Goal: Task Accomplishment & Management: Manage account settings

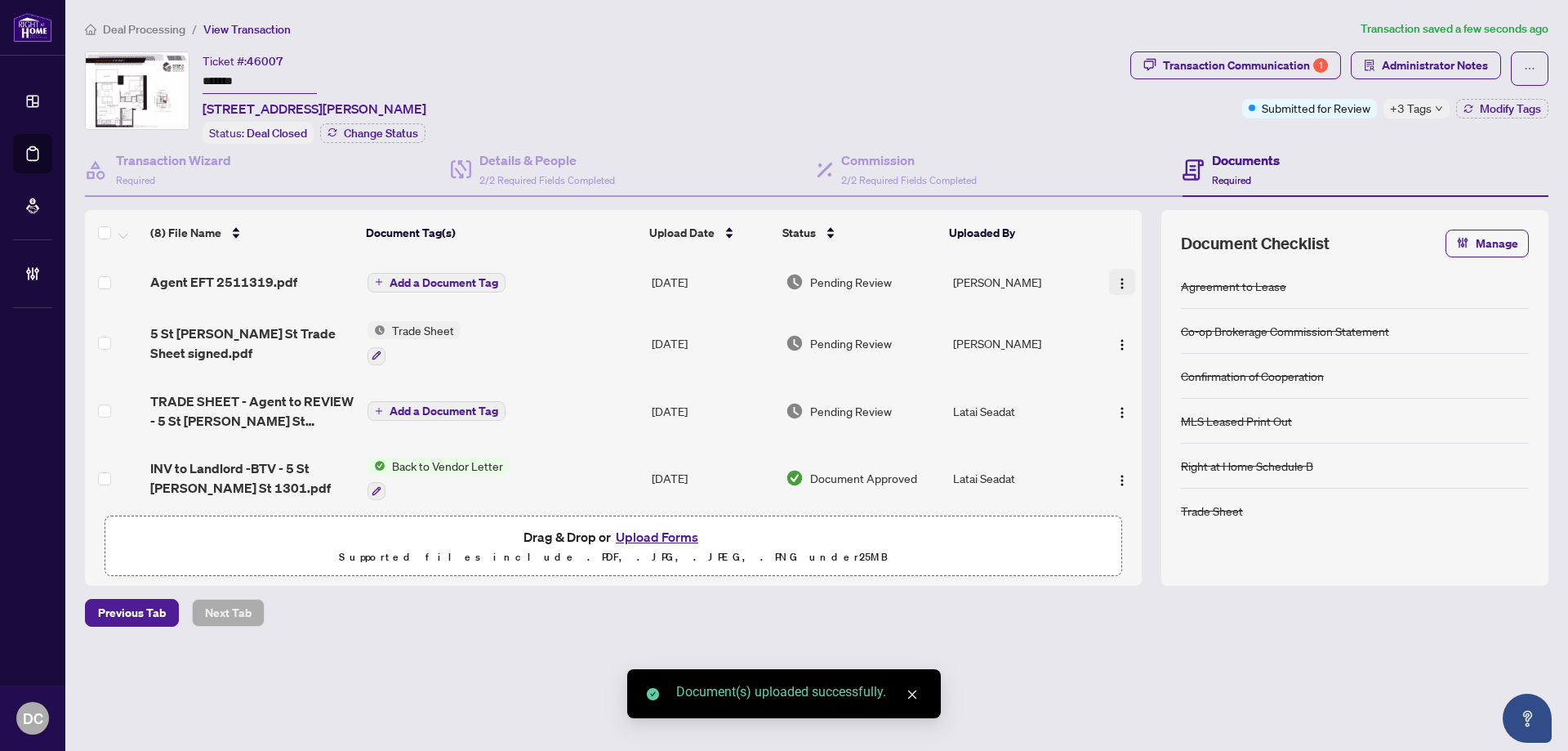
click at [1117, 277] on img "button" at bounding box center [1123, 284] width 13 height 13
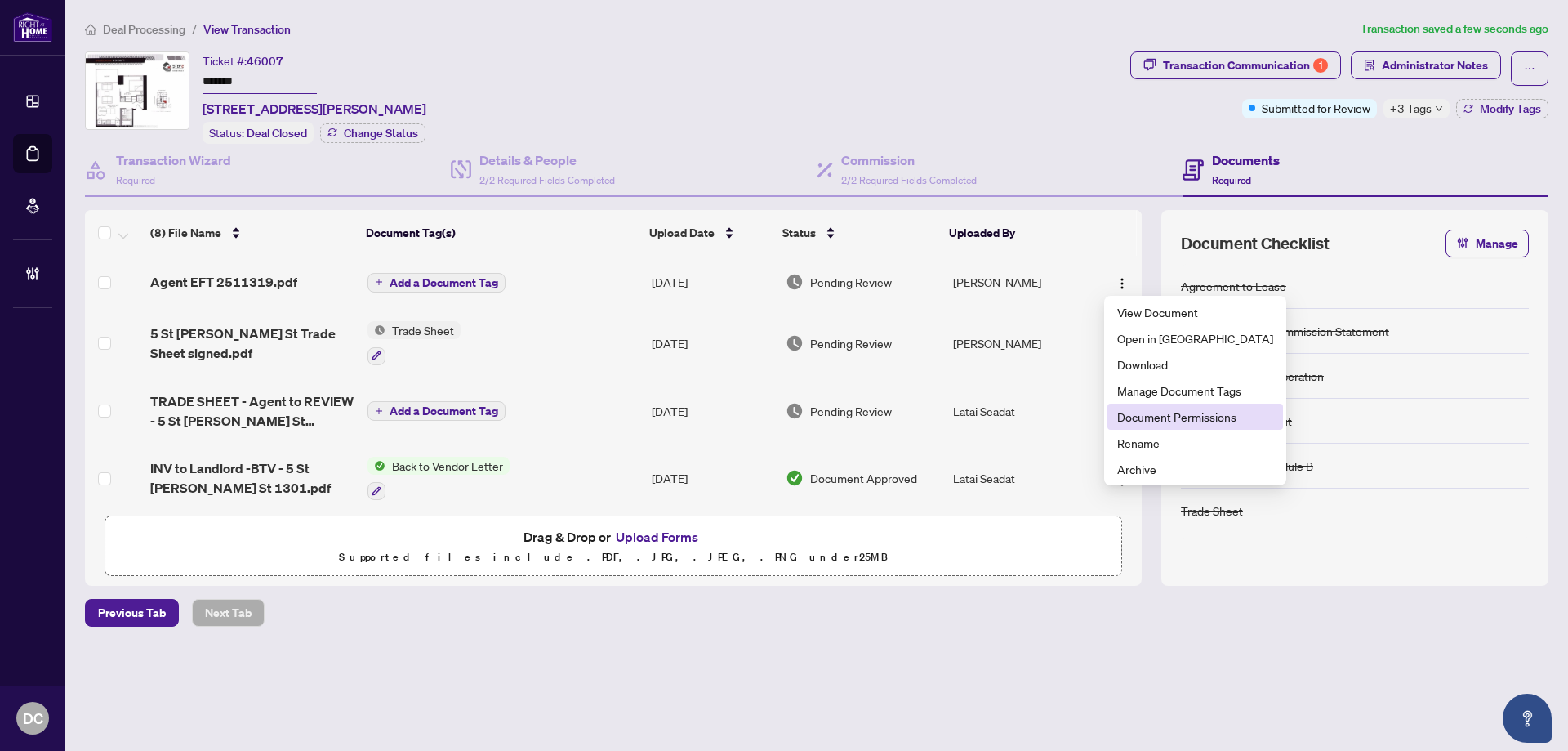
click at [1151, 414] on span "Document Permissions" at bounding box center [1195, 416] width 156 height 18
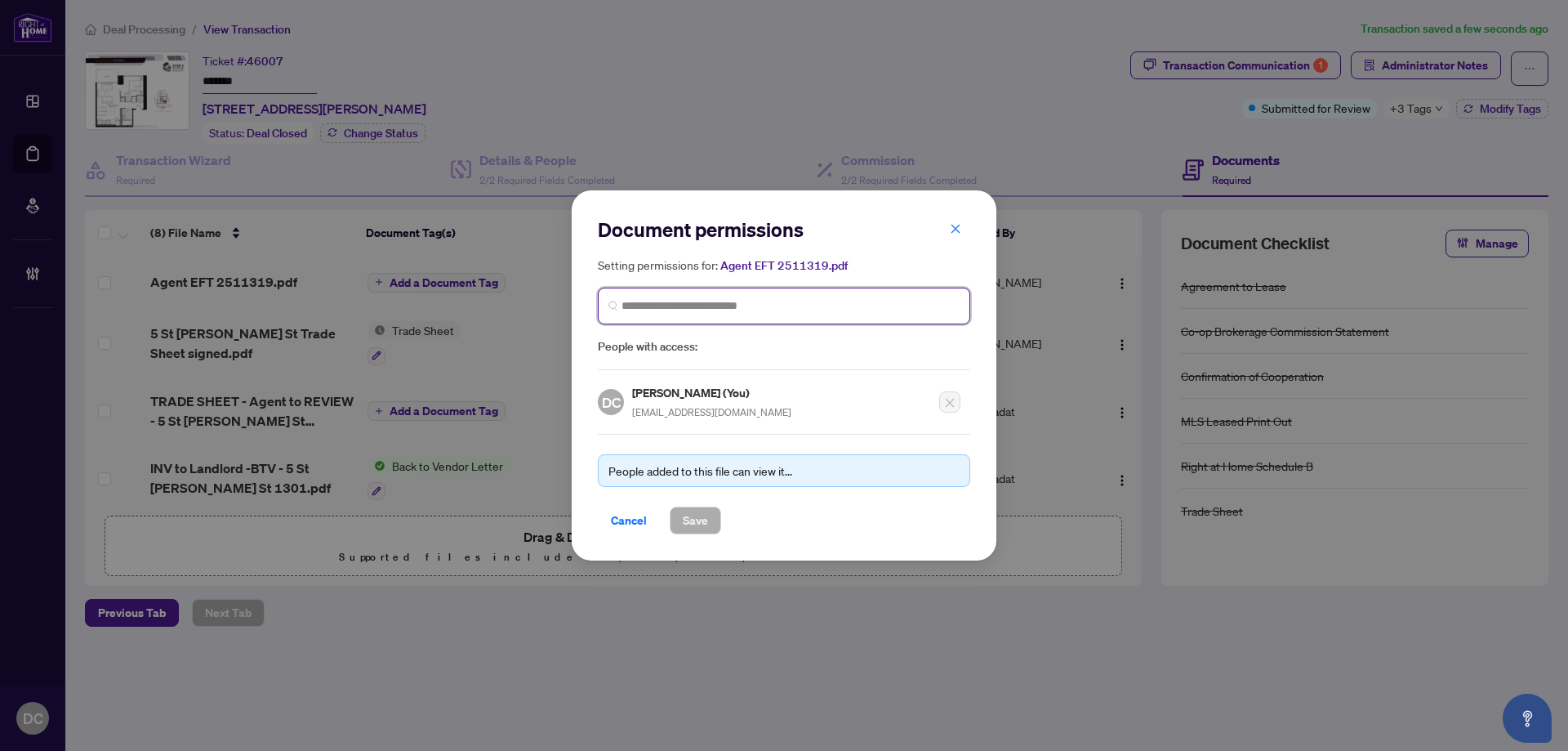
click at [799, 309] on input "search" at bounding box center [790, 306] width 338 height 17
type input "*******"
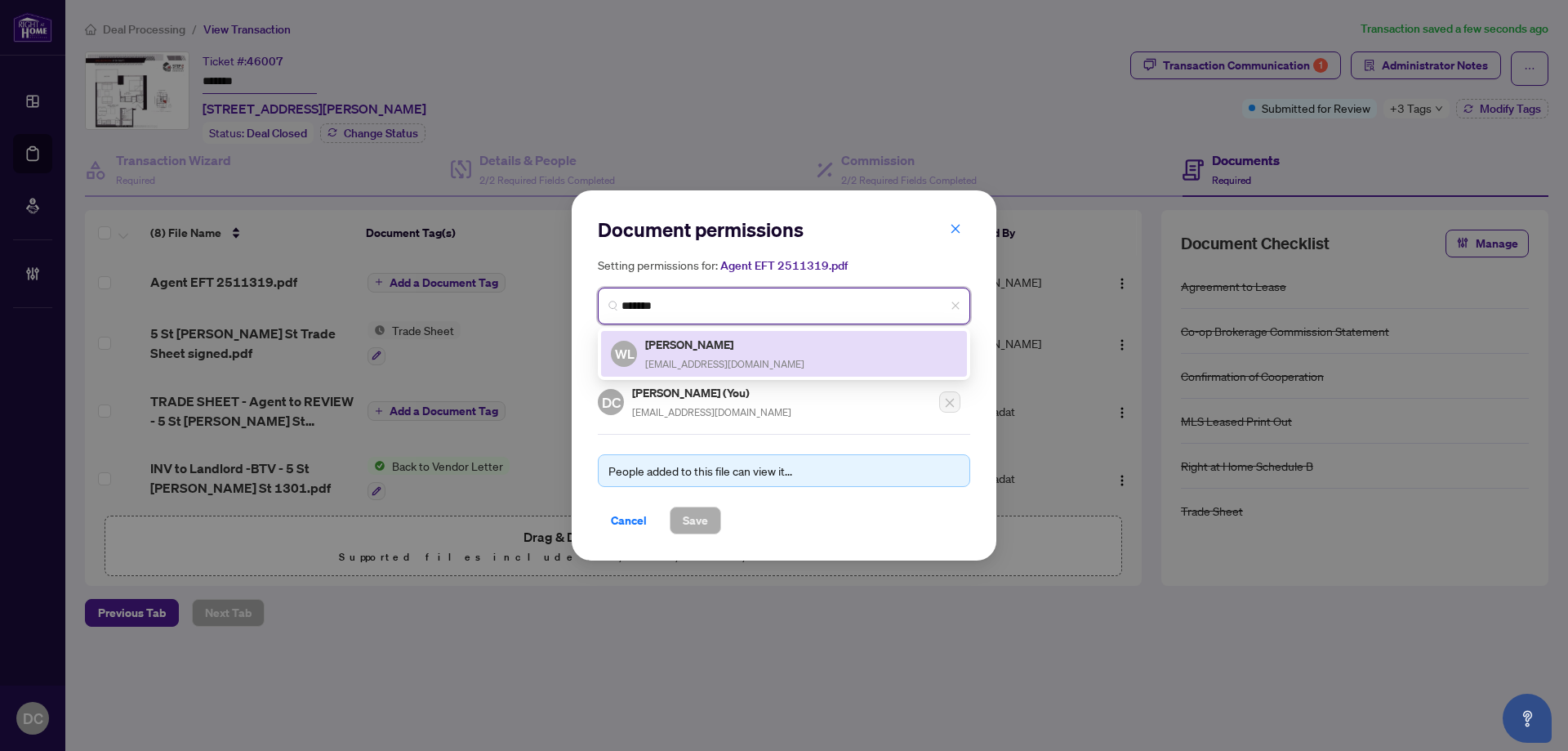
click at [789, 335] on div "WL Wade Li cwli946@gmail.com" at bounding box center [784, 354] width 347 height 38
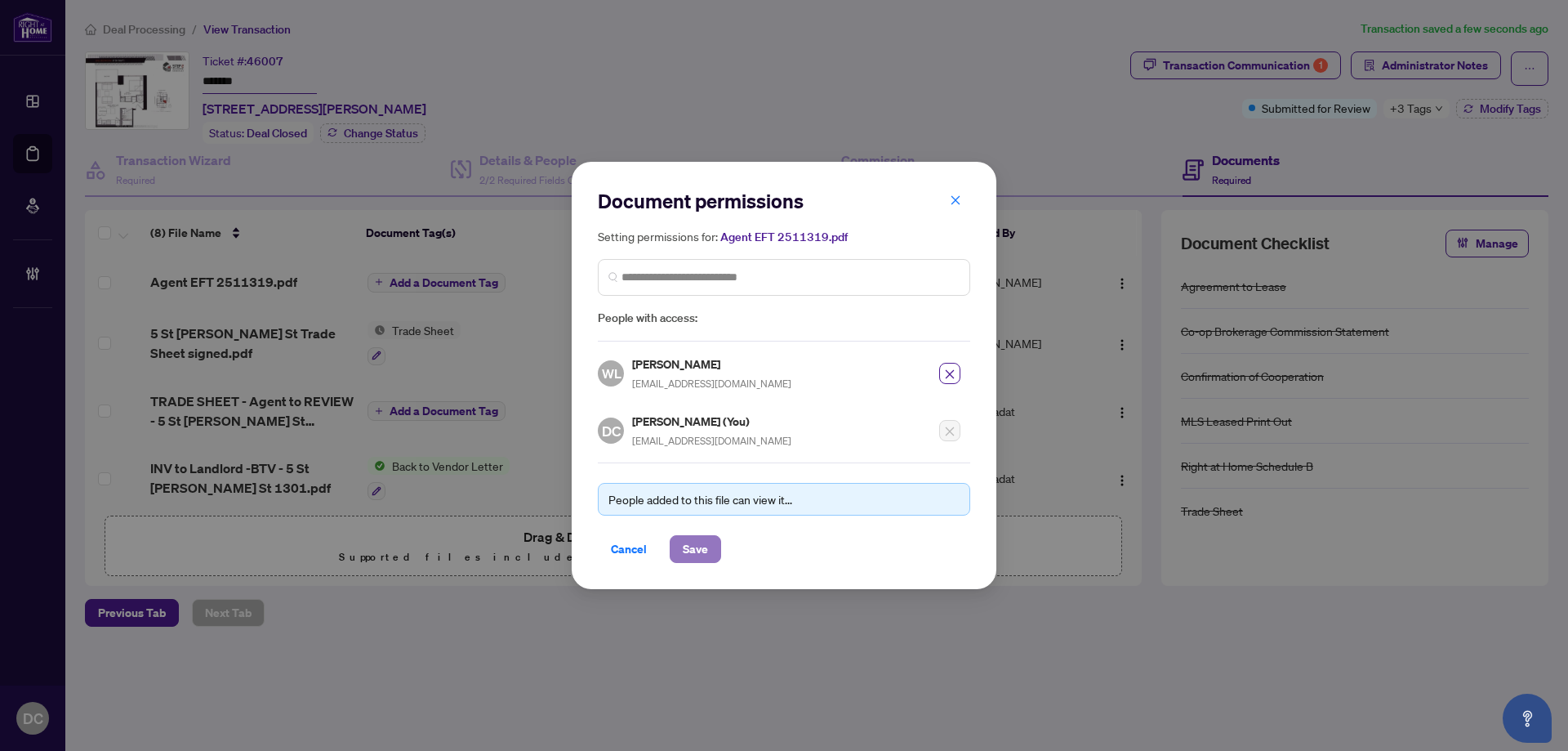
click at [683, 551] on span "Save" at bounding box center [695, 549] width 25 height 26
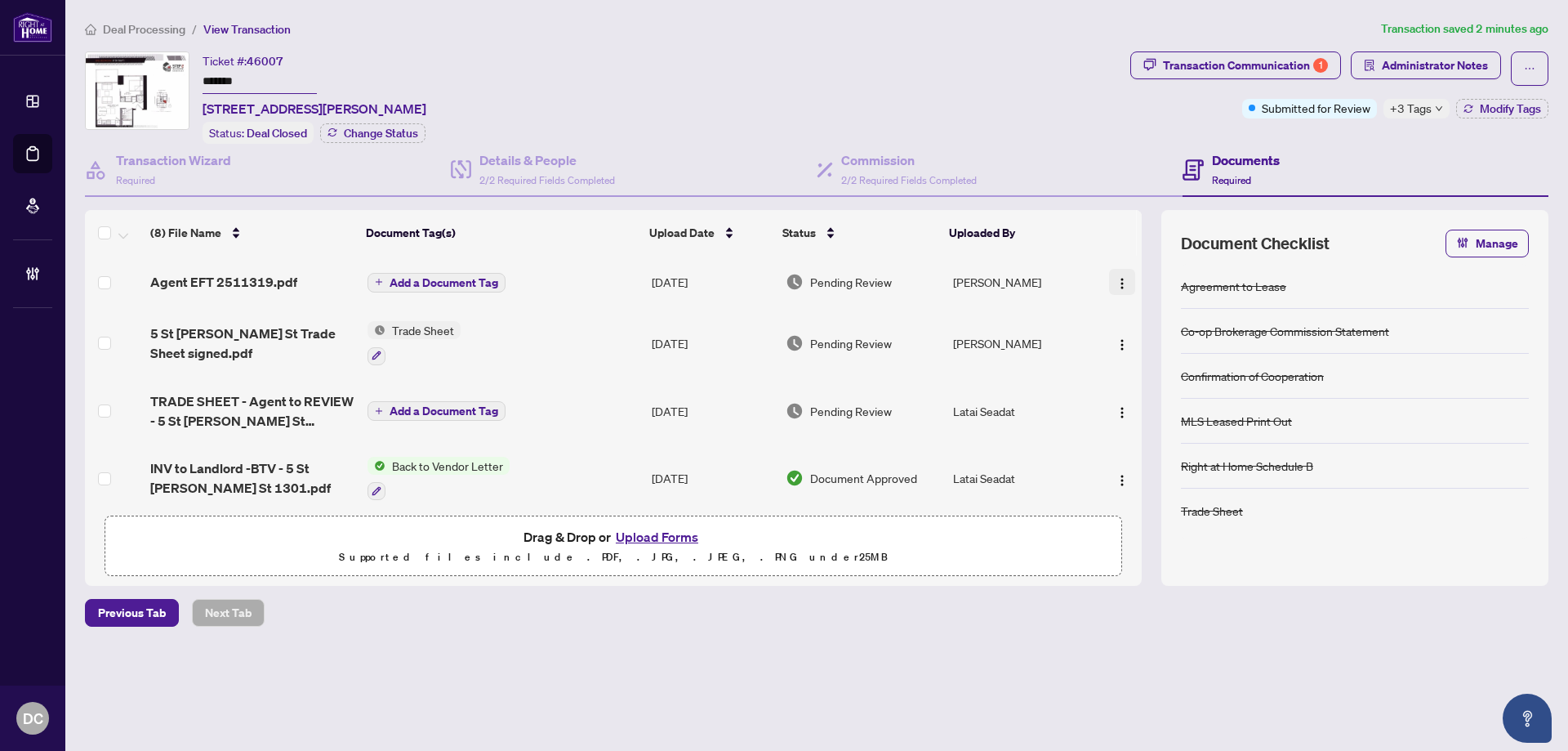
click at [1120, 283] on img "button" at bounding box center [1123, 284] width 13 height 13
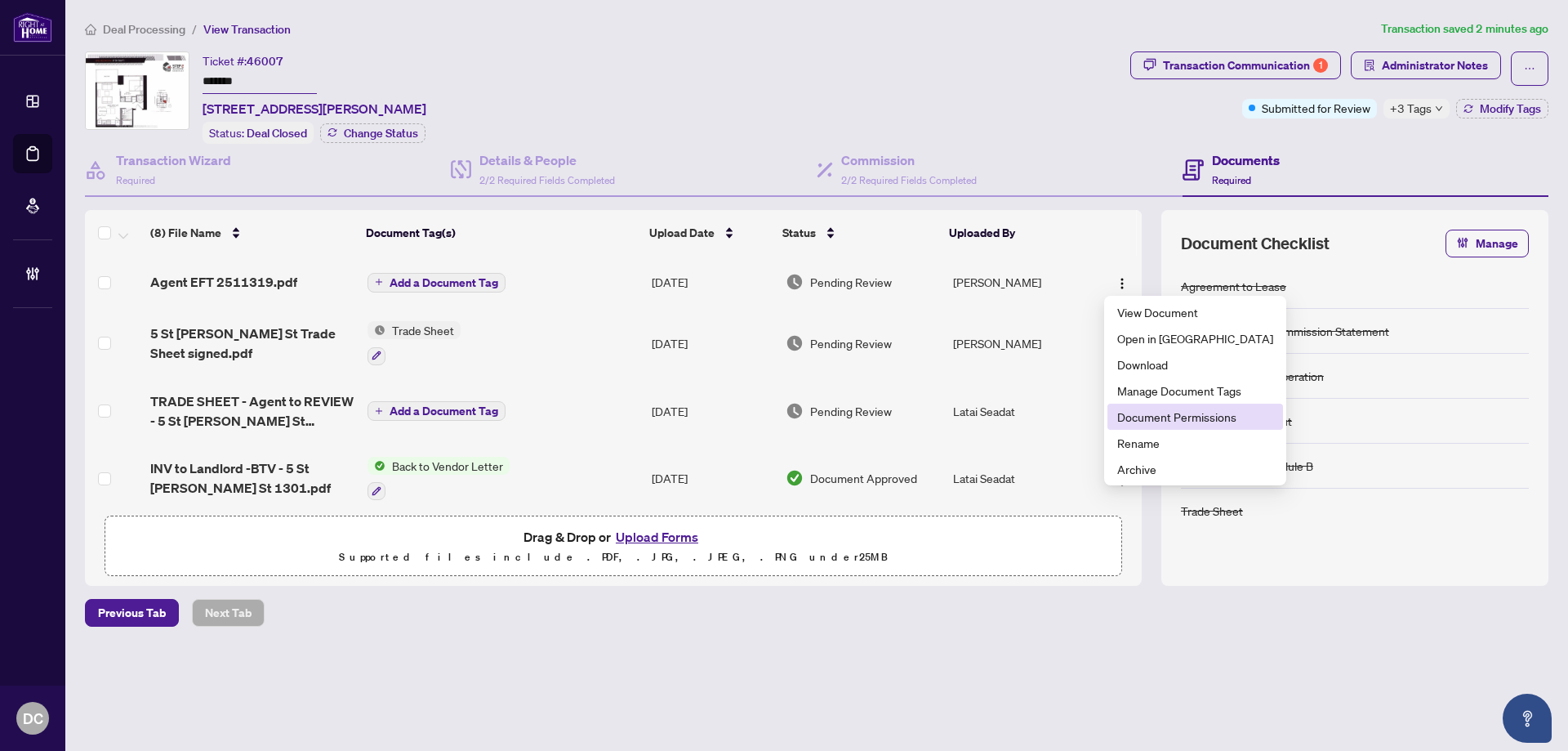
click at [1148, 416] on span "Document Permissions" at bounding box center [1195, 416] width 156 height 18
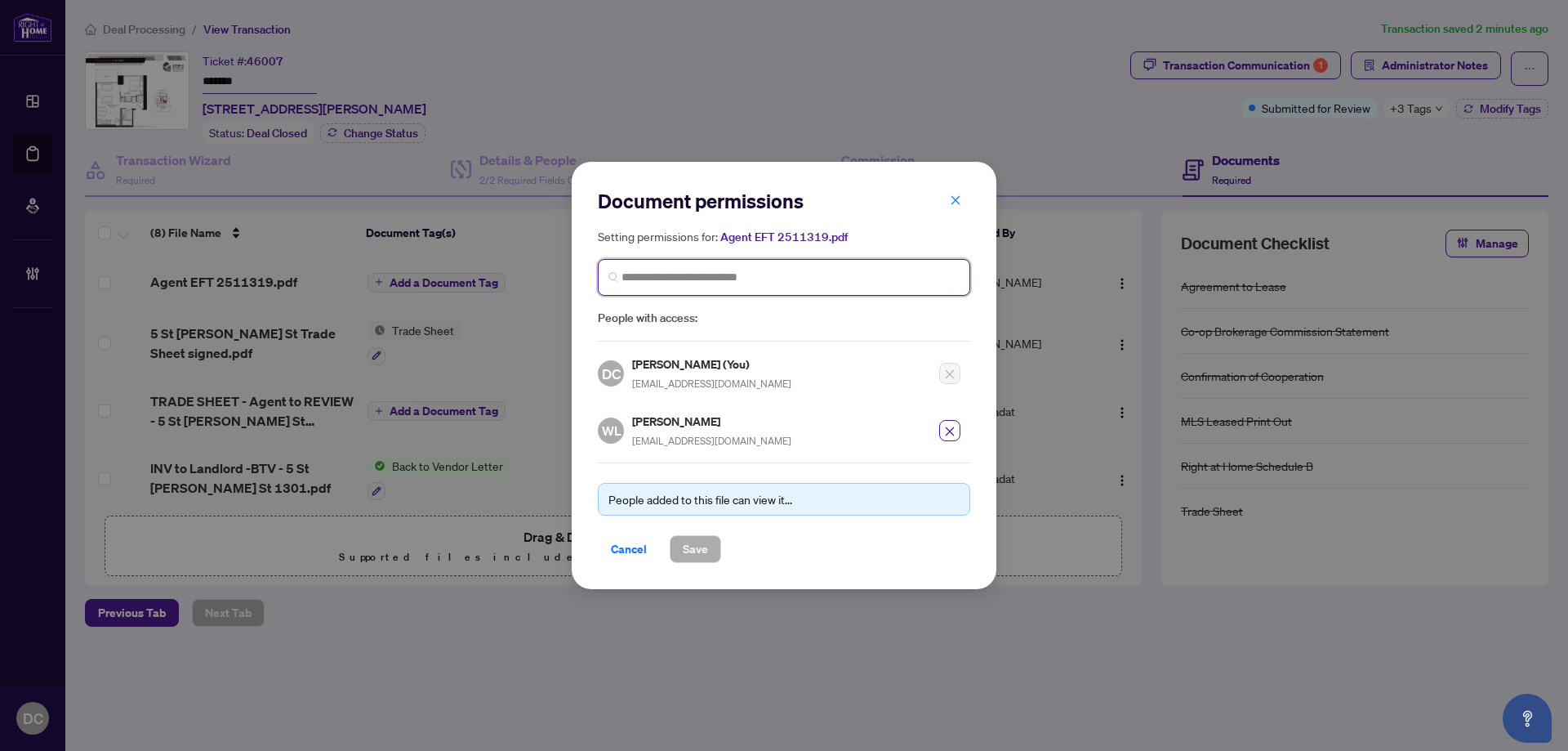
click at [886, 272] on input "search" at bounding box center [790, 277] width 338 height 17
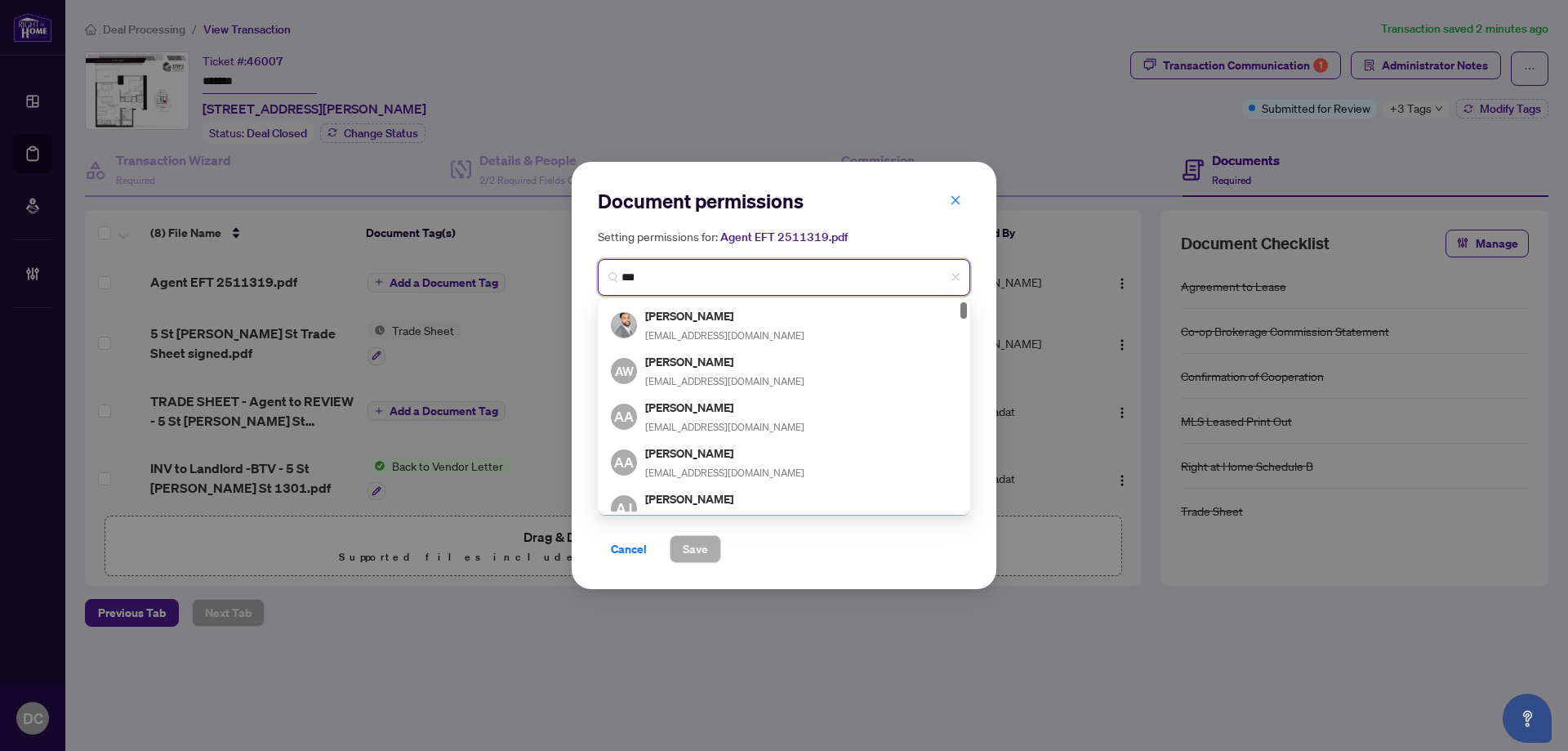
type input "****"
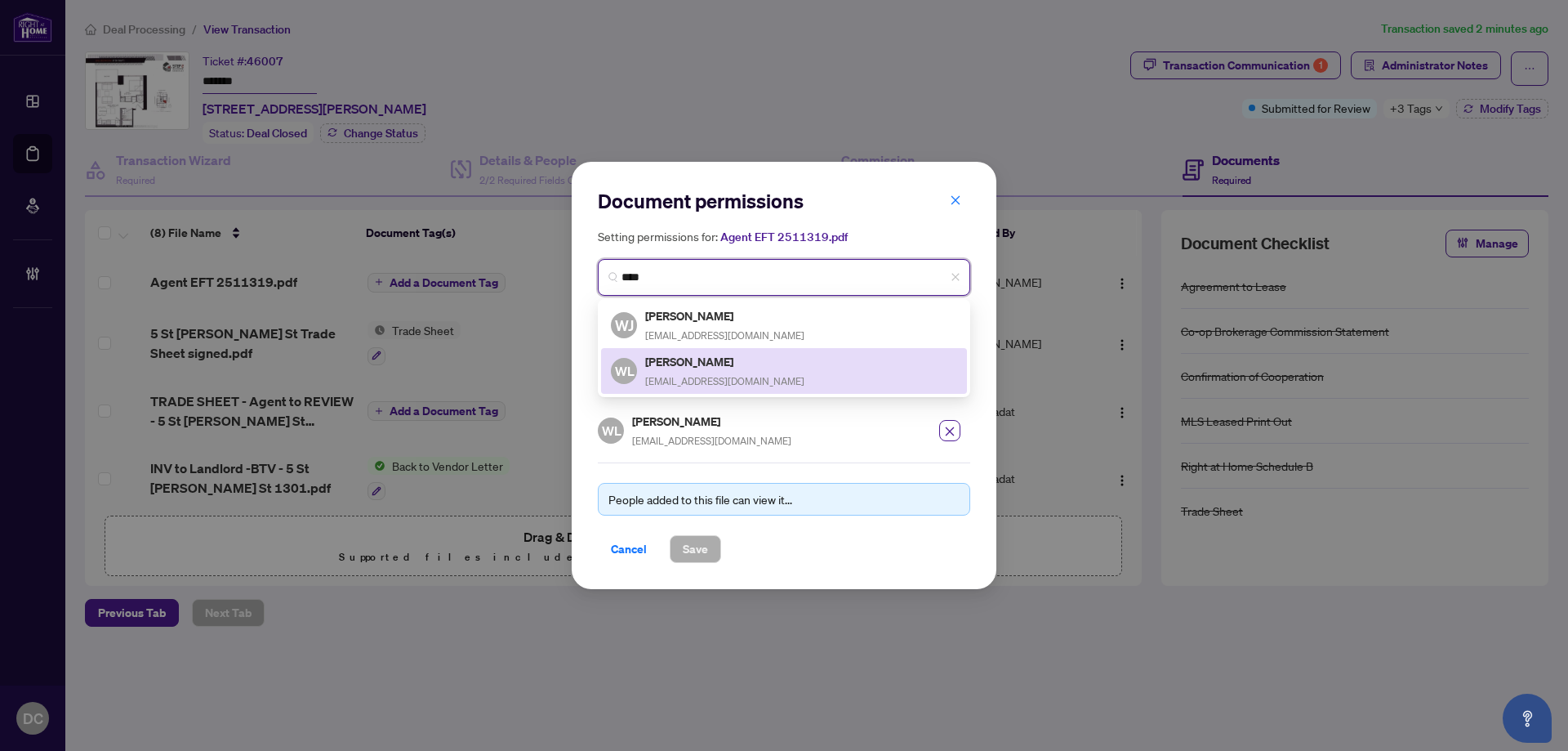
click at [682, 375] on span "cwli946@gmail.com" at bounding box center [724, 381] width 159 height 12
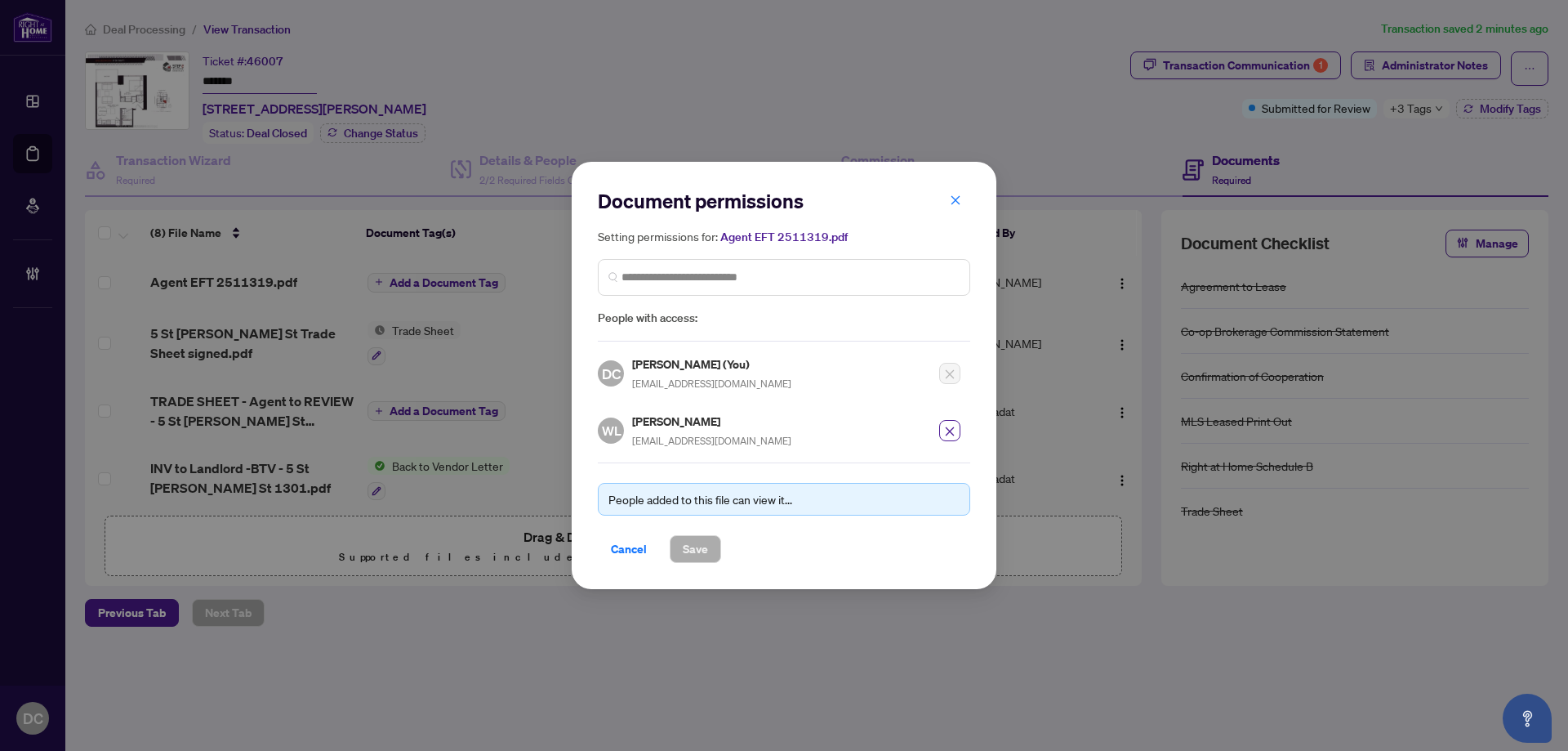
click at [764, 554] on div "Cancel Save" at bounding box center [784, 548] width 372 height 27
click at [631, 553] on span "Cancel" at bounding box center [629, 549] width 36 height 26
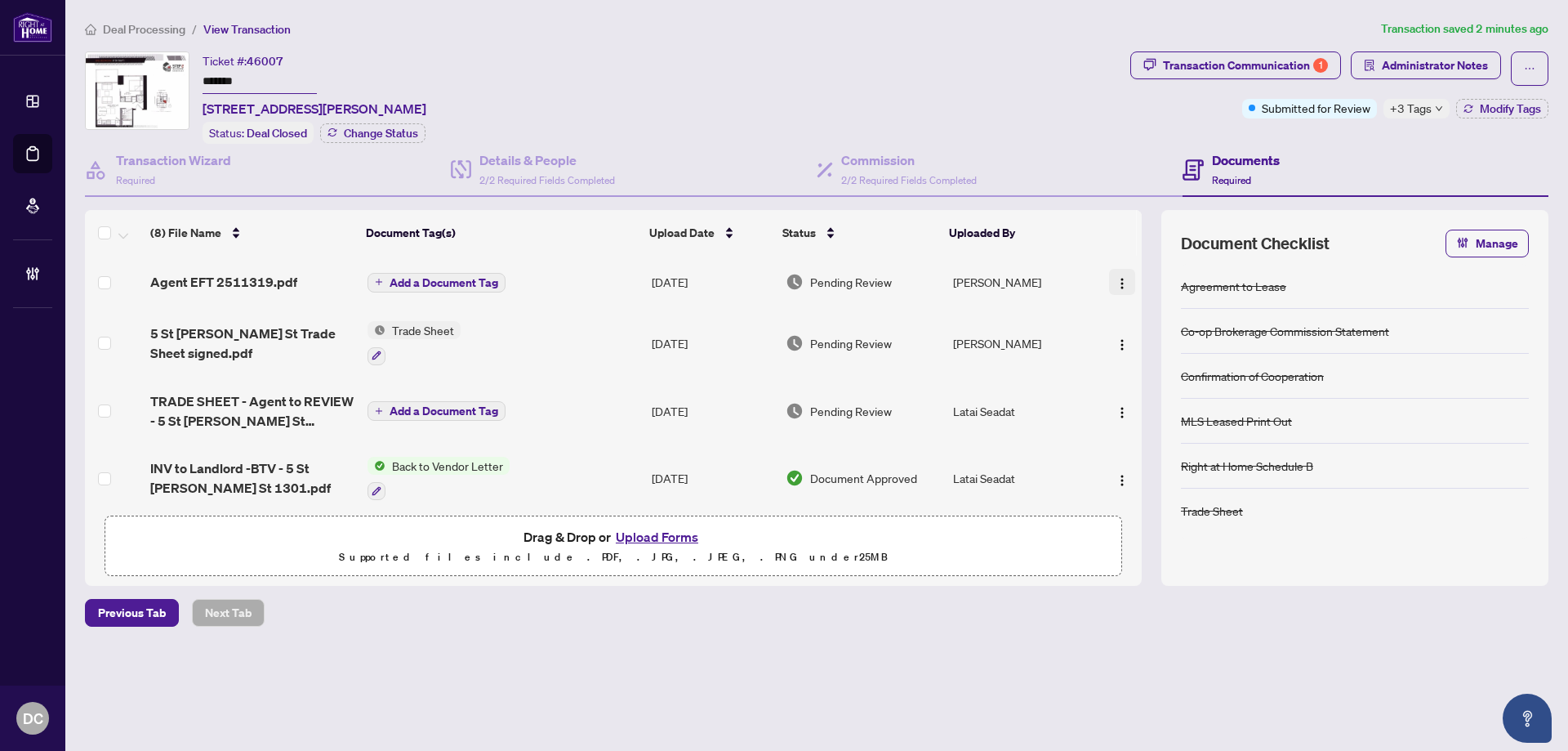
click at [1123, 274] on span "button" at bounding box center [1123, 282] width 13 height 18
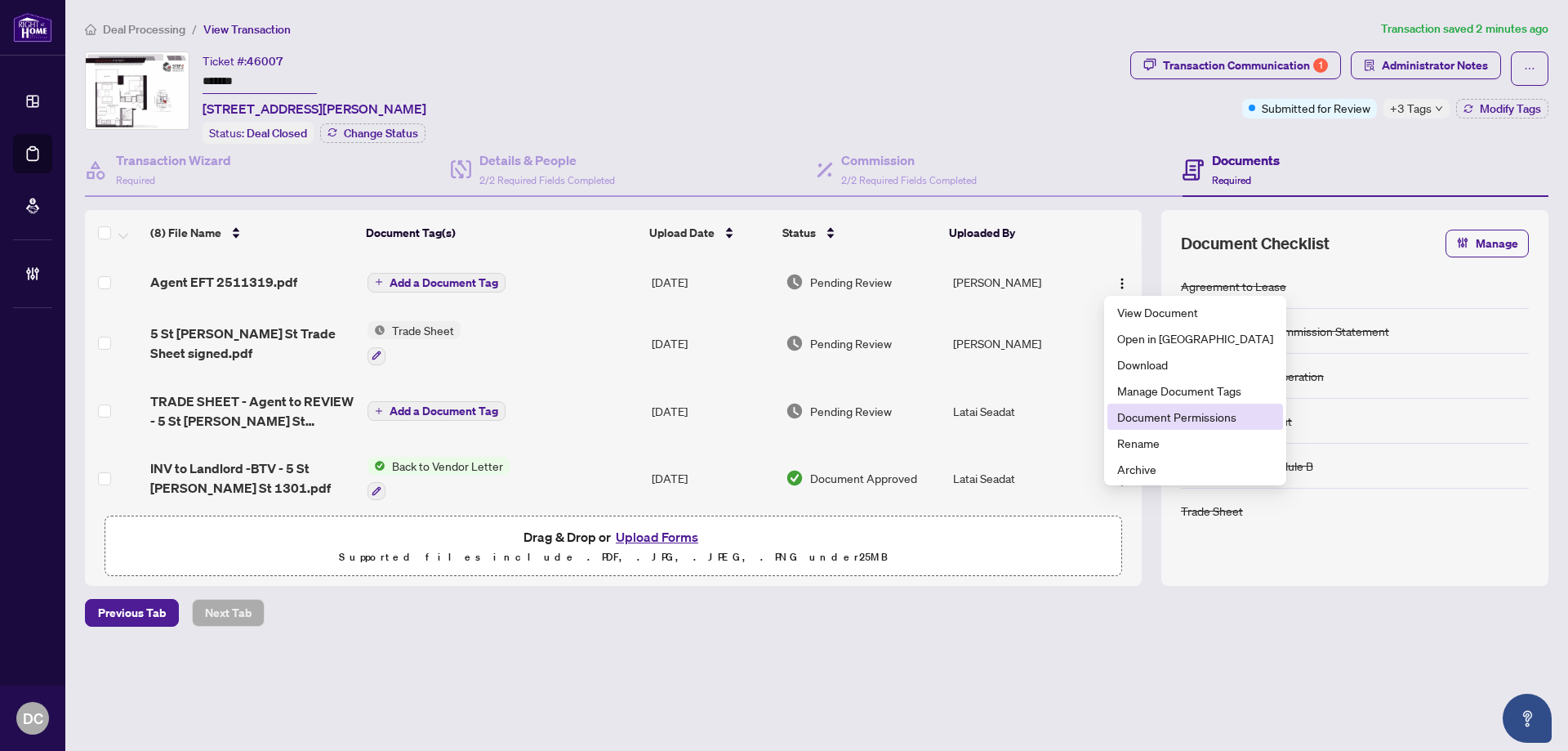
click at [1121, 412] on span "Document Permissions" at bounding box center [1195, 416] width 156 height 18
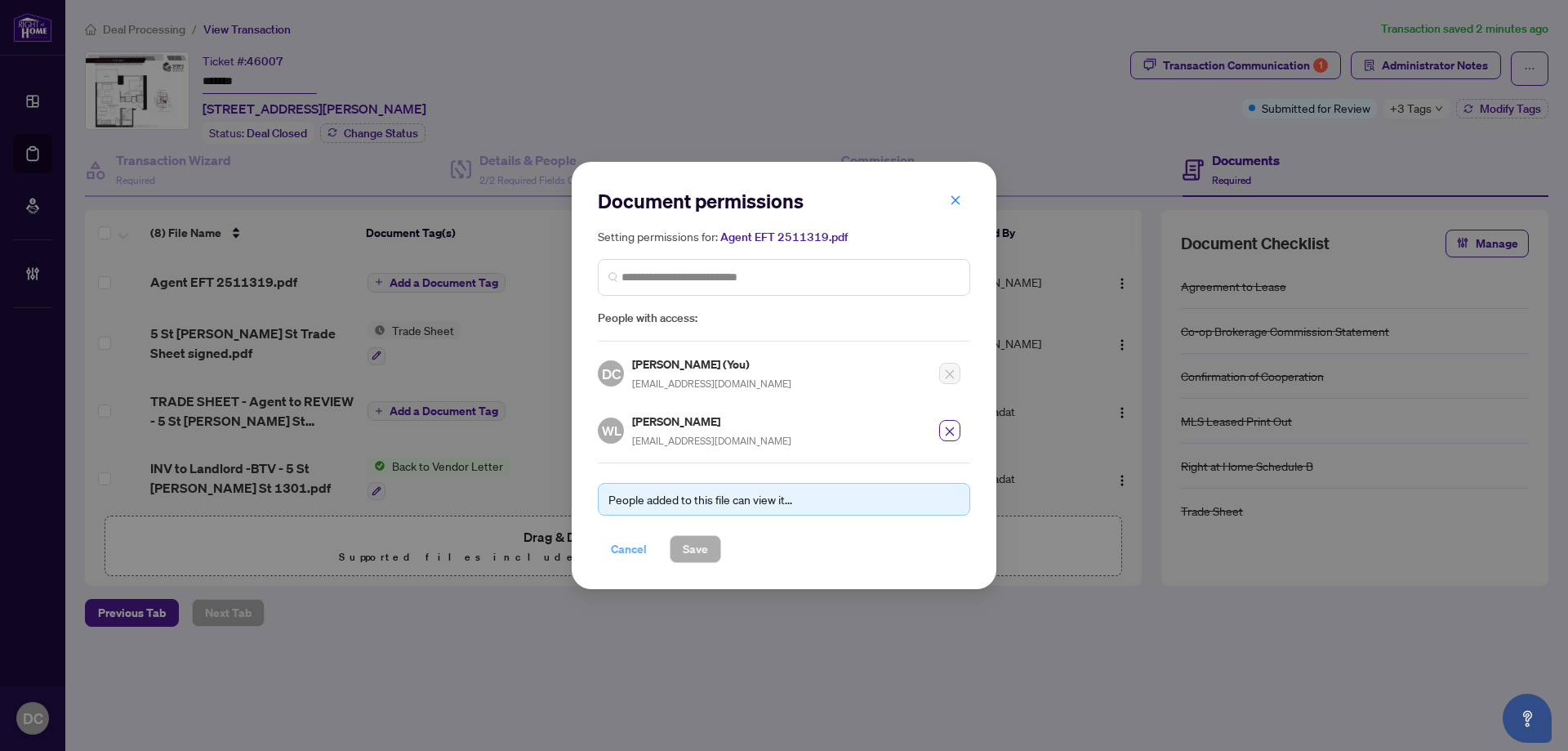
click at [633, 553] on span "Cancel" at bounding box center [629, 549] width 36 height 26
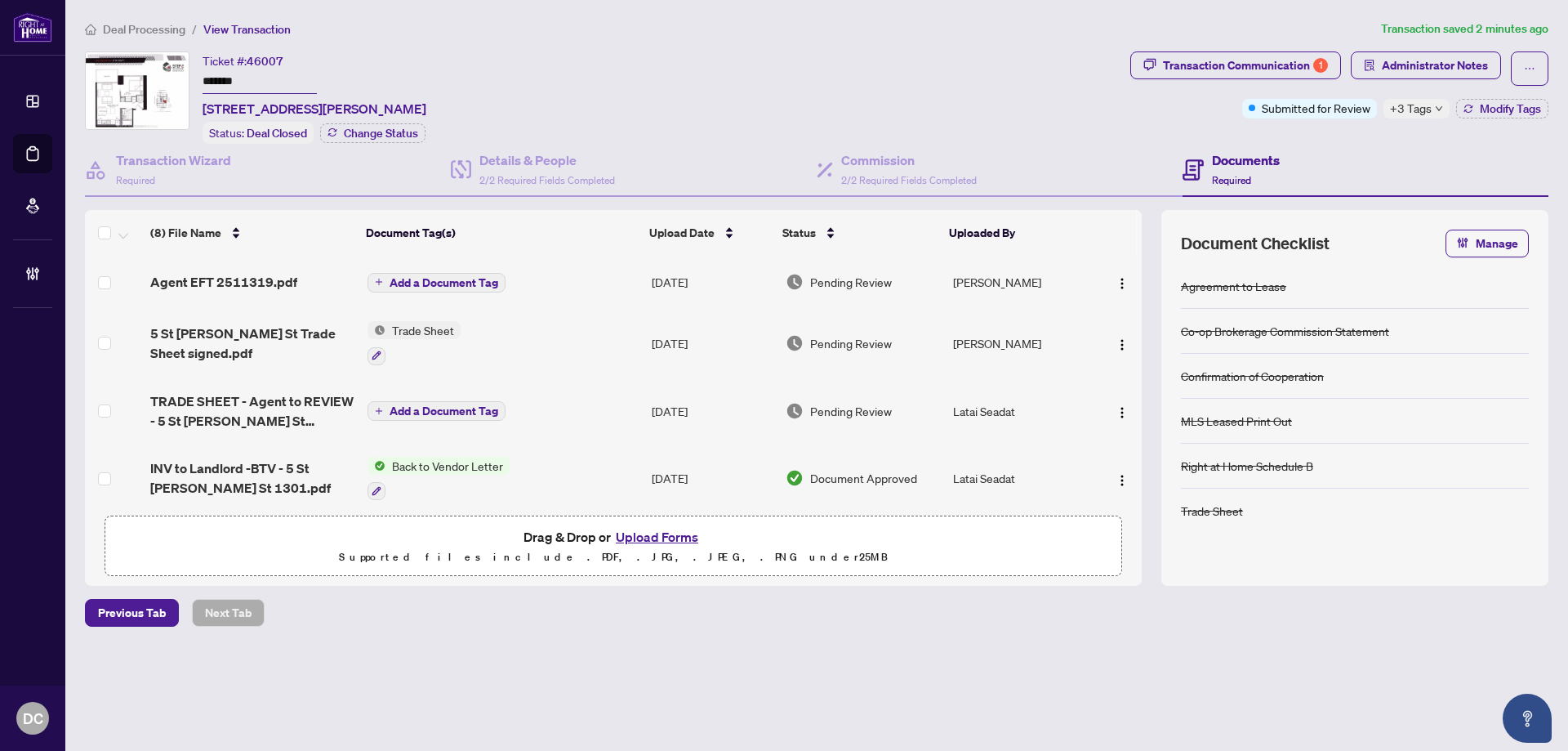
click at [420, 283] on span "Add a Document Tag" at bounding box center [444, 283] width 108 height 11
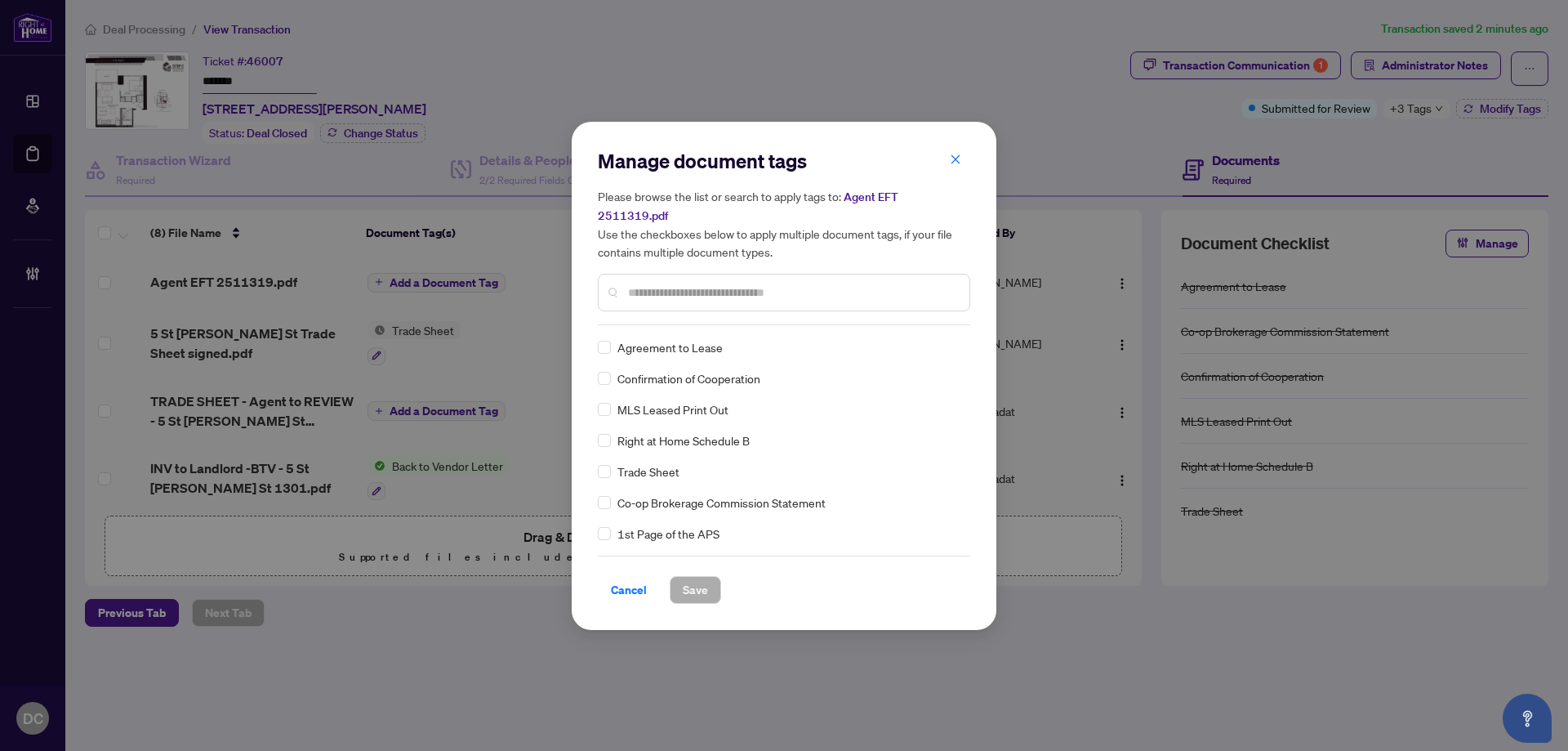
click at [845, 312] on div "Manage document tags Please browse the list or search to apply tags to: Agent E…" at bounding box center [784, 237] width 372 height 177
click at [851, 289] on input "text" at bounding box center [792, 292] width 329 height 18
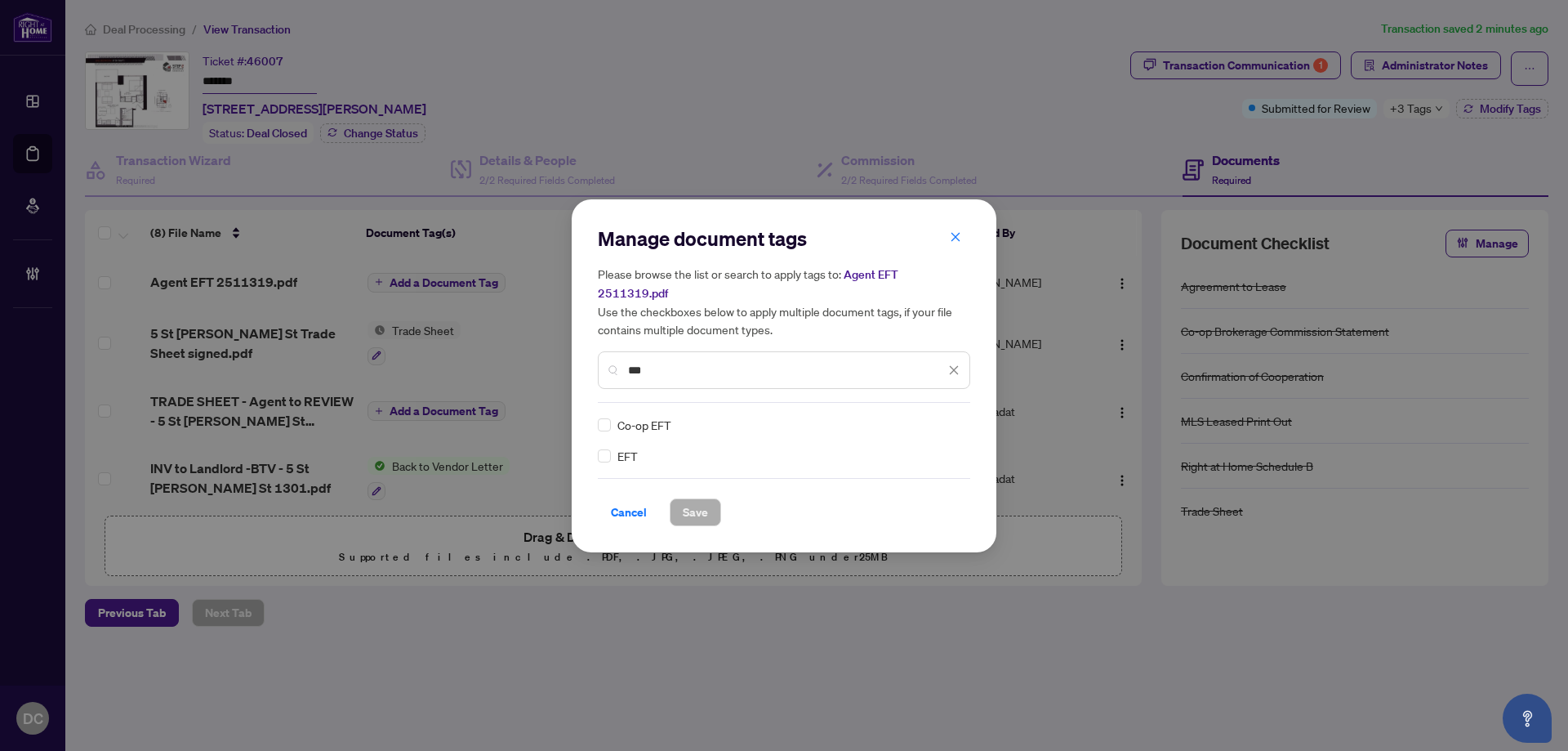
type input "***"
click at [951, 418] on div at bounding box center [944, 424] width 31 height 16
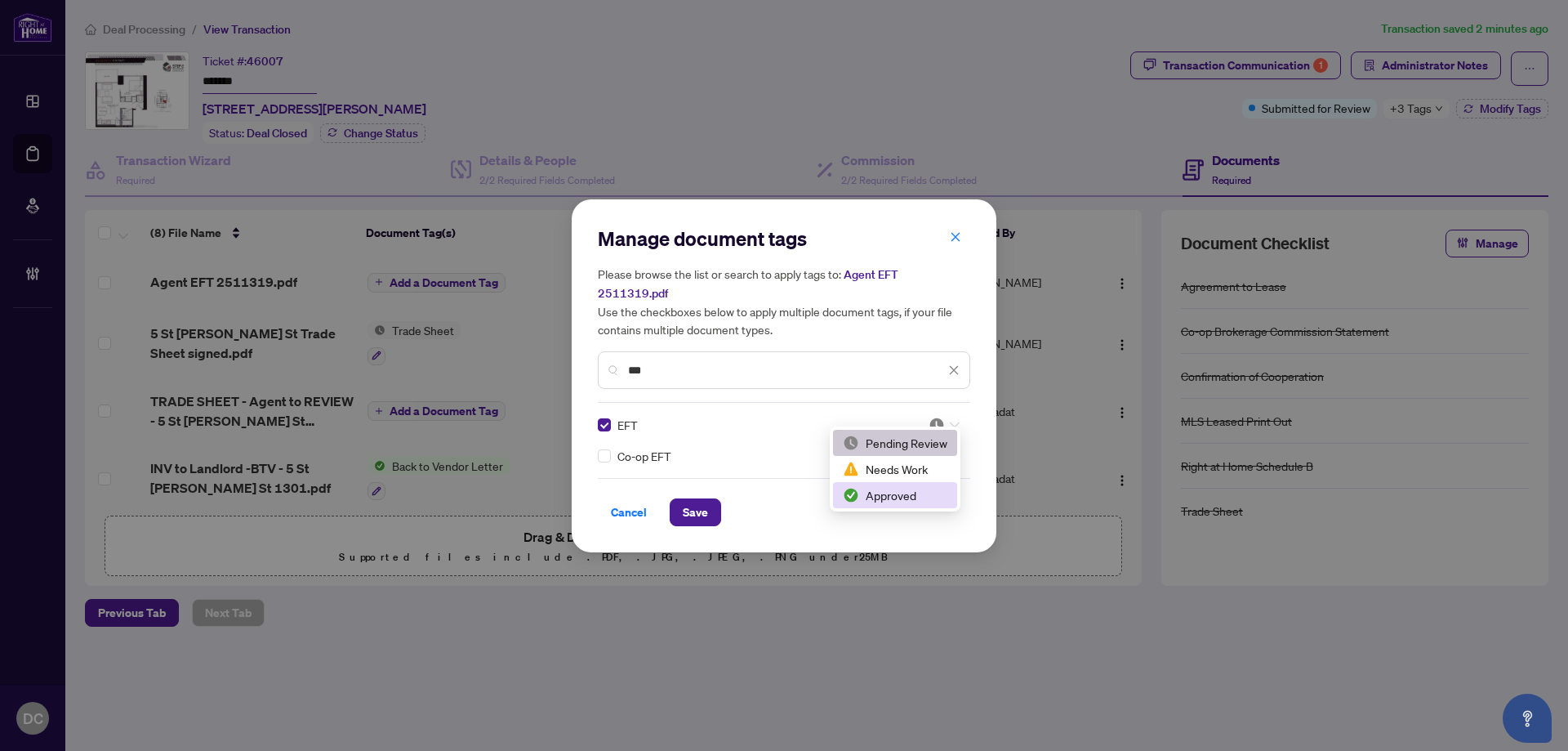
click at [909, 493] on div "Approved" at bounding box center [895, 495] width 105 height 18
click at [716, 502] on button "Save" at bounding box center [695, 512] width 52 height 27
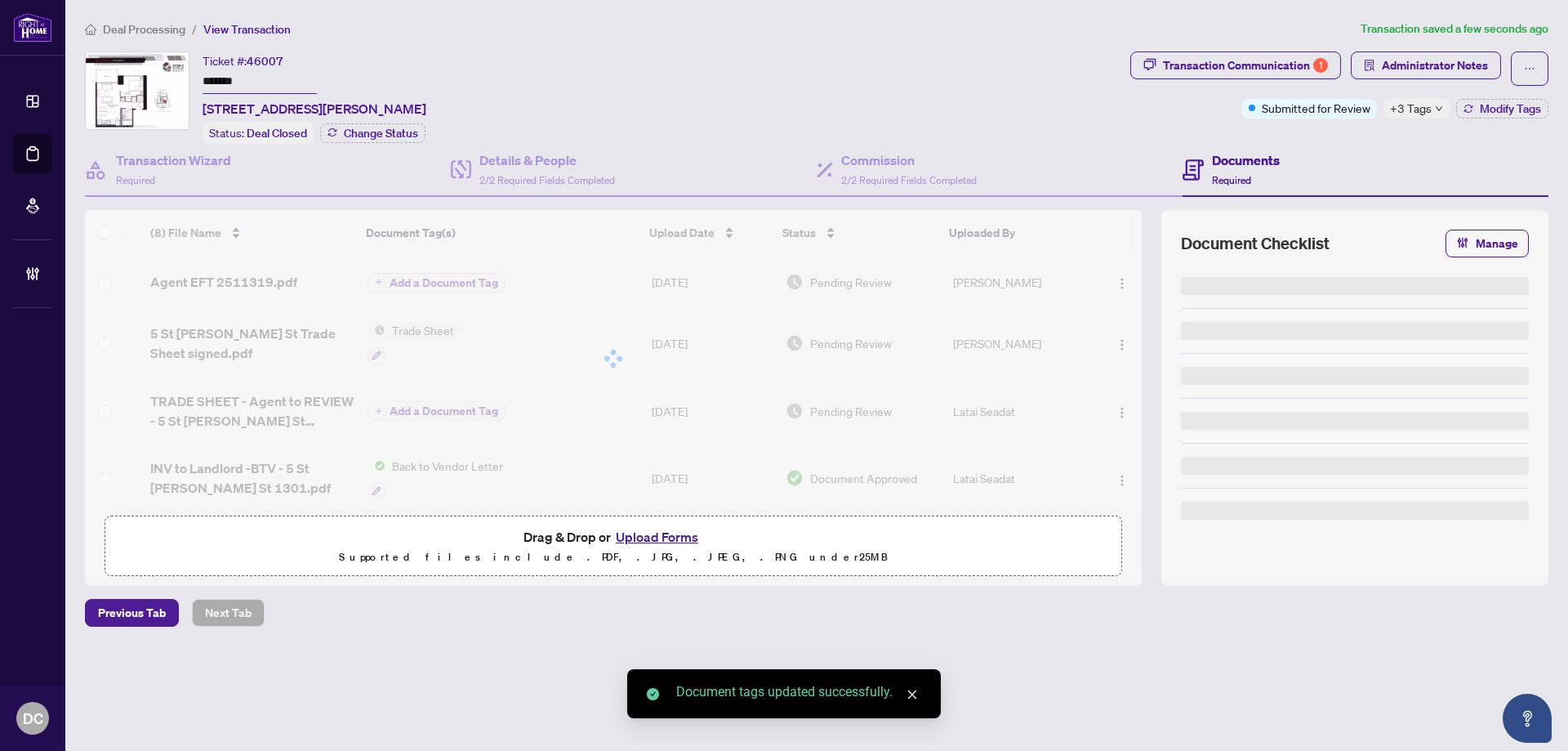
click at [1439, 108] on icon "down" at bounding box center [1439, 108] width 7 height 5
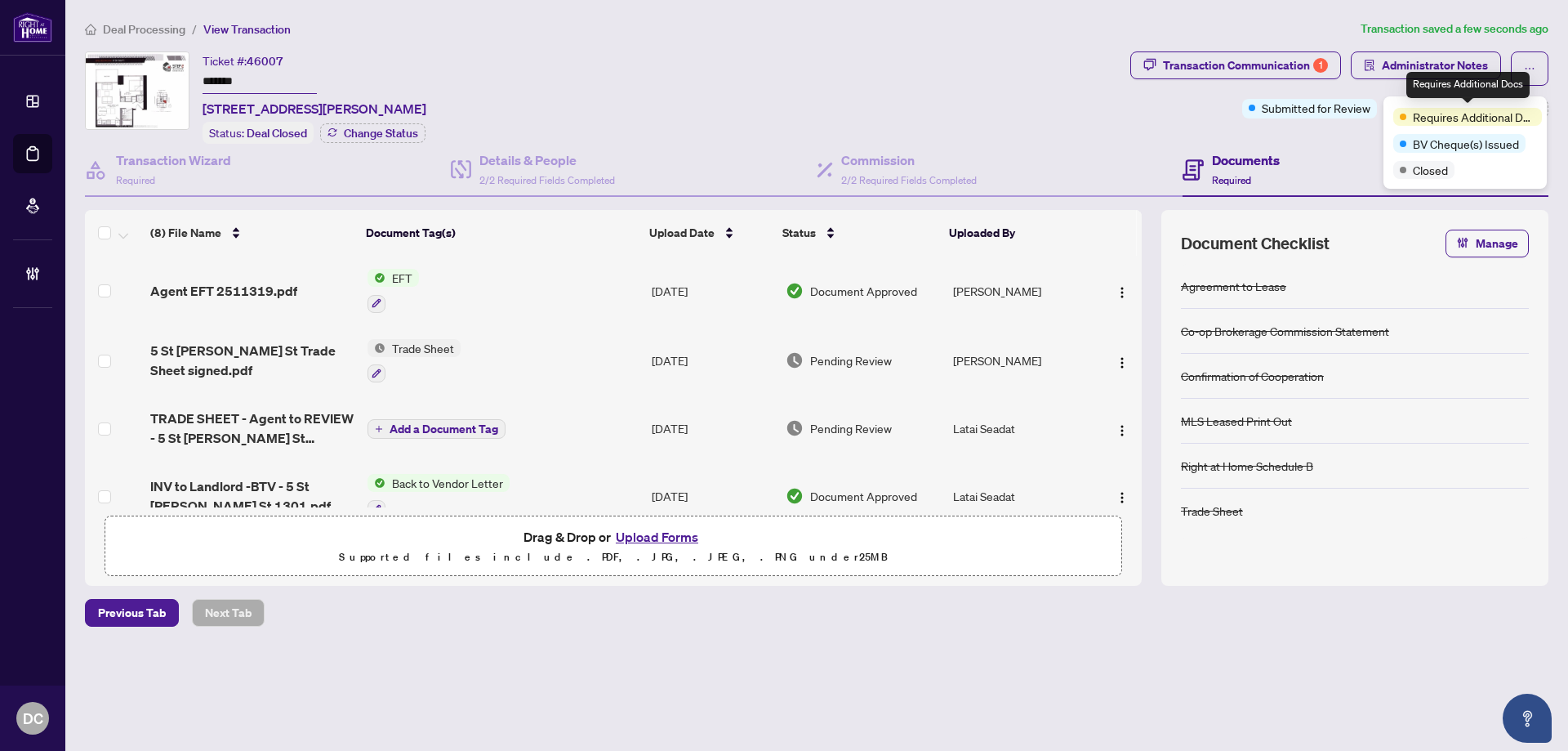
click at [1322, 139] on div "Transaction Communication 1 Administrator Notes Submitted for Review +3 Tags Mo…" at bounding box center [1339, 98] width 425 height 92
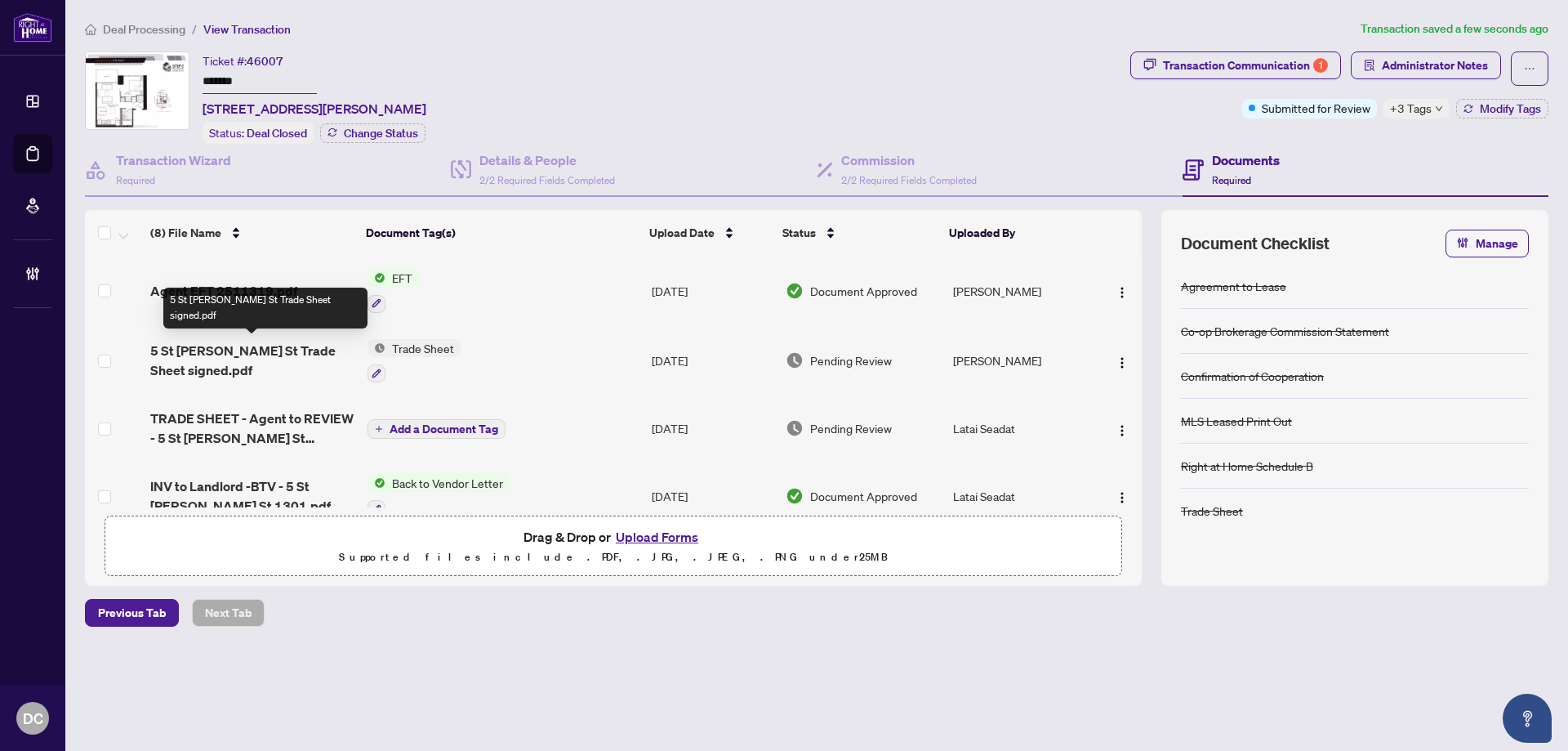
click at [255, 346] on span "5 St Joseph St Trade Sheet signed.pdf" at bounding box center [252, 361] width 204 height 40
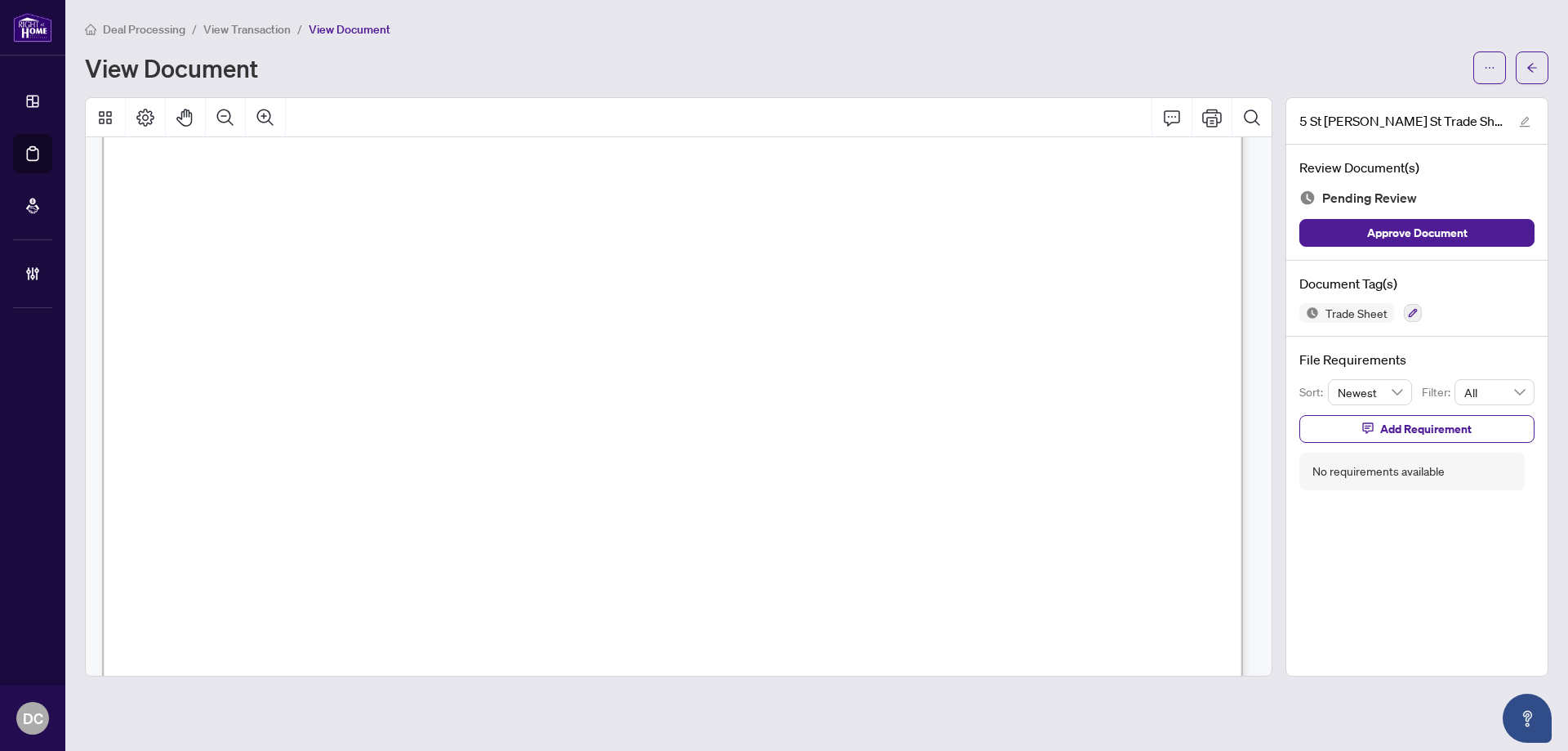
scroll to position [736, 0]
click at [1538, 73] on button "button" at bounding box center [1532, 68] width 33 height 33
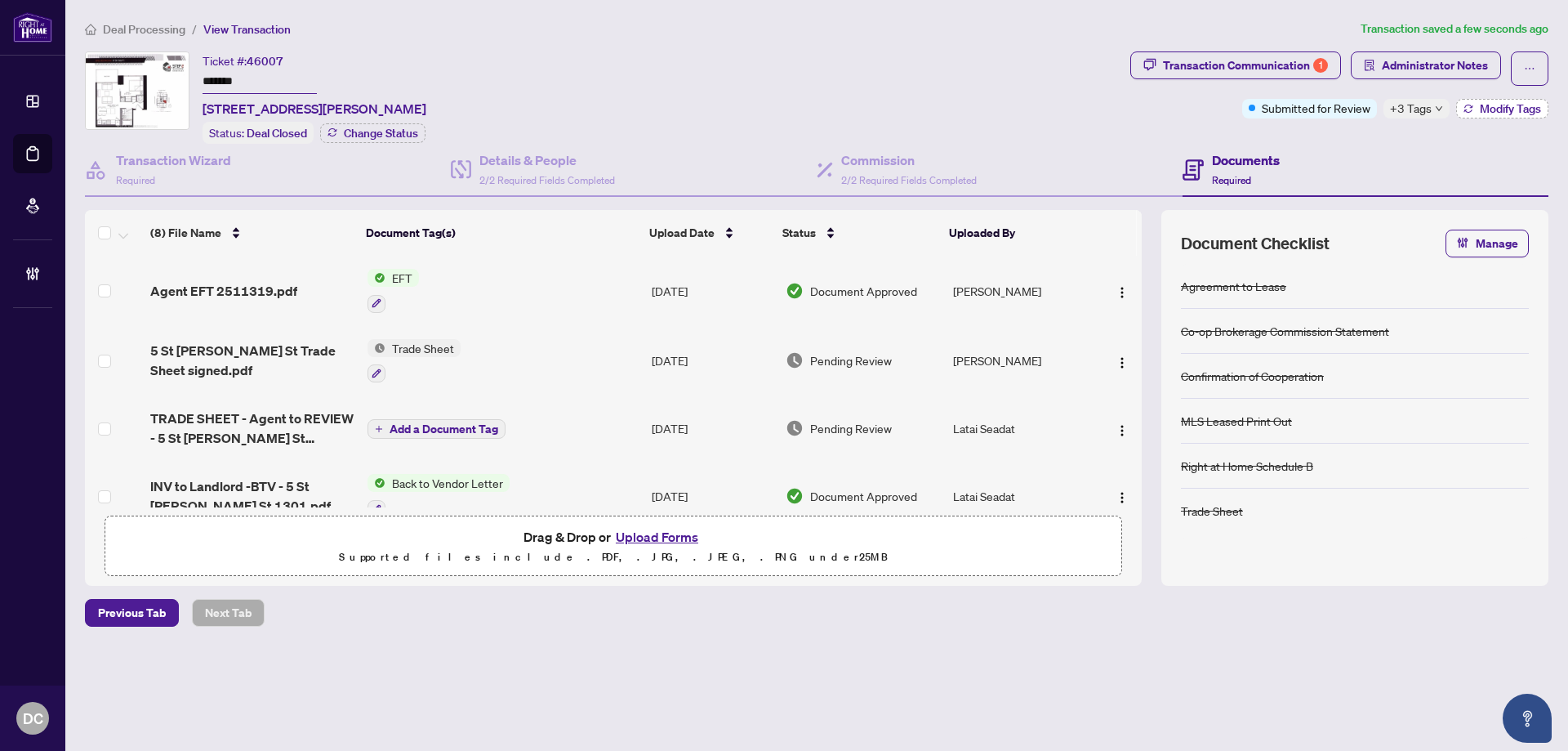
click at [1523, 114] on span "Modify Tags" at bounding box center [1511, 108] width 61 height 11
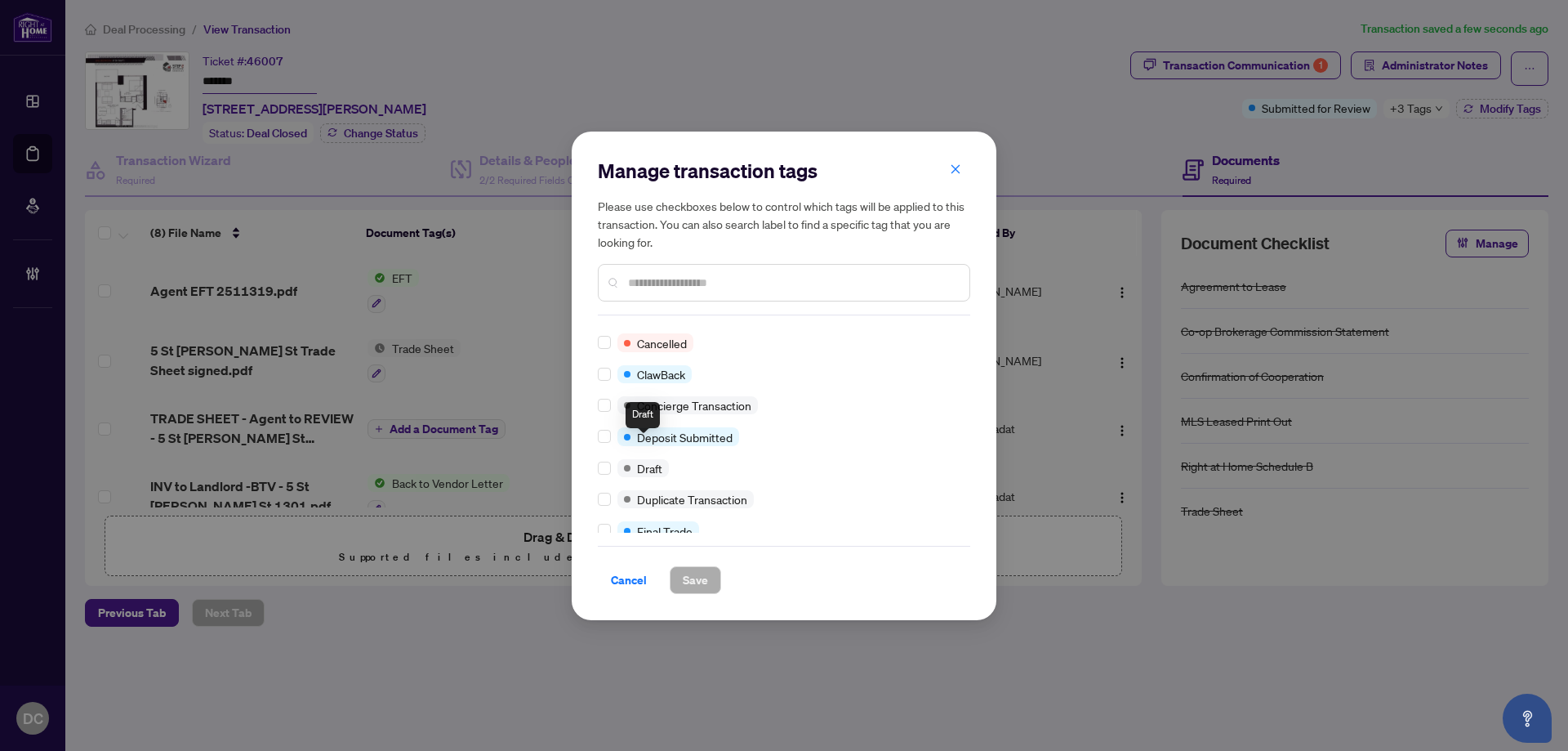
scroll to position [327, 0]
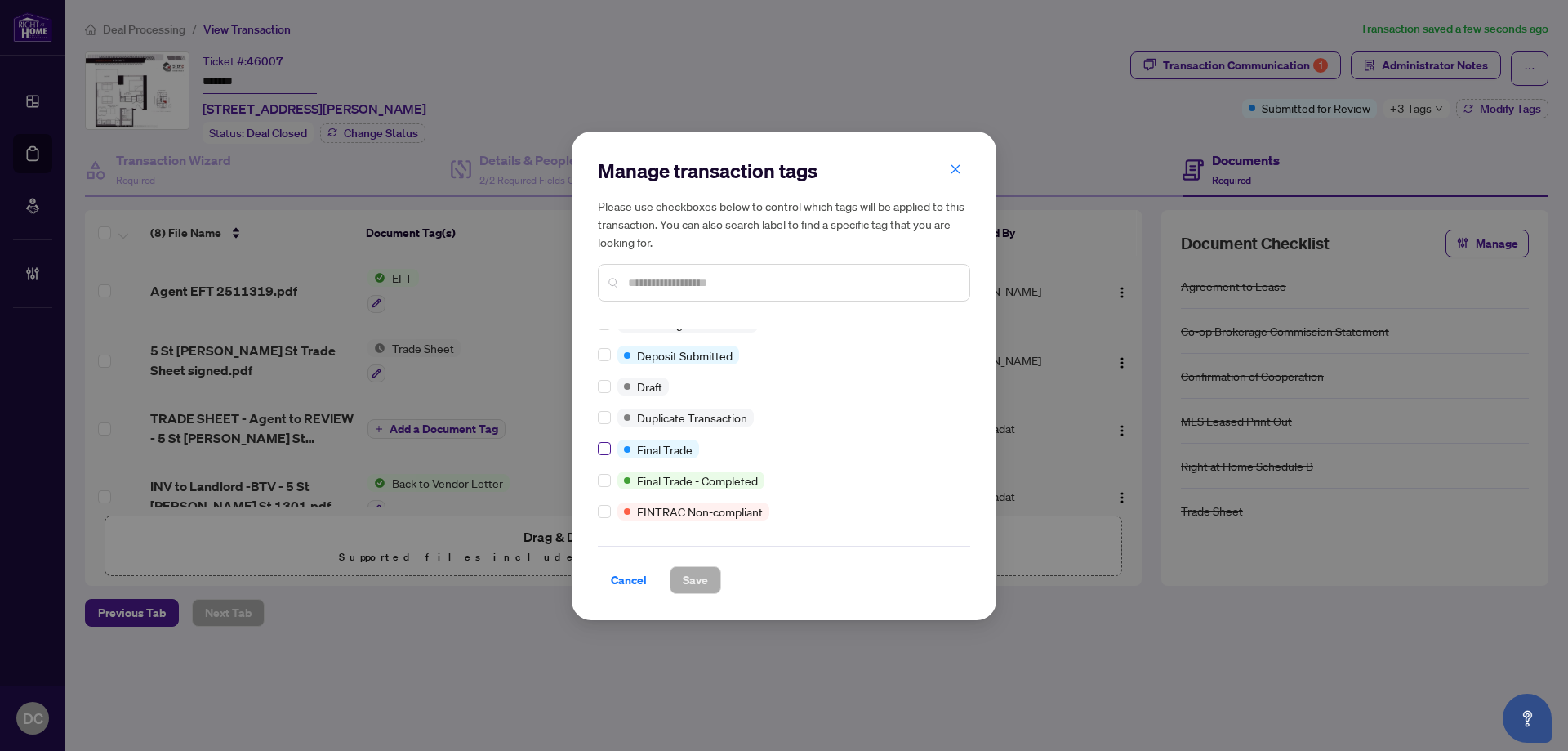
click at [608, 456] on label at bounding box center [605, 449] width 13 height 18
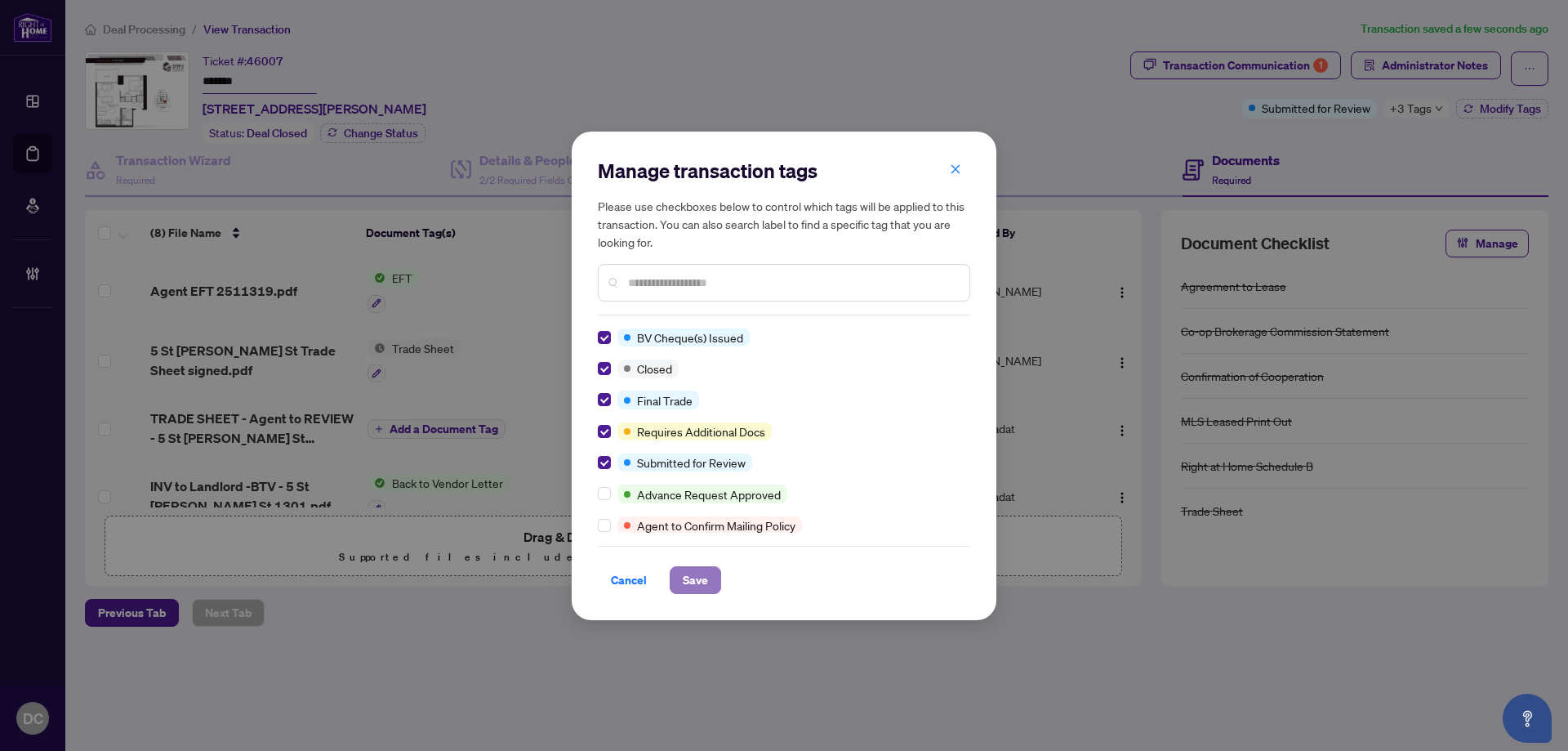
click at [688, 583] on span "Save" at bounding box center [695, 580] width 25 height 26
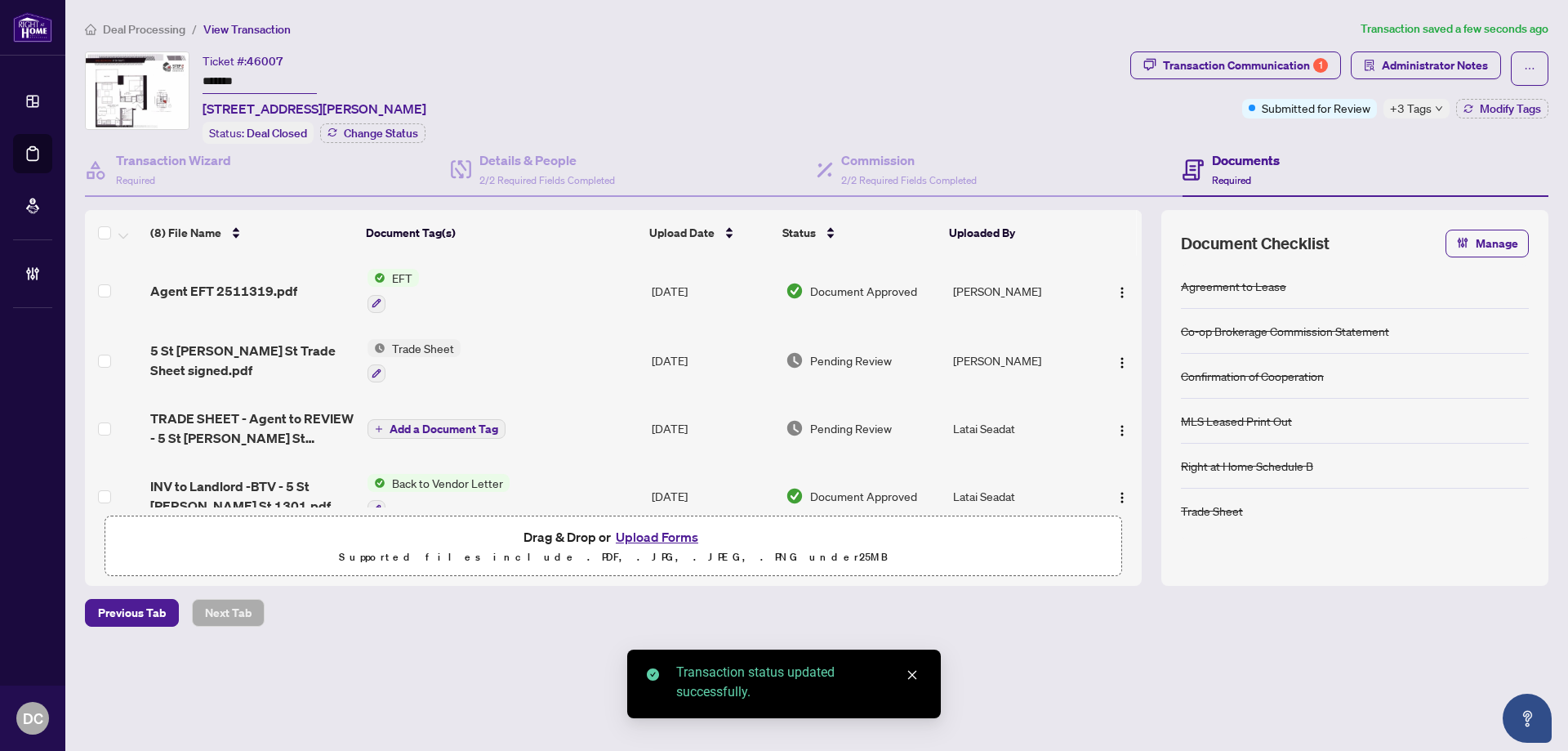
click at [1443, 73] on span "Administrator Notes" at bounding box center [1434, 66] width 106 height 26
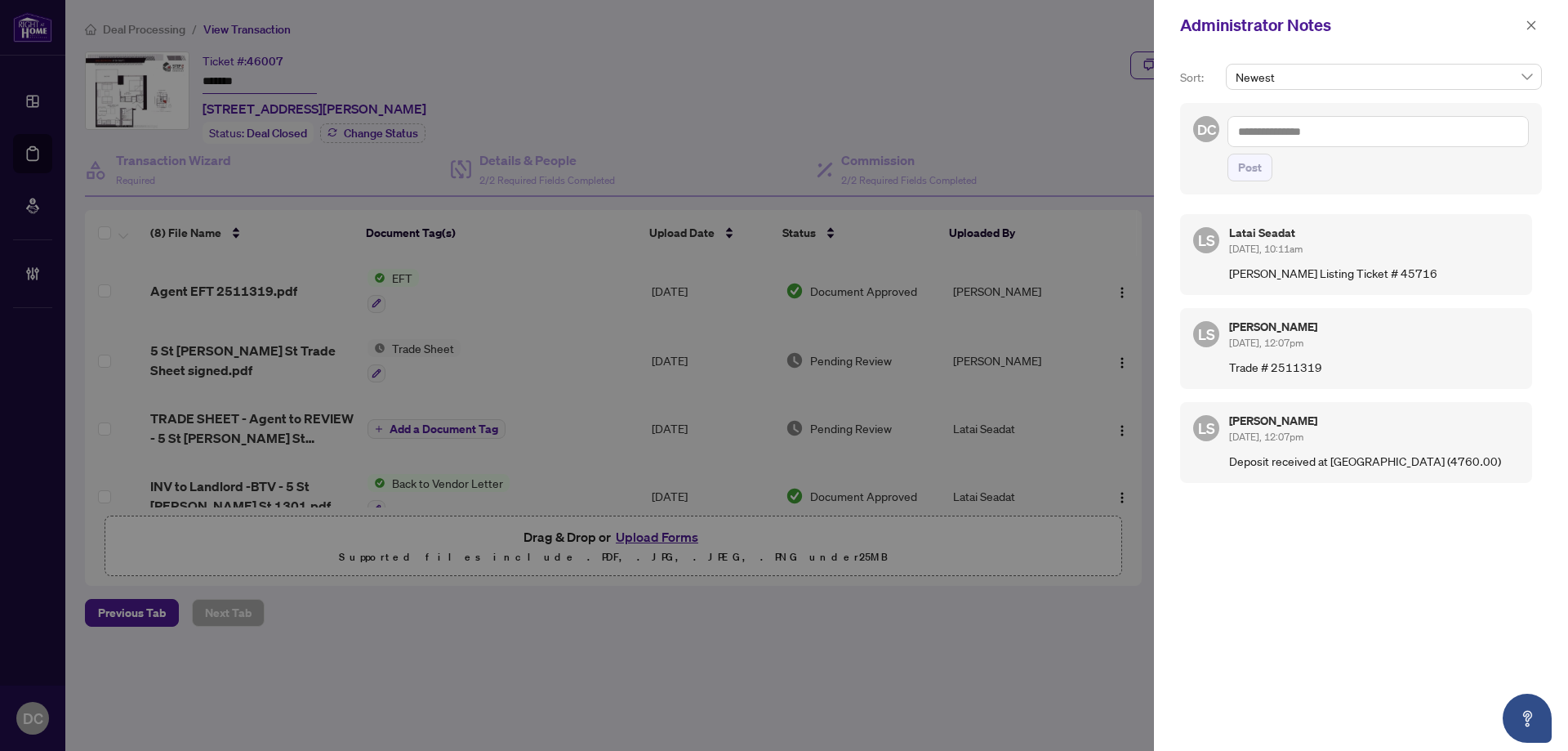
click at [1348, 134] on textarea at bounding box center [1379, 131] width 301 height 31
paste textarea "**********"
drag, startPoint x: 1258, startPoint y: 170, endPoint x: 1289, endPoint y: 277, distance: 111.4
click at [1296, 277] on div "**********" at bounding box center [1361, 400] width 414 height 700
click at [1475, 124] on textarea "**********" at bounding box center [1379, 131] width 301 height 31
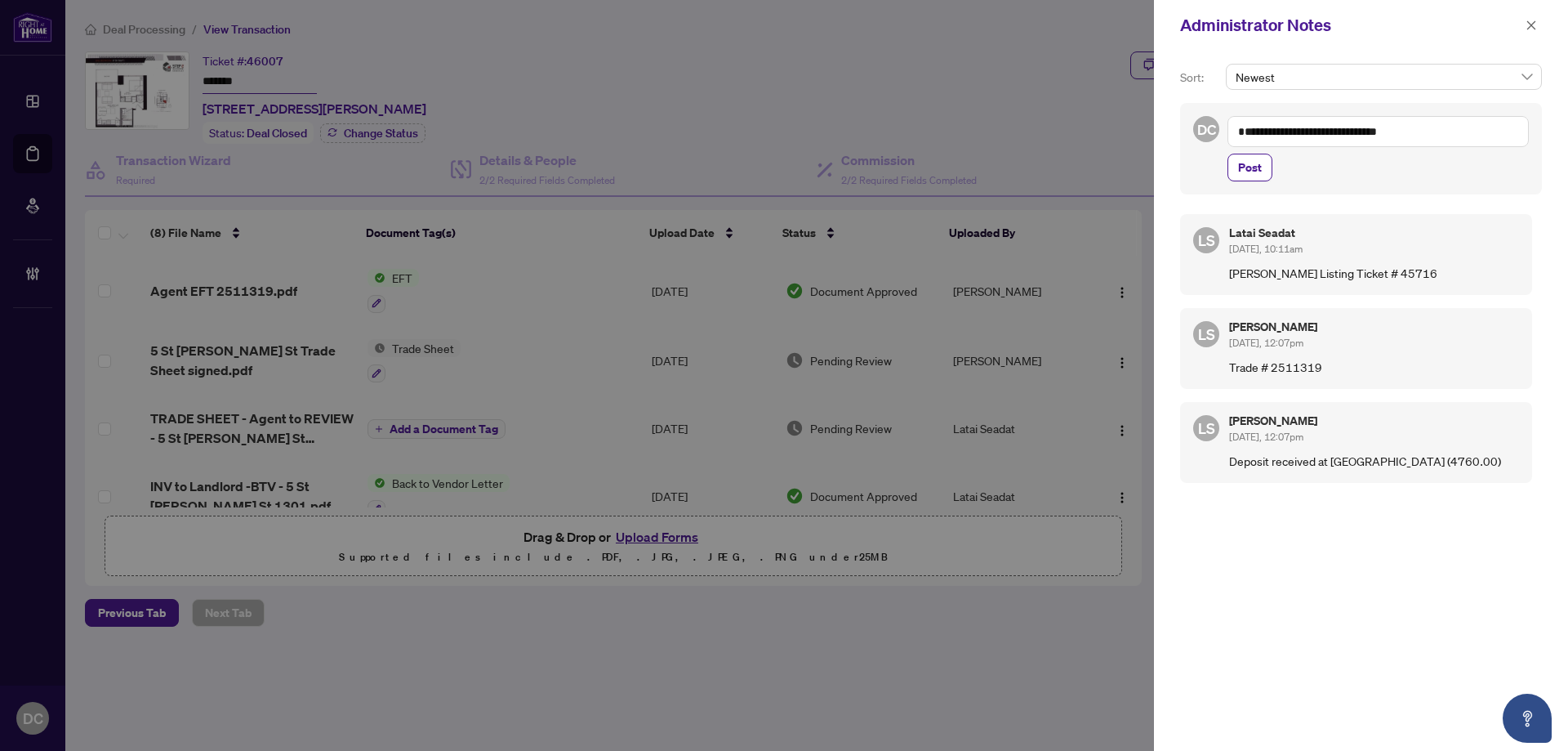
paste textarea "**********"
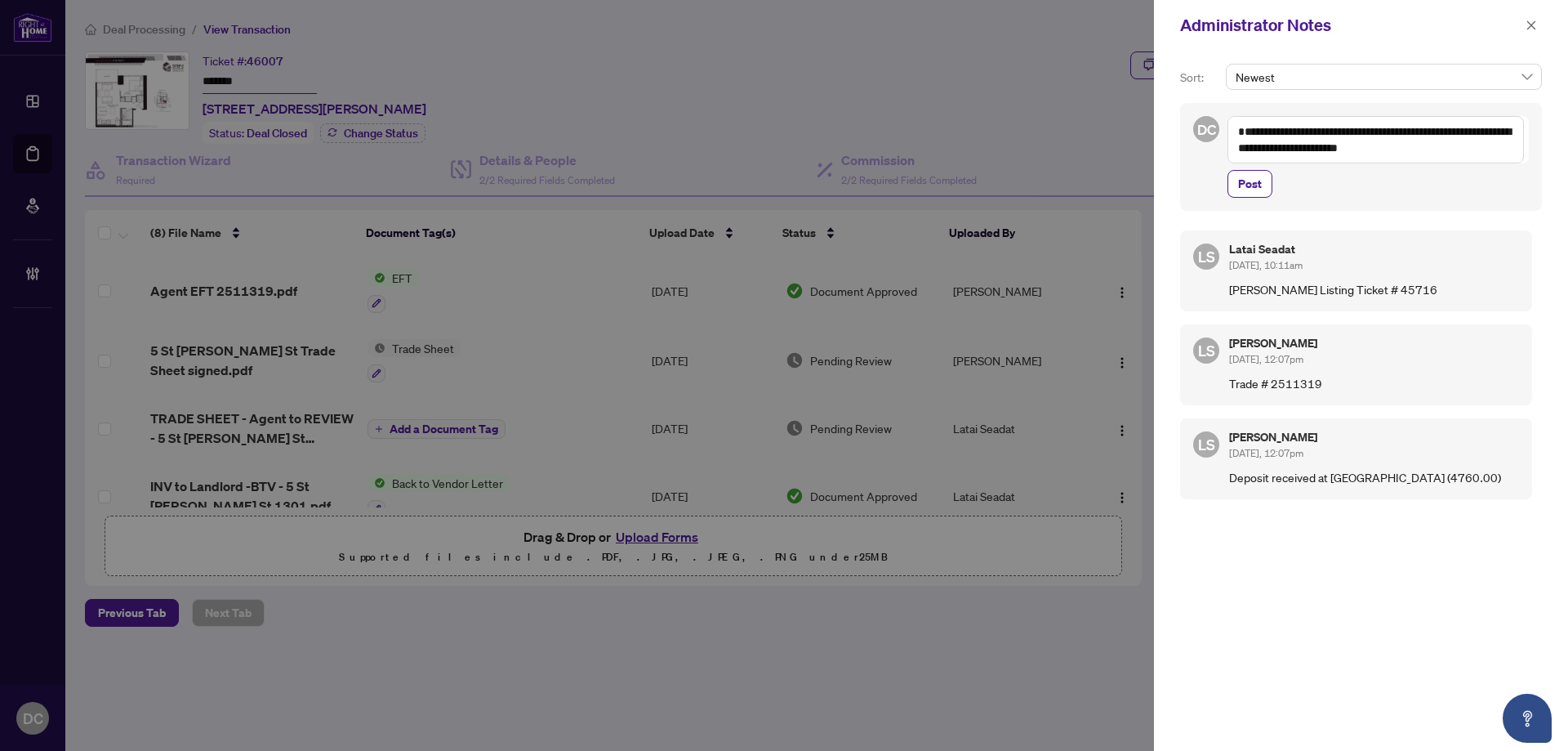
click at [1424, 135] on textarea "**********" at bounding box center [1376, 139] width 297 height 47
type textarea "**********"
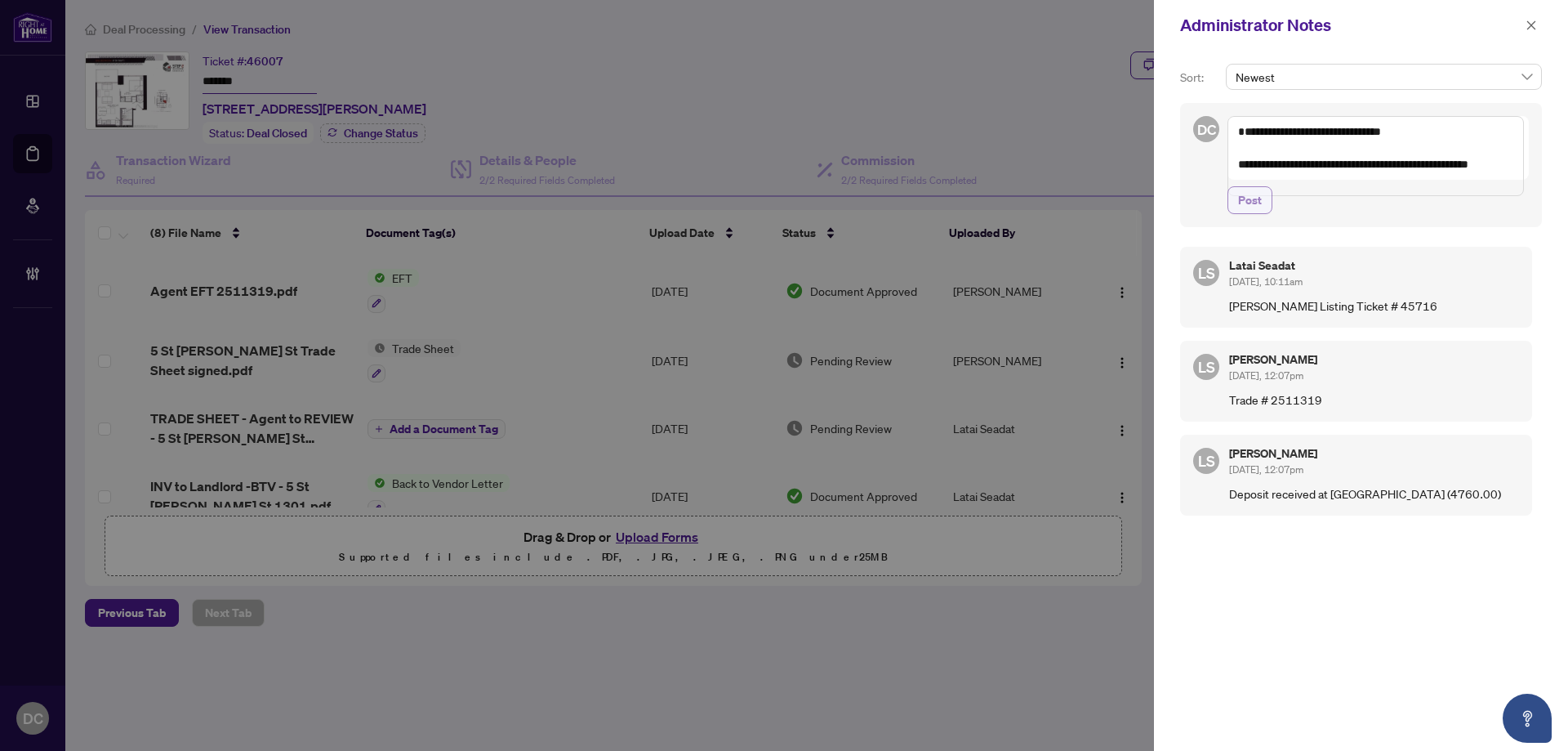
click at [1253, 213] on span "Post" at bounding box center [1250, 201] width 24 height 26
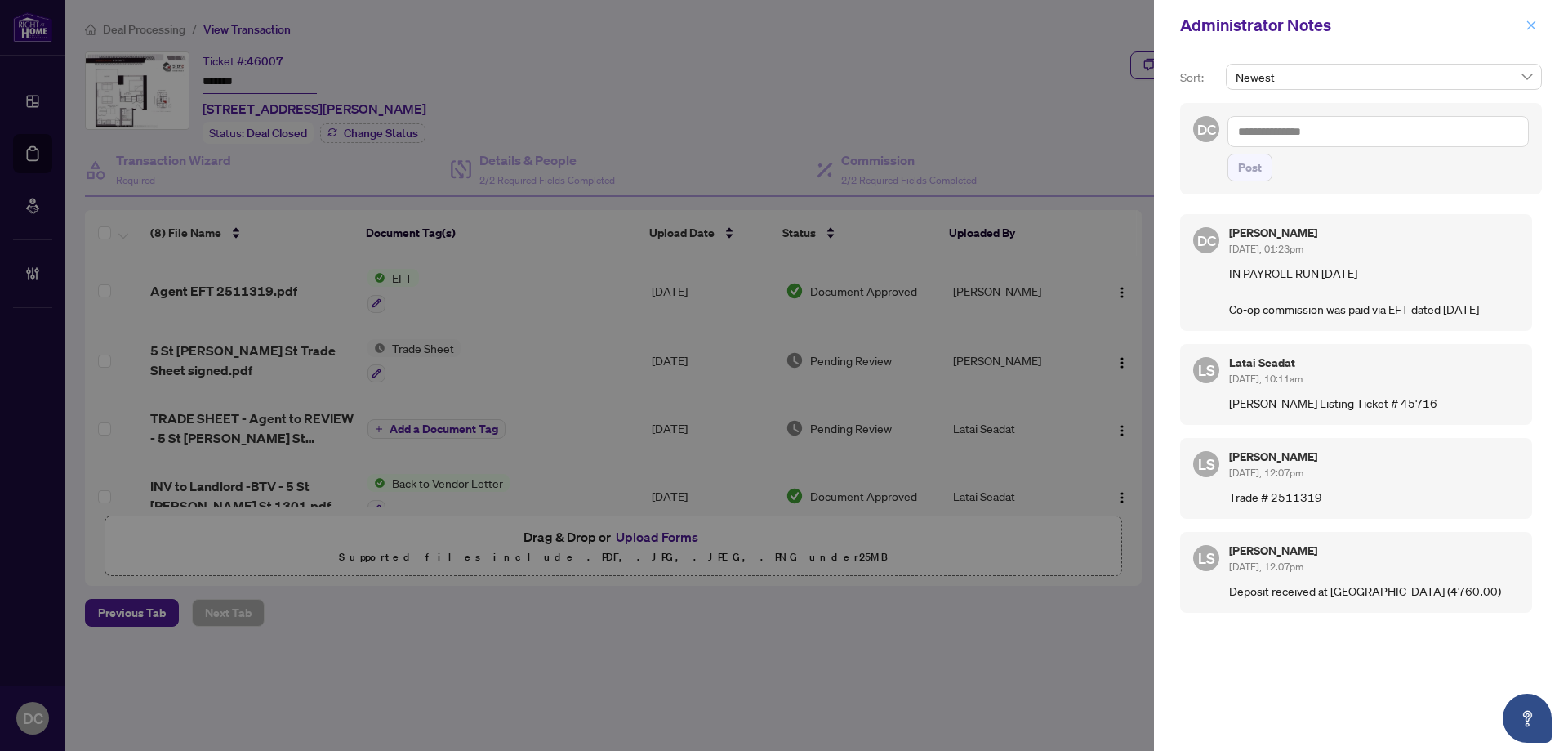
click at [1530, 22] on icon "close" at bounding box center [1531, 25] width 11 height 11
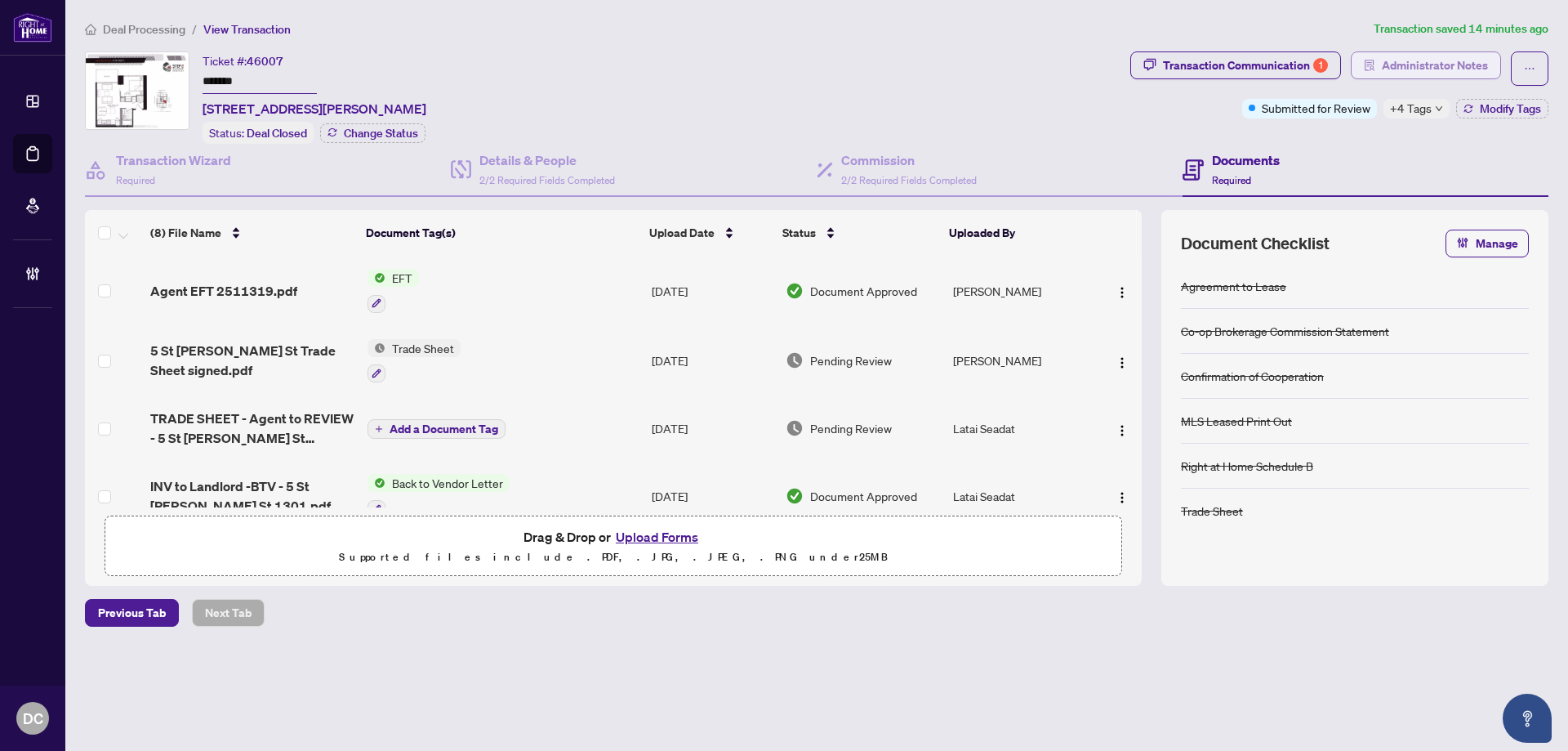
click at [1455, 59] on span "Administrator Notes" at bounding box center [1434, 66] width 106 height 26
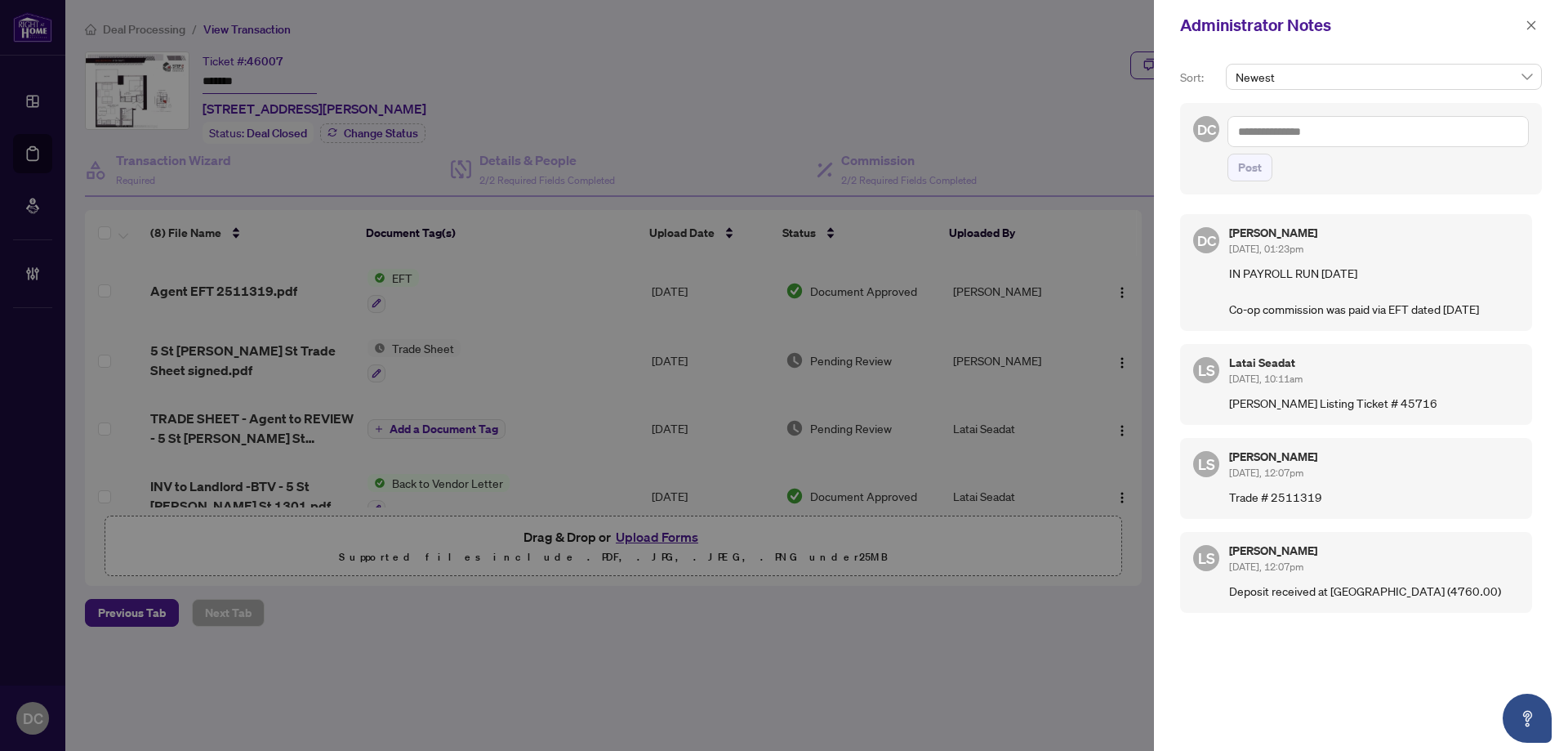
click at [1101, 119] on div at bounding box center [784, 375] width 1568 height 751
click at [1526, 23] on button "button" at bounding box center [1531, 24] width 22 height 20
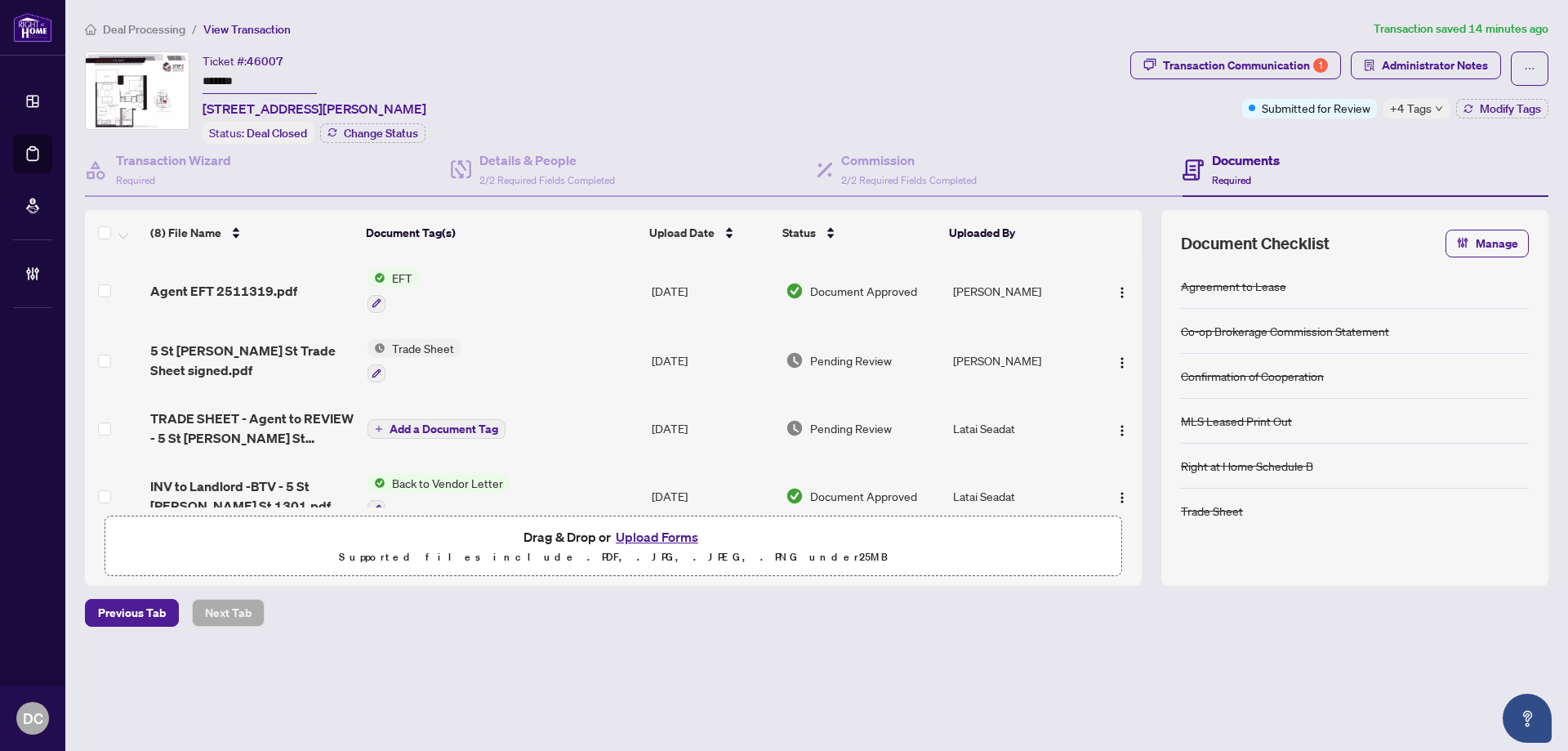
click at [1422, 106] on span "+4 Tags" at bounding box center [1411, 108] width 41 height 19
click at [167, 25] on span "Deal Processing" at bounding box center [144, 29] width 83 height 15
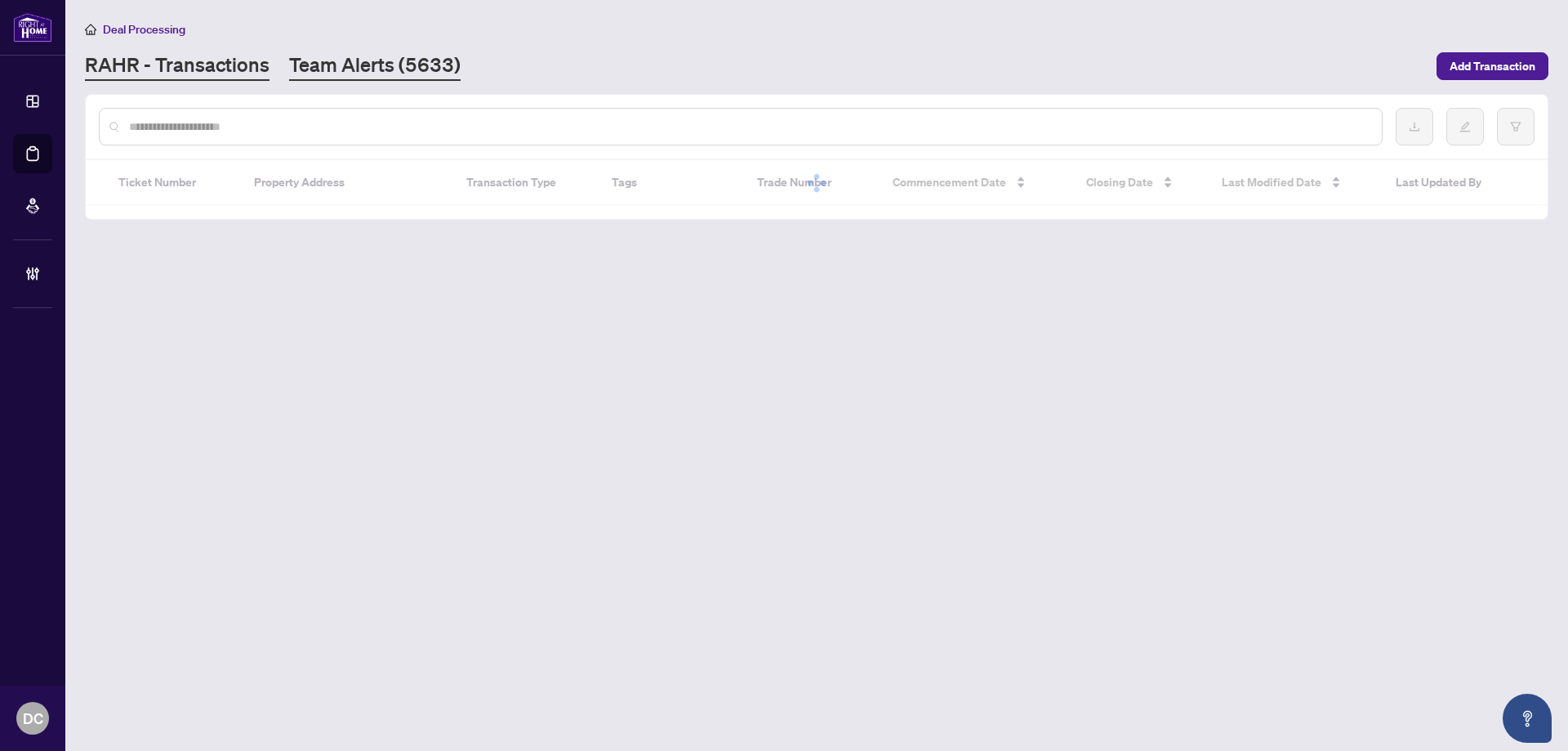
click at [346, 71] on link "Team Alerts (5633)" at bounding box center [375, 66] width 171 height 29
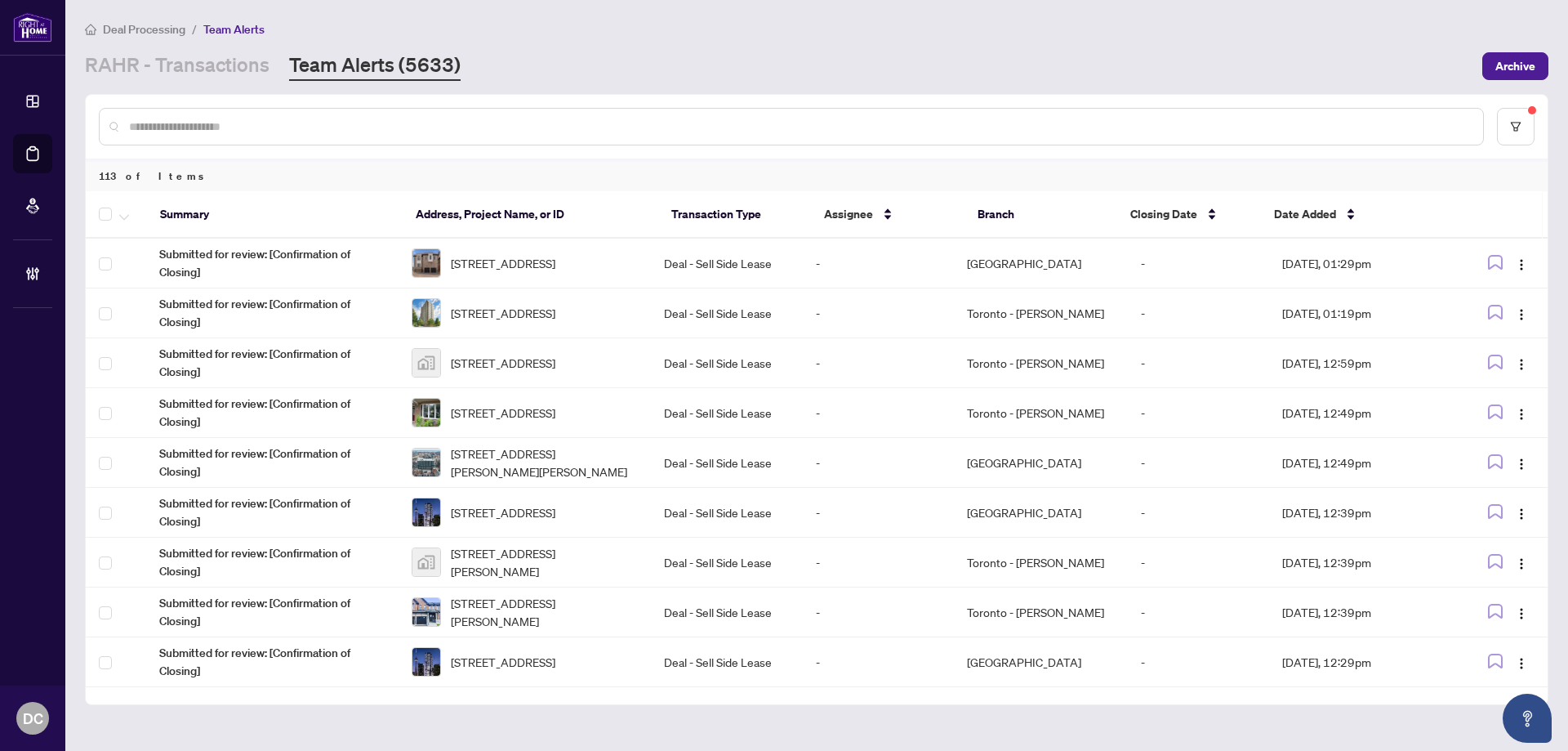
click at [396, 131] on input "text" at bounding box center [800, 126] width 1341 height 18
paste input "*******"
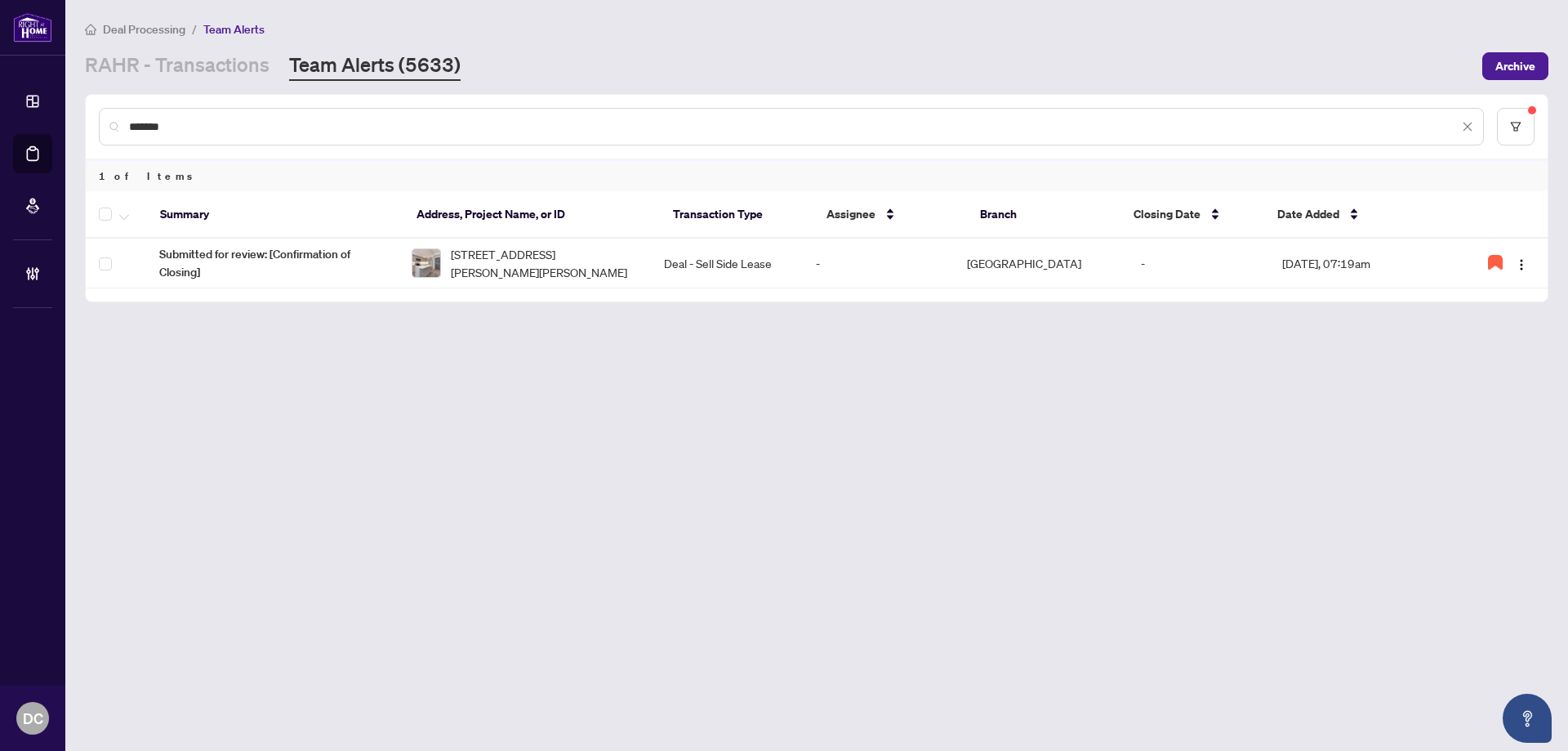
type input "*******"
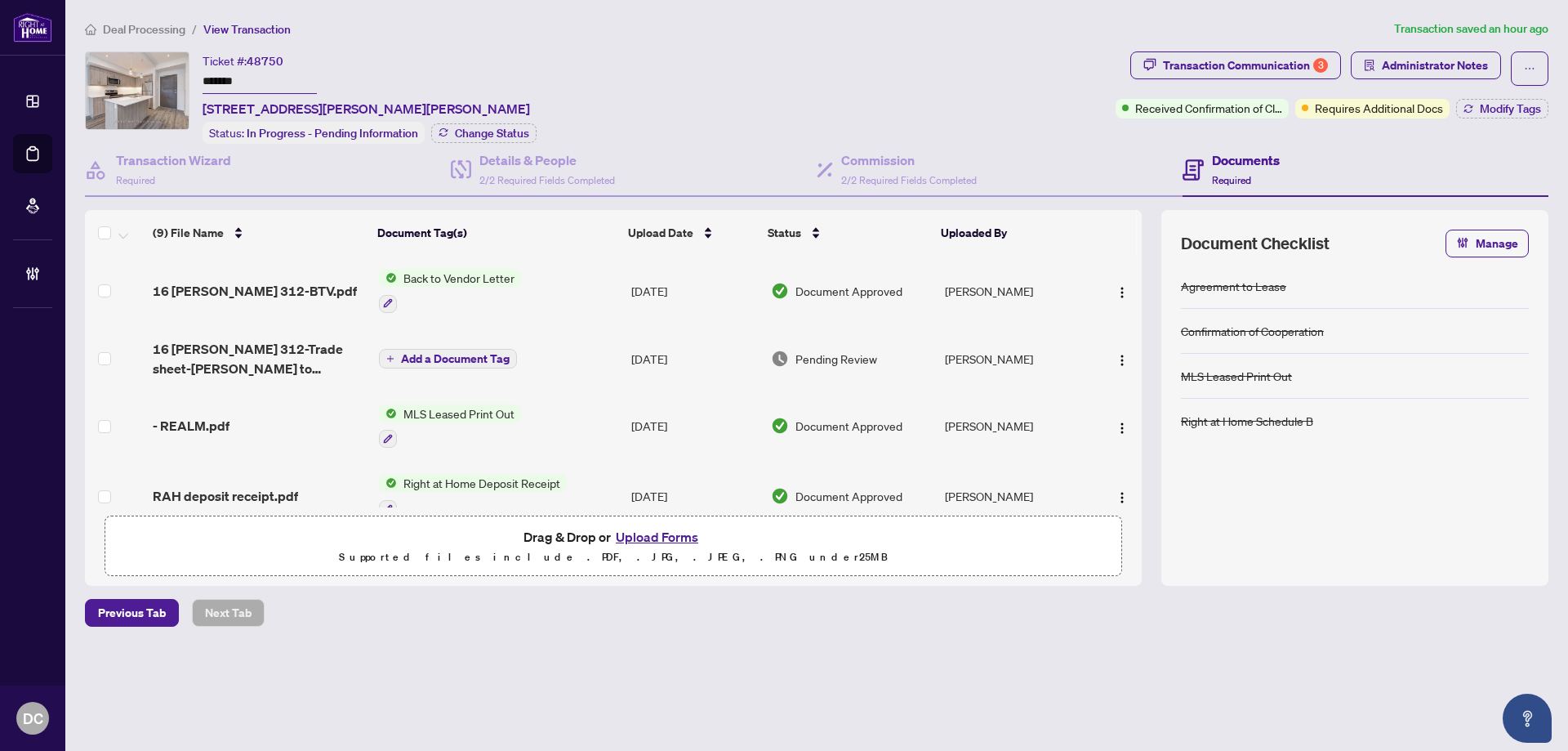
drag, startPoint x: 282, startPoint y: 78, endPoint x: 154, endPoint y: 84, distance: 128.1
click at [154, 72] on div "Ticket #: 48750 ******* 312-16 Markle Cres, Hamilton, Ontario L9G 0H4, Canada S…" at bounding box center [597, 98] width 1025 height 92
click at [1398, 61] on span "Administrator Notes" at bounding box center [1434, 66] width 106 height 26
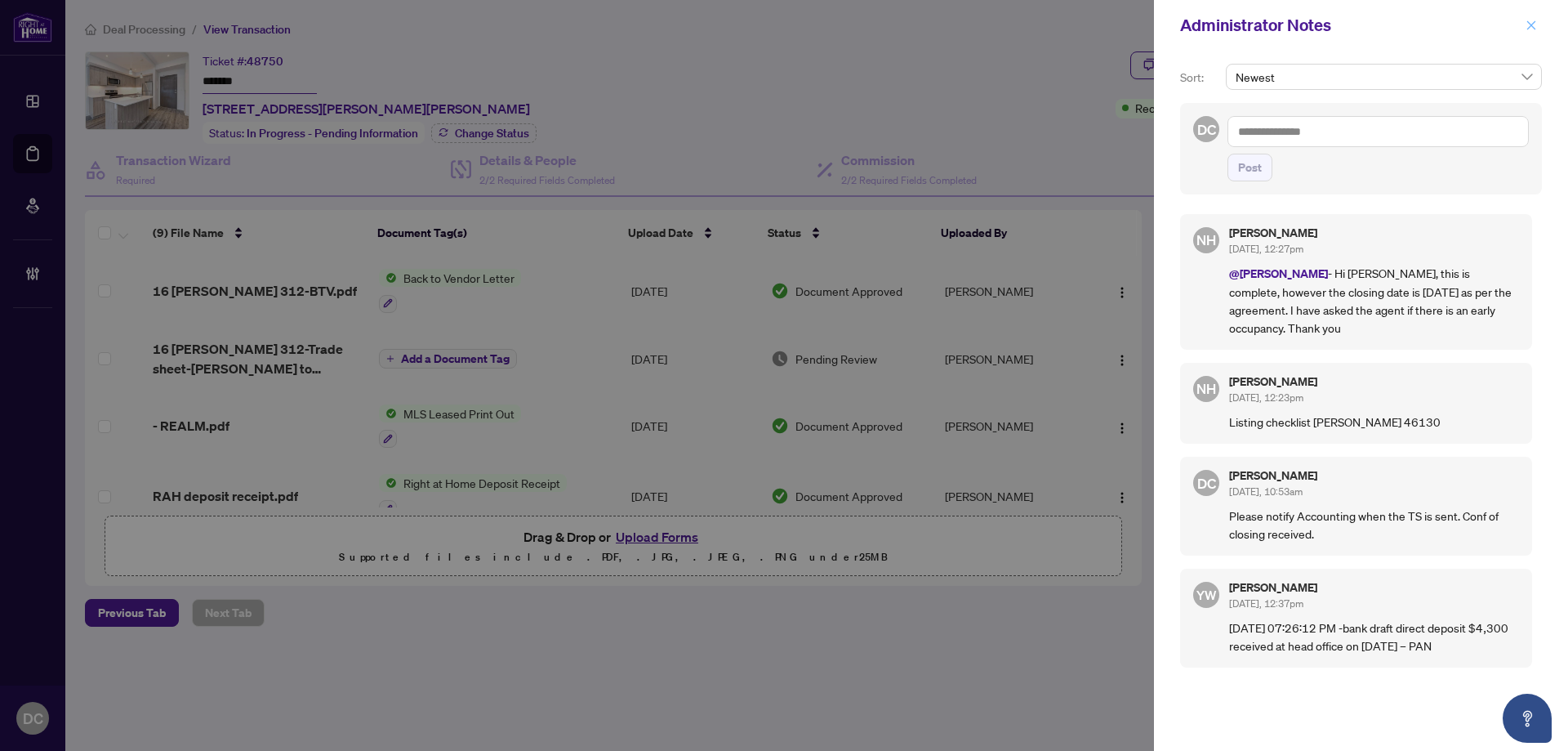
click at [1530, 24] on icon "close" at bounding box center [1531, 25] width 11 height 11
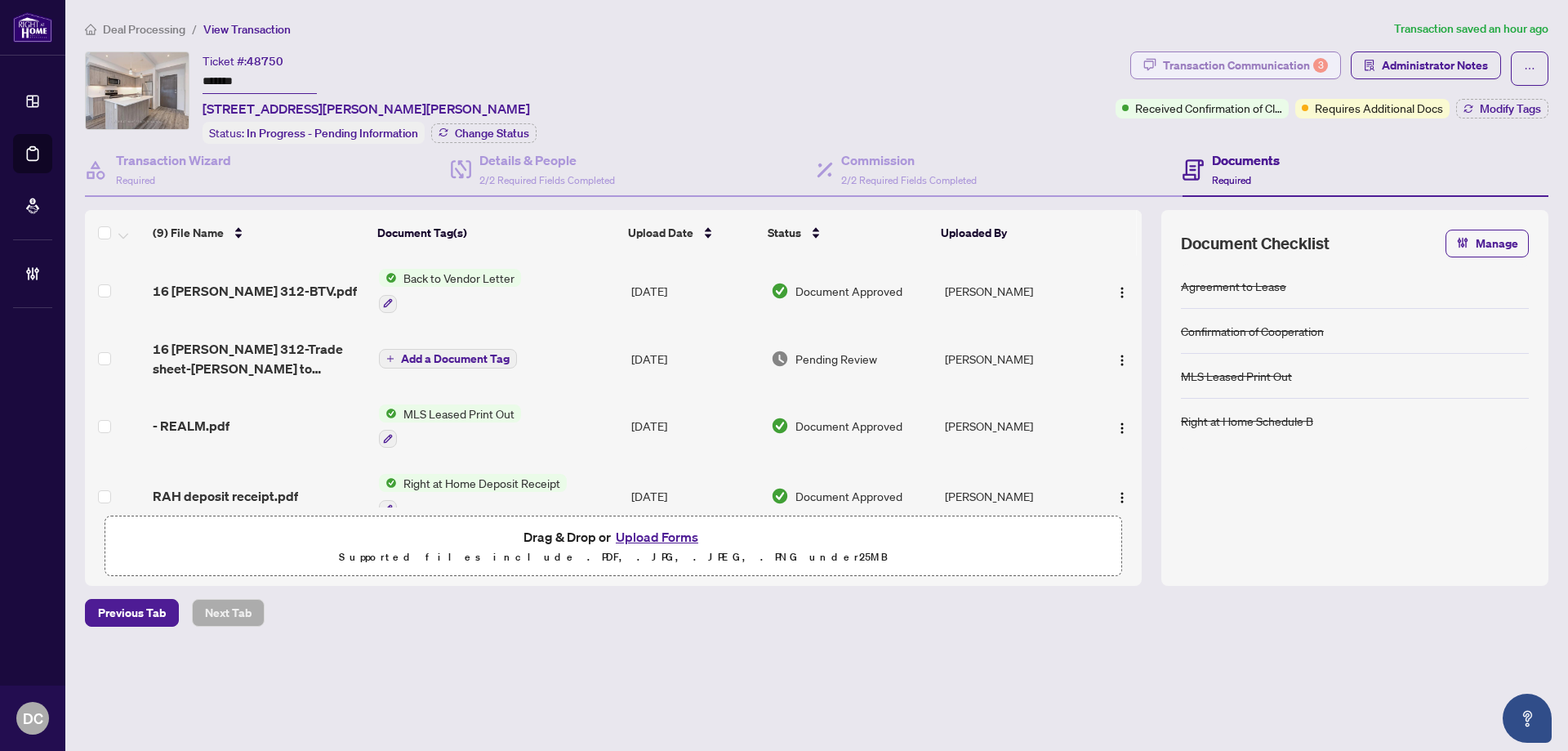
click at [1281, 69] on div "Transaction Communication 3" at bounding box center [1245, 66] width 165 height 26
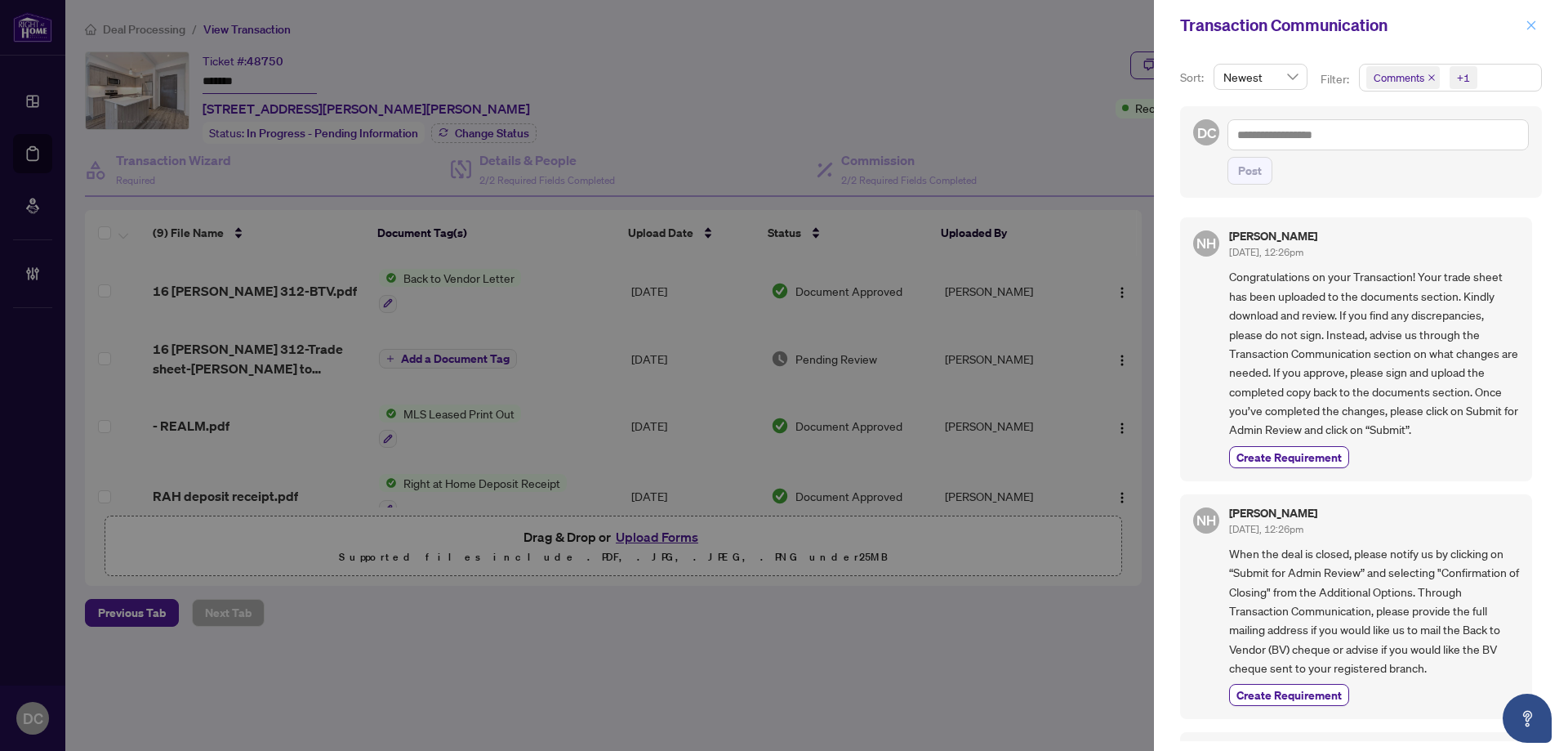
click at [1526, 24] on icon "close" at bounding box center [1531, 25] width 11 height 11
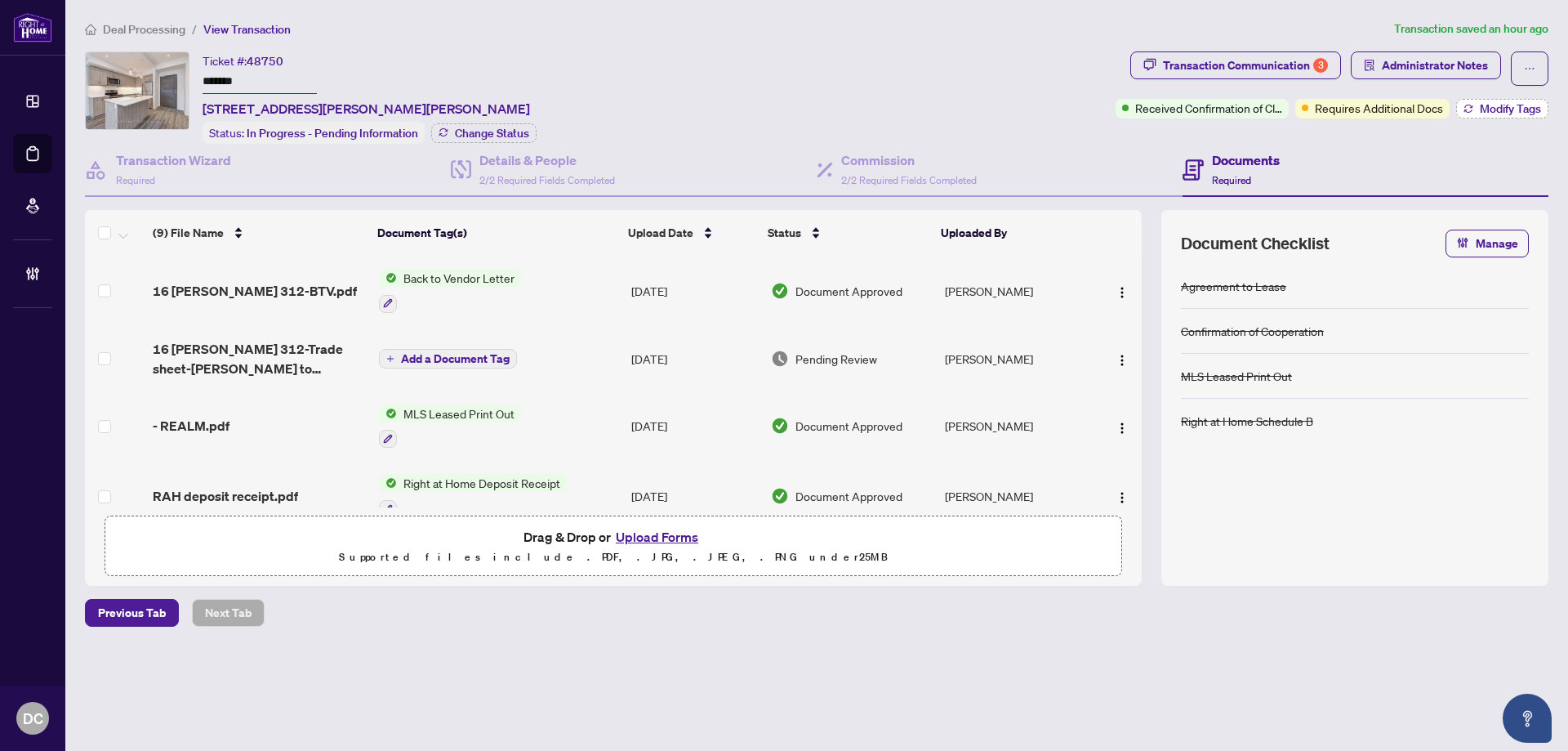
click at [1490, 111] on span "Modify Tags" at bounding box center [1511, 108] width 61 height 11
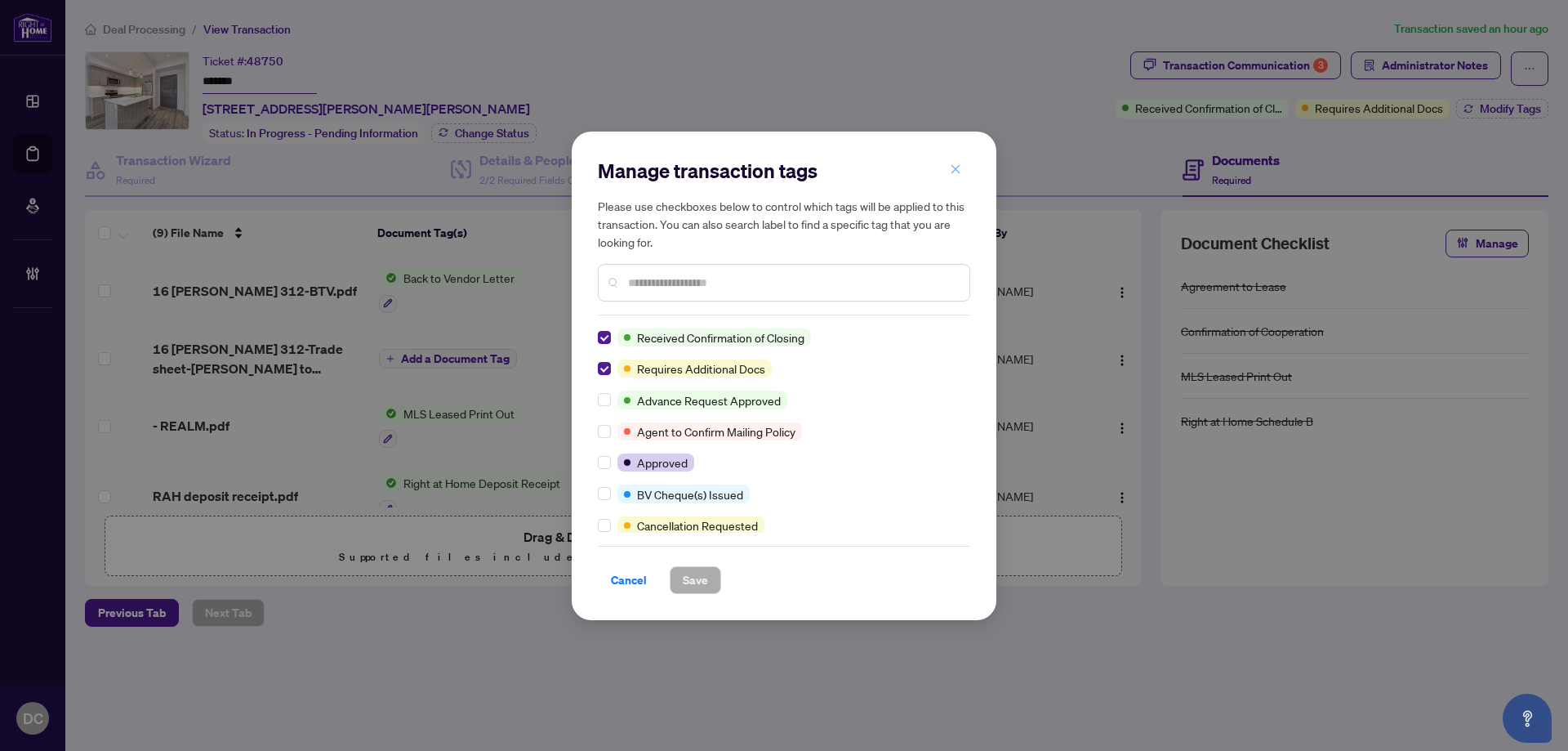
click at [957, 172] on icon "close" at bounding box center [956, 170] width 9 height 9
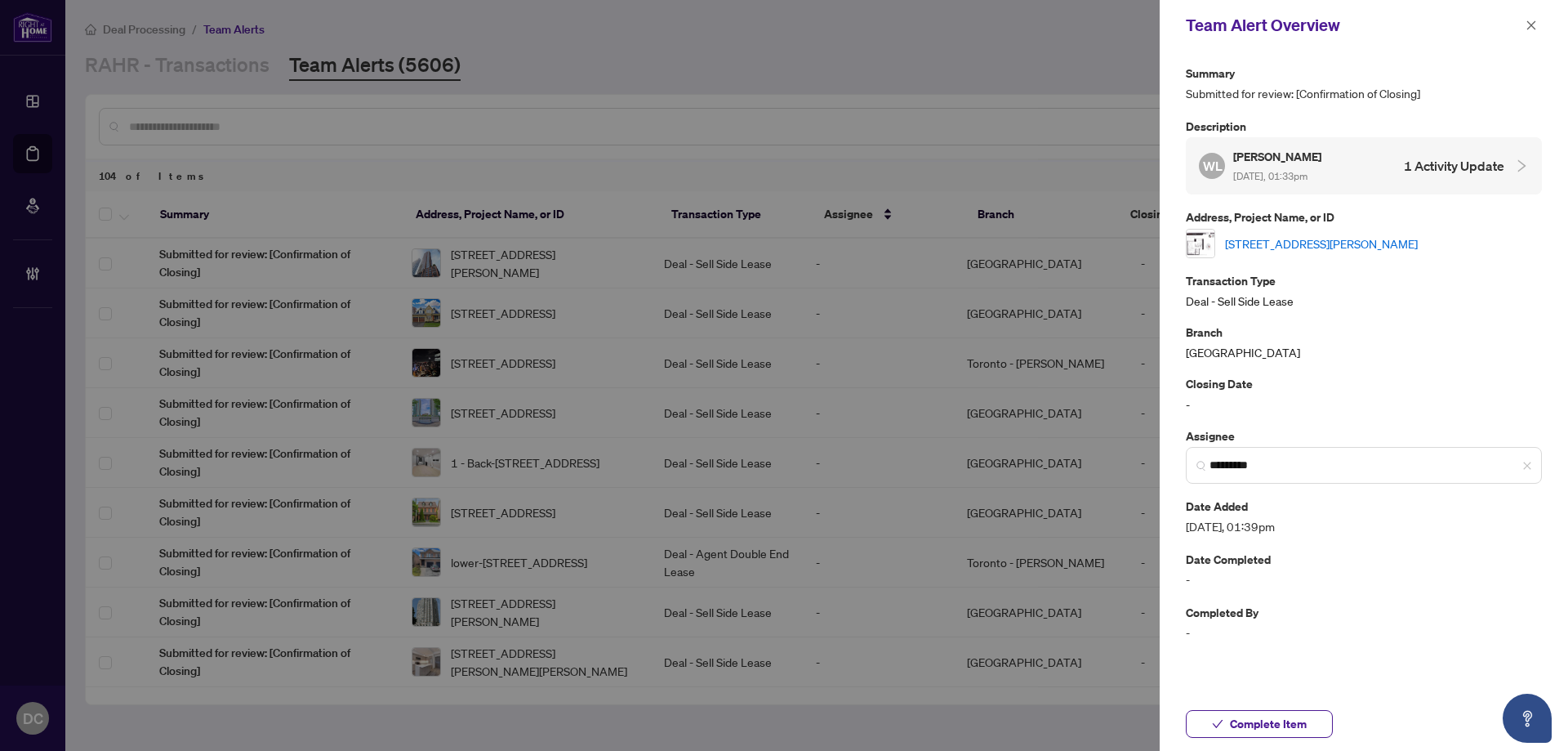
scroll to position [163, 0]
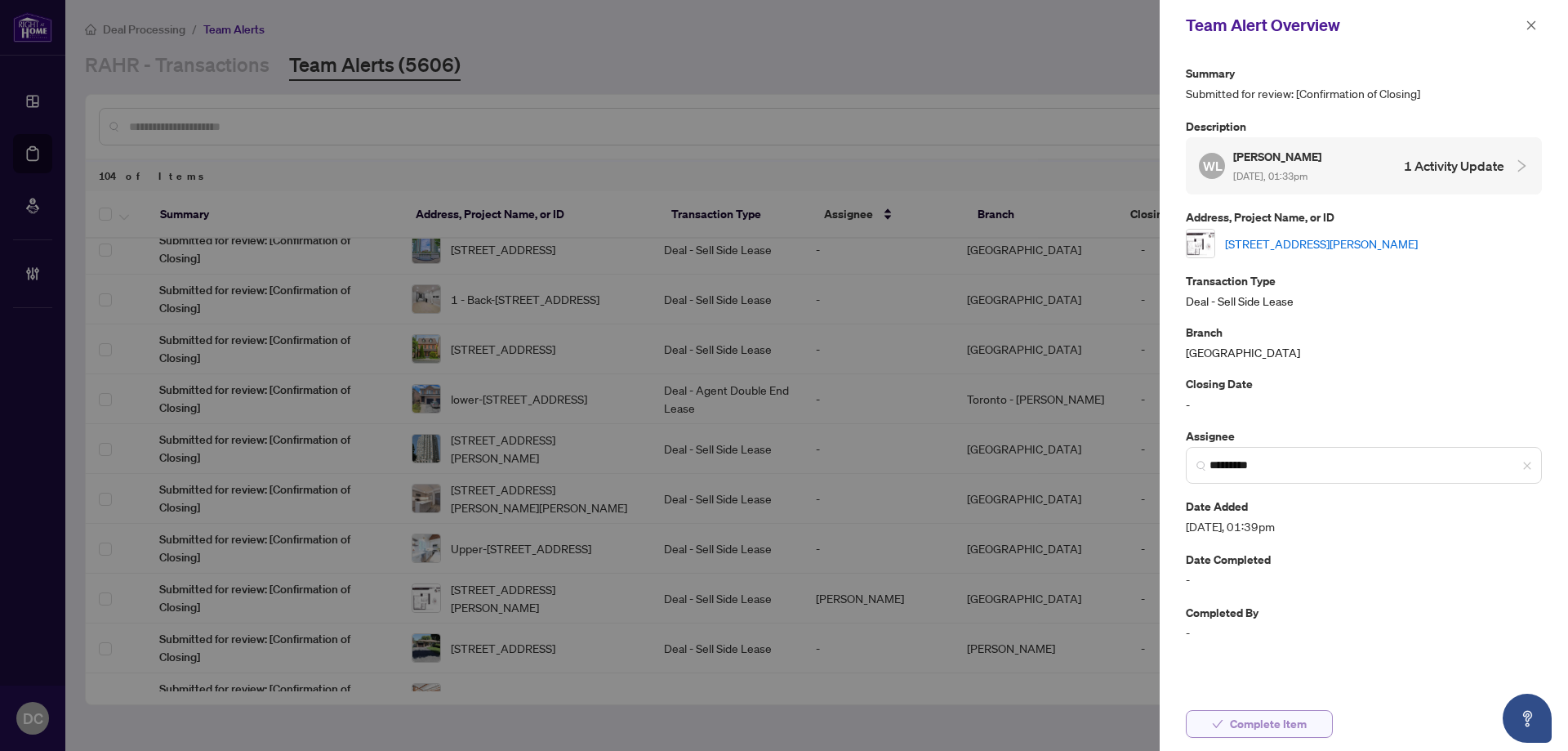
click at [1309, 720] on button "Complete Item" at bounding box center [1259, 724] width 147 height 27
click at [1537, 32] on button "button" at bounding box center [1531, 24] width 22 height 20
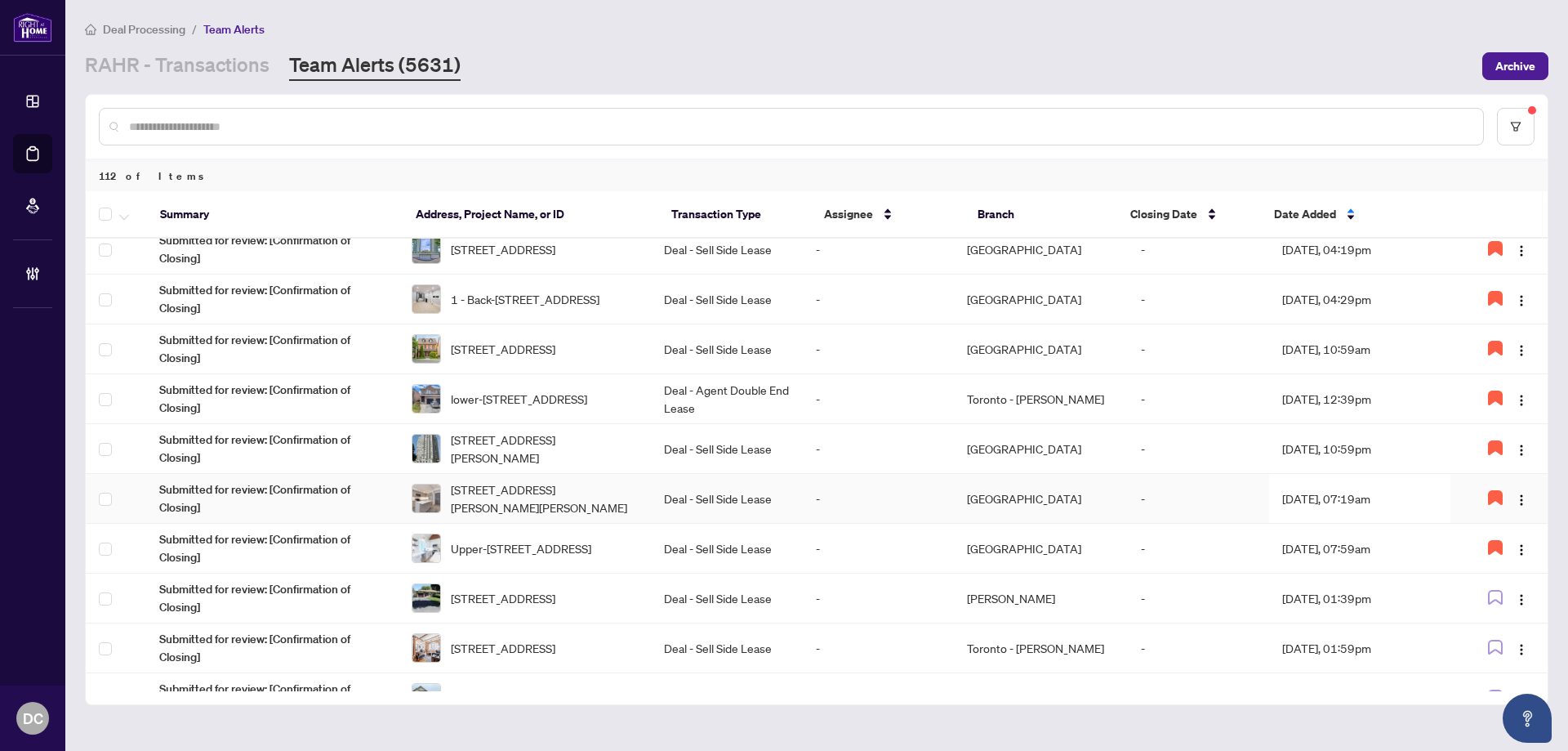
click at [1276, 489] on td "Aug/20/2025, 07:19am" at bounding box center [1360, 498] width 182 height 50
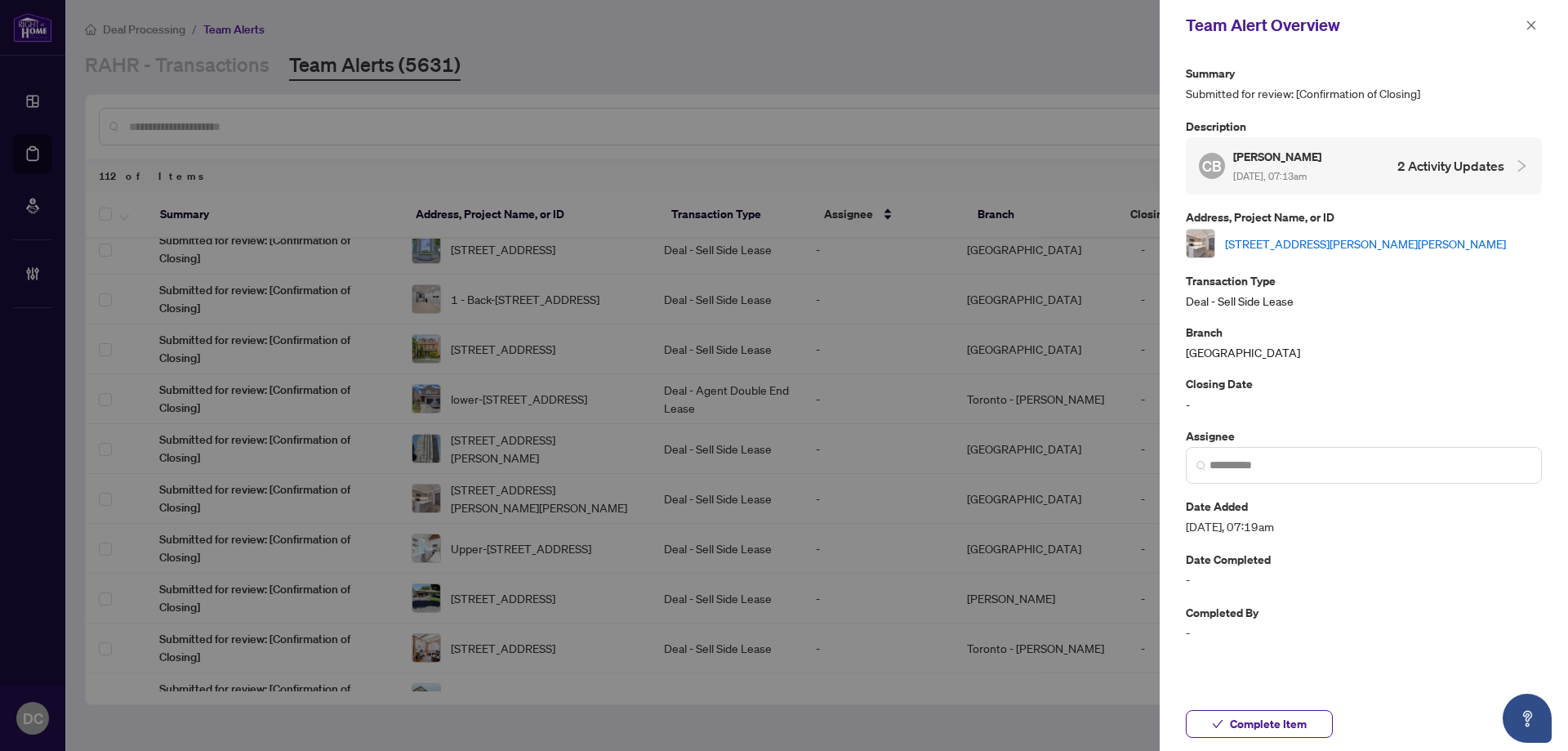
click at [1341, 245] on link "[STREET_ADDRESS][PERSON_NAME][PERSON_NAME]" at bounding box center [1366, 243] width 281 height 18
click at [1530, 20] on icon "close" at bounding box center [1531, 25] width 11 height 11
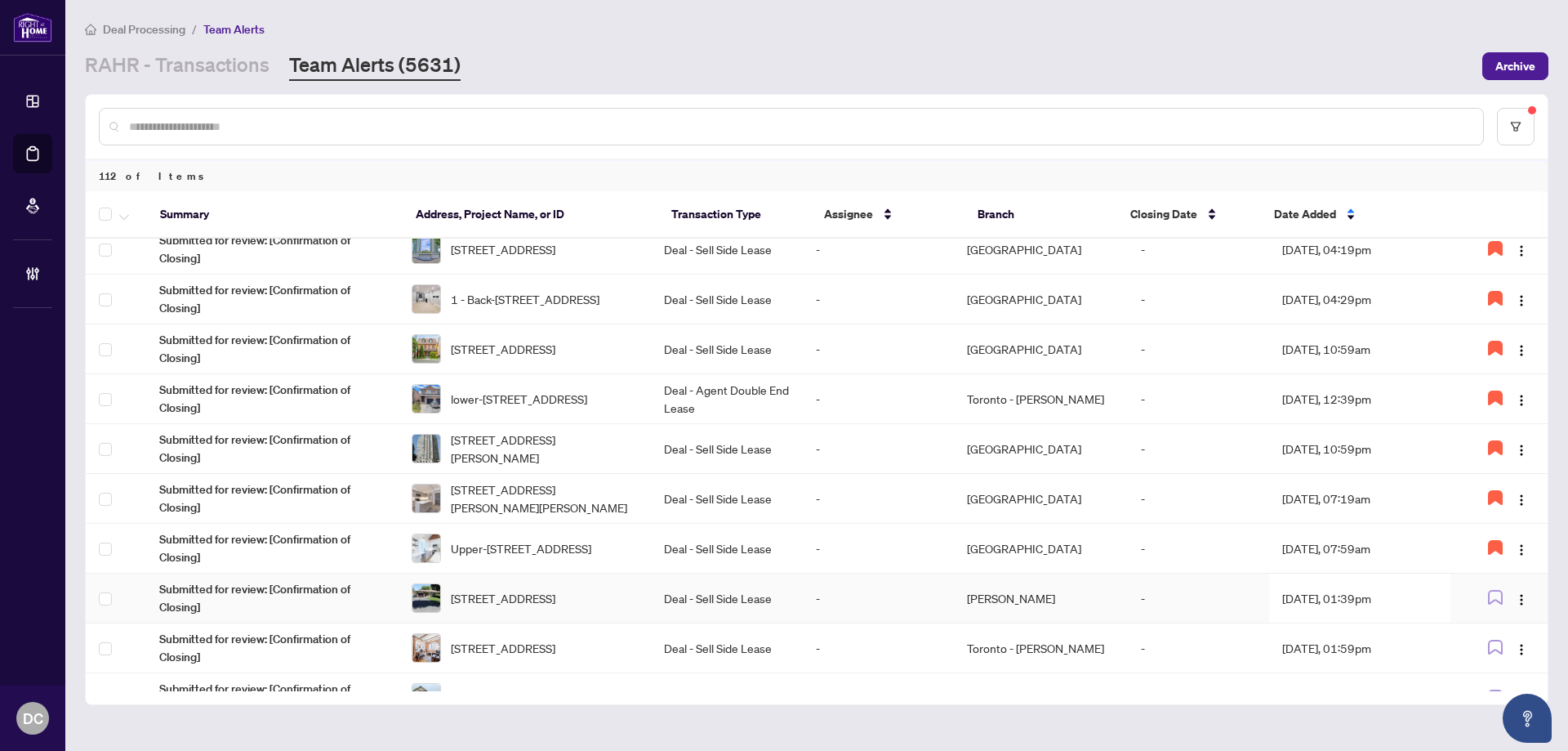
click at [1398, 593] on td "Aug/20/2025, 01:39pm" at bounding box center [1360, 598] width 182 height 50
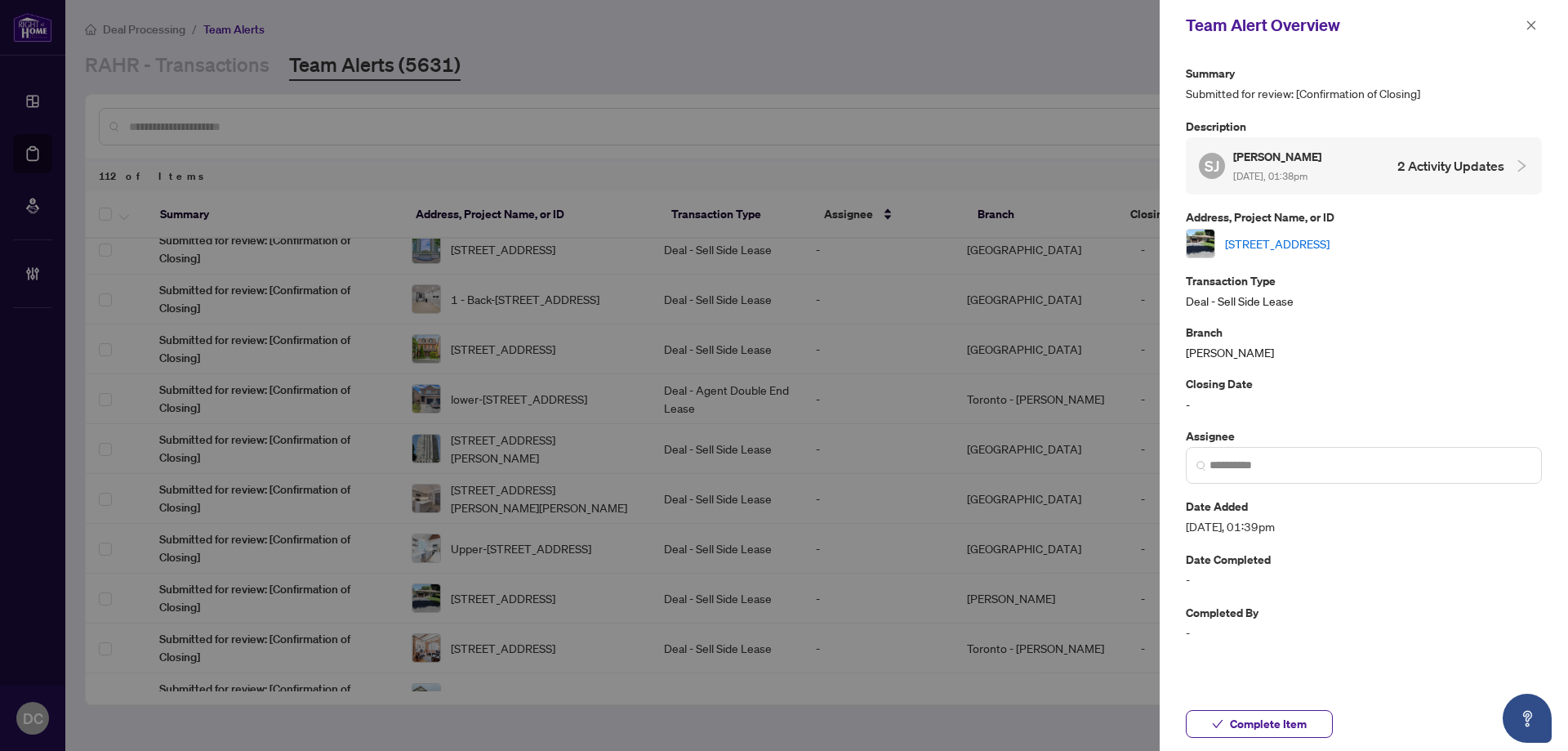
click at [1308, 445] on p "Assignee" at bounding box center [1364, 436] width 356 height 19
click at [1317, 461] on input "search" at bounding box center [1370, 465] width 322 height 17
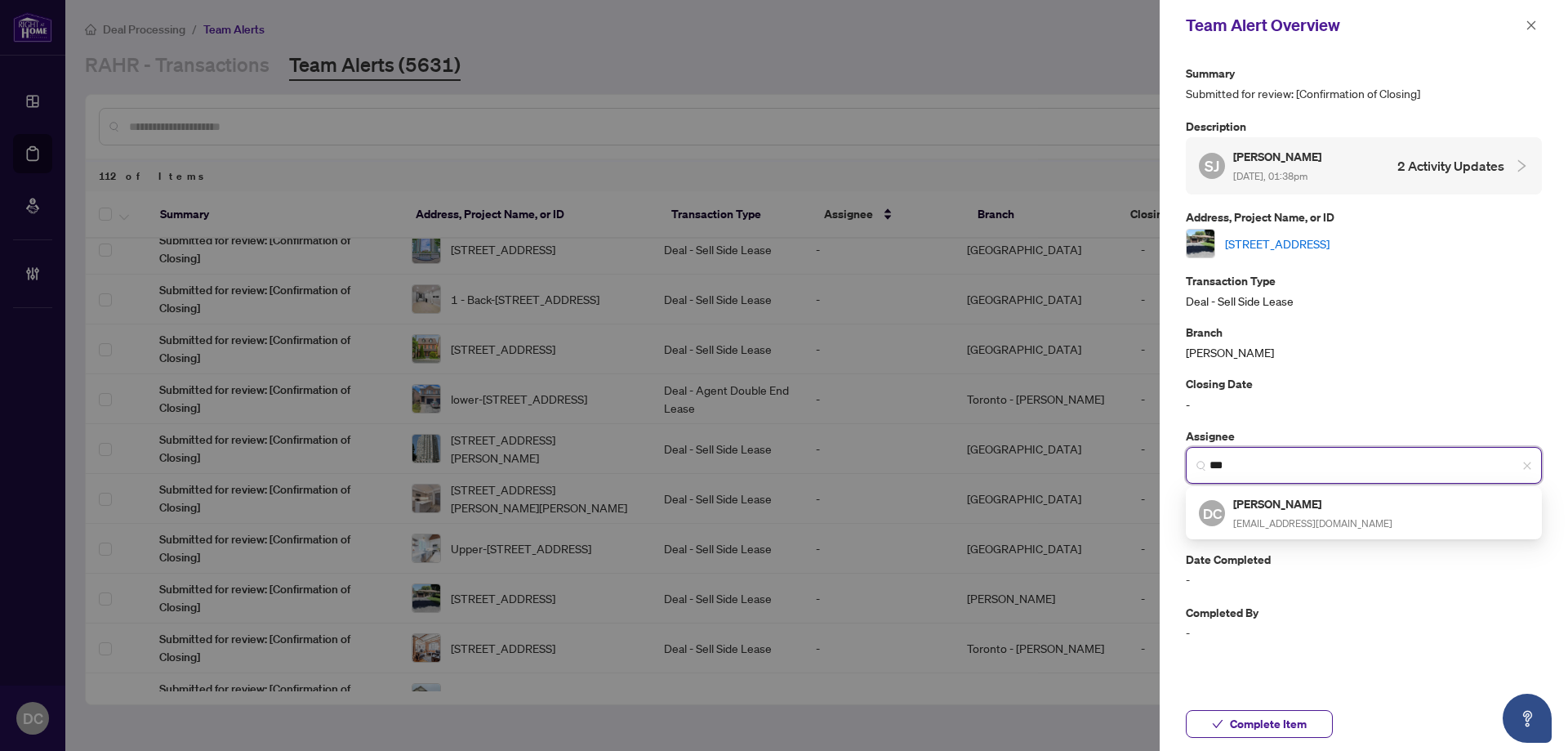
click at [1242, 463] on input "***" at bounding box center [1370, 465] width 322 height 17
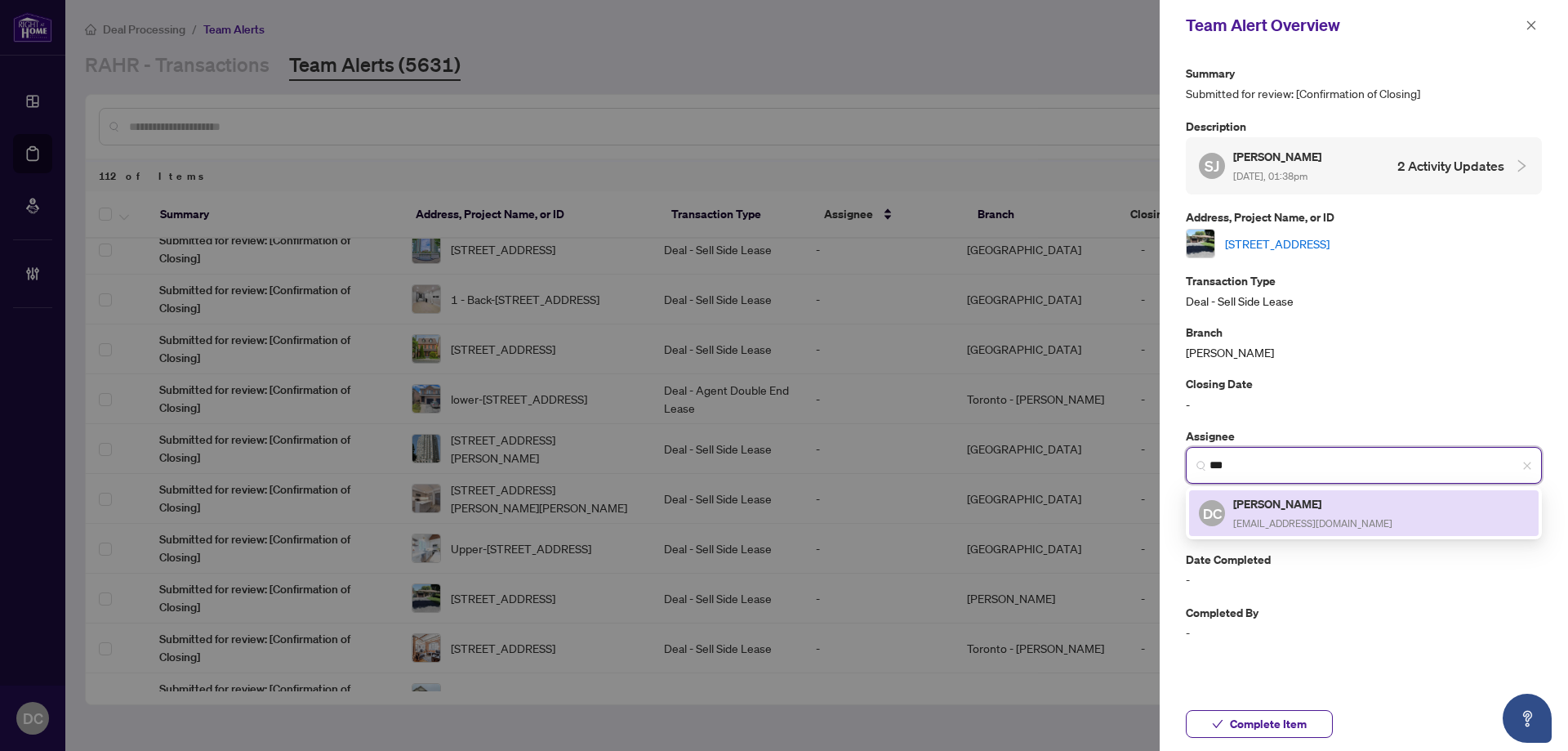
click at [1242, 504] on h5 "[PERSON_NAME]" at bounding box center [1313, 504] width 159 height 19
type input "*********"
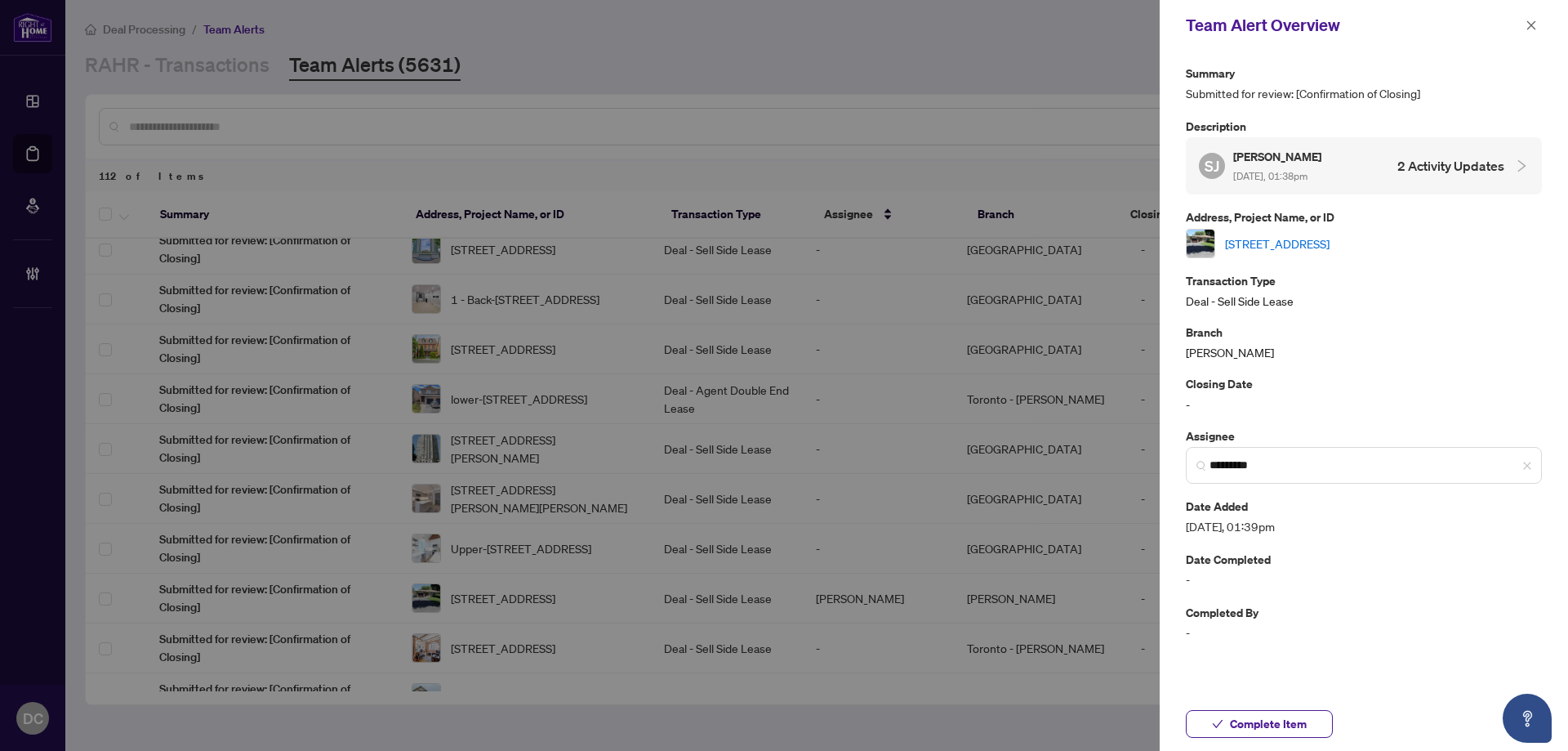
click at [1330, 238] on link "[STREET_ADDRESS]" at bounding box center [1277, 243] width 105 height 18
click at [1532, 24] on icon "close" at bounding box center [1531, 25] width 11 height 11
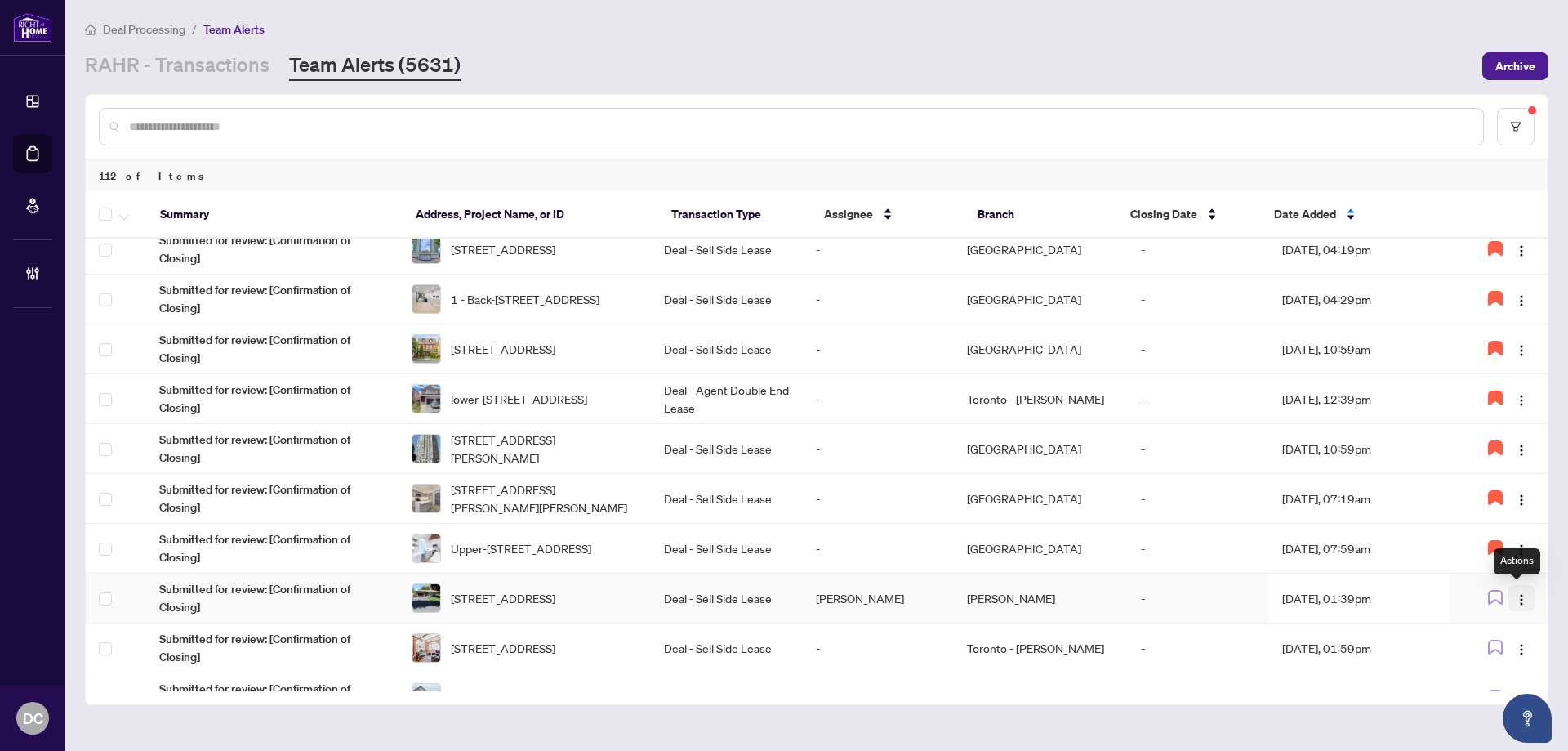
click at [1515, 603] on img "button" at bounding box center [1522, 600] width 13 height 13
click at [1507, 622] on span "Unassign Myself" at bounding box center [1475, 629] width 83 height 18
click at [1367, 600] on td "[DATE], 01:39pm" at bounding box center [1360, 598] width 182 height 50
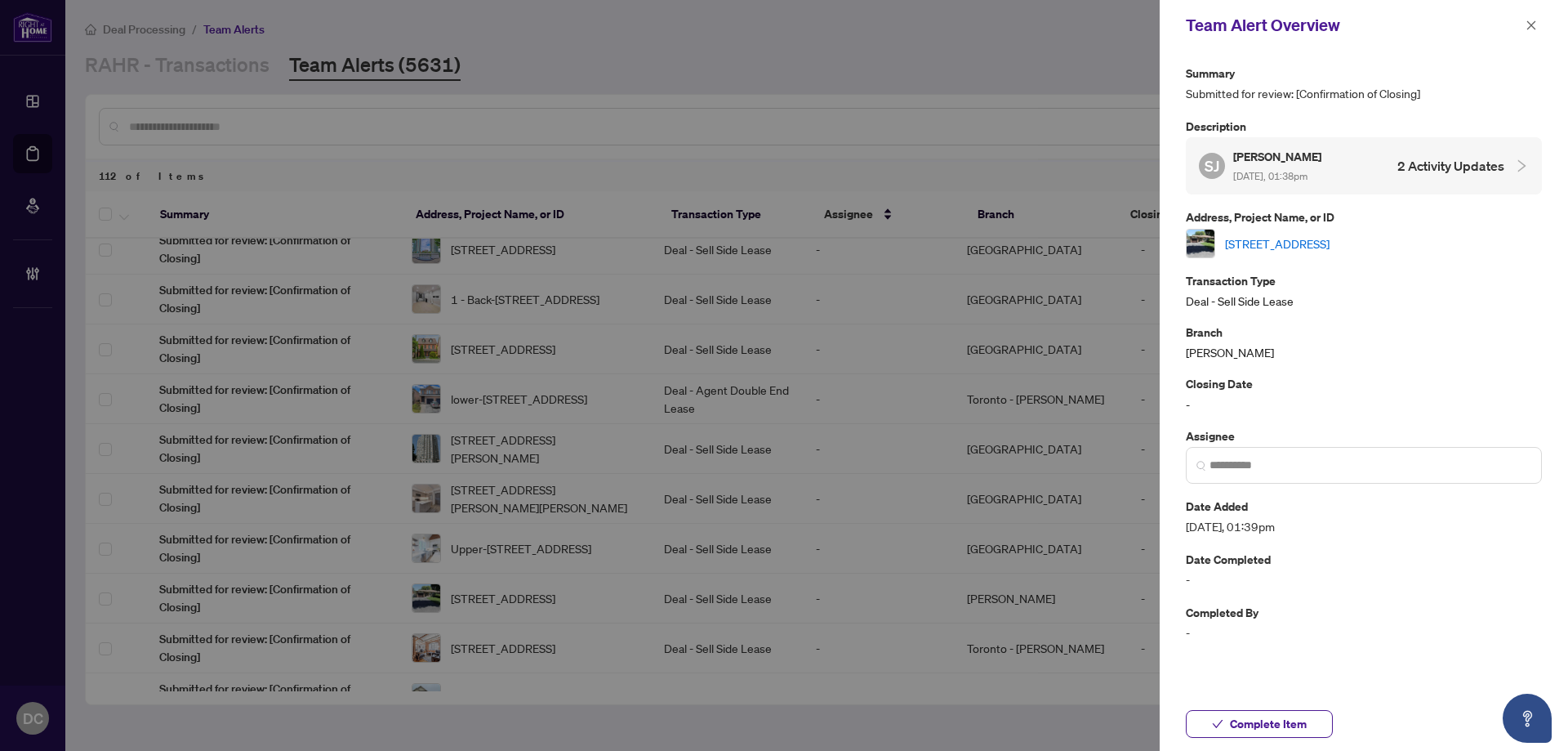
drag, startPoint x: 1259, startPoint y: 724, endPoint x: 1277, endPoint y: 700, distance: 30.0
click at [1260, 724] on span "Complete Item" at bounding box center [1269, 725] width 77 height 26
click at [1528, 24] on icon "close" at bounding box center [1531, 25] width 11 height 11
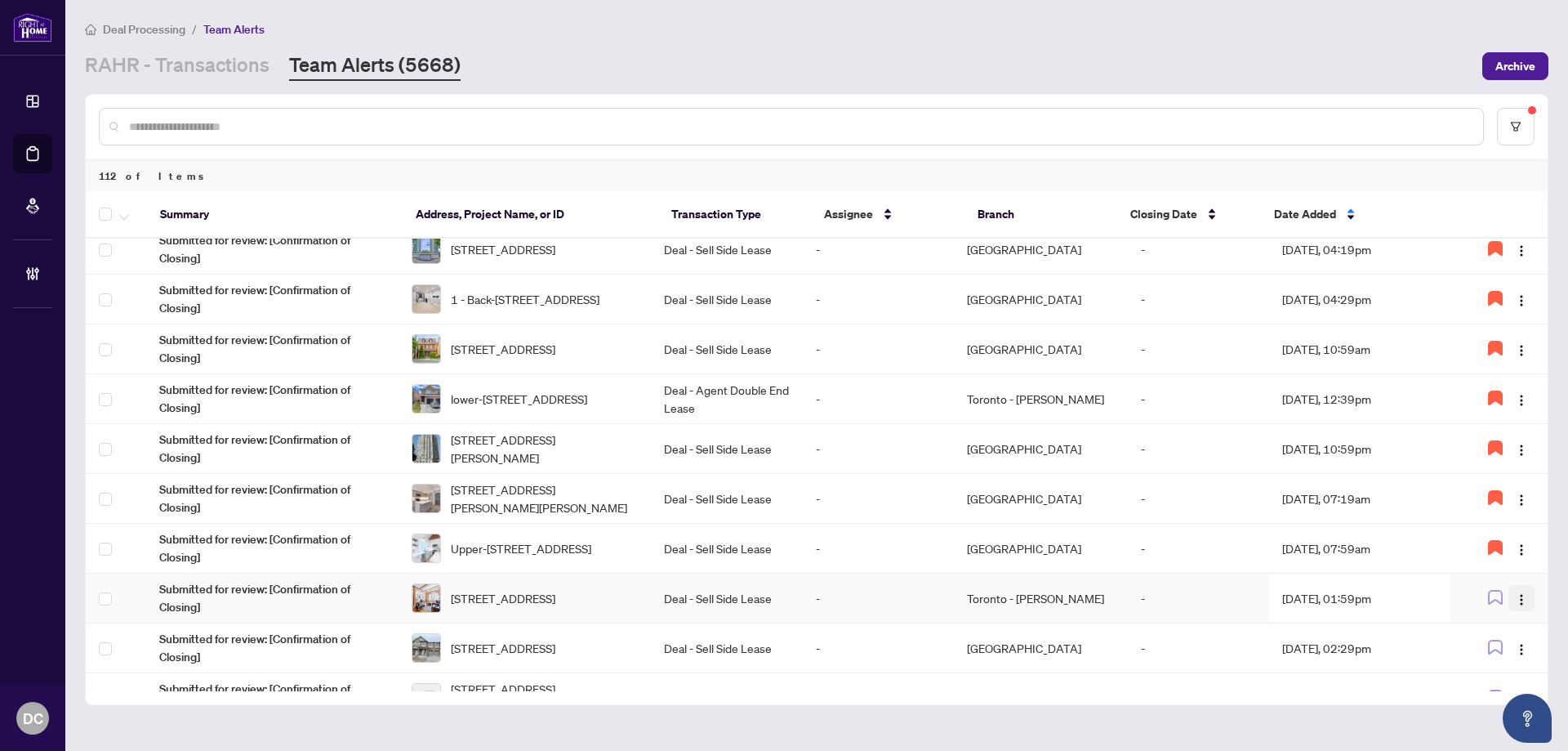
click at [1521, 597] on img "button" at bounding box center [1522, 600] width 13 height 13
click at [1503, 627] on span "Assign Myself" at bounding box center [1479, 629] width 76 height 18
click at [1380, 595] on td "Aug/20/2025, 01:59pm" at bounding box center [1360, 598] width 182 height 50
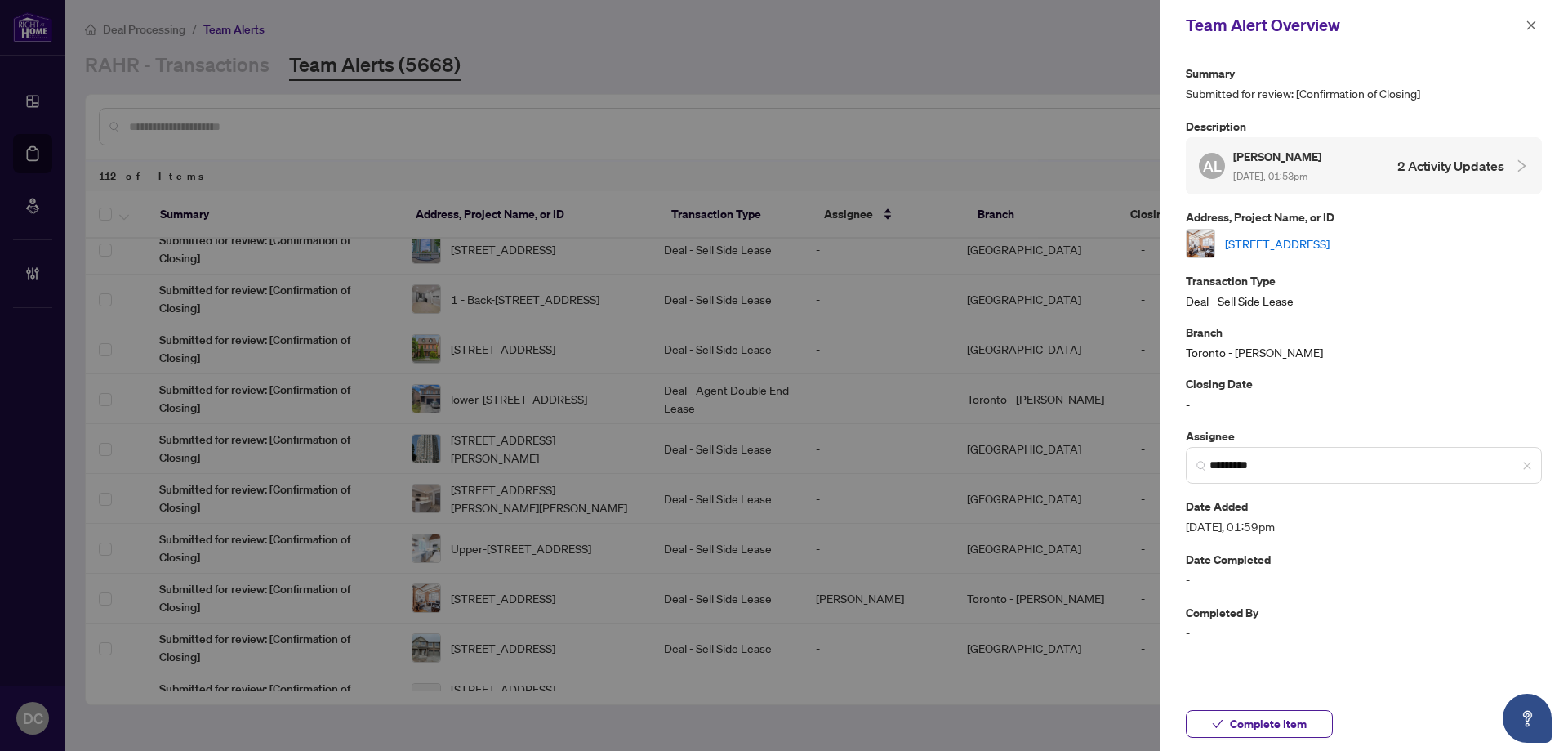
click at [1323, 242] on link "606-90 Sherbourne St, Toronto, Ontario M5R 2R1, Canada" at bounding box center [1277, 243] width 105 height 18
click at [1257, 727] on span "Complete Item" at bounding box center [1269, 725] width 77 height 26
click at [1533, 17] on span "button" at bounding box center [1531, 25] width 11 height 26
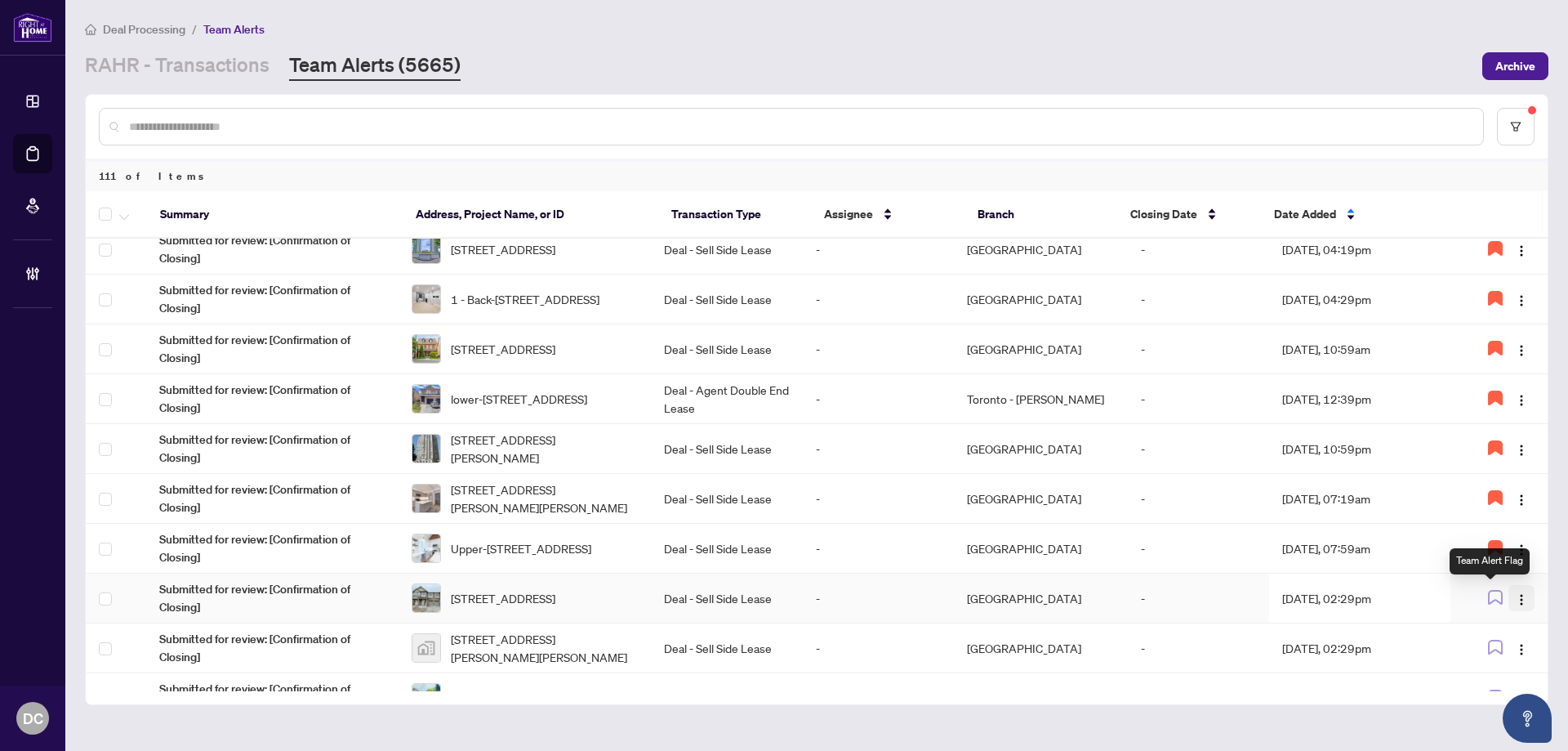
click at [1517, 591] on span "button" at bounding box center [1522, 597] width 13 height 18
click at [1463, 629] on span "Assign Myself" at bounding box center [1479, 629] width 76 height 18
click at [954, 601] on td "[PERSON_NAME]" at bounding box center [879, 598] width 151 height 50
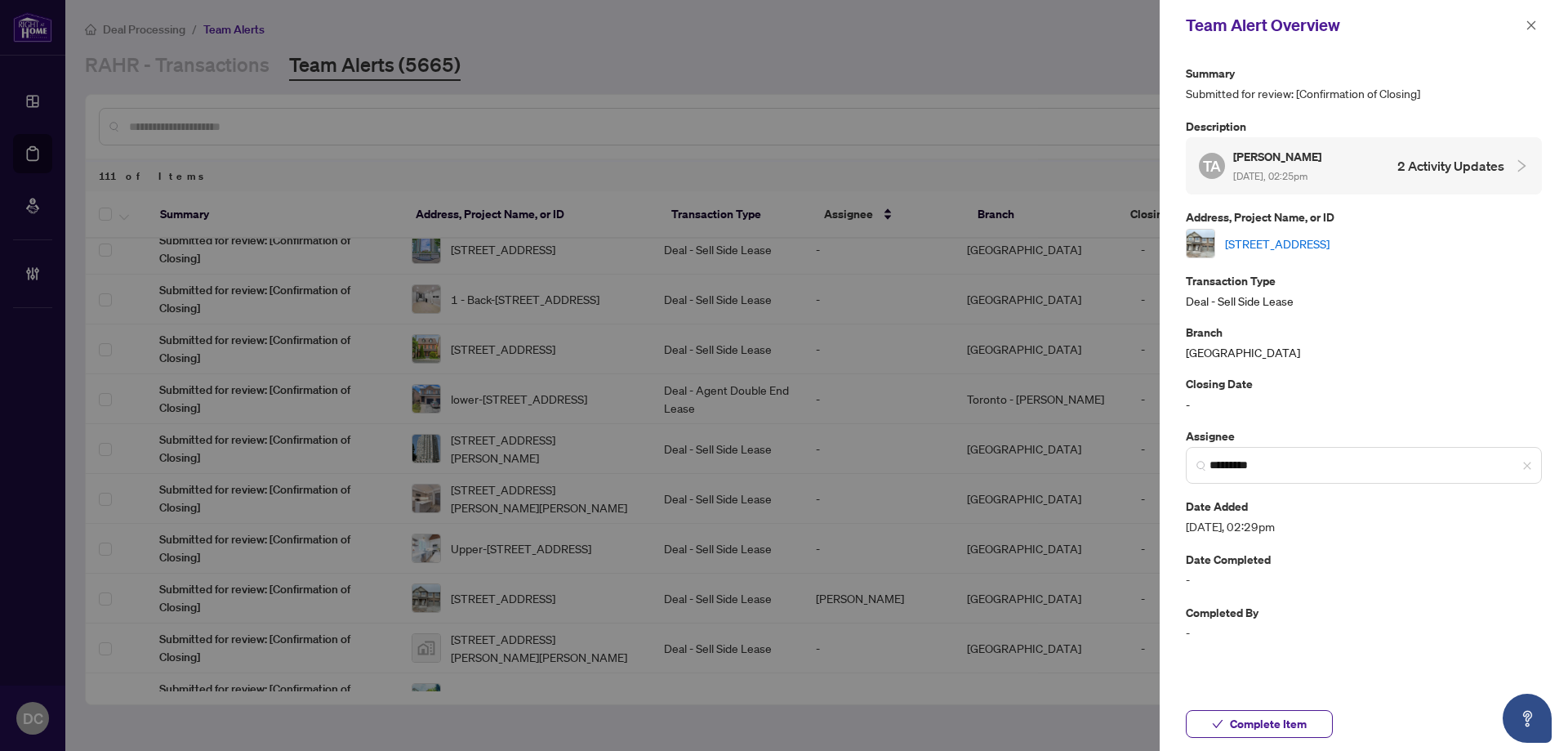
click at [1313, 247] on link "[STREET_ADDRESS]" at bounding box center [1277, 243] width 105 height 18
click at [1310, 722] on button "Complete Item" at bounding box center [1259, 724] width 147 height 27
drag, startPoint x: 1529, startPoint y: 24, endPoint x: 1443, endPoint y: 3, distance: 88.5
click at [1529, 24] on icon "close" at bounding box center [1531, 25] width 11 height 11
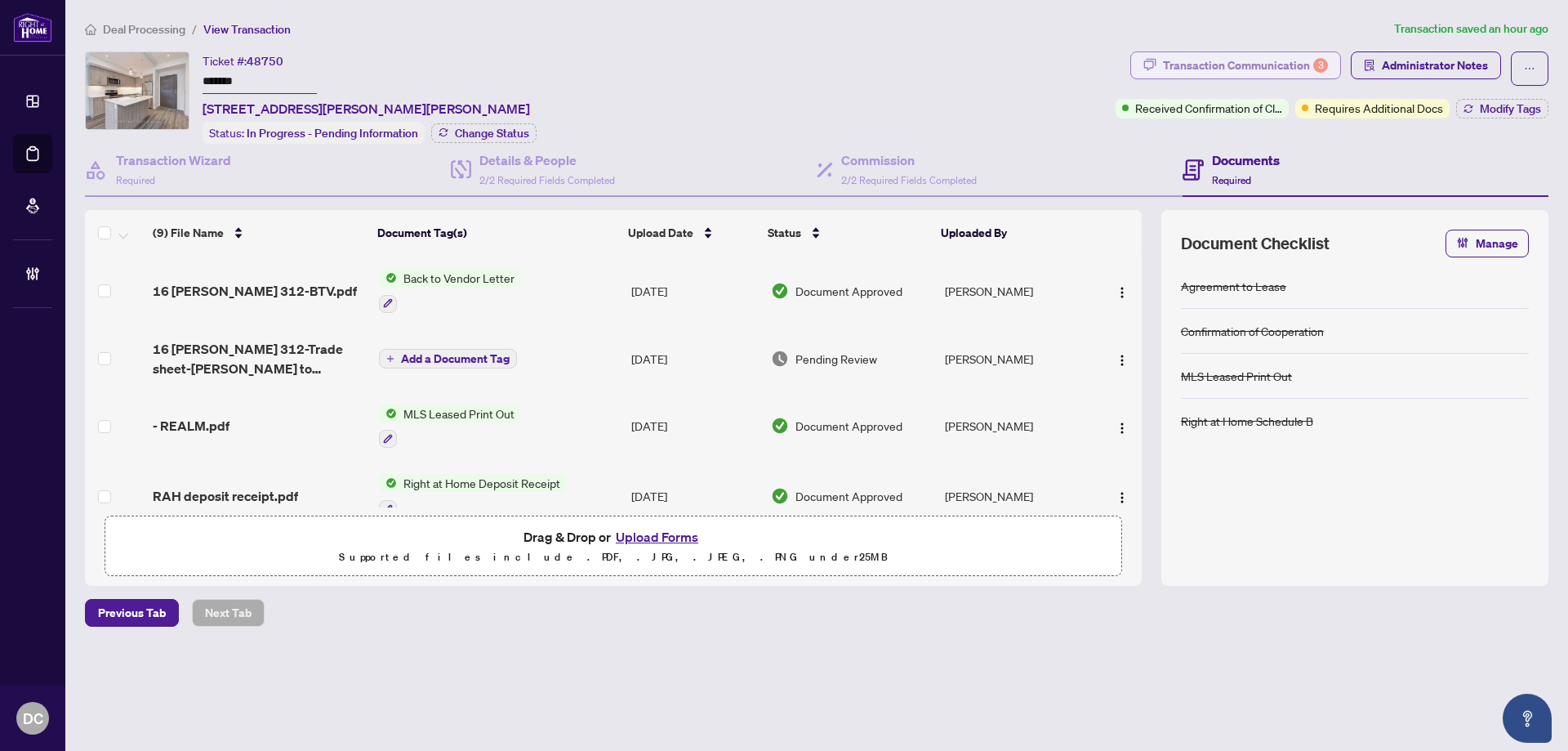
click at [1285, 70] on div "Transaction Communication 3" at bounding box center [1245, 66] width 165 height 26
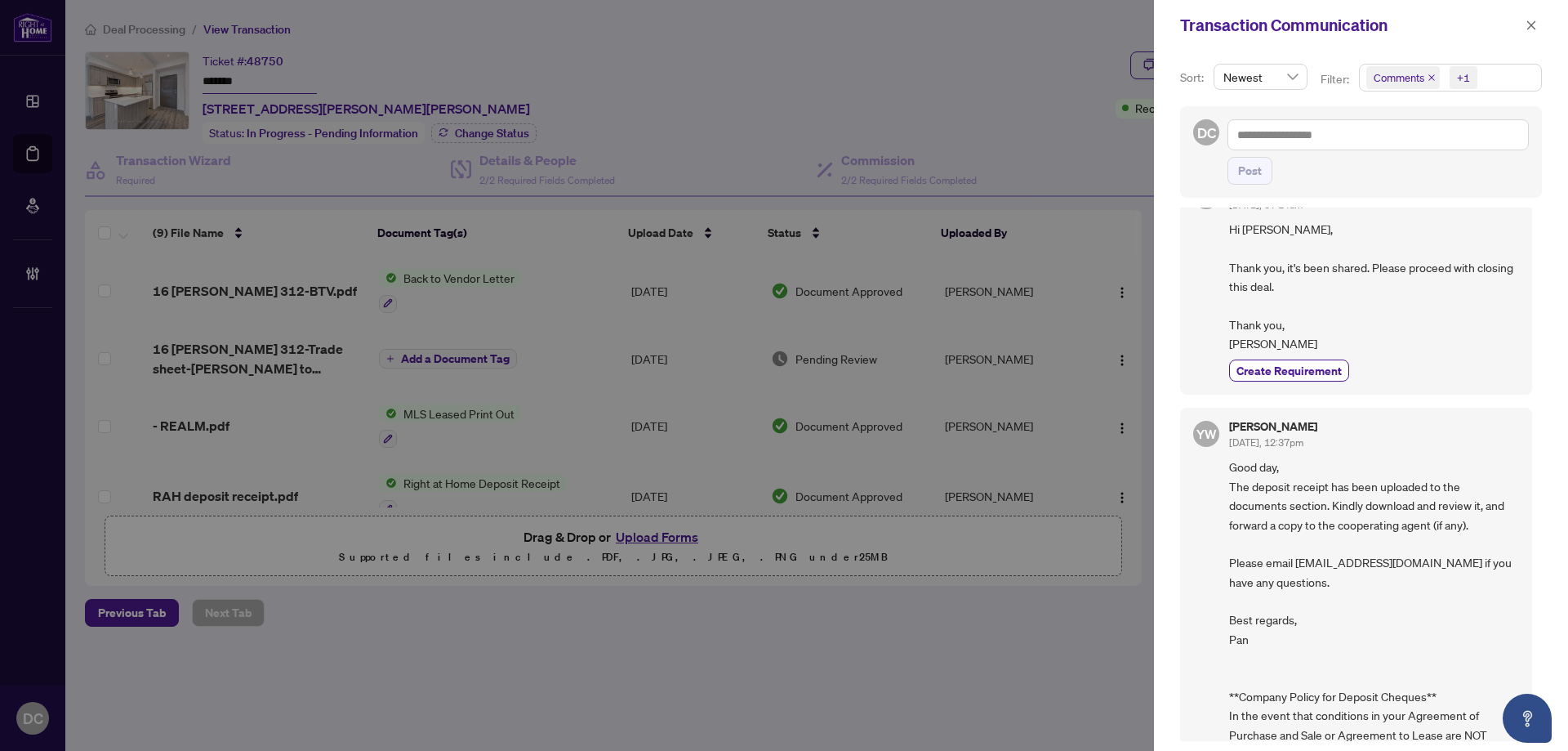
scroll to position [1308, 0]
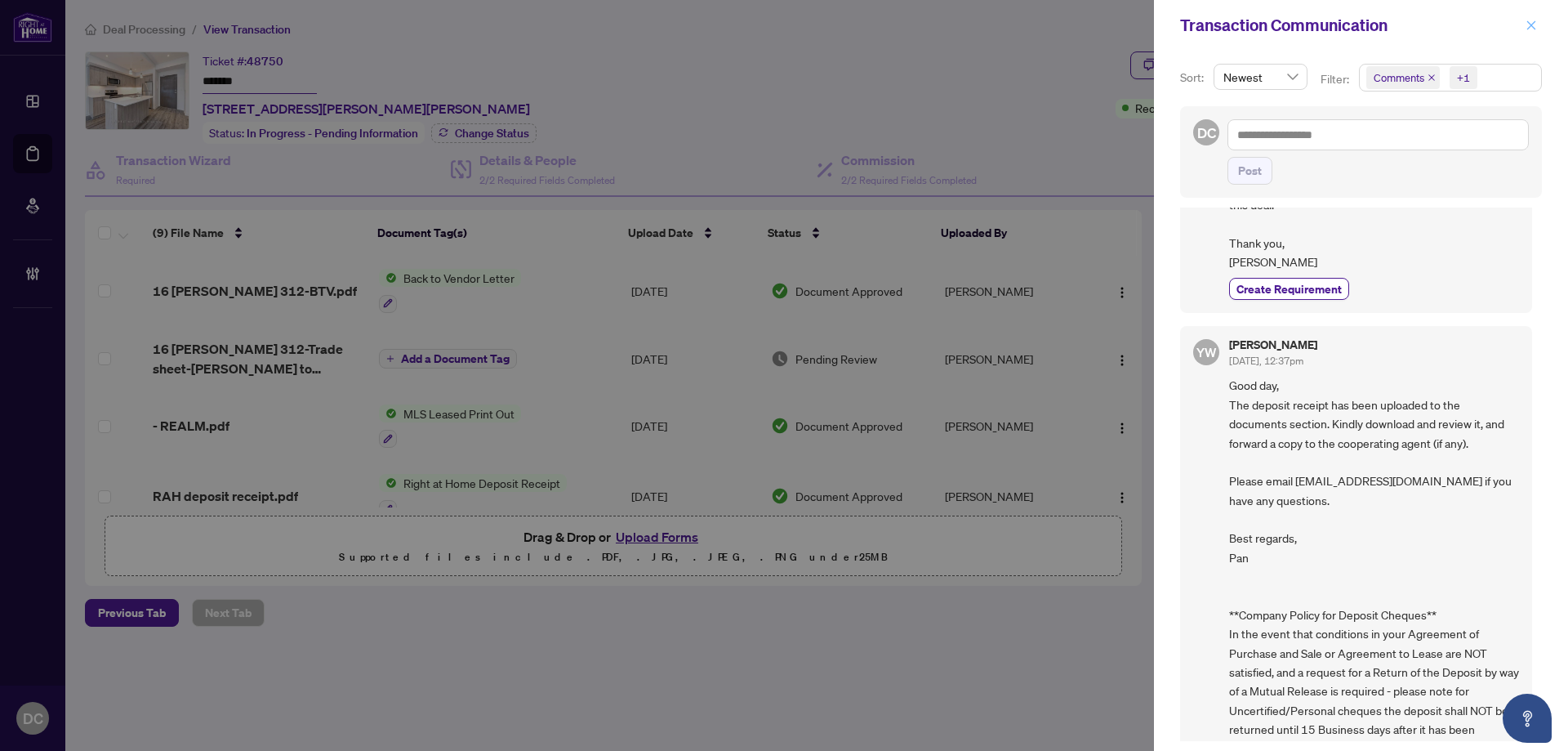
click at [1531, 25] on icon "close" at bounding box center [1532, 25] width 9 height 9
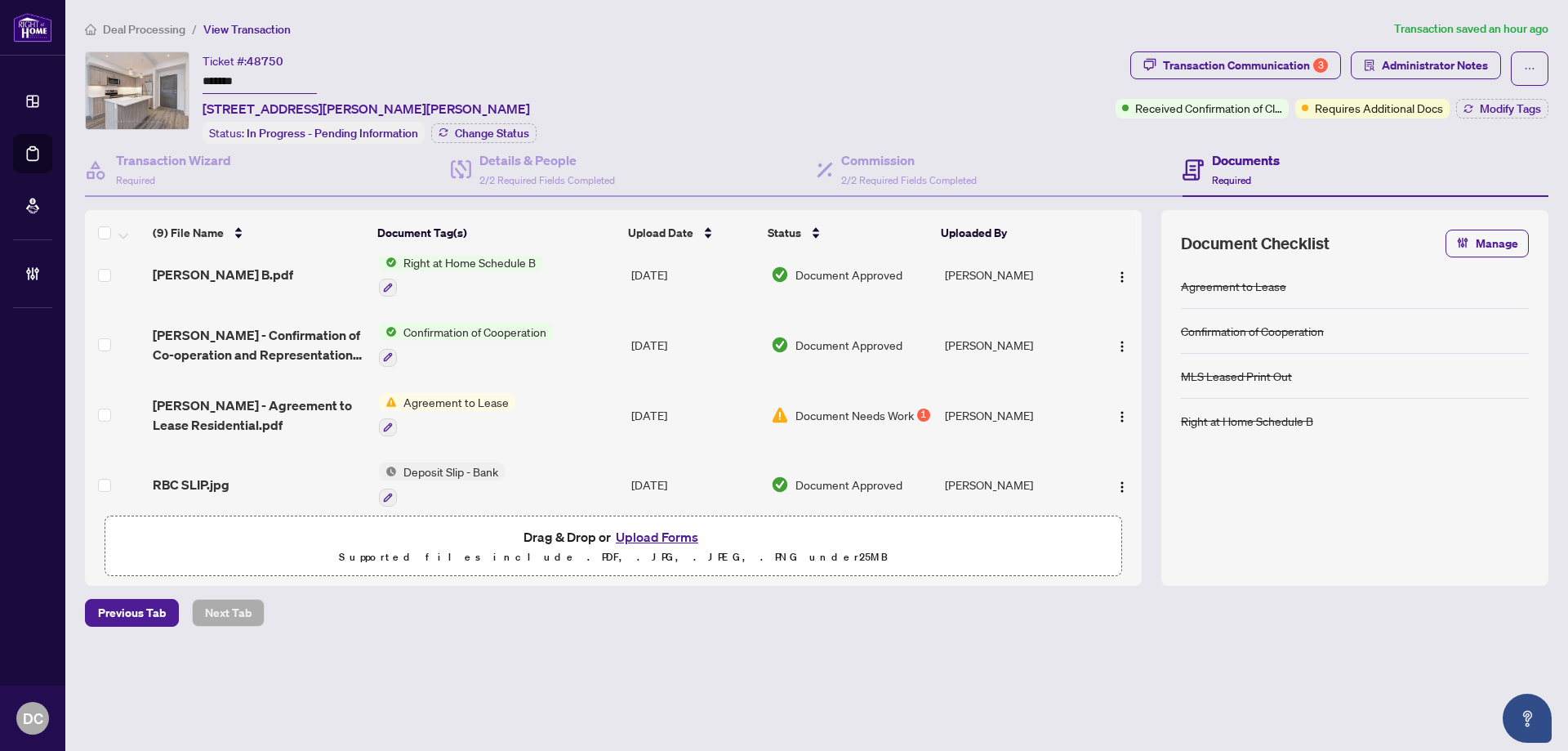
scroll to position [377, 0]
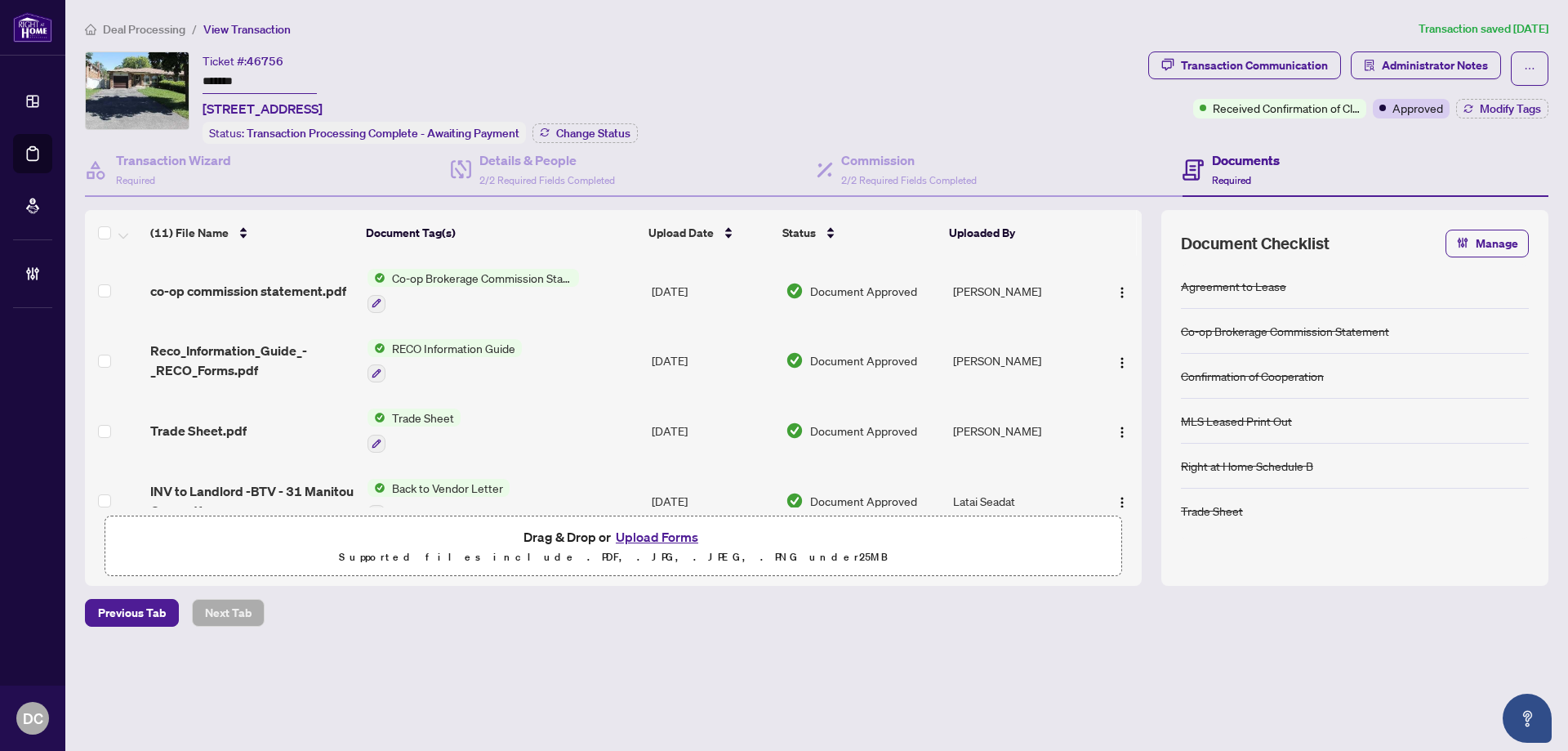
drag, startPoint x: 146, startPoint y: 75, endPoint x: 124, endPoint y: 75, distance: 22.0
click at [124, 75] on div "Ticket #: 46756 ******* [STREET_ADDRESS] Status: Transaction Processing Complet…" at bounding box center [613, 98] width 1057 height 92
click at [636, 134] on button "Change Status" at bounding box center [585, 133] width 105 height 20
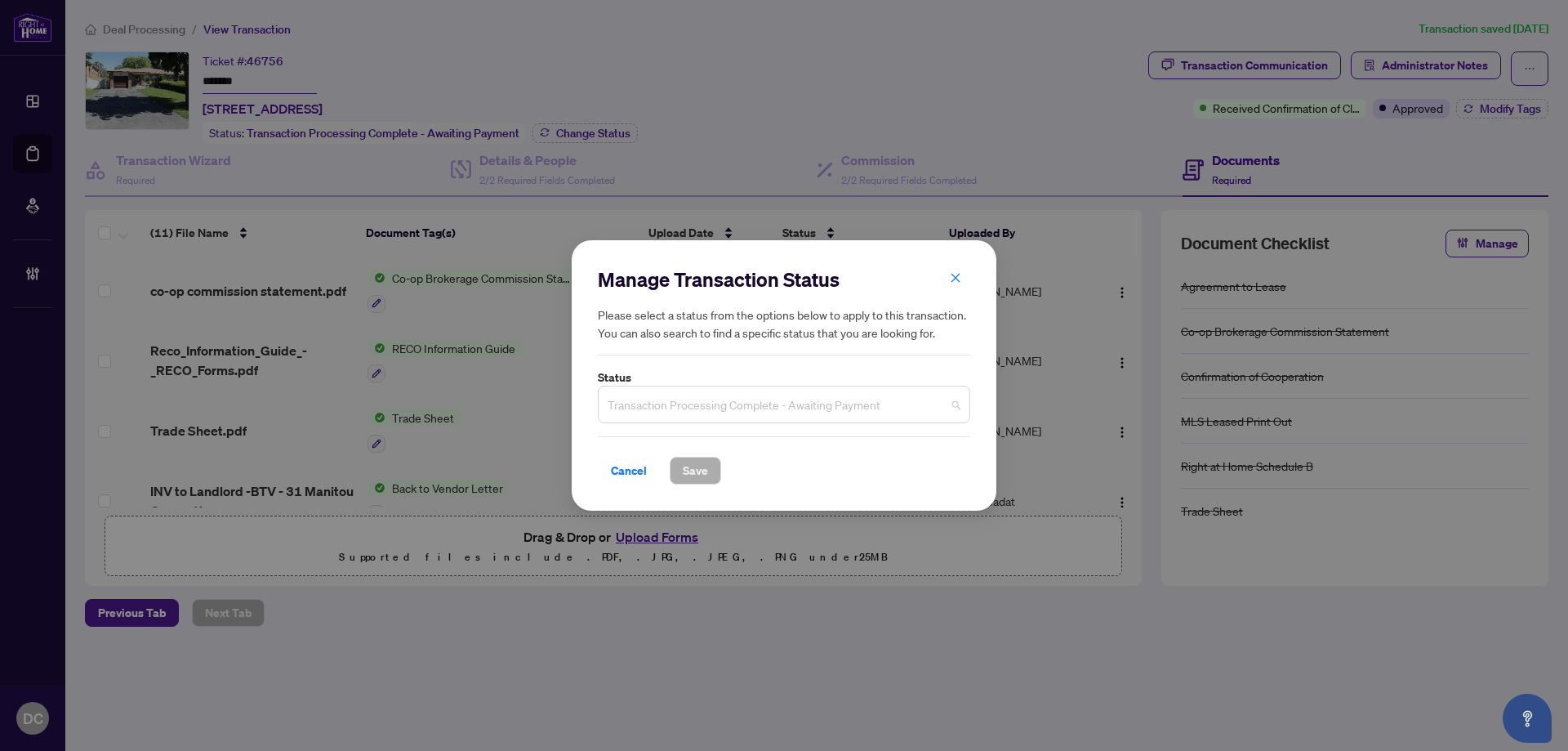
click at [667, 412] on span "Transaction Processing Complete - Awaiting Payment" at bounding box center [784, 404] width 353 height 31
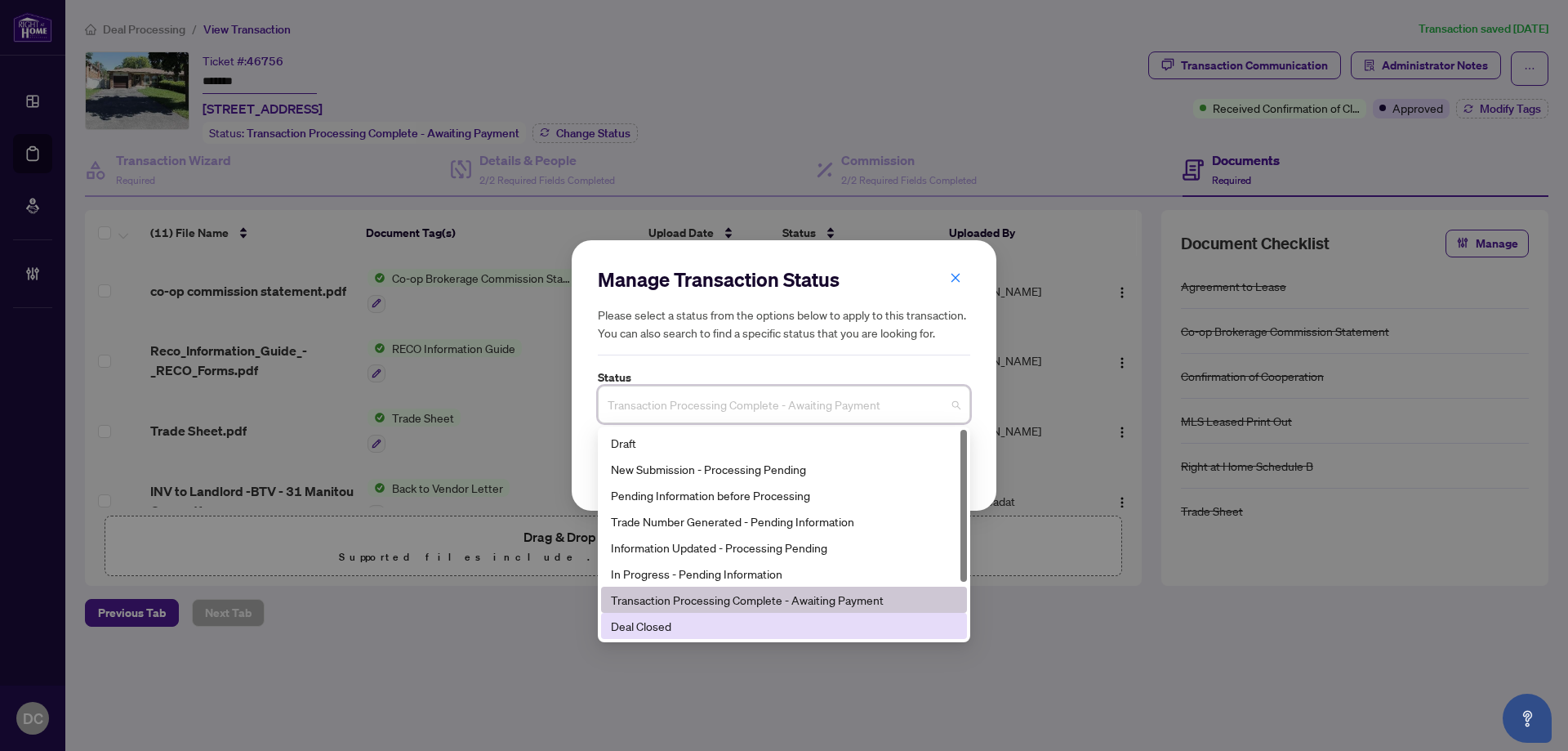
click at [643, 644] on div "Manage Transaction Status Please select a status from the options below to appl…" at bounding box center [784, 375] width 1568 height 751
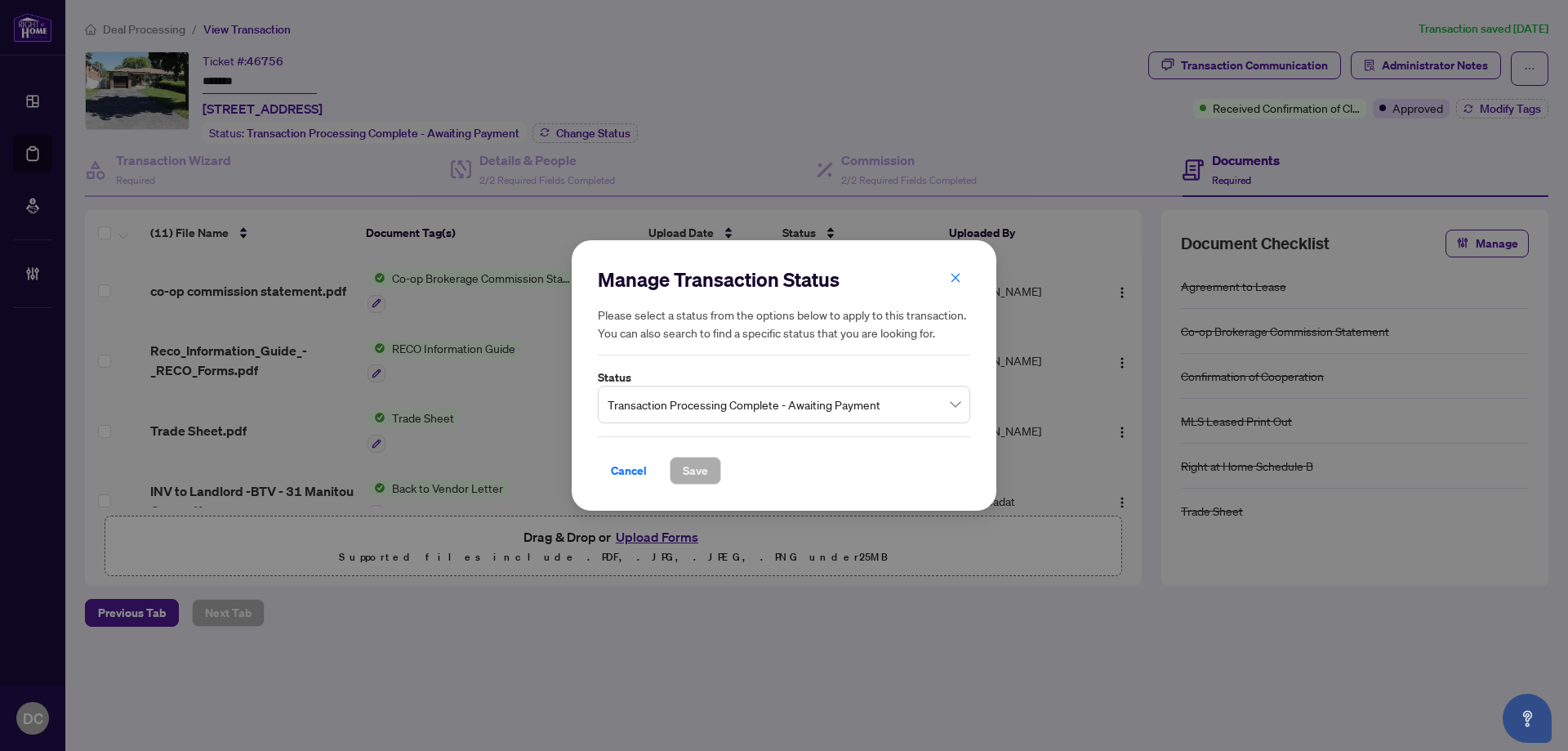
drag, startPoint x: 726, startPoint y: 413, endPoint x: 682, endPoint y: 477, distance: 77.7
click at [726, 412] on span "Transaction Processing Complete - Awaiting Payment" at bounding box center [784, 404] width 353 height 31
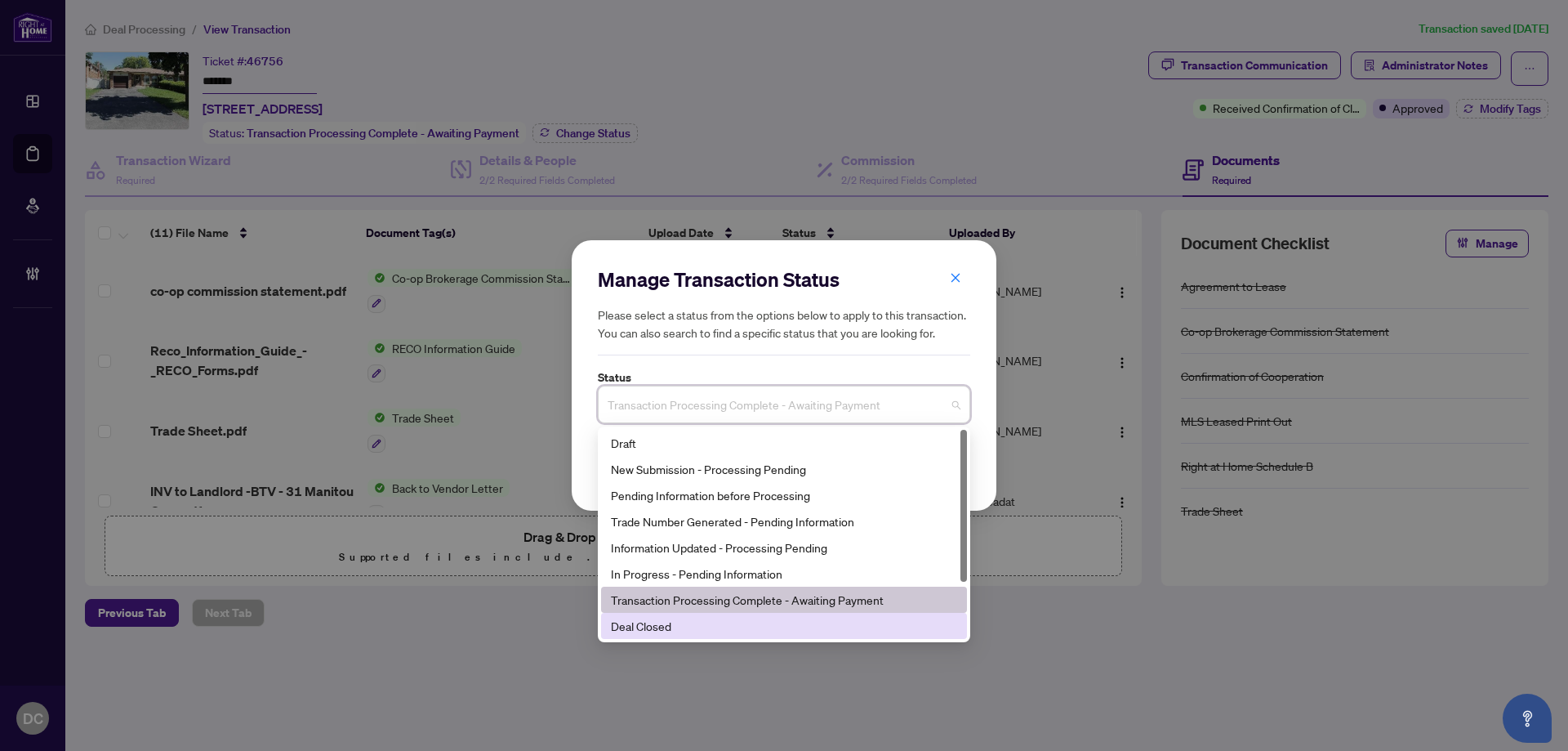
click at [650, 626] on div "Deal Closed" at bounding box center [784, 626] width 347 height 18
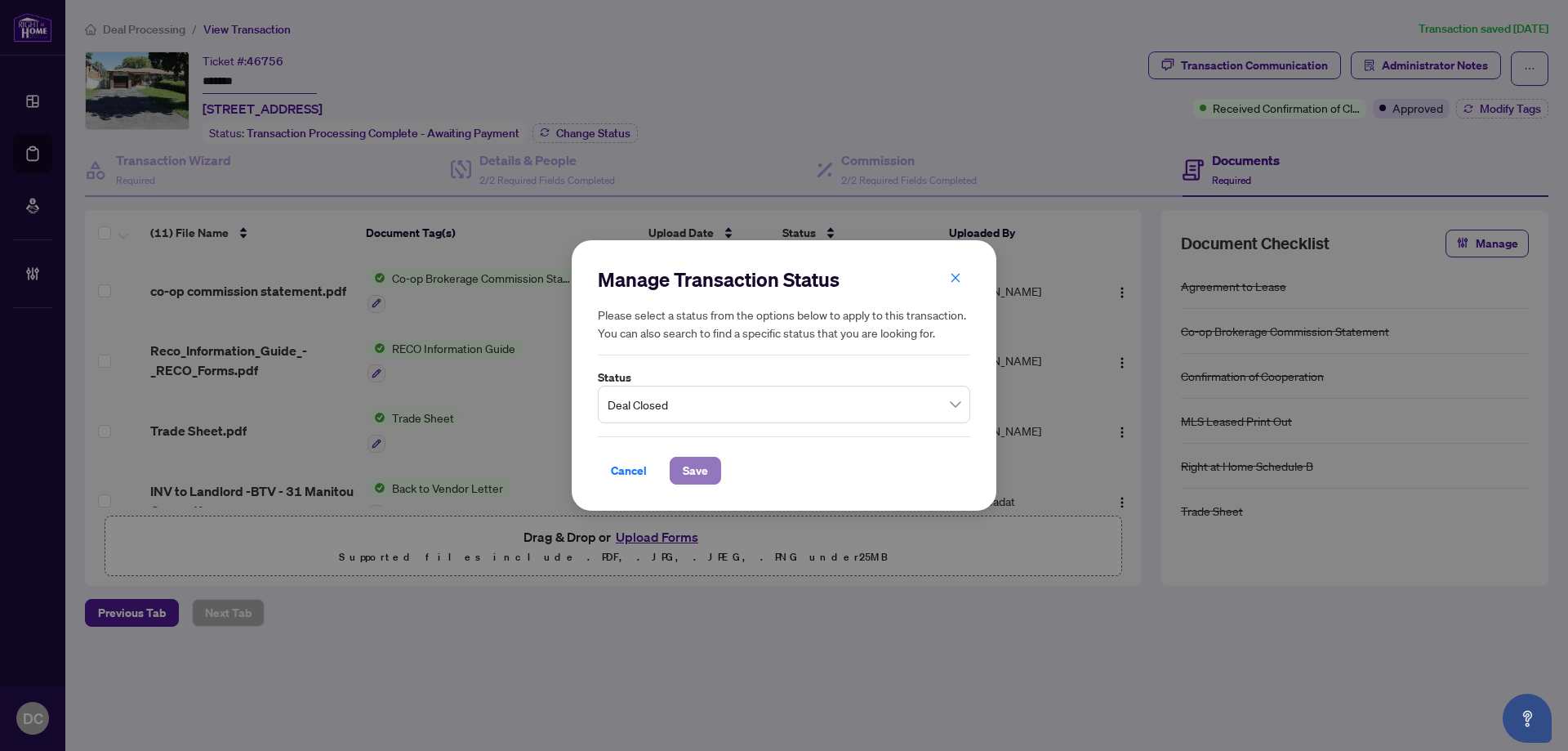
click at [683, 478] on span "Save" at bounding box center [695, 471] width 25 height 26
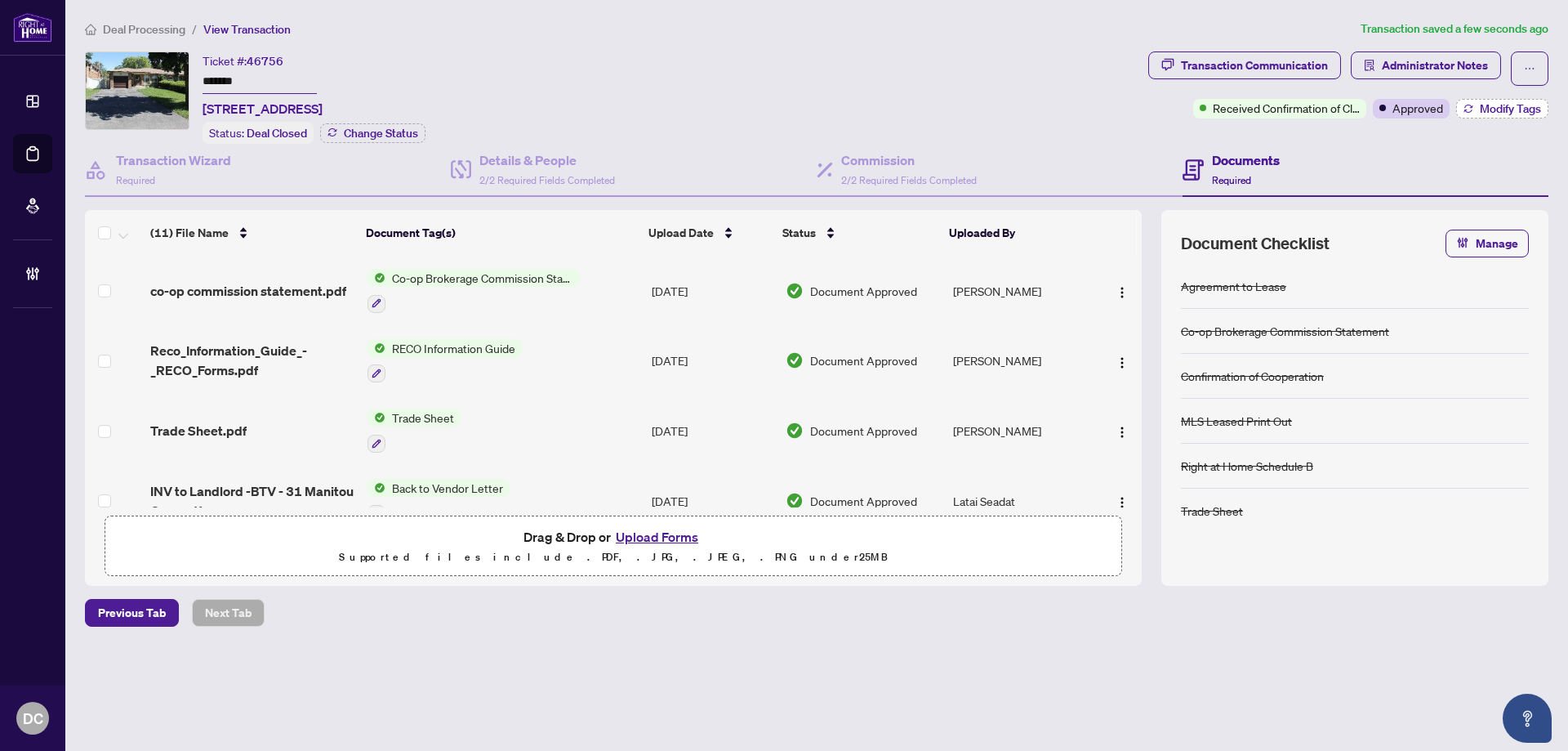
click at [1503, 107] on span "Modify Tags" at bounding box center [1511, 108] width 61 height 11
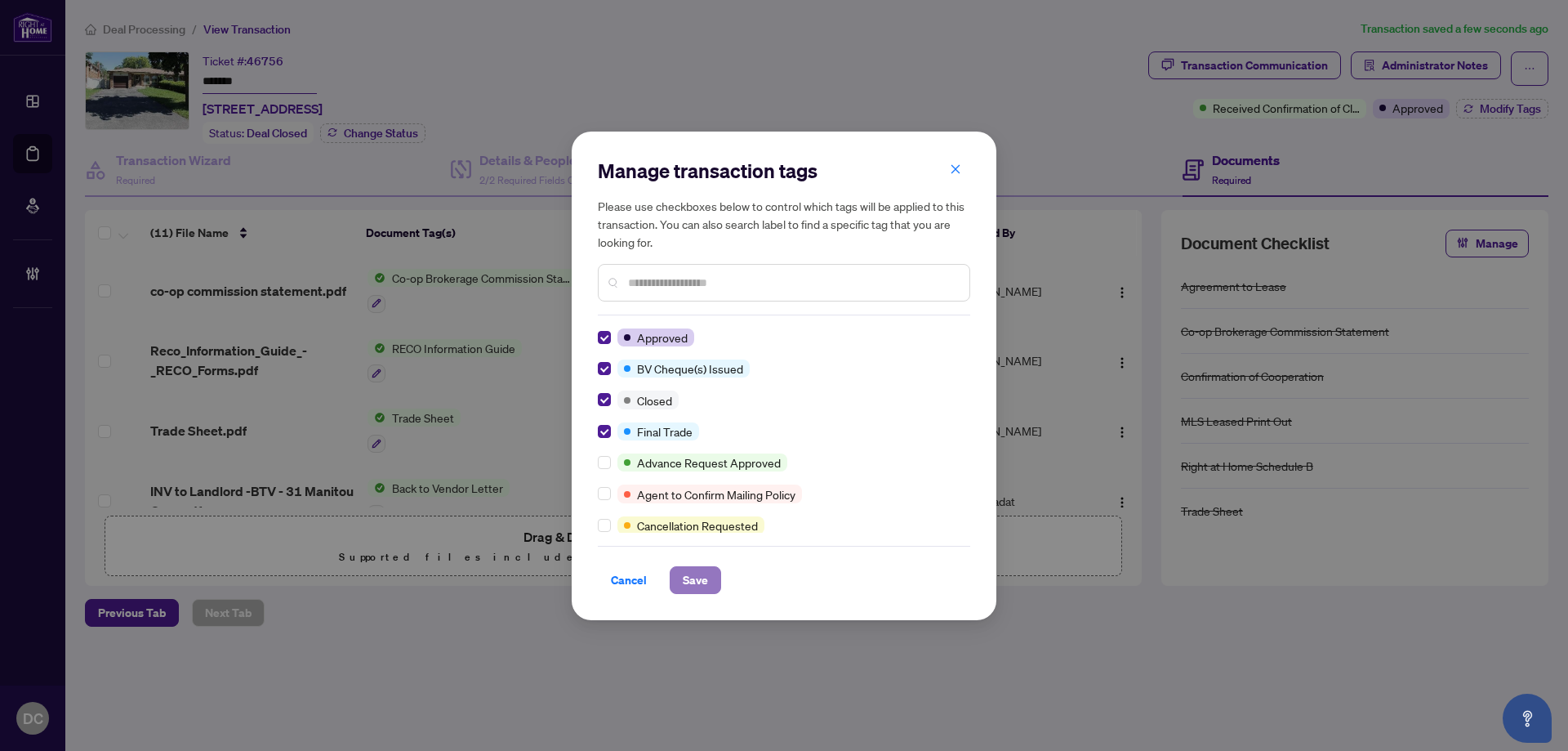
click at [699, 572] on span "Save" at bounding box center [695, 580] width 25 height 26
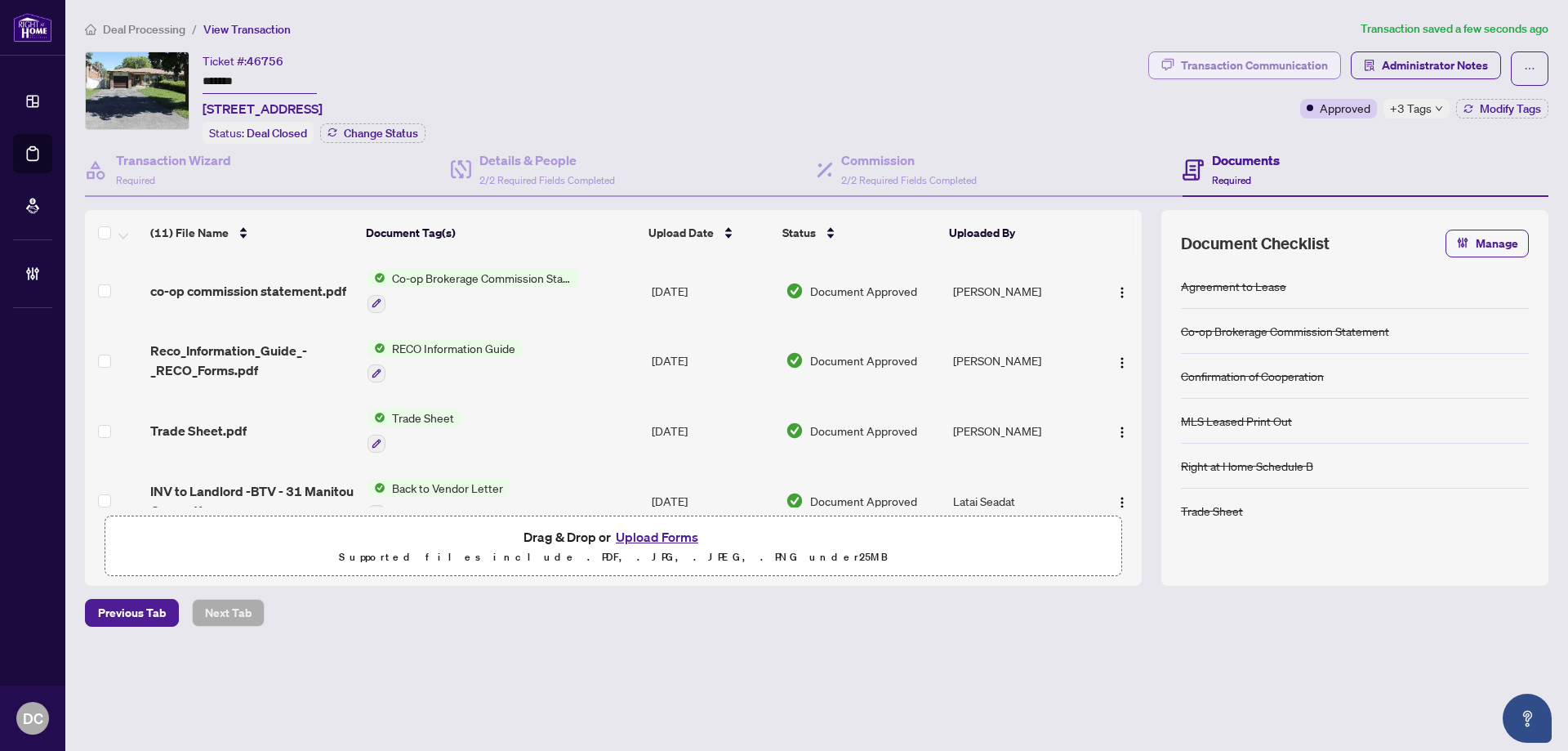
click at [1310, 71] on div "Transaction Communication" at bounding box center [1254, 66] width 147 height 26
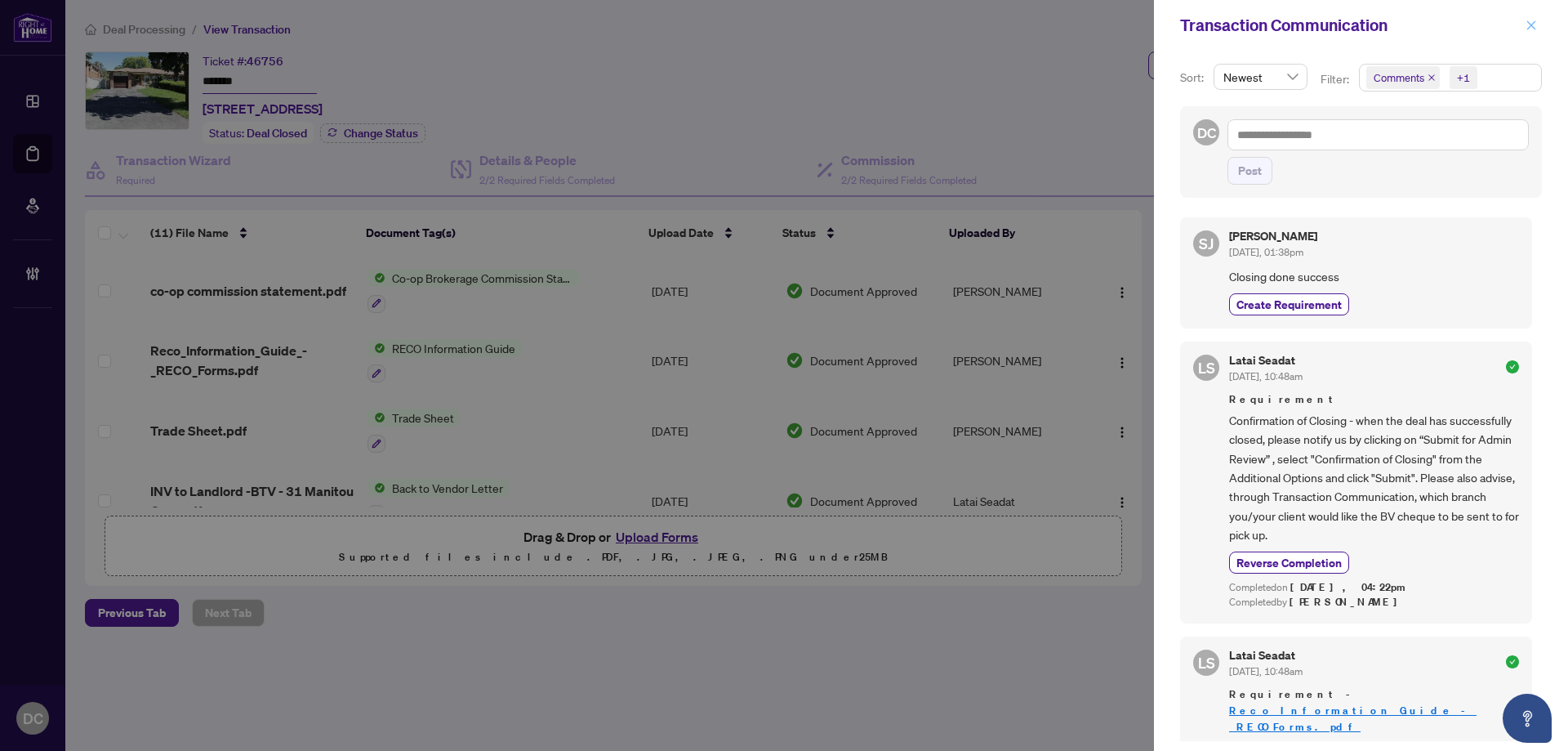
click at [1536, 27] on icon "close" at bounding box center [1531, 25] width 11 height 11
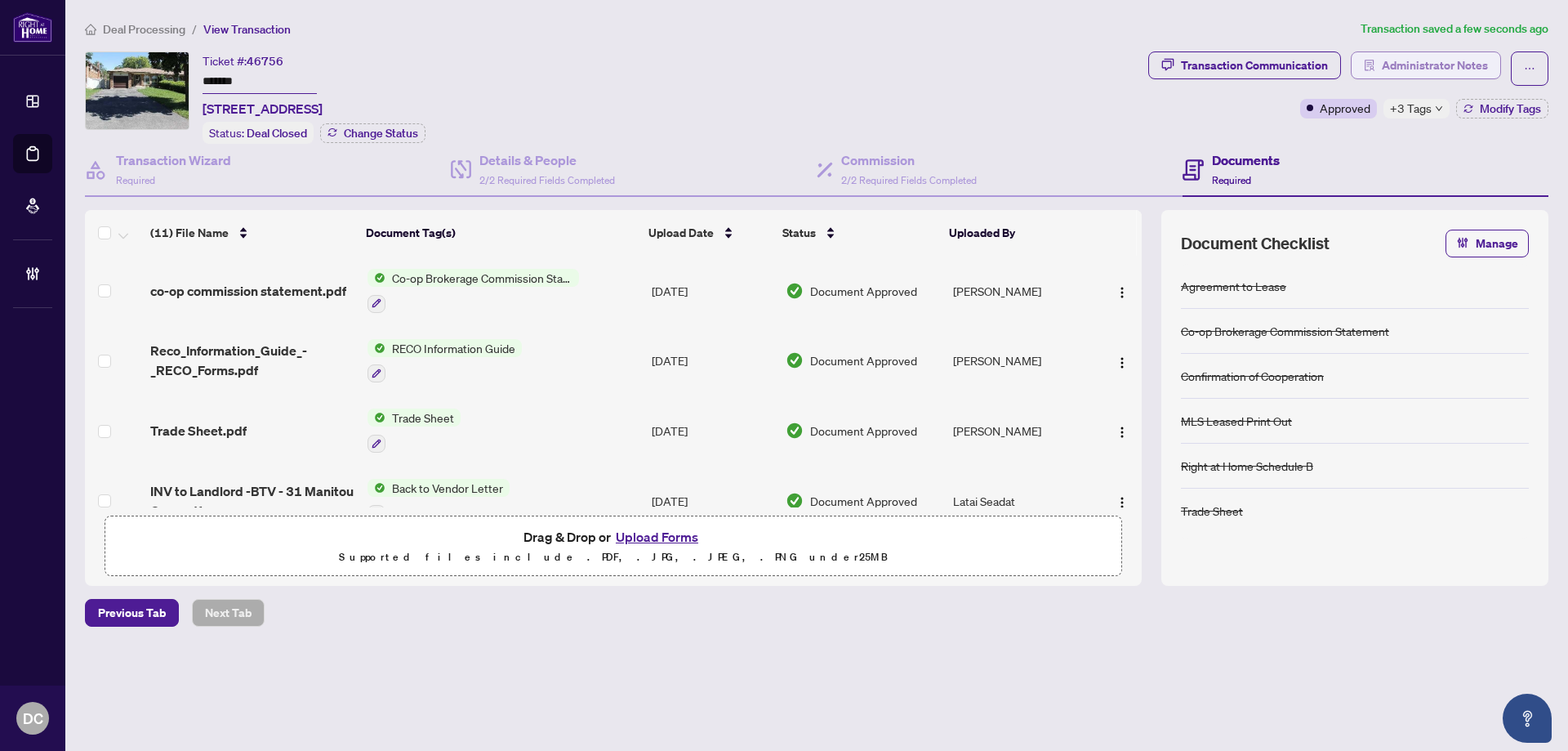
click at [1440, 61] on span "Administrator Notes" at bounding box center [1434, 66] width 106 height 26
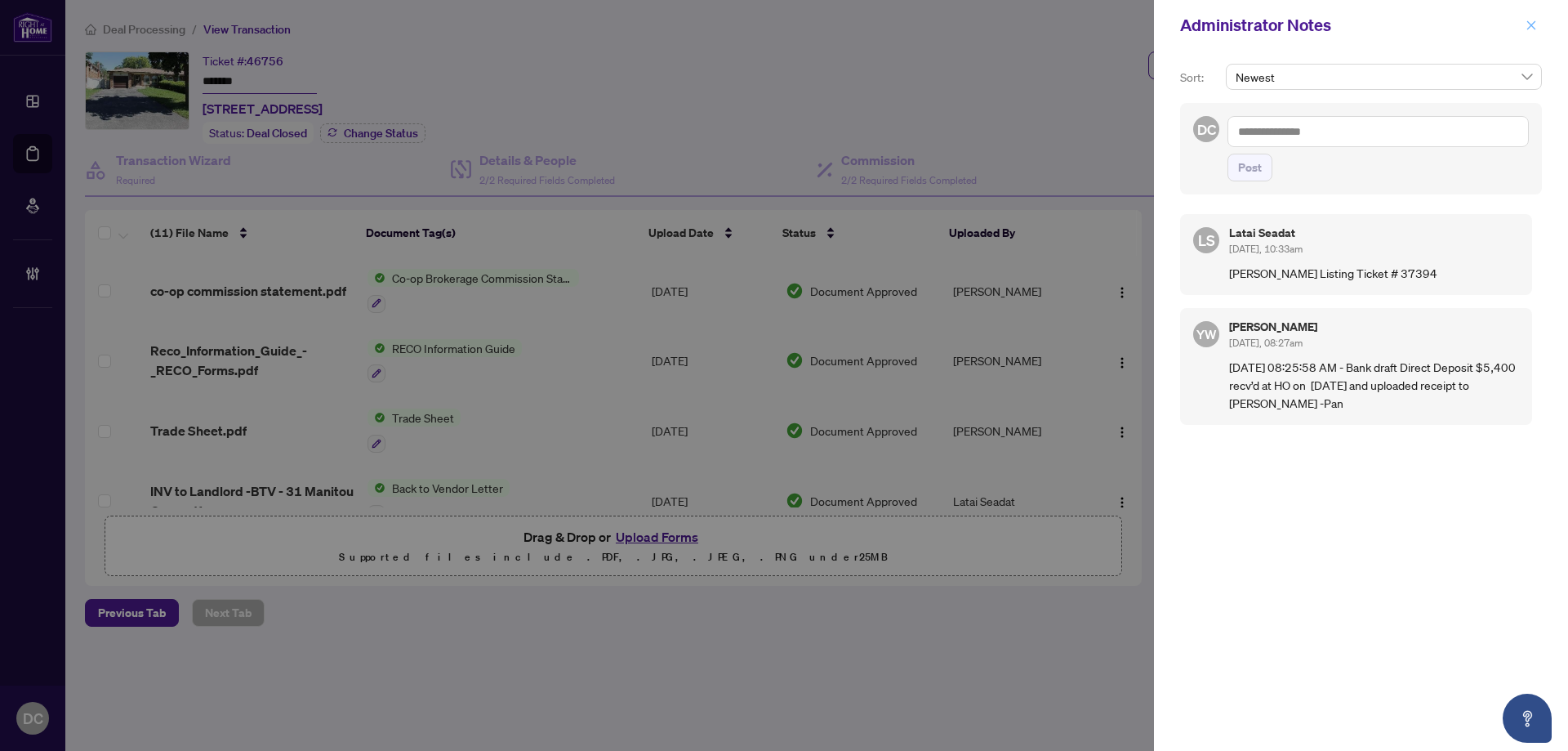
click at [1541, 26] on button "button" at bounding box center [1531, 24] width 22 height 20
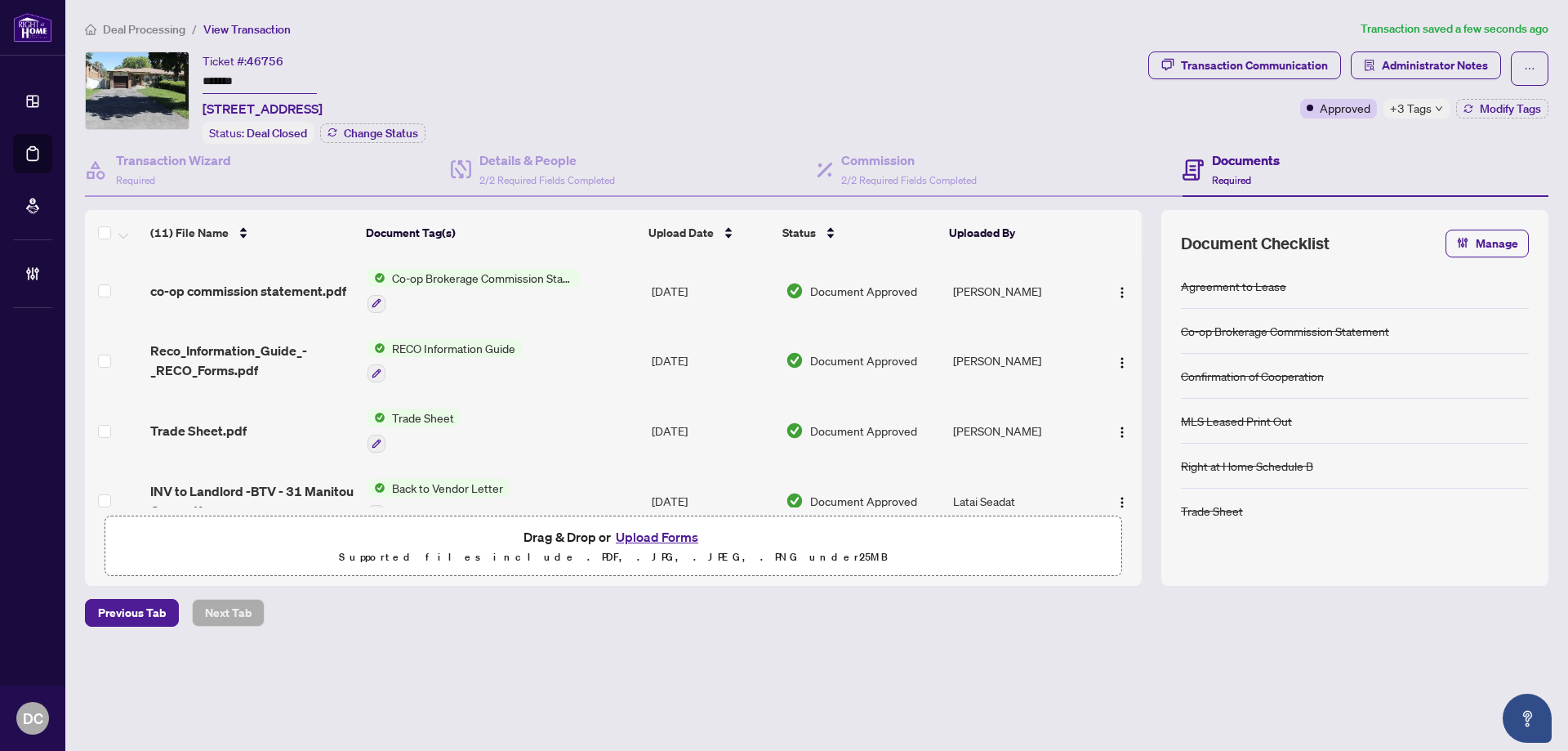
click at [625, 302] on td "Co-op Brokerage Commission Statement" at bounding box center [503, 290] width 284 height 71
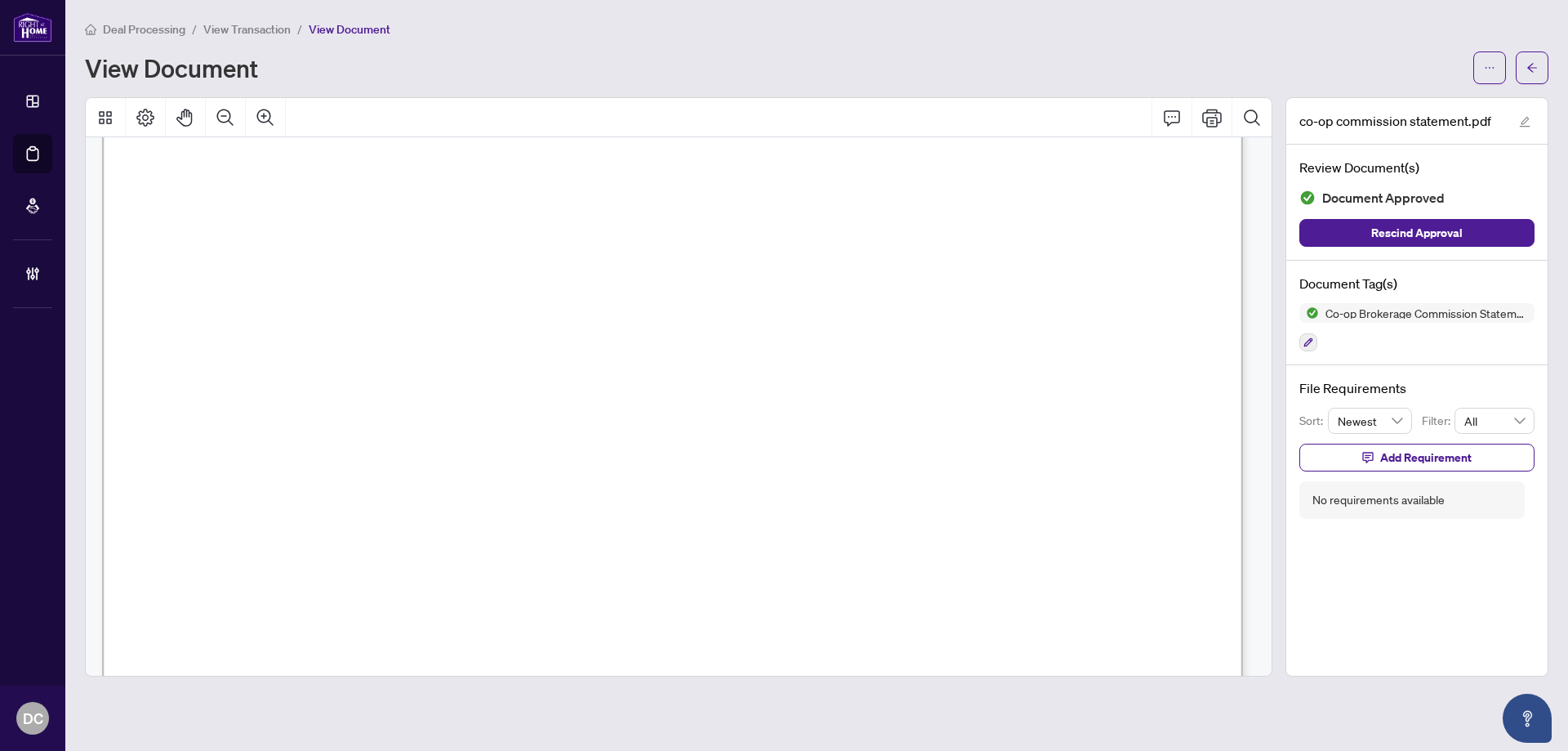
scroll to position [654, 0]
click at [1528, 78] on span "button" at bounding box center [1532, 68] width 11 height 26
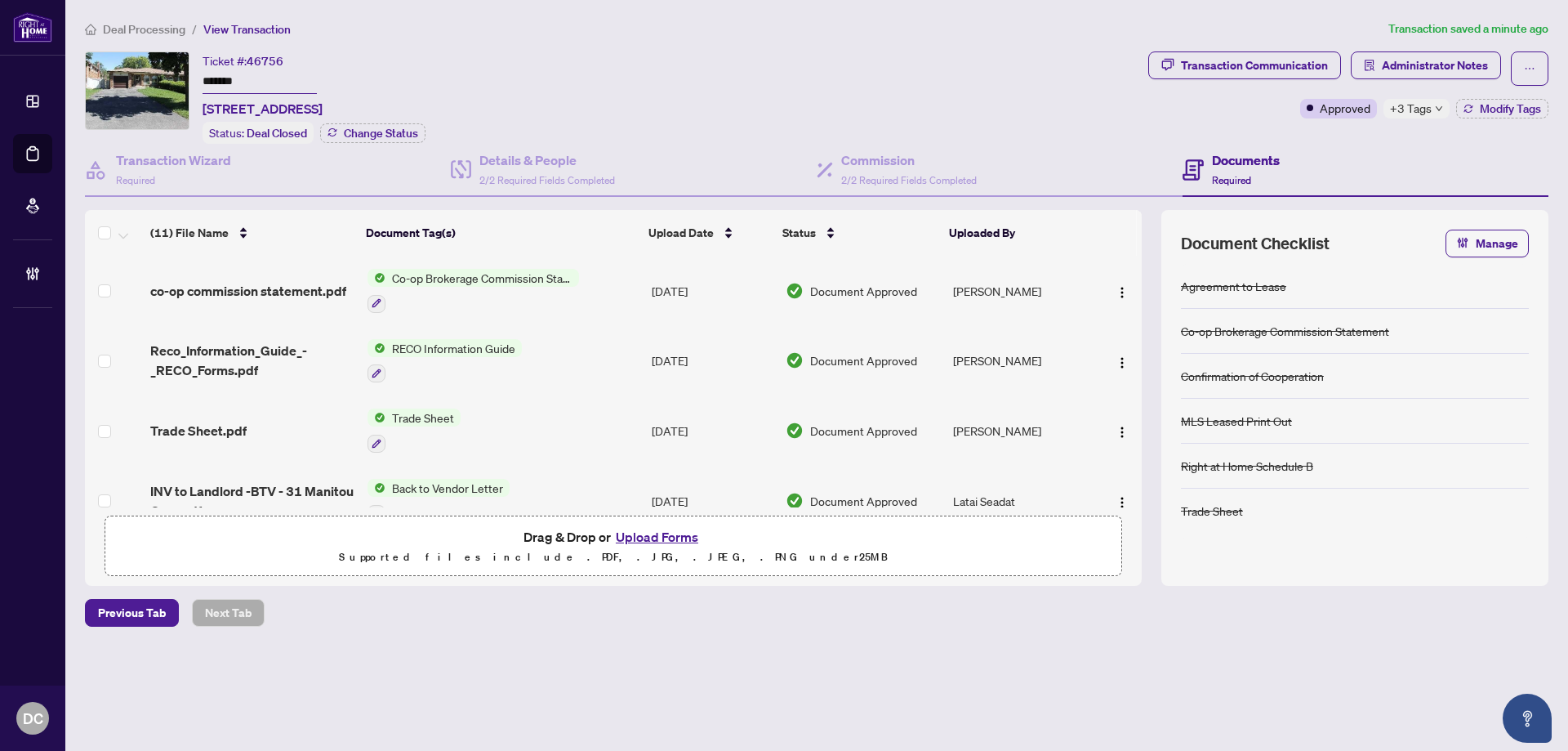
click at [1398, 108] on span "+3 Tags" at bounding box center [1411, 108] width 41 height 19
click at [1322, 139] on div "Transaction Communication Administrator Notes Approved +3 Tags Modify Tags" at bounding box center [1349, 98] width 407 height 92
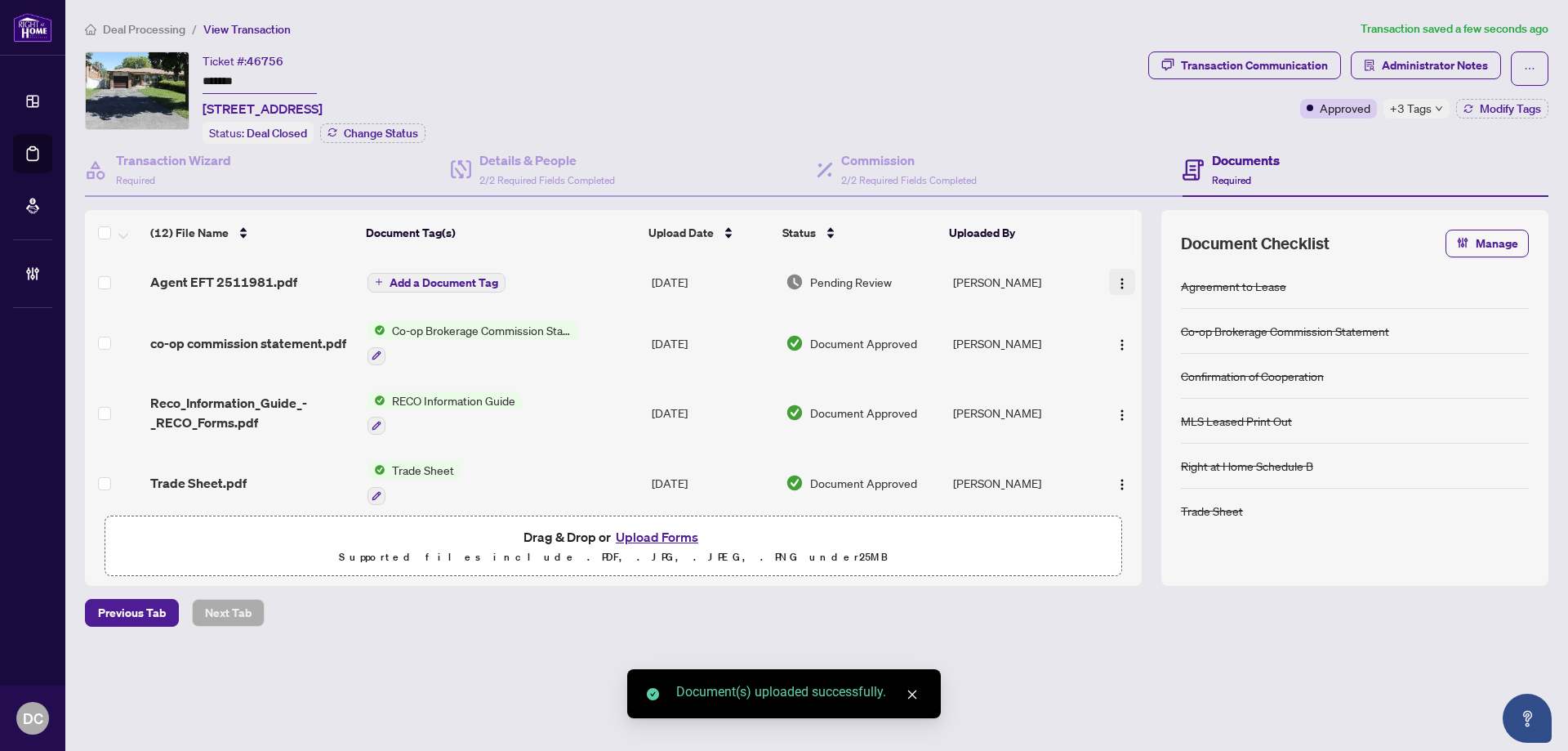
click at [1109, 277] on button "button" at bounding box center [1123, 282] width 26 height 26
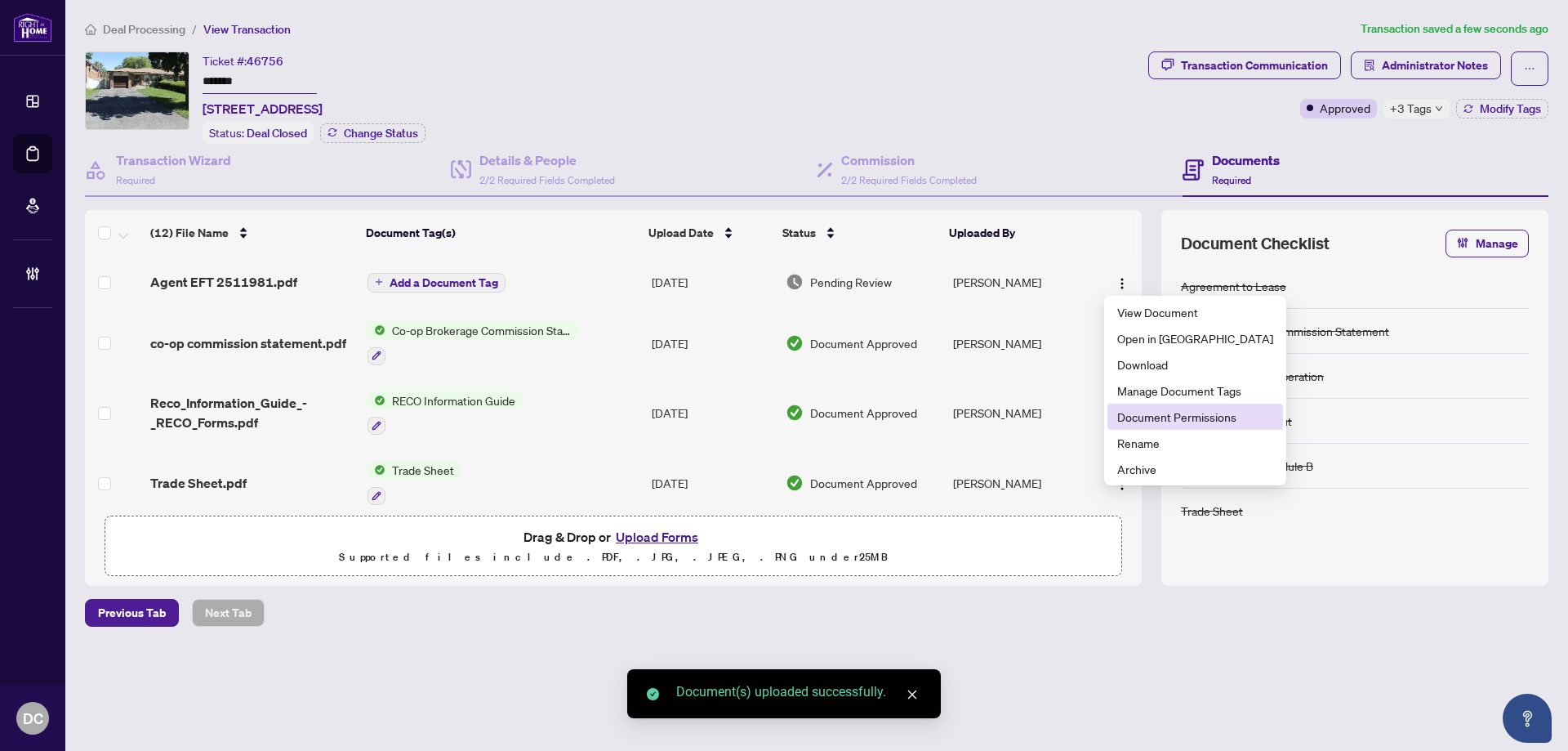
click at [1163, 417] on span "Document Permissions" at bounding box center [1195, 416] width 156 height 18
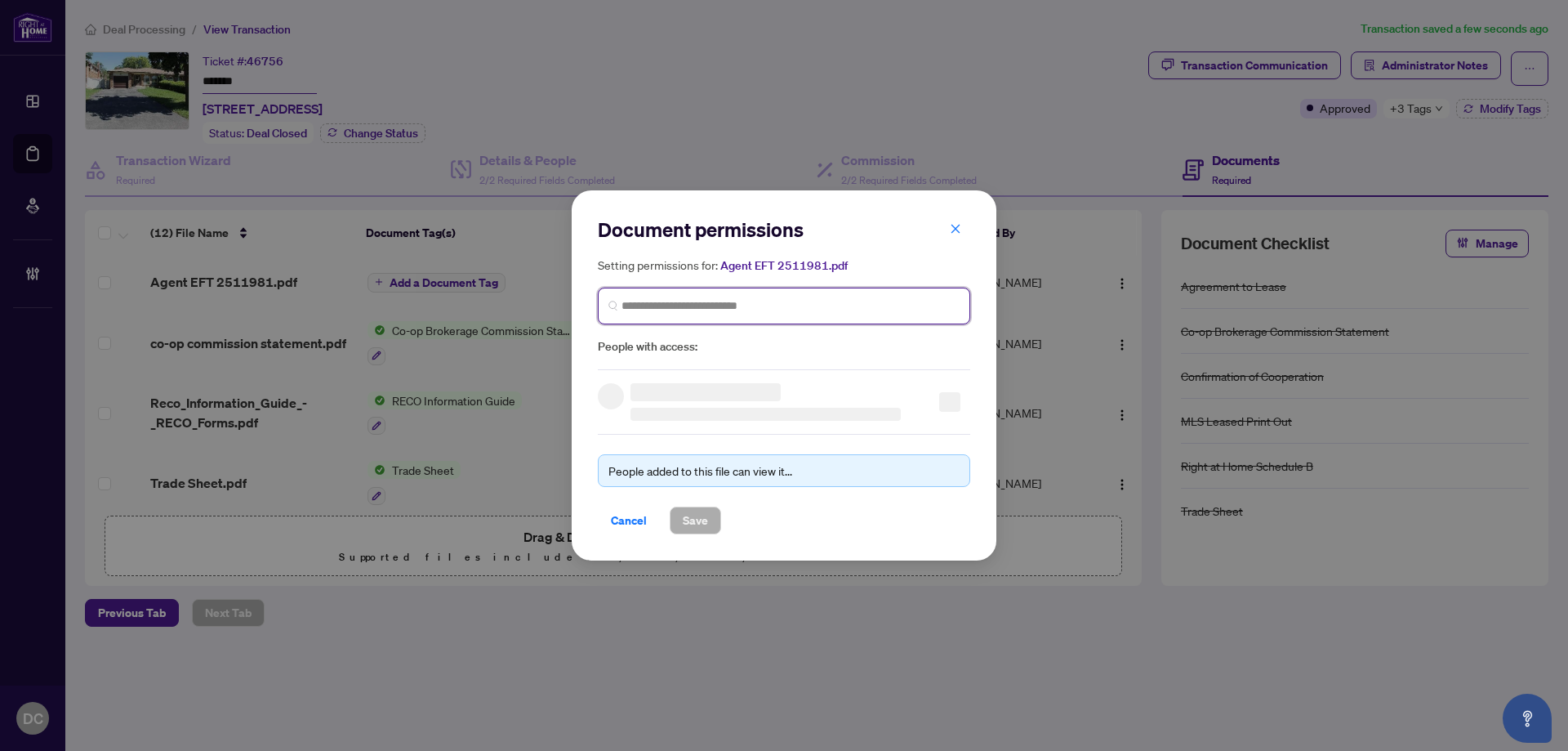
click at [814, 299] on input "search" at bounding box center [790, 306] width 338 height 17
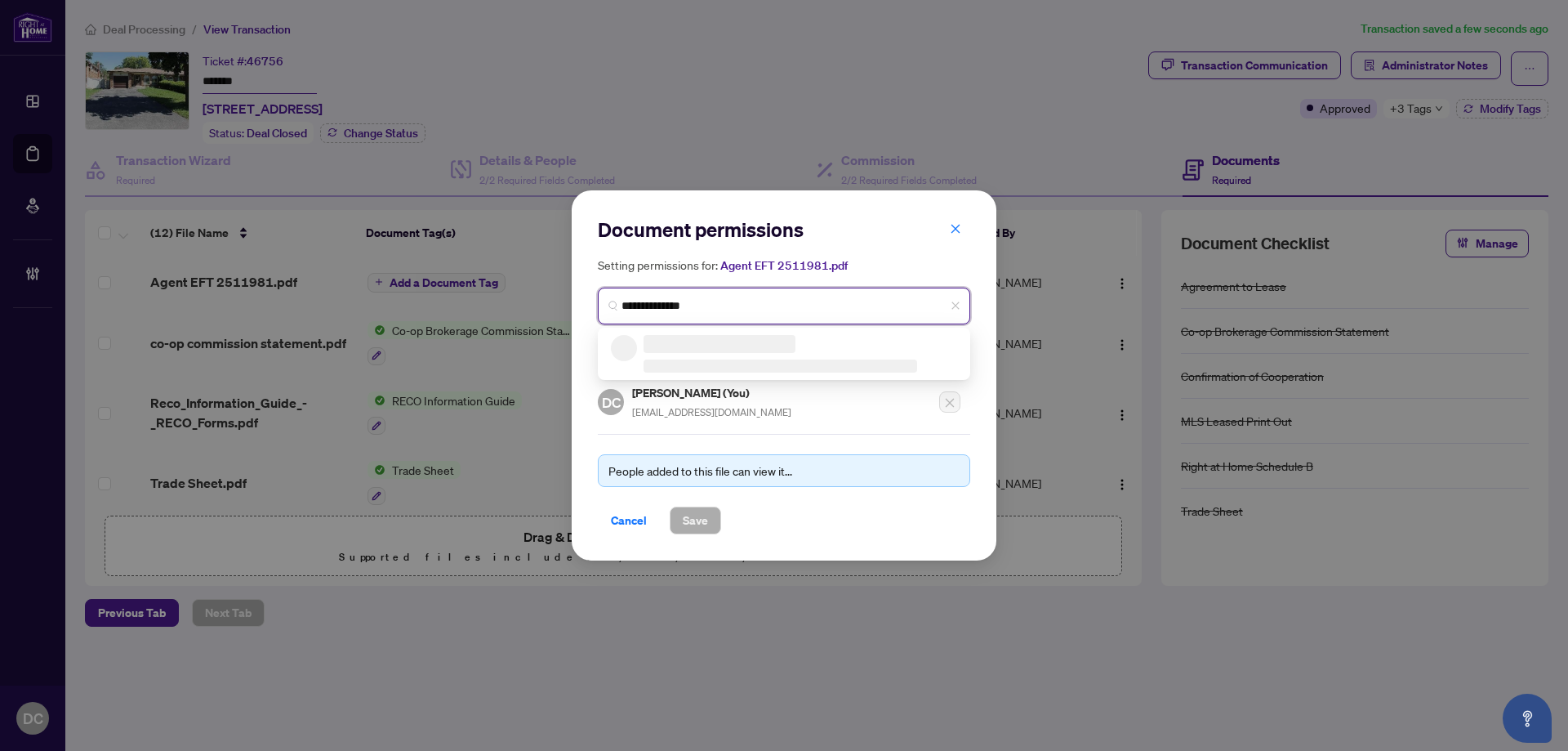
type input "**********"
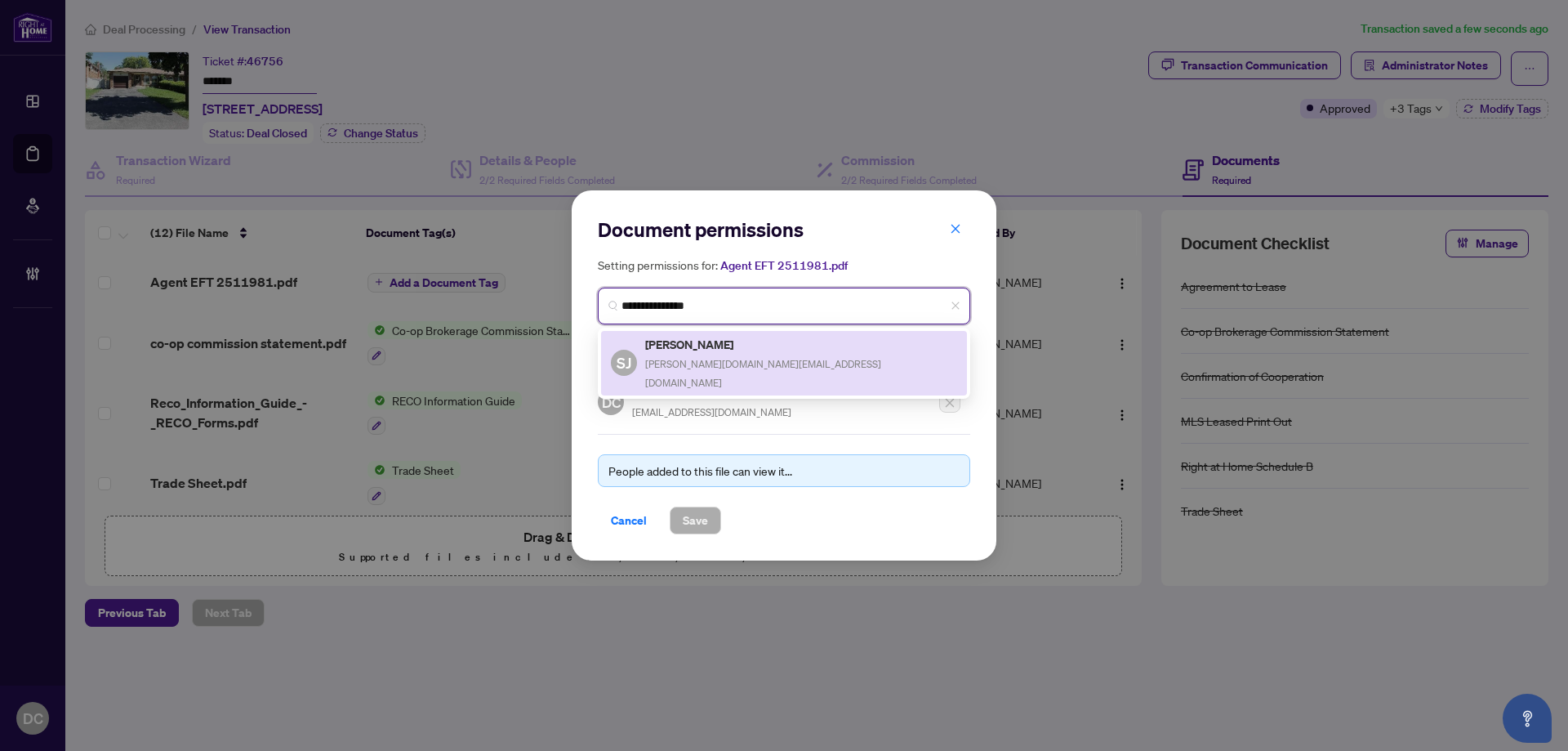
click at [748, 359] on span "shabbir.realtor@yahoo.ca" at bounding box center [763, 373] width 236 height 31
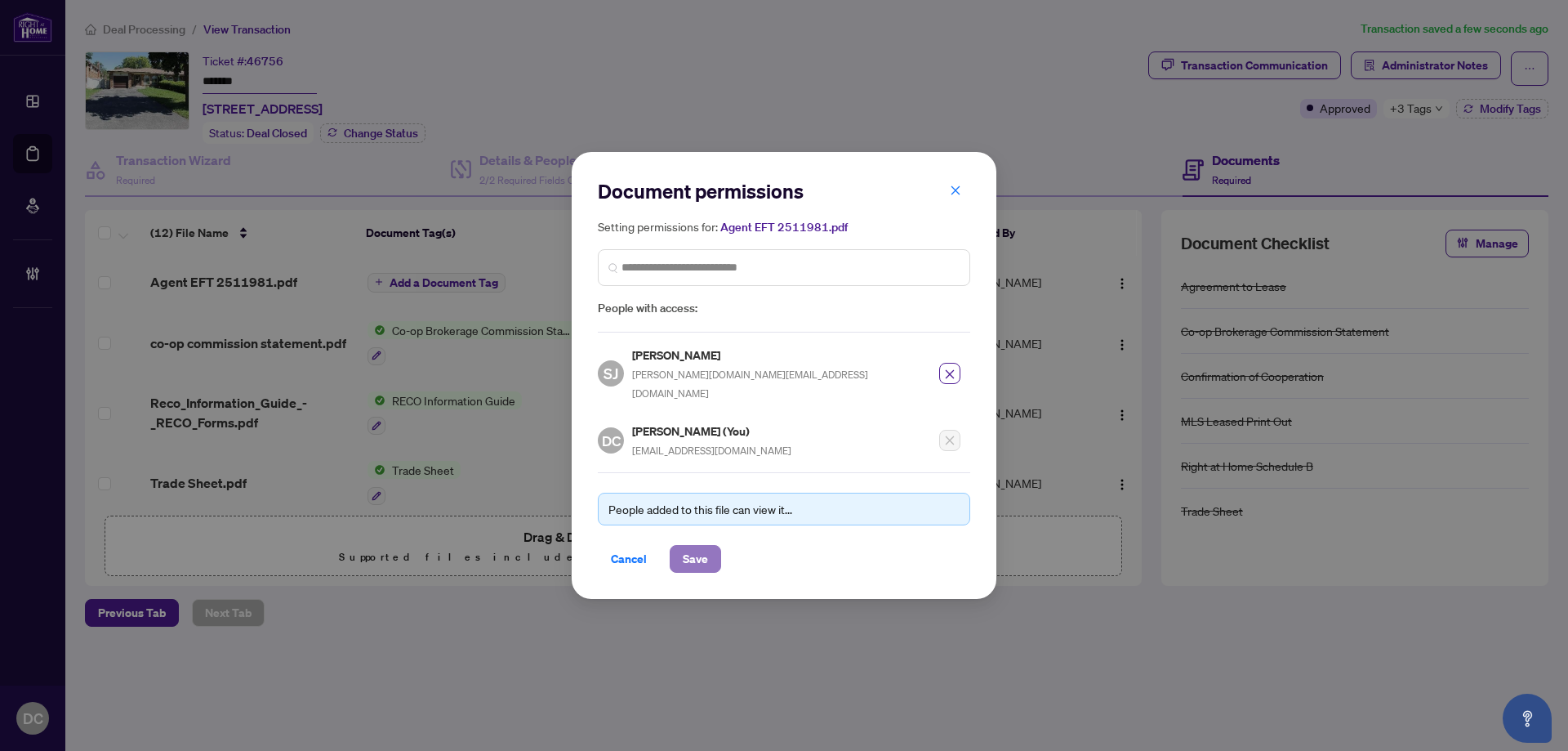
click at [705, 551] on span "Save" at bounding box center [695, 559] width 25 height 26
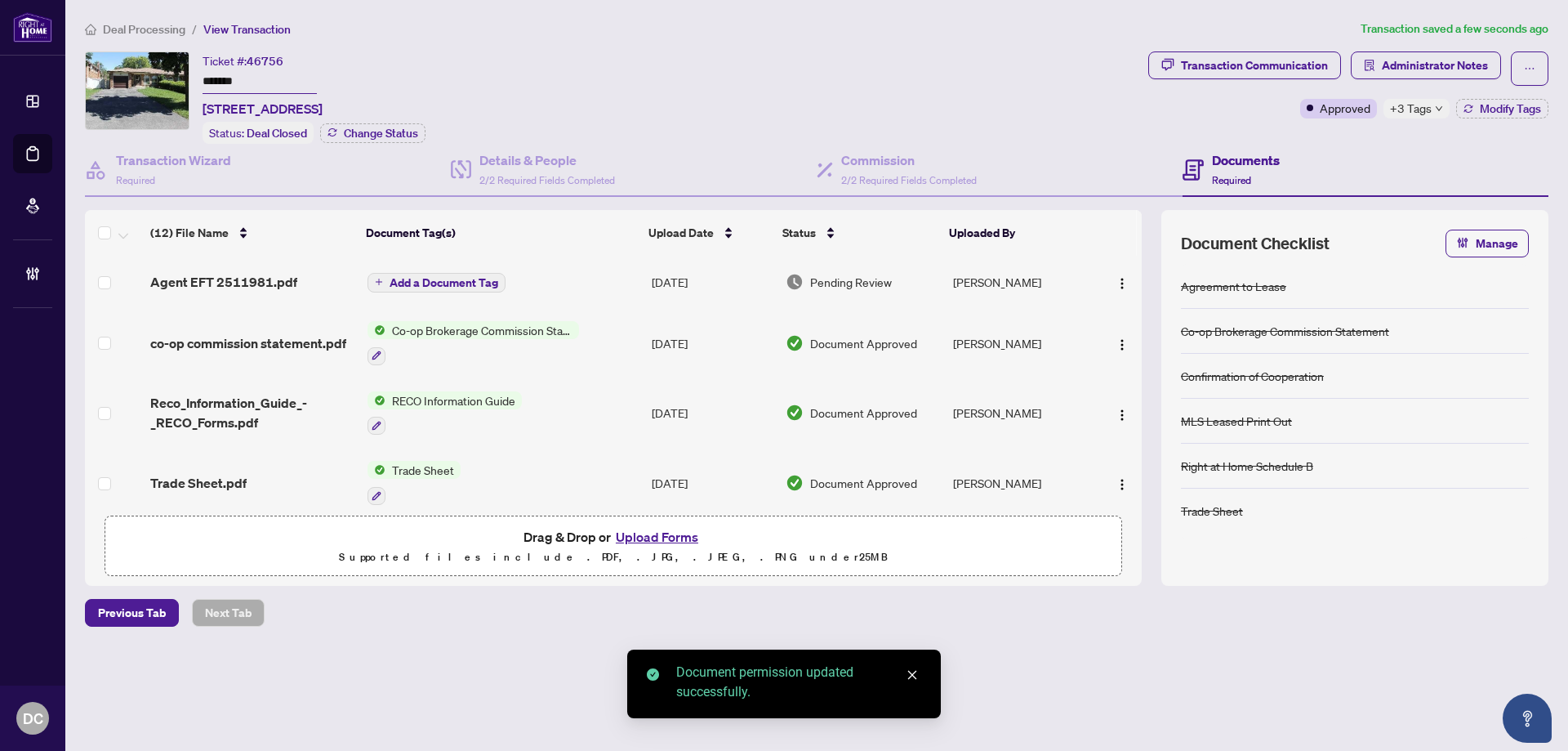
click at [474, 280] on span "Add a Document Tag" at bounding box center [444, 283] width 108 height 11
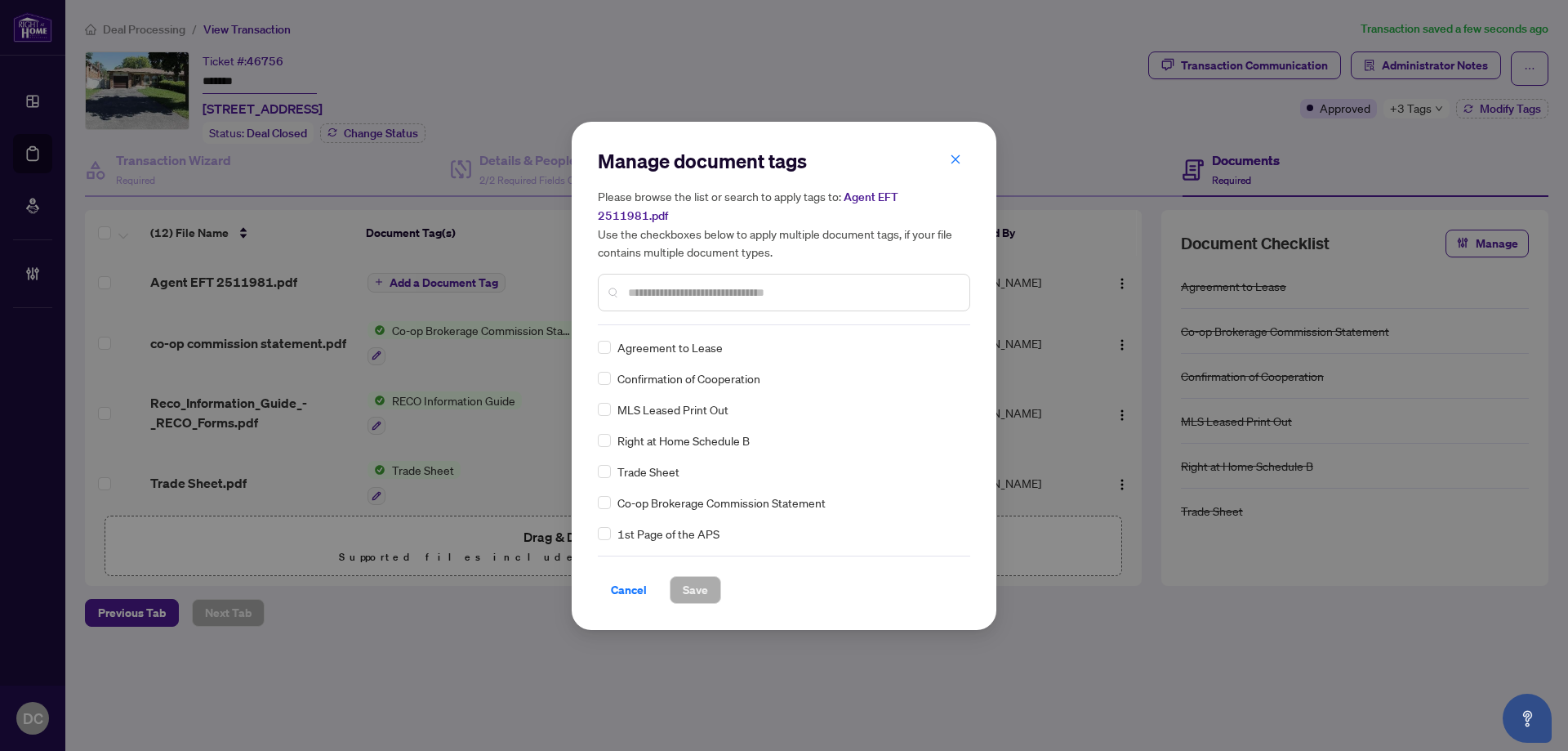
click at [833, 286] on input "text" at bounding box center [792, 292] width 329 height 18
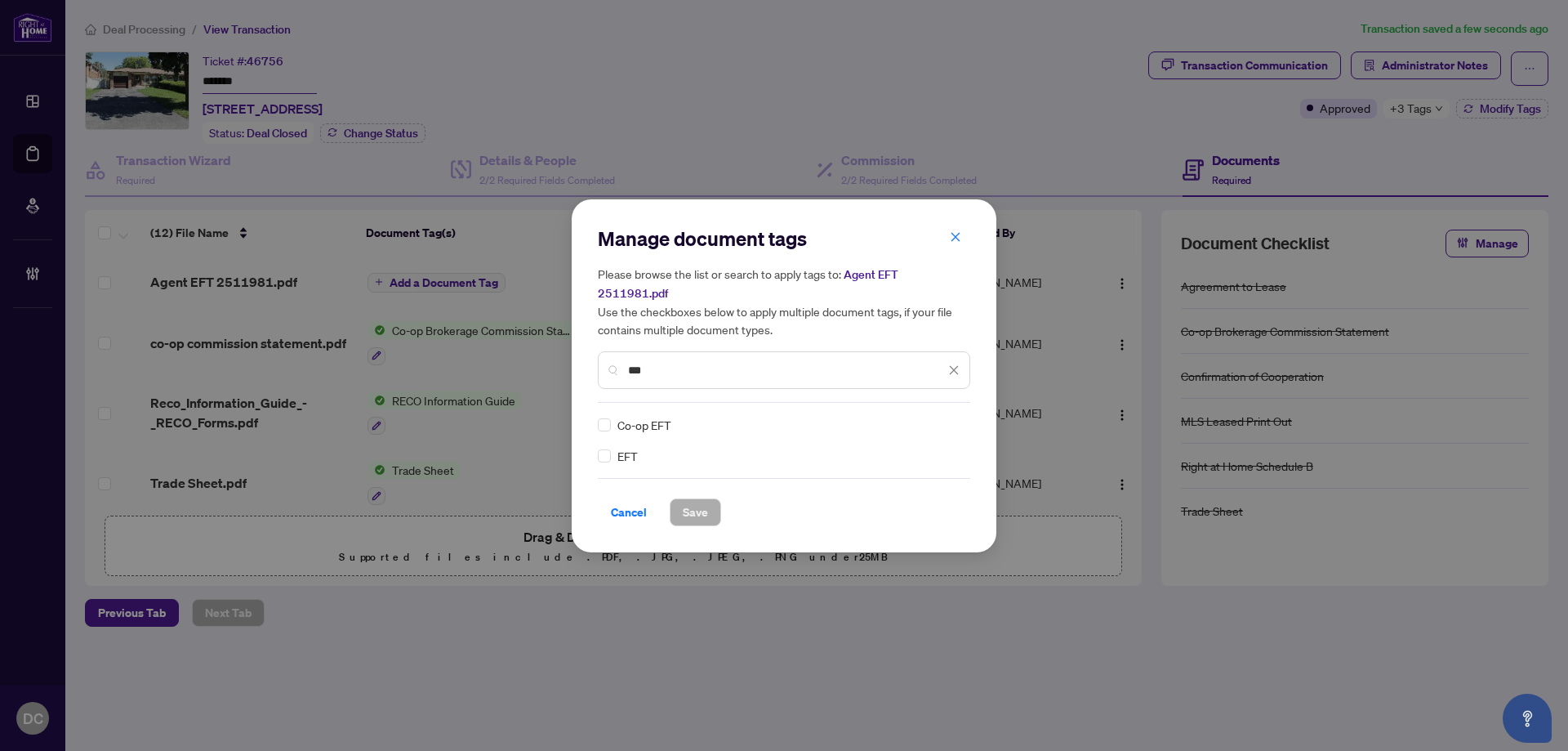
type input "***"
click at [945, 416] on div at bounding box center [944, 424] width 31 height 16
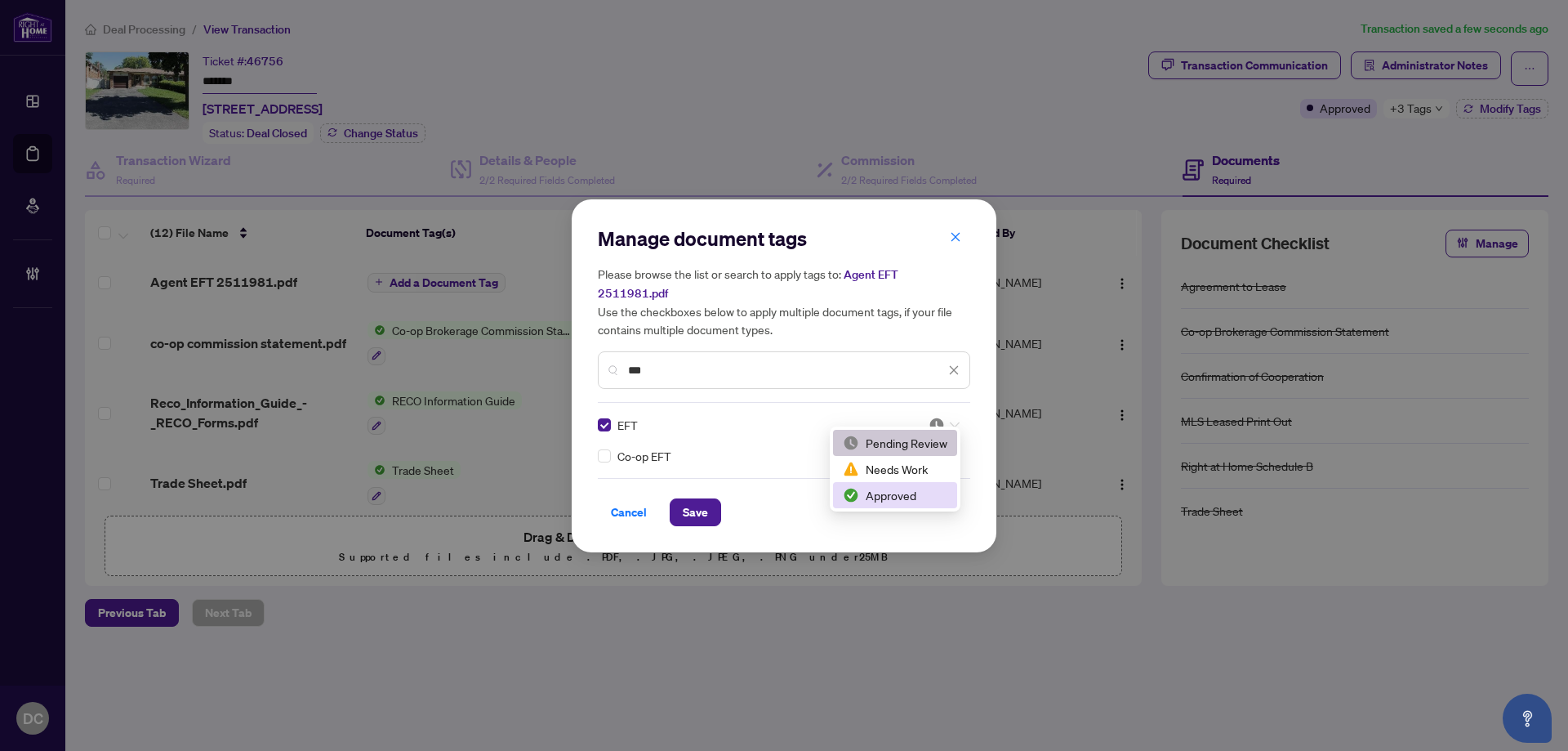
click at [884, 496] on div "Approved" at bounding box center [895, 495] width 105 height 18
click at [701, 499] on span "Save" at bounding box center [695, 513] width 25 height 26
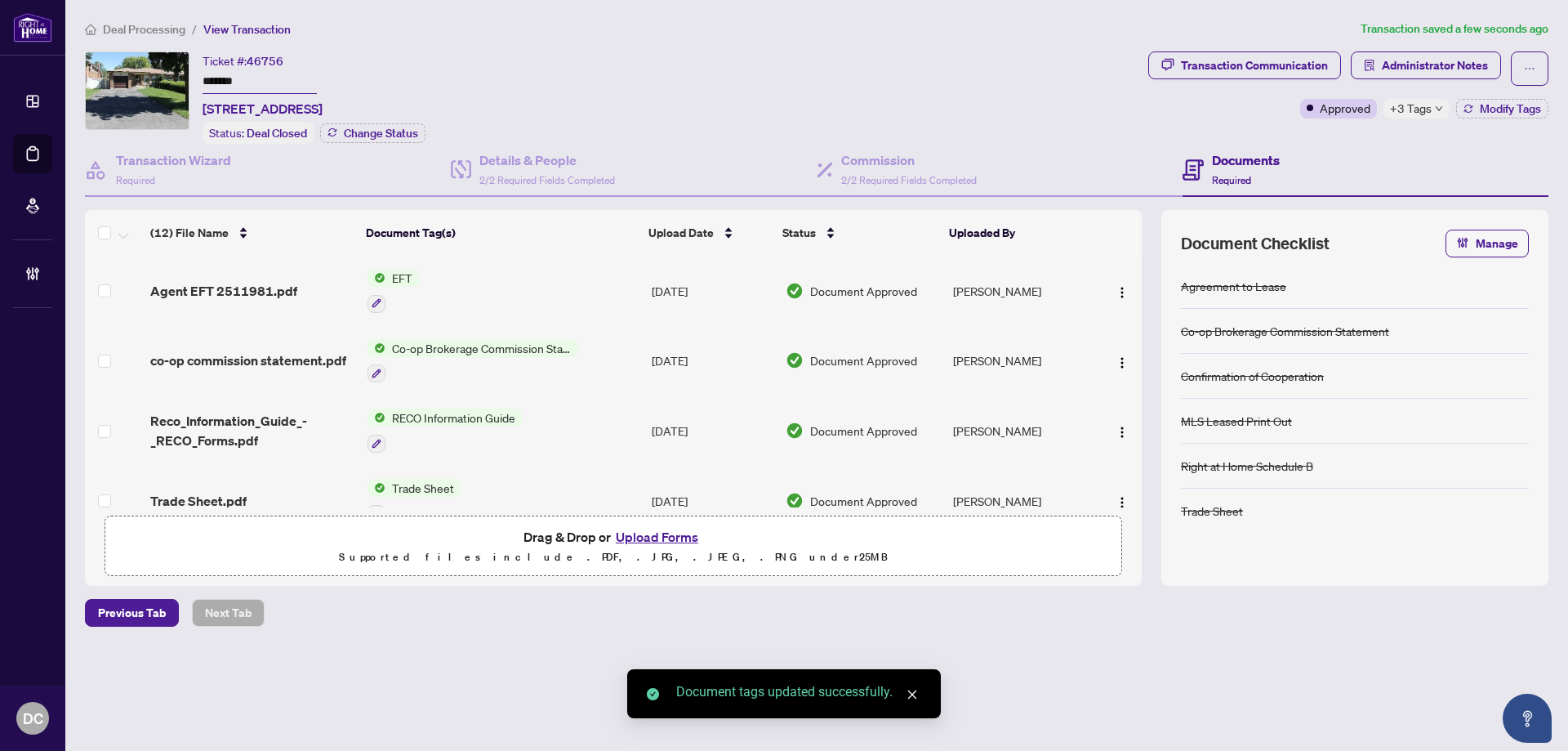
click at [1442, 112] on div "+3 Tags" at bounding box center [1416, 108] width 66 height 20
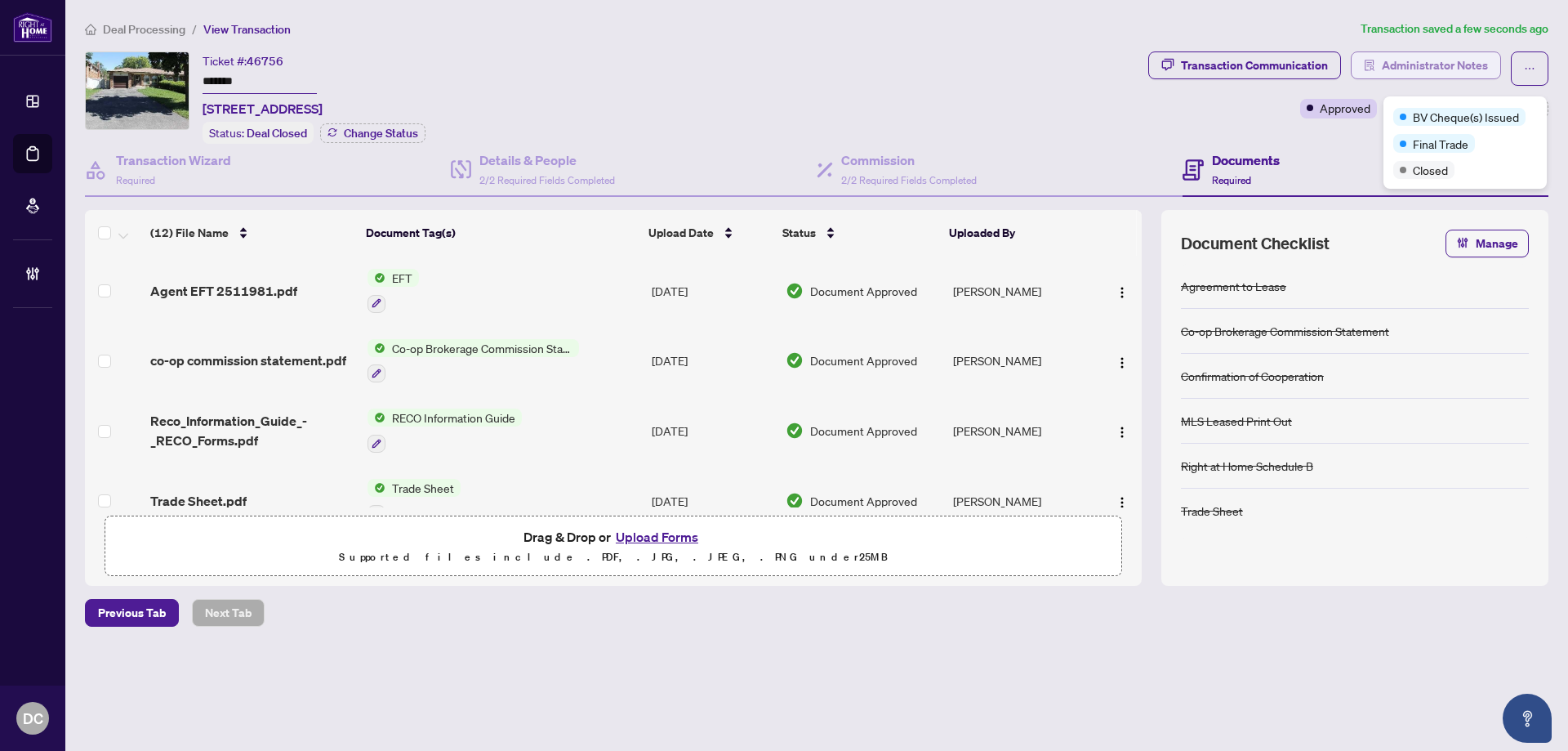
click at [1470, 58] on span "Administrator Notes" at bounding box center [1434, 66] width 106 height 26
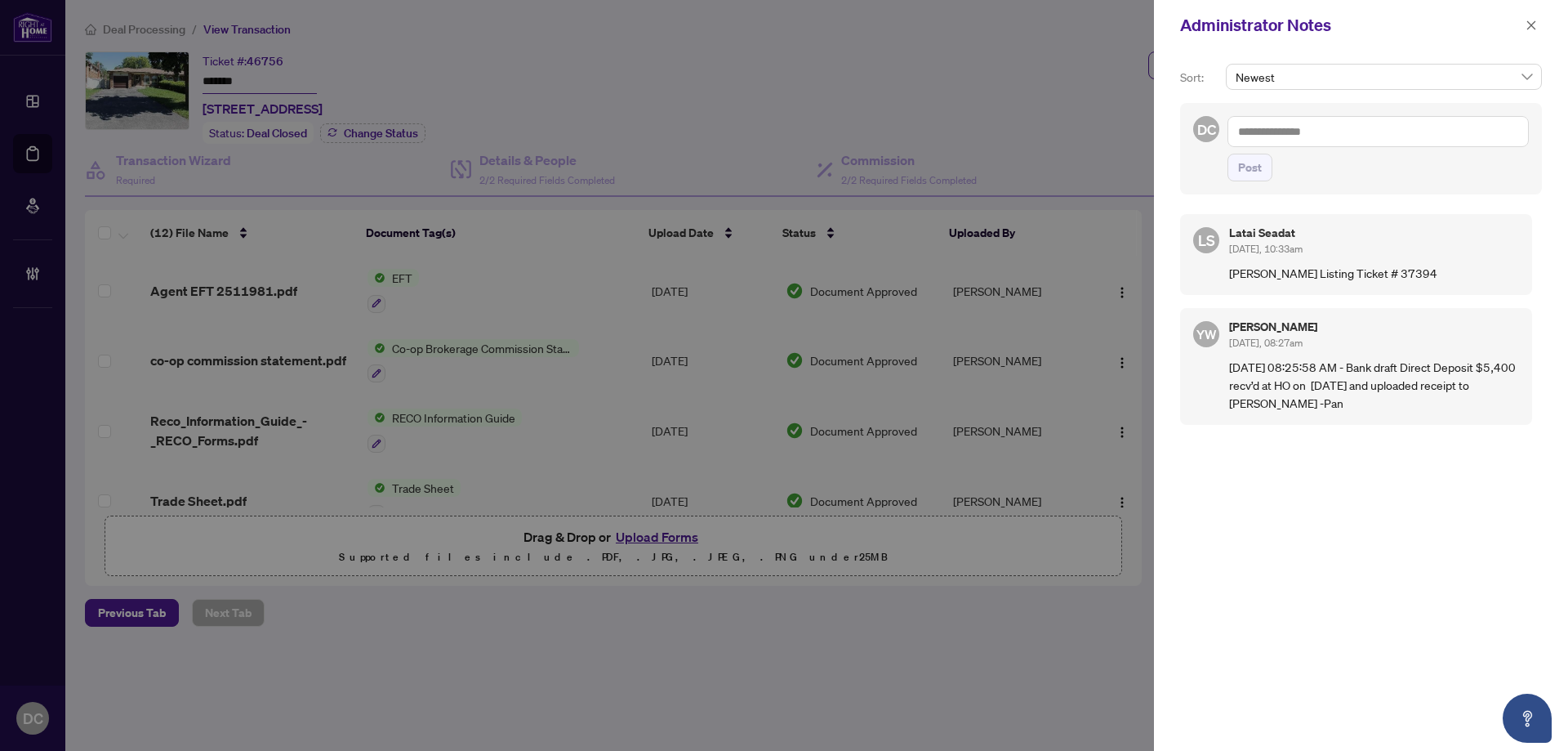
click at [1370, 118] on textarea at bounding box center [1379, 131] width 301 height 31
paste textarea "**********"
type textarea "**********"
click at [1263, 182] on button "Post" at bounding box center [1251, 167] width 45 height 27
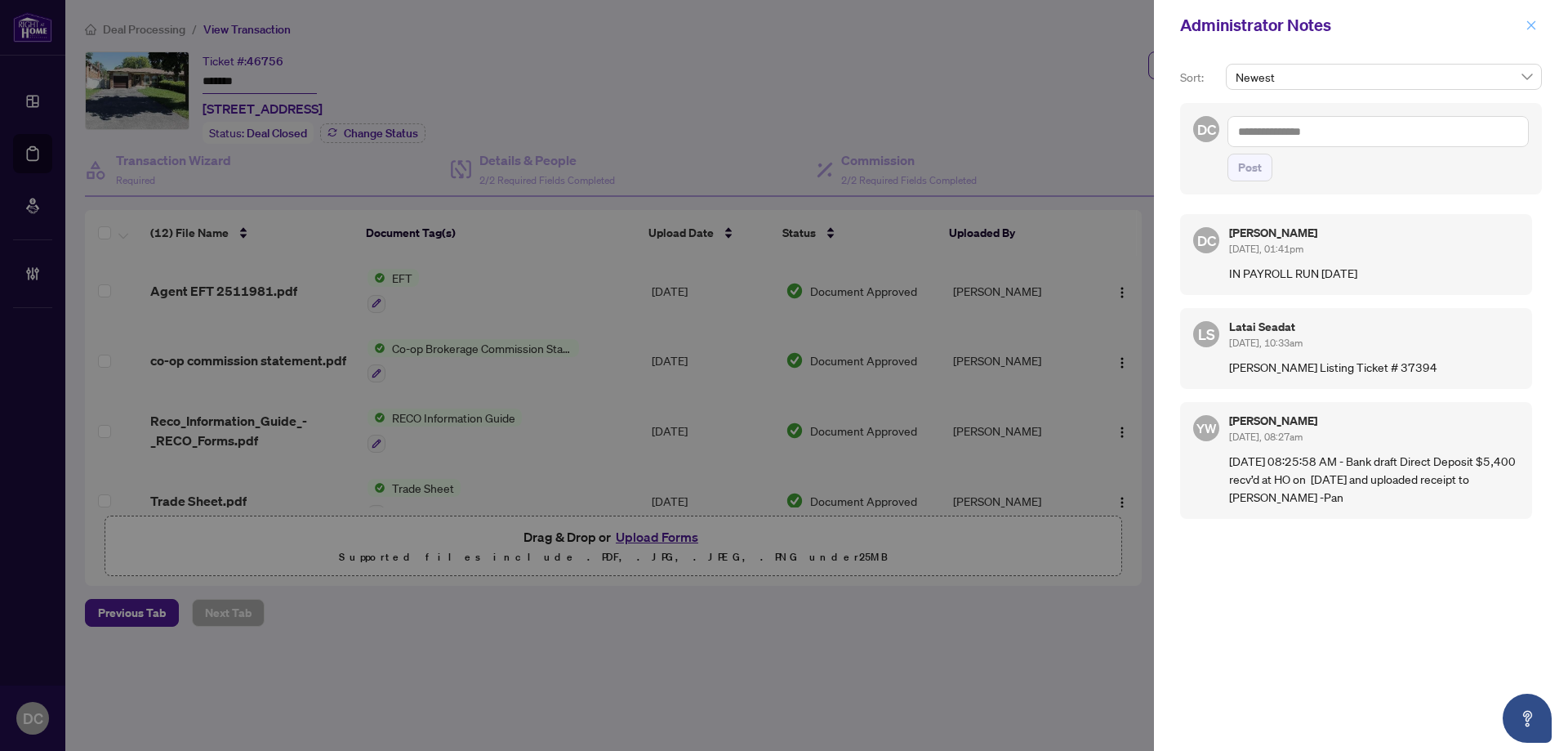
click at [1541, 30] on button "button" at bounding box center [1531, 24] width 22 height 20
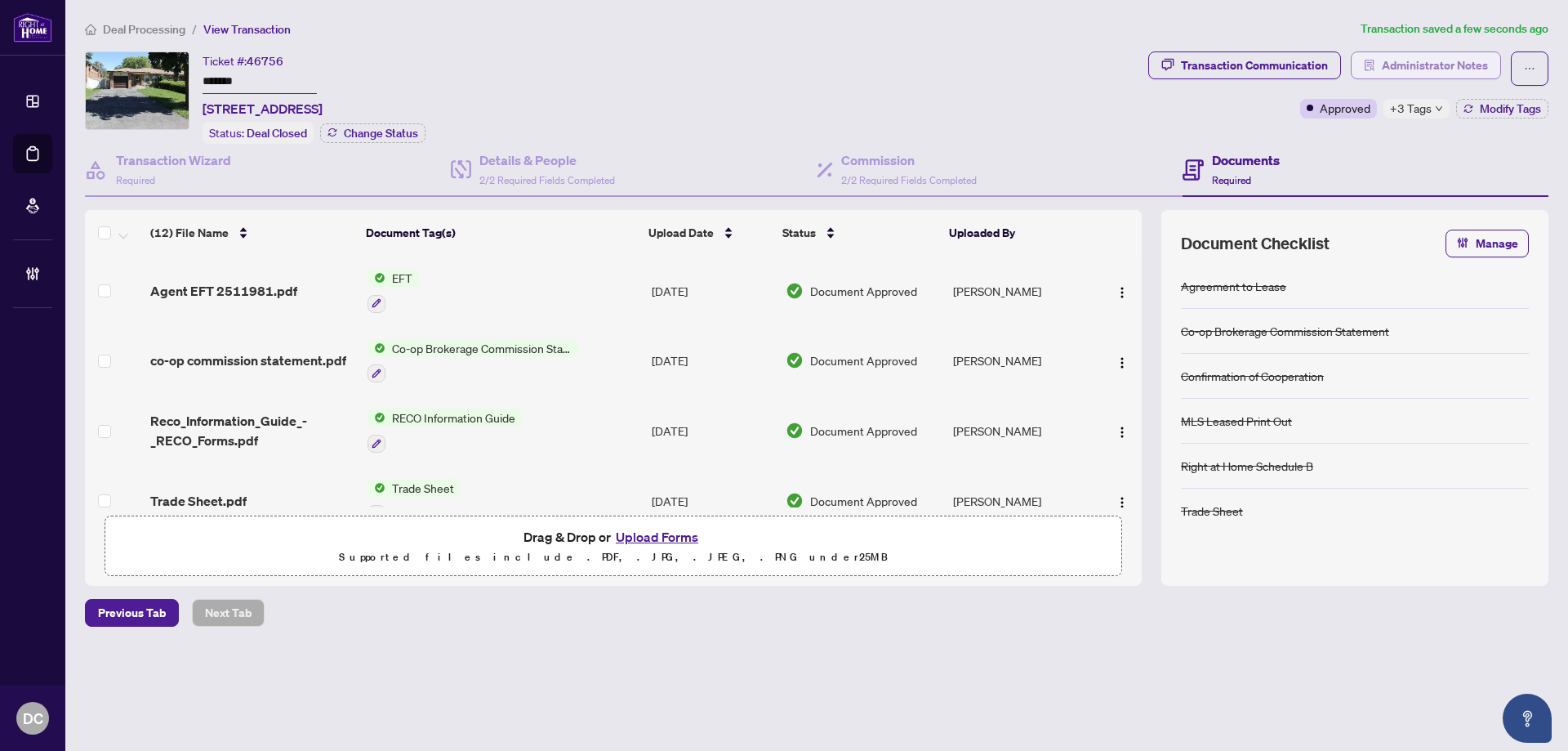
click at [1407, 69] on span "Administrator Notes" at bounding box center [1434, 66] width 106 height 26
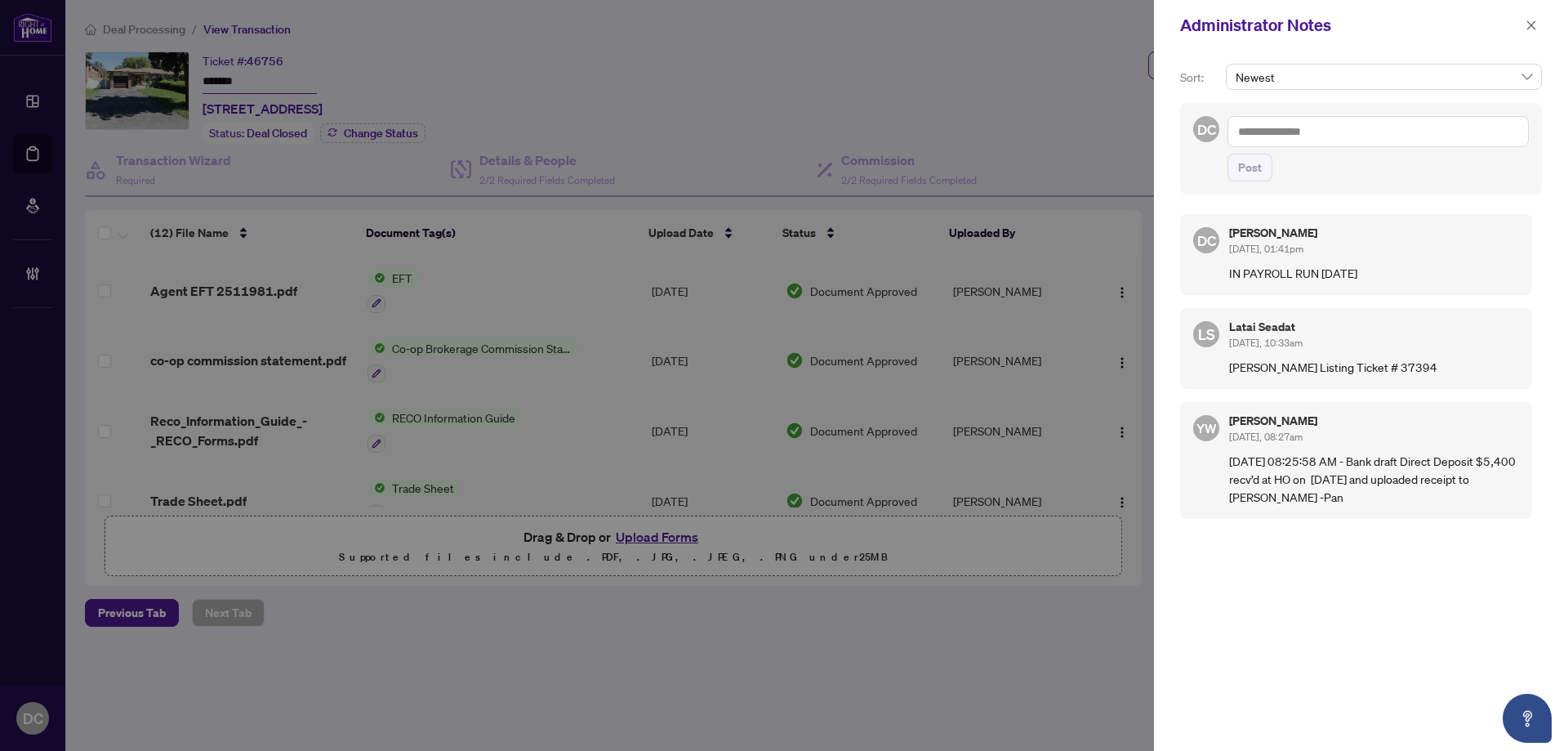
click at [1404, 129] on textarea at bounding box center [1379, 131] width 301 height 31
paste textarea "**********"
type textarea "**********"
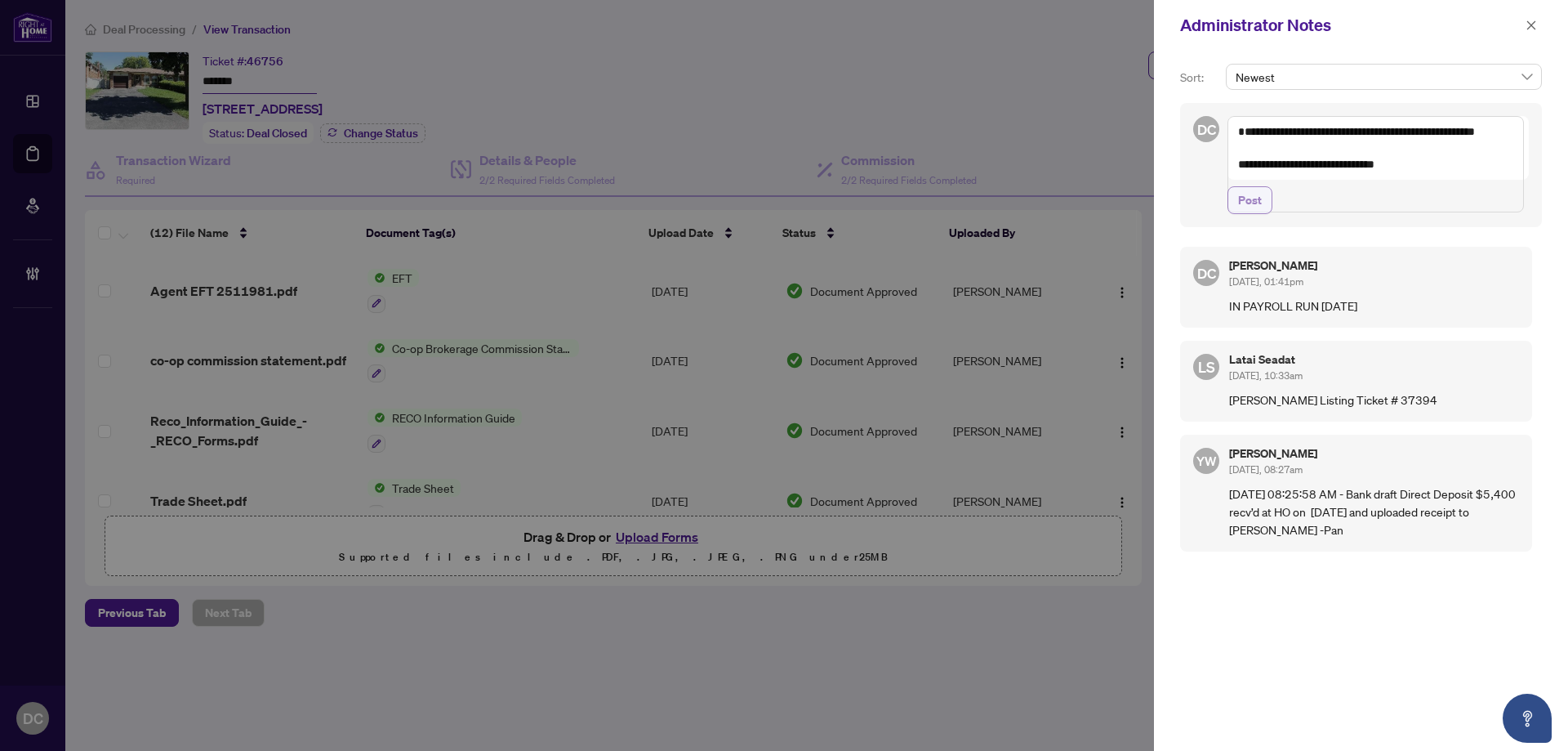
click at [1237, 214] on button "Post" at bounding box center [1251, 200] width 45 height 27
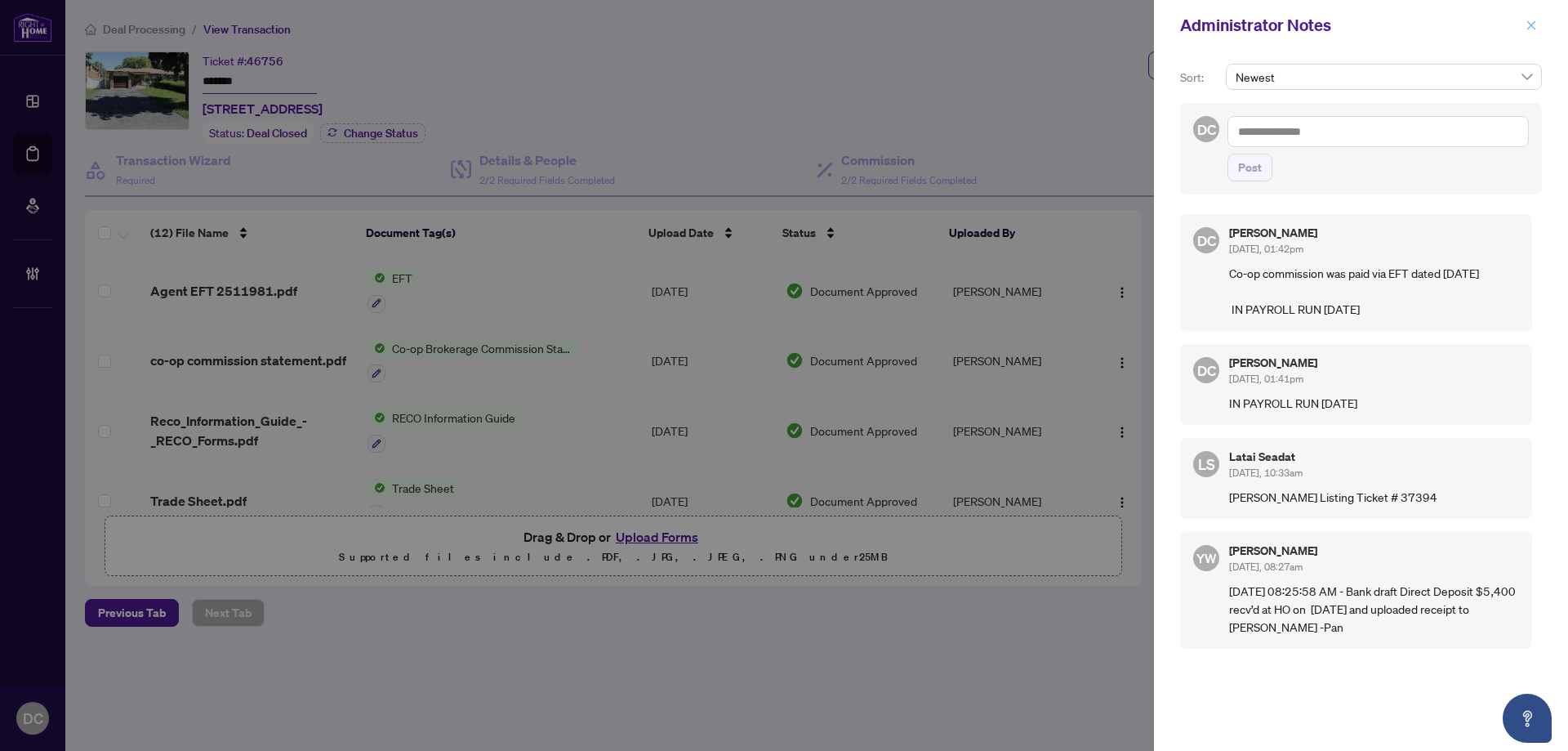
click at [1536, 25] on icon "close" at bounding box center [1531, 25] width 11 height 11
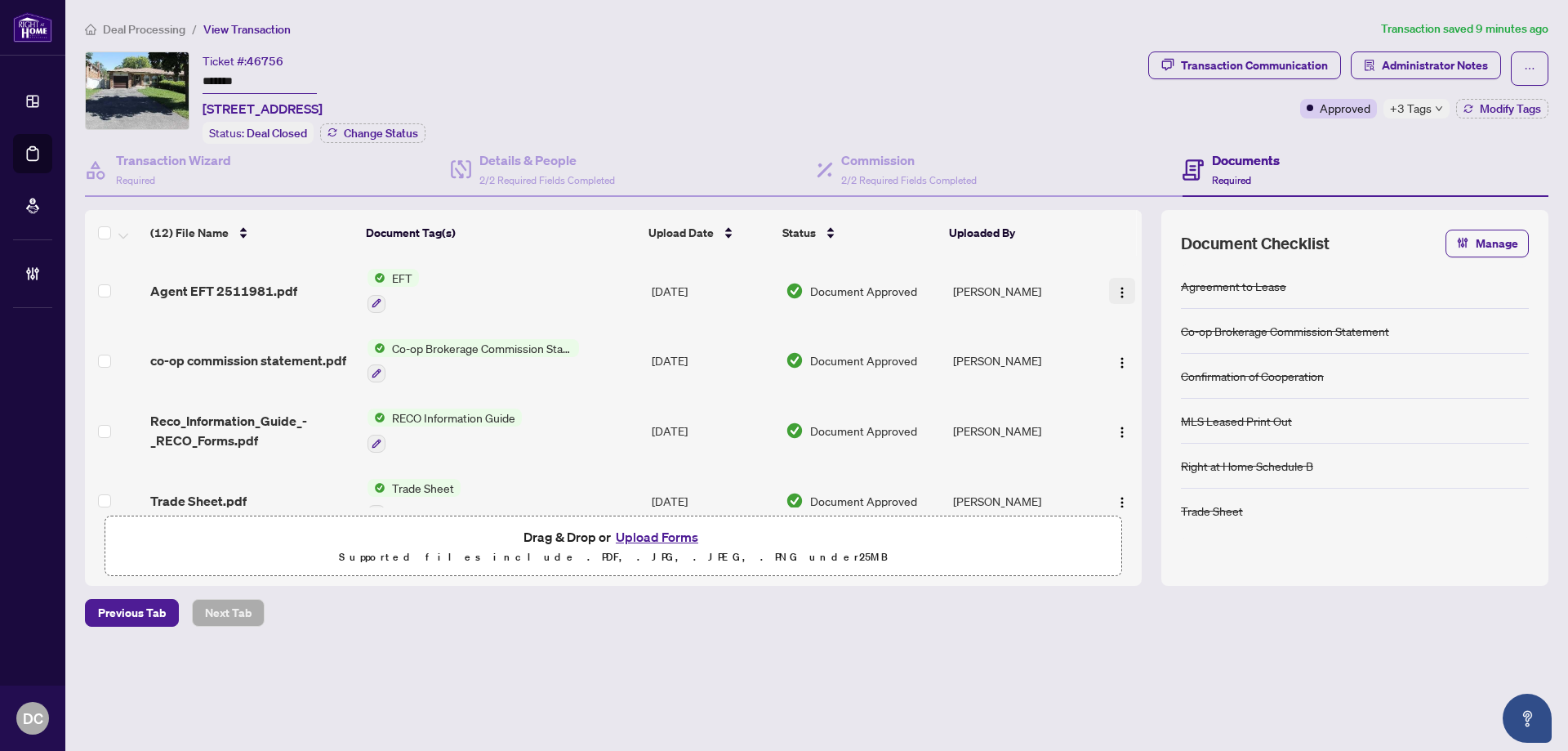
click at [1119, 288] on img "button" at bounding box center [1123, 293] width 13 height 13
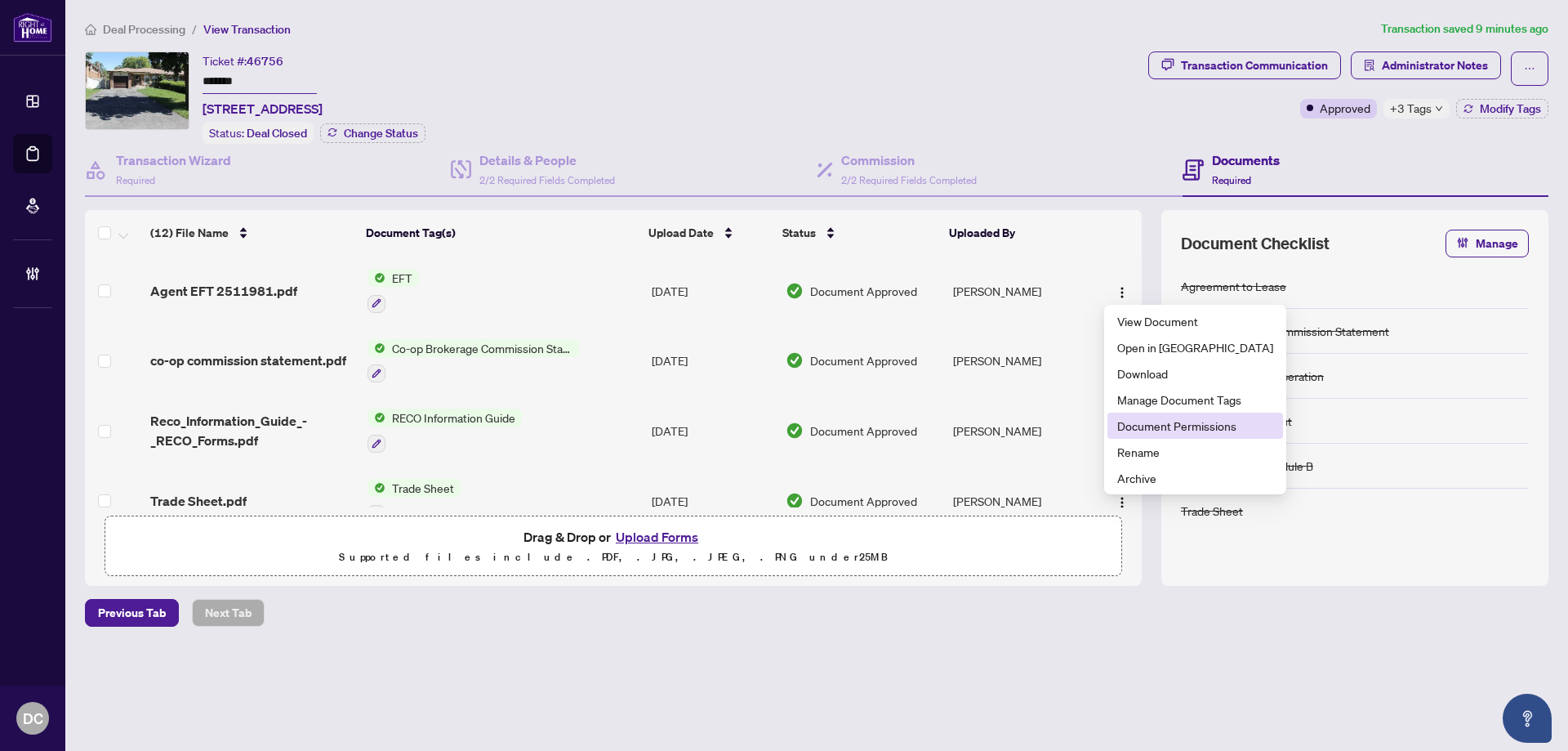
click at [1139, 422] on span "Document Permissions" at bounding box center [1195, 425] width 156 height 18
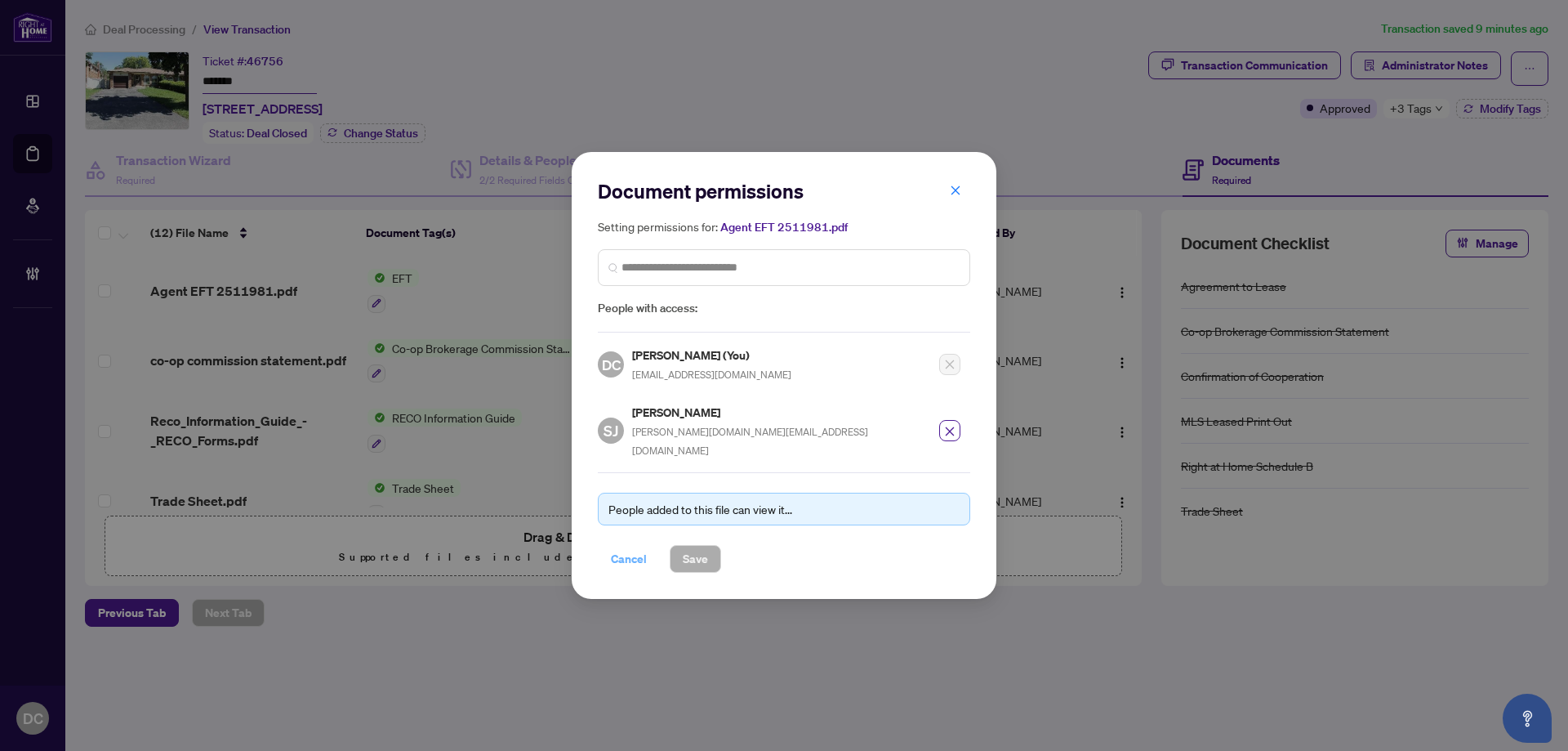
click at [633, 547] on span "Cancel" at bounding box center [629, 559] width 36 height 26
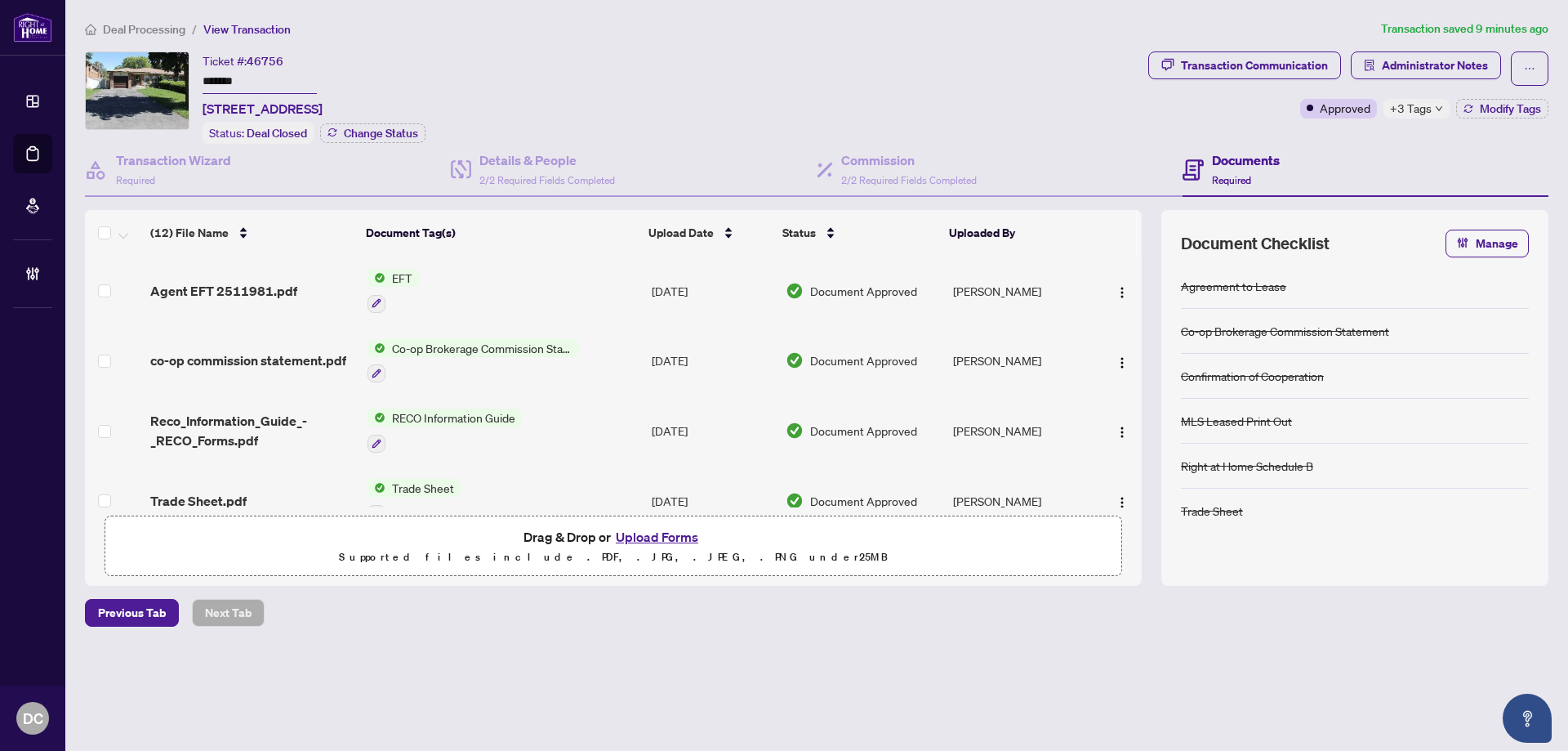
click at [1422, 106] on span "+3 Tags" at bounding box center [1411, 108] width 41 height 19
click at [1428, 61] on span "Administrator Notes" at bounding box center [1434, 66] width 106 height 26
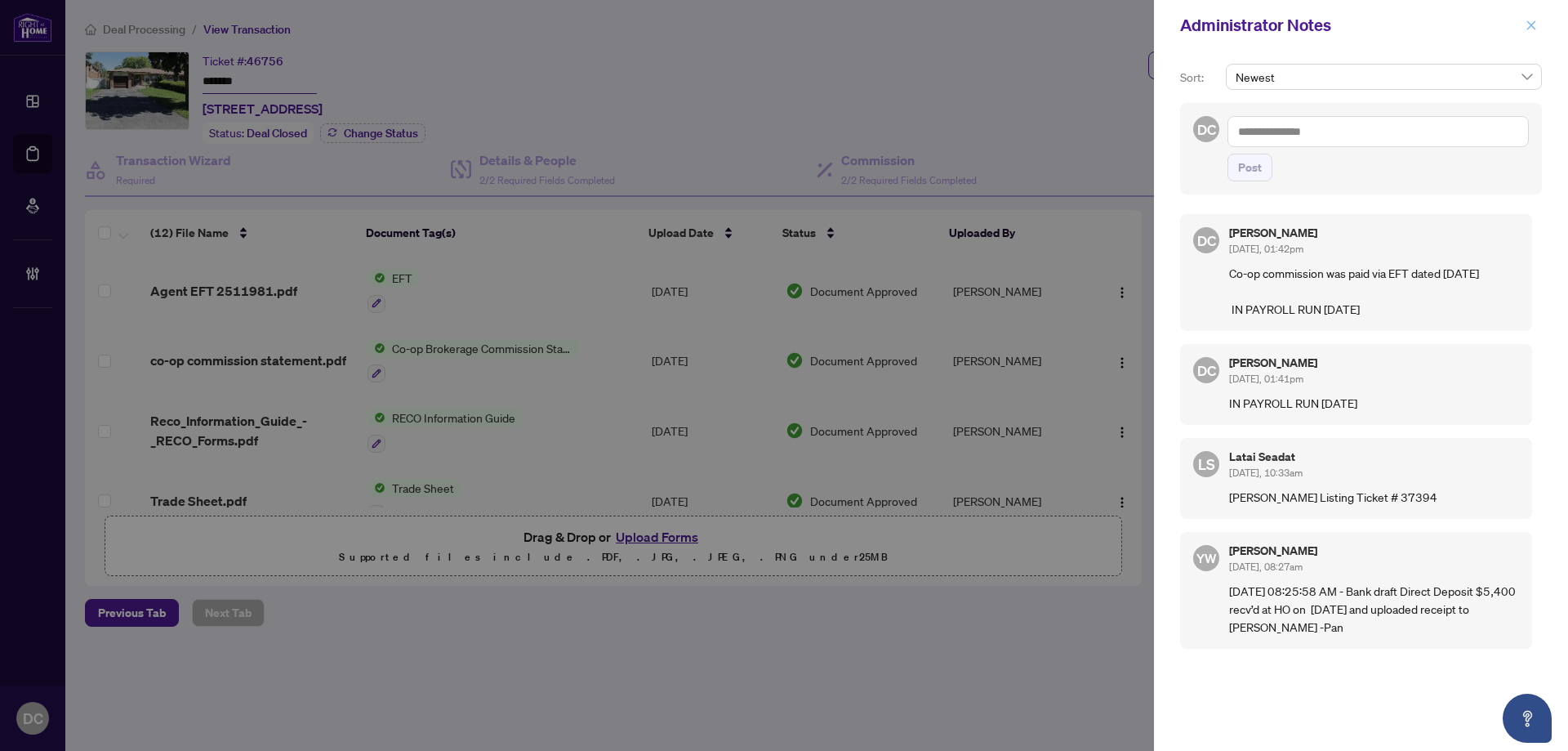
click at [1536, 27] on button "button" at bounding box center [1531, 24] width 22 height 20
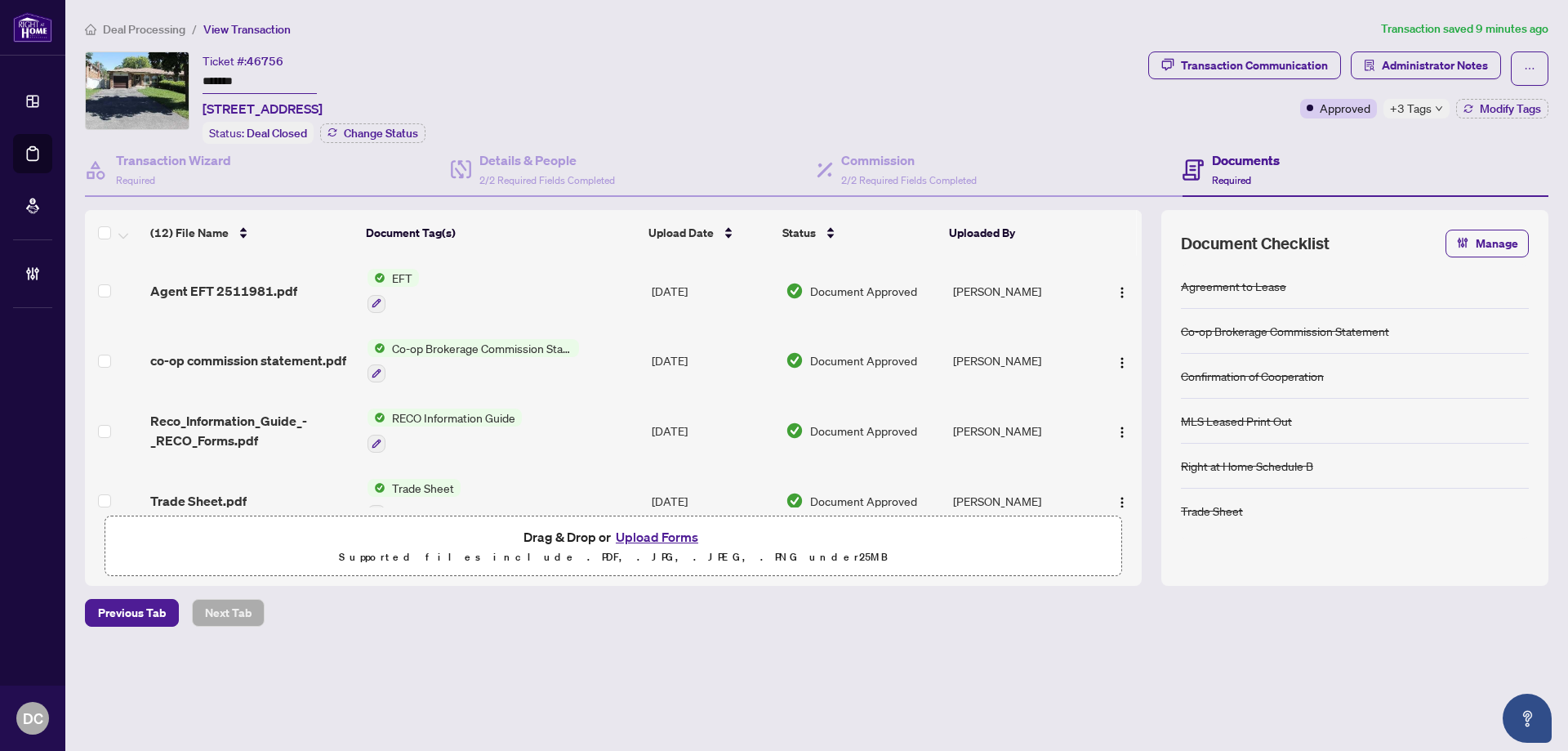
drag, startPoint x: 184, startPoint y: 70, endPoint x: 120, endPoint y: 66, distance: 64.1
click at [120, 66] on div "Ticket #: 46756 ******* 31 Manitou Cres, Brampton, Ontario L6S 2Z6, Canada Stat…" at bounding box center [613, 98] width 1057 height 92
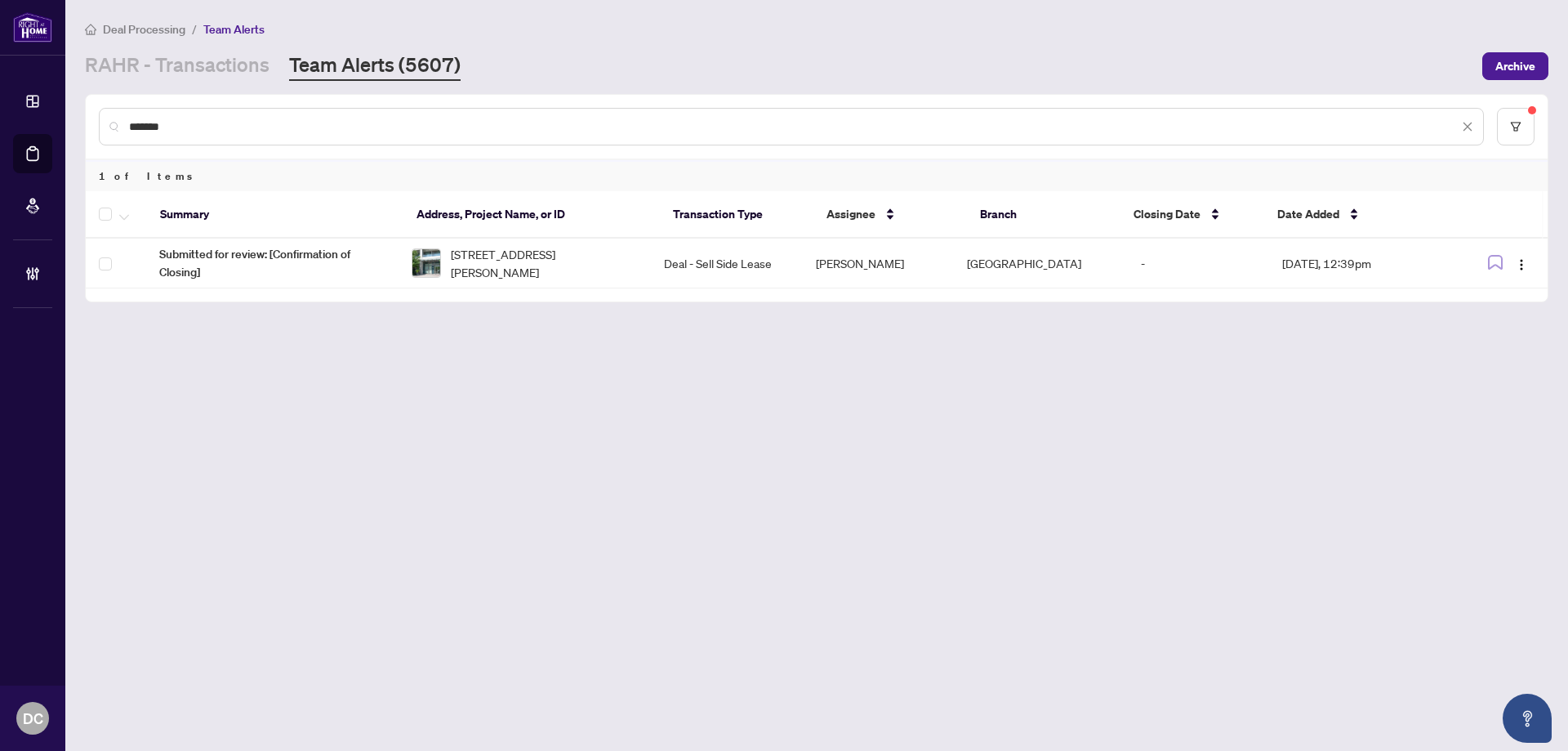
drag, startPoint x: 779, startPoint y: 122, endPoint x: 101, endPoint y: 131, distance: 678.1
click at [101, 131] on div "*******" at bounding box center [791, 126] width 1385 height 38
drag, startPoint x: 167, startPoint y: 131, endPoint x: 92, endPoint y: 121, distance: 75.7
click at [73, 130] on main "Deal Processing / Team Alerts [PERSON_NAME] - Transactions Team Alerts (5607) A…" at bounding box center [816, 375] width 1503 height 751
paste input "text"
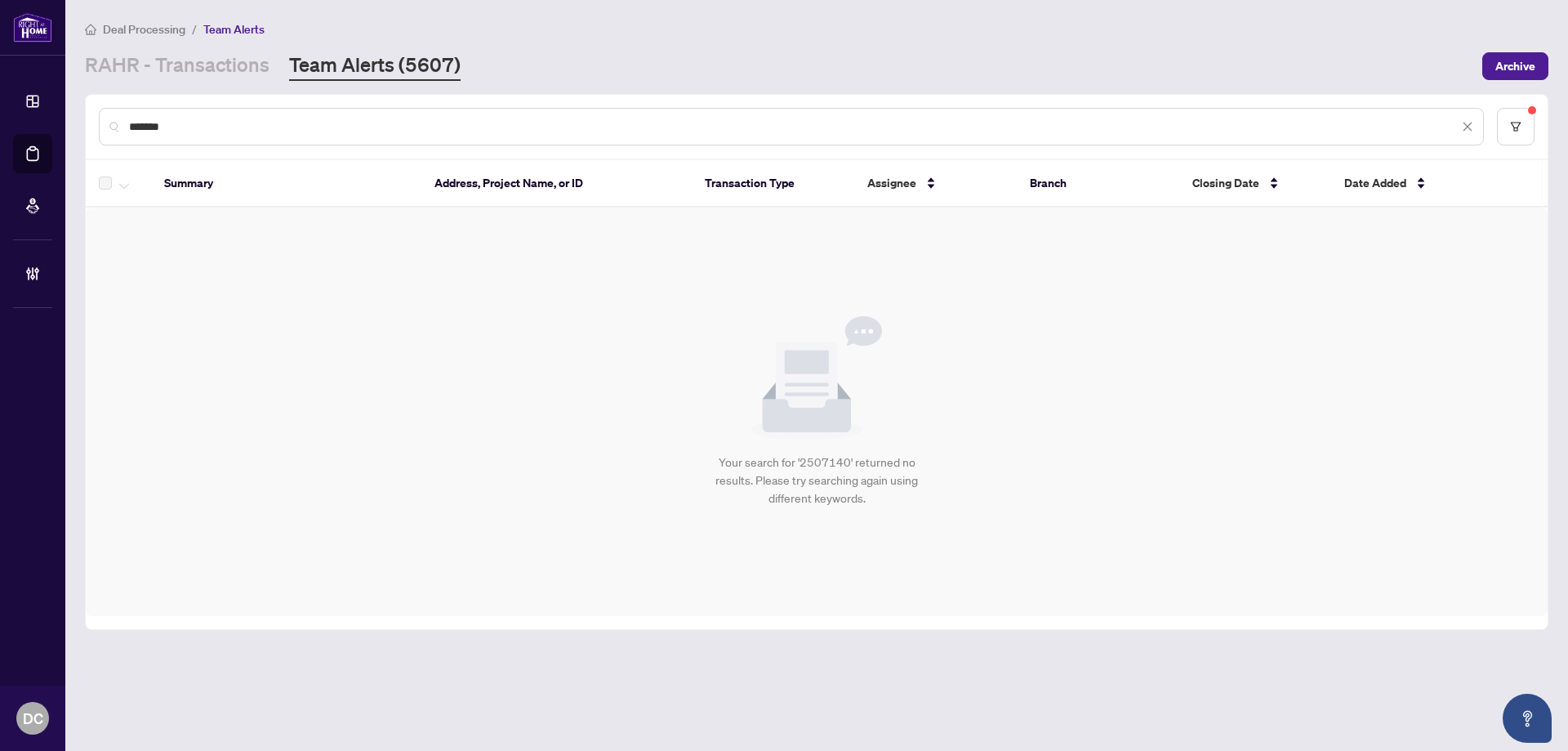
drag, startPoint x: 205, startPoint y: 122, endPoint x: 62, endPoint y: 120, distance: 143.0
click at [62, 120] on div "Dashboard Deal Processing Mortgage Referrals Brokerage Management DC [PERSON_NA…" at bounding box center [784, 375] width 1568 height 751
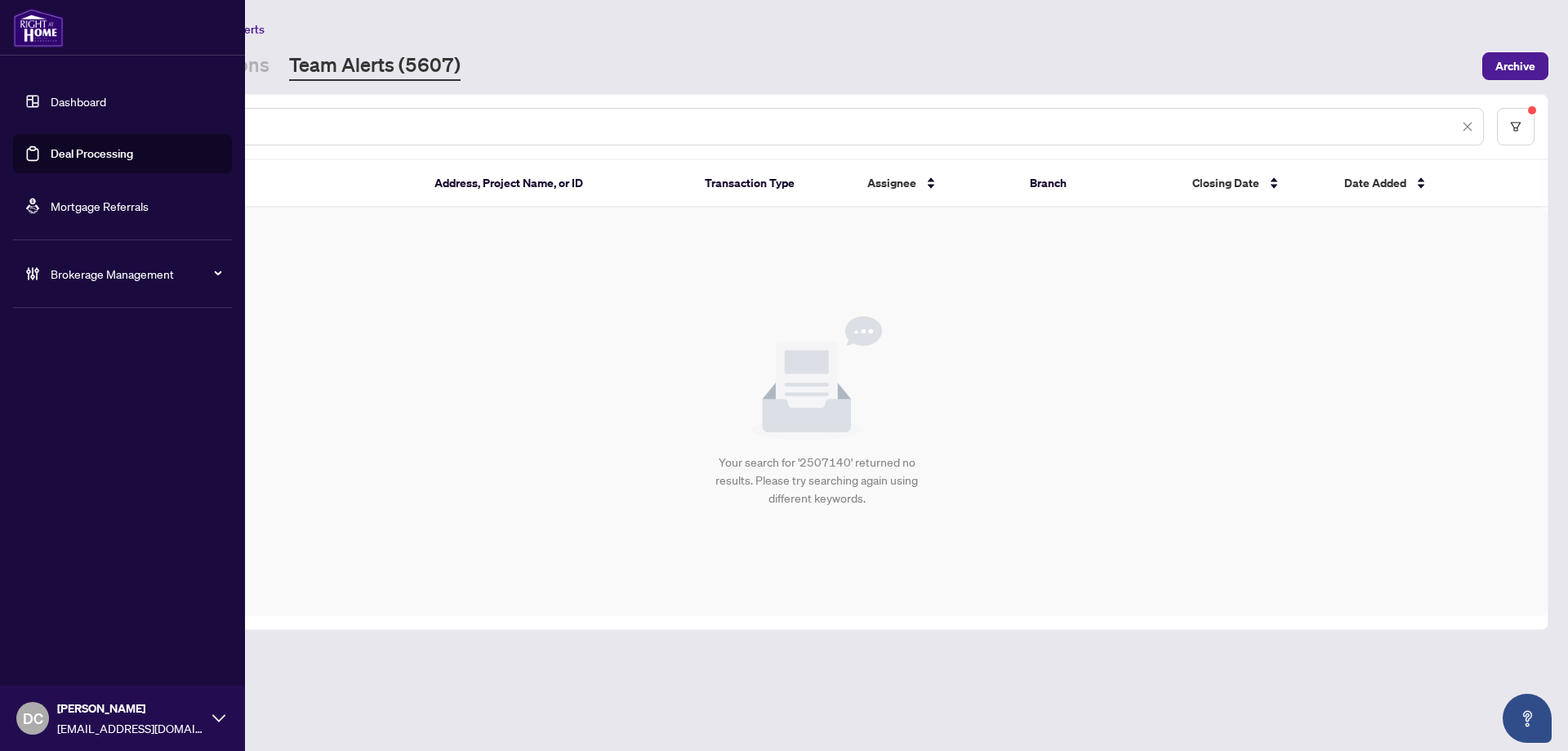
paste input "text"
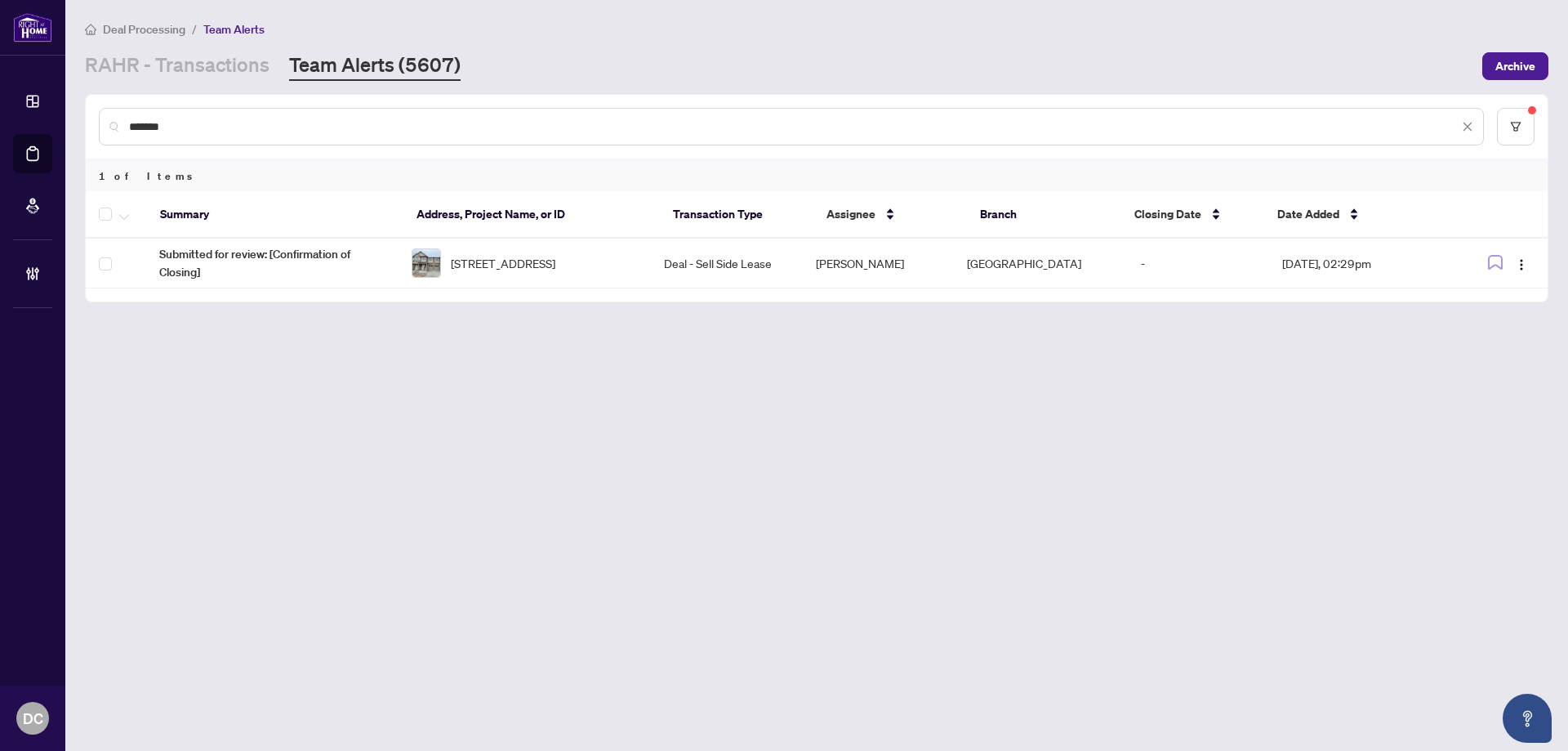
drag, startPoint x: 278, startPoint y: 126, endPoint x: -6, endPoint y: 117, distance: 284.1
click at [0, 117] on html "Dashboard Deal Processing Mortgage Referrals Brokerage Management DC [PERSON_NA…" at bounding box center [784, 375] width 1568 height 751
drag, startPoint x: 299, startPoint y: 132, endPoint x: -59, endPoint y: 113, distance: 358.5
click at [0, 113] on html "Dashboard Deal Processing Mortgage Referrals Brokerage Management DC [PERSON_NA…" at bounding box center [784, 375] width 1568 height 751
drag, startPoint x: 322, startPoint y: 130, endPoint x: 95, endPoint y: 113, distance: 227.6
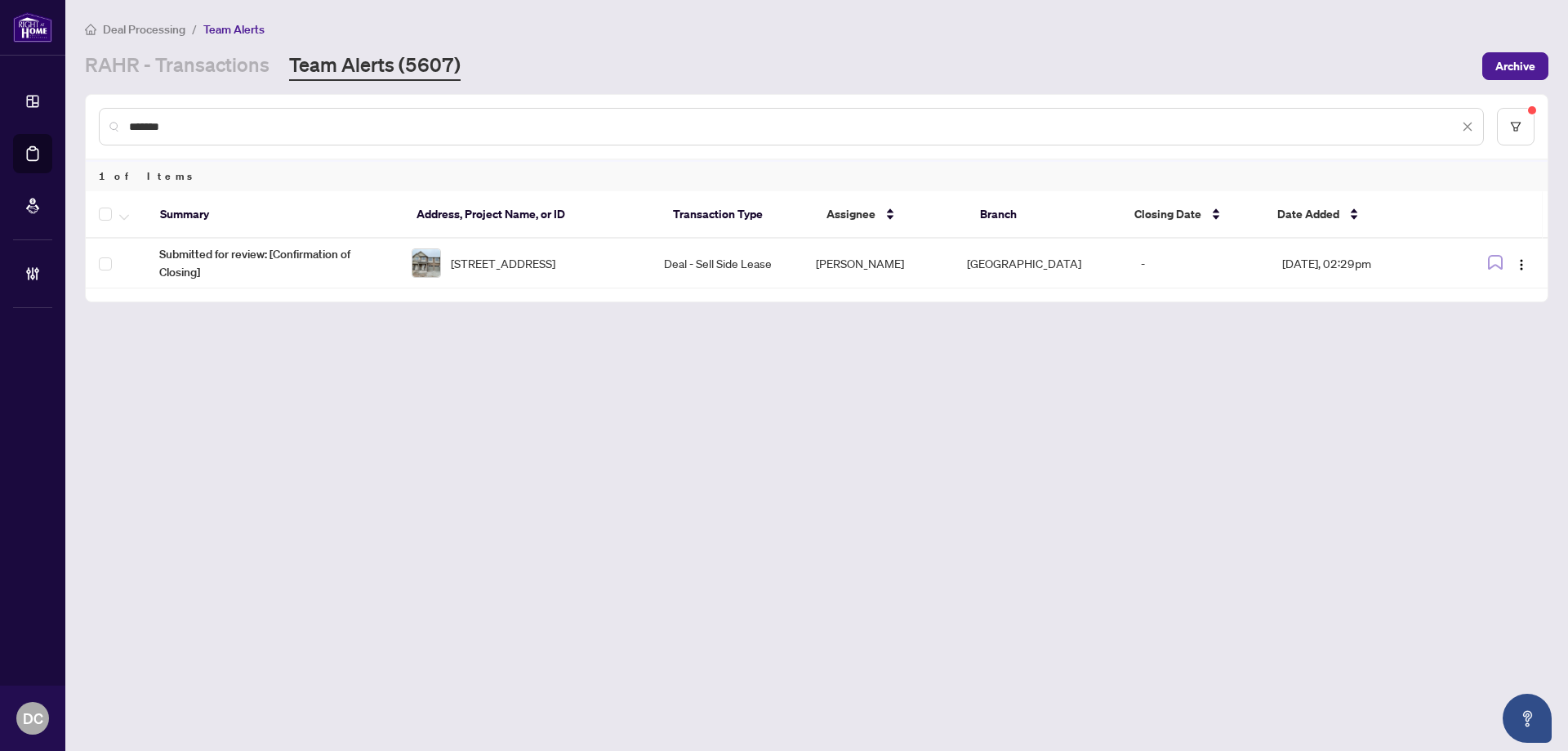
click at [95, 113] on div "*******" at bounding box center [816, 127] width 1462 height 64
paste input "text"
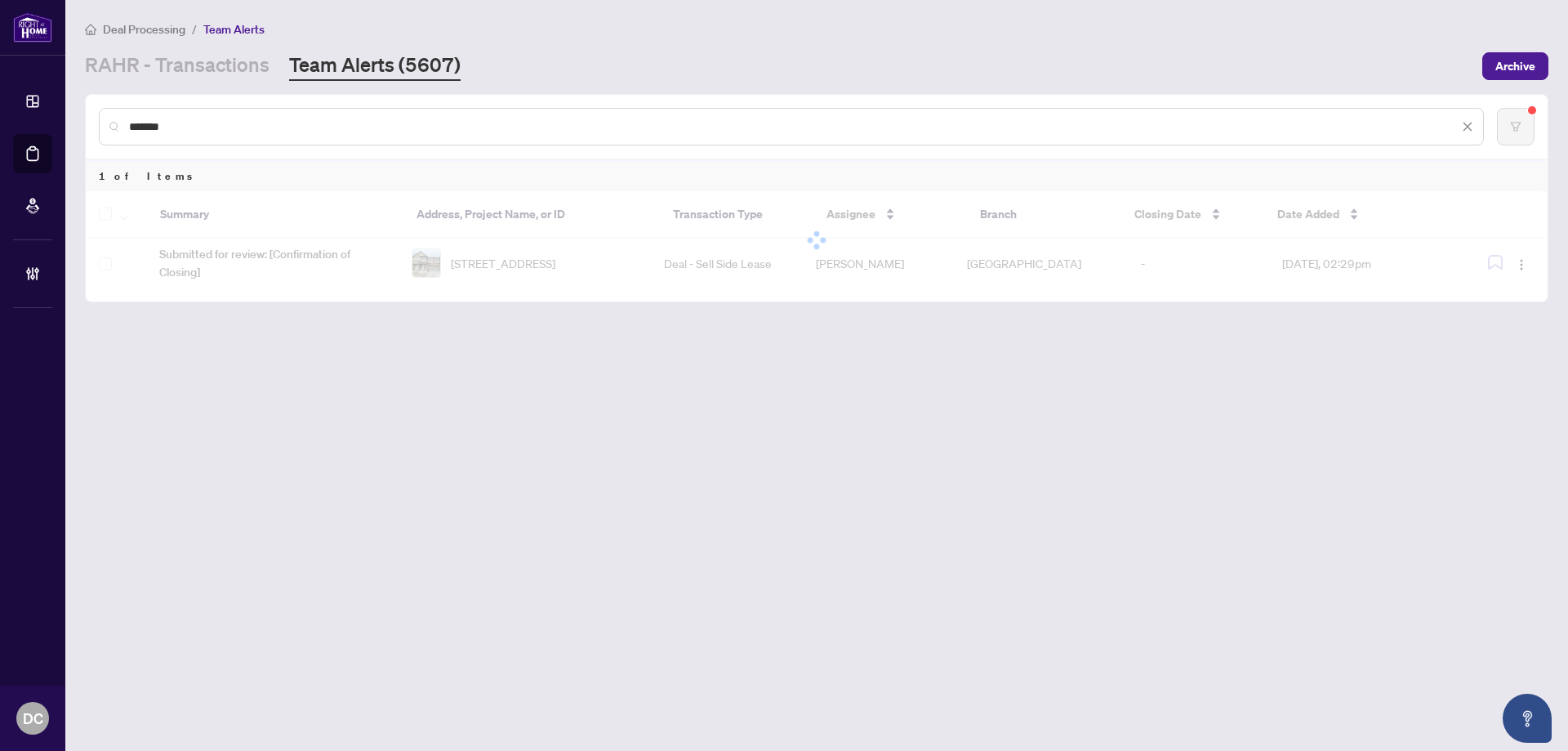
type input "*******"
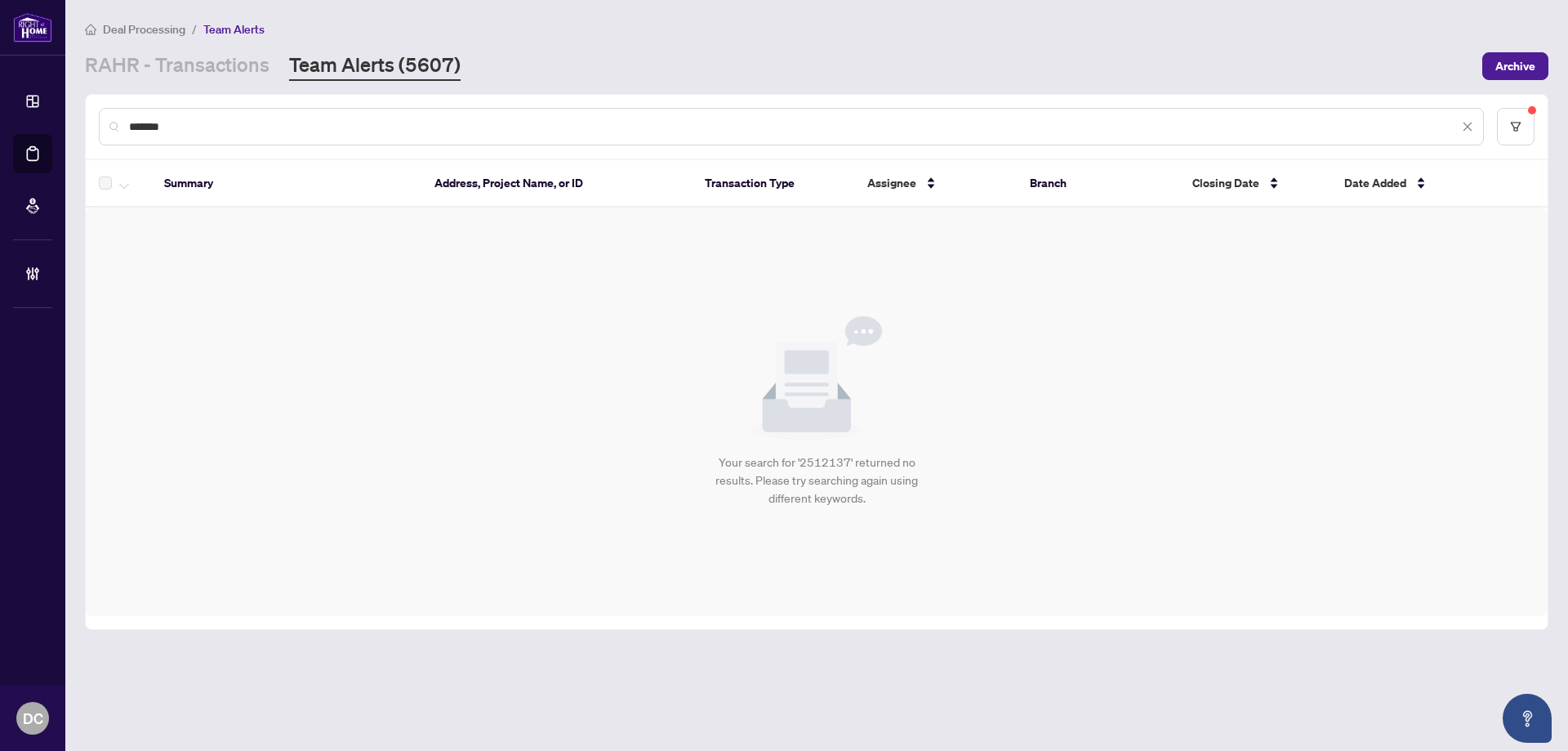
click at [202, 83] on main "Deal Processing / Team Alerts [PERSON_NAME] - Transactions Team Alerts (5607) A…" at bounding box center [816, 375] width 1503 height 751
click at [206, 66] on link "RAHR - Transactions" at bounding box center [177, 66] width 185 height 29
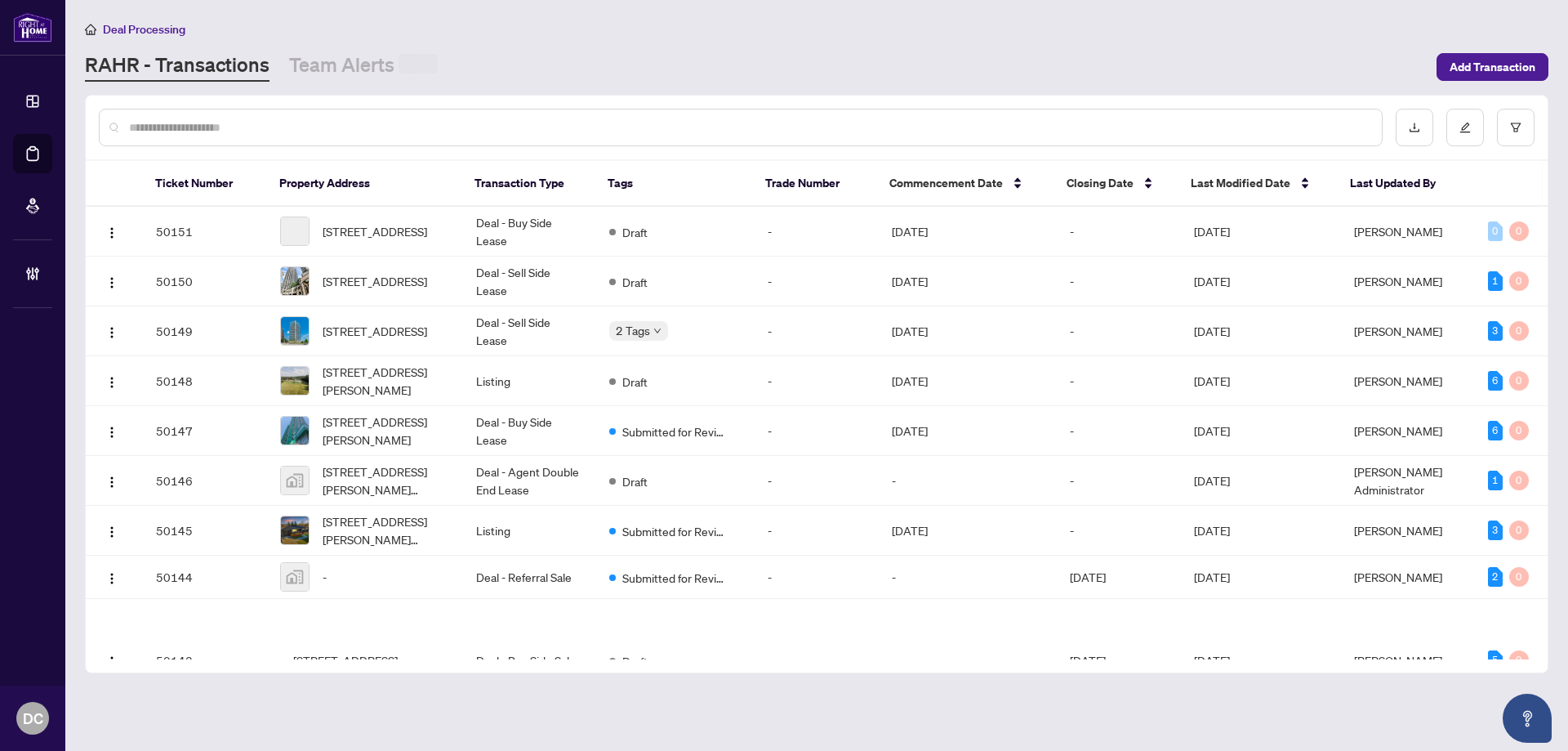
click at [250, 129] on input "text" at bounding box center [749, 127] width 1240 height 18
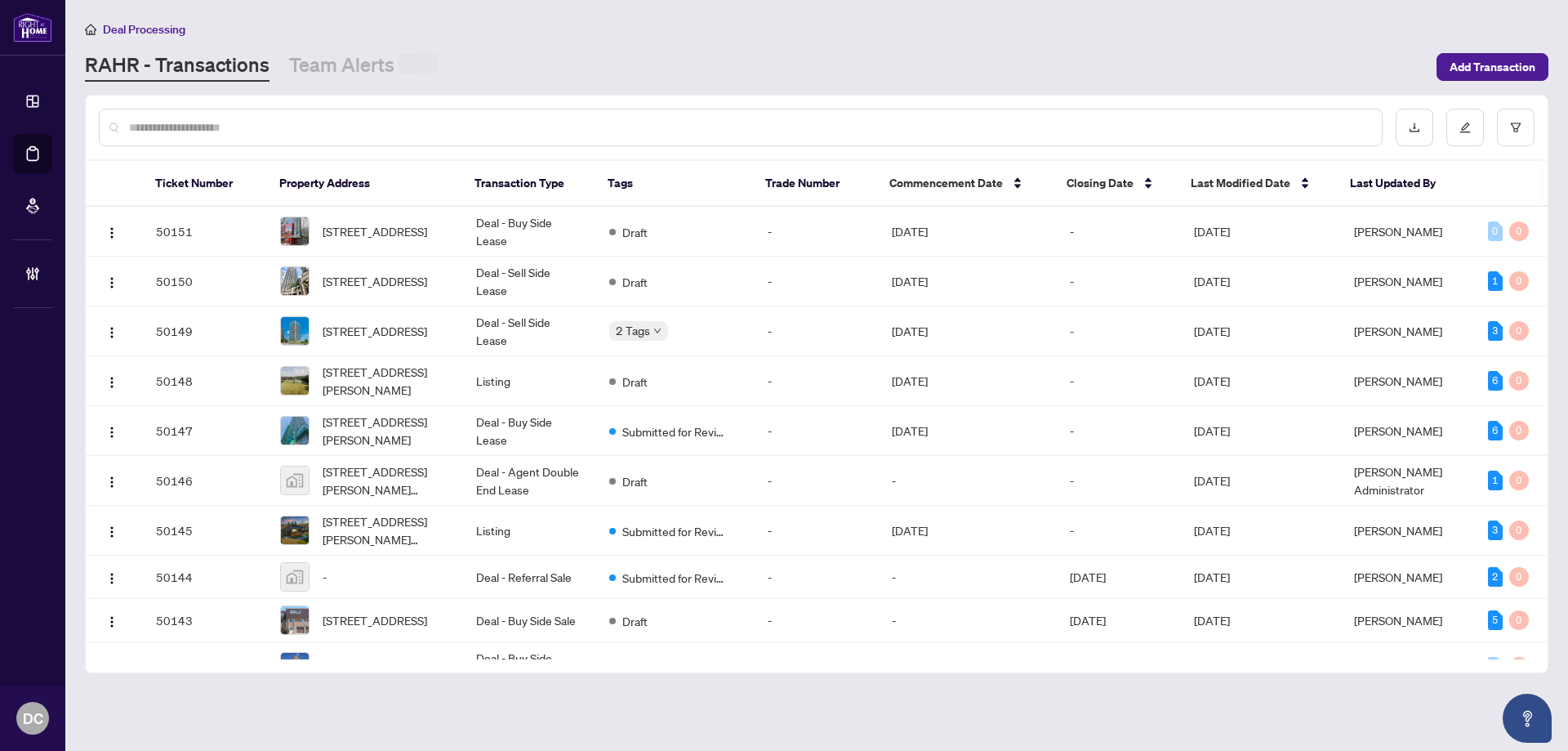
paste input "*******"
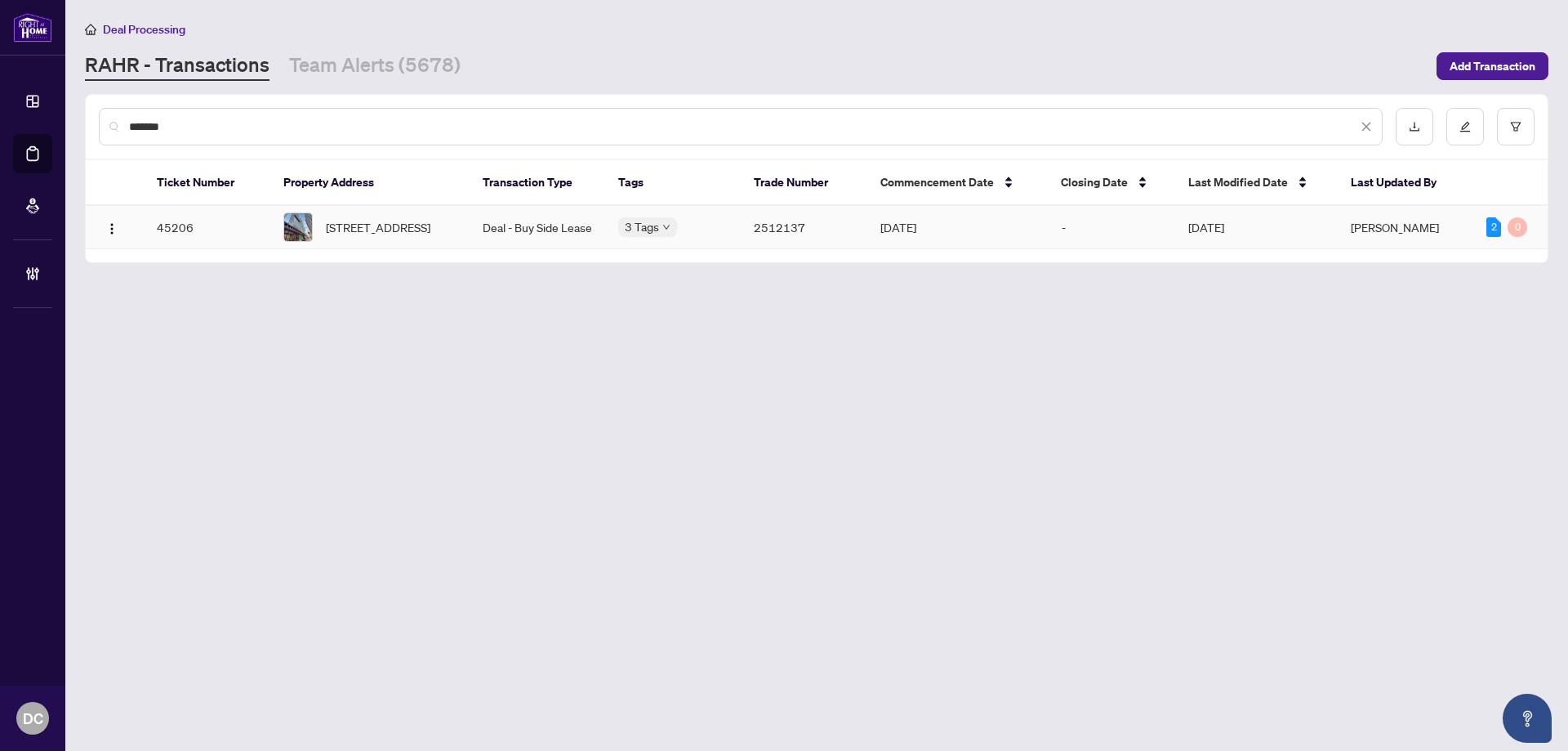
type input "*******"
click at [430, 237] on span "[STREET_ADDRESS]" at bounding box center [378, 227] width 105 height 18
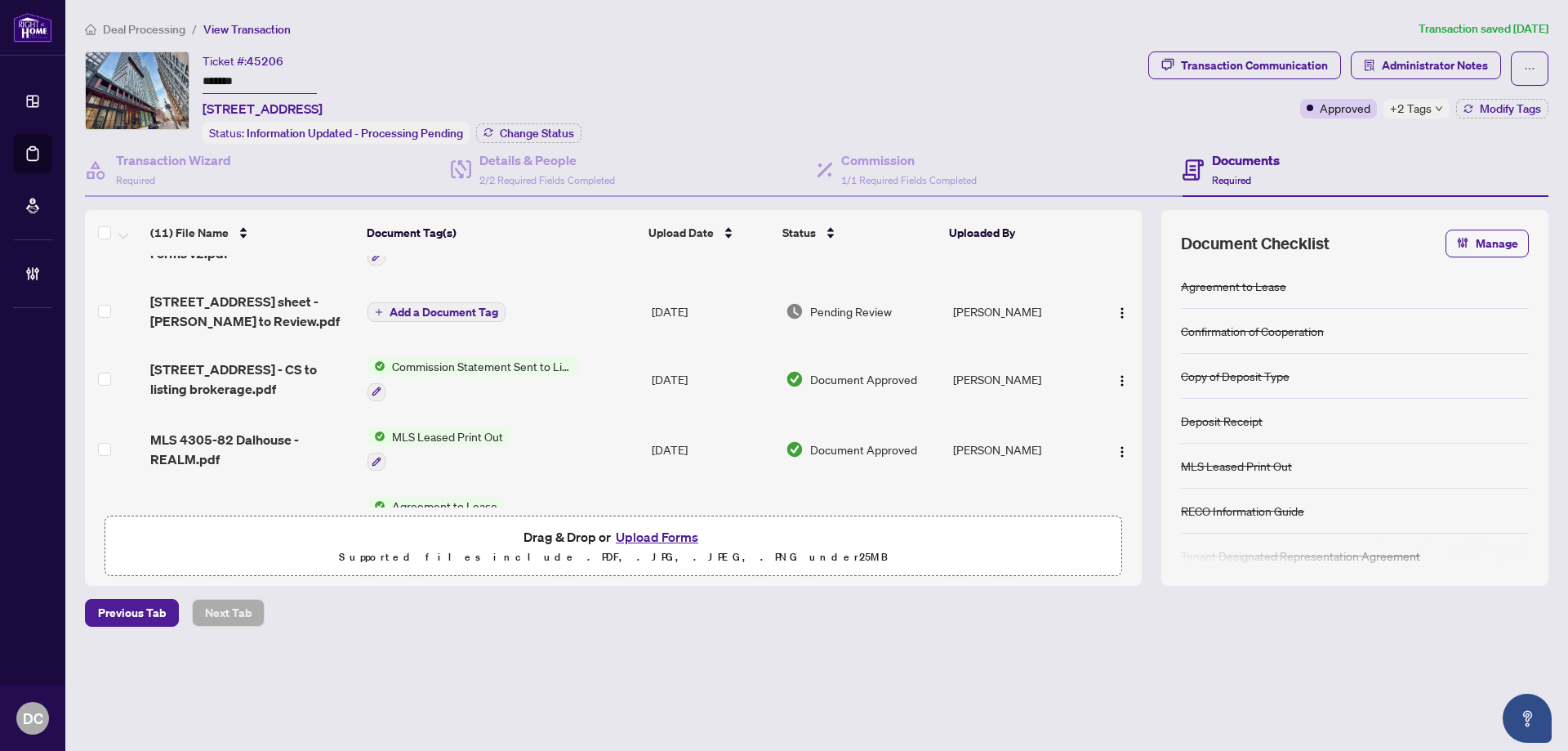
scroll to position [490, 0]
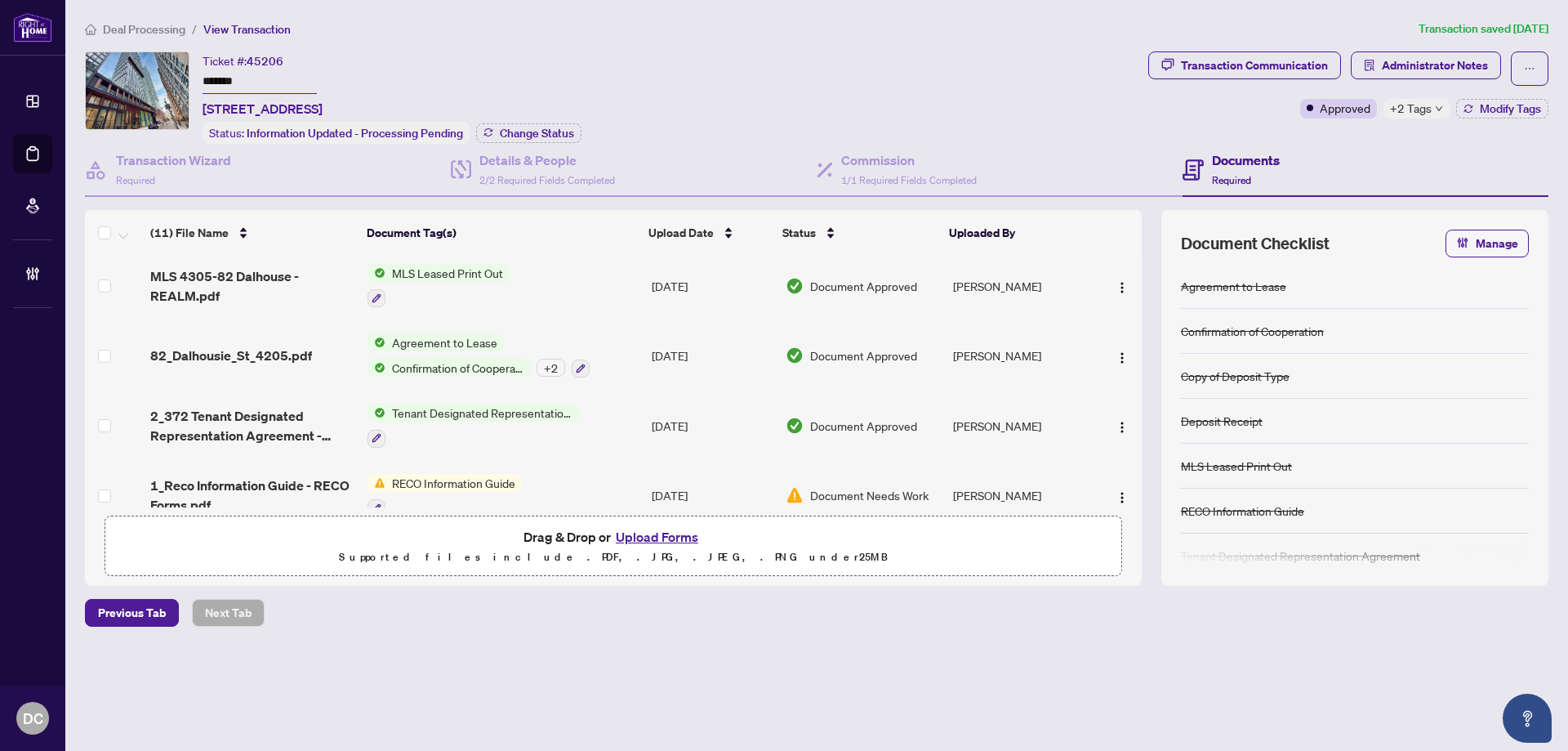
click at [291, 367] on td "82_Dalhousie_St_4205.pdf" at bounding box center [252, 355] width 218 height 71
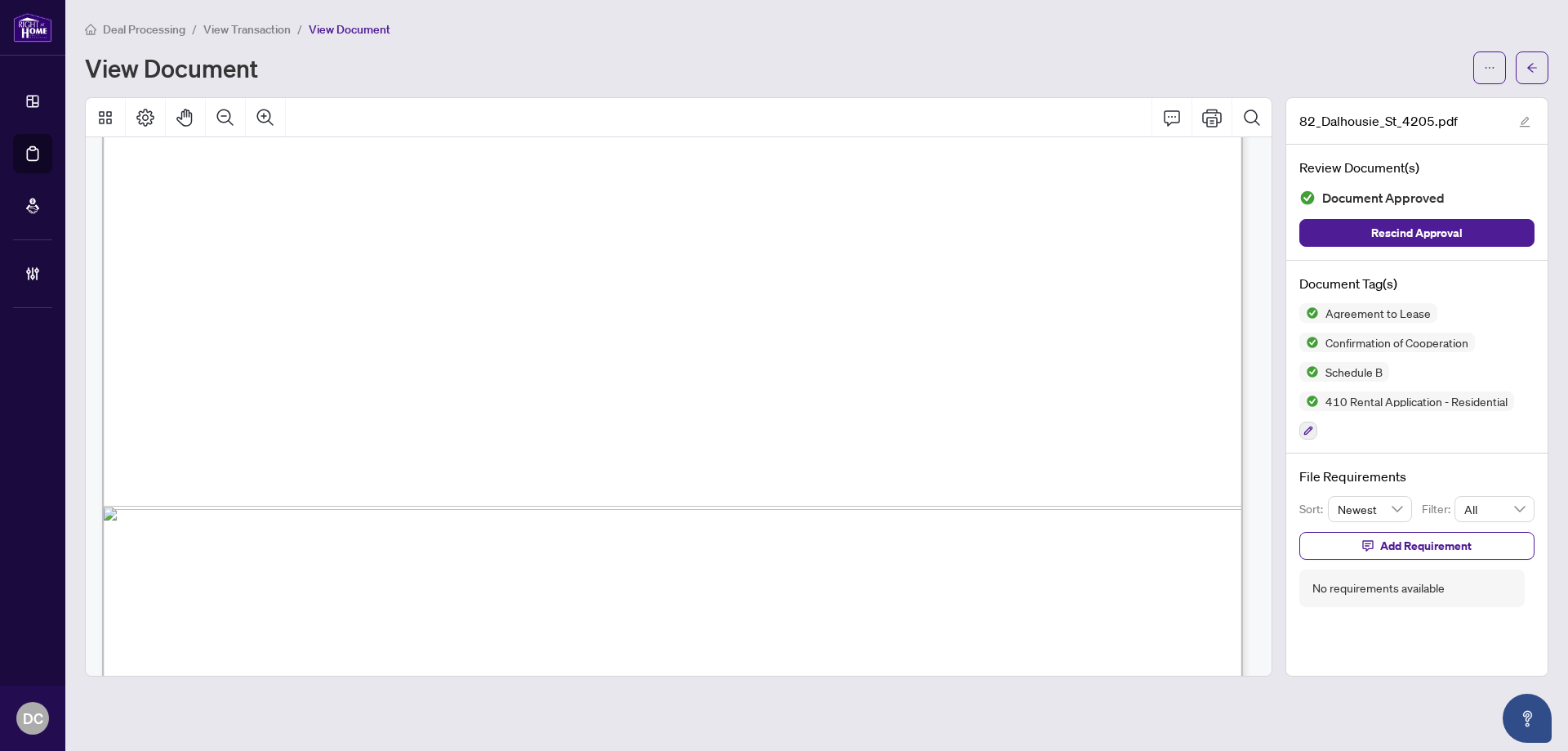
scroll to position [10309, 0]
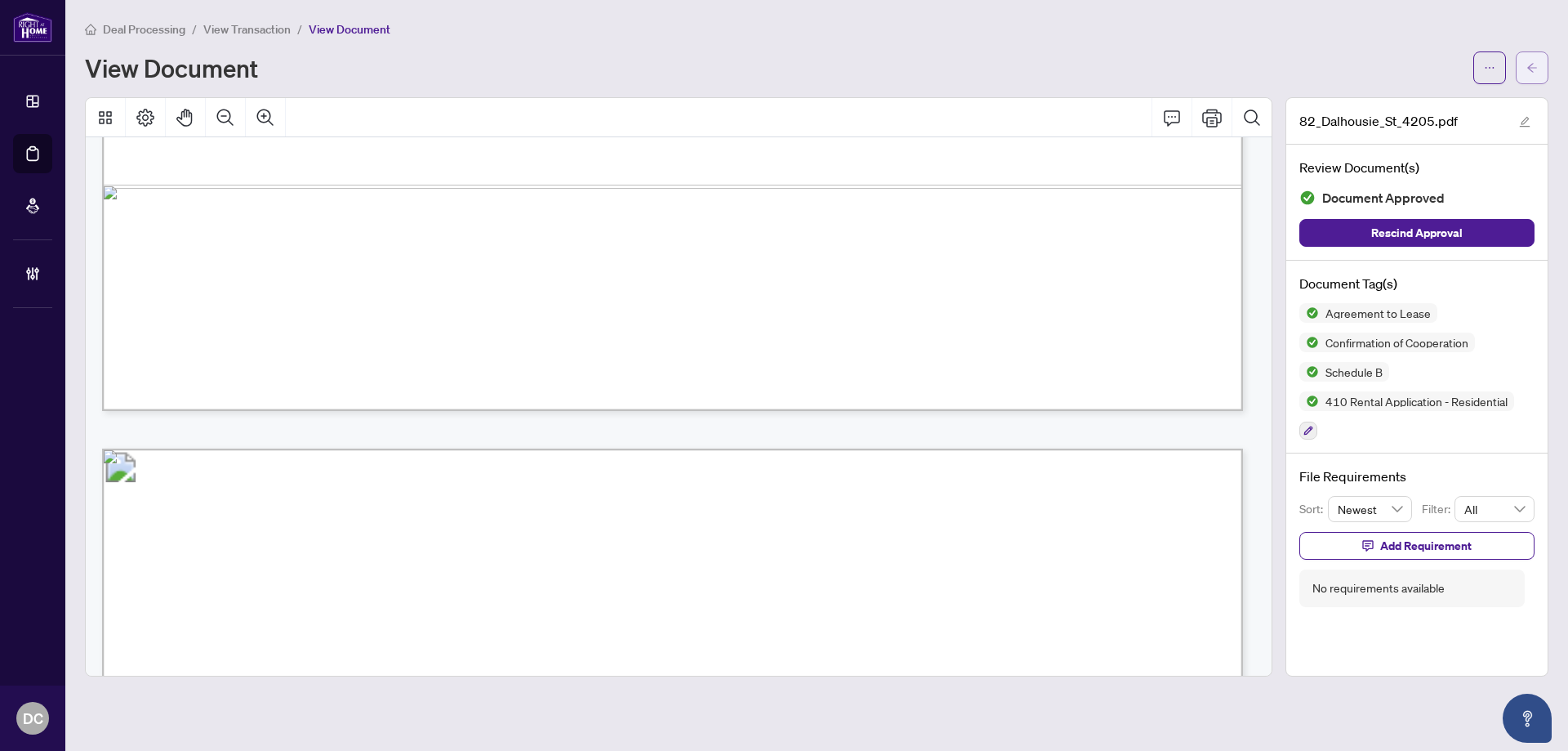
click at [1535, 65] on icon "arrow-left" at bounding box center [1532, 68] width 11 height 11
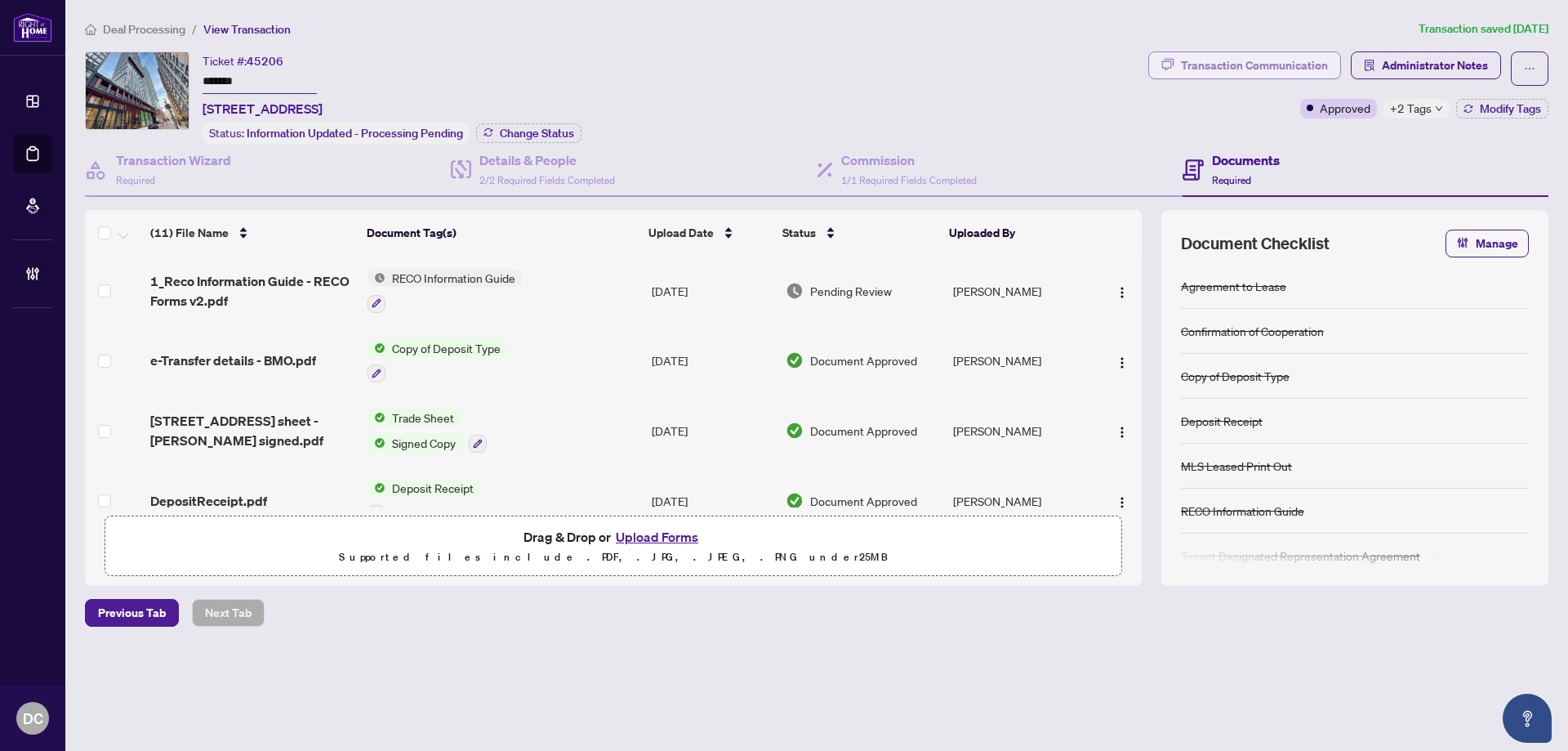
click at [1277, 67] on div "Transaction Communication" at bounding box center [1254, 66] width 147 height 26
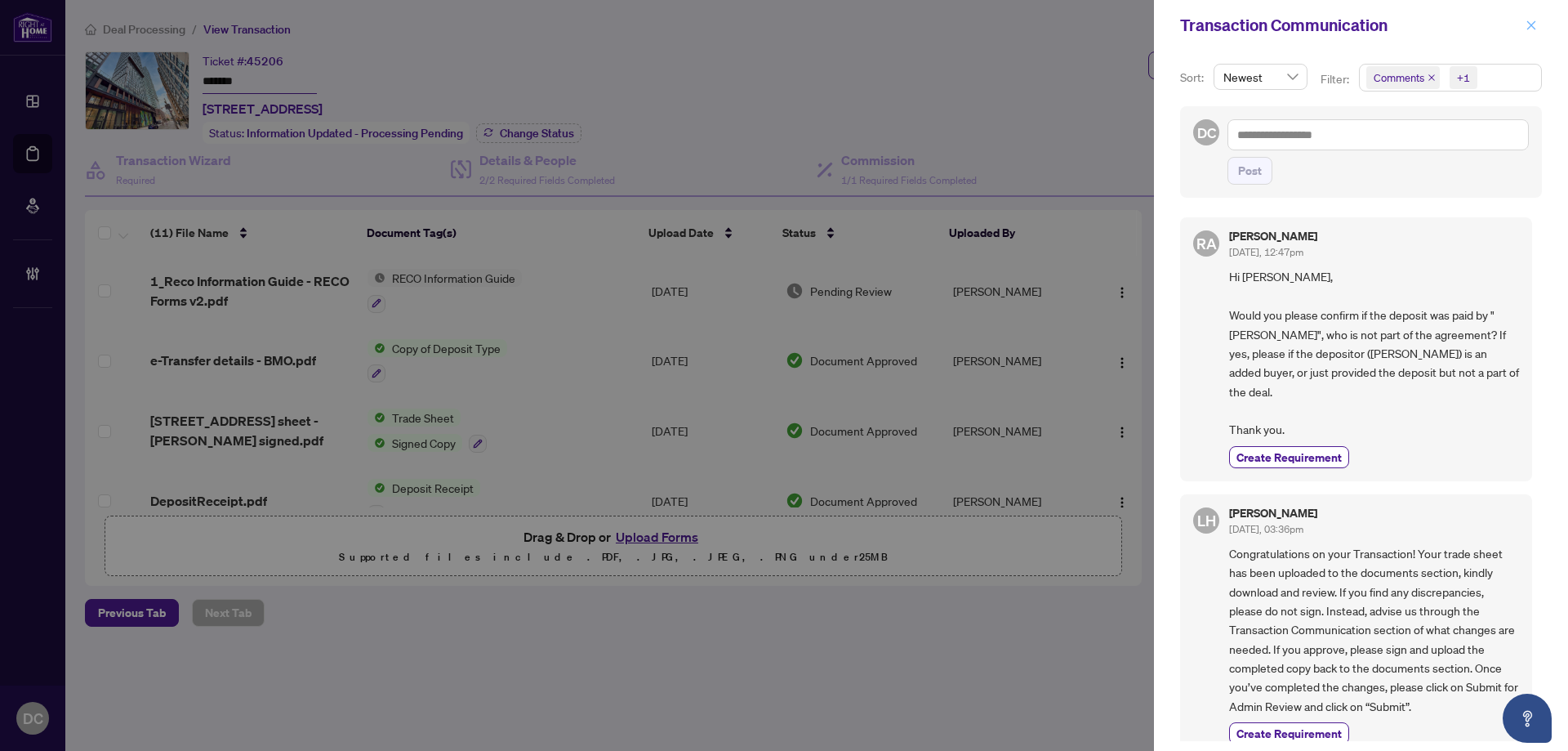
drag, startPoint x: 1532, startPoint y: 20, endPoint x: 1523, endPoint y: 19, distance: 9.1
click at [1532, 20] on icon "close" at bounding box center [1531, 25] width 11 height 11
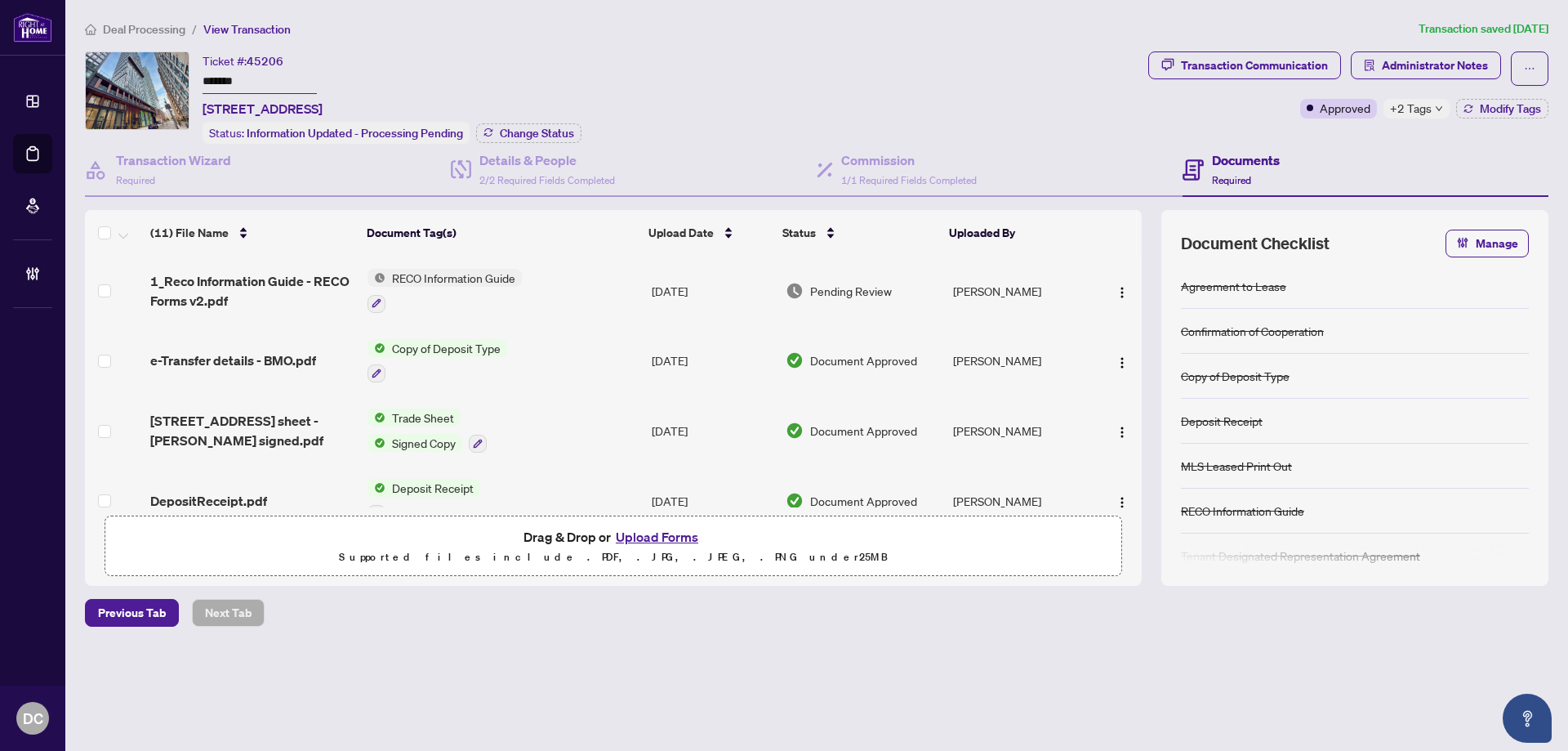
click at [157, 26] on span "Deal Processing" at bounding box center [144, 29] width 83 height 15
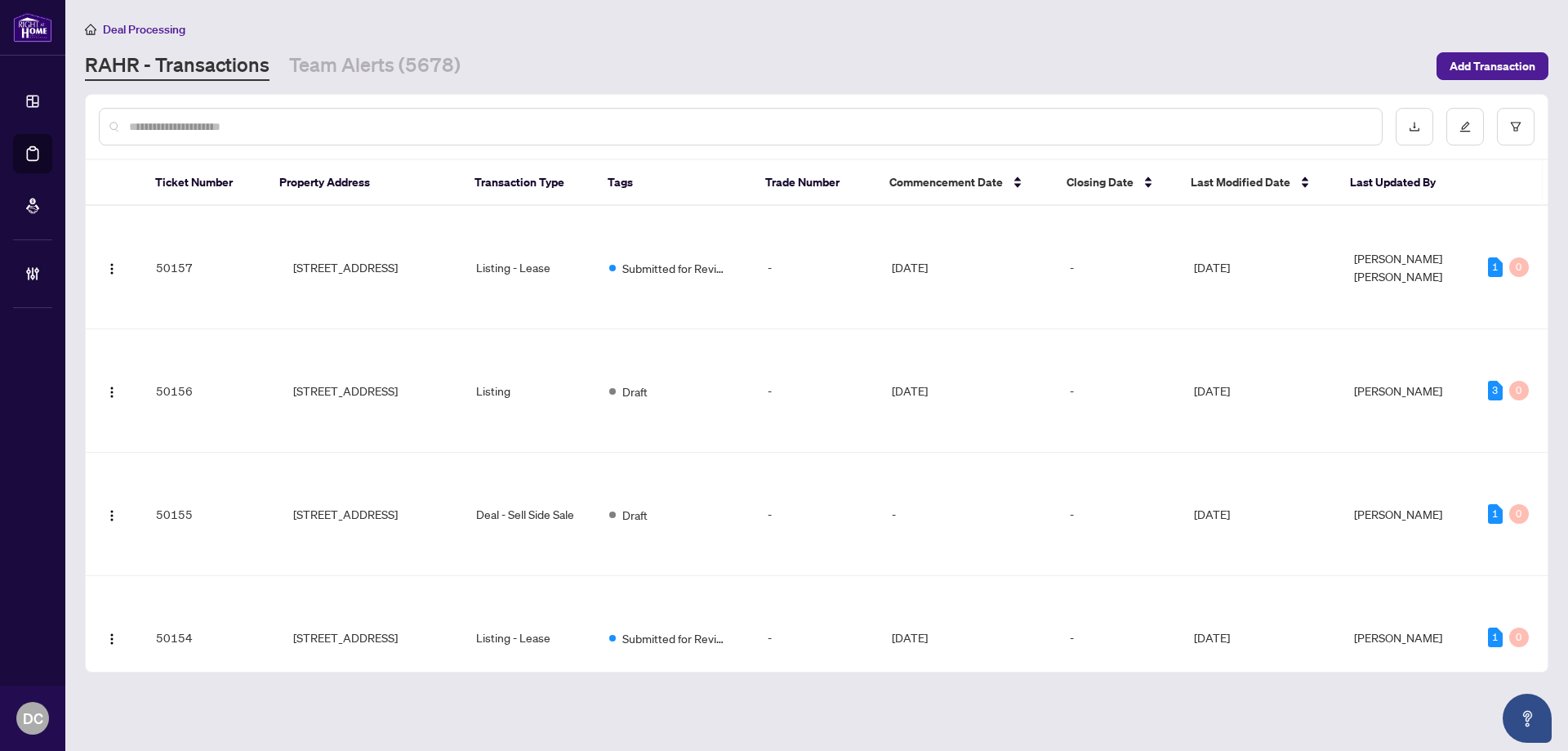
click at [206, 122] on input "text" at bounding box center [749, 126] width 1240 height 18
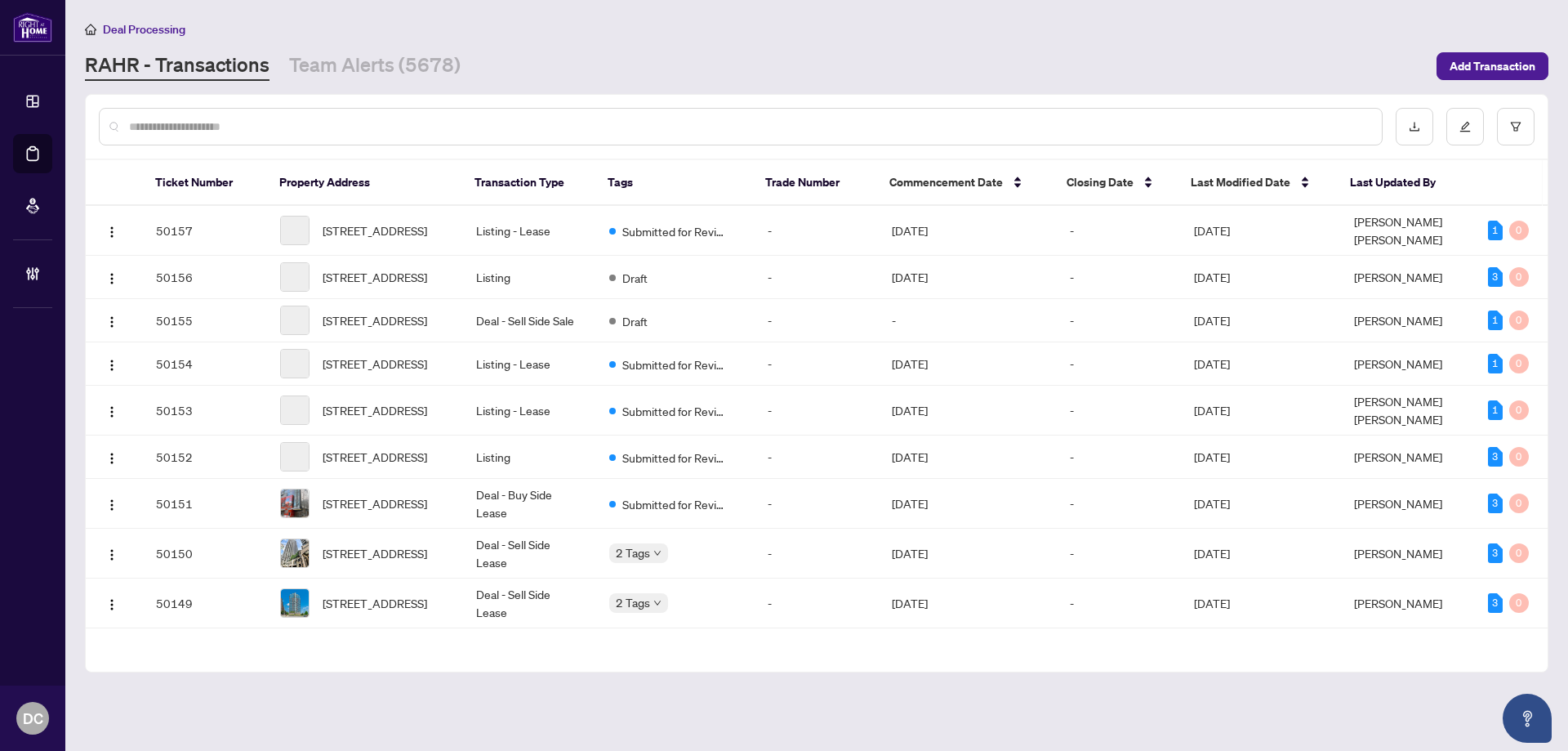
paste input "*******"
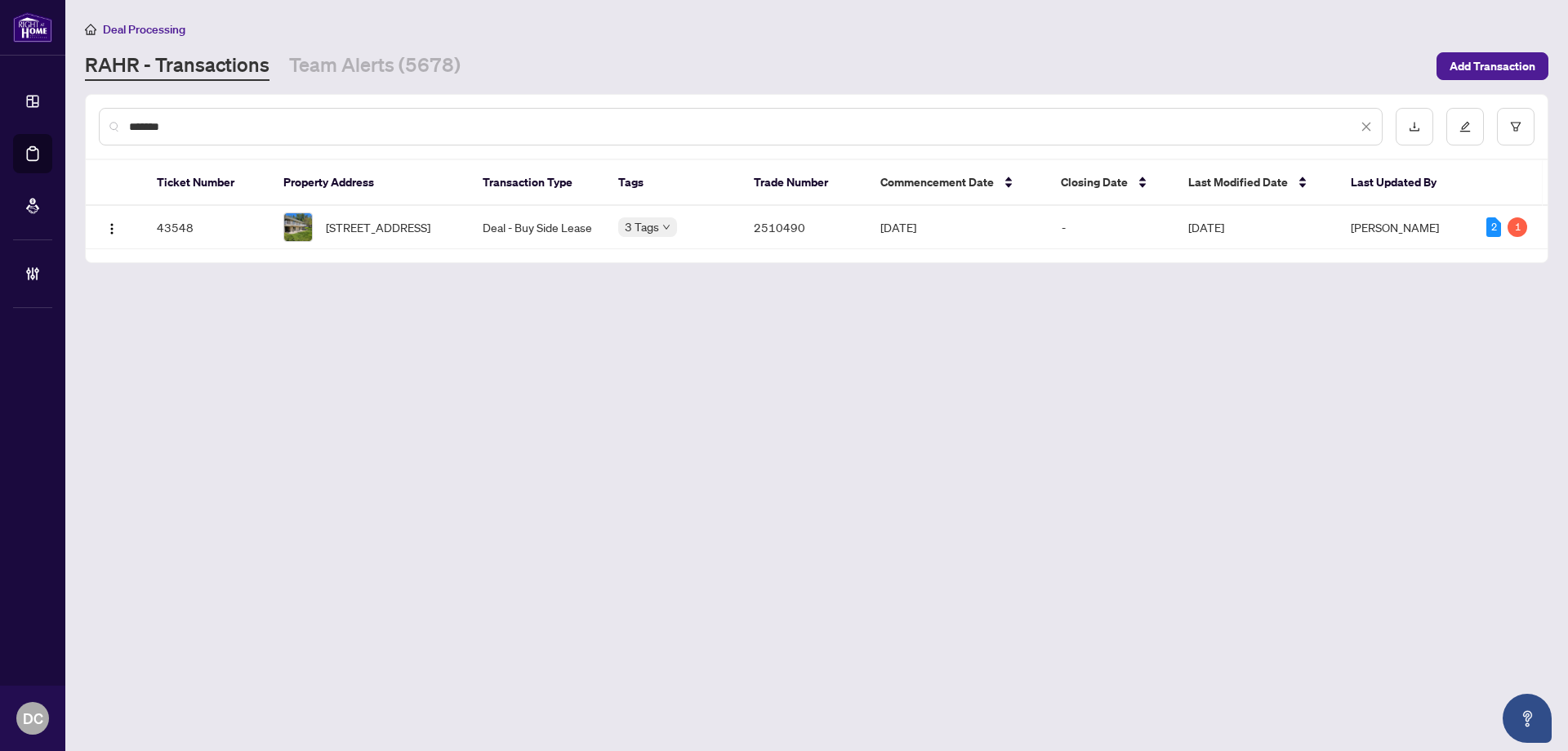
type input "*******"
click at [366, 237] on span "[STREET_ADDRESS]" at bounding box center [378, 227] width 105 height 18
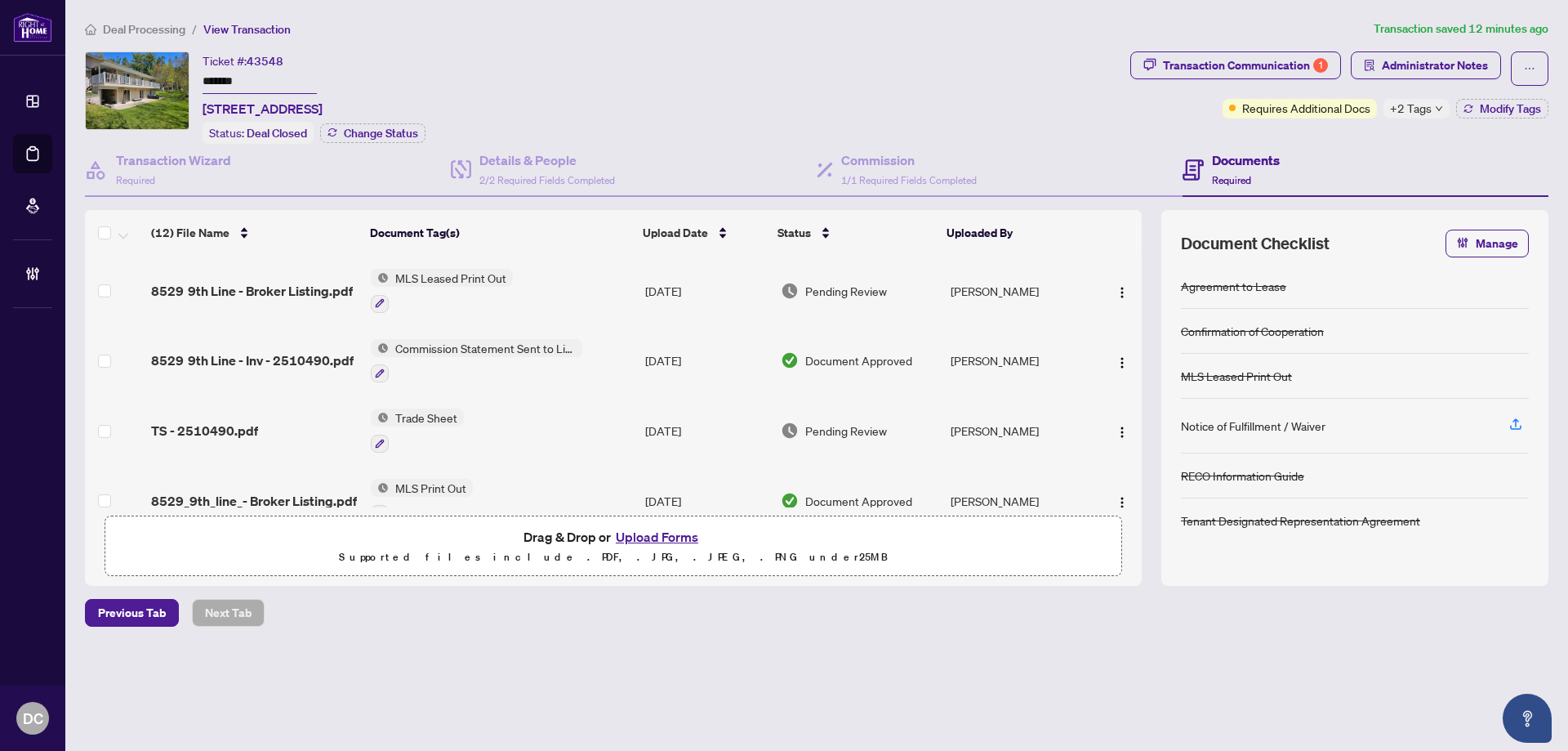
scroll to position [82, 0]
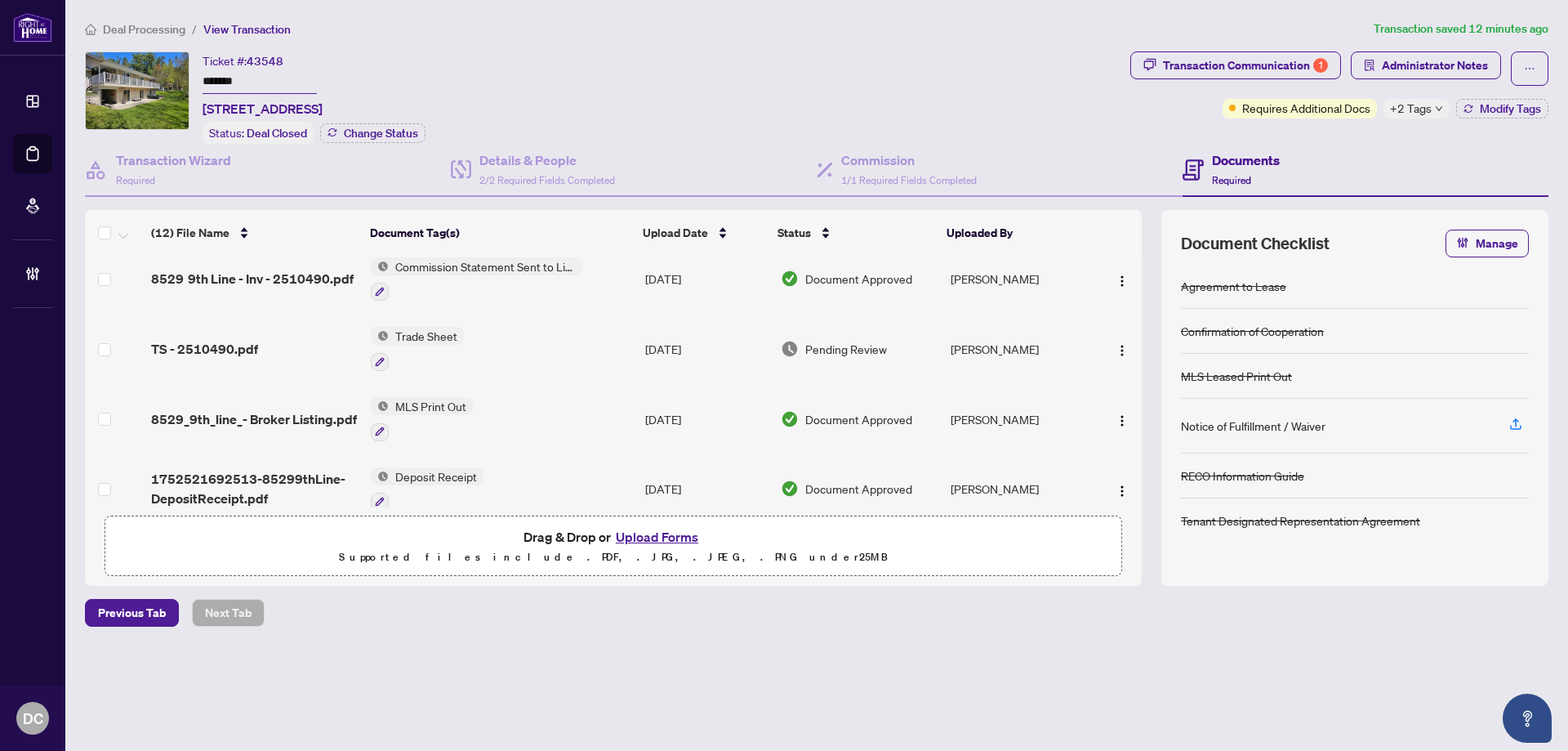
click at [641, 353] on td "[DATE]" at bounding box center [706, 349] width 136 height 71
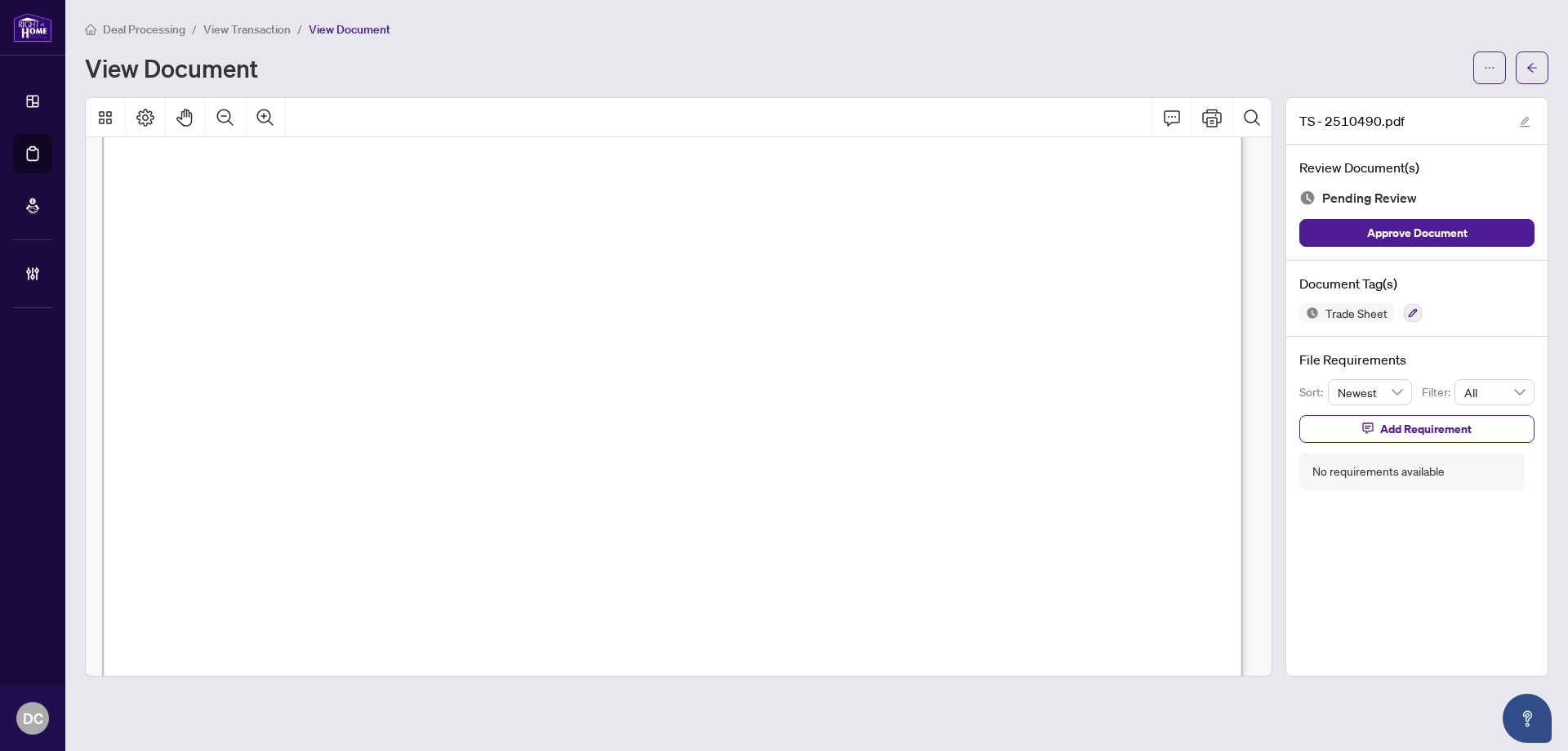
scroll to position [654, 0]
click at [1545, 76] on button "button" at bounding box center [1532, 68] width 33 height 33
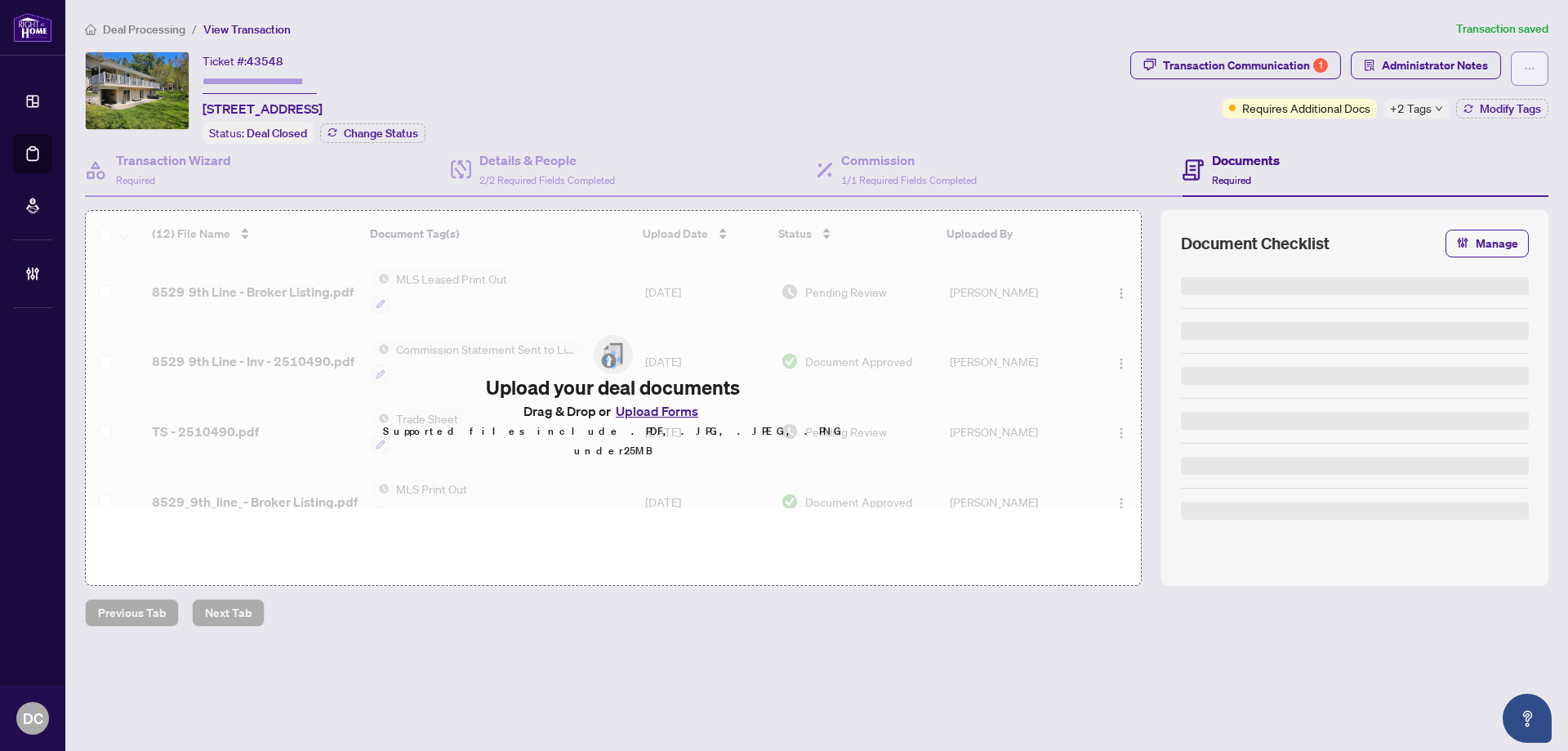
type input "*******"
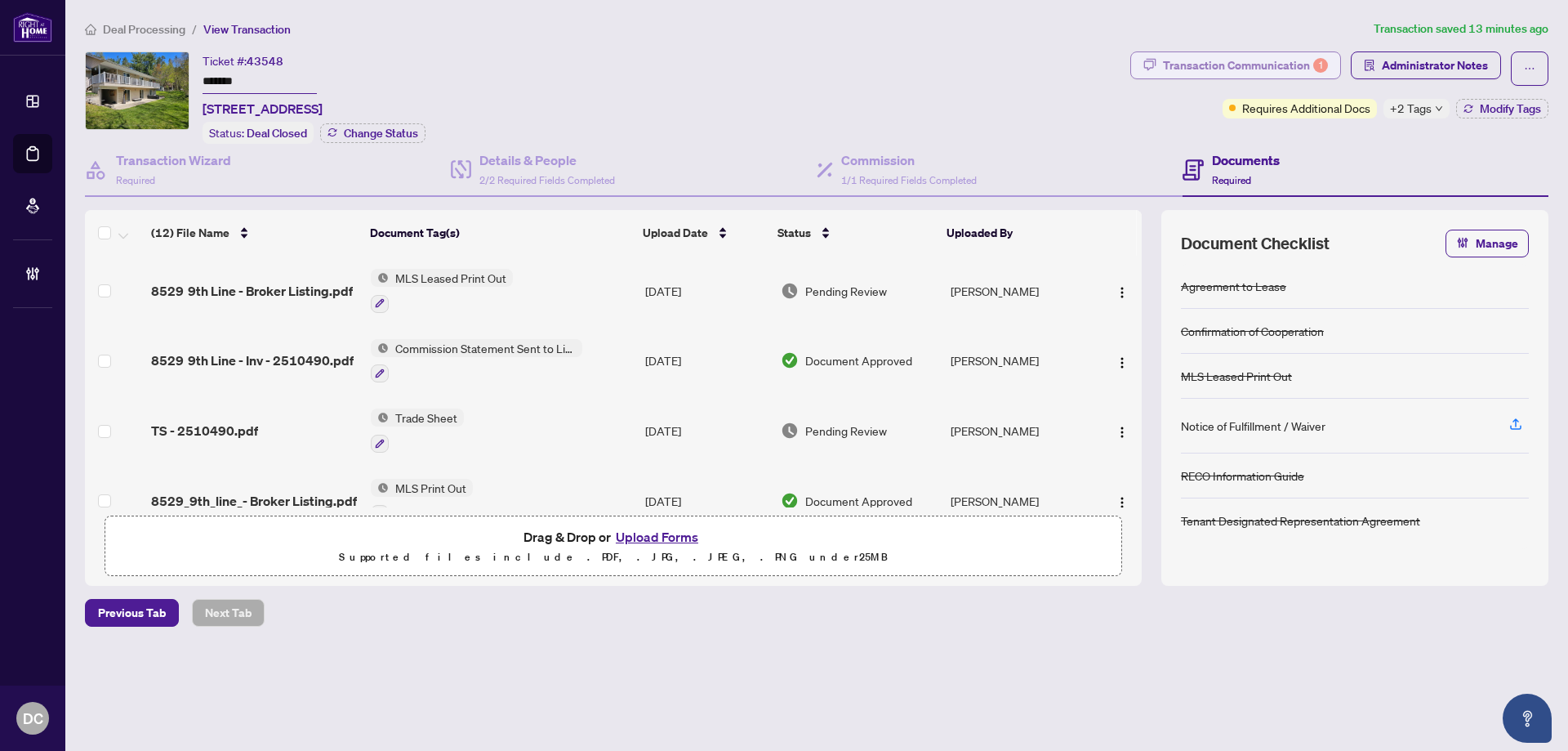
click at [1313, 73] on div "Transaction Communication 1" at bounding box center [1245, 66] width 165 height 26
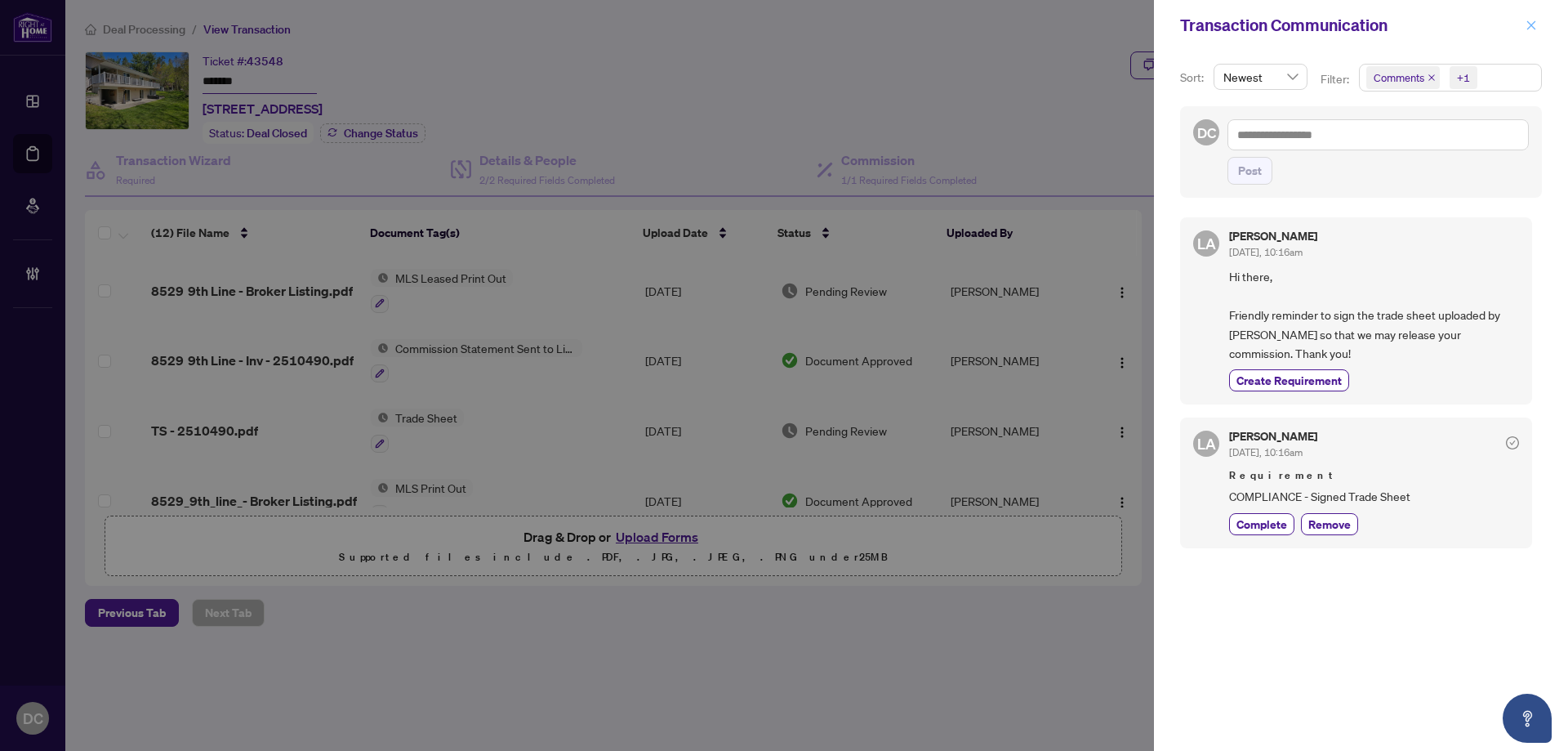
click at [1540, 22] on button "button" at bounding box center [1531, 24] width 22 height 20
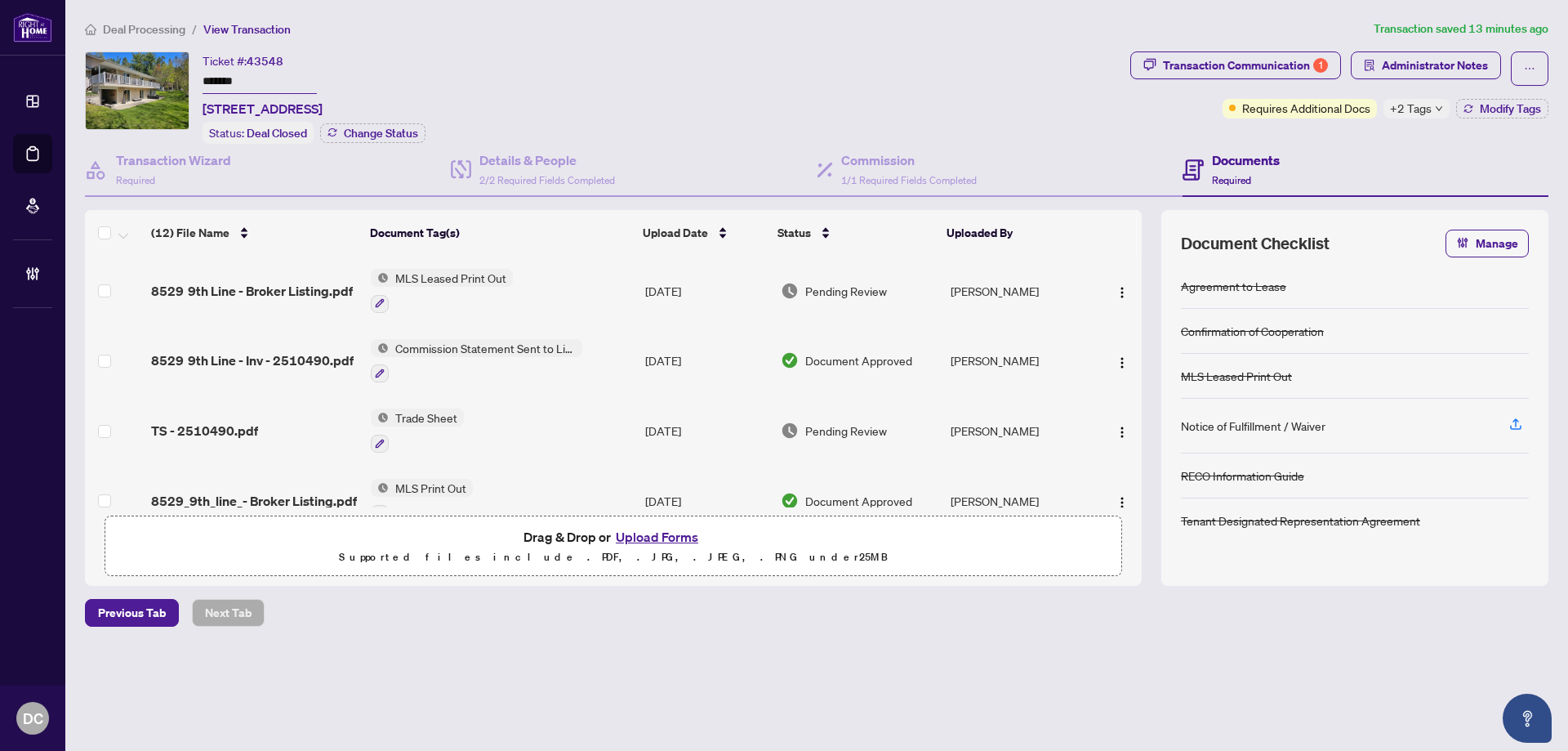
click at [668, 685] on main "Deal Processing / View Transaction Transaction saved 13 minutes ago Ticket #: 4…" at bounding box center [816, 375] width 1503 height 751
click at [174, 30] on span "Deal Processing" at bounding box center [144, 29] width 83 height 15
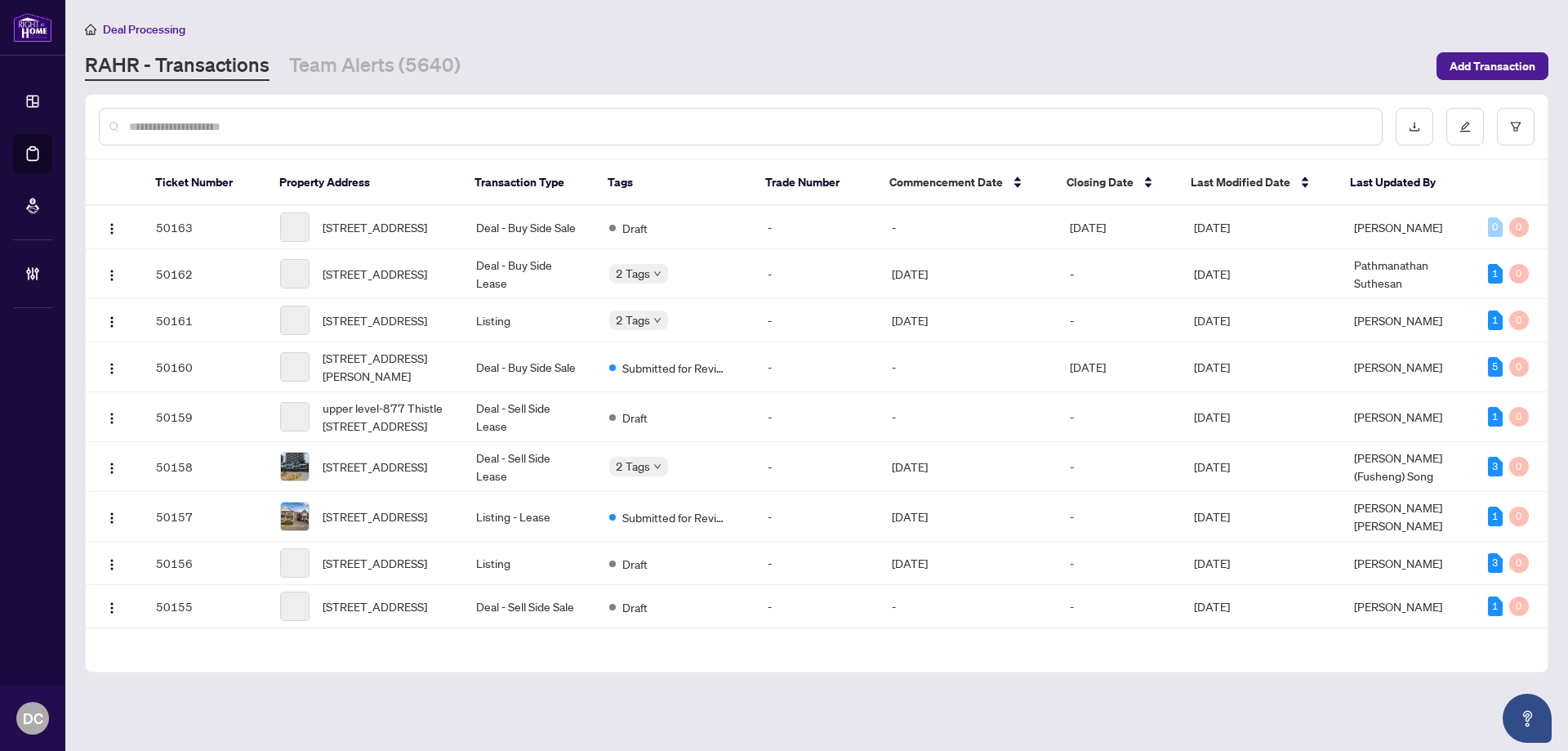
click at [267, 130] on input "text" at bounding box center [749, 126] width 1240 height 18
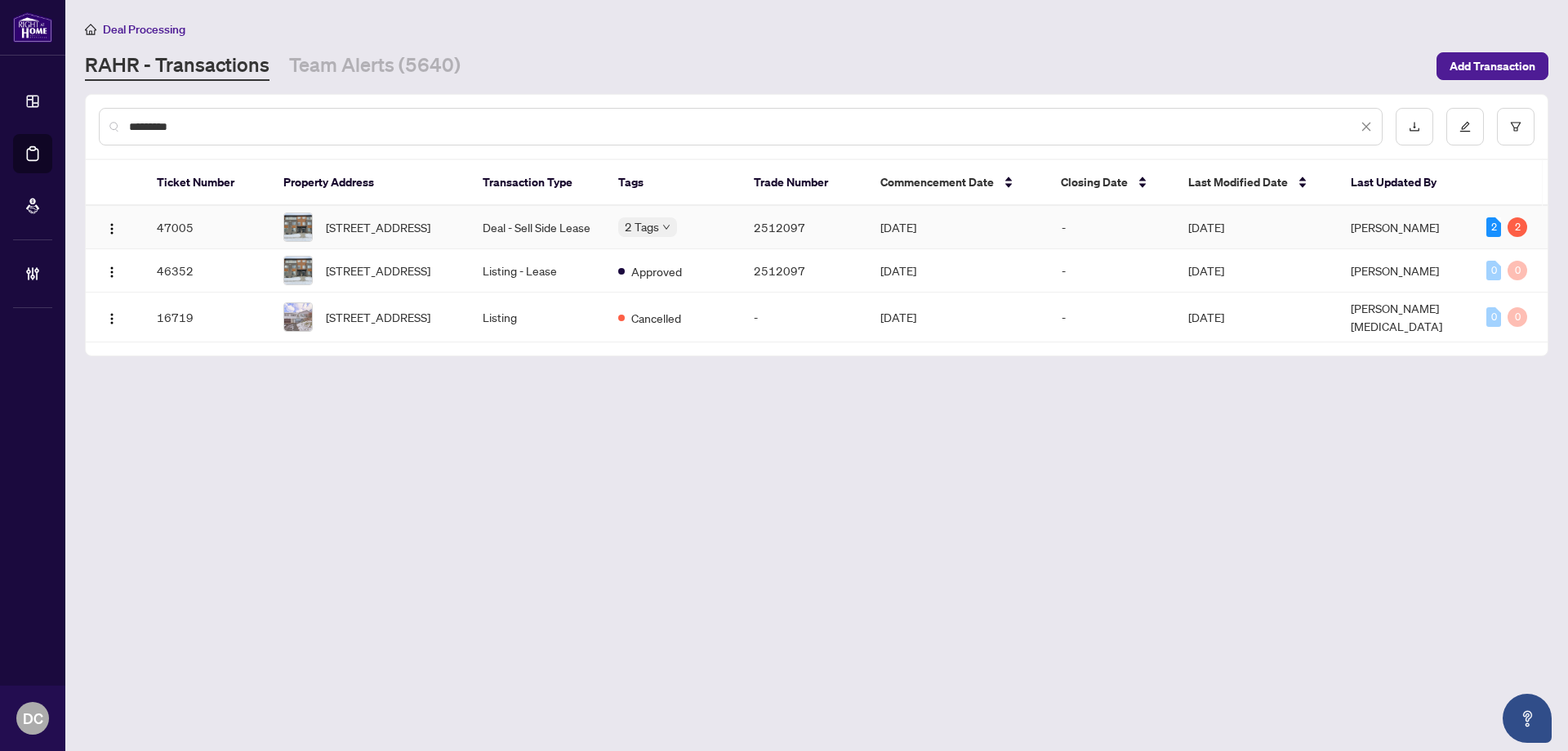
type input "*********"
click at [582, 241] on td "Deal - Sell Side Lease" at bounding box center [538, 228] width 136 height 43
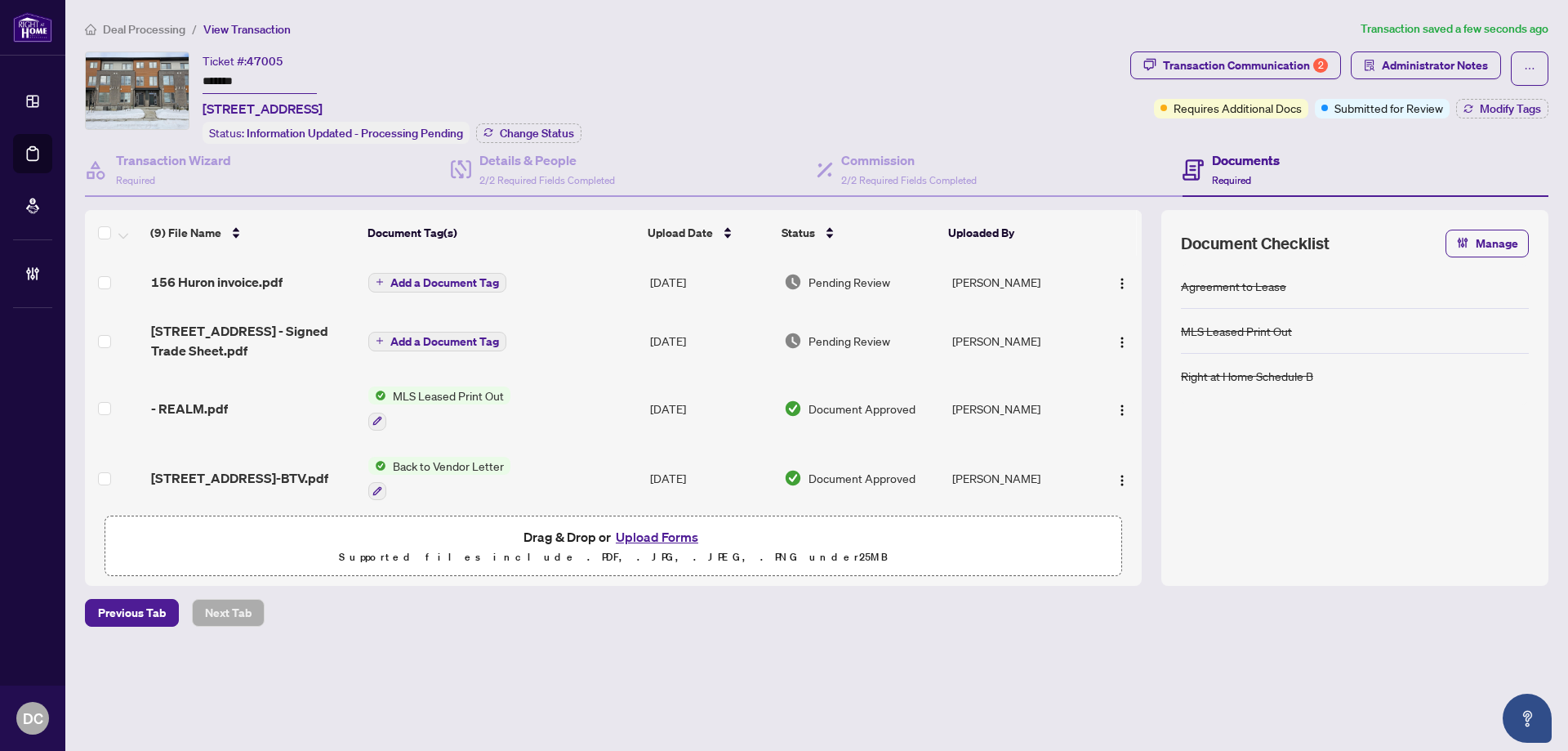
click at [486, 286] on span "Add a Document Tag" at bounding box center [445, 283] width 108 height 11
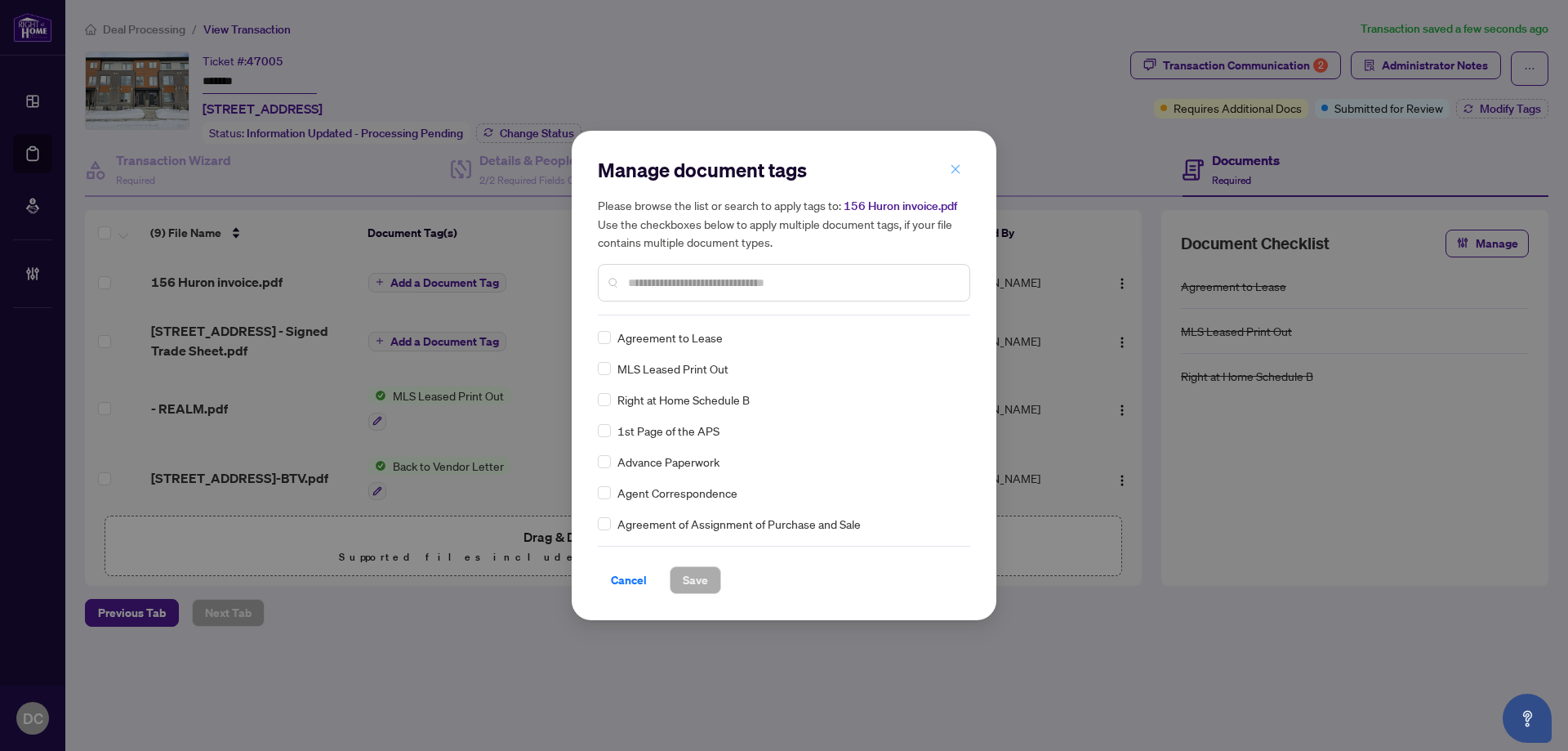
click at [963, 167] on button "button" at bounding box center [955, 169] width 33 height 27
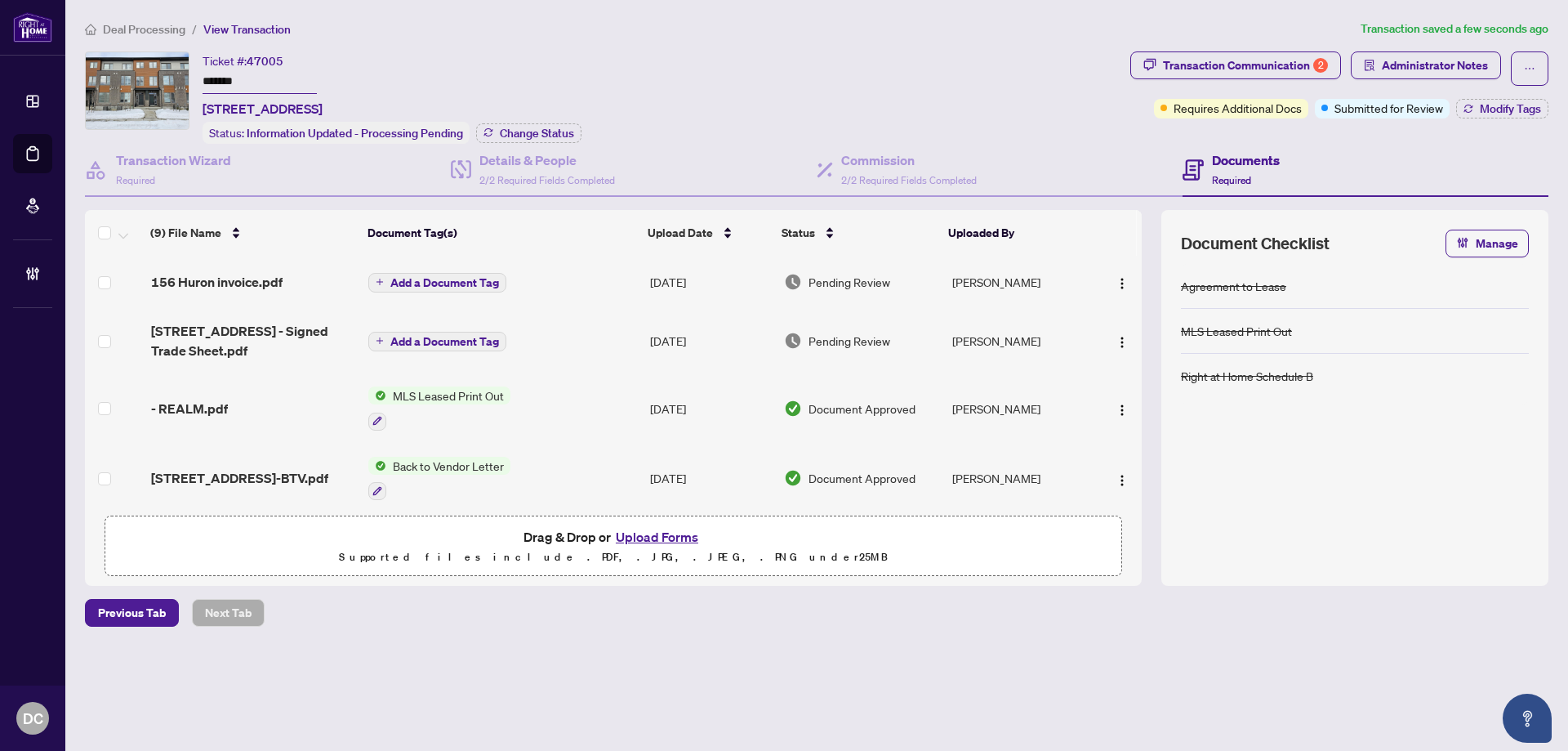
drag, startPoint x: 282, startPoint y: 83, endPoint x: 163, endPoint y: 76, distance: 119.2
click at [163, 76] on div "Ticket #: 47005 ******* 156 Huron St, Guelph, Ontario N1E 0S7, Canada Status: I…" at bounding box center [604, 98] width 1039 height 92
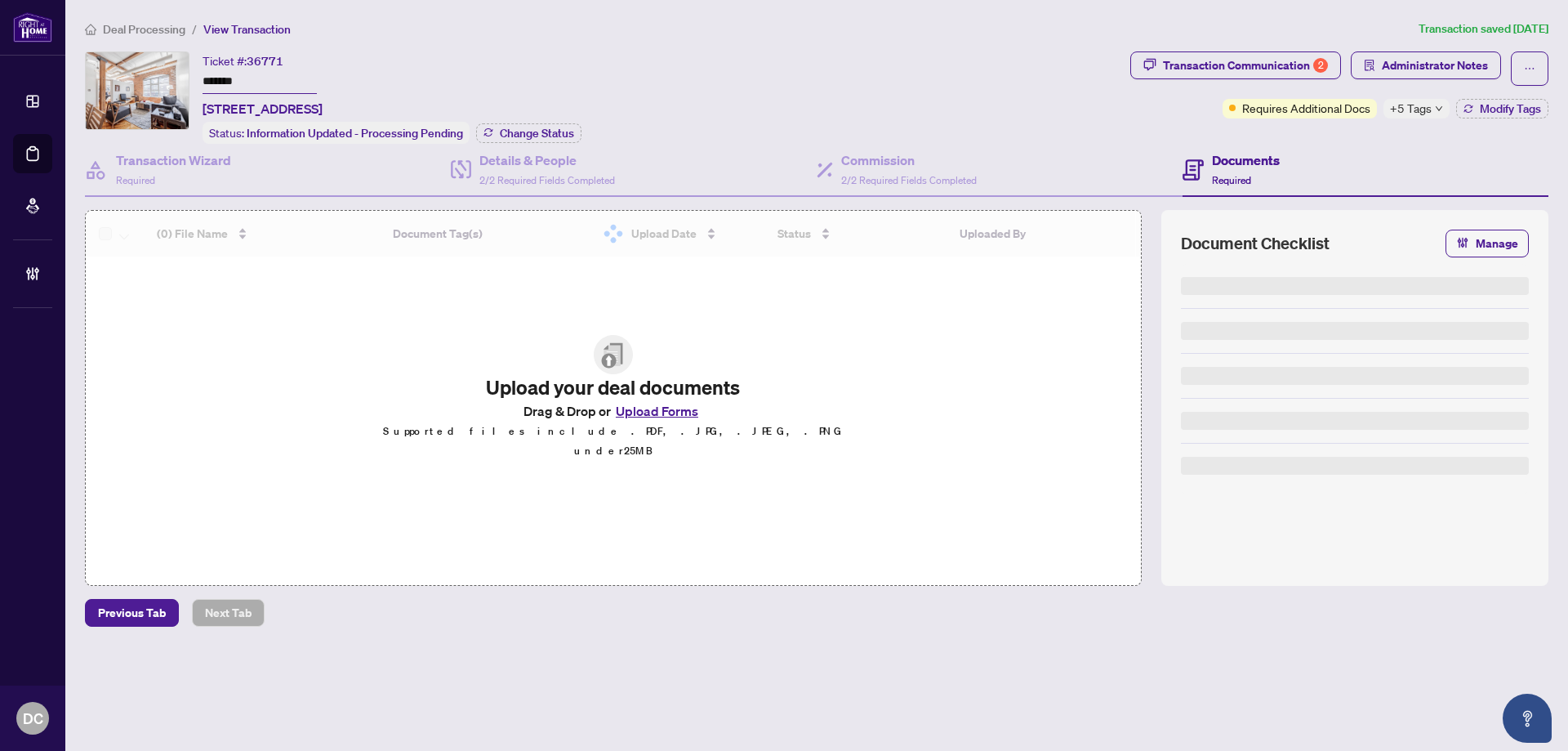
drag, startPoint x: 273, startPoint y: 83, endPoint x: 175, endPoint y: 110, distance: 101.7
click at [149, 77] on div "Ticket #: 36771 ******* [STREET_ADDRESS] Status: Information Updated - Processi…" at bounding box center [604, 98] width 1039 height 92
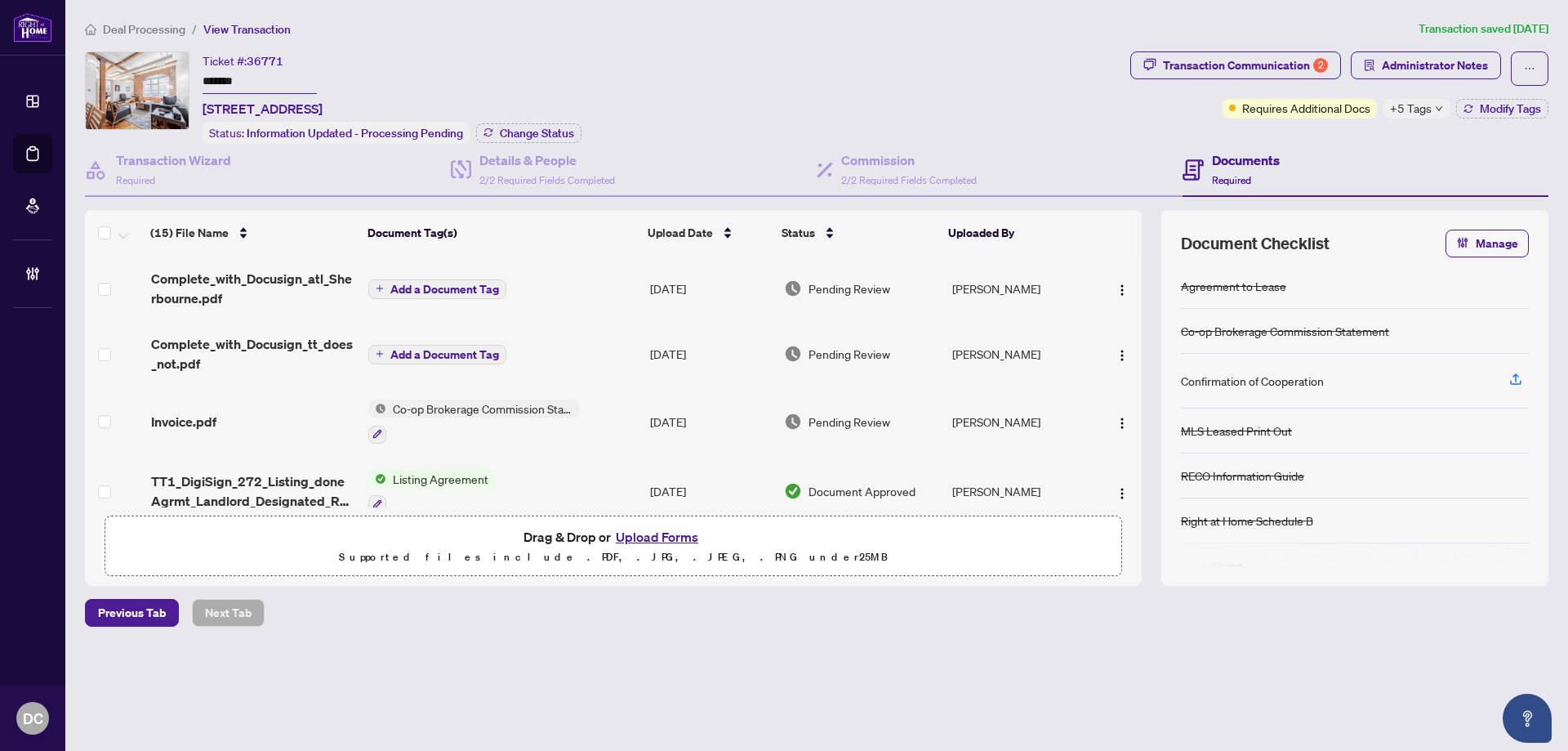
click at [1438, 113] on div "+5 Tags" at bounding box center [1416, 108] width 66 height 20
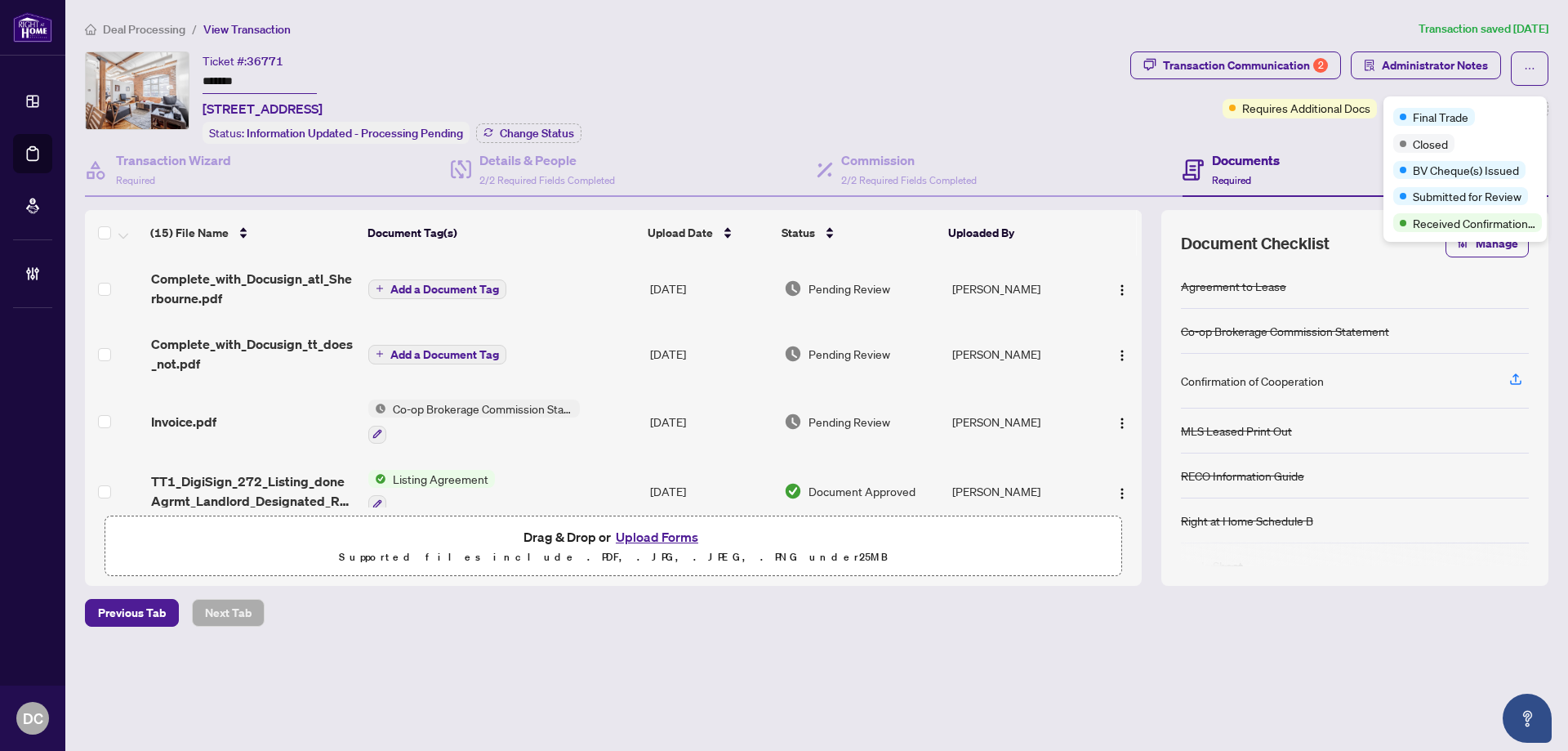
click at [1514, 105] on div "Final Trade Closed BV Cheque(s) Issued Submitted for Review Received Confirmati…" at bounding box center [1464, 169] width 163 height 145
click at [1561, 110] on main "Deal Processing / View Transaction Transaction saved [DATE] Ticket #: 36771 ***…" at bounding box center [816, 375] width 1503 height 751
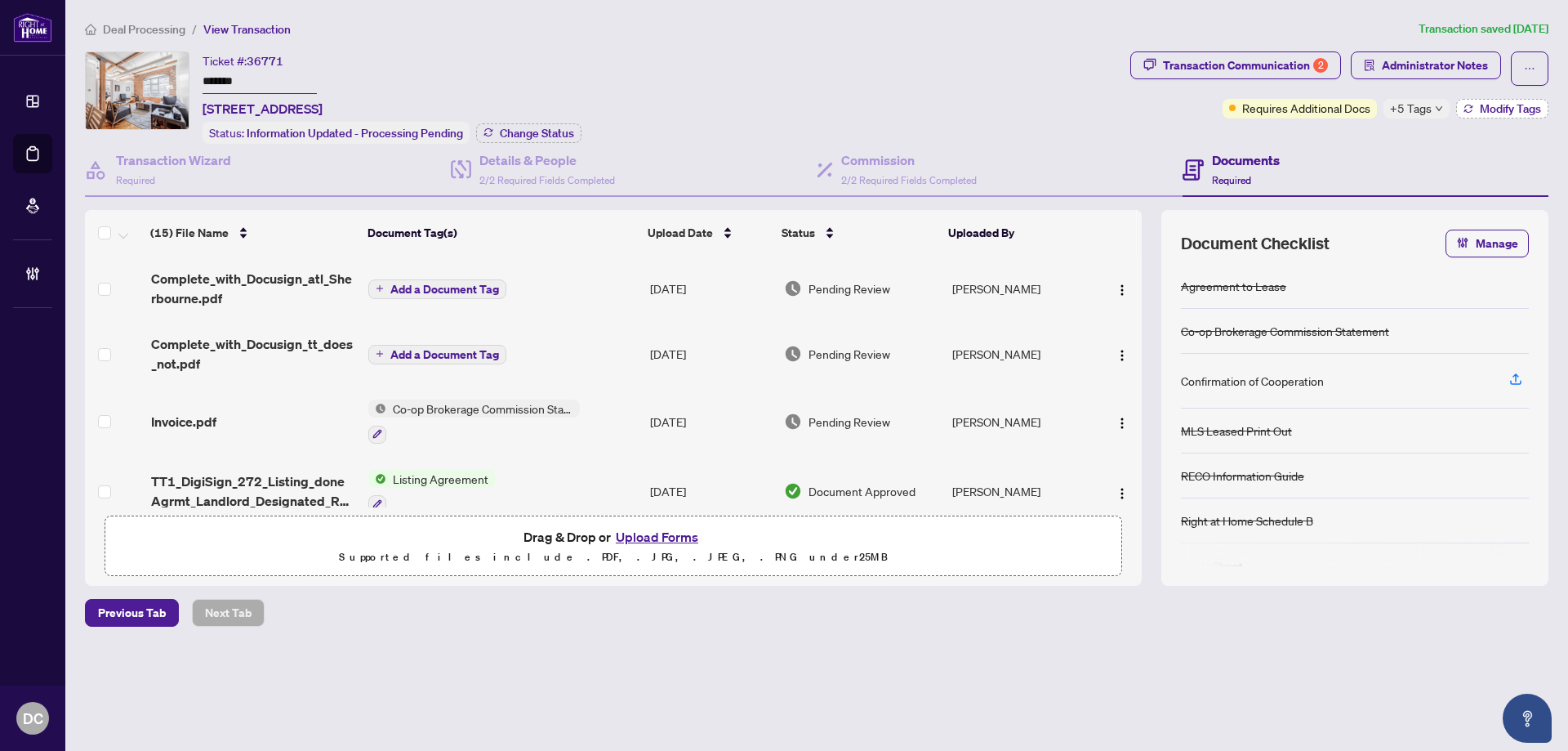
click at [1530, 109] on span "Modify Tags" at bounding box center [1511, 108] width 61 height 11
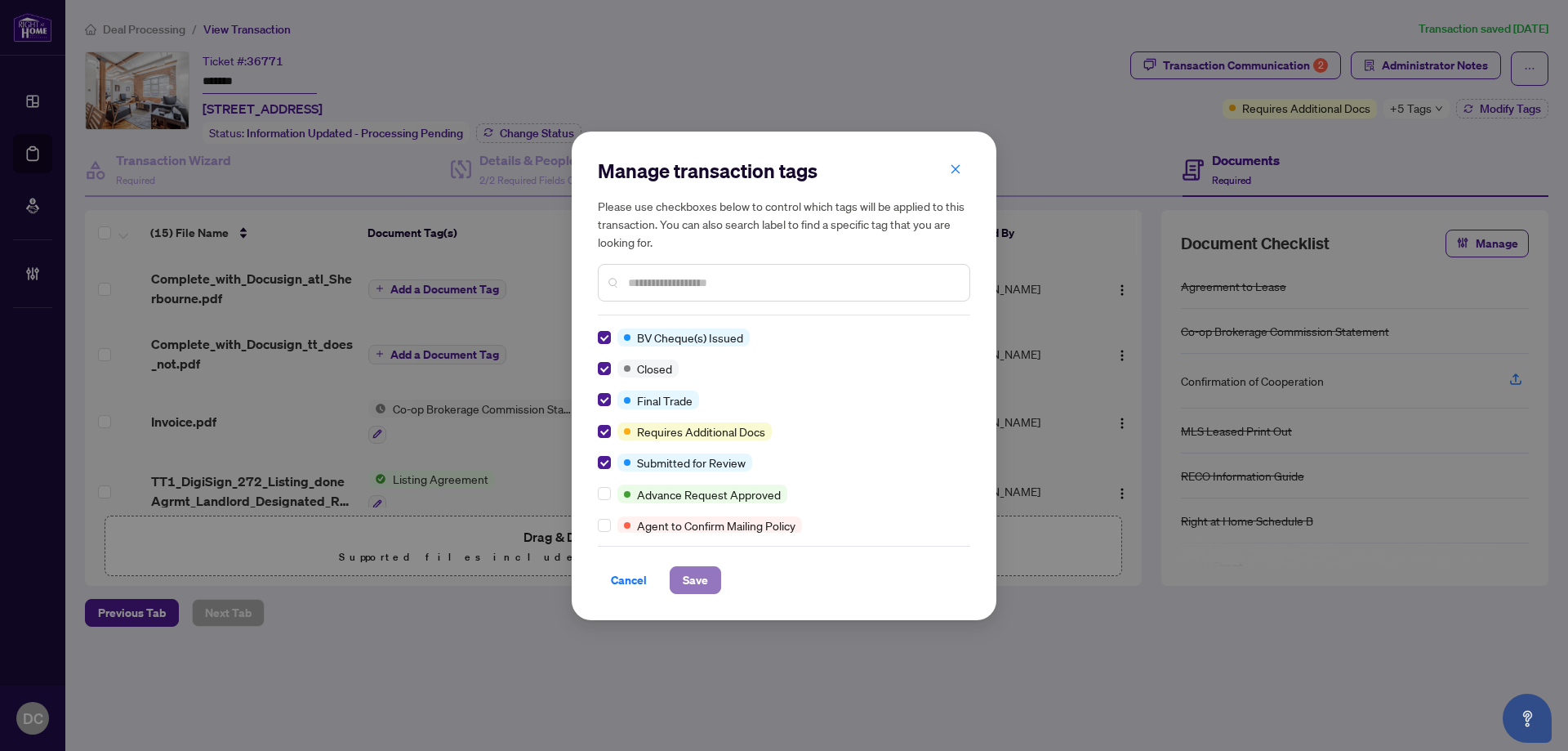
click at [707, 581] on span "Save" at bounding box center [695, 580] width 25 height 26
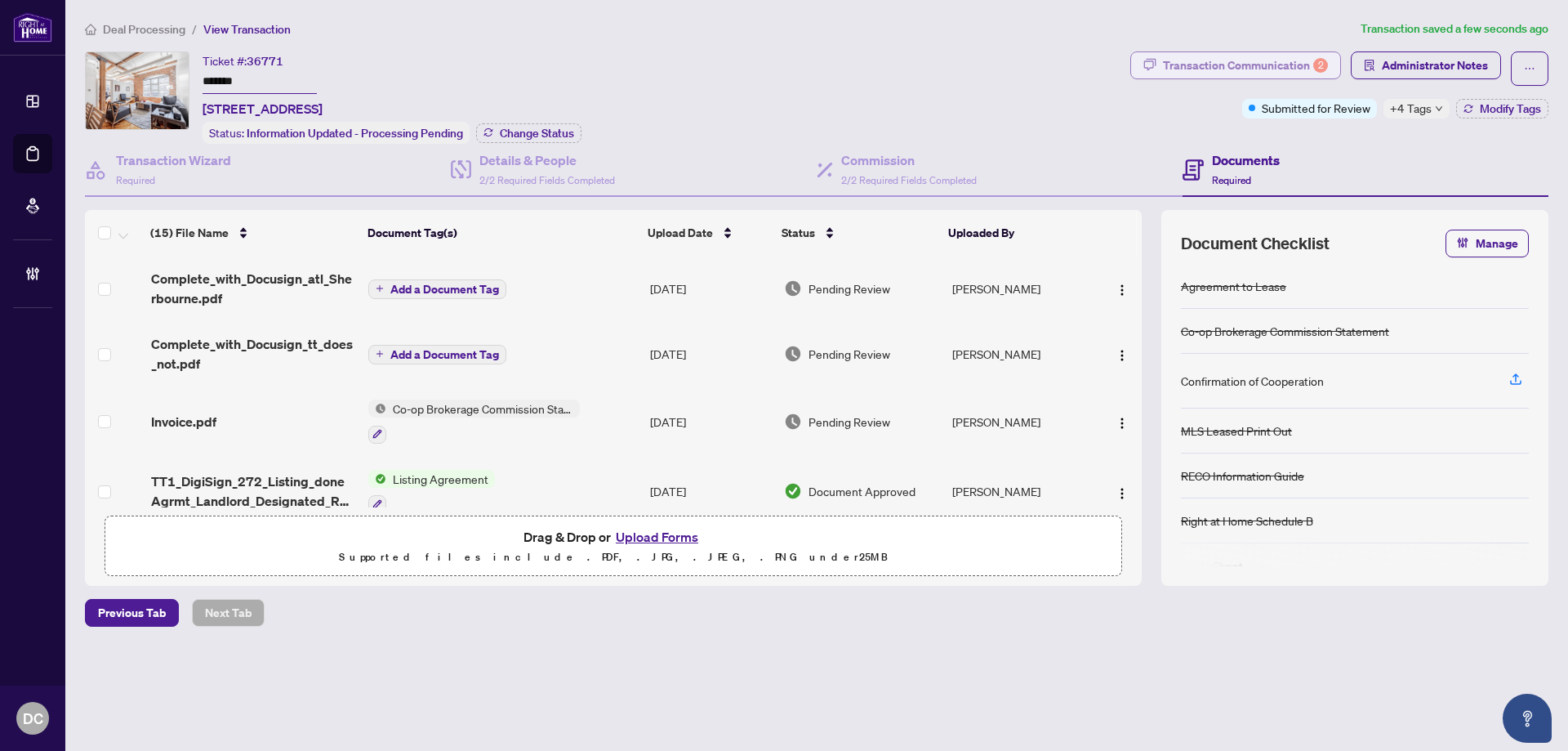
click at [1300, 60] on div "Transaction Communication 2" at bounding box center [1245, 66] width 165 height 26
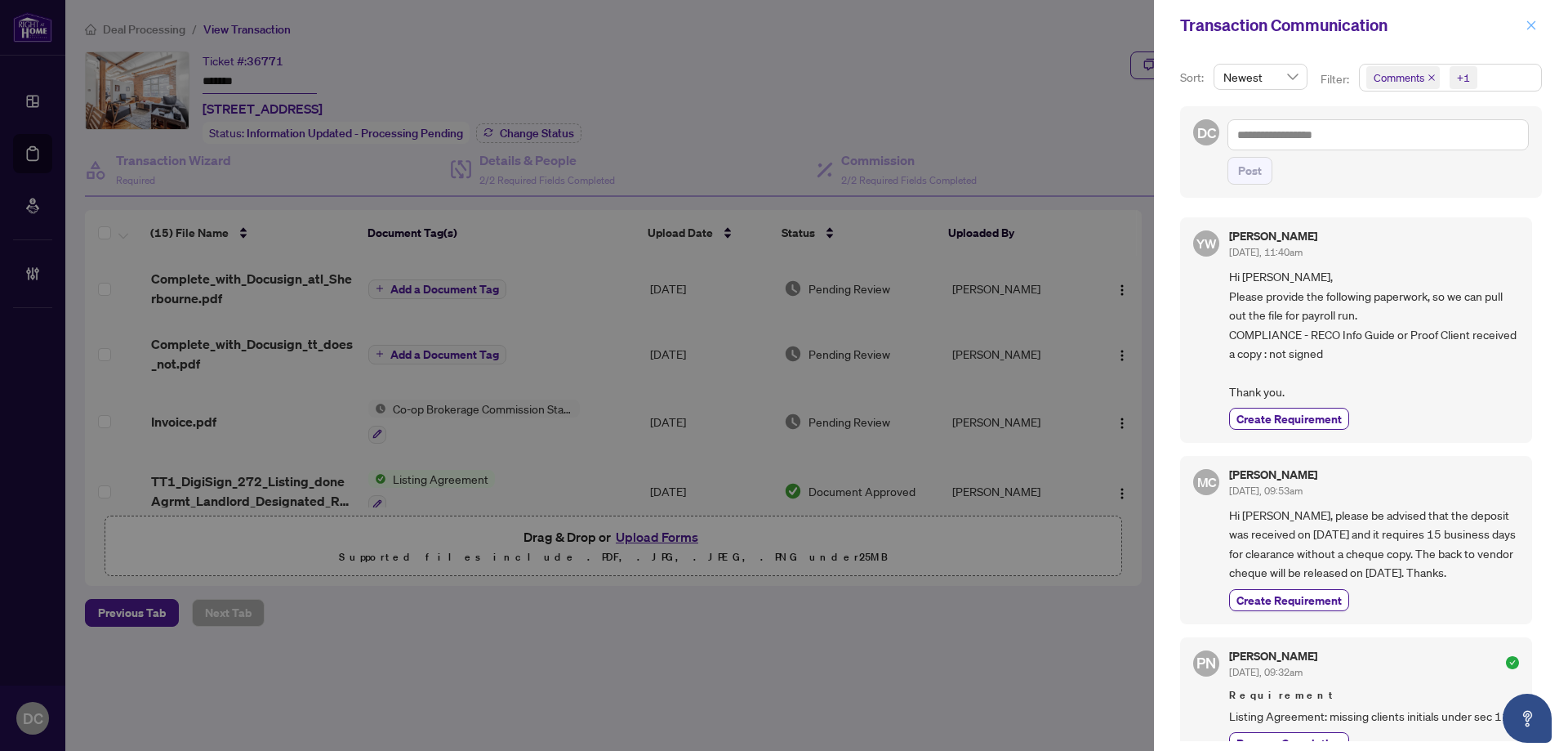
click at [1529, 28] on icon "close" at bounding box center [1531, 25] width 11 height 11
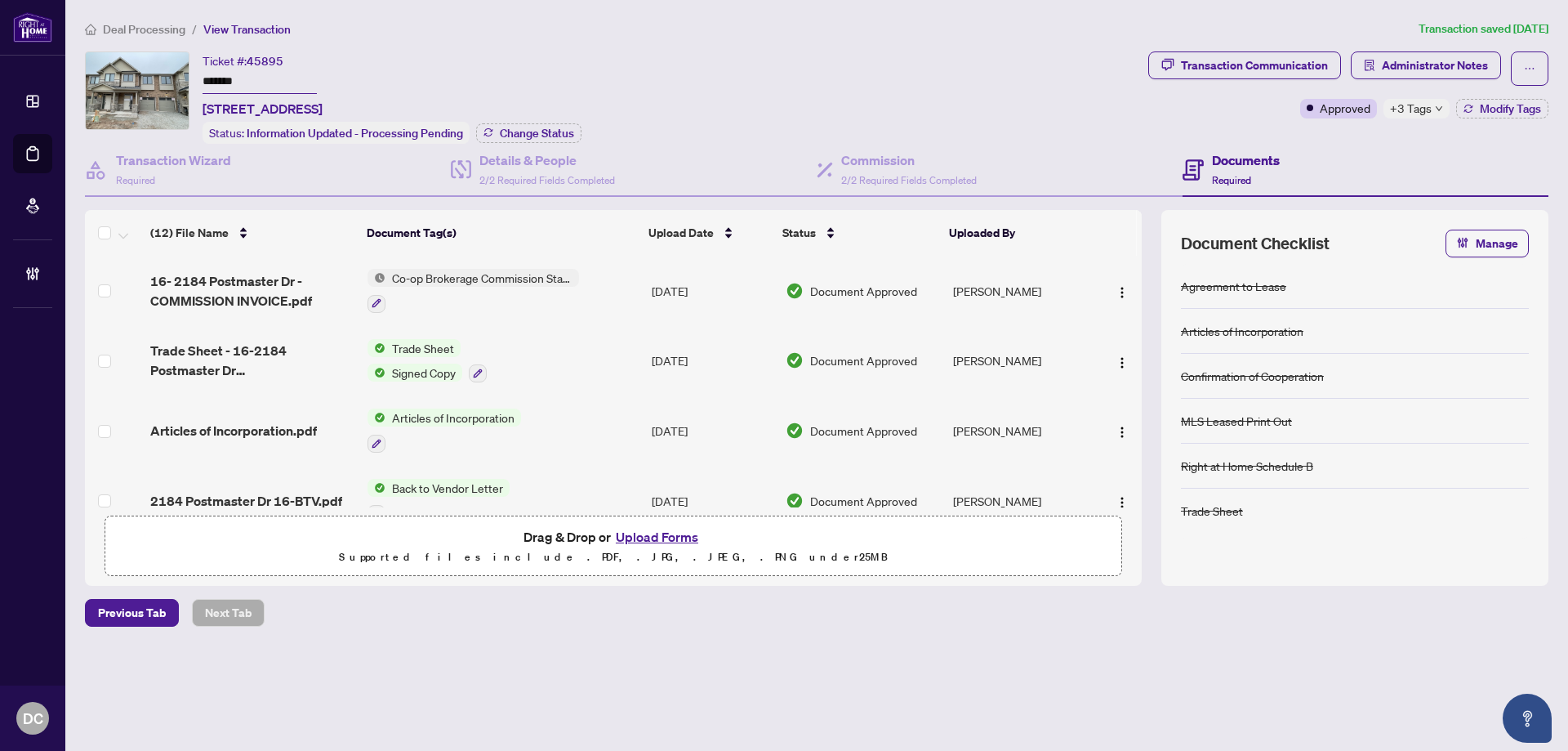
drag, startPoint x: 267, startPoint y: 75, endPoint x: 151, endPoint y: 73, distance: 116.0
click at [151, 73] on div "Ticket #: 45895 ******* [STREET_ADDRESS] Status: Information Updated - Processi…" at bounding box center [613, 98] width 1057 height 92
click at [548, 135] on span "Change Status" at bounding box center [537, 133] width 74 height 11
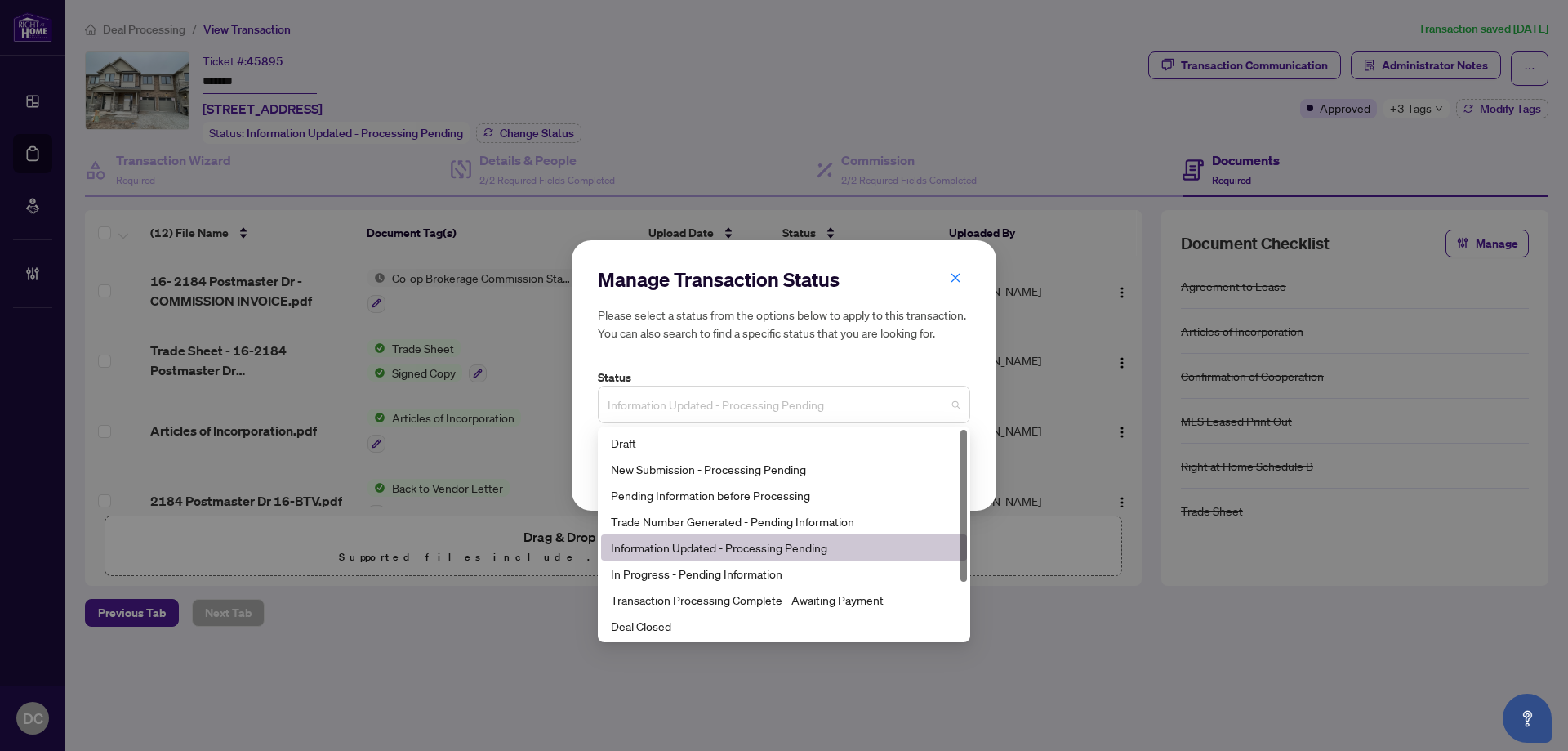
click at [797, 388] on div "Information Updated - Processing Pending" at bounding box center [784, 404] width 372 height 38
click at [683, 625] on div "Deal Closed" at bounding box center [784, 626] width 347 height 18
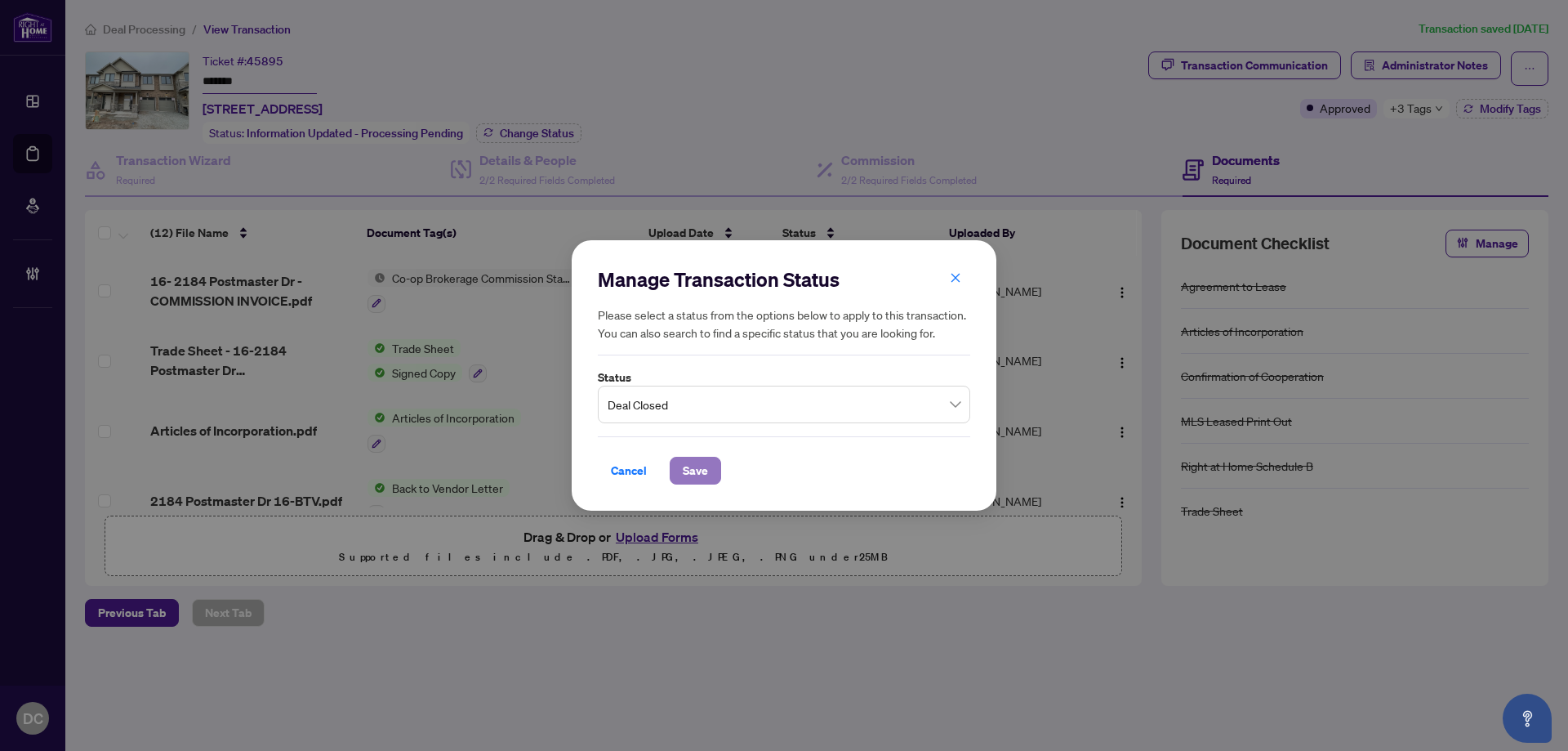
click at [707, 462] on span "Save" at bounding box center [695, 471] width 25 height 26
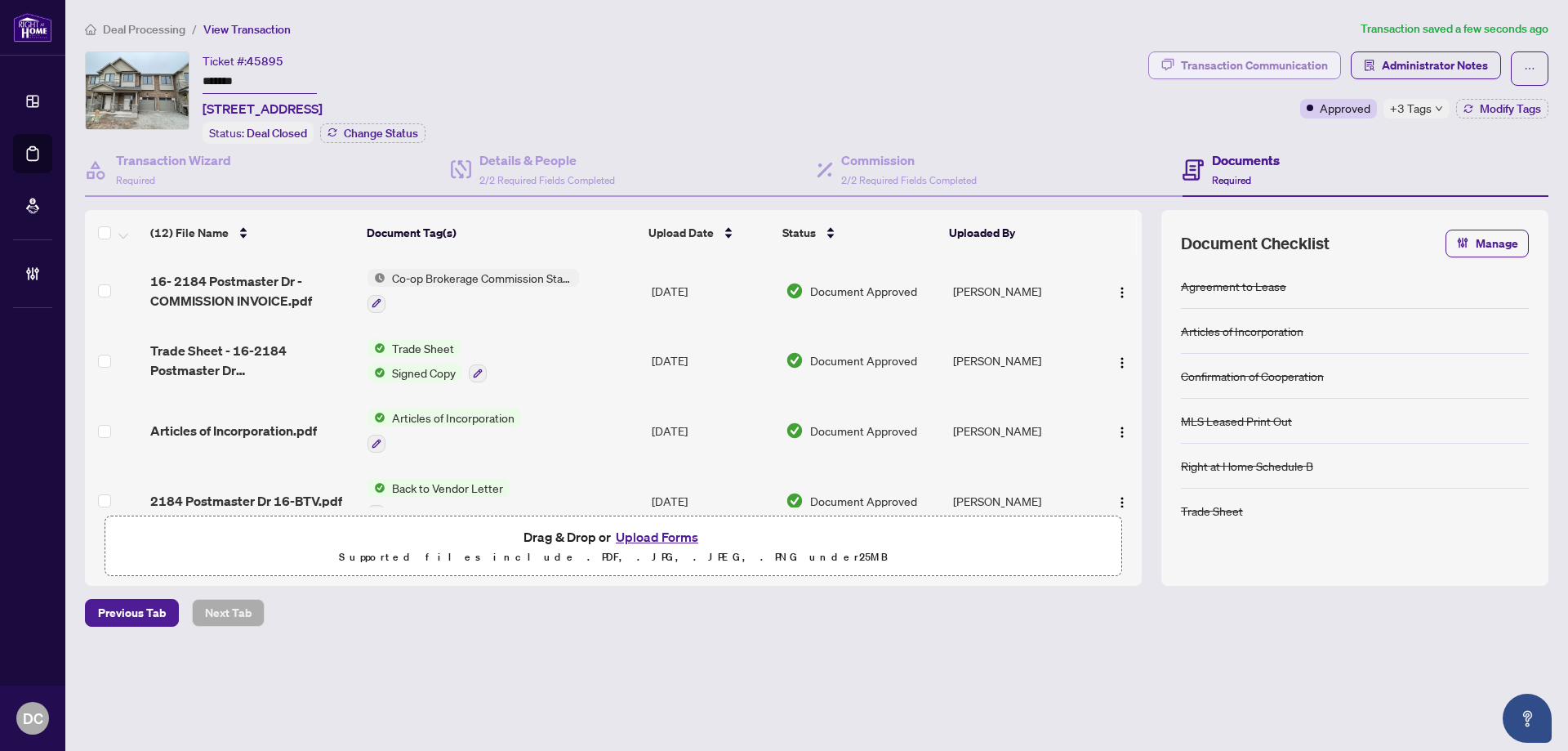
click at [1310, 62] on div "Transaction Communication" at bounding box center [1254, 66] width 147 height 26
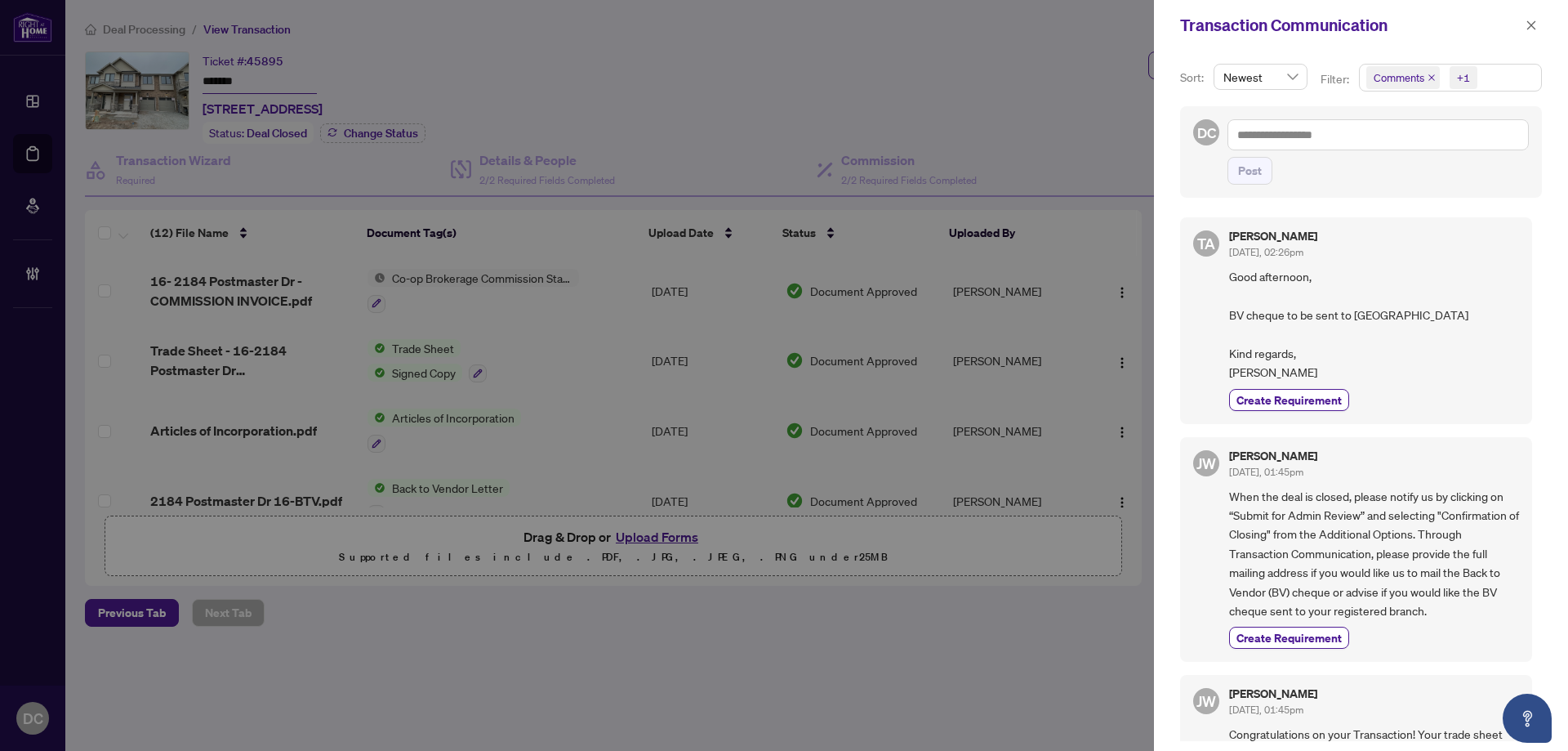
click at [1519, 30] on div "Transaction Communication" at bounding box center [1350, 25] width 341 height 24
click at [1529, 24] on icon "close" at bounding box center [1531, 25] width 11 height 11
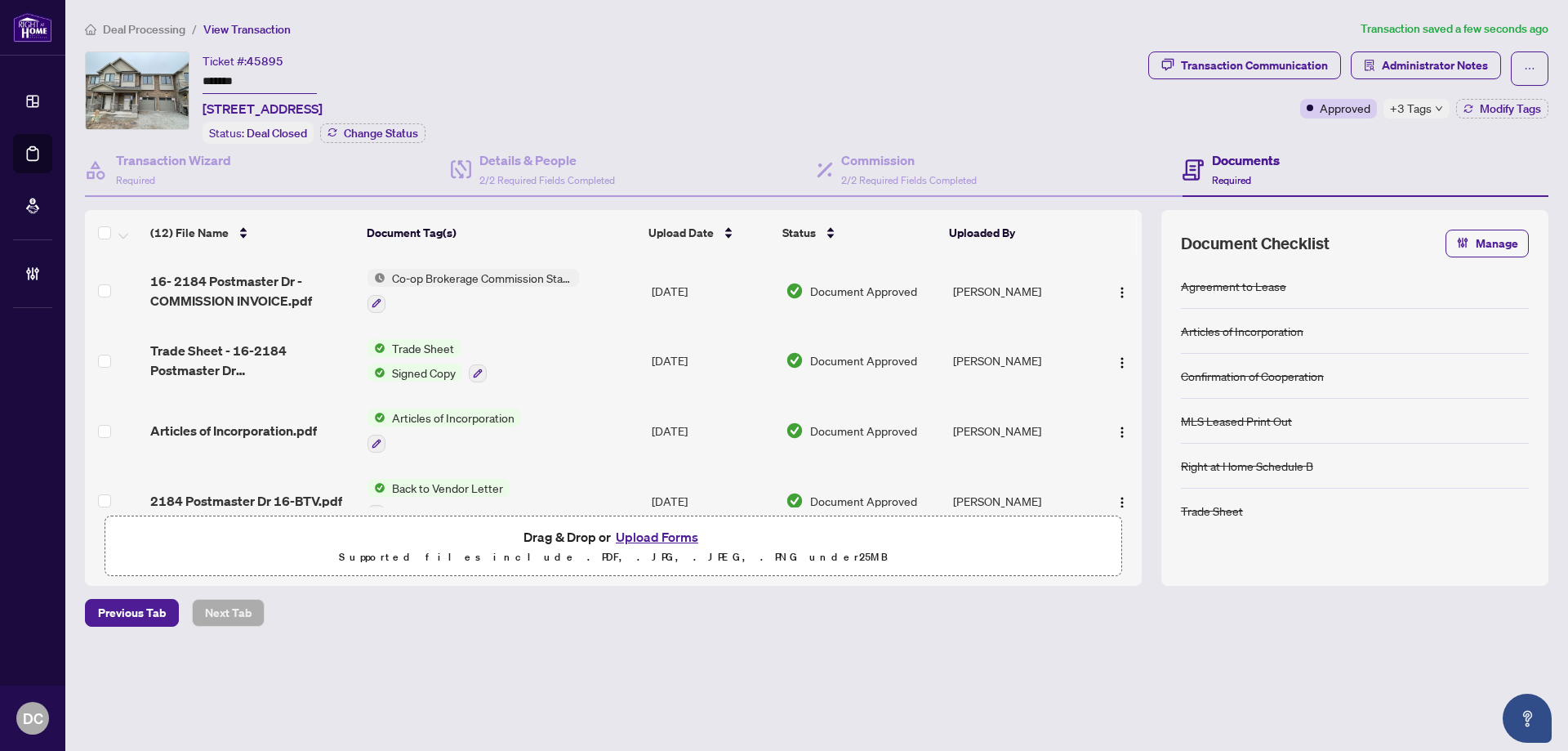
click at [627, 287] on td "Co-op Brokerage Commission Statement" at bounding box center [503, 290] width 284 height 71
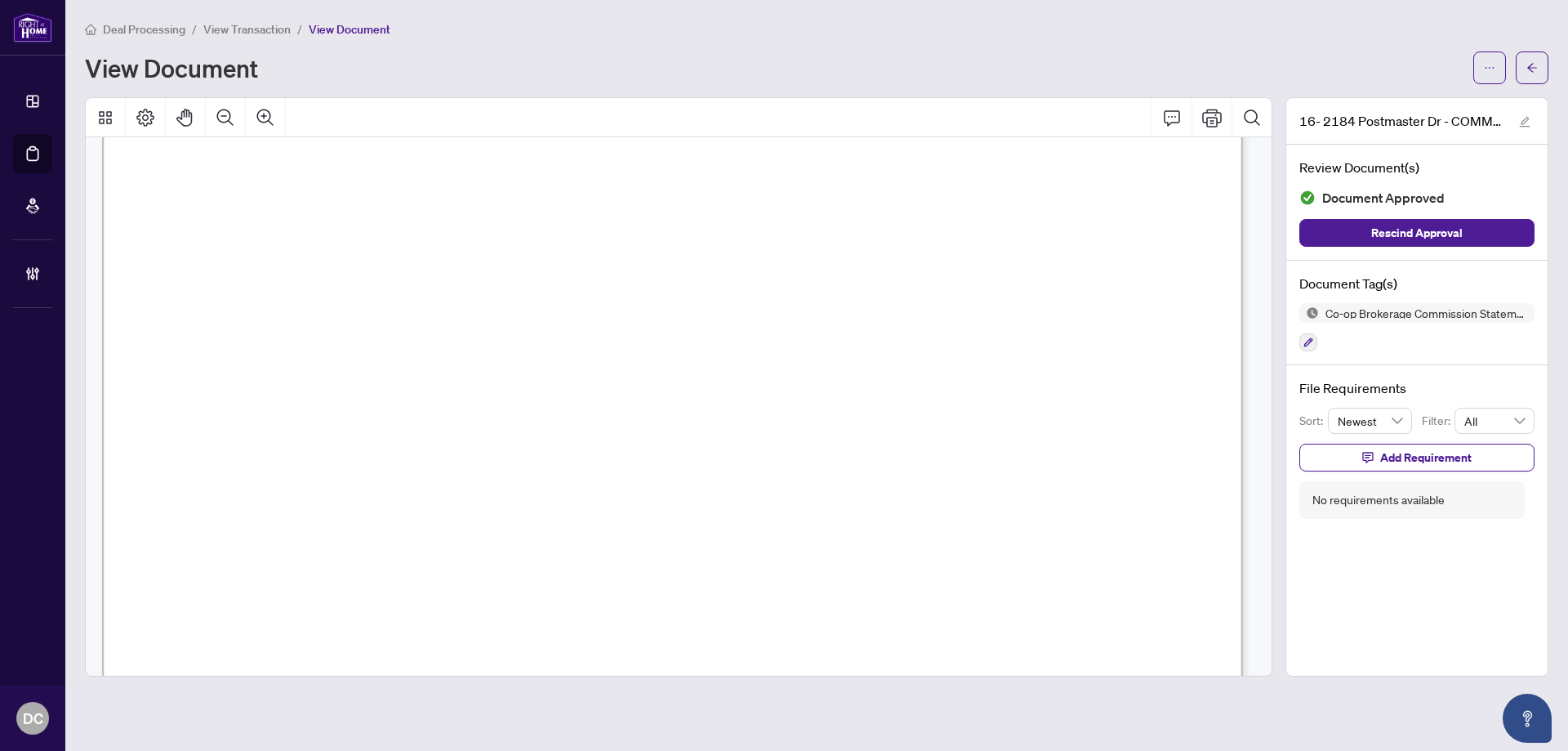
scroll to position [409, 0]
click at [1544, 66] on button "button" at bounding box center [1532, 68] width 33 height 33
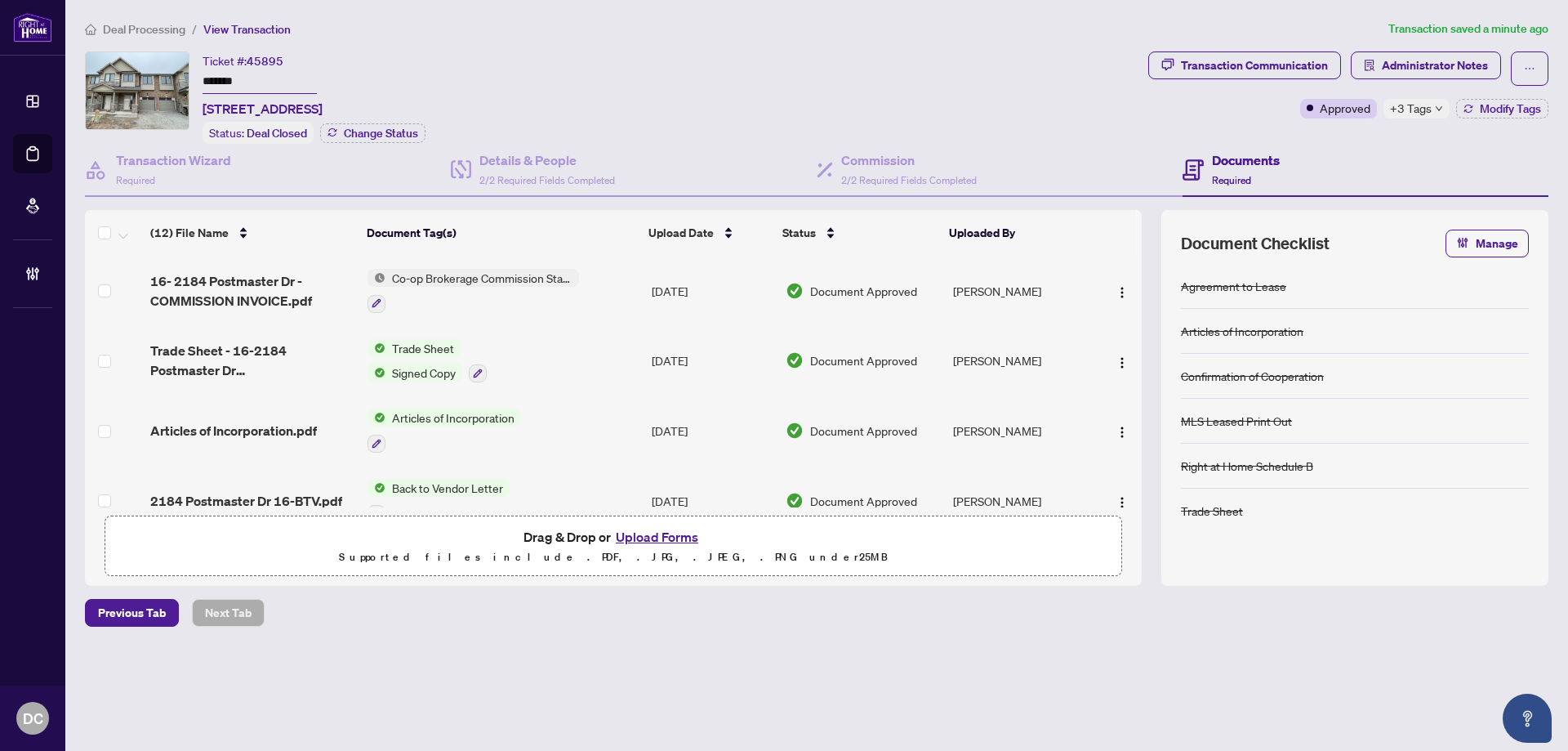
click at [1398, 115] on span "+3 Tags" at bounding box center [1411, 108] width 41 height 19
click at [1345, 152] on div "Documents Required" at bounding box center [1366, 171] width 366 height 53
click at [1509, 110] on span "Modify Tags" at bounding box center [1511, 108] width 61 height 11
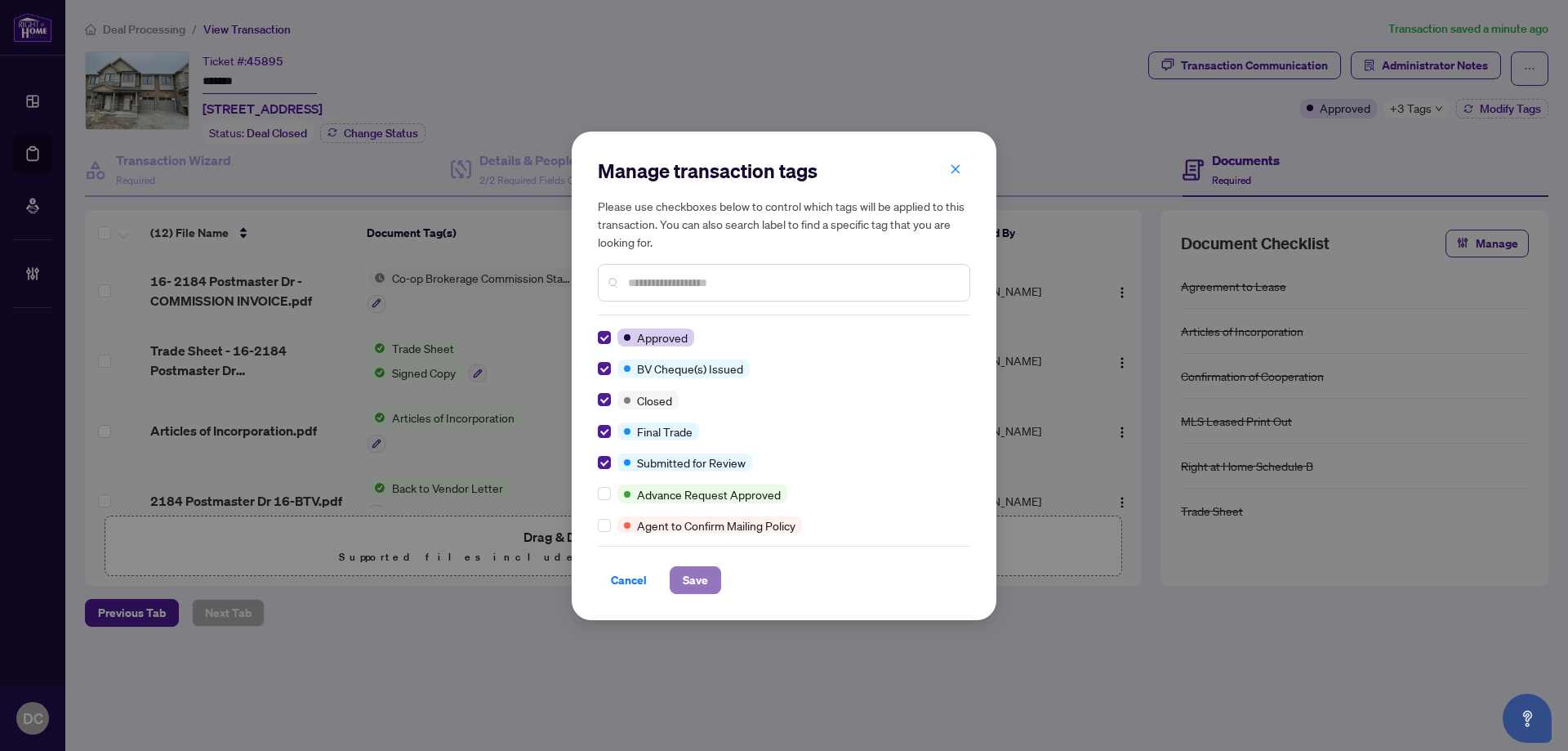
click at [691, 582] on span "Save" at bounding box center [695, 580] width 25 height 26
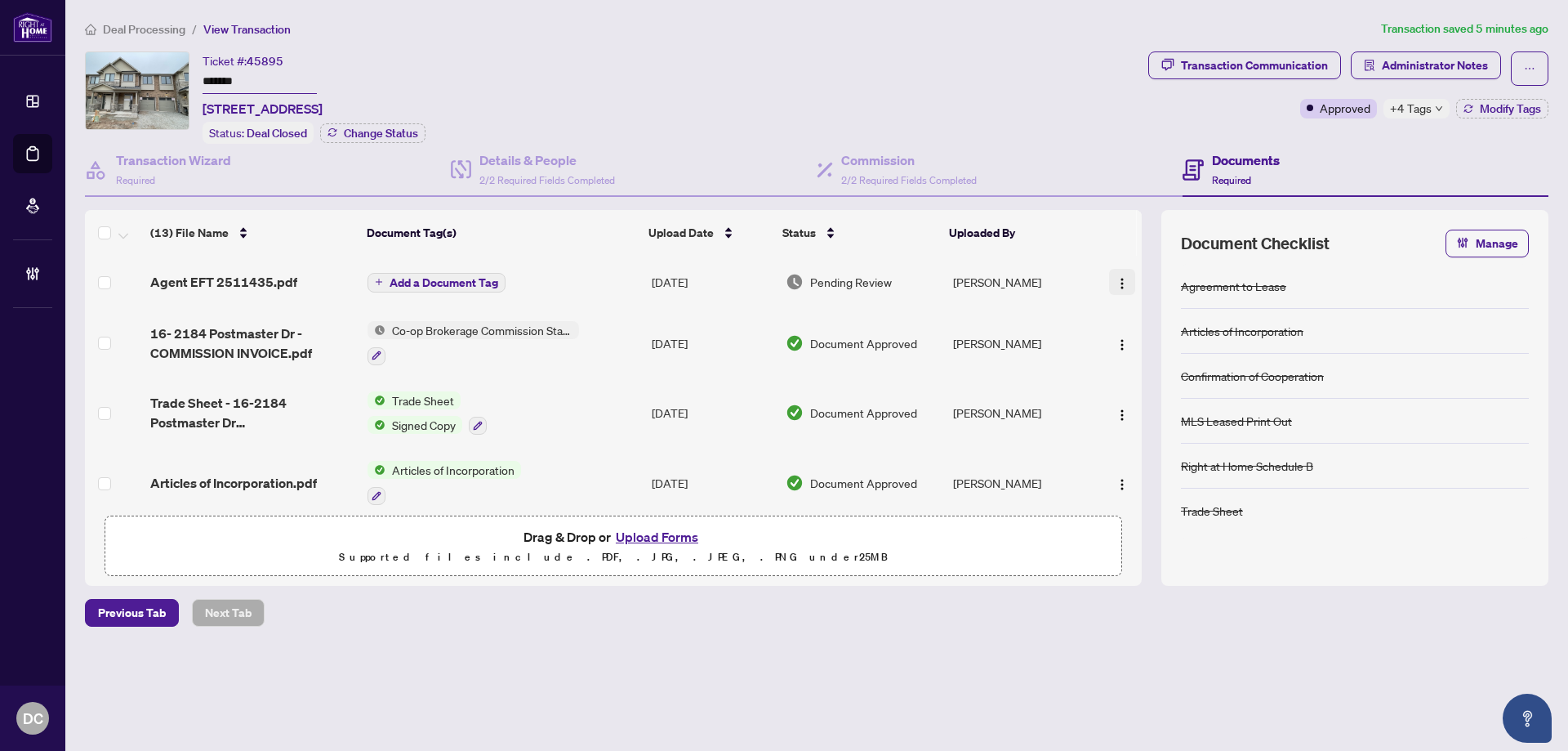
click at [1116, 284] on img "button" at bounding box center [1123, 284] width 13 height 13
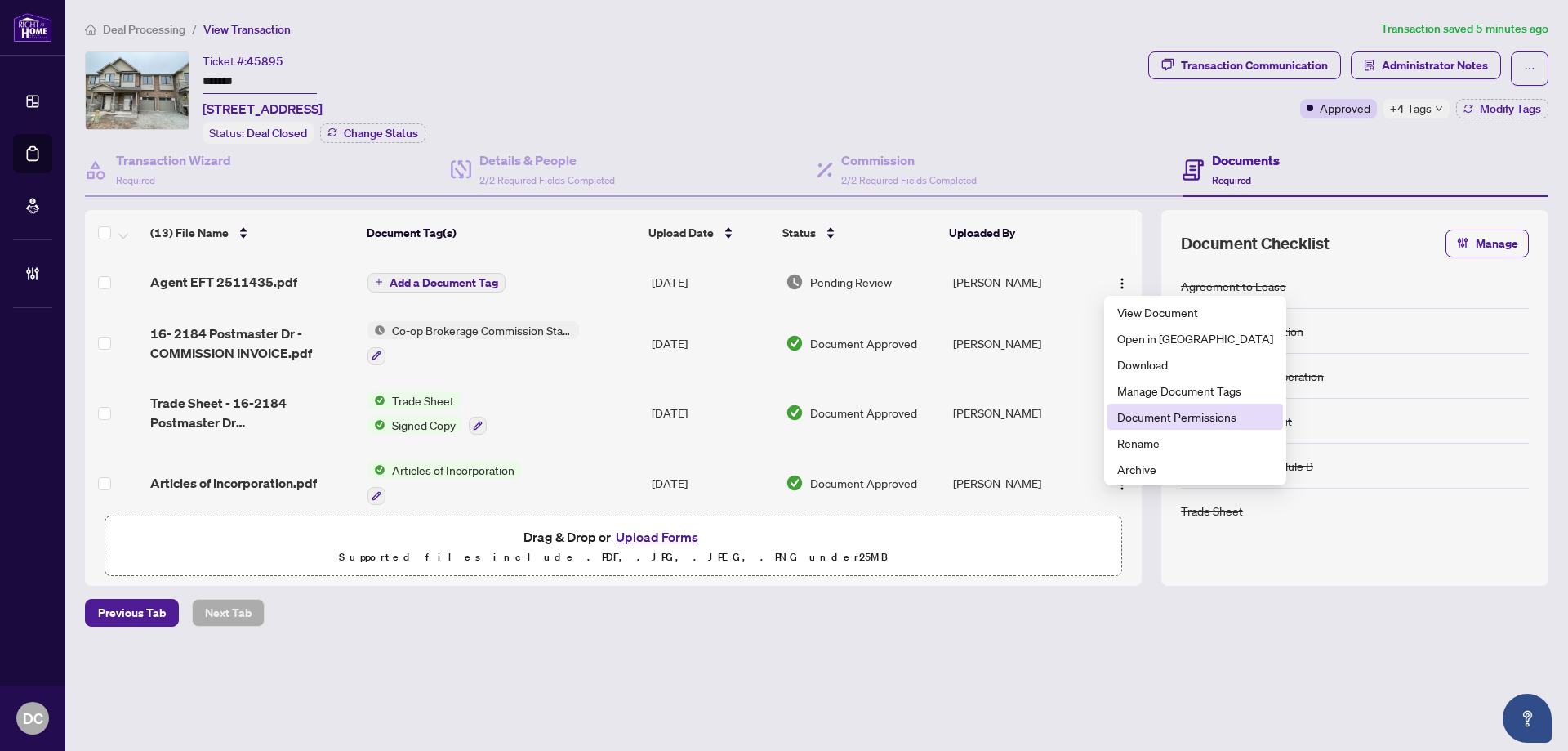
click at [1151, 421] on span "Document Permissions" at bounding box center [1195, 416] width 156 height 18
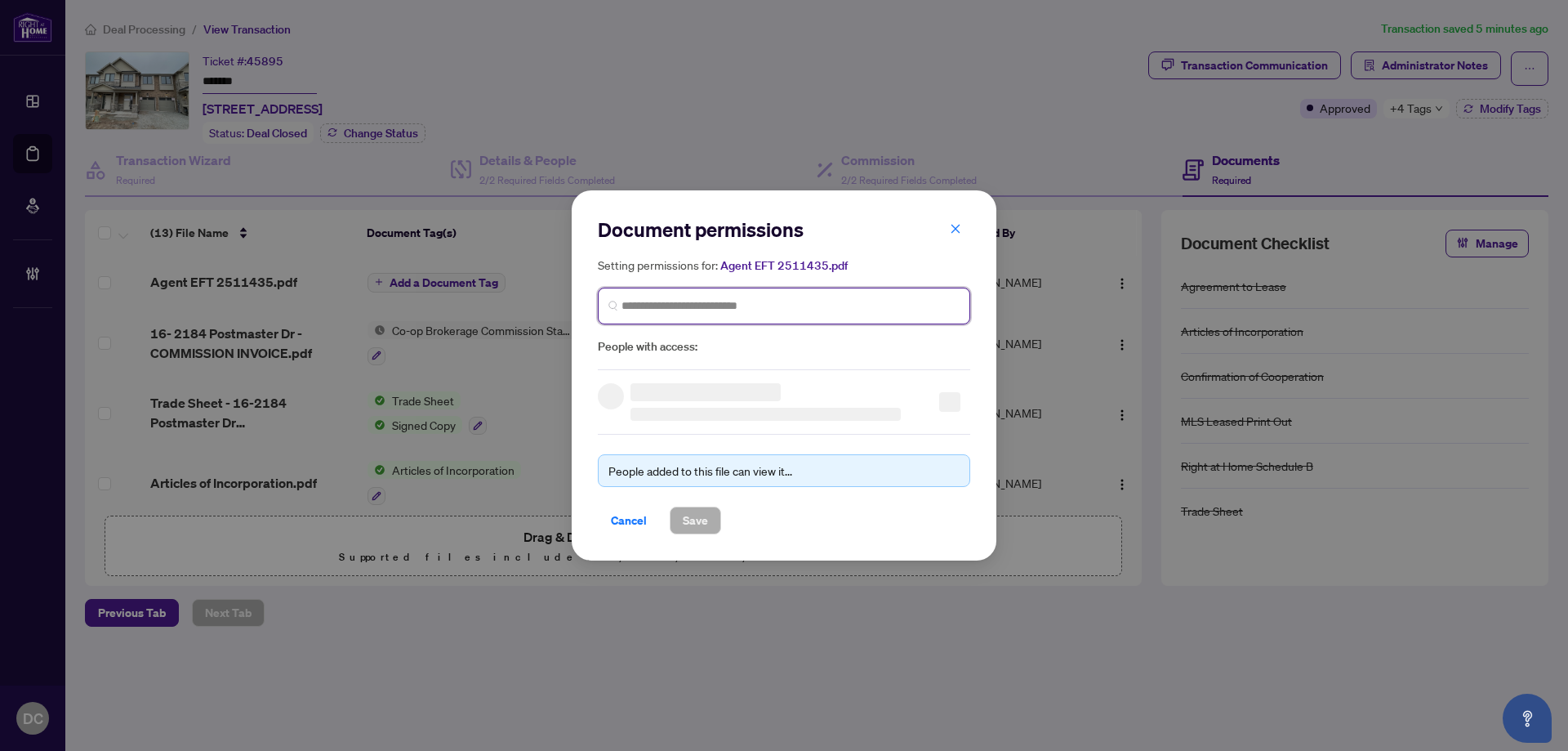
click at [803, 302] on input "search" at bounding box center [790, 306] width 338 height 17
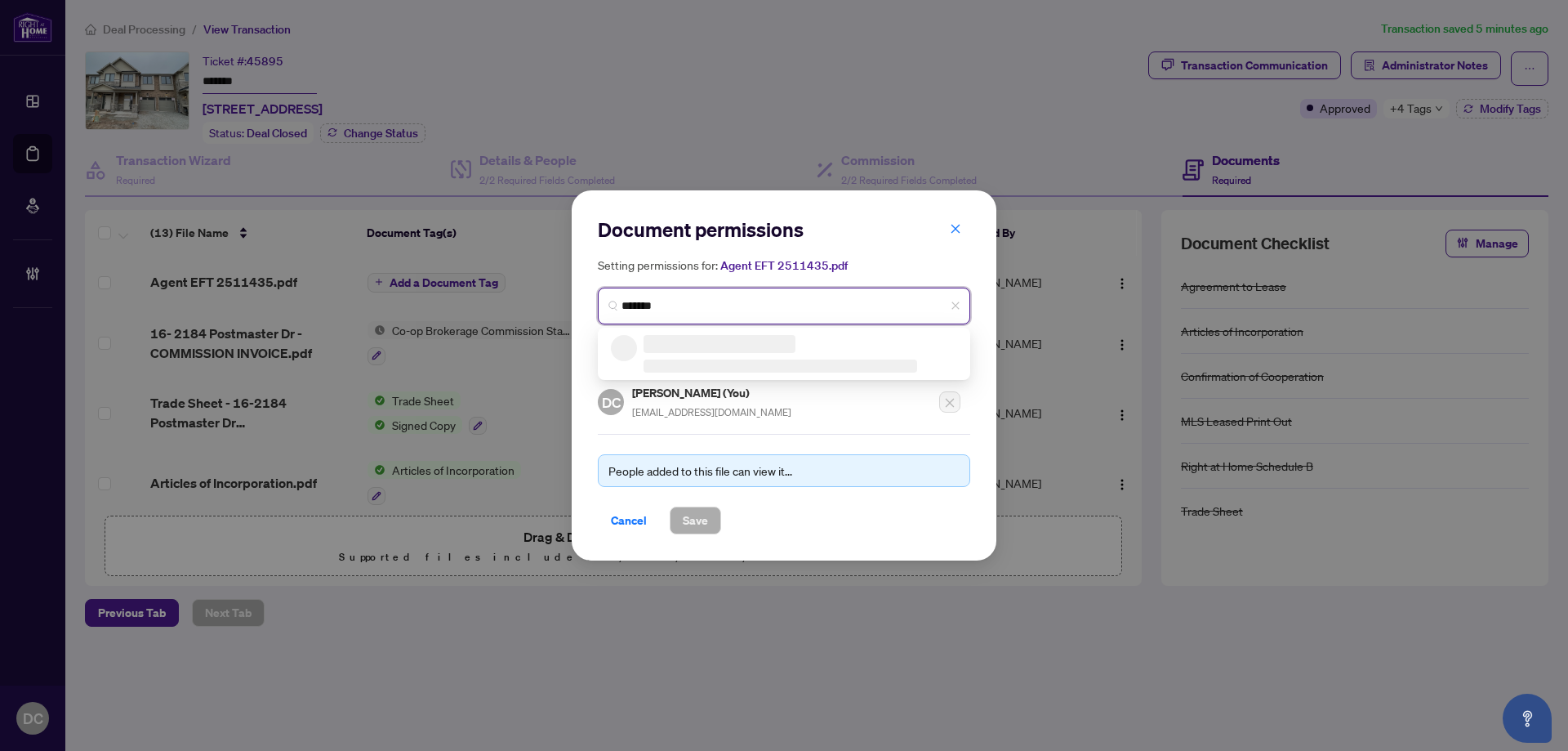
type input "********"
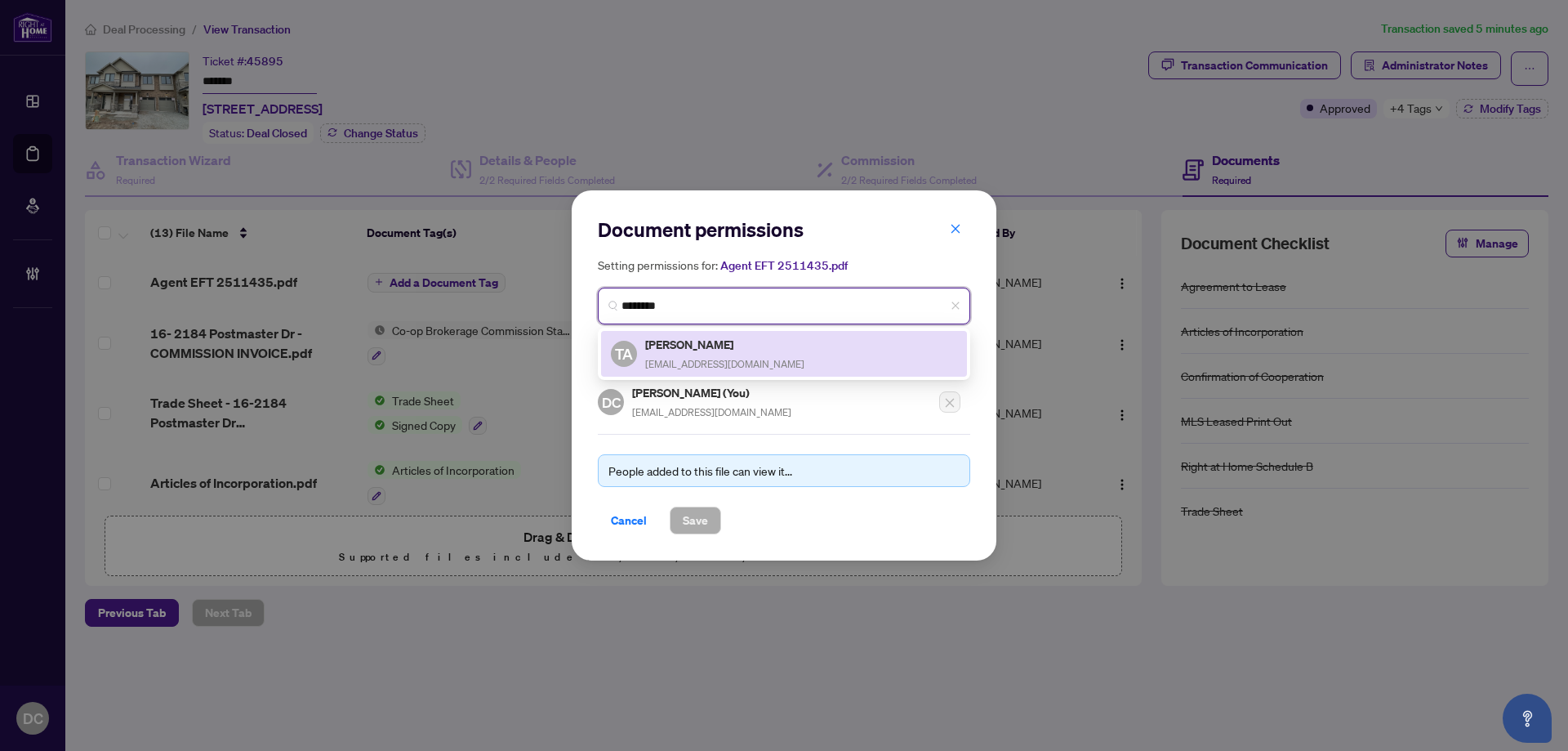
click at [730, 347] on h5 "Tara Alkhalisi" at bounding box center [724, 345] width 159 height 19
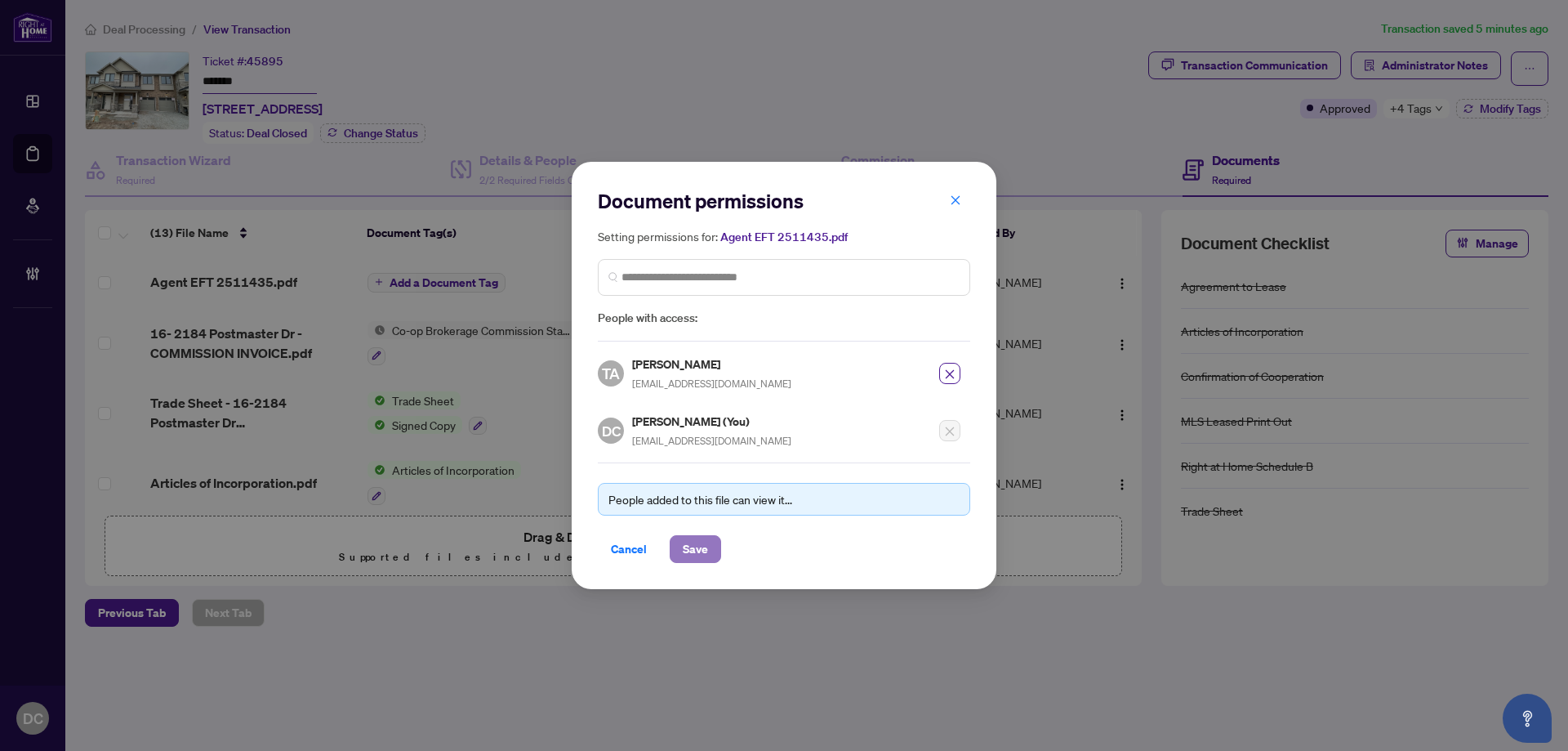
click at [702, 552] on span "Save" at bounding box center [695, 549] width 25 height 26
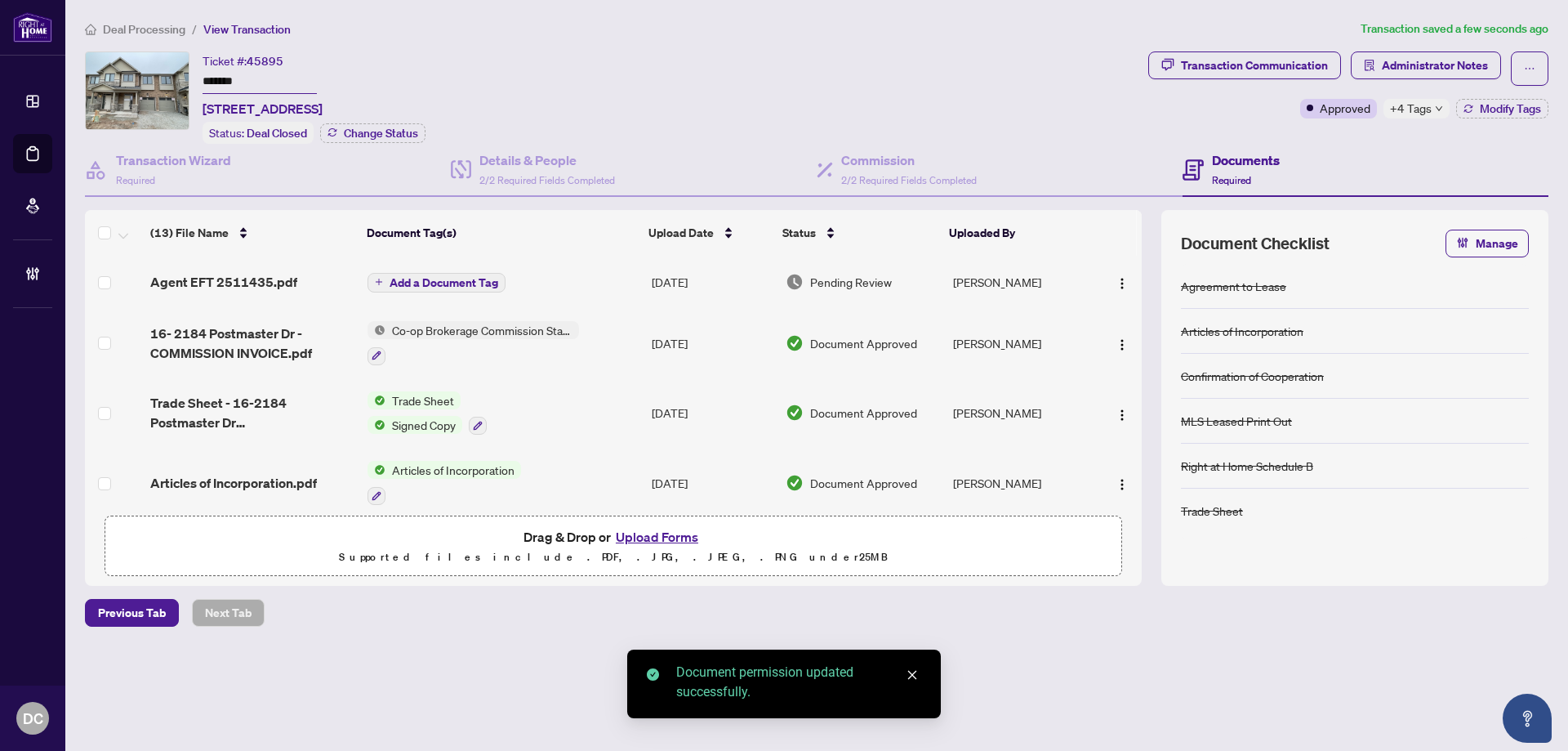
click at [483, 284] on span "Add a Document Tag" at bounding box center [444, 283] width 108 height 11
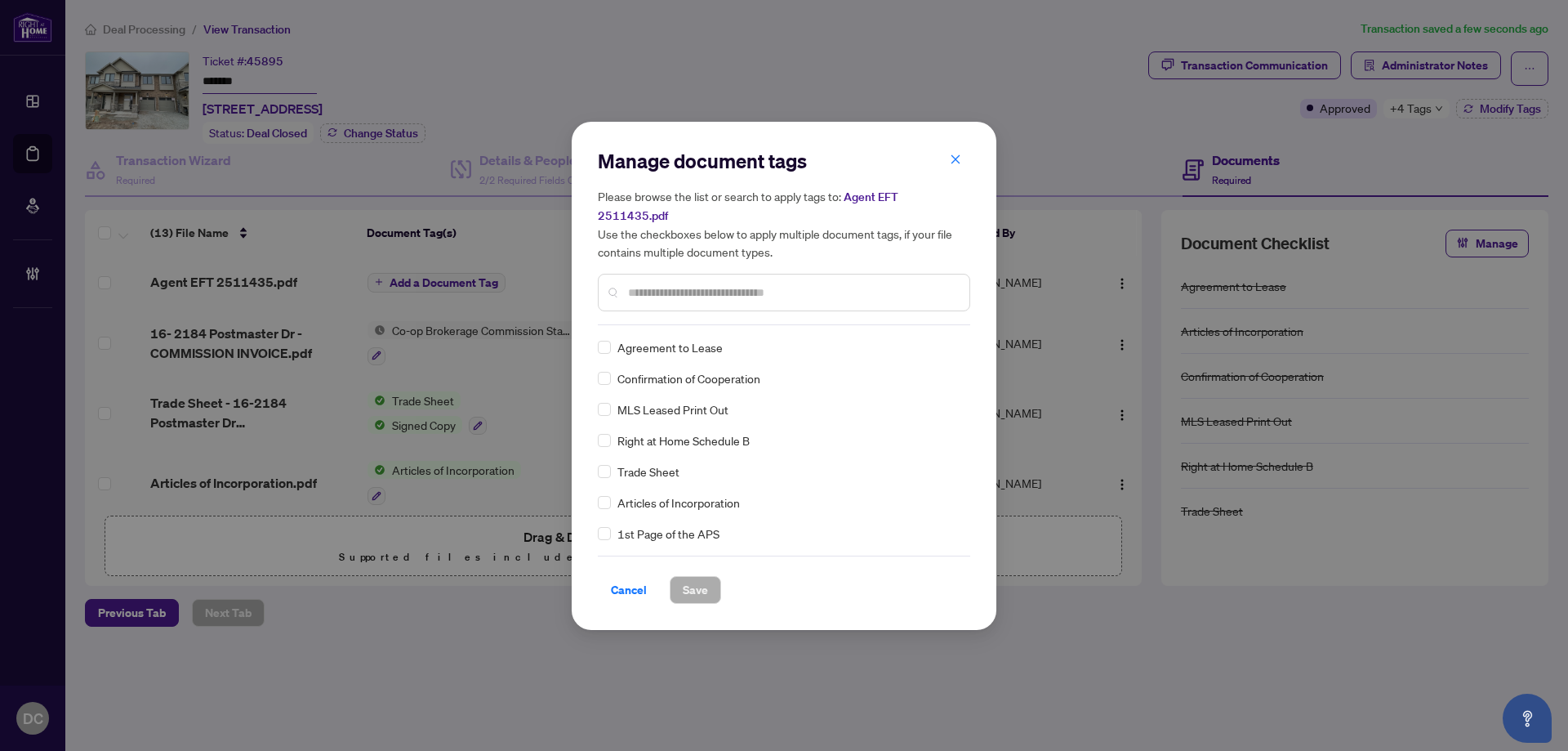
click at [797, 284] on input "text" at bounding box center [792, 292] width 329 height 18
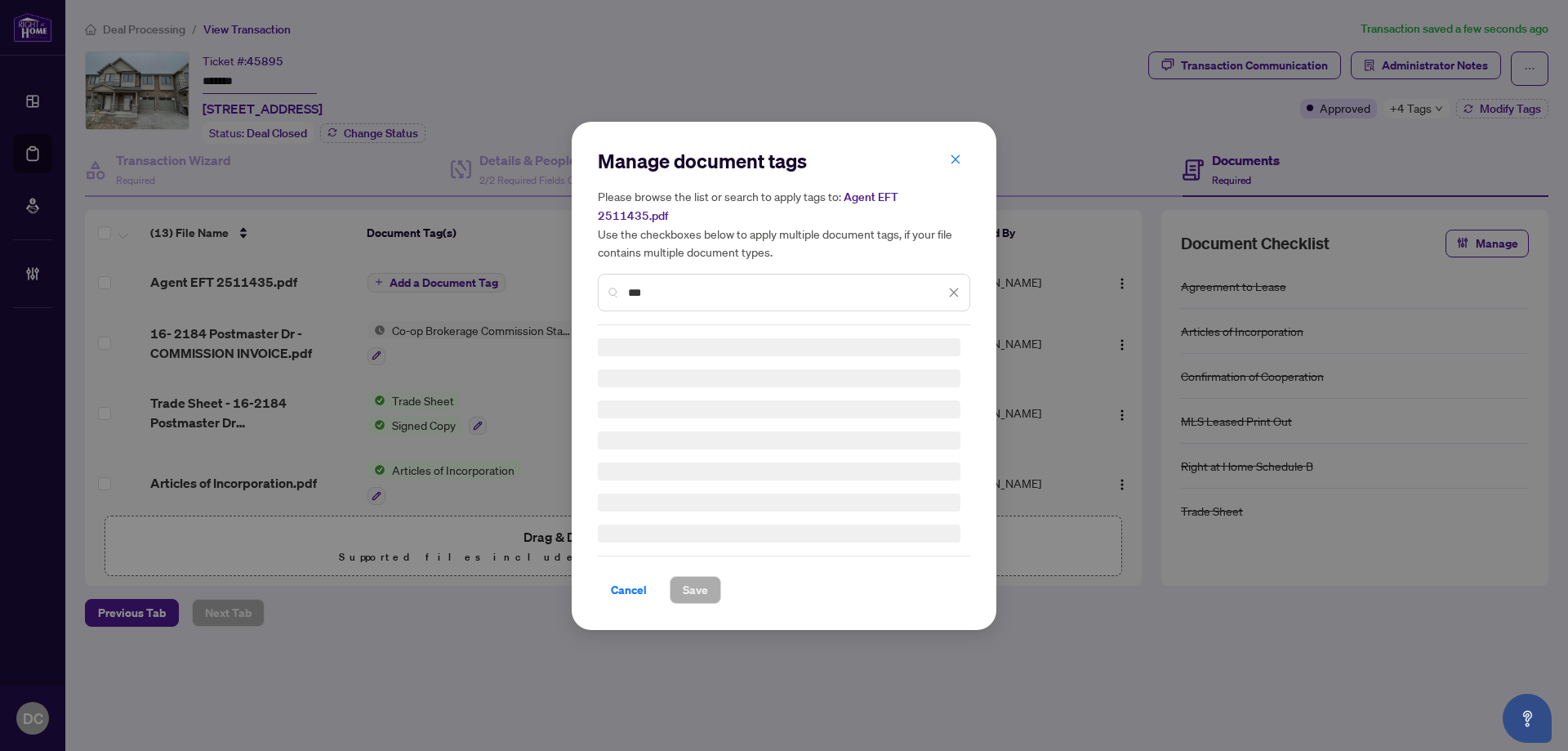
type input "***"
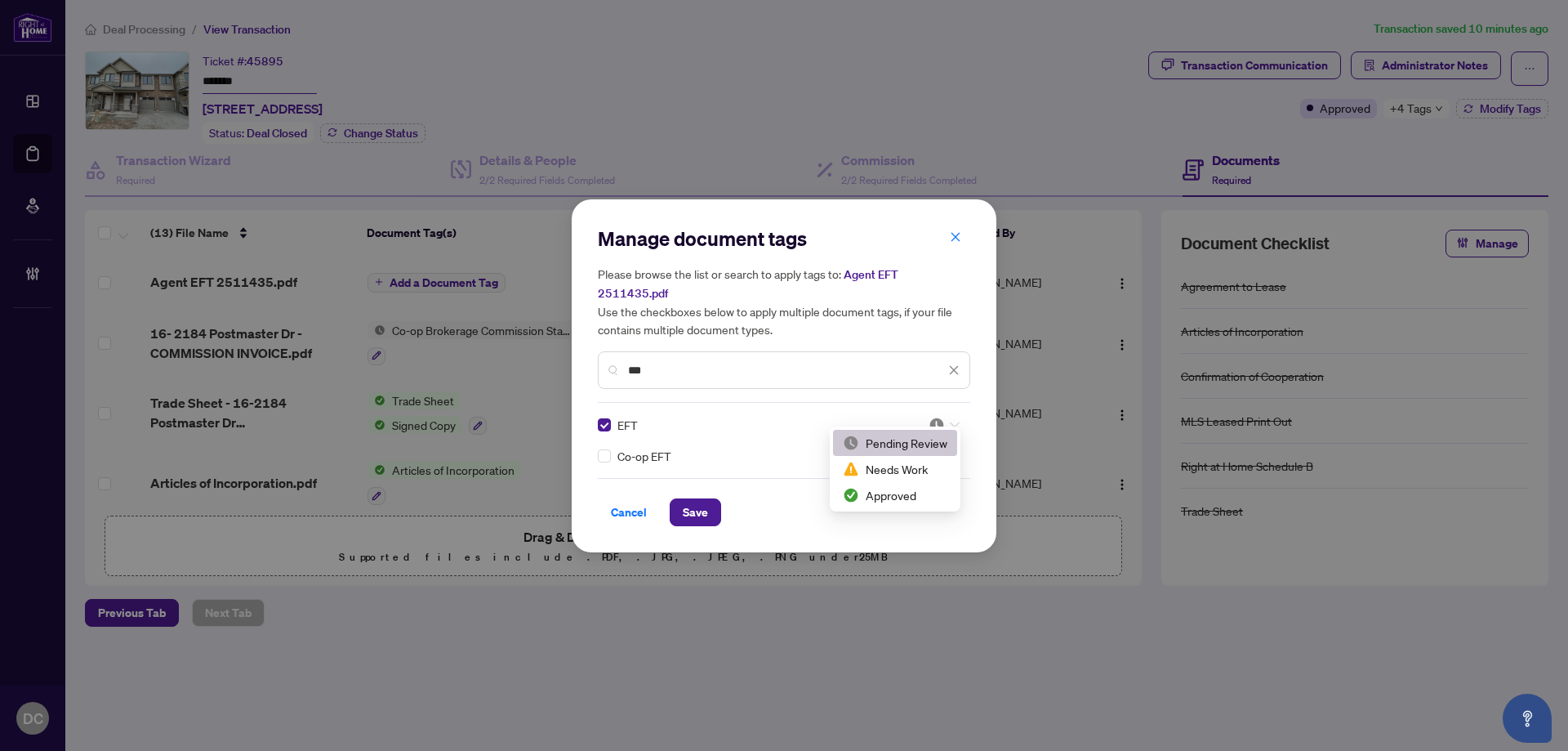
click at [956, 420] on div at bounding box center [944, 424] width 31 height 16
click at [894, 501] on div "Approved" at bounding box center [895, 495] width 105 height 18
click at [693, 486] on div "Cancel Save" at bounding box center [784, 501] width 372 height 48
click at [693, 499] on span "Save" at bounding box center [695, 513] width 25 height 26
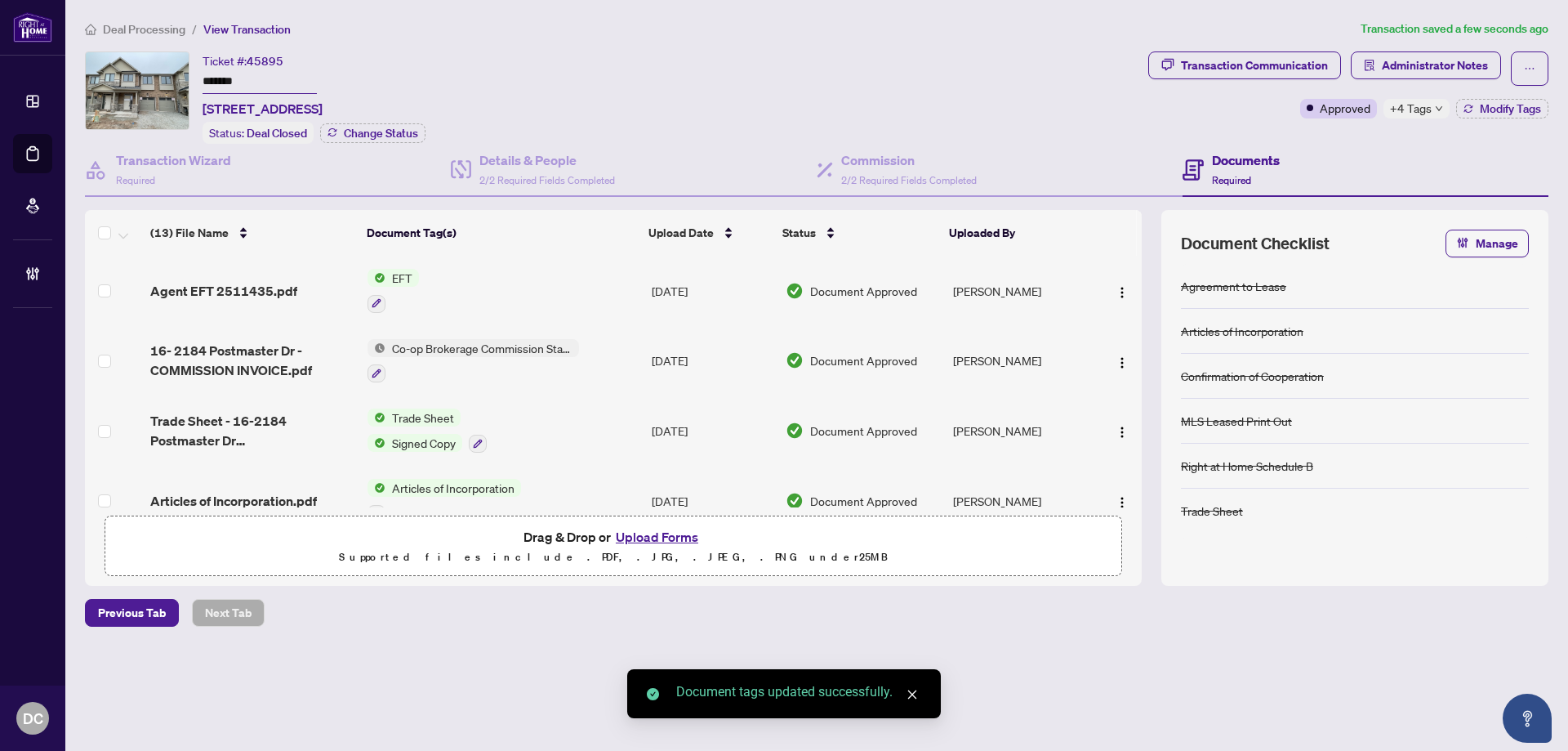
click at [1420, 107] on span "+4 Tags" at bounding box center [1411, 108] width 41 height 19
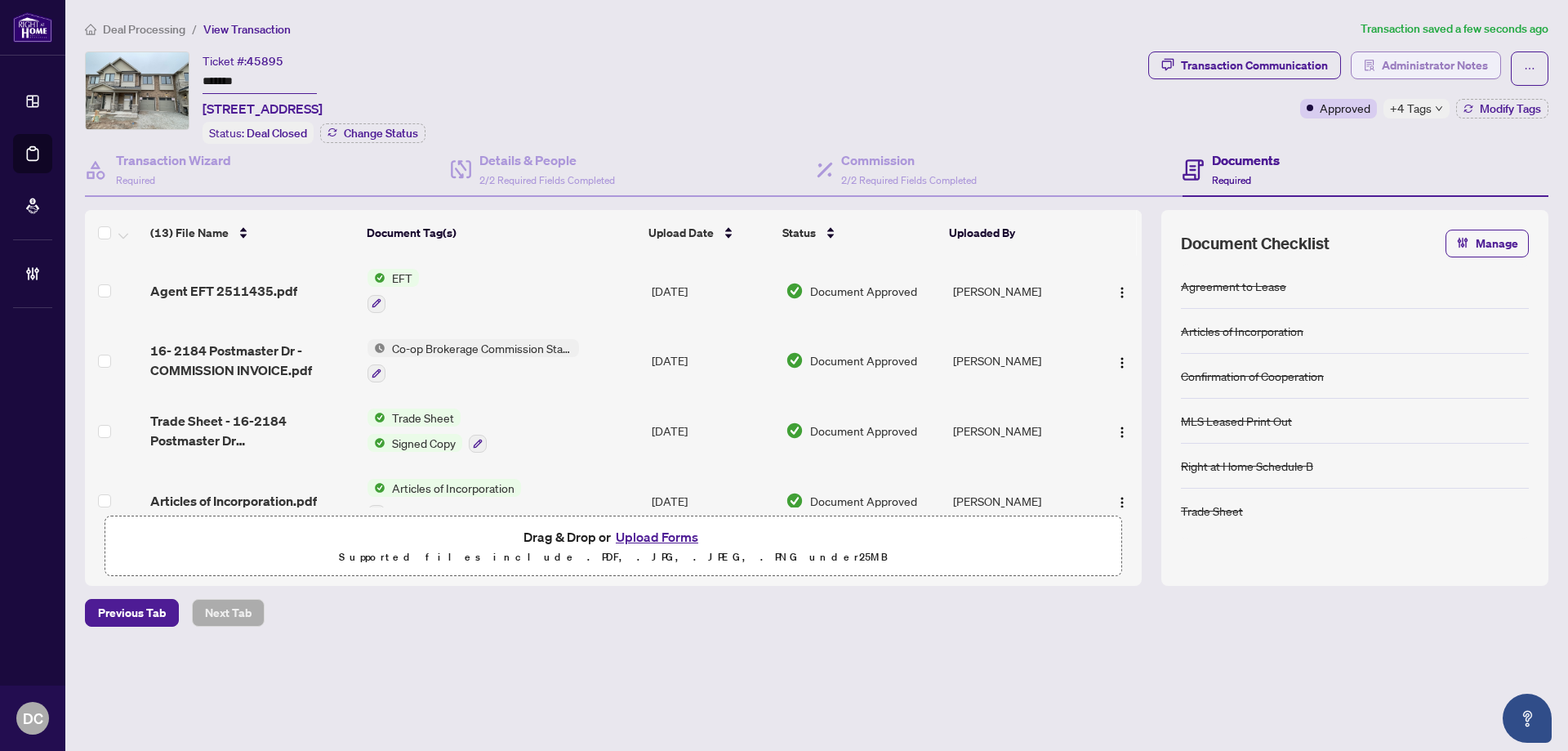
click at [1434, 73] on span "Administrator Notes" at bounding box center [1434, 66] width 106 height 26
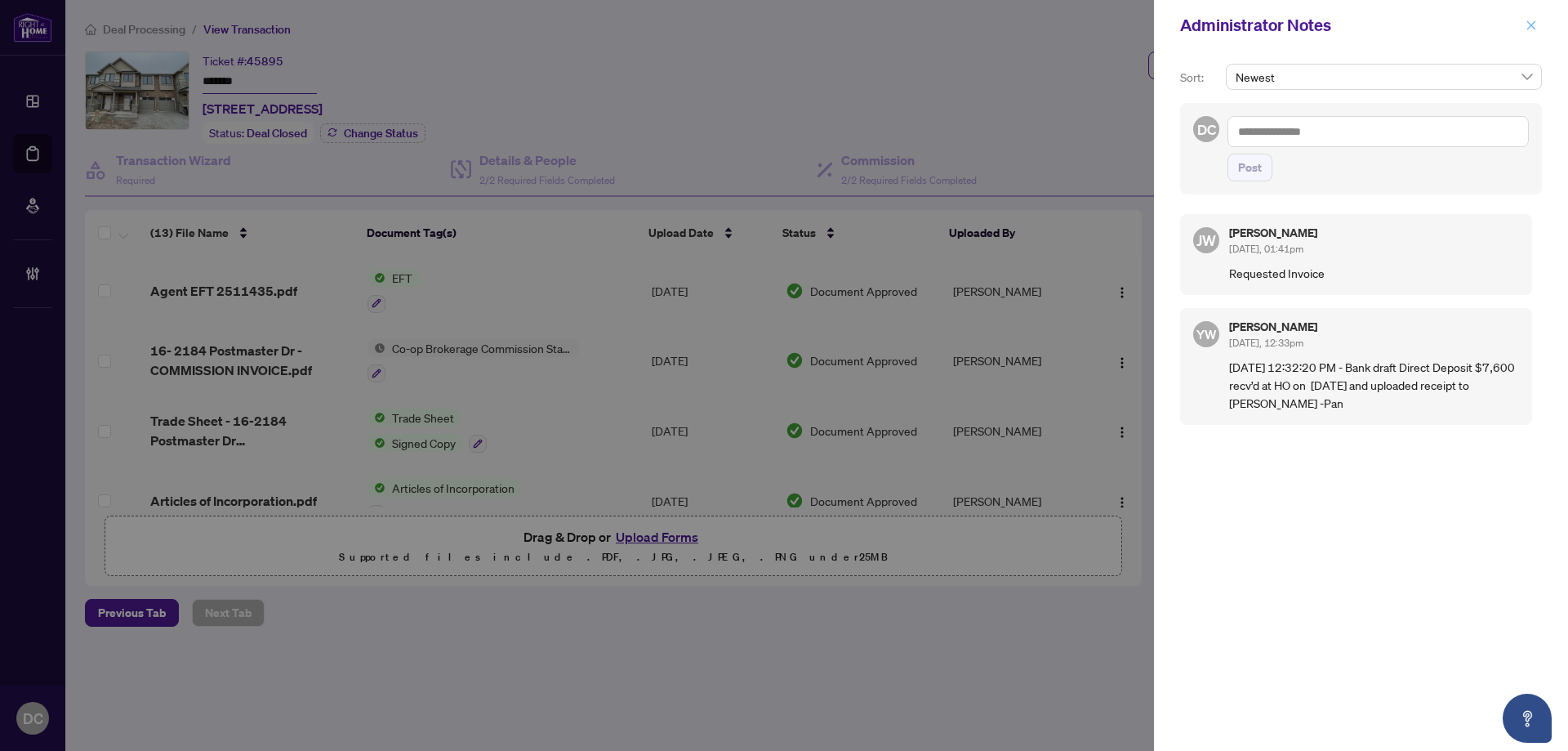
click at [1529, 21] on icon "close" at bounding box center [1531, 25] width 11 height 11
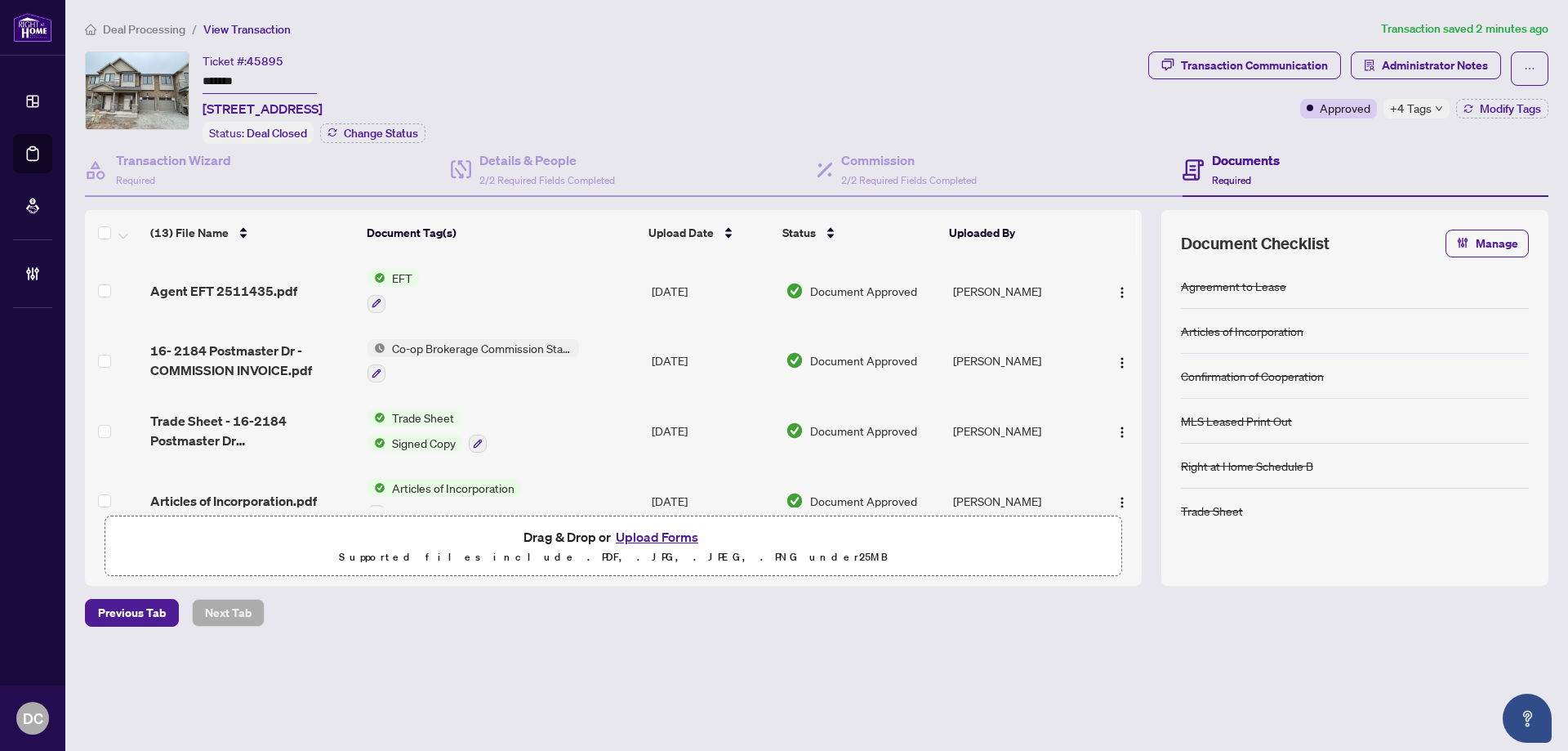
drag, startPoint x: 270, startPoint y: 76, endPoint x: 162, endPoint y: 73, distance: 108.0
click at [162, 73] on div "Ticket #: 45895 ******* 16-2184 Postmaster Dr, Oakville, Ontario L6M 5T1, Canad…" at bounding box center [613, 98] width 1057 height 92
click at [111, 22] on span "Deal Processing" at bounding box center [144, 29] width 83 height 15
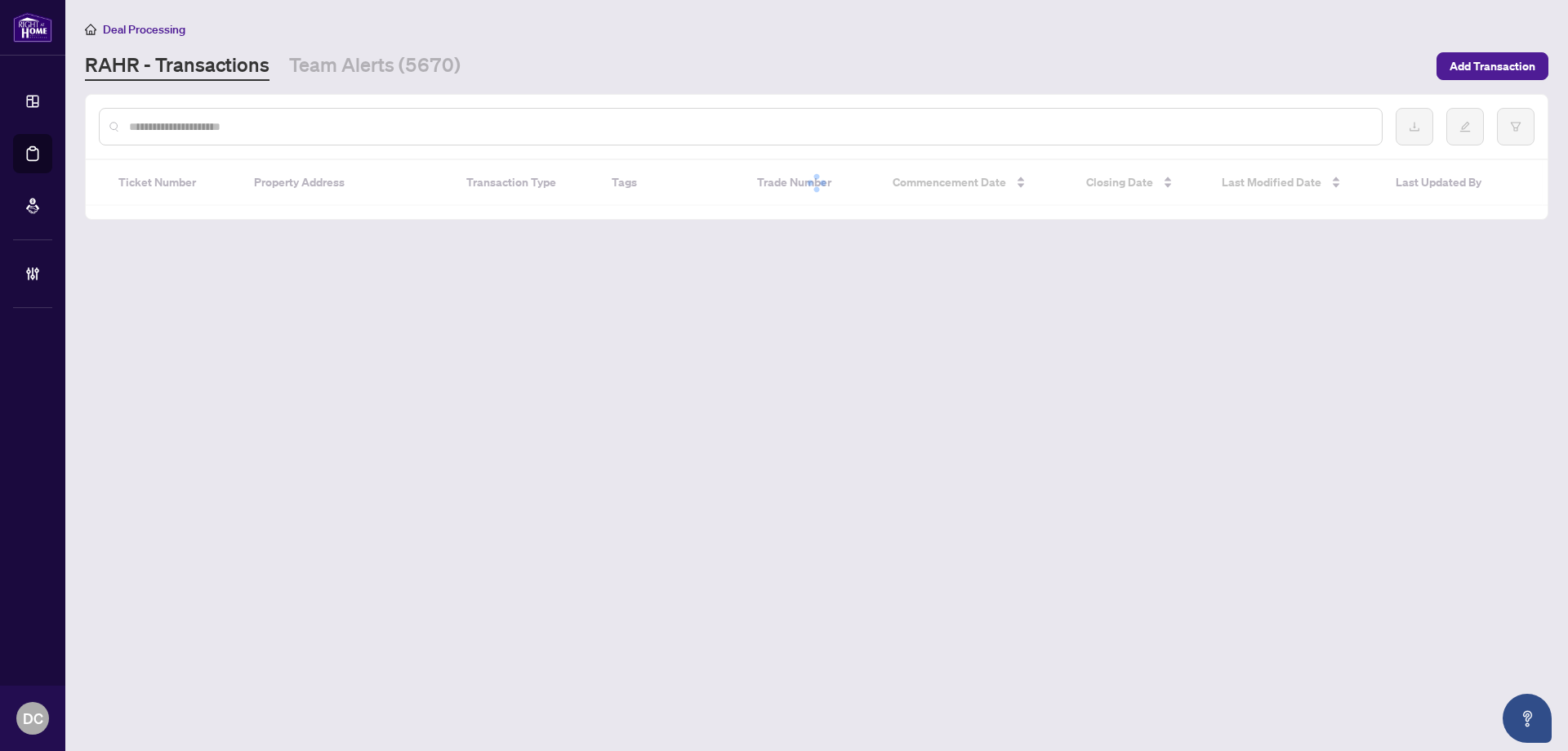
click at [246, 136] on div at bounding box center [740, 126] width 1284 height 38
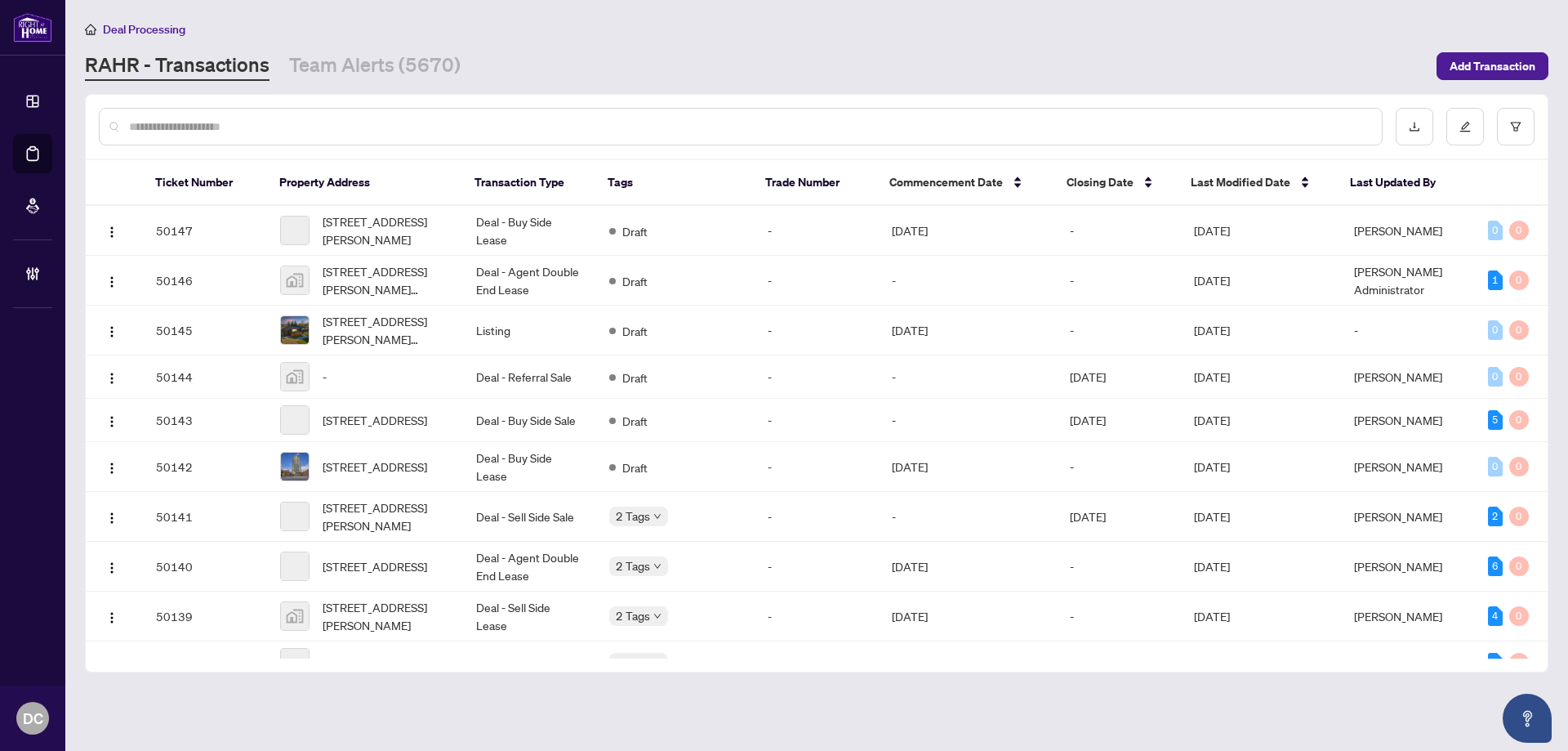
click at [250, 119] on input "text" at bounding box center [749, 126] width 1240 height 18
paste input "*******"
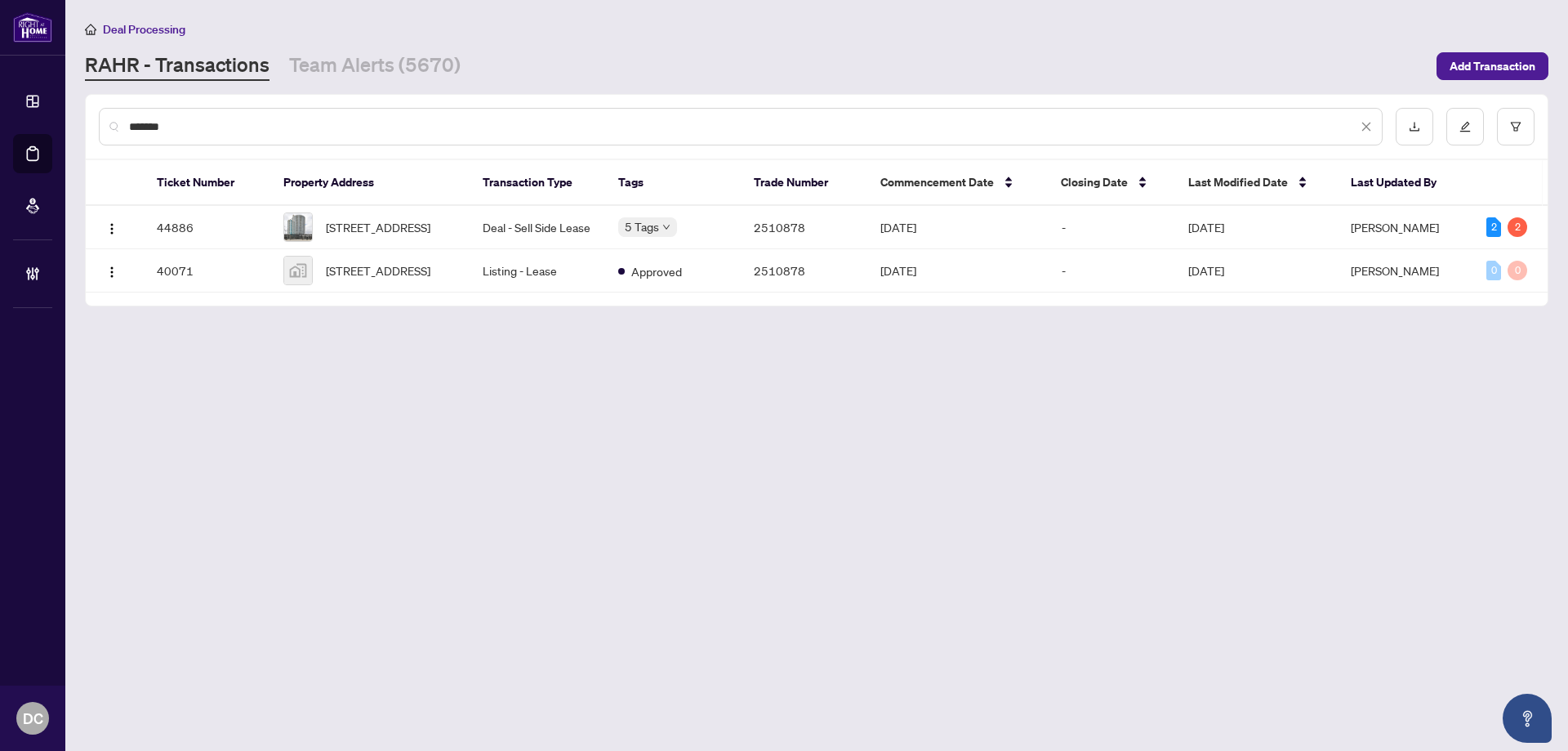
type input "*******"
click at [532, 236] on td "Deal - Sell Side Lease" at bounding box center [538, 228] width 136 height 43
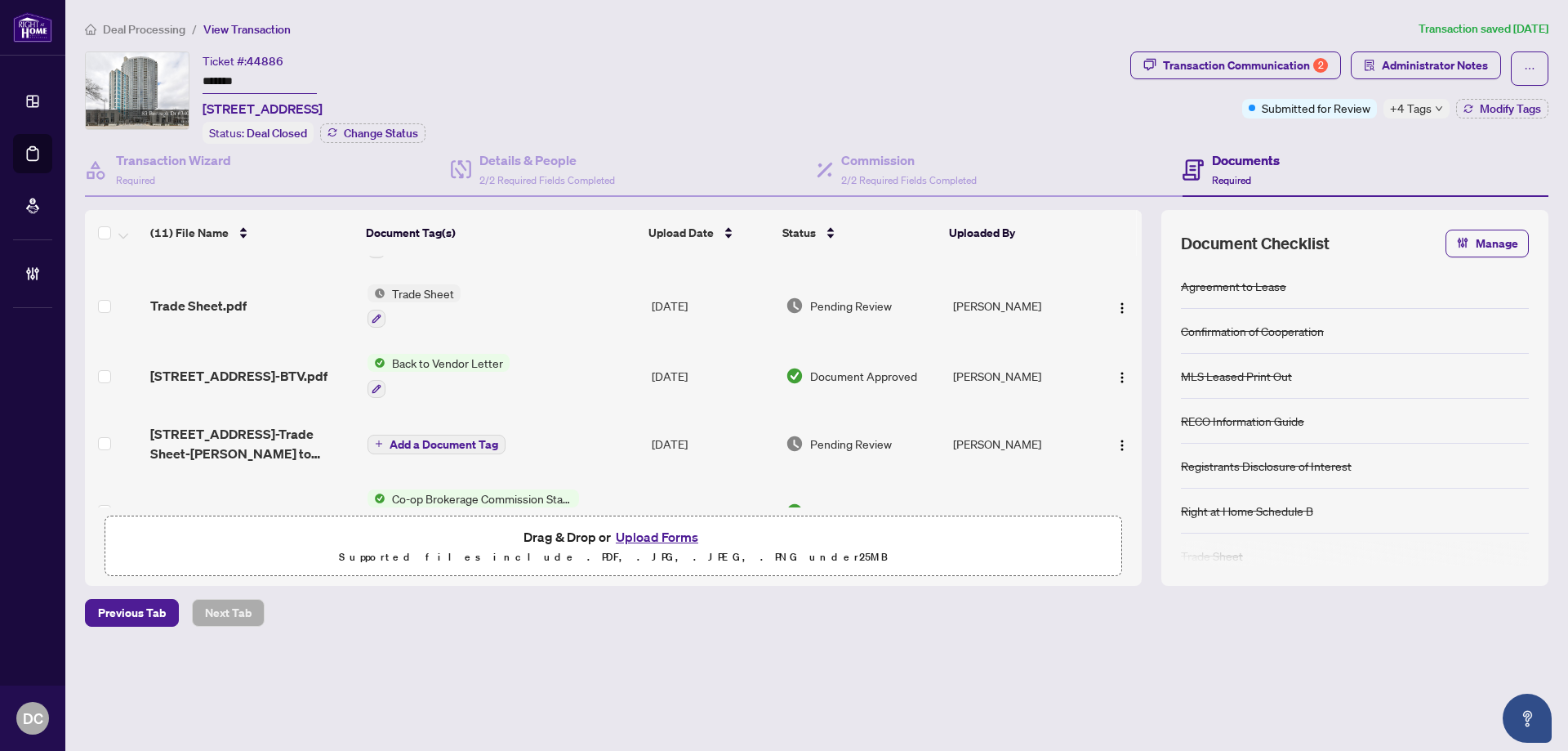
scroll to position [82, 0]
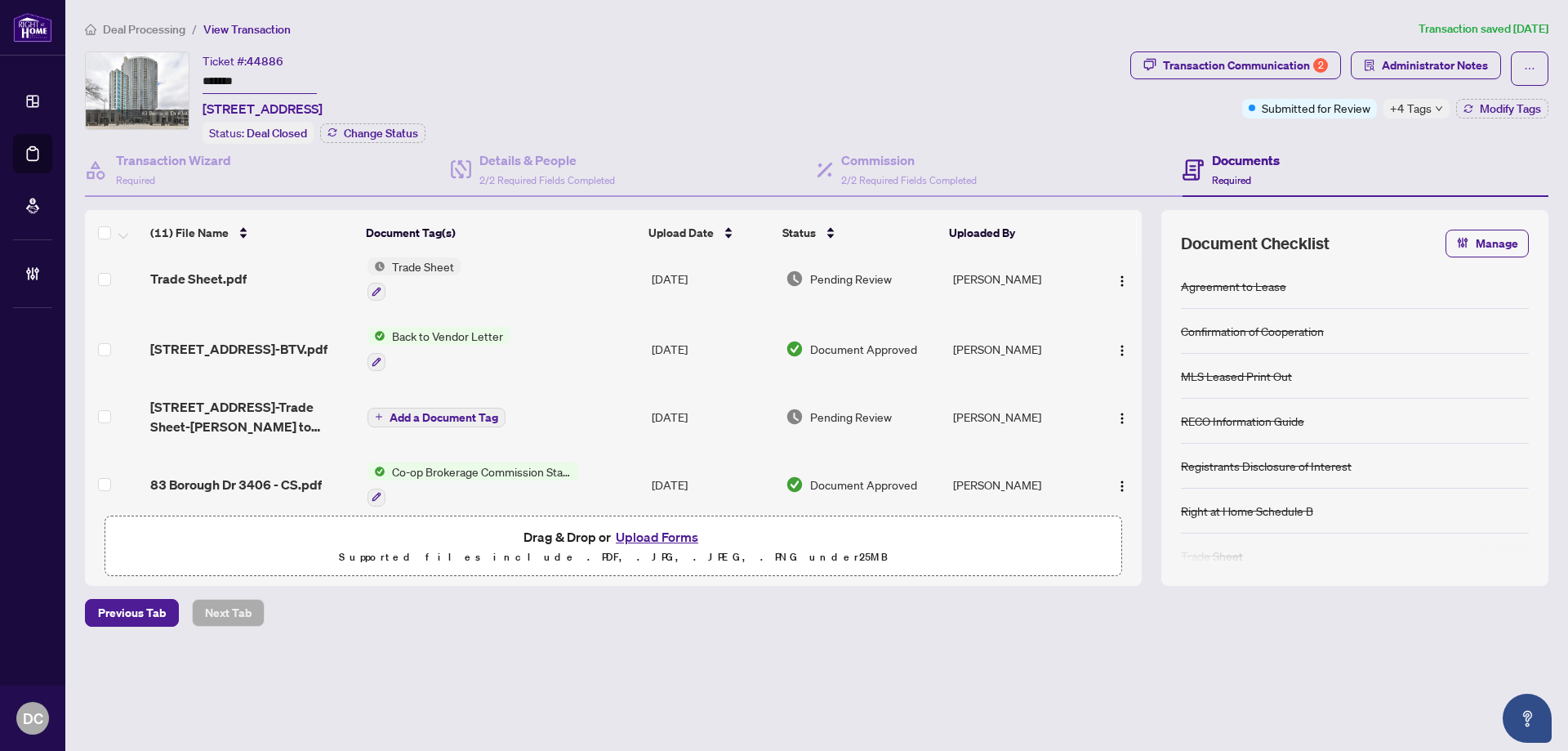
click at [663, 478] on td "Aug/05/2025" at bounding box center [712, 484] width 134 height 71
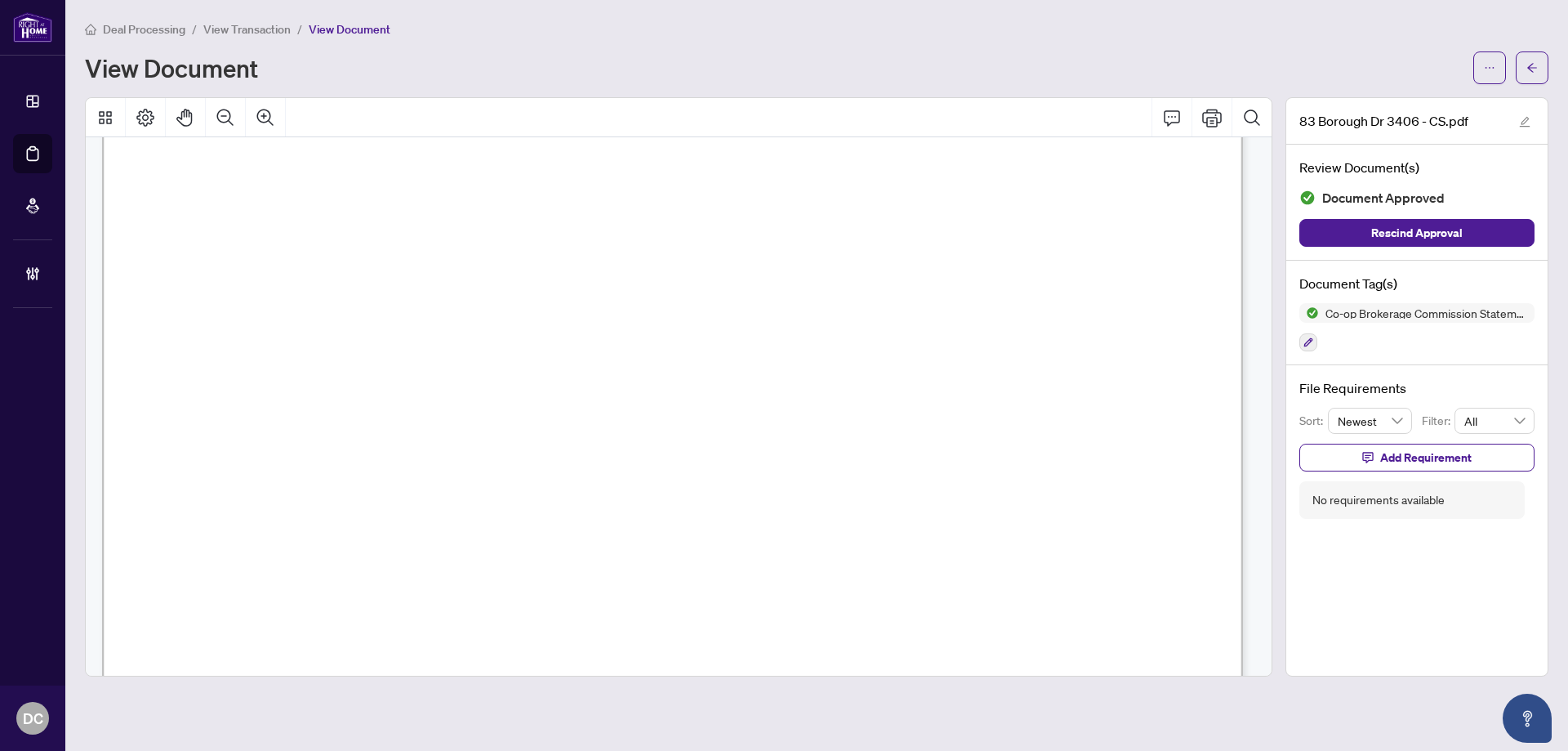
scroll to position [327, 0]
click at [1522, 65] on button "button" at bounding box center [1532, 68] width 33 height 33
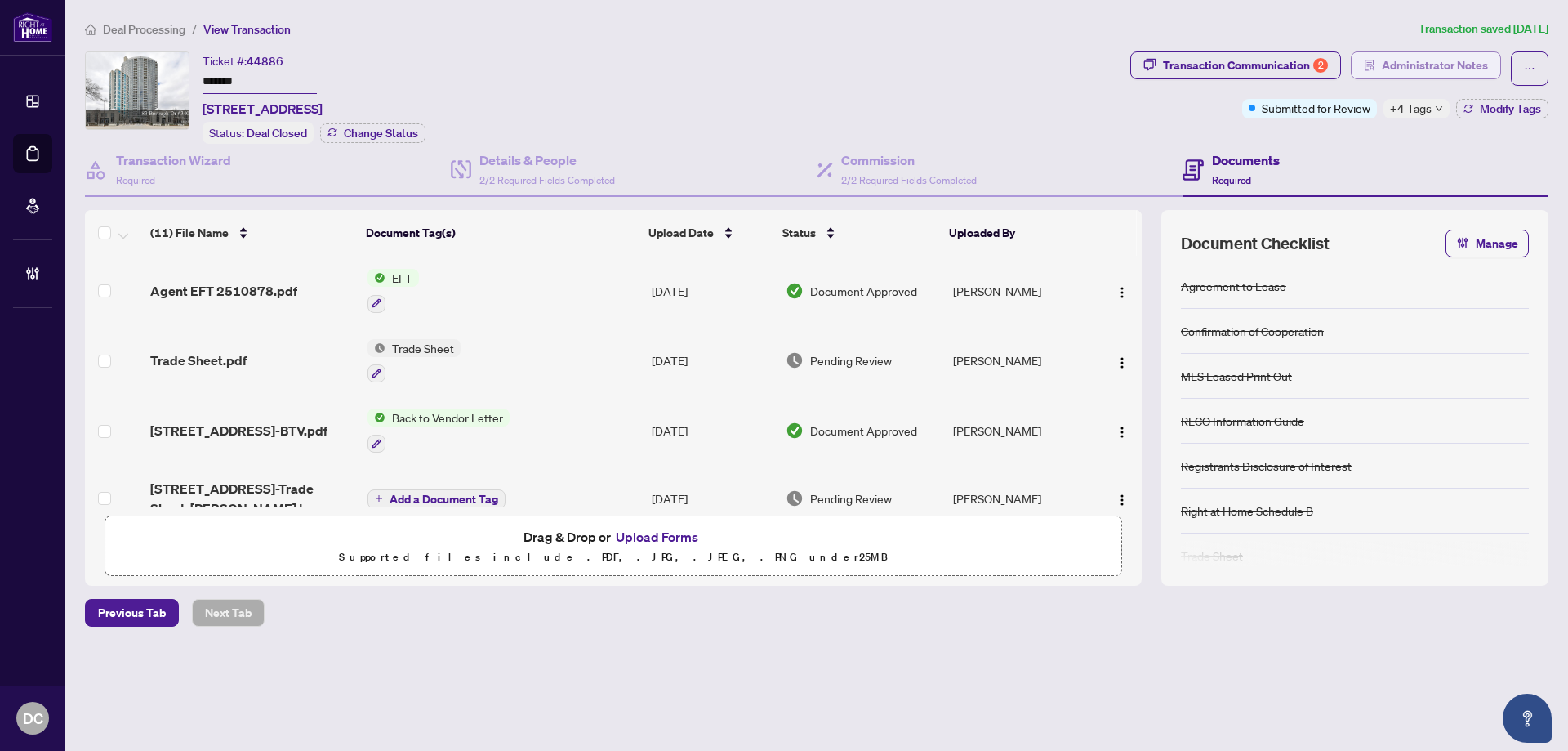
click at [1473, 65] on span "Administrator Notes" at bounding box center [1434, 66] width 106 height 26
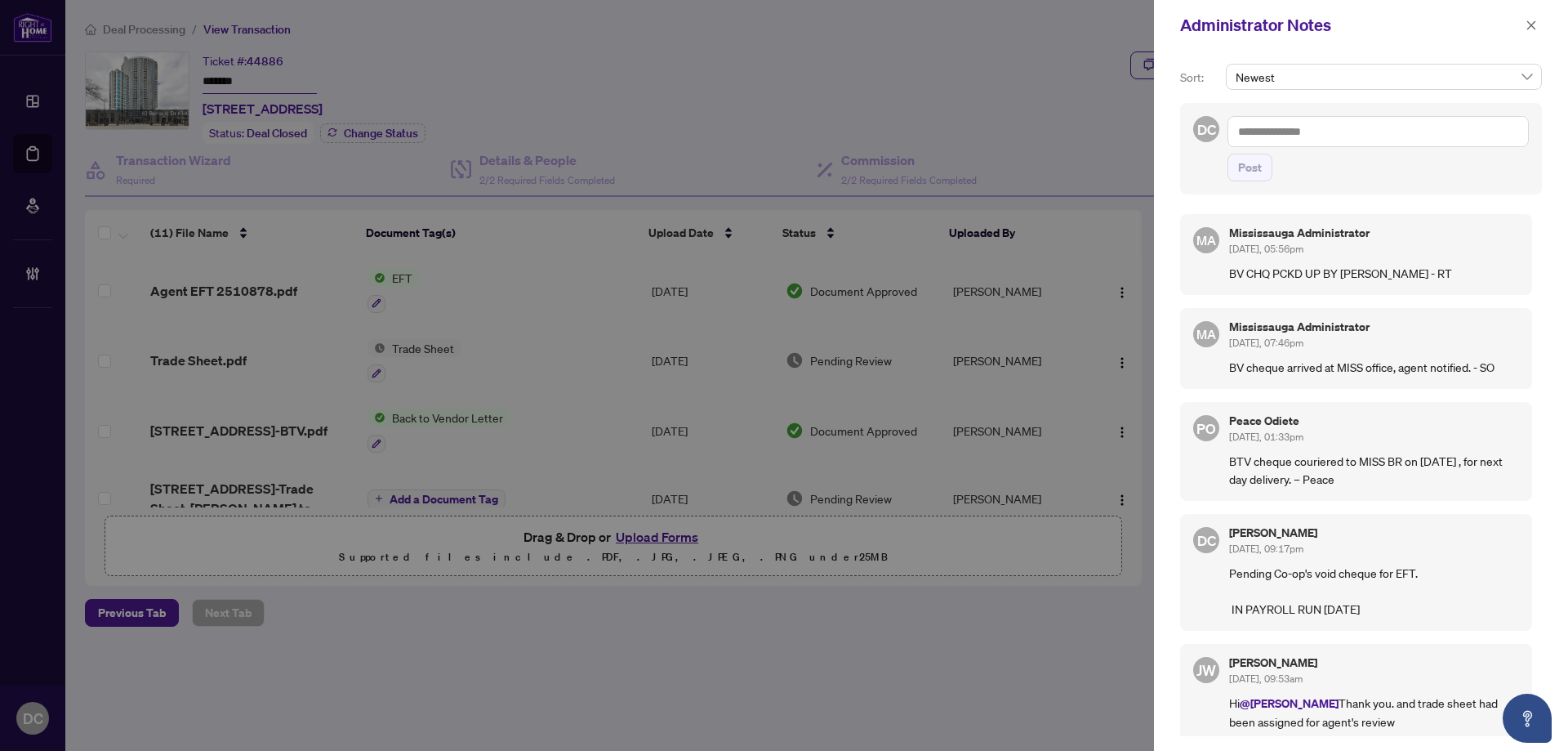
click at [1366, 134] on textarea at bounding box center [1379, 131] width 301 height 31
paste textarea "**********"
type textarea "**********"
click at [1255, 181] on span "Post" at bounding box center [1250, 168] width 24 height 26
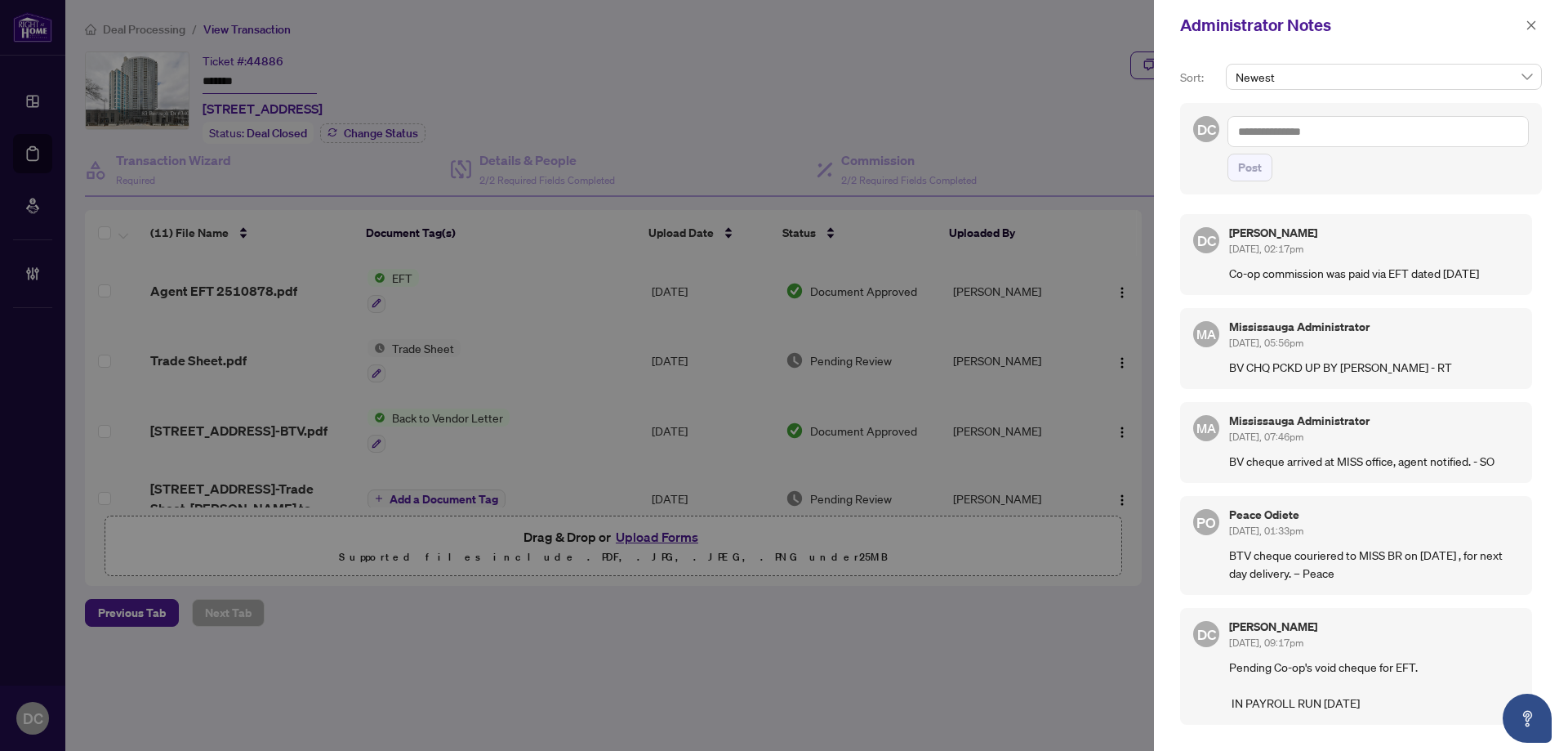
drag, startPoint x: 1541, startPoint y: 27, endPoint x: 1433, endPoint y: 36, distance: 108.4
click at [1541, 27] on button "button" at bounding box center [1531, 24] width 22 height 20
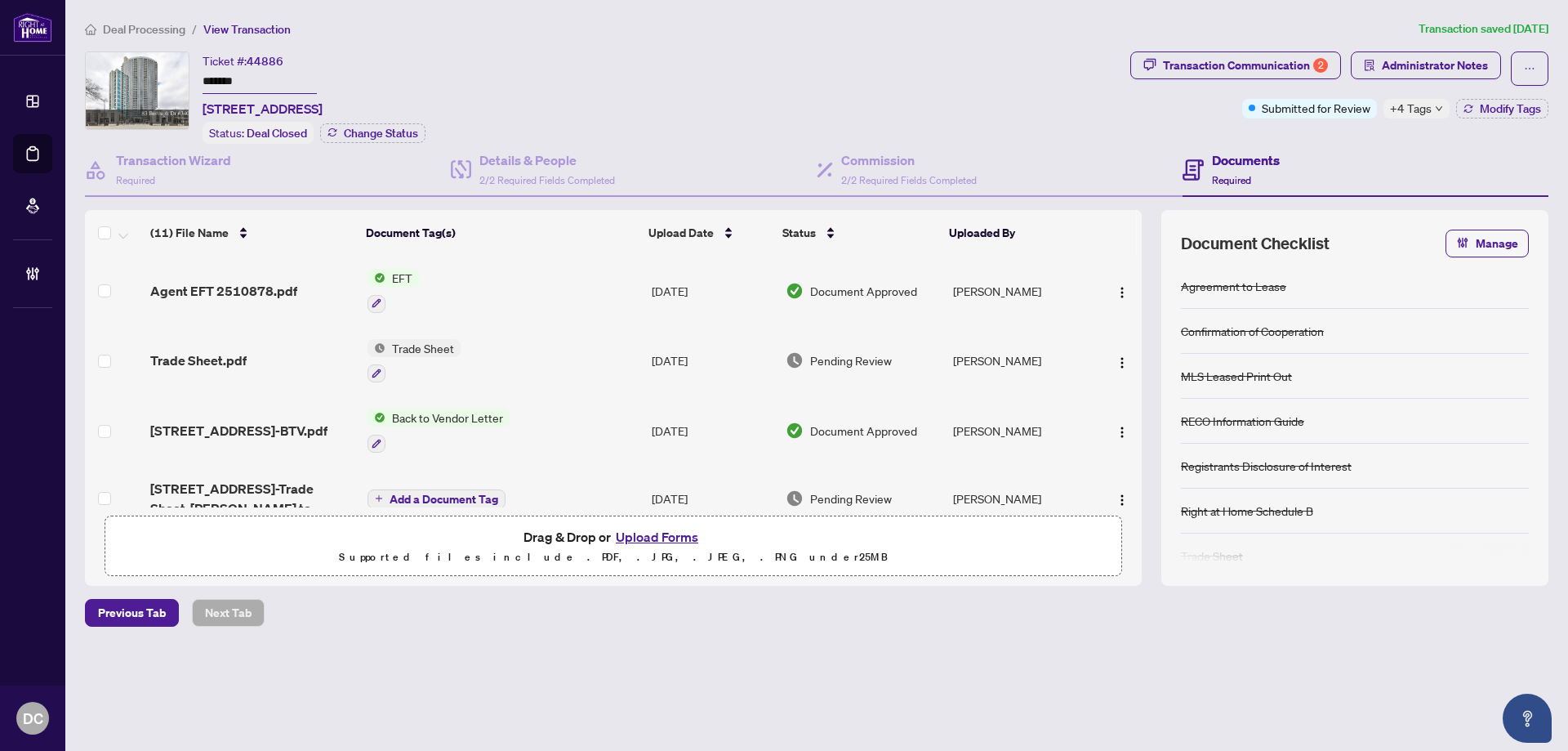
click at [1427, 114] on span "+4 Tags" at bounding box center [1411, 108] width 41 height 19
click at [145, 32] on span "Deal Processing" at bounding box center [144, 29] width 83 height 15
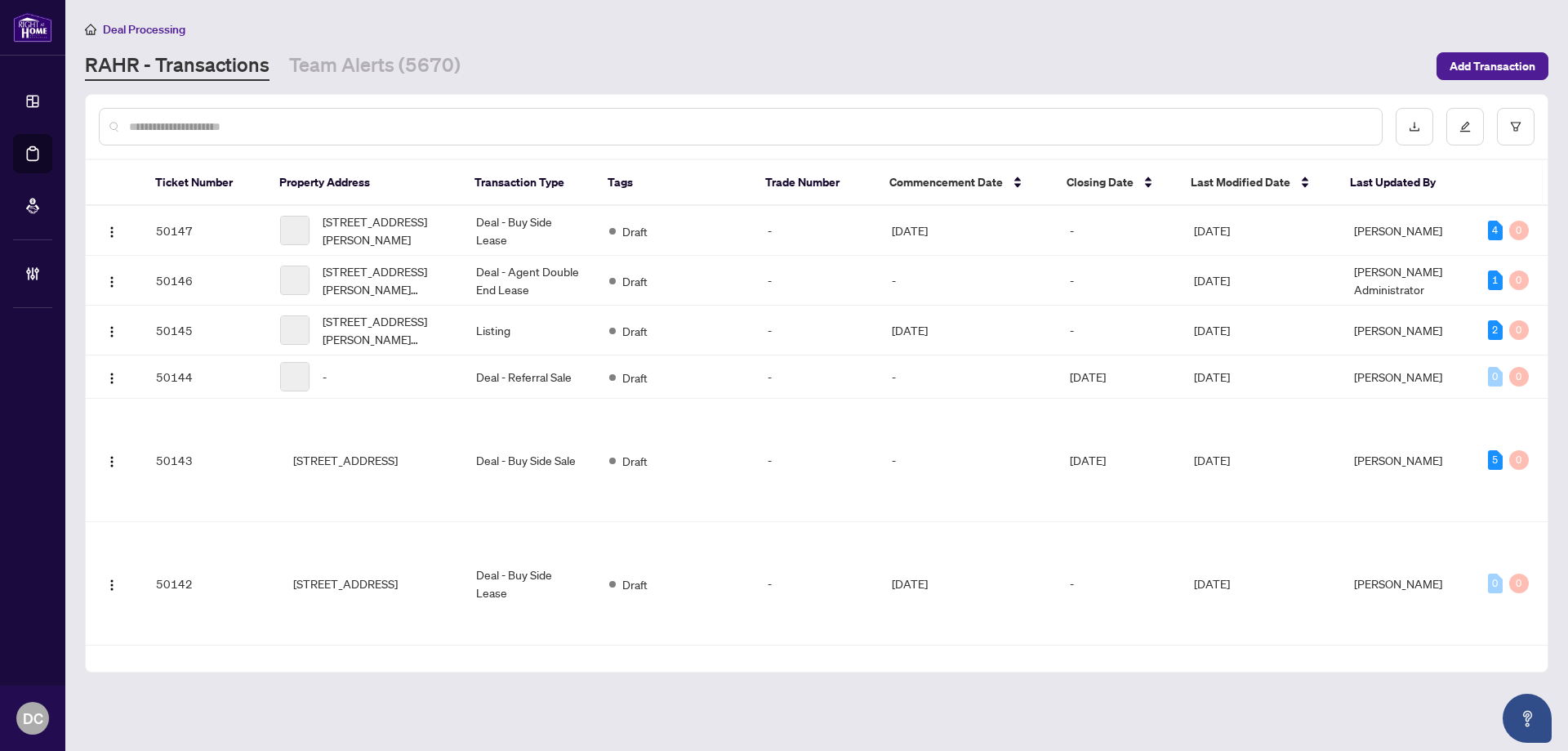
click at [251, 119] on input "text" at bounding box center [749, 126] width 1240 height 18
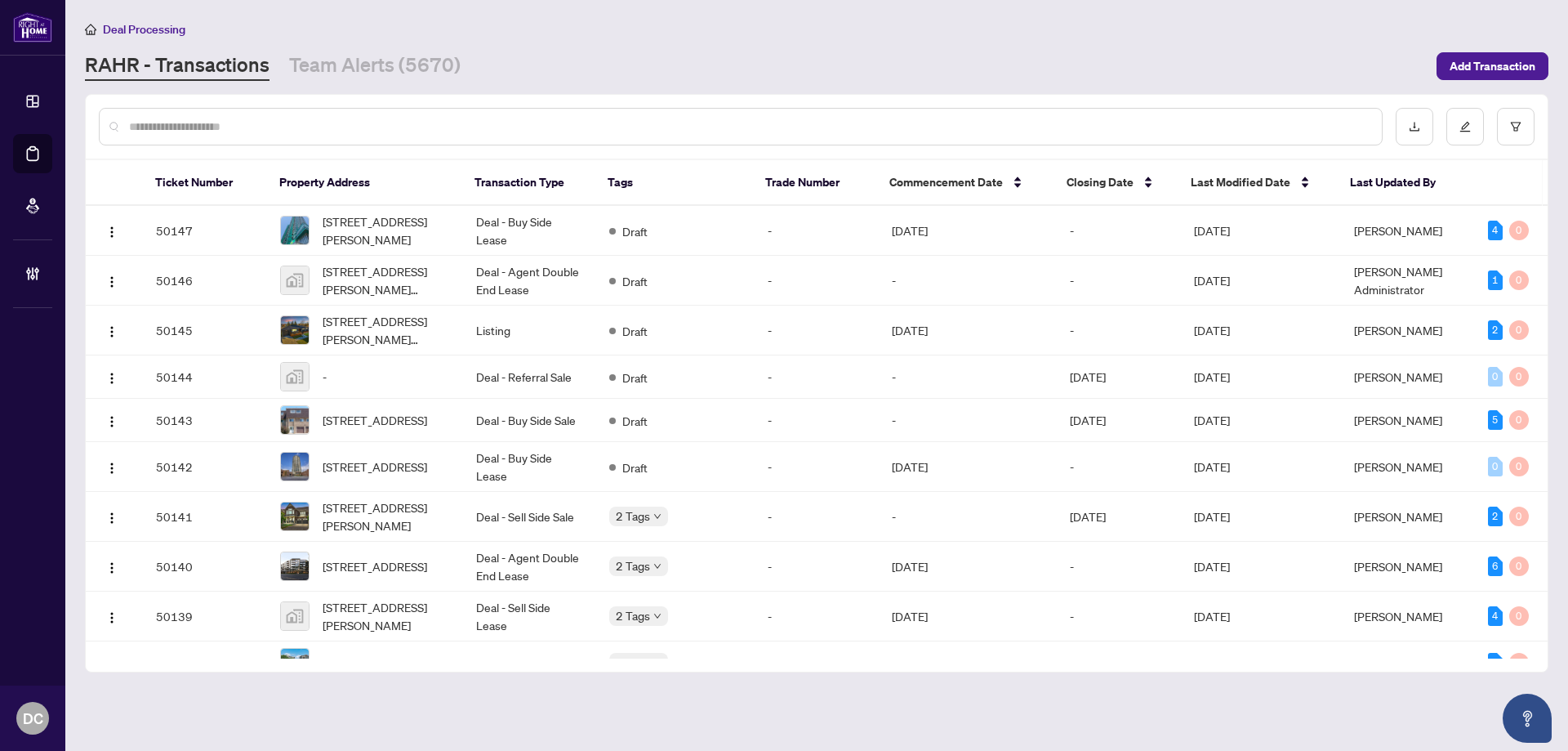
paste input "*******"
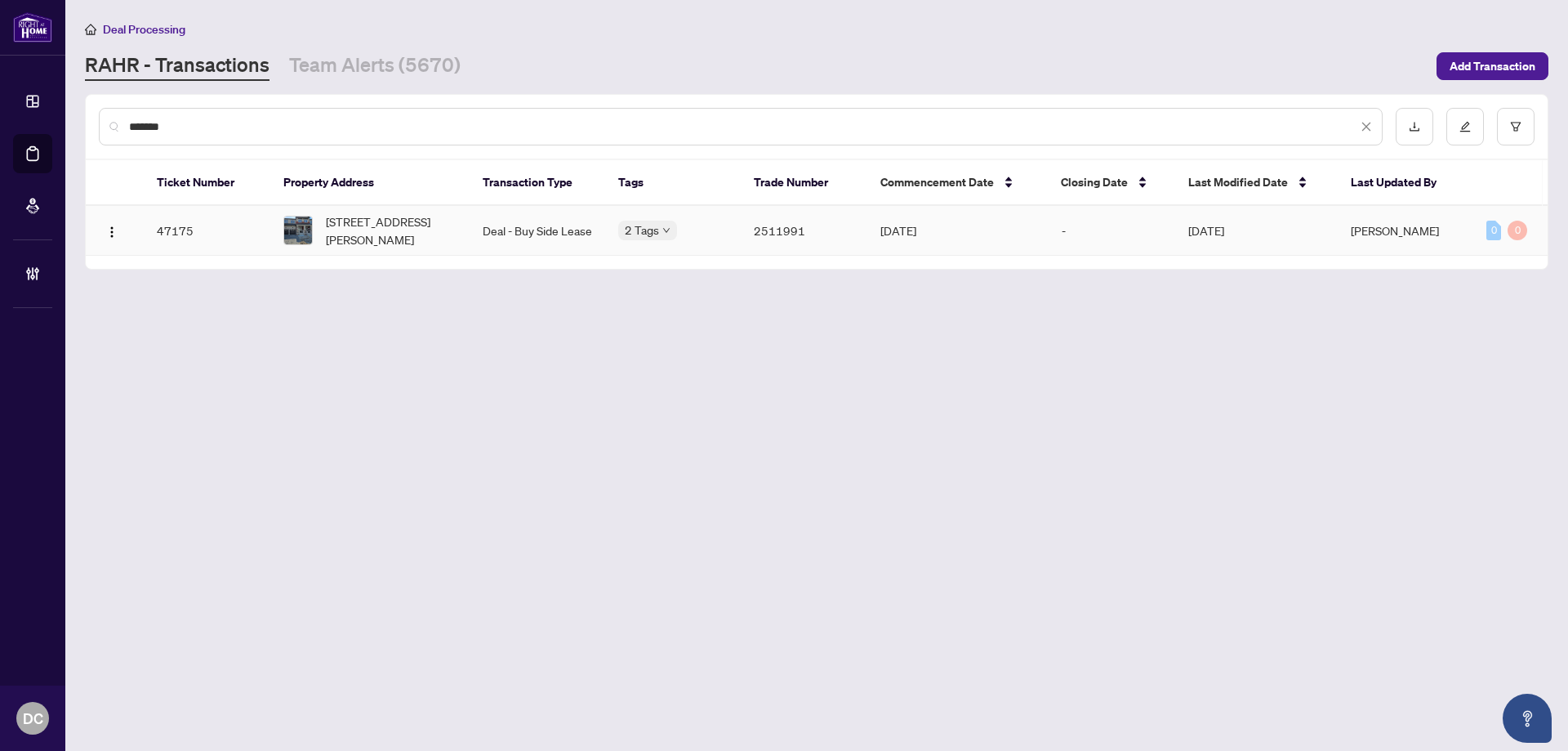
type input "*******"
click at [439, 218] on span "128 Greer St, Barrie, Ontario L9S 2Z5, Canada" at bounding box center [391, 230] width 131 height 36
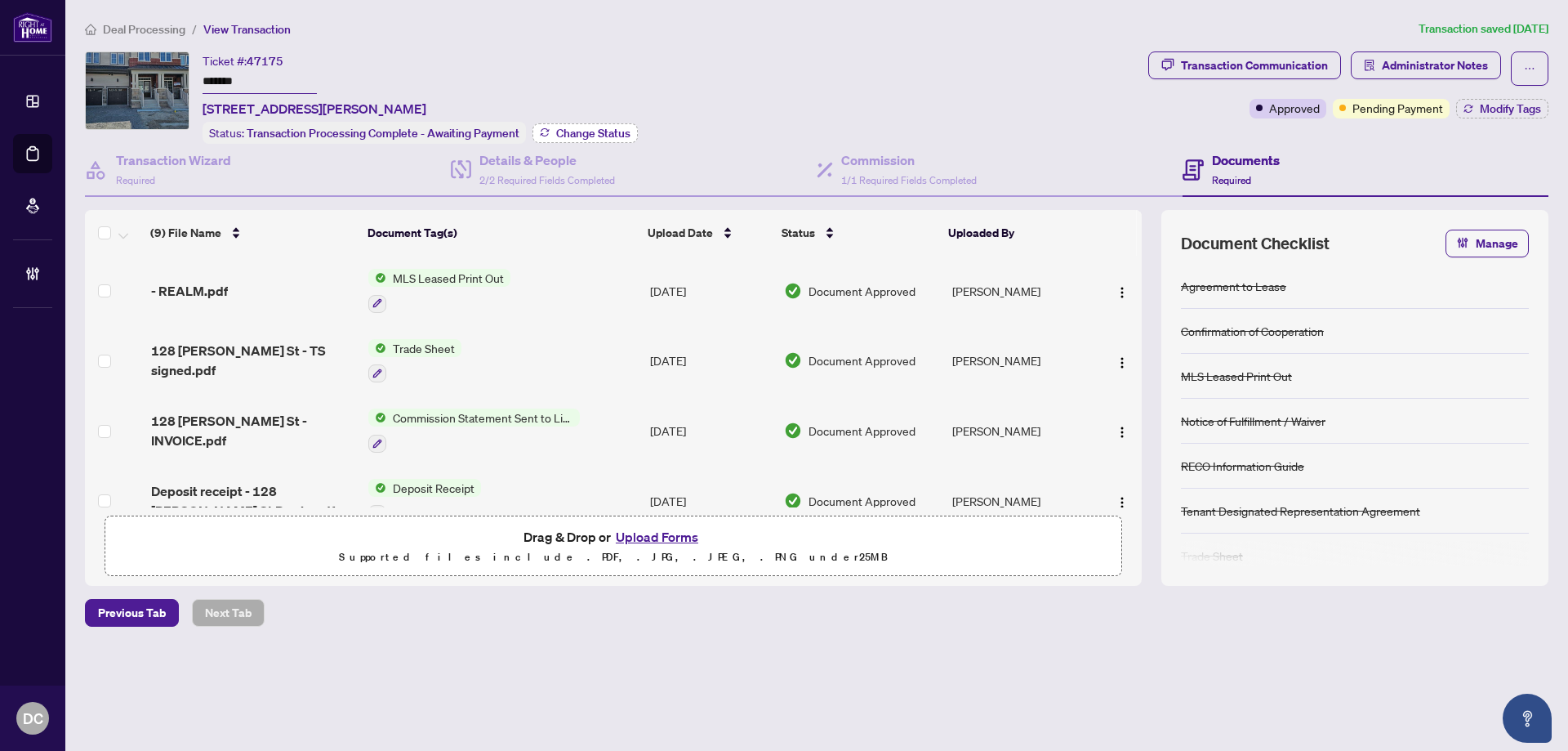
click at [576, 131] on span "Change Status" at bounding box center [593, 133] width 74 height 11
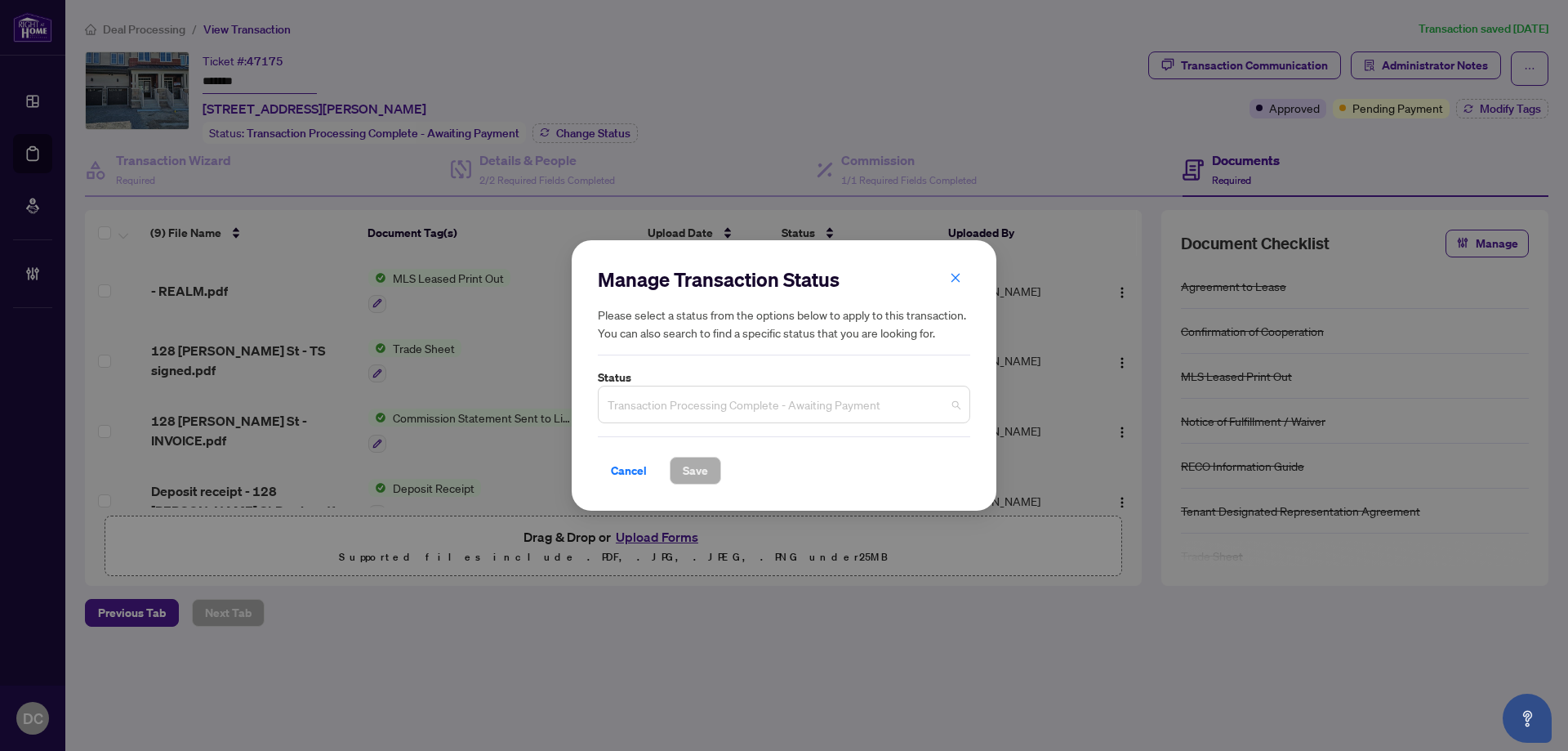
click at [750, 400] on span "Transaction Processing Complete - Awaiting Payment" at bounding box center [784, 404] width 353 height 31
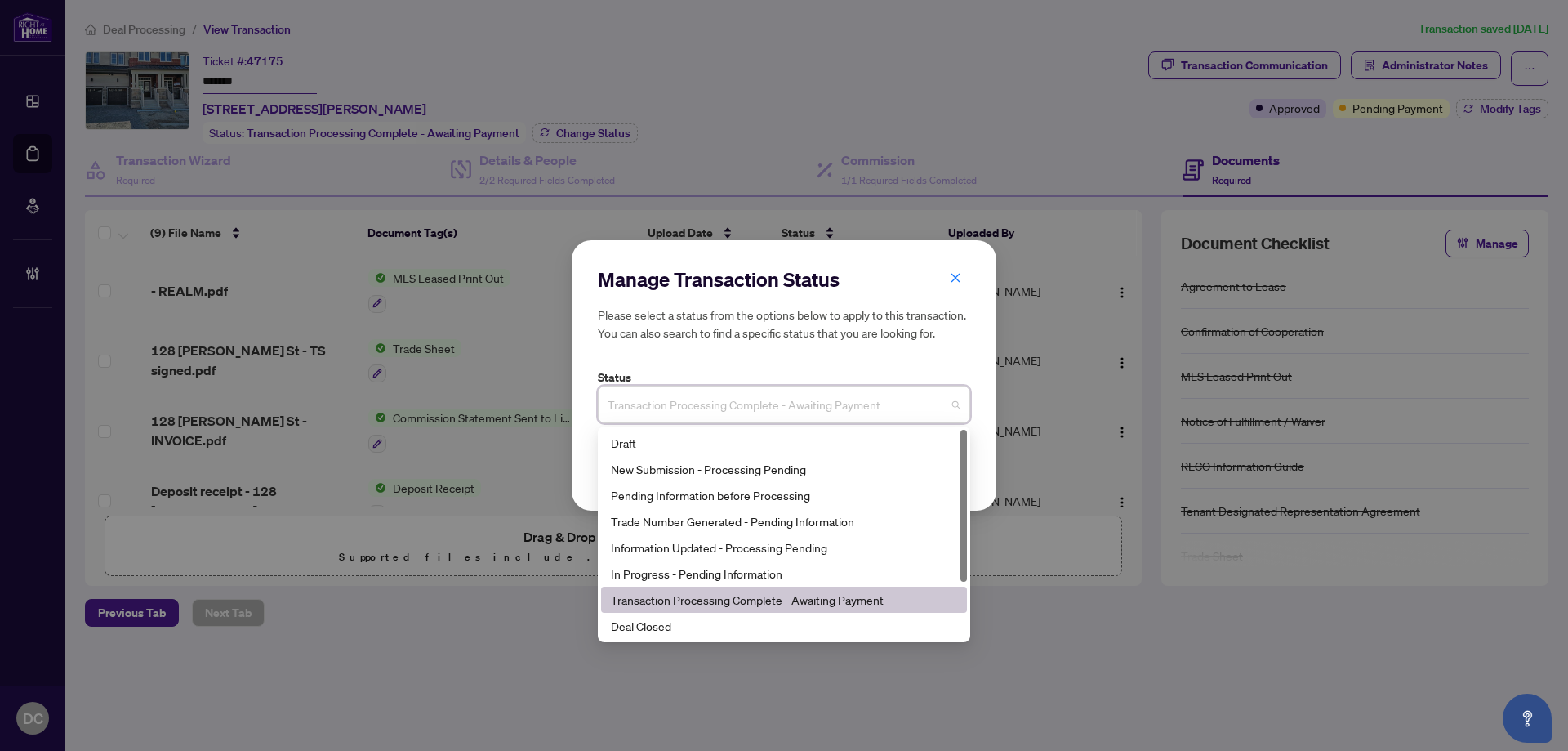
click at [703, 615] on div "Deal Closed" at bounding box center [784, 626] width 366 height 26
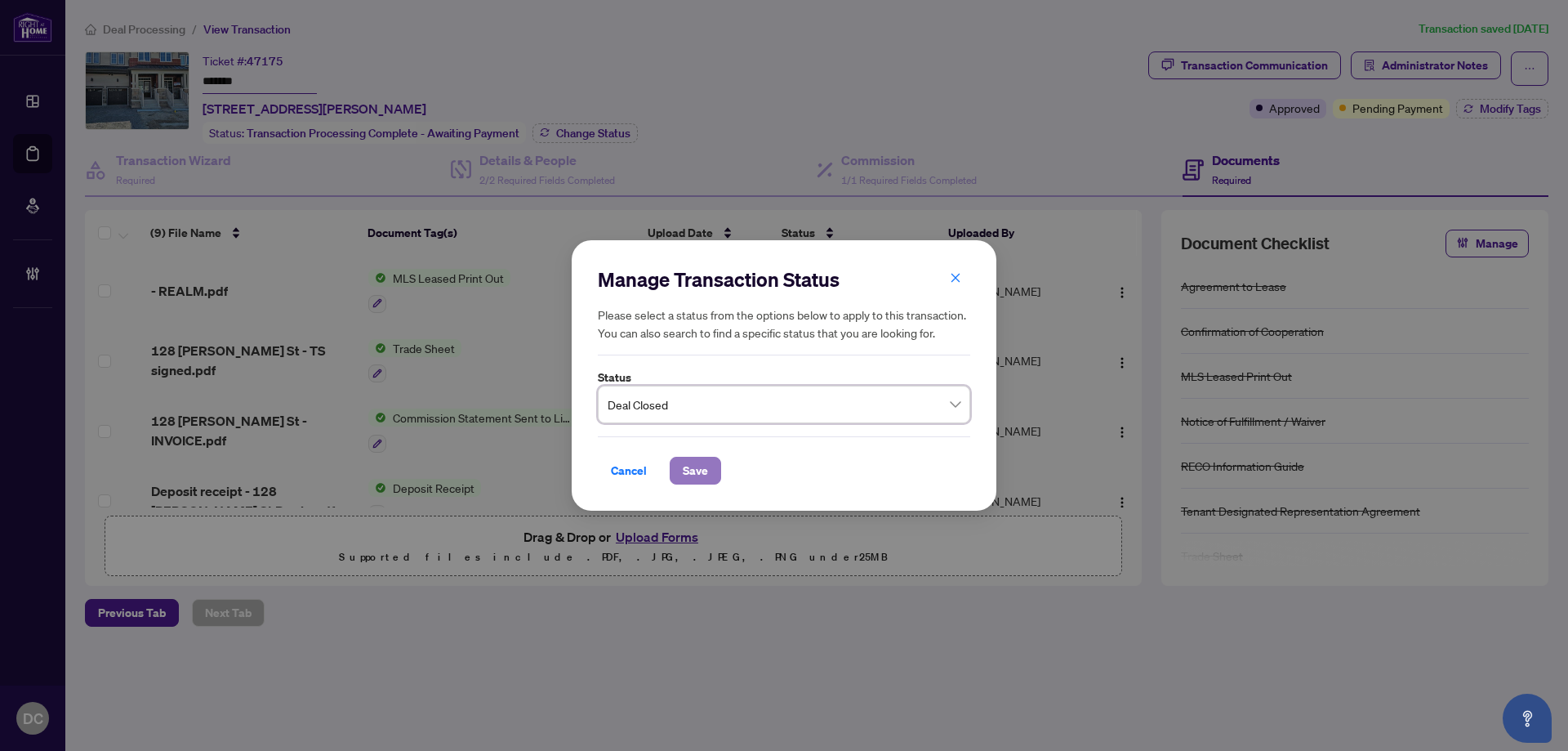
click at [676, 474] on button "Save" at bounding box center [695, 470] width 52 height 27
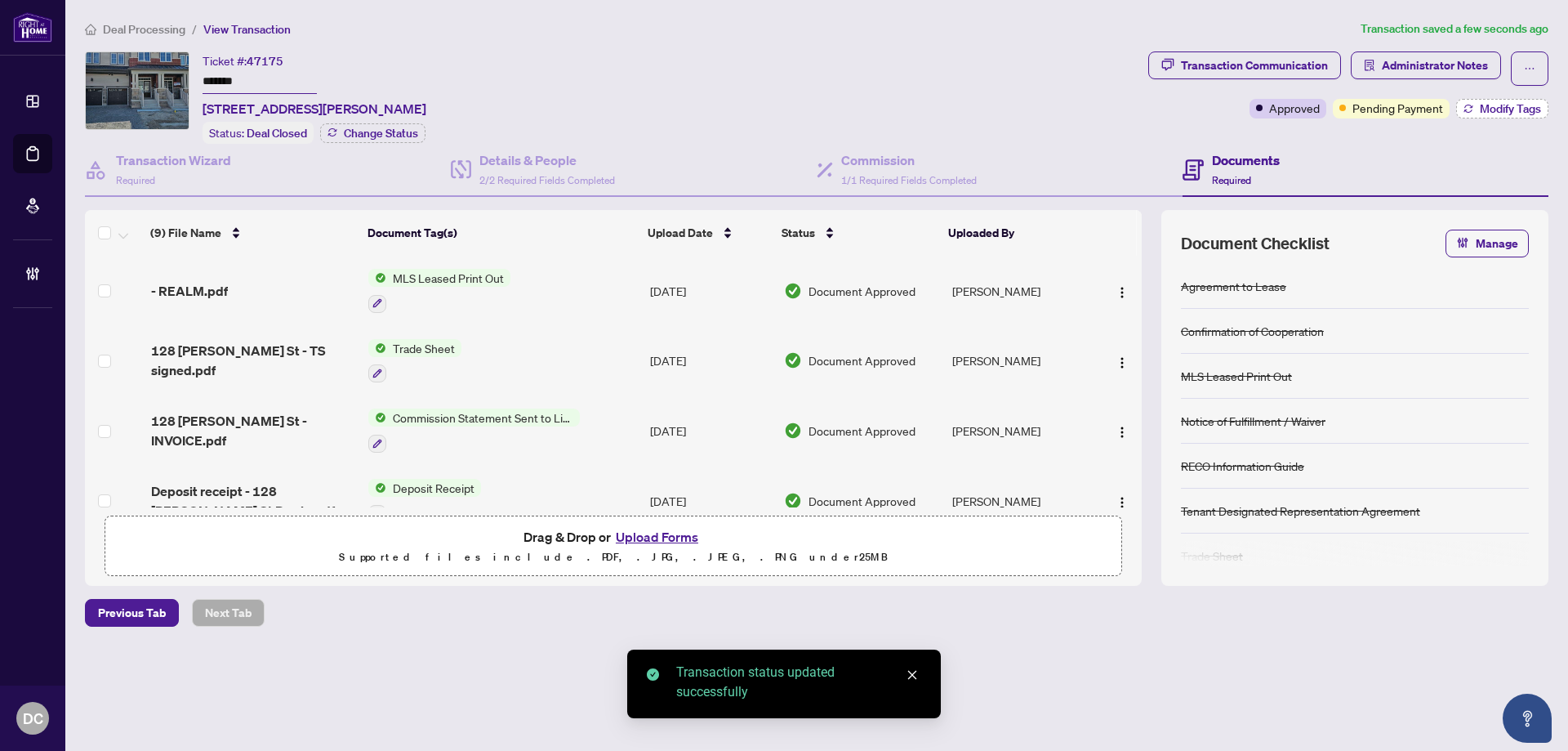
click at [1493, 109] on span "Modify Tags" at bounding box center [1511, 108] width 61 height 11
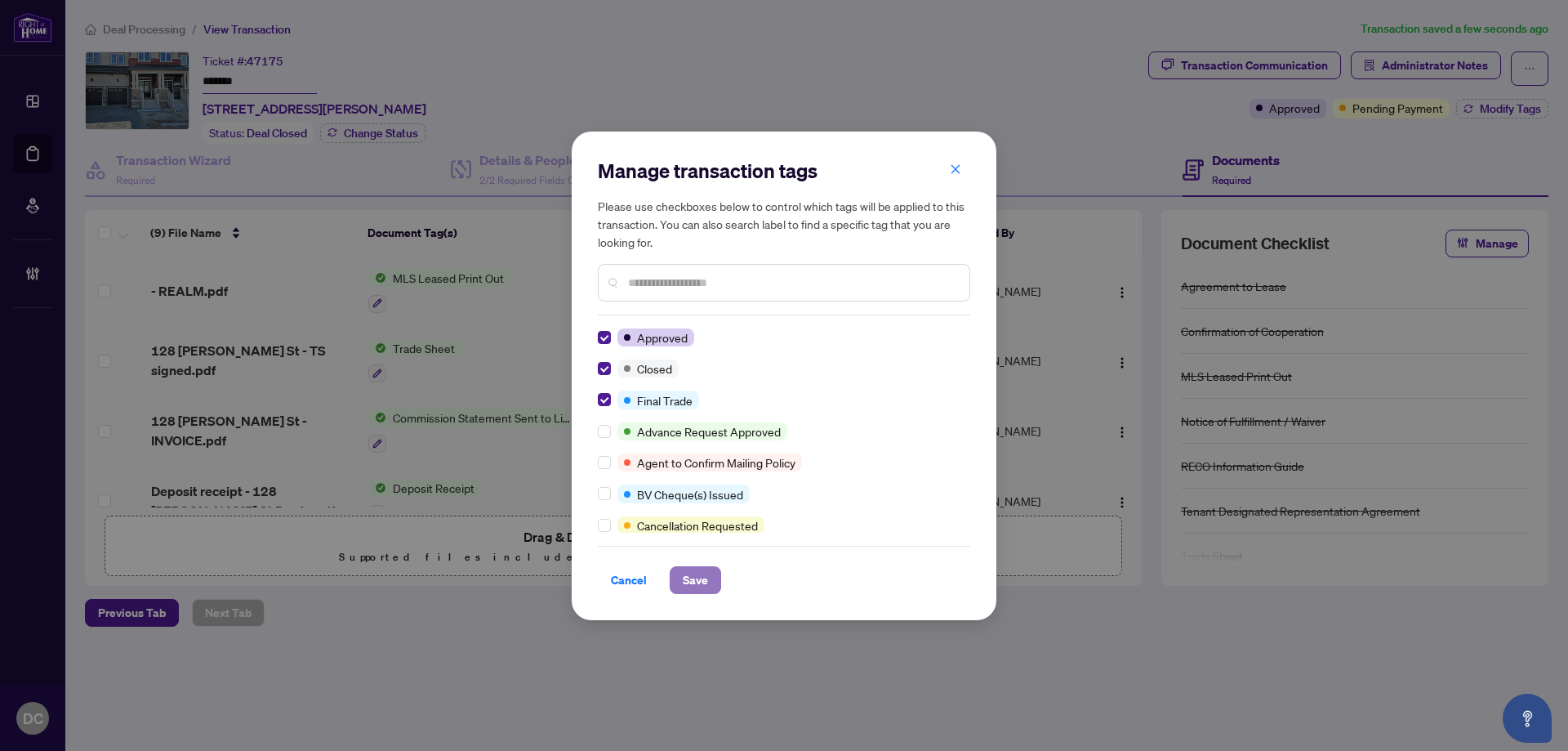
click at [687, 580] on span "Save" at bounding box center [695, 580] width 25 height 26
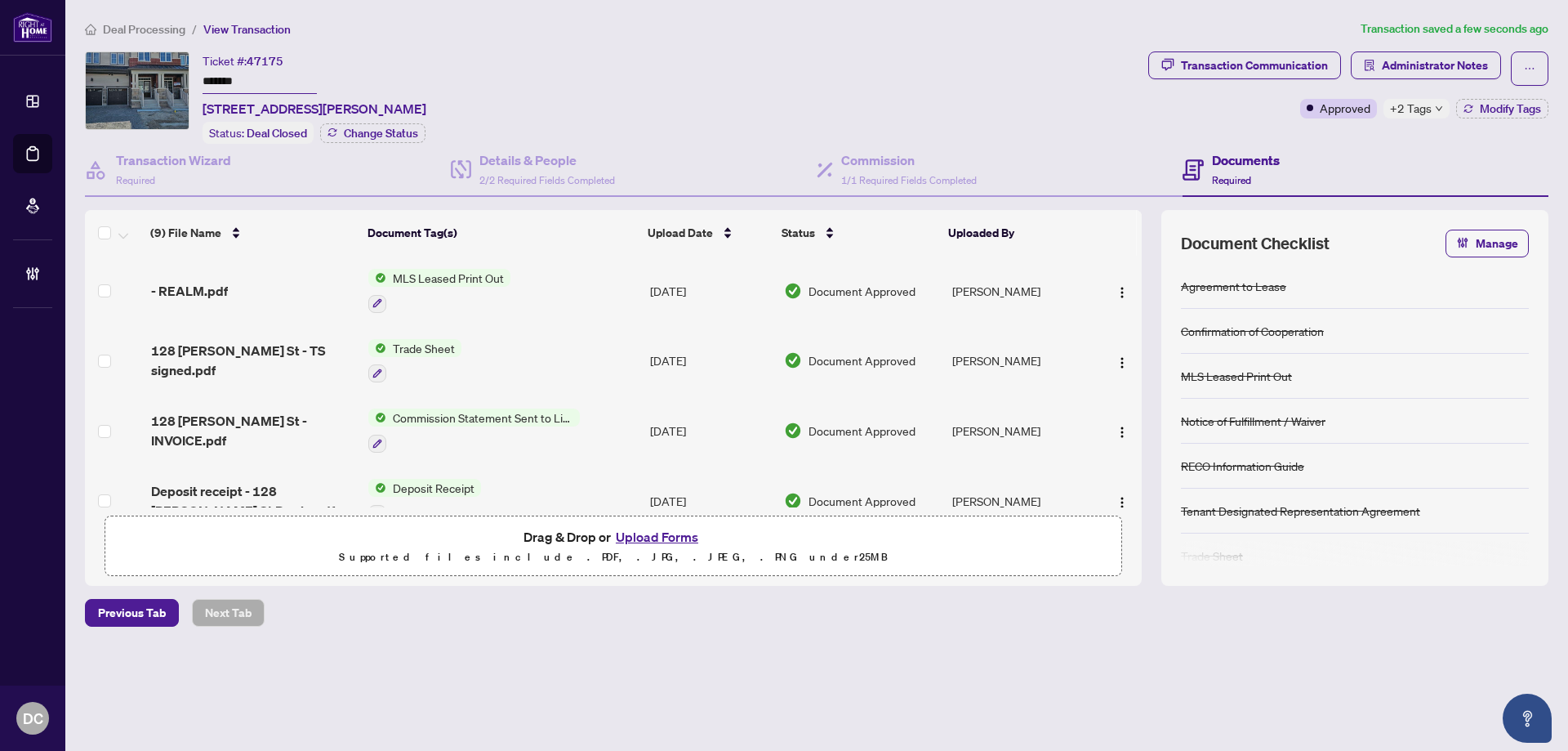
click at [1431, 102] on div "+2 Tags" at bounding box center [1416, 108] width 66 height 20
click at [1353, 139] on div "Transaction Communication Administrator Notes Approved +2 Tags Modify Tags" at bounding box center [1349, 98] width 407 height 92
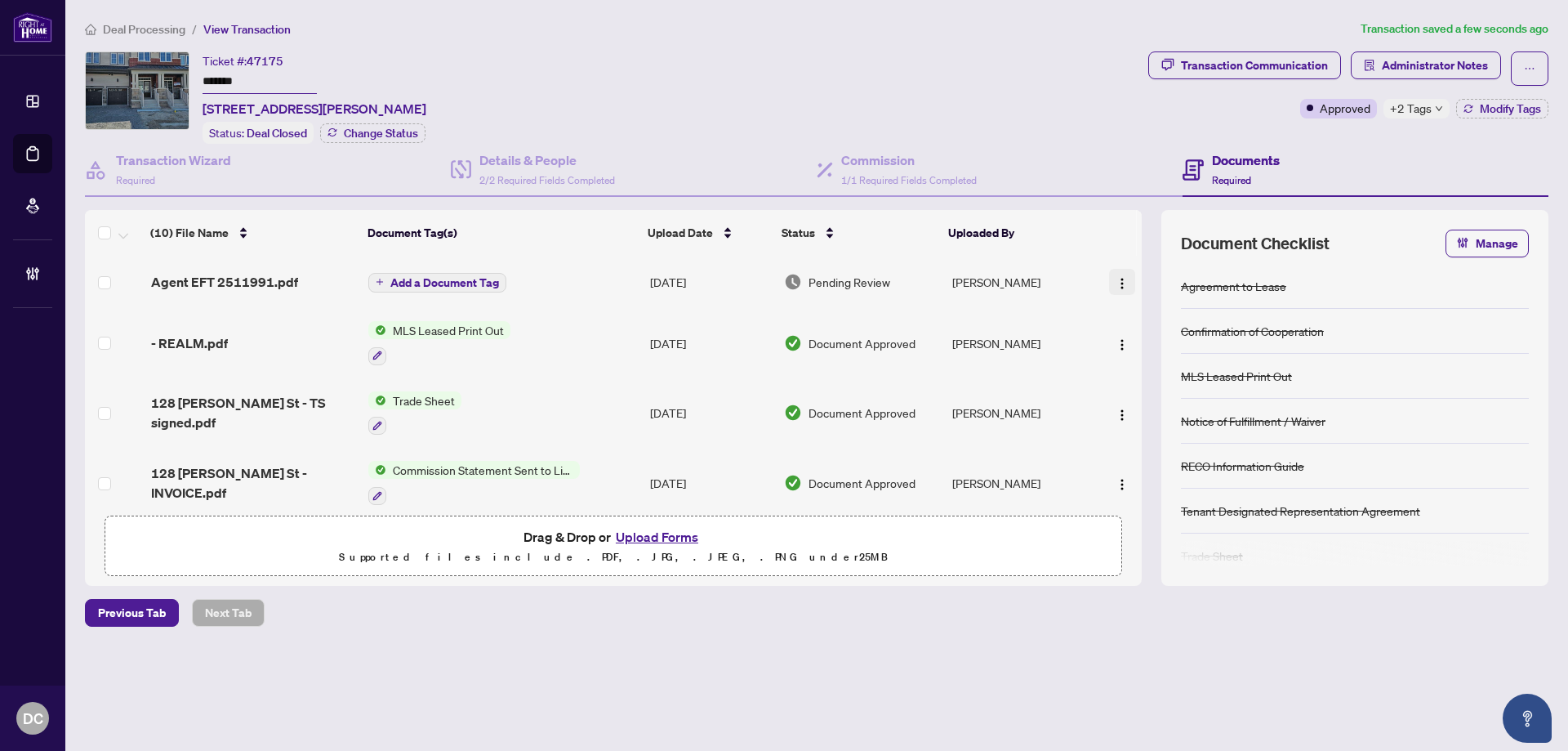
click at [1118, 292] on button "button" at bounding box center [1123, 282] width 26 height 26
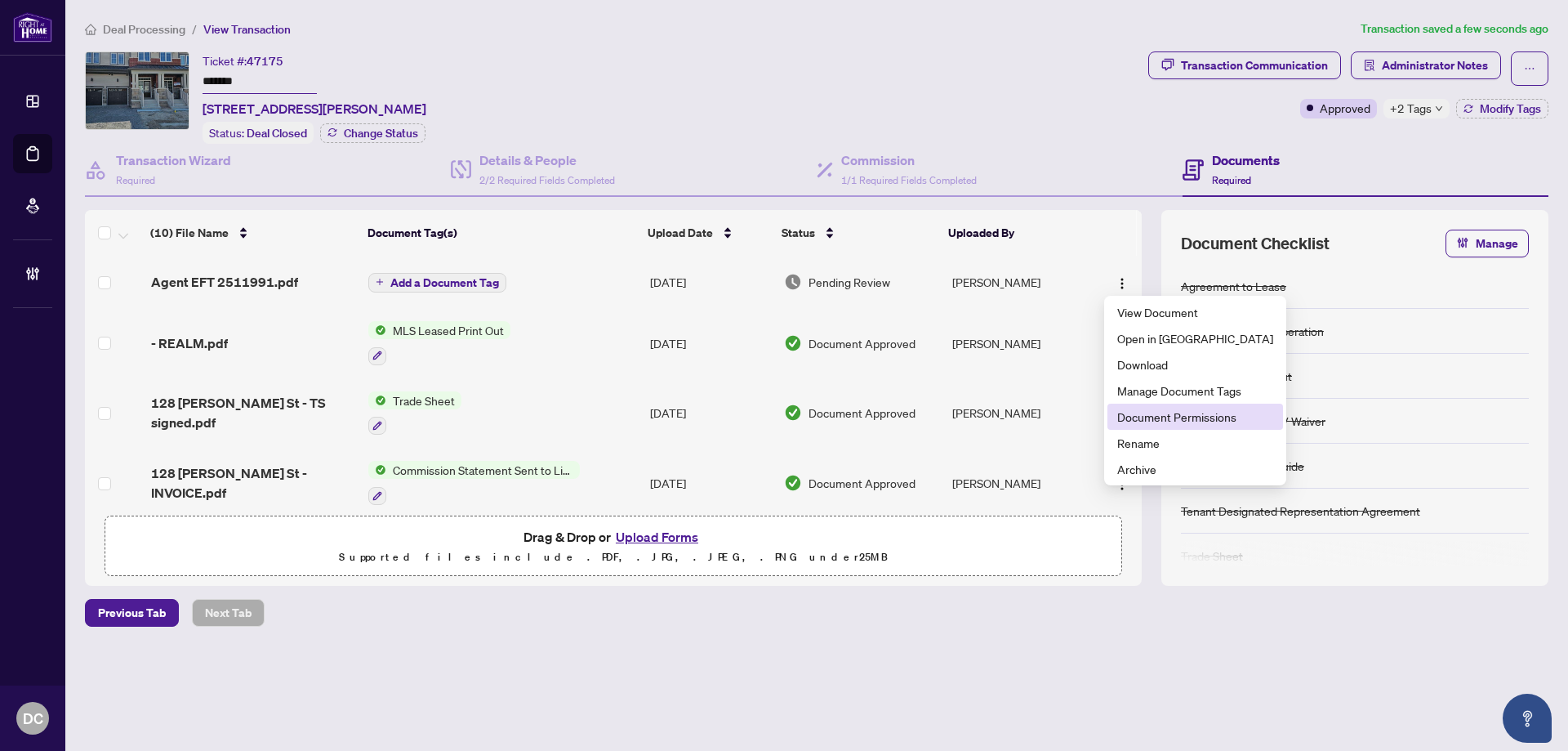
click at [1163, 413] on span "Document Permissions" at bounding box center [1195, 416] width 156 height 18
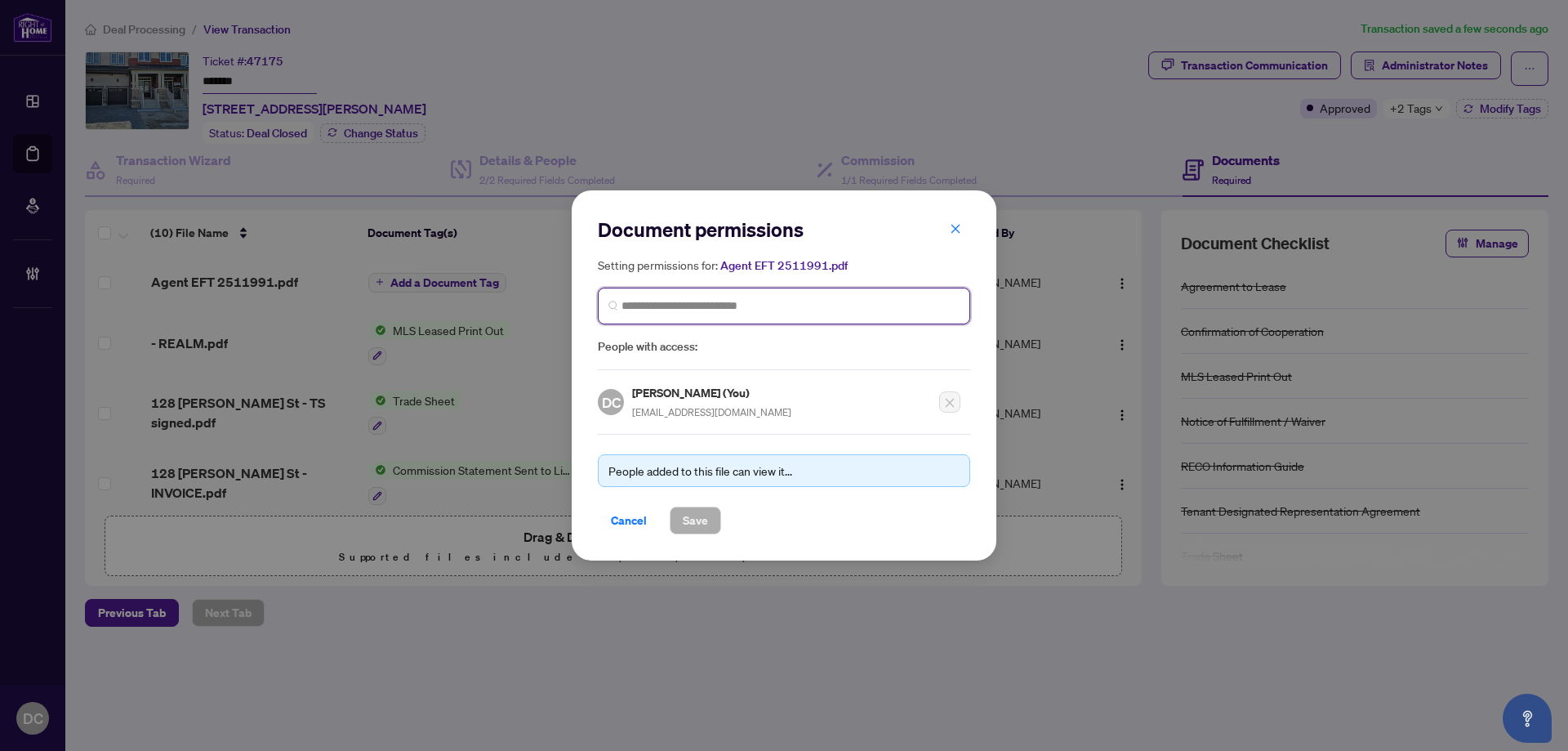
click at [825, 305] on input "search" at bounding box center [790, 306] width 338 height 17
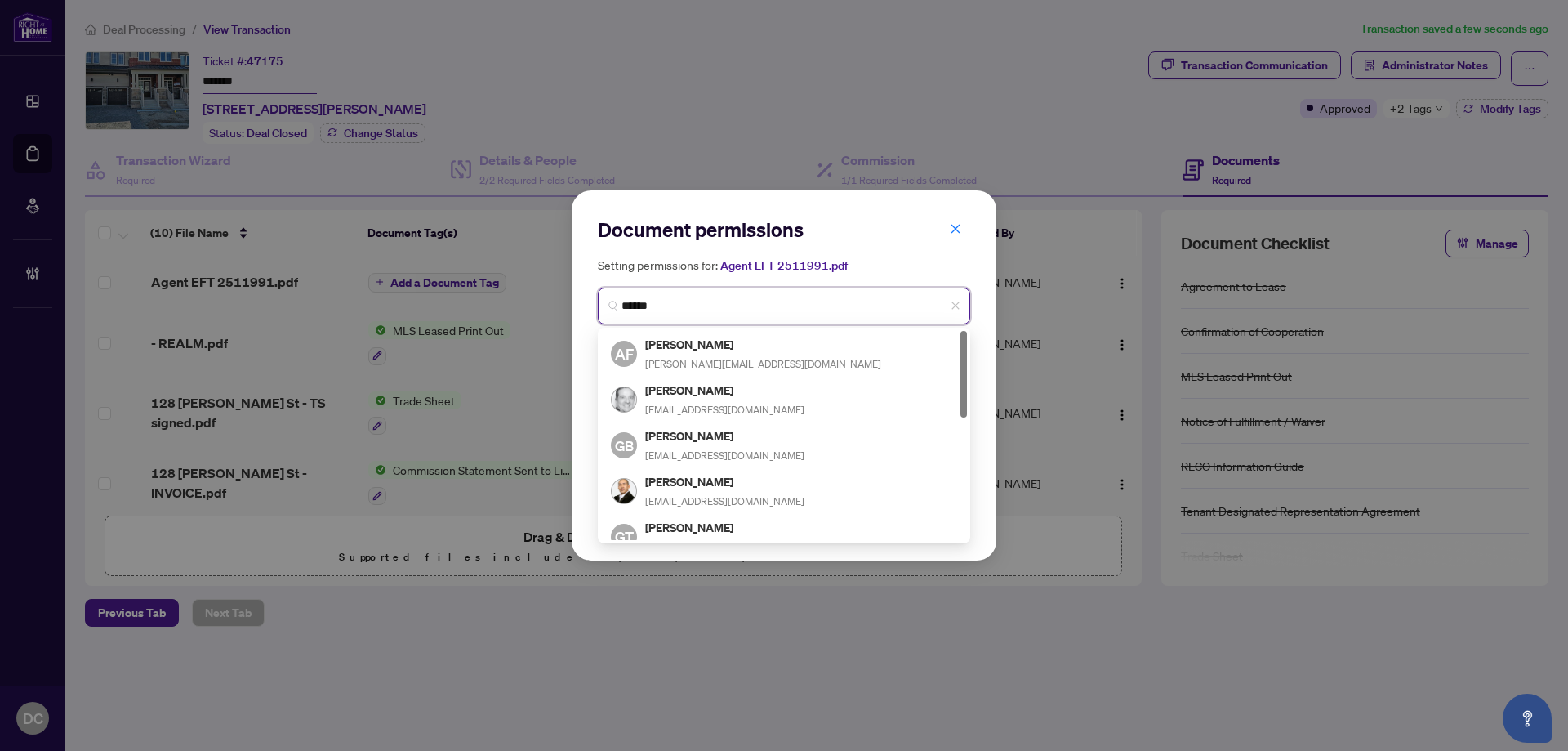
type input "*******"
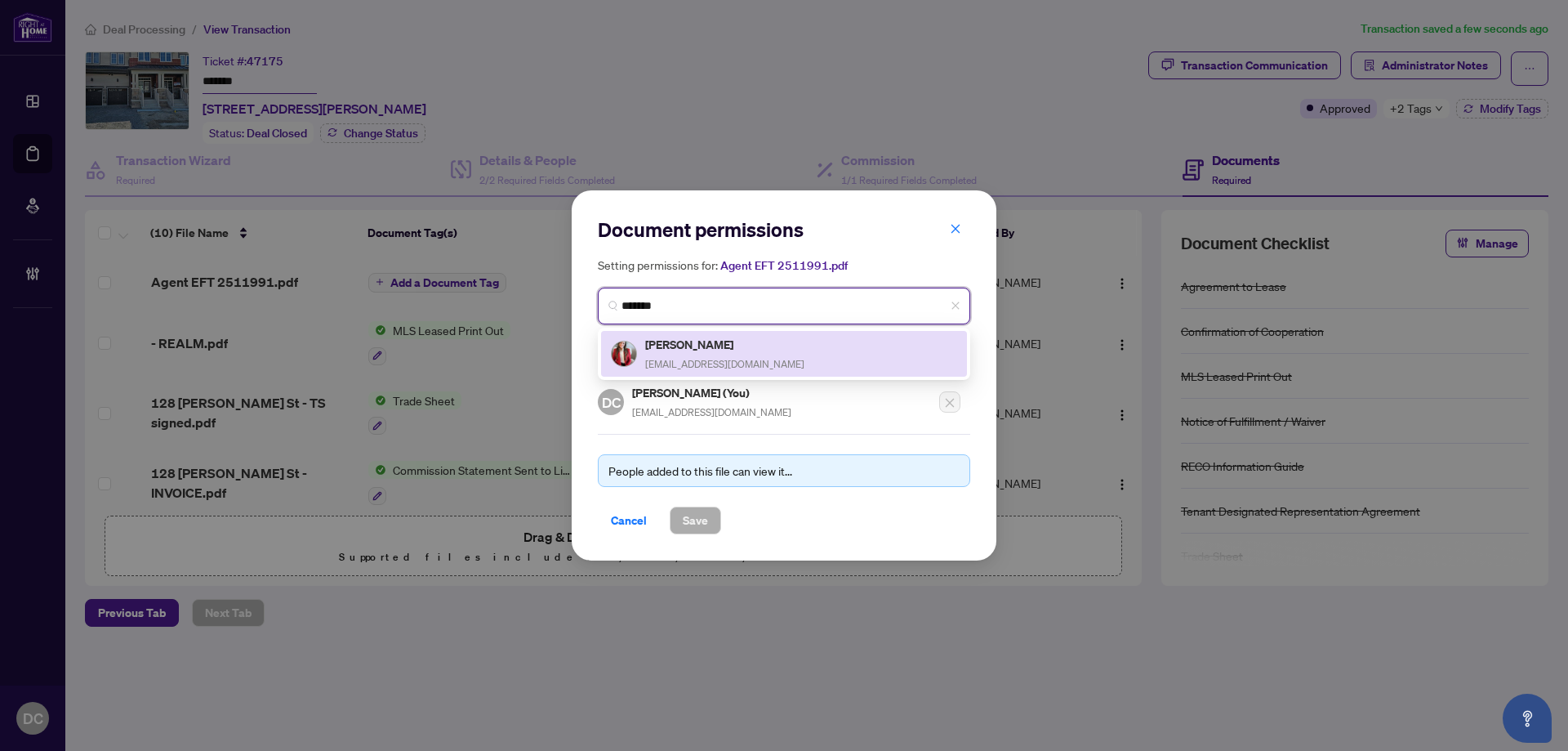
click at [729, 358] on span "giovanapalomborealtor@gmail.com" at bounding box center [724, 364] width 159 height 12
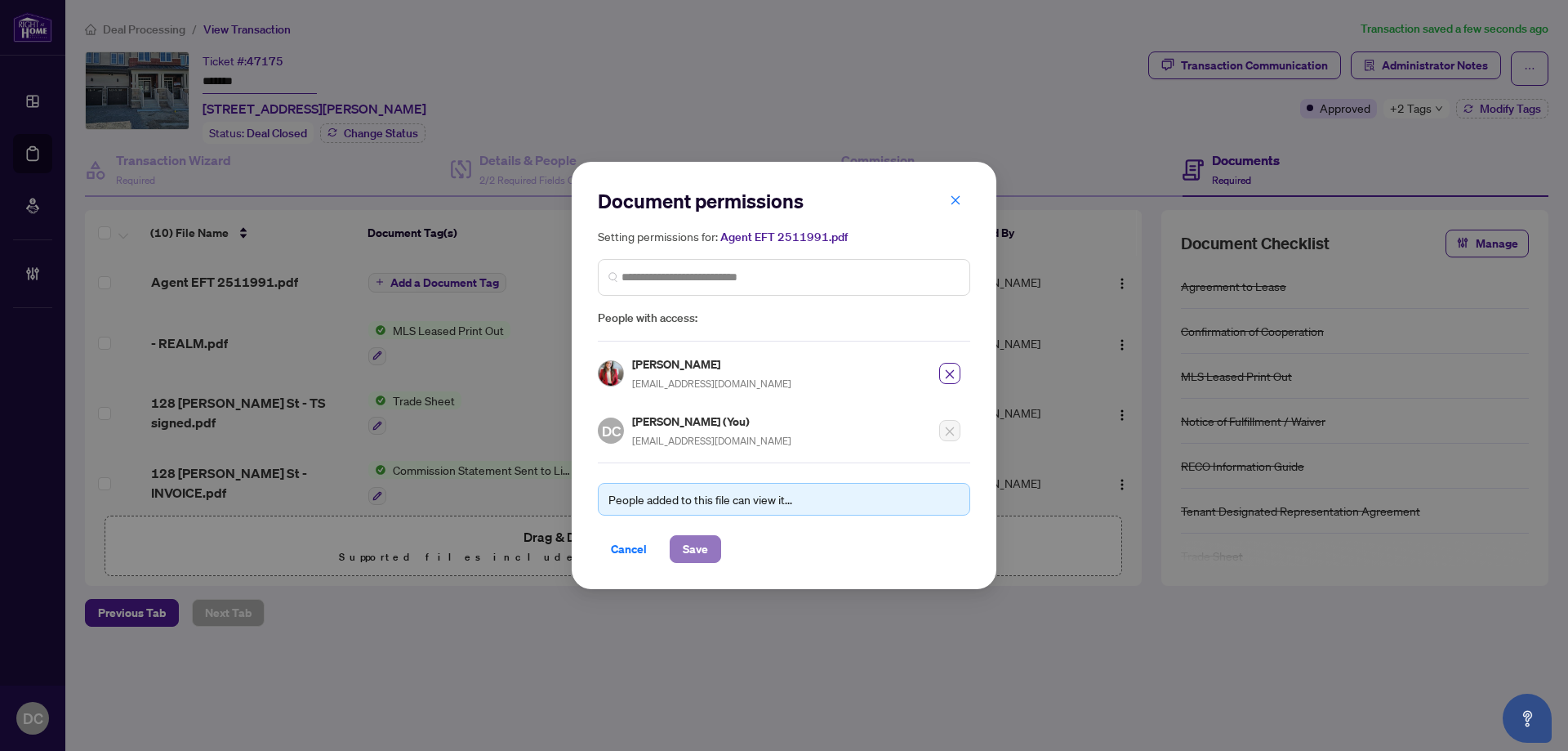
click at [705, 554] on span "Save" at bounding box center [695, 549] width 25 height 26
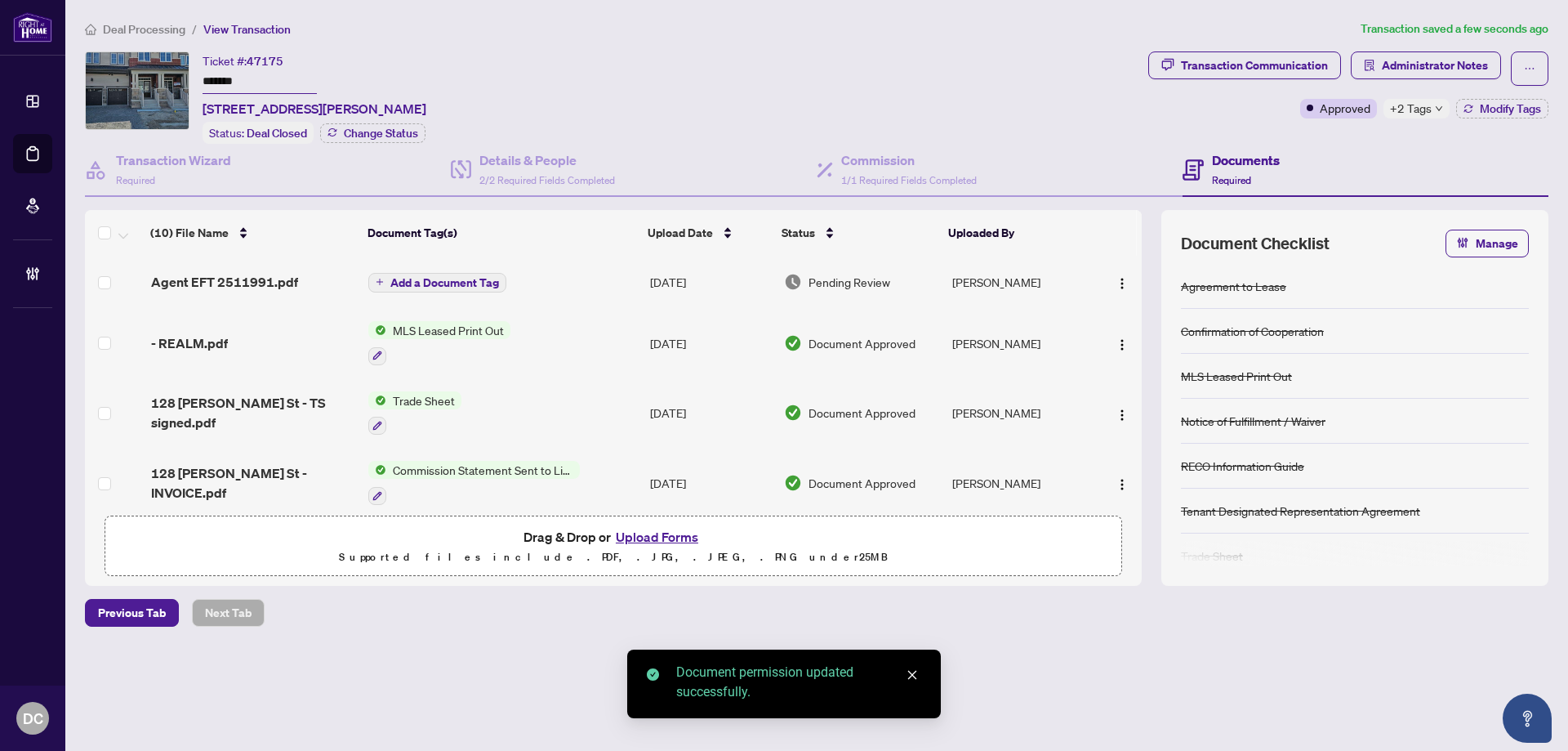
click at [484, 282] on span "Add a Document Tag" at bounding box center [445, 283] width 108 height 11
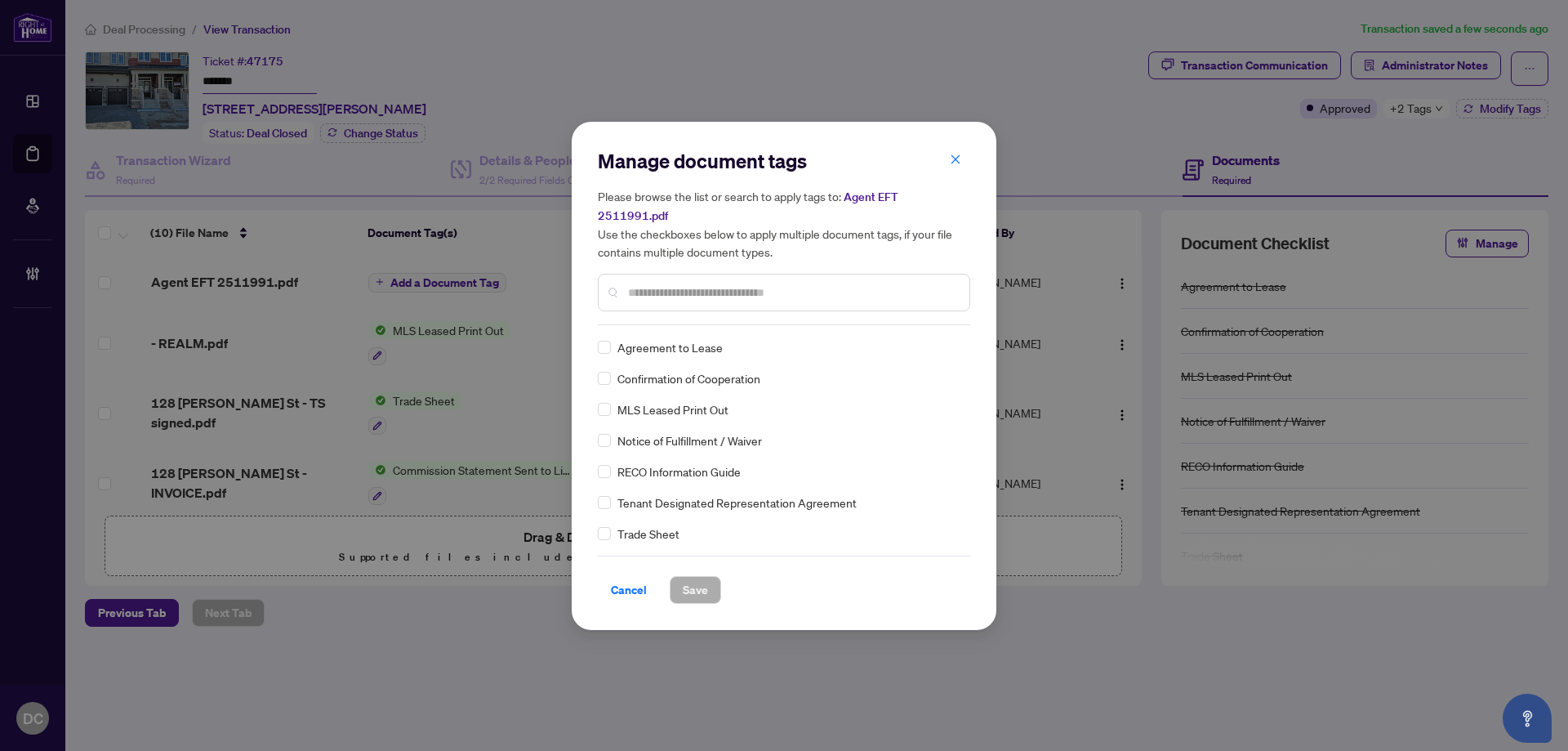
click at [766, 288] on input "text" at bounding box center [792, 292] width 329 height 18
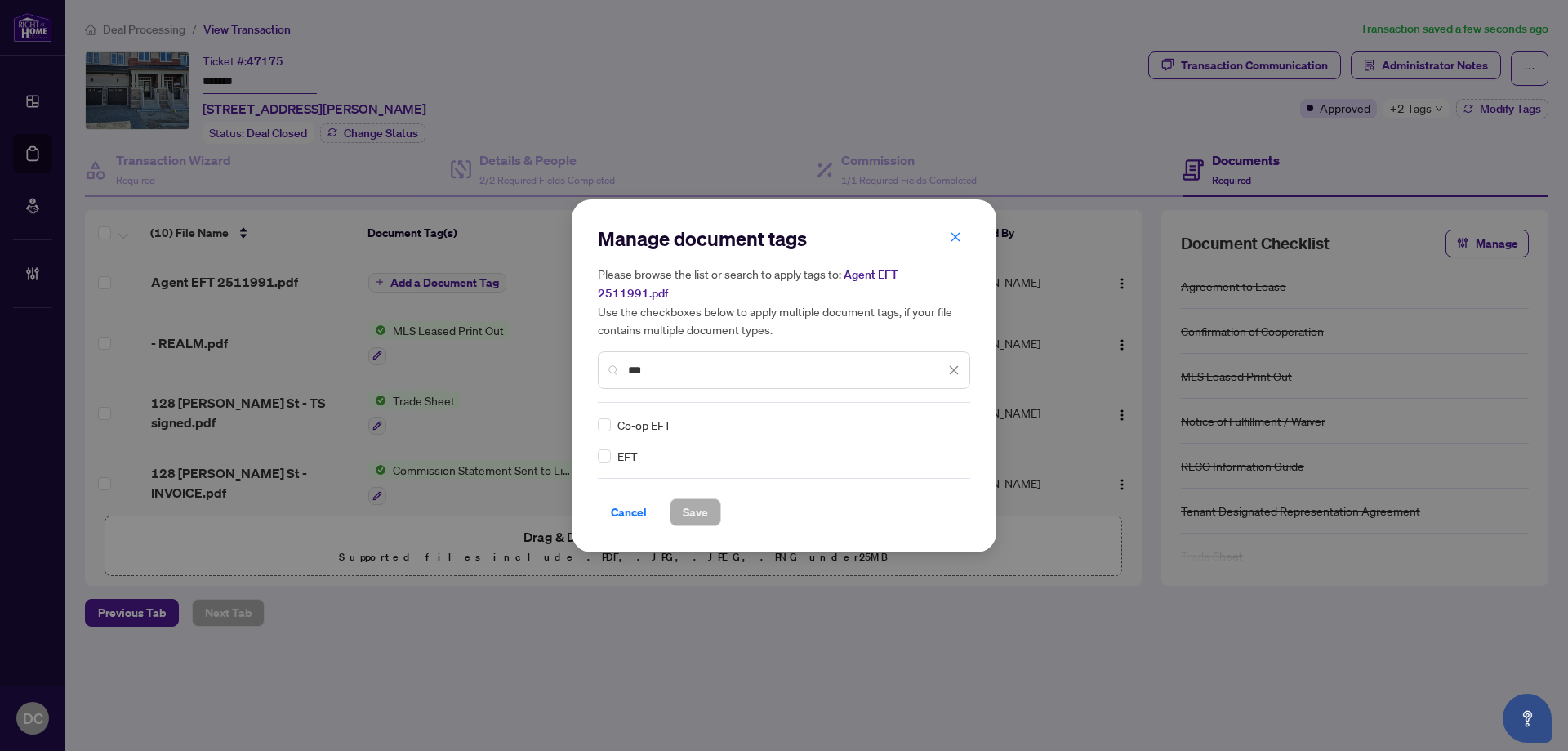
type input "***"
click at [597, 452] on div "Manage document tags Please browse the list or search to apply tags to: Agent E…" at bounding box center [784, 376] width 425 height 353
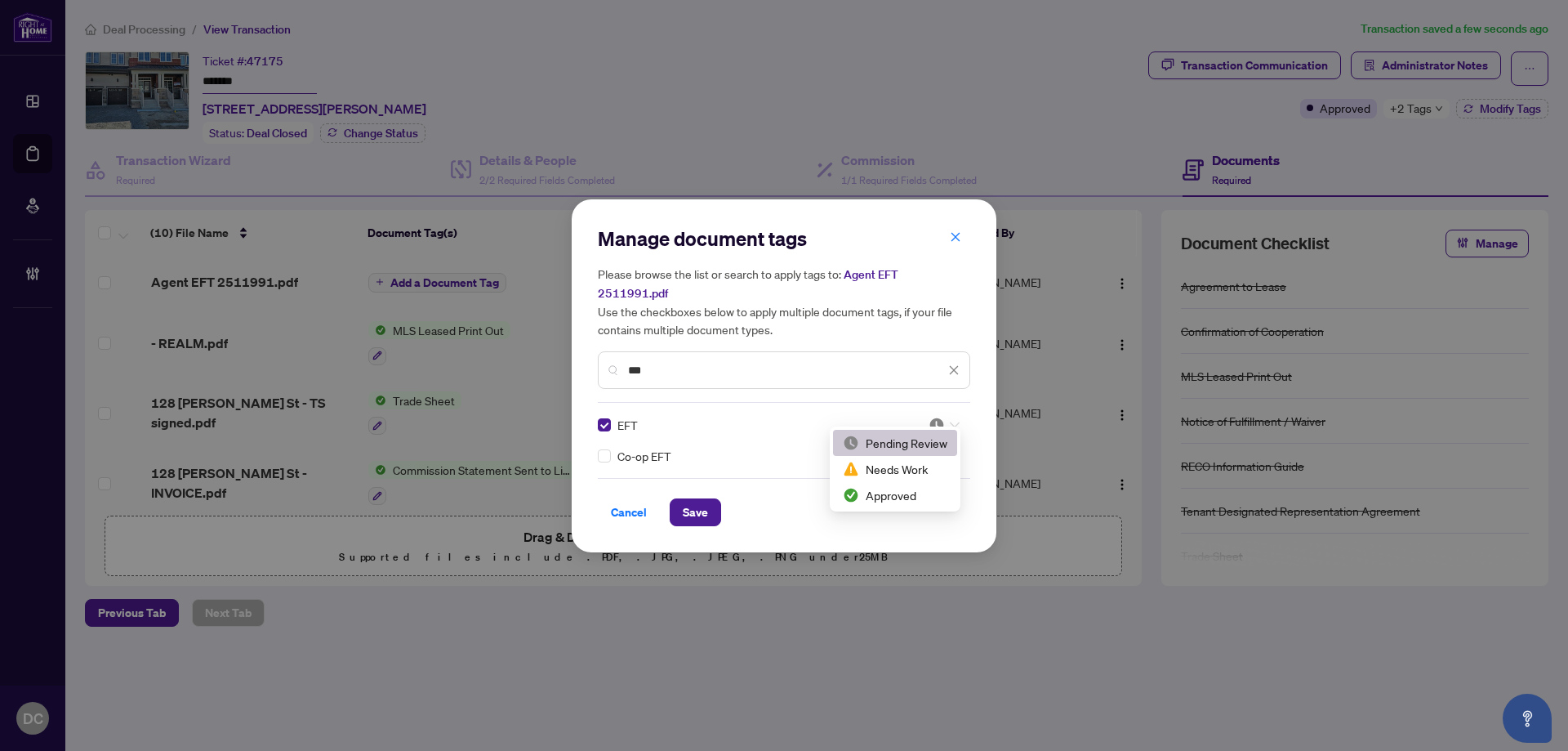
click at [946, 416] on div at bounding box center [944, 424] width 31 height 16
click at [903, 498] on div "Approved" at bounding box center [895, 495] width 105 height 18
click at [704, 506] on span "Save" at bounding box center [695, 513] width 25 height 26
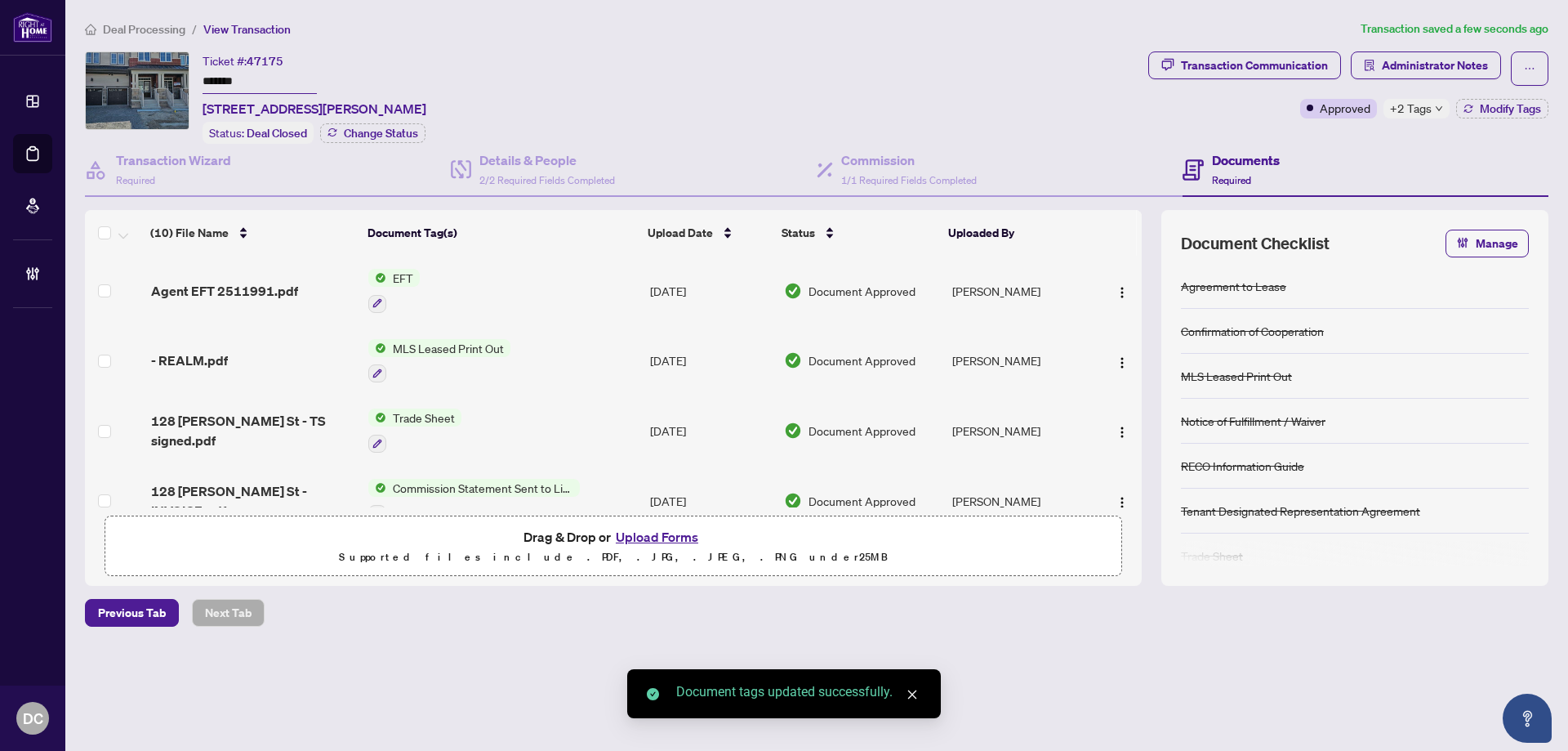
click at [1428, 107] on span "+2 Tags" at bounding box center [1411, 108] width 41 height 19
click at [1452, 58] on span "Administrator Notes" at bounding box center [1434, 66] width 106 height 26
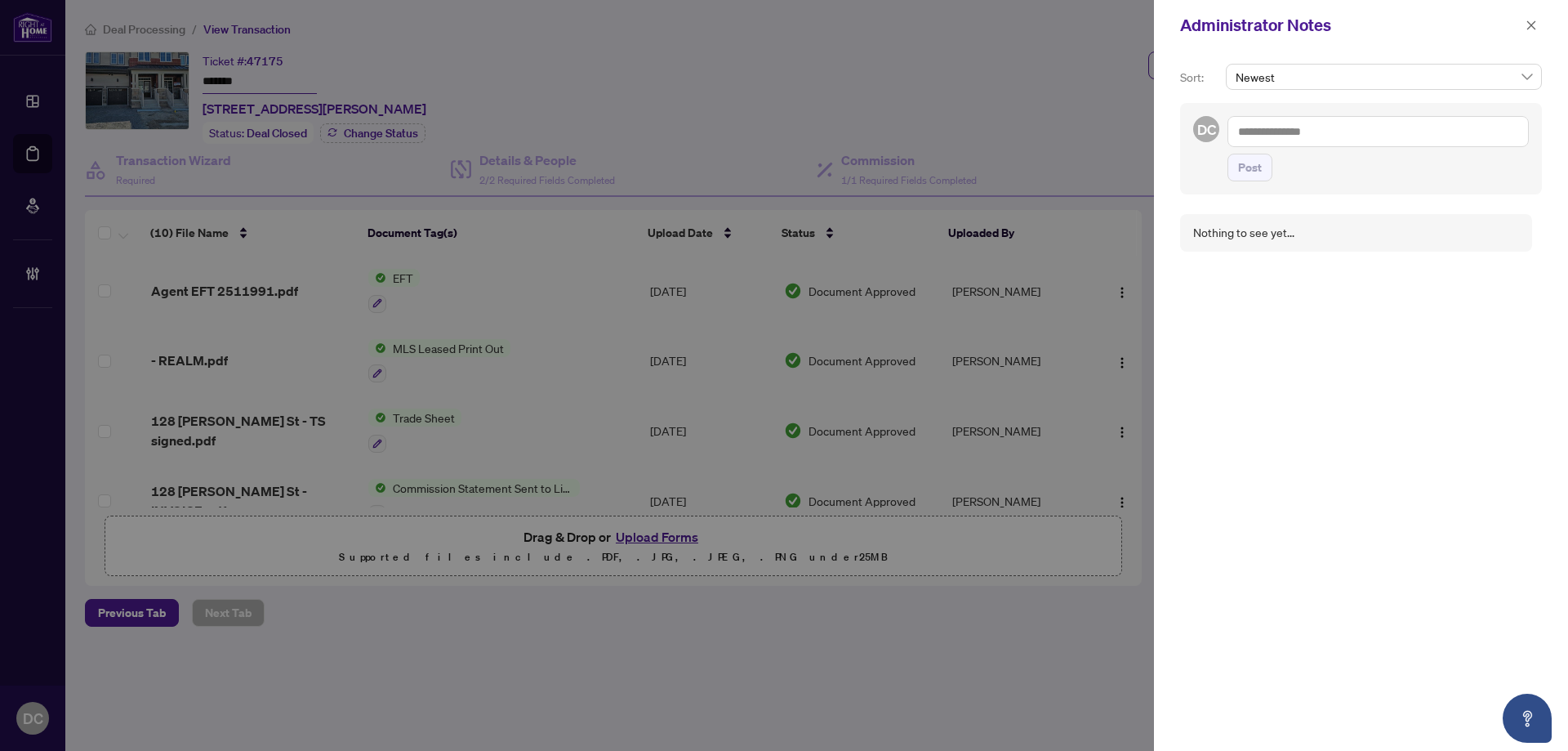
click at [1431, 138] on textarea at bounding box center [1379, 131] width 301 height 31
paste textarea "**********"
type textarea "**********"
drag, startPoint x: 1251, startPoint y: 174, endPoint x: 1268, endPoint y: 184, distance: 19.7
click at [1251, 174] on span "Post" at bounding box center [1250, 168] width 24 height 26
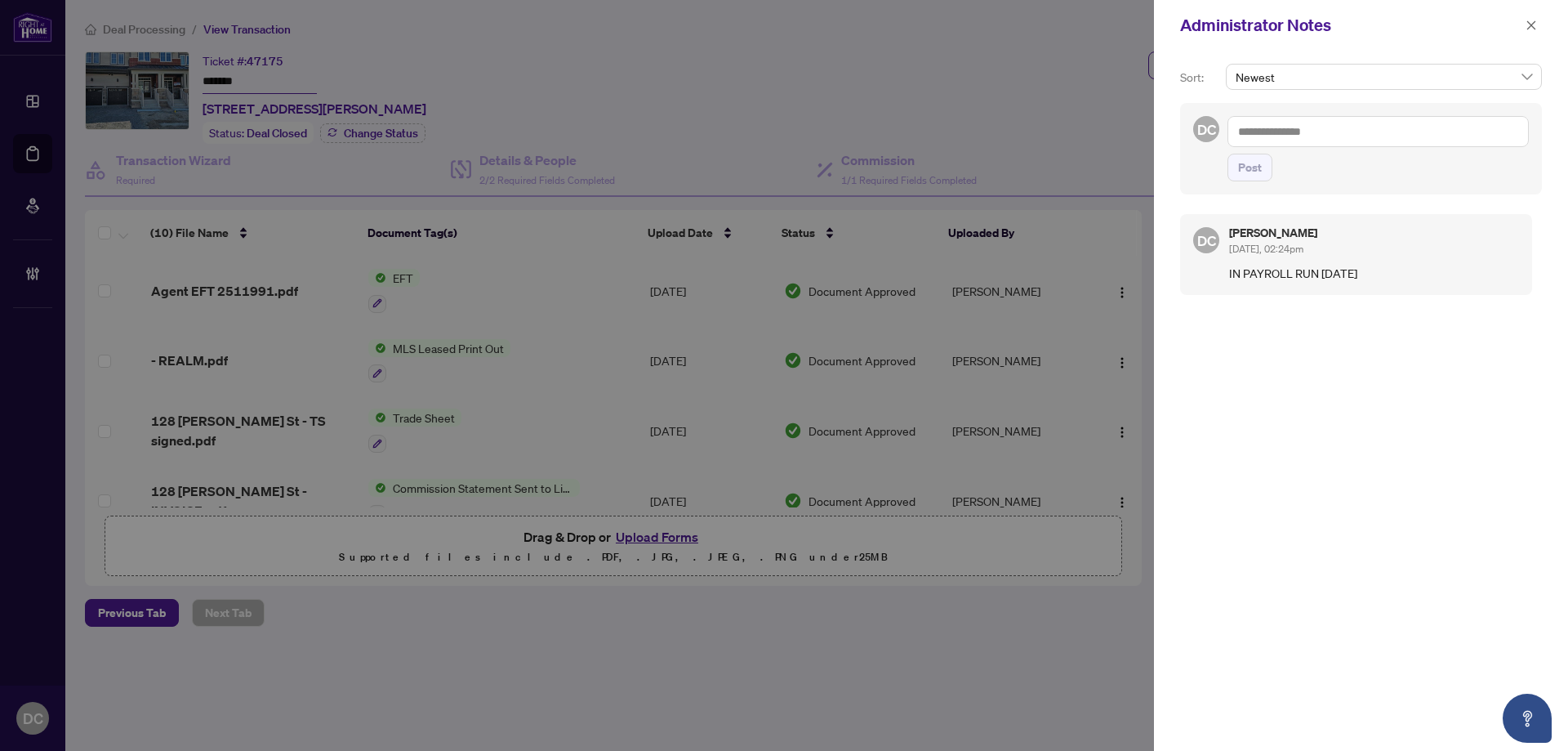
drag, startPoint x: 1529, startPoint y: 27, endPoint x: 1412, endPoint y: 3, distance: 119.4
click at [1526, 24] on icon "close" at bounding box center [1531, 25] width 11 height 11
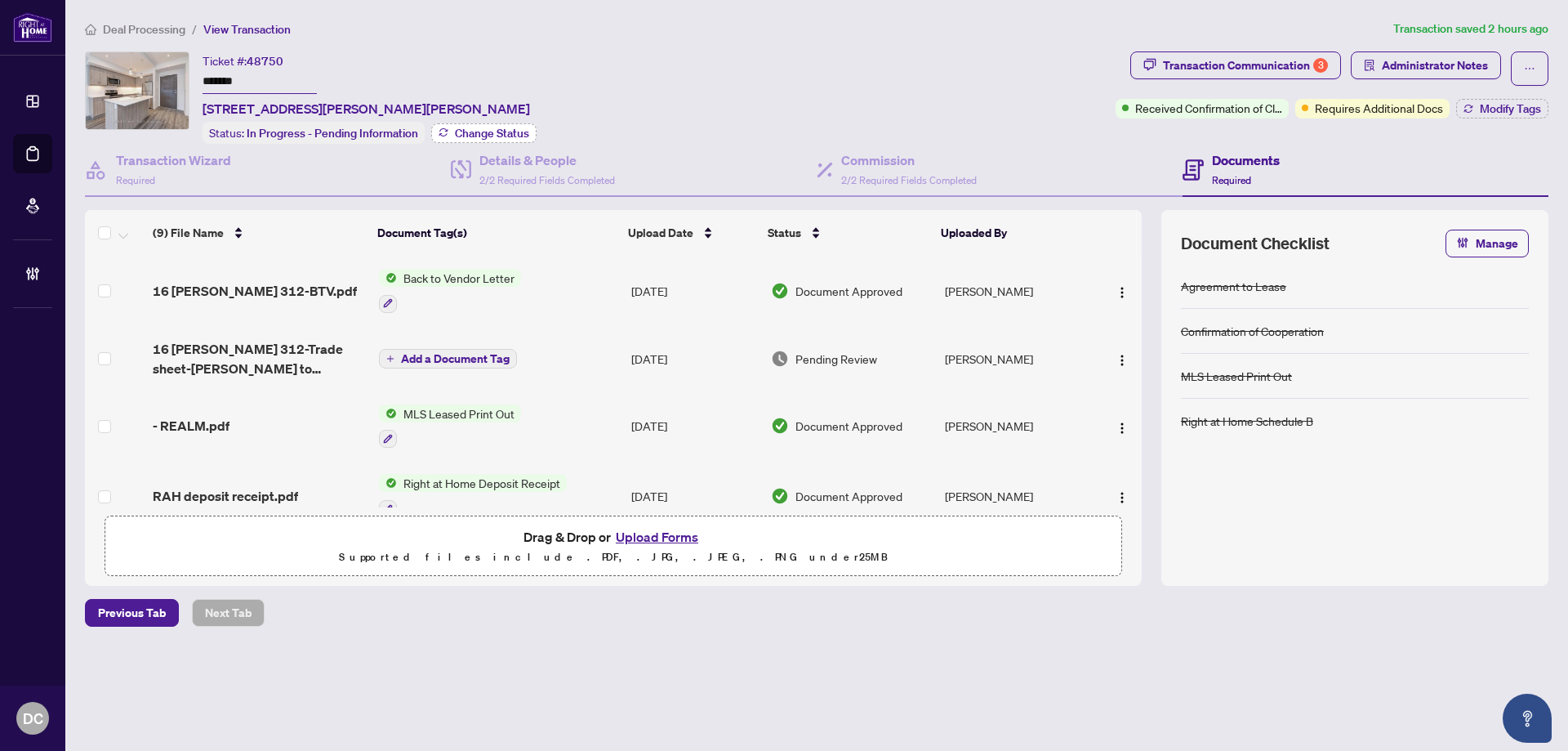
click at [467, 128] on span "Change Status" at bounding box center [492, 133] width 74 height 11
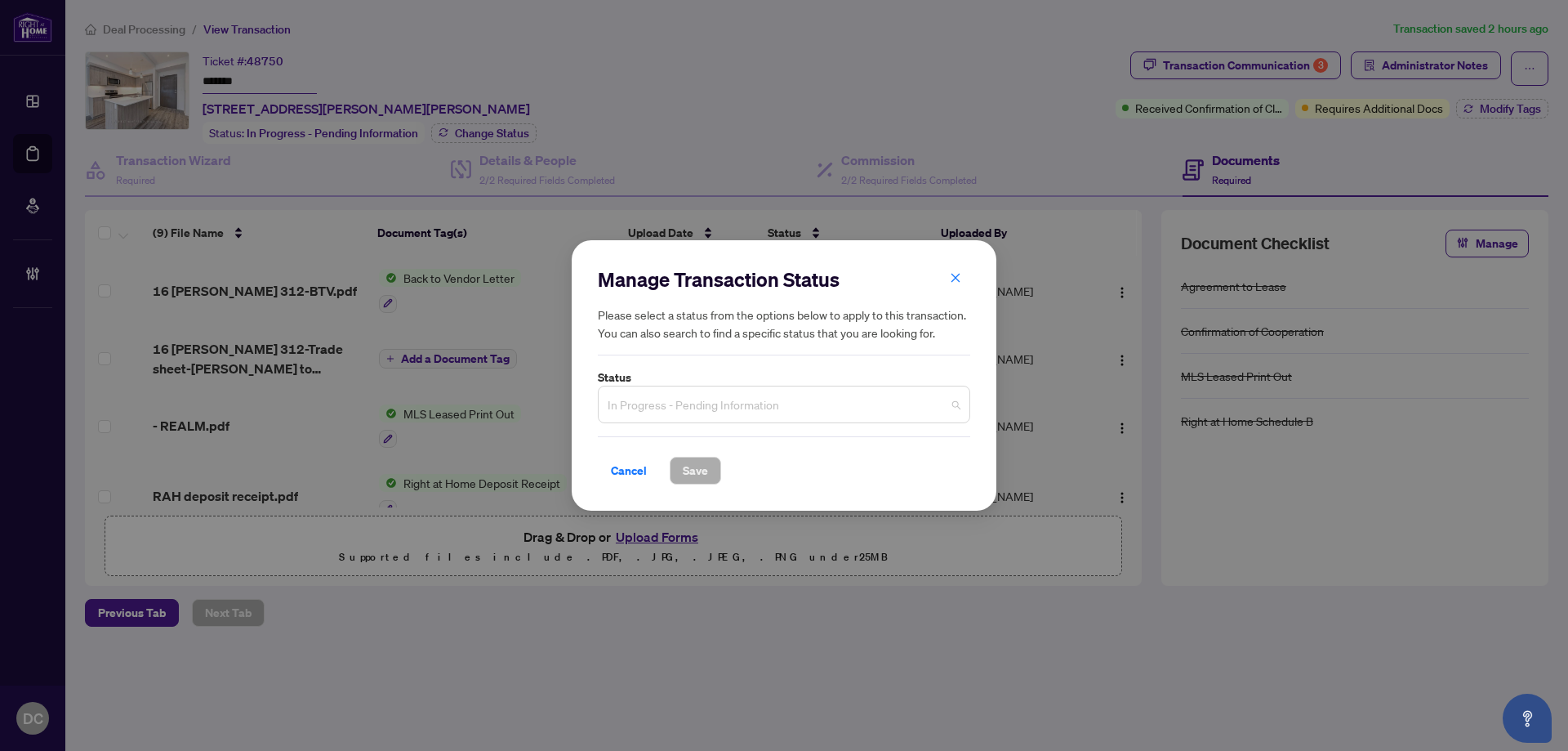
click at [702, 400] on span "In Progress - Pending Information" at bounding box center [784, 404] width 353 height 31
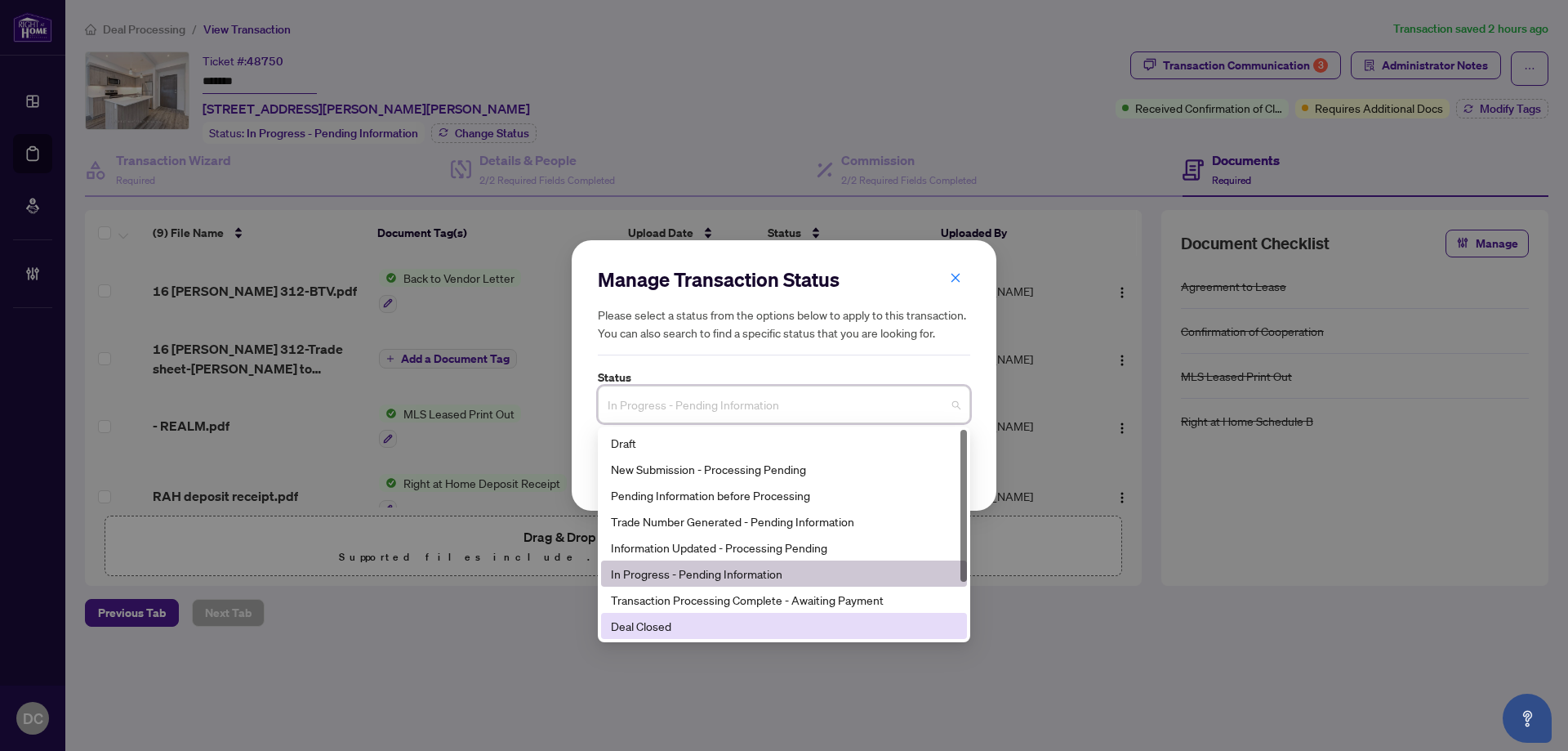
click at [698, 628] on div "Deal Closed" at bounding box center [784, 626] width 347 height 18
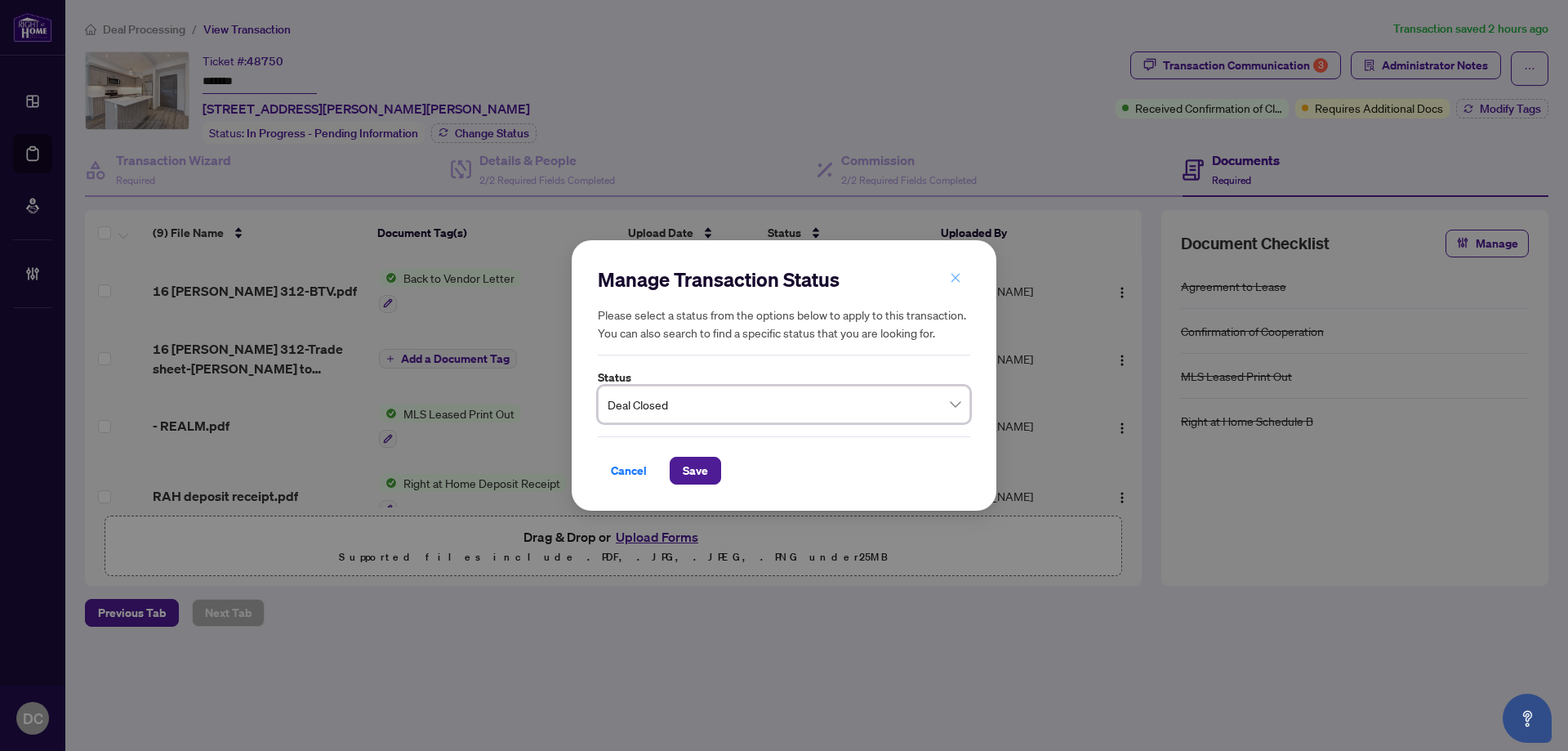
click at [950, 273] on icon "close" at bounding box center [956, 278] width 11 height 11
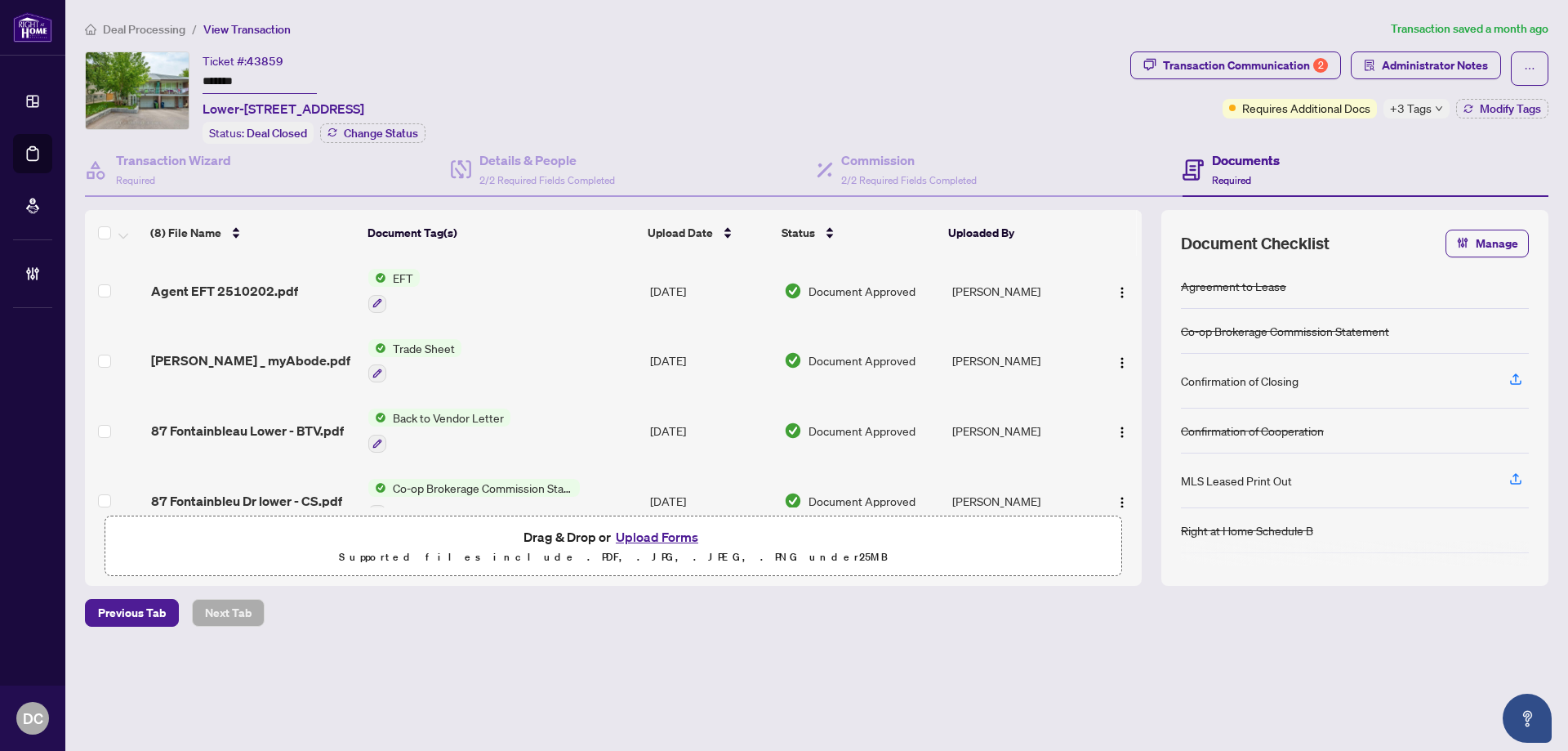
click at [1439, 107] on icon "down" at bounding box center [1439, 108] width 7 height 5
click at [1154, 102] on div "Transaction Communication 2 Administrator Notes Requires Additional Docs +3 Tag…" at bounding box center [1339, 85] width 418 height 67
click at [1477, 72] on span "Administrator Notes" at bounding box center [1434, 66] width 106 height 26
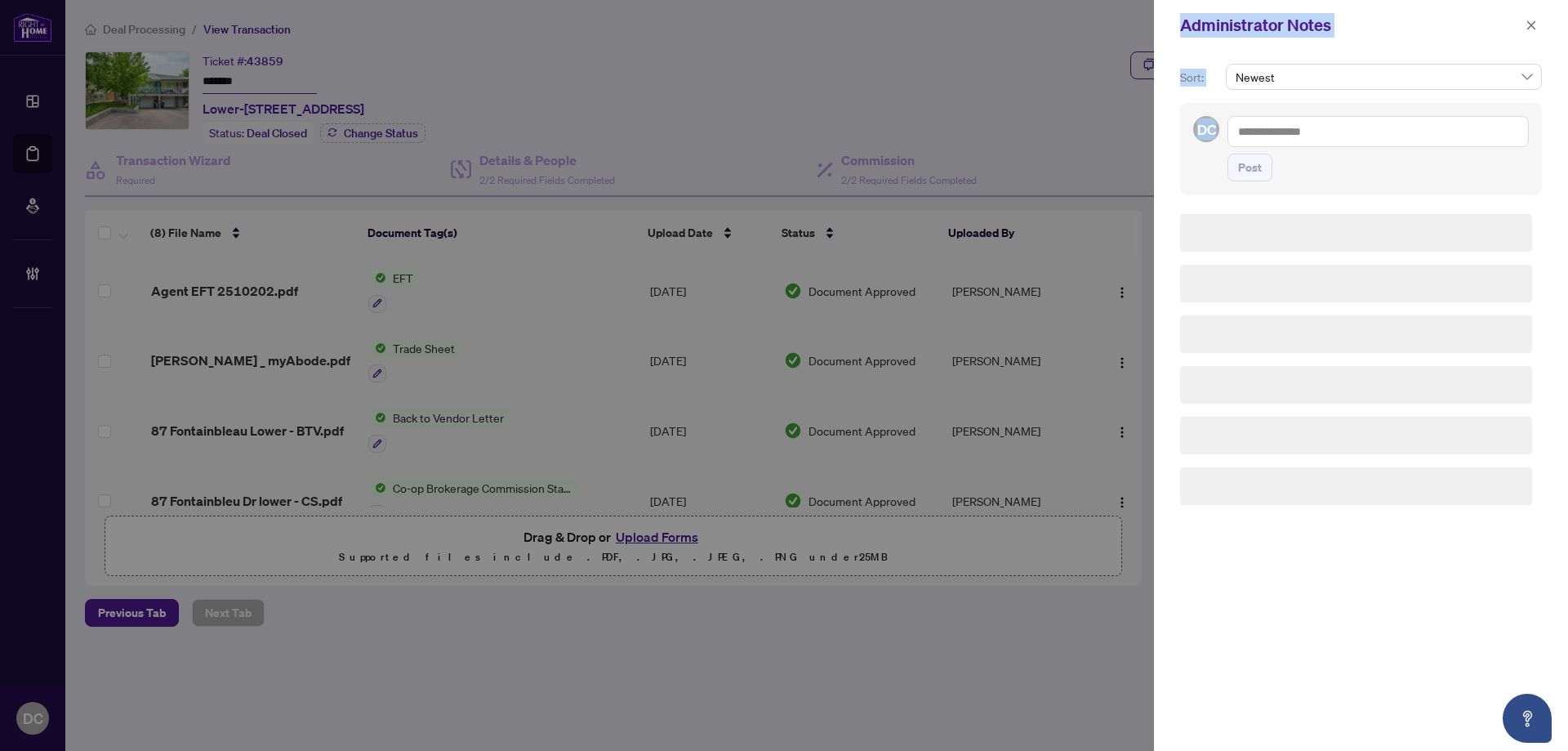
click at [1477, 71] on div "Administrator Notes Sort: Newest DC Post" at bounding box center [784, 375] width 1568 height 751
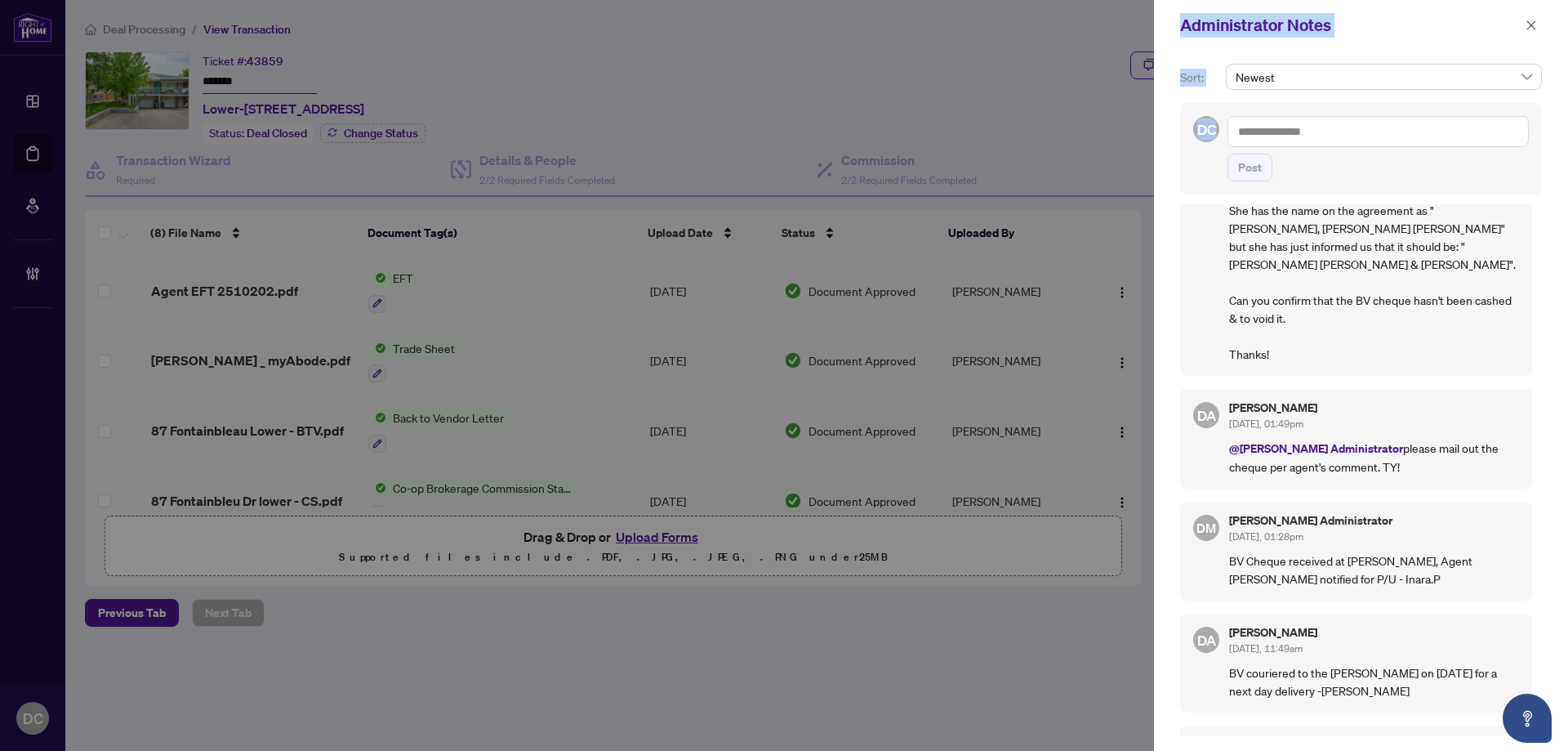
scroll to position [245, 0]
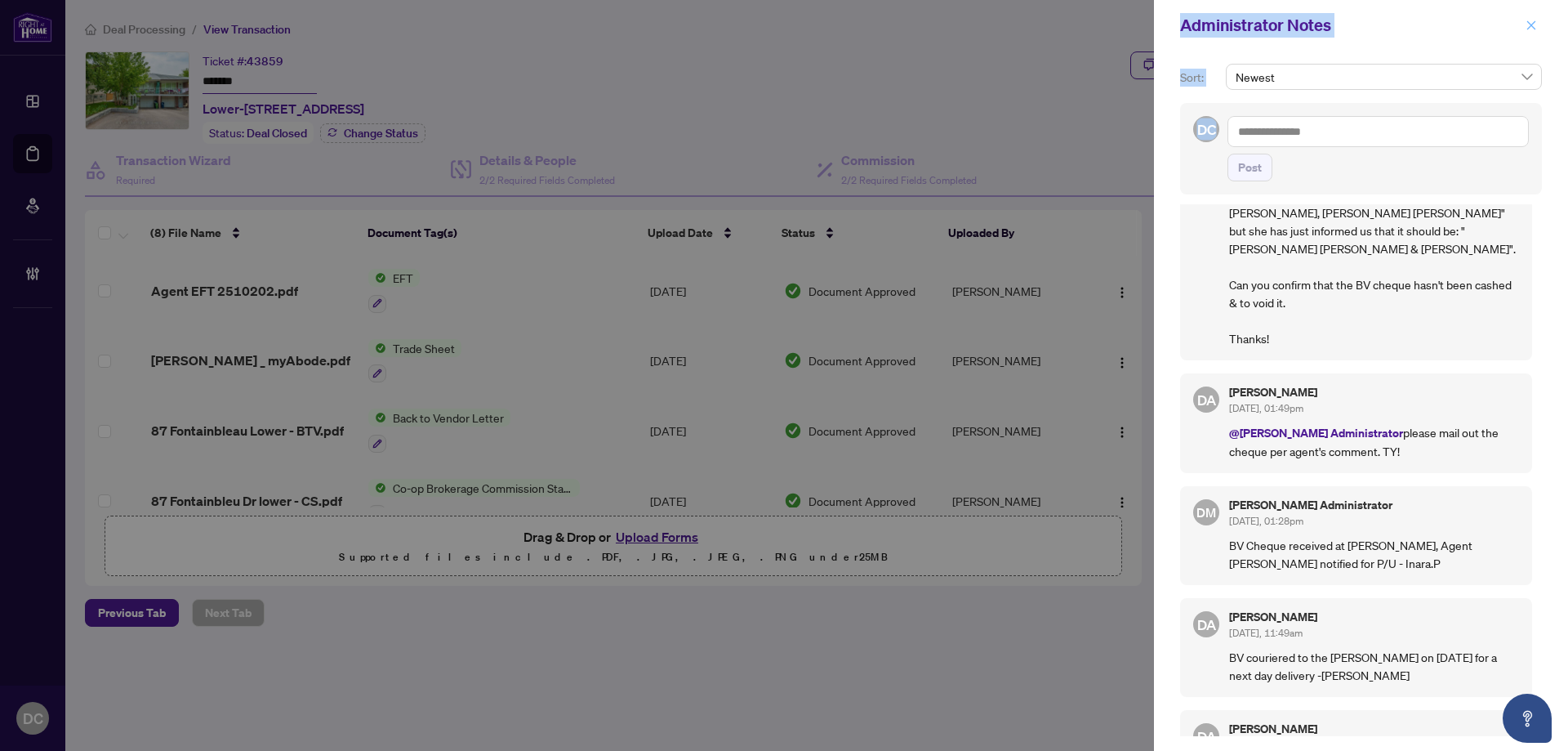
drag, startPoint x: 1536, startPoint y: 23, endPoint x: 1430, endPoint y: 17, distance: 106.2
click at [1535, 22] on icon "close" at bounding box center [1531, 25] width 11 height 11
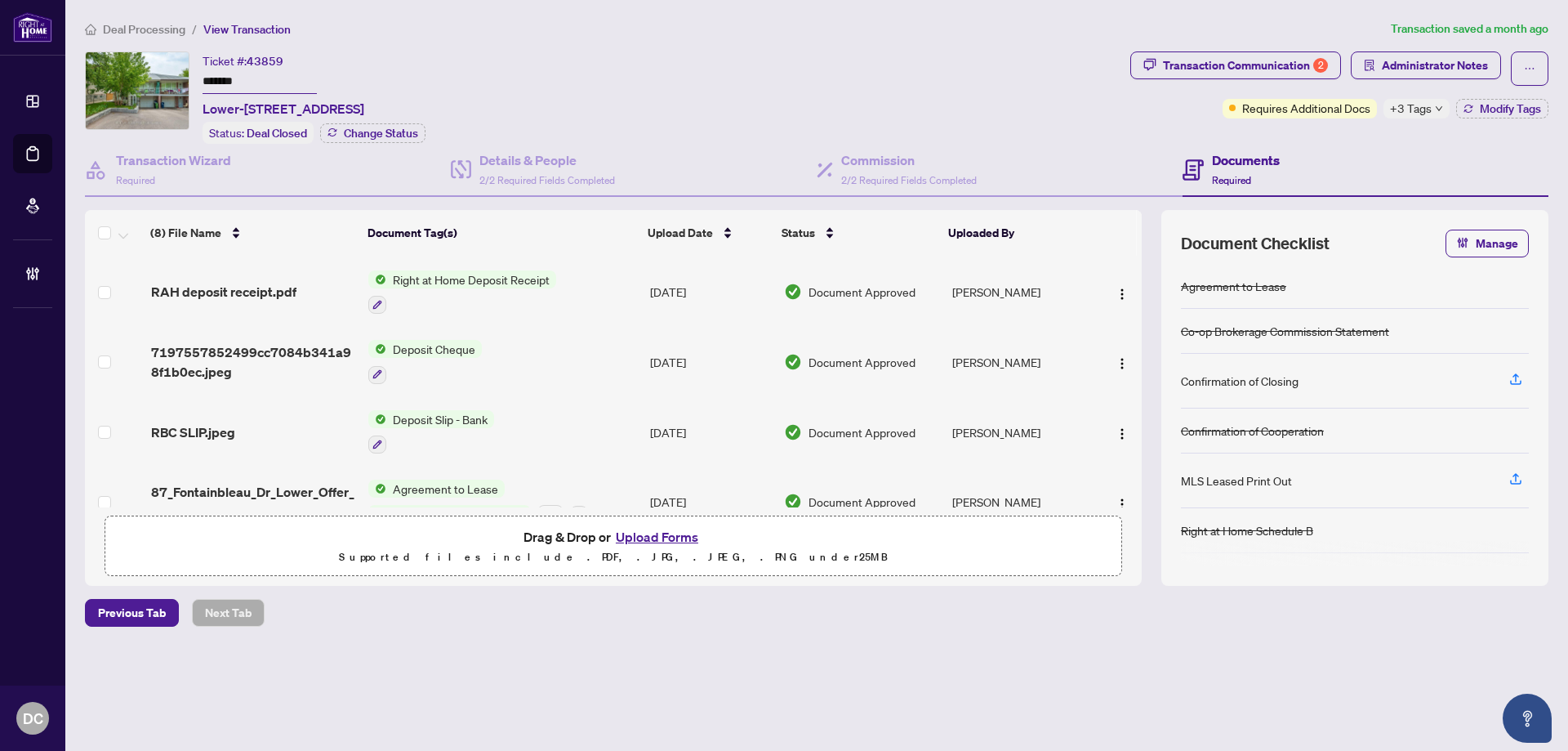
scroll to position [311, 0]
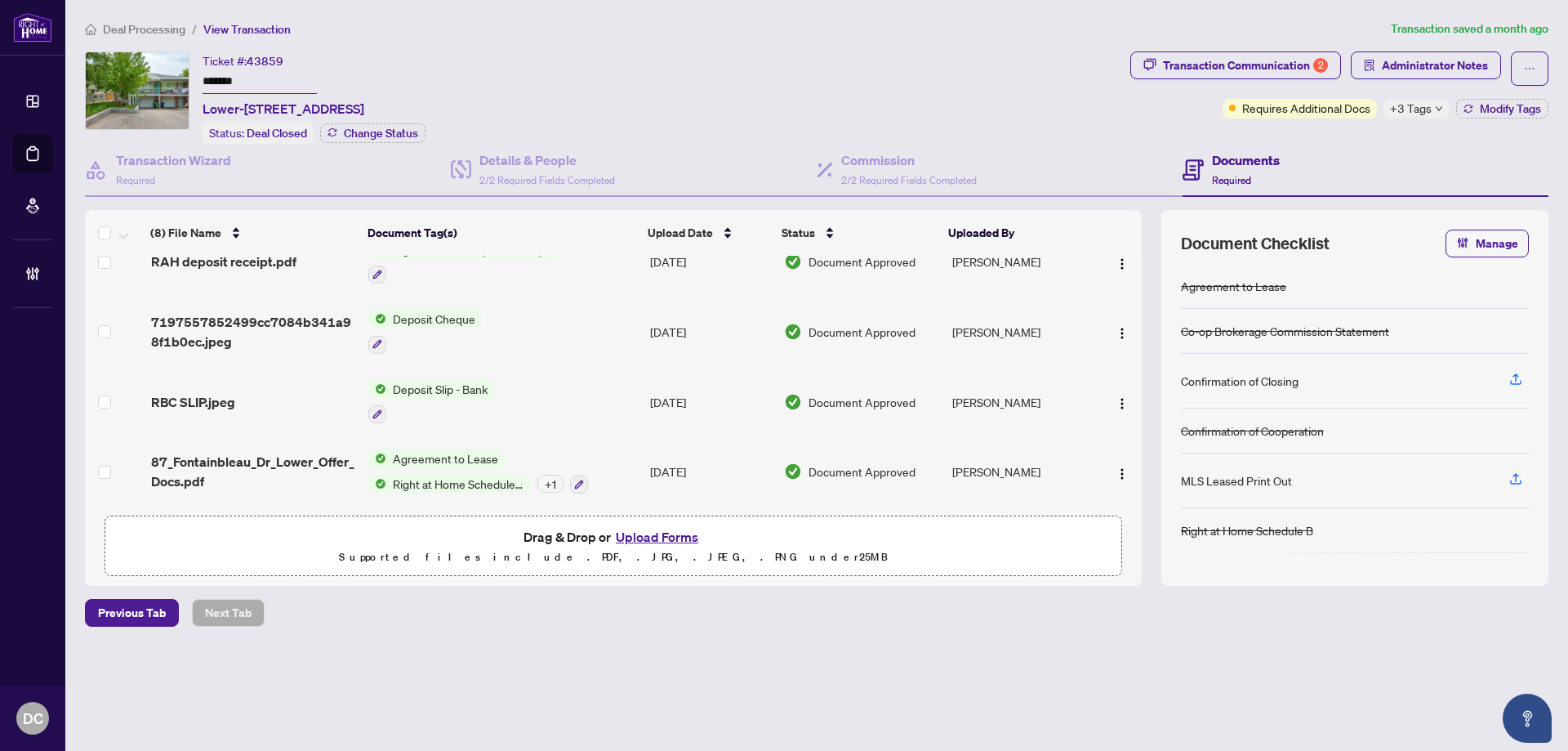
drag, startPoint x: 293, startPoint y: 82, endPoint x: 153, endPoint y: 82, distance: 140.0
click at [153, 82] on div "Ticket #: 43859 ******* Lower-[STREET_ADDRESS] Status: Deal Closed Change Status" at bounding box center [604, 98] width 1039 height 92
click at [471, 475] on span "Right at Home Schedule B" at bounding box center [459, 483] width 145 height 18
click at [175, 457] on span "87_Fontainbleau_Dr_Lower_Offer_Docs.pdf" at bounding box center [252, 472] width 204 height 40
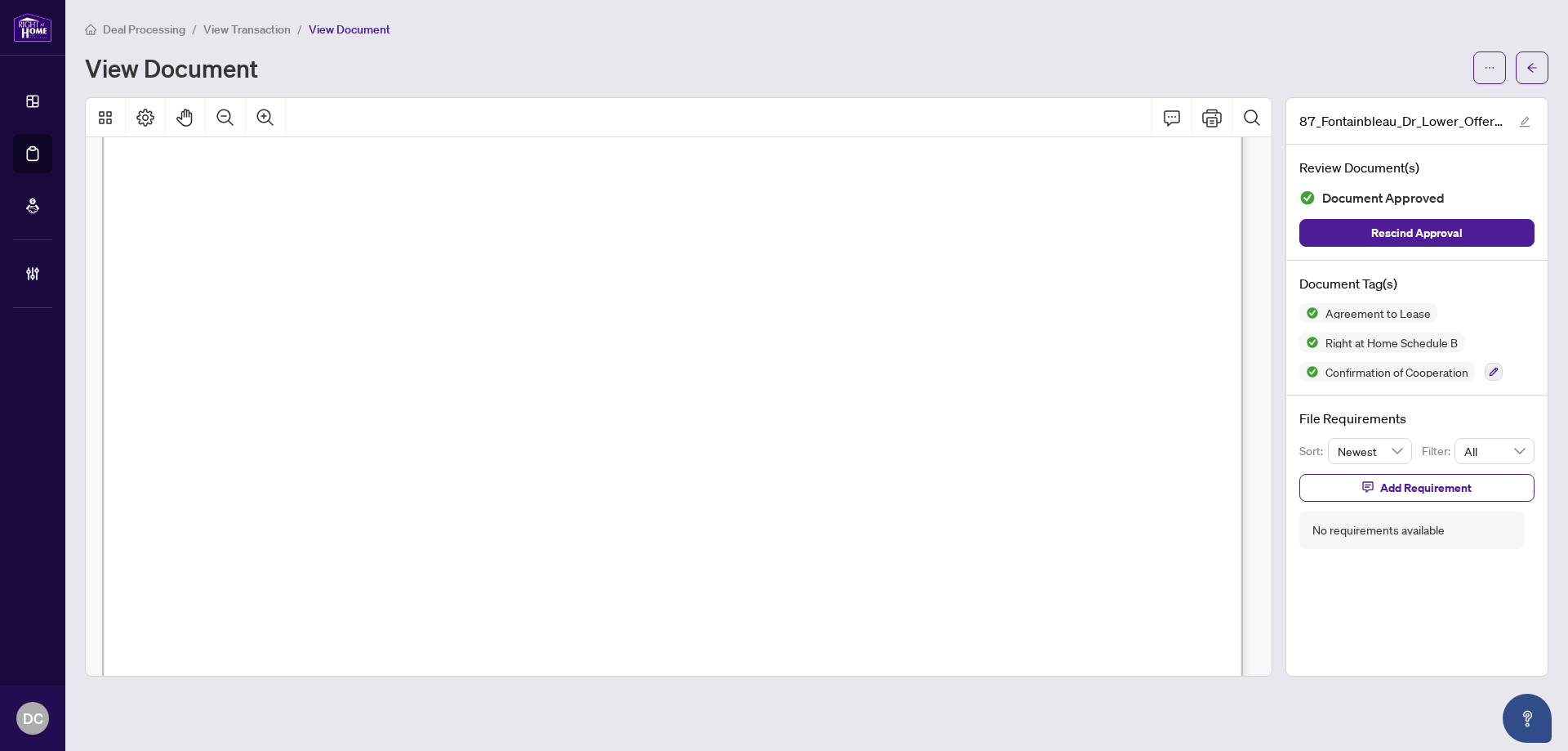
scroll to position [327, 0]
drag, startPoint x: 1519, startPoint y: 104, endPoint x: 1523, endPoint y: 90, distance: 14.6
click at [1523, 90] on div "Deal Processing / View Transaction / View Document View Document 87_Fontainblea…" at bounding box center [816, 348] width 1463 height 657
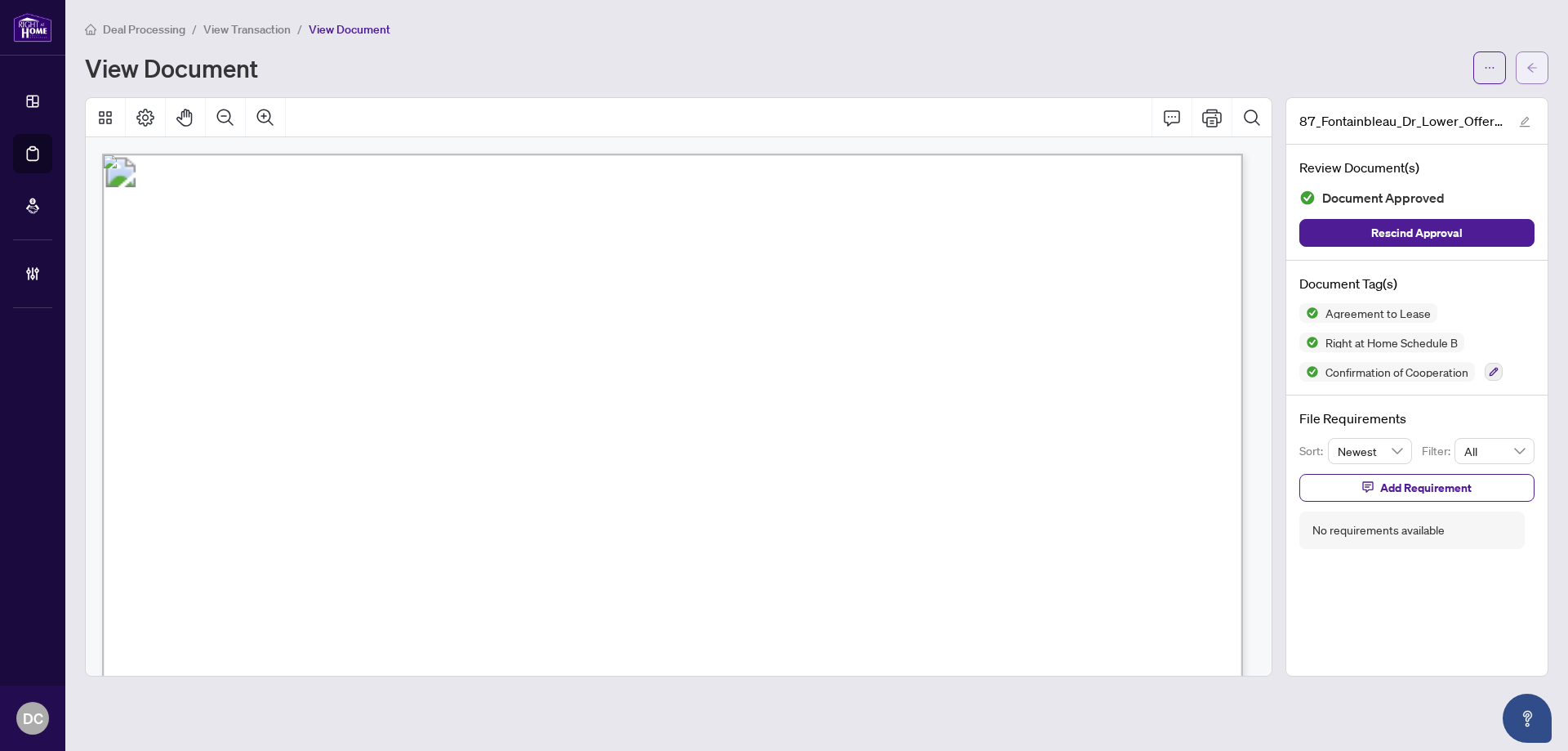
click at [1528, 70] on icon "arrow-left" at bounding box center [1532, 68] width 11 height 11
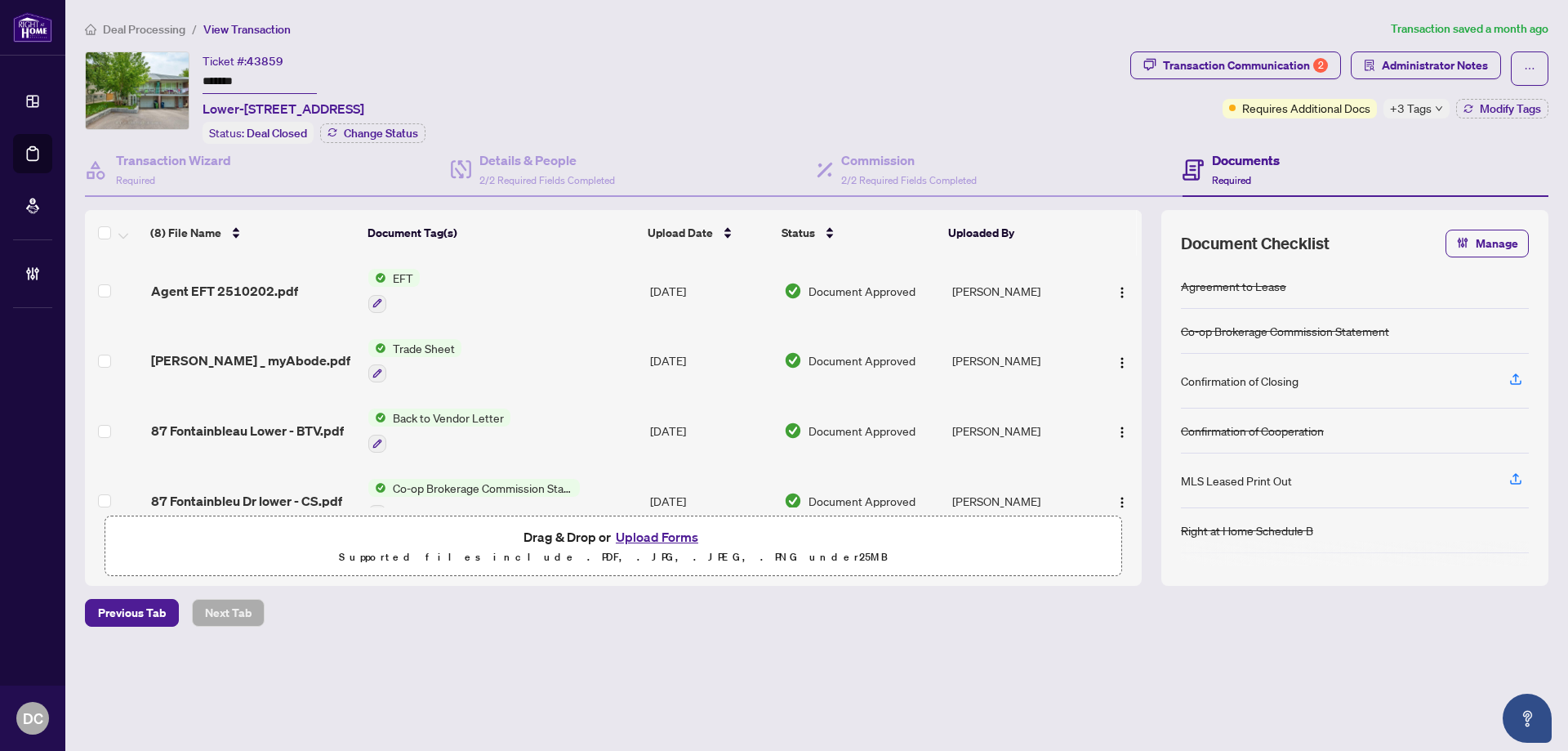
click at [1431, 29] on article "Transaction saved a month ago" at bounding box center [1469, 29] width 157 height 19
click at [1431, 62] on span "Administrator Notes" at bounding box center [1434, 66] width 106 height 26
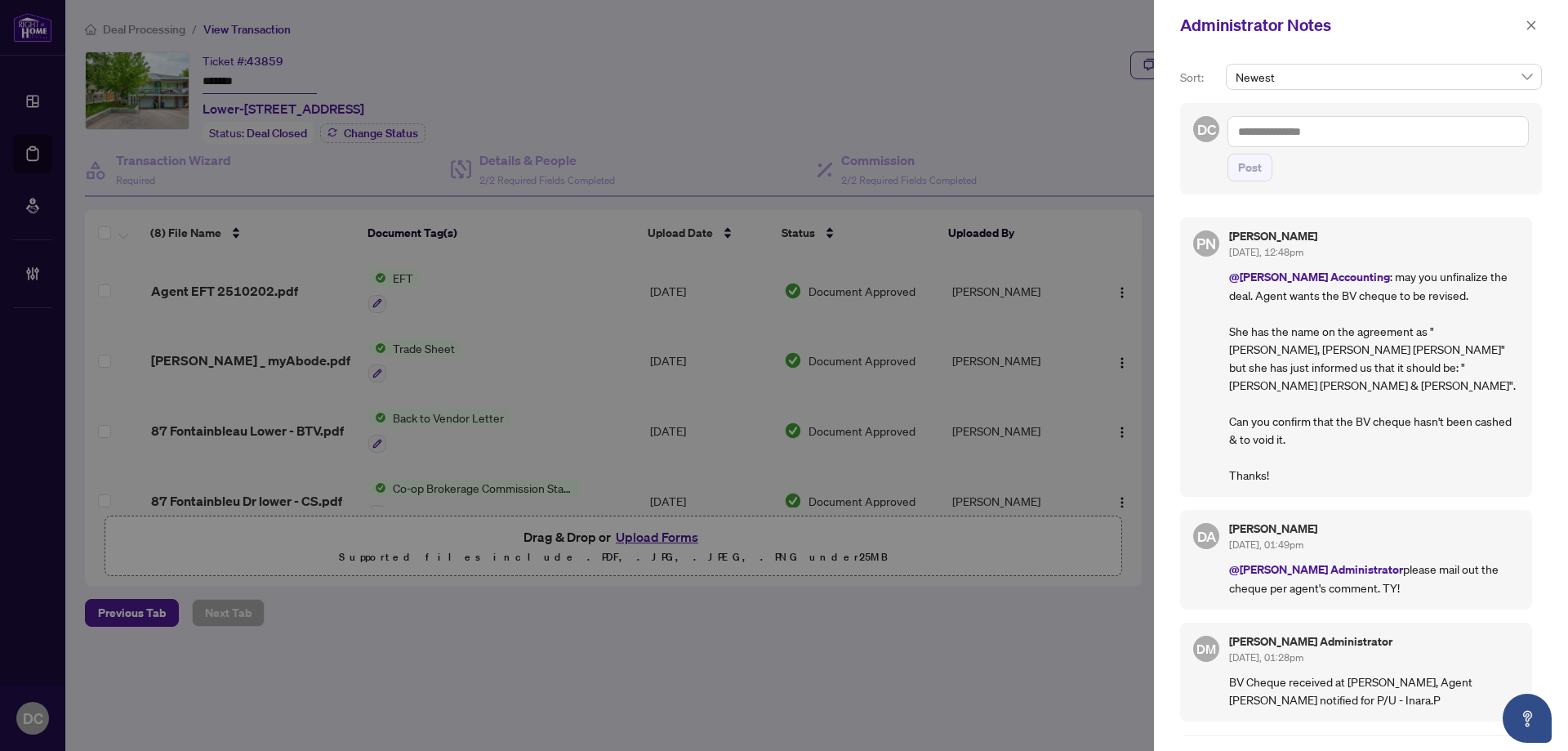
scroll to position [82, 0]
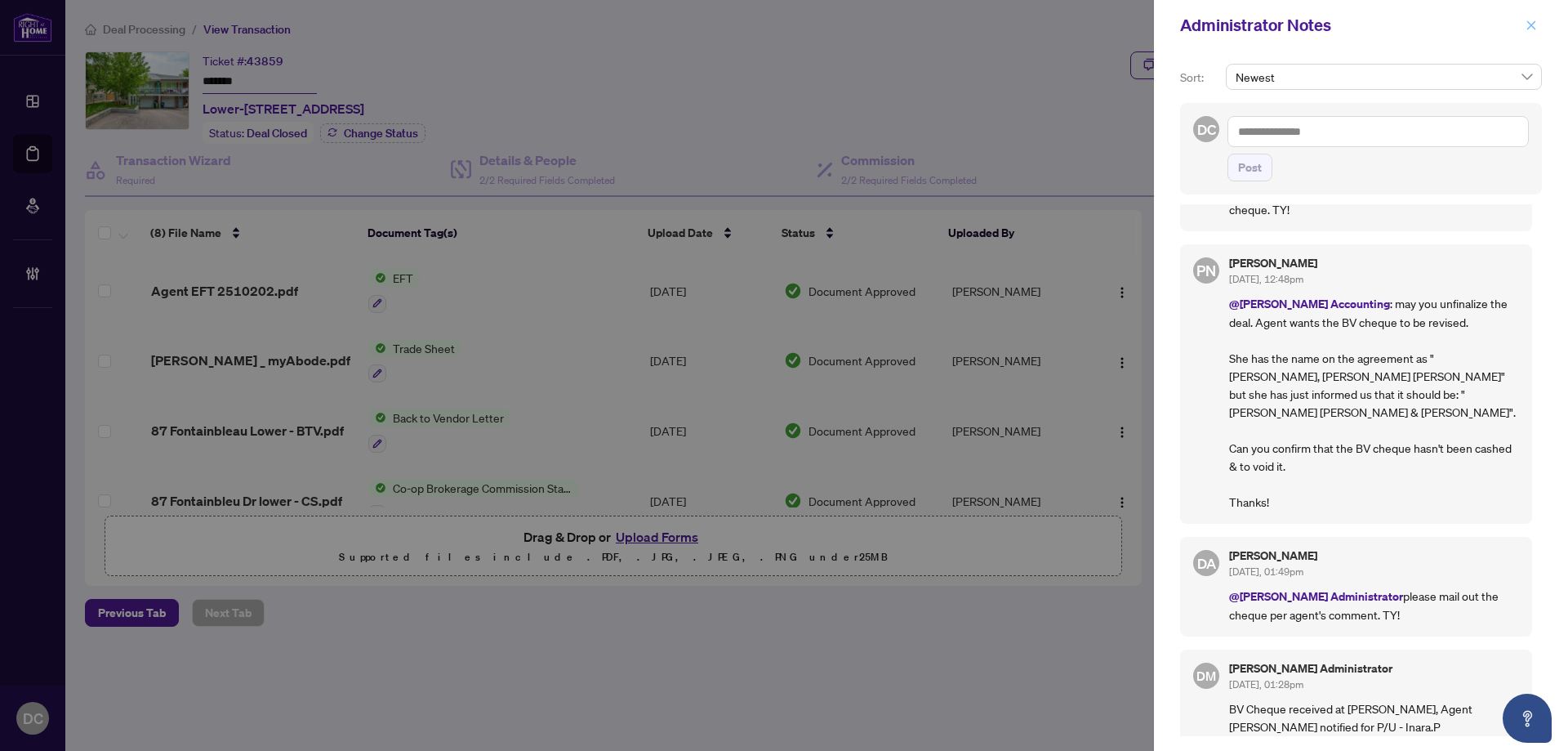
click at [1526, 26] on icon "close" at bounding box center [1531, 25] width 11 height 11
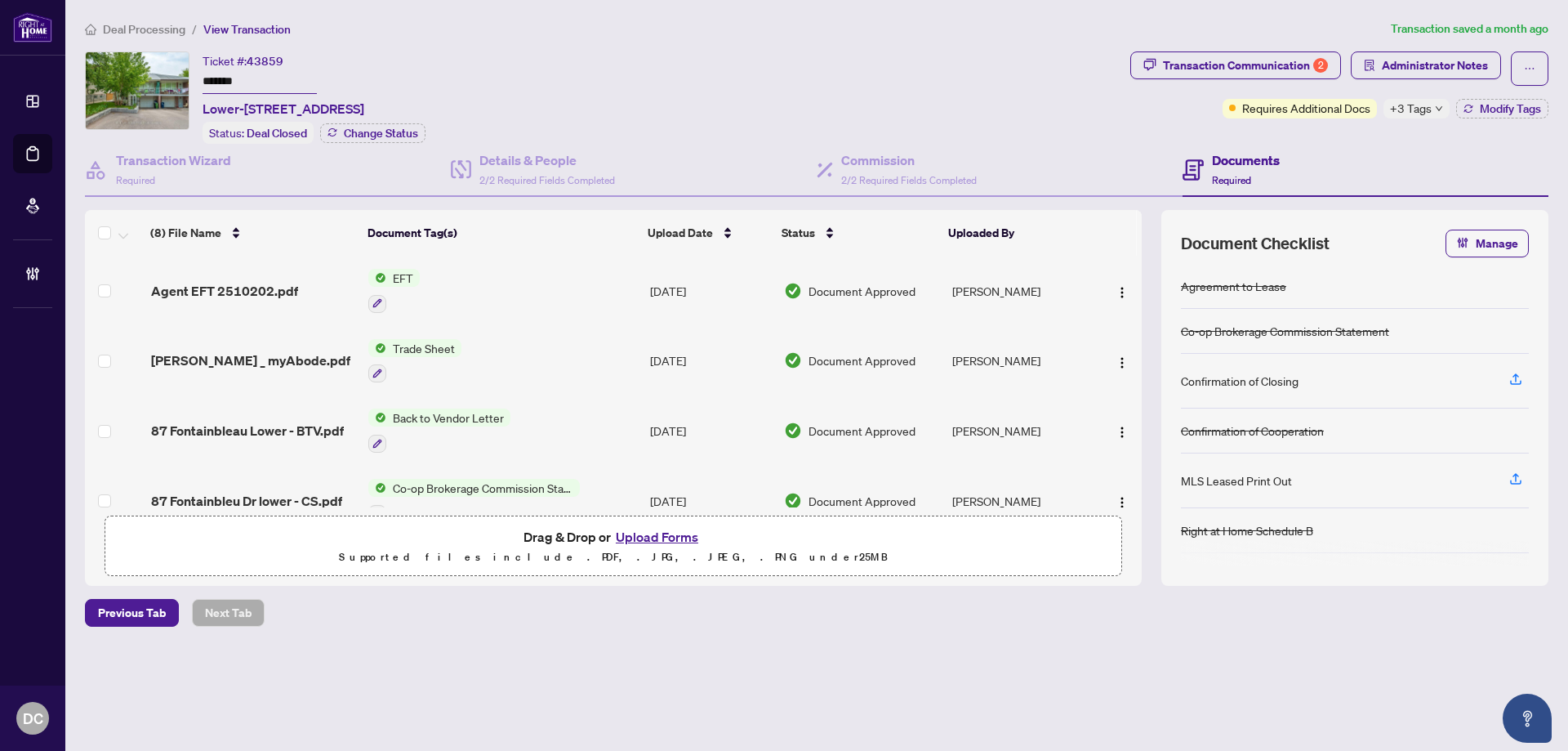
click at [141, 28] on span "Deal Processing" at bounding box center [144, 29] width 83 height 15
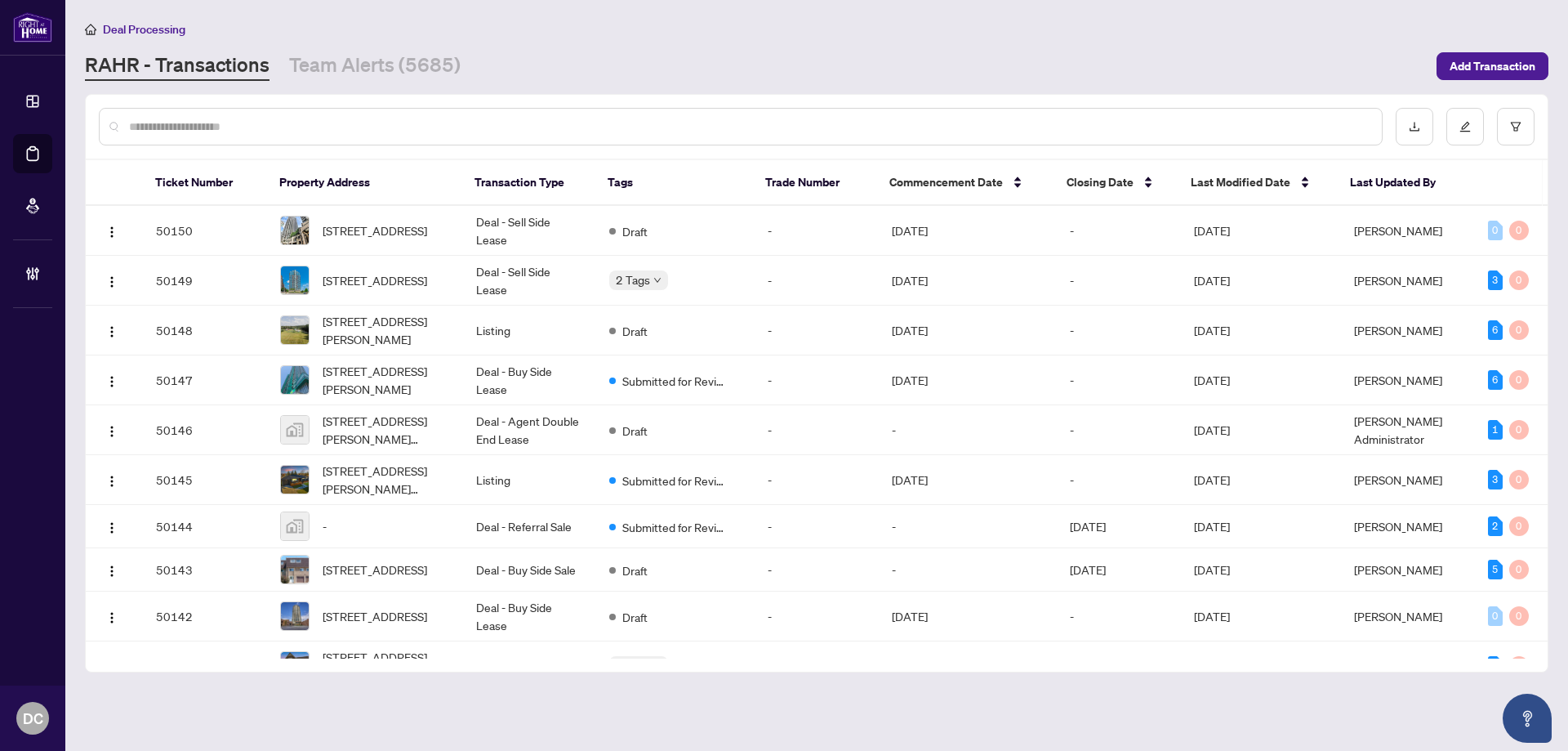
click at [297, 119] on input "text" at bounding box center [749, 126] width 1240 height 18
paste input "**********"
type input "**********"
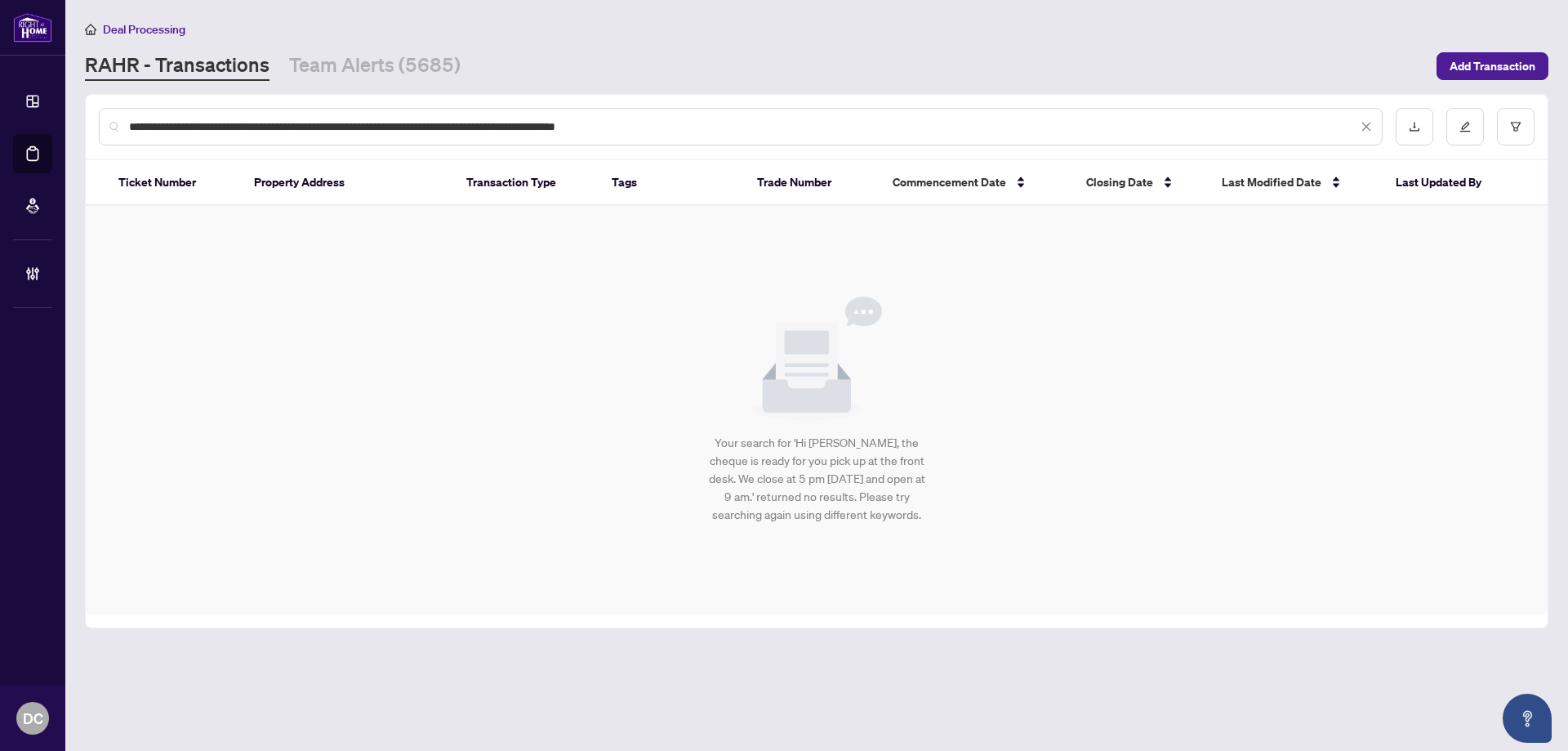
drag, startPoint x: 672, startPoint y: 125, endPoint x: 617, endPoint y: 35, distance: 105.5
click at [0, 132] on html "**********" at bounding box center [784, 375] width 1568 height 751
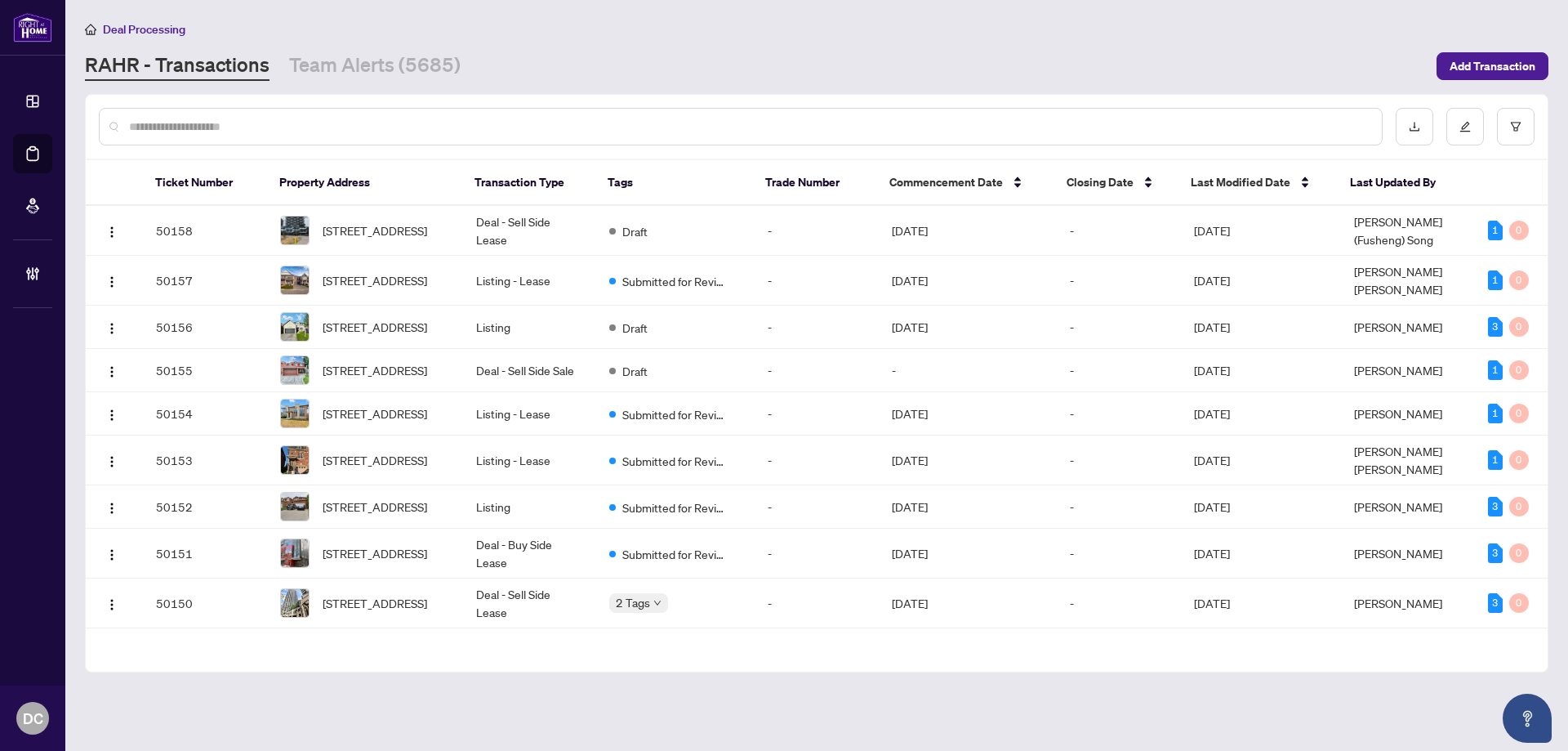
click at [338, 125] on input "text" at bounding box center [749, 126] width 1240 height 18
click at [528, 136] on div at bounding box center [740, 126] width 1284 height 38
click at [530, 118] on input "text" at bounding box center [749, 126] width 1240 height 18
paste input "*******"
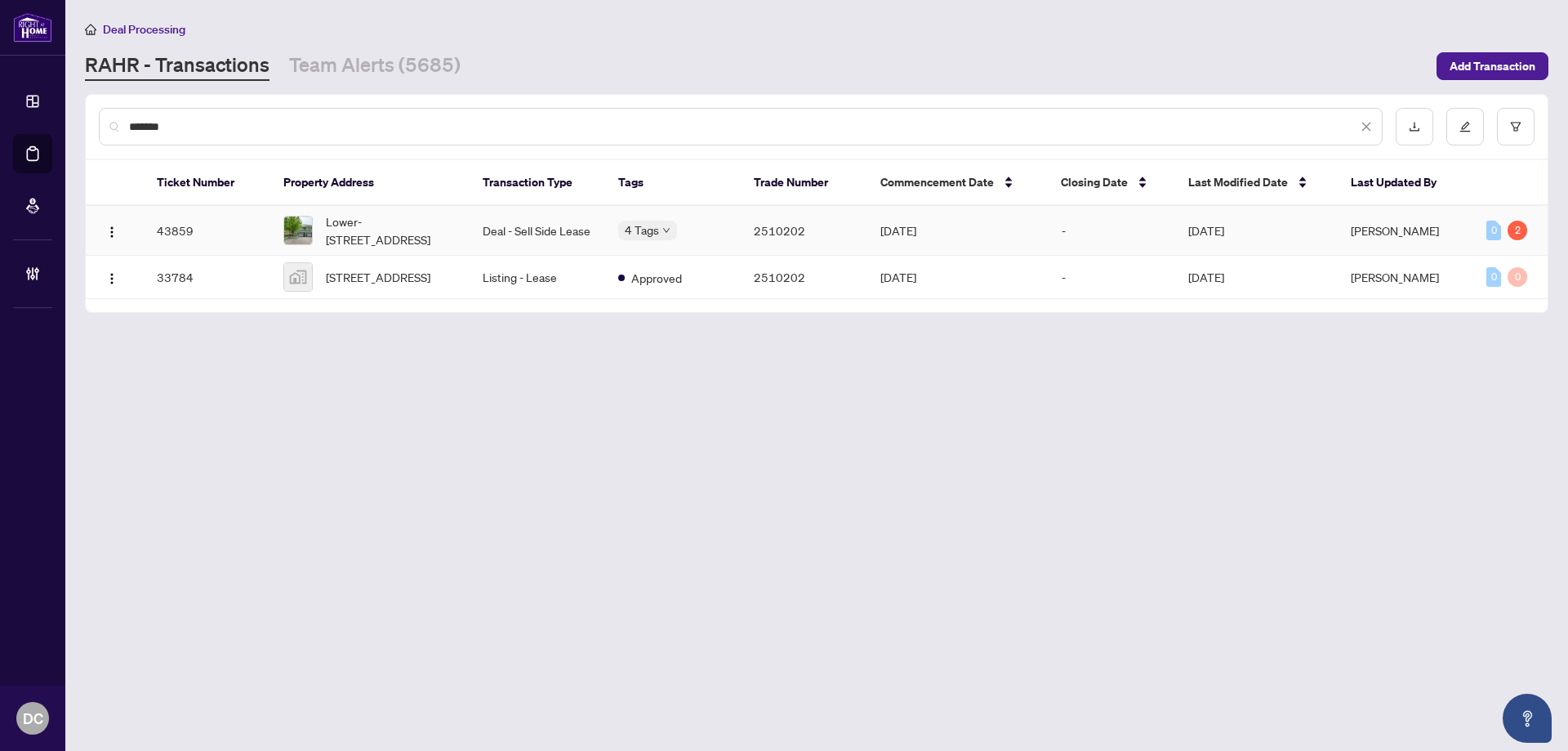
type input "*******"
click at [432, 233] on span "Lower-[STREET_ADDRESS]" at bounding box center [391, 230] width 131 height 36
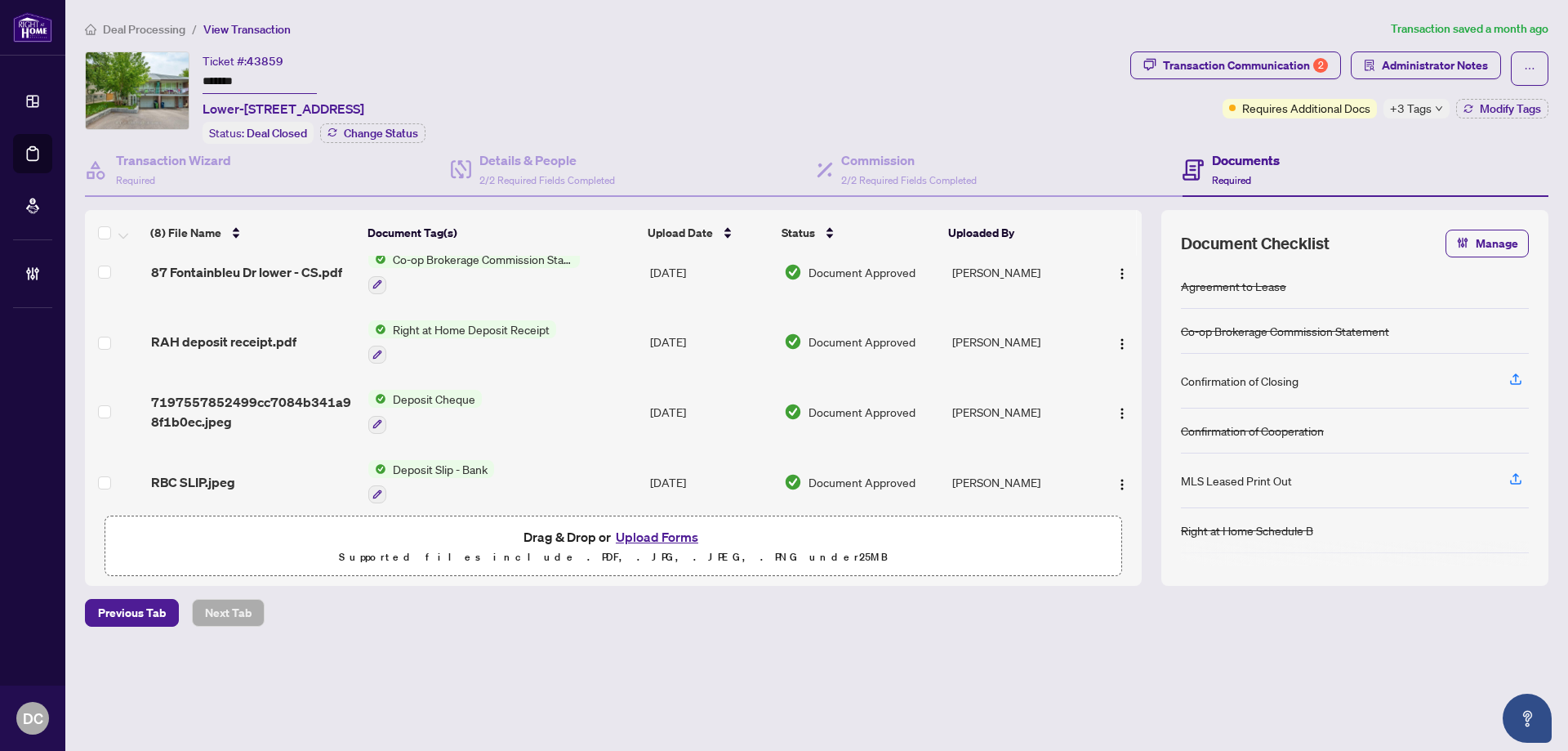
scroll to position [311, 0]
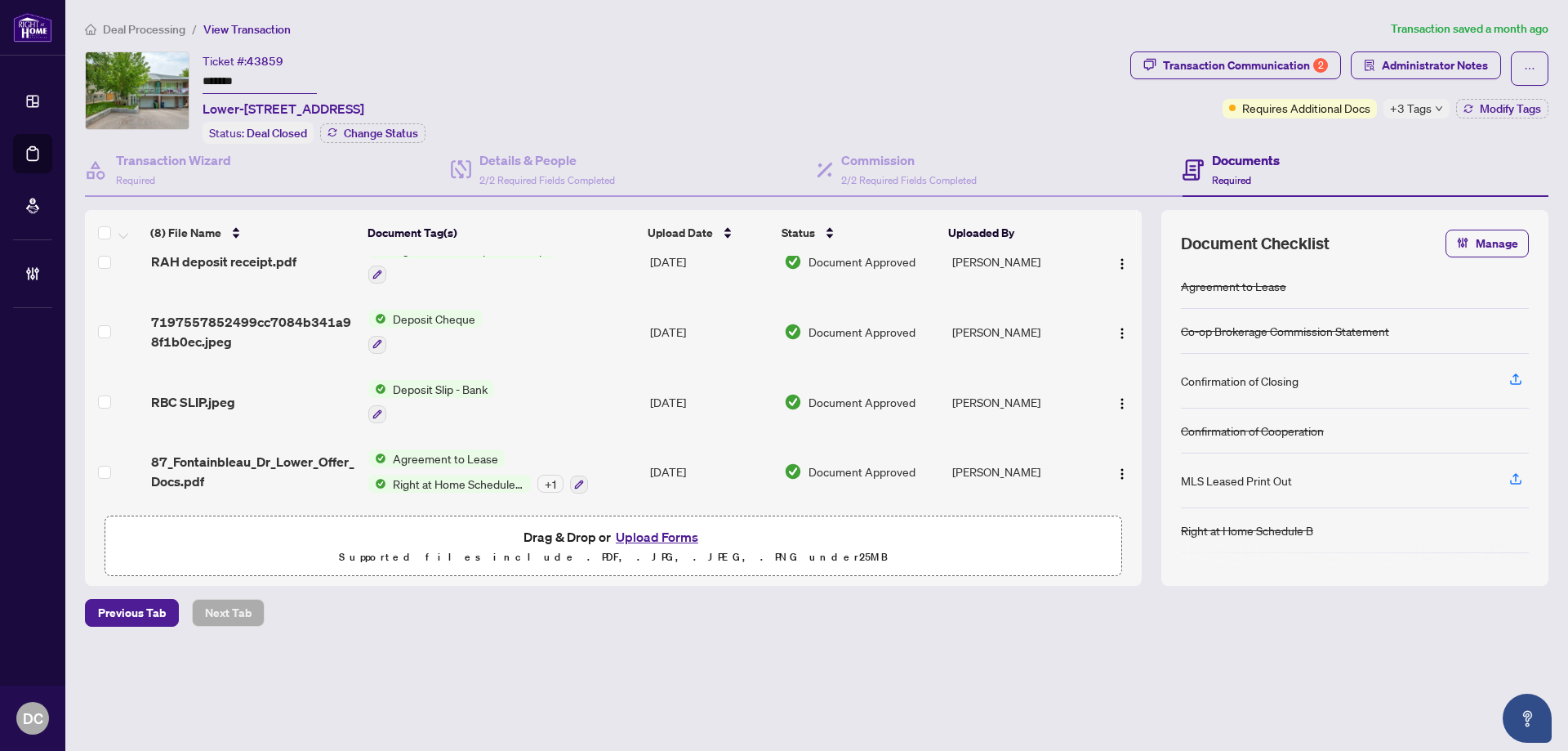
click at [494, 458] on span "Agreement to Lease" at bounding box center [445, 458] width 119 height 18
click at [310, 471] on span "87_Fontainbleau_Dr_Lower_Offer_Docs.pdf" at bounding box center [252, 472] width 204 height 40
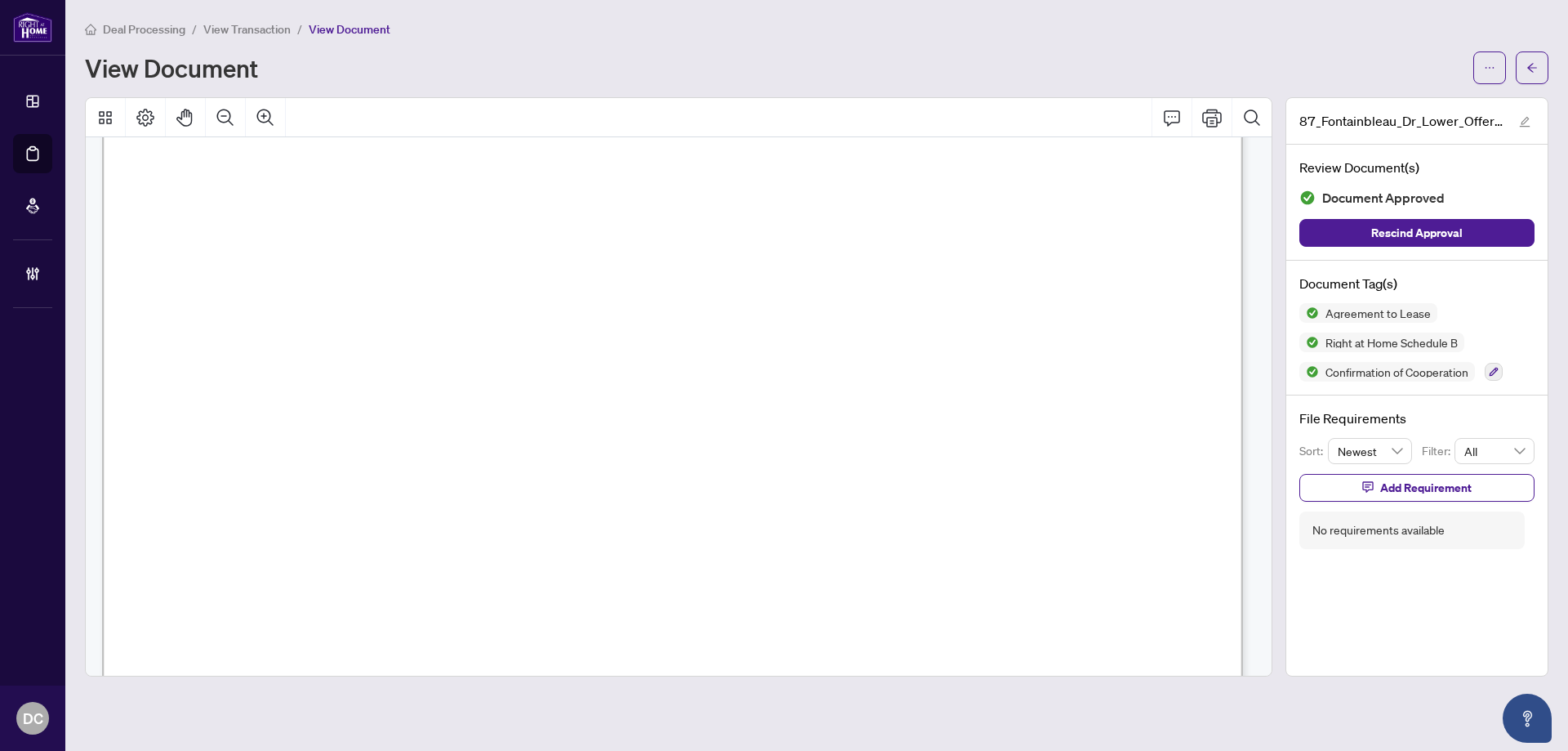
scroll to position [3061, 0]
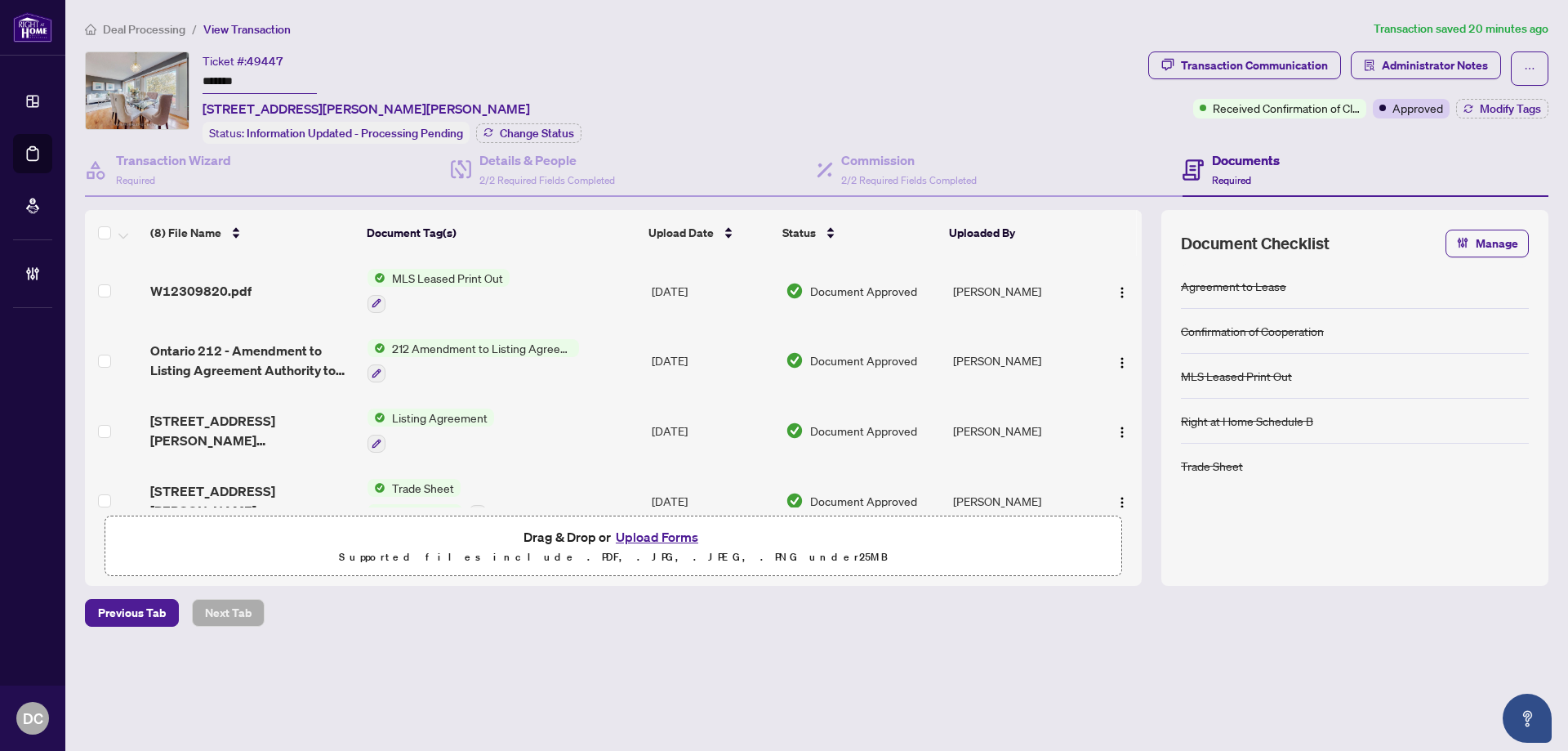
drag, startPoint x: 283, startPoint y: 77, endPoint x: 197, endPoint y: 76, distance: 86.0
click at [197, 76] on div "Ticket #: 49447 ******* [STREET_ADDRESS][PERSON_NAME][PERSON_NAME] Status: Info…" at bounding box center [613, 98] width 1057 height 92
drag, startPoint x: 1425, startPoint y: 65, endPoint x: 1345, endPoint y: 90, distance: 83.8
click at [1425, 65] on div "Approved" at bounding box center [1410, 75] width 56 height 26
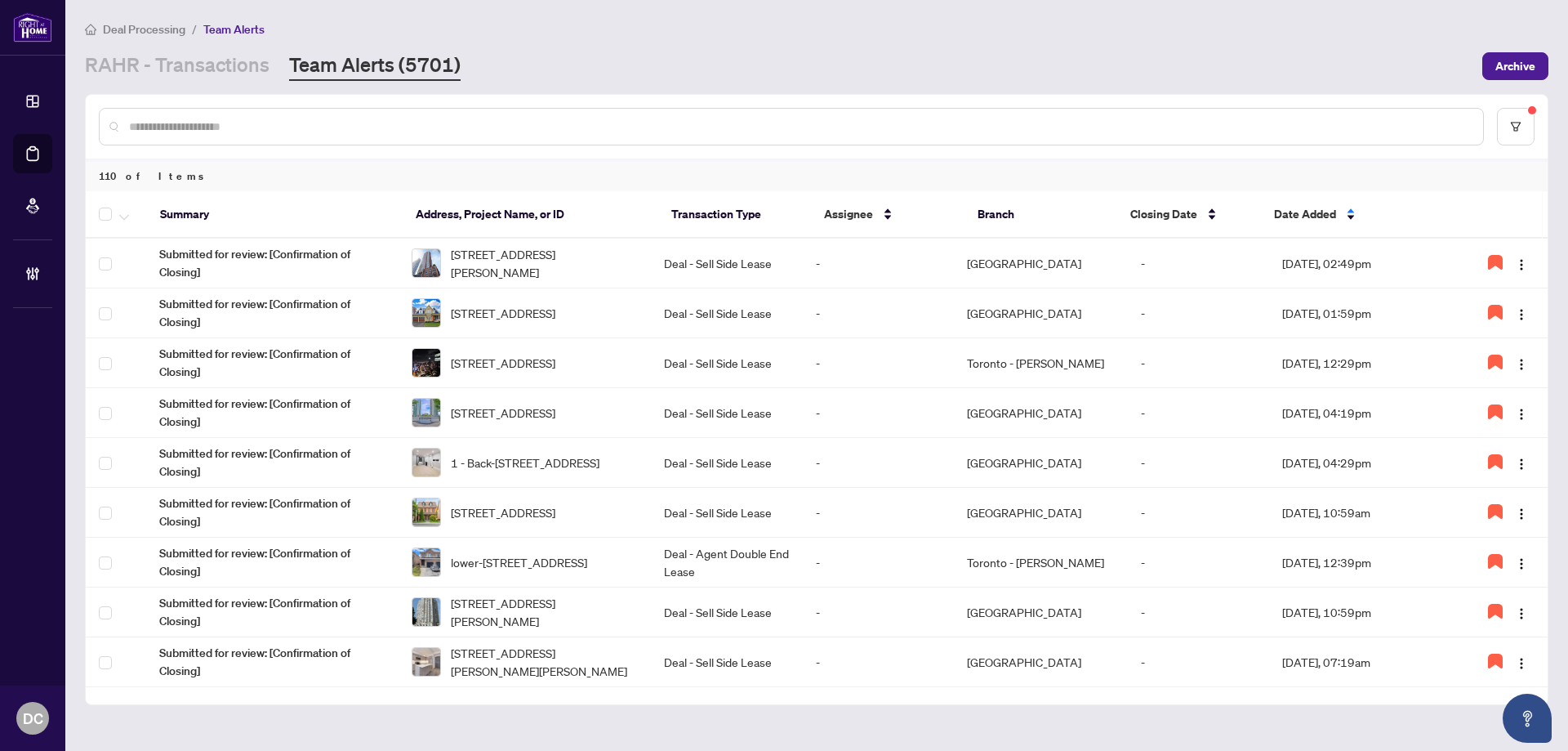
scroll to position [163, 0]
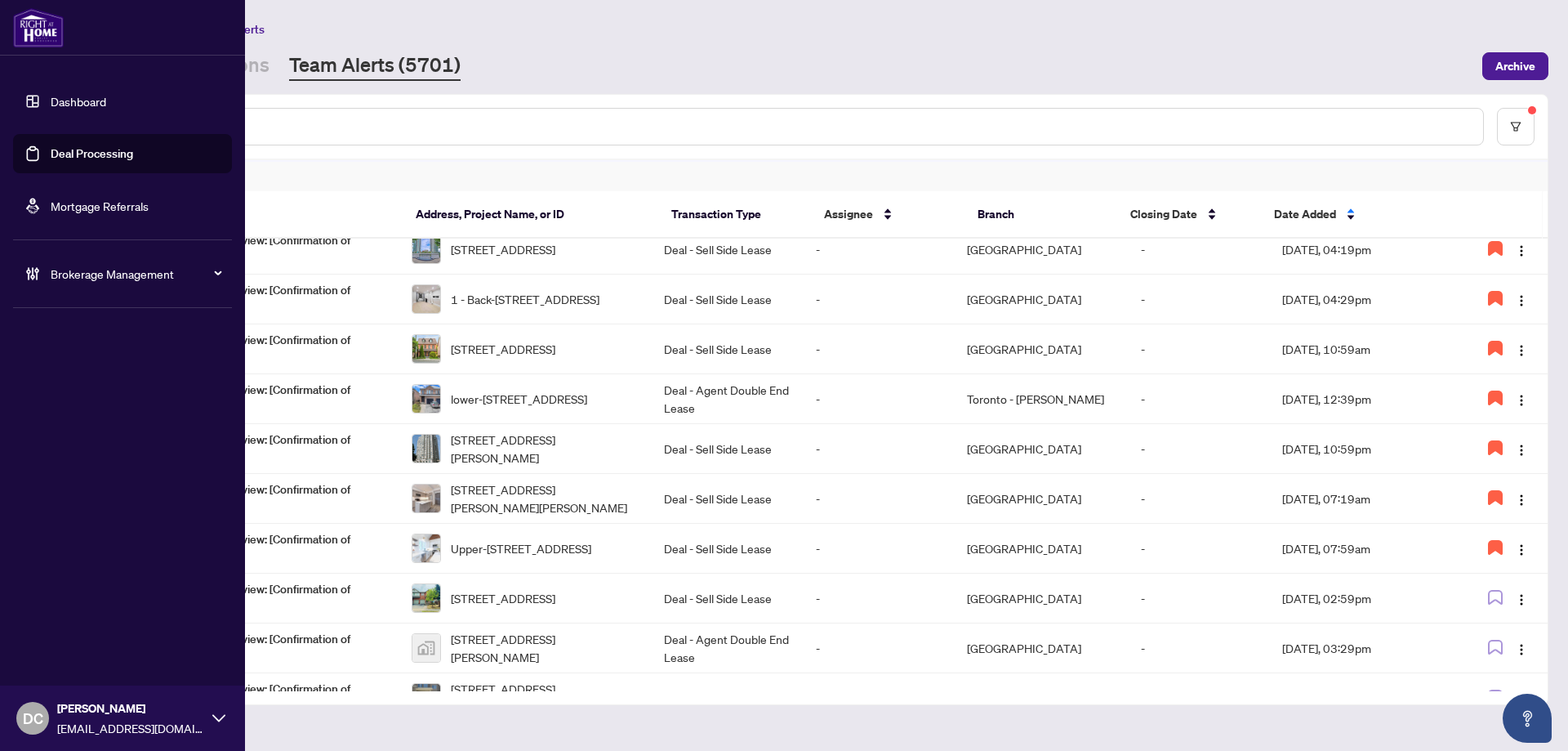
click at [51, 209] on link "Mortgage Referrals" at bounding box center [100, 206] width 98 height 15
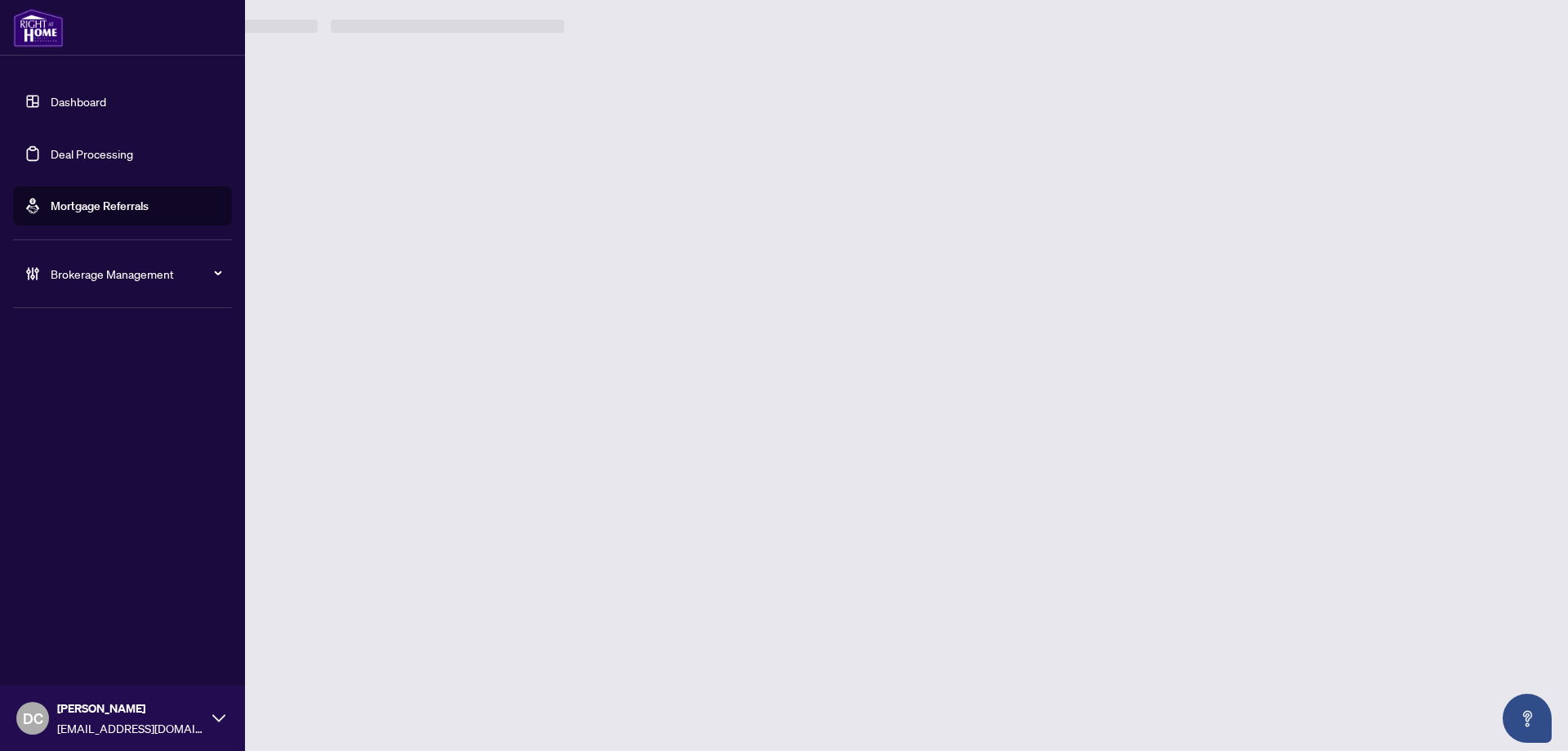
click at [91, 274] on span "Brokerage Management" at bounding box center [136, 273] width 170 height 18
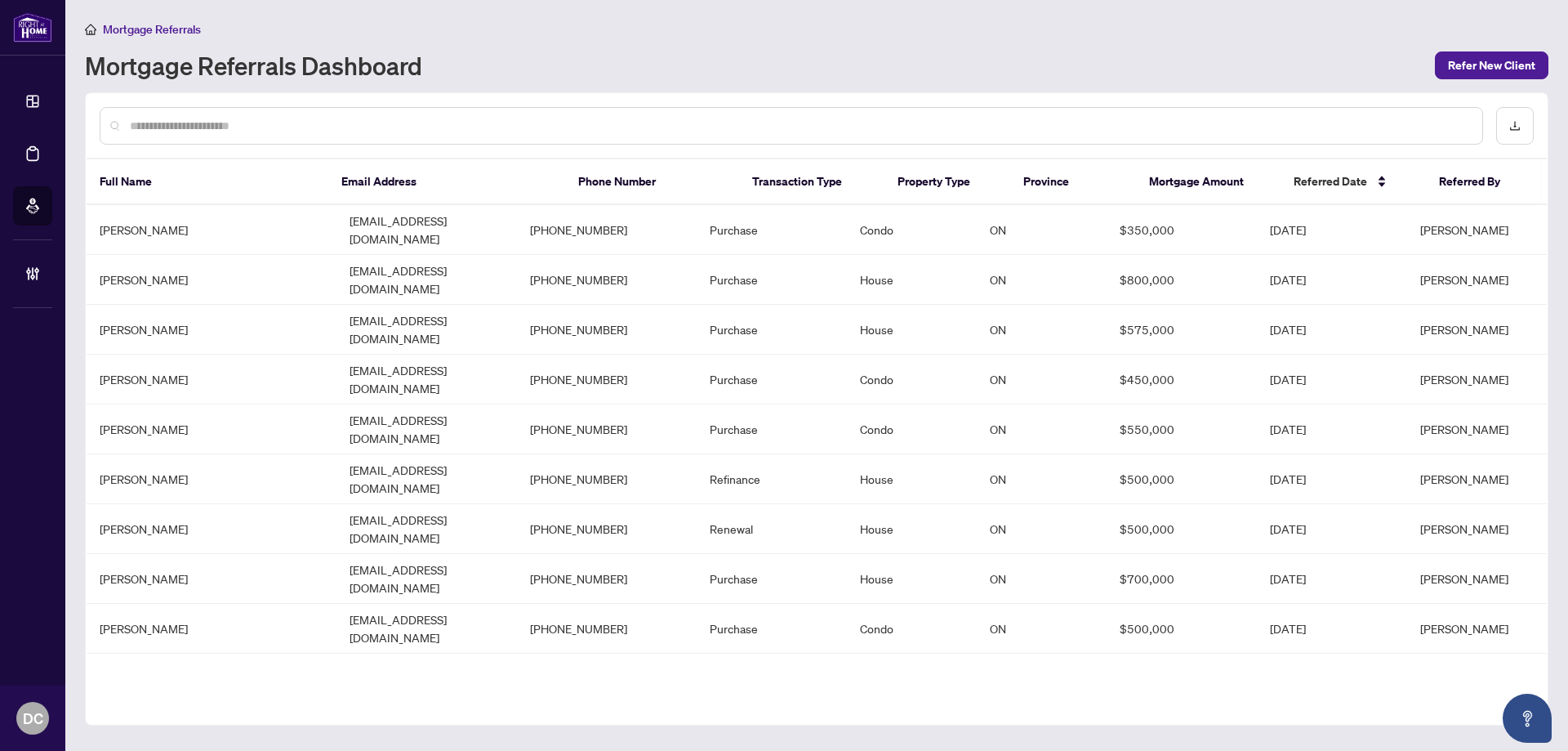
click at [331, 130] on input "text" at bounding box center [800, 125] width 1339 height 18
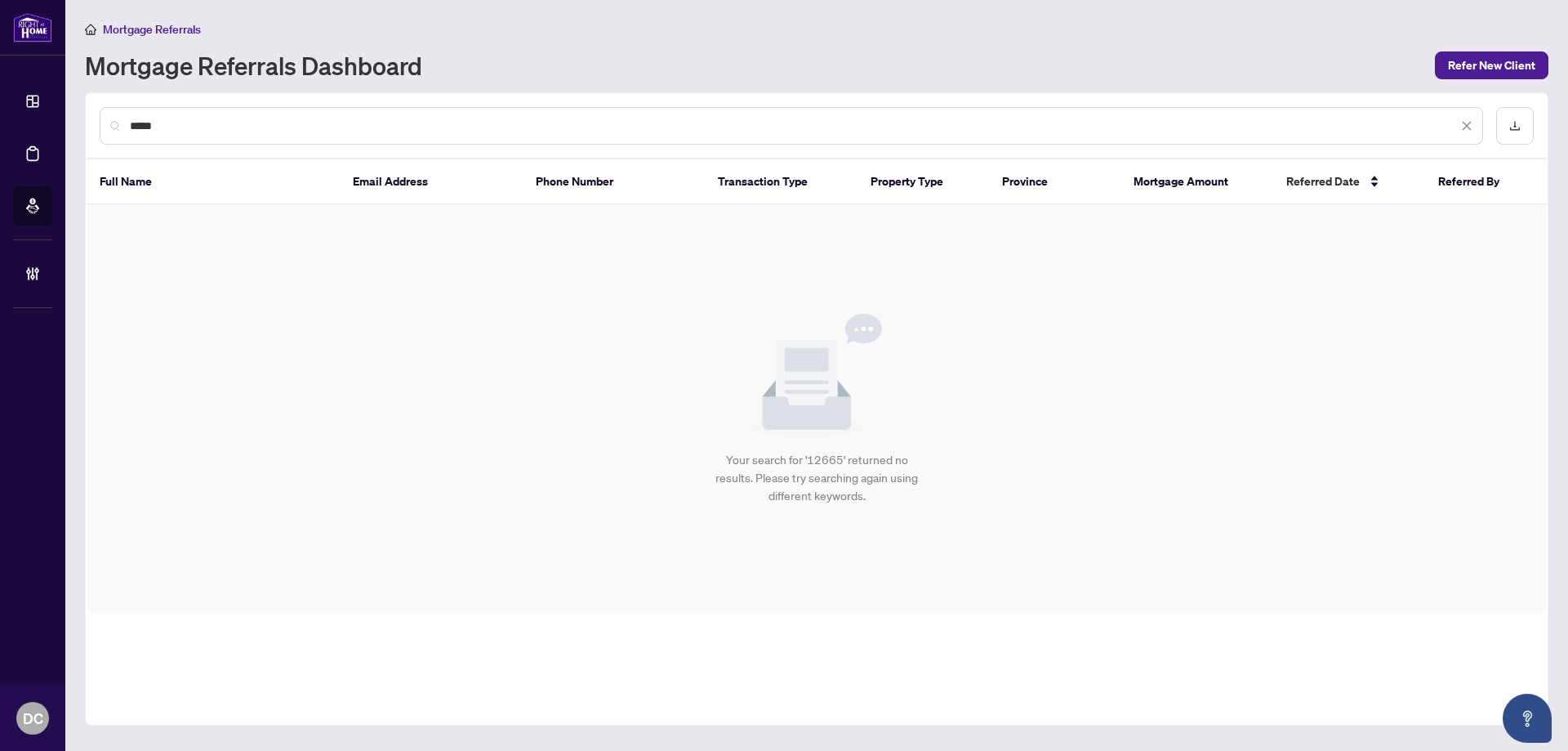
drag, startPoint x: 182, startPoint y: 130, endPoint x: 122, endPoint y: 132, distance: 60.0
click at [122, 132] on div "*****" at bounding box center [791, 126] width 1383 height 38
click at [182, 139] on div "*****" at bounding box center [791, 126] width 1383 height 38
drag, startPoint x: 182, startPoint y: 126, endPoint x: 107, endPoint y: 126, distance: 75.0
click at [107, 126] on div "*****" at bounding box center [791, 126] width 1383 height 38
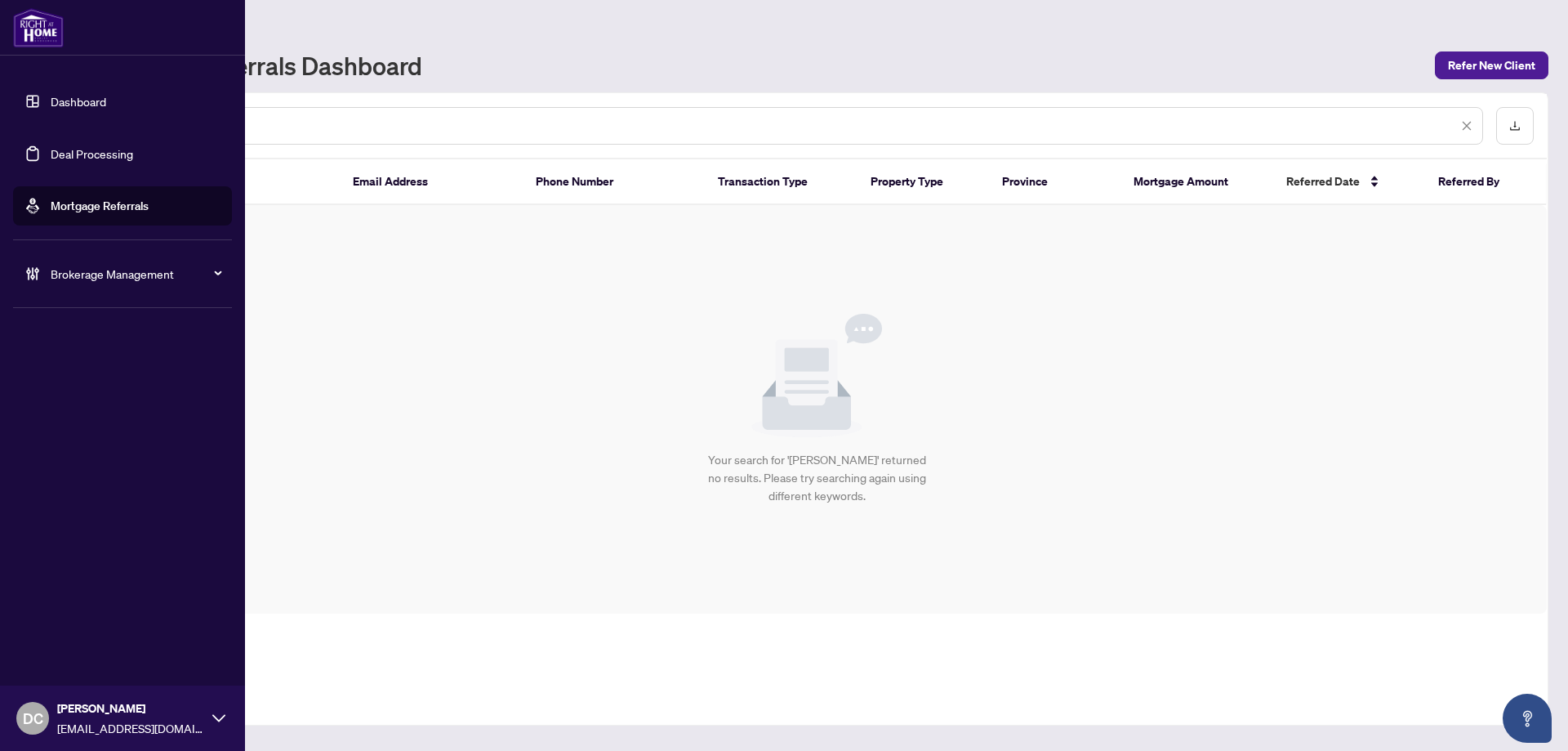
type input "*****"
click at [116, 276] on span "Brokerage Management" at bounding box center [136, 273] width 170 height 18
click at [114, 394] on link "Manage Agents" at bounding box center [74, 392] width 81 height 15
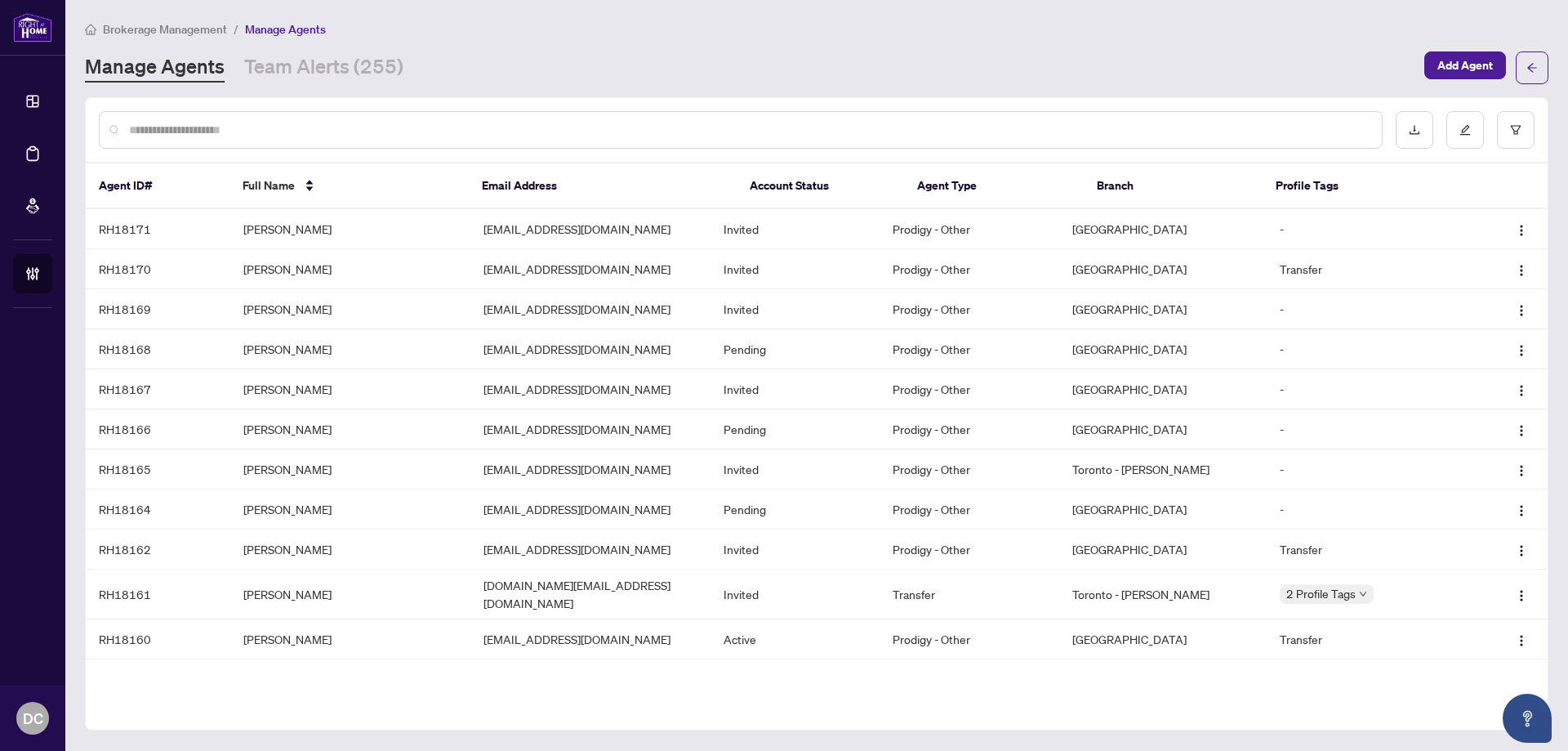
click at [221, 130] on input "text" at bounding box center [749, 129] width 1240 height 18
paste input "*****"
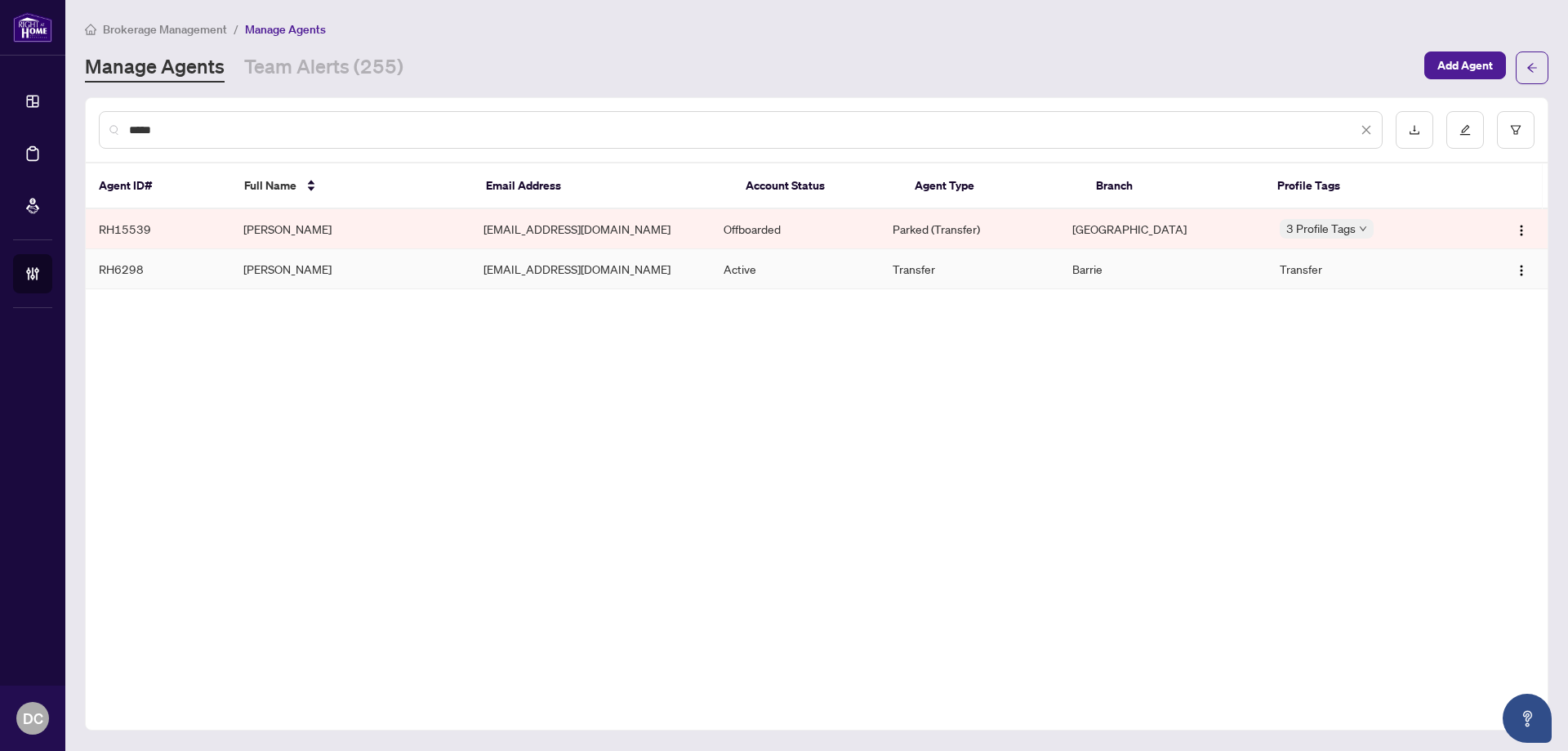
type input "*****"
click at [301, 264] on td "Yatin Lakkad" at bounding box center [350, 269] width 240 height 40
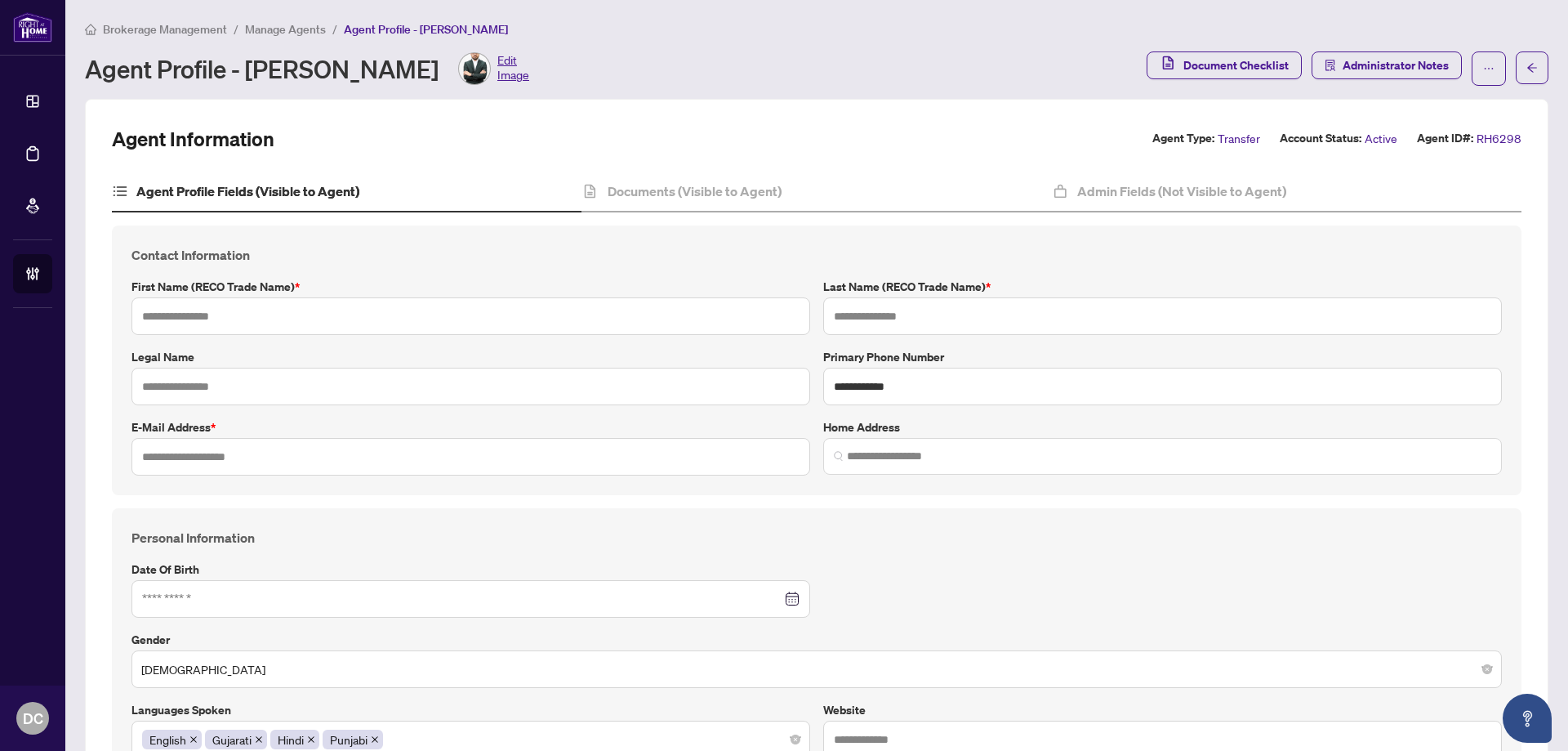
type input "*****"
type input "******"
type input "**********"
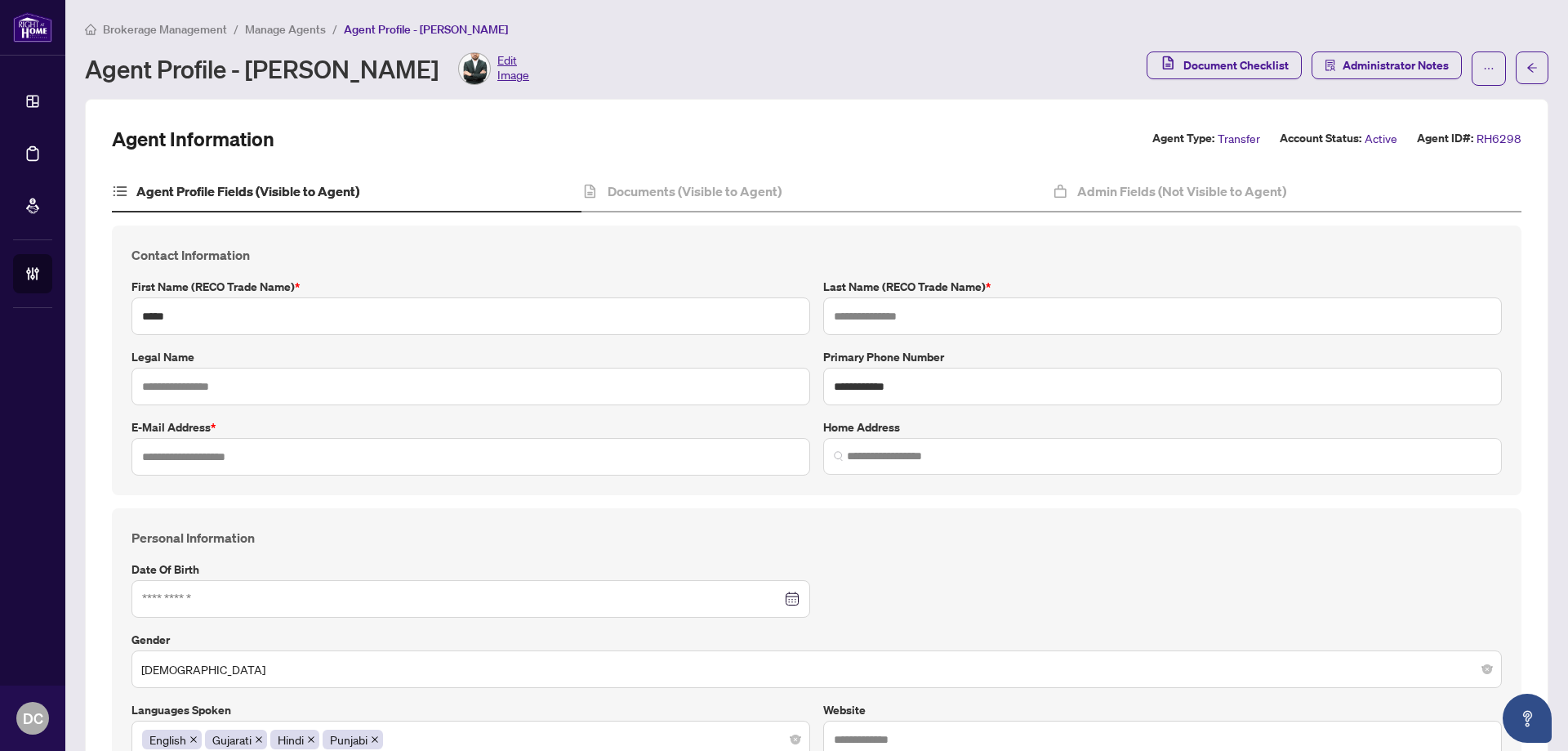
type input "*********"
type input "**********"
type input "******"
type input "**********"
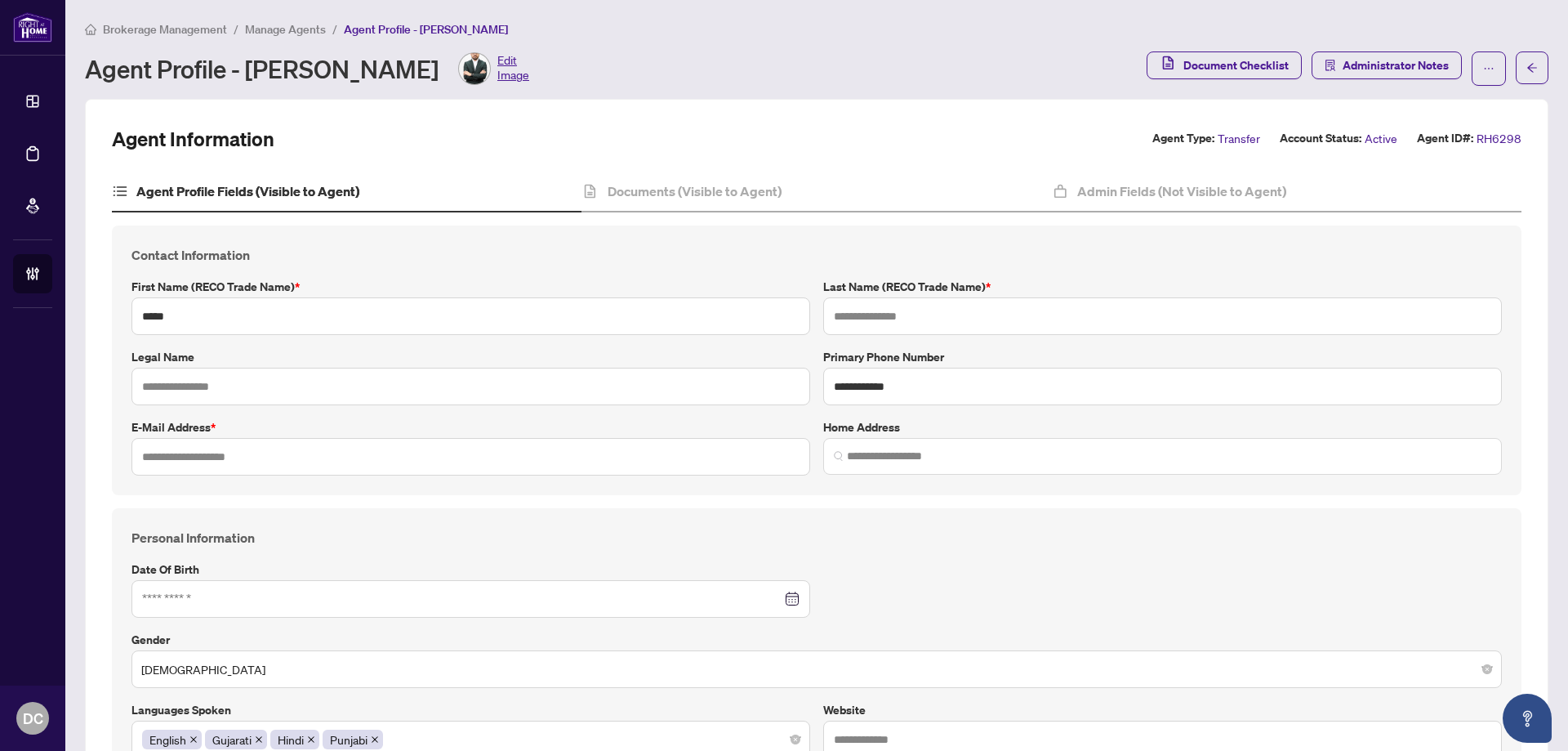
type input "**********"
type input "*"
type input "*****"
type input "*"
type input "*******"
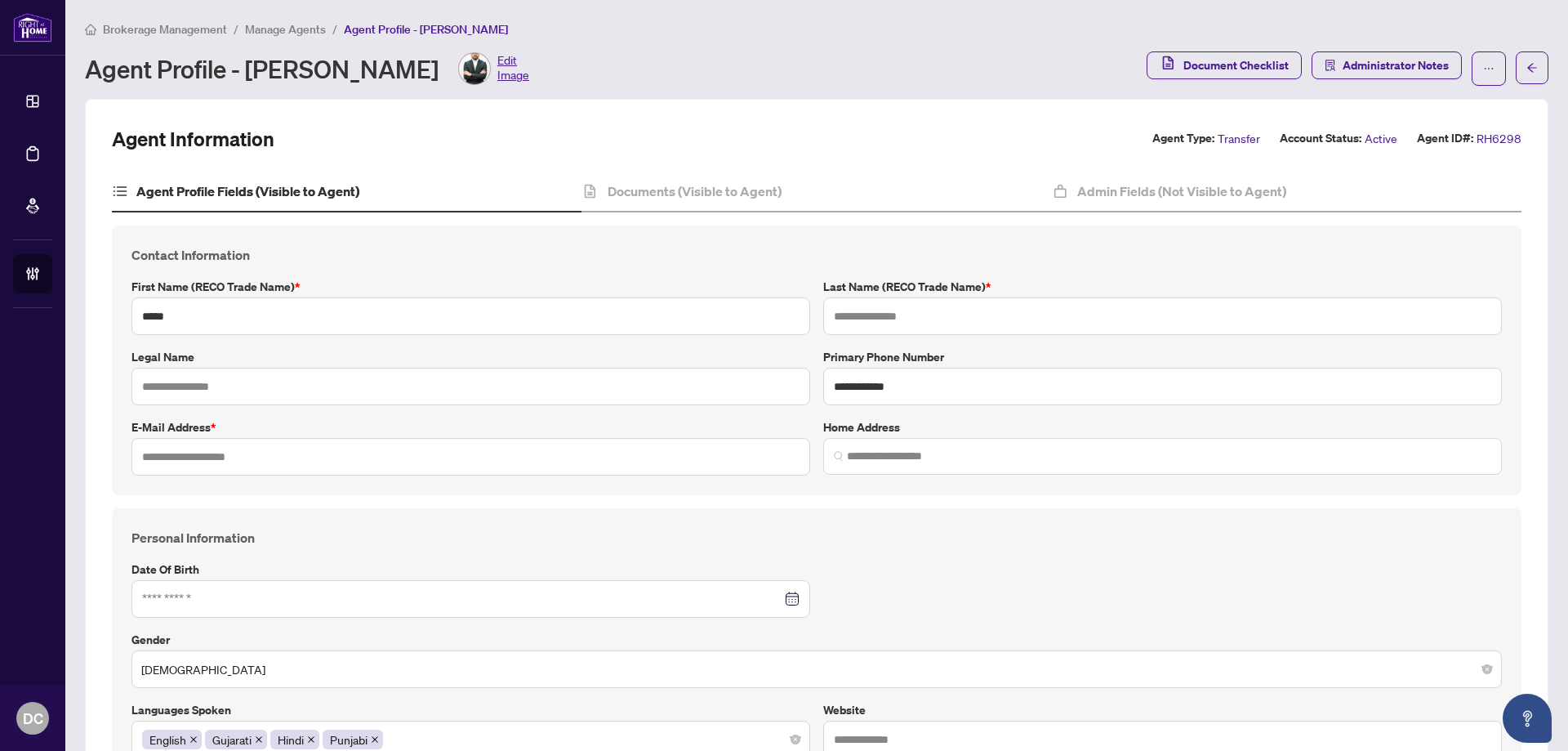
type input "*******"
type input "**********"
type input "****"
type input "**********"
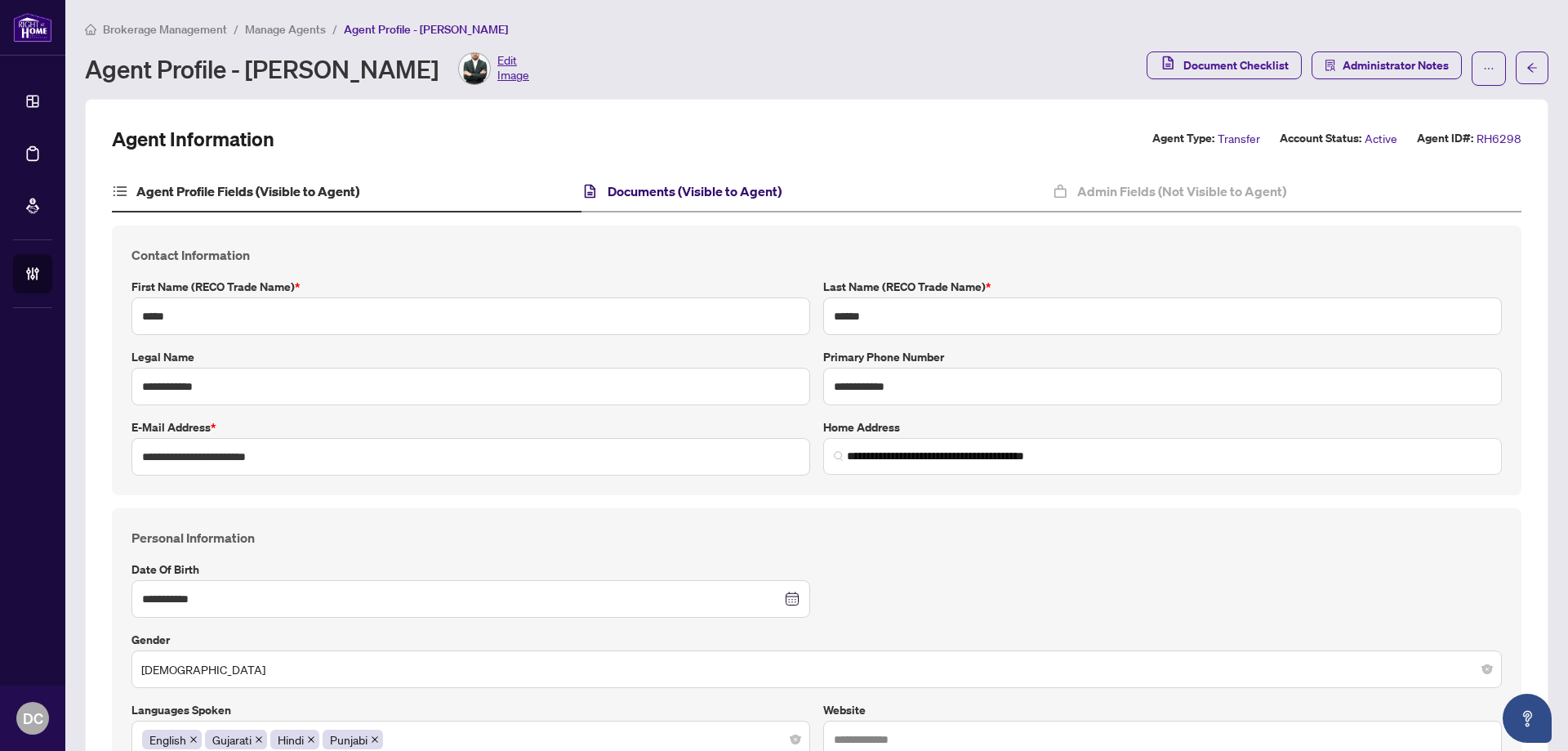
click at [713, 185] on h4 "Documents (Visible to Agent)" at bounding box center [694, 191] width 174 height 20
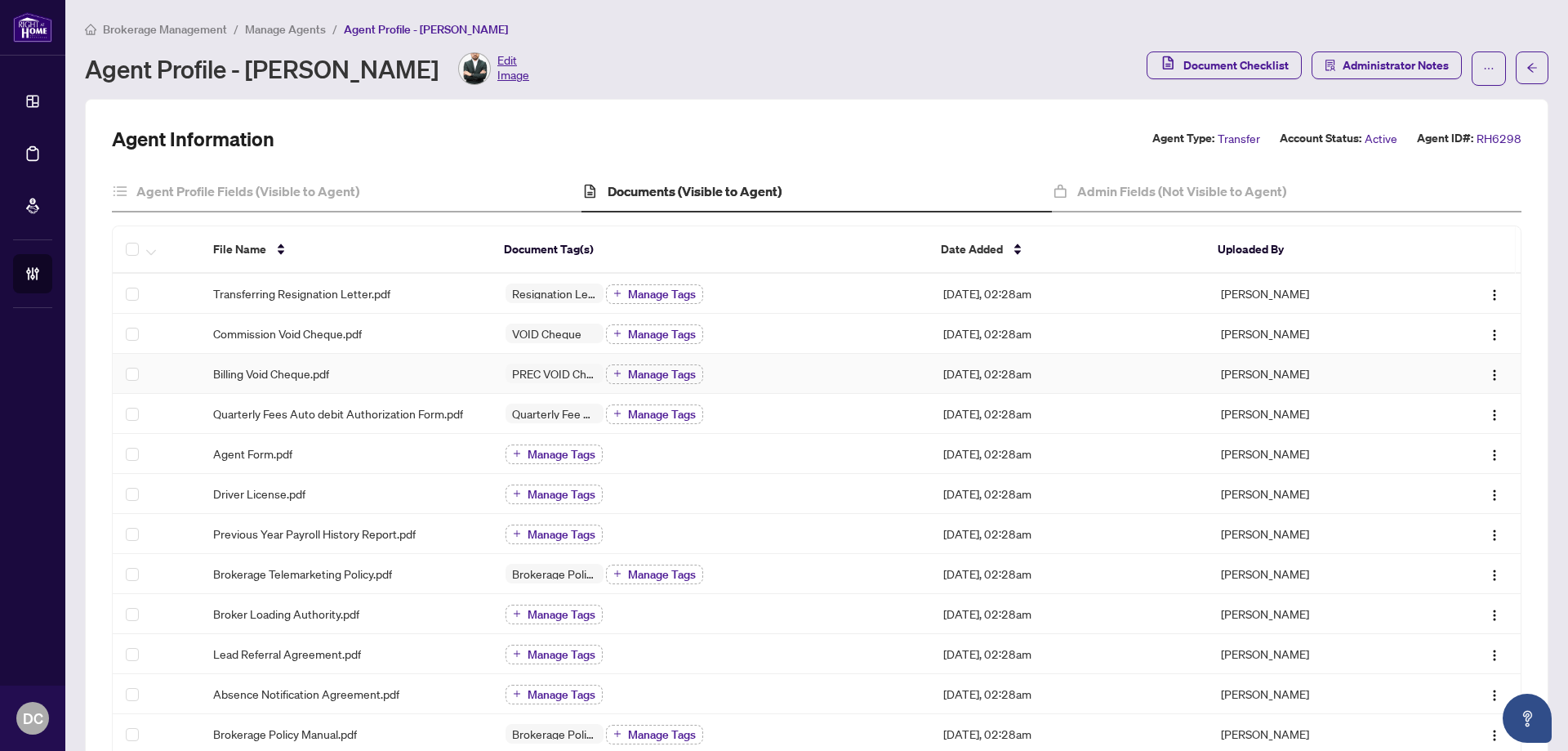
click at [440, 366] on div "Billing Void Cheque.pdf" at bounding box center [346, 373] width 267 height 18
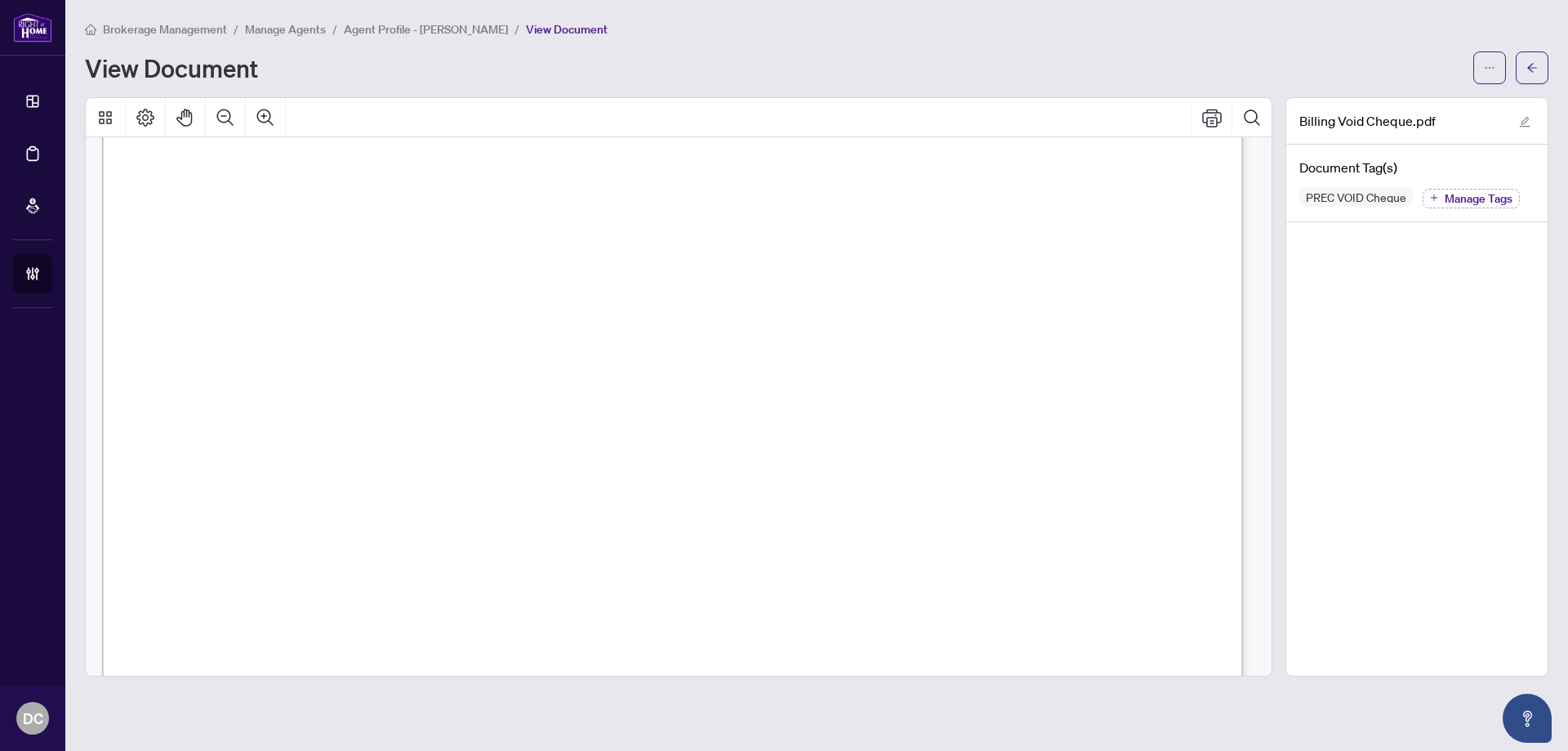
scroll to position [245, 0]
click at [1529, 69] on icon "arrow-left" at bounding box center [1532, 68] width 9 height 9
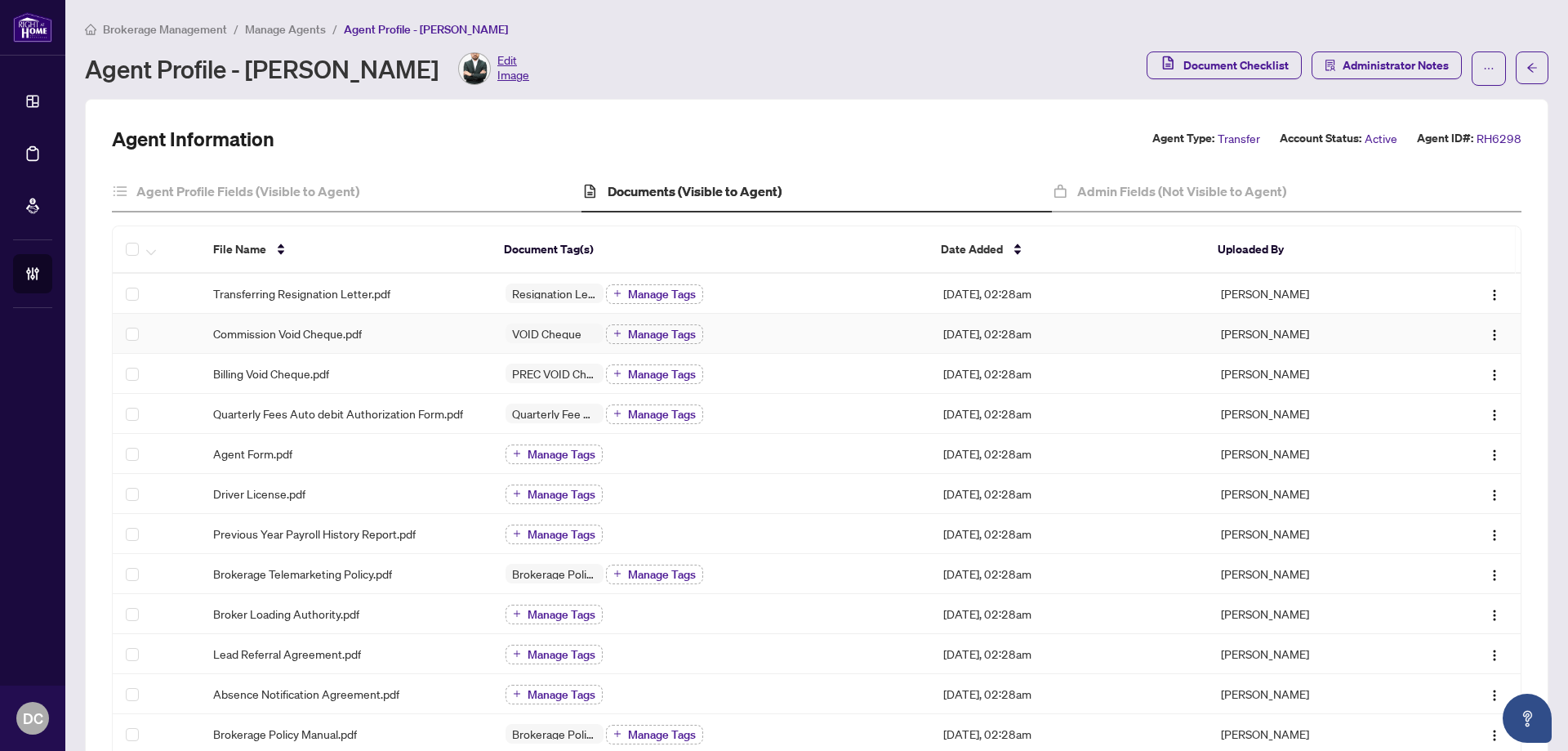
click at [791, 331] on div "VOID Cheque Manage Tags" at bounding box center [712, 334] width 412 height 22
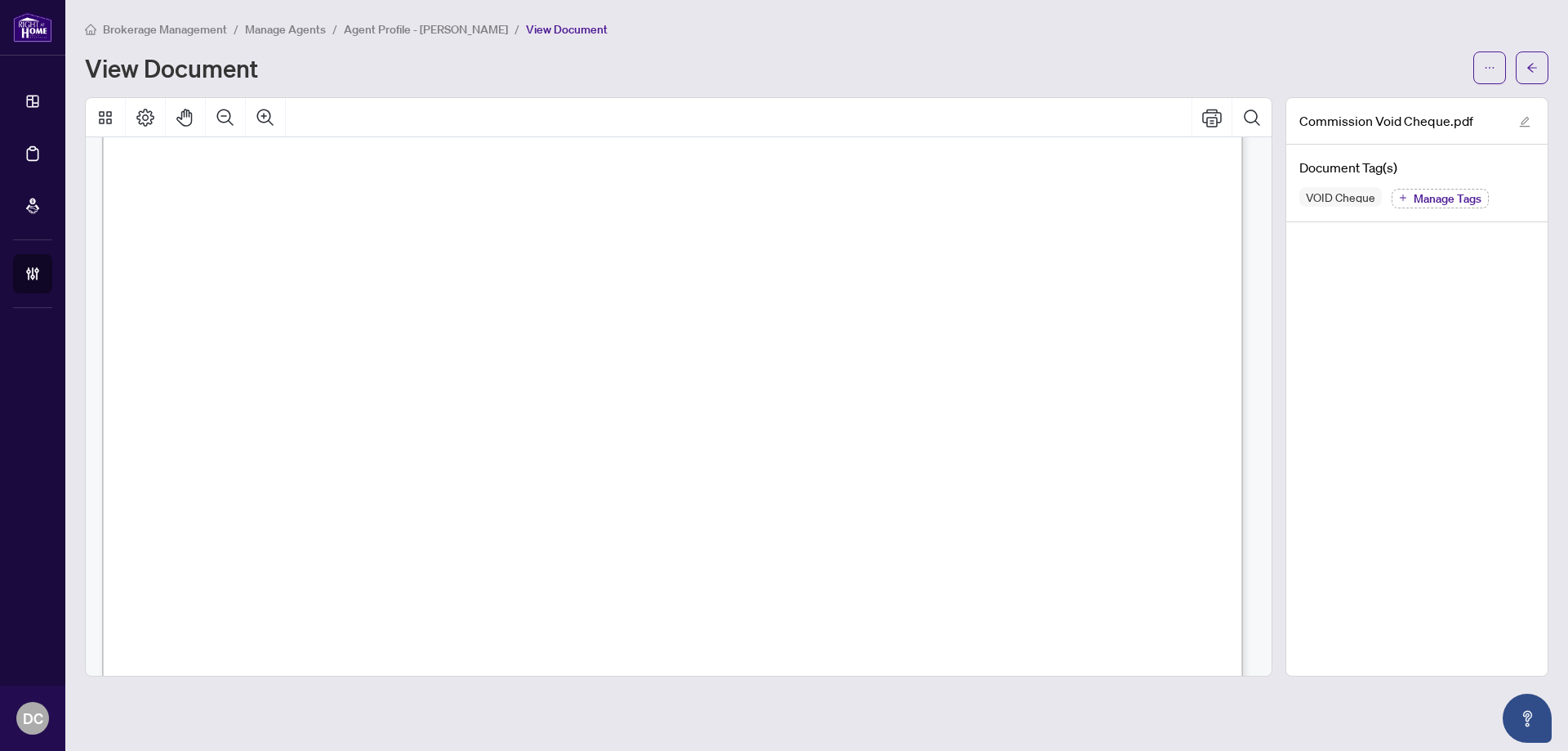
scroll to position [327, 0]
click at [1547, 71] on button "button" at bounding box center [1532, 68] width 33 height 33
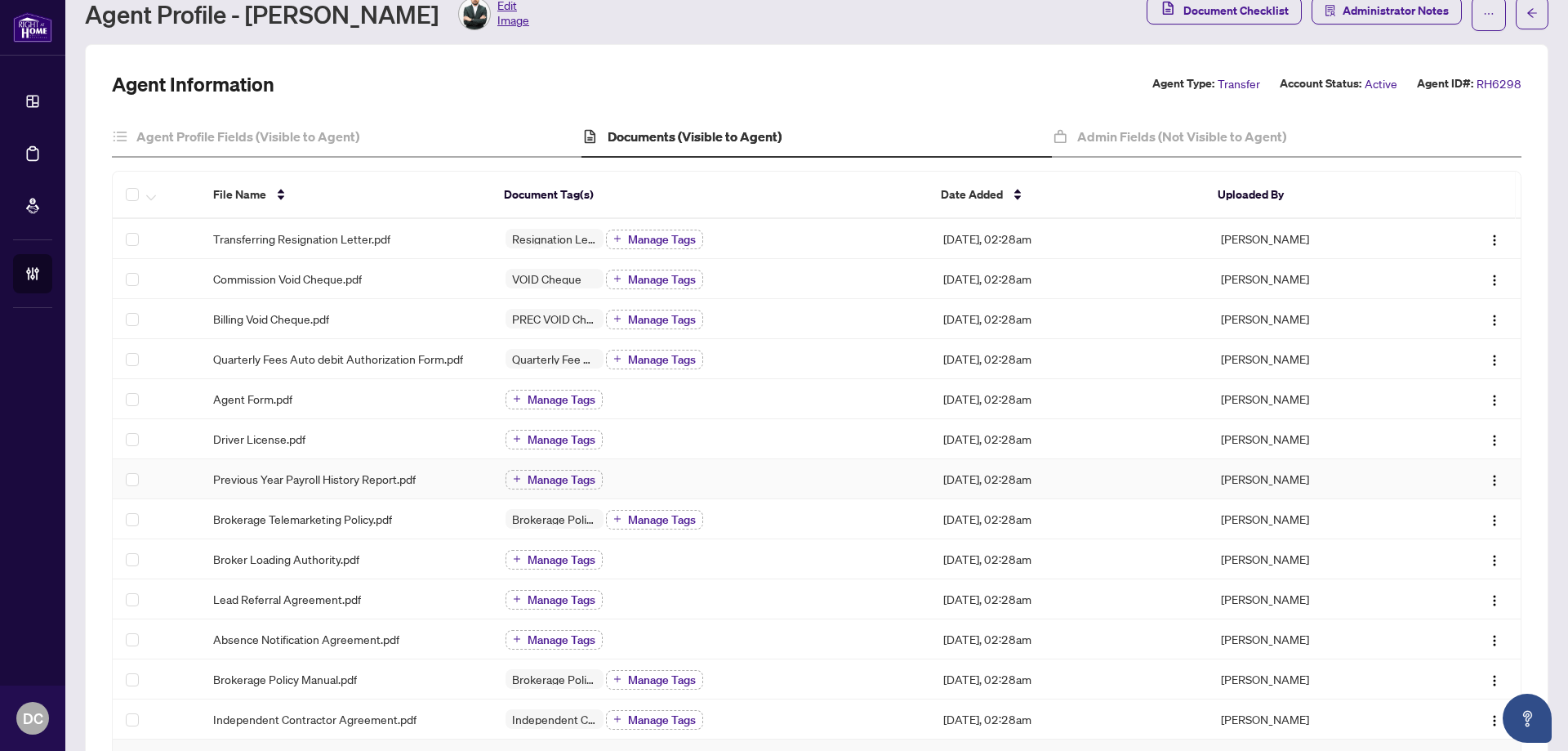
scroll to position [82, 0]
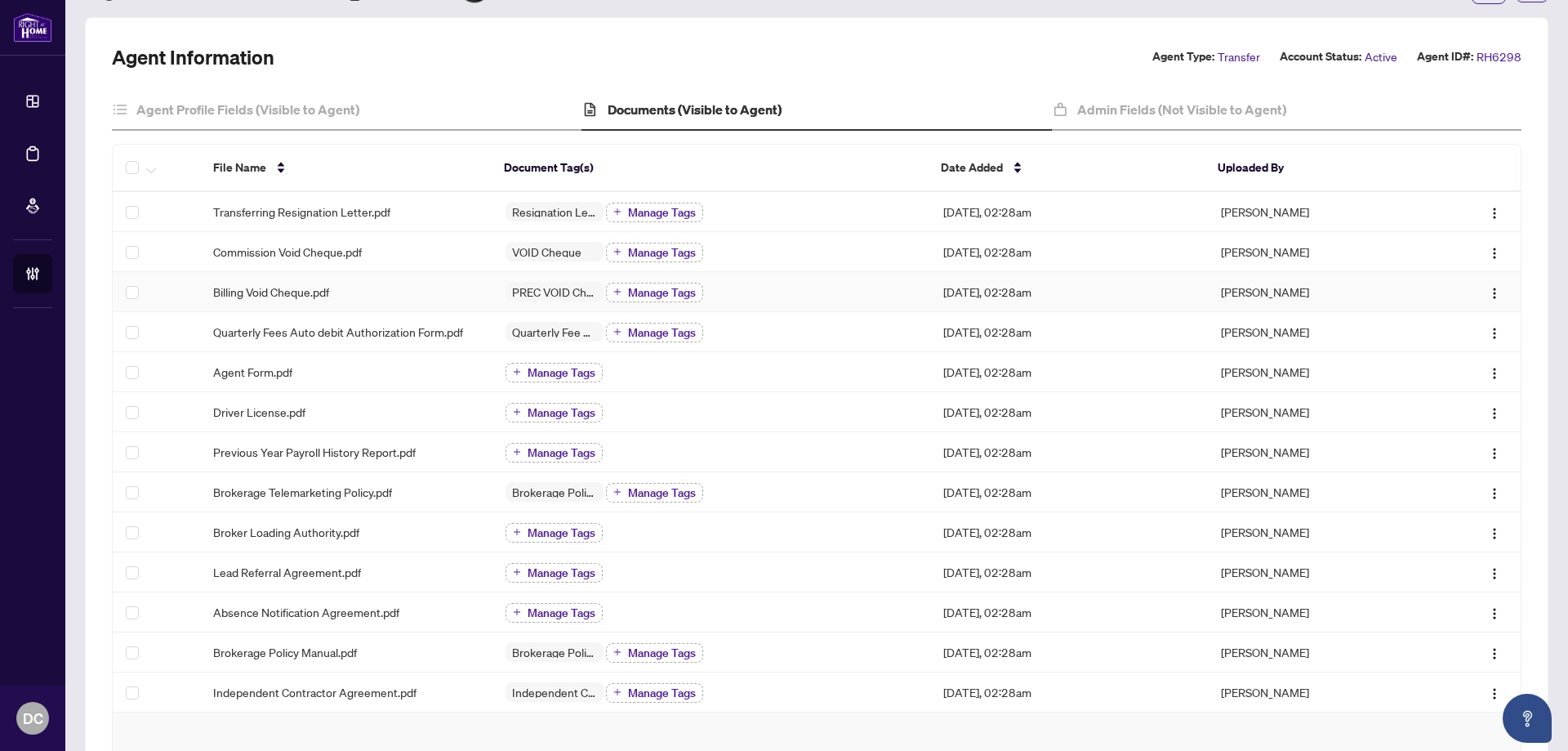
click at [663, 287] on span "Manage Tags" at bounding box center [662, 292] width 68 height 11
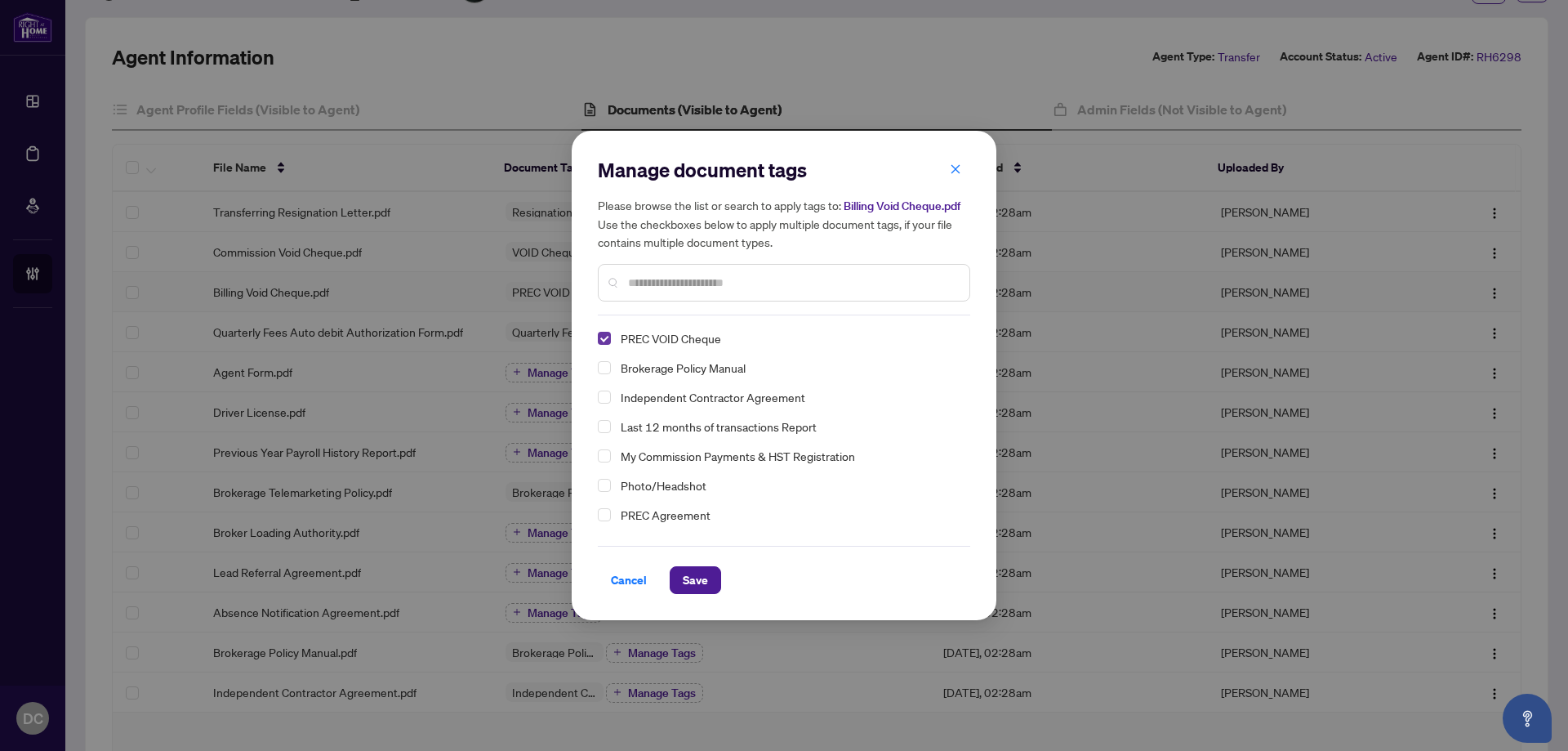
drag, startPoint x: 603, startPoint y: 336, endPoint x: 653, endPoint y: 289, distance: 68.6
click at [604, 336] on span "Select PREC VOID Cheque" at bounding box center [605, 338] width 13 height 13
click at [665, 279] on input "text" at bounding box center [792, 283] width 329 height 18
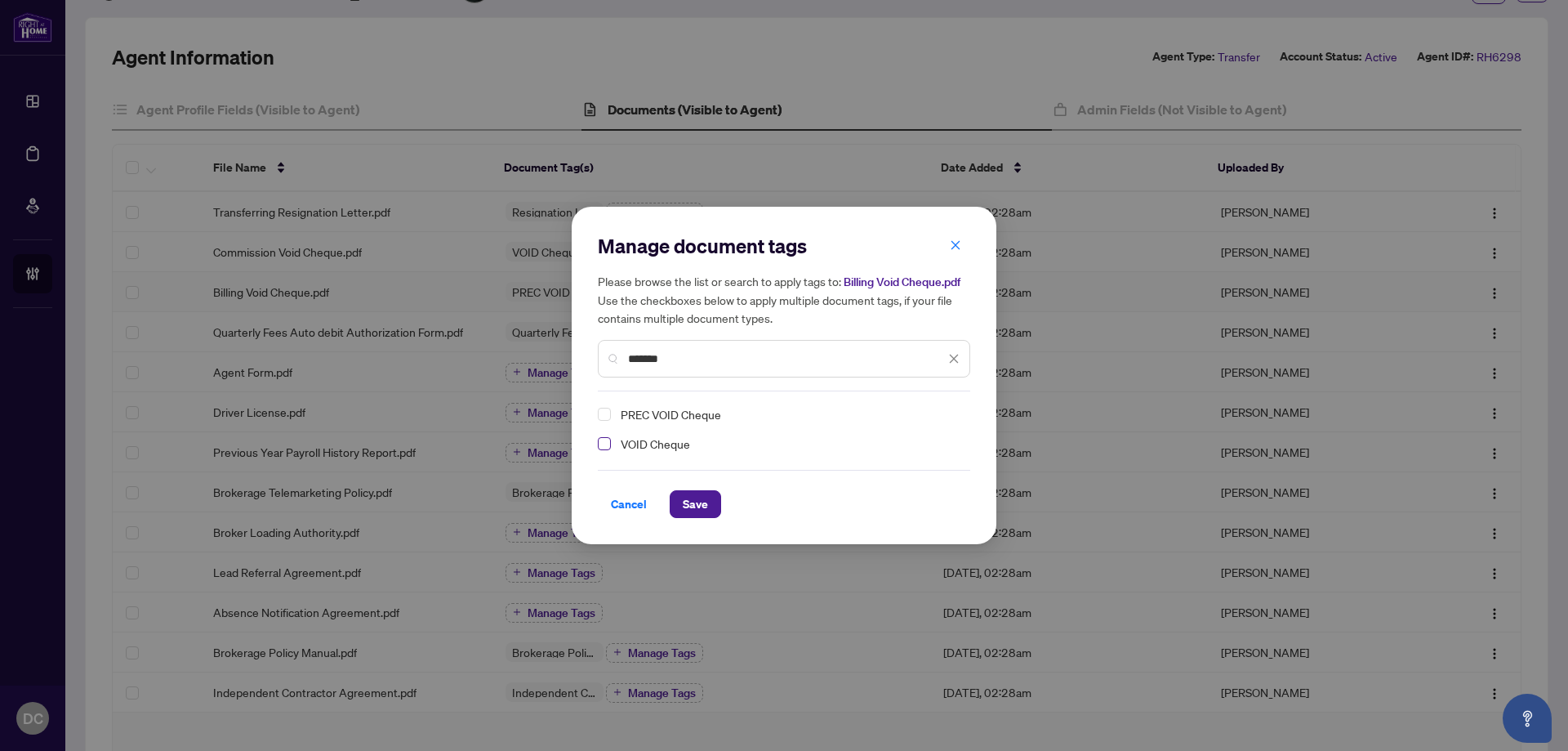
type input "*******"
click at [600, 442] on span "Select VOID Cheque" at bounding box center [605, 444] width 13 height 13
click at [705, 514] on span "Save" at bounding box center [695, 504] width 25 height 26
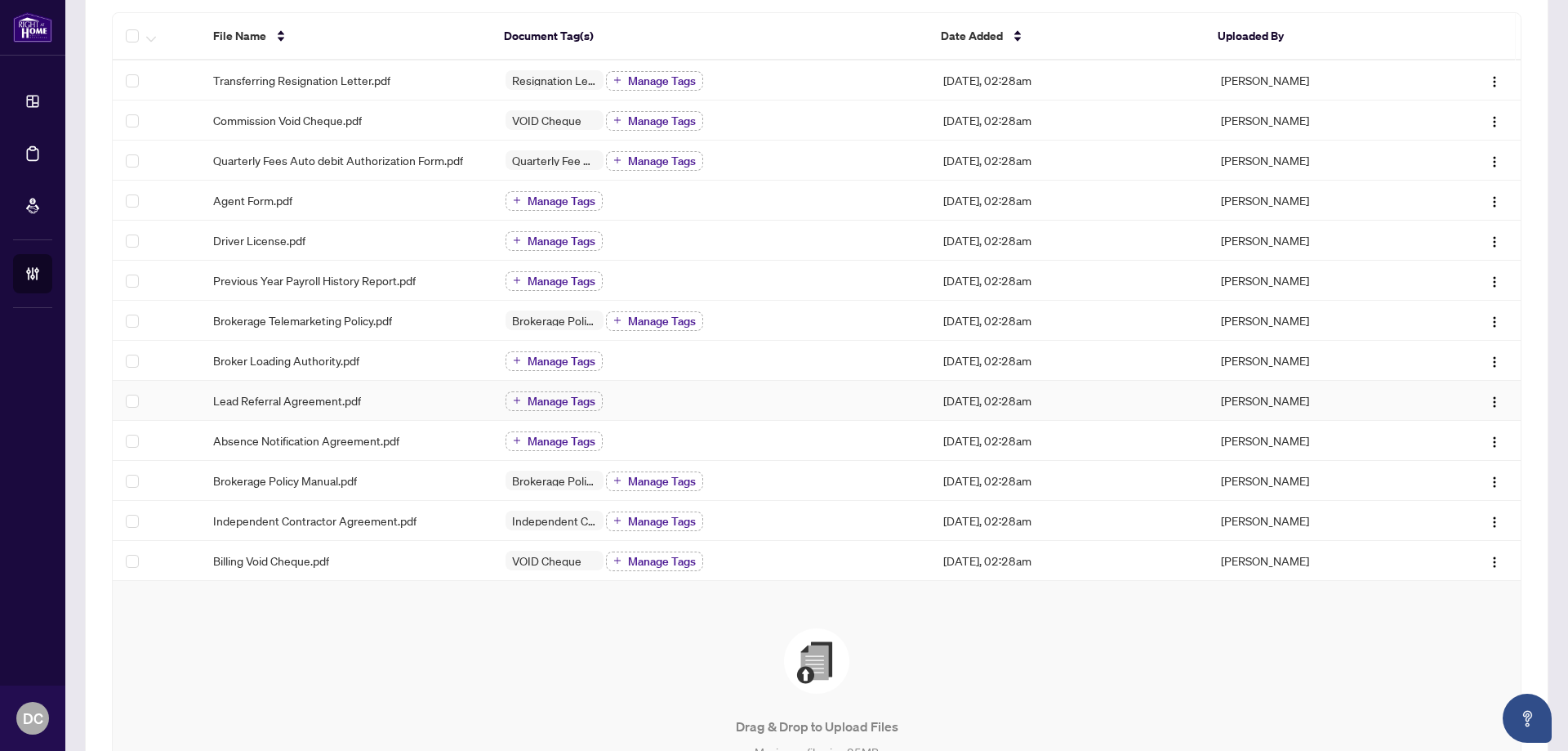
scroll to position [245, 0]
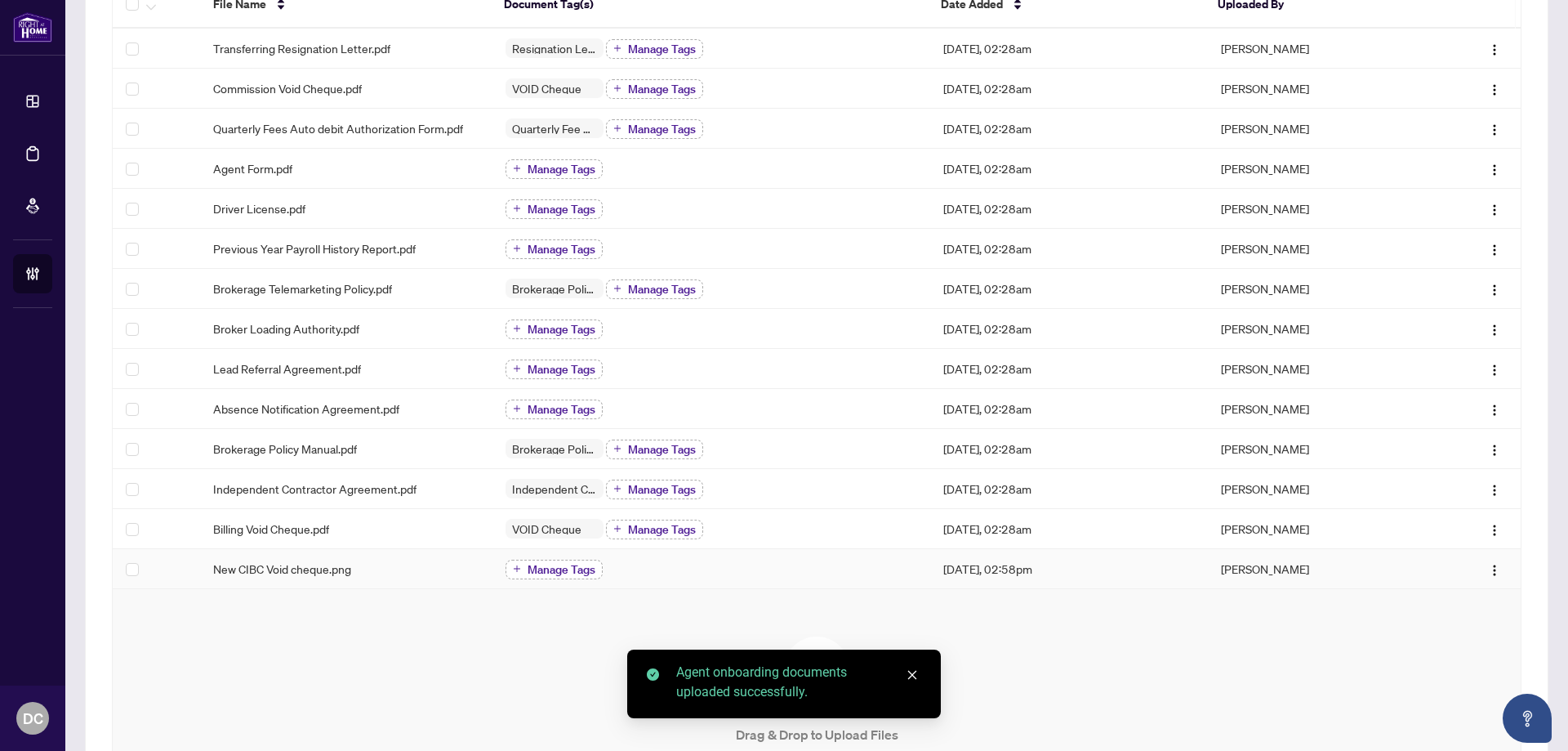
click at [566, 564] on span "Manage Tags" at bounding box center [561, 569] width 68 height 11
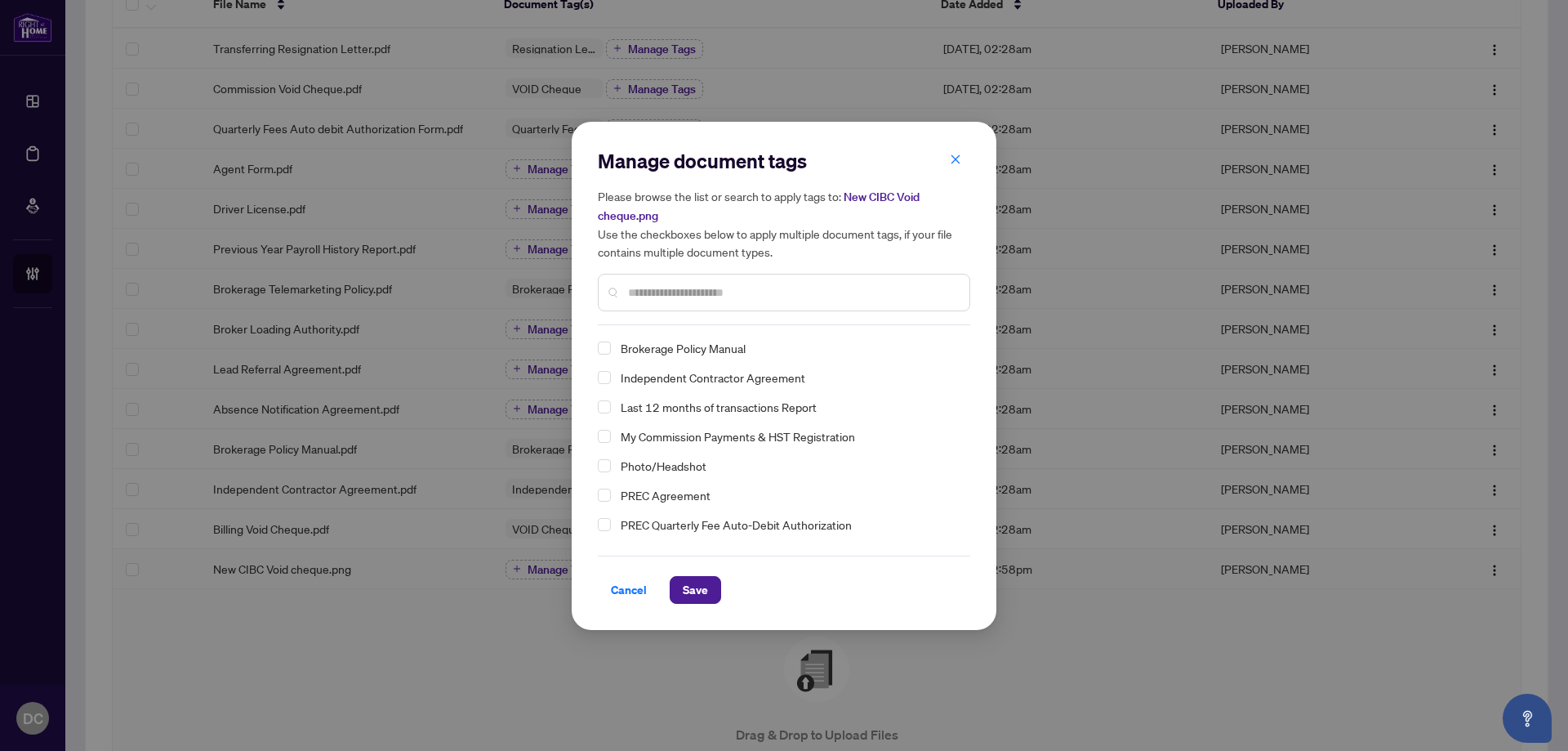
click at [780, 291] on input "text" at bounding box center [792, 292] width 329 height 18
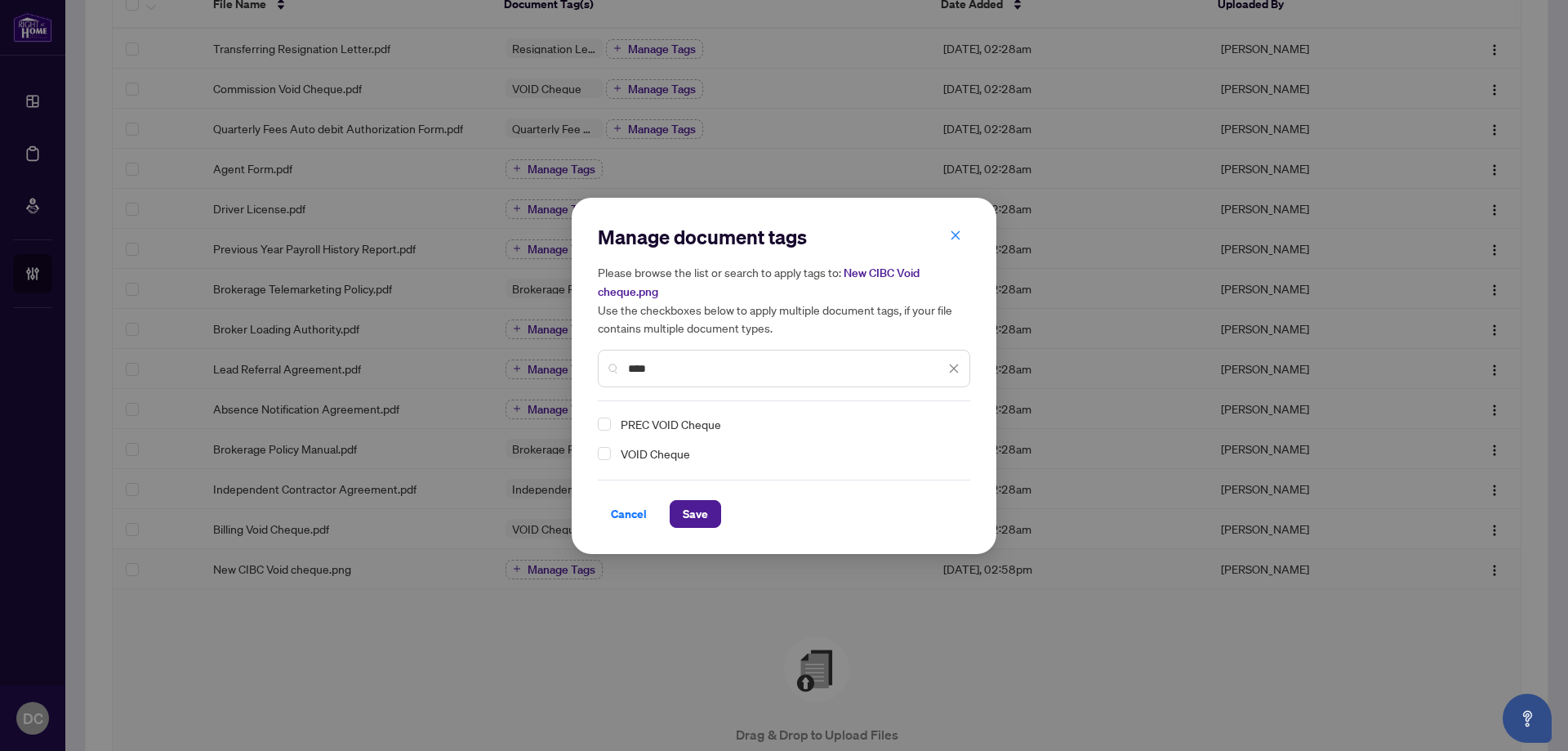
type input "****"
click at [605, 459] on div "VOID Cheque" at bounding box center [779, 453] width 363 height 20
click at [605, 452] on span "Select VOID Cheque" at bounding box center [605, 453] width 13 height 13
drag, startPoint x: 704, startPoint y: 518, endPoint x: 685, endPoint y: 522, distance: 19.4
click at [704, 517] on span "Save" at bounding box center [695, 514] width 25 height 26
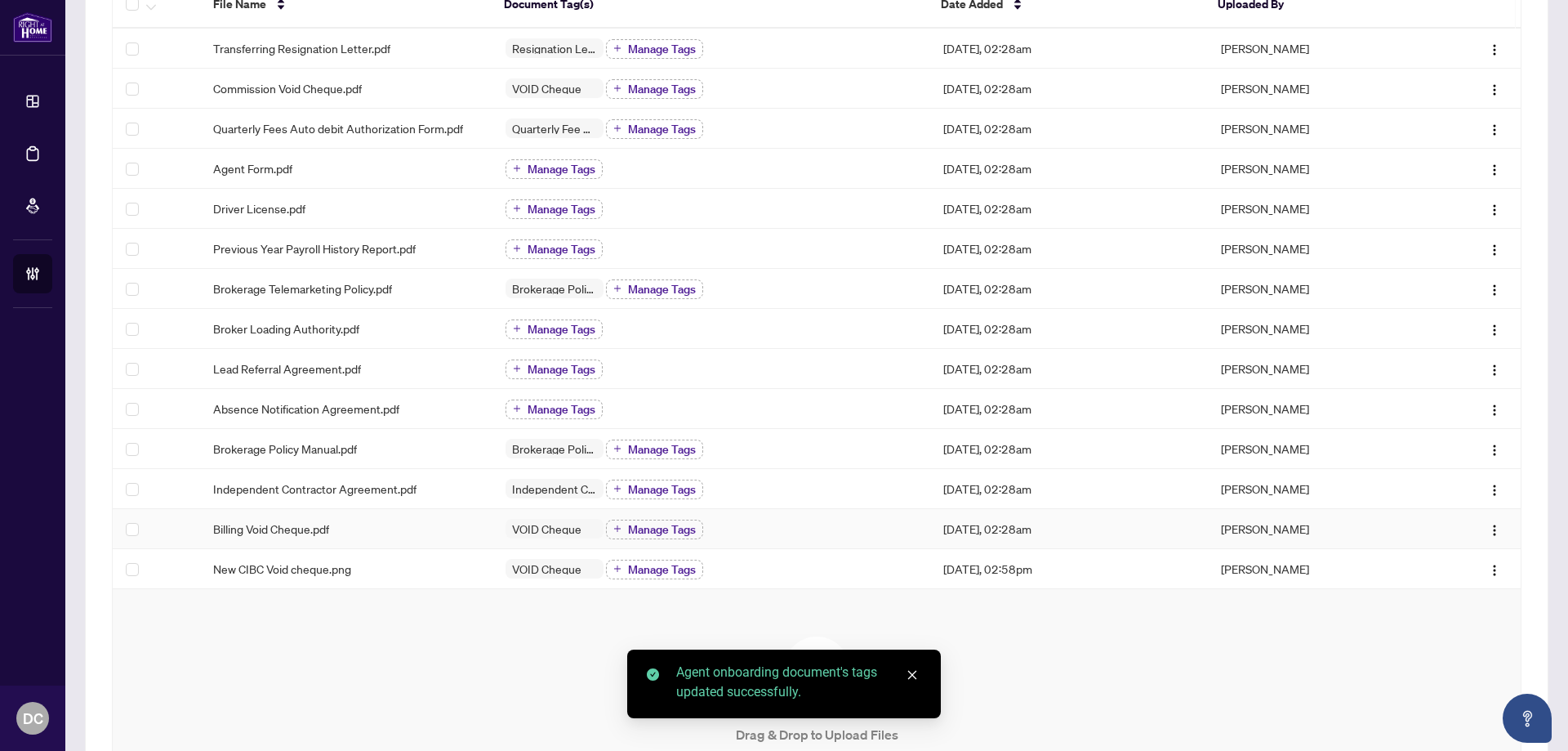
scroll to position [0, 0]
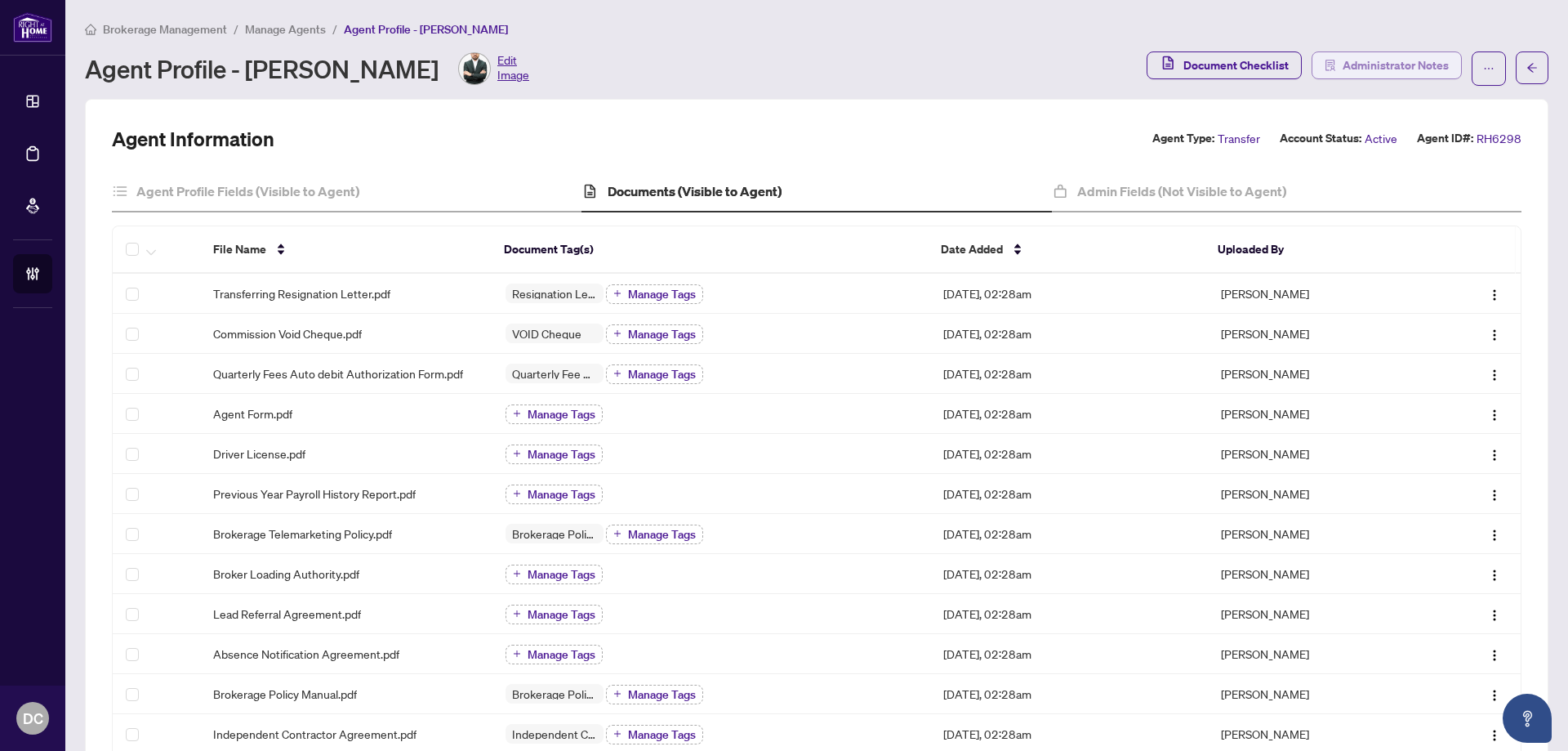
click at [1404, 64] on span "Administrator Notes" at bounding box center [1396, 66] width 106 height 26
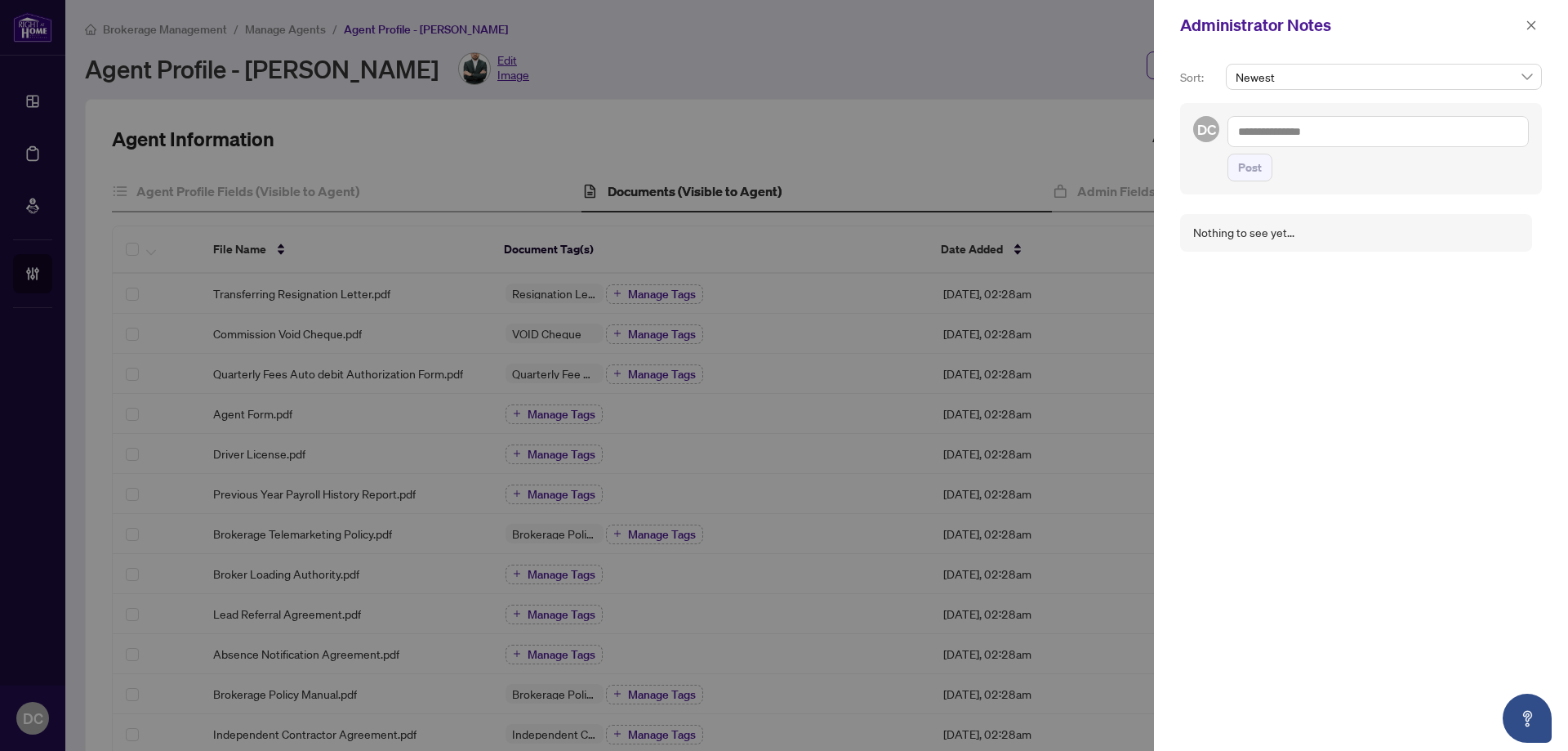
click at [1390, 133] on textarea at bounding box center [1379, 131] width 301 height 31
click at [1533, 28] on icon "close" at bounding box center [1531, 25] width 11 height 11
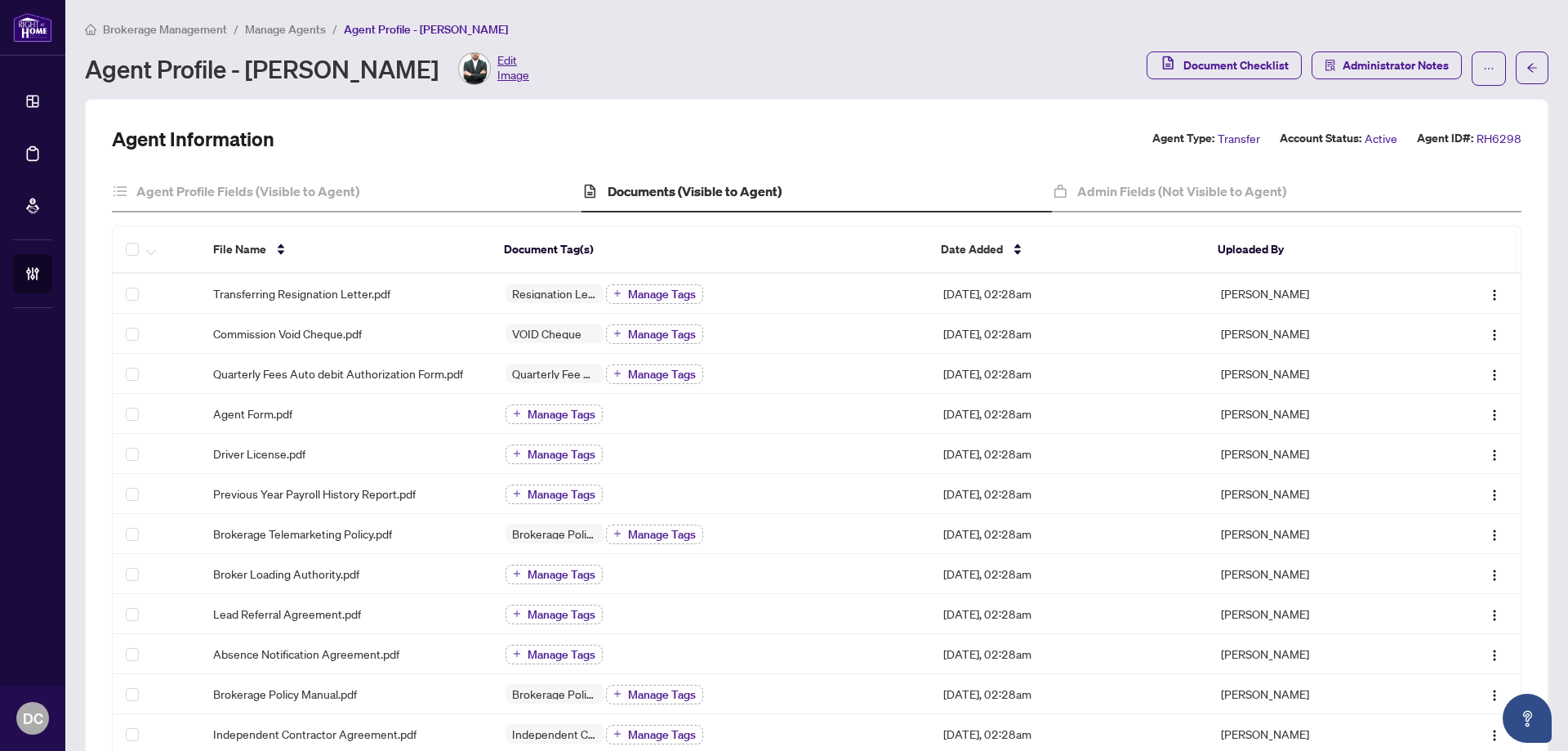
click at [1355, 22] on div "Brokerage Management / Manage Agents / Agent Profile - Yatin Lakkad" at bounding box center [816, 29] width 1463 height 19
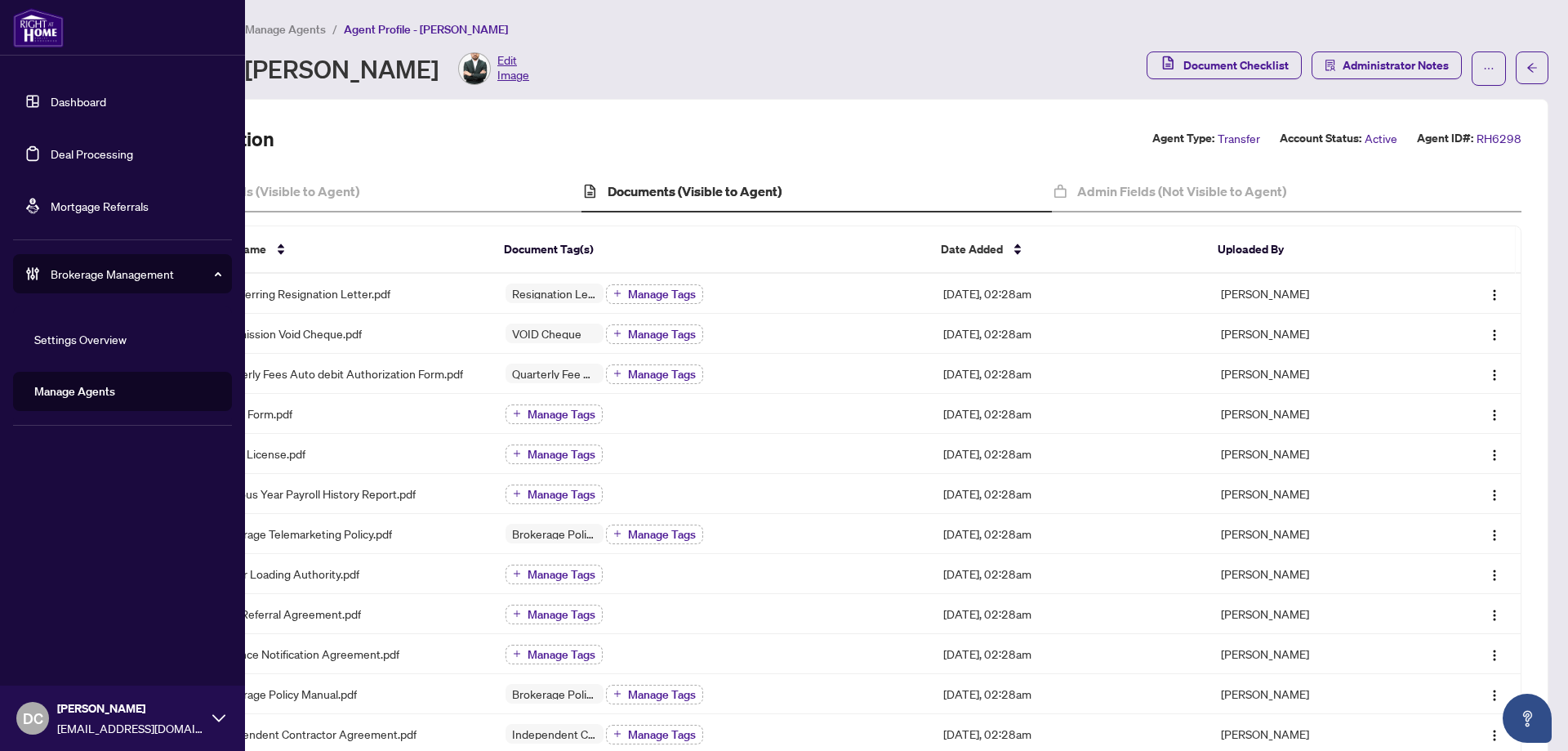
click at [72, 153] on link "Deal Processing" at bounding box center [92, 154] width 83 height 15
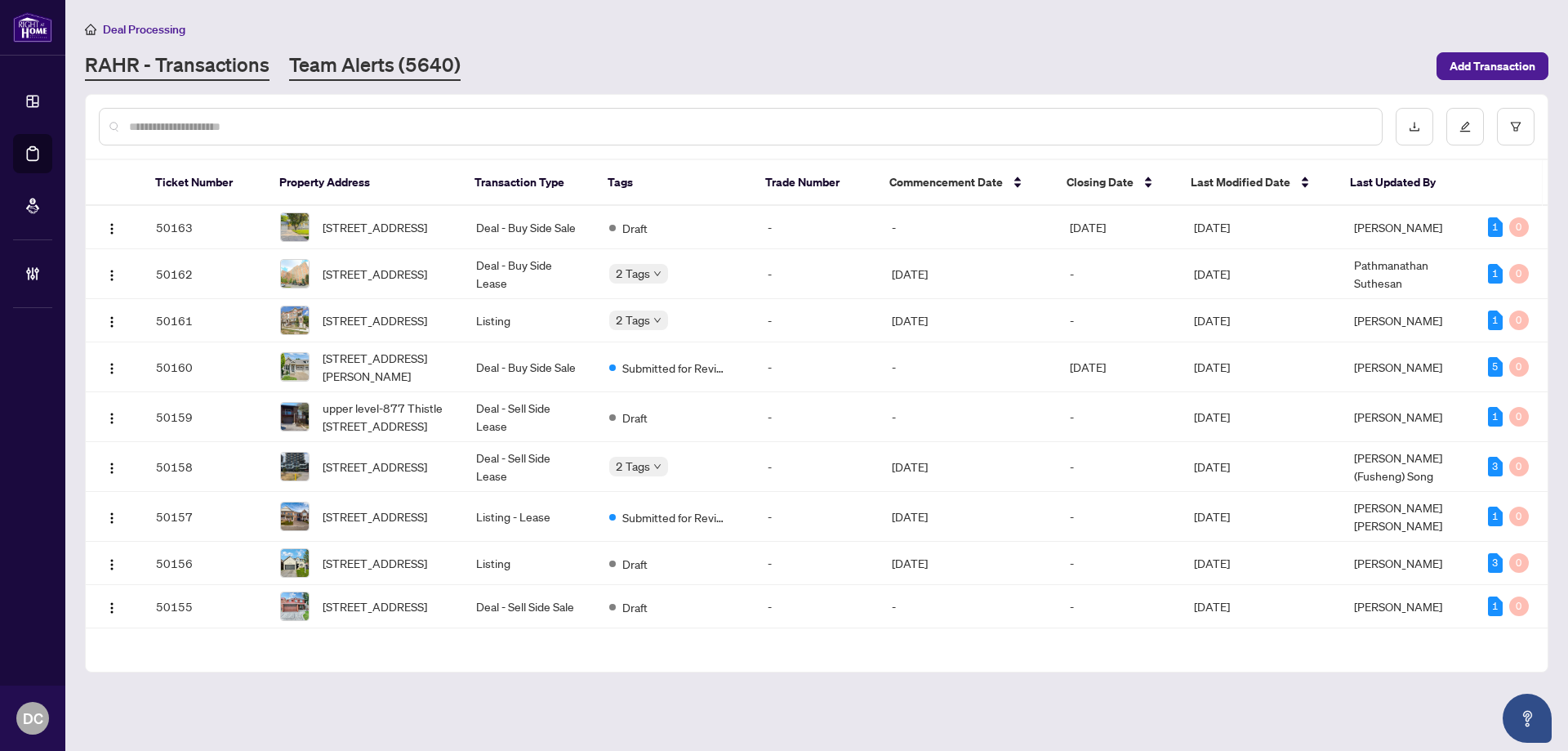
click at [433, 76] on link "Team Alerts (5640)" at bounding box center [375, 66] width 171 height 29
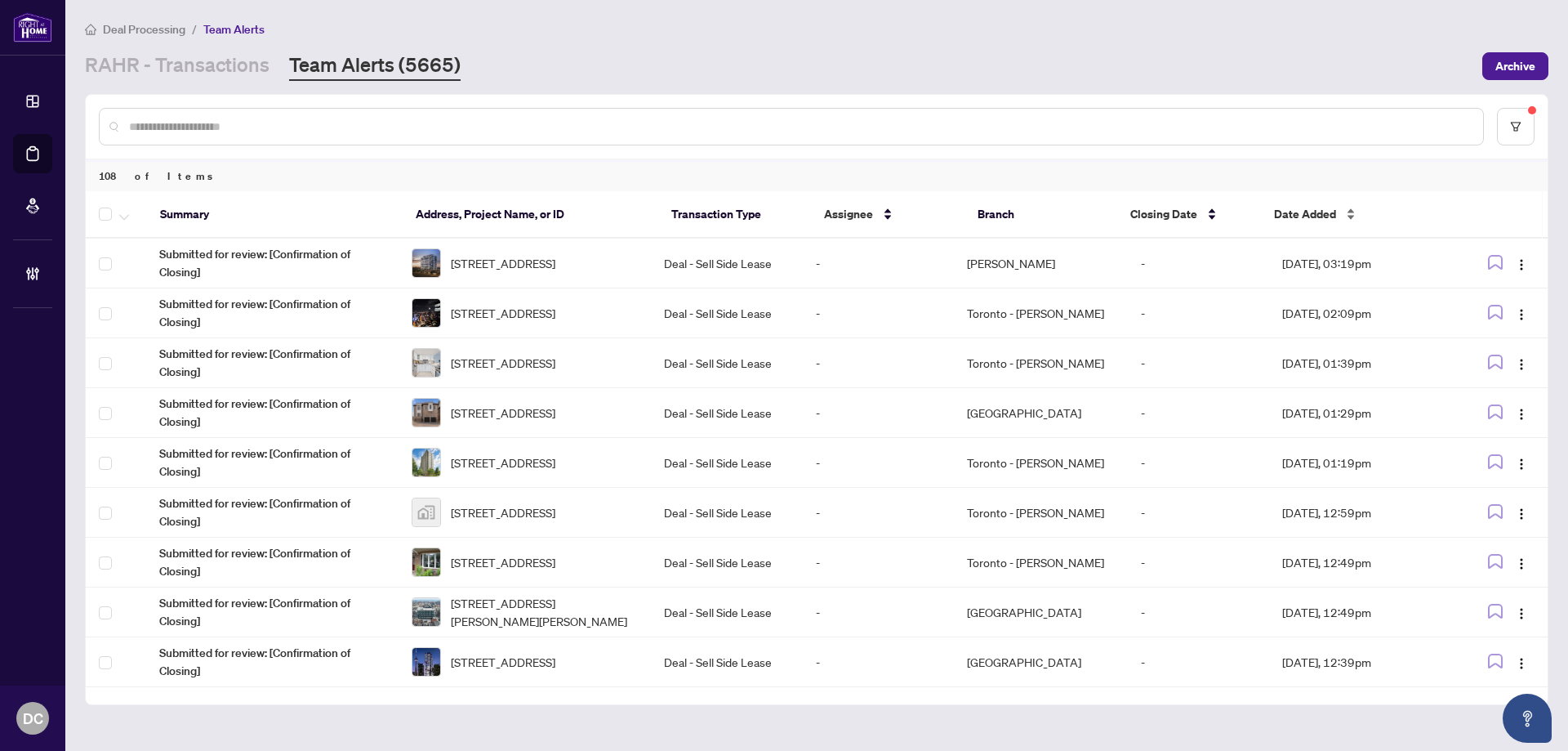
click at [1306, 217] on span "Date Added" at bounding box center [1305, 214] width 62 height 18
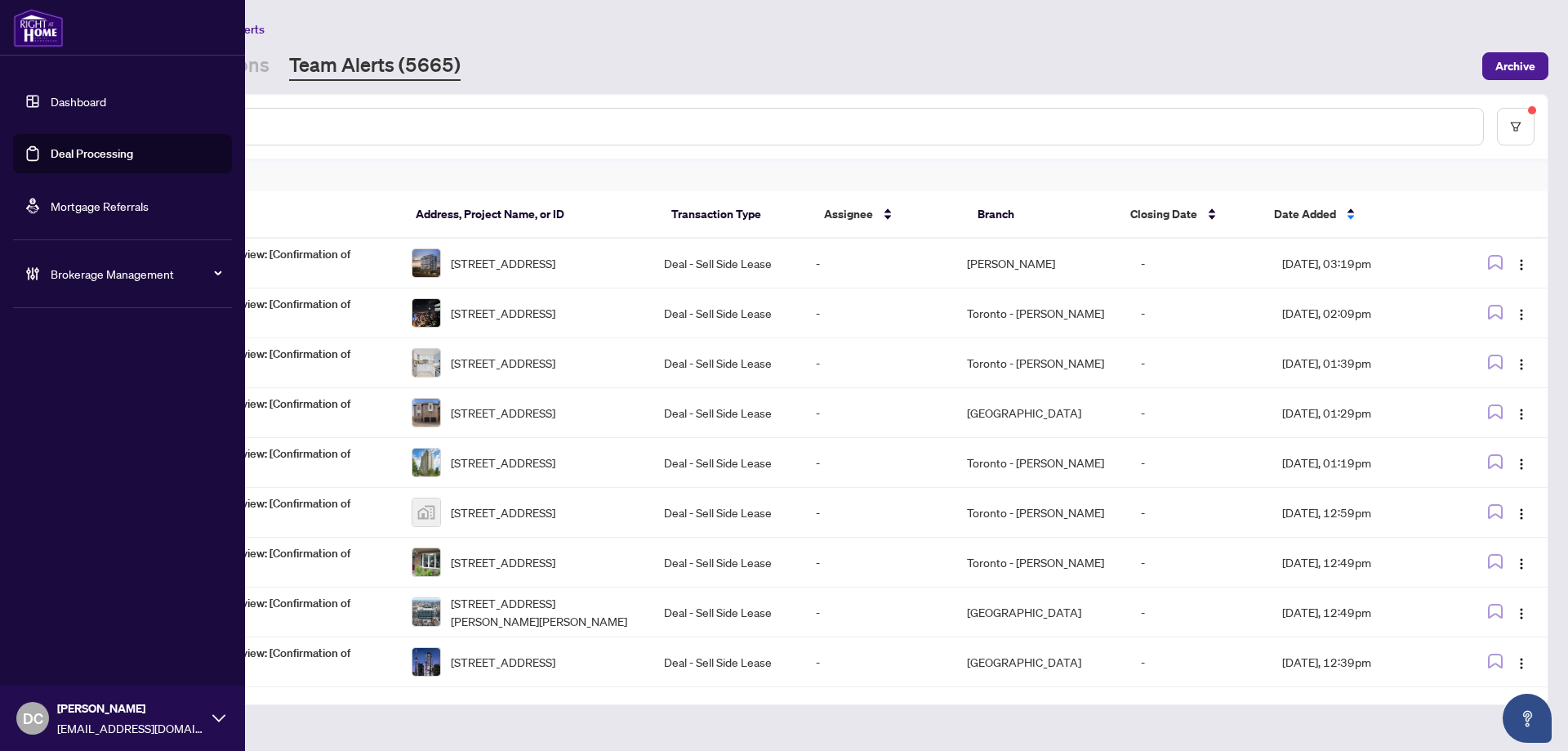
click at [86, 276] on span "Brokerage Management" at bounding box center [136, 273] width 170 height 18
click at [77, 393] on link "Manage Agents" at bounding box center [74, 392] width 81 height 15
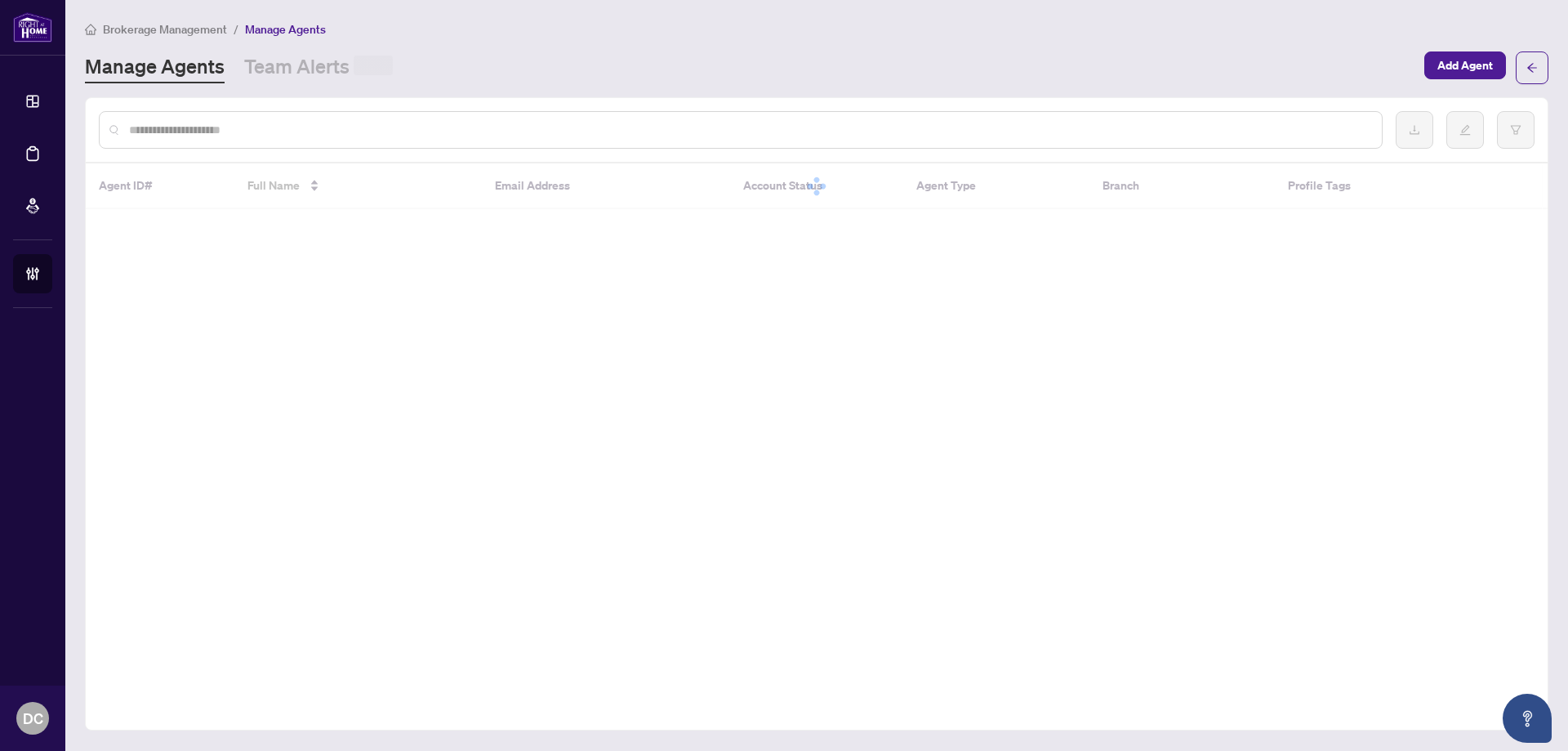
click at [347, 120] on div at bounding box center [740, 130] width 1284 height 38
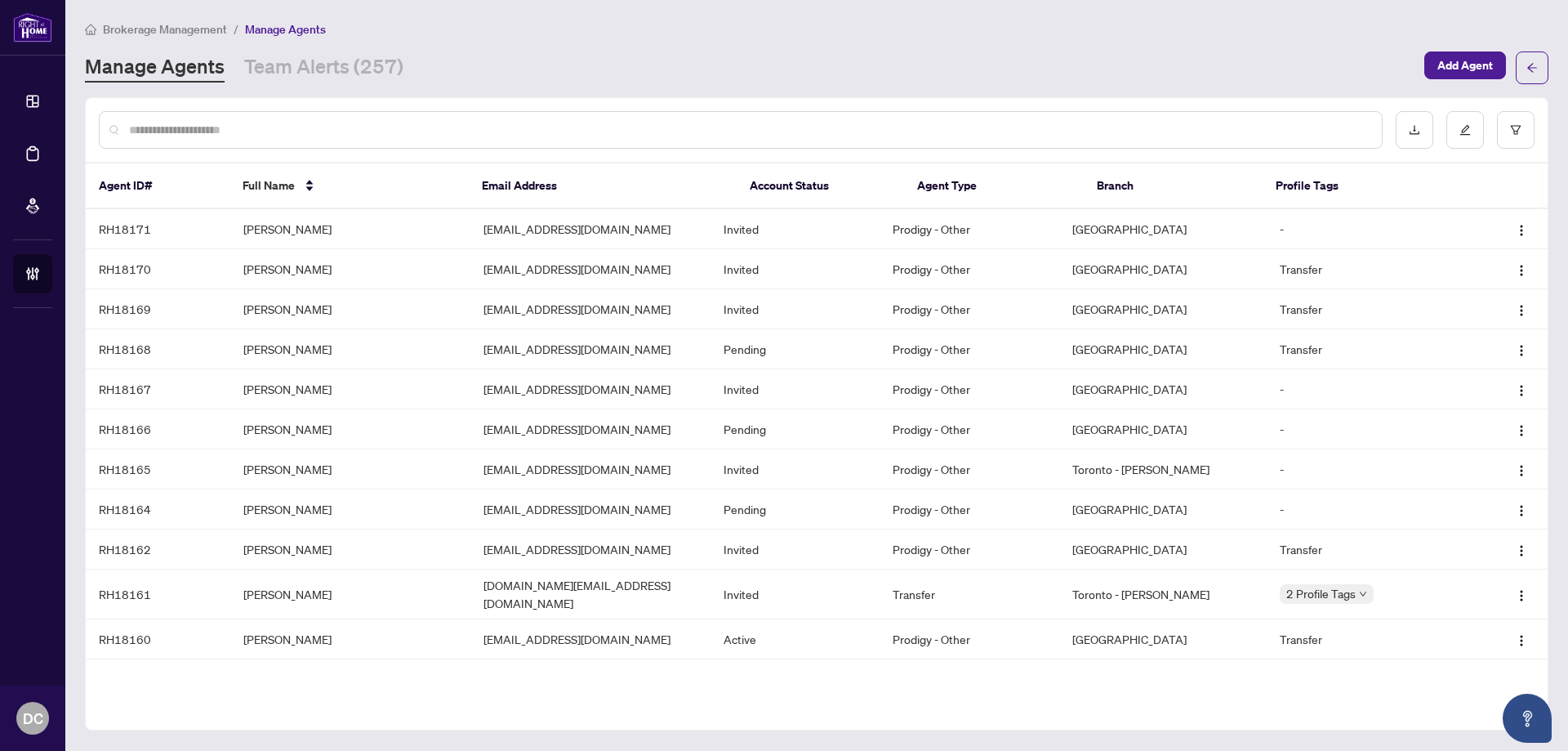
click at [363, 138] on input "text" at bounding box center [749, 129] width 1240 height 18
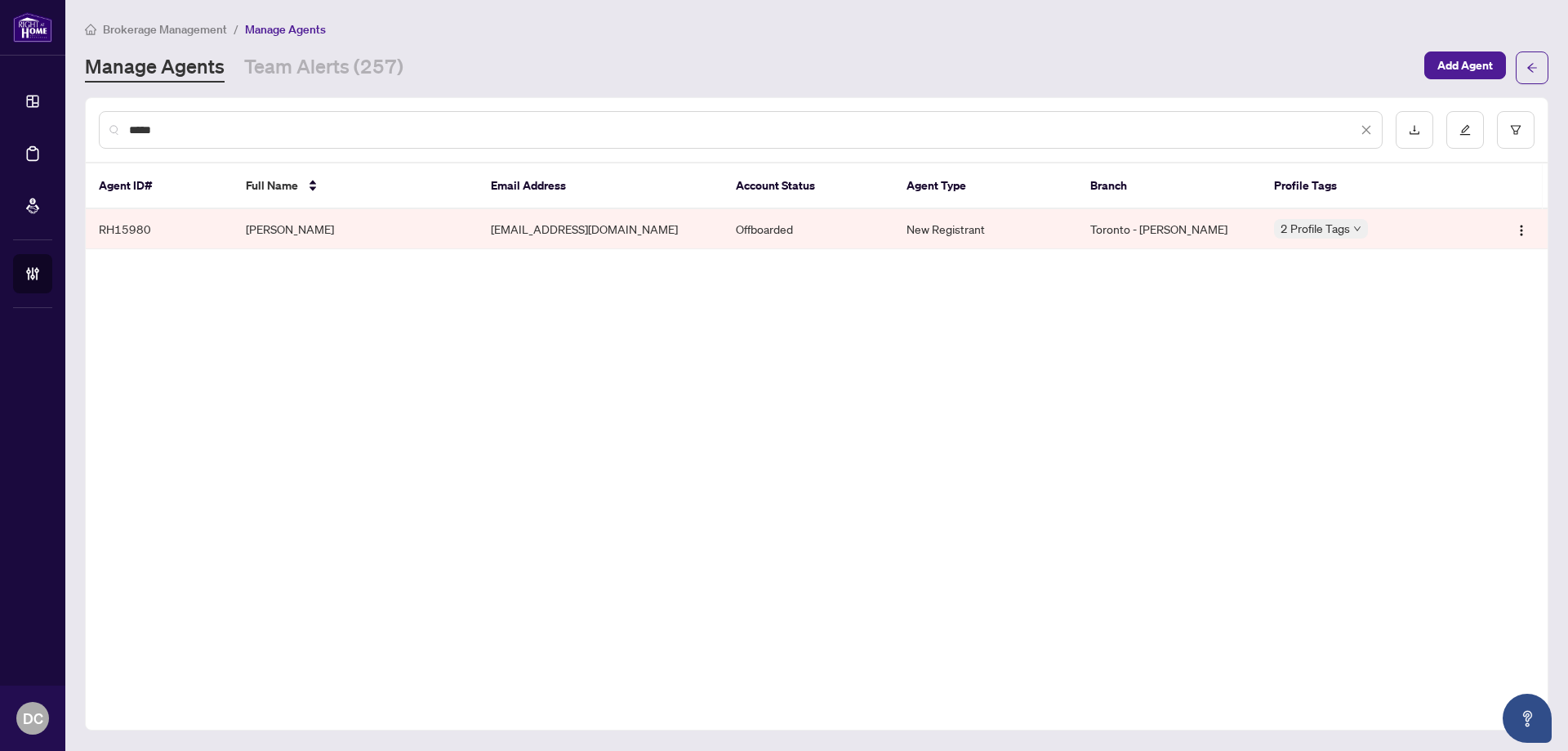
type input "*****"
click at [348, 222] on td "Amir Motazedi" at bounding box center [355, 229] width 245 height 40
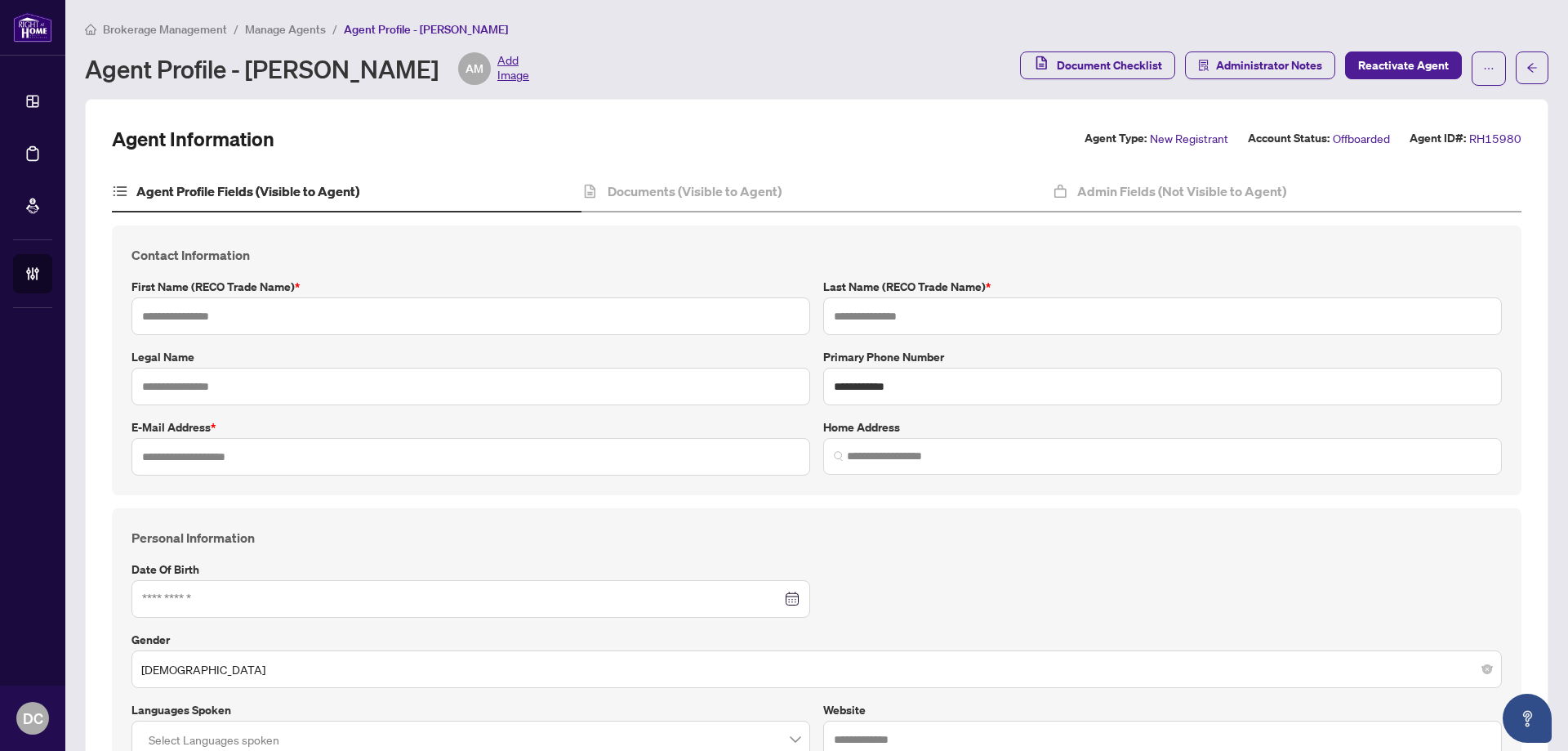
type input "****"
type input "********"
type input "**********"
type input "*********"
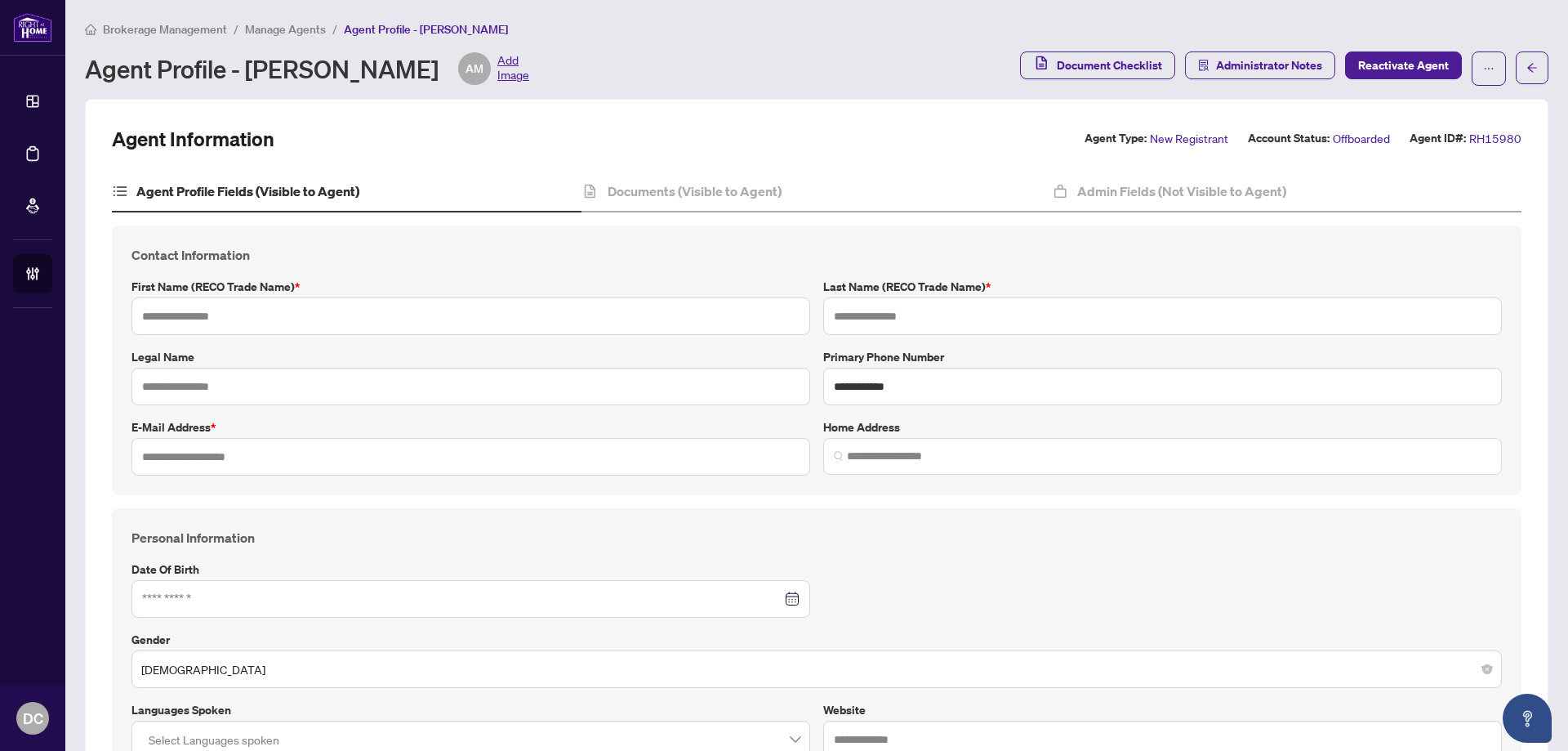
type input "**"
type input "*******"
type input "**********"
type input "****"
type input "**********"
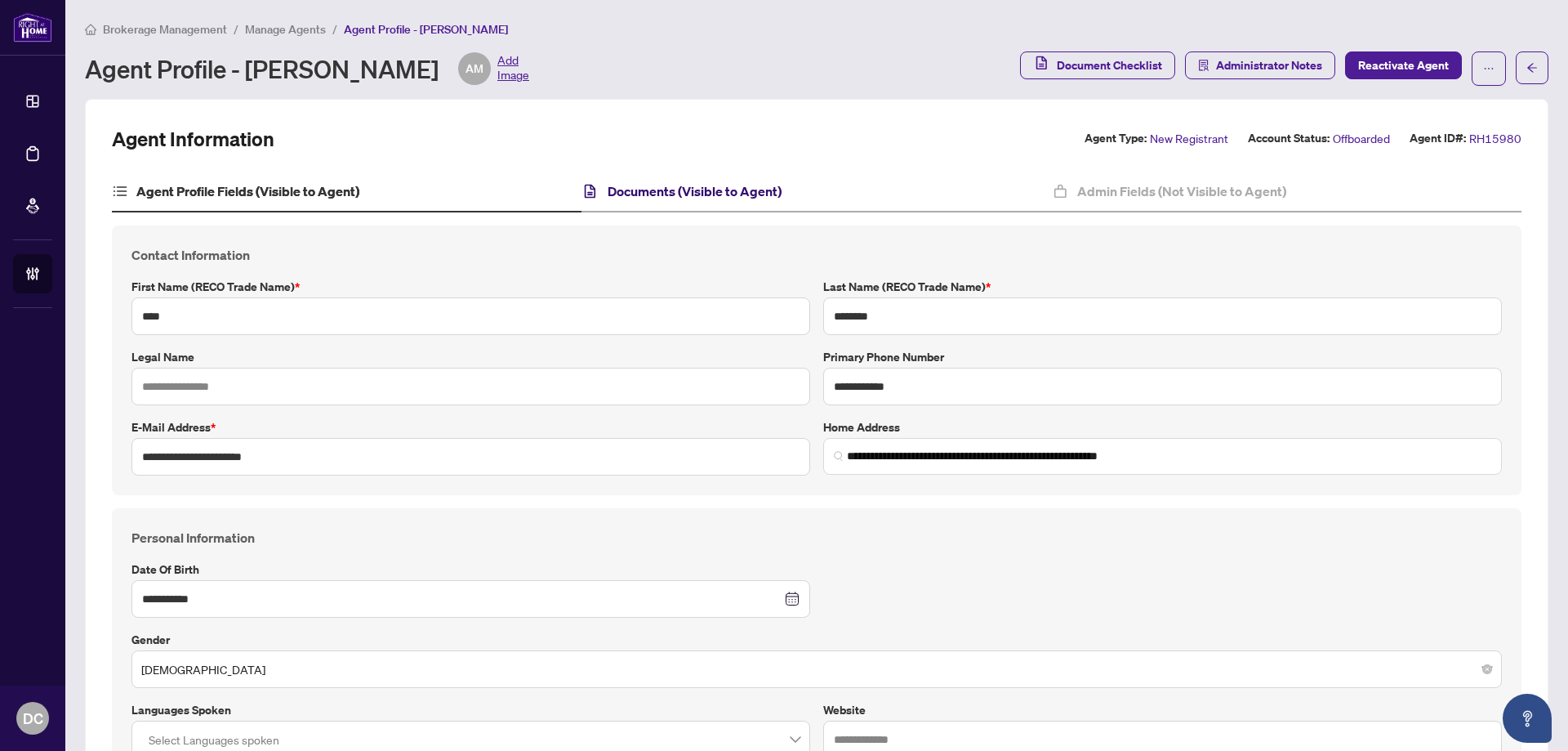
click at [742, 190] on h4 "Documents (Visible to Agent)" at bounding box center [694, 191] width 174 height 20
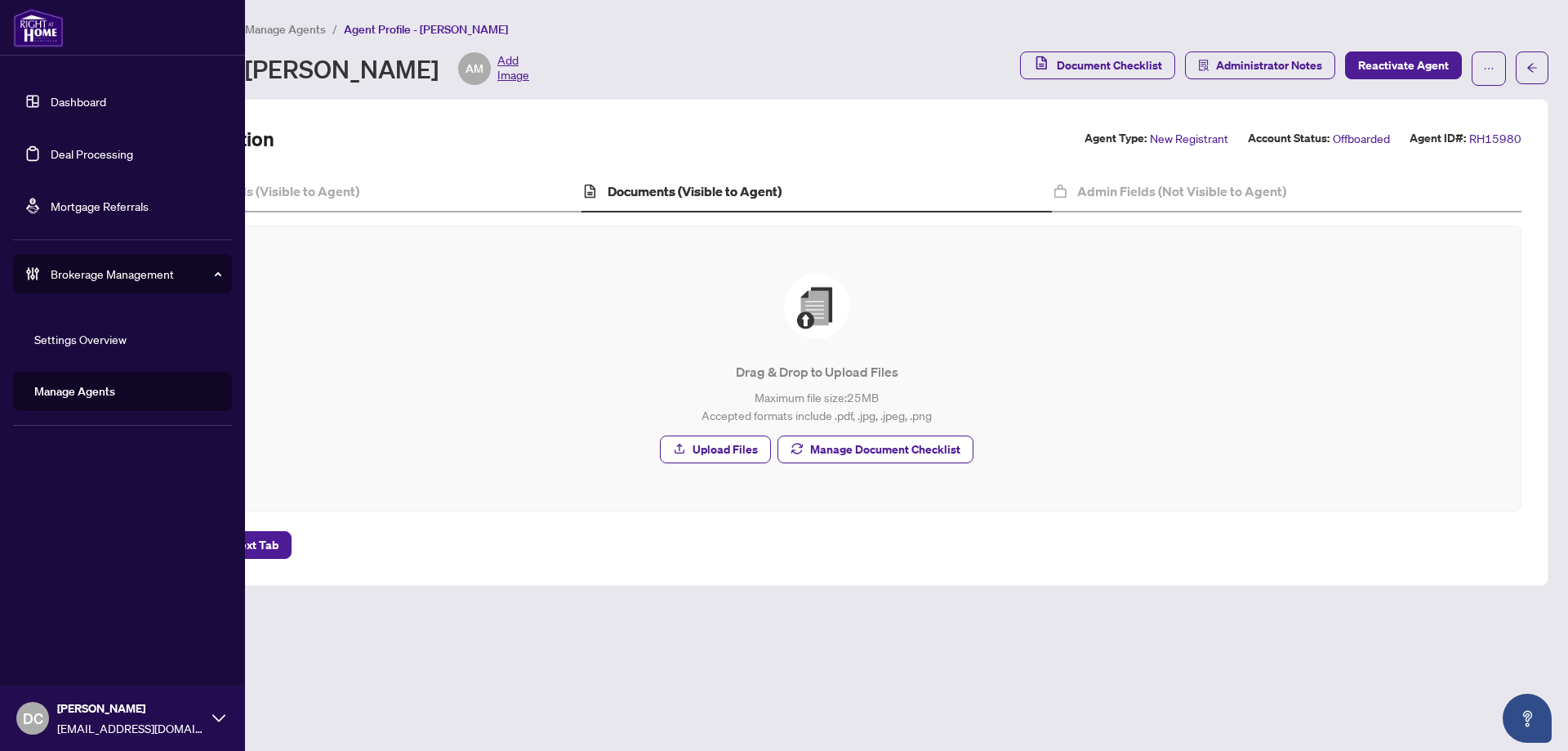
click at [95, 390] on link "Manage Agents" at bounding box center [74, 392] width 81 height 15
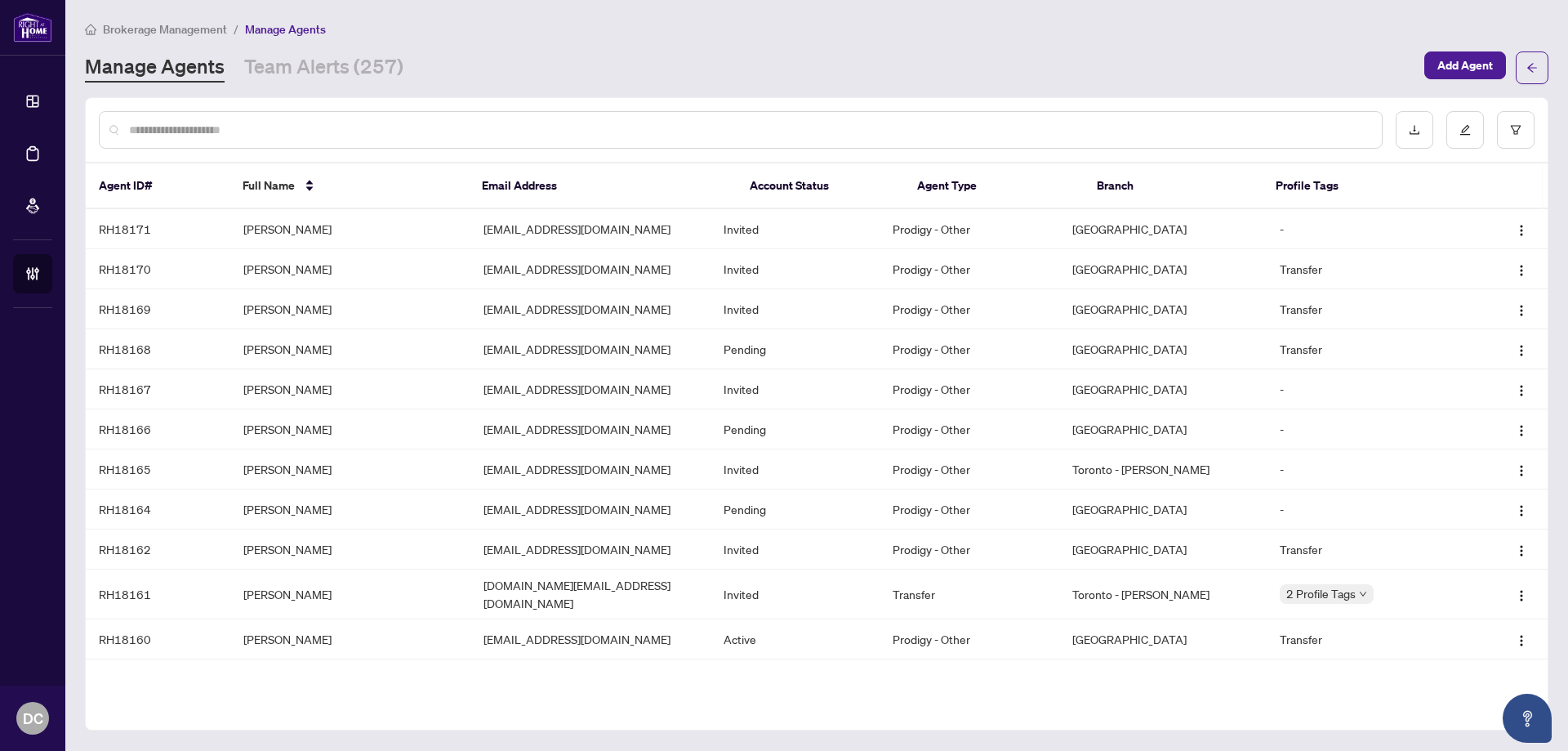
click at [405, 130] on input "text" at bounding box center [749, 129] width 1240 height 18
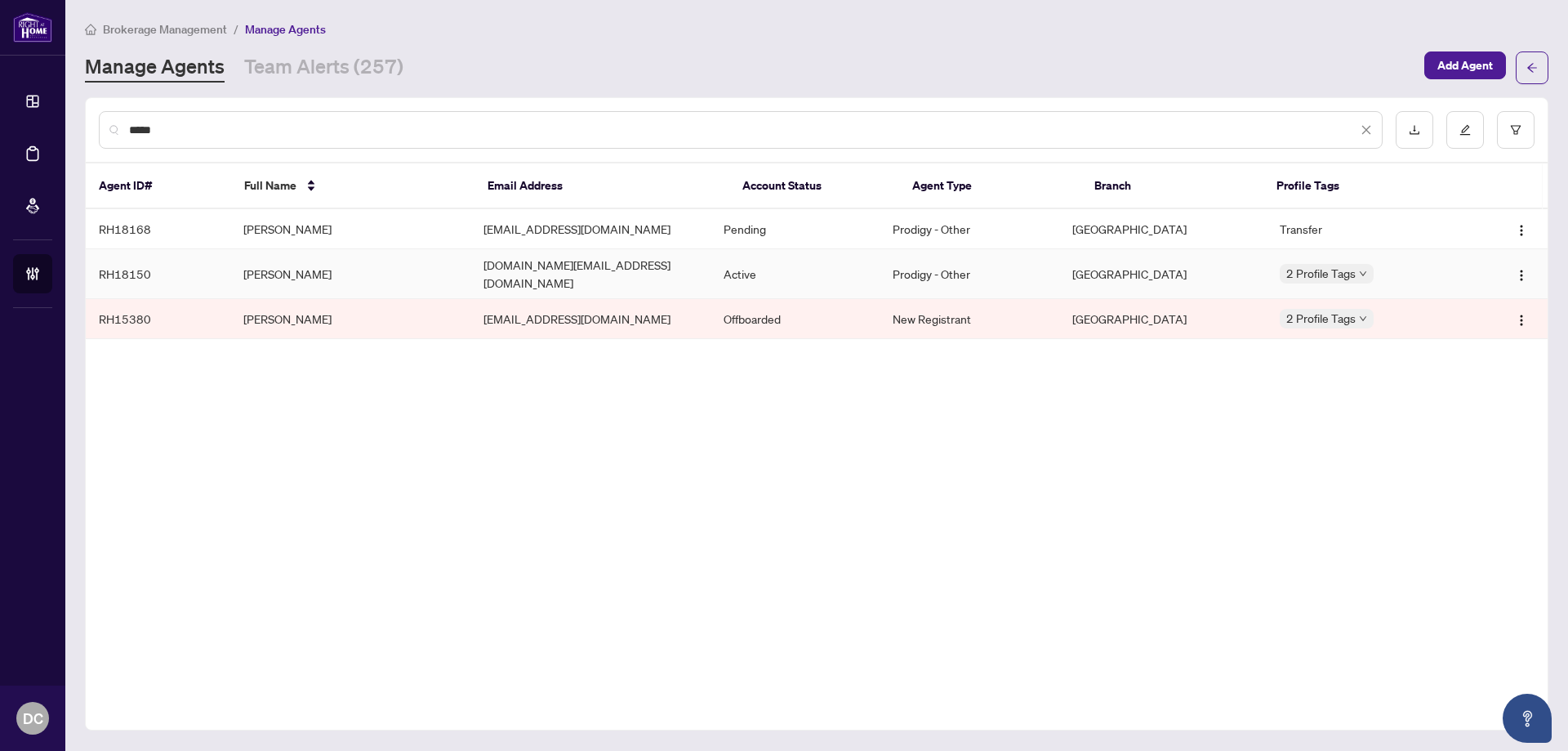
type input "*****"
click at [423, 273] on td "Ash Tanha" at bounding box center [350, 274] width 240 height 50
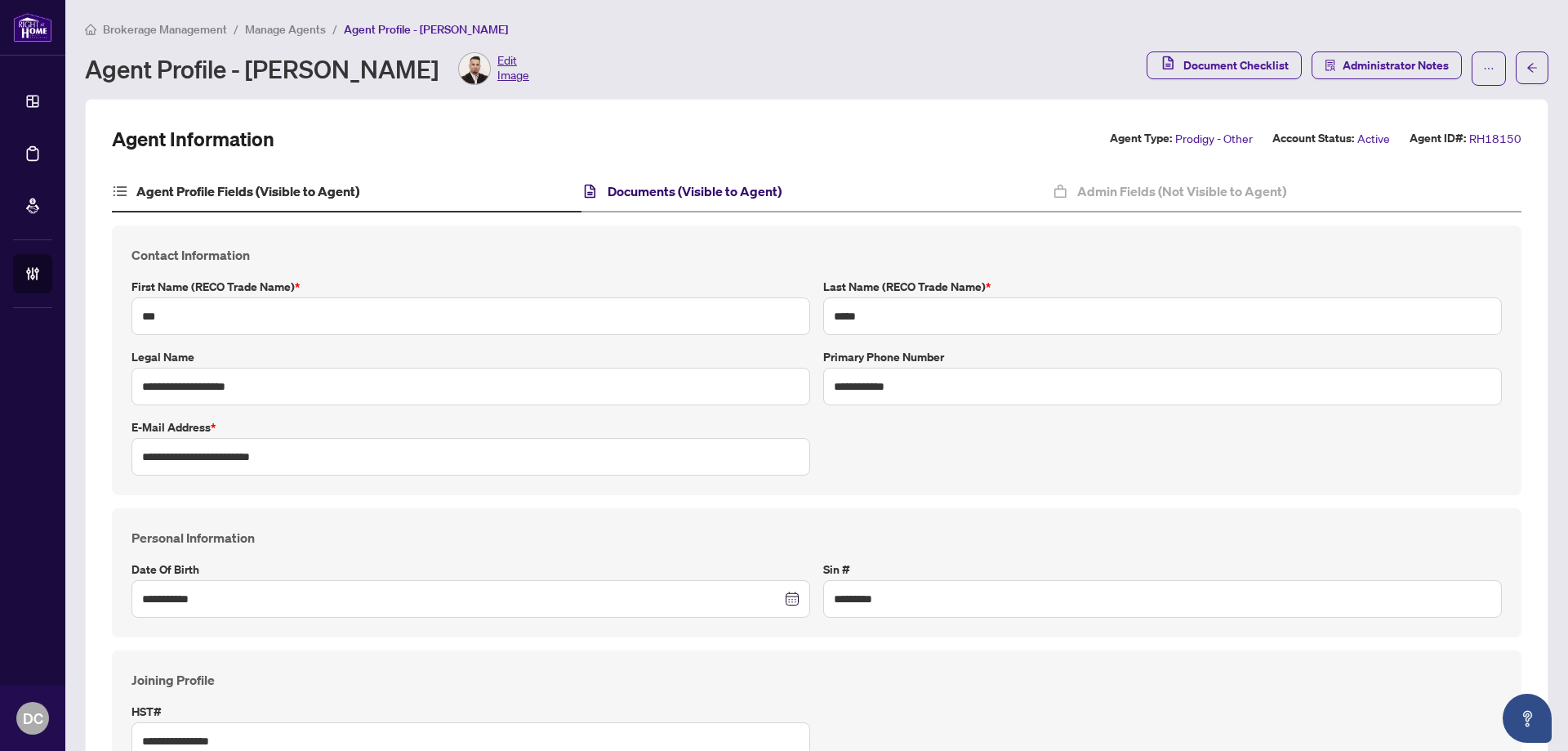
click at [700, 189] on h4 "Documents (Visible to Agent)" at bounding box center [694, 191] width 174 height 20
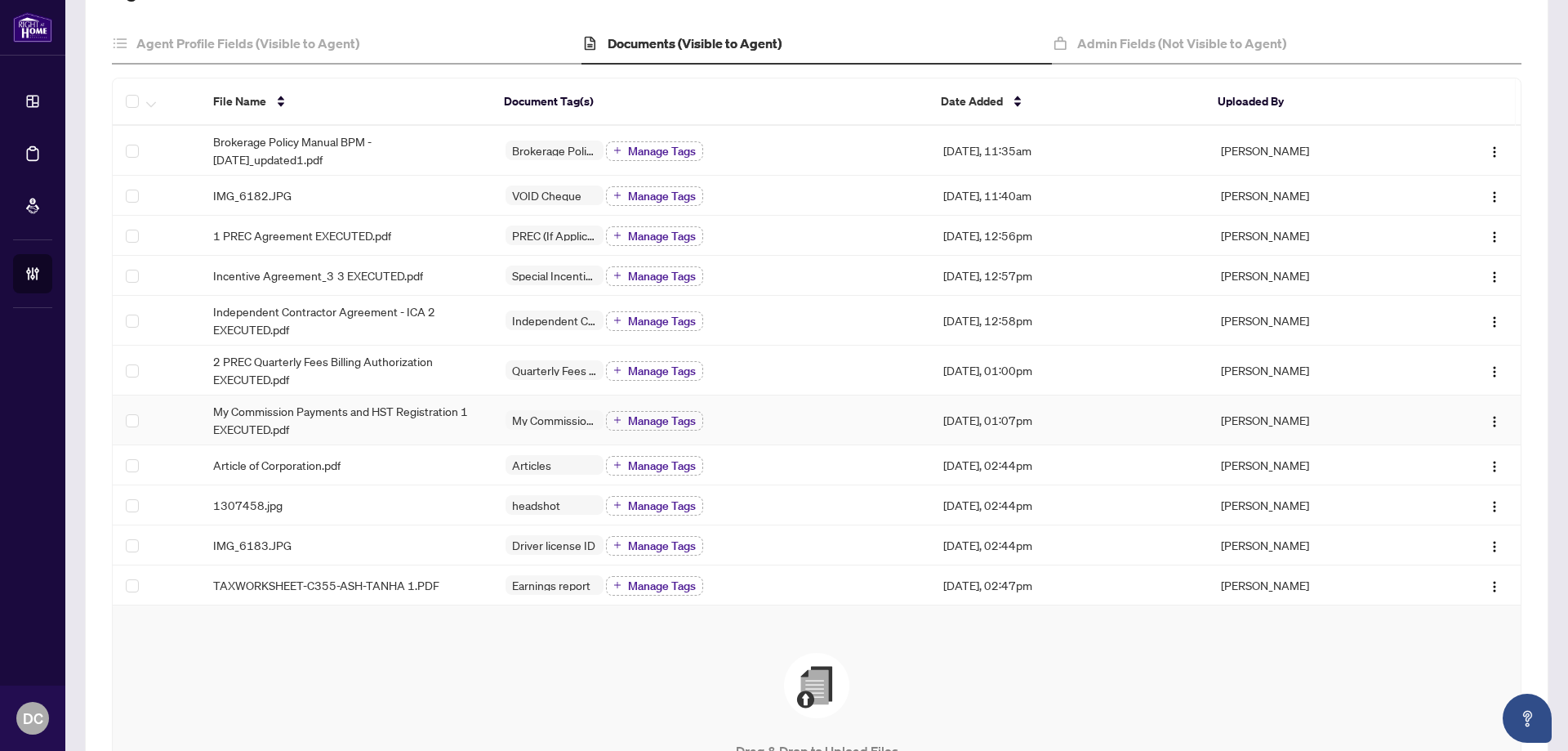
scroll to position [163, 0]
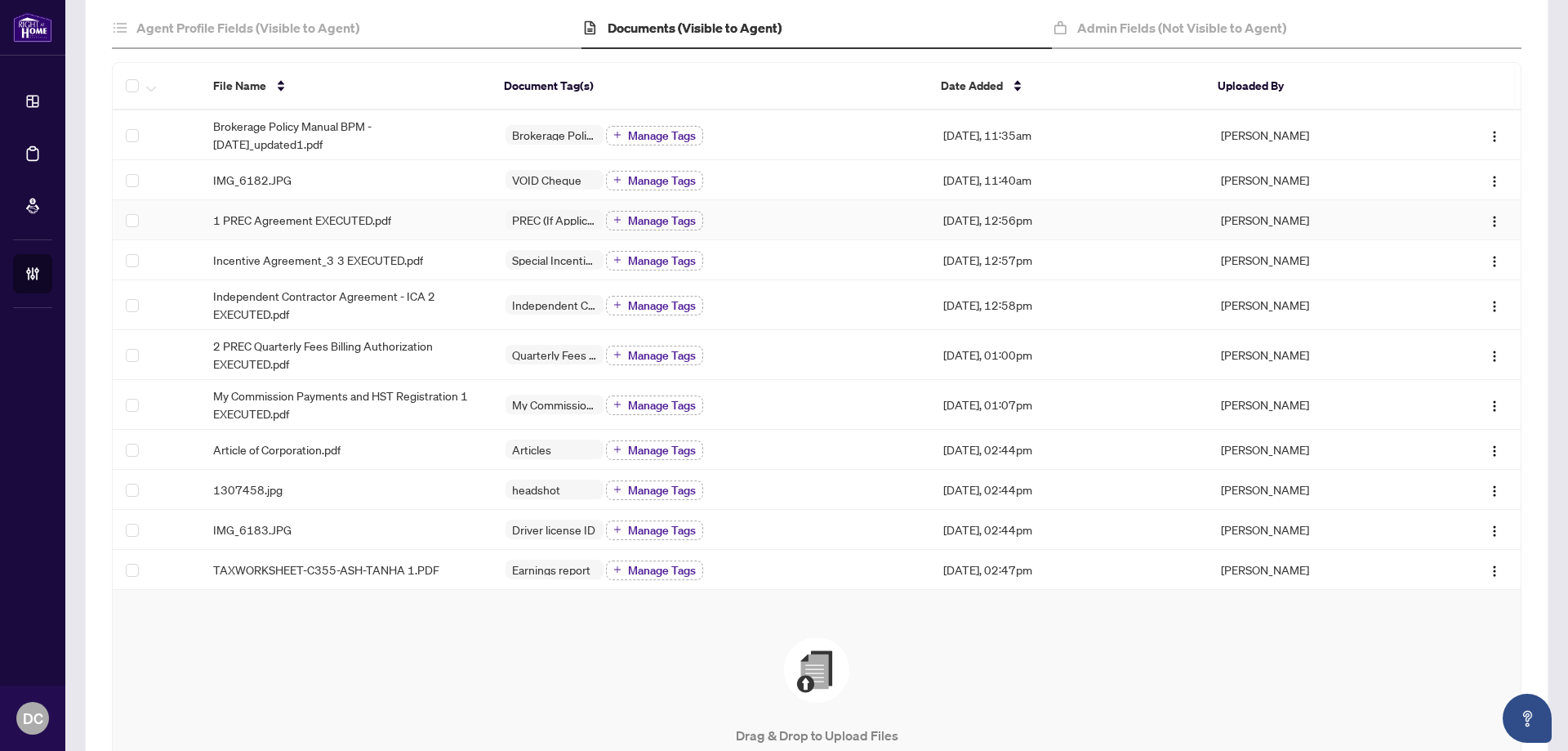
click at [443, 213] on div "1 PREC Agreement EXECUTED.pdf" at bounding box center [346, 220] width 267 height 18
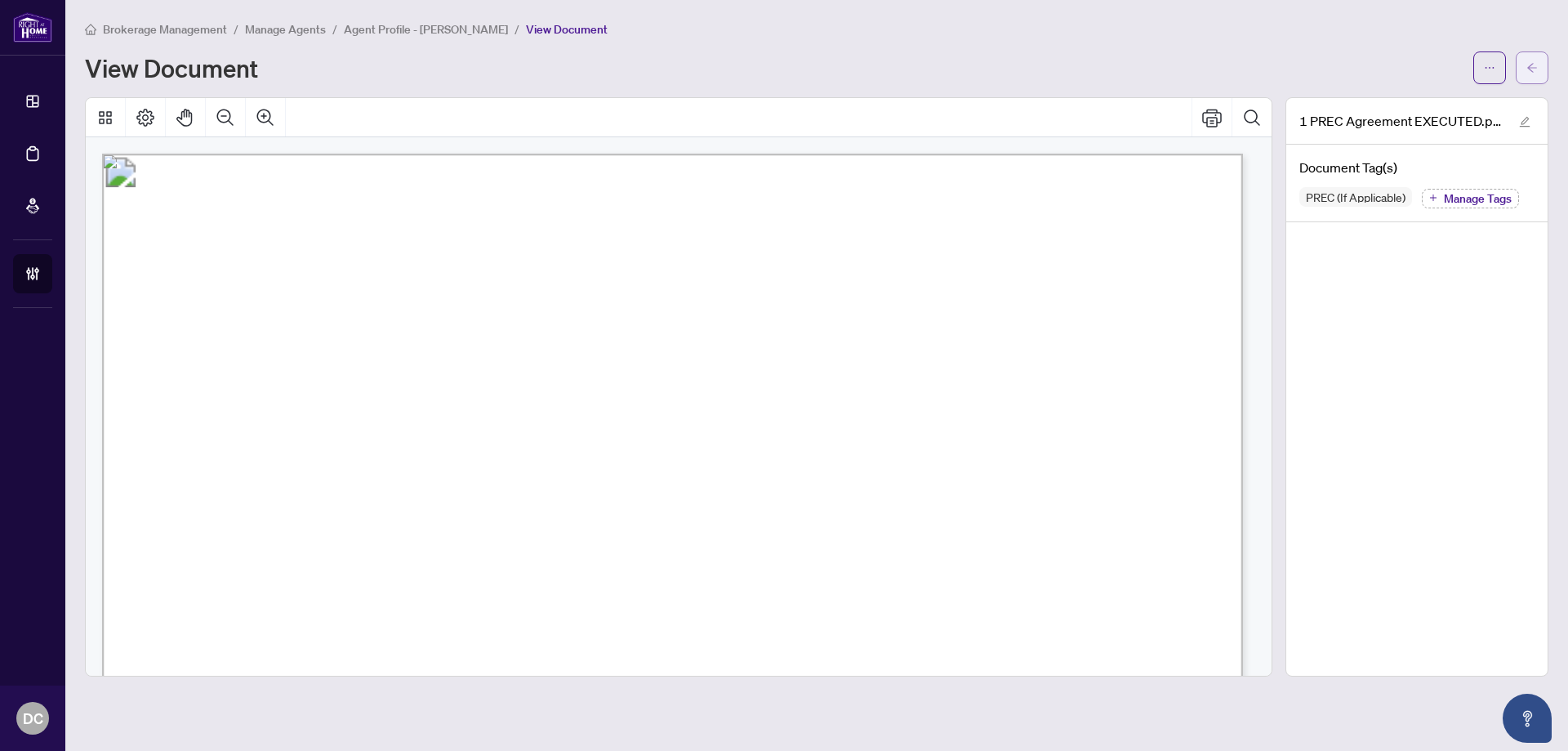
click at [1517, 69] on button "button" at bounding box center [1532, 68] width 33 height 33
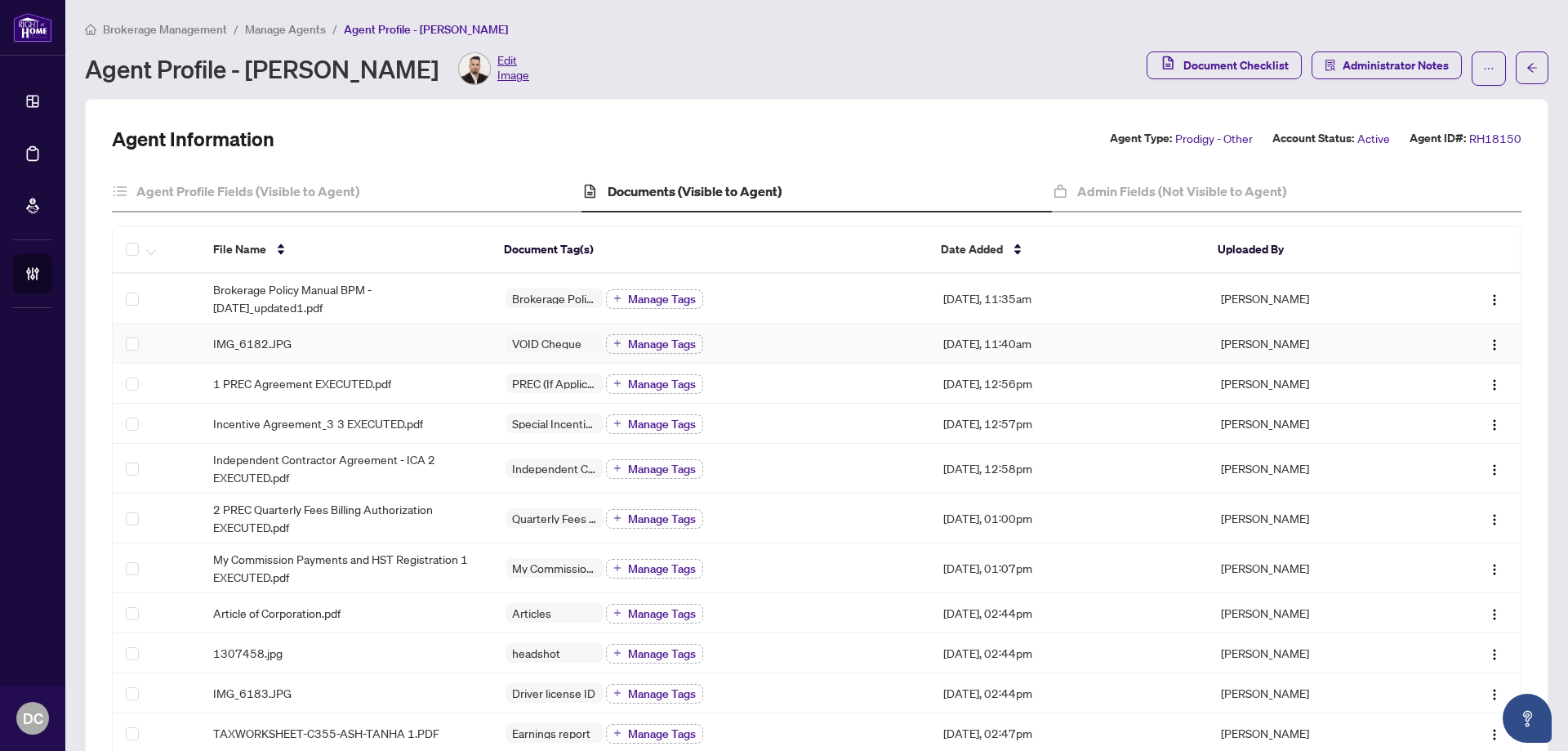
click at [840, 342] on div "VOID Cheque Manage Tags" at bounding box center [712, 343] width 412 height 22
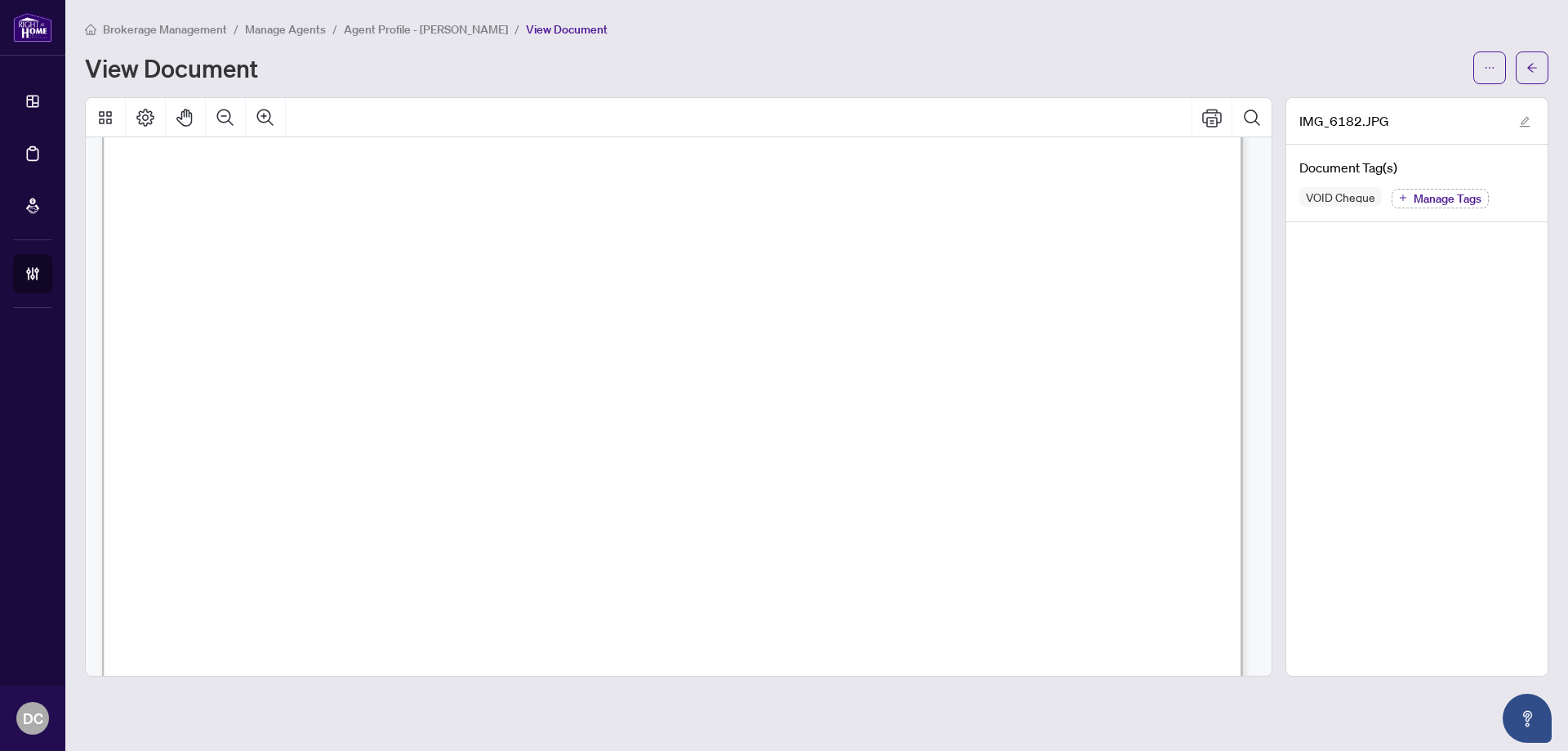
scroll to position [163, 0]
click at [1528, 74] on span "button" at bounding box center [1532, 68] width 11 height 26
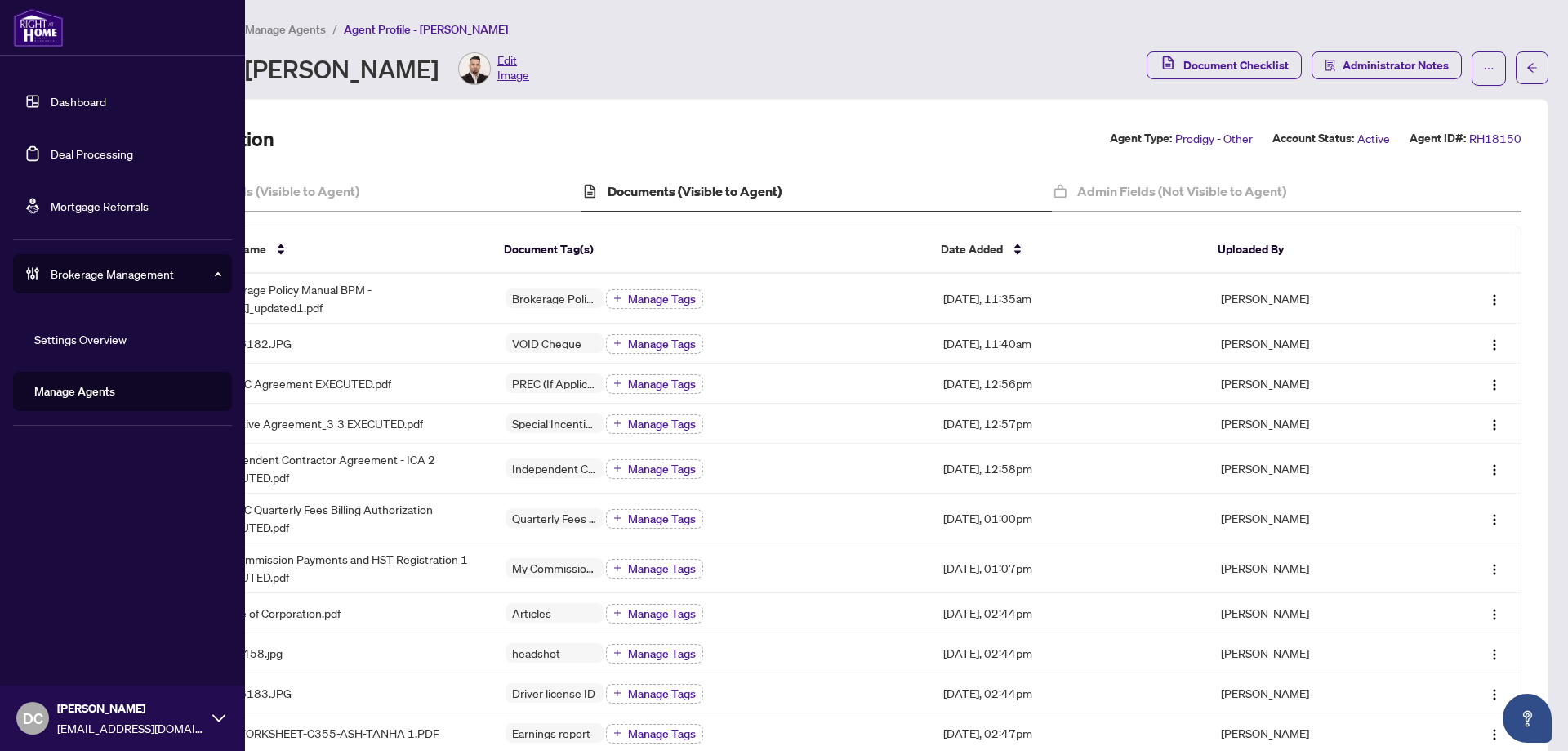
click at [65, 156] on link "Deal Processing" at bounding box center [92, 154] width 83 height 15
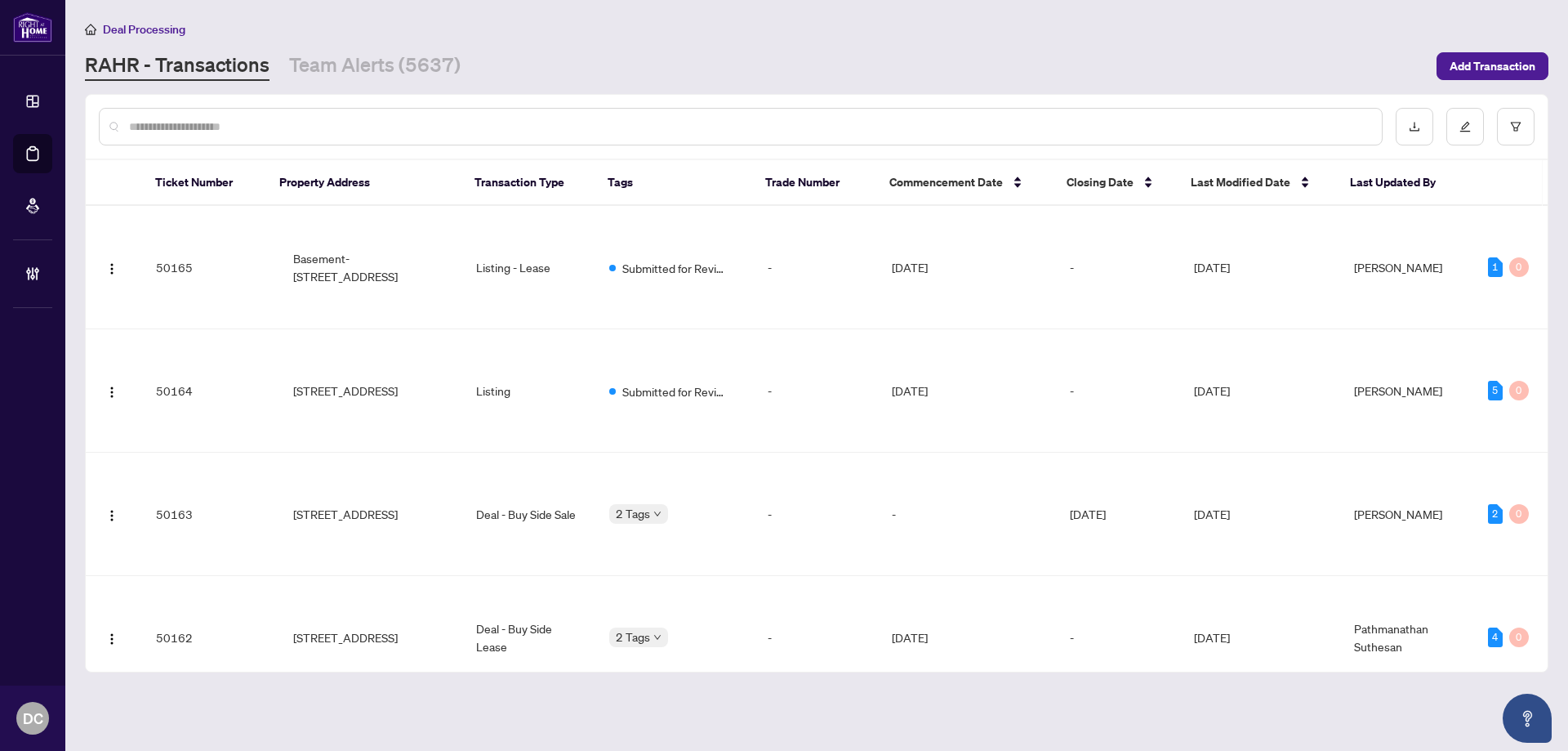
click at [337, 122] on input "text" at bounding box center [749, 126] width 1240 height 18
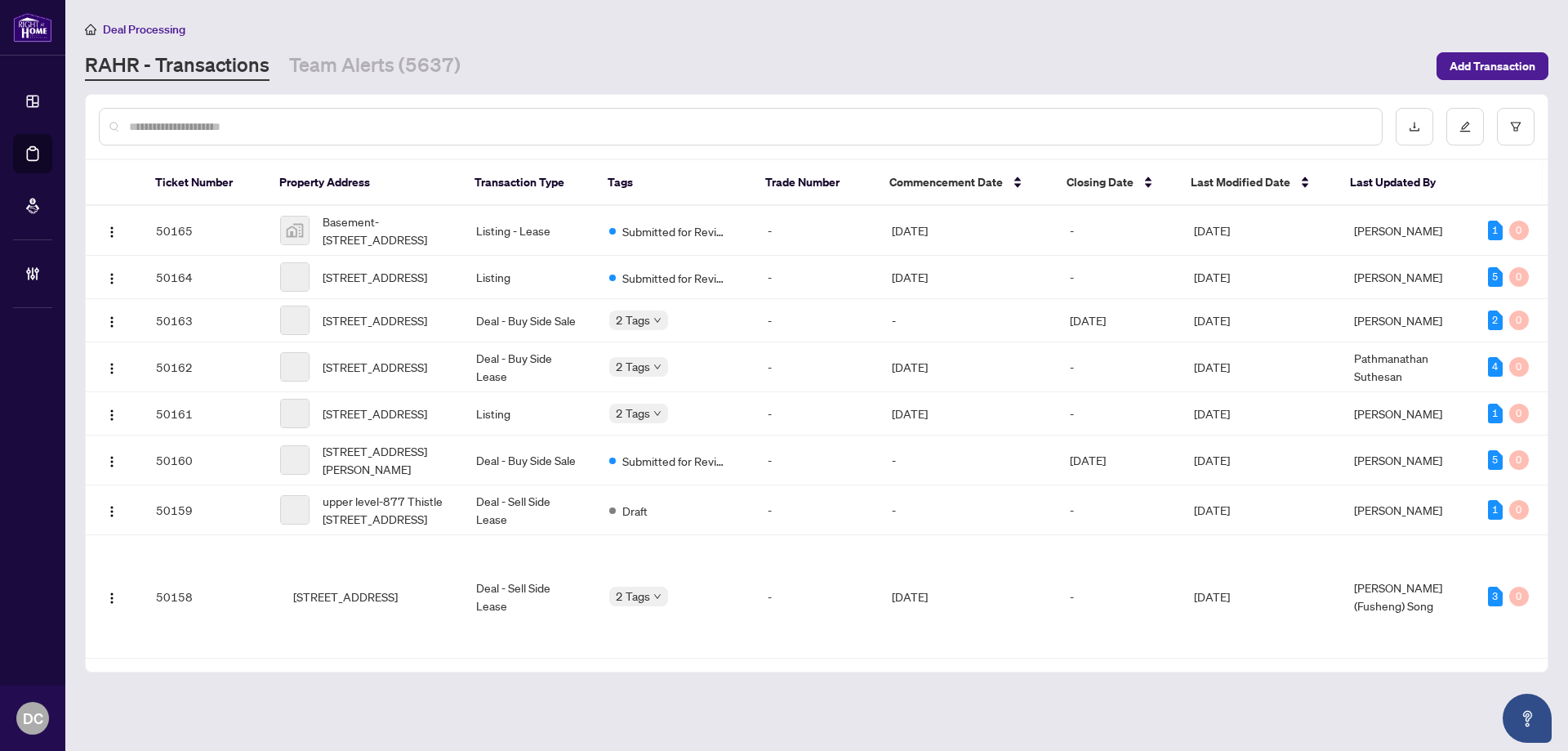
paste input "*******"
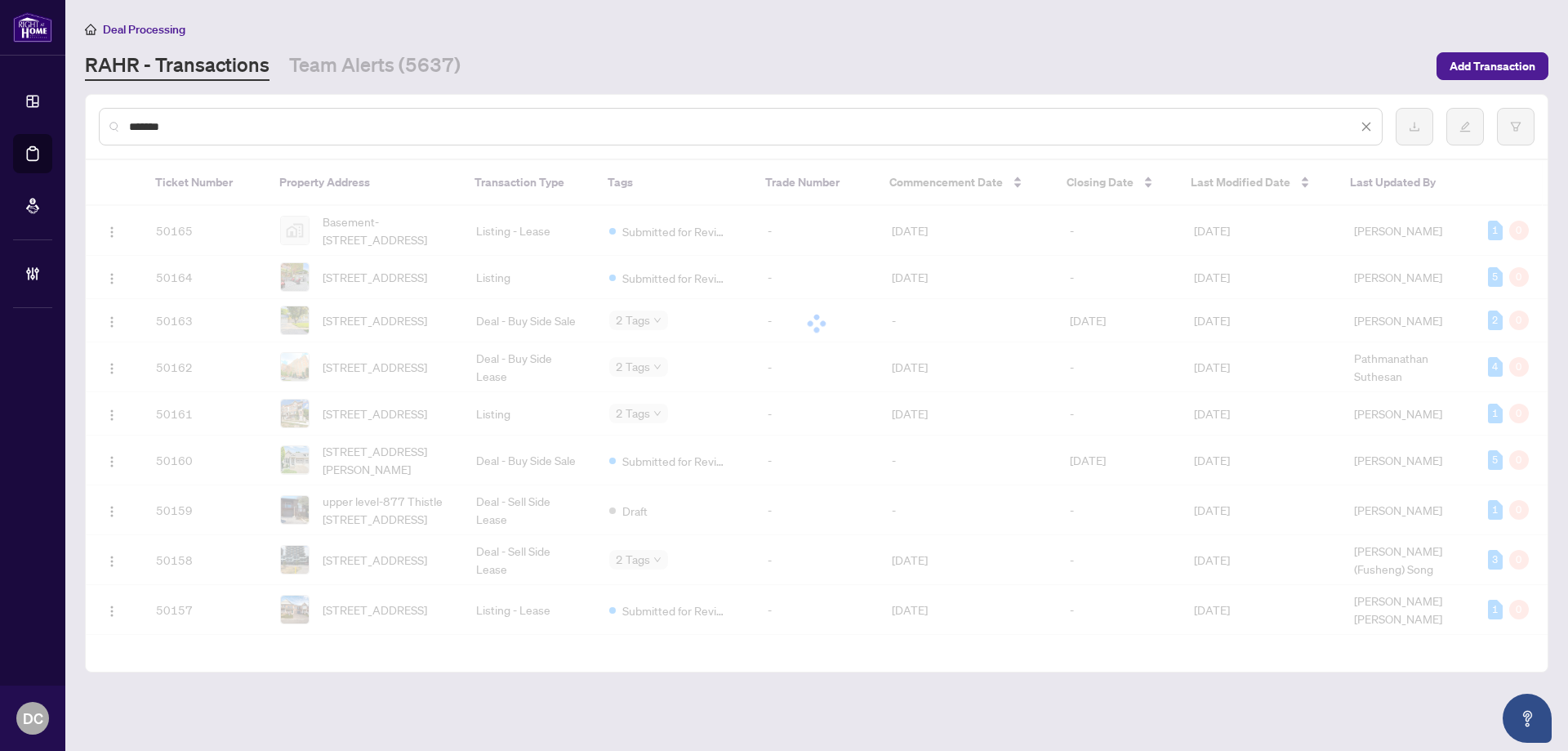
type input "*******"
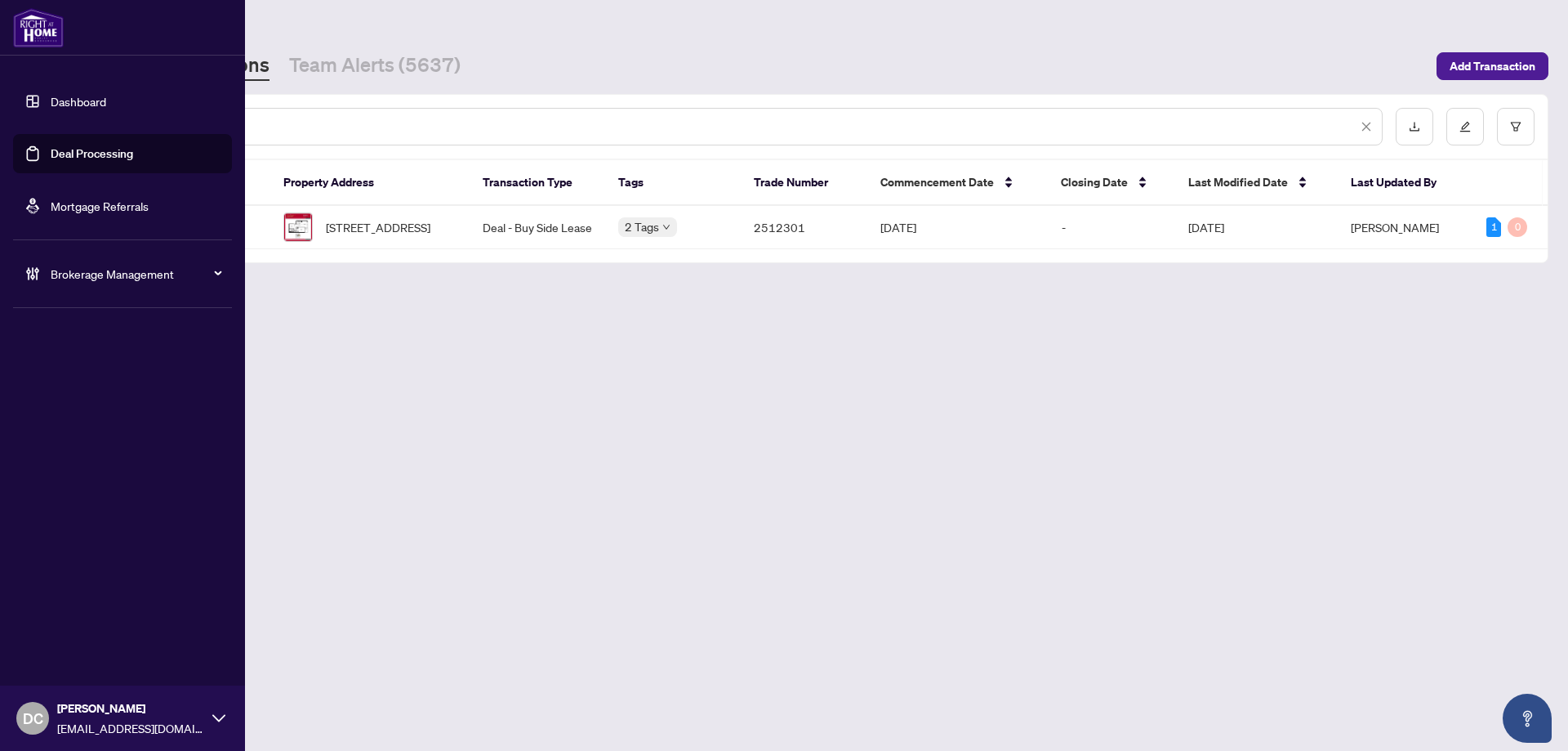
drag, startPoint x: 204, startPoint y: 126, endPoint x: 53, endPoint y: 124, distance: 151.0
click at [53, 124] on div "Dashboard Deal Processing Mortgage Referrals Brokerage Management DC Dawn Chan …" at bounding box center [784, 375] width 1568 height 751
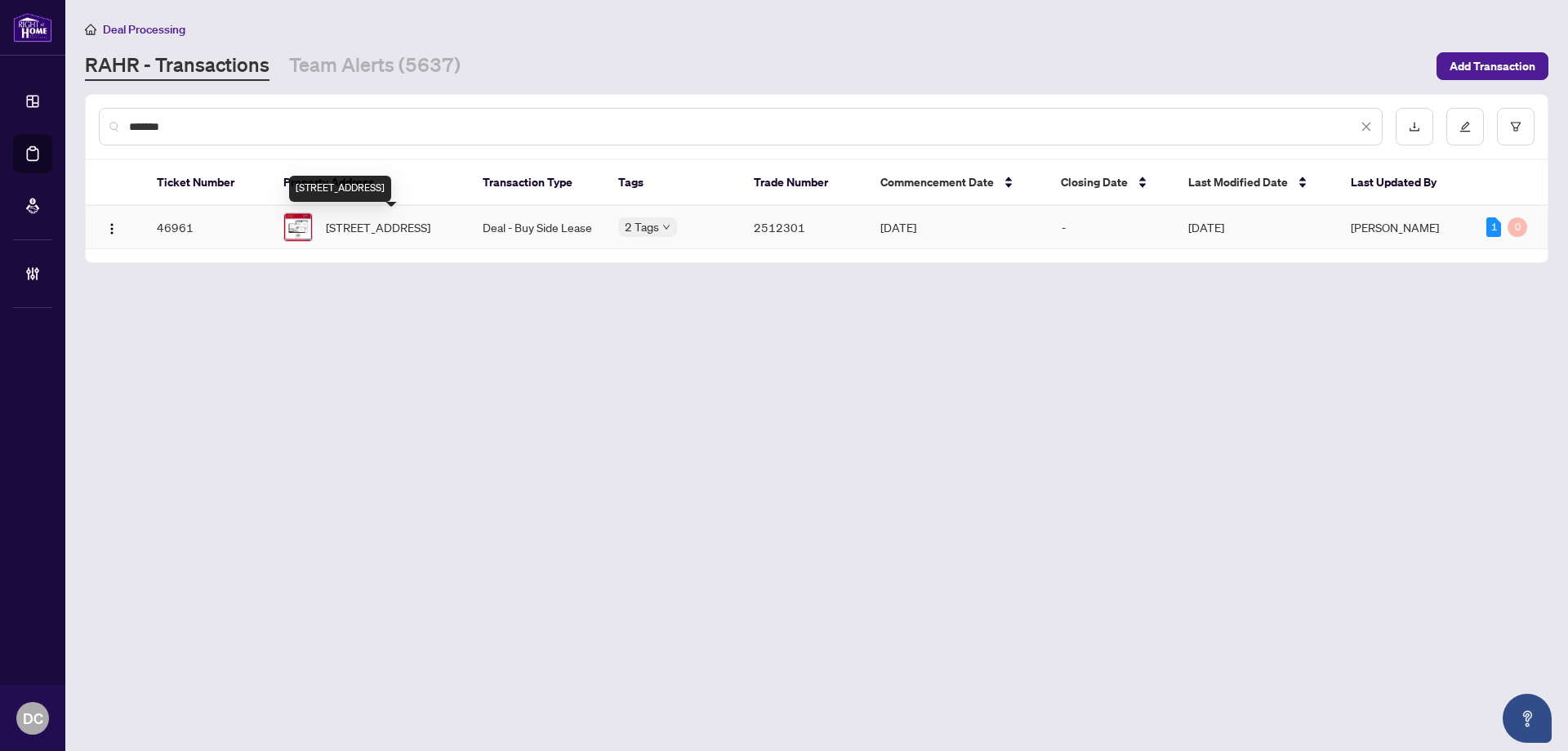
click at [396, 222] on span "2206-18 Harbour St, Toronto, Ontario M5J 2Z6, Canada" at bounding box center [378, 227] width 105 height 18
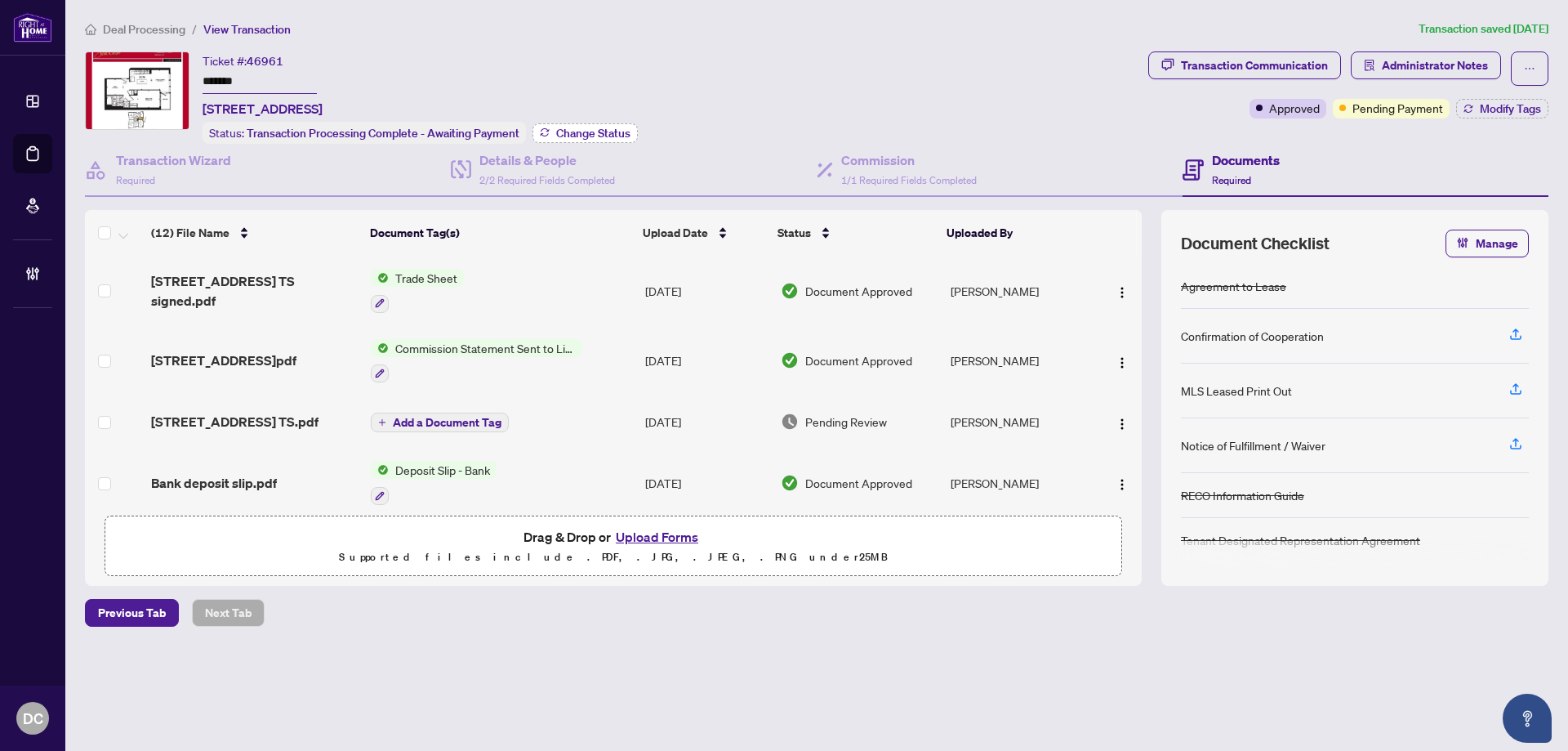
click at [588, 127] on span "Change Status" at bounding box center [593, 133] width 74 height 11
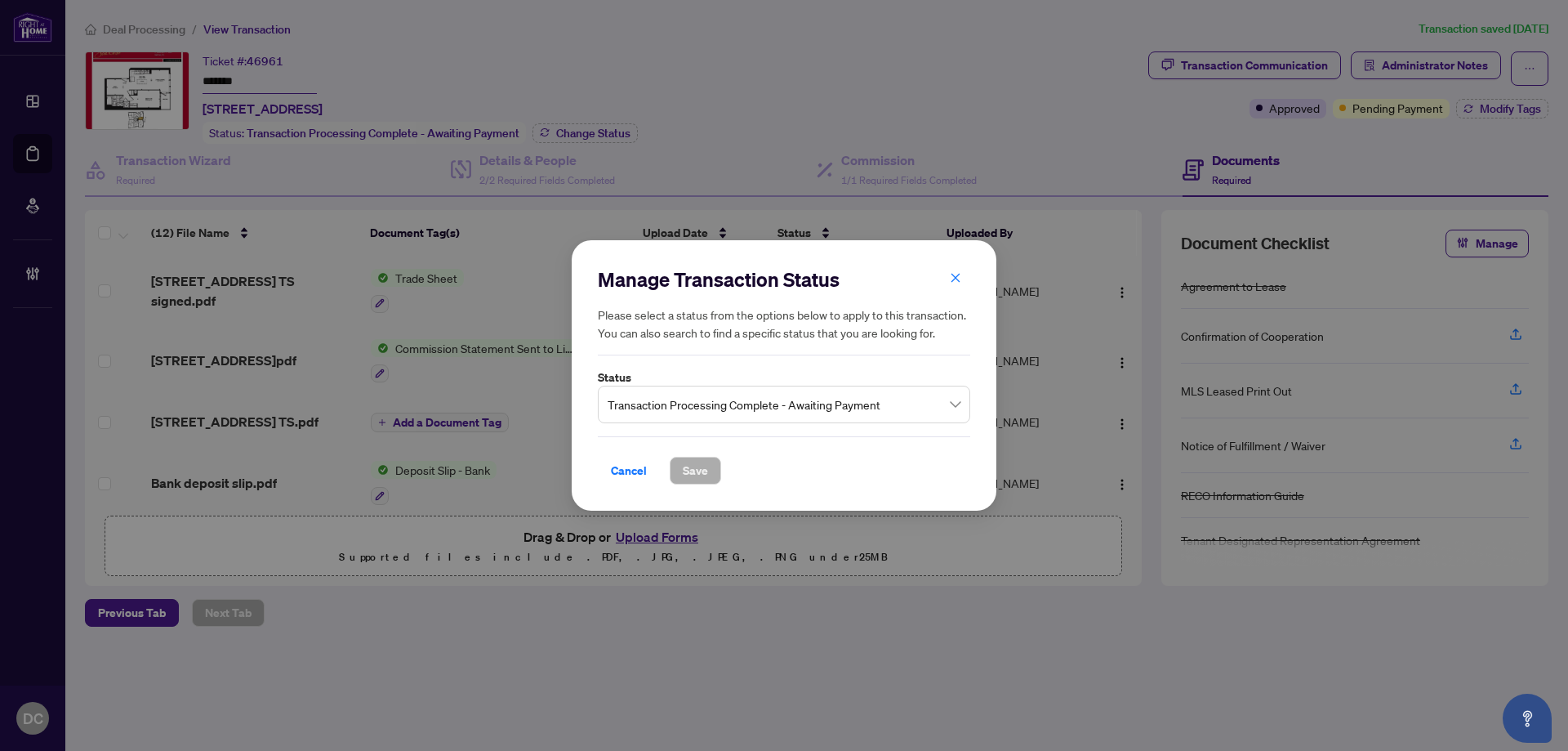
click at [768, 421] on input "search" at bounding box center [776, 407] width 338 height 36
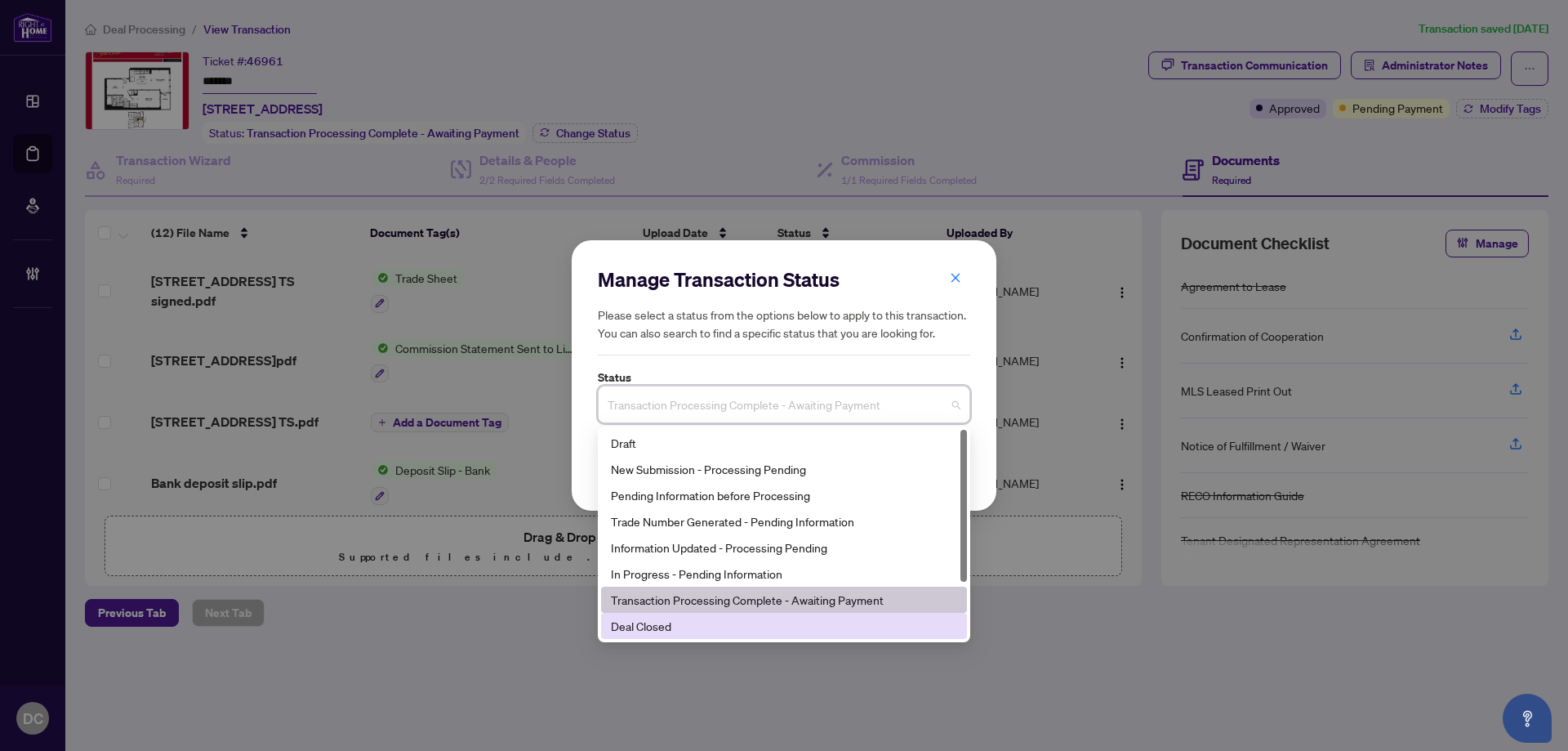
click at [685, 614] on div "Deal Closed" at bounding box center [784, 626] width 366 height 26
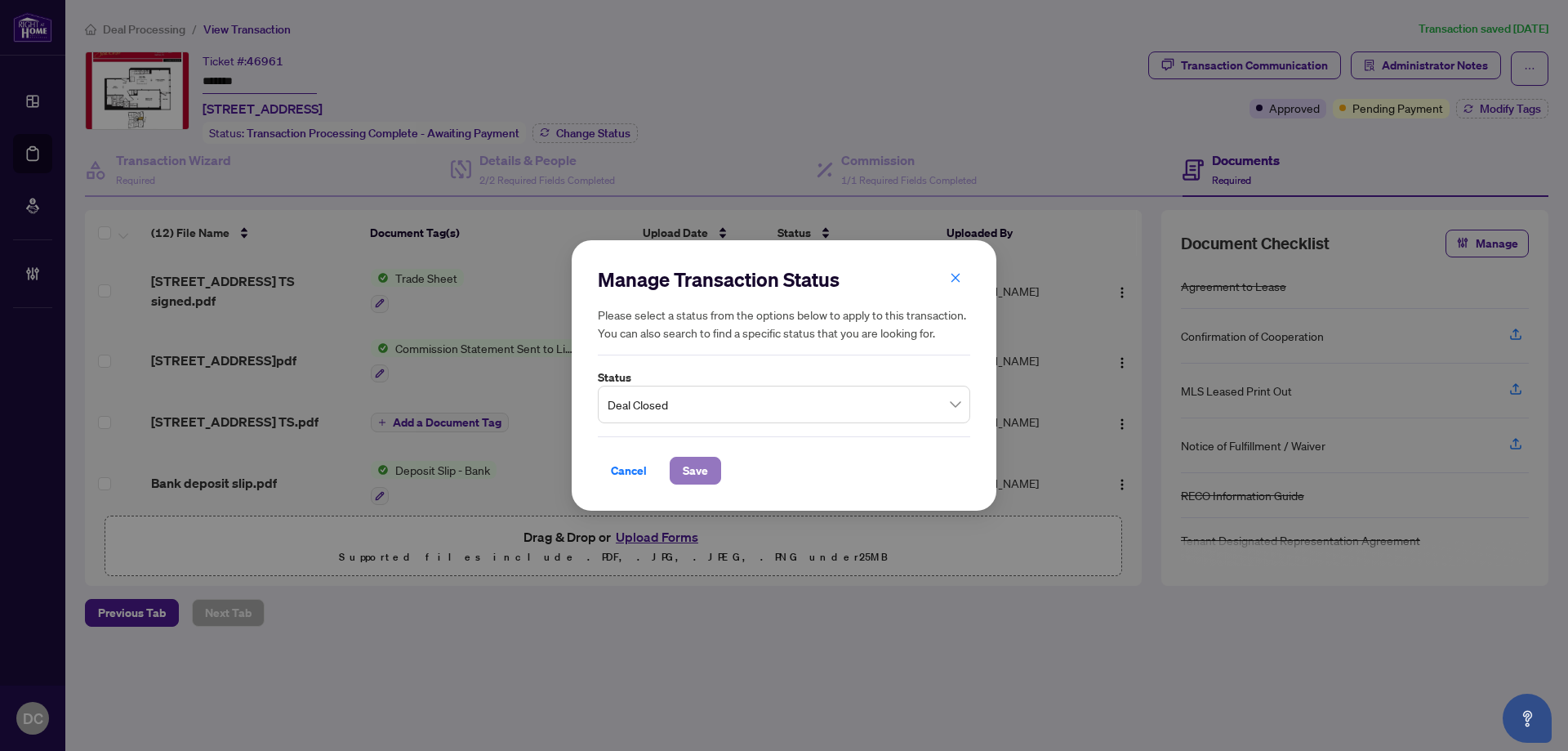
click at [688, 471] on span "Save" at bounding box center [695, 471] width 25 height 26
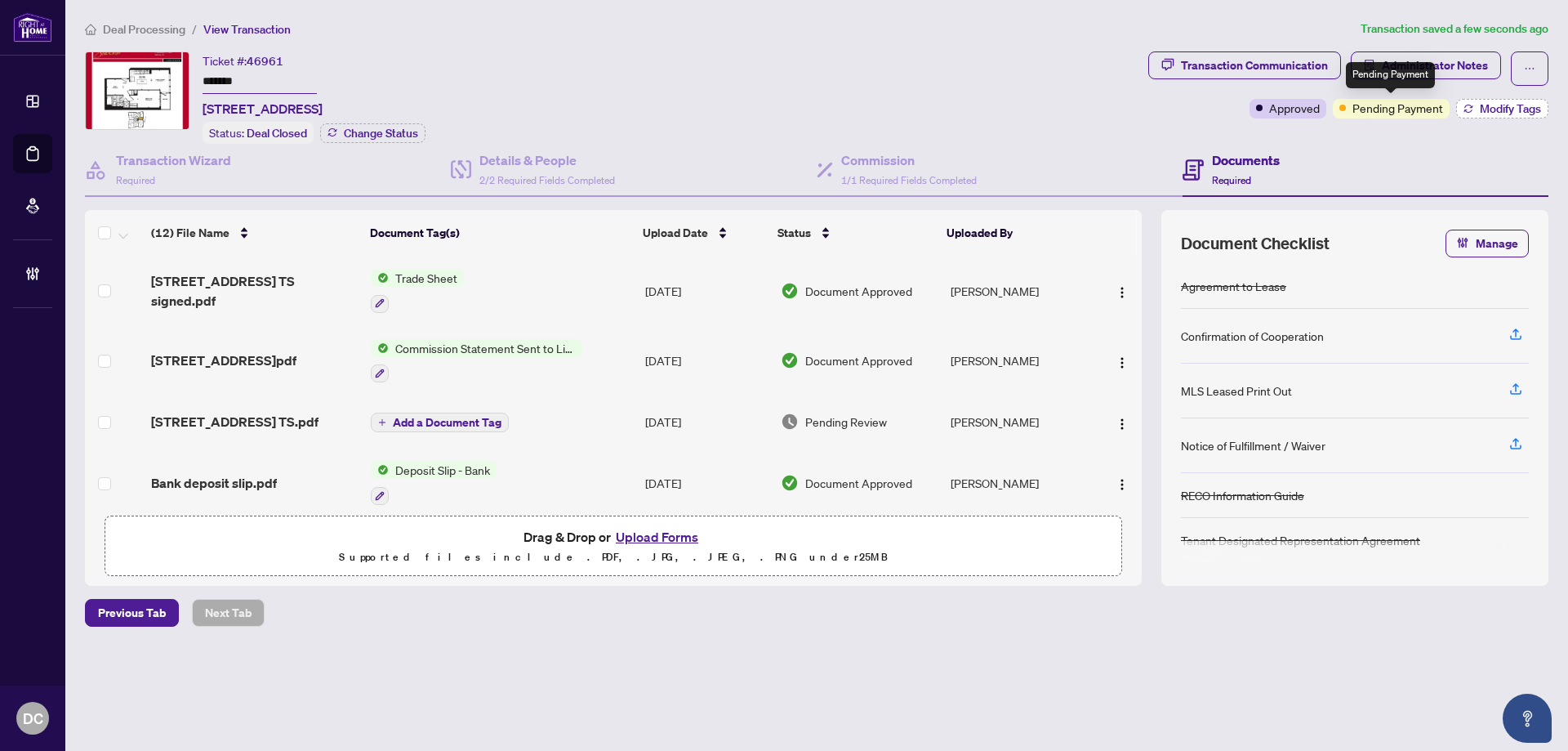
click at [1480, 114] on span "Modify Tags" at bounding box center [1511, 108] width 61 height 11
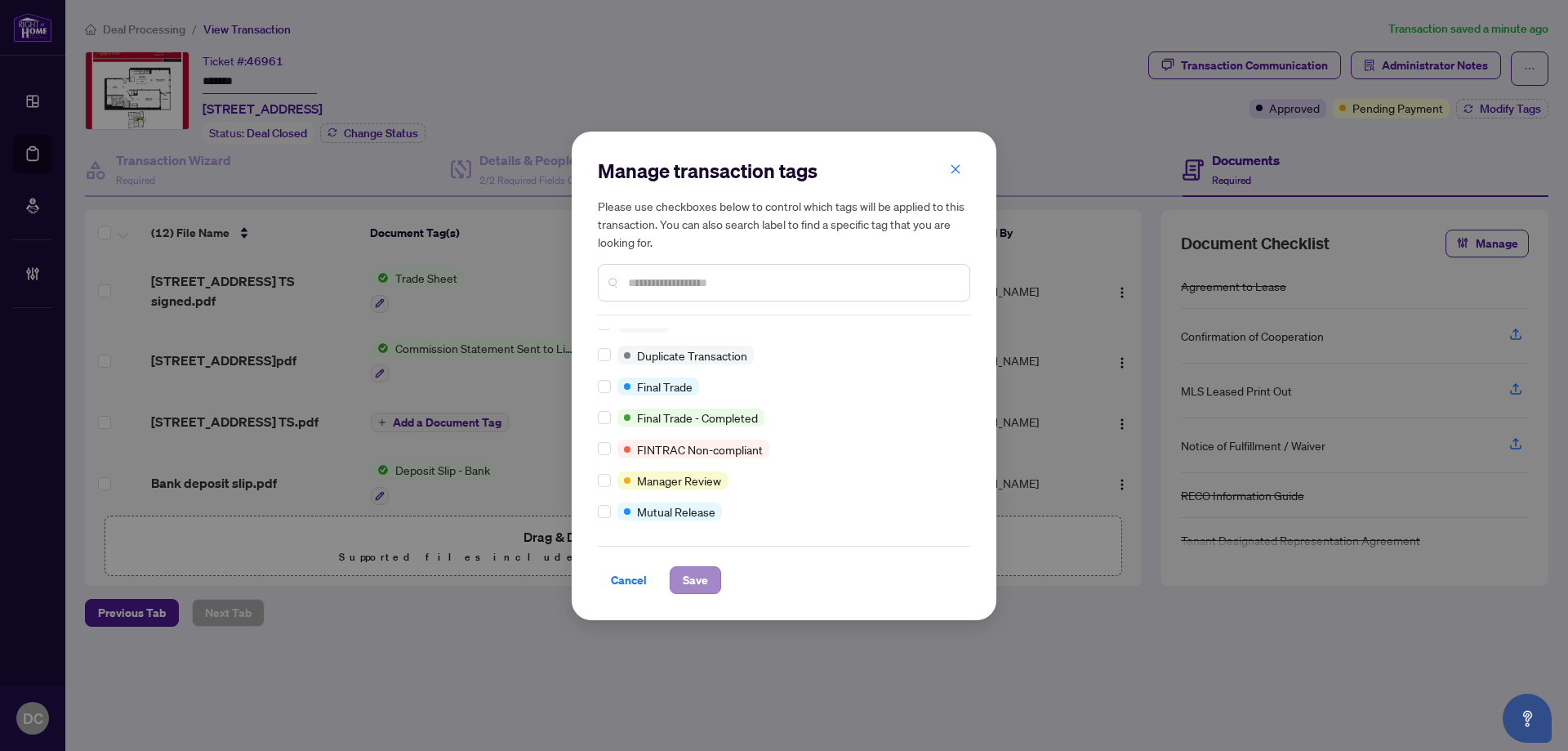
scroll to position [14, 0]
click at [693, 578] on span "Save" at bounding box center [695, 580] width 25 height 26
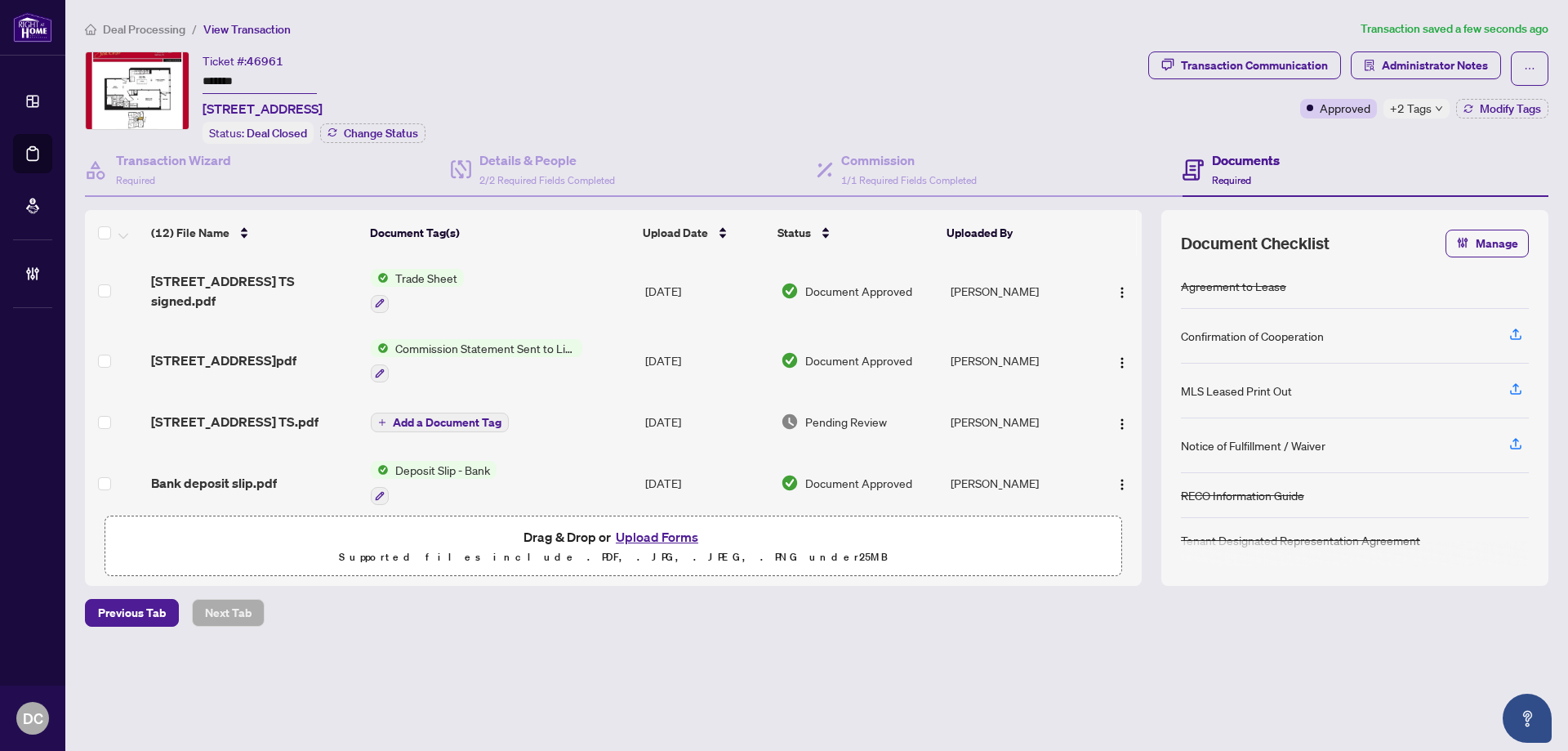
click at [1431, 110] on span "+2 Tags" at bounding box center [1411, 108] width 41 height 19
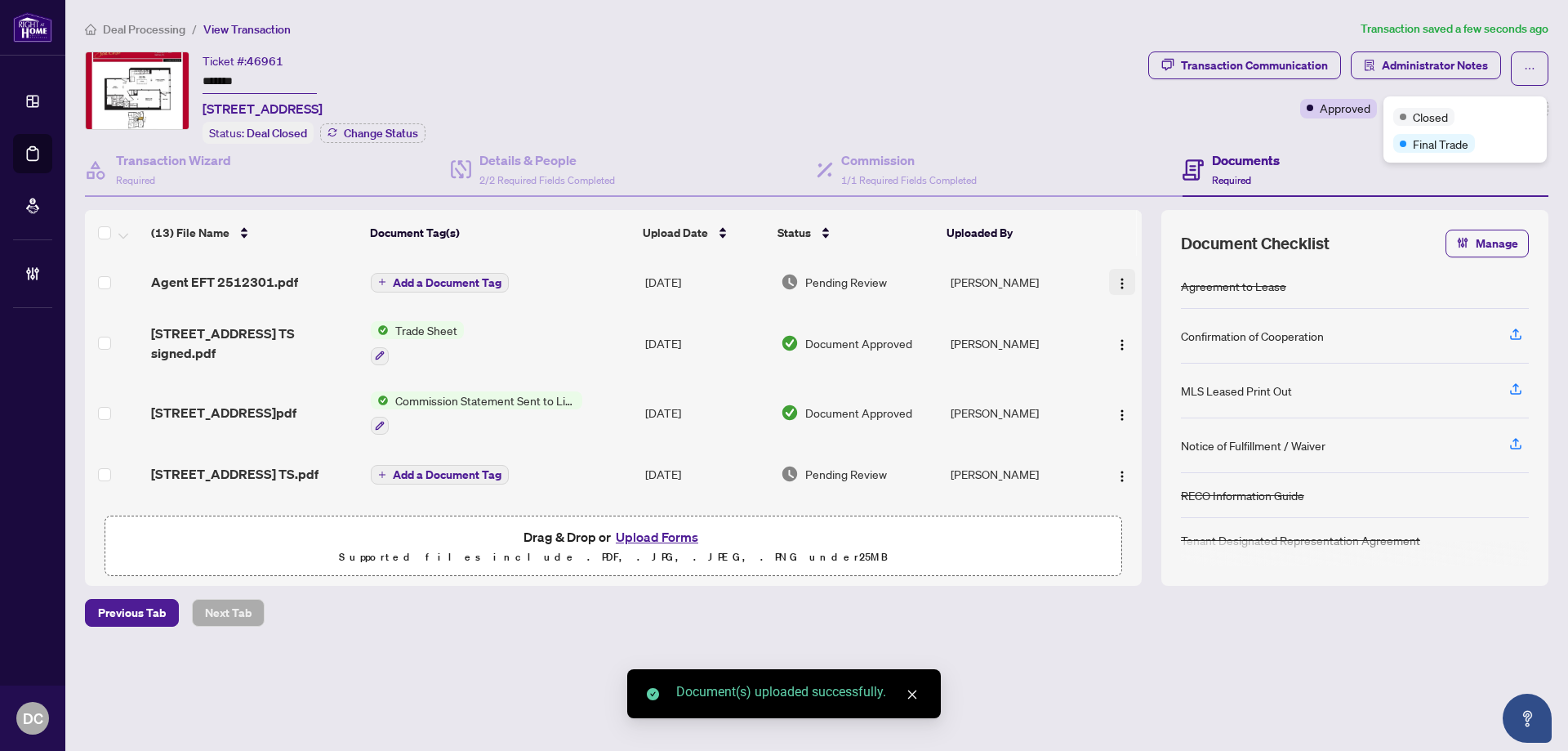
click at [1117, 274] on span "button" at bounding box center [1123, 282] width 13 height 18
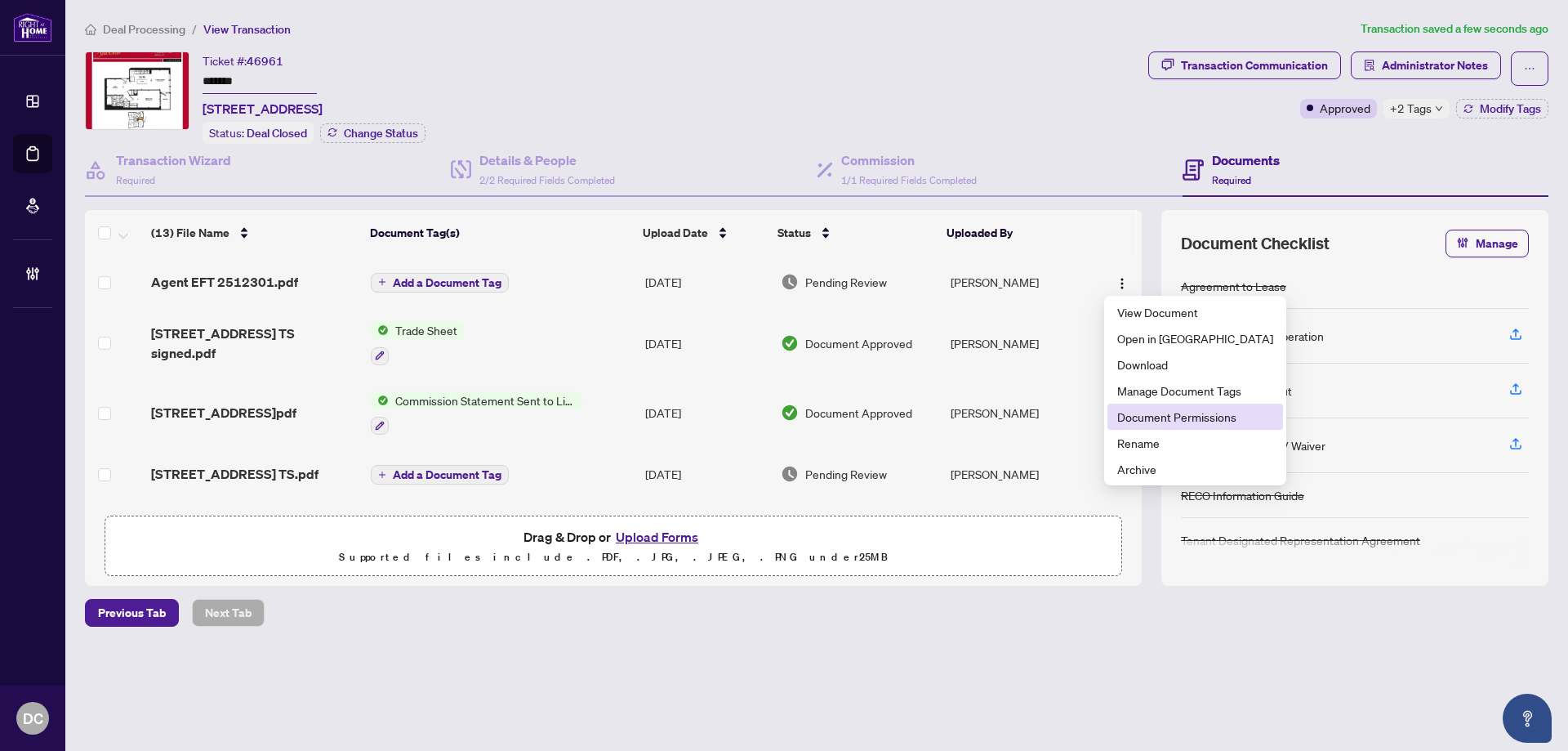
click at [1183, 419] on span "Document Permissions" at bounding box center [1195, 416] width 156 height 18
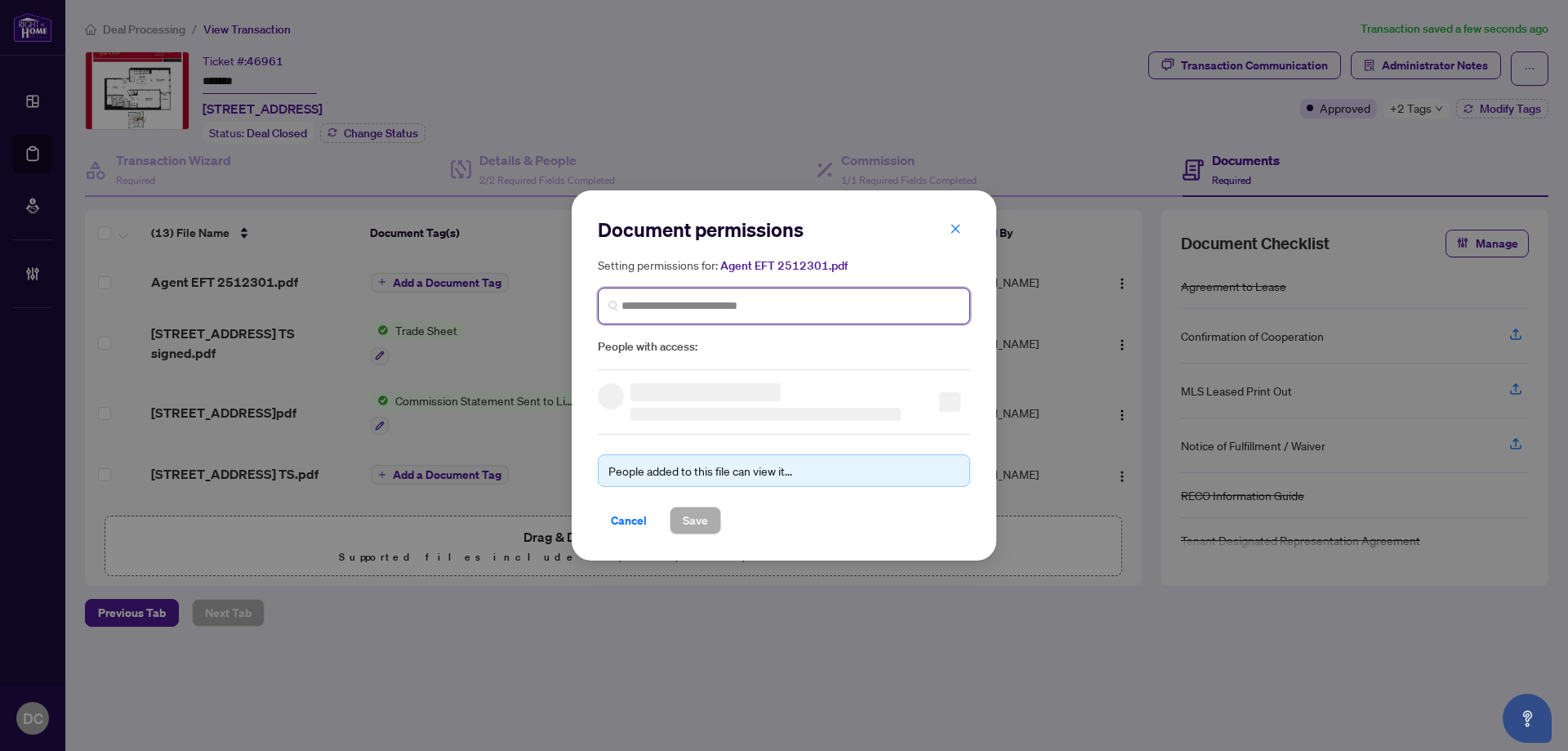
click at [867, 302] on input "search" at bounding box center [790, 306] width 338 height 17
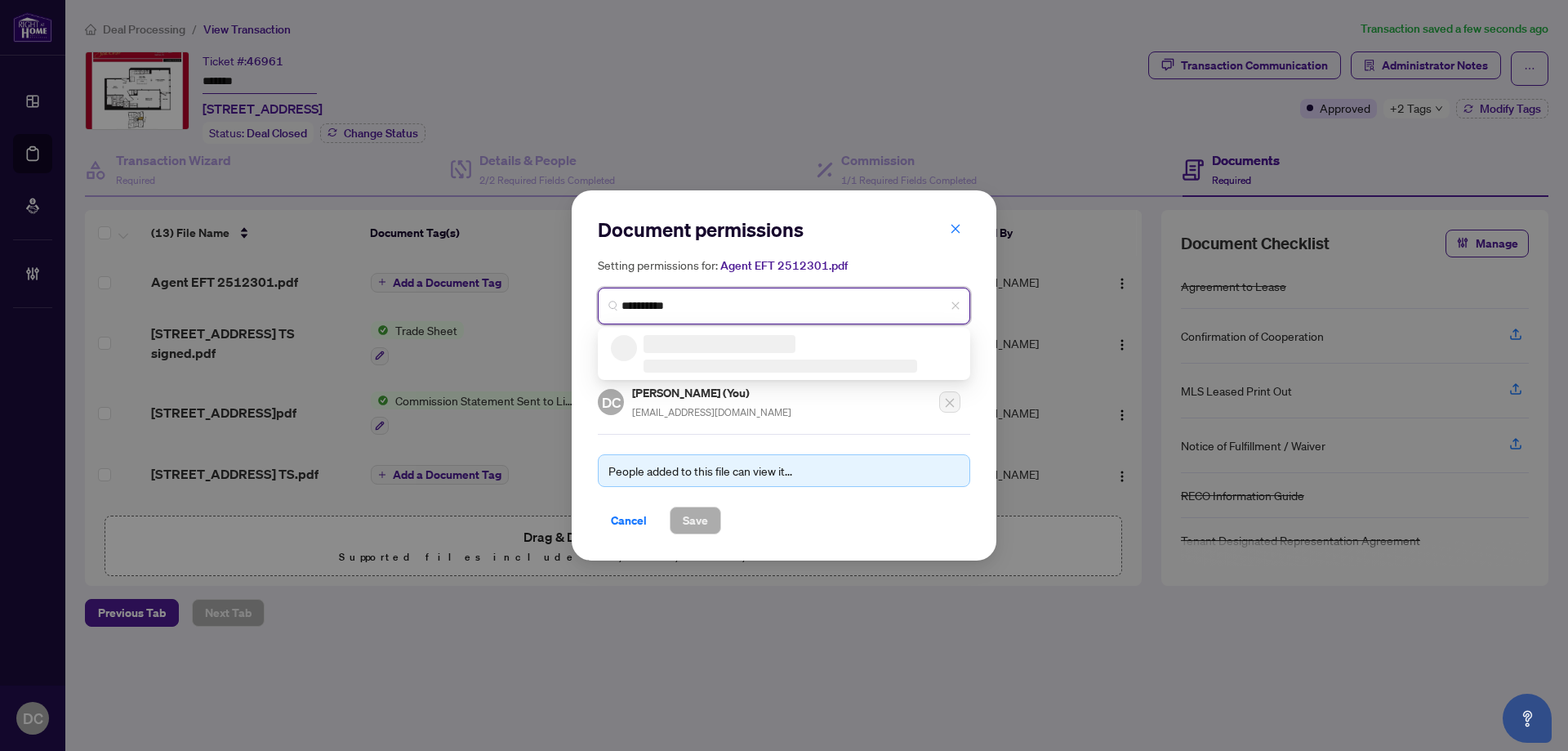
type input "**********"
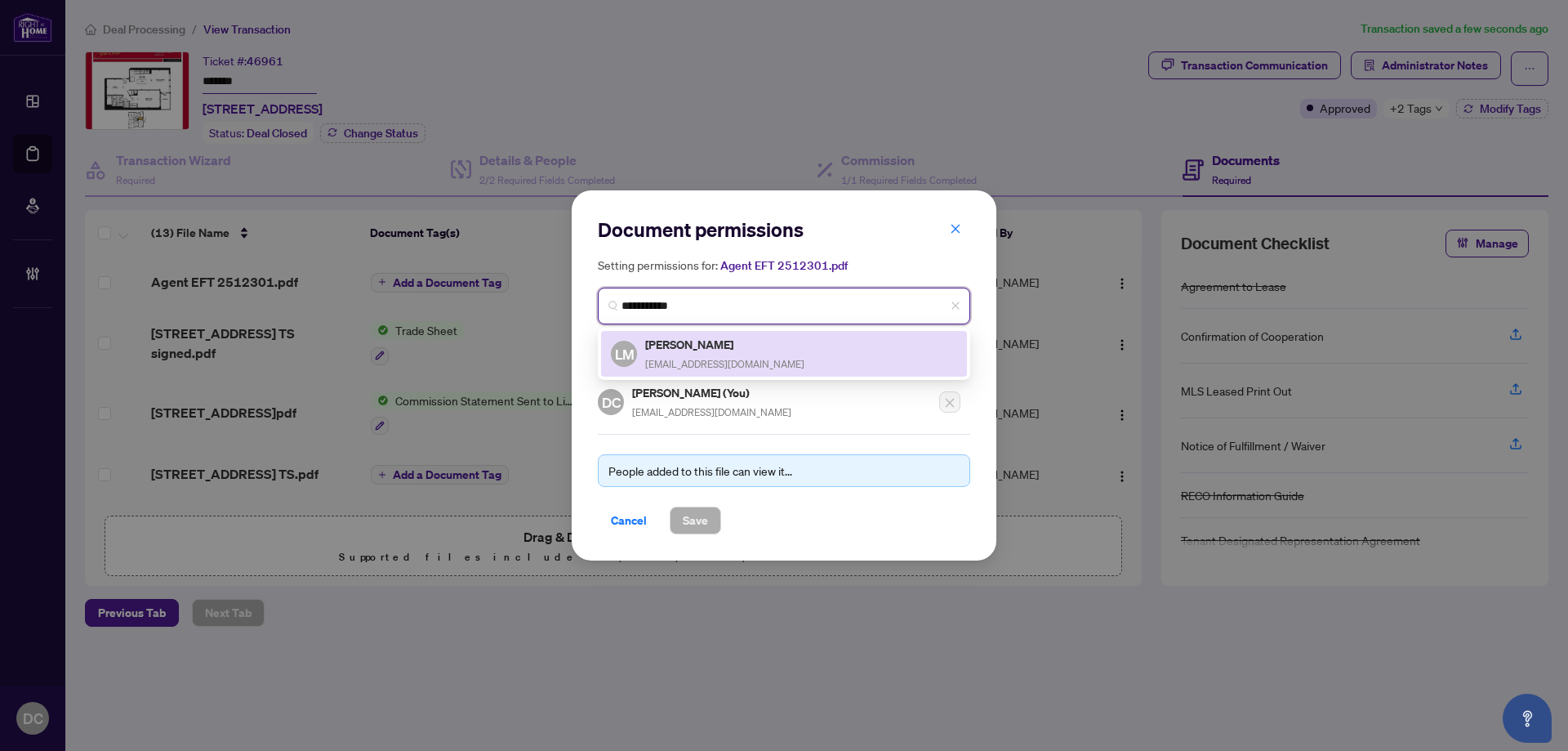
click at [850, 340] on div "LM Lenka Matuska lenkamatuska@gmail.com" at bounding box center [784, 354] width 347 height 38
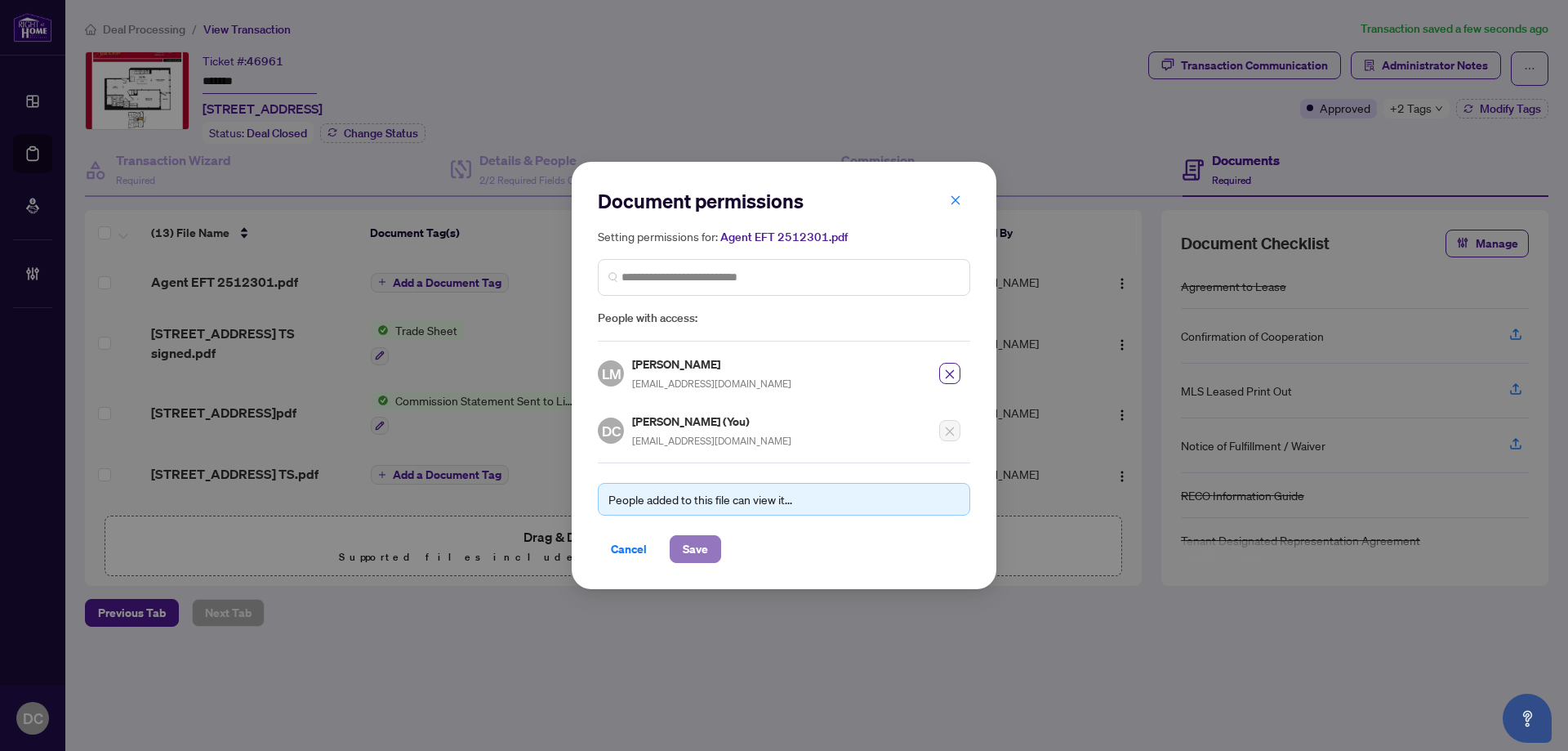
click at [687, 550] on span "Save" at bounding box center [695, 549] width 25 height 26
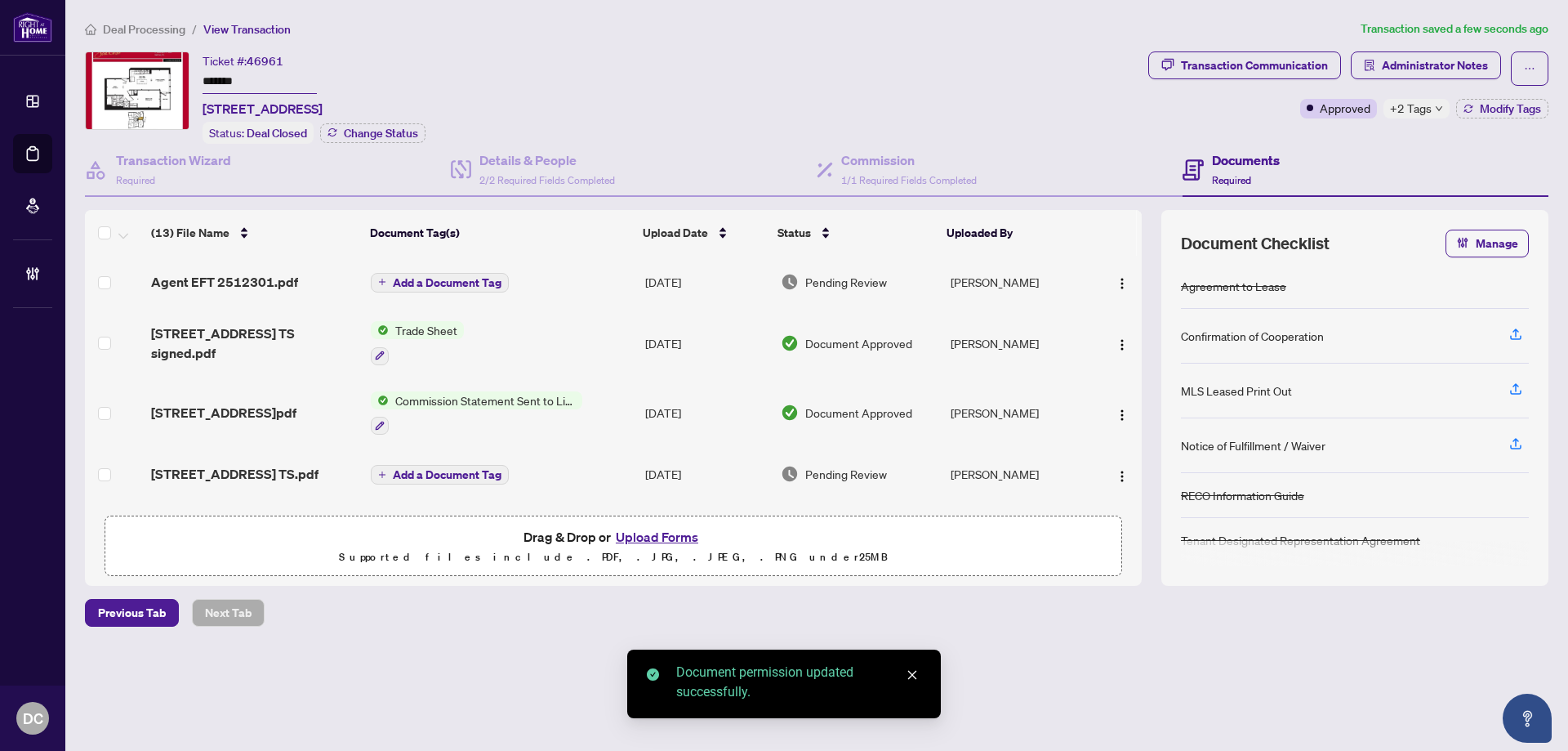
click at [490, 285] on span "Add a Document Tag" at bounding box center [446, 283] width 108 height 11
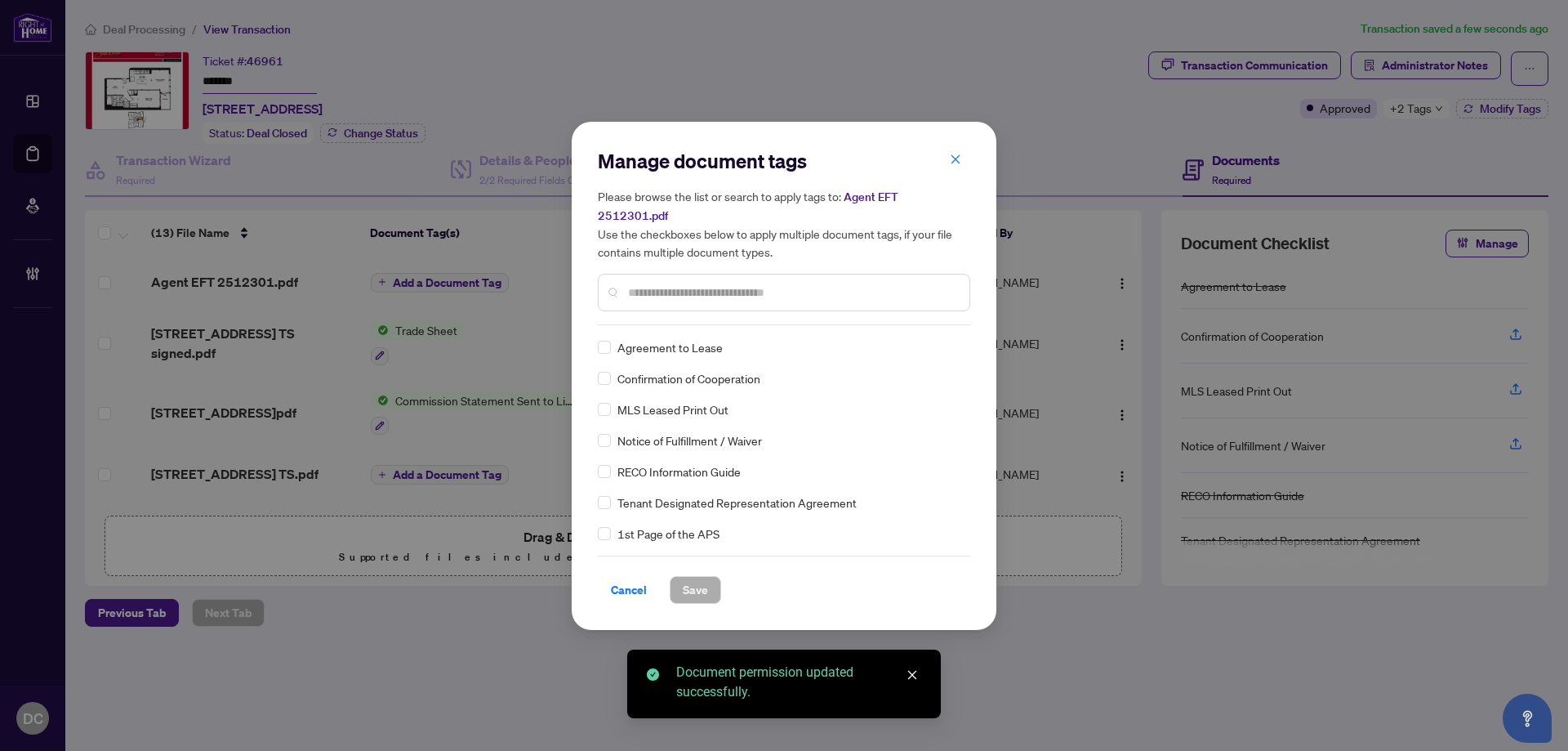
click at [818, 321] on div "Manage document tags Please browse the list or search to apply tags to: Agent E…" at bounding box center [784, 376] width 372 height 456
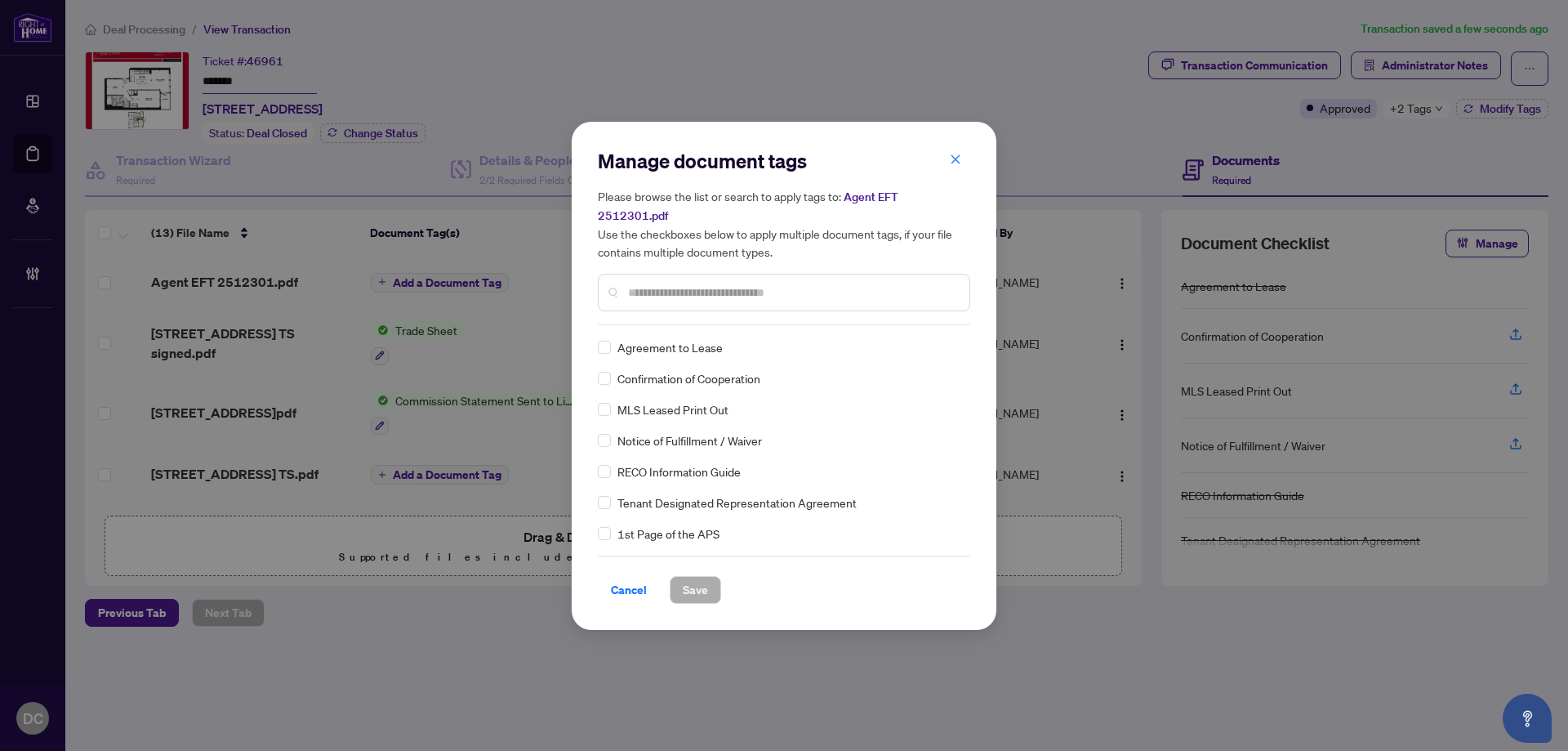
click at [840, 291] on input "text" at bounding box center [792, 292] width 329 height 18
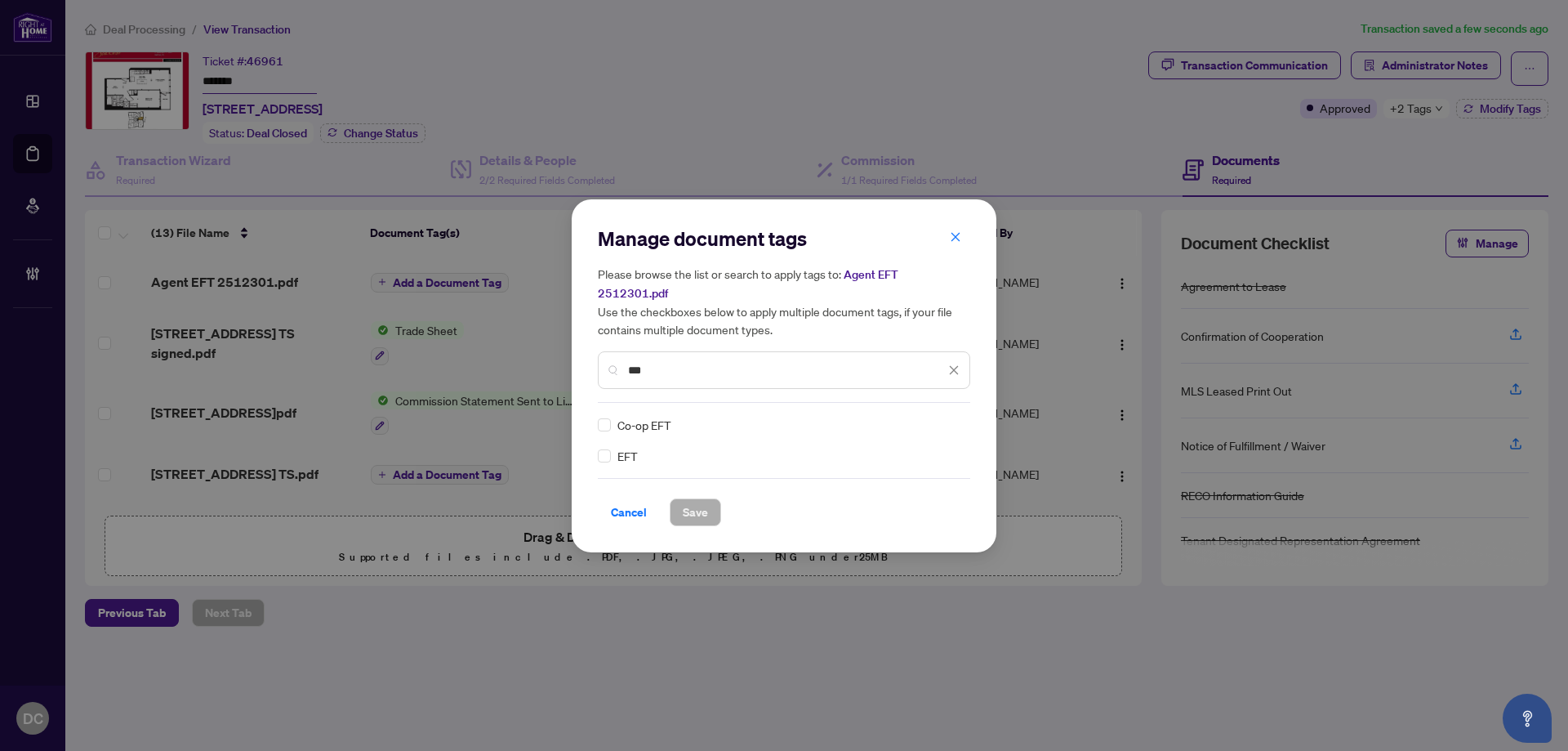
type input "***"
click at [941, 416] on img at bounding box center [936, 424] width 16 height 16
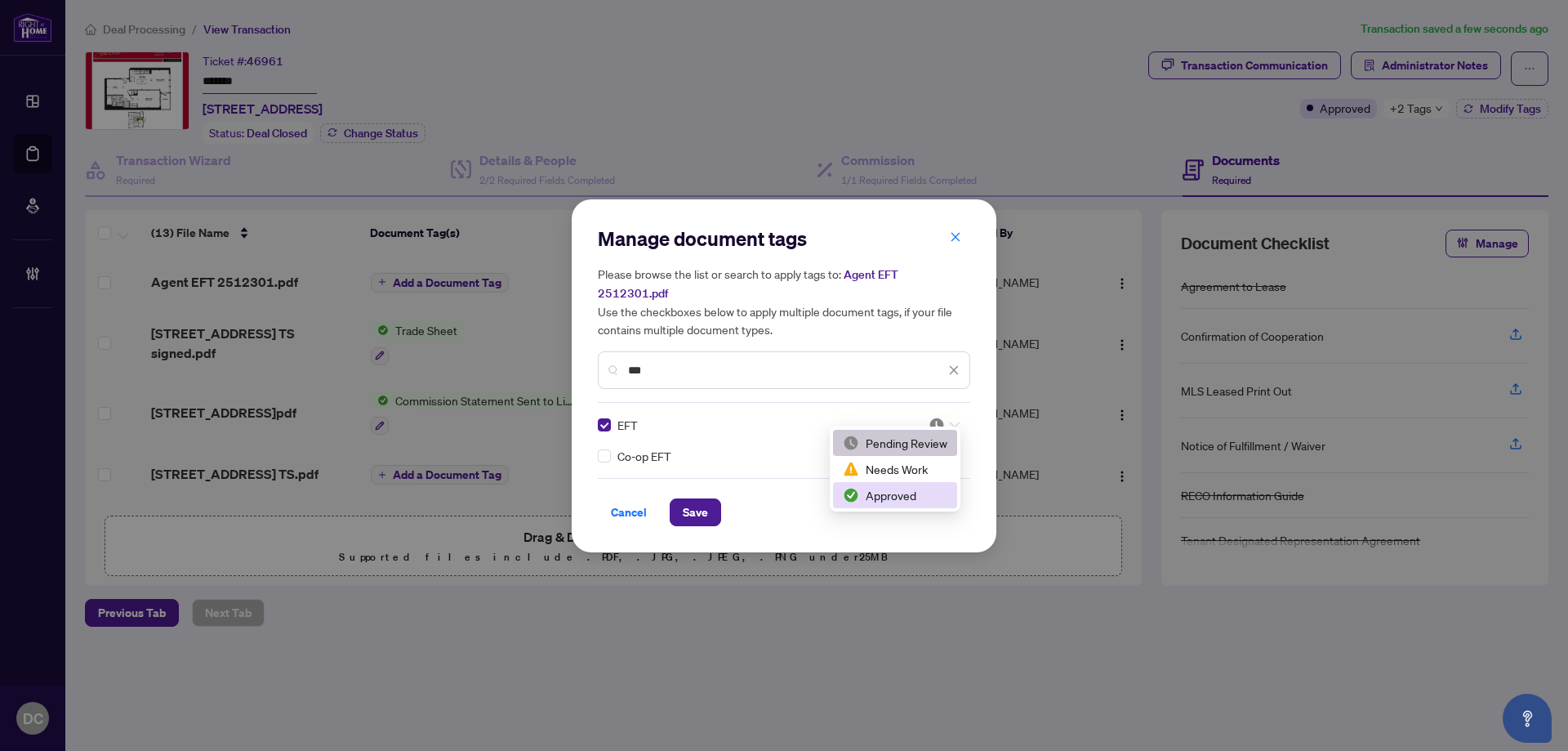
click at [886, 503] on div "Approved" at bounding box center [895, 495] width 105 height 18
click at [716, 509] on button "Save" at bounding box center [695, 512] width 52 height 27
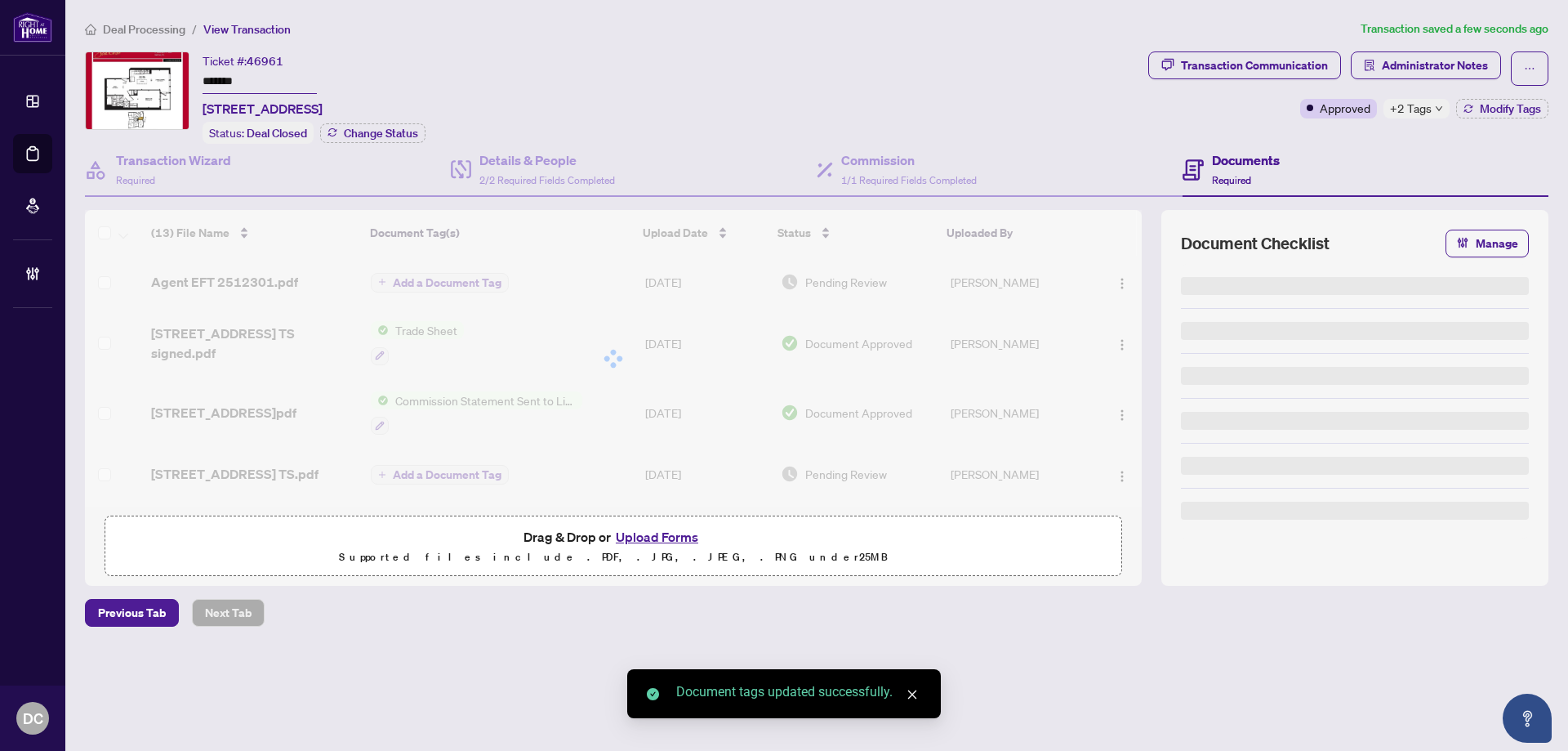
click at [1411, 113] on div "Manage document tags Please browse the list or search to apply tags to: Agent E…" at bounding box center [784, 375] width 1568 height 751
click at [1425, 111] on span "+2 Tags" at bounding box center [1411, 108] width 41 height 19
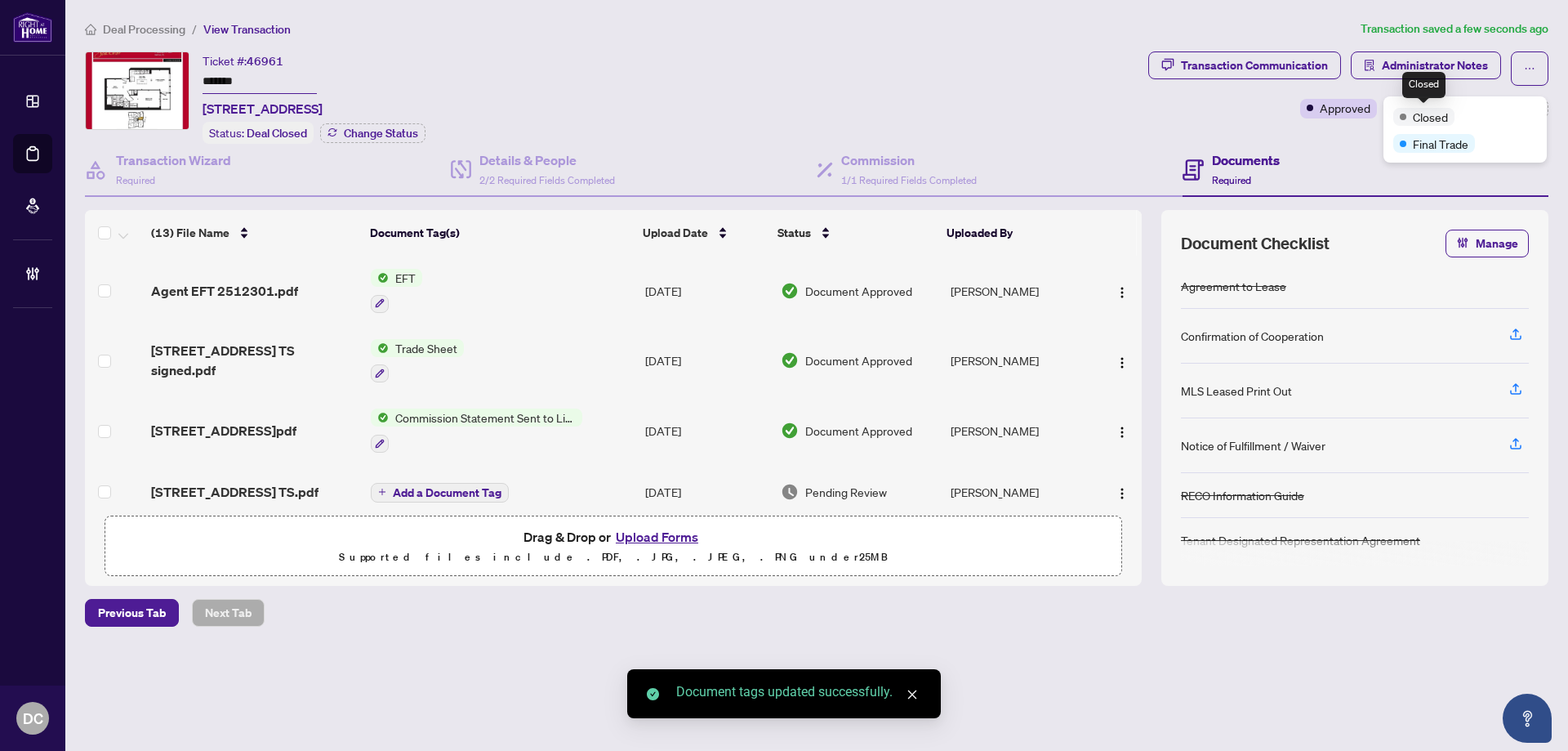
click at [1346, 139] on div "Transaction Communication Administrator Notes Approved +2 Tags Modify Tags" at bounding box center [1349, 98] width 407 height 92
click at [1449, 68] on span "Administrator Notes" at bounding box center [1434, 66] width 106 height 26
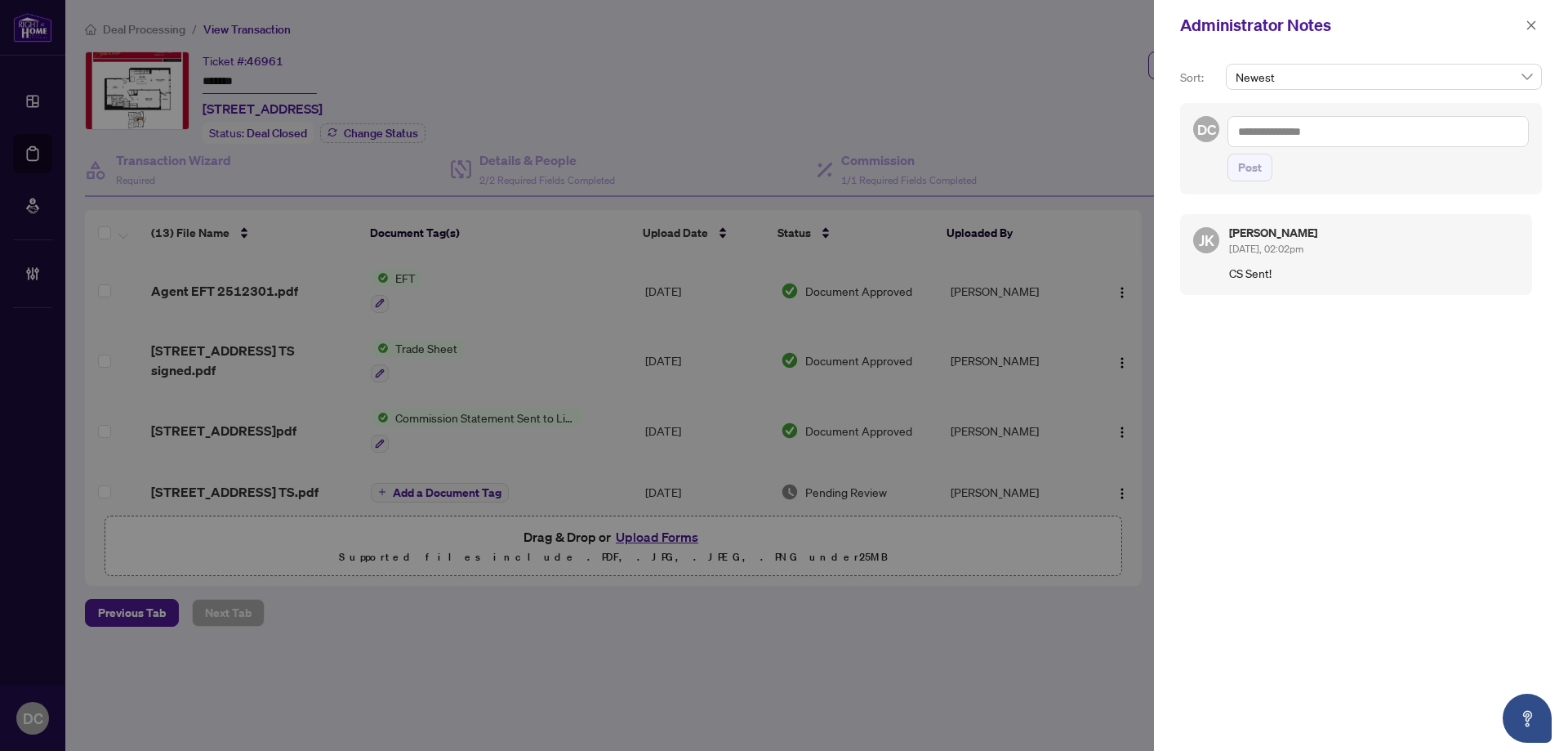
click at [1287, 132] on textarea at bounding box center [1379, 131] width 301 height 31
paste textarea "**********"
type textarea "**********"
click at [1258, 167] on span "Post" at bounding box center [1250, 168] width 24 height 26
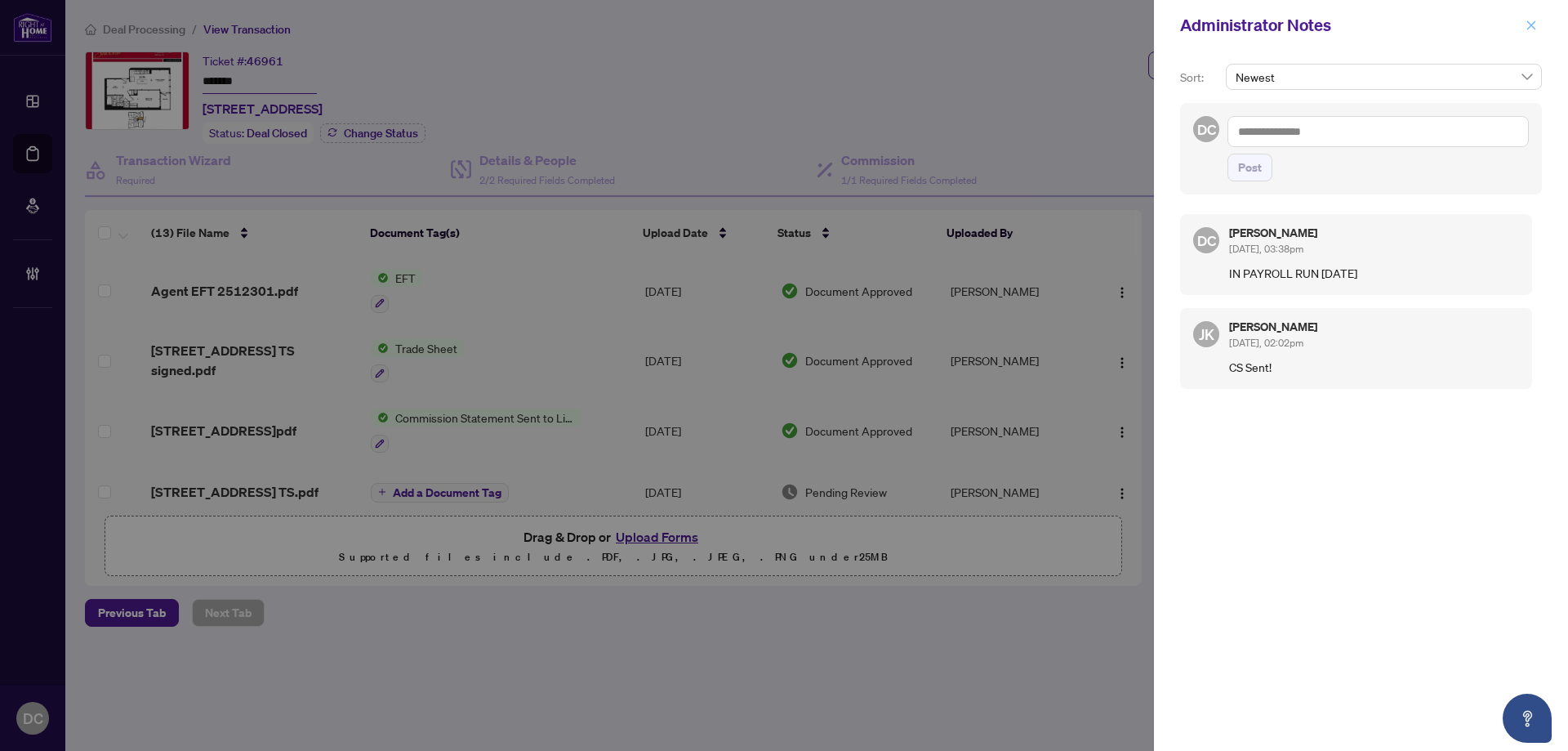
click at [1540, 22] on button "button" at bounding box center [1531, 24] width 22 height 20
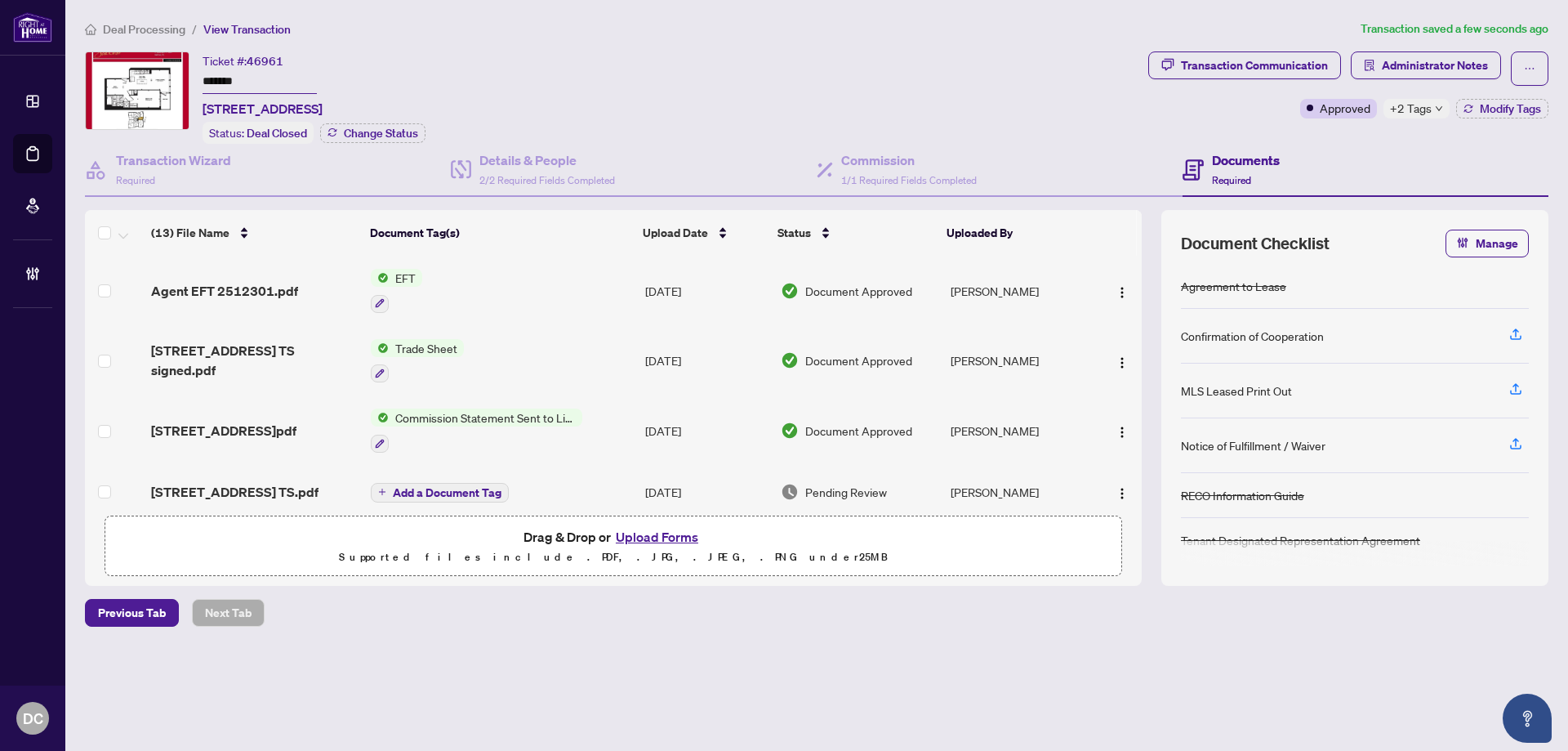
click at [165, 33] on span "Deal Processing" at bounding box center [144, 29] width 83 height 15
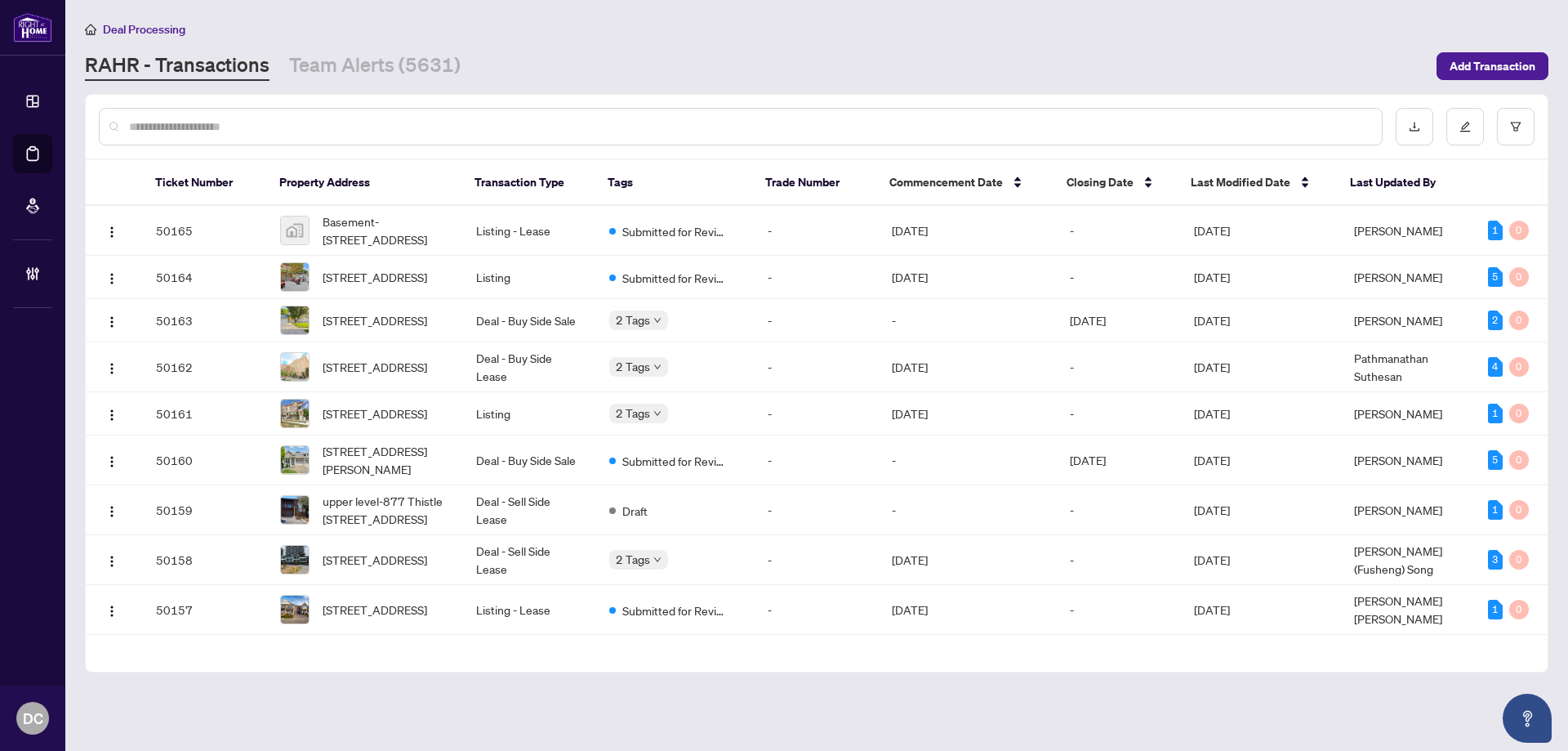
click at [206, 121] on input "text" at bounding box center [749, 126] width 1240 height 18
paste input "*******"
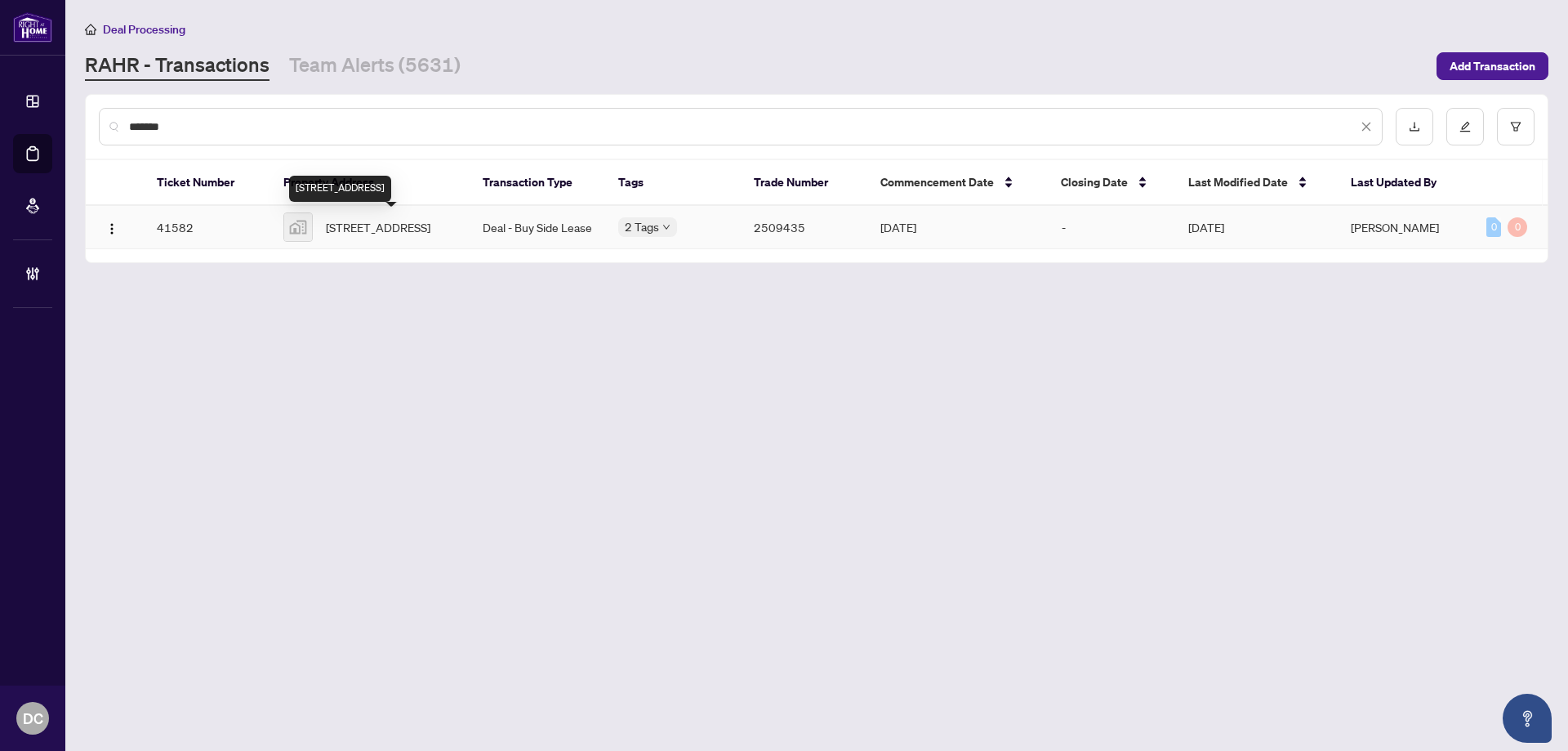
type input "*******"
click at [396, 237] on span "2103-95 Oneida Crescent #2103, Richmond Hill, ON, Canada" at bounding box center [378, 227] width 105 height 18
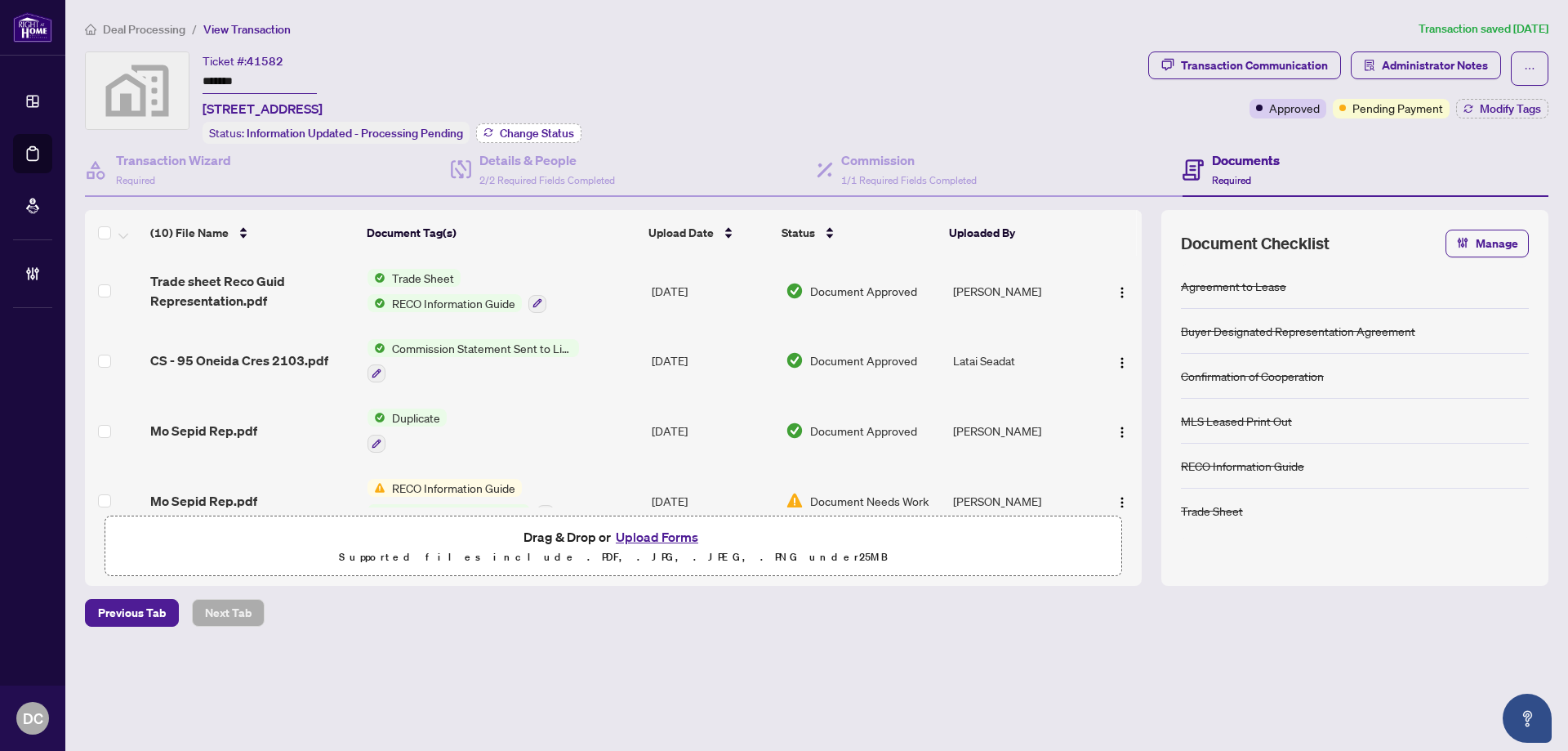
click at [557, 135] on span "Change Status" at bounding box center [537, 133] width 74 height 11
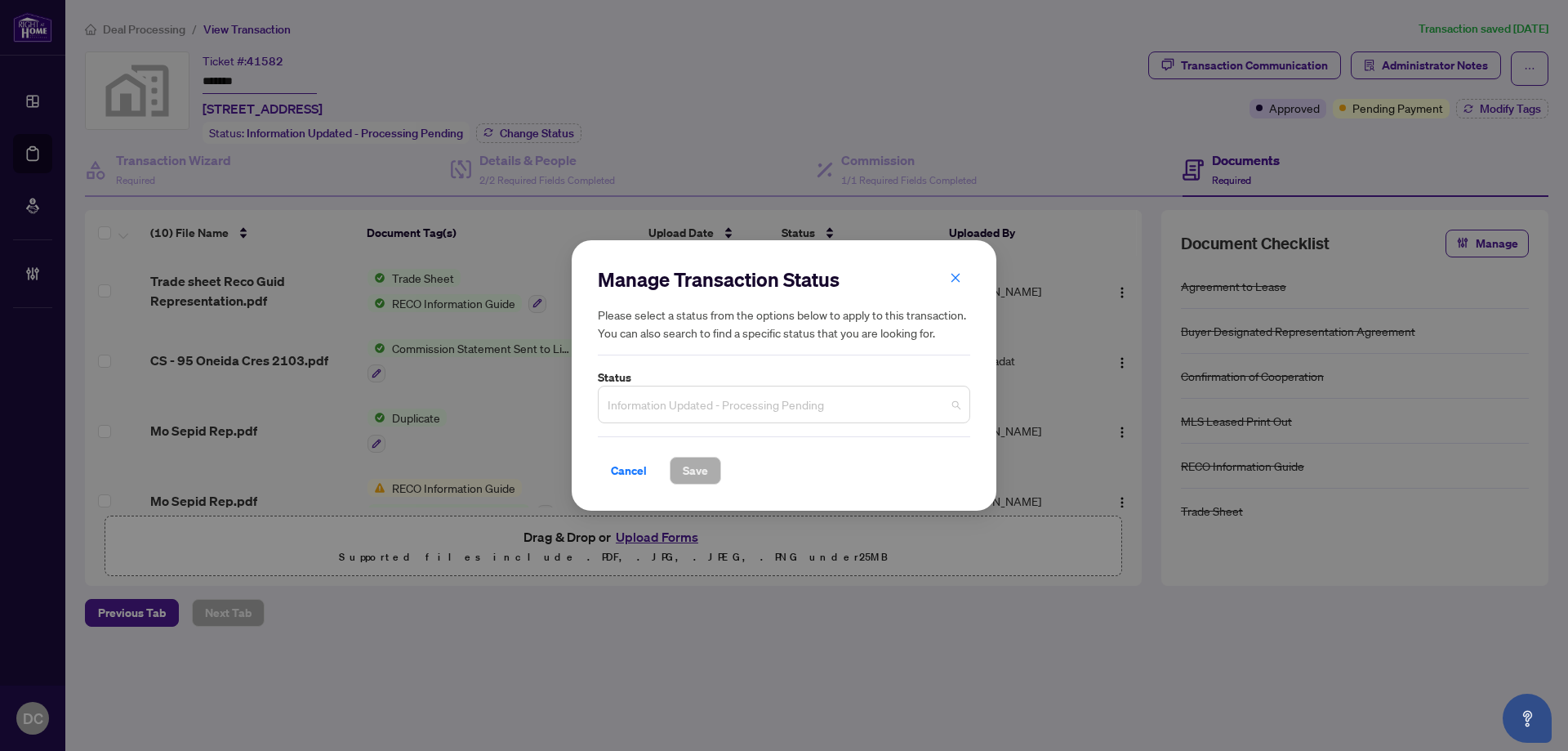
click at [849, 415] on span "Information Updated - Processing Pending" at bounding box center [784, 404] width 353 height 31
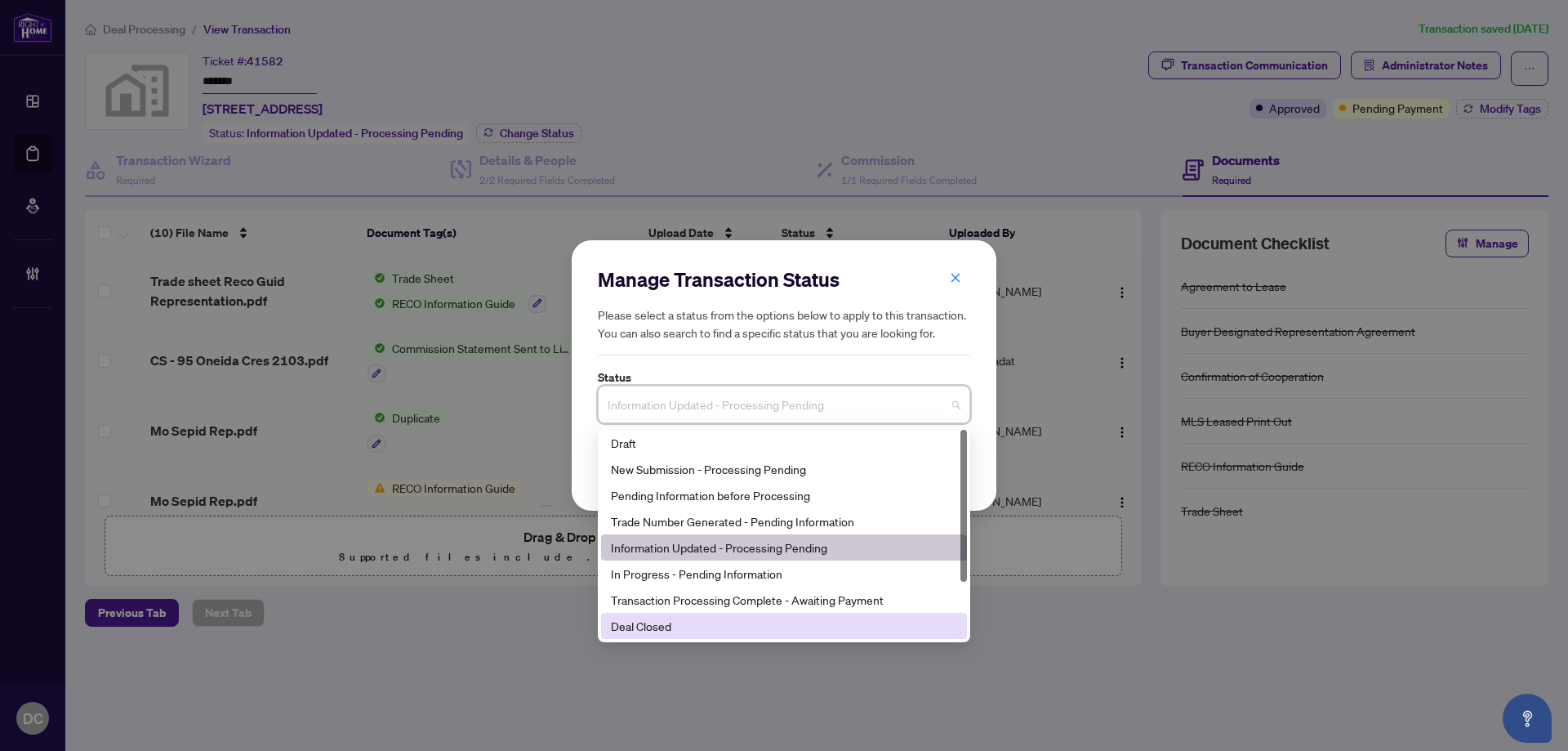
click at [664, 622] on div "Deal Closed" at bounding box center [784, 626] width 347 height 18
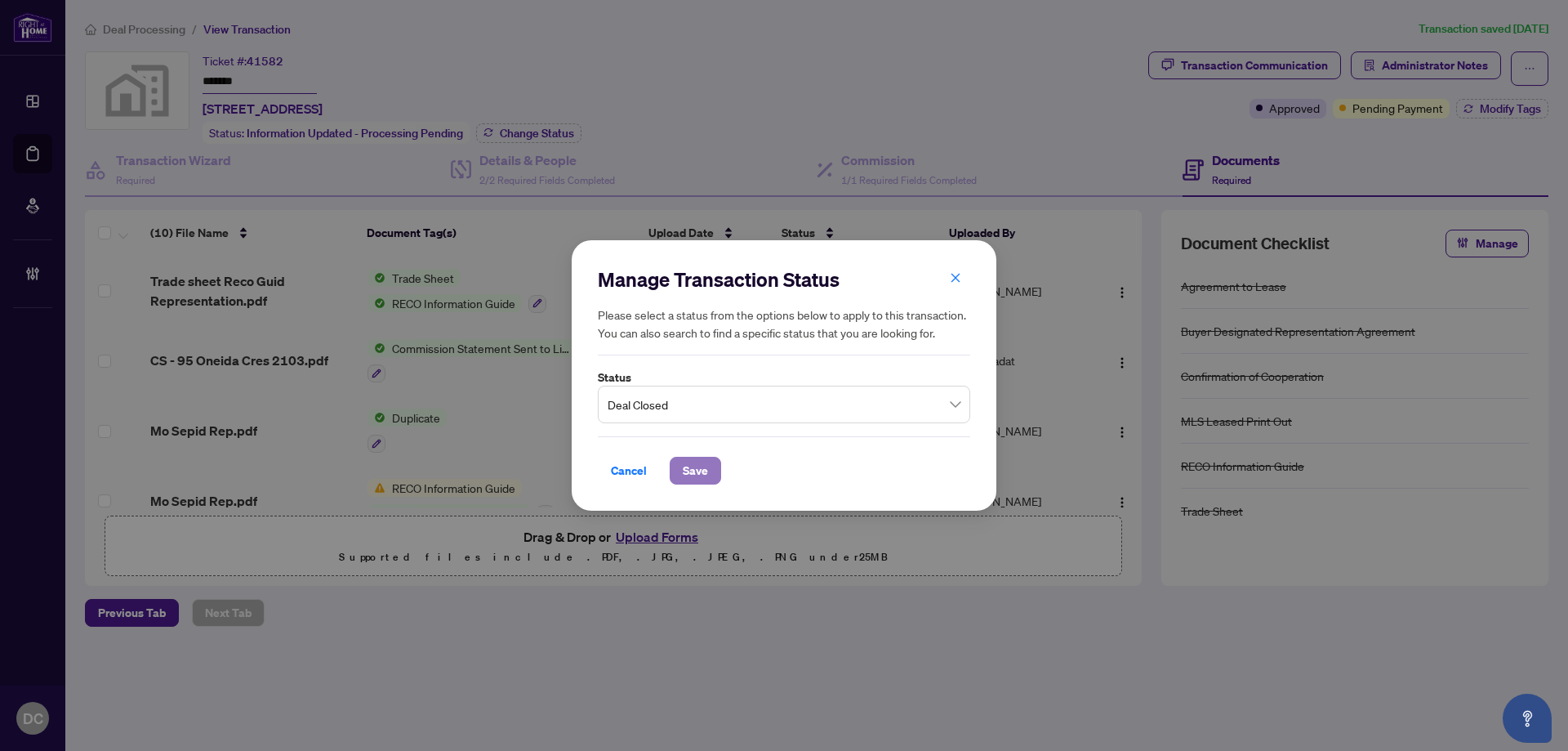
click at [699, 465] on span "Save" at bounding box center [695, 471] width 25 height 26
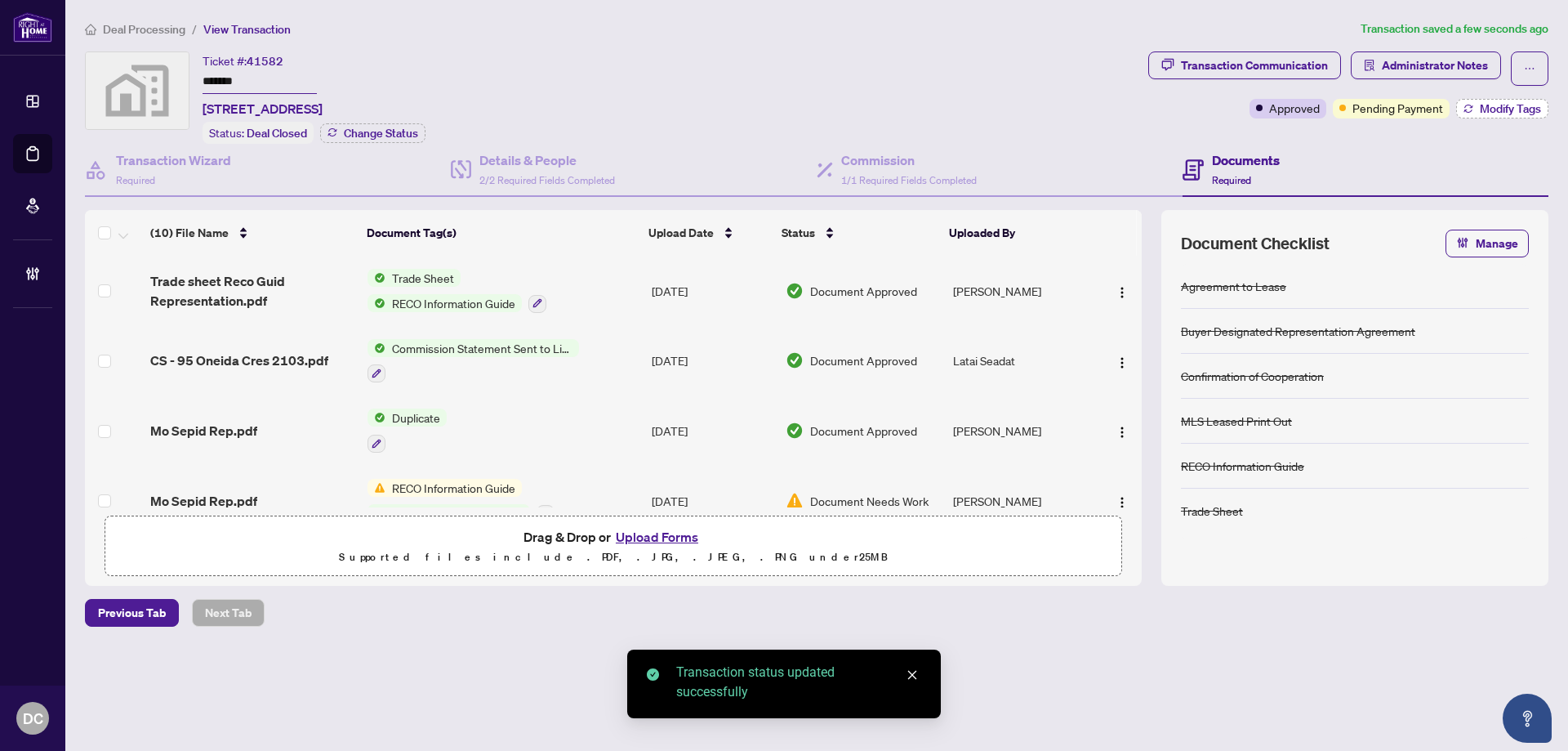
click at [1480, 113] on span "Modify Tags" at bounding box center [1511, 108] width 61 height 11
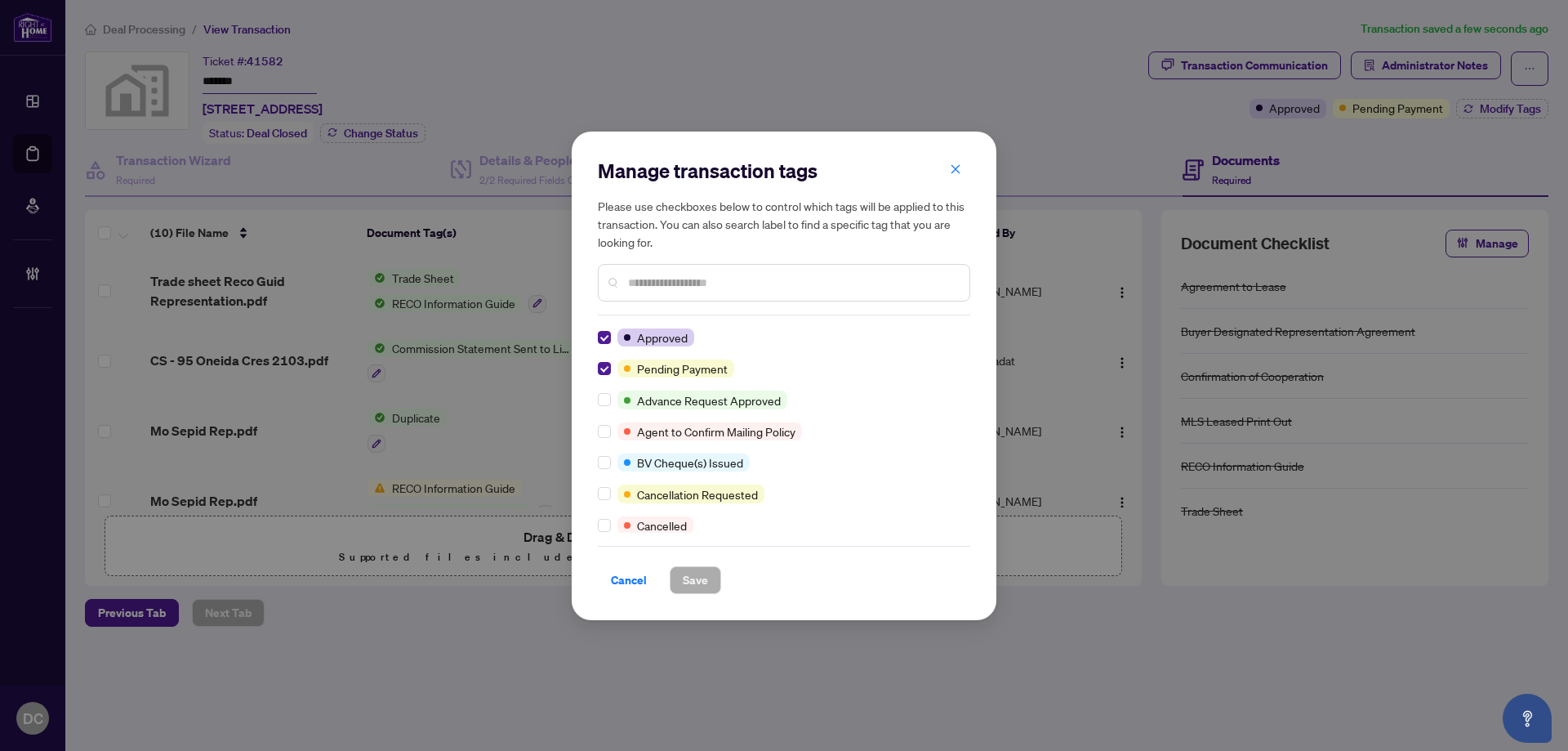
click at [610, 370] on div at bounding box center [607, 368] width 20 height 18
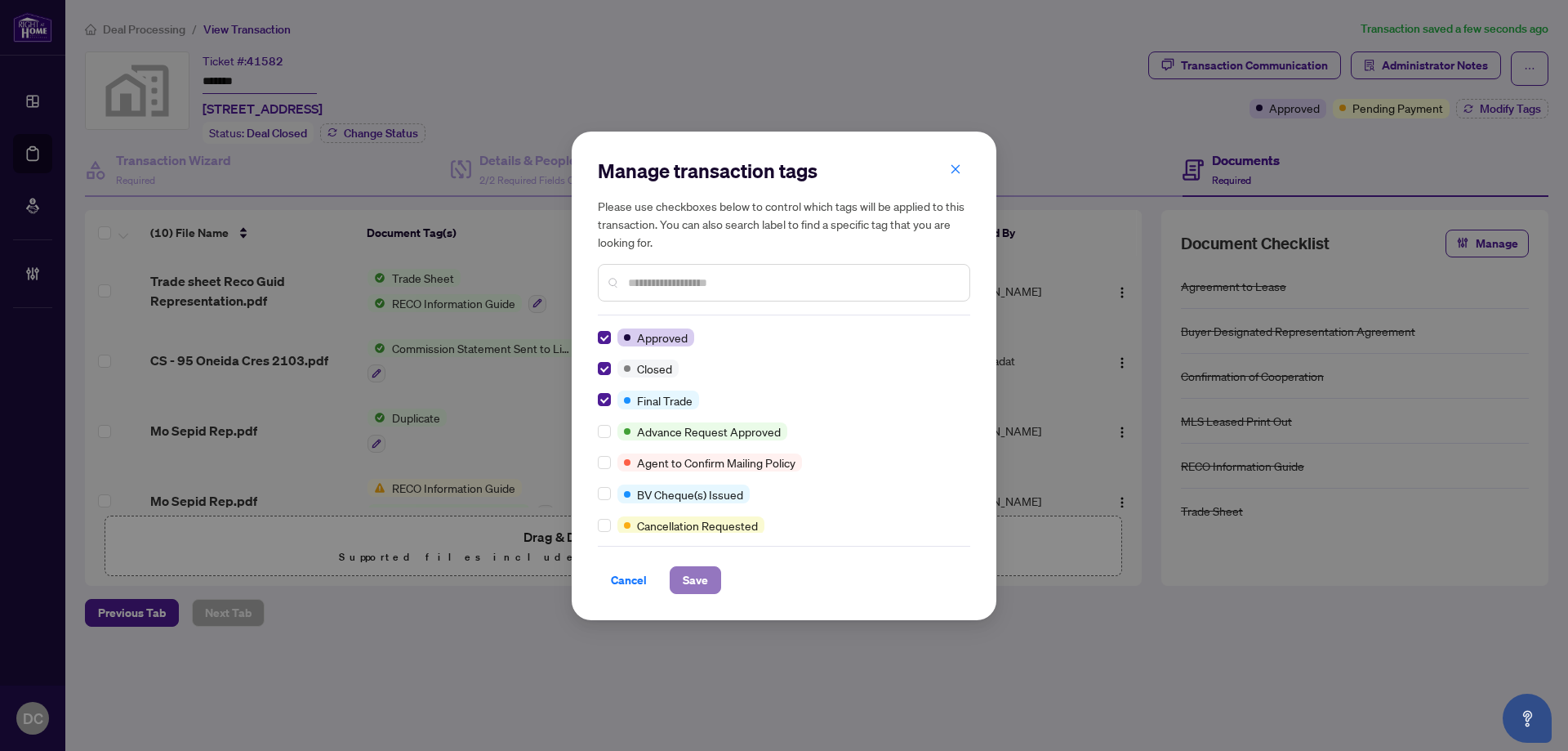
click at [675, 580] on button "Save" at bounding box center [695, 580] width 52 height 27
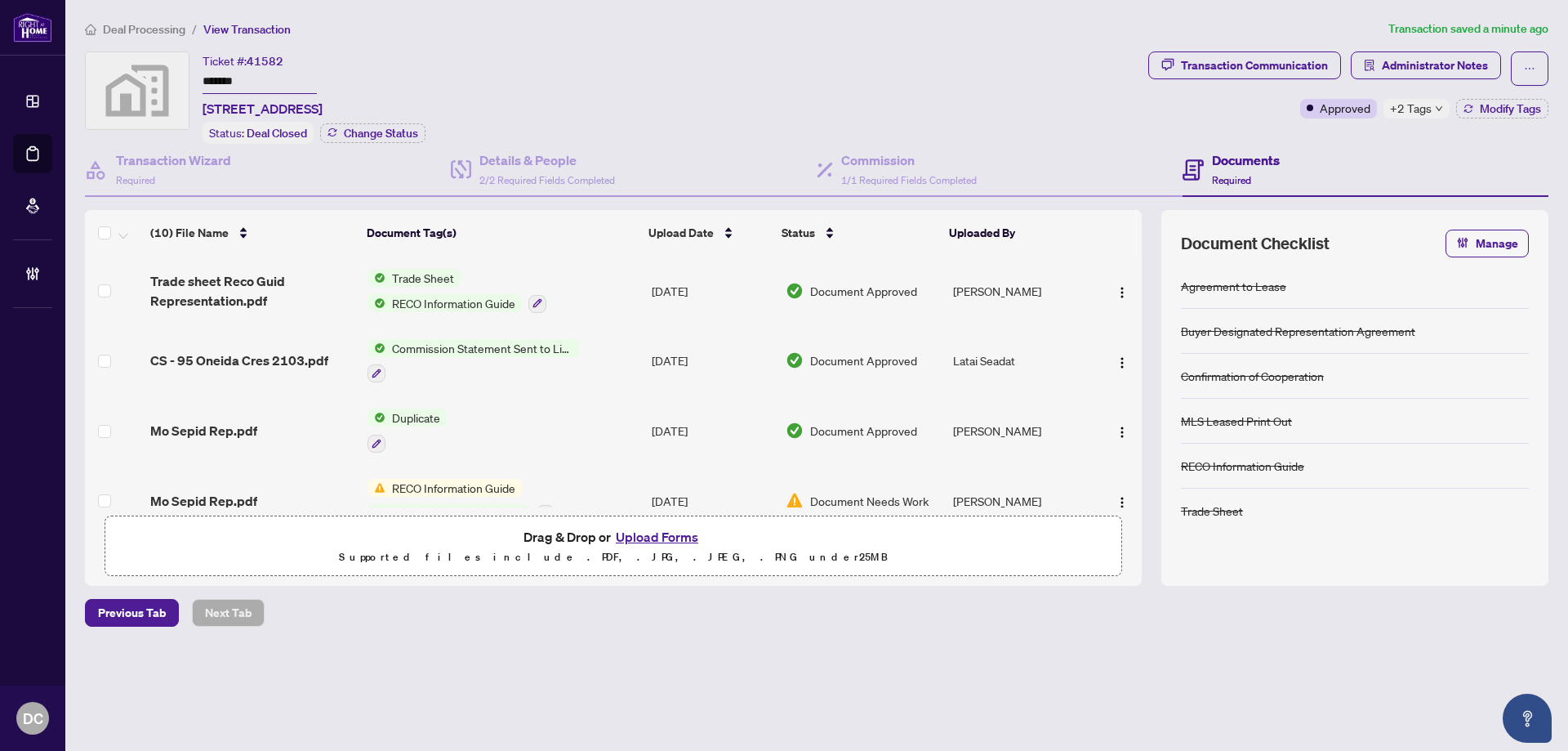
drag, startPoint x: 274, startPoint y: 69, endPoint x: 205, endPoint y: 73, distance: 69.1
click at [205, 73] on input "*******" at bounding box center [259, 82] width 114 height 24
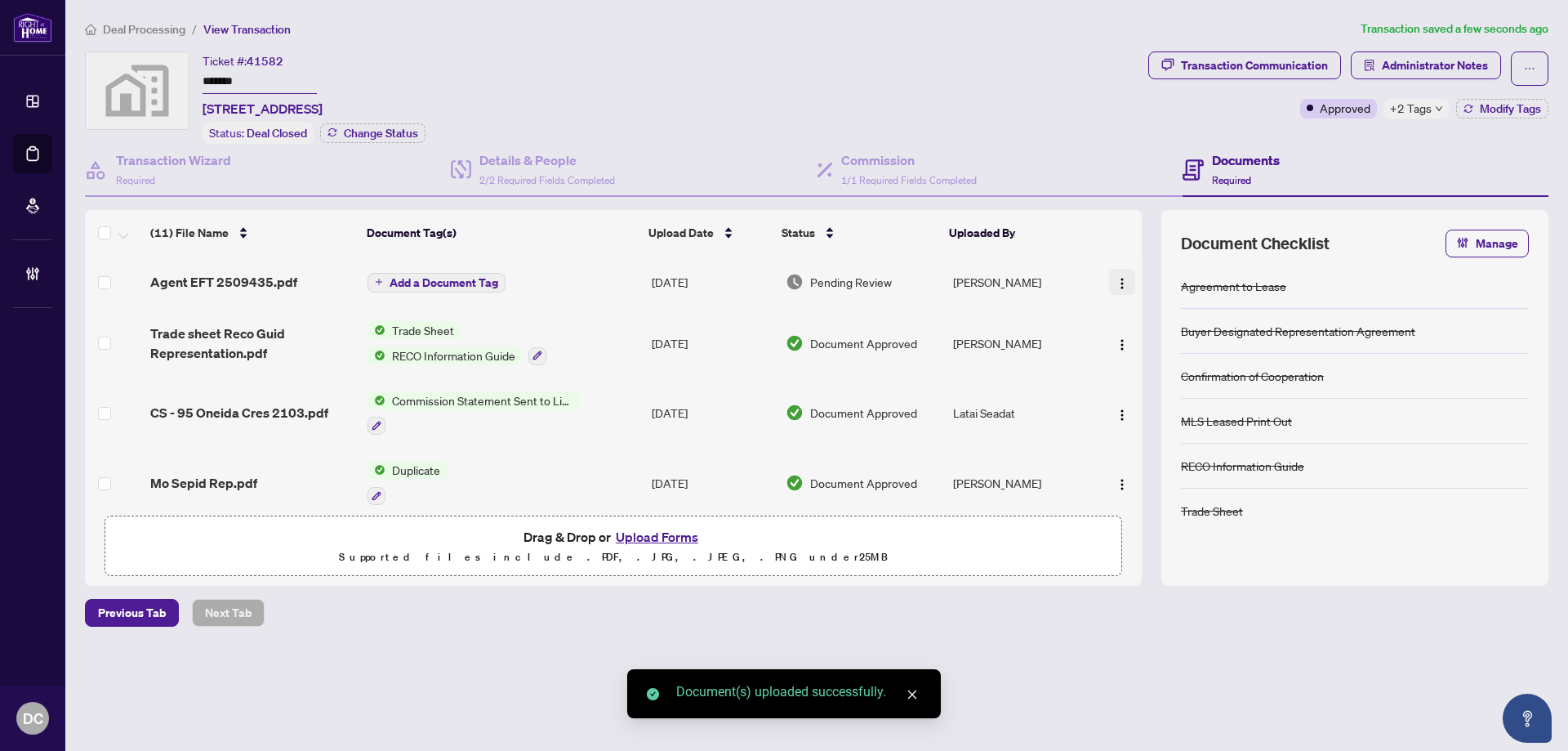
click at [1123, 277] on img "button" at bounding box center [1123, 284] width 13 height 13
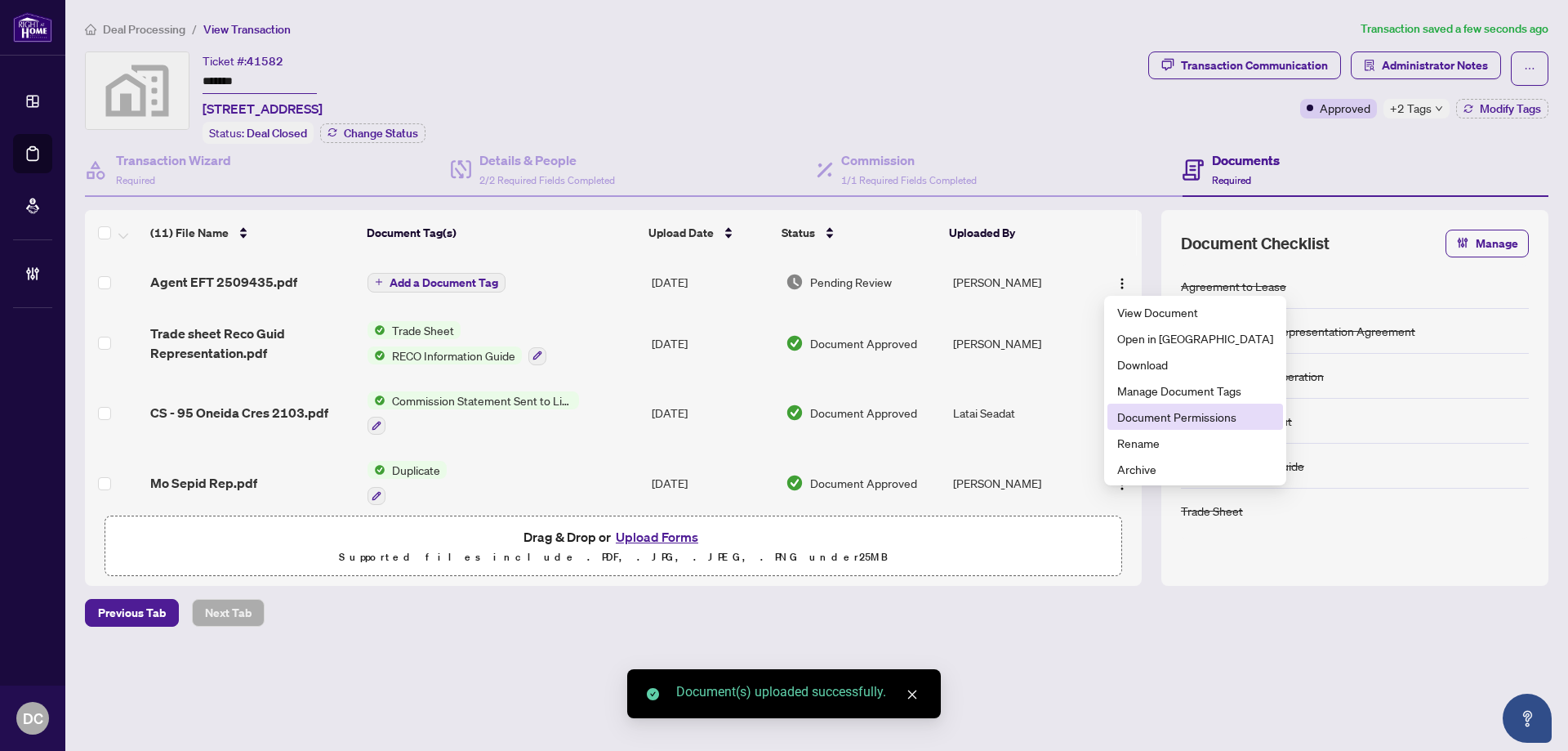
click at [1151, 416] on span "Document Permissions" at bounding box center [1195, 416] width 156 height 18
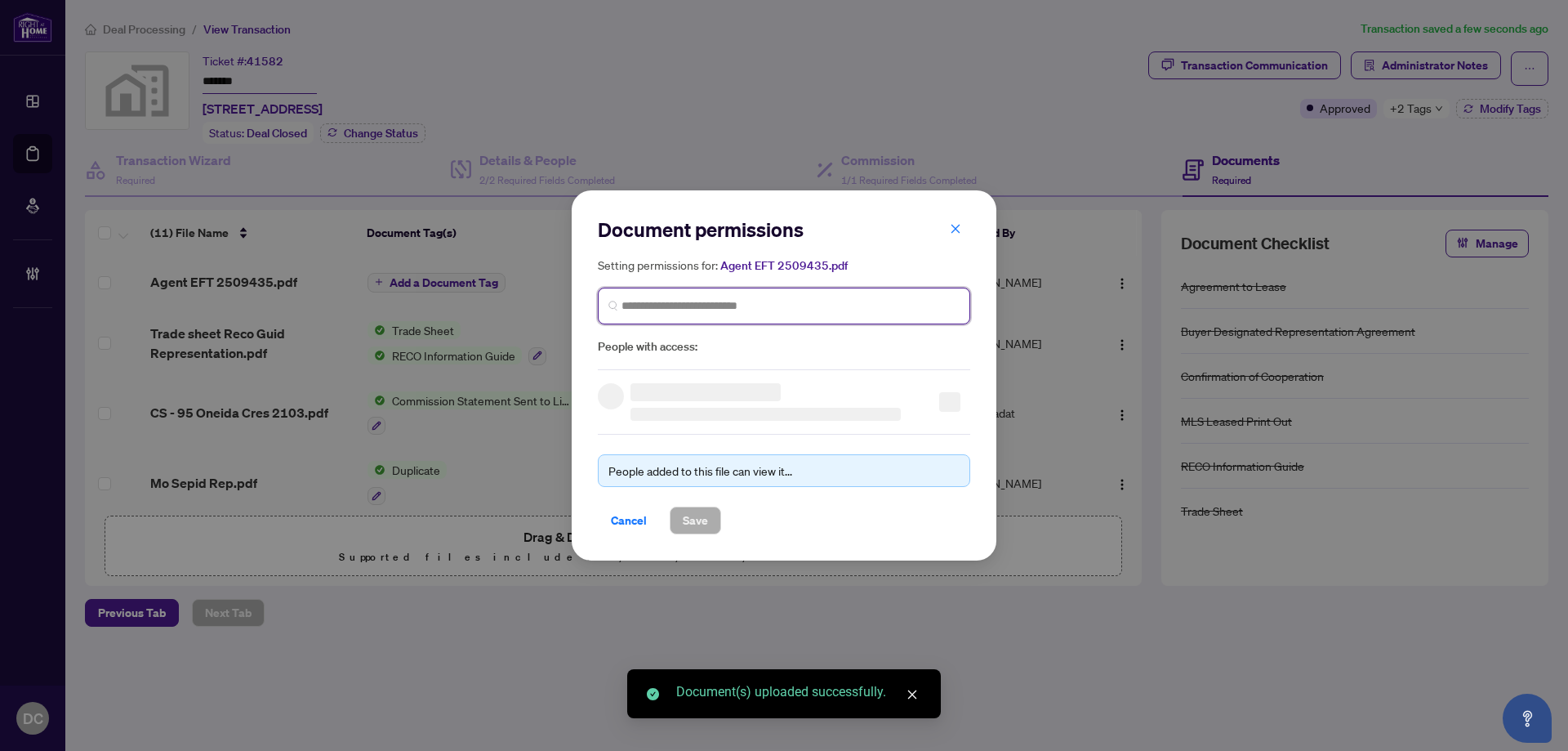
click at [797, 304] on input "search" at bounding box center [790, 306] width 338 height 17
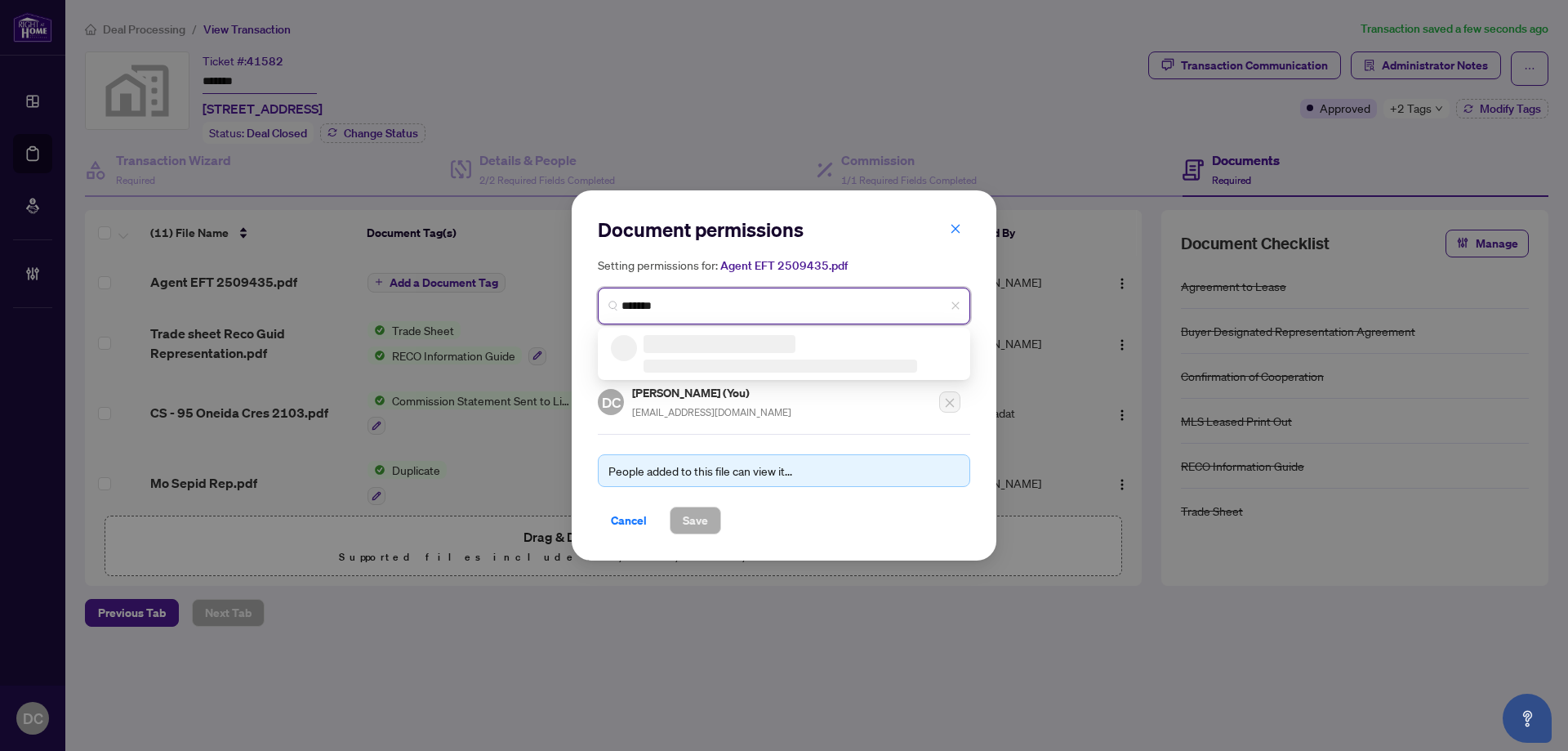
type input "********"
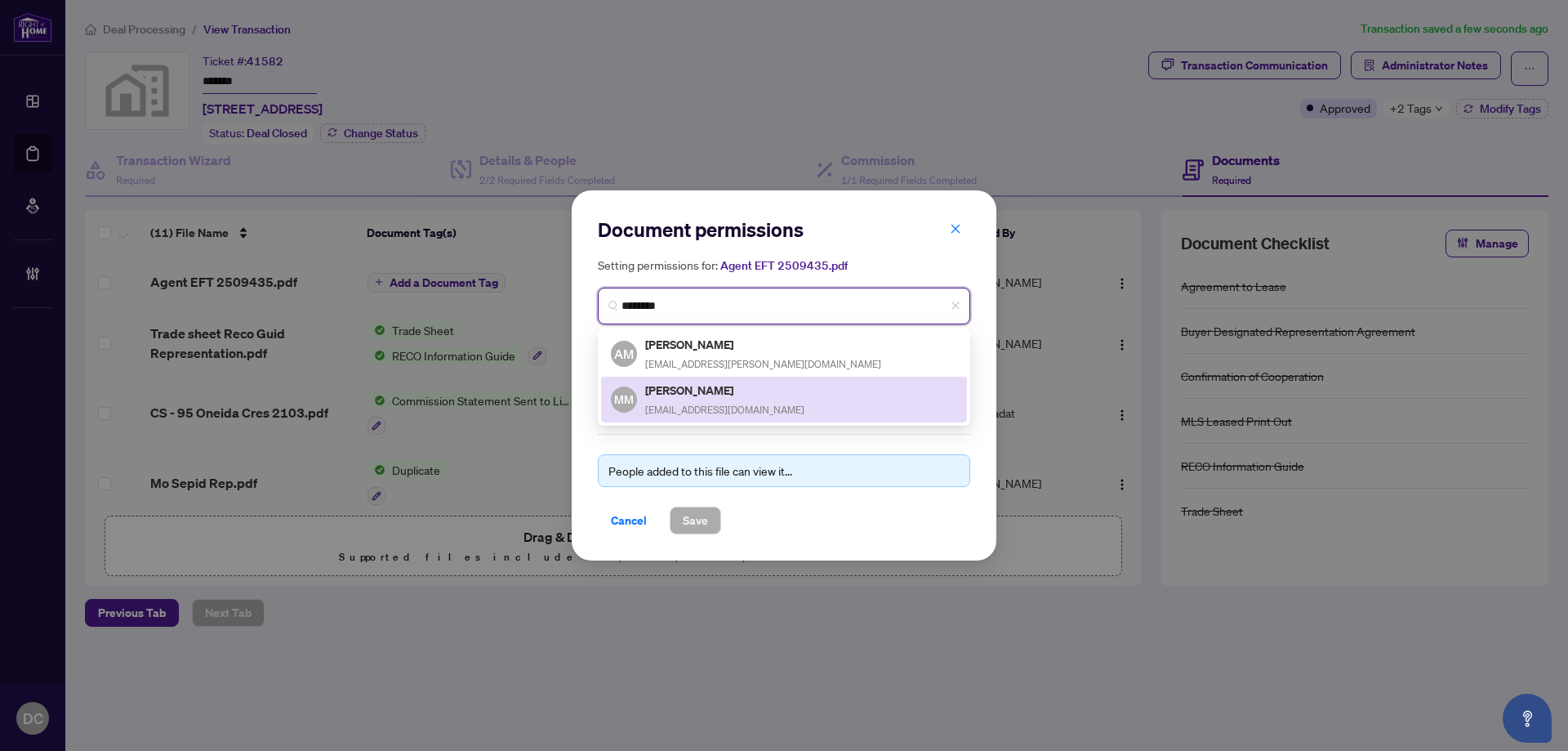
click at [764, 384] on h5 "Mansour Mansouri" at bounding box center [724, 390] width 159 height 19
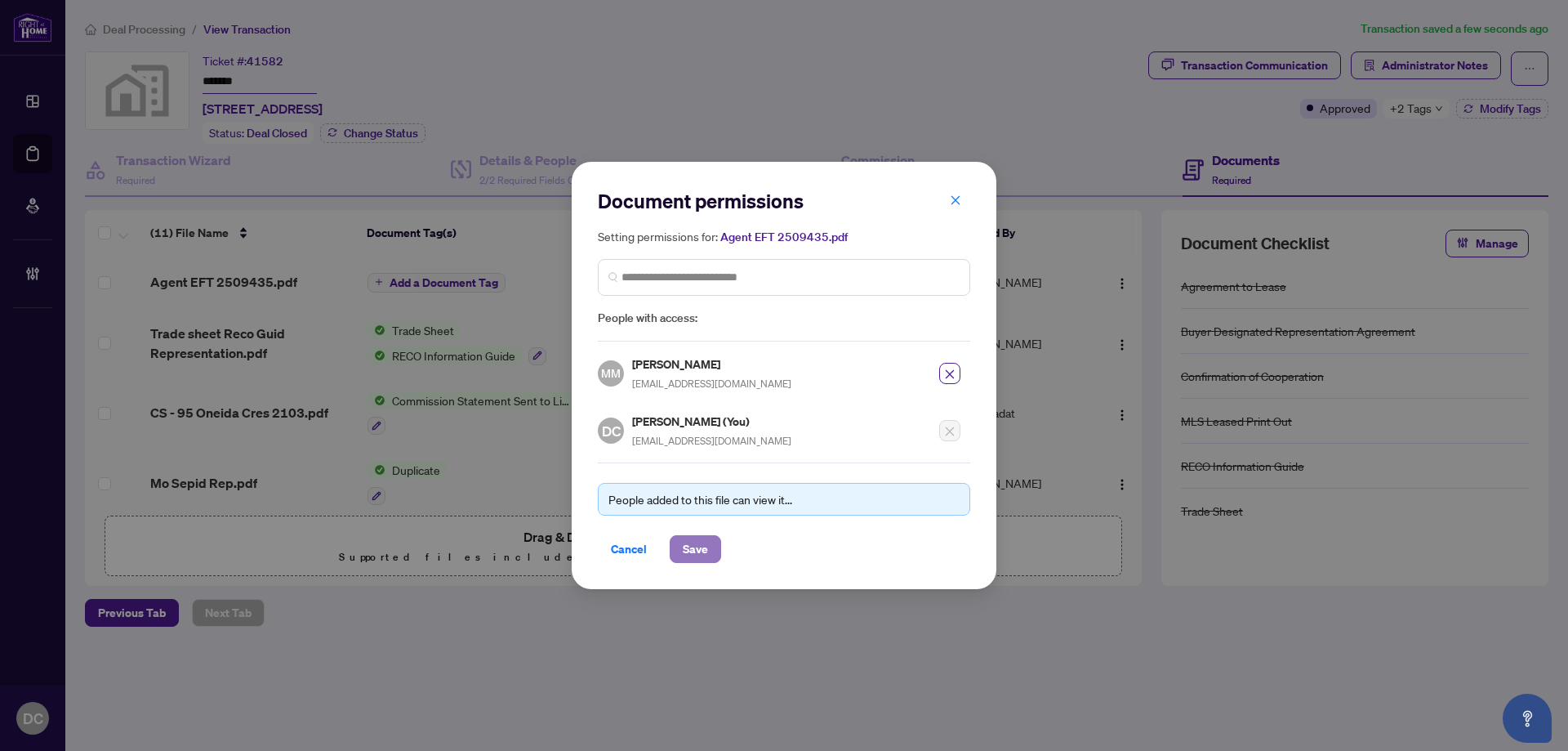
click at [705, 547] on span "Save" at bounding box center [695, 549] width 25 height 26
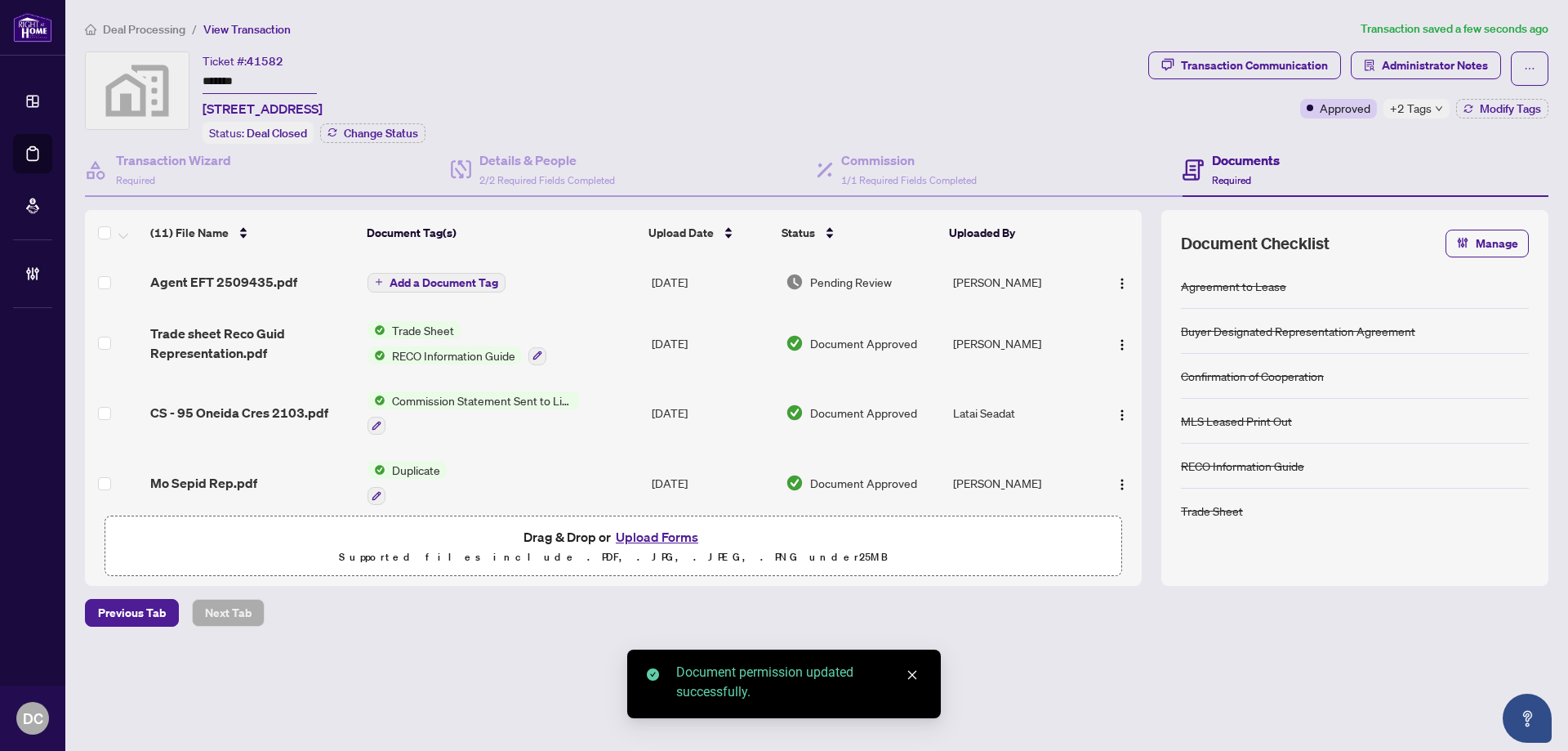
click at [459, 286] on span "Add a Document Tag" at bounding box center [444, 283] width 108 height 11
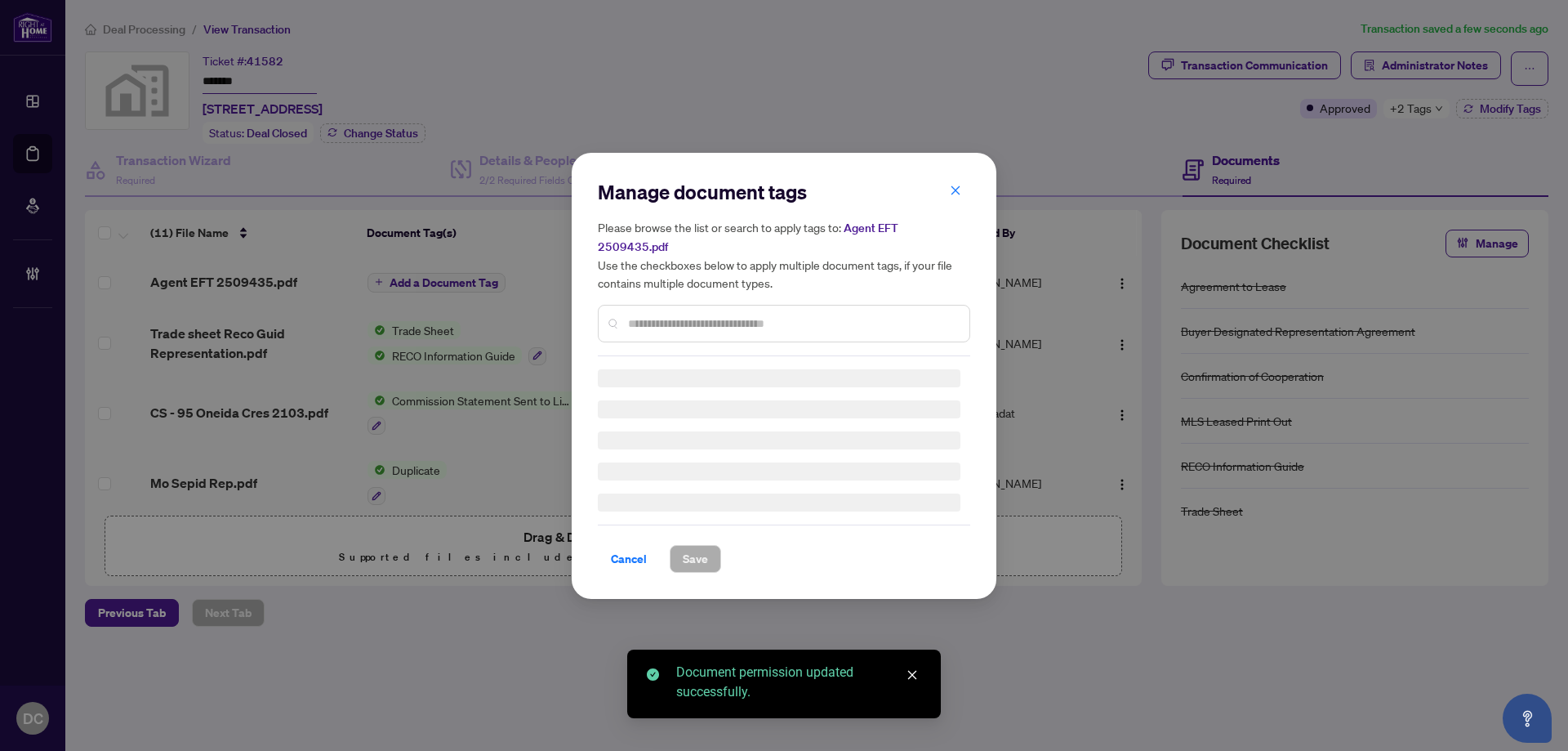
click at [485, 282] on div "Manage document tags Please browse the list or search to apply tags to: Agent E…" at bounding box center [784, 375] width 1568 height 751
drag, startPoint x: 680, startPoint y: 308, endPoint x: 816, endPoint y: 307, distance: 136.0
click at [681, 308] on div "Manage document tags Please browse the list or search to apply tags to: Agent E…" at bounding box center [784, 268] width 372 height 177
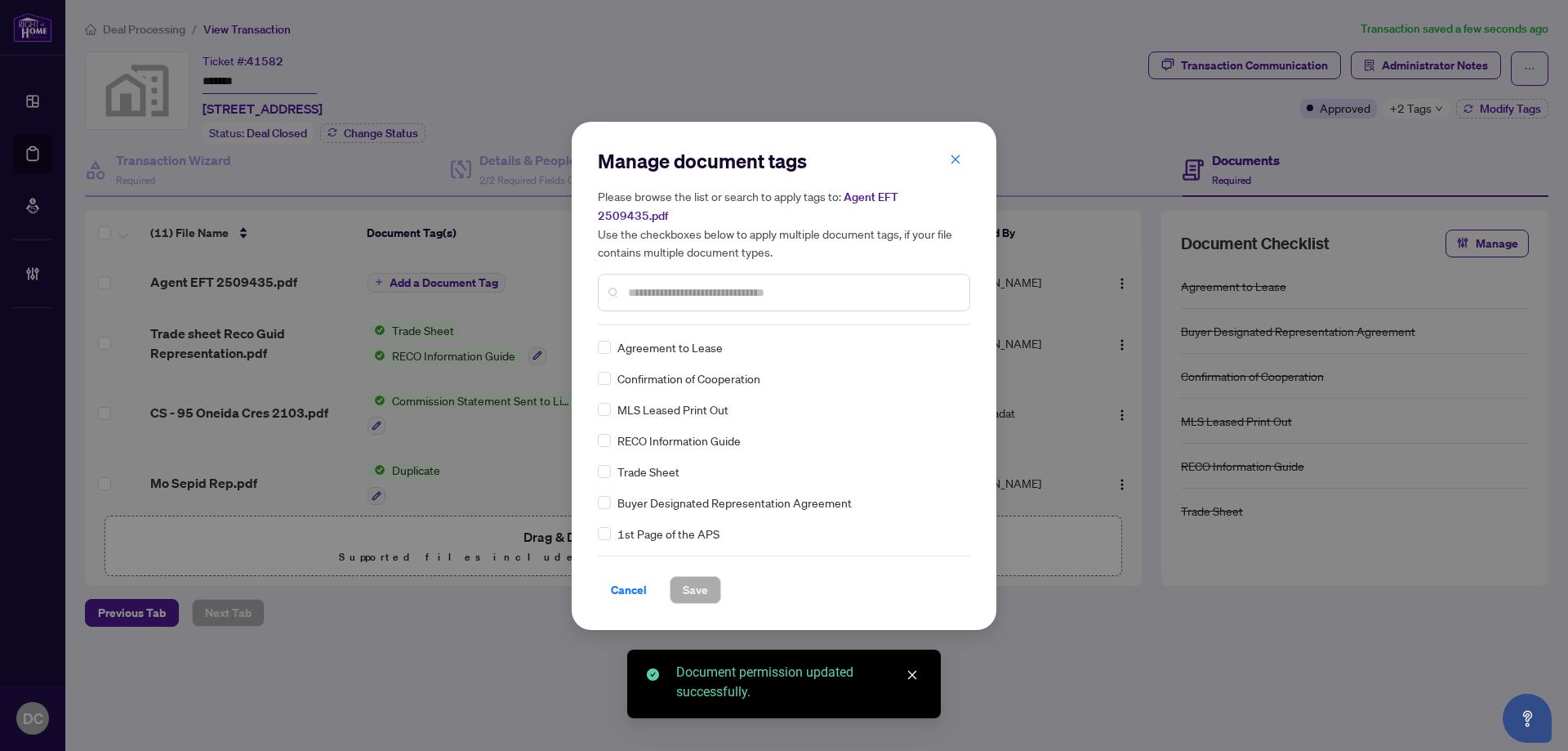
click at [832, 286] on input "text" at bounding box center [792, 292] width 329 height 18
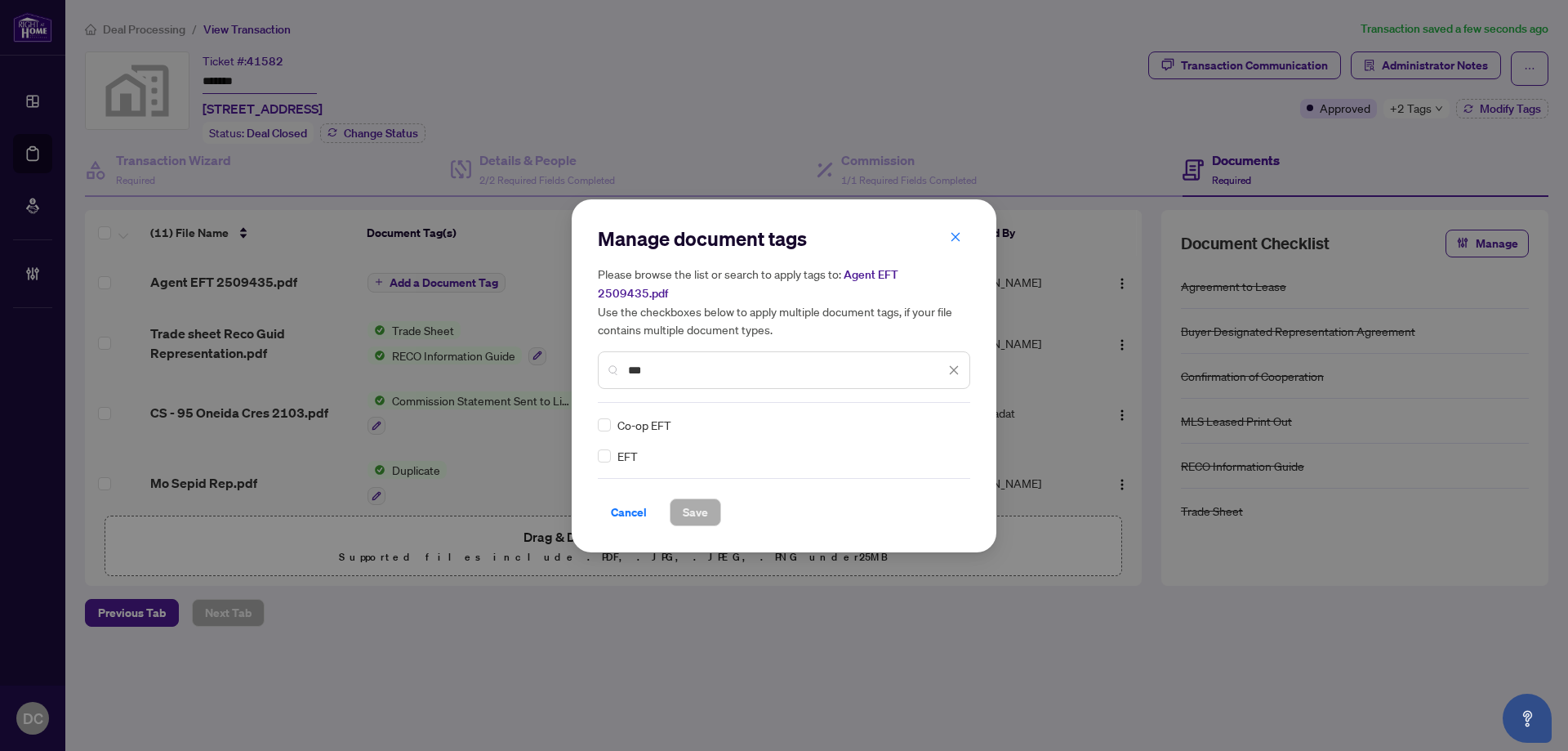
type input "***"
click at [951, 422] on icon at bounding box center [955, 425] width 9 height 7
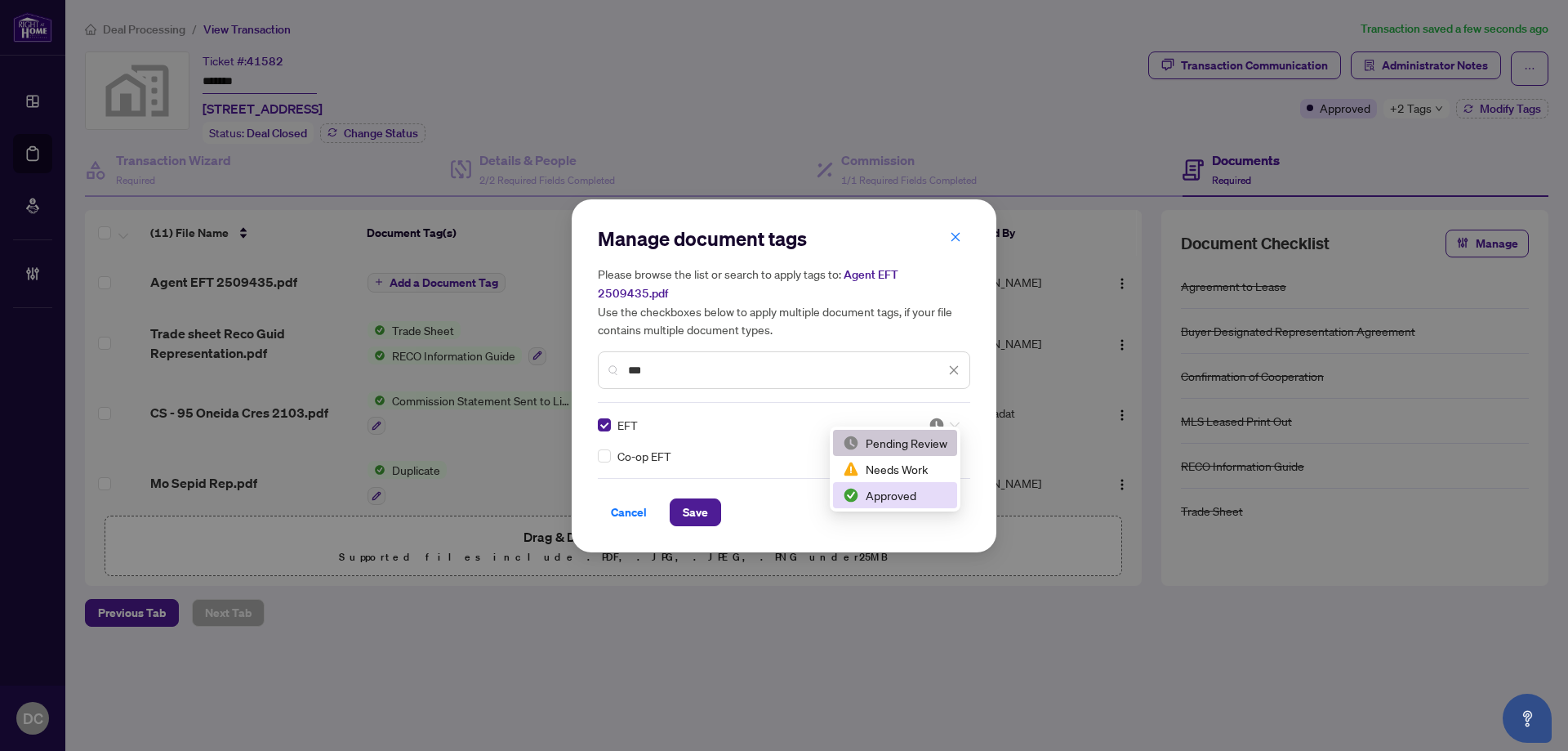
click at [896, 492] on div "Approved" at bounding box center [895, 495] width 105 height 18
click at [710, 500] on button "Save" at bounding box center [695, 512] width 52 height 27
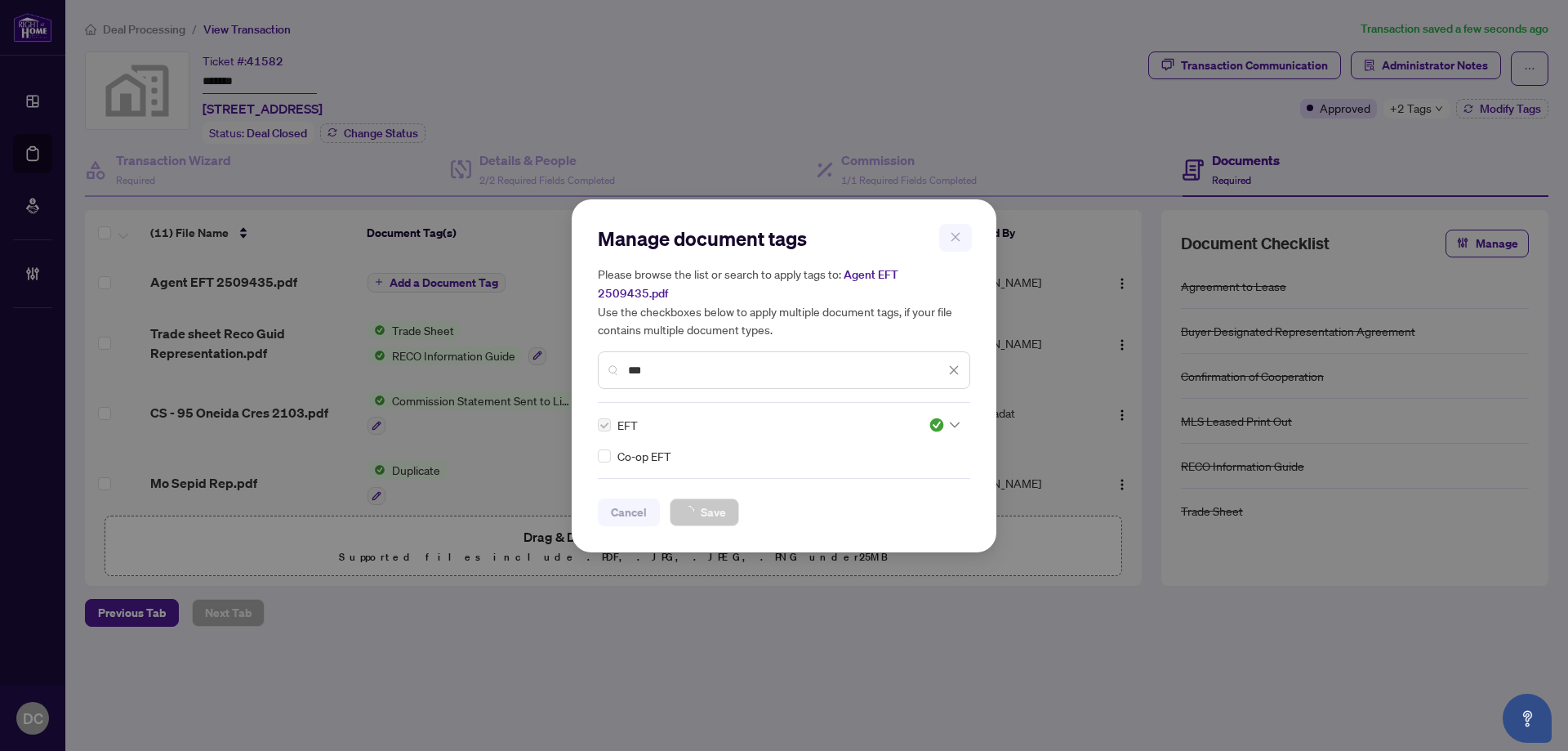
click at [1428, 112] on div "Manage document tags Please browse the list or search to apply tags to: Agent E…" at bounding box center [784, 375] width 1568 height 751
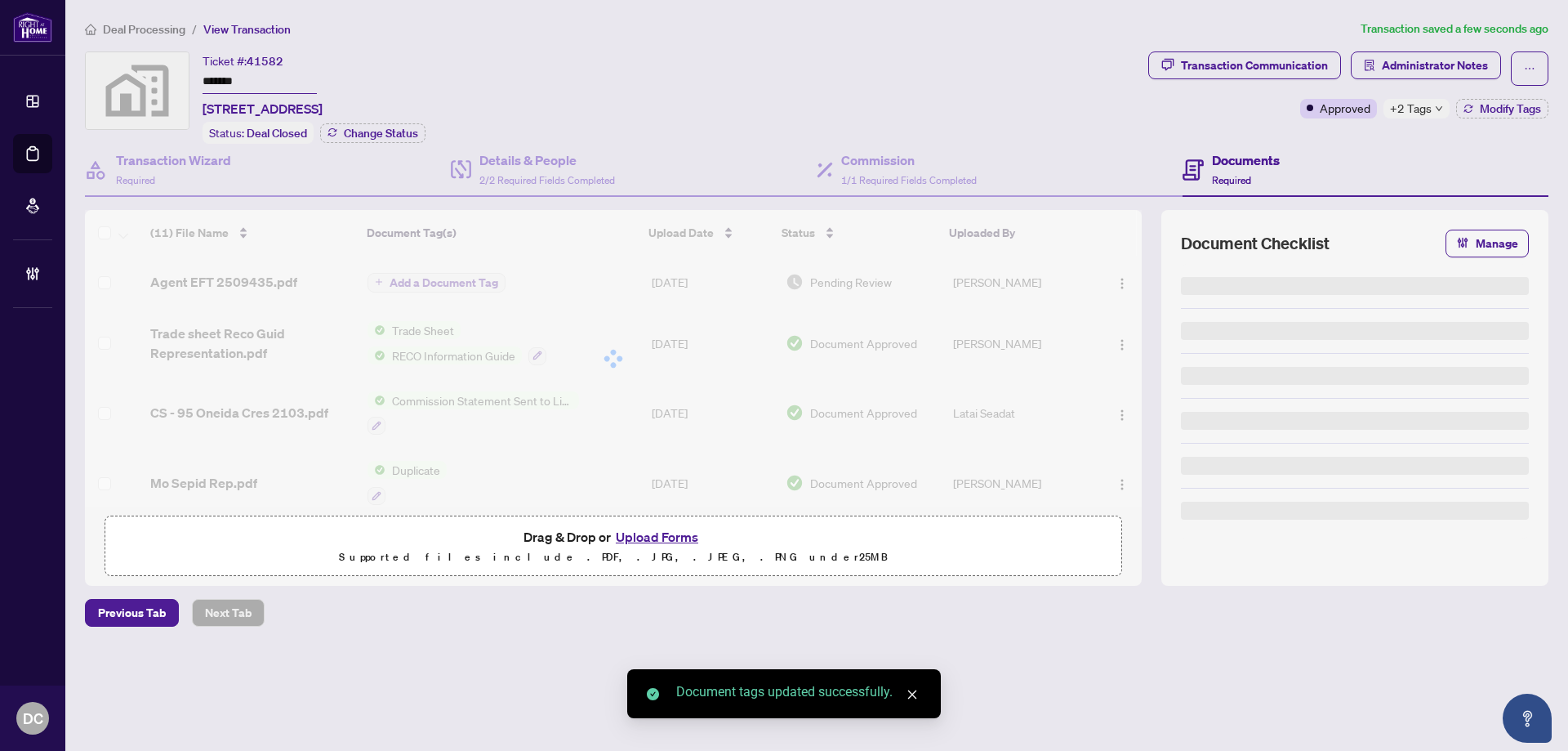
click at [1430, 106] on span "+2 Tags" at bounding box center [1411, 108] width 41 height 19
click at [1487, 54] on span "Administrator Notes" at bounding box center [1434, 66] width 106 height 26
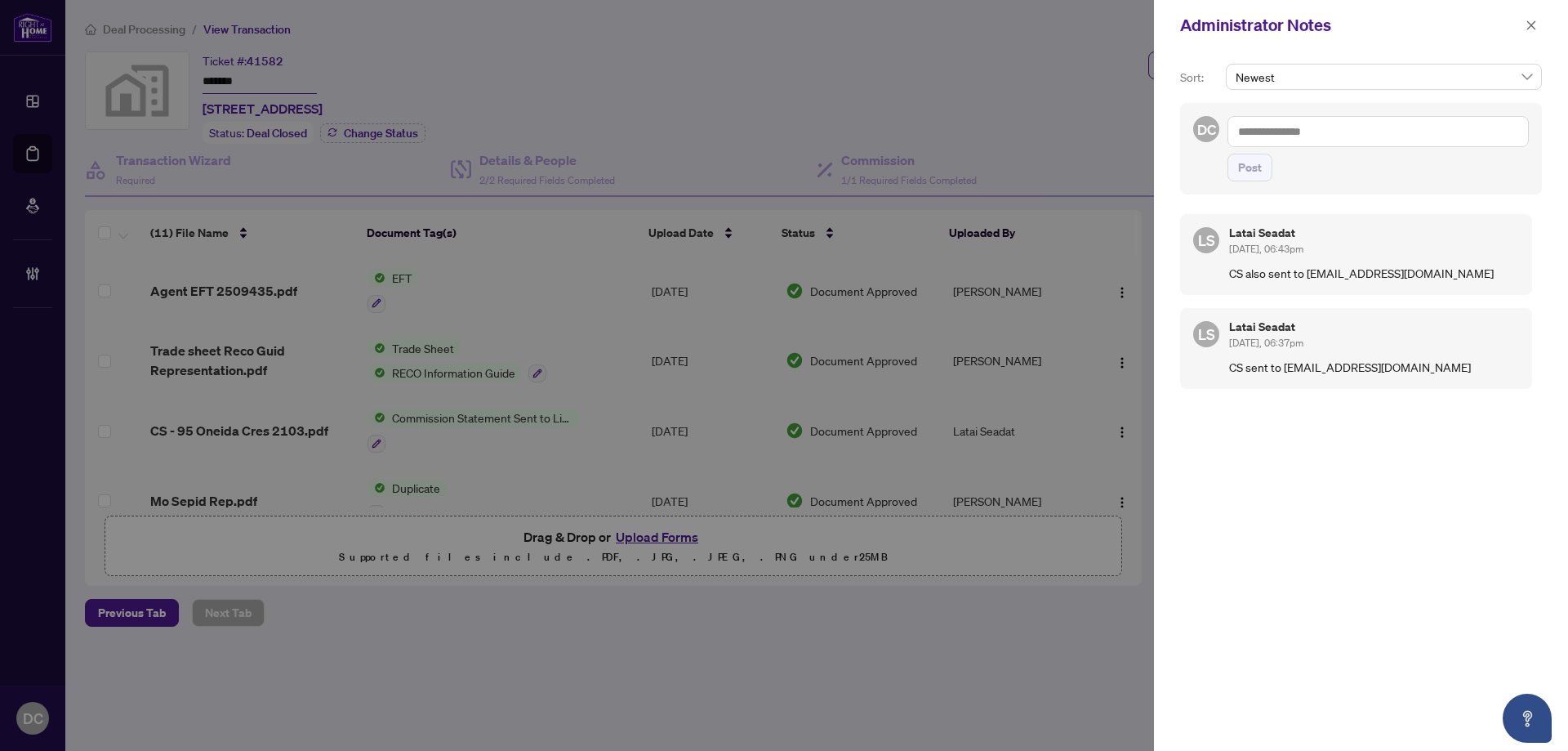
click at [1399, 132] on textarea at bounding box center [1379, 131] width 301 height 31
paste textarea "**********"
type textarea "**********"
click at [1253, 166] on span "Post" at bounding box center [1250, 168] width 24 height 26
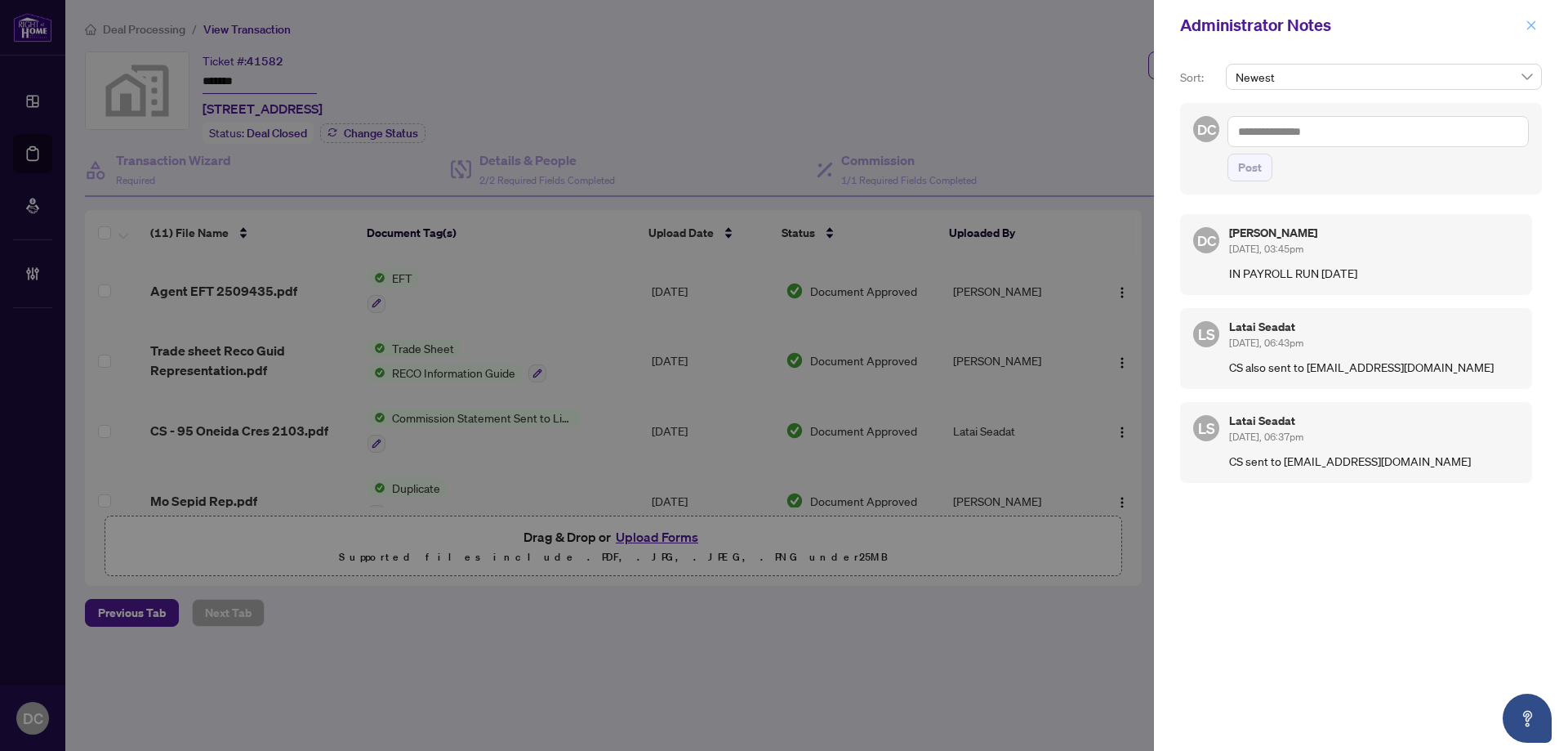
click at [1526, 15] on span "button" at bounding box center [1531, 25] width 11 height 26
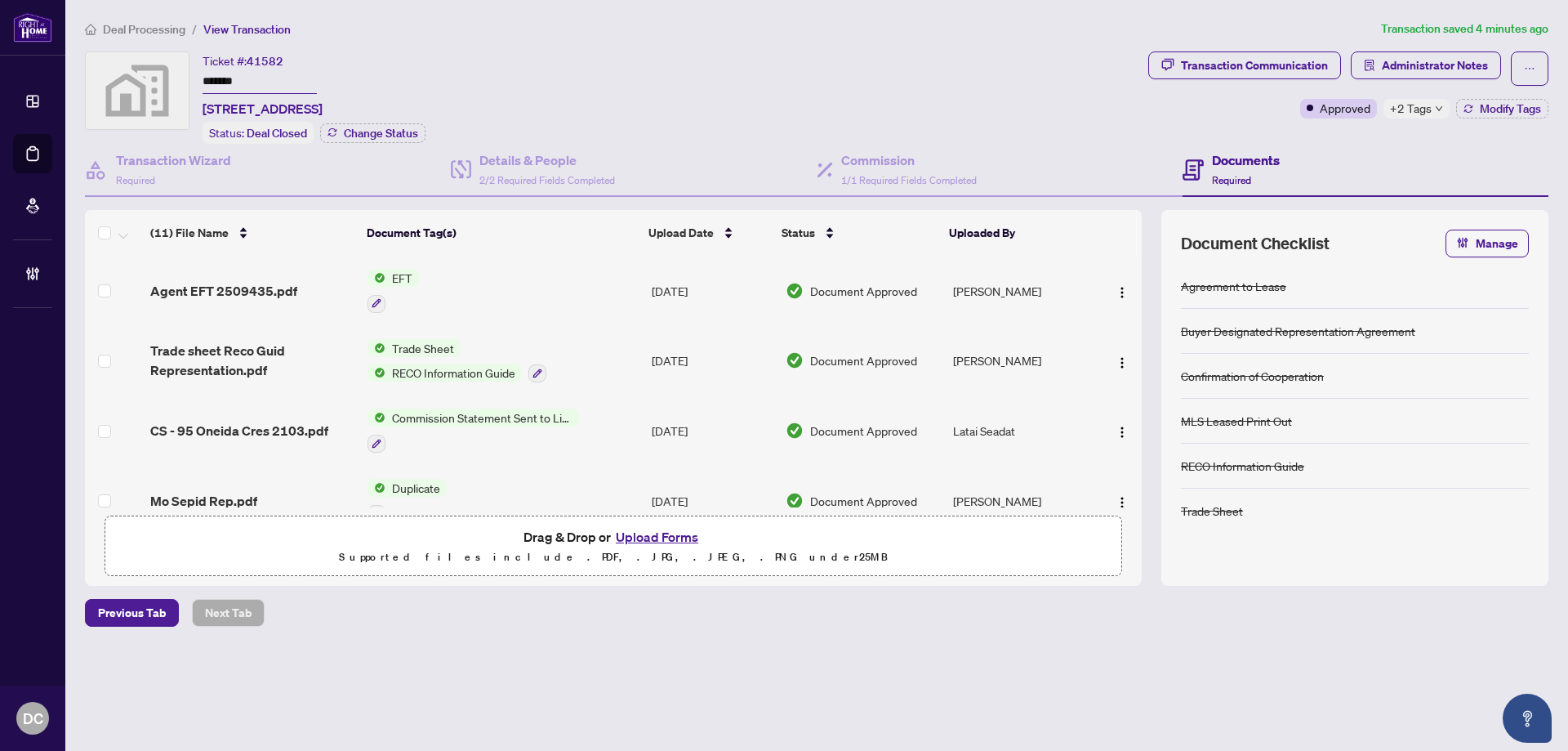
click at [1401, 106] on span "+2 Tags" at bounding box center [1411, 108] width 41 height 19
click at [1342, 134] on div "Transaction Communication Administrator Notes Approved +2 Tags Modify Tags" at bounding box center [1349, 98] width 407 height 92
click at [1417, 71] on span "Administrator Notes" at bounding box center [1434, 66] width 106 height 26
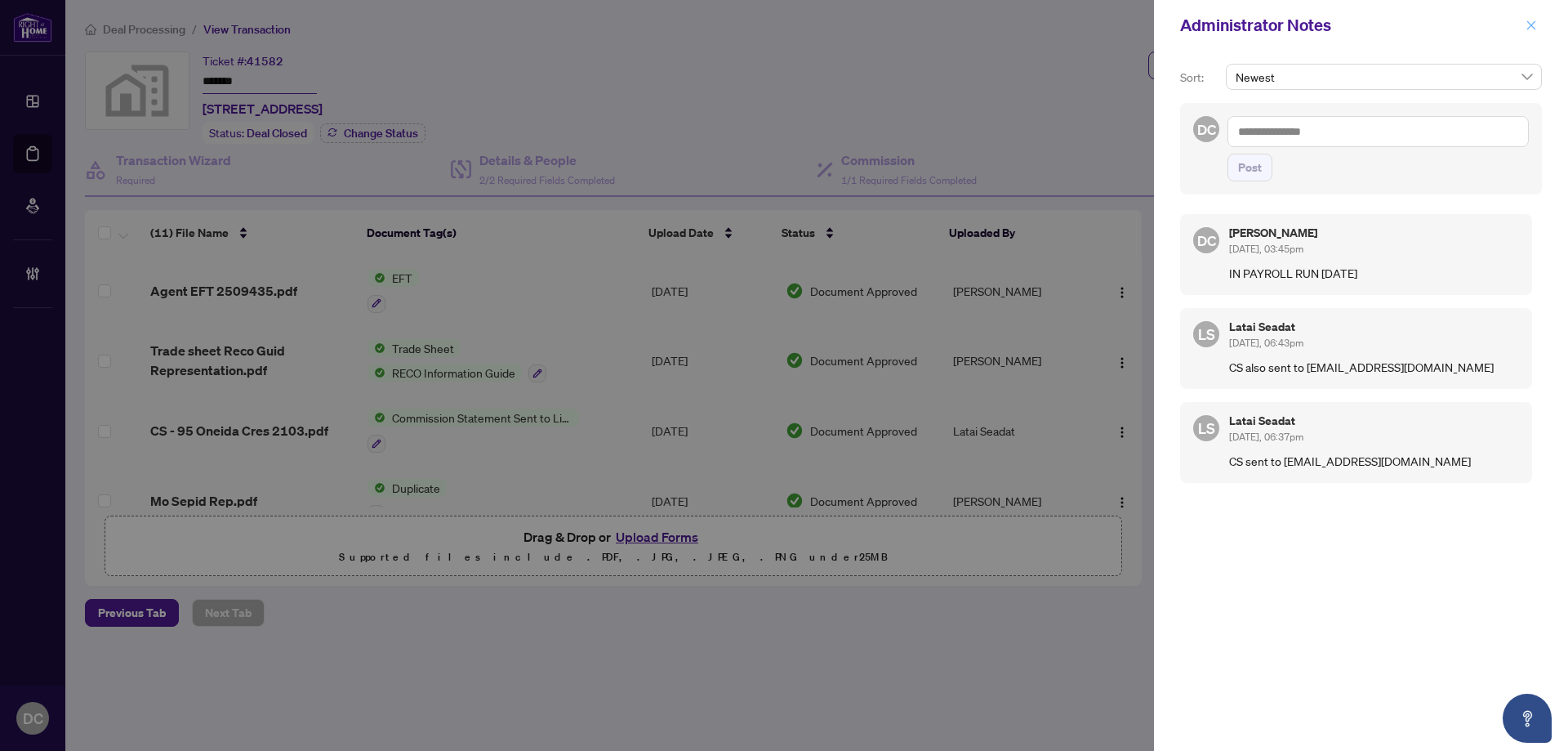
click at [1540, 26] on button "button" at bounding box center [1531, 24] width 22 height 20
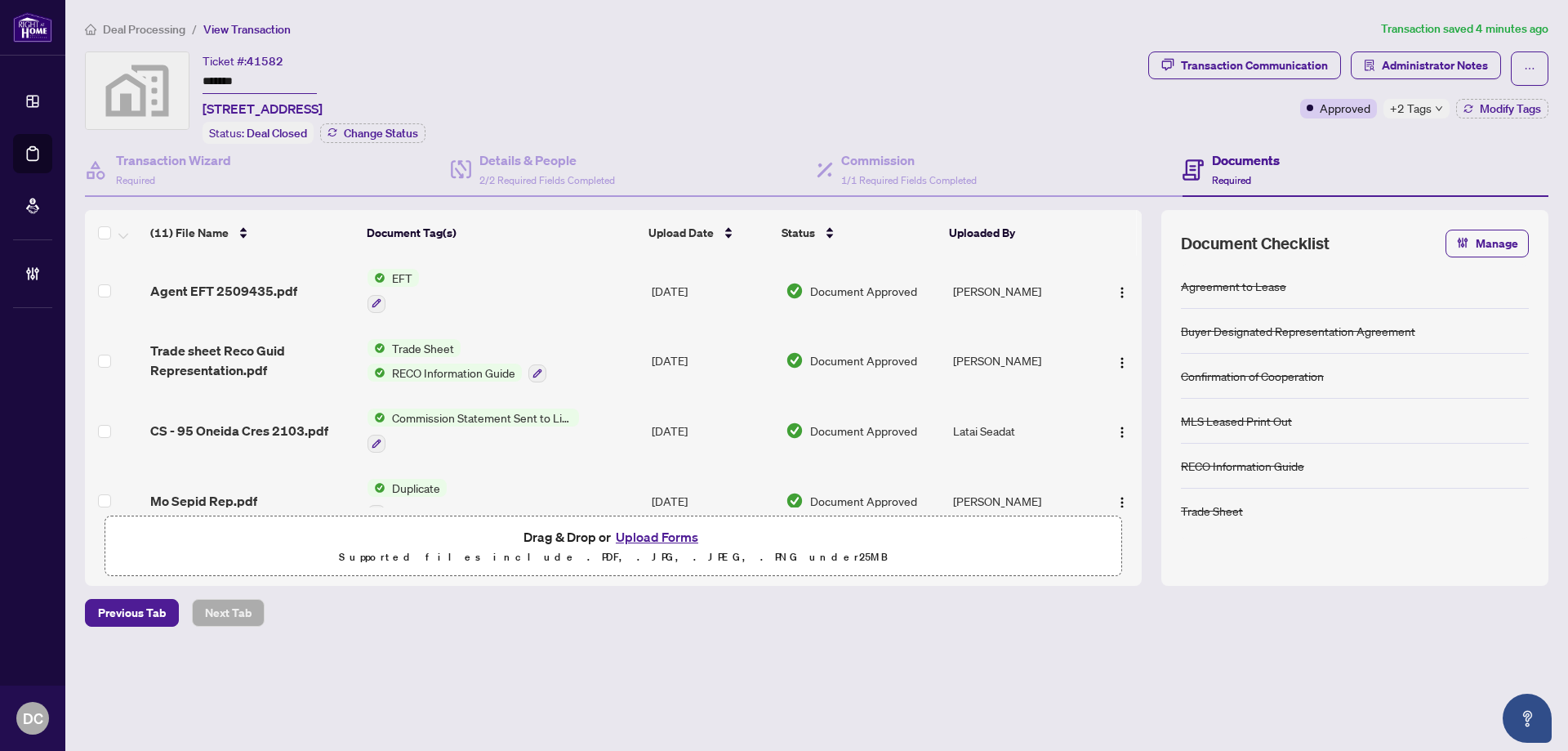
click at [170, 22] on li "Deal Processing" at bounding box center [135, 29] width 101 height 19
click at [137, 19] on main "Deal Processing / View Transaction Transaction saved 4 minutes ago Ticket #: 41…" at bounding box center [816, 375] width 1503 height 751
click at [138, 24] on span "Deal Processing" at bounding box center [144, 29] width 83 height 15
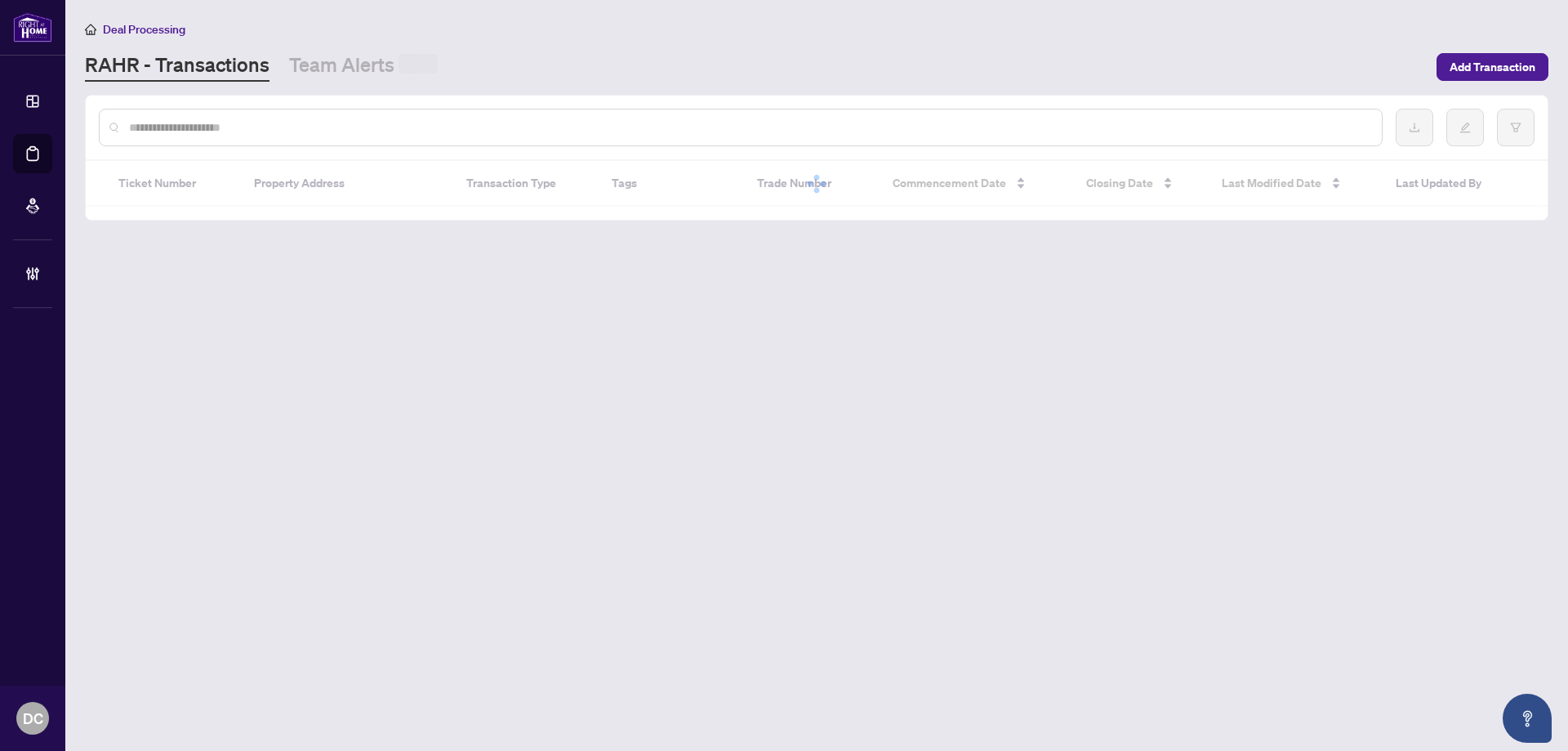
click at [366, 125] on input "text" at bounding box center [749, 127] width 1240 height 18
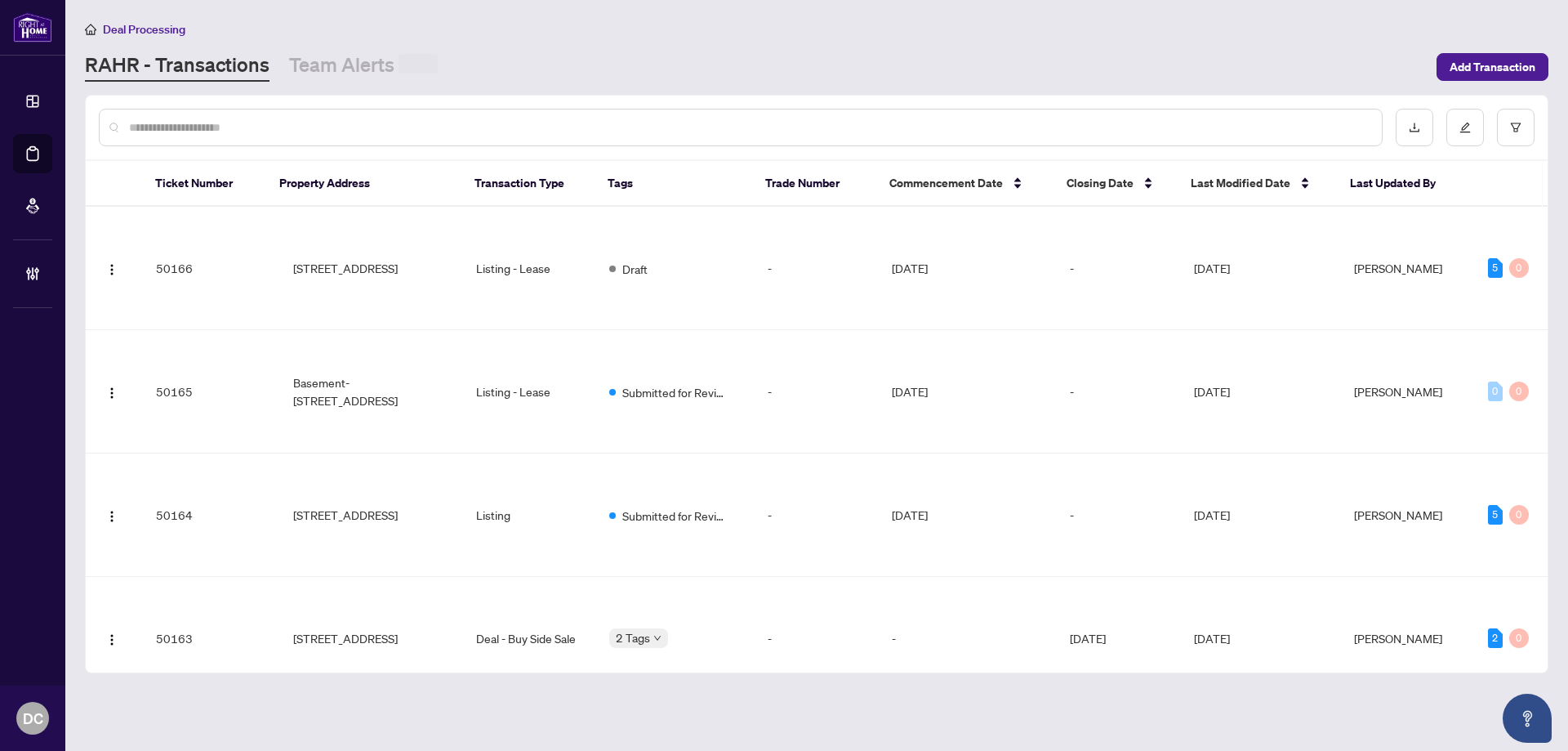
paste input "*******"
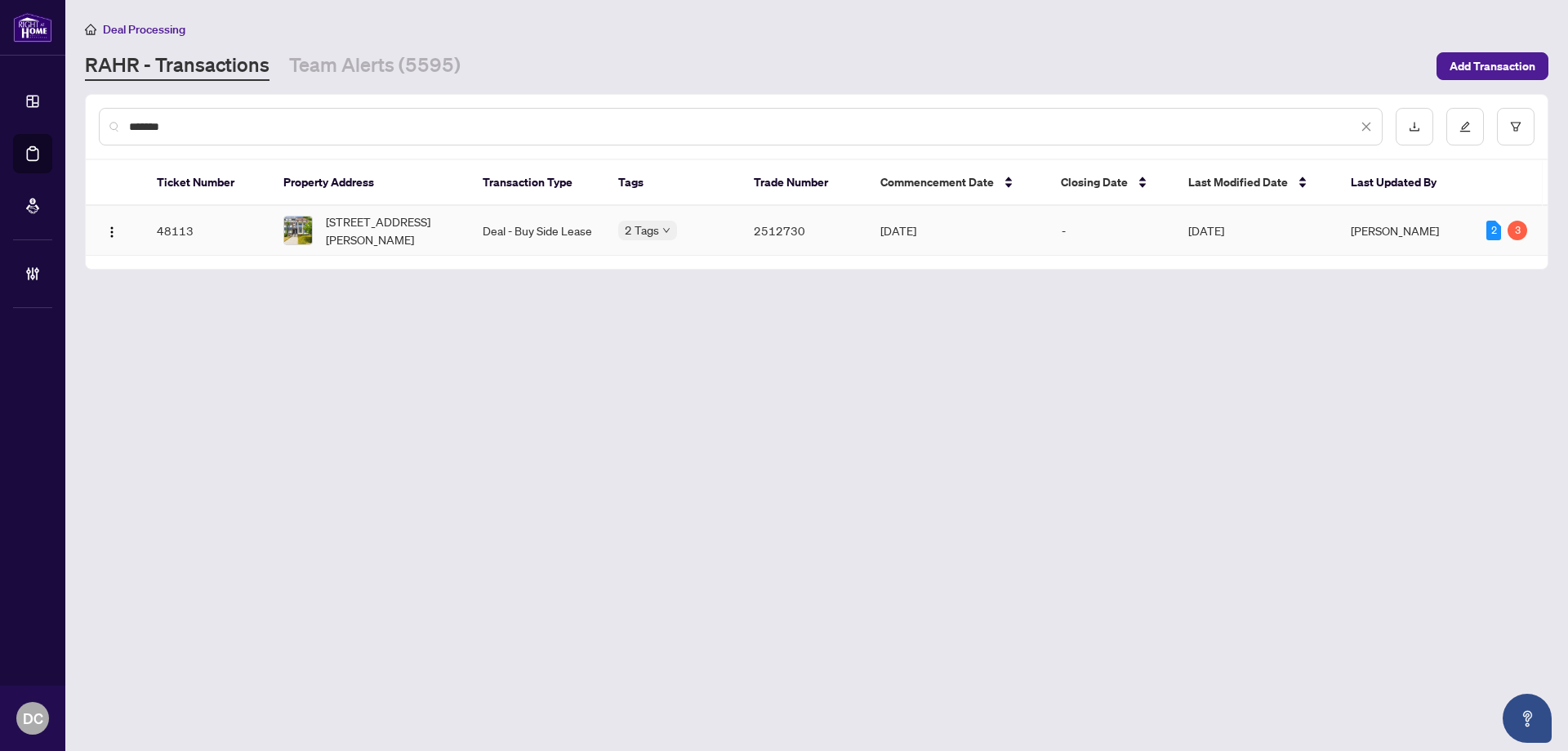
type input "*******"
click at [476, 225] on td "Deal - Buy Side Lease" at bounding box center [538, 231] width 136 height 50
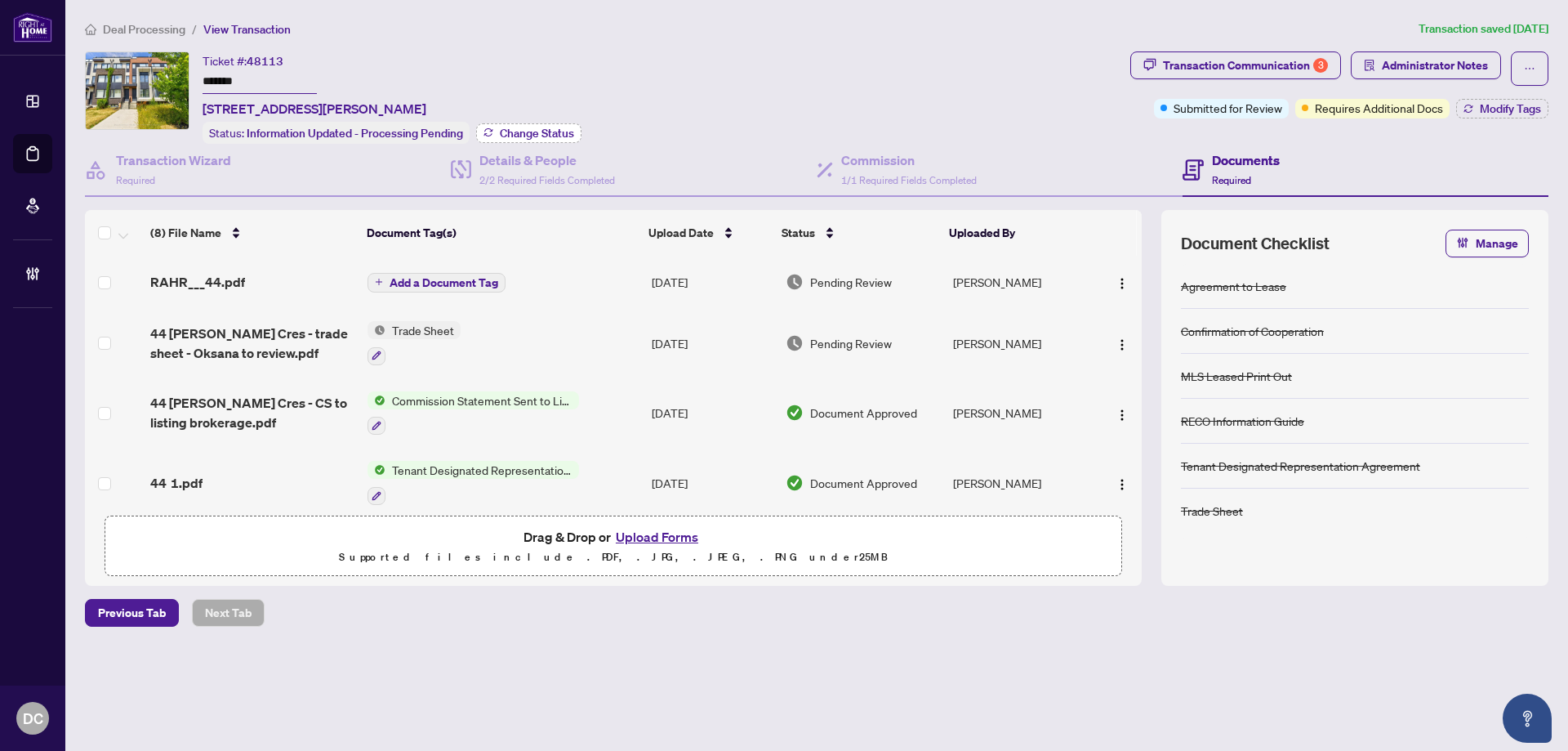
click at [558, 127] on span "Change Status" at bounding box center [537, 133] width 74 height 11
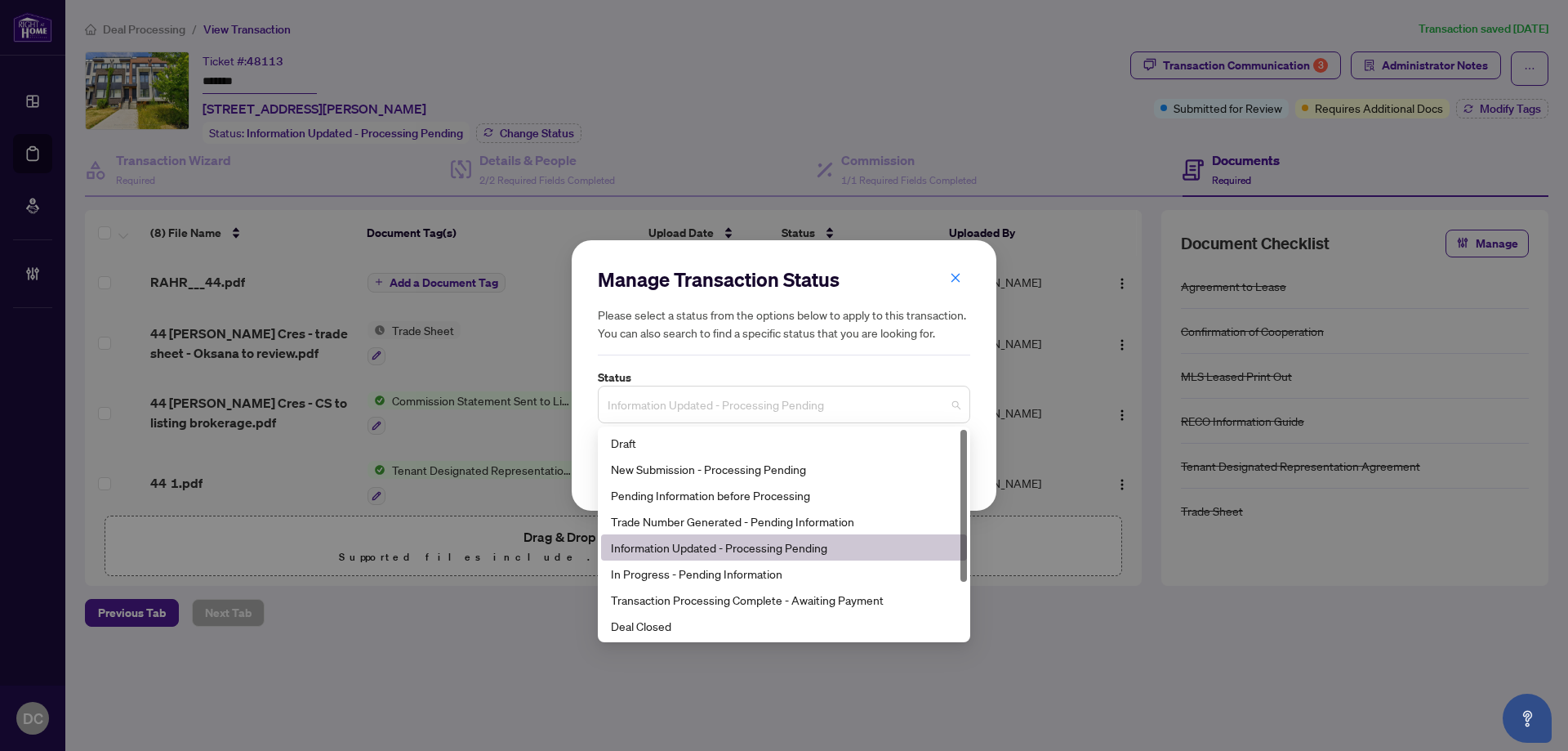
click at [779, 411] on span "Information Updated - Processing Pending" at bounding box center [784, 404] width 353 height 31
click at [680, 631] on div "Deal Closed" at bounding box center [784, 626] width 347 height 18
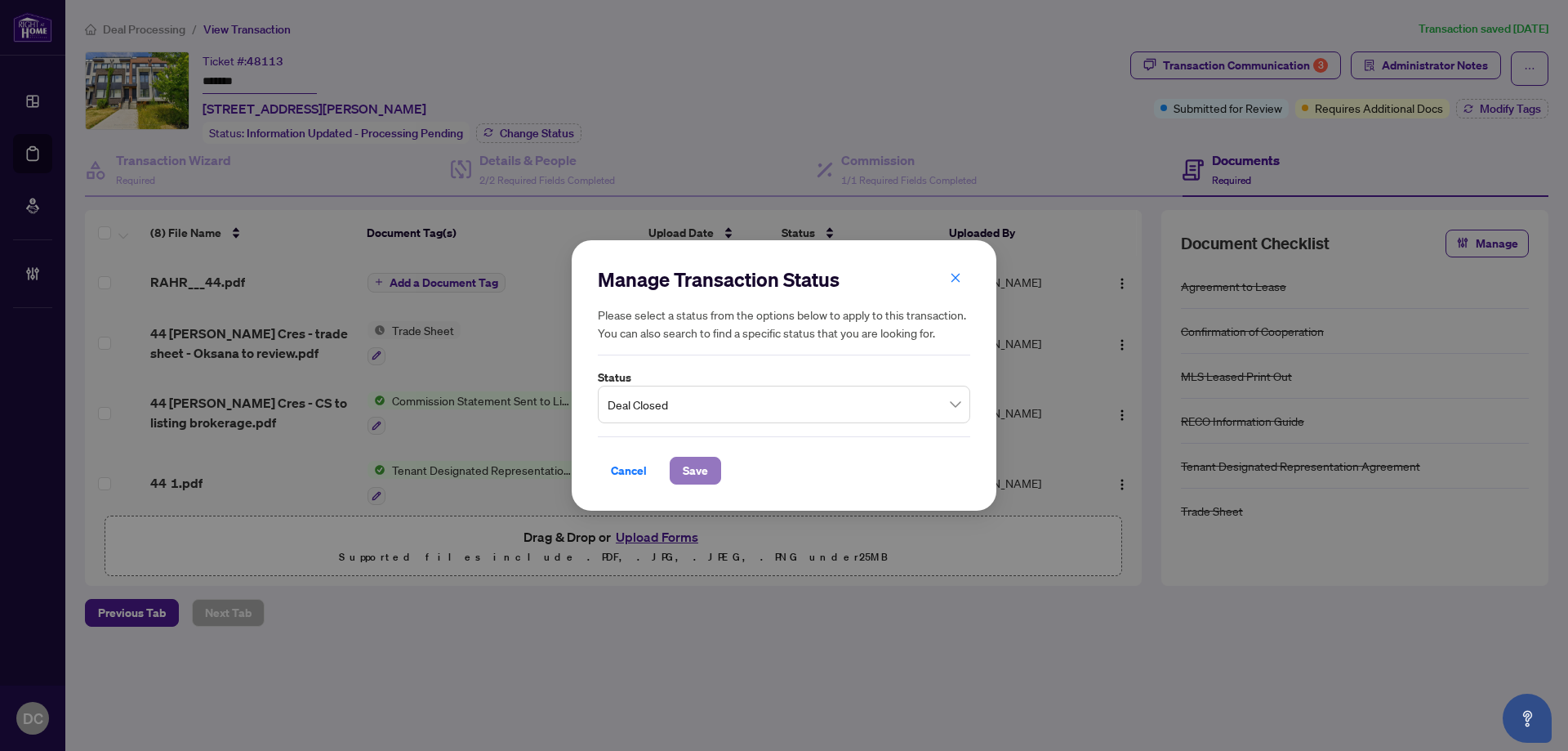
click at [706, 473] on span "Save" at bounding box center [695, 471] width 25 height 26
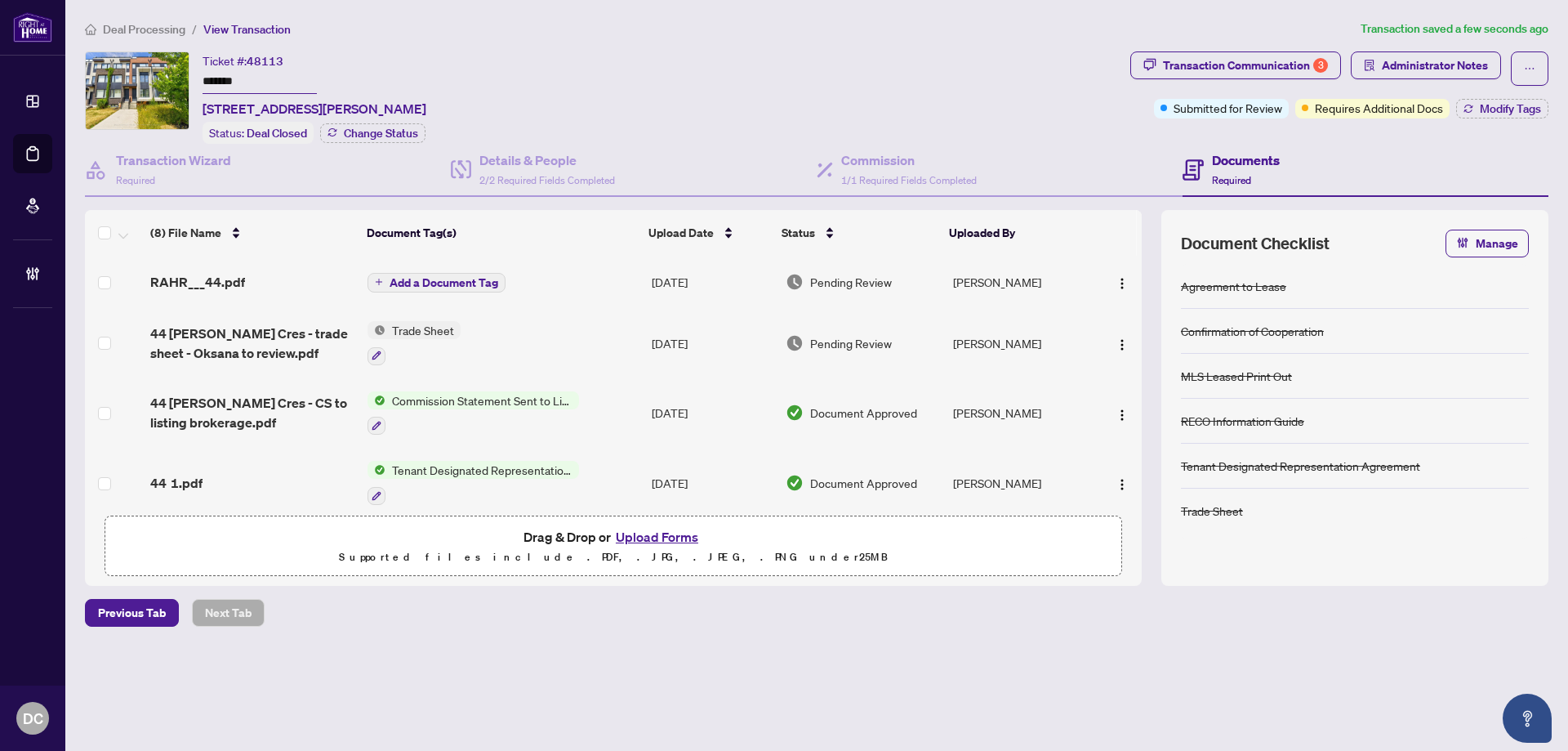
click at [1454, 102] on div "Submitted for Review Requires Additional Docs Modify Tags" at bounding box center [1350, 108] width 395 height 20
click at [1473, 105] on button "Modify Tags" at bounding box center [1502, 108] width 92 height 20
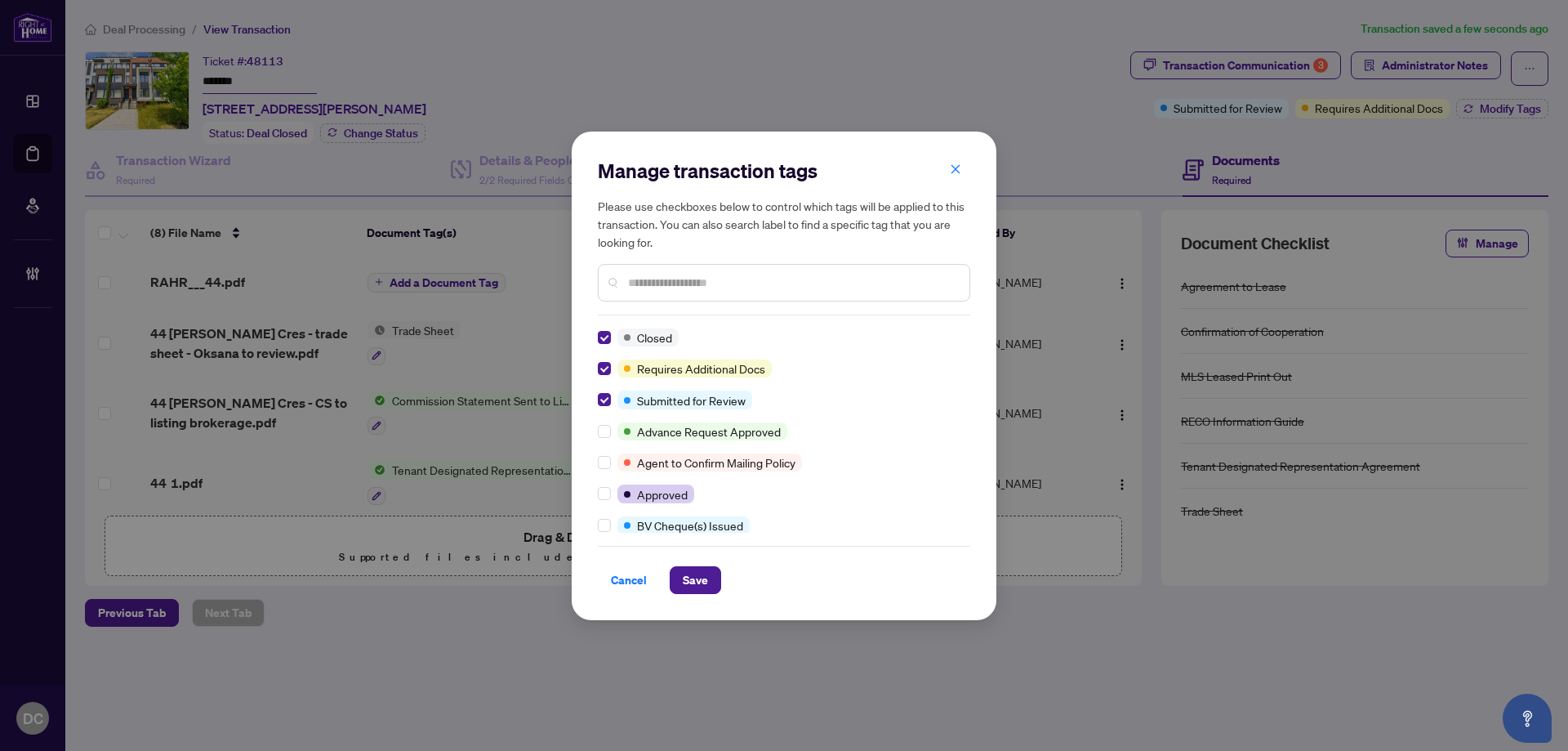
click at [711, 284] on input "text" at bounding box center [792, 283] width 329 height 18
type input "****"
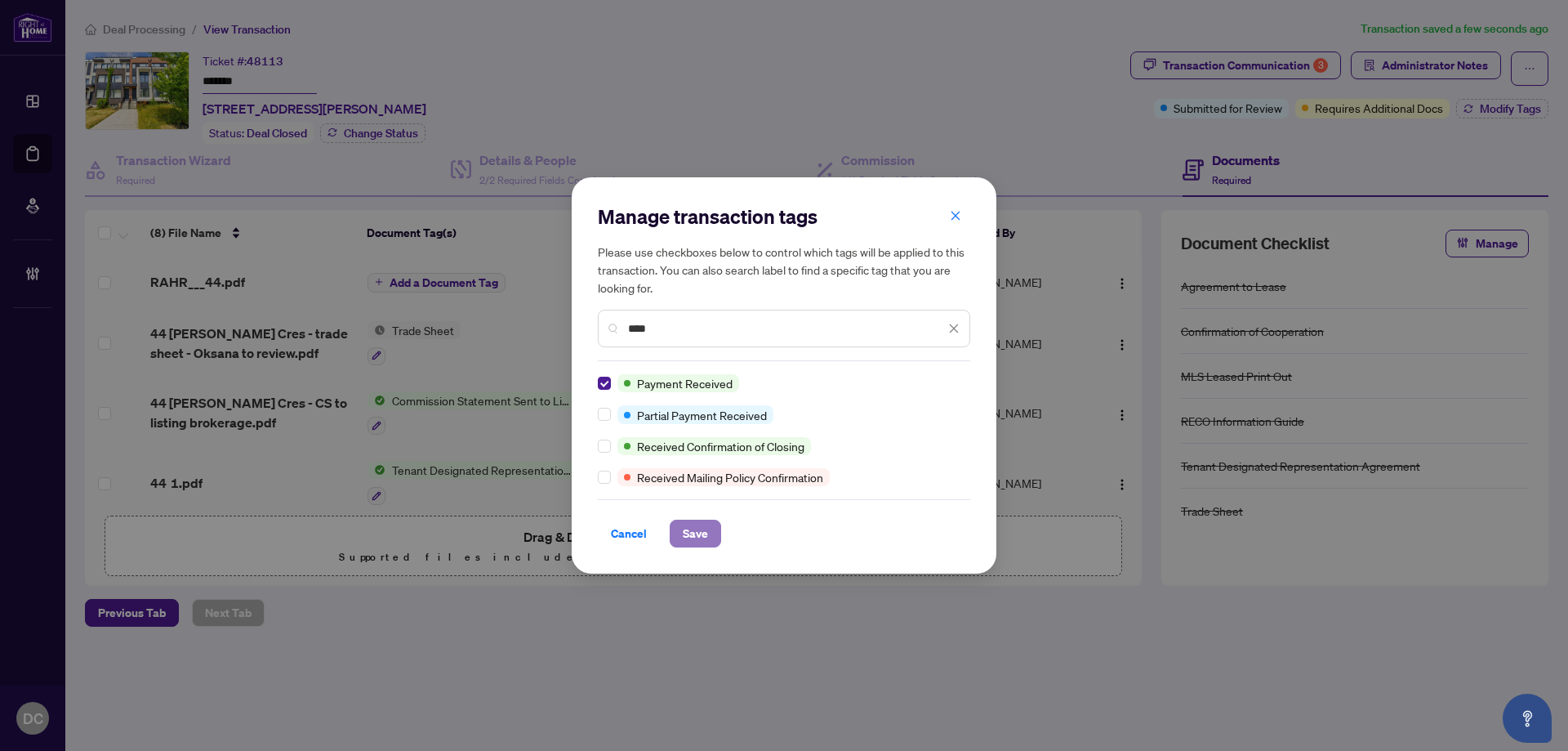
click at [703, 539] on span "Save" at bounding box center [695, 533] width 25 height 26
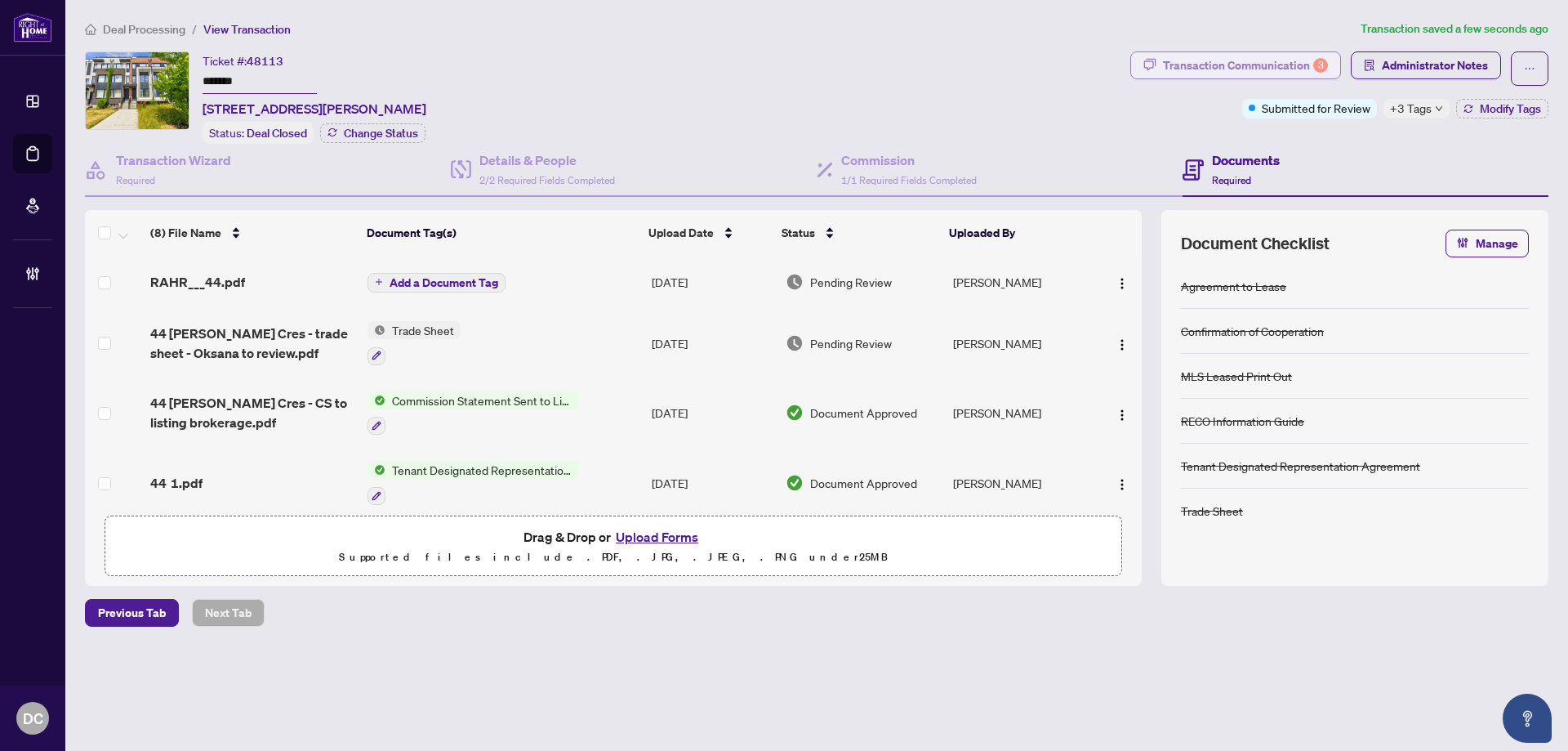
click at [1234, 65] on div "Transaction Communication 3" at bounding box center [1245, 66] width 165 height 26
type textarea "**********"
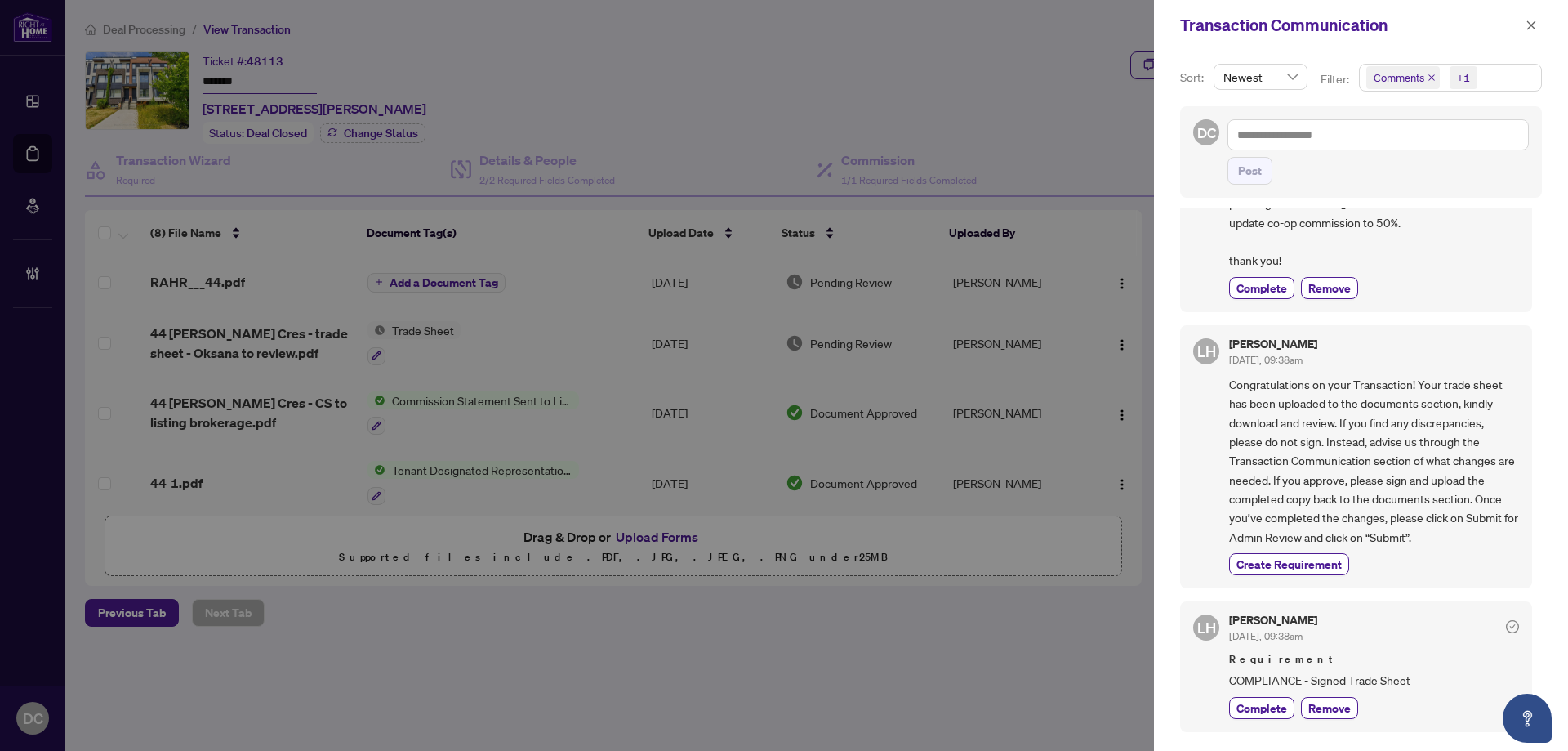
scroll to position [163, 0]
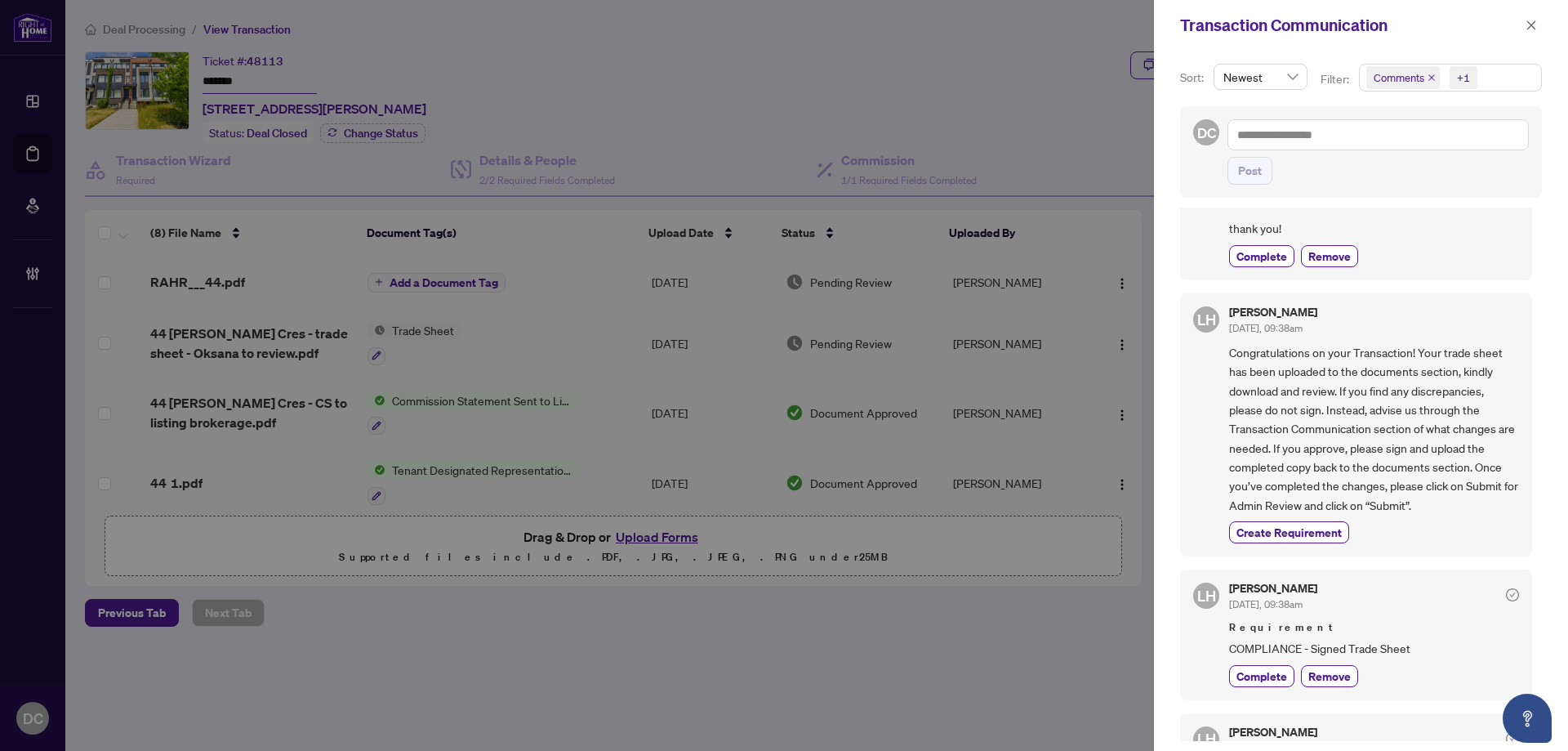
click at [1515, 73] on span "Comments +1" at bounding box center [1450, 78] width 182 height 26
click at [1449, 151] on span "Comments" at bounding box center [1458, 145] width 145 height 20
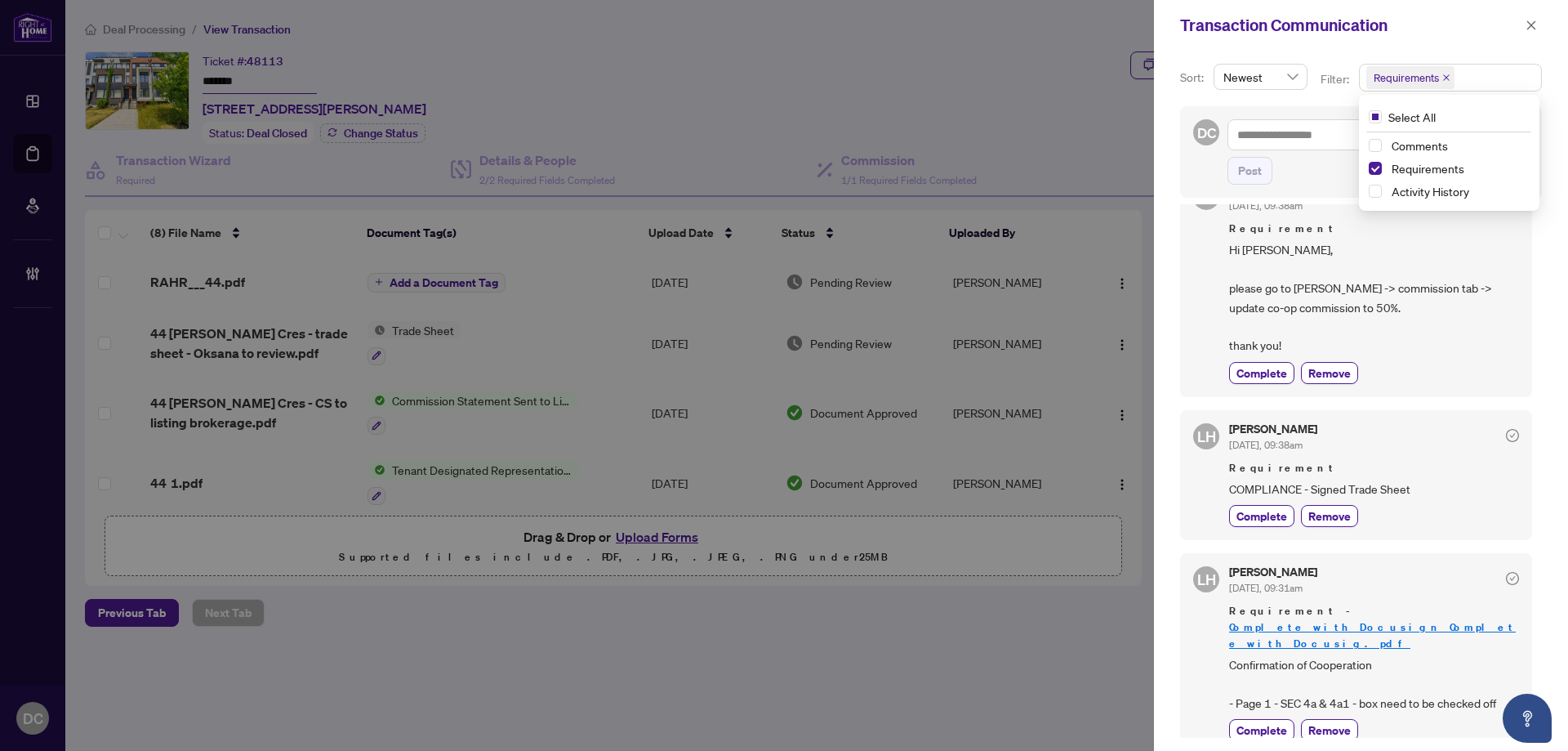
scroll to position [0, 0]
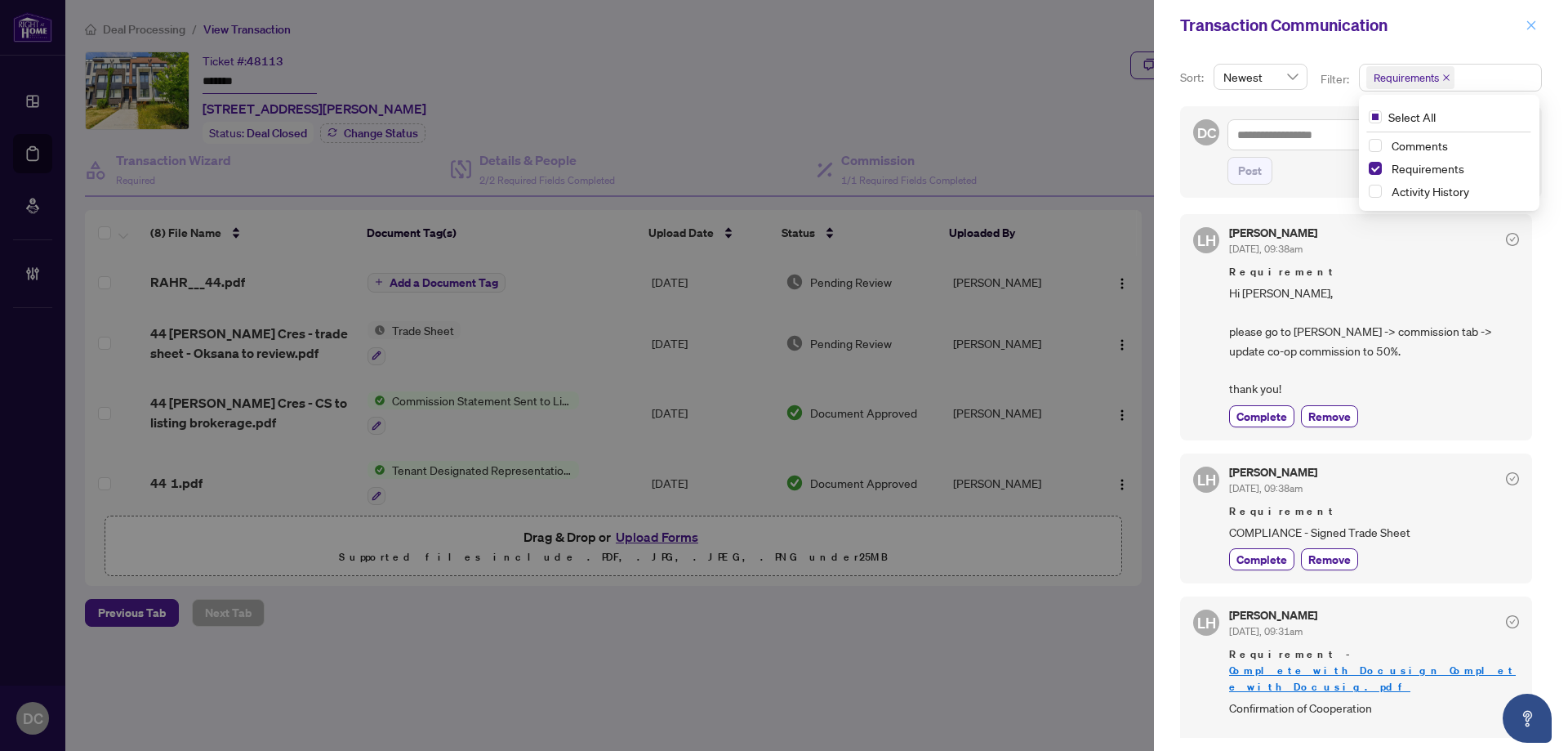
click at [1529, 24] on icon "close" at bounding box center [1532, 25] width 9 height 9
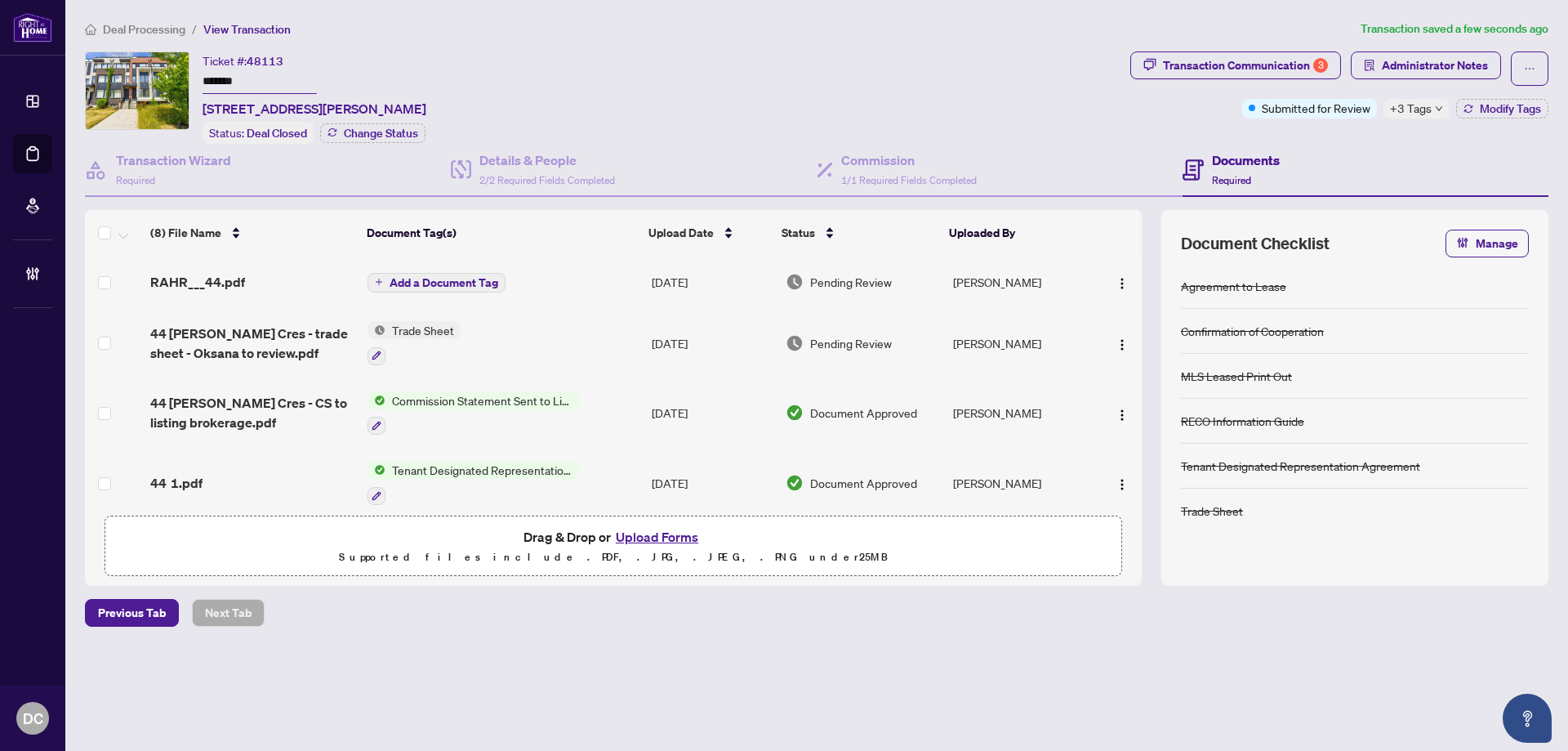
click at [532, 339] on td "Trade Sheet" at bounding box center [503, 343] width 284 height 71
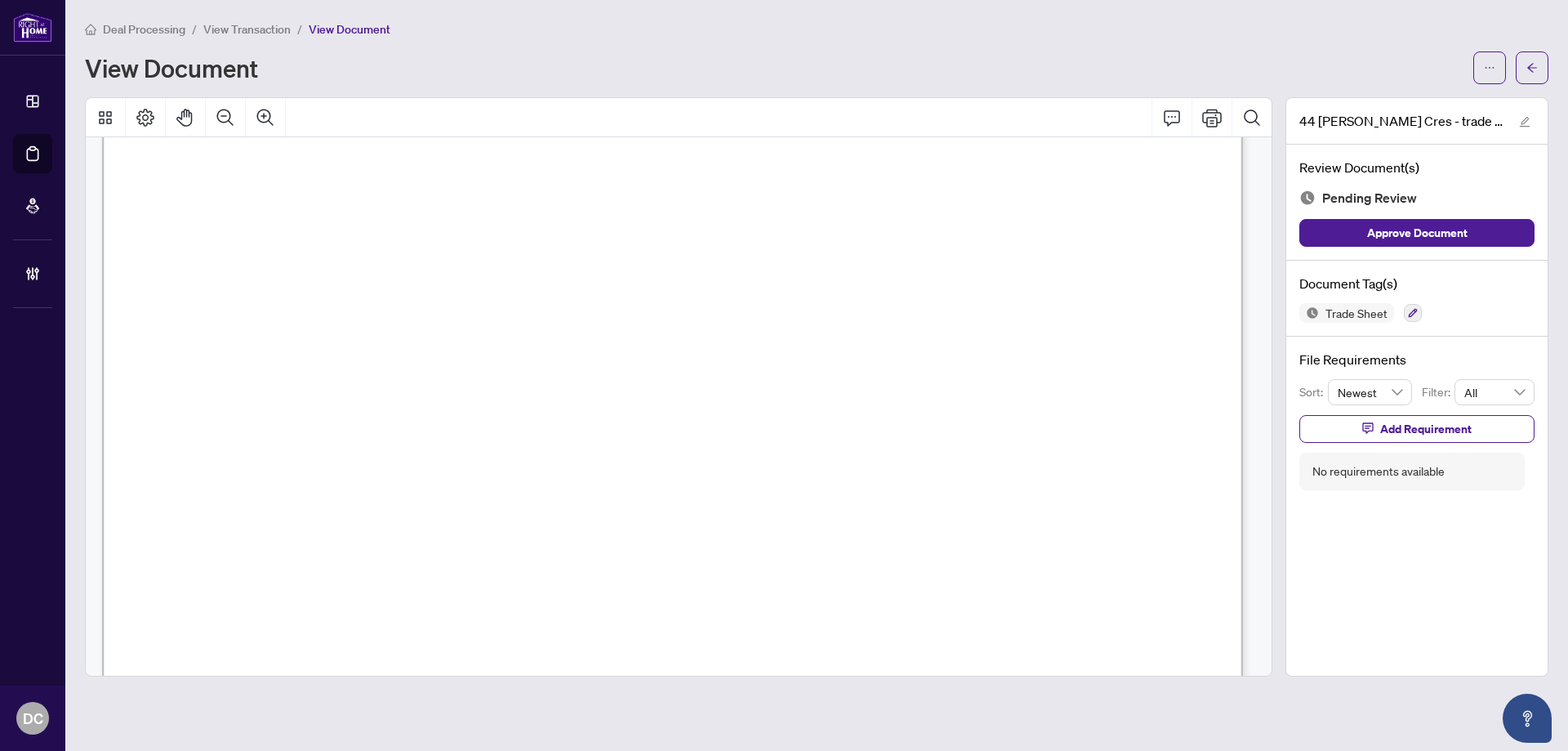
scroll to position [155, 0]
click at [1535, 74] on span "button" at bounding box center [1532, 68] width 11 height 26
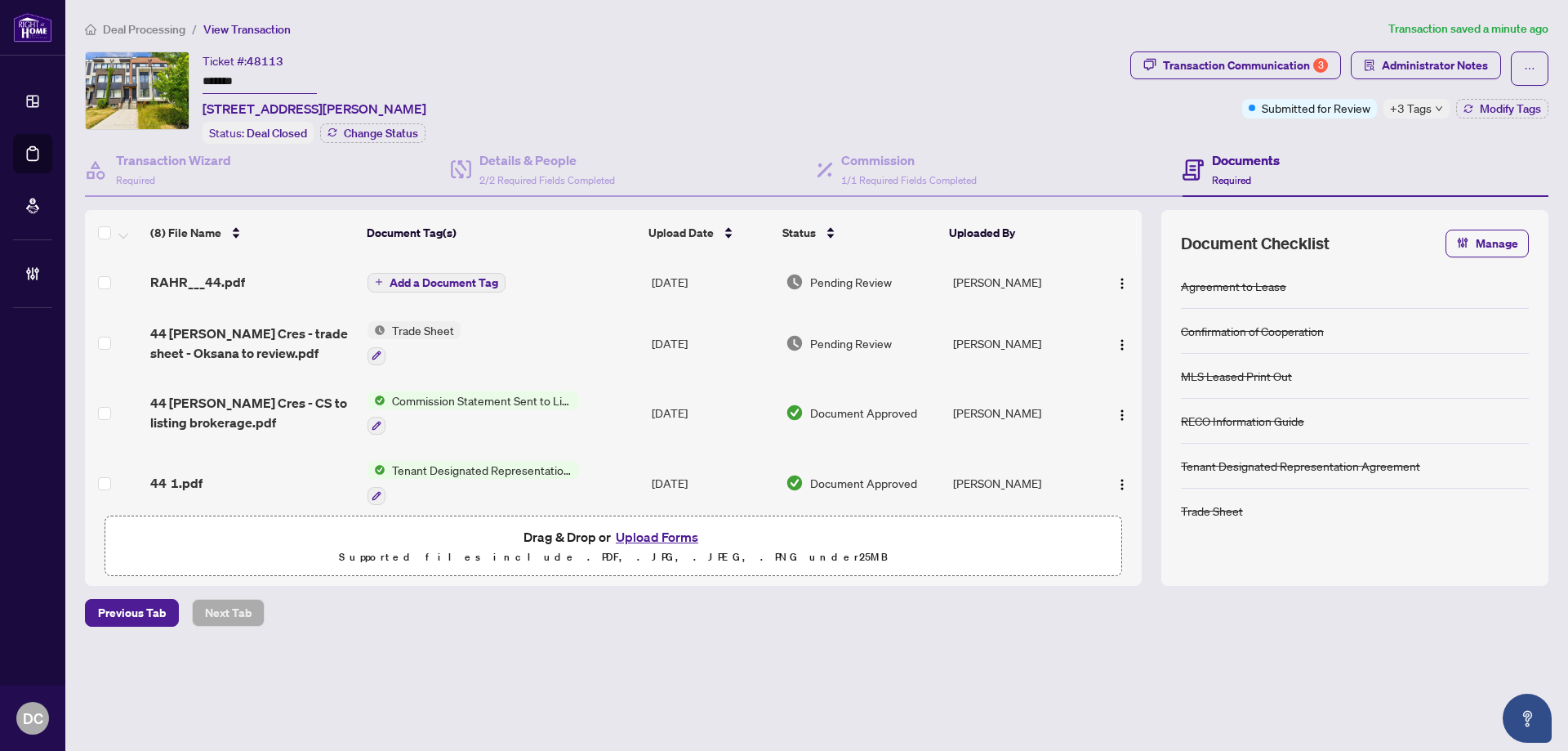
click at [266, 279] on div "RAHR___44.pdf" at bounding box center [252, 282] width 204 height 20
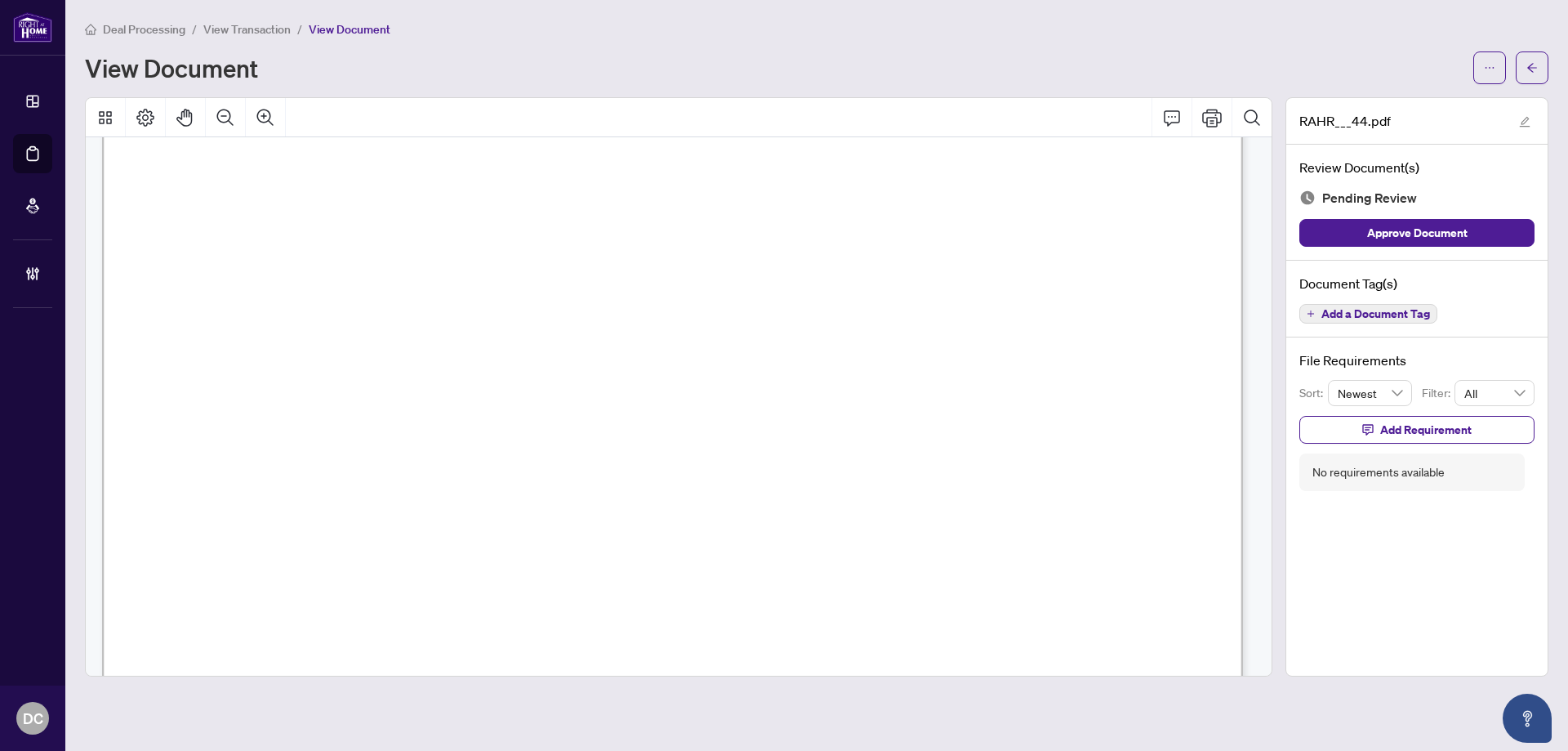
scroll to position [572, 0]
click at [1536, 80] on button "button" at bounding box center [1532, 68] width 33 height 33
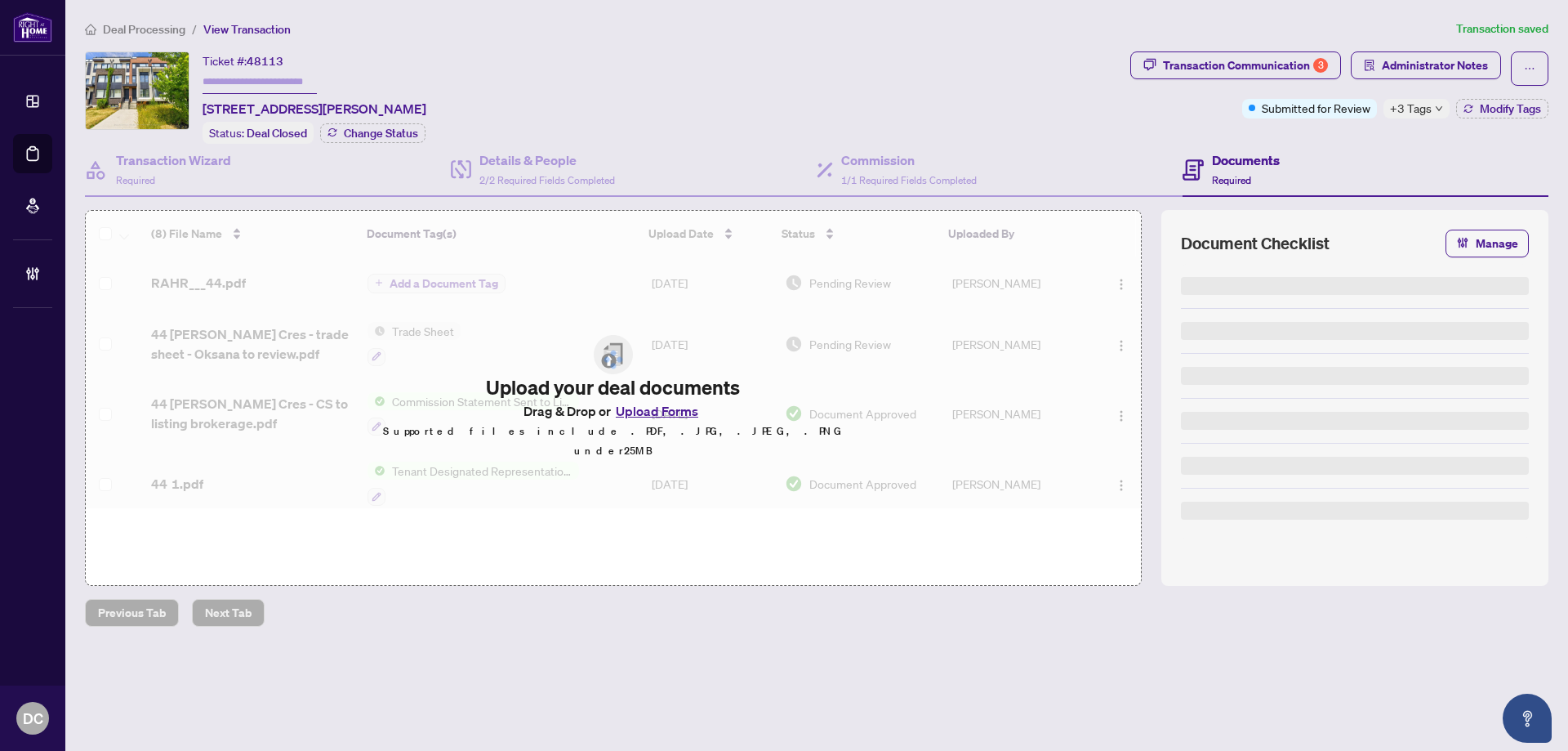
type input "*******"
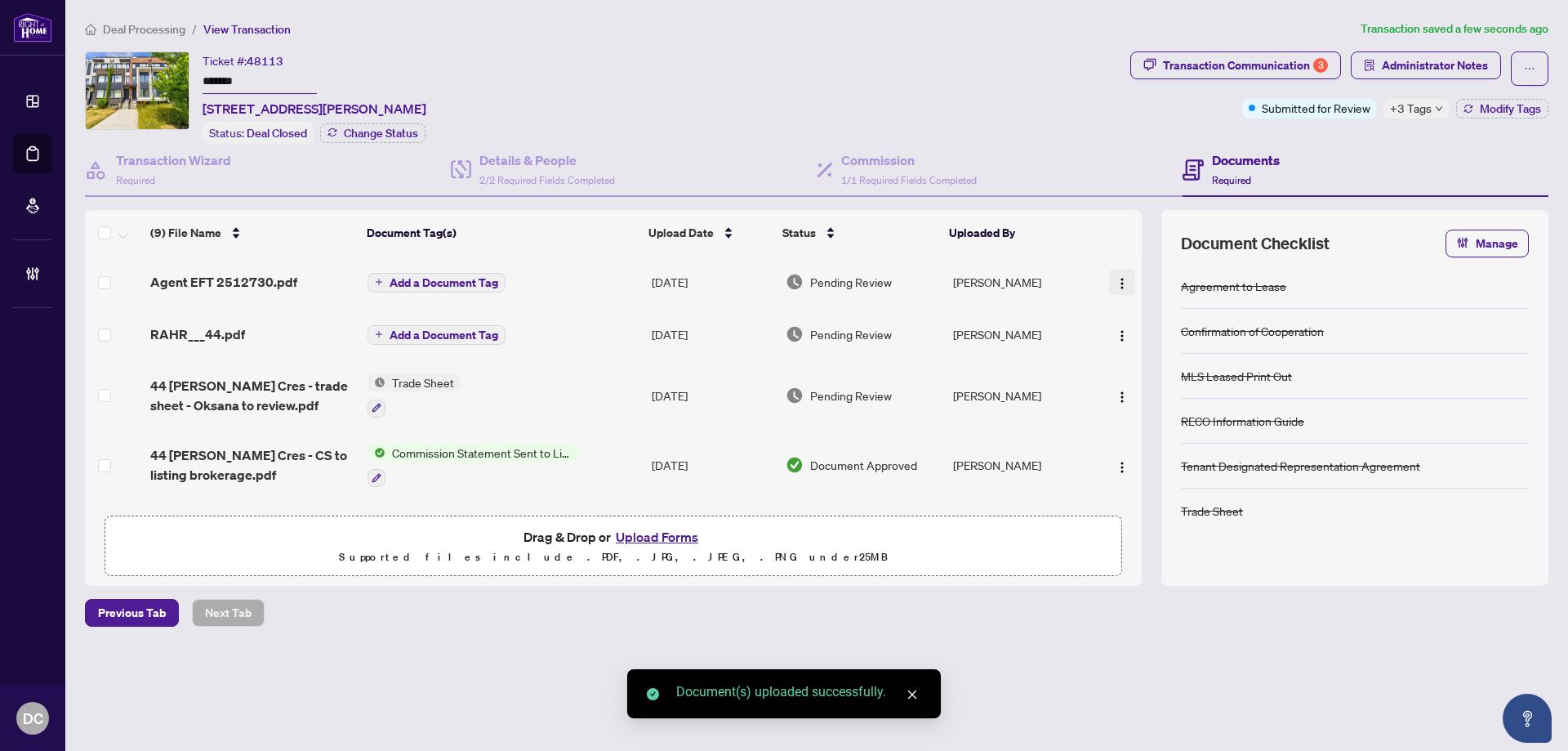
click at [1121, 277] on img "button" at bounding box center [1123, 284] width 13 height 13
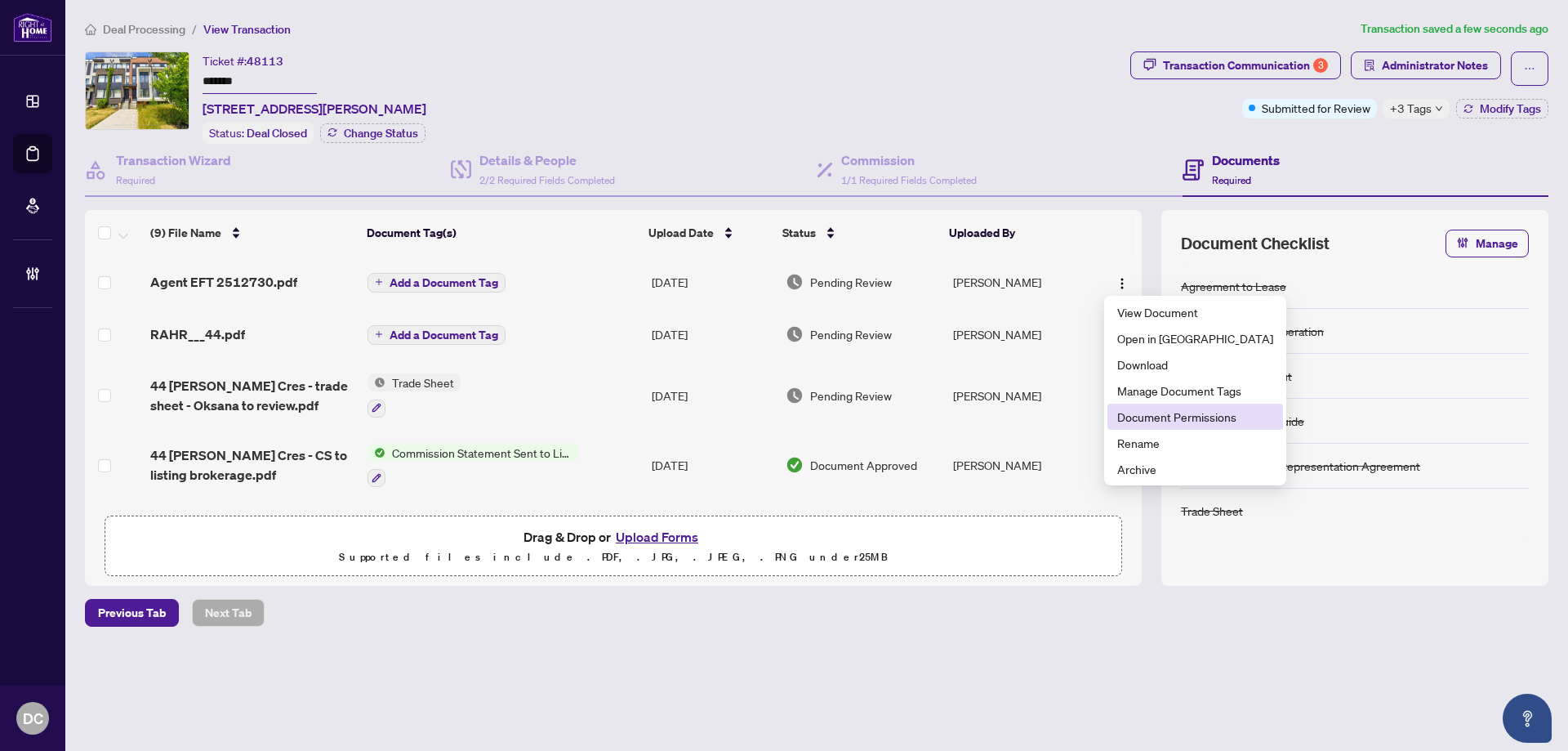
click at [1168, 414] on span "Document Permissions" at bounding box center [1195, 416] width 156 height 18
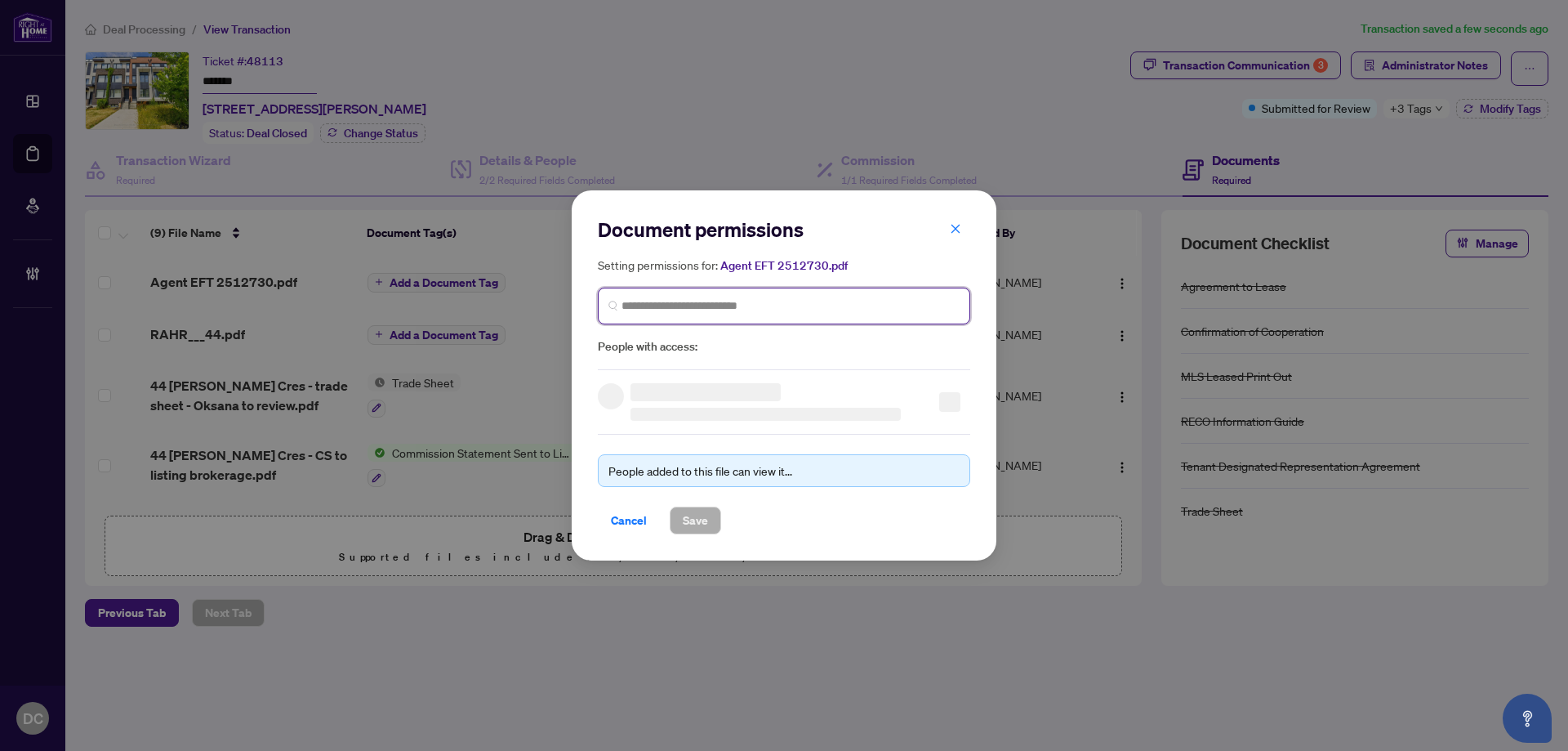
click at [795, 310] on input "search" at bounding box center [790, 306] width 338 height 17
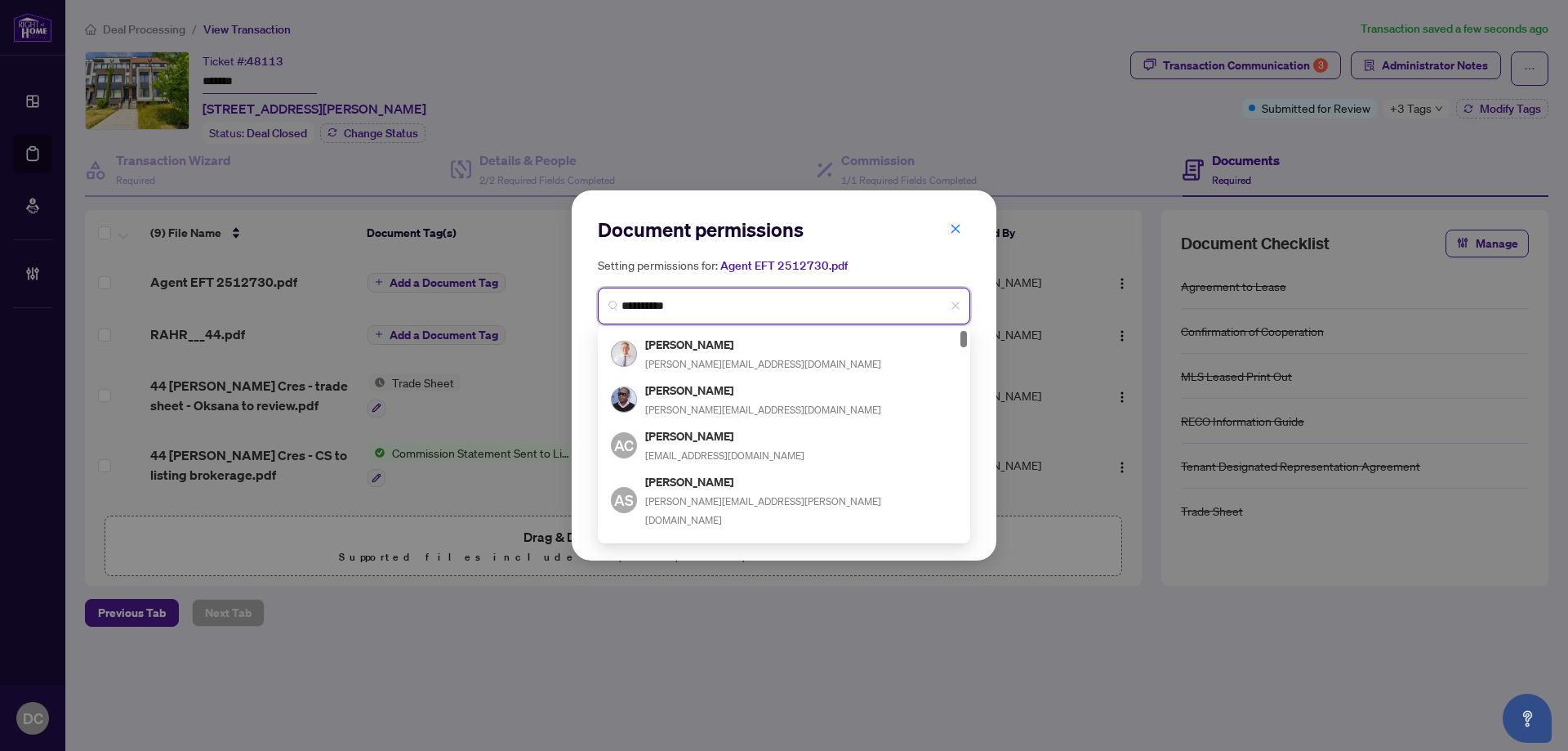
type input "**********"
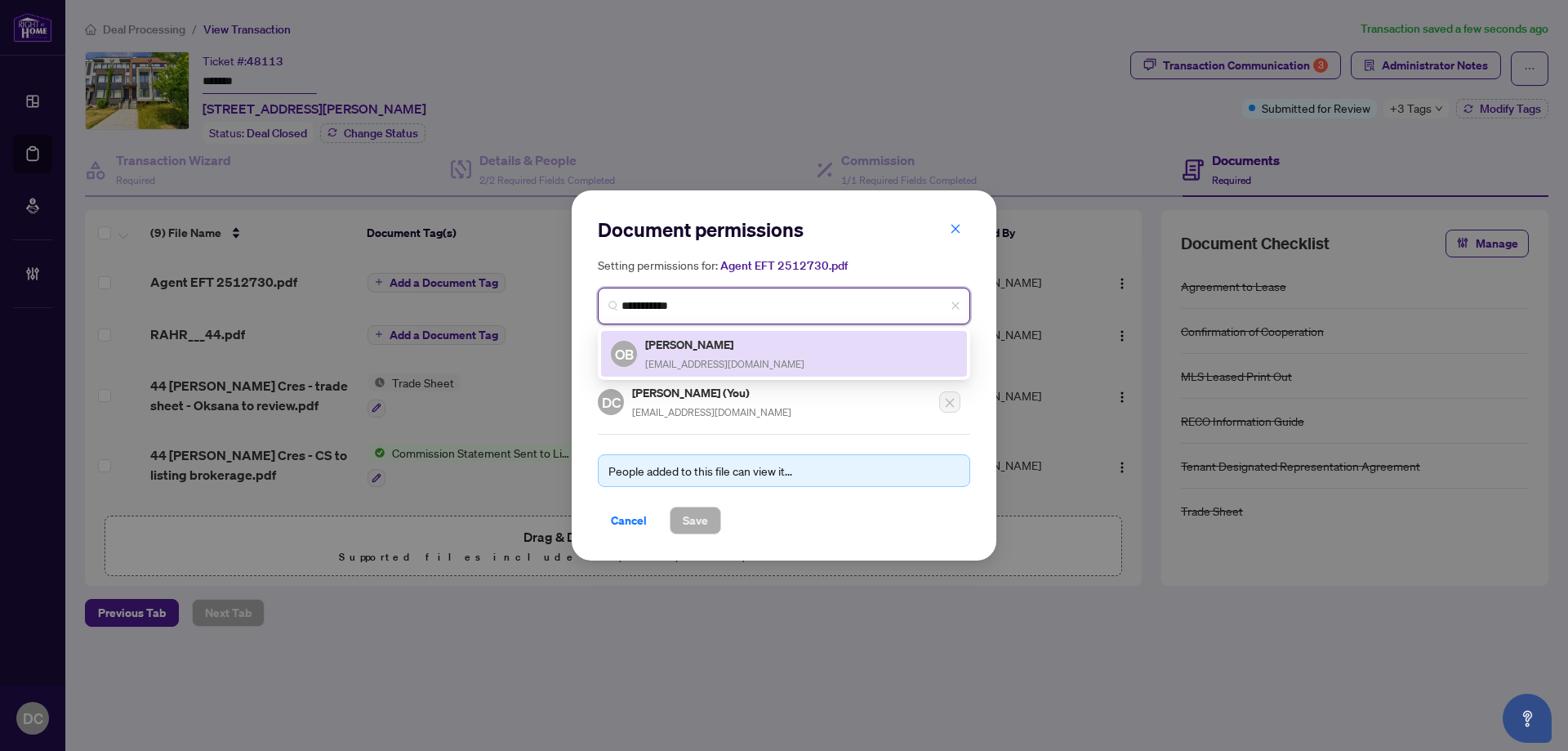
click at [734, 341] on h5 "Oksana Bratkov" at bounding box center [724, 345] width 159 height 19
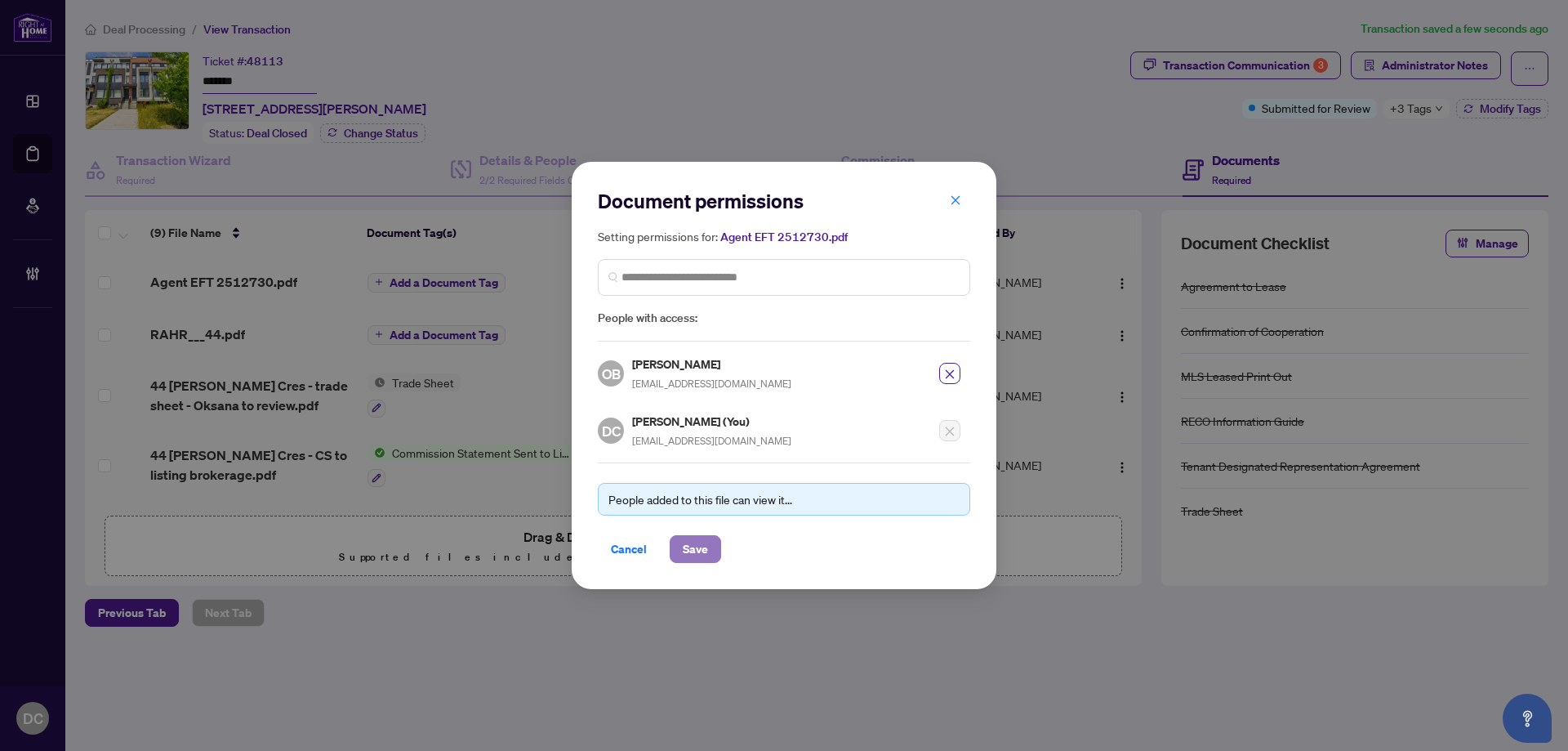
click at [710, 555] on button "Save" at bounding box center [695, 548] width 52 height 27
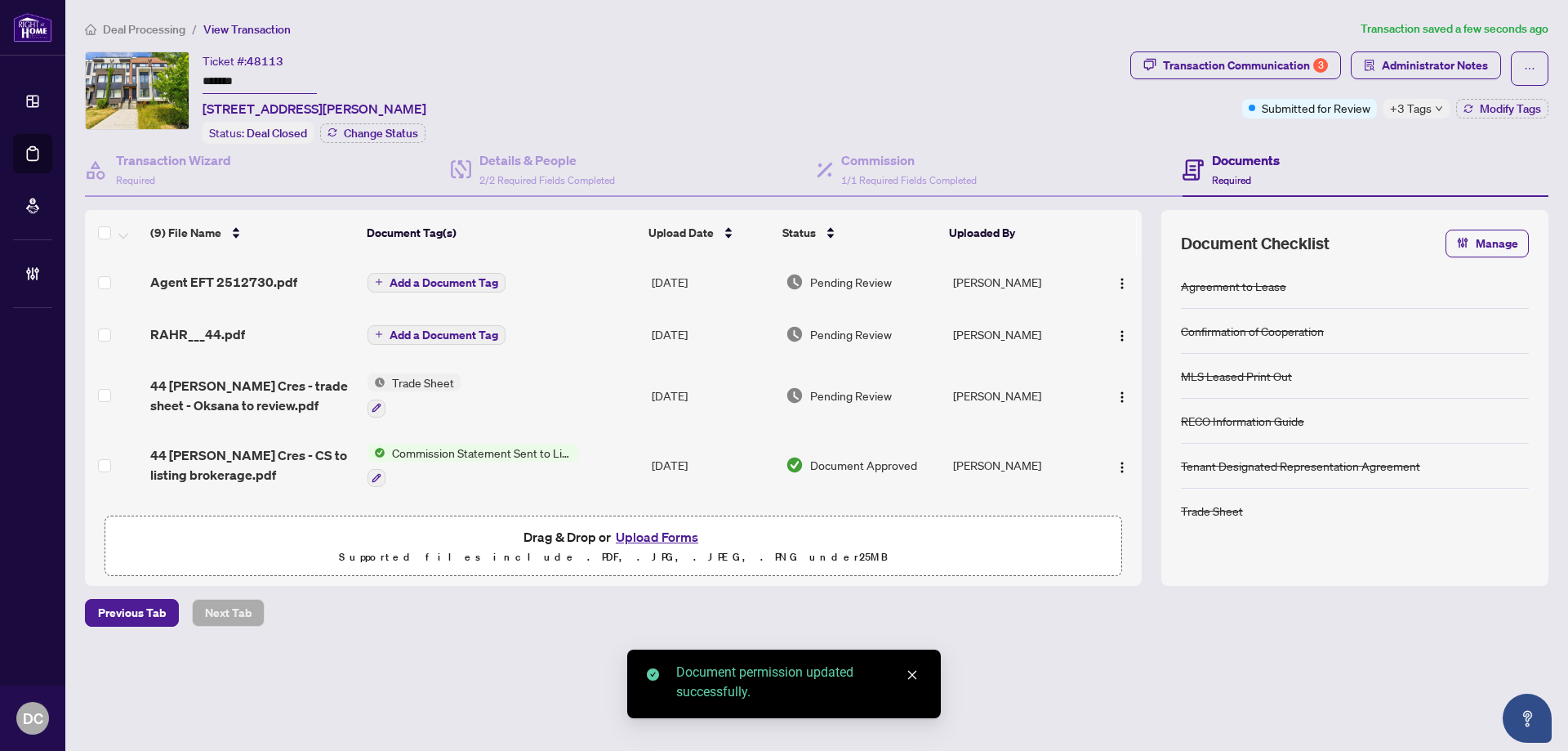
click at [449, 281] on span "Add a Document Tag" at bounding box center [444, 283] width 108 height 11
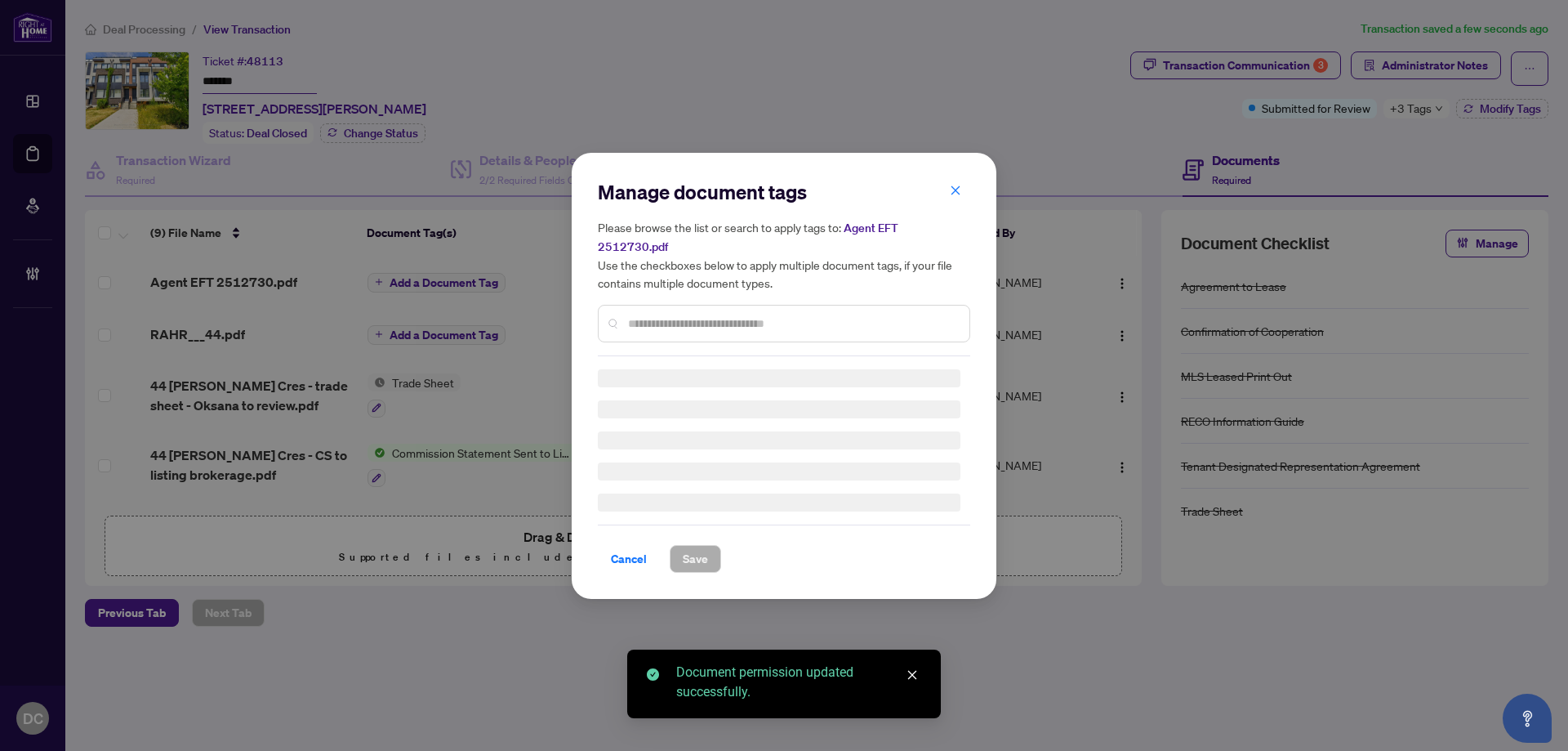
click at [719, 308] on div "Manage document tags Please browse the list or search to apply tags to: Agent E…" at bounding box center [784, 268] width 372 height 177
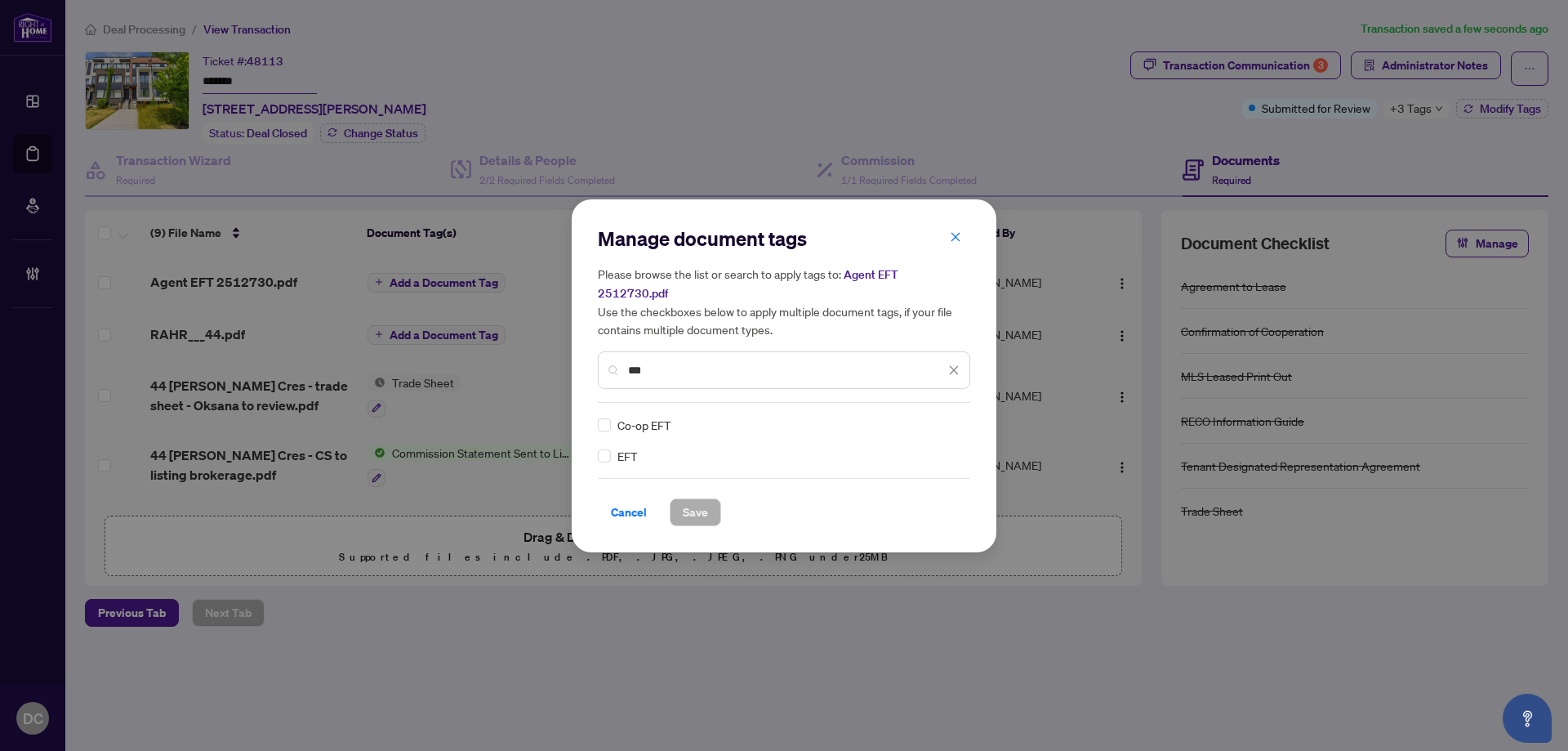
type input "***"
click at [947, 416] on div at bounding box center [944, 424] width 31 height 16
drag, startPoint x: 889, startPoint y: 514, endPoint x: 909, endPoint y: 479, distance: 40.3
click at [895, 498] on div "Cancel Save" at bounding box center [784, 512] width 372 height 27
click at [957, 416] on div at bounding box center [944, 424] width 31 height 16
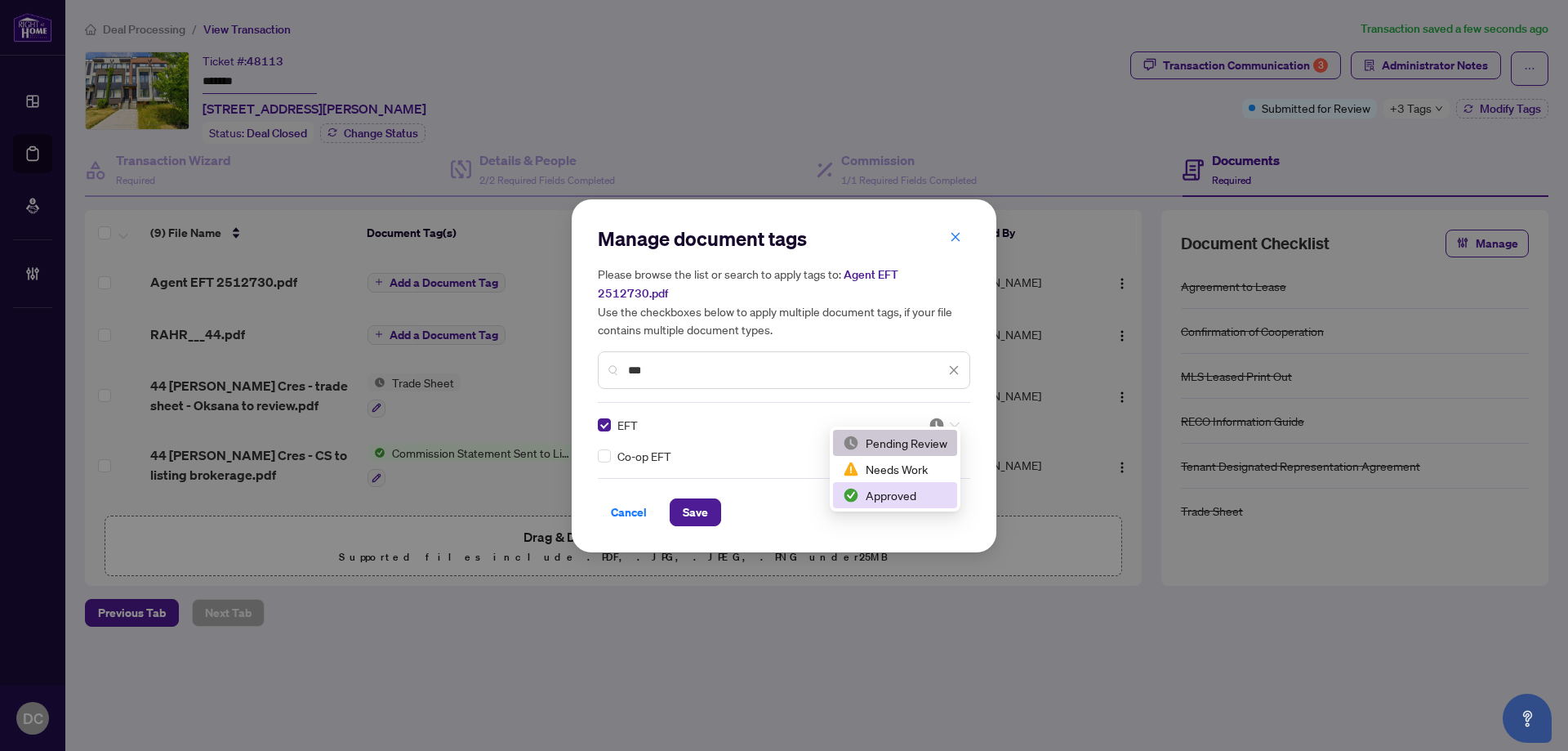
click at [913, 491] on div "Approved" at bounding box center [895, 495] width 105 height 18
drag, startPoint x: 692, startPoint y: 499, endPoint x: 791, endPoint y: 481, distance: 100.6
click at [692, 499] on span "Save" at bounding box center [695, 513] width 25 height 26
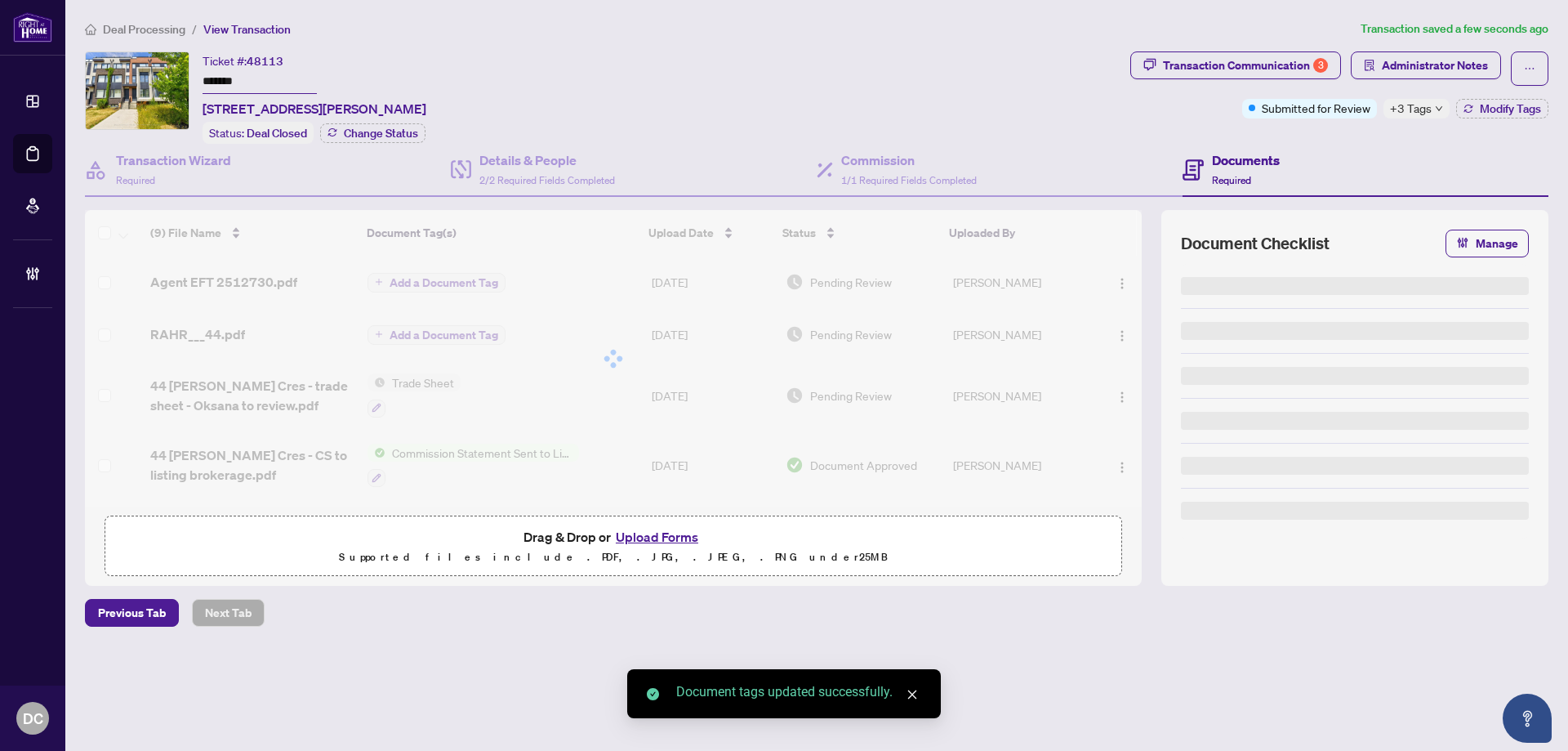
click at [1430, 115] on div "Manage document tags Please browse the list or search to apply tags to: Agent E…" at bounding box center [784, 375] width 1568 height 751
click at [1431, 108] on div "+3 Tags" at bounding box center [1416, 108] width 66 height 20
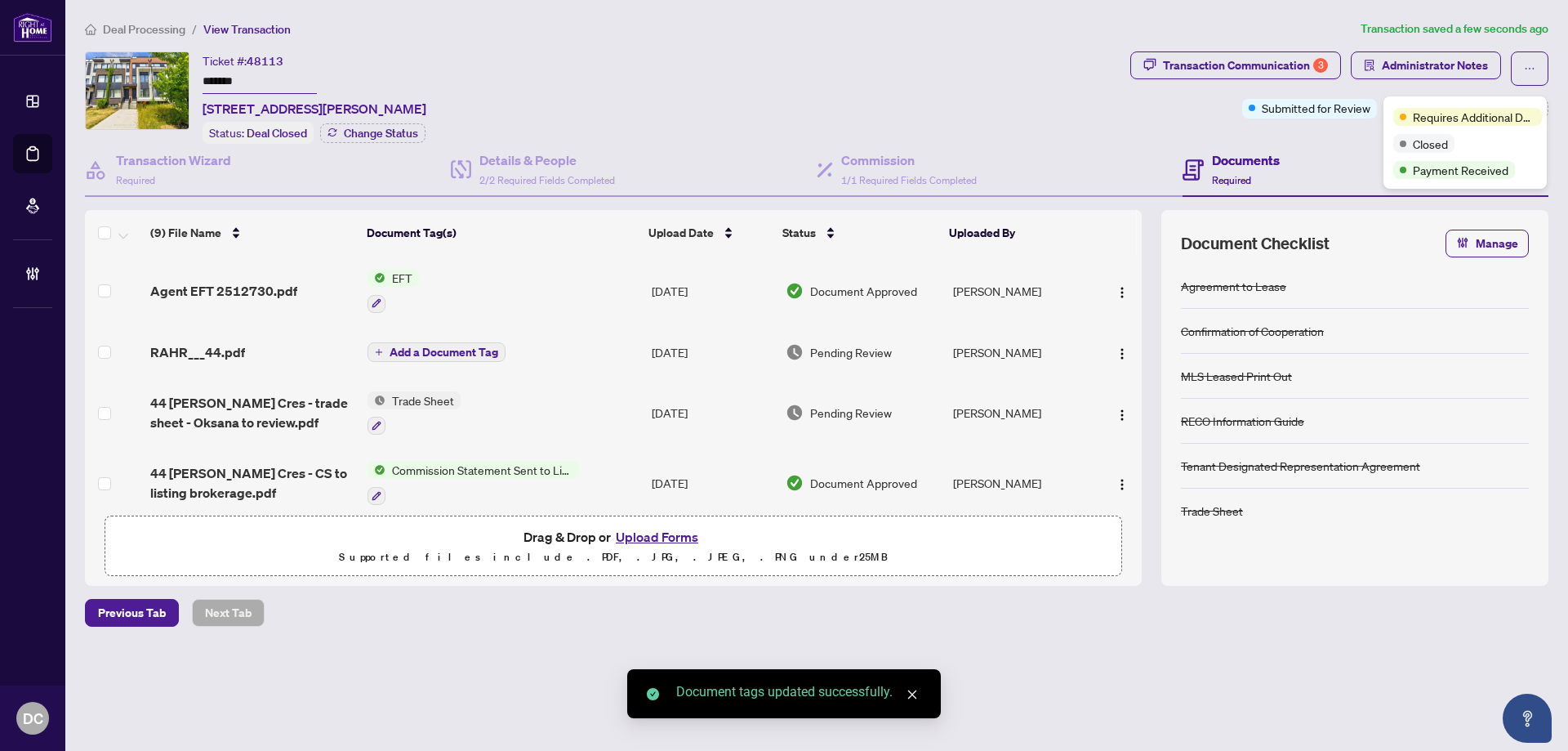
click at [1358, 139] on div "Transaction Communication 3 Administrator Notes Submitted for Review +3 Tags Mo…" at bounding box center [1339, 98] width 425 height 92
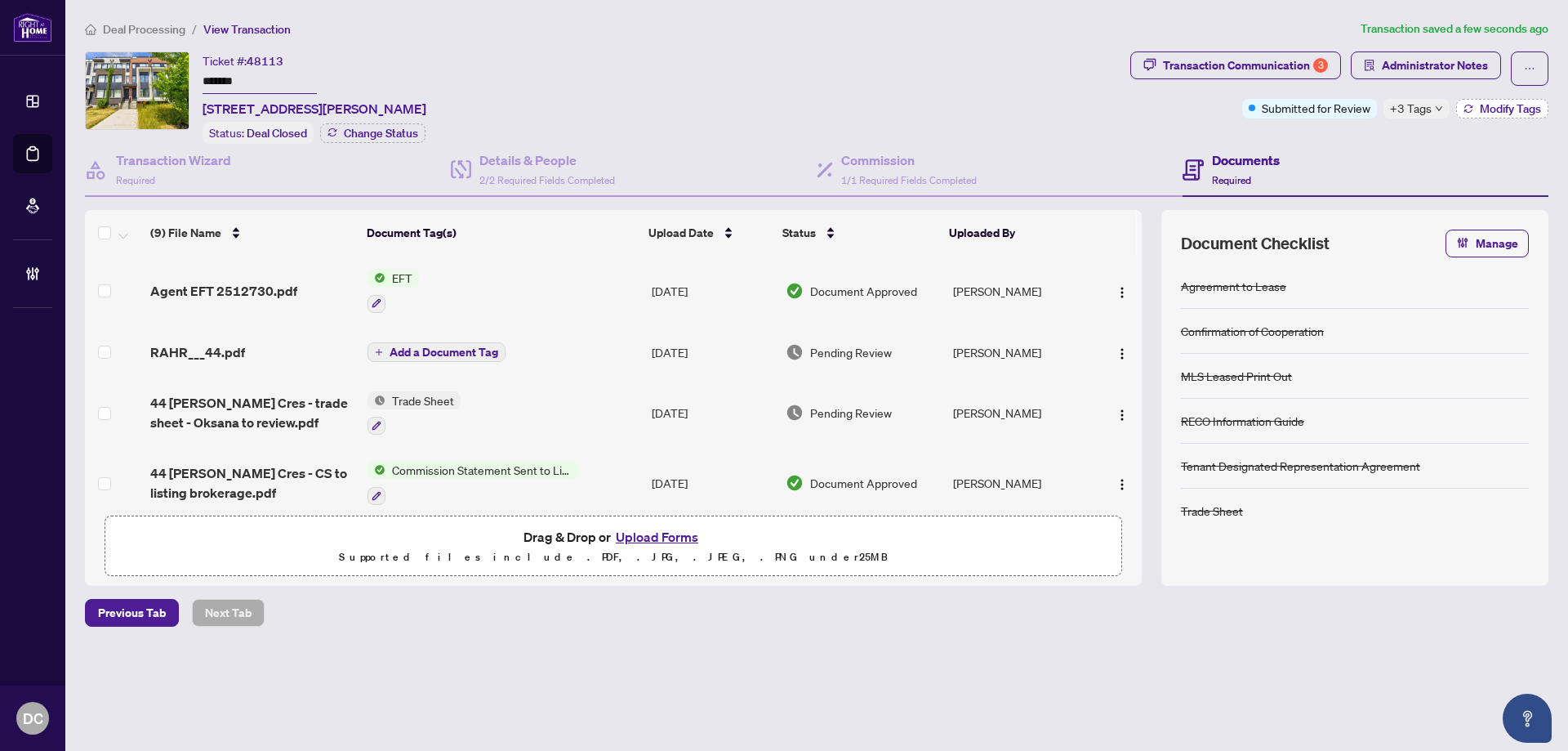
click at [1540, 107] on span "Modify Tags" at bounding box center [1511, 108] width 61 height 11
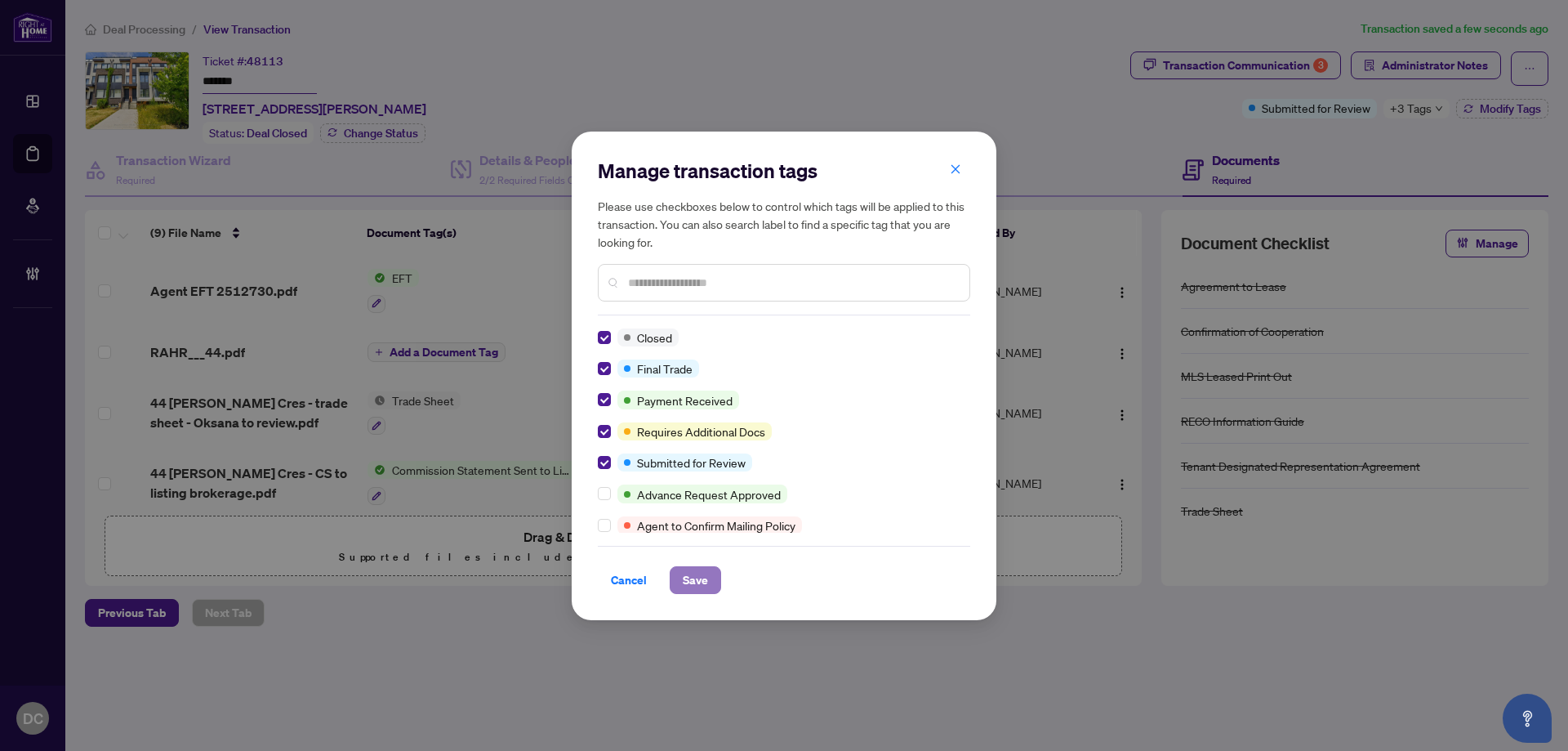
click at [687, 581] on span "Save" at bounding box center [695, 580] width 25 height 26
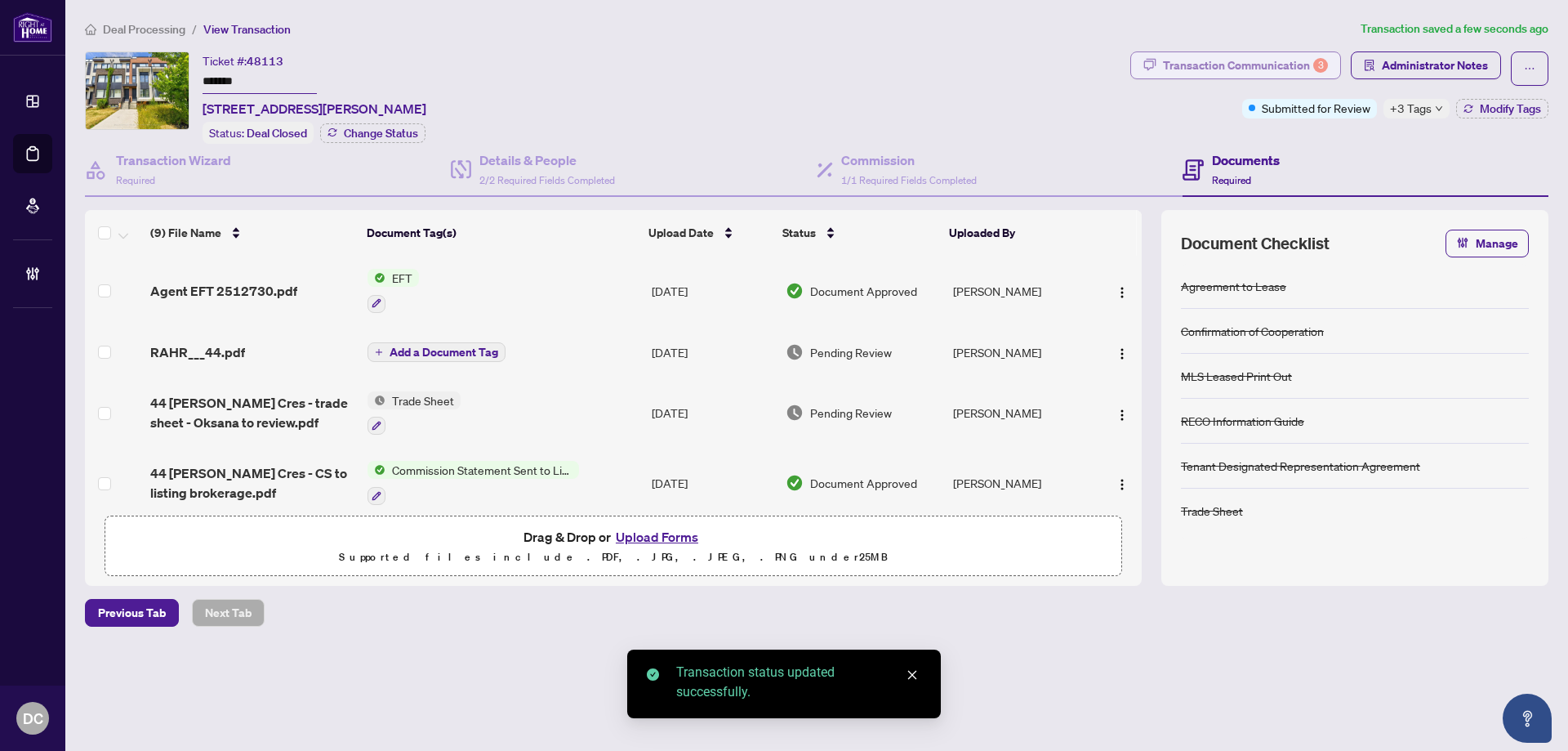
click at [1201, 67] on div "Transaction Communication 3" at bounding box center [1245, 66] width 165 height 26
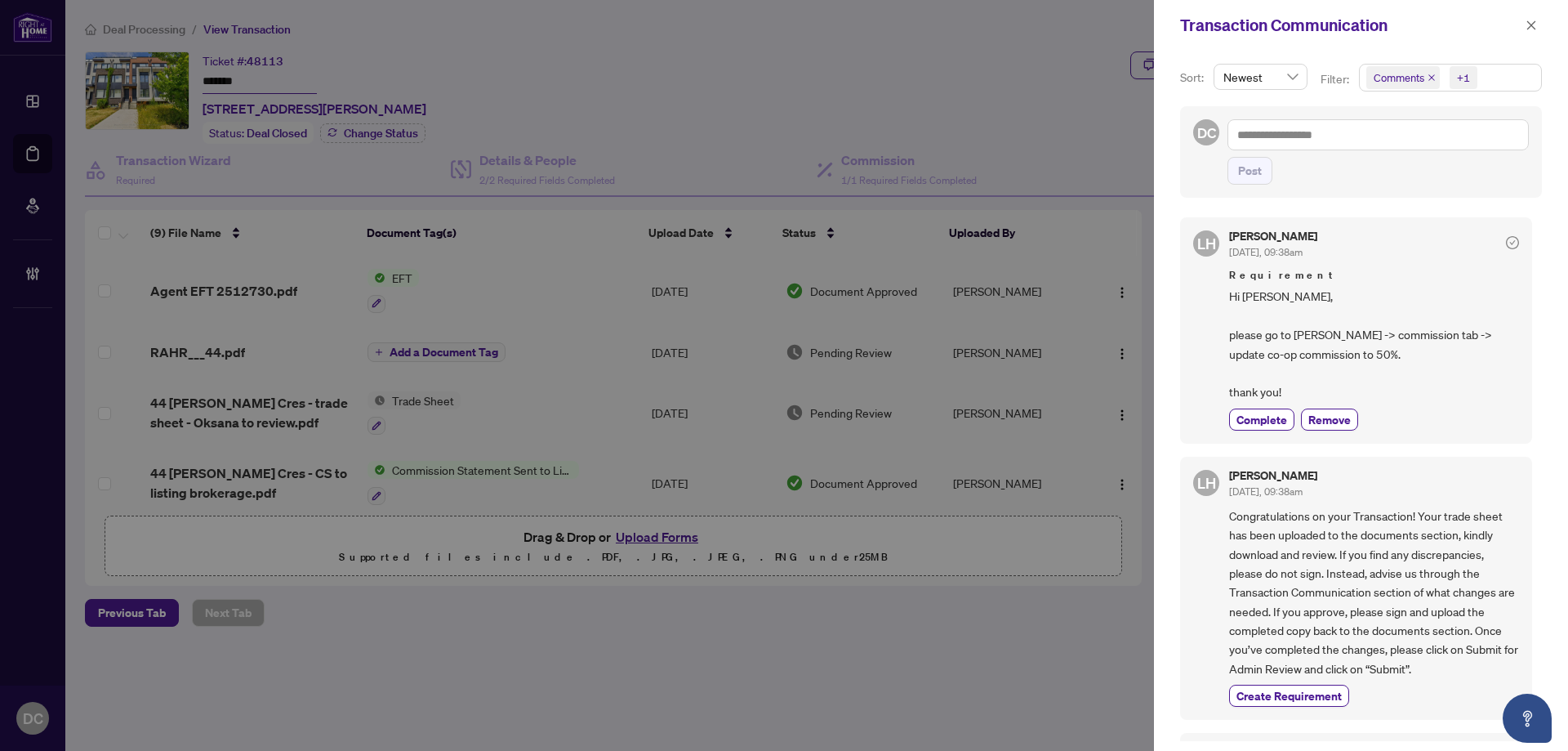
click at [1505, 73] on span "Comments +1" at bounding box center [1450, 78] width 182 height 26
click at [1426, 143] on span "Comments" at bounding box center [1420, 146] width 57 height 15
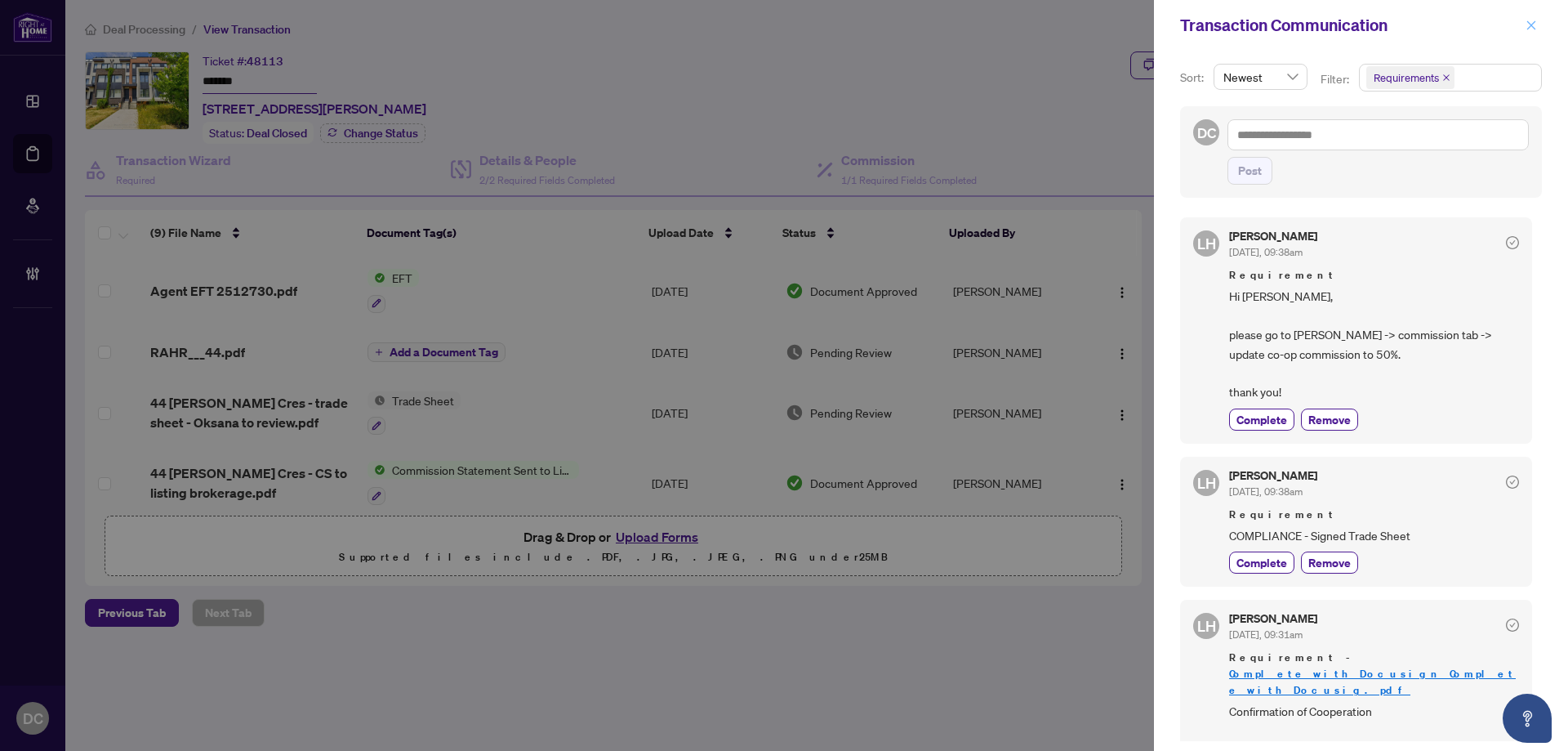
click at [1523, 20] on button "button" at bounding box center [1531, 24] width 22 height 20
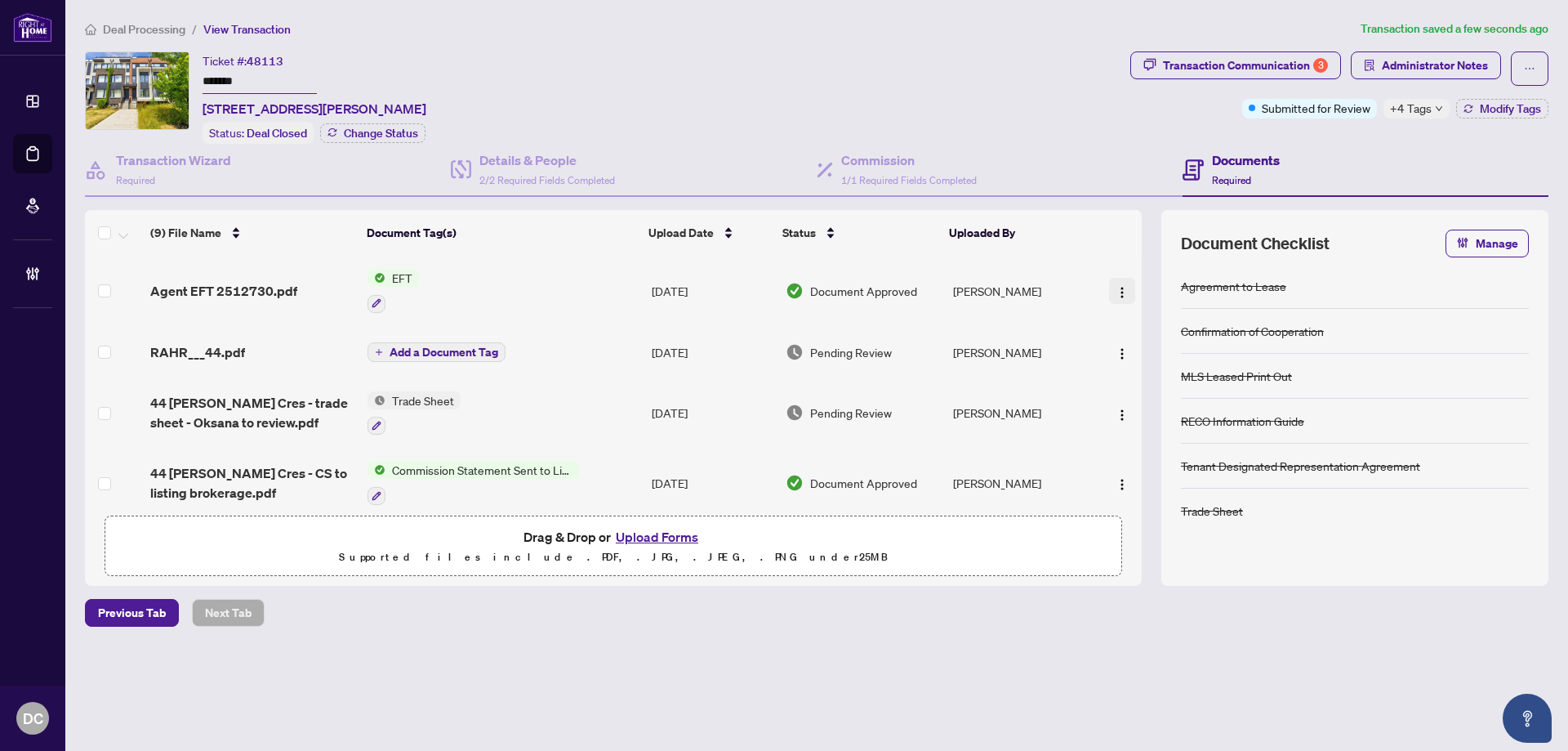
click at [1124, 286] on button "button" at bounding box center [1123, 291] width 26 height 26
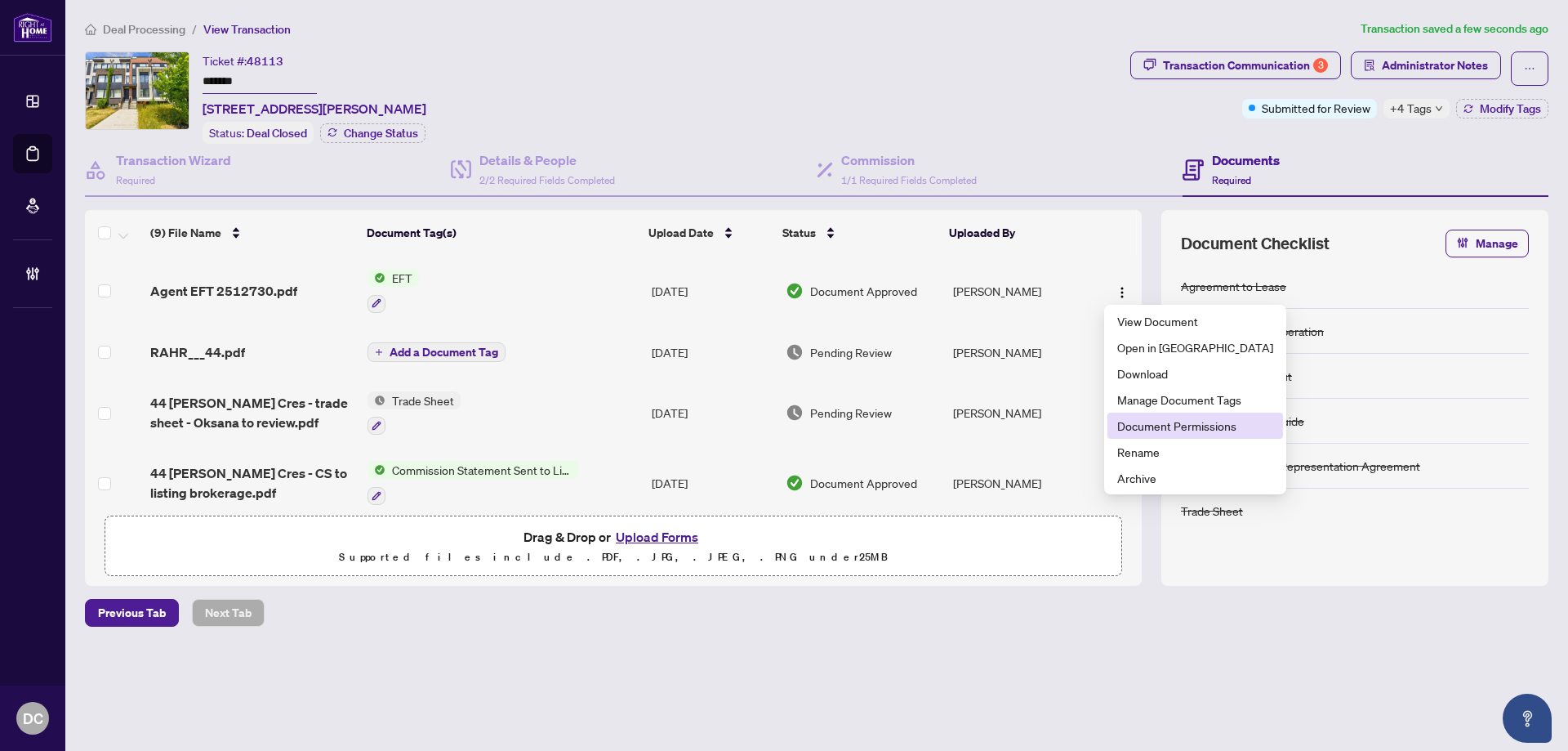
click at [1187, 425] on span "Document Permissions" at bounding box center [1195, 425] width 156 height 18
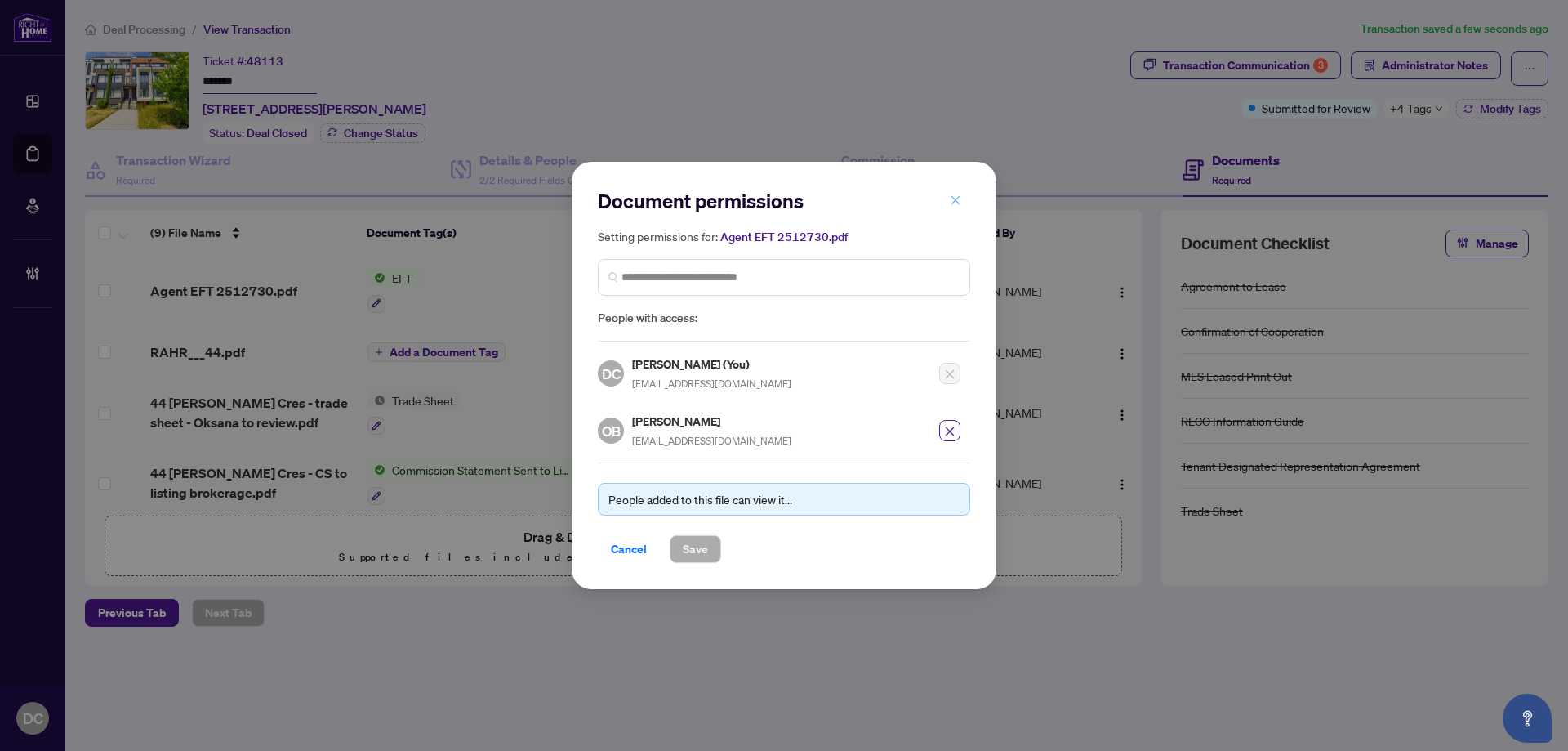
click at [962, 201] on button "button" at bounding box center [955, 200] width 33 height 27
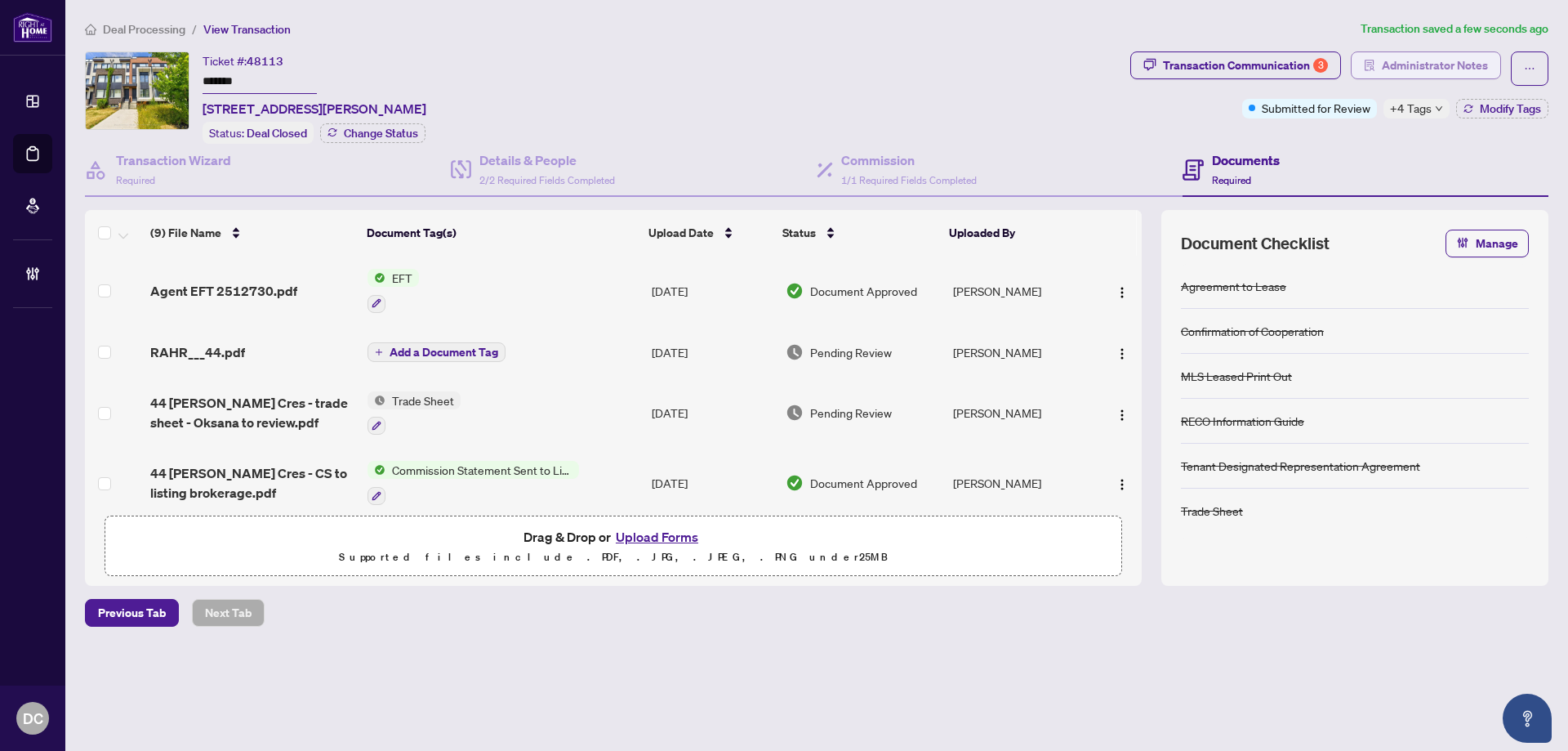
click at [1493, 59] on button "Administrator Notes" at bounding box center [1426, 65] width 151 height 27
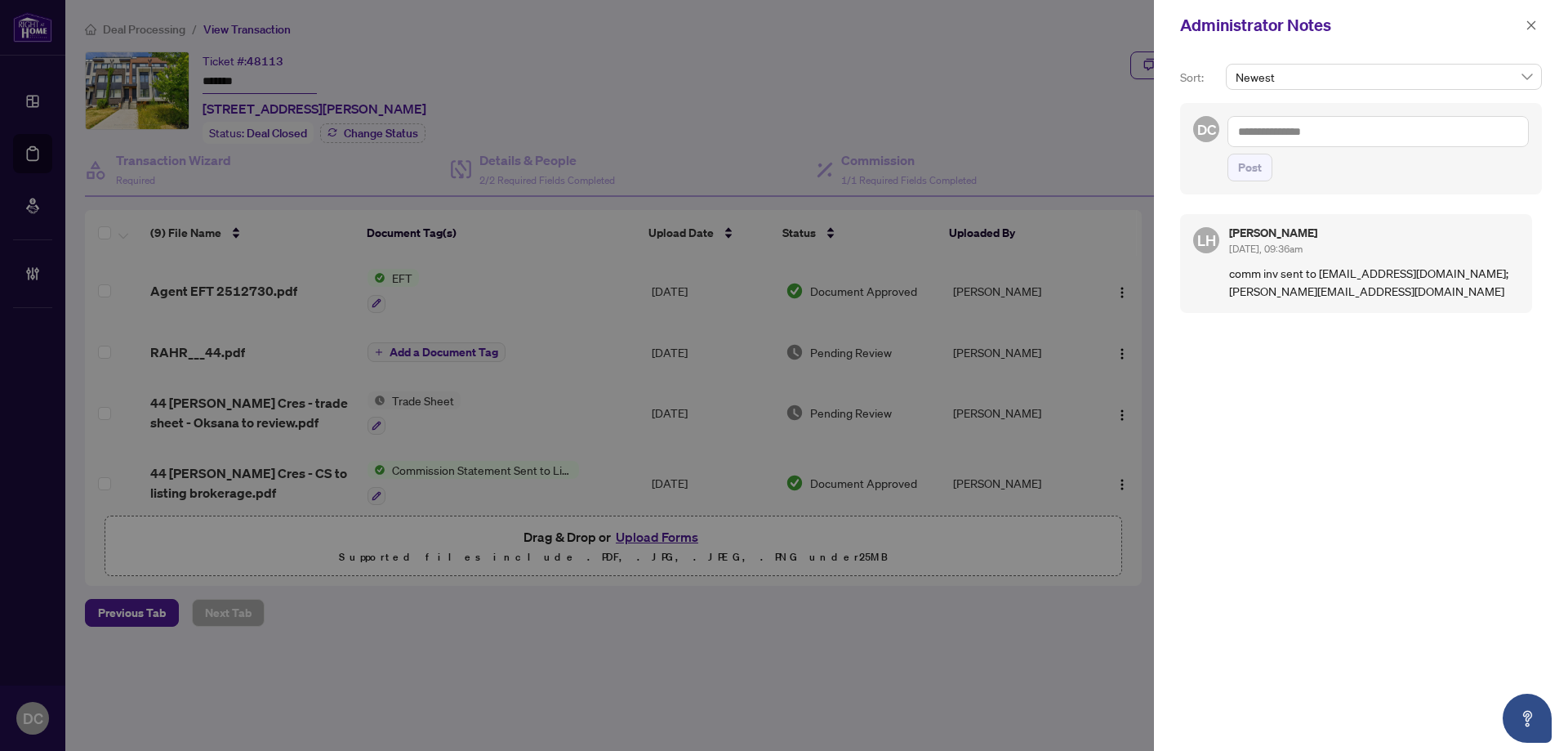
click at [1280, 136] on textarea at bounding box center [1379, 131] width 301 height 31
paste textarea "**********"
type textarea "**********"
drag, startPoint x: 1255, startPoint y: 169, endPoint x: 1259, endPoint y: 188, distance: 19.4
click at [1255, 169] on span "Post" at bounding box center [1250, 168] width 24 height 26
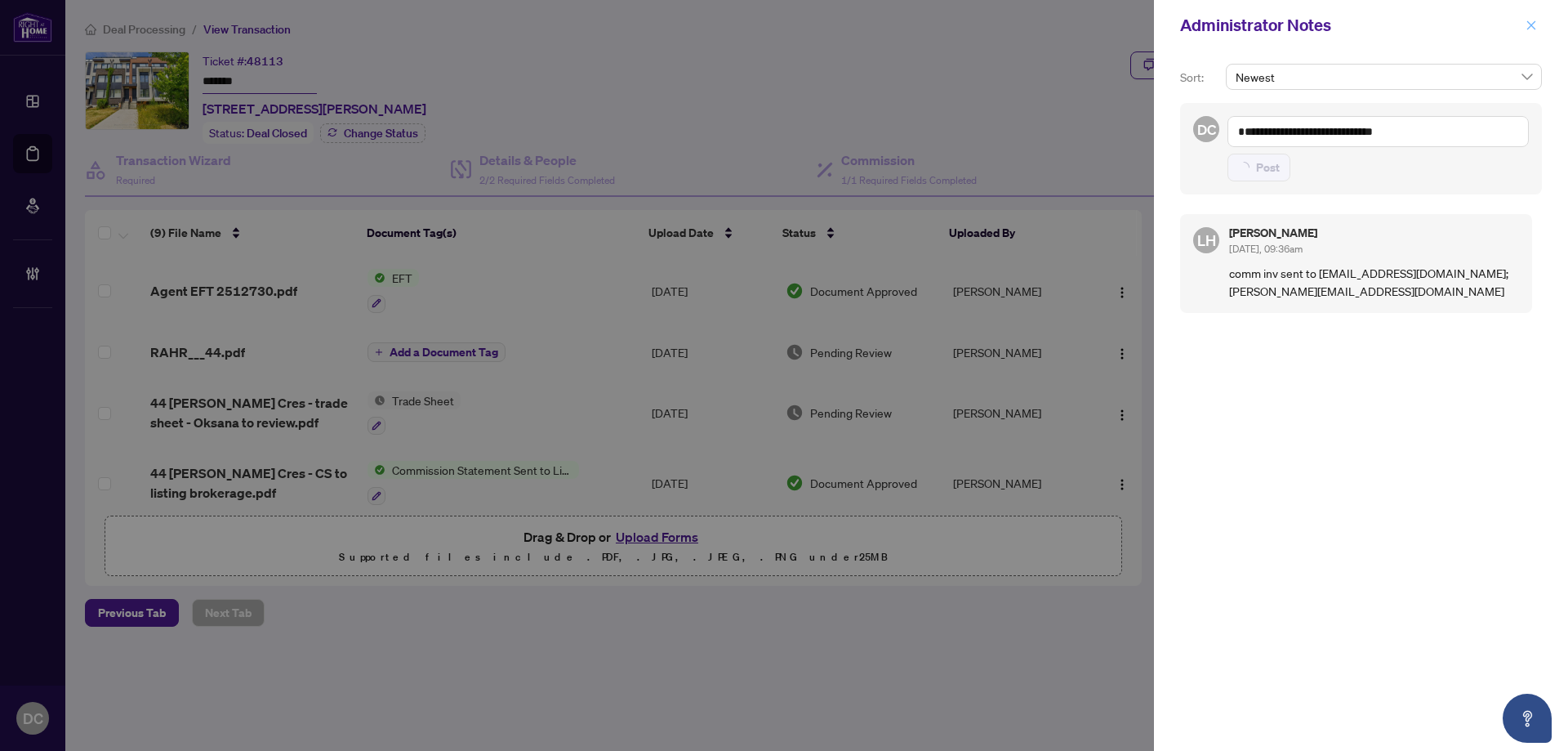
click at [1535, 25] on icon "close" at bounding box center [1531, 25] width 11 height 11
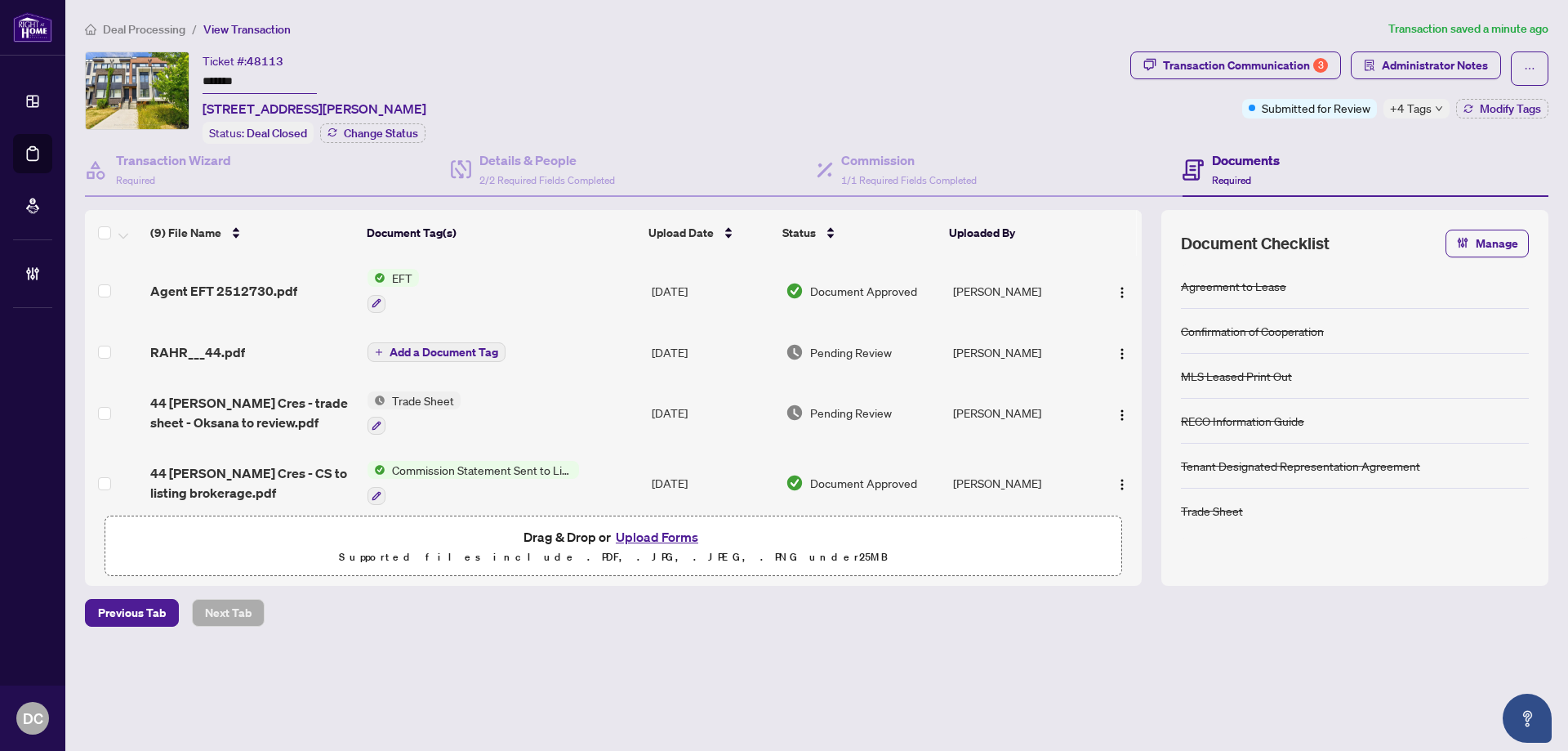
click at [135, 27] on span "Deal Processing" at bounding box center [144, 29] width 83 height 15
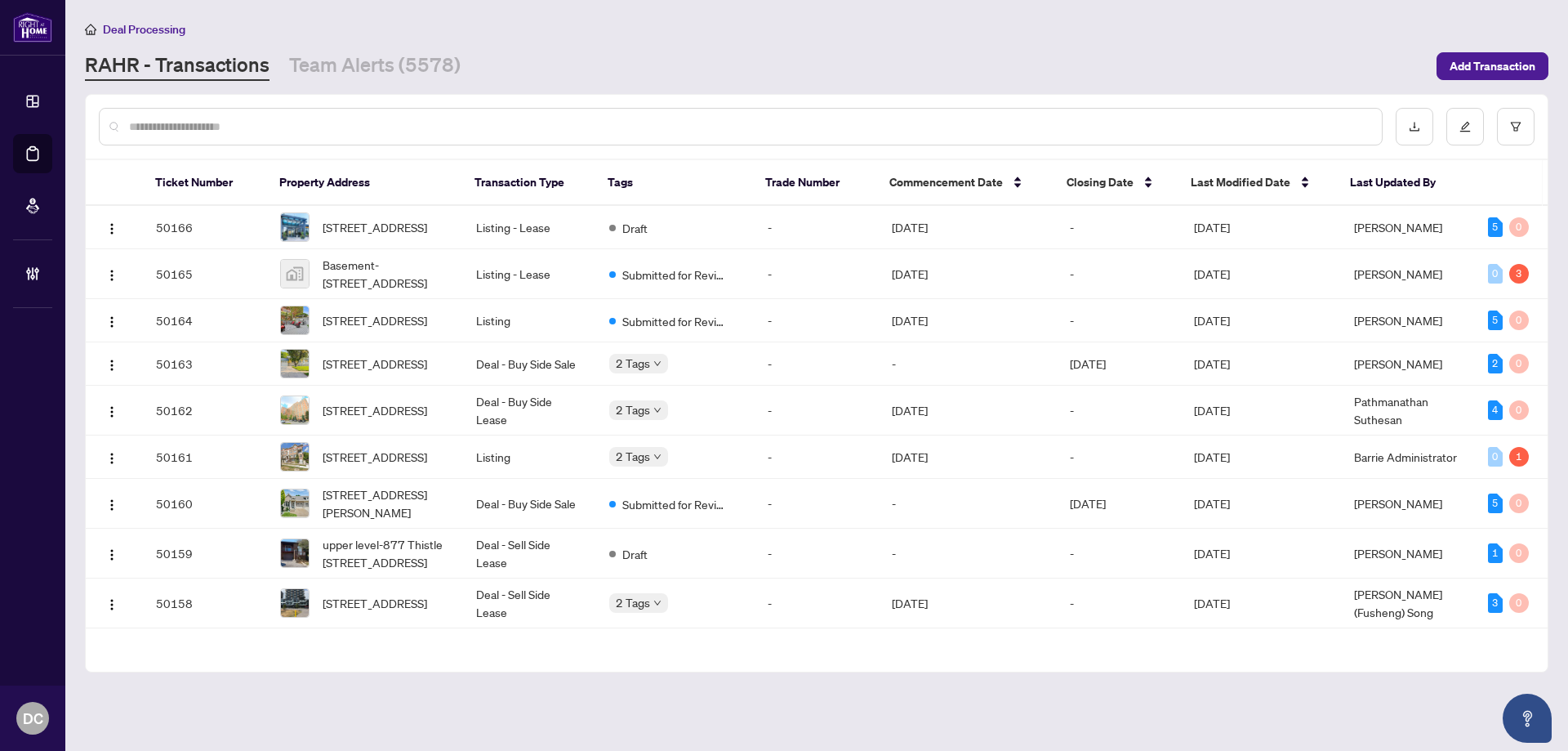
click at [275, 125] on input "text" at bounding box center [749, 126] width 1240 height 18
paste input "*******"
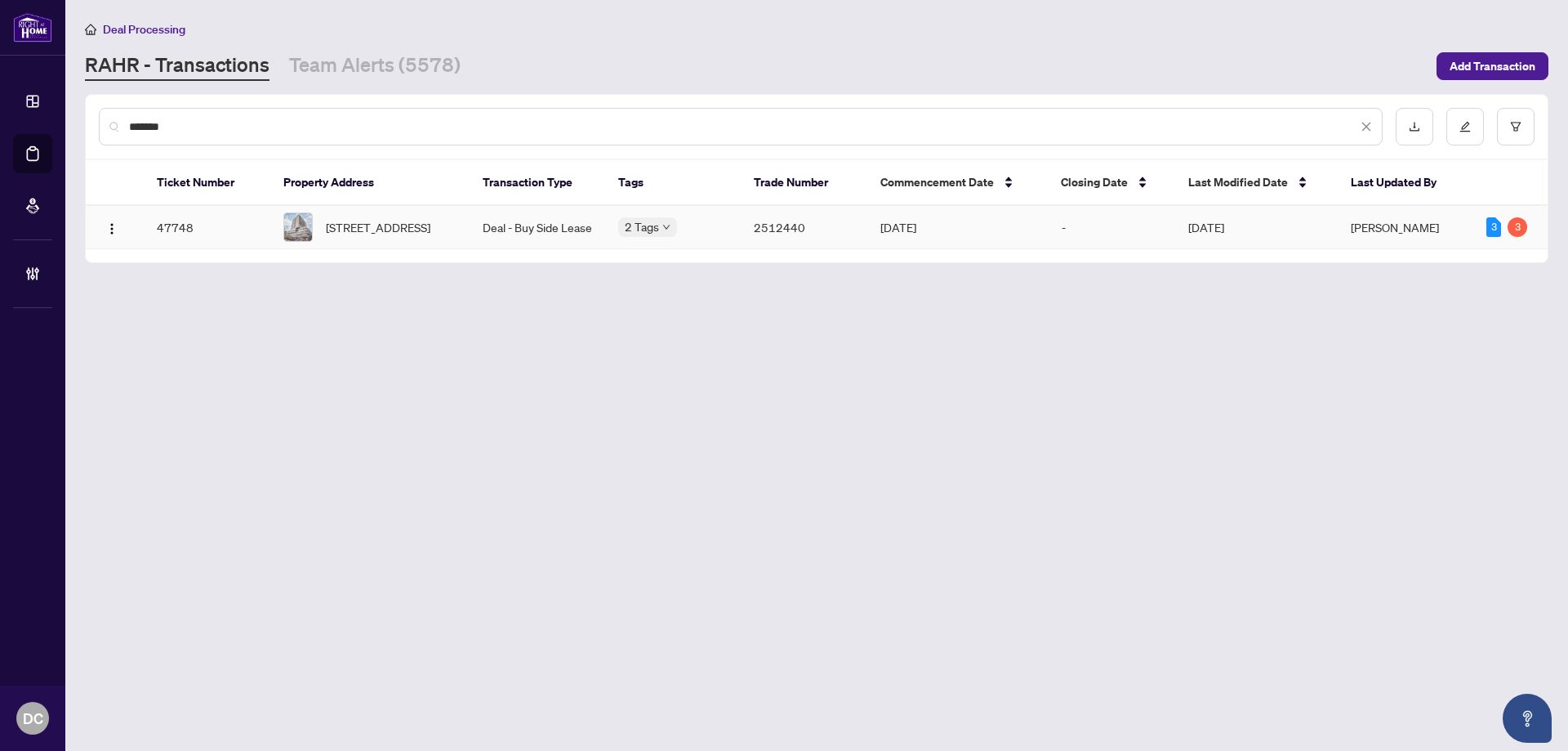
type input "*******"
click at [392, 237] on span "905-720 Spadina Ave, Toronto, Ontario M5S 2T9, Canada" at bounding box center [378, 227] width 105 height 18
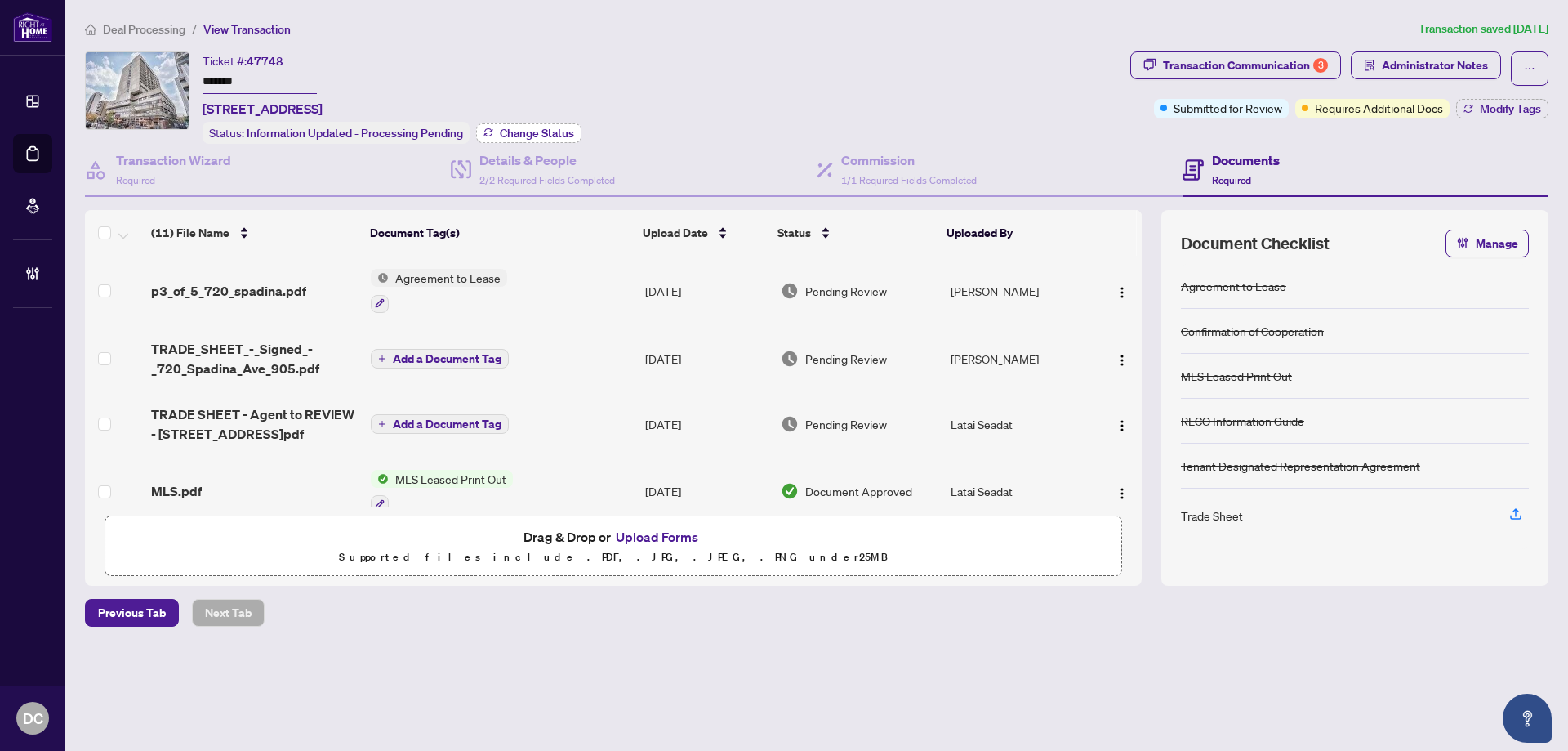
click at [532, 131] on span "Change Status" at bounding box center [537, 133] width 74 height 11
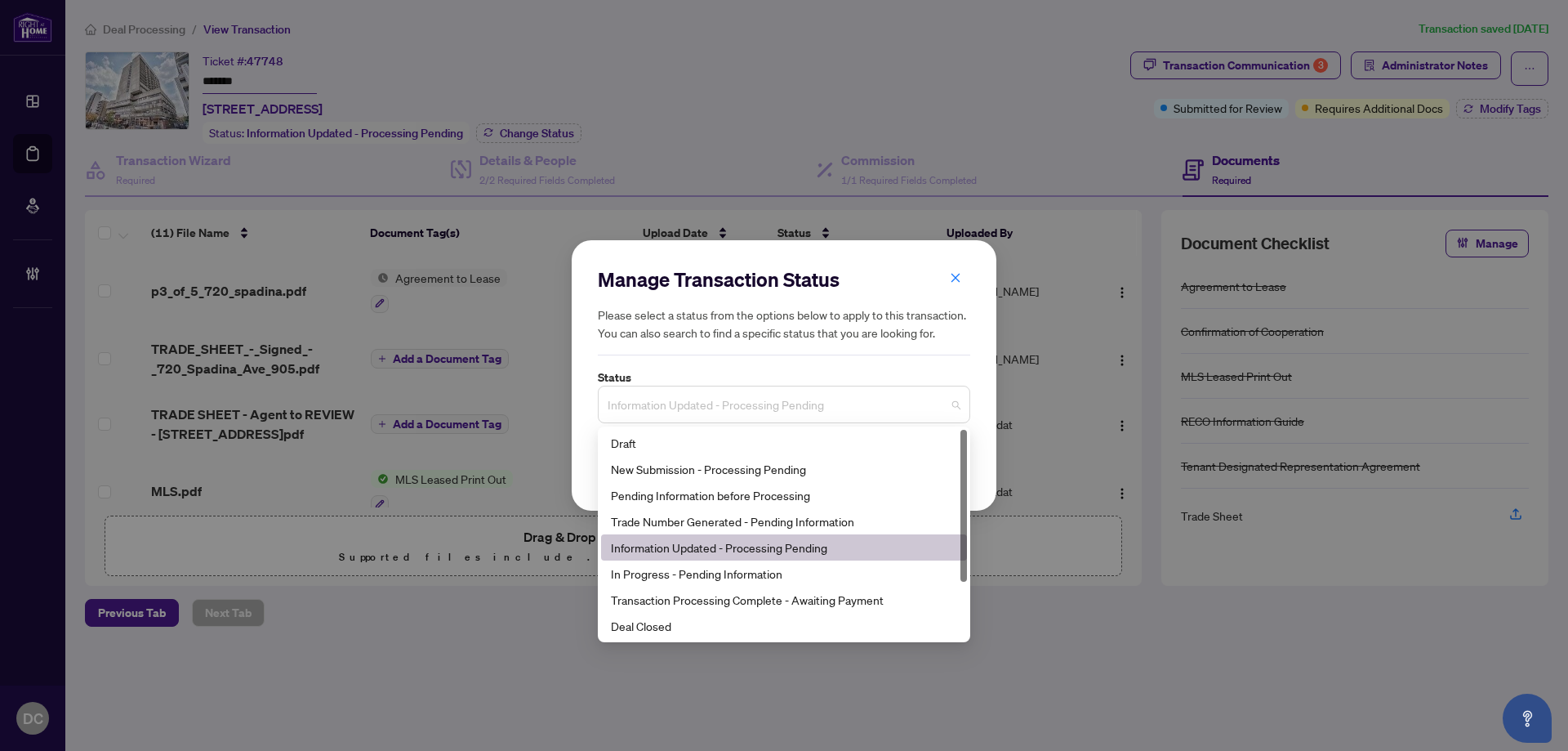
click at [772, 390] on span "Information Updated - Processing Pending" at bounding box center [784, 404] width 353 height 31
click at [659, 637] on div "Deal Closed" at bounding box center [784, 626] width 366 height 26
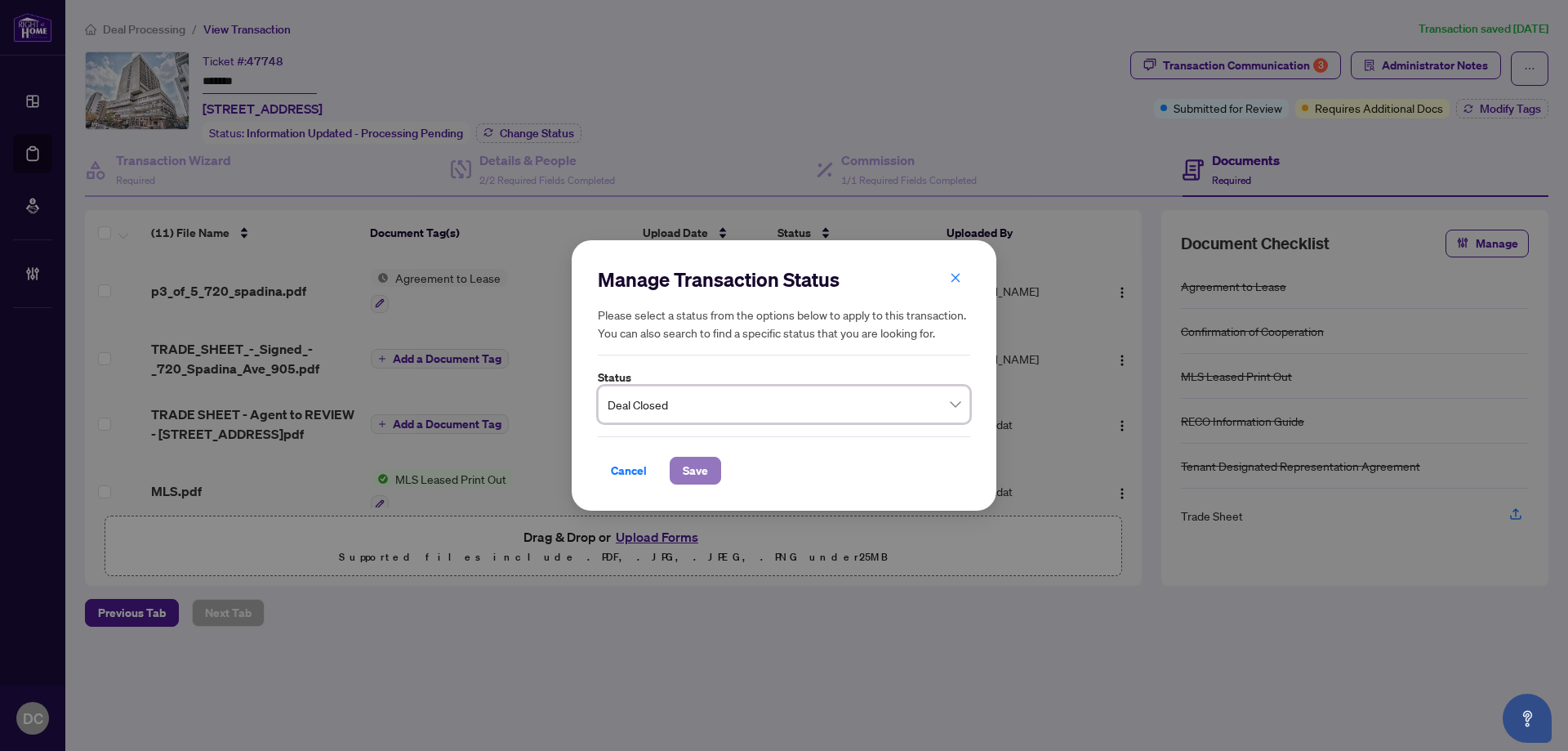
click at [693, 472] on span "Save" at bounding box center [695, 471] width 25 height 26
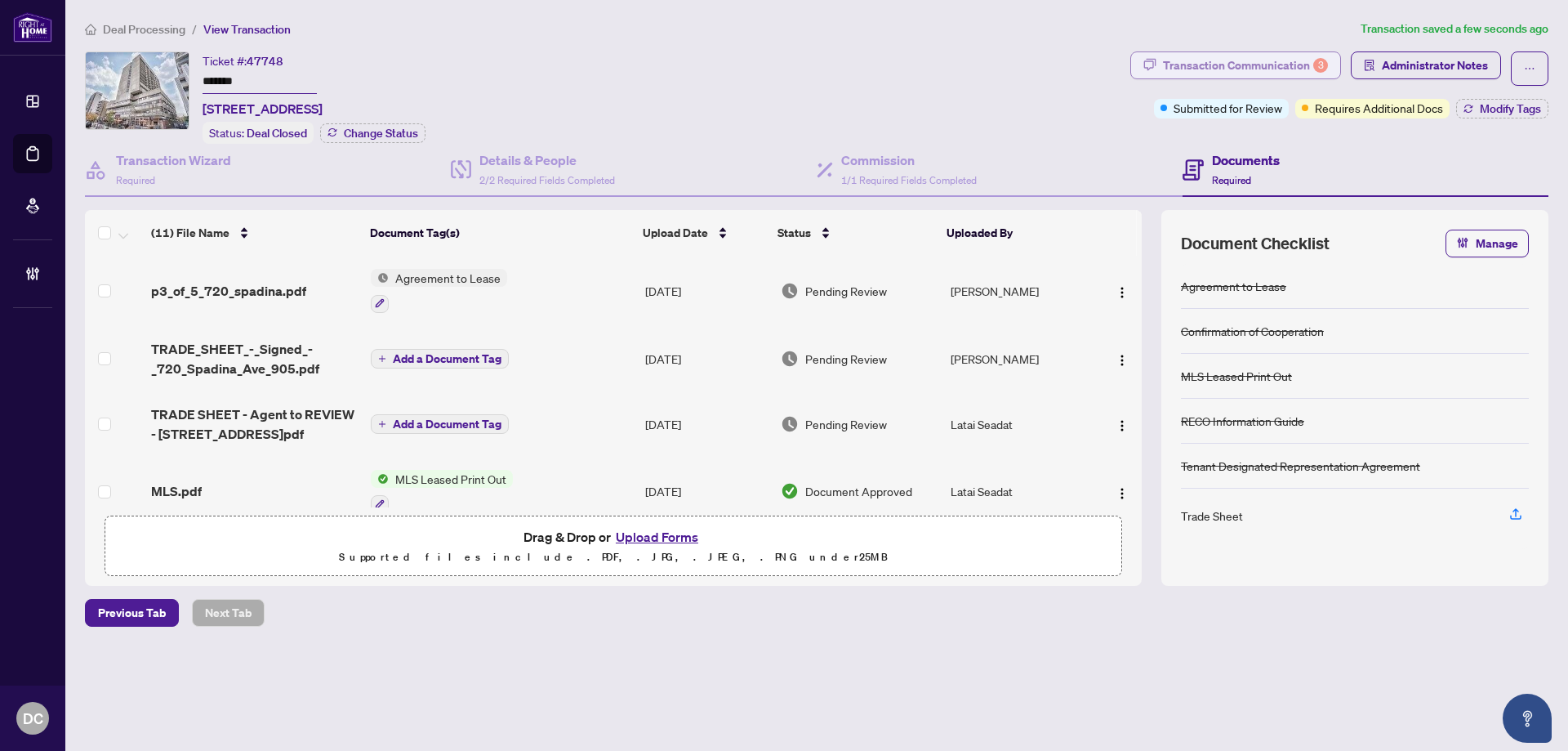
click at [1205, 66] on div "Transaction Communication 3" at bounding box center [1245, 66] width 165 height 26
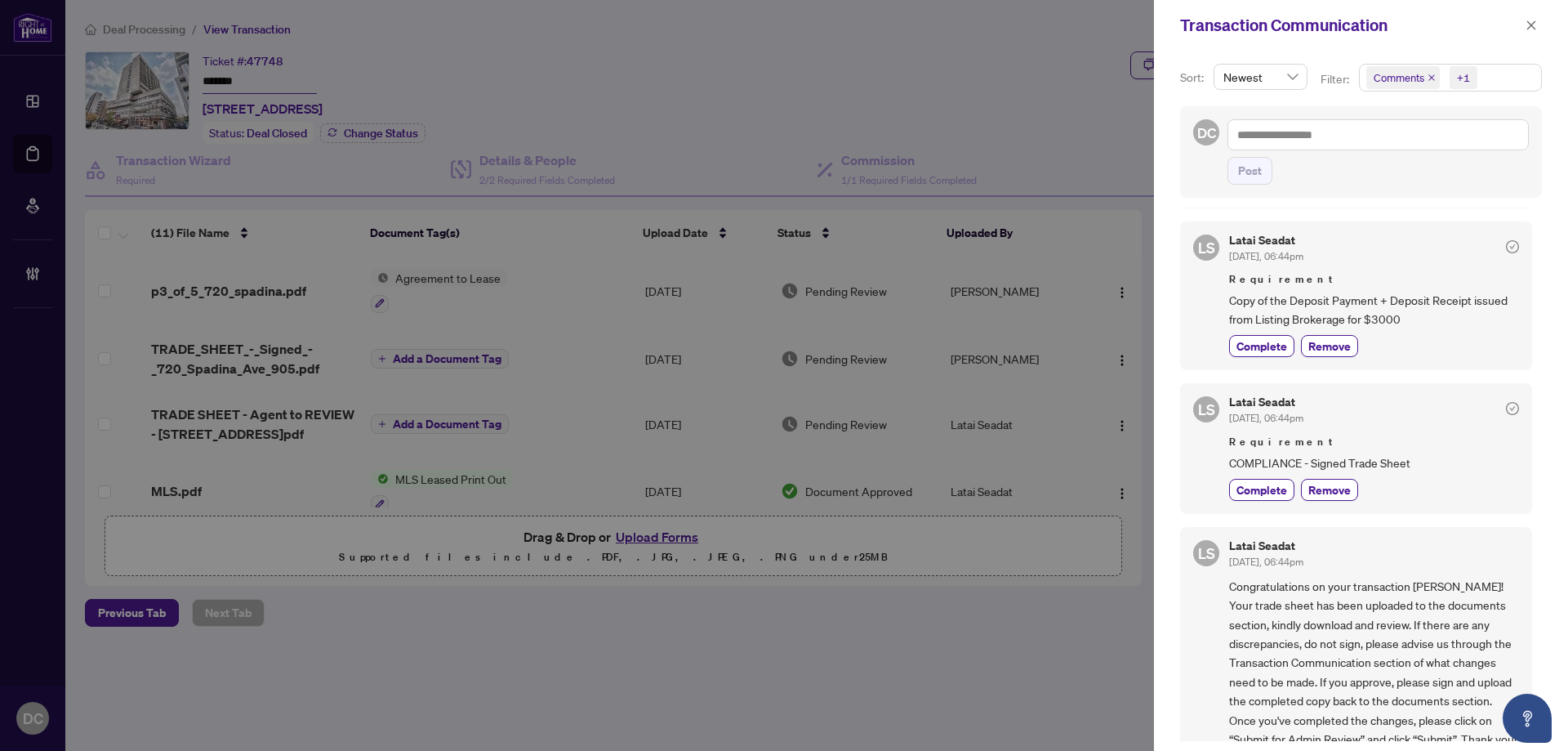
scroll to position [351, 0]
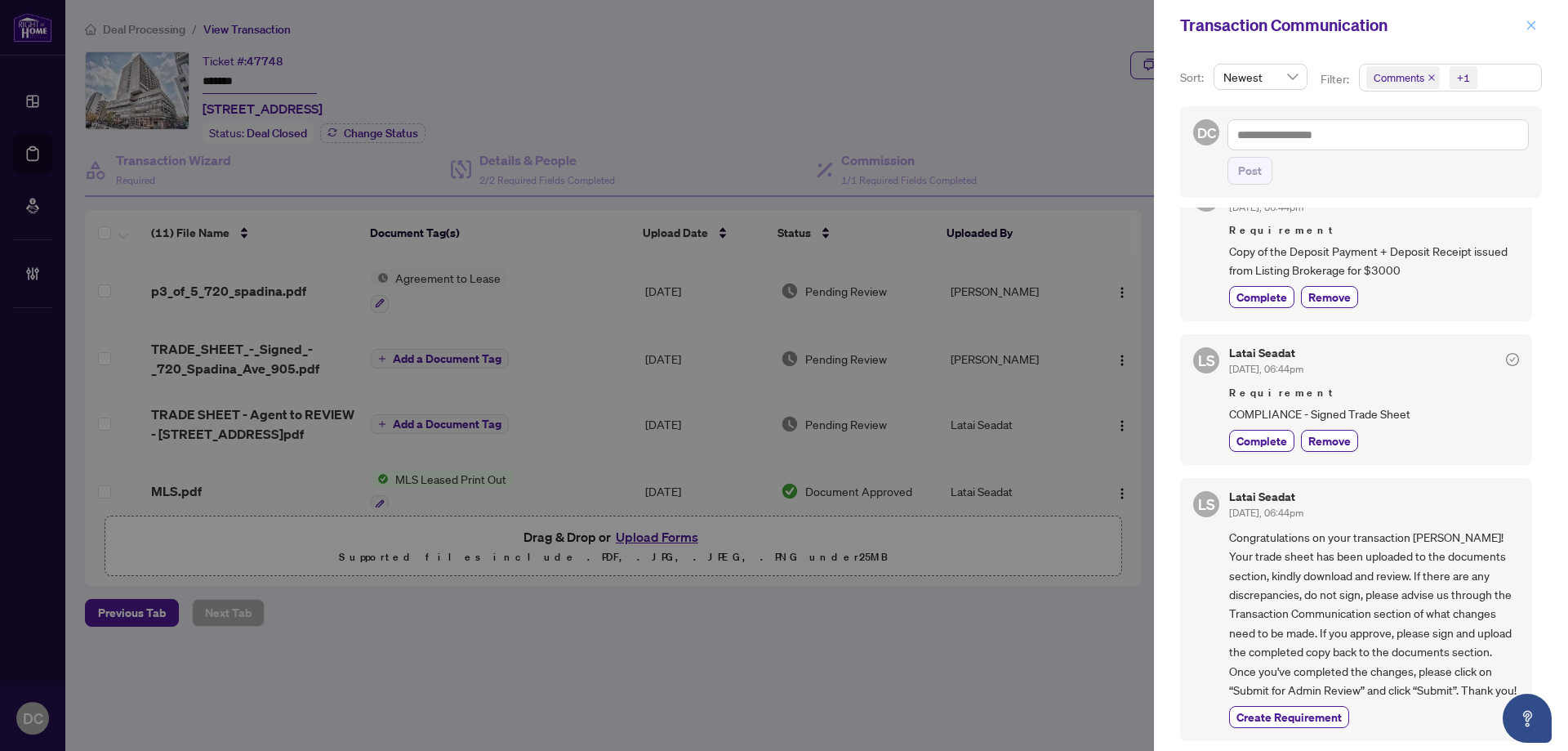
drag, startPoint x: 1538, startPoint y: 11, endPoint x: 1538, endPoint y: 27, distance: 16.0
click at [1538, 27] on div "Transaction Communication" at bounding box center [1361, 25] width 414 height 51
click at [1538, 27] on button "button" at bounding box center [1531, 24] width 22 height 20
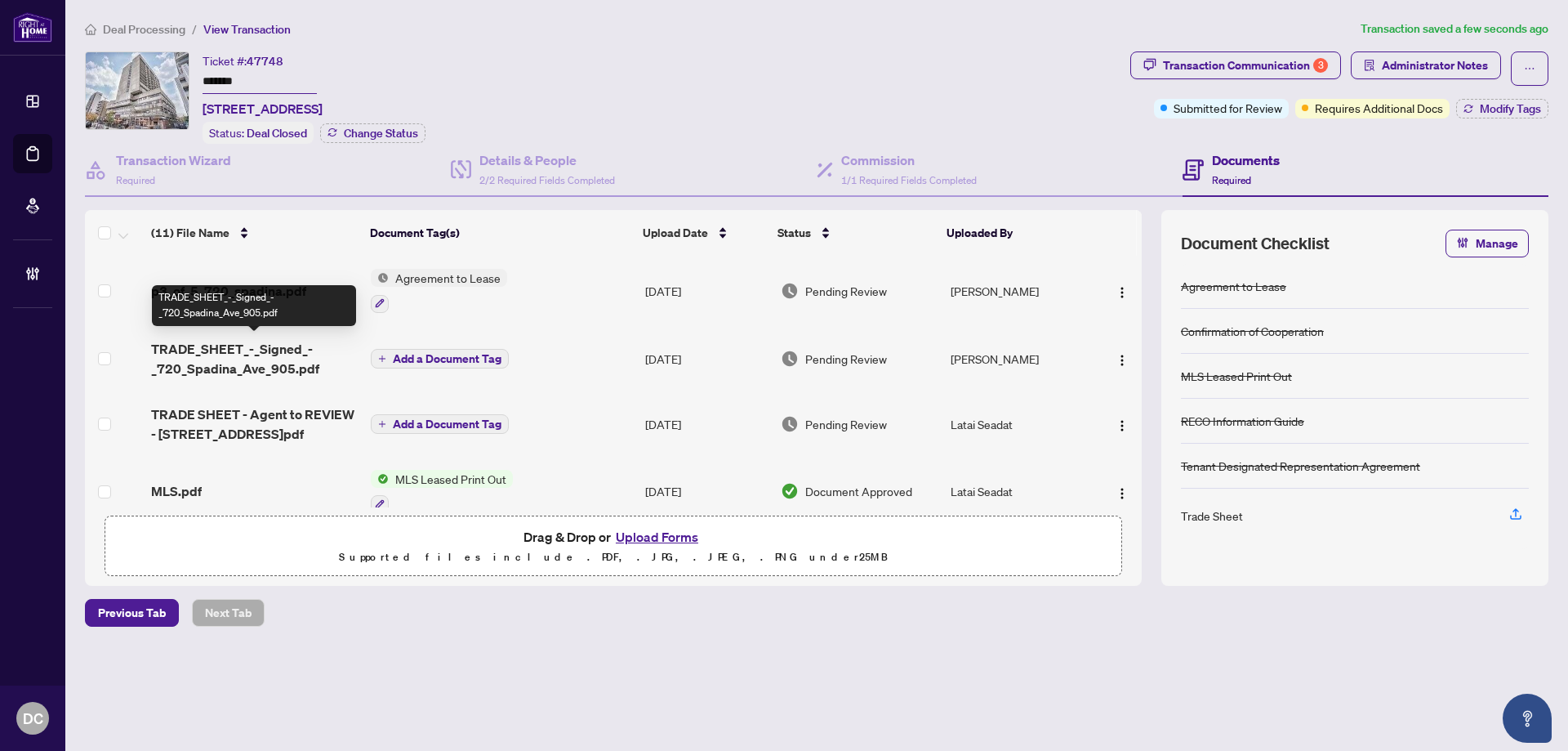
click at [230, 349] on span "TRADE_SHEET_-_Signed_-_720_Spadina_Ave_905.pdf" at bounding box center [253, 359] width 206 height 40
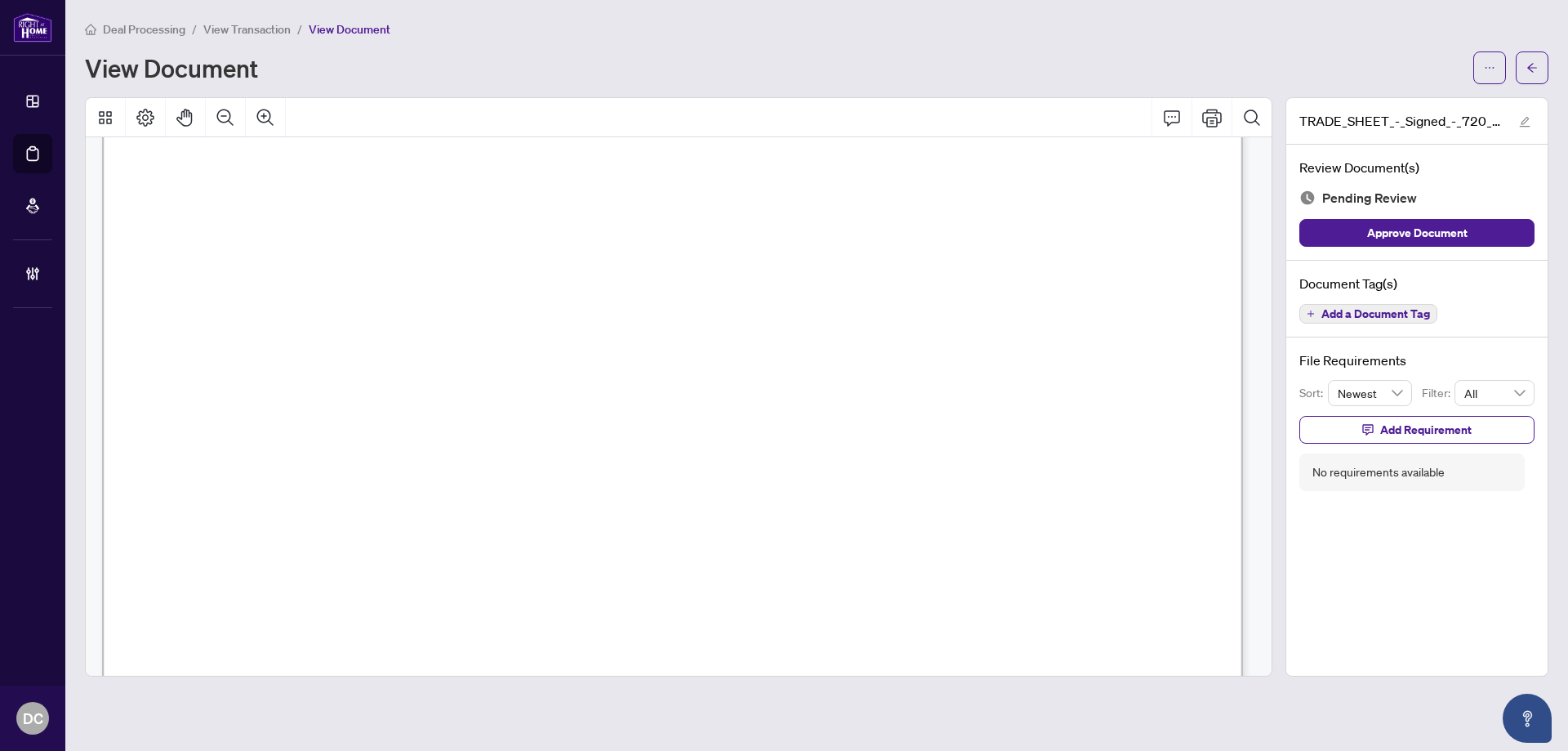
scroll to position [572, 0]
click at [1530, 70] on icon "arrow-left" at bounding box center [1532, 68] width 9 height 9
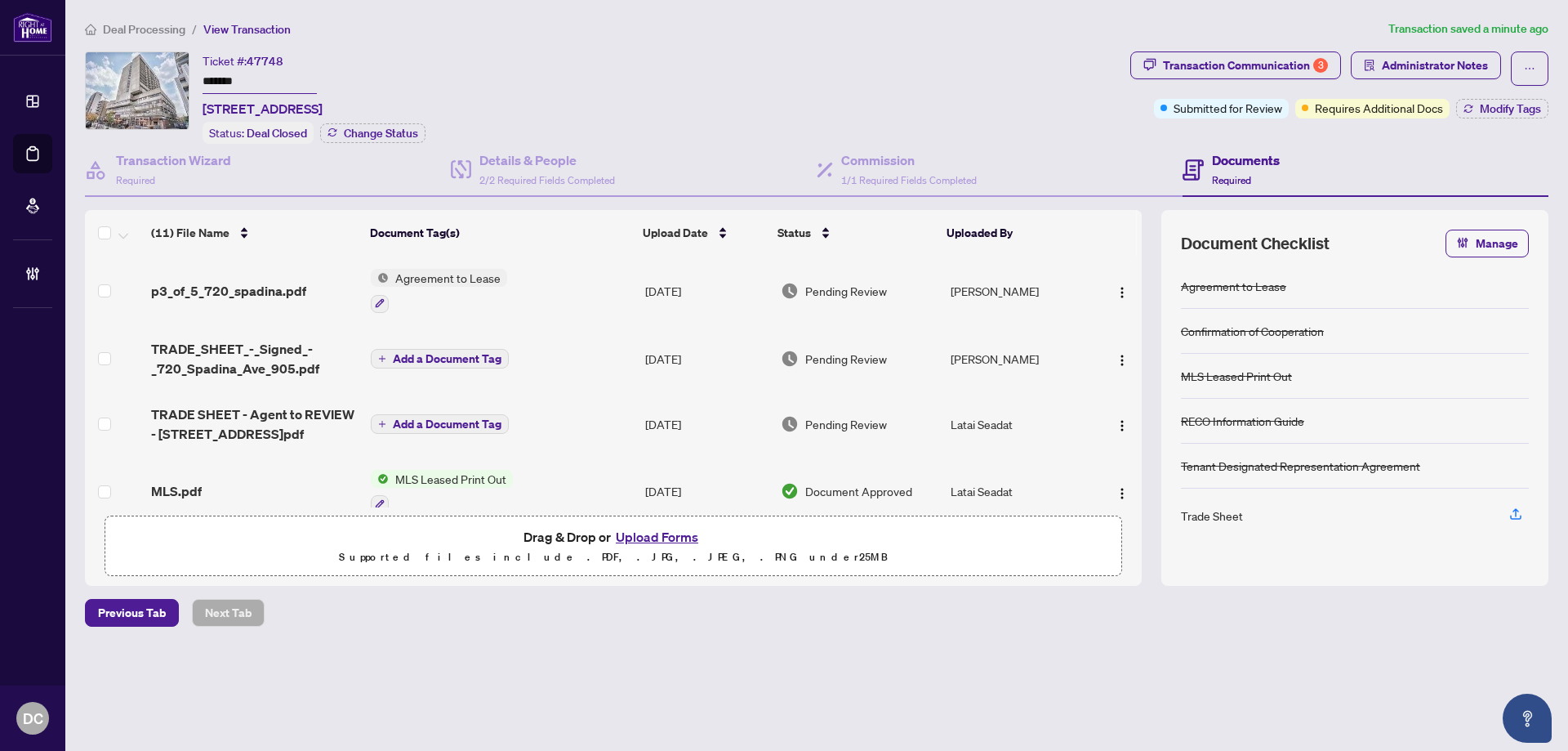
click at [575, 353] on td "Add a Document Tag" at bounding box center [501, 358] width 274 height 65
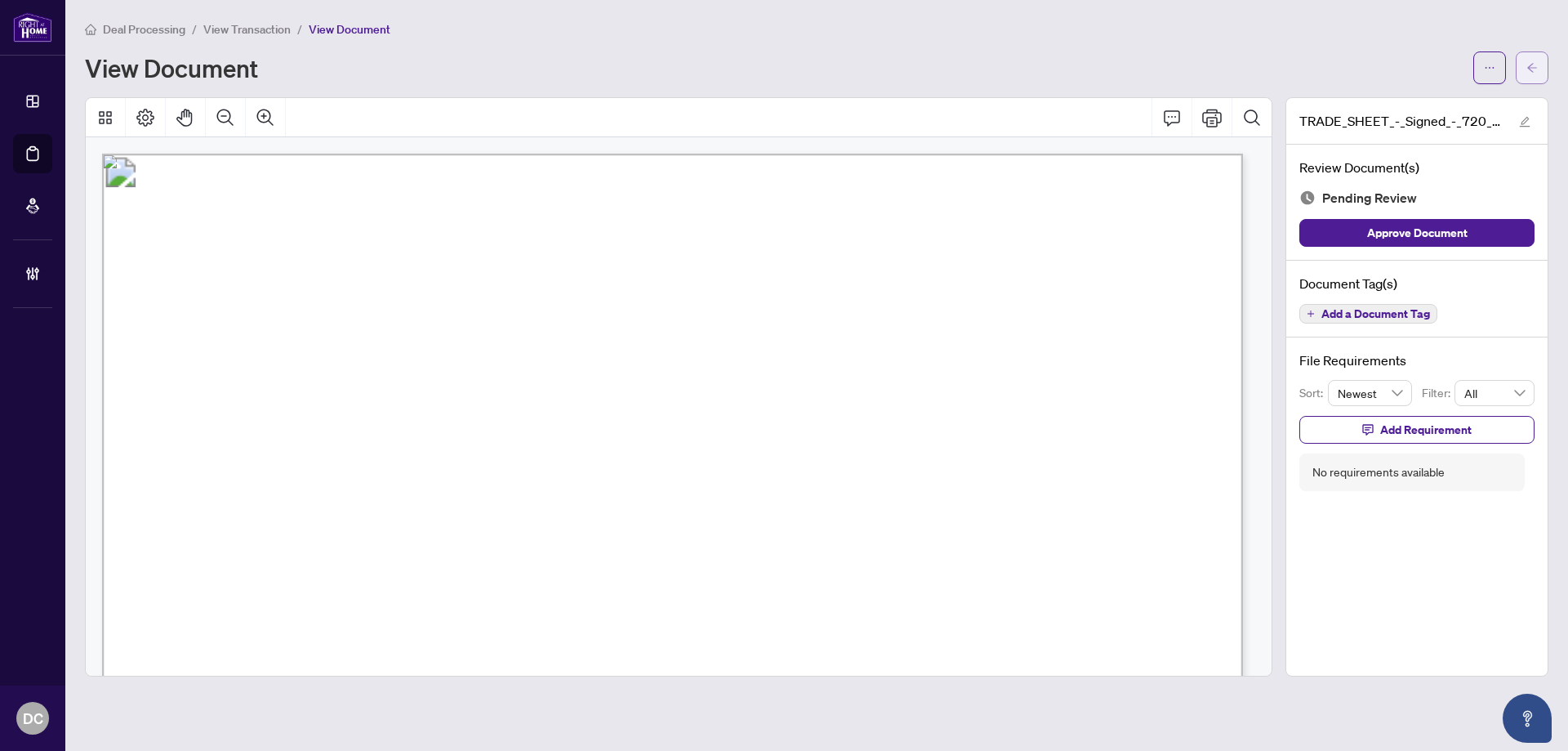
click at [1516, 61] on button "button" at bounding box center [1532, 68] width 33 height 33
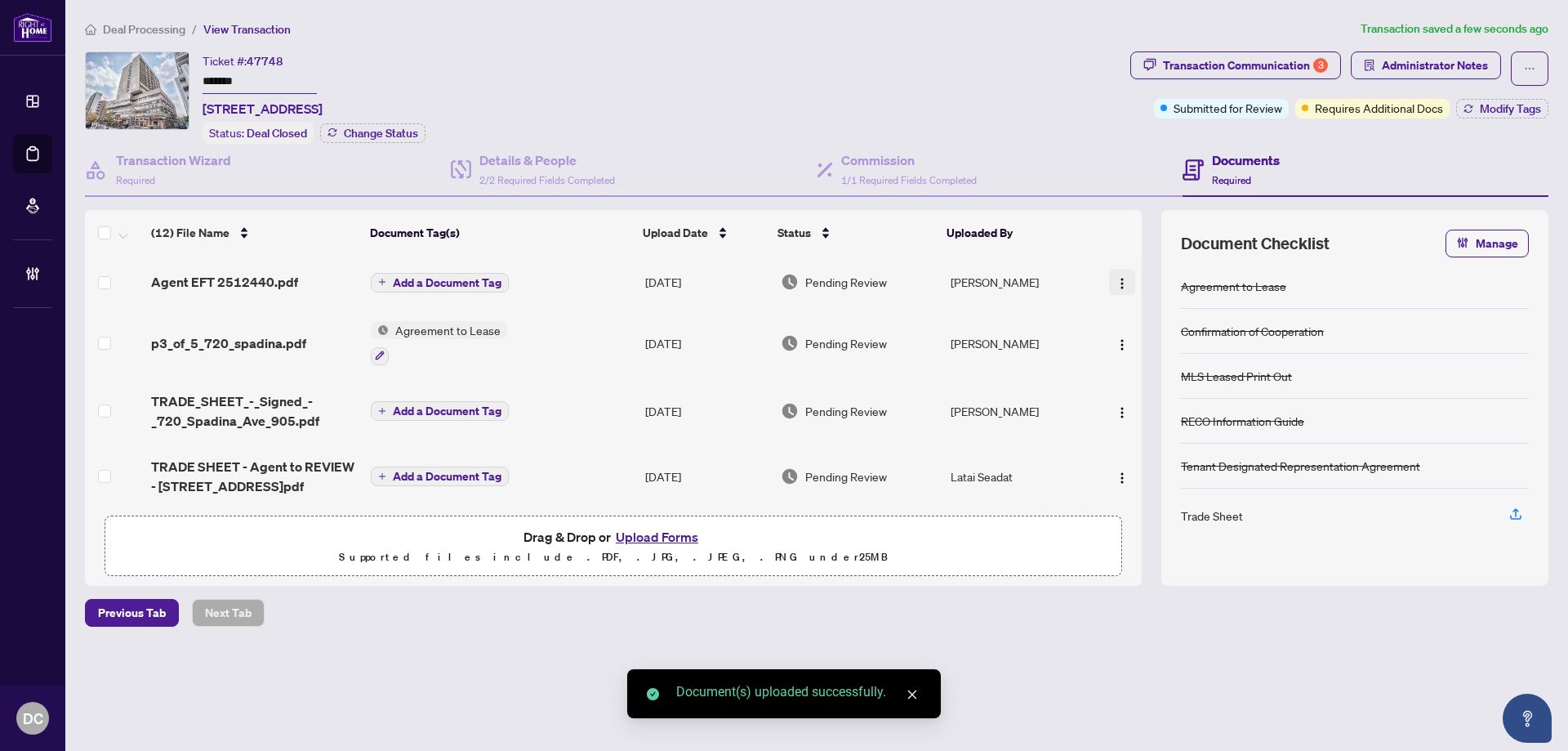
click at [1120, 291] on button "button" at bounding box center [1123, 282] width 26 height 26
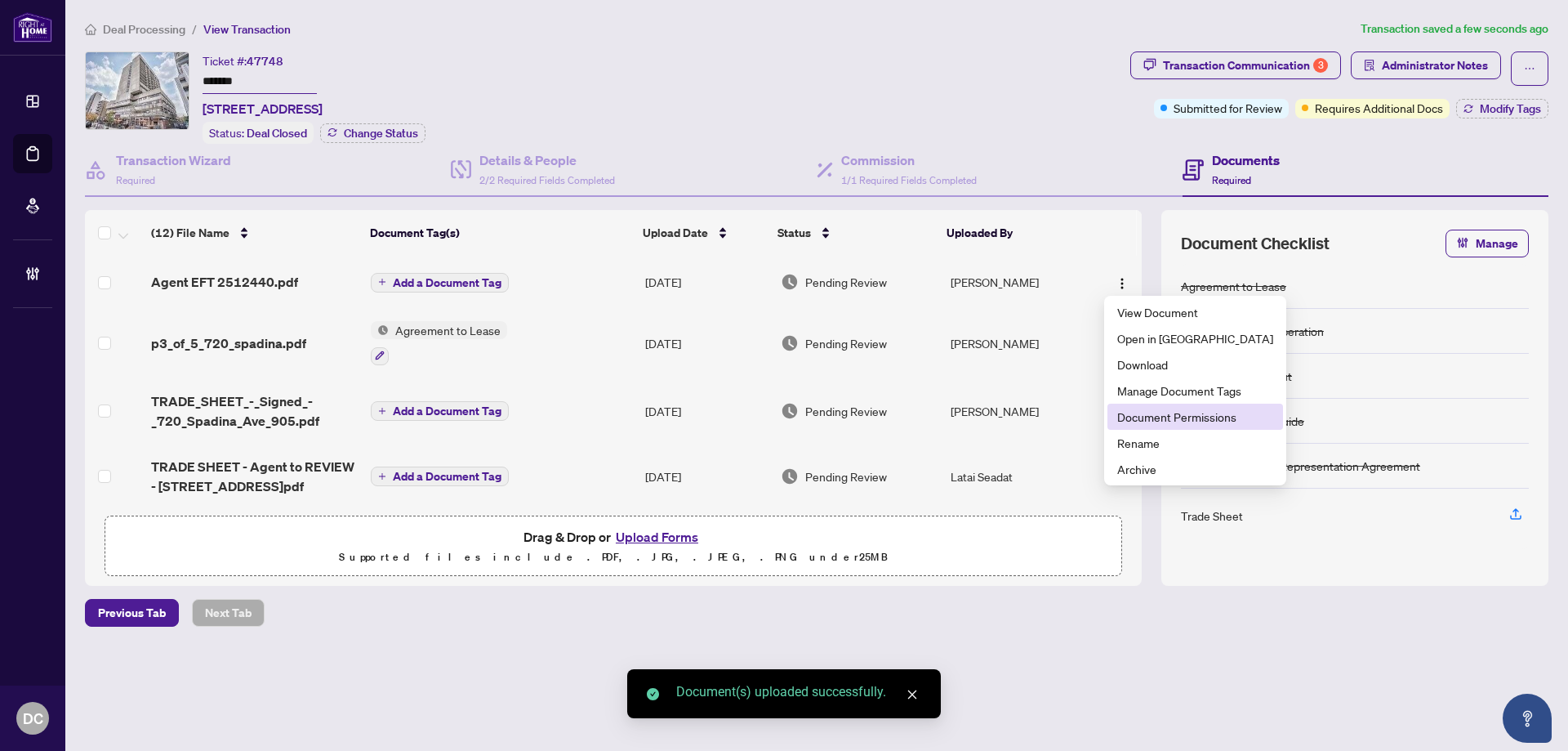
click at [1157, 422] on span "Document Permissions" at bounding box center [1195, 416] width 156 height 18
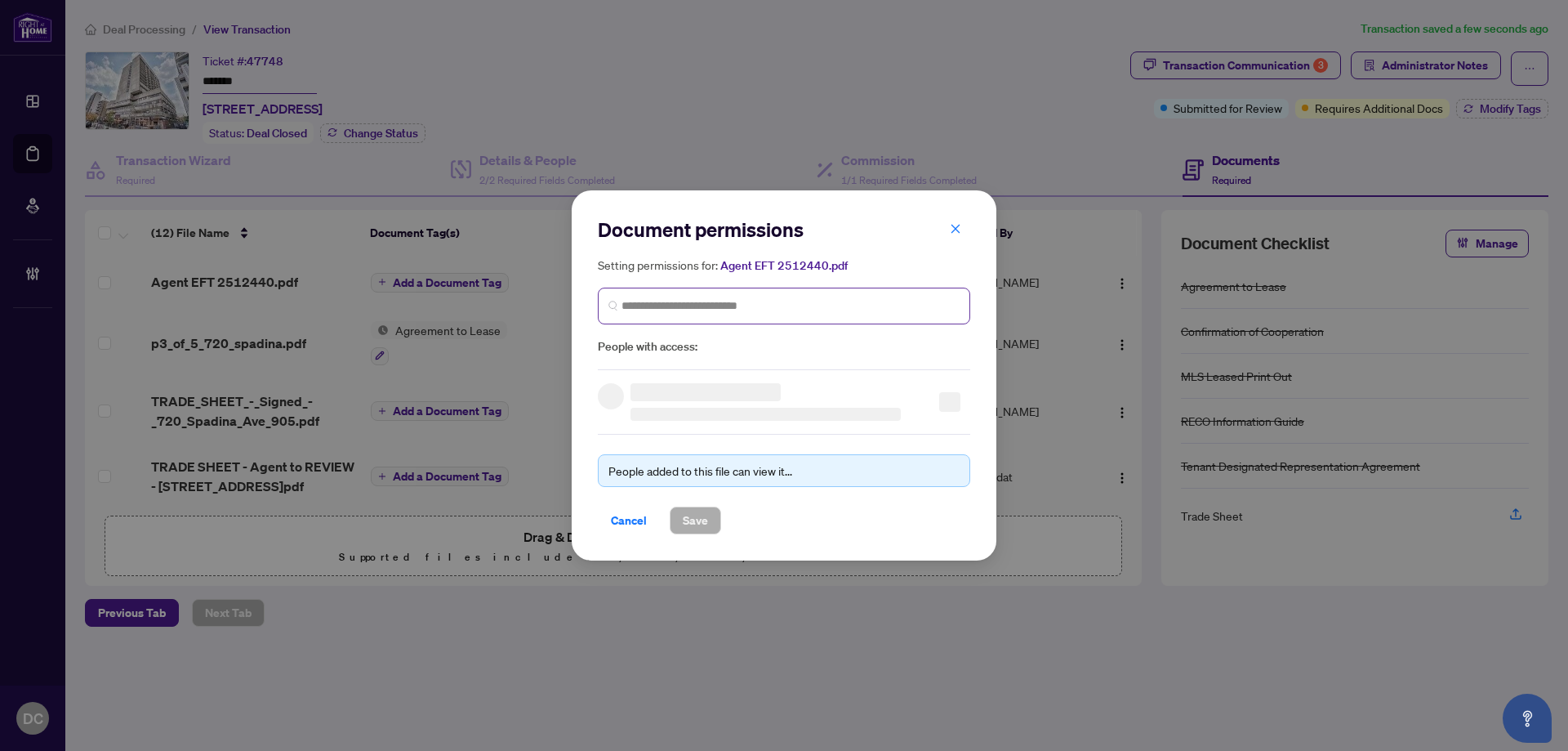
click at [752, 289] on span at bounding box center [784, 305] width 372 height 37
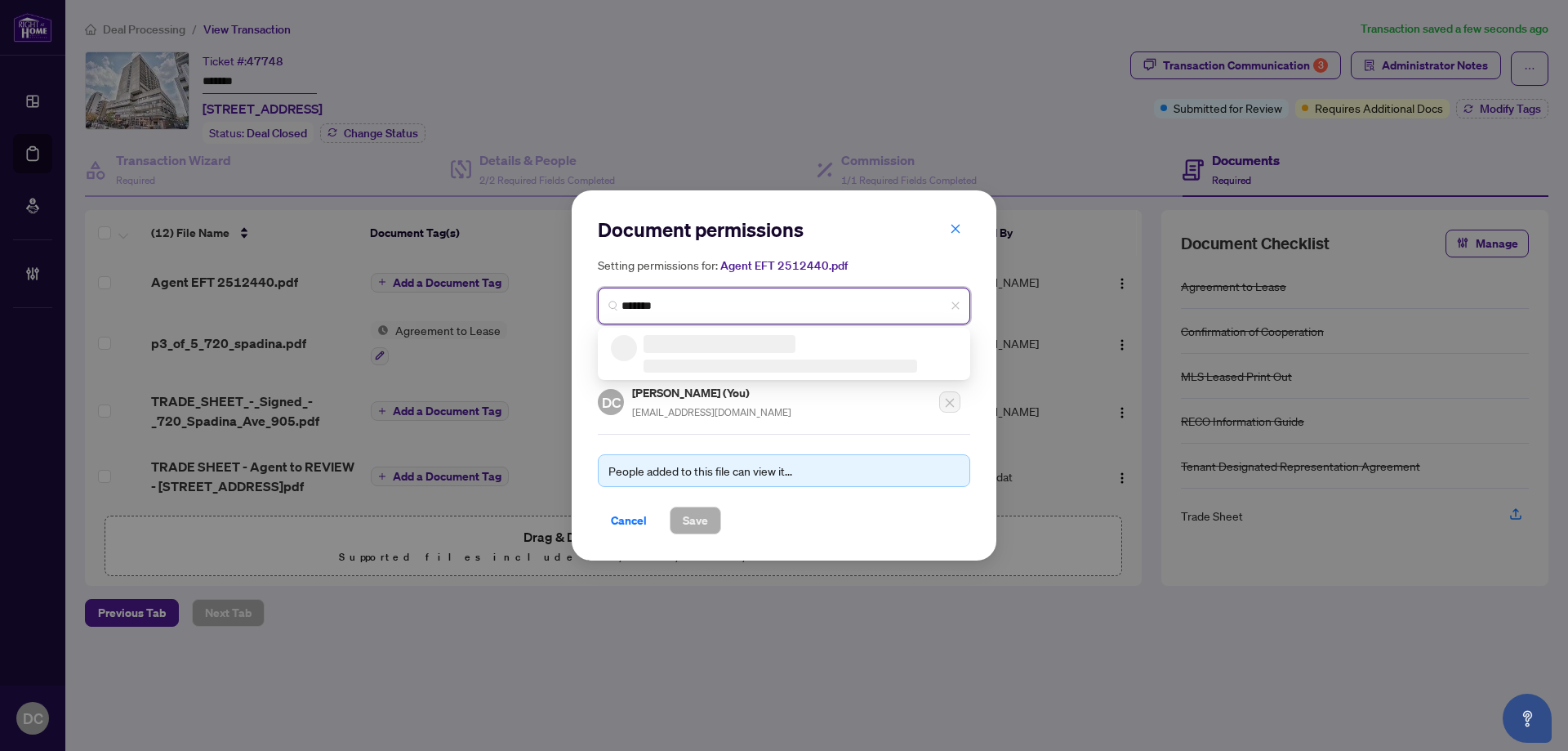
type input "********"
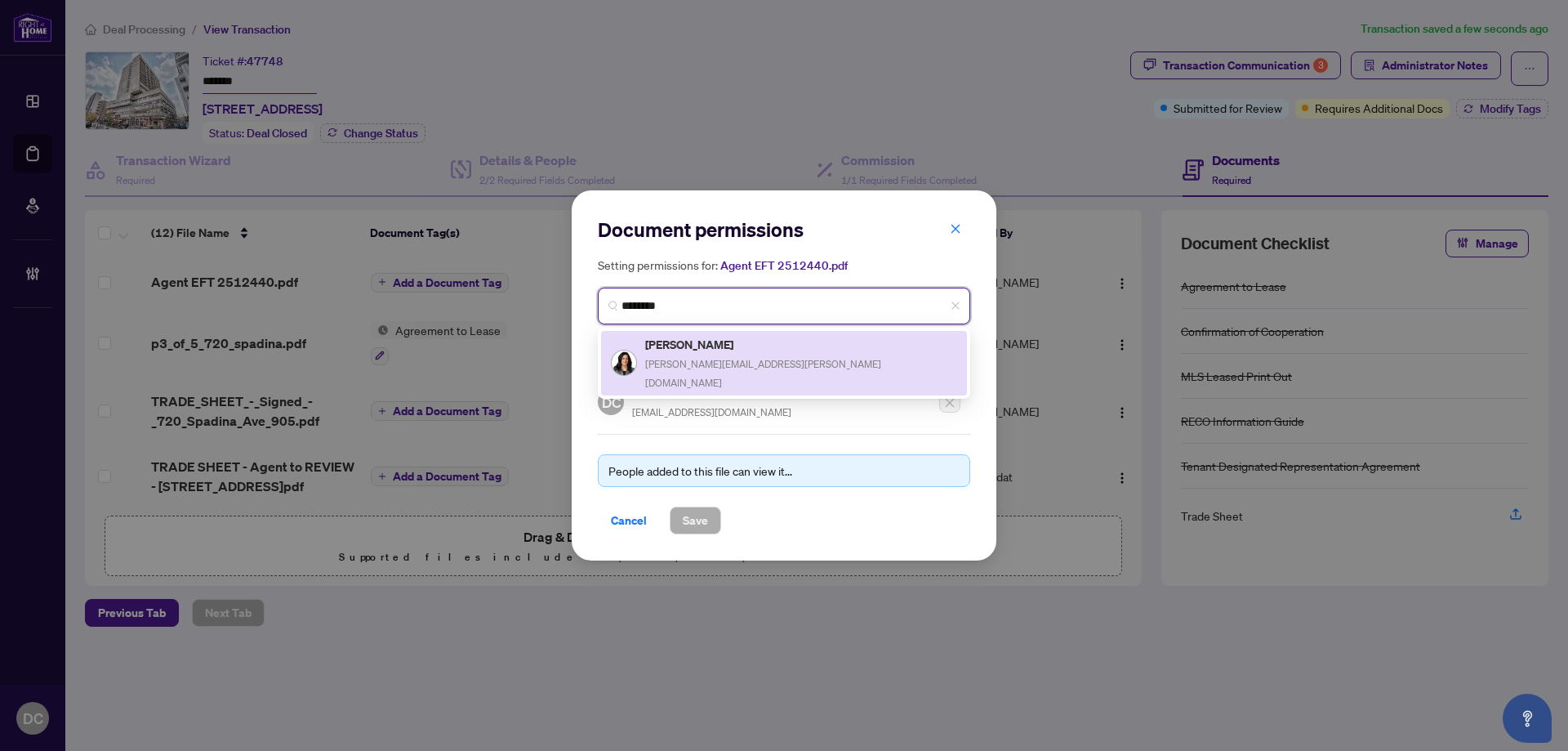
click at [708, 348] on h5 "Anita Pateva" at bounding box center [800, 345] width 312 height 19
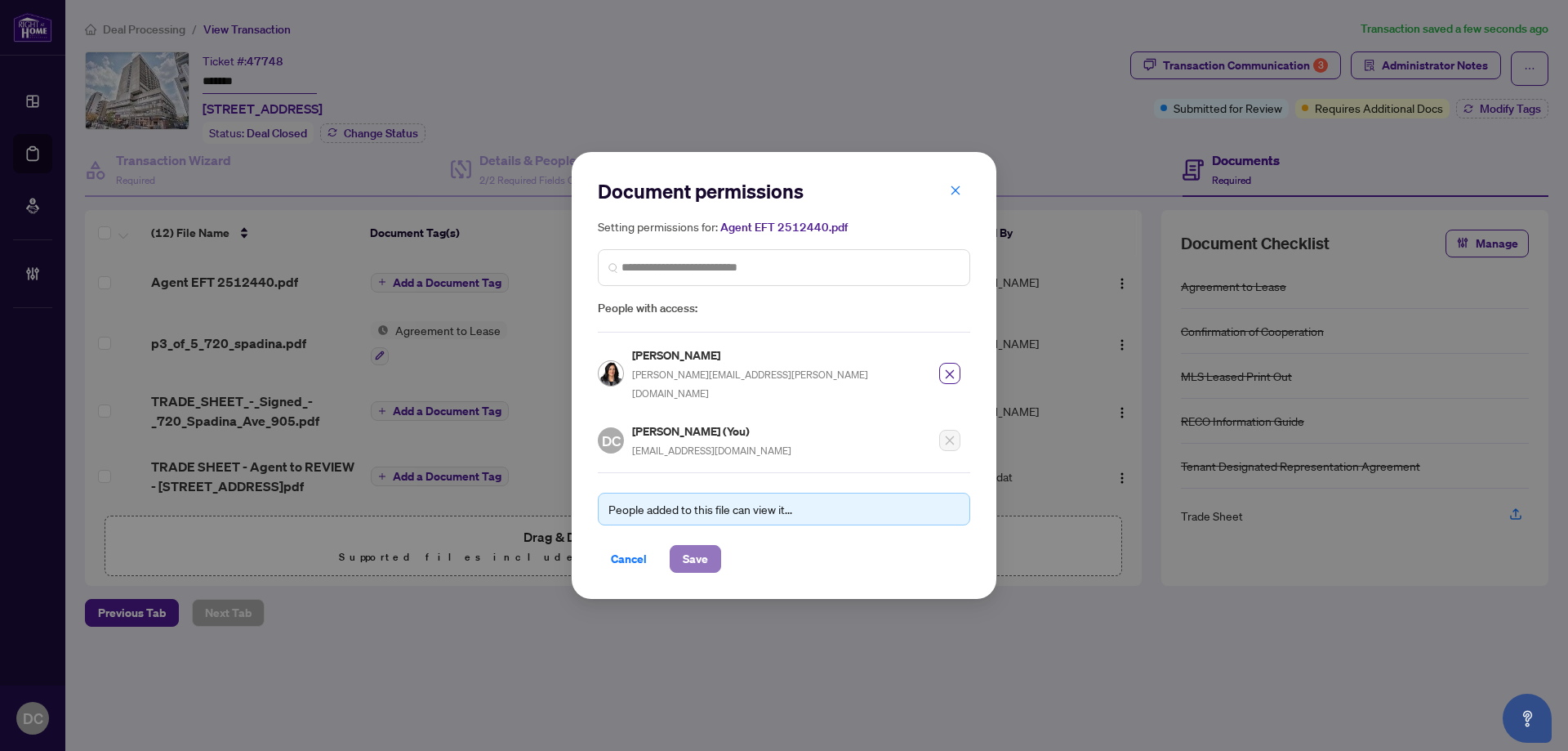
click at [676, 545] on button "Save" at bounding box center [695, 558] width 52 height 27
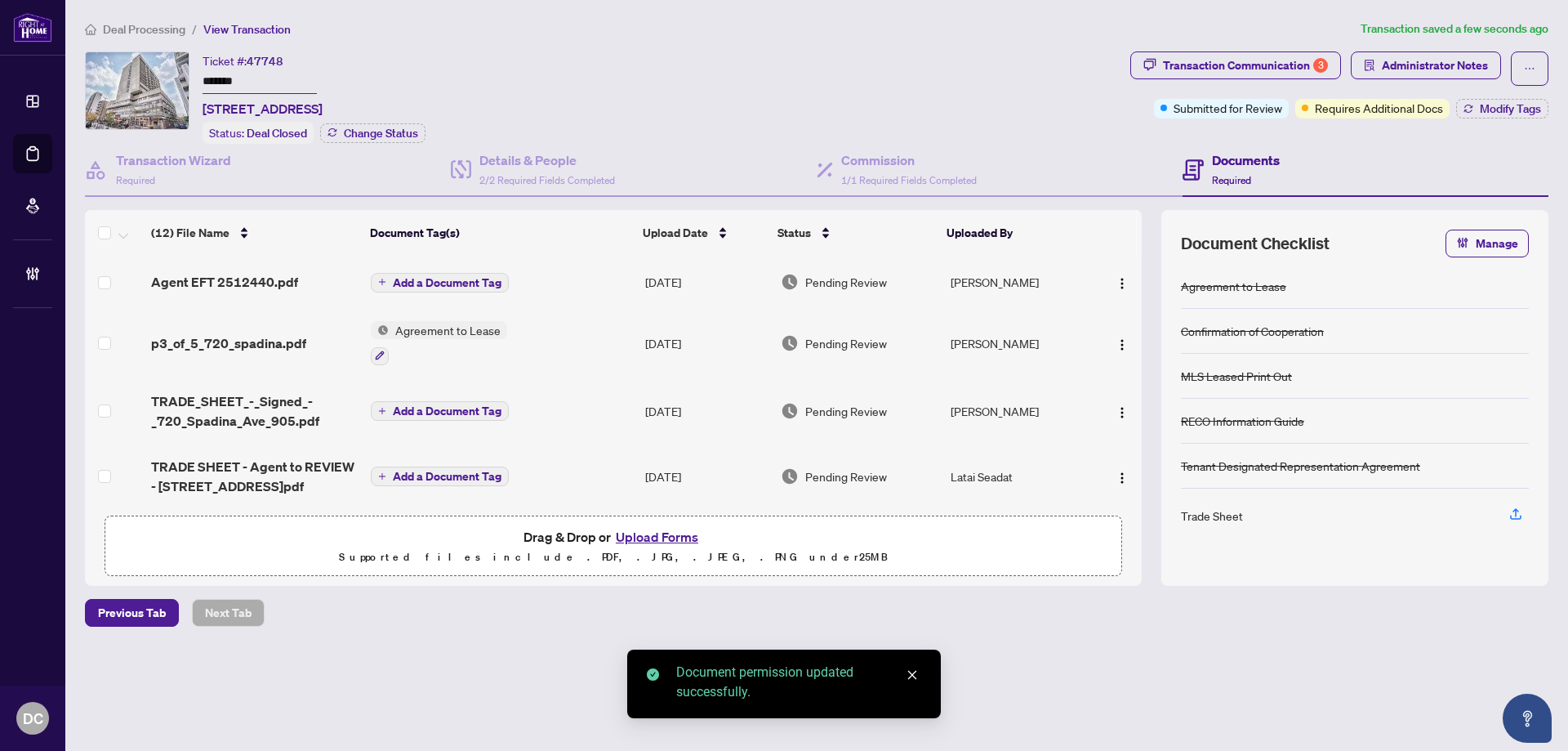
click at [474, 278] on span "Add a Document Tag" at bounding box center [446, 283] width 108 height 11
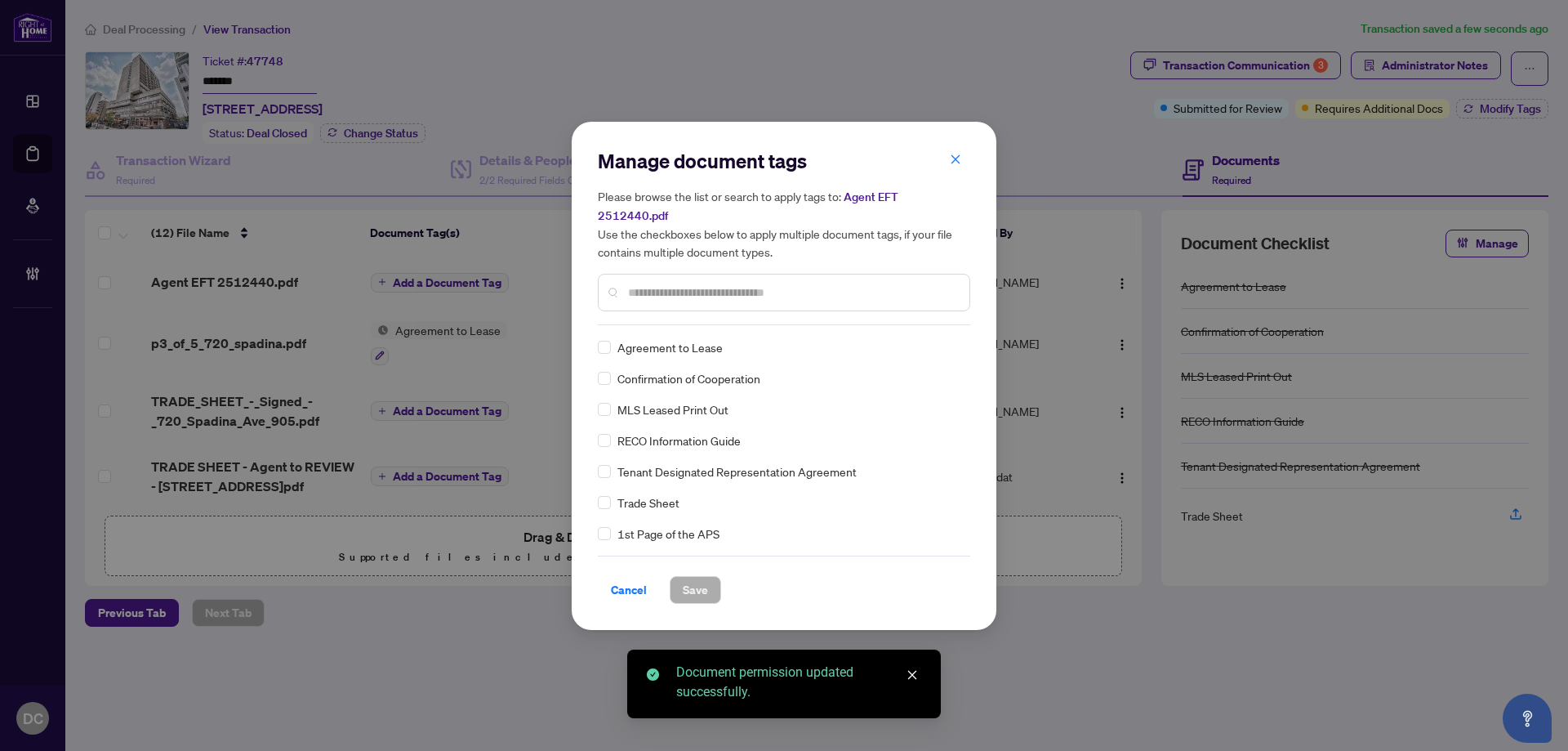
click at [858, 313] on div "Manage document tags Please browse the list or search to apply tags to: Agent E…" at bounding box center [784, 237] width 372 height 177
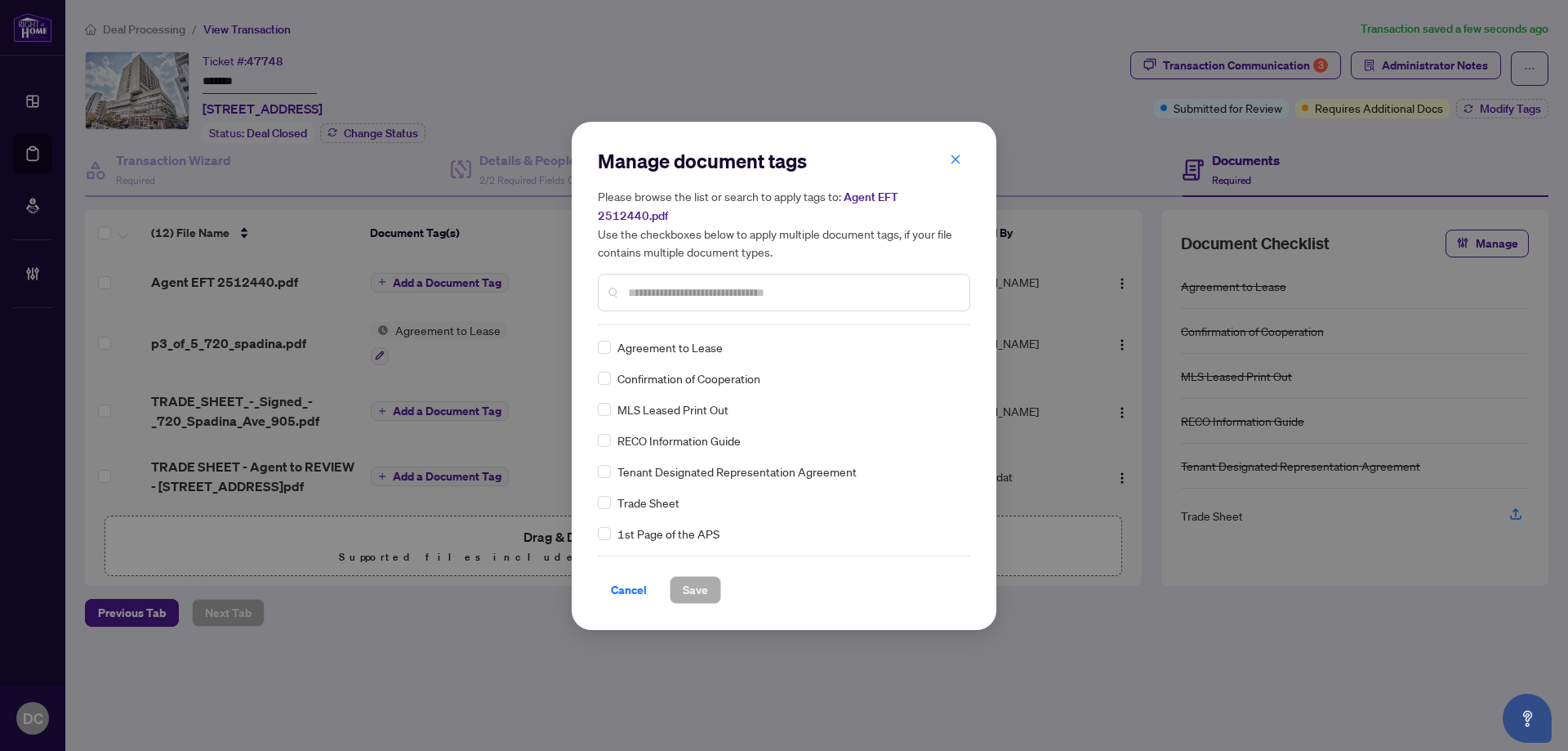
click at [883, 291] on div at bounding box center [784, 293] width 372 height 38
click at [888, 284] on input "text" at bounding box center [792, 292] width 329 height 18
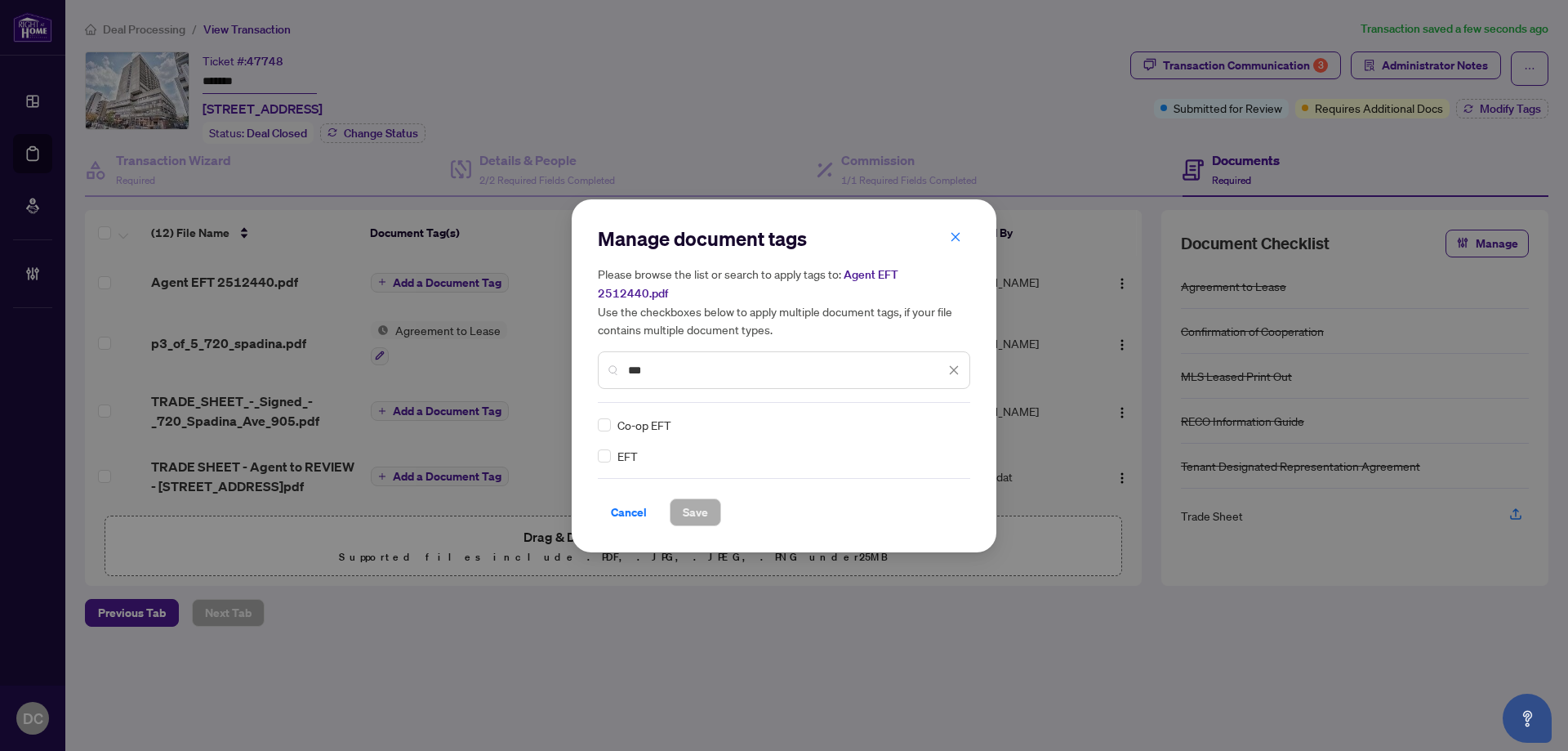
type input "***"
click at [941, 416] on img at bounding box center [936, 424] width 16 height 16
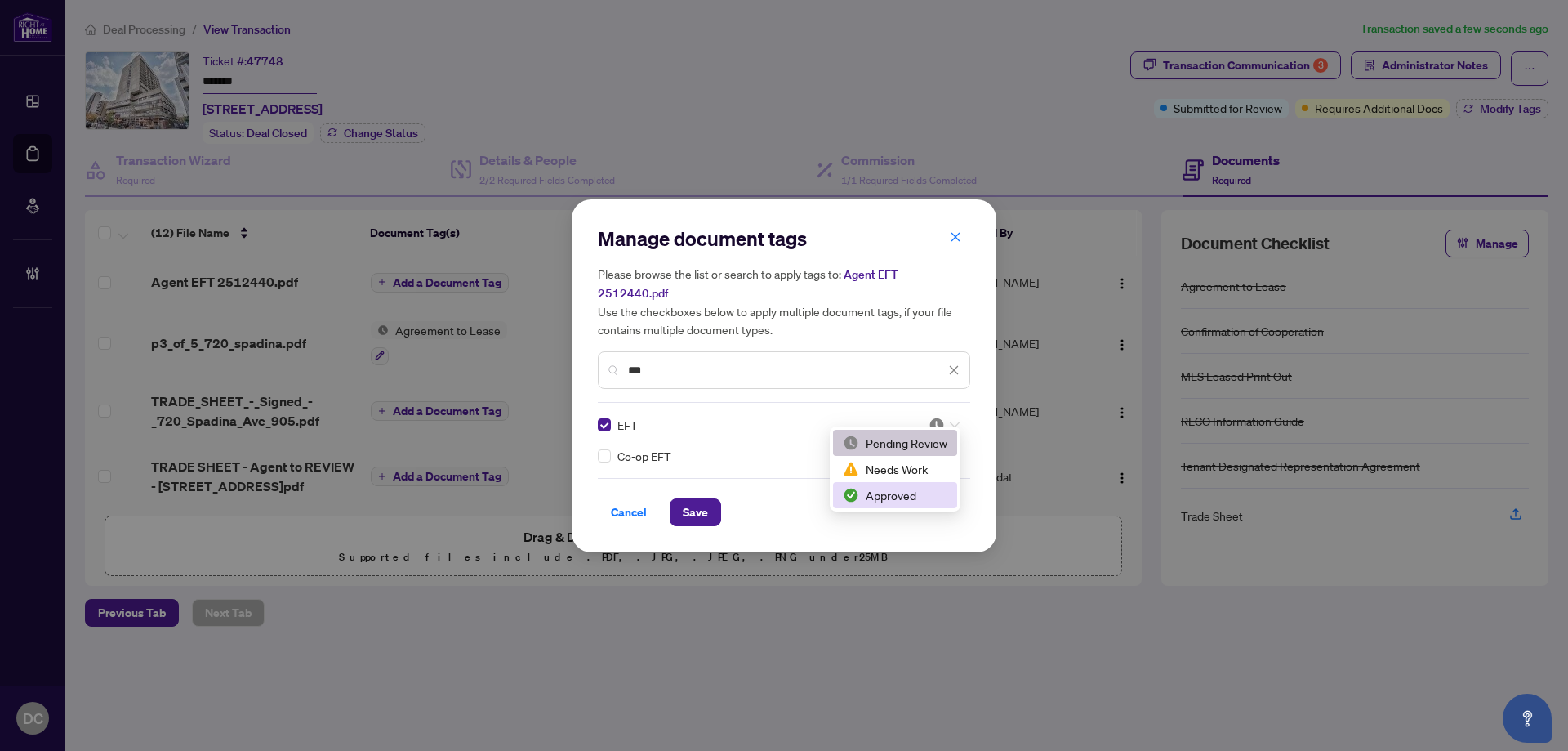
click at [895, 490] on div "Approved" at bounding box center [895, 495] width 105 height 18
click at [704, 499] on span "Save" at bounding box center [695, 513] width 25 height 26
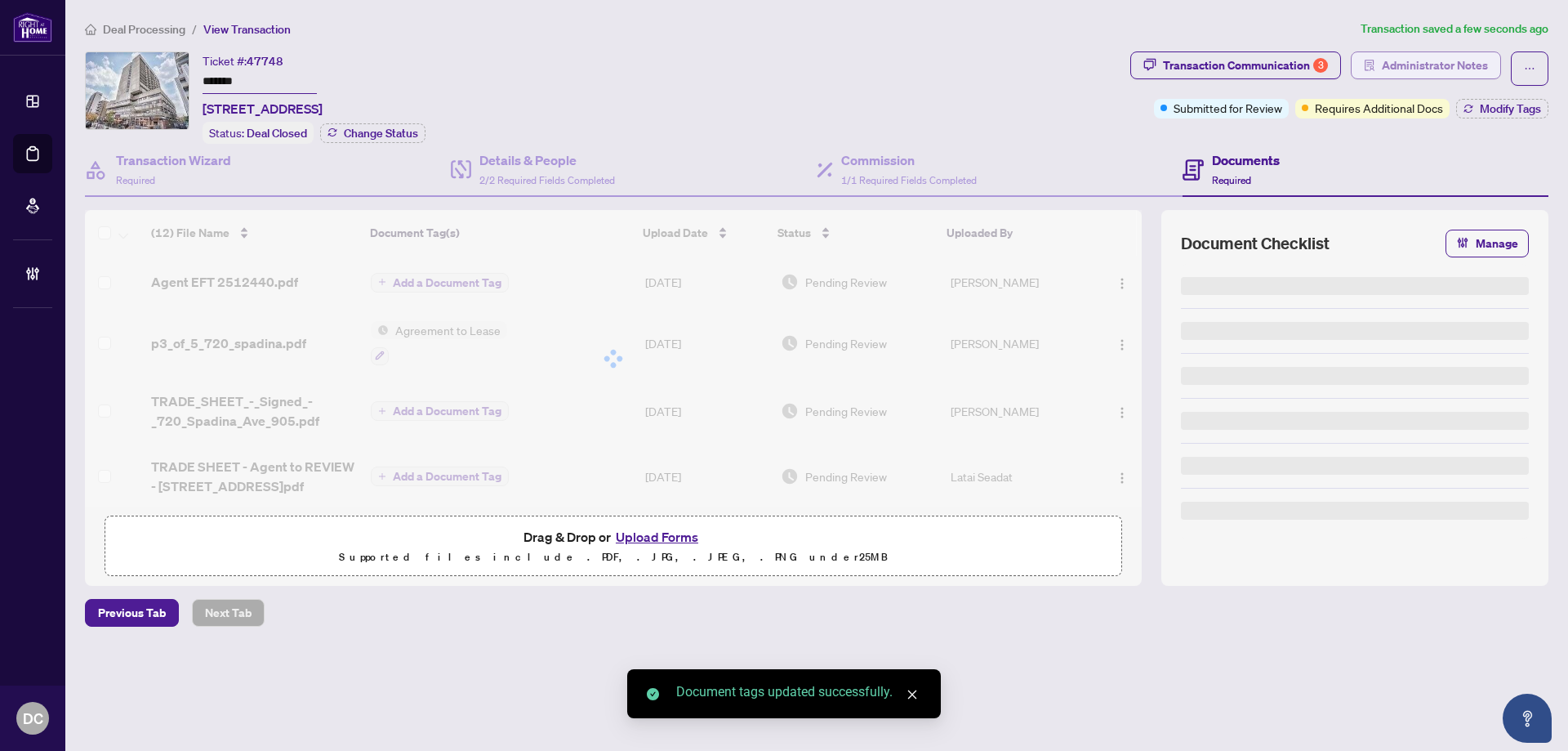
click at [1446, 73] on span "Administrator Notes" at bounding box center [1434, 66] width 106 height 26
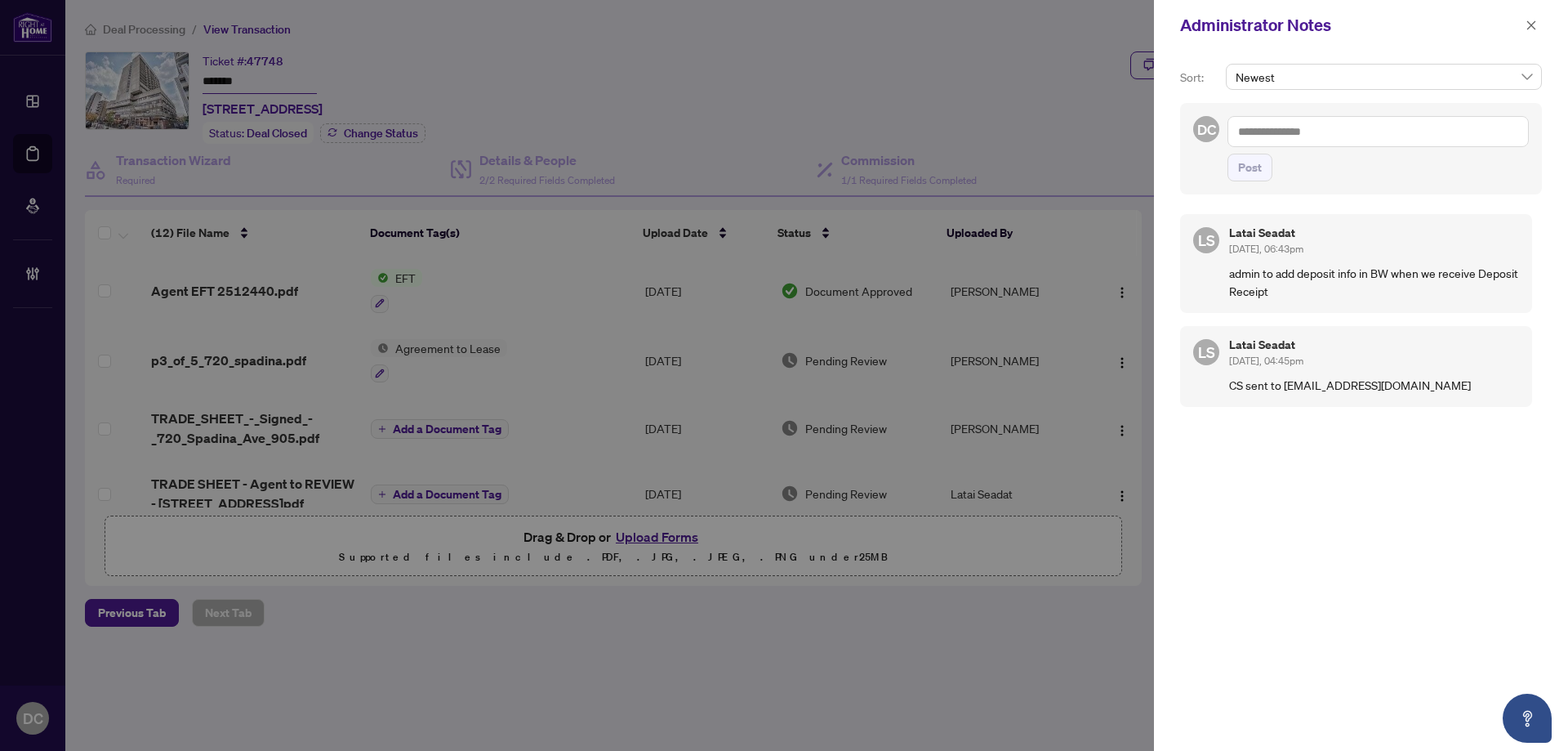
click at [1315, 139] on textarea at bounding box center [1379, 131] width 301 height 31
paste textarea "**********"
type textarea "**********"
click at [1270, 177] on button "Post" at bounding box center [1251, 167] width 45 height 27
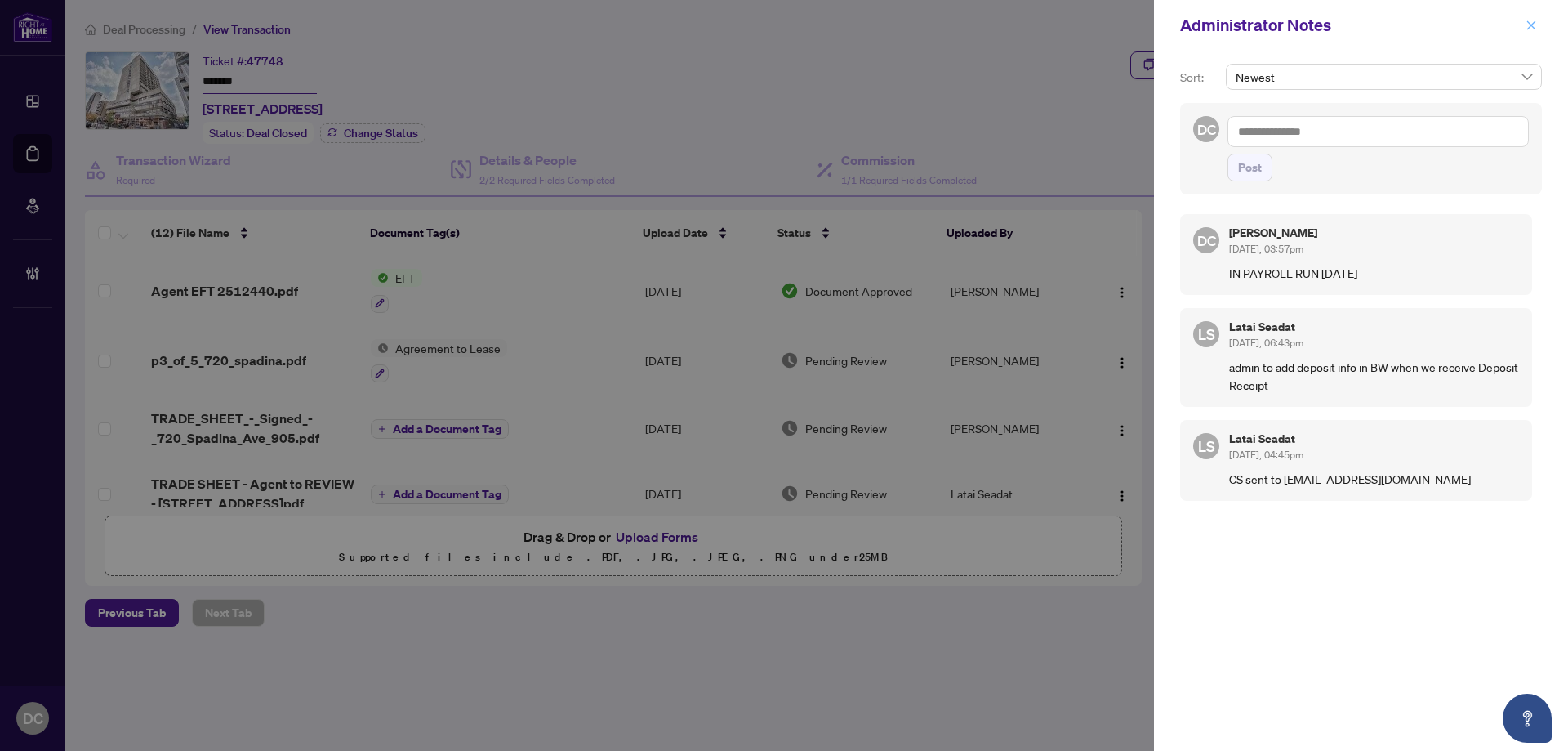
click at [1535, 25] on icon "close" at bounding box center [1531, 25] width 11 height 11
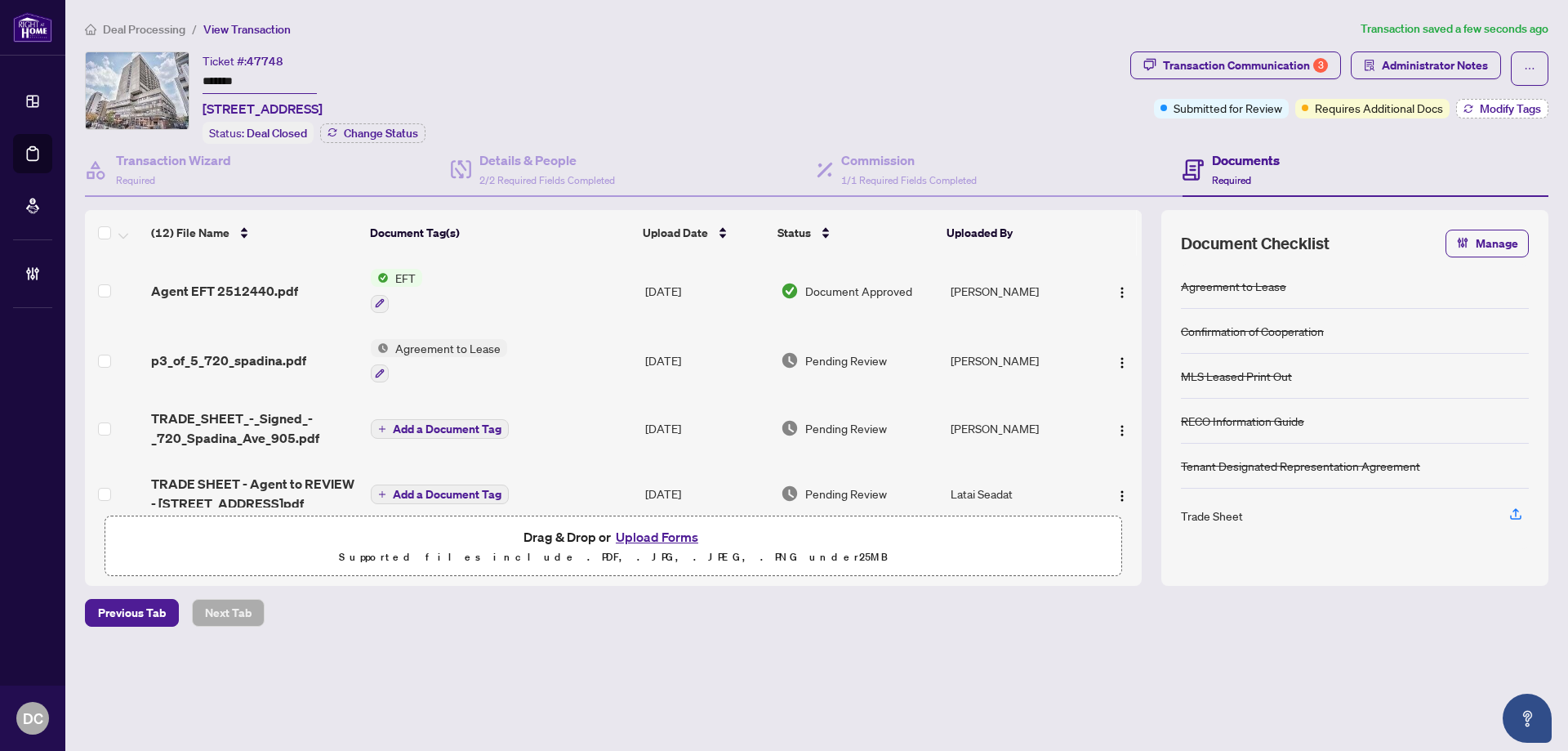
click at [1495, 108] on span "Modify Tags" at bounding box center [1511, 108] width 61 height 11
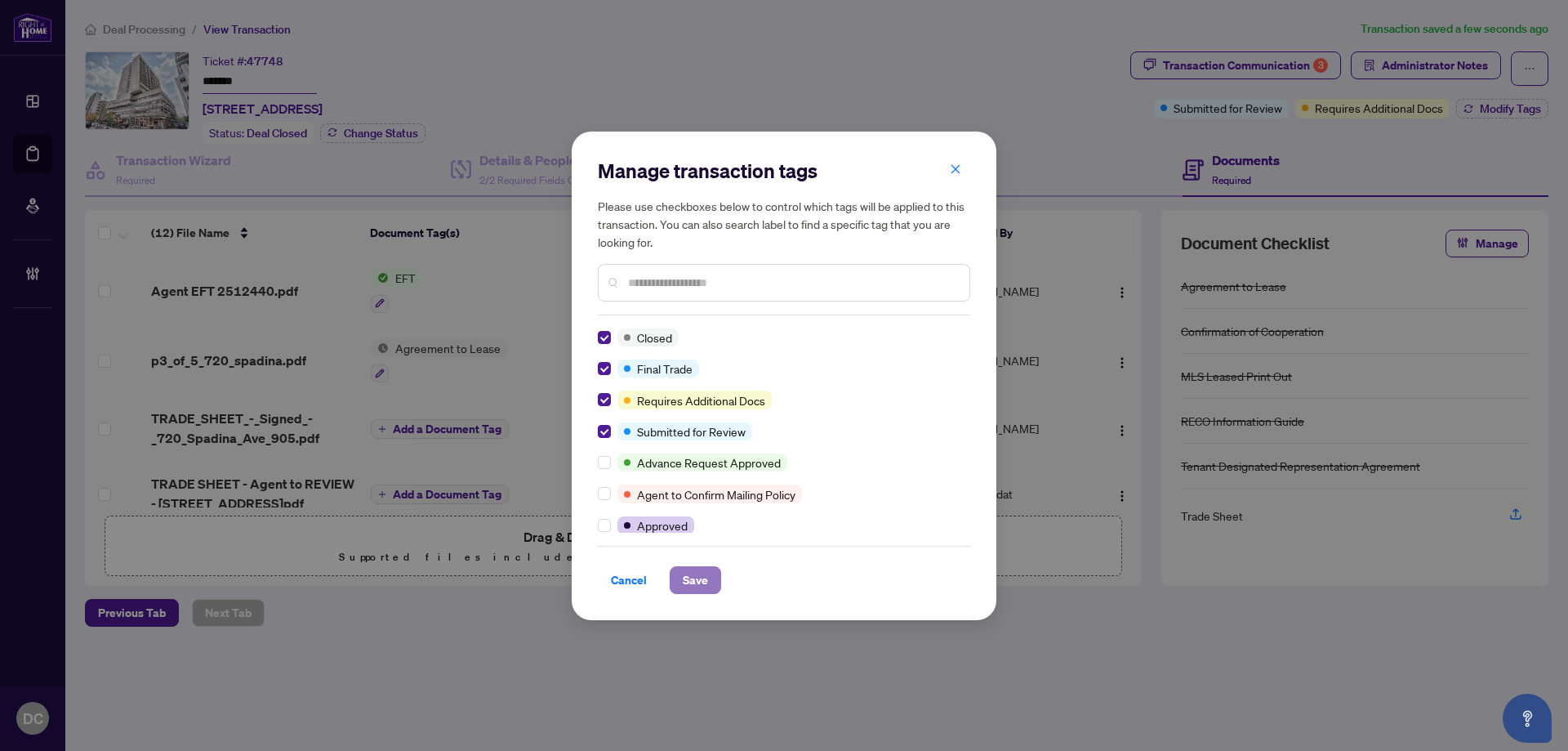
click at [687, 579] on span "Save" at bounding box center [695, 580] width 25 height 26
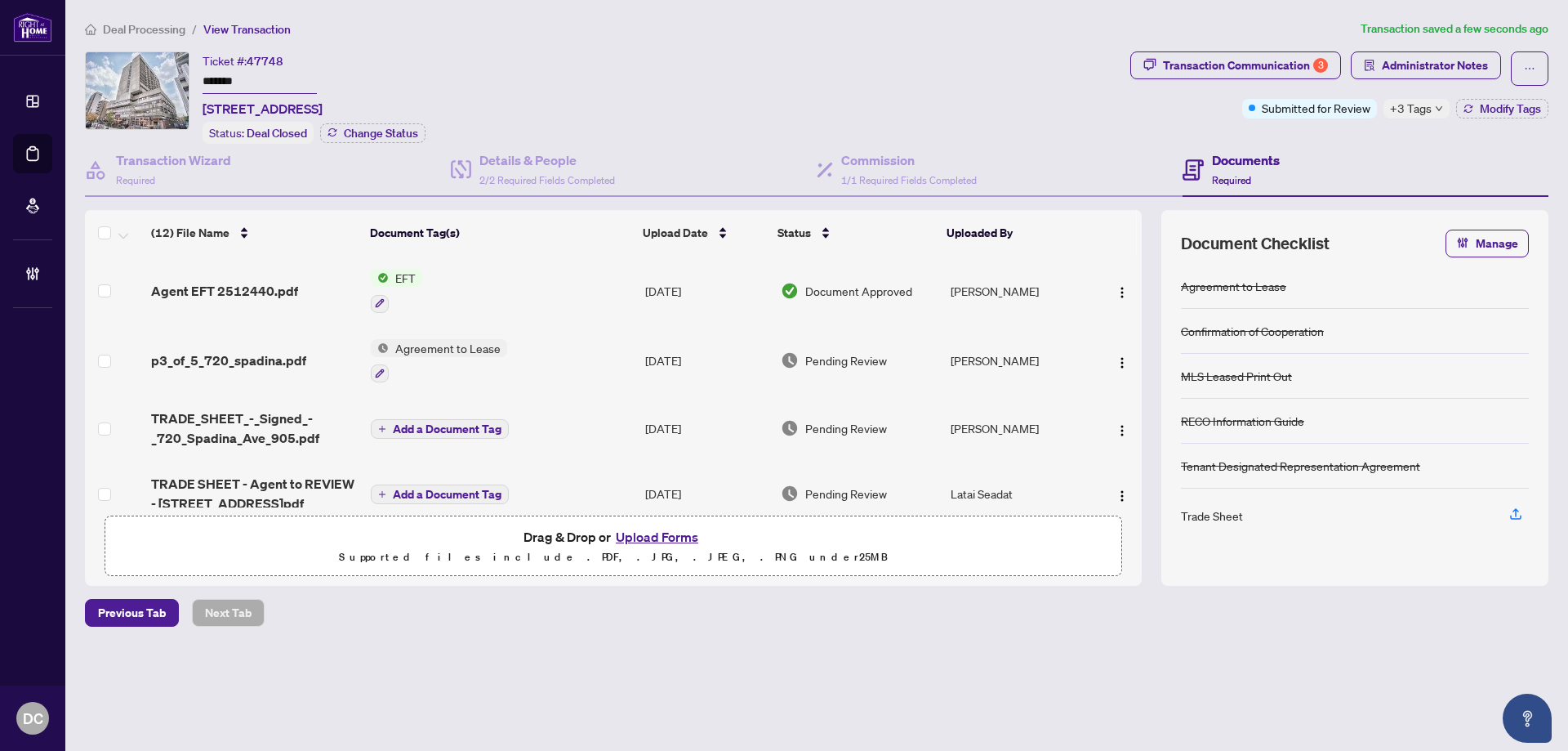
click at [158, 30] on span "Deal Processing" at bounding box center [144, 29] width 83 height 15
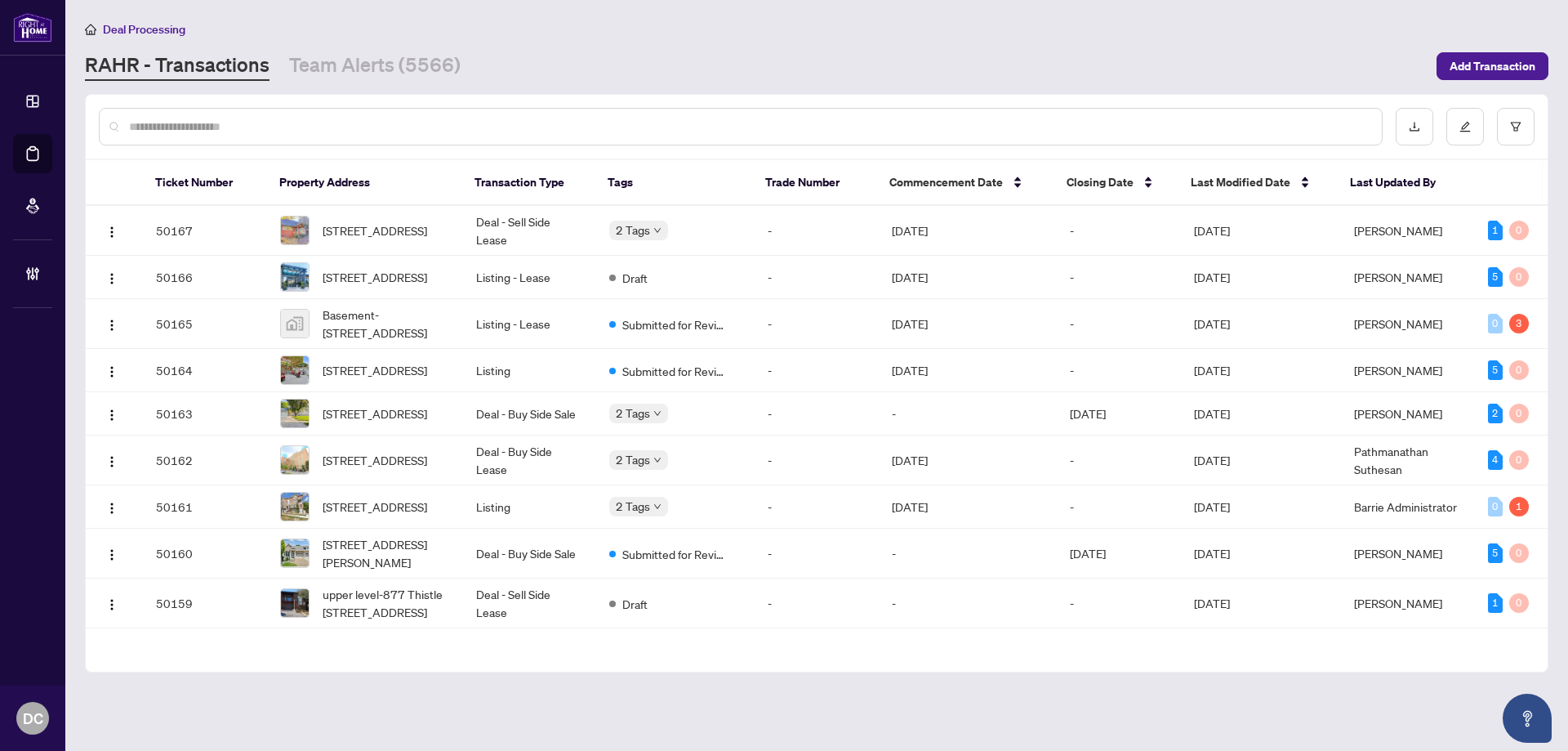
click at [431, 139] on div at bounding box center [740, 126] width 1284 height 38
click at [434, 125] on input "text" at bounding box center [749, 126] width 1240 height 18
paste input "*******"
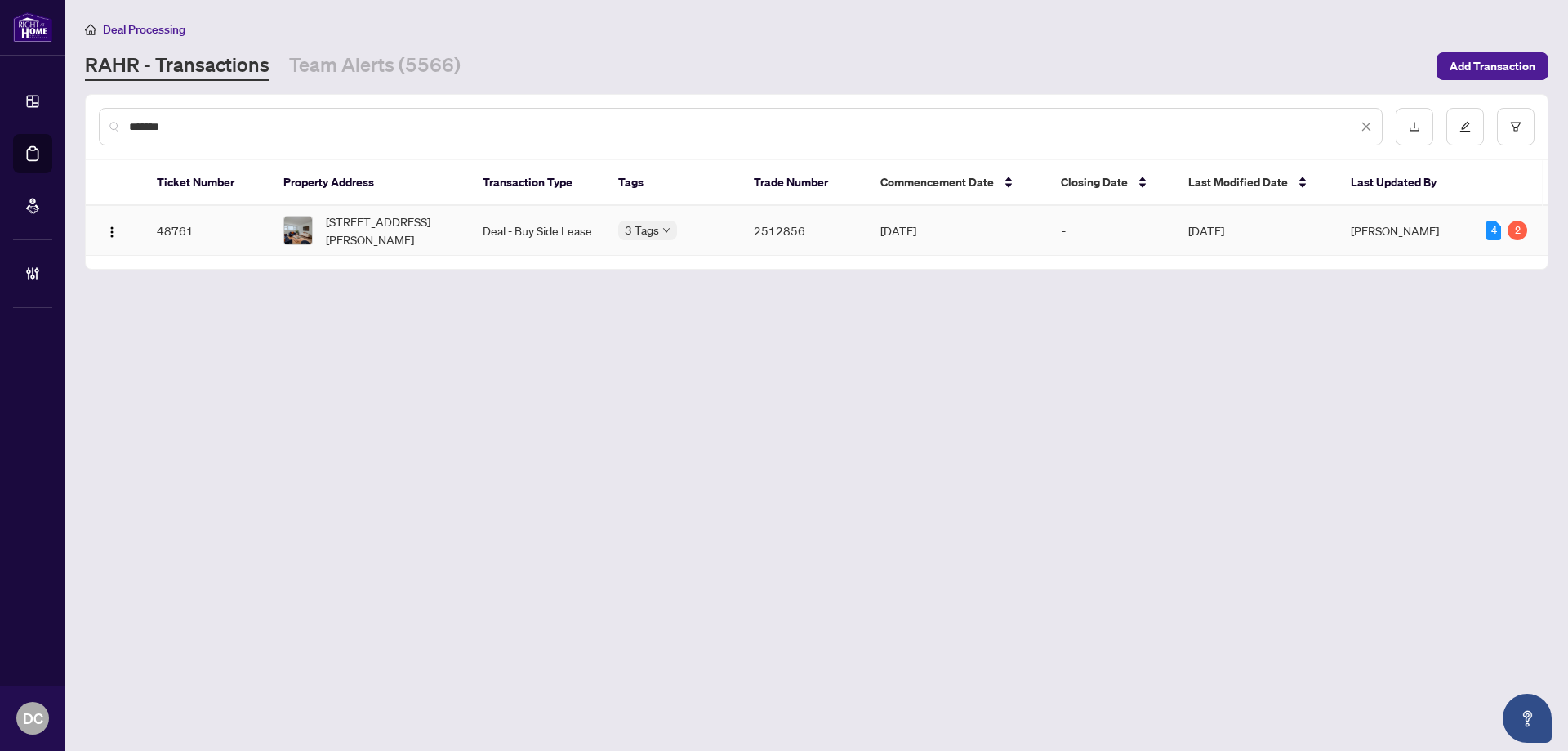
type input "*******"
click at [445, 225] on span "1-71 Murrie St, Toronto, Ontario M8V 1X6, Canada" at bounding box center [391, 230] width 131 height 36
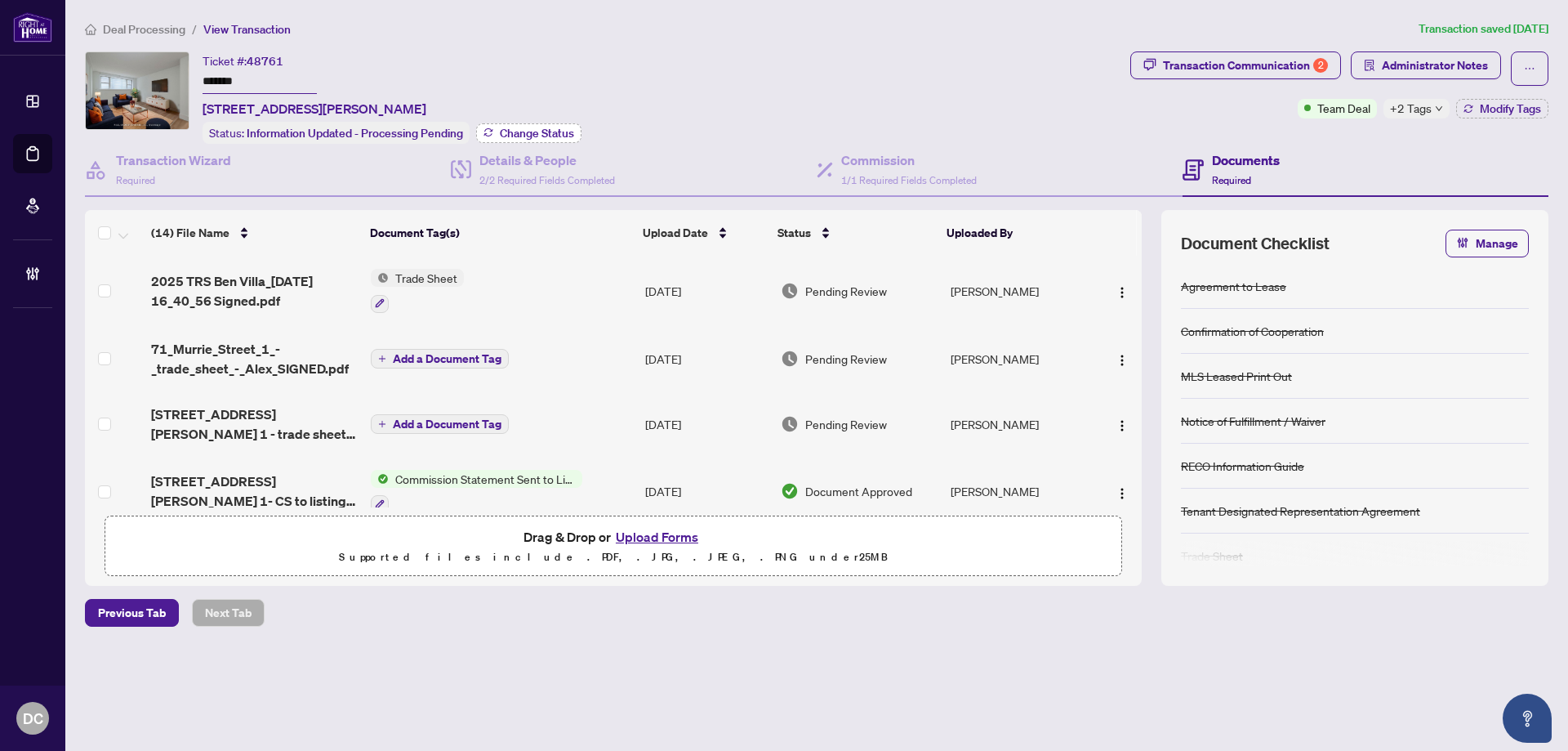
click at [538, 127] on span "Change Status" at bounding box center [537, 133] width 74 height 11
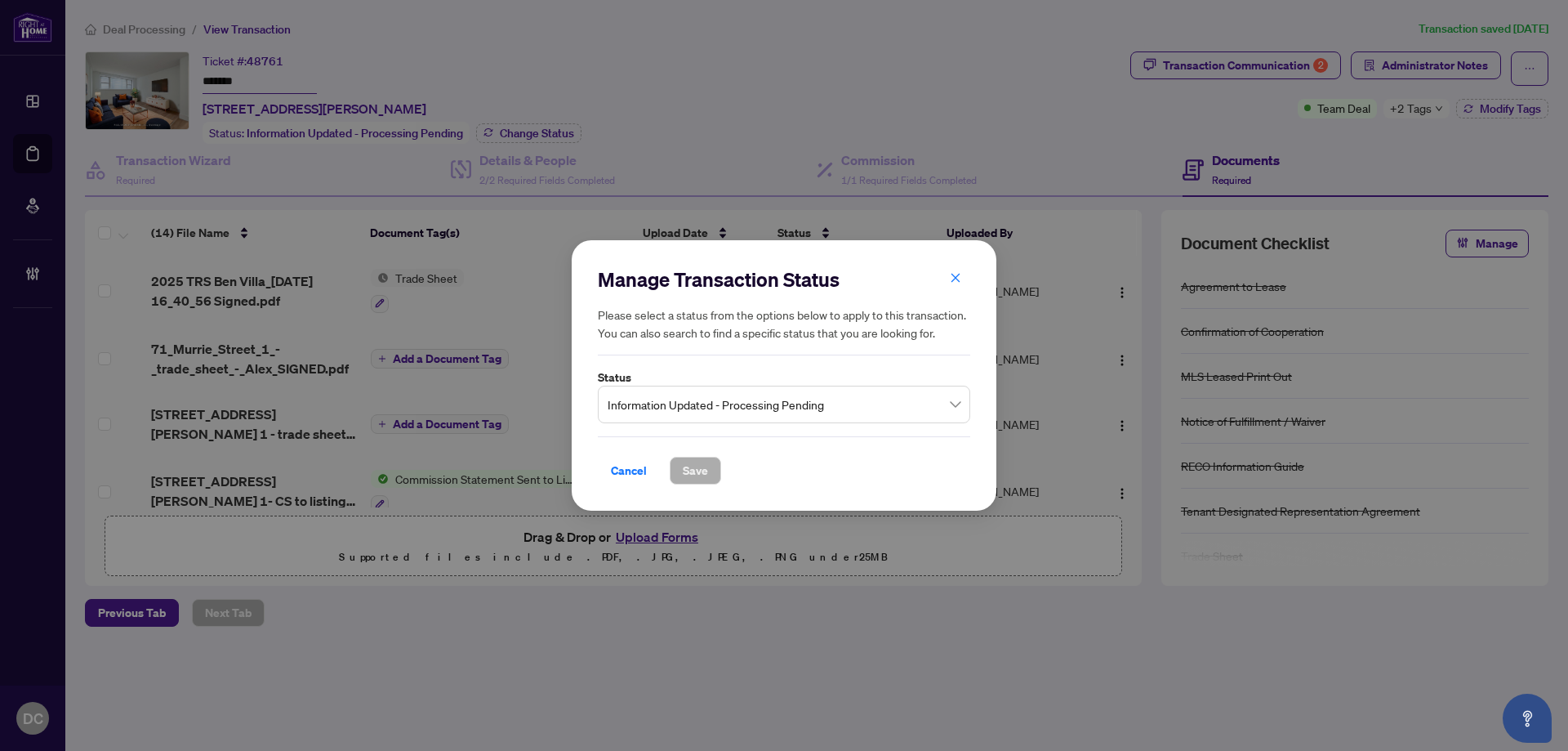
click at [754, 403] on span "Information Updated - Processing Pending" at bounding box center [784, 404] width 353 height 31
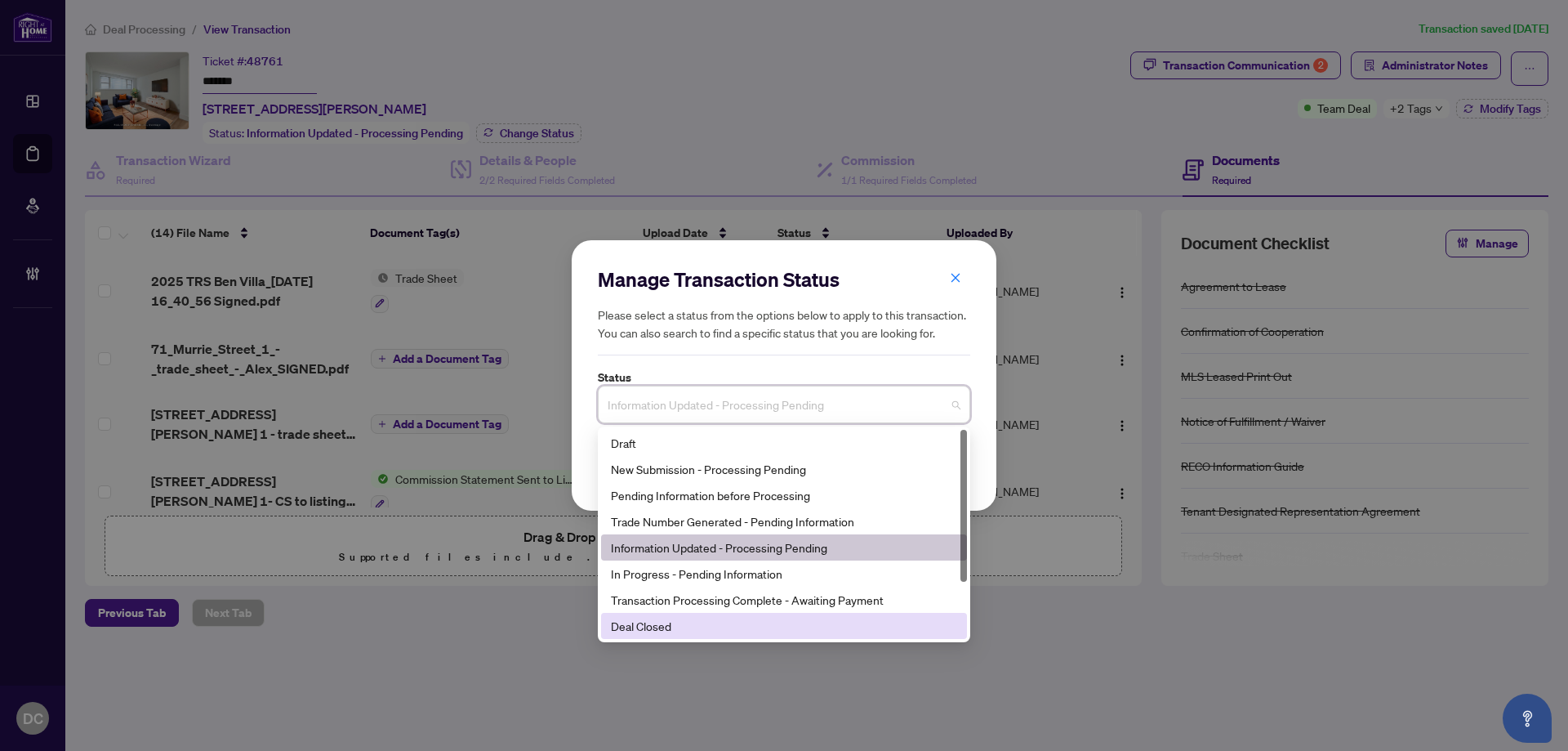
click at [642, 629] on div "Deal Closed" at bounding box center [784, 626] width 347 height 18
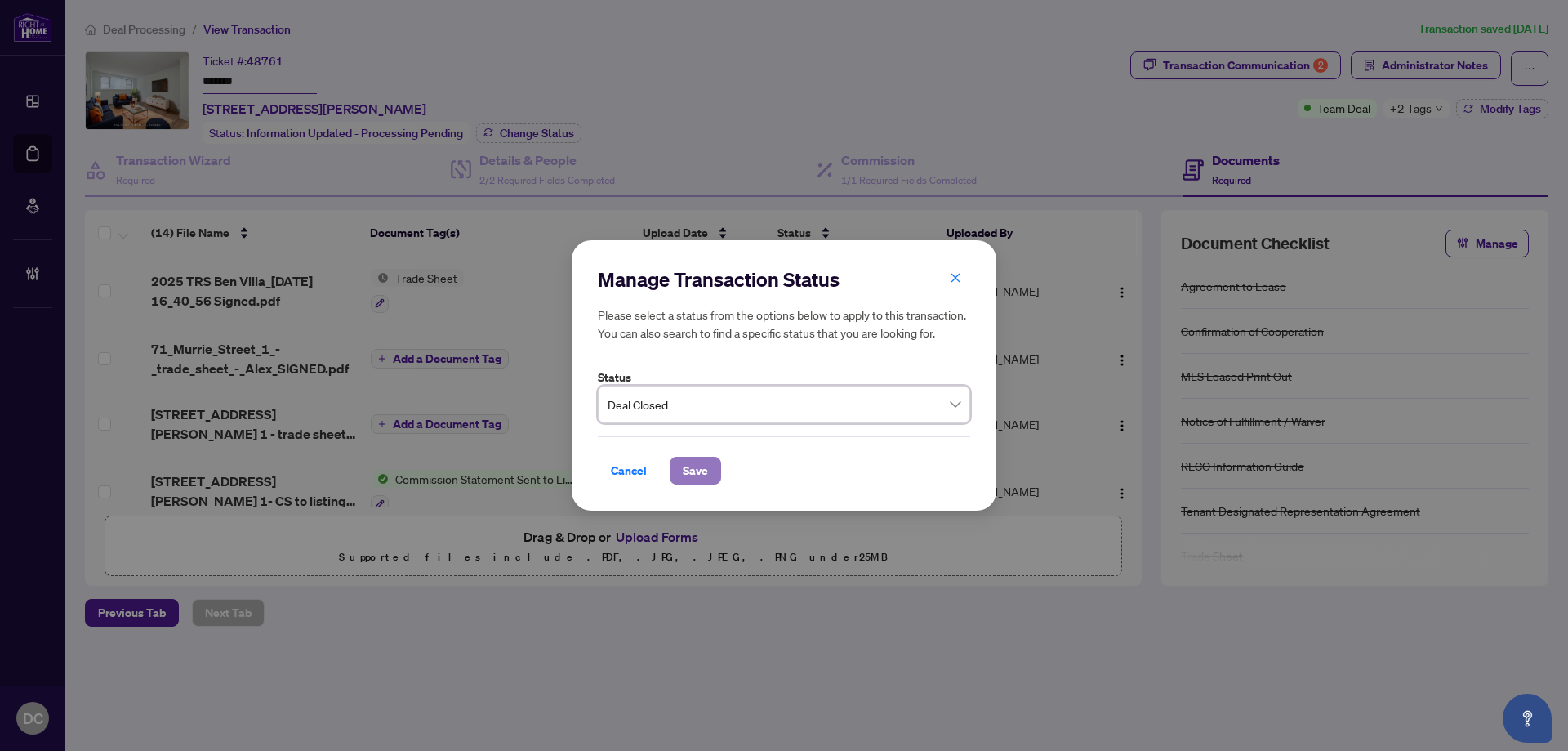
click at [687, 471] on span "Save" at bounding box center [695, 471] width 25 height 26
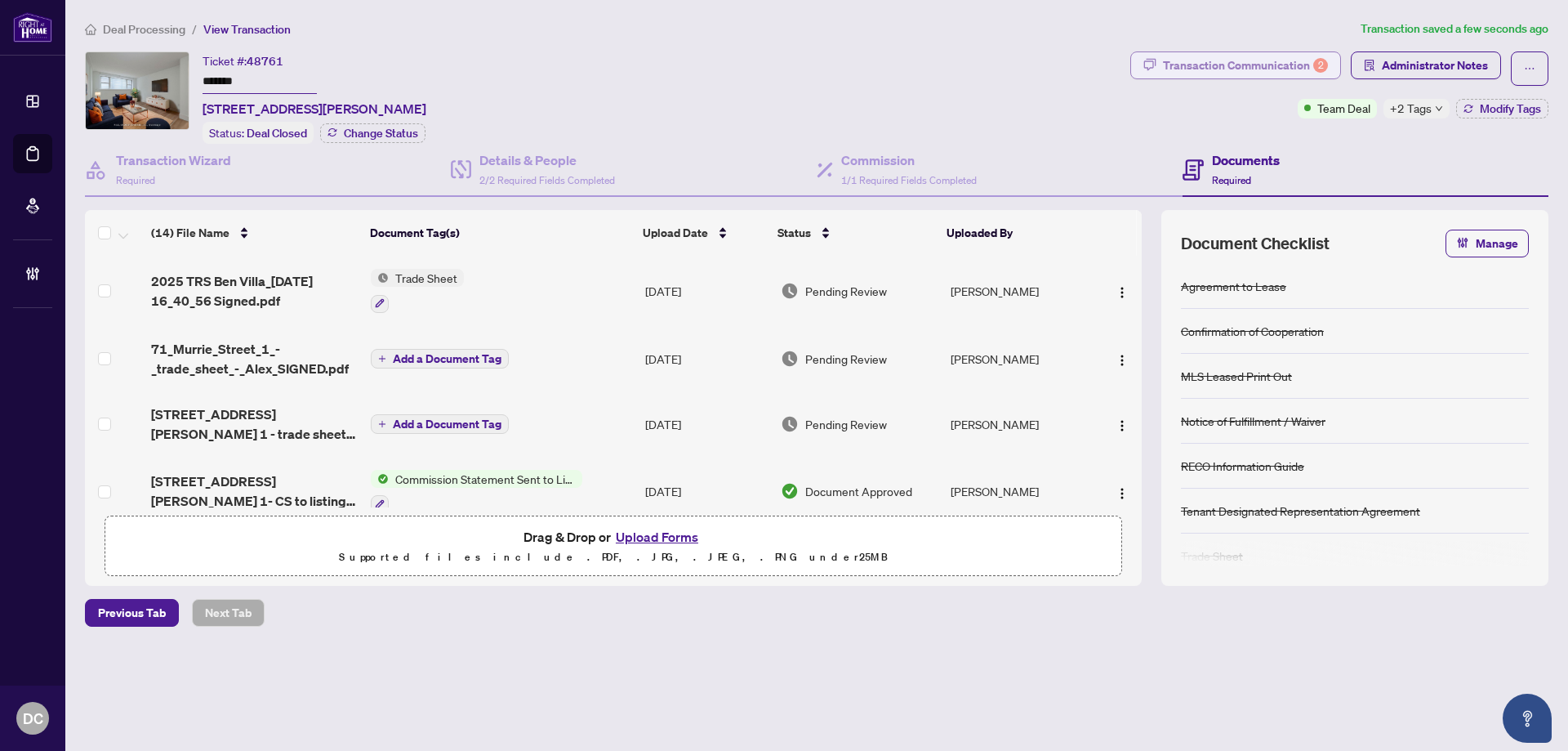
click at [1253, 67] on div "Transaction Communication 2" at bounding box center [1245, 66] width 165 height 26
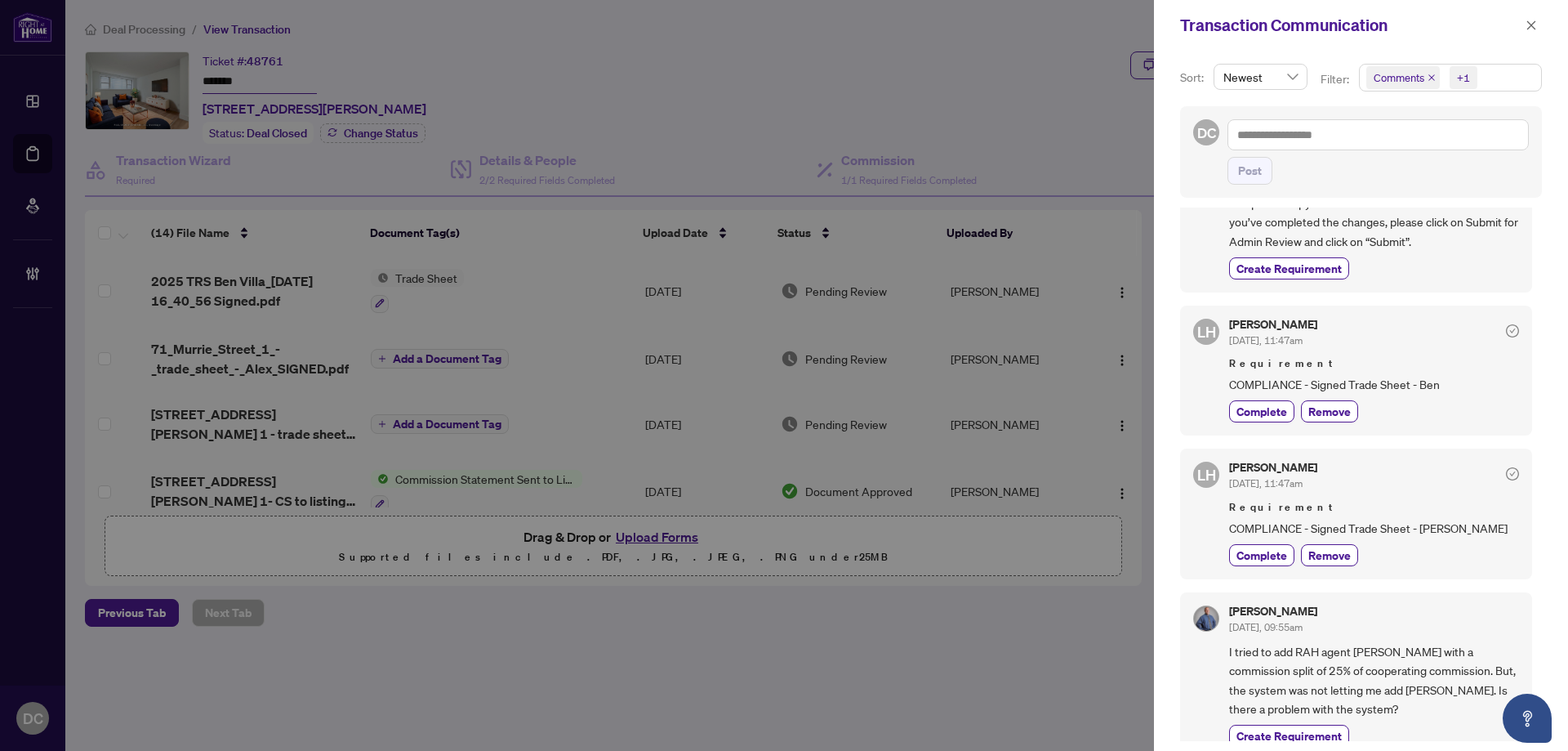
scroll to position [3, 0]
click at [1536, 22] on icon "close" at bounding box center [1531, 25] width 11 height 11
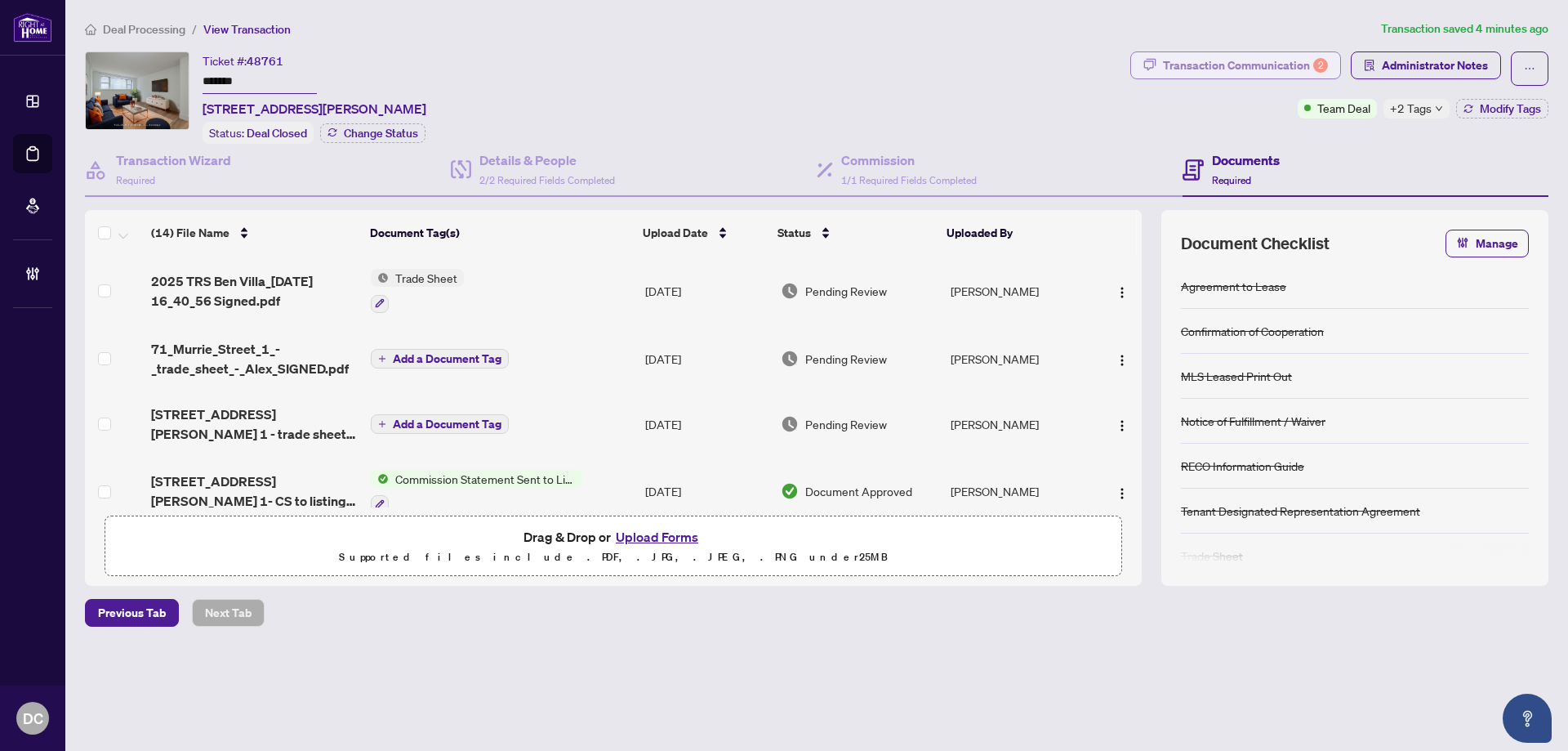
click at [1252, 63] on div "Transaction Communication 2" at bounding box center [1245, 66] width 165 height 26
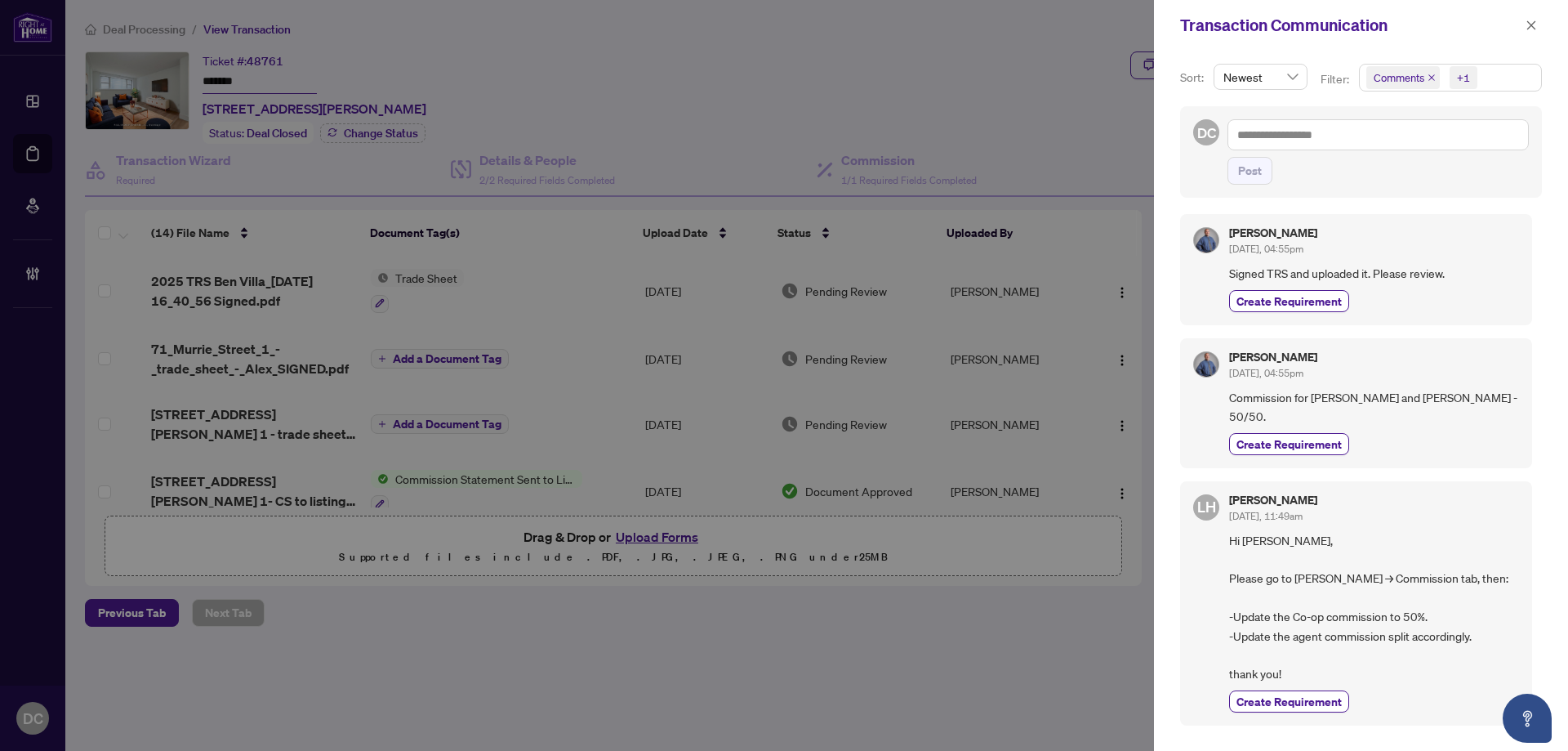
click at [1524, 83] on span "Comments +1" at bounding box center [1450, 78] width 182 height 26
click at [1459, 139] on span "Comments" at bounding box center [1458, 145] width 145 height 20
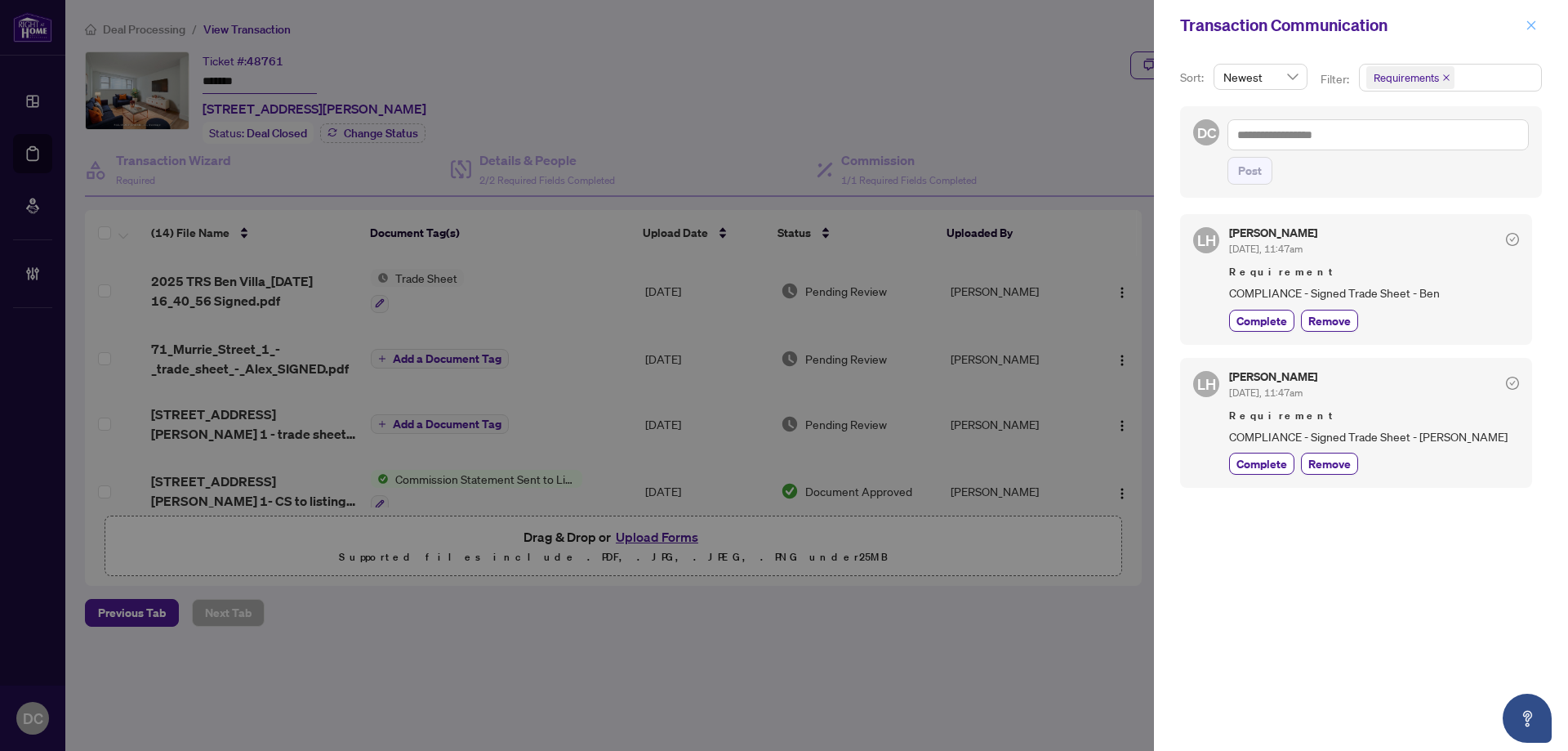
click at [1535, 33] on span "button" at bounding box center [1531, 25] width 11 height 26
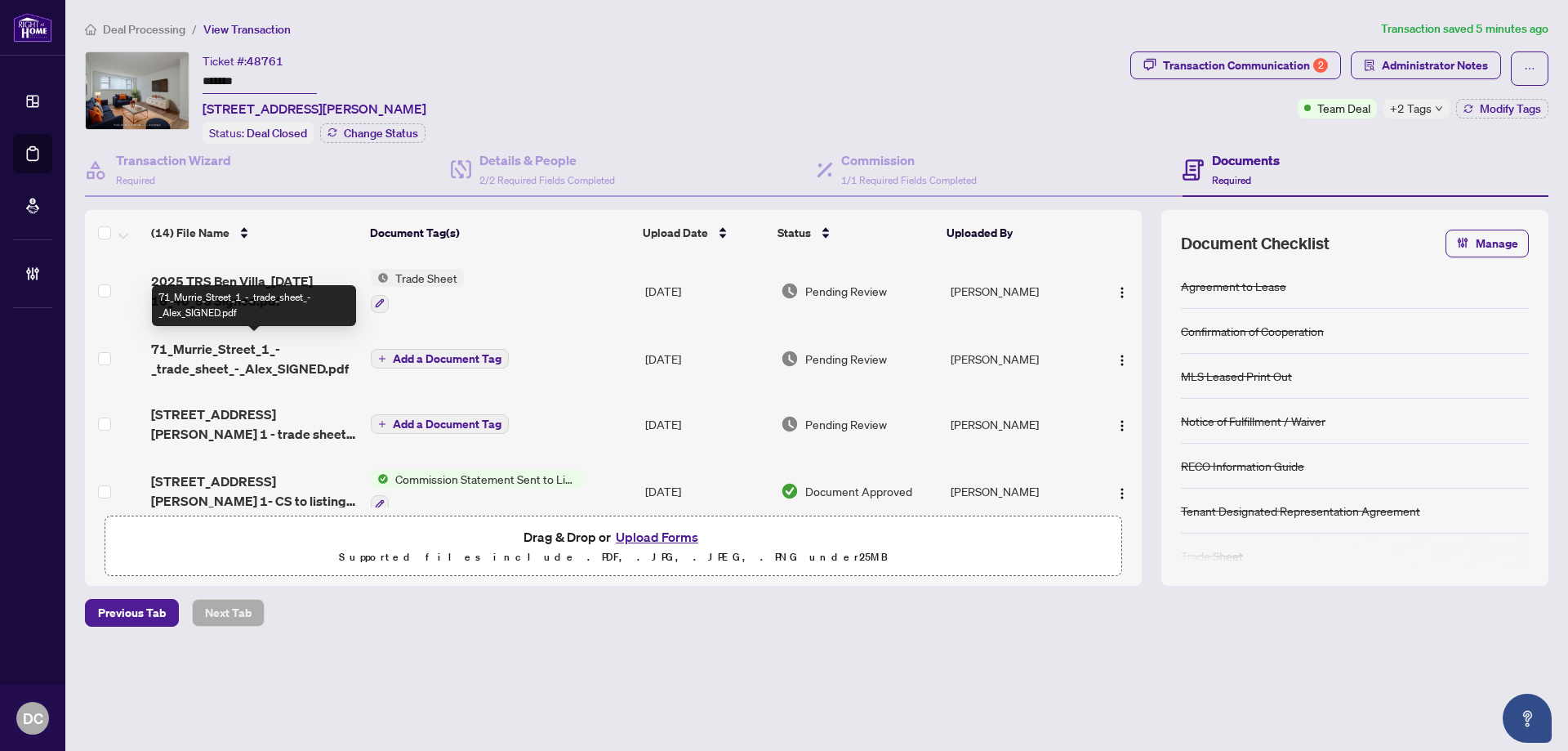
click at [267, 356] on span "71_Murrie_Street_1_-_trade_sheet_-_Alex_SIGNED.pdf" at bounding box center [253, 359] width 206 height 40
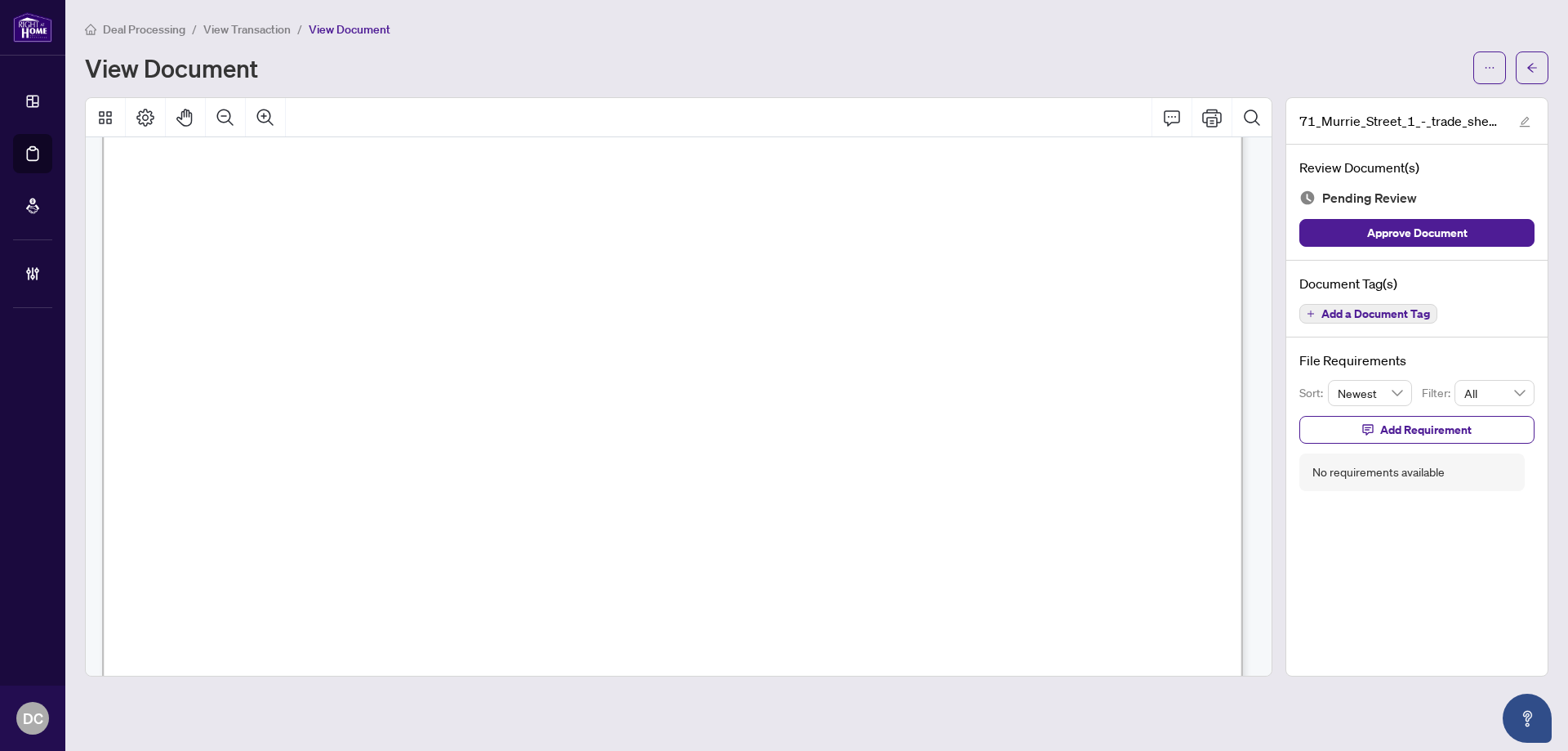
scroll to position [409, 0]
drag, startPoint x: 1535, startPoint y: 71, endPoint x: 69, endPoint y: 205, distance: 1472.1
click at [1535, 71] on icon "arrow-left" at bounding box center [1532, 68] width 11 height 11
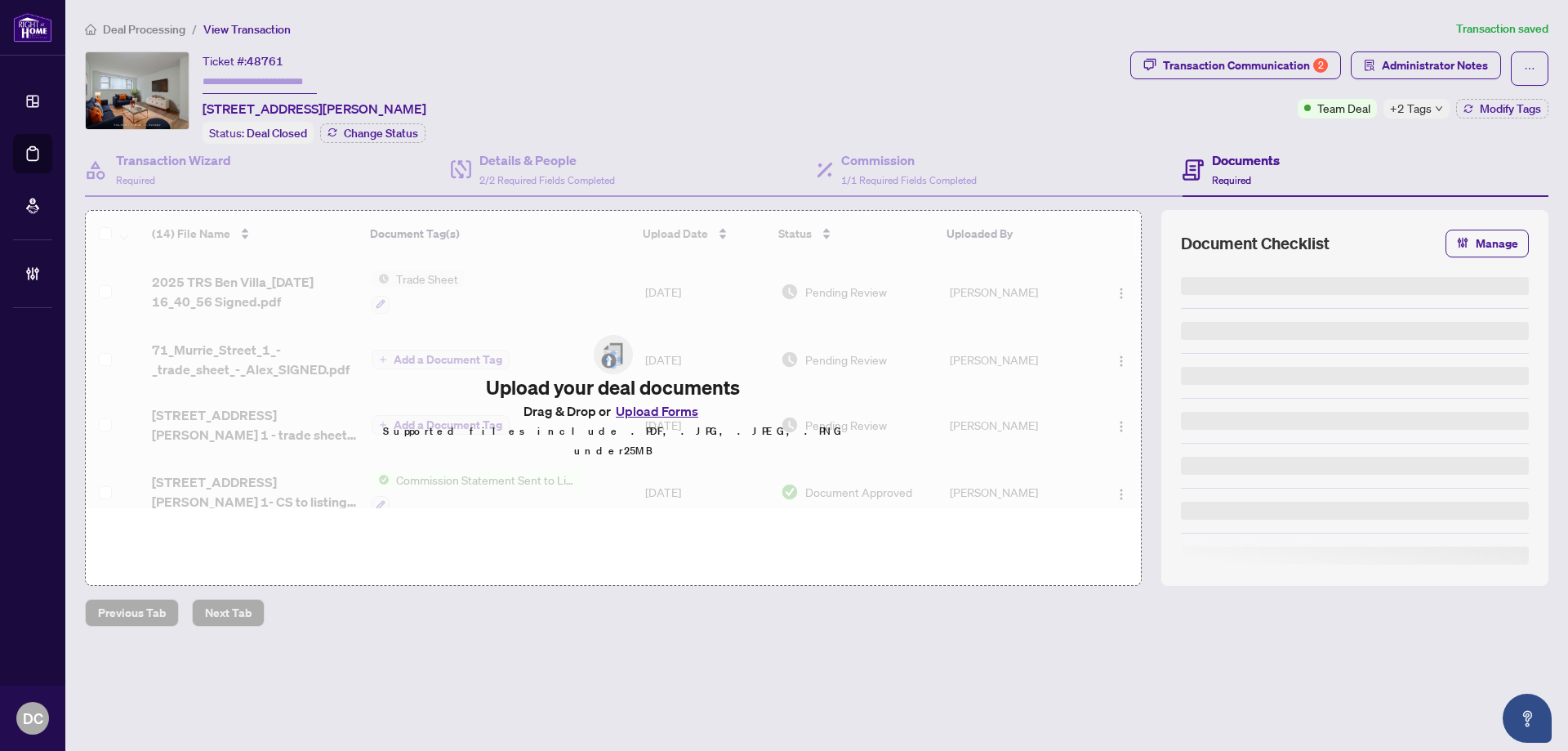
type input "*******"
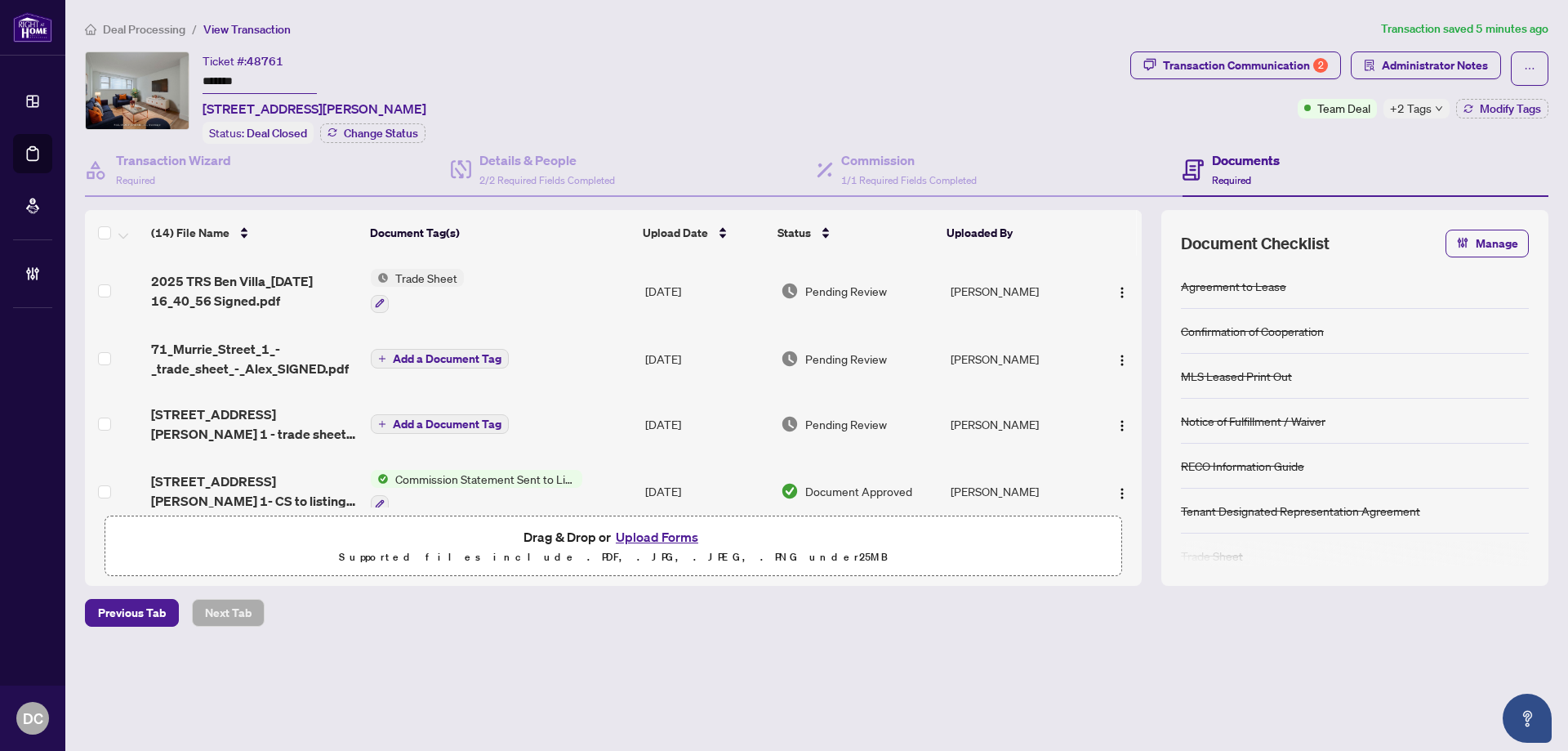
click at [589, 280] on td "Trade Sheet" at bounding box center [501, 290] width 274 height 71
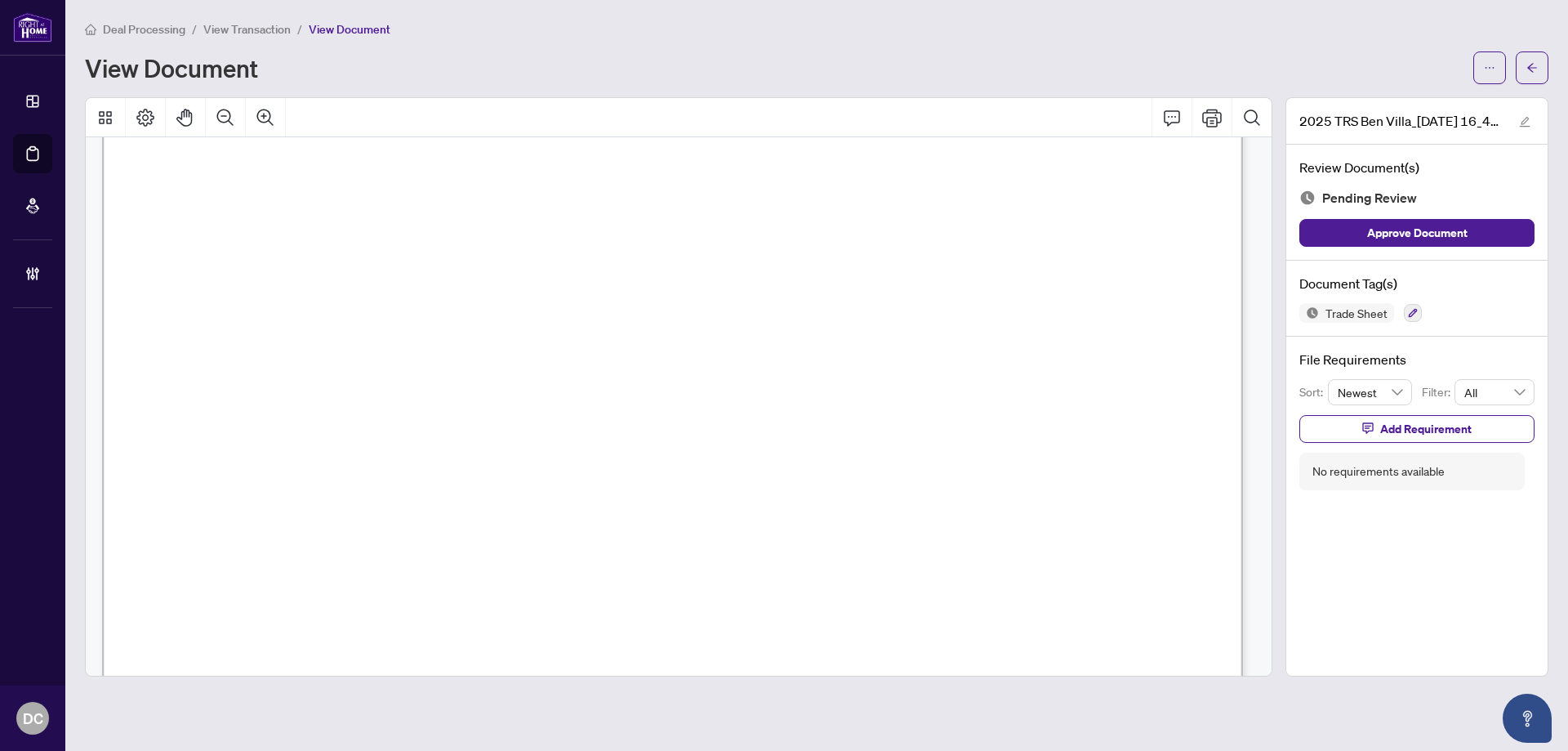
scroll to position [654, 0]
drag, startPoint x: 1542, startPoint y: 72, endPoint x: 202, endPoint y: 744, distance: 1499.1
click at [1542, 72] on button "button" at bounding box center [1532, 68] width 33 height 33
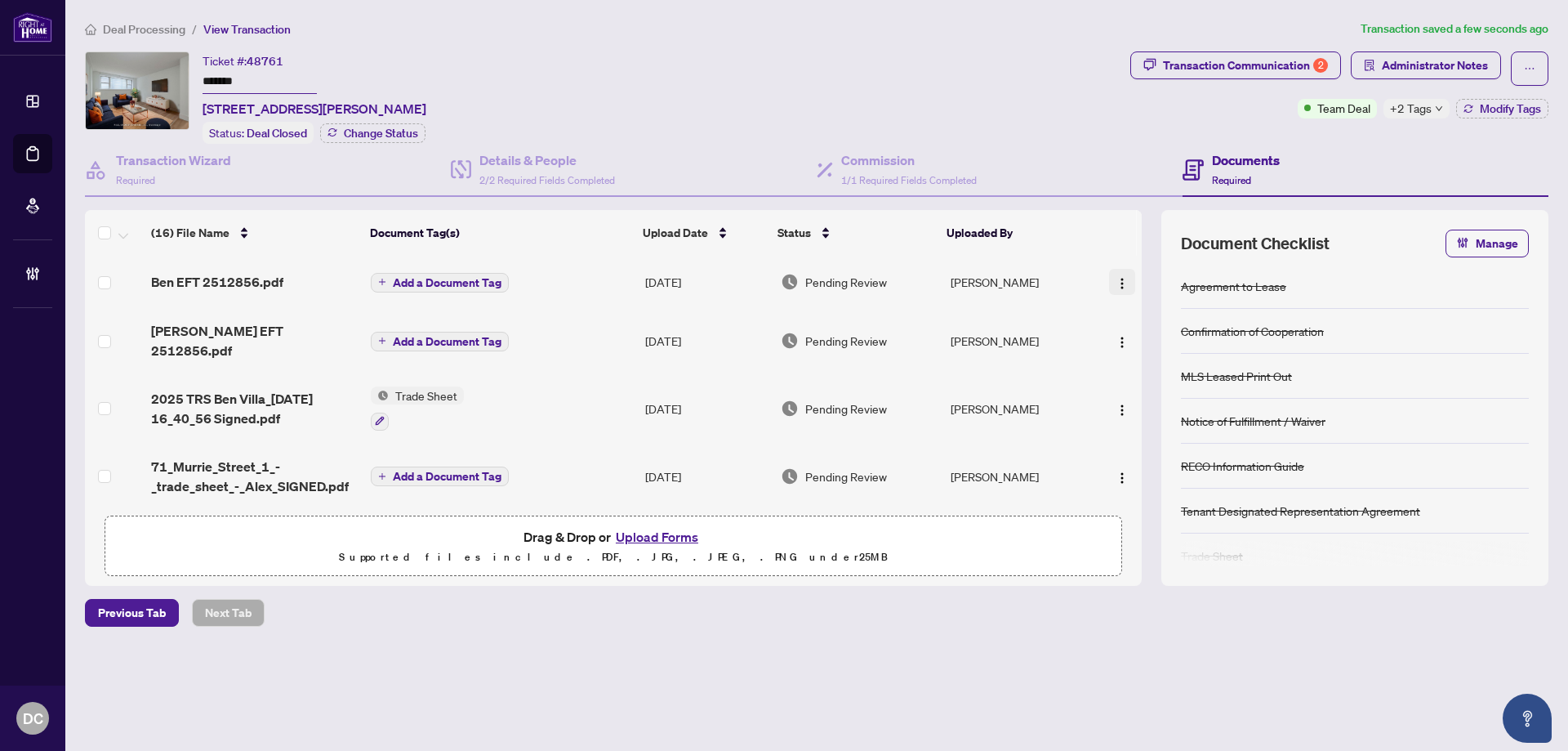
click at [1120, 278] on img "button" at bounding box center [1123, 284] width 13 height 13
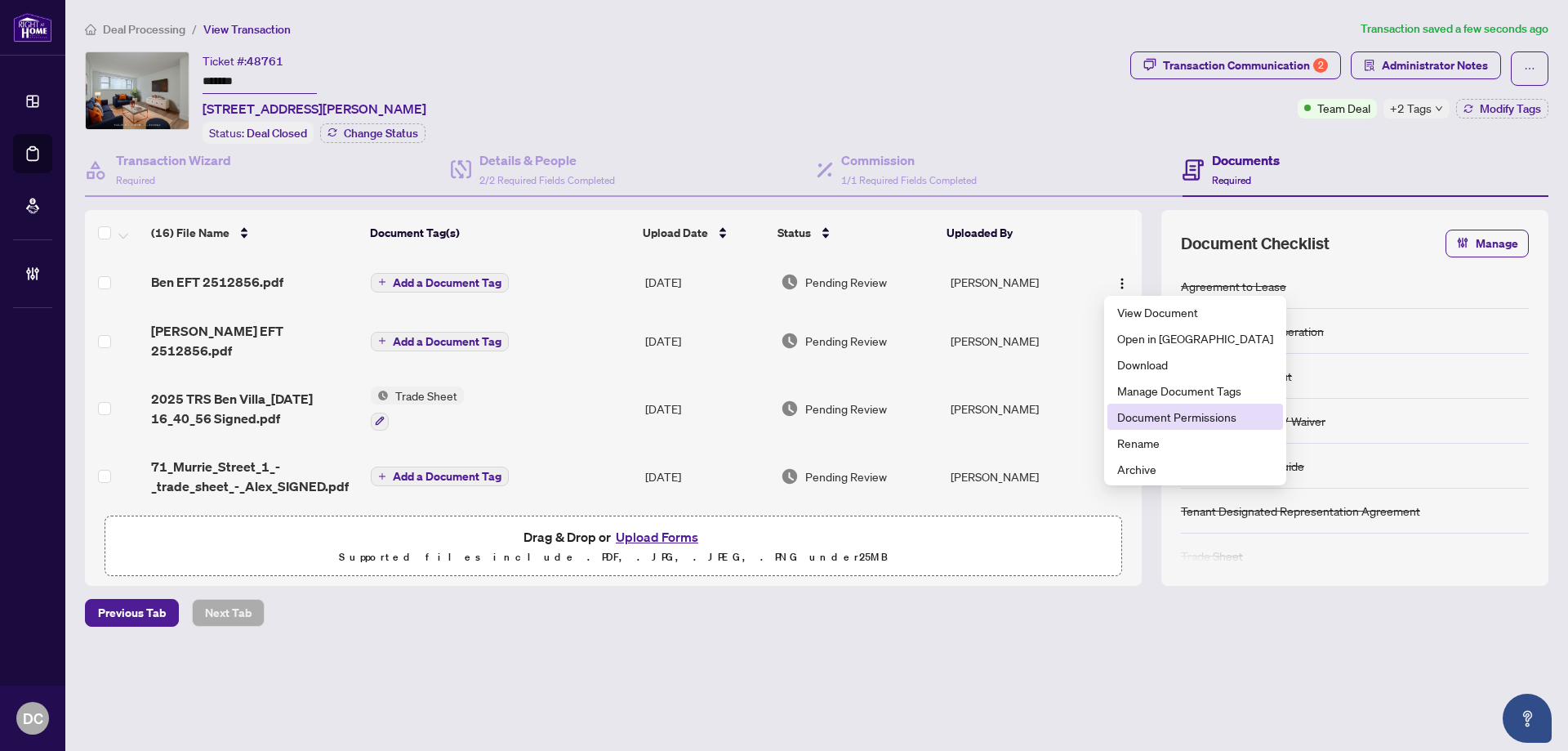
click at [1160, 415] on span "Document Permissions" at bounding box center [1195, 416] width 156 height 18
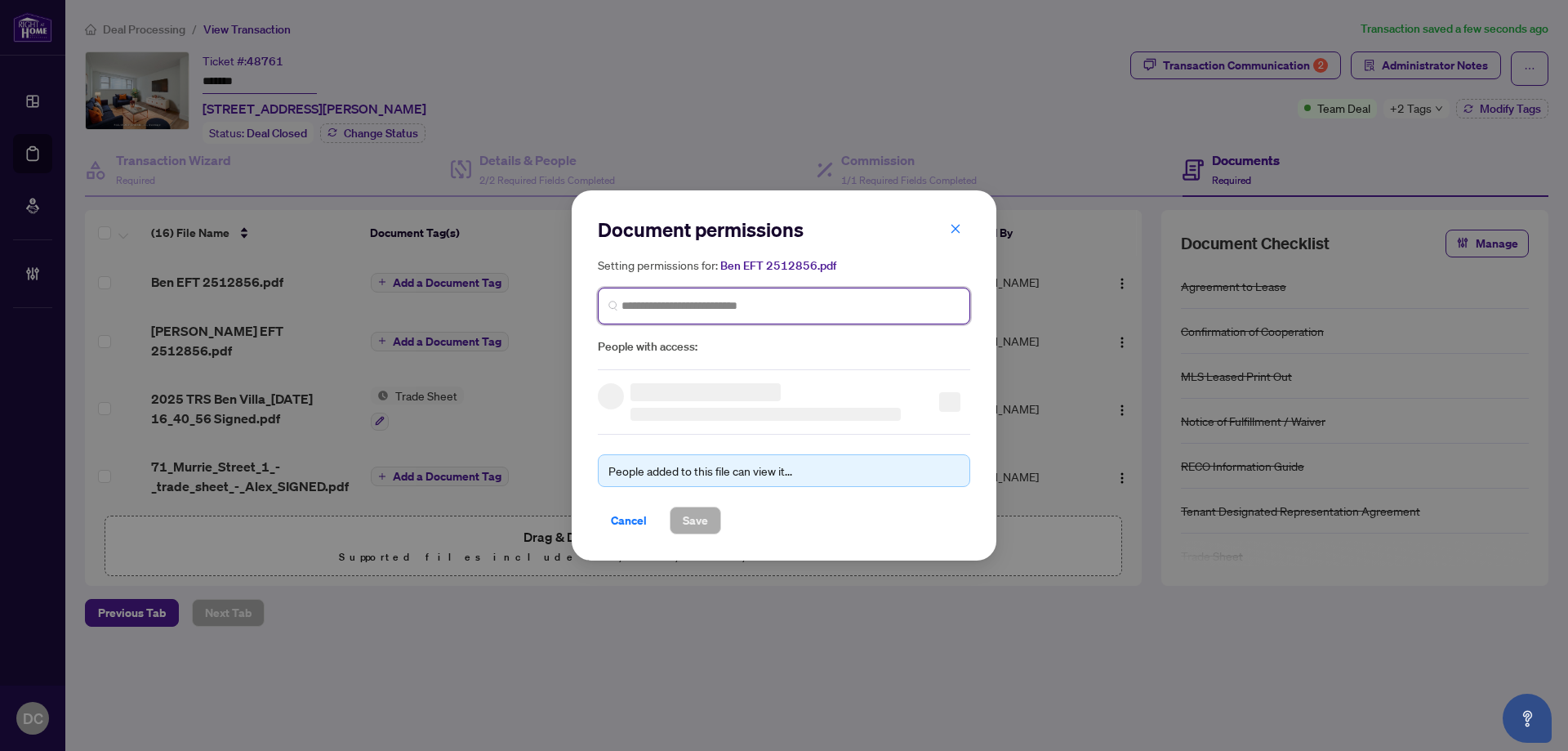
click at [736, 300] on input "search" at bounding box center [790, 306] width 338 height 17
type input "*********"
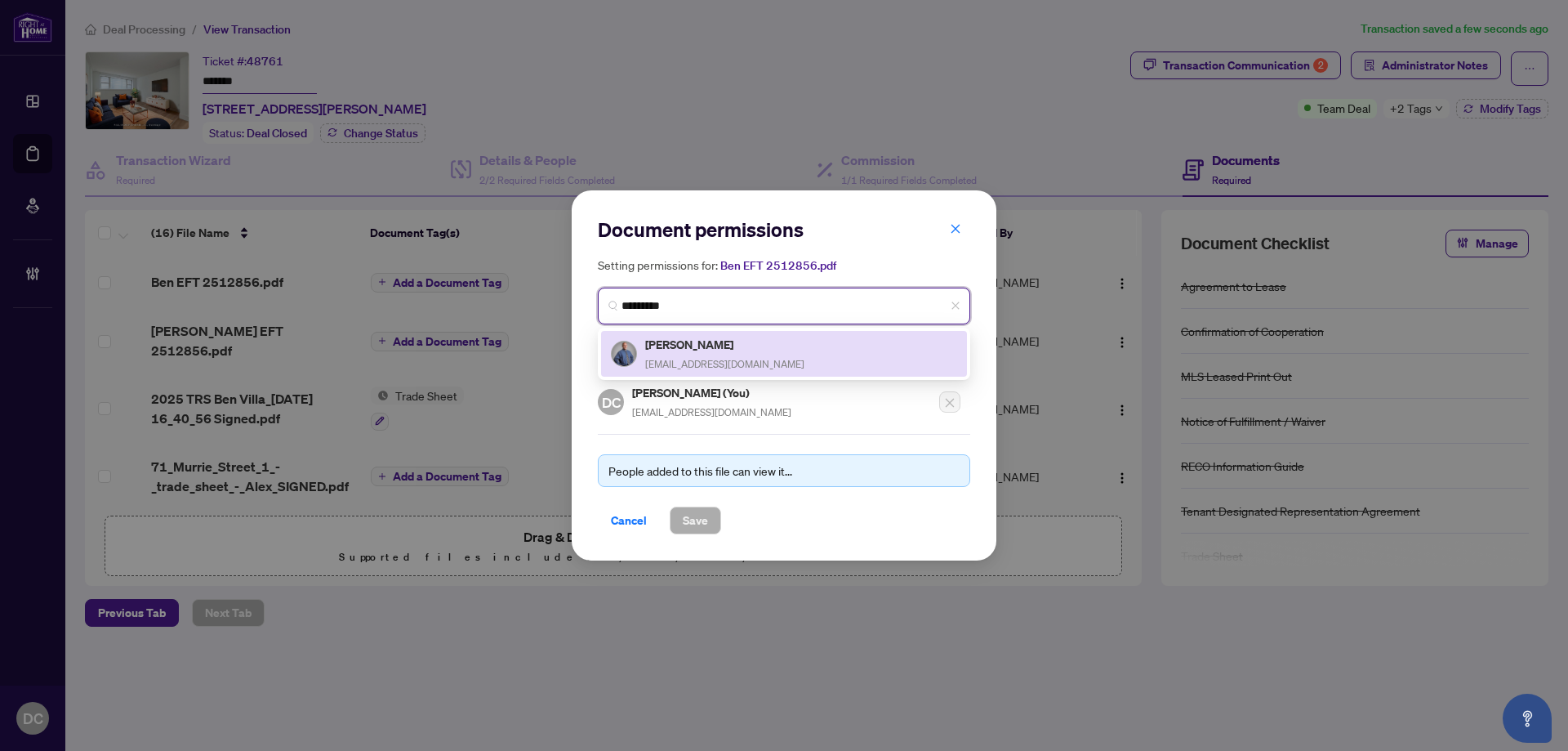
click at [715, 341] on h5 "Ben Villa" at bounding box center [724, 345] width 159 height 19
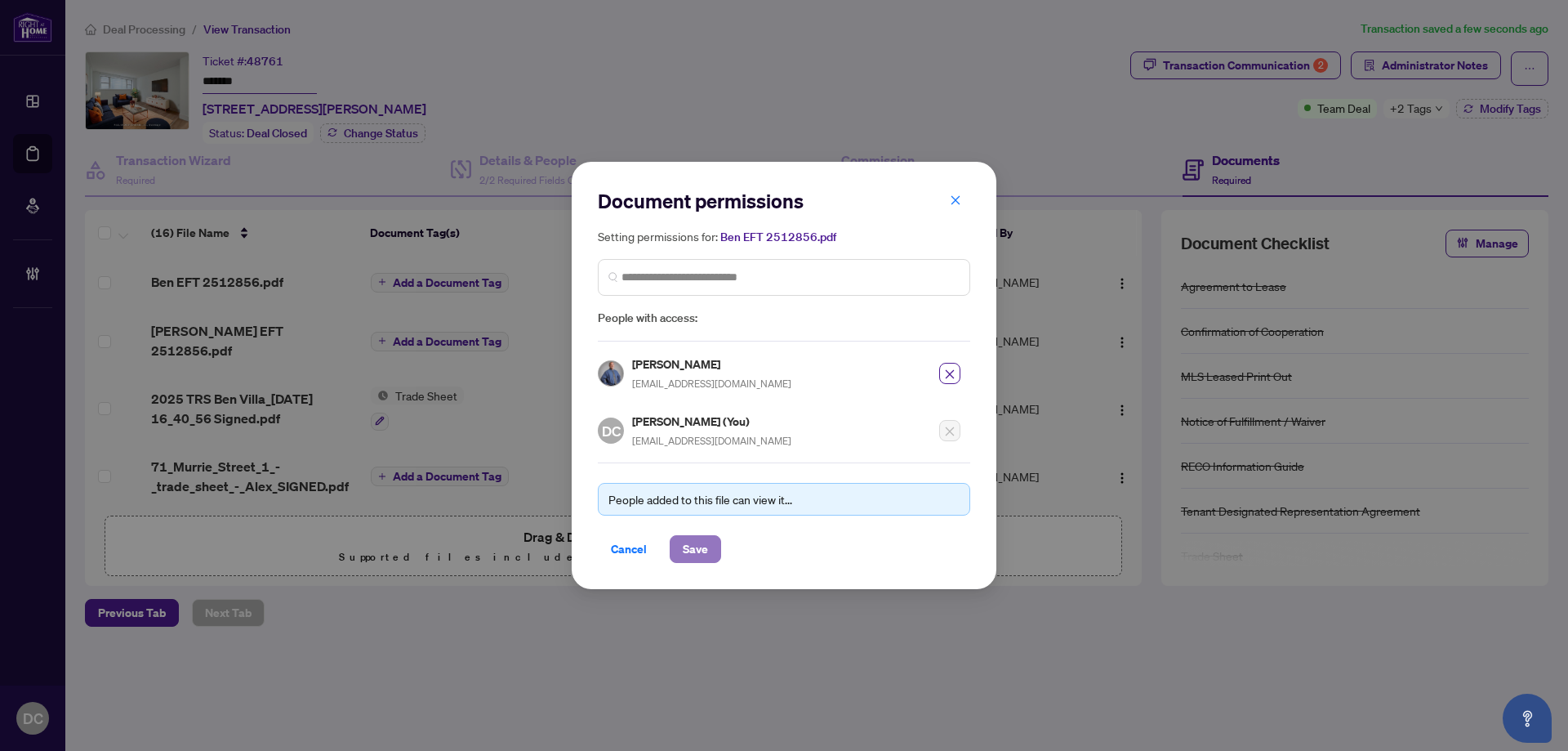
click at [715, 543] on button "Save" at bounding box center [695, 548] width 52 height 27
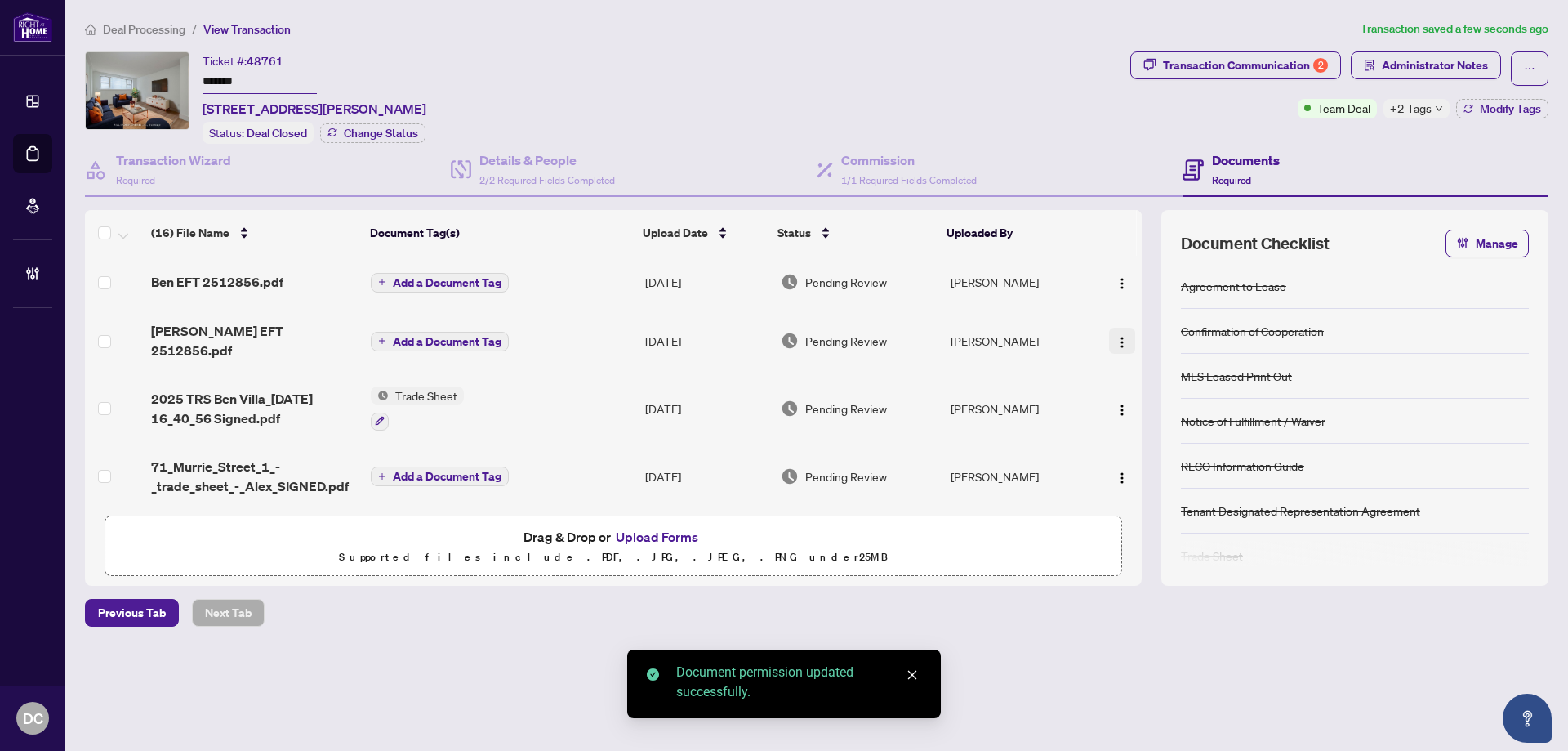
click at [1120, 336] on img "button" at bounding box center [1123, 342] width 13 height 13
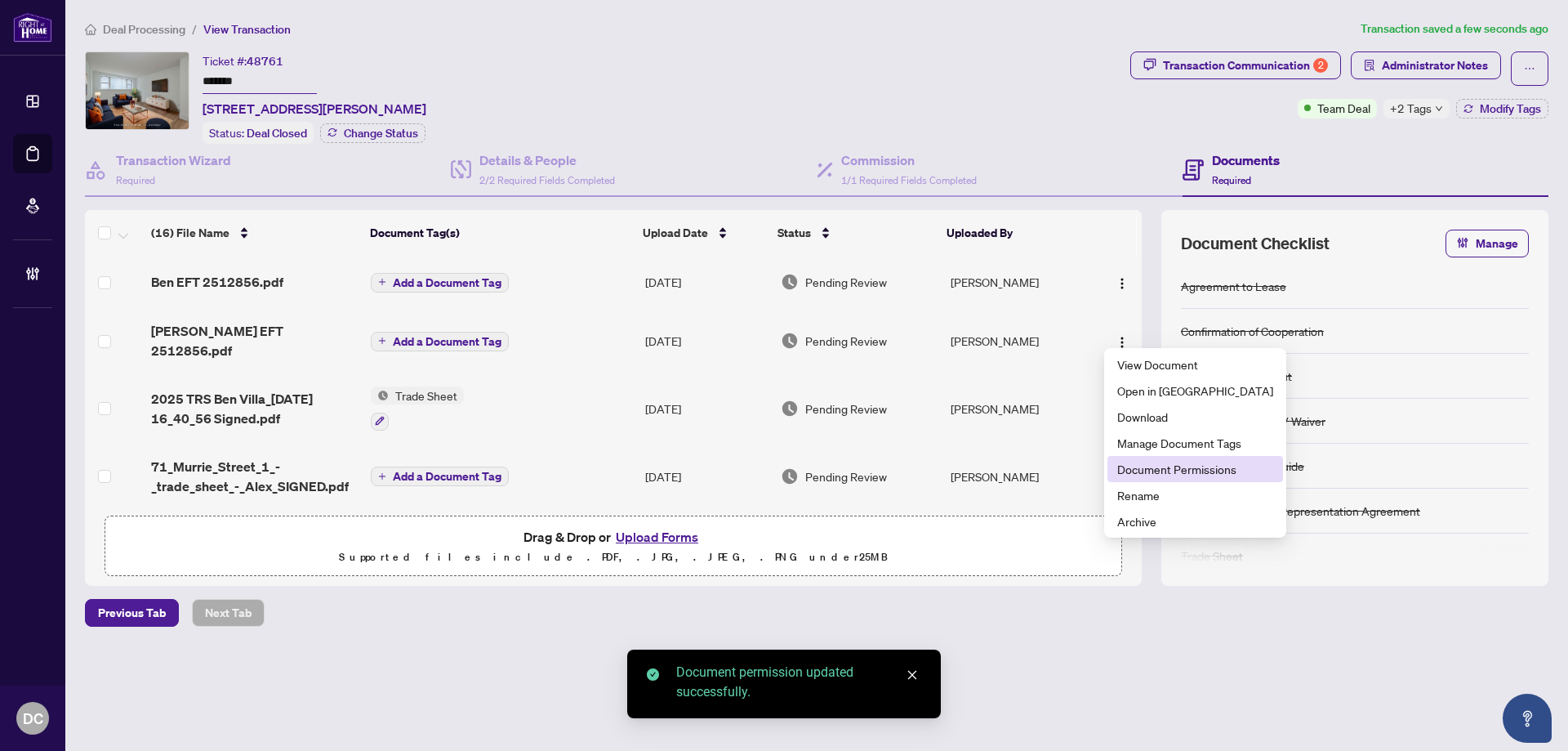
click at [1155, 472] on span "Document Permissions" at bounding box center [1195, 468] width 156 height 18
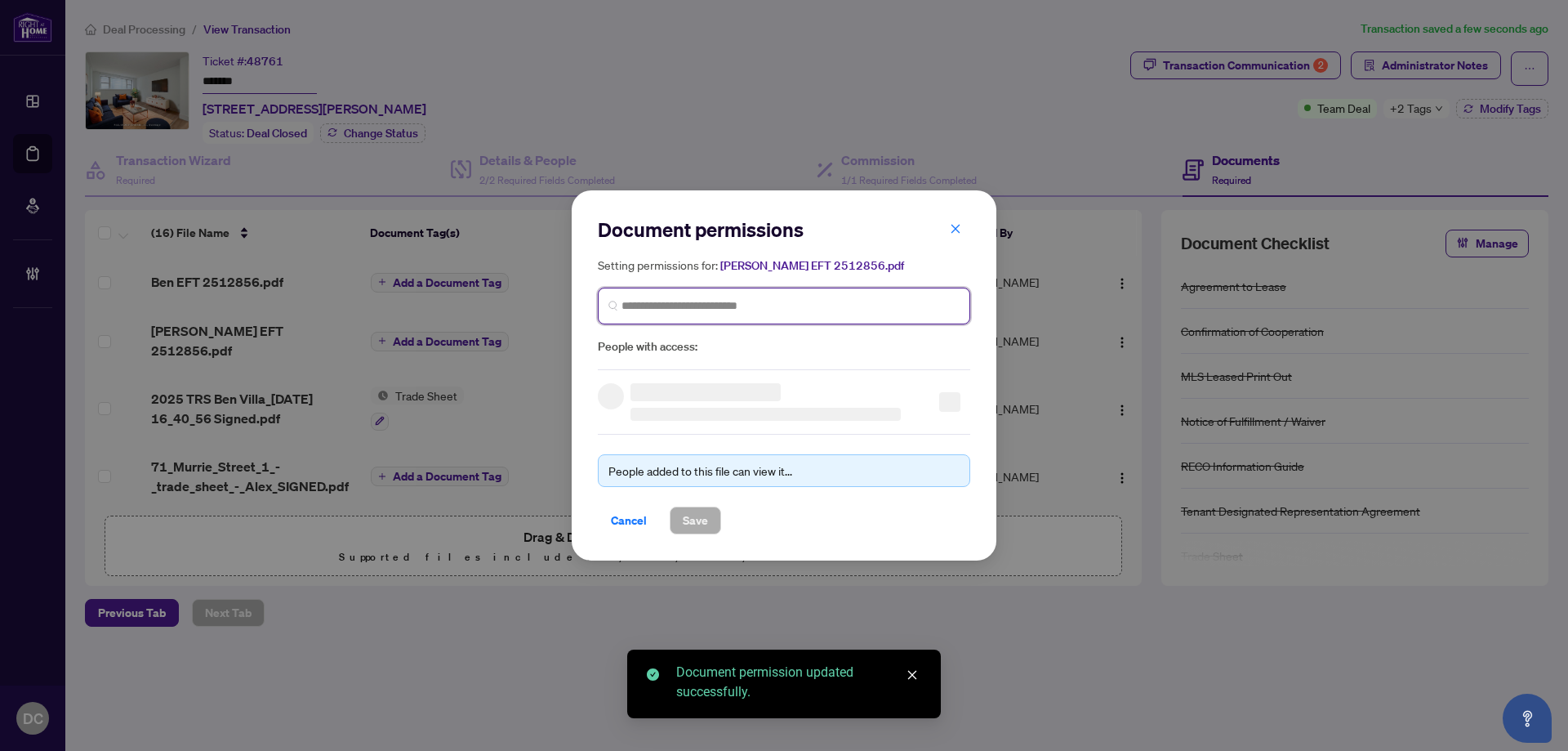
click at [0, 0] on input "search" at bounding box center [0, 0] width 0 height 0
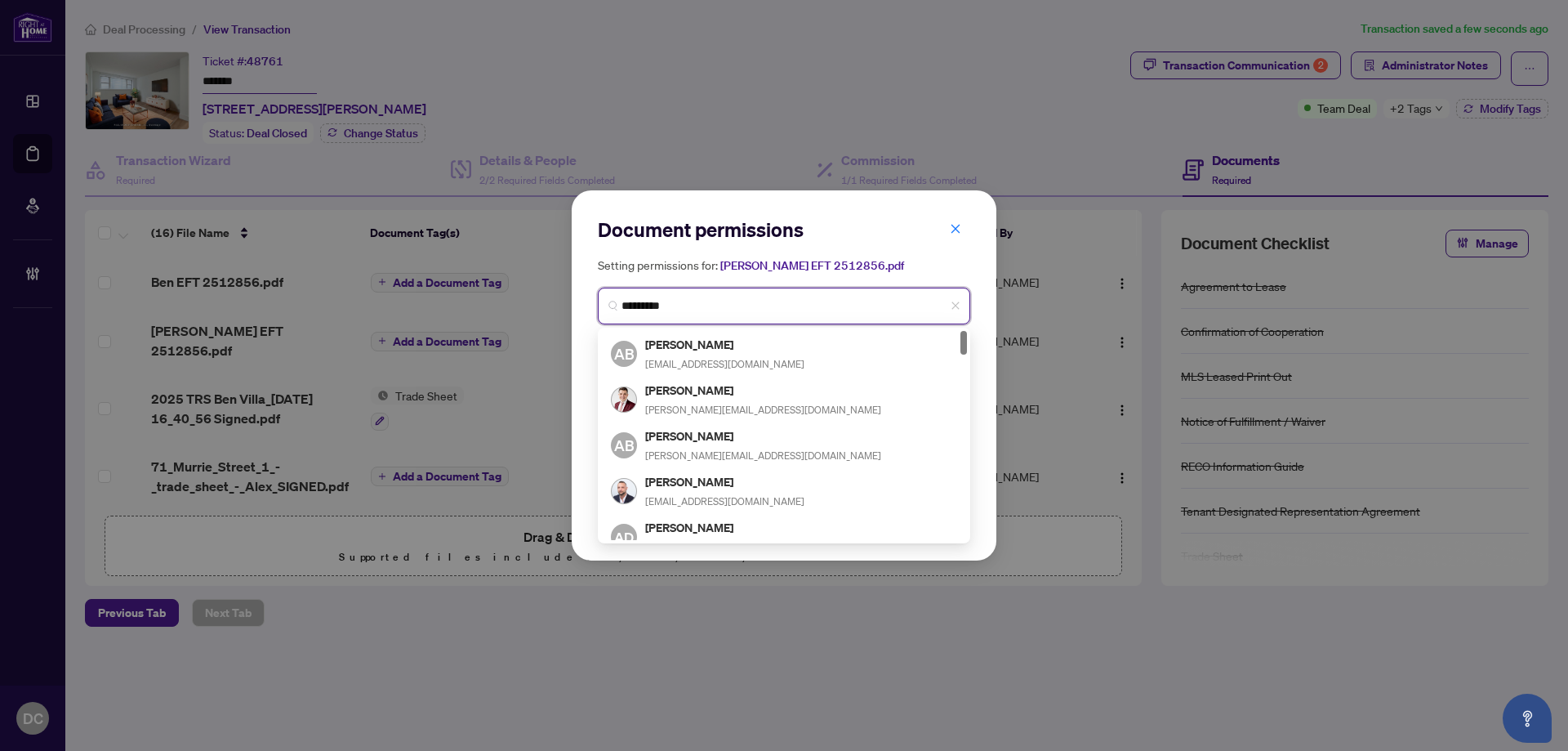
type input "**********"
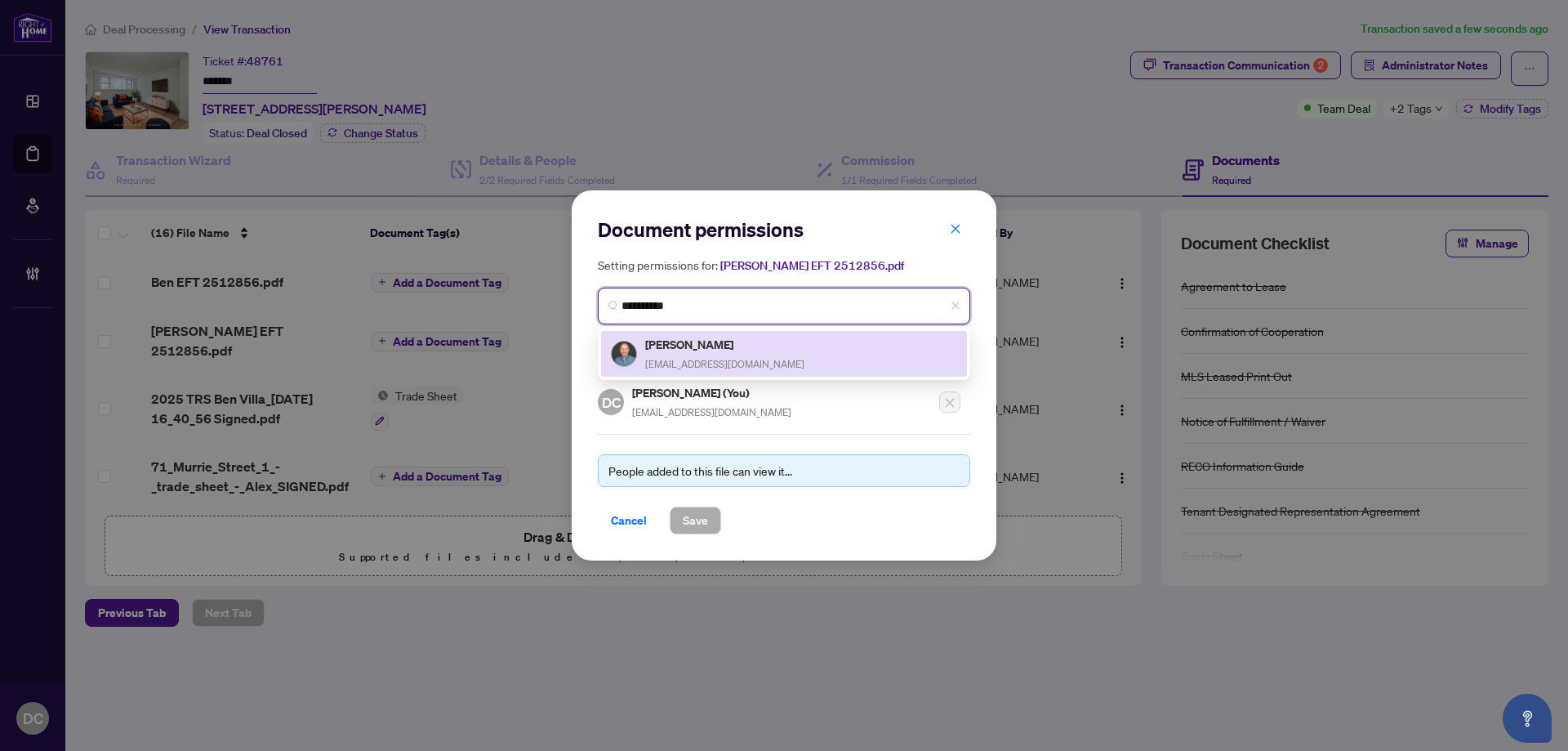
click at [684, 341] on h5 "Alex Price" at bounding box center [724, 345] width 159 height 19
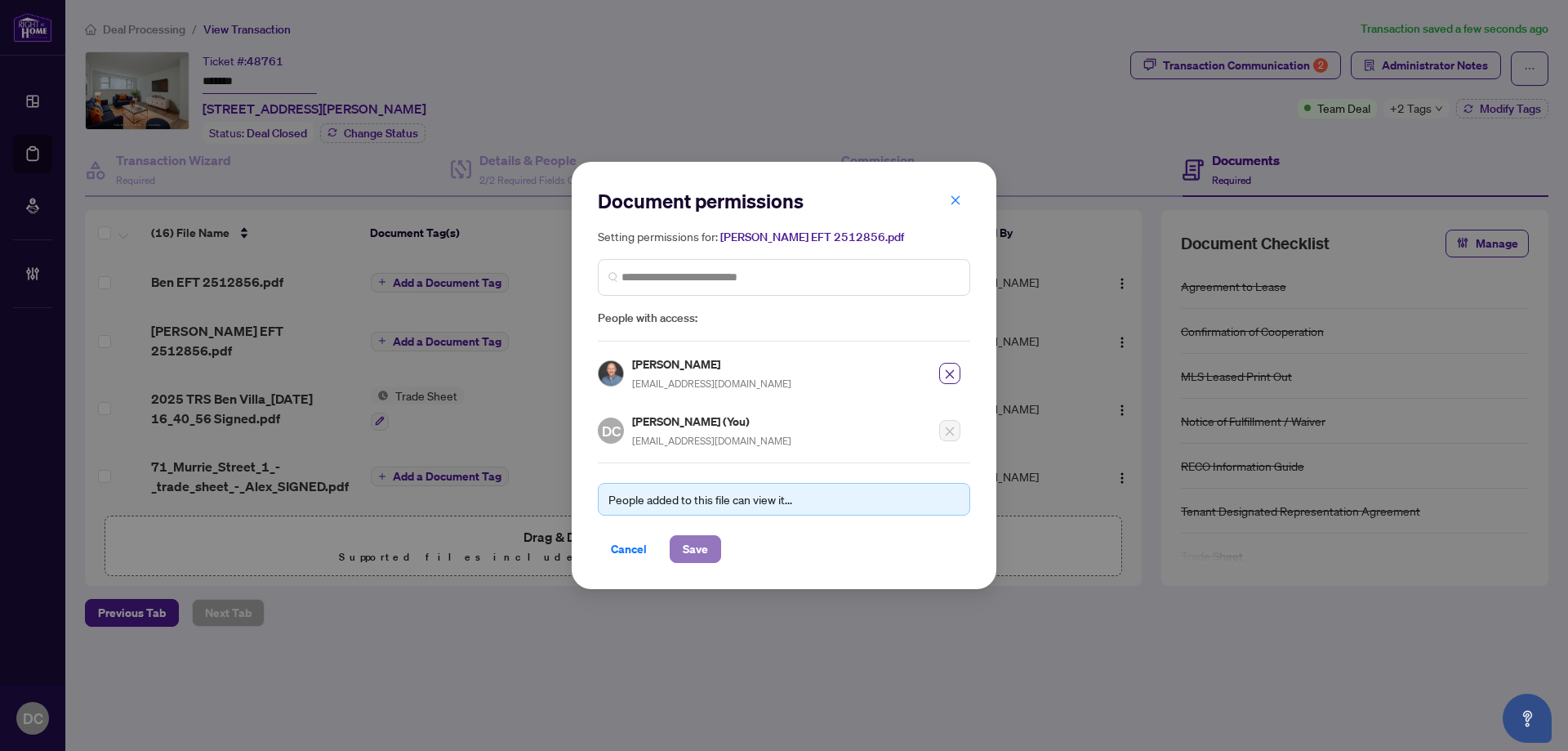
click at [711, 559] on button "Save" at bounding box center [695, 548] width 52 height 27
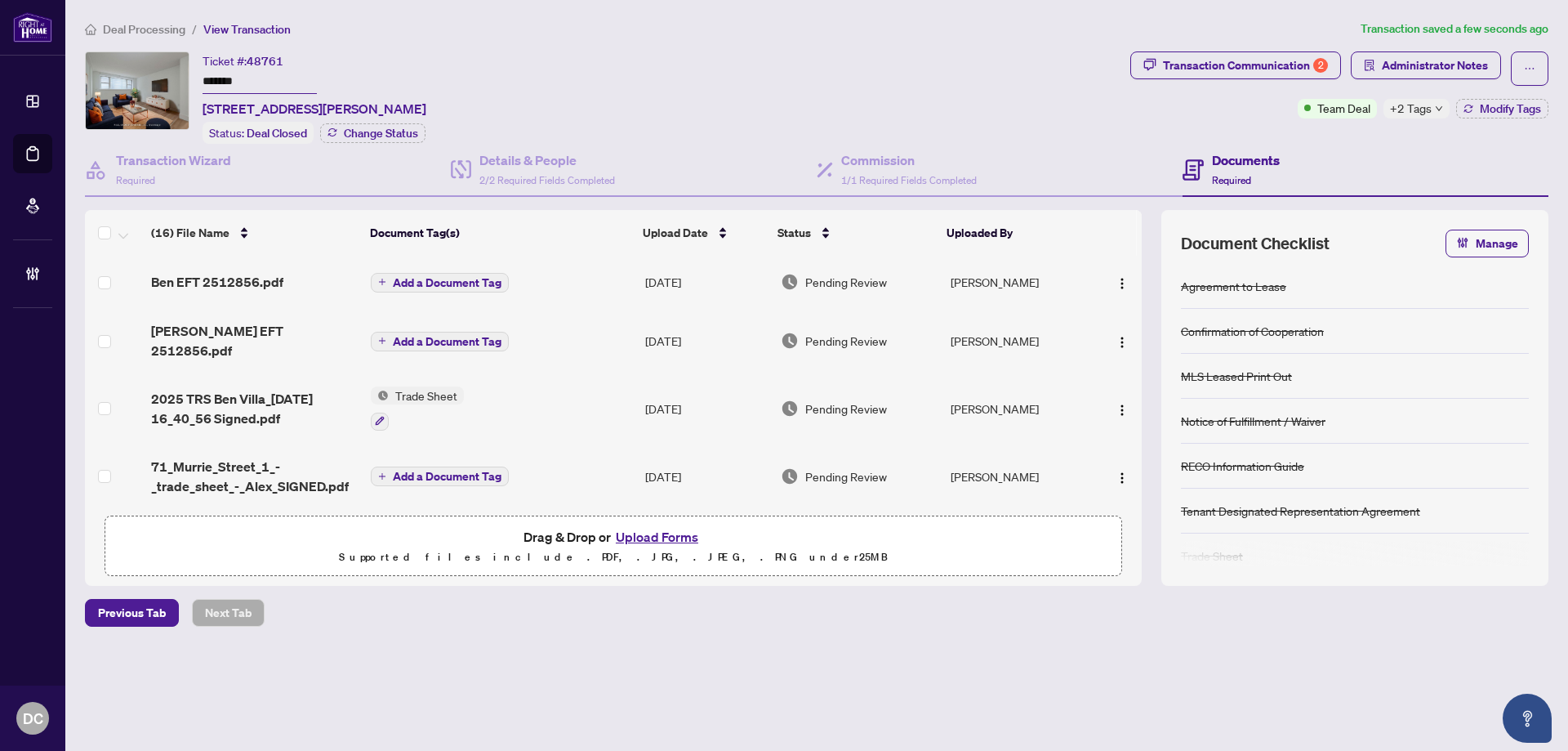
click at [428, 283] on span "Add a Document Tag" at bounding box center [446, 283] width 108 height 11
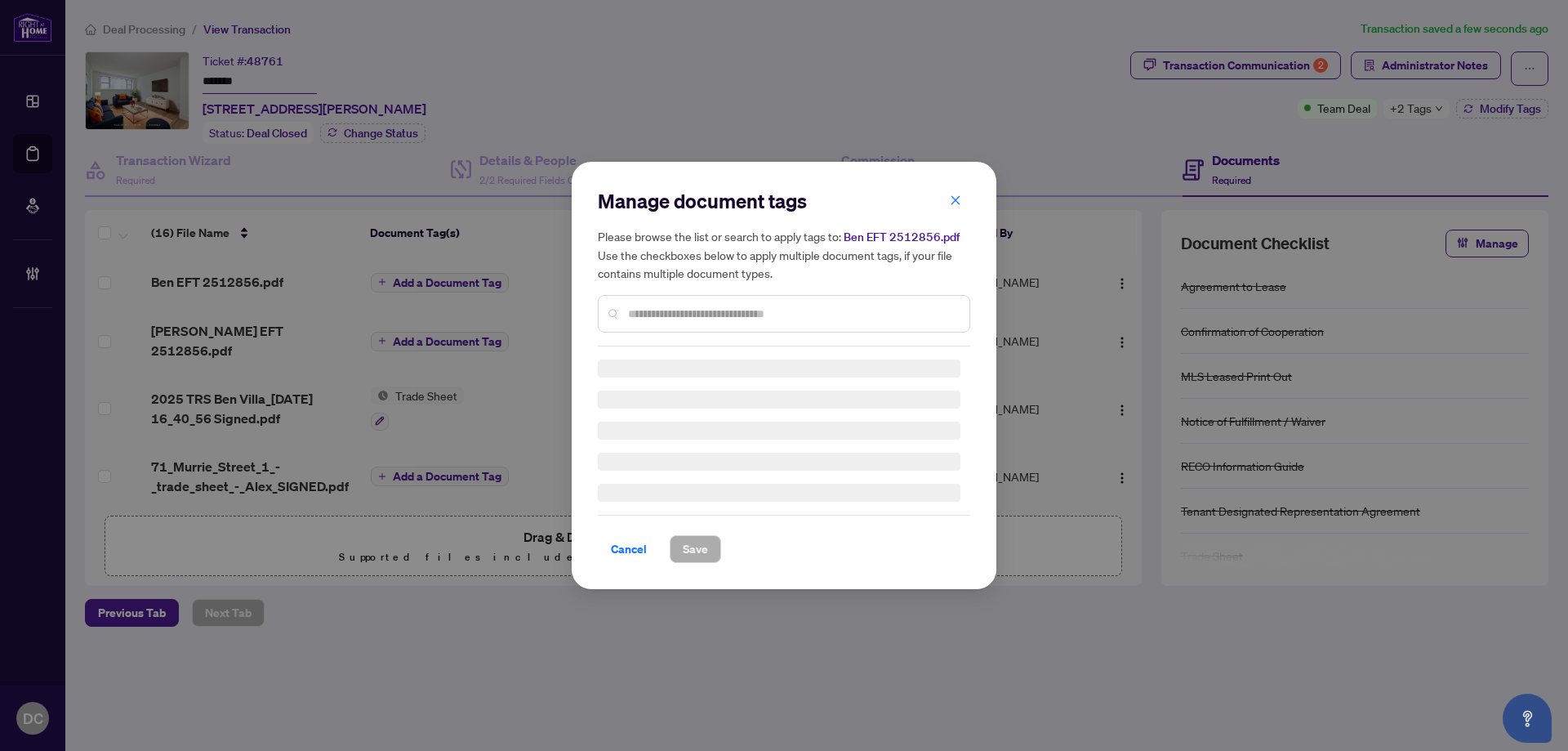
click at [740, 313] on input "text" at bounding box center [792, 313] width 329 height 18
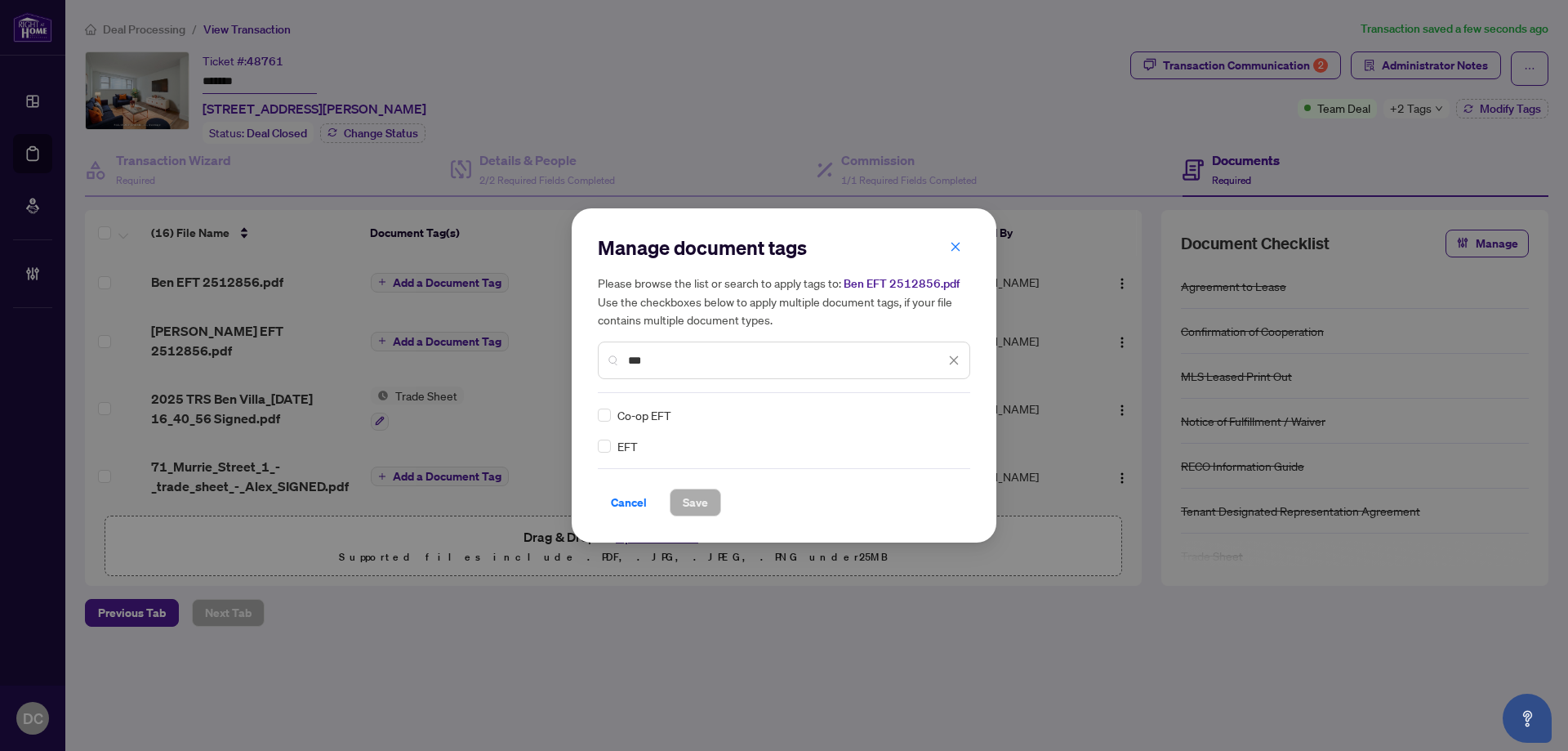
type input "***"
click at [959, 410] on div at bounding box center [944, 415] width 31 height 16
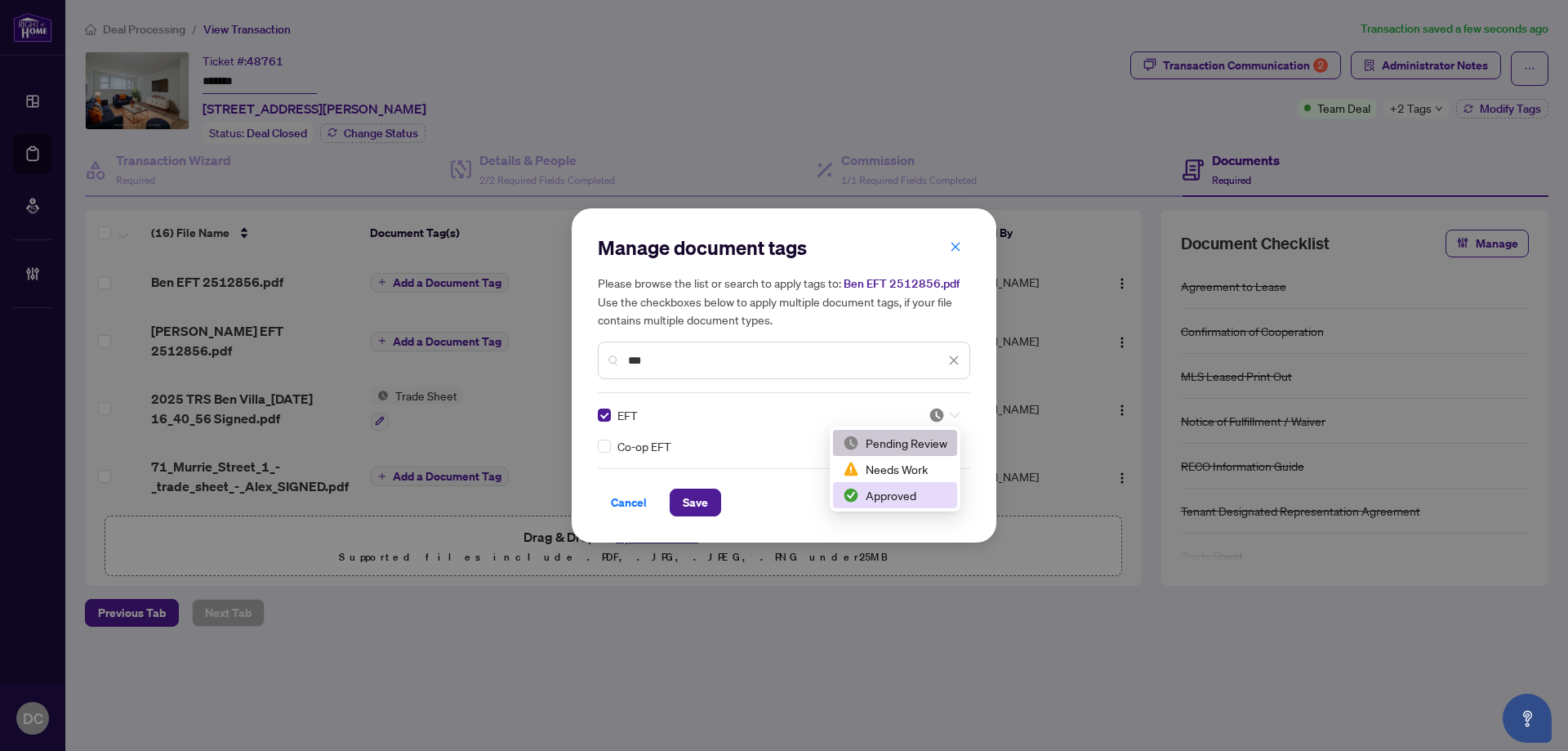
click at [921, 487] on div "Approved" at bounding box center [895, 495] width 105 height 18
click at [673, 504] on button "Save" at bounding box center [695, 502] width 52 height 27
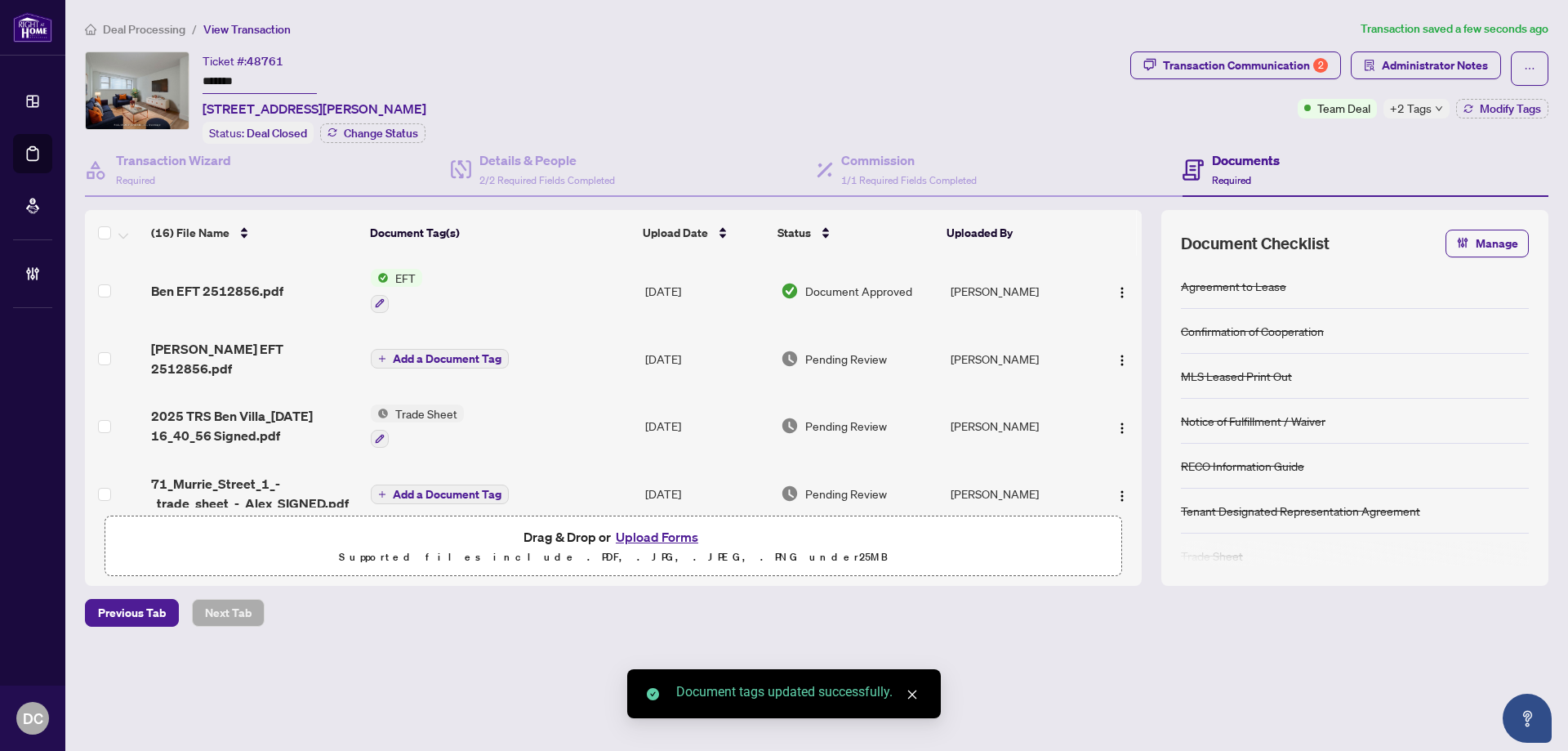
click at [438, 349] on button "Add a Document Tag" at bounding box center [440, 358] width 138 height 20
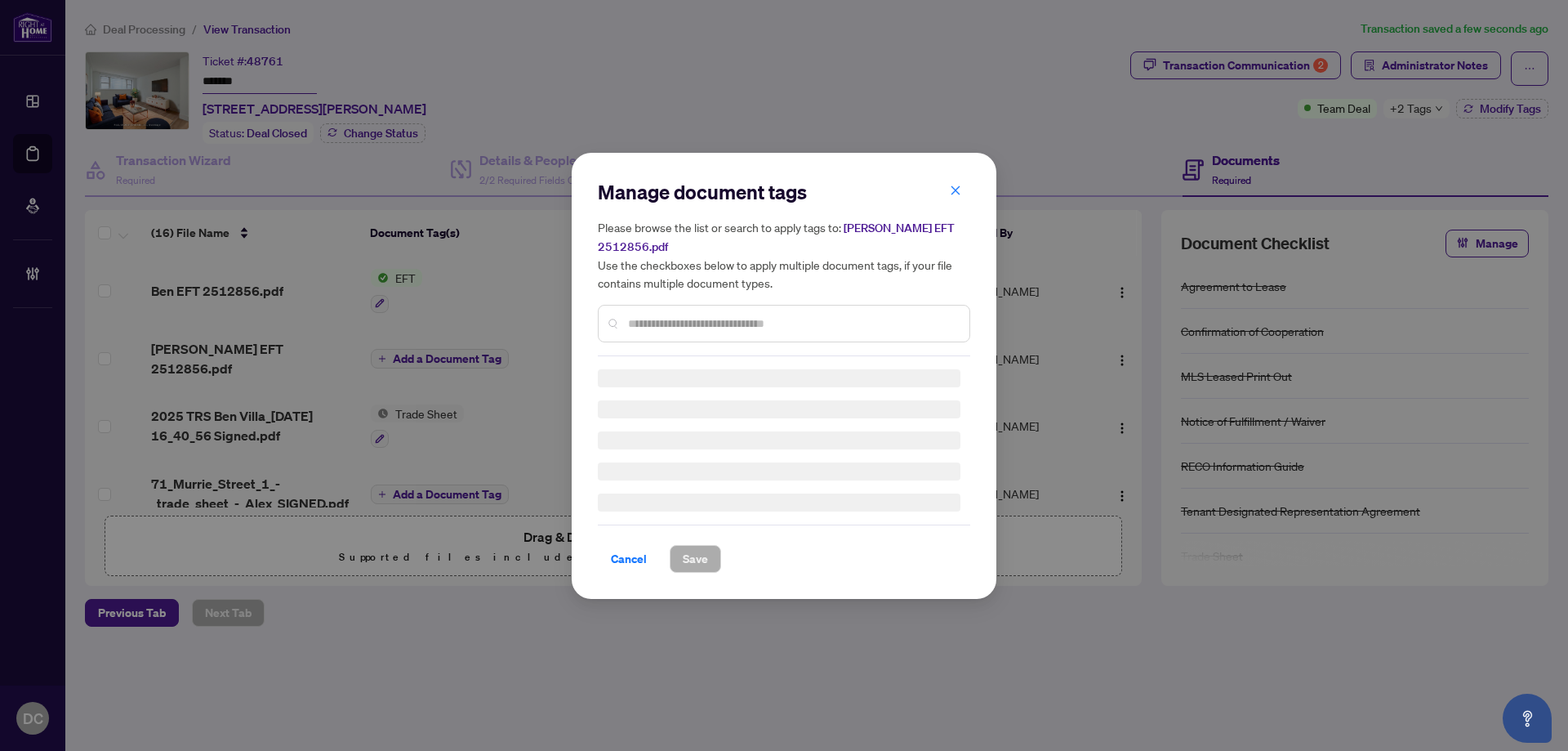
click at [750, 318] on input "text" at bounding box center [792, 323] width 329 height 18
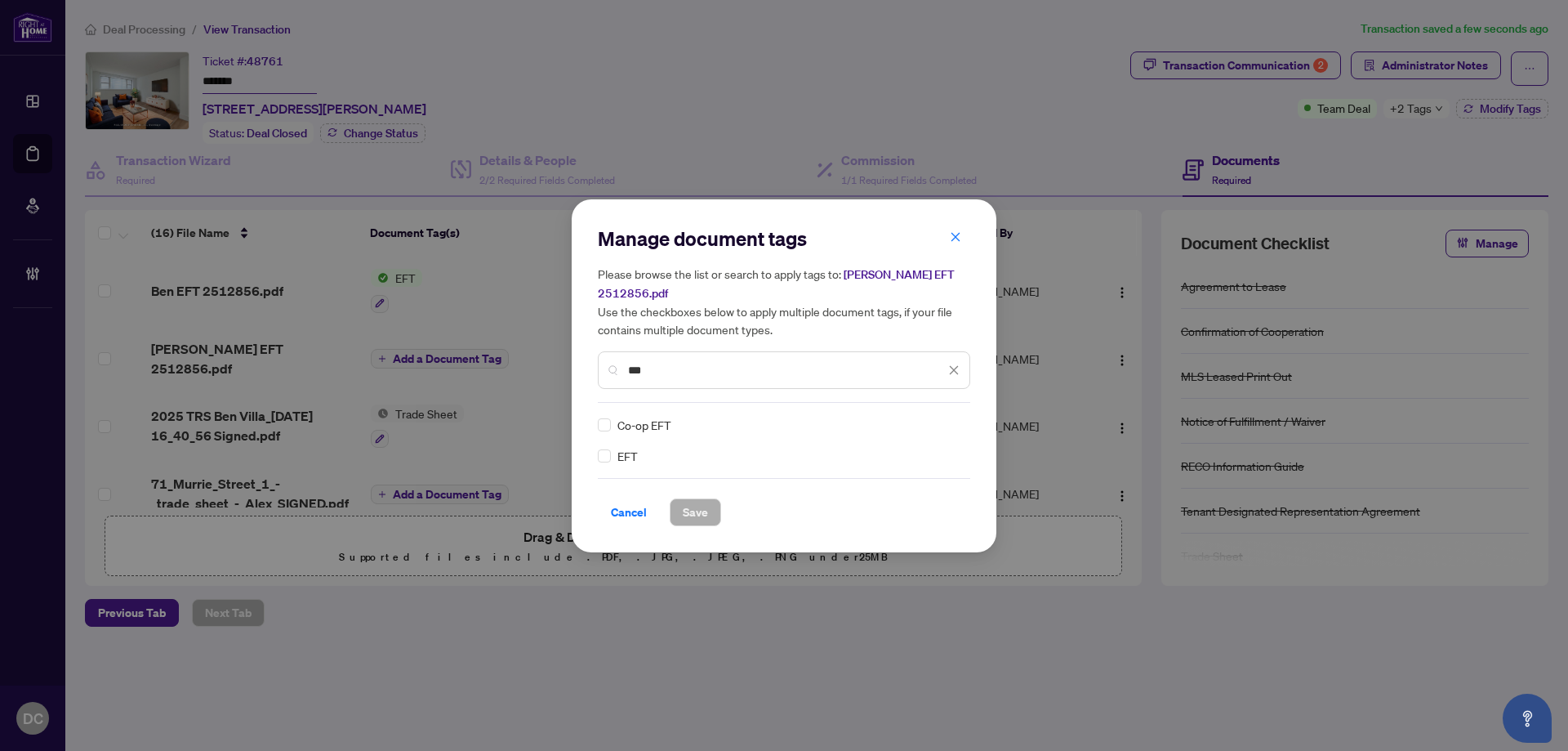
type input "***"
click at [949, 416] on div at bounding box center [944, 424] width 31 height 16
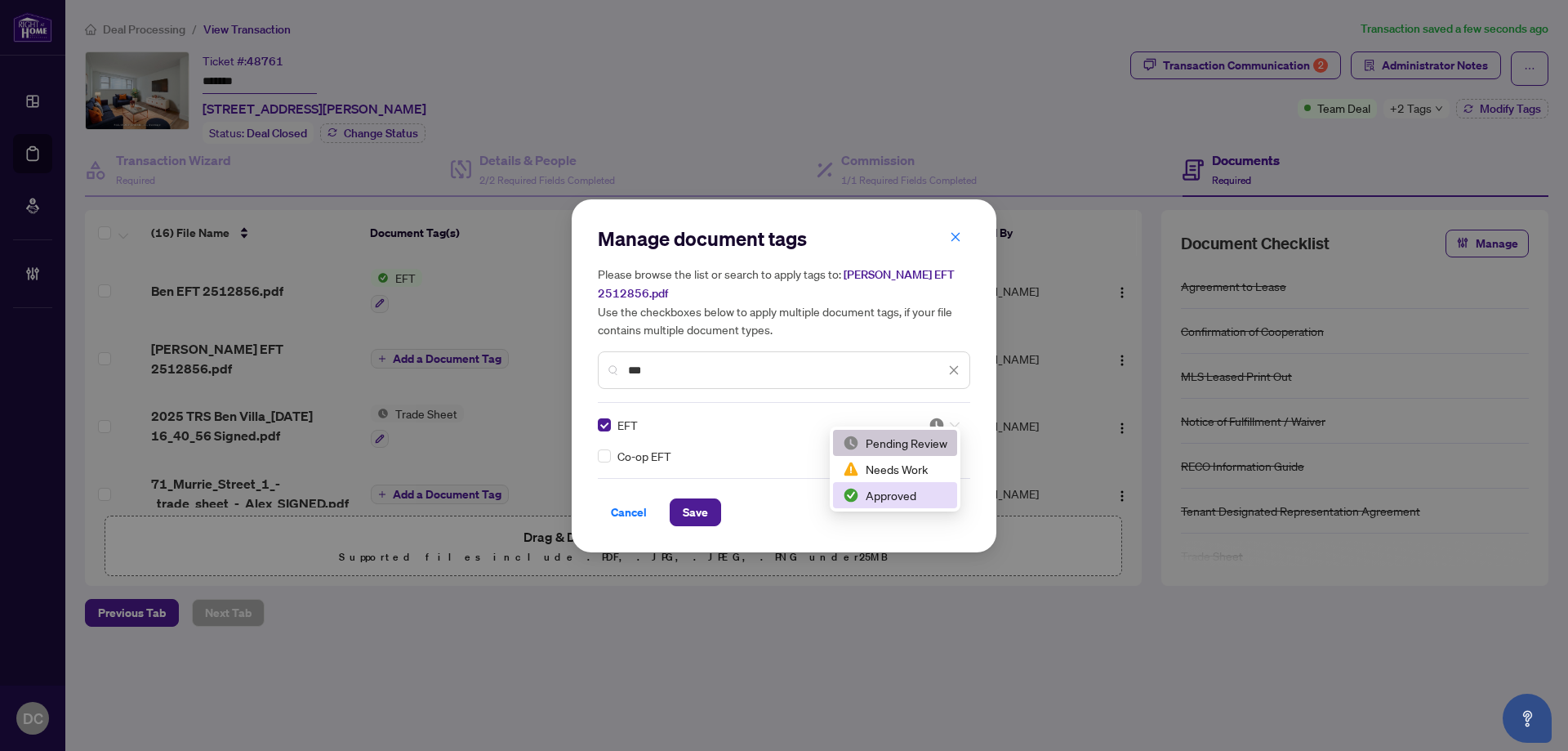
click at [906, 498] on div "Approved" at bounding box center [895, 495] width 105 height 18
click at [712, 503] on button "Save" at bounding box center [695, 512] width 52 height 27
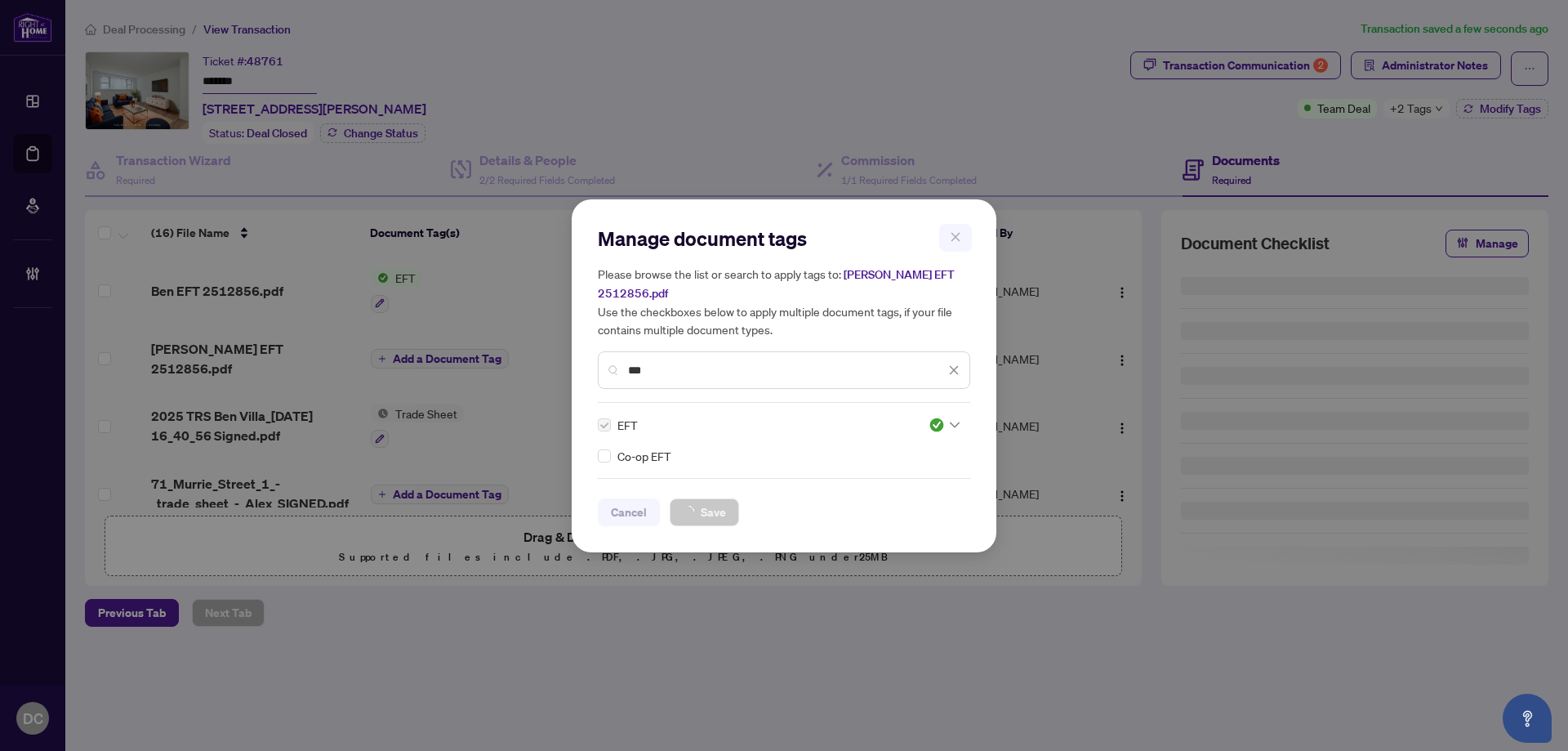
click at [1409, 110] on div "Manage document tags Please browse the list or search to apply tags to: Alex EF…" at bounding box center [784, 375] width 1568 height 751
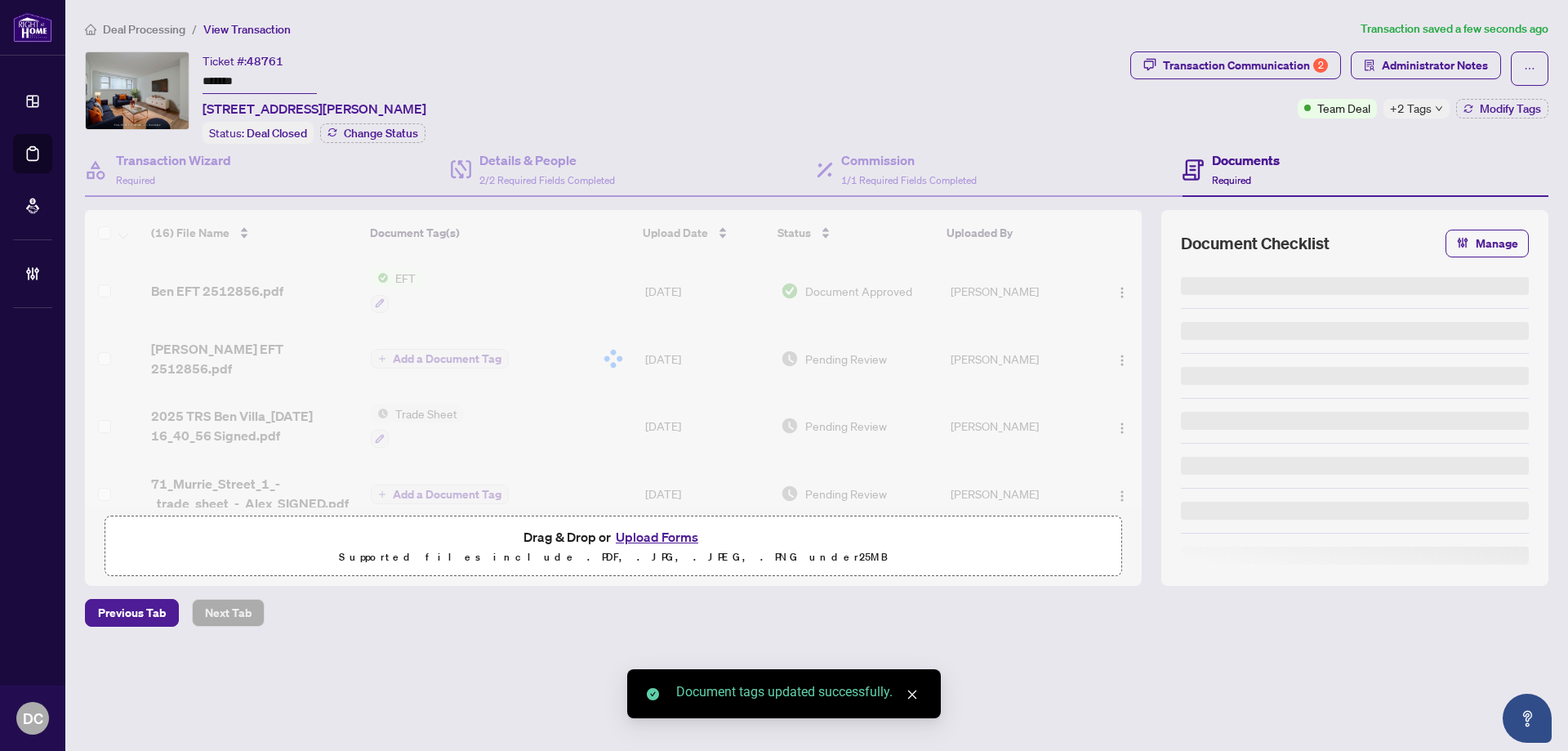
click at [1418, 110] on span "+2 Tags" at bounding box center [1411, 108] width 41 height 19
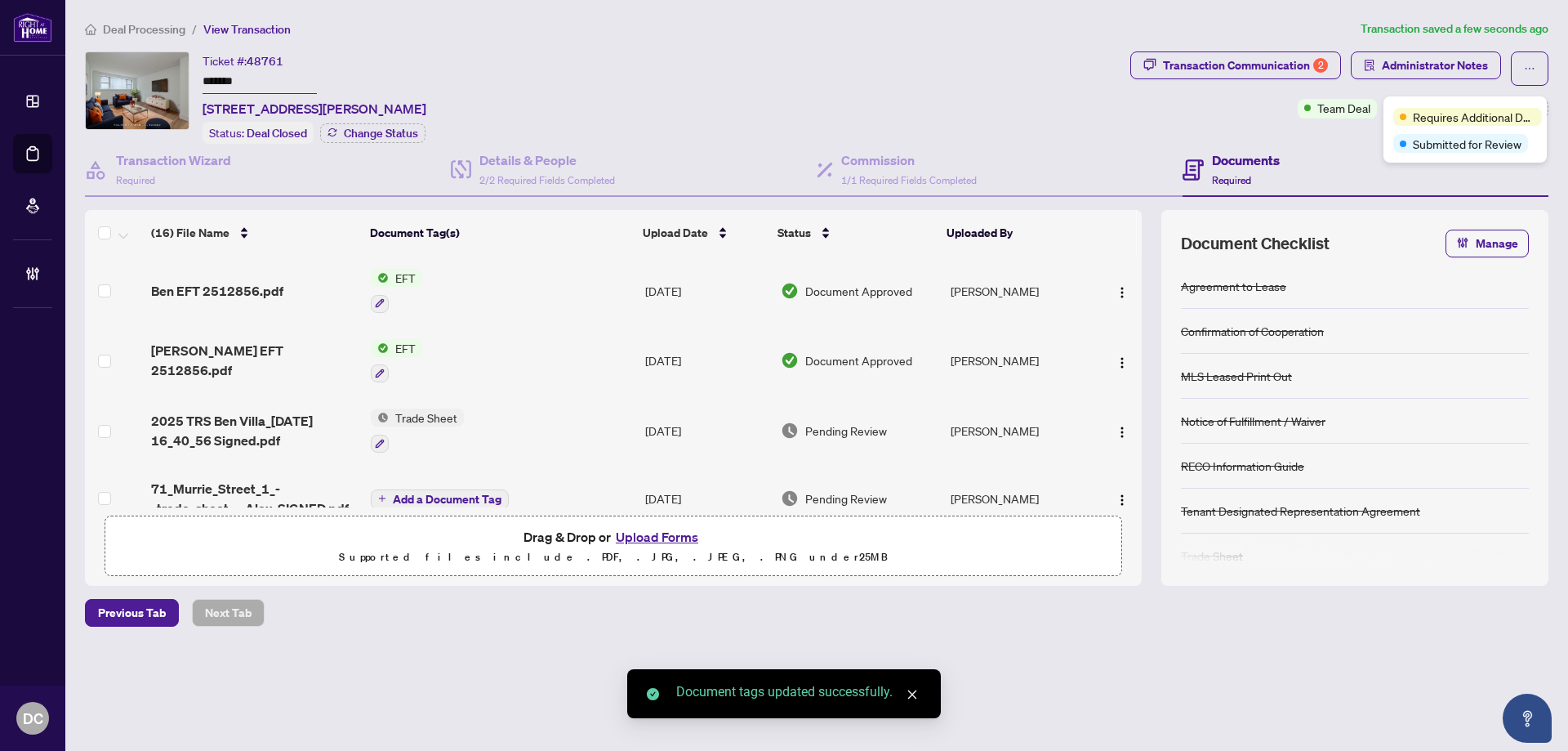
click at [1321, 138] on div "Transaction Communication 2 Administrator Notes Team Deal +2 Tags Modify Tags" at bounding box center [1339, 98] width 425 height 92
click at [1515, 111] on span "Modify Tags" at bounding box center [1511, 108] width 61 height 11
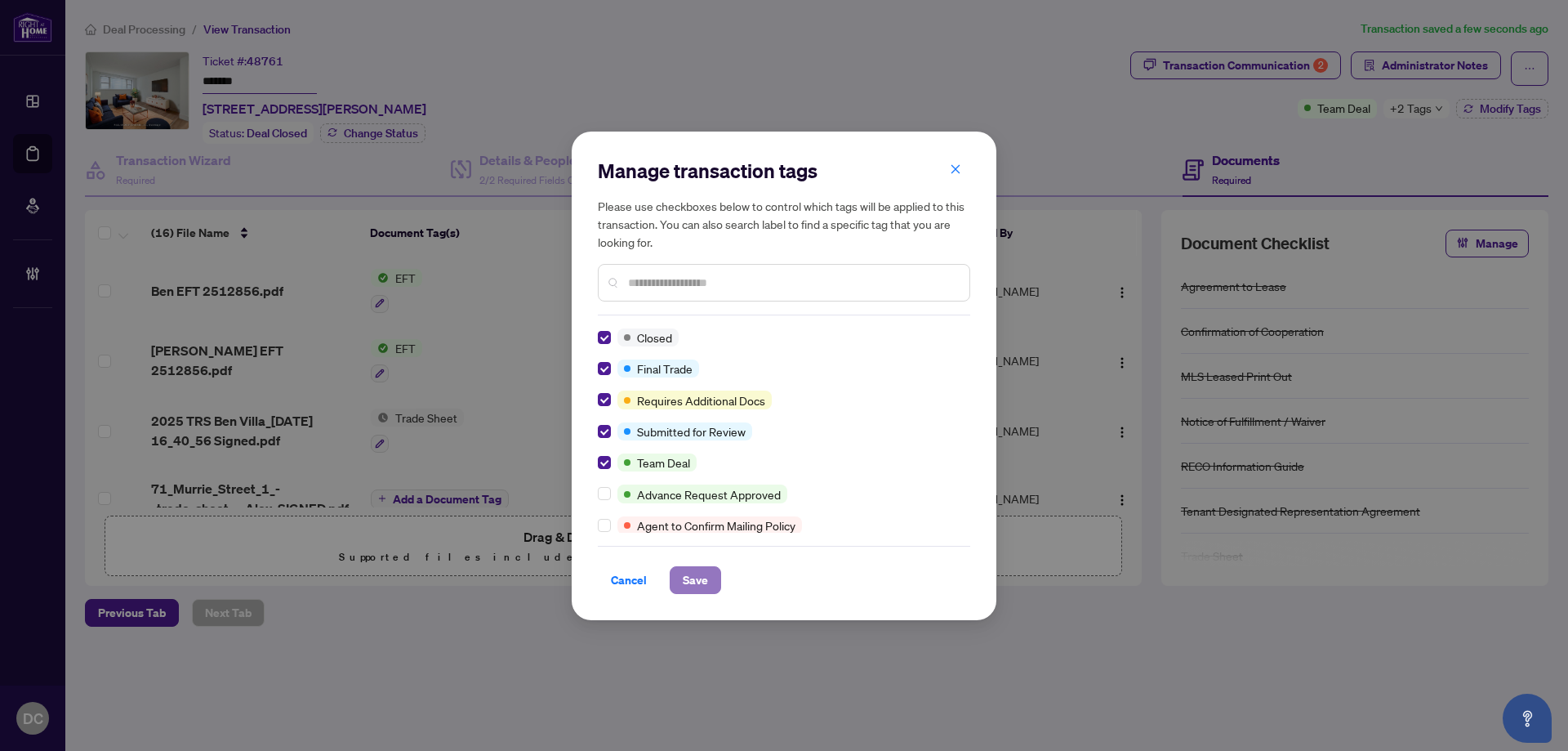
click at [697, 582] on span "Save" at bounding box center [695, 580] width 25 height 26
click at [1423, 68] on div "Manage transaction tags Please use checkboxes below to control which tags will …" at bounding box center [784, 375] width 1568 height 751
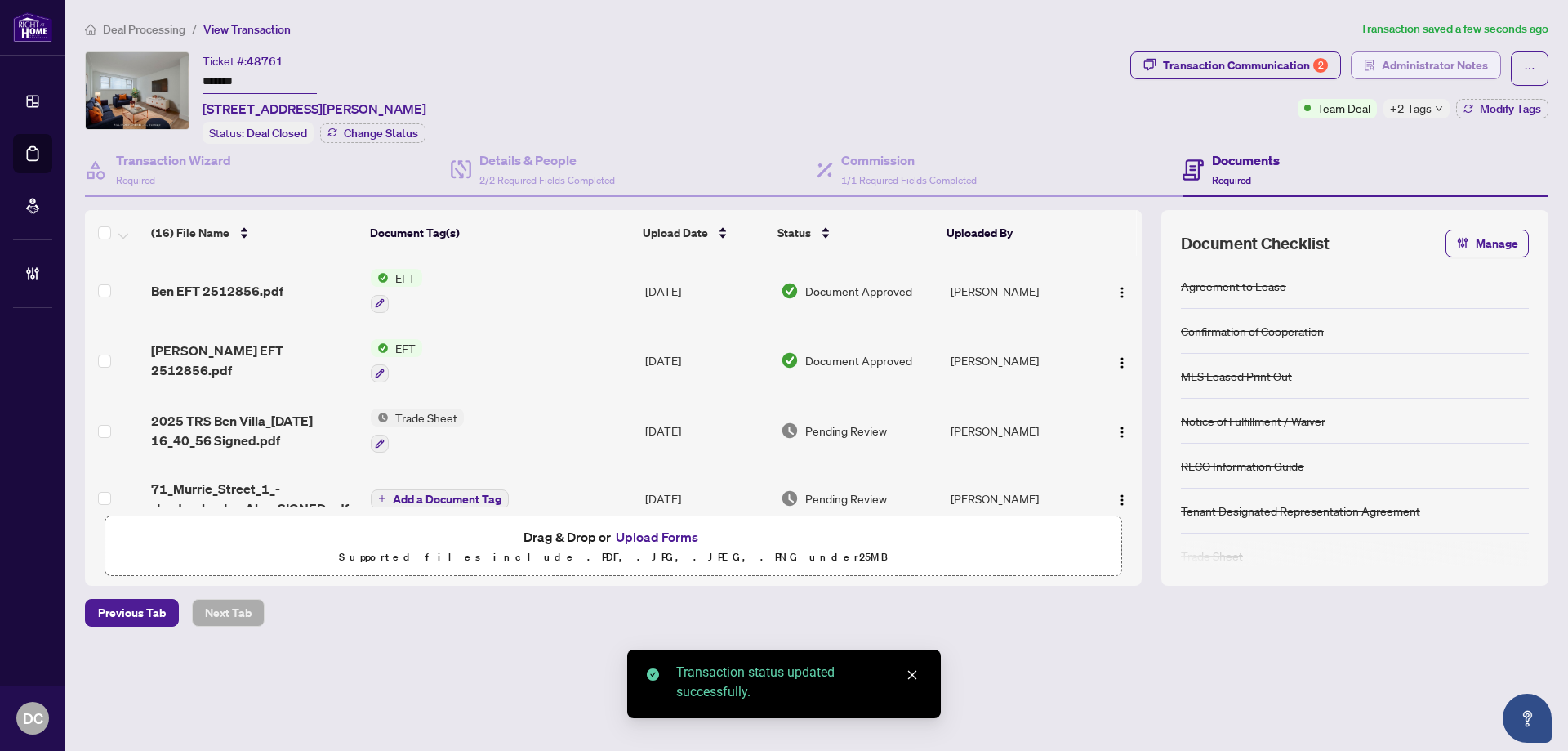
click at [1463, 70] on span "Administrator Notes" at bounding box center [1434, 66] width 106 height 26
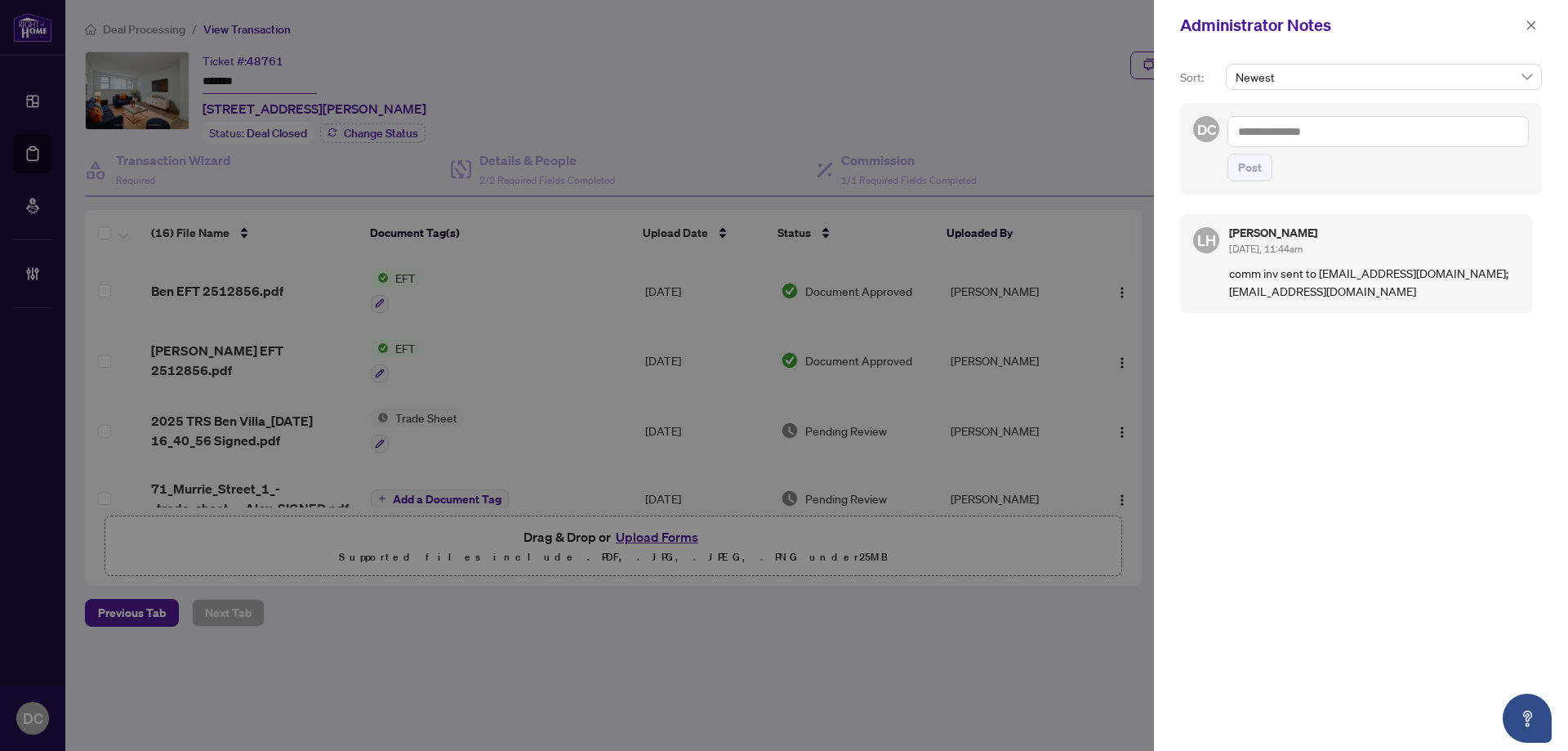
click at [1356, 123] on textarea at bounding box center [1379, 131] width 301 height 31
paste textarea "**********"
type textarea "**********"
click at [1240, 181] on span "Post" at bounding box center [1250, 168] width 24 height 26
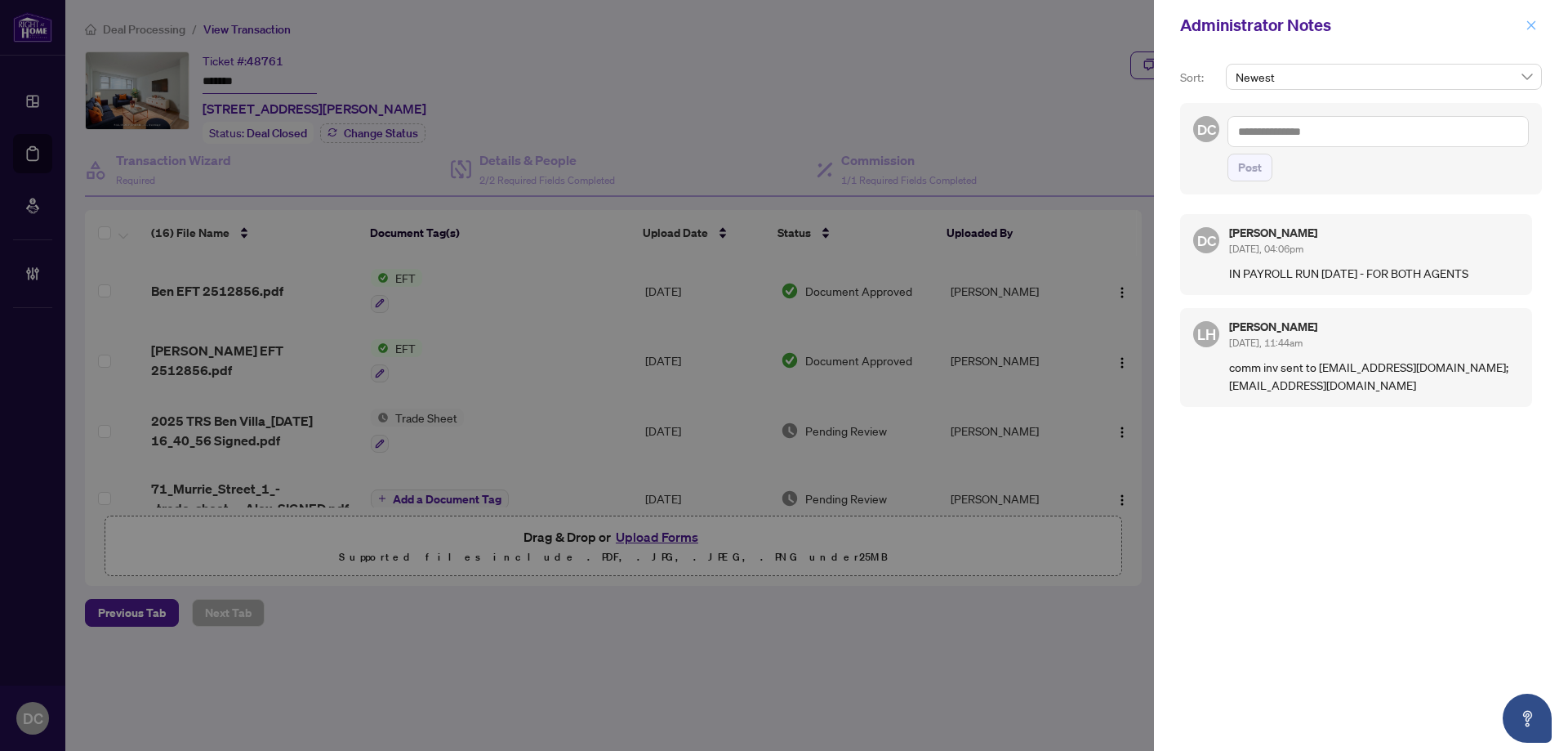
click at [1539, 28] on button "button" at bounding box center [1531, 24] width 22 height 20
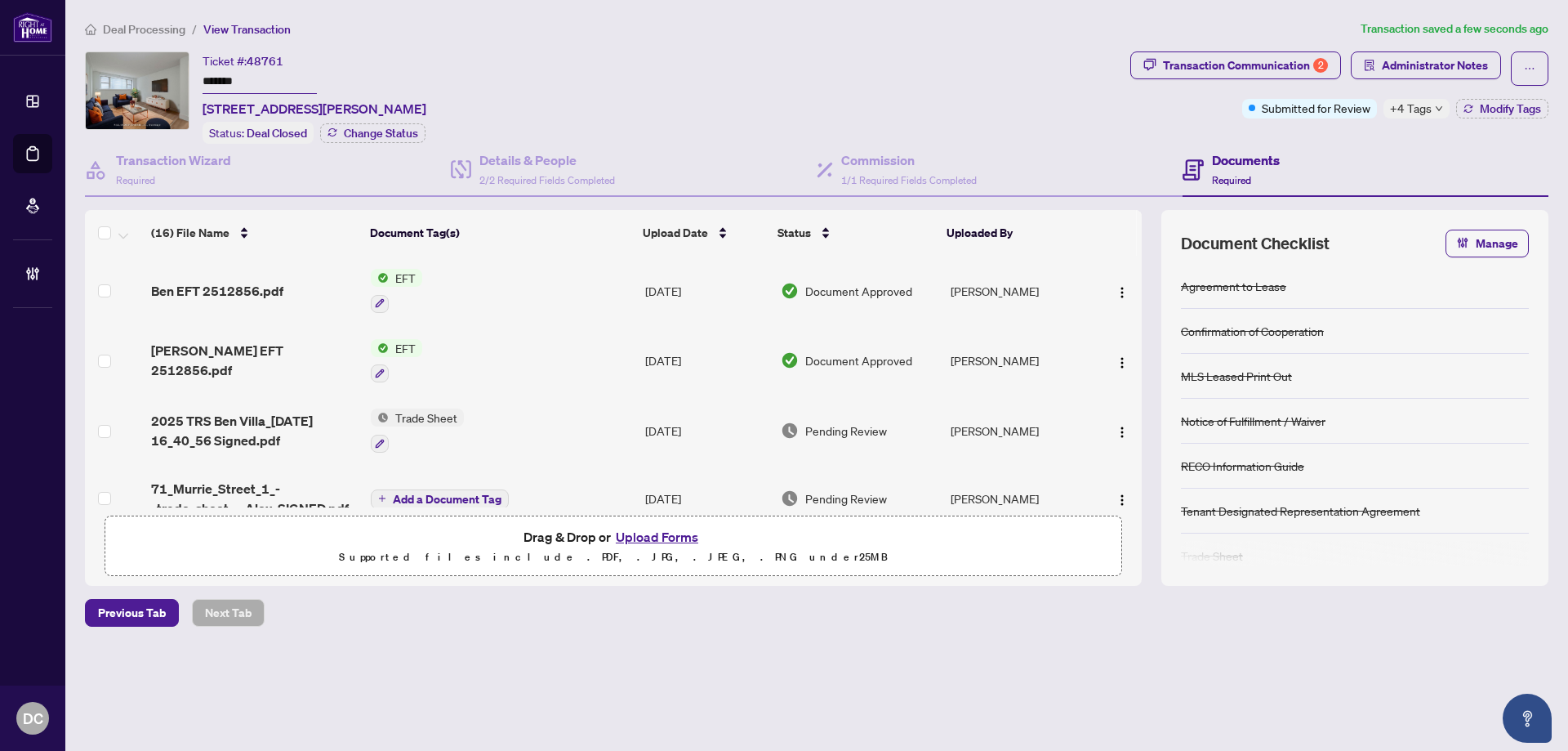
click at [1409, 99] on span "+4 Tags" at bounding box center [1411, 108] width 41 height 19
click at [1308, 130] on div "Transaction Communication 2 Administrator Notes Submitted for Review +4 Tags Mo…" at bounding box center [1339, 98] width 425 height 92
click at [159, 48] on div "Deal Processing / View Transaction Transaction saved a few seconds ago Ticket #…" at bounding box center [816, 351] width 1477 height 664
click at [165, 31] on span "Deal Processing" at bounding box center [144, 29] width 83 height 15
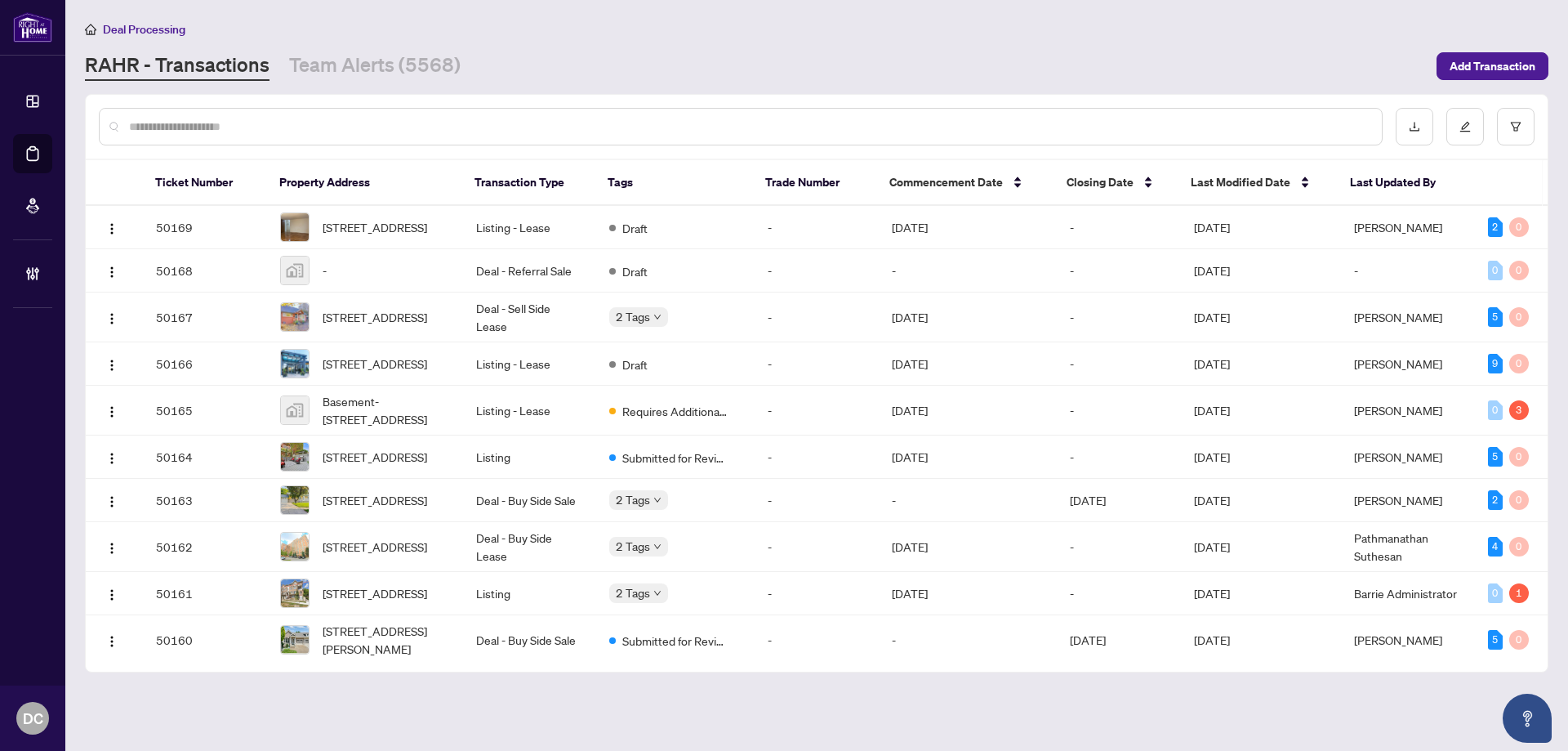
click at [311, 131] on input "text" at bounding box center [749, 126] width 1240 height 18
click at [501, 123] on input "text" at bounding box center [749, 126] width 1240 height 18
paste input "*******"
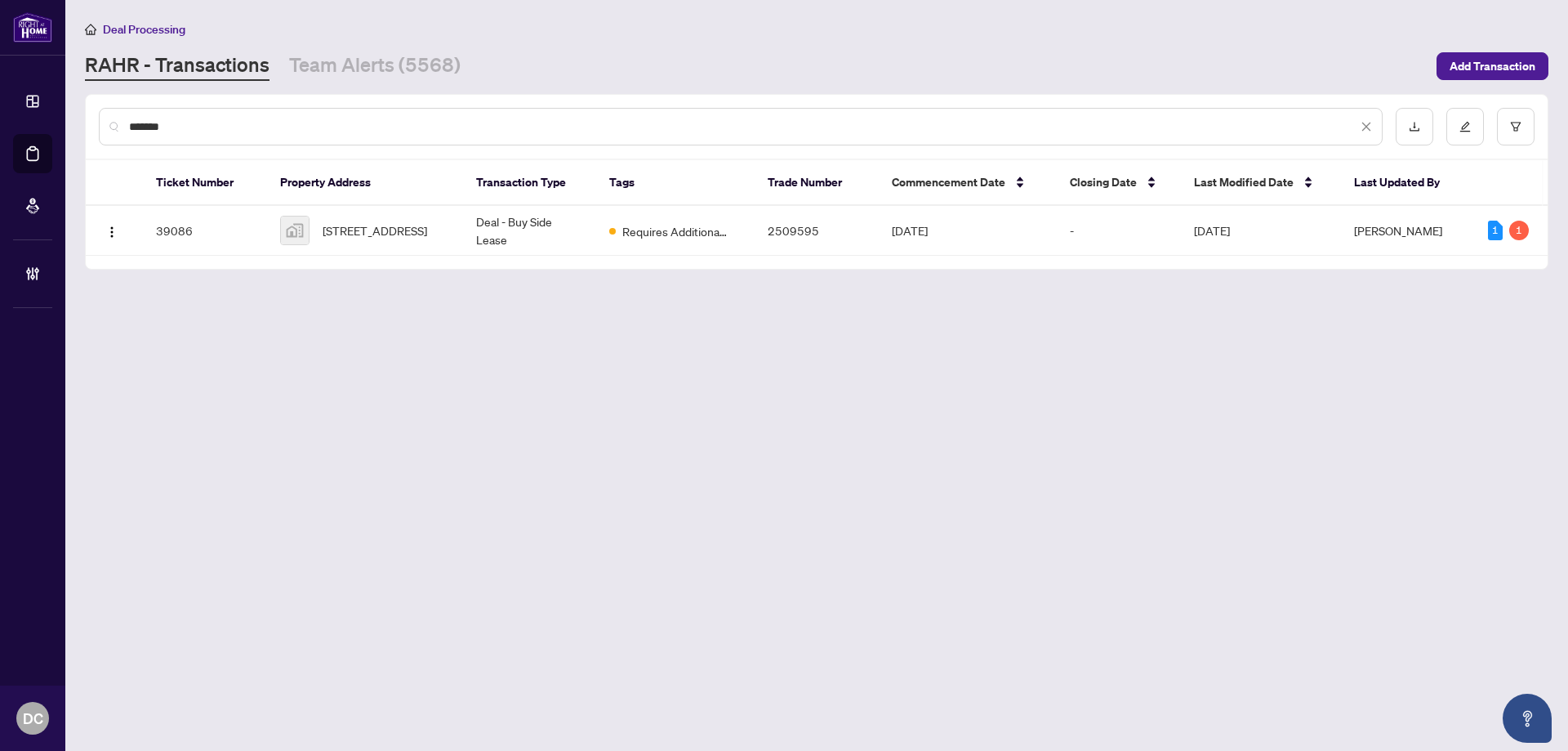
type input "*******"
click at [457, 230] on td "10-2303 Hill Ridge Court, Oakville, ON, Canada" at bounding box center [365, 231] width 196 height 50
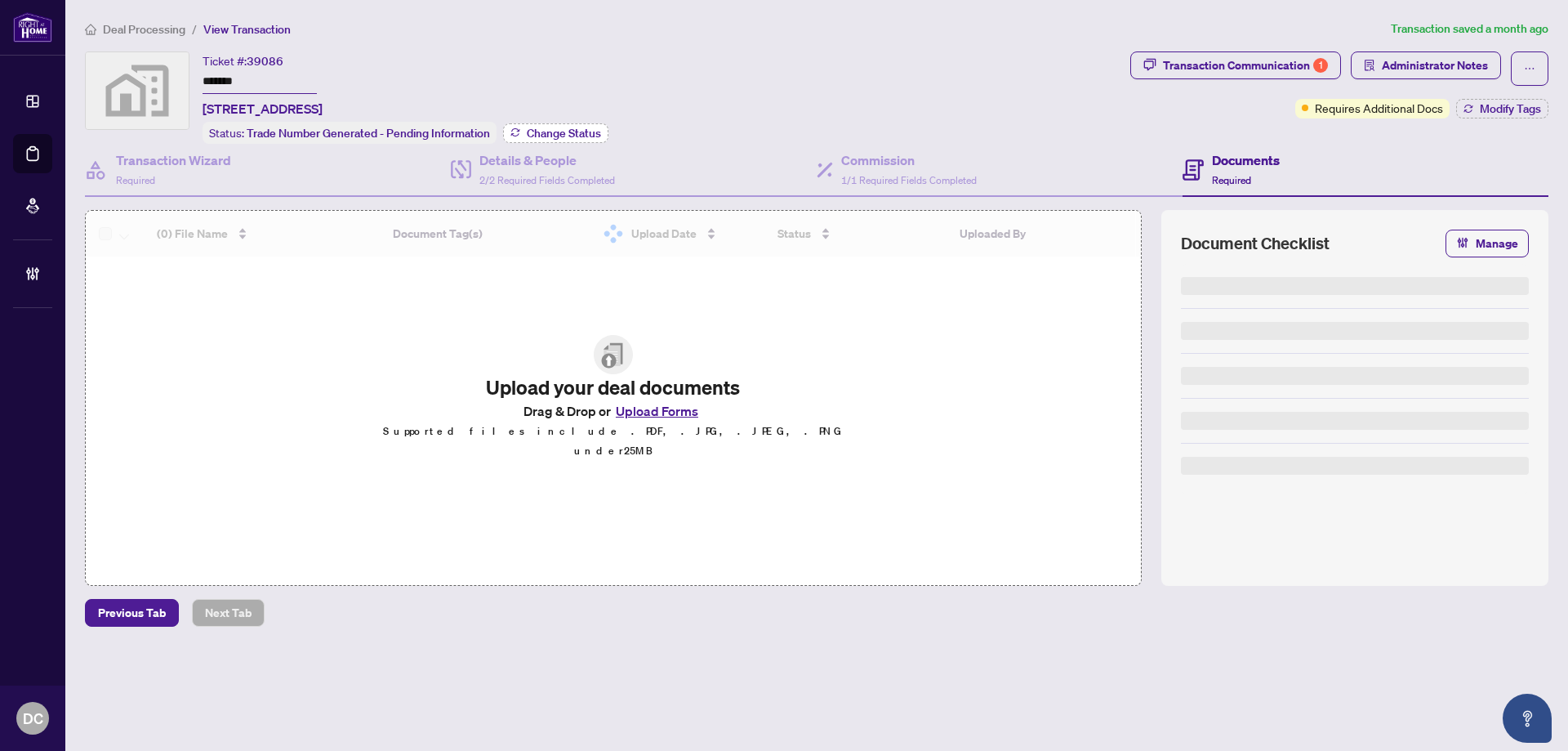
click at [586, 127] on span "Change Status" at bounding box center [563, 133] width 74 height 11
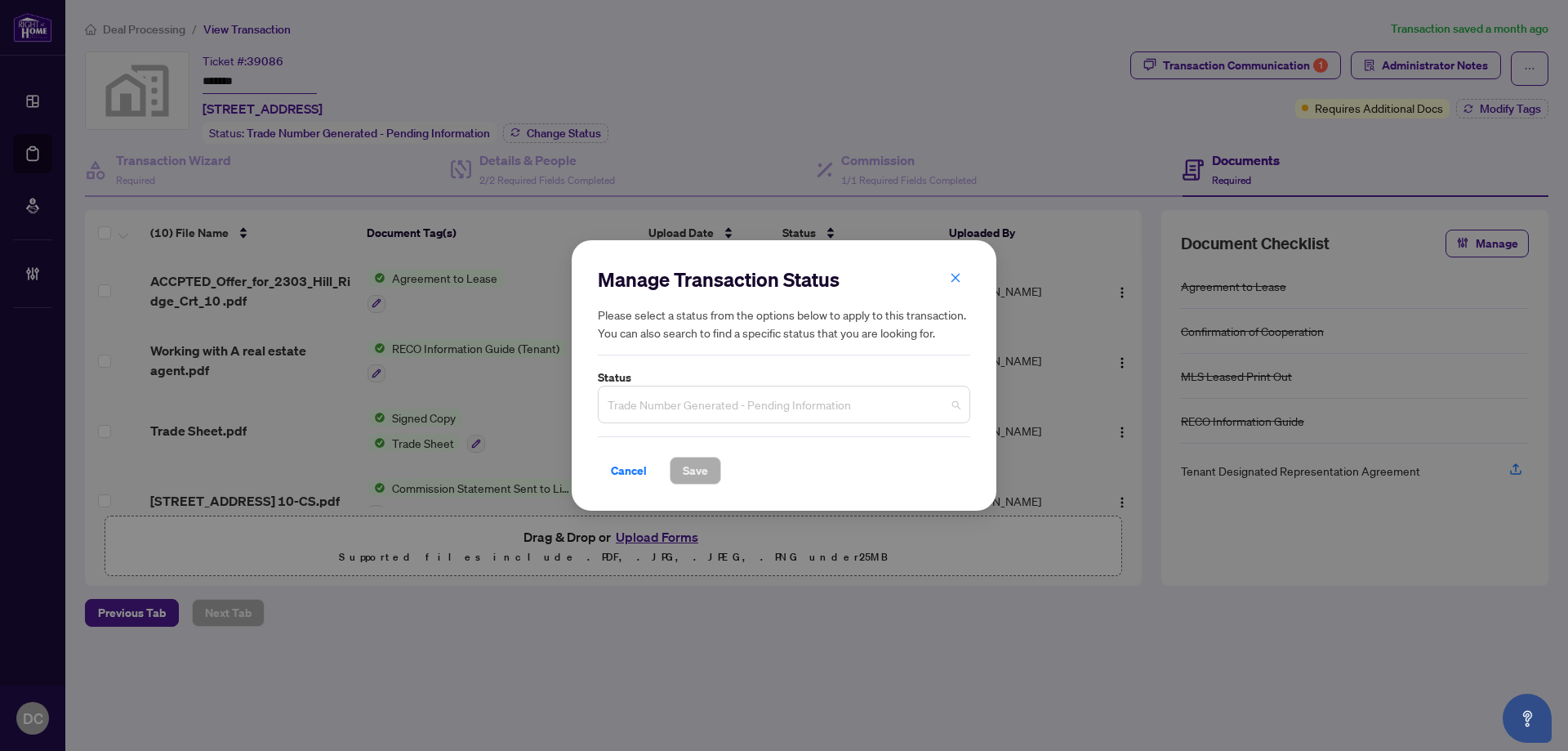
click at [865, 409] on span "Trade Number Generated - Pending Information" at bounding box center [784, 404] width 353 height 31
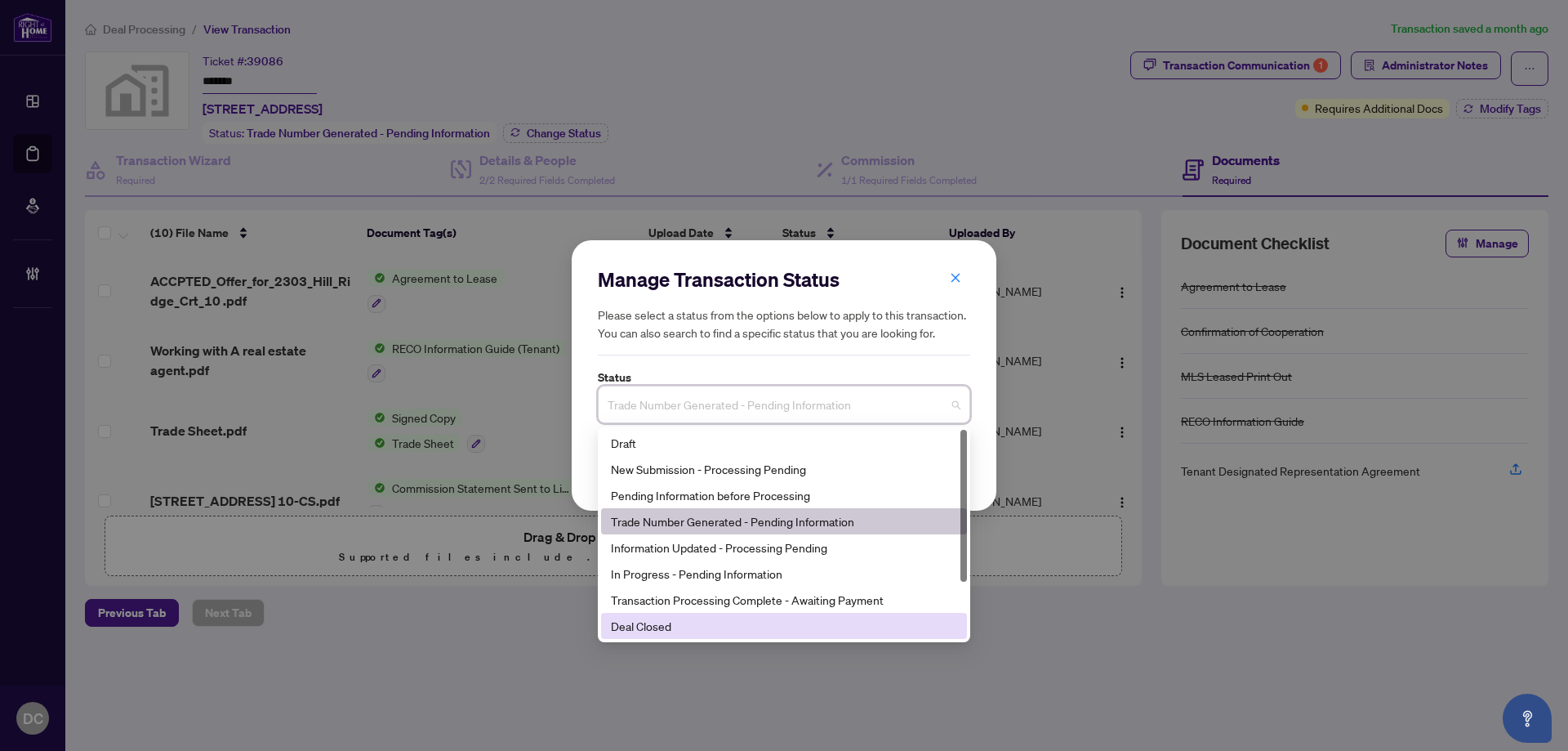
click at [659, 625] on div "Deal Closed" at bounding box center [784, 626] width 347 height 18
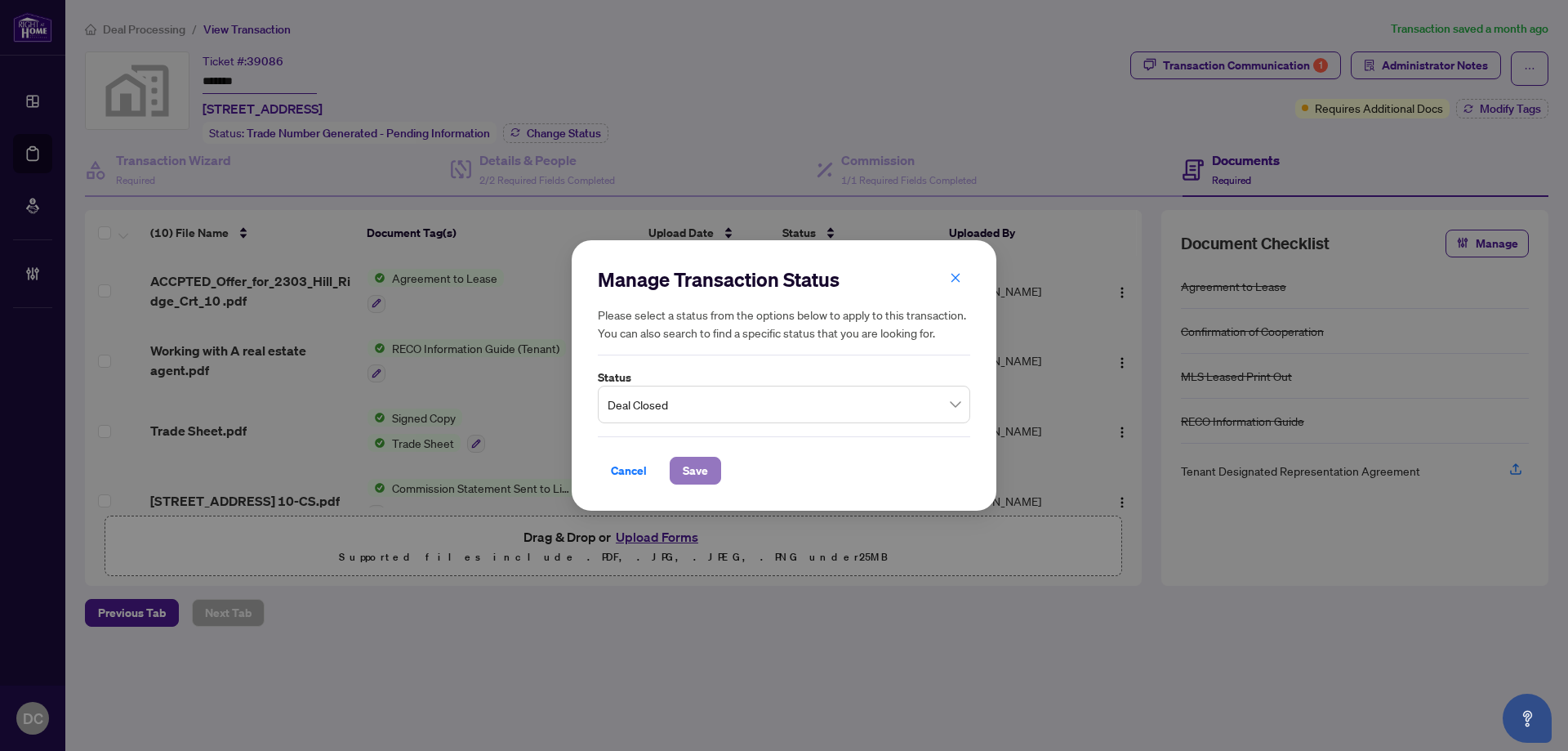
click at [691, 469] on span "Save" at bounding box center [695, 471] width 25 height 26
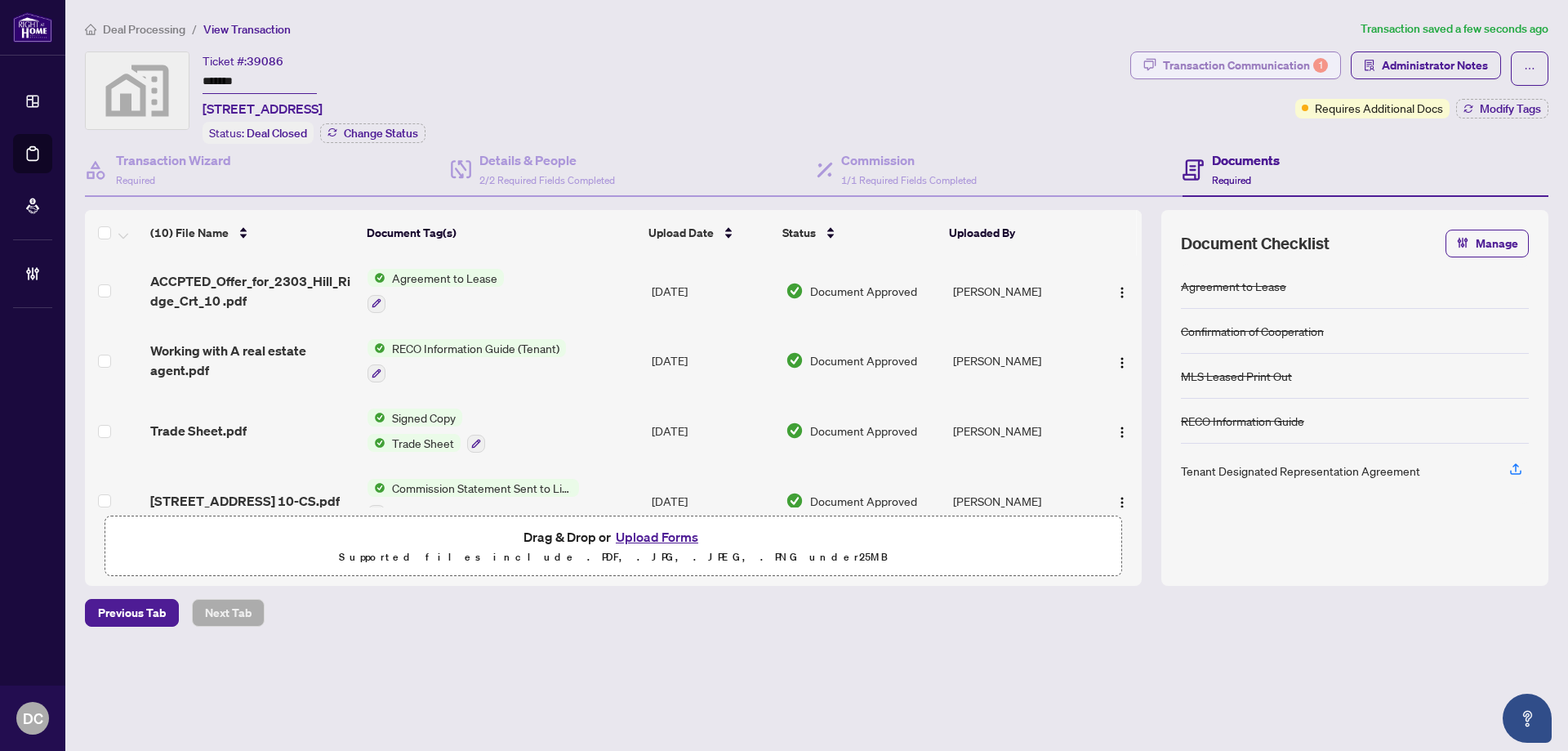
click at [1269, 62] on div "Transaction Communication 1" at bounding box center [1245, 66] width 165 height 26
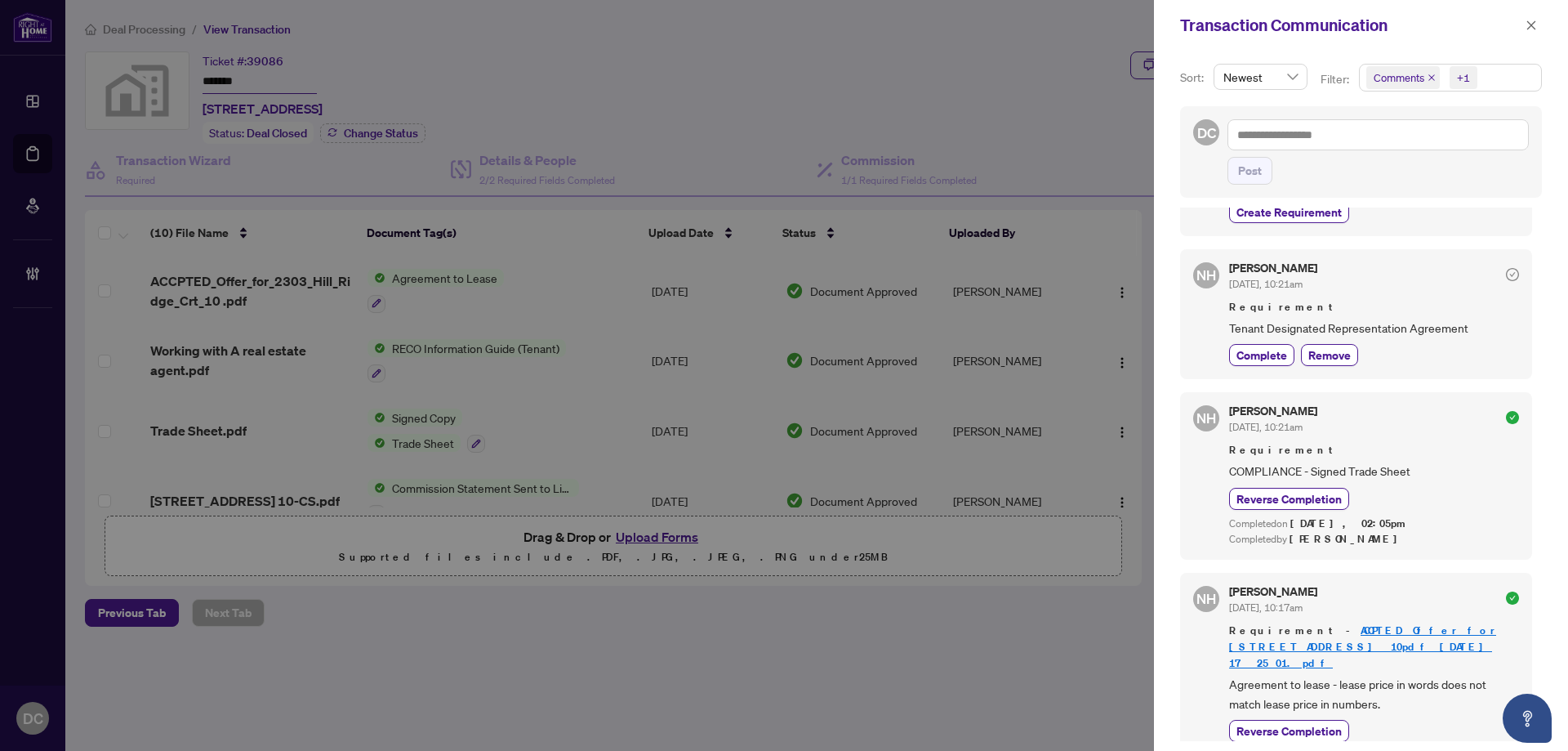
scroll to position [280, 0]
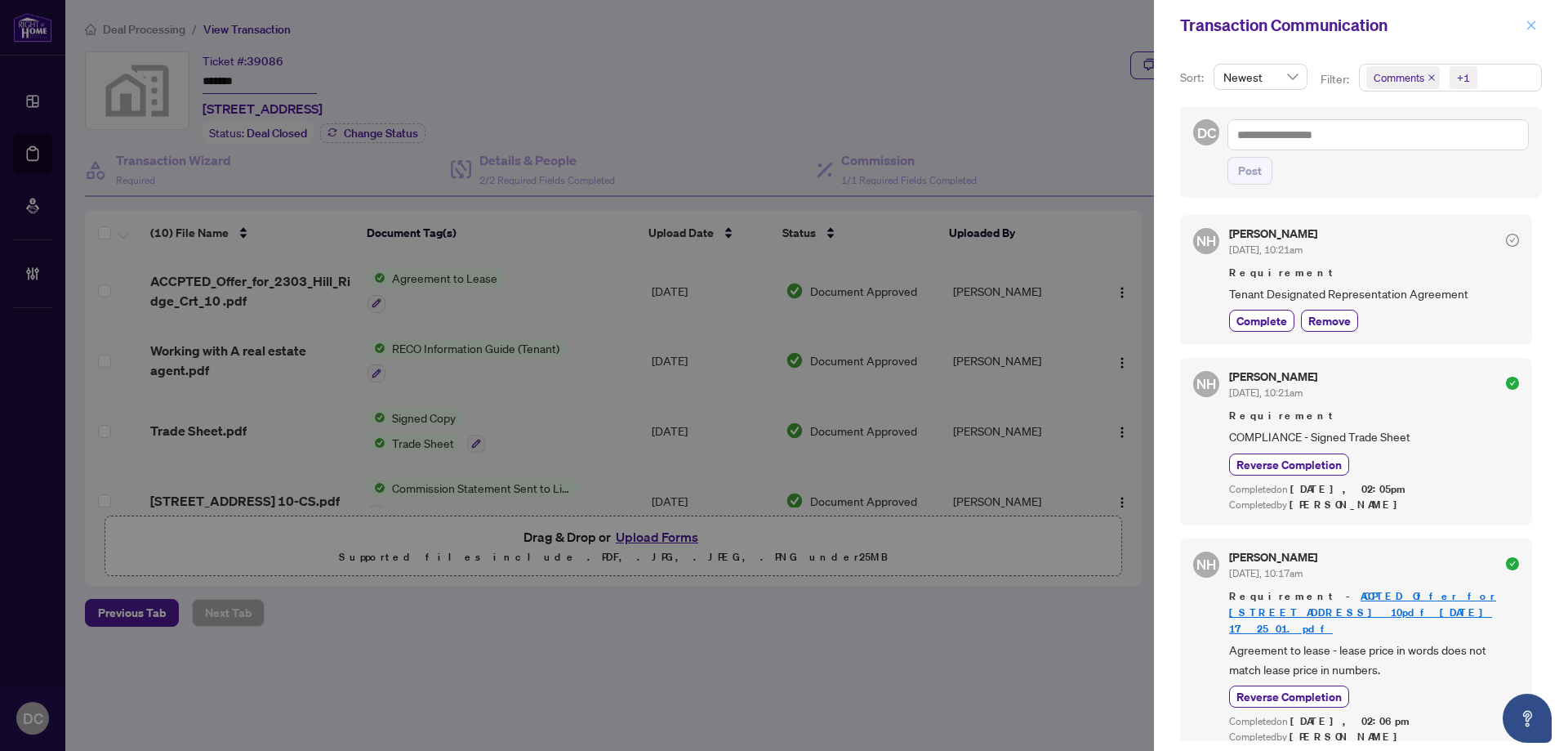
click at [1528, 30] on icon "close" at bounding box center [1531, 25] width 11 height 11
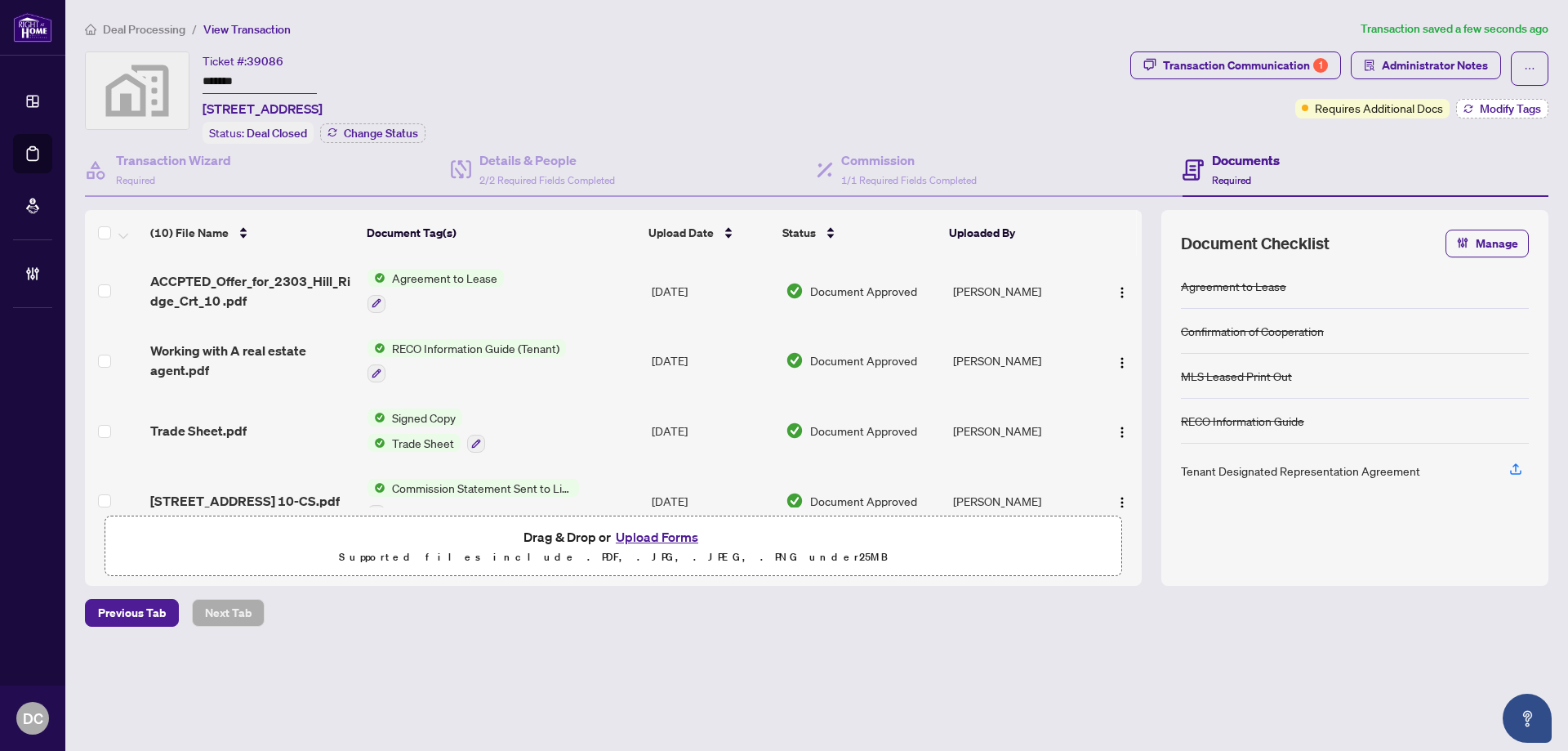
click at [1512, 103] on span "Modify Tags" at bounding box center [1511, 108] width 61 height 11
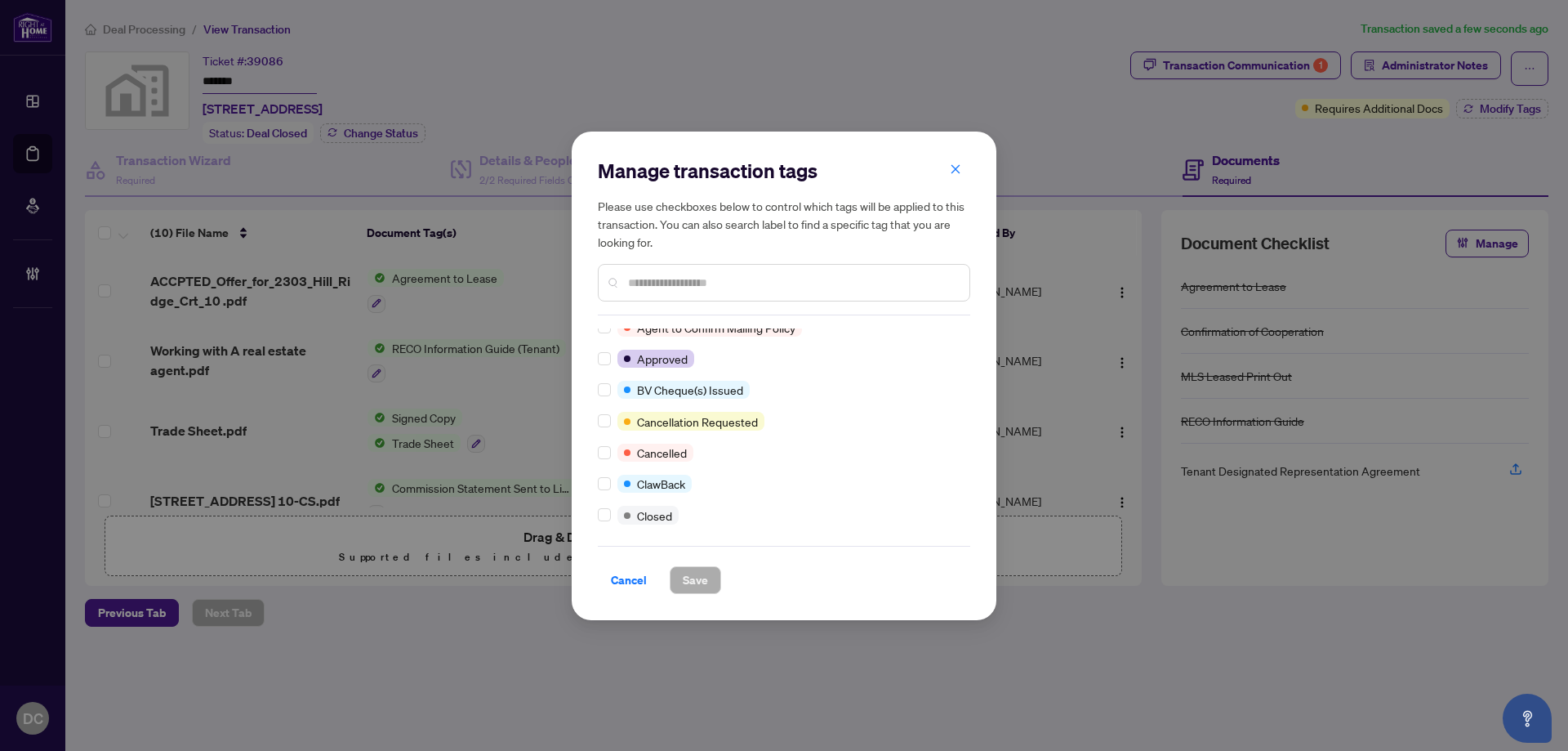
scroll to position [163, 0]
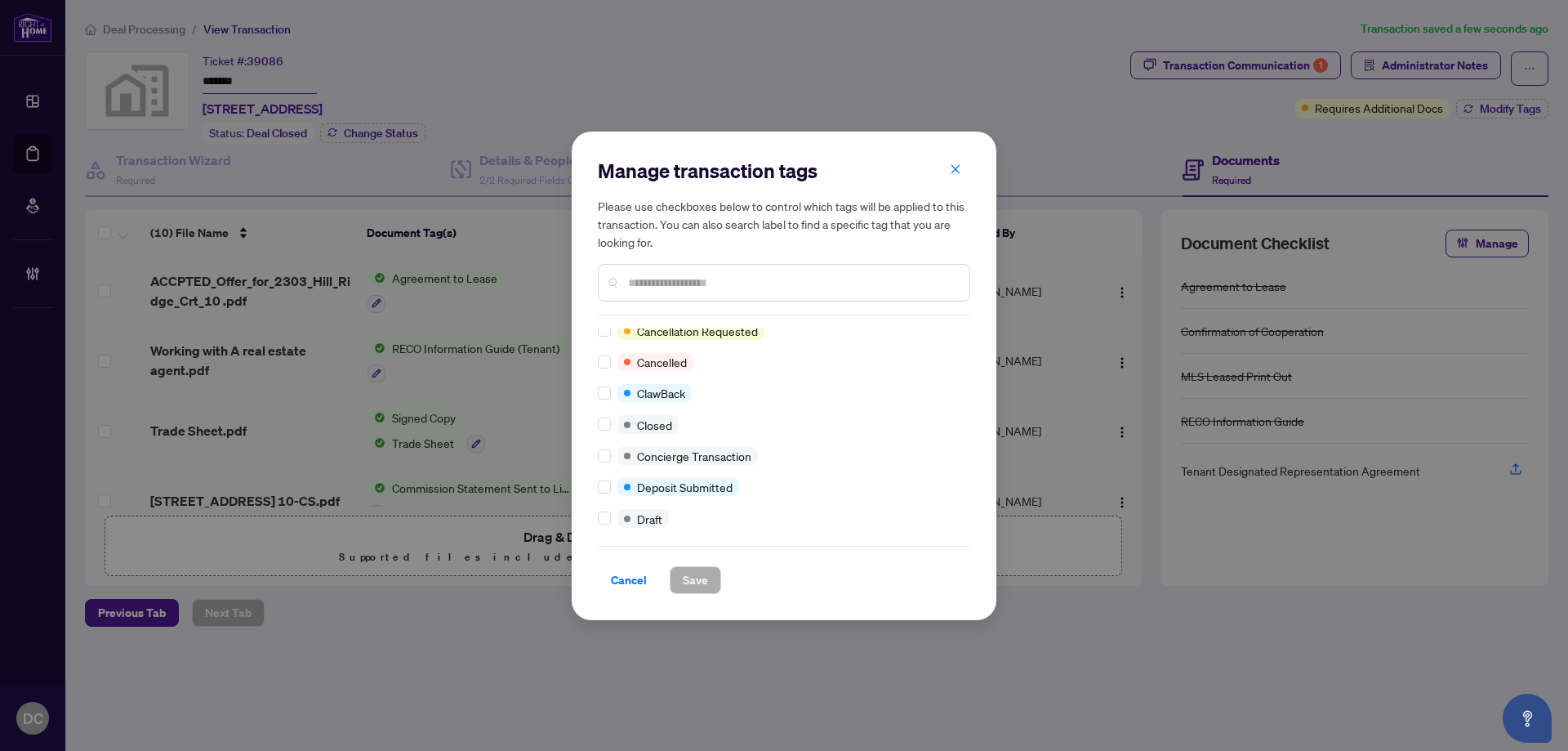
click at [612, 426] on div at bounding box center [607, 424] width 20 height 18
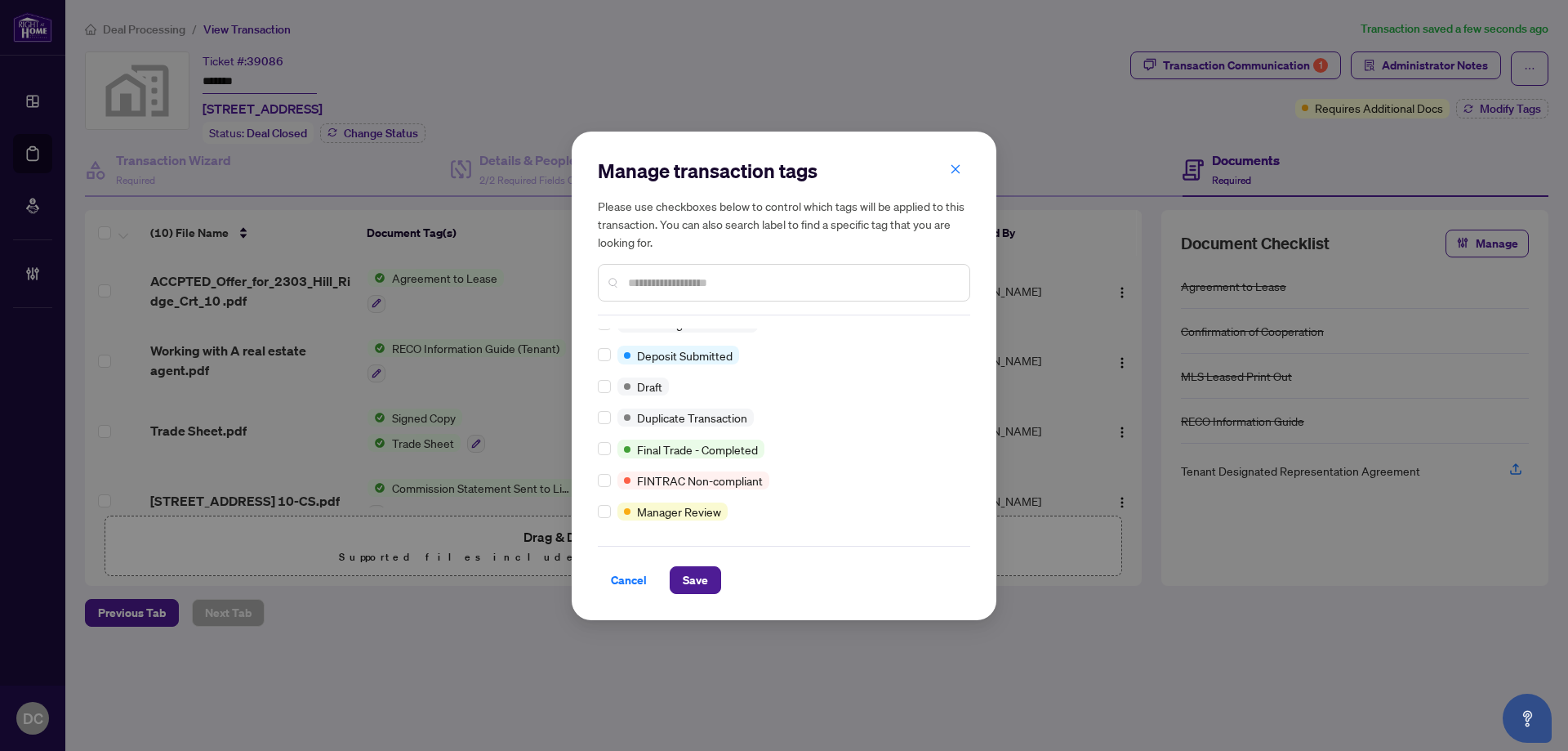
scroll to position [0, 0]
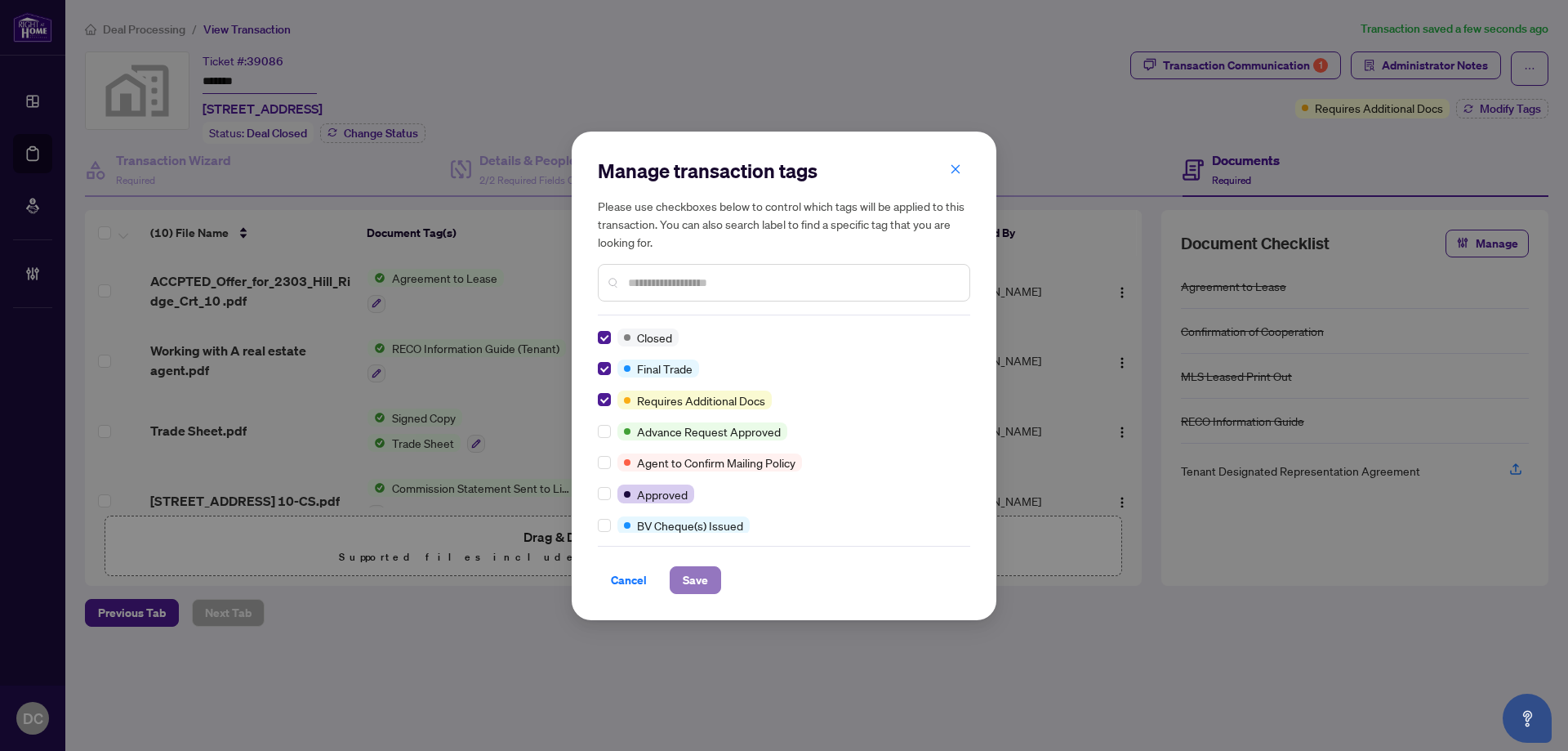
click at [687, 579] on span "Save" at bounding box center [695, 580] width 25 height 26
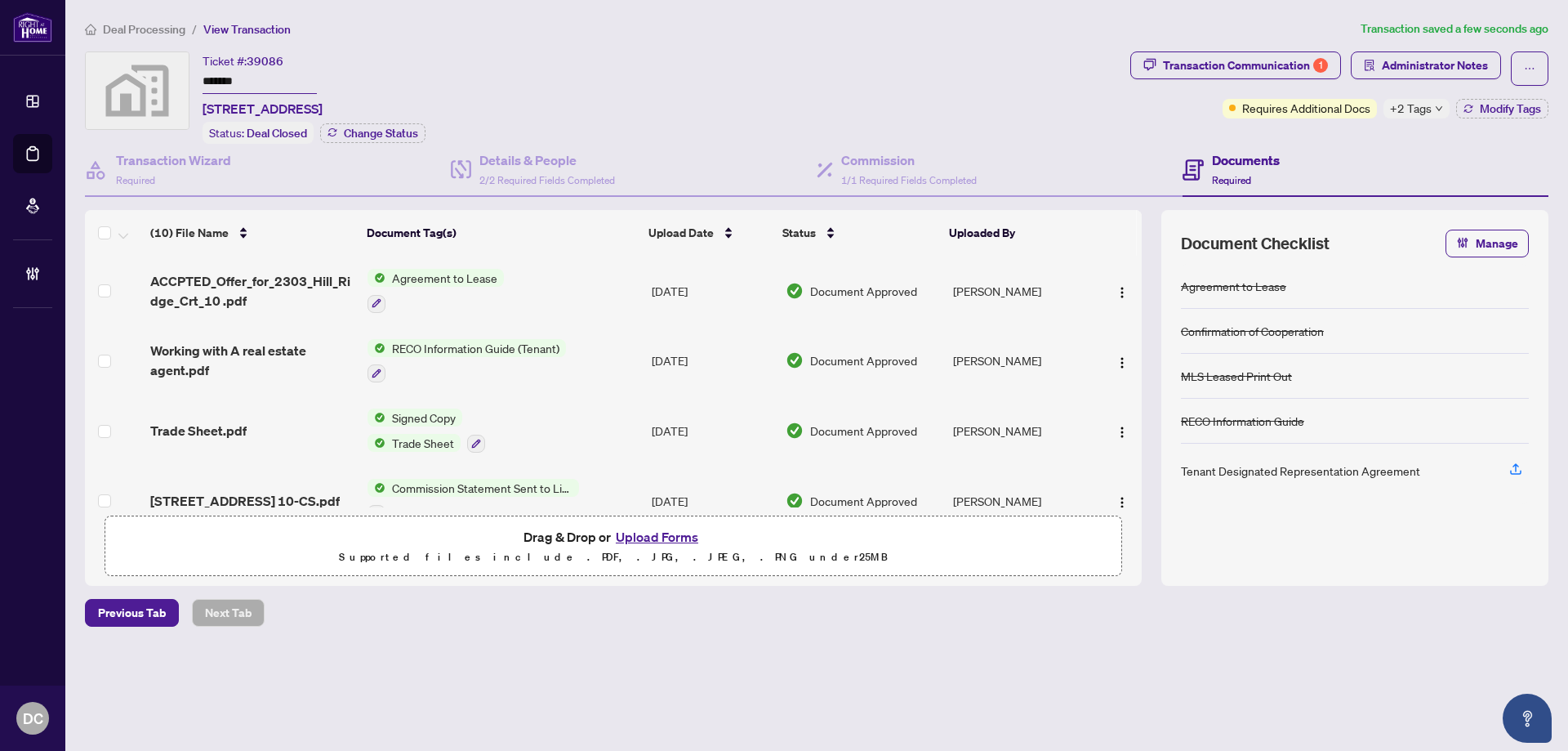
click at [1416, 113] on span "+2 Tags" at bounding box center [1411, 108] width 41 height 19
click at [1333, 162] on div "Documents Required" at bounding box center [1366, 171] width 366 height 53
click at [1419, 56] on span "Administrator Notes" at bounding box center [1434, 66] width 106 height 26
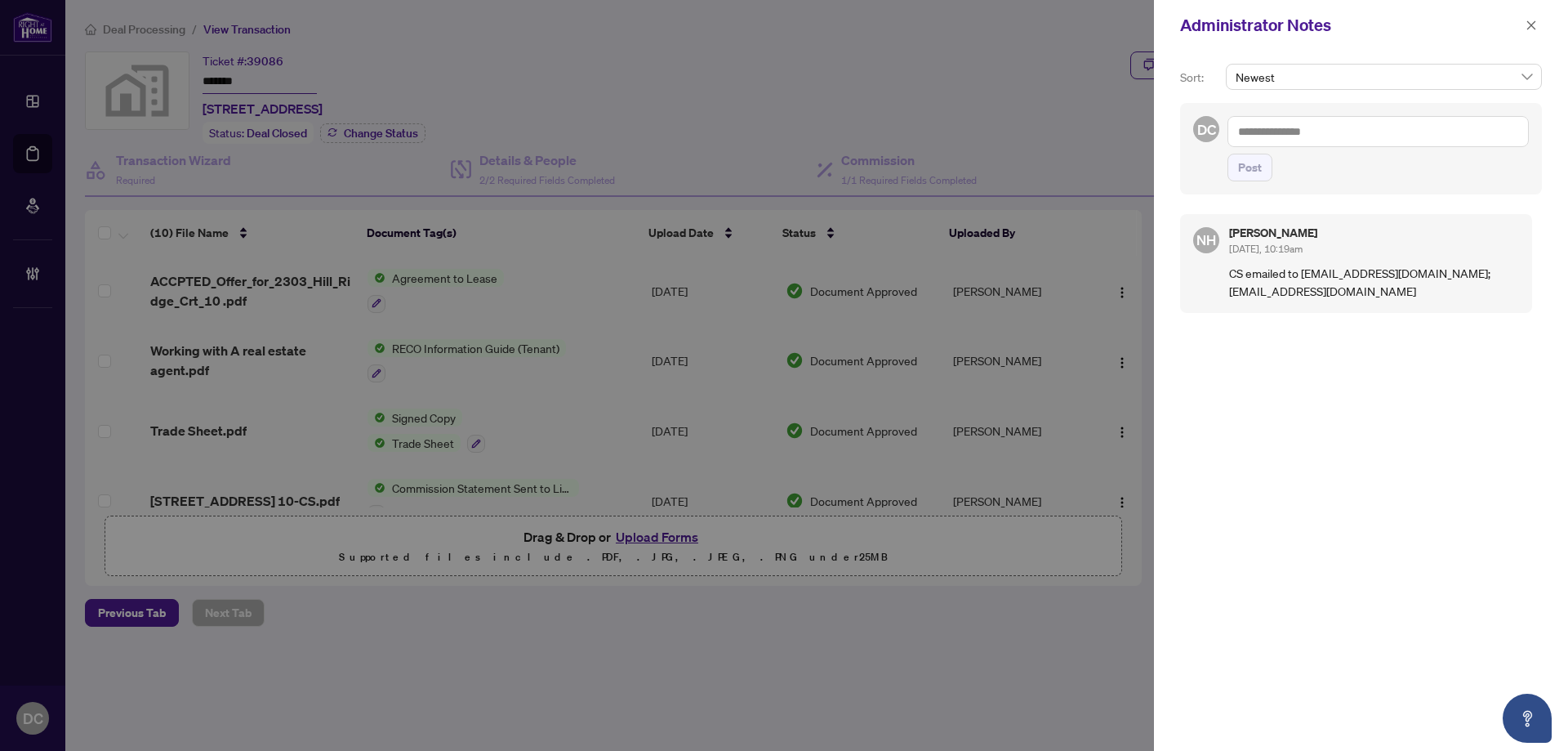
drag, startPoint x: 1531, startPoint y: 24, endPoint x: 1354, endPoint y: 55, distance: 179.7
click at [1531, 24] on icon "close" at bounding box center [1531, 25] width 11 height 11
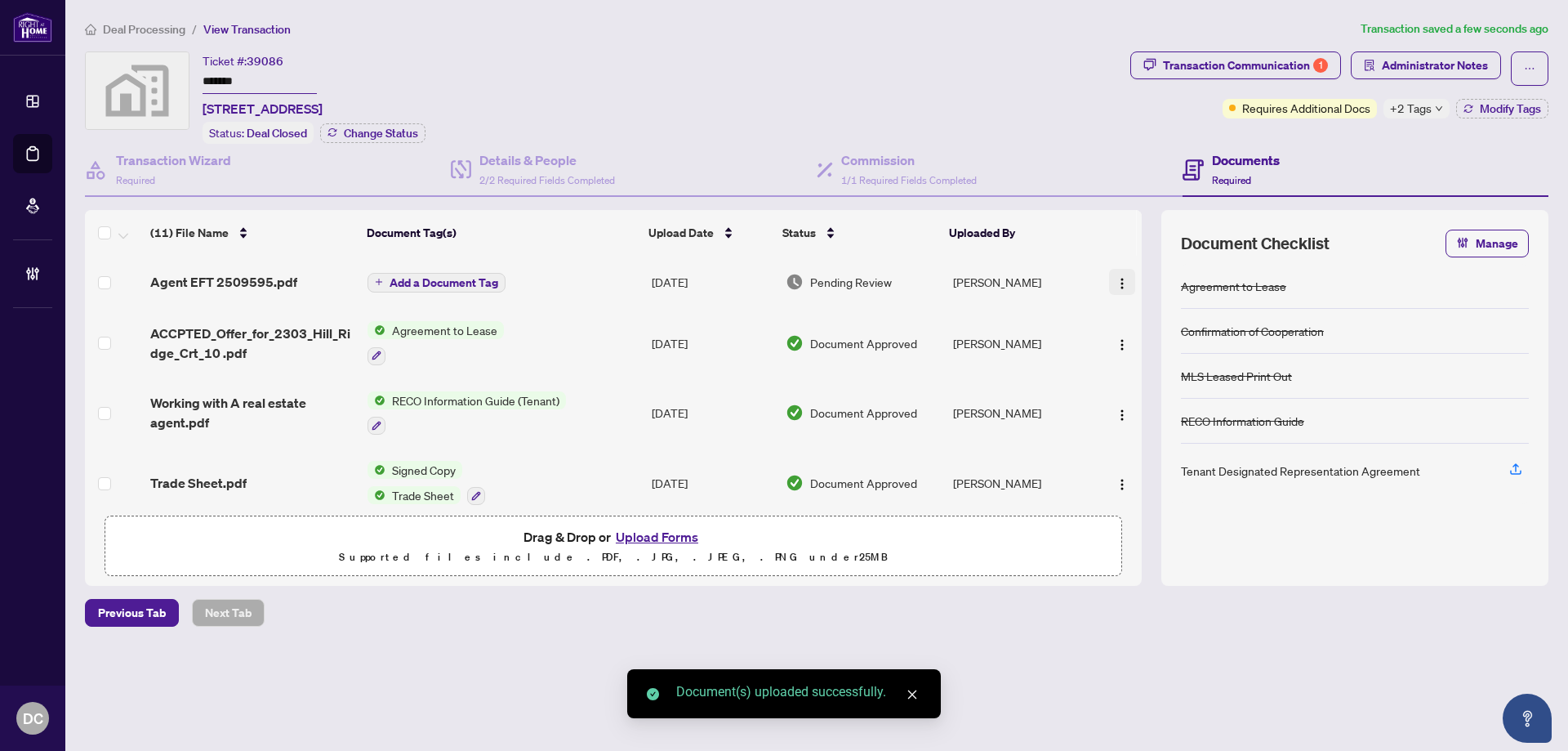
click at [1116, 280] on img "button" at bounding box center [1123, 284] width 13 height 13
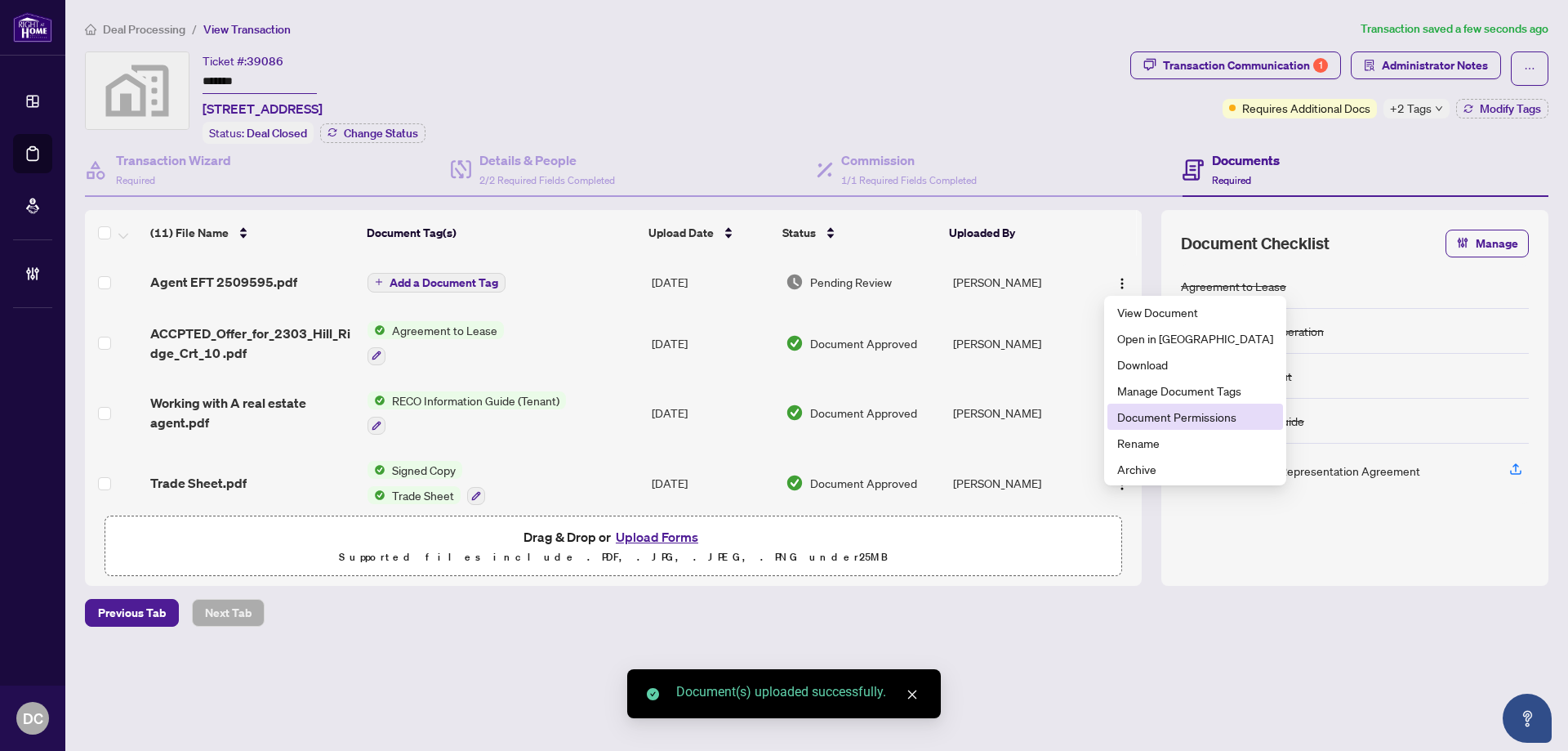
click at [1163, 414] on span "Document Permissions" at bounding box center [1195, 416] width 156 height 18
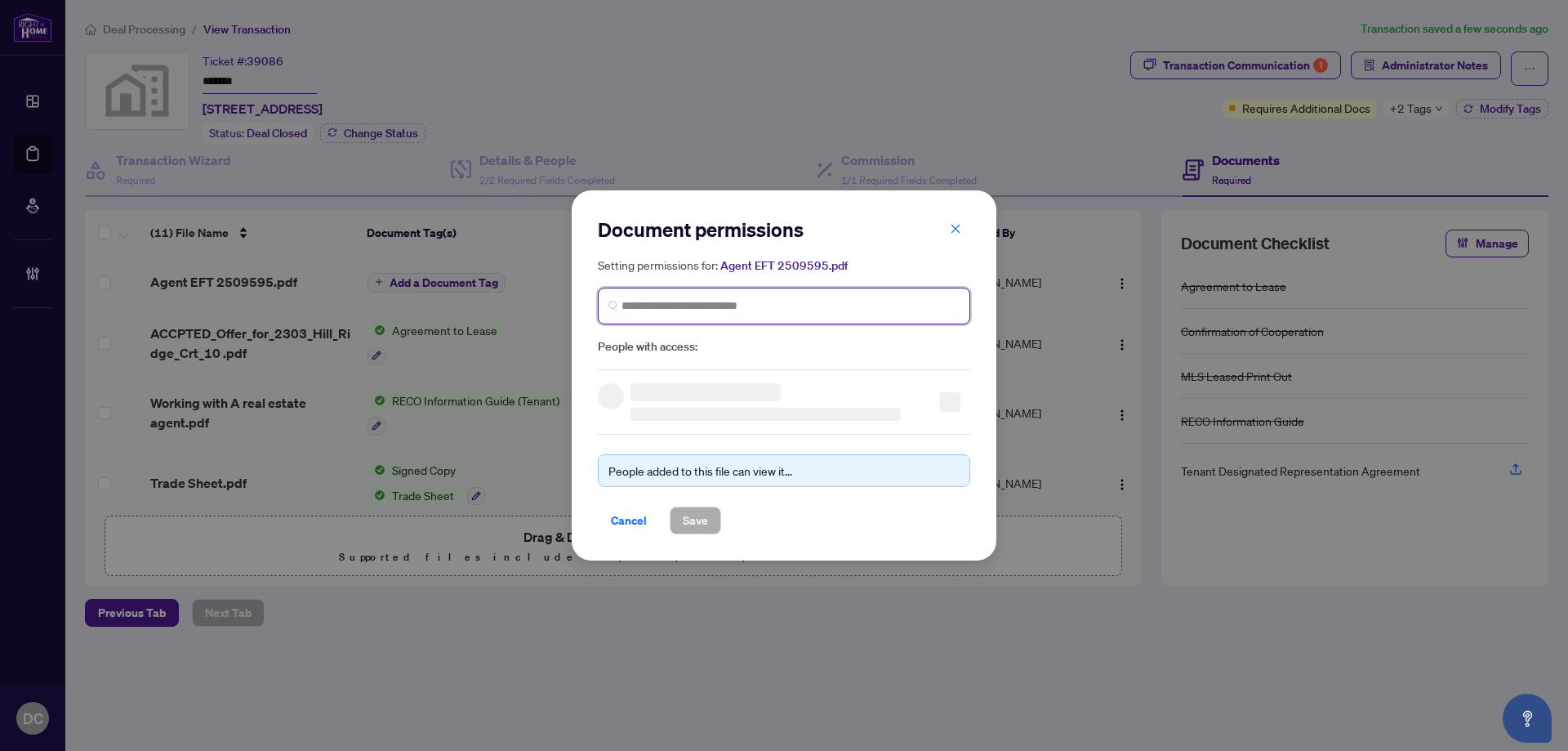
click at [796, 306] on input "search" at bounding box center [790, 306] width 338 height 17
type input "********"
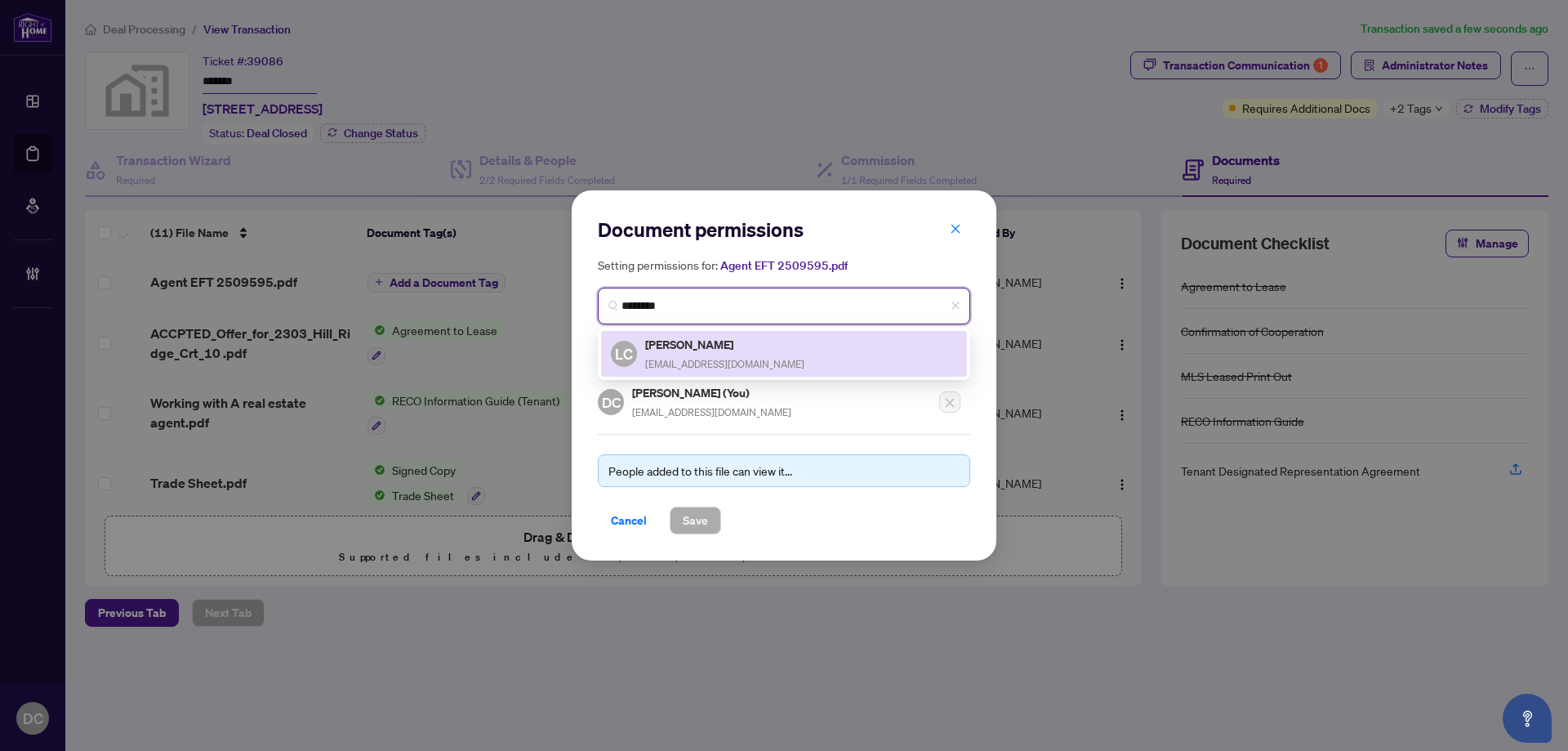
click at [754, 360] on span "lancyhappy2008@gmail.com" at bounding box center [724, 364] width 159 height 12
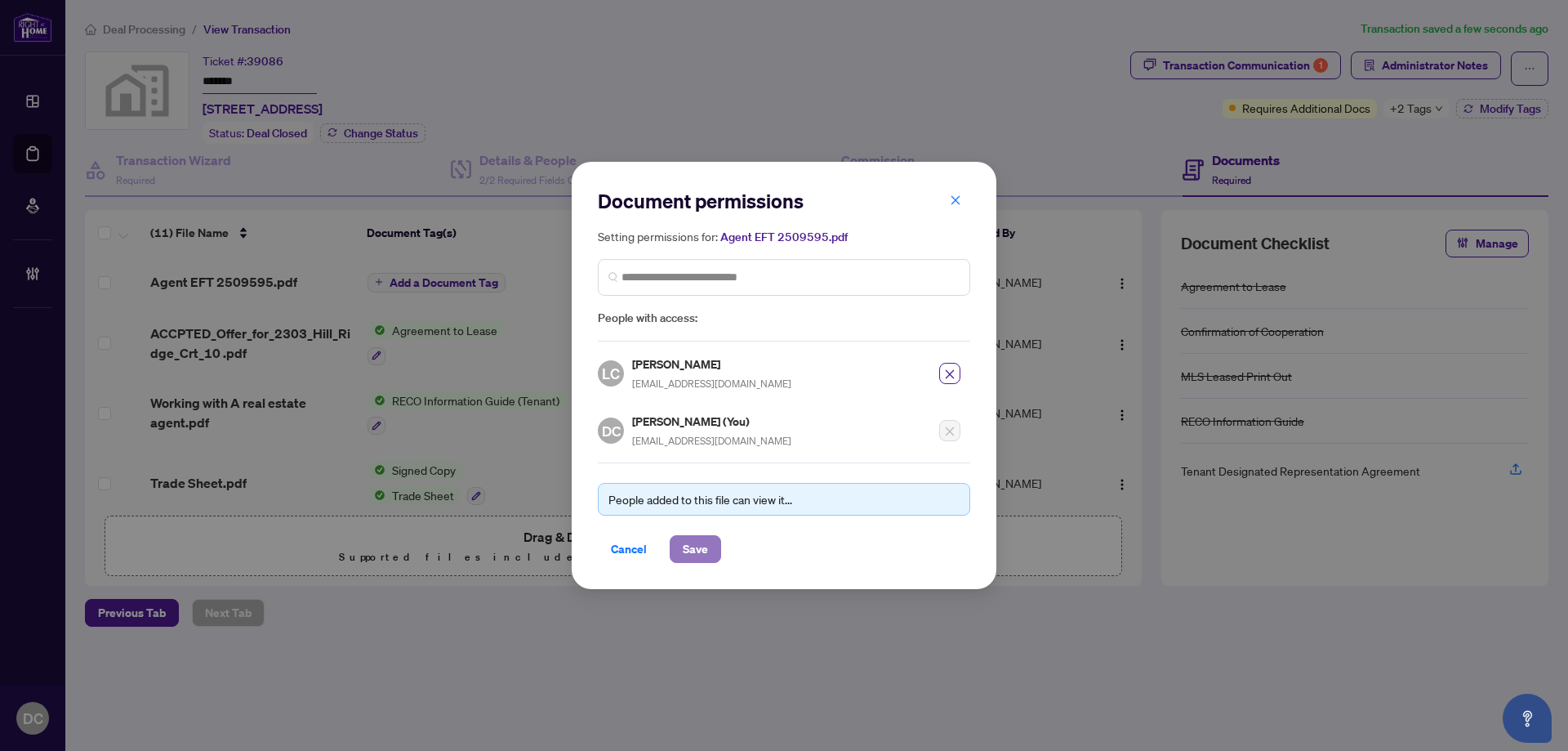
click at [699, 556] on span "Save" at bounding box center [695, 549] width 25 height 26
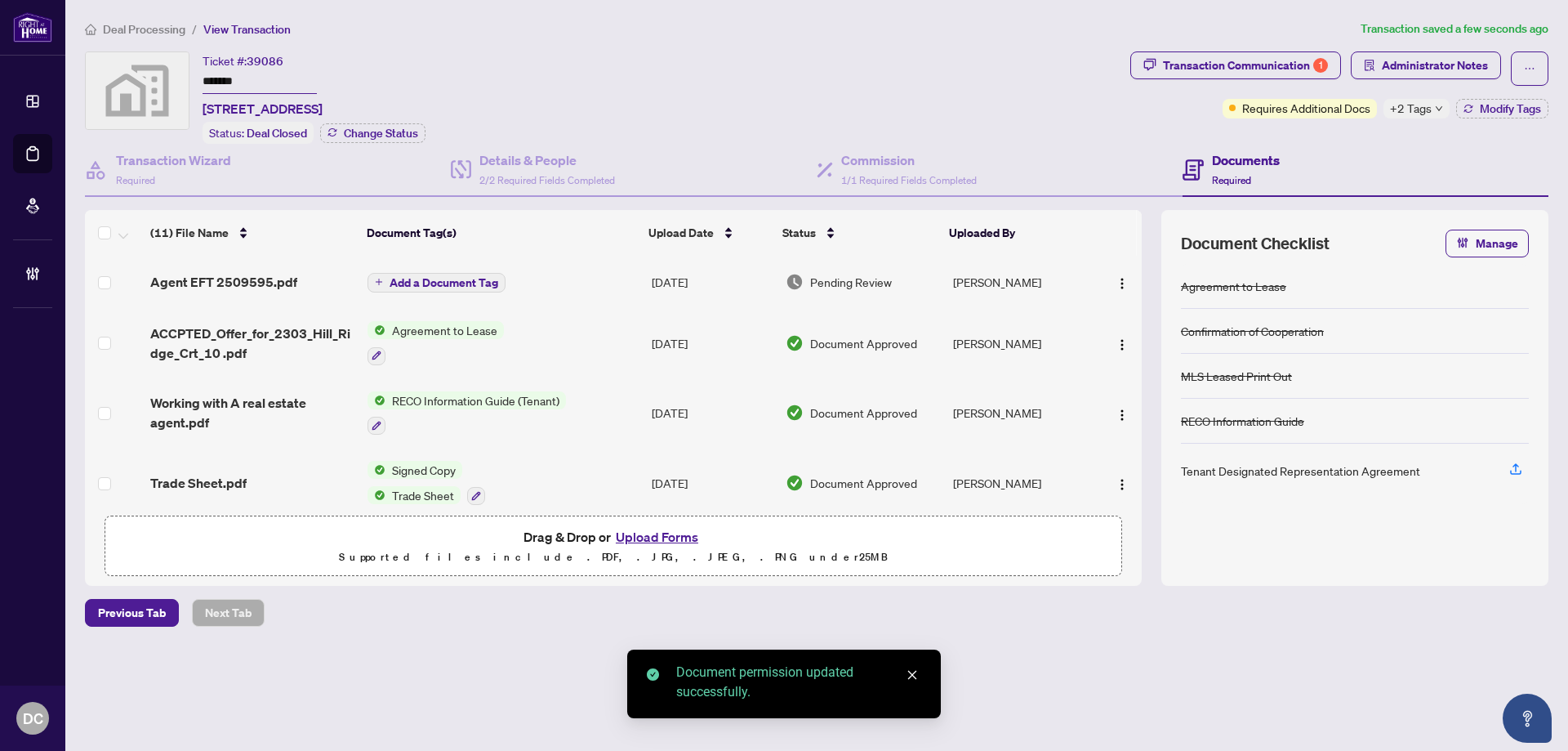
click at [459, 284] on span "Add a Document Tag" at bounding box center [444, 283] width 108 height 11
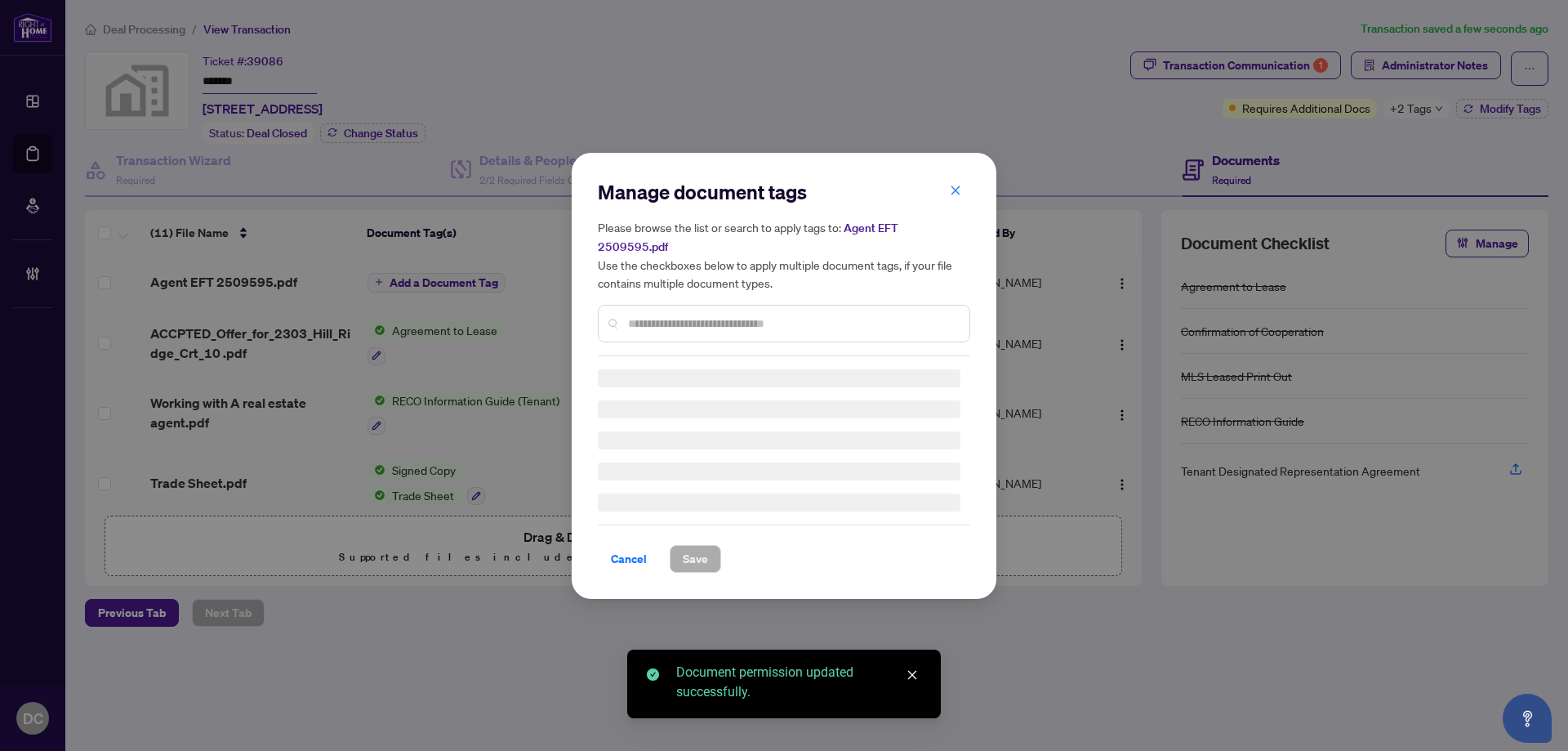
click at [780, 315] on input "text" at bounding box center [792, 323] width 329 height 18
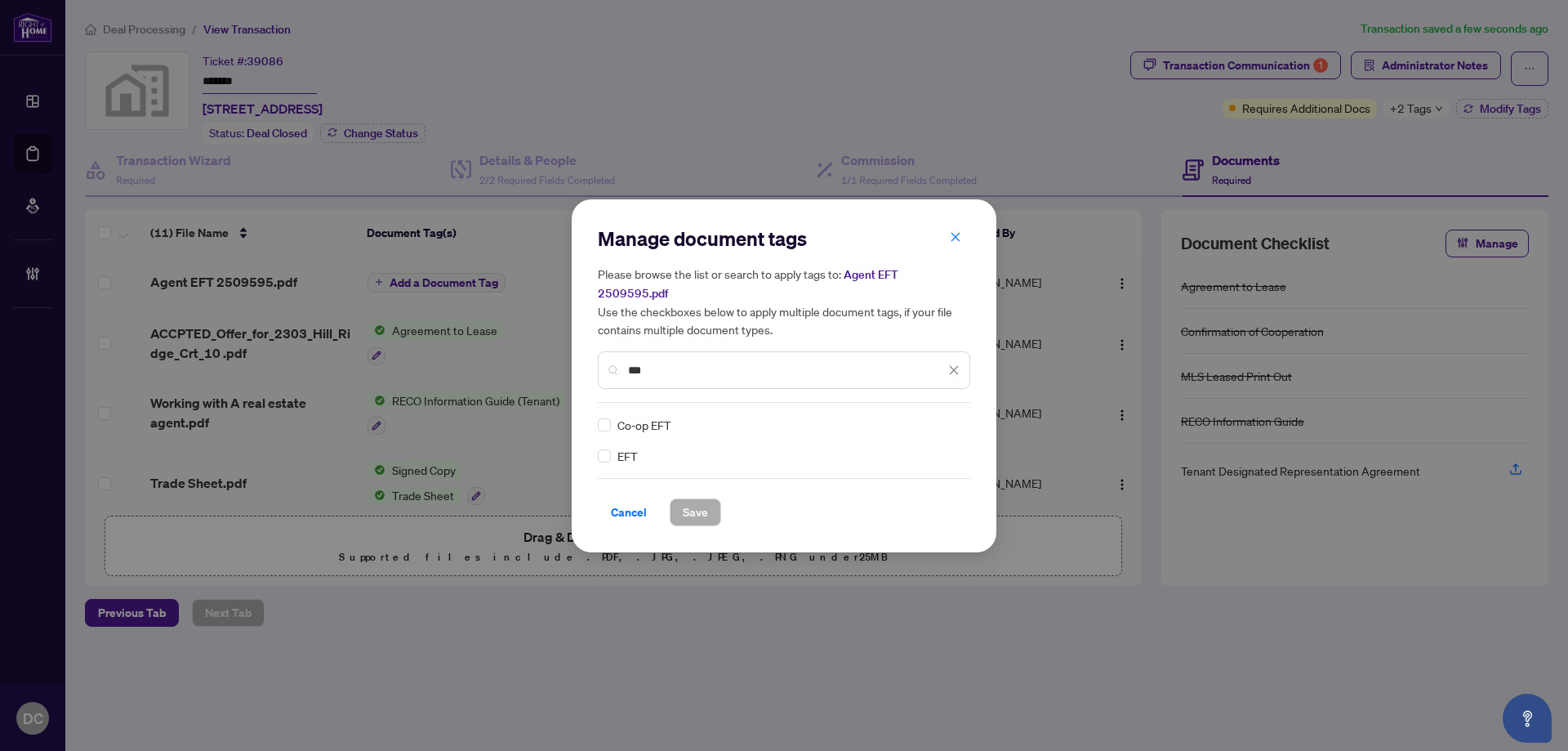
type input "***"
click at [963, 421] on div "EFT Co-op EFT" at bounding box center [784, 440] width 372 height 49
click at [958, 418] on div at bounding box center [944, 424] width 31 height 16
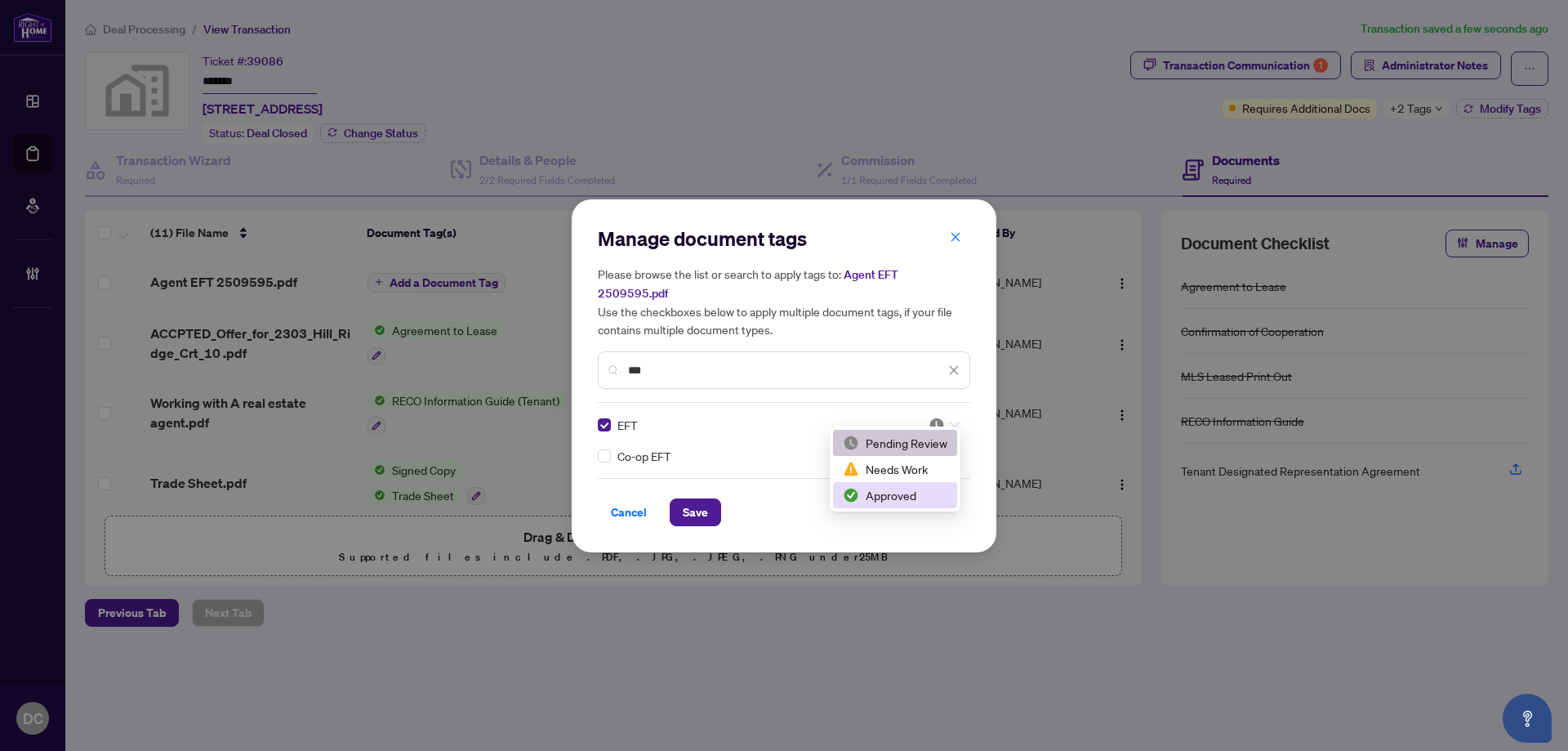
click at [922, 498] on div "Approved" at bounding box center [895, 495] width 105 height 18
click at [686, 503] on span "Save" at bounding box center [695, 513] width 25 height 26
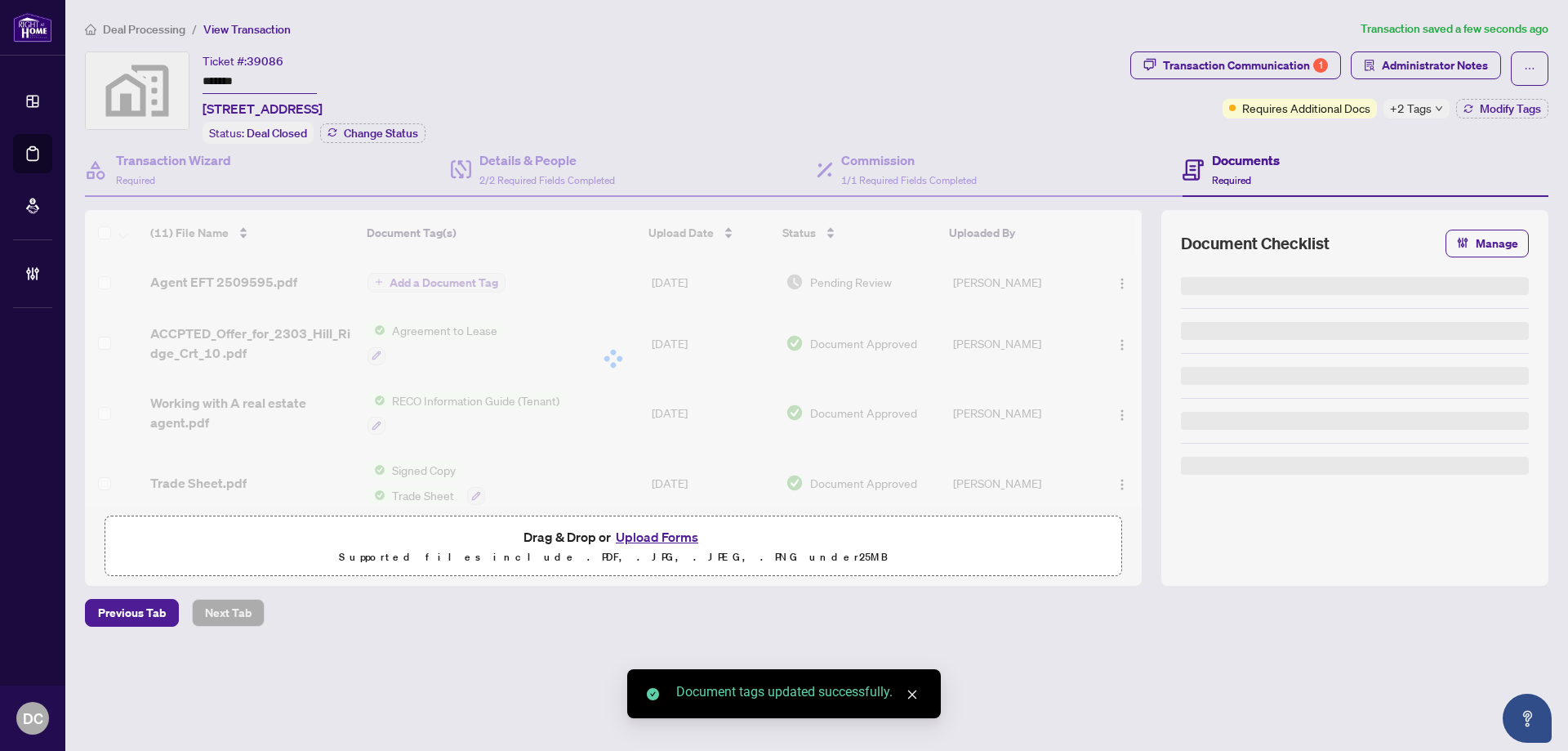
click at [1431, 103] on div "+2 Tags" at bounding box center [1416, 108] width 66 height 20
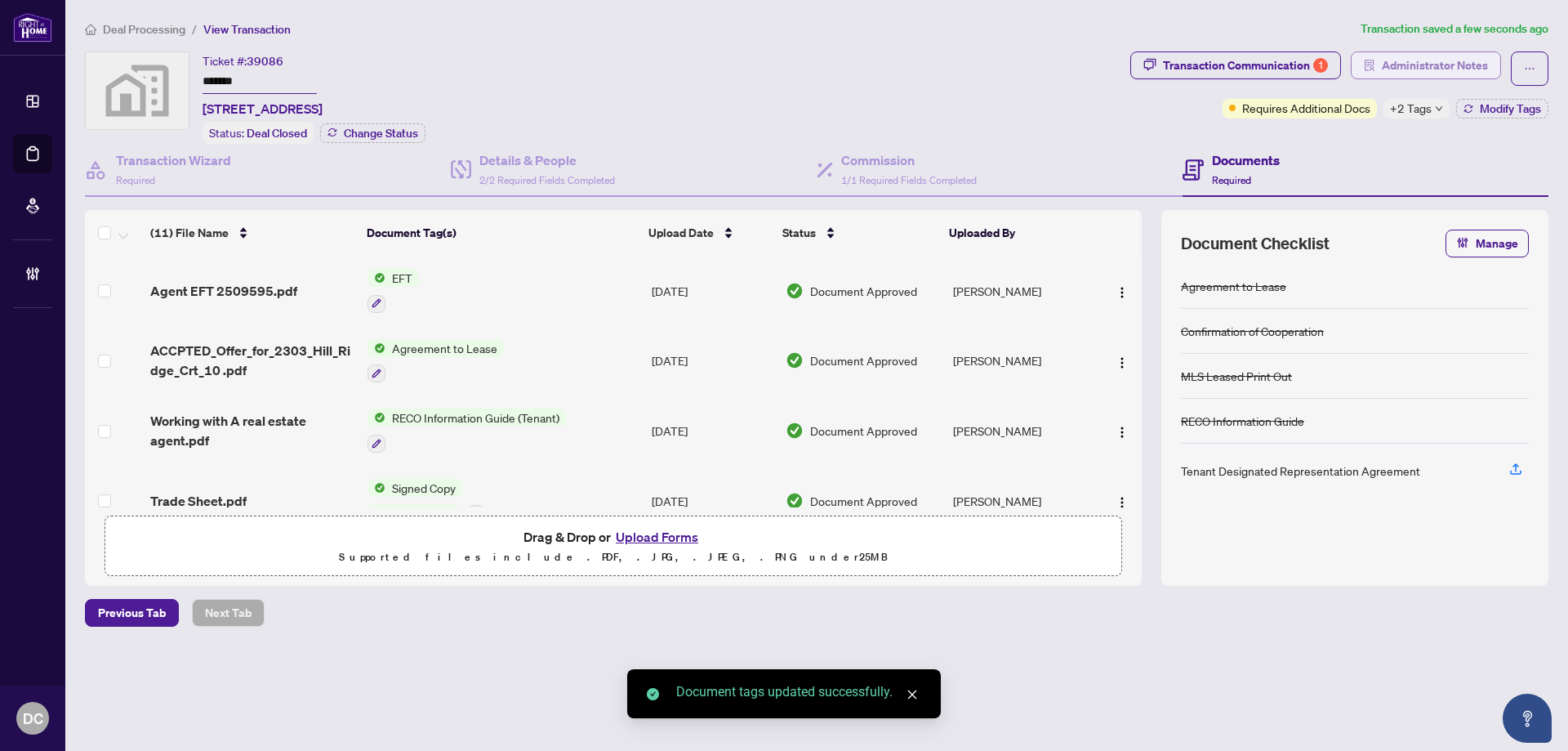
click at [1437, 62] on span "Administrator Notes" at bounding box center [1434, 66] width 106 height 26
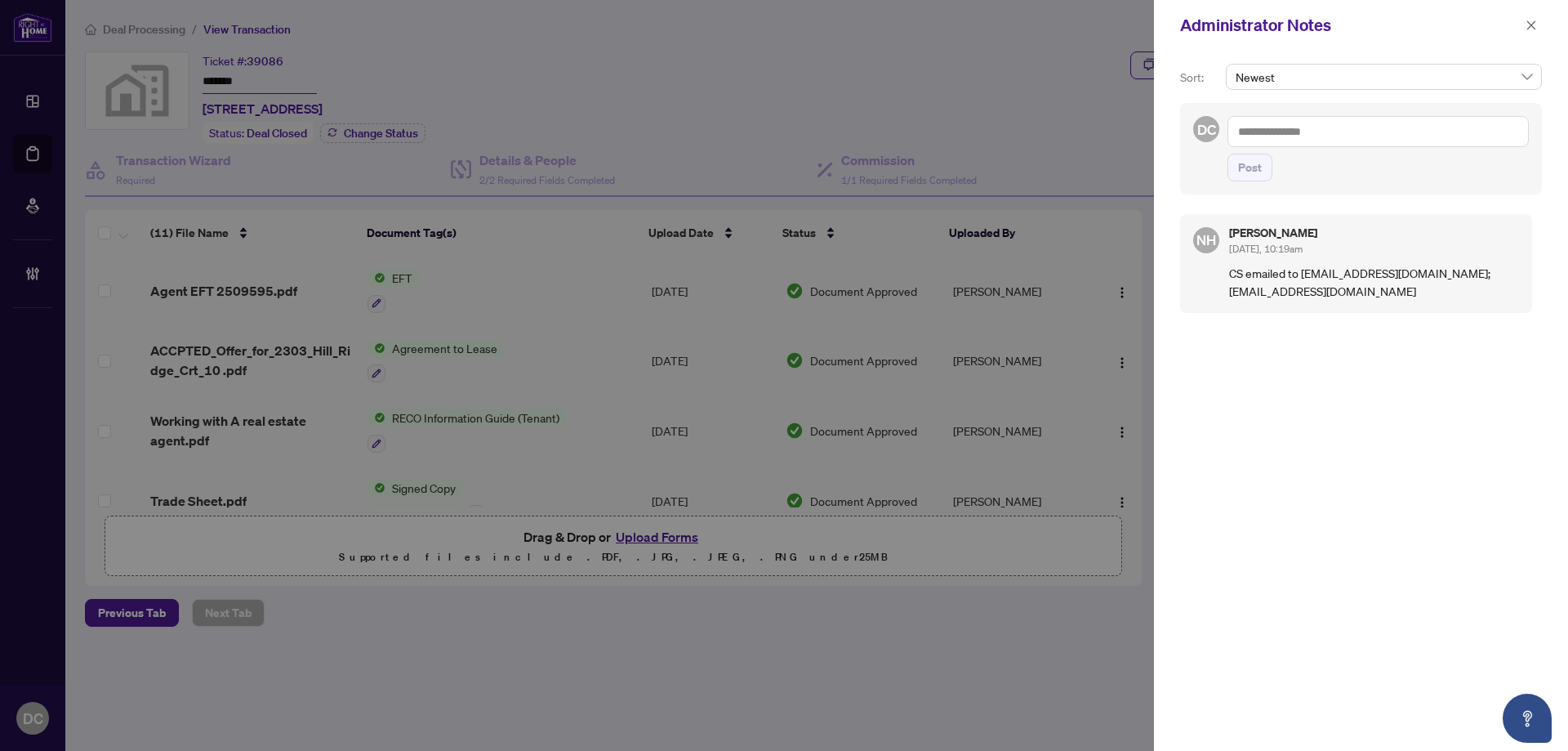
click at [1357, 134] on textarea at bounding box center [1379, 131] width 301 height 31
paste textarea "**********"
type textarea "**********"
click at [1237, 171] on button "Post" at bounding box center [1251, 167] width 45 height 27
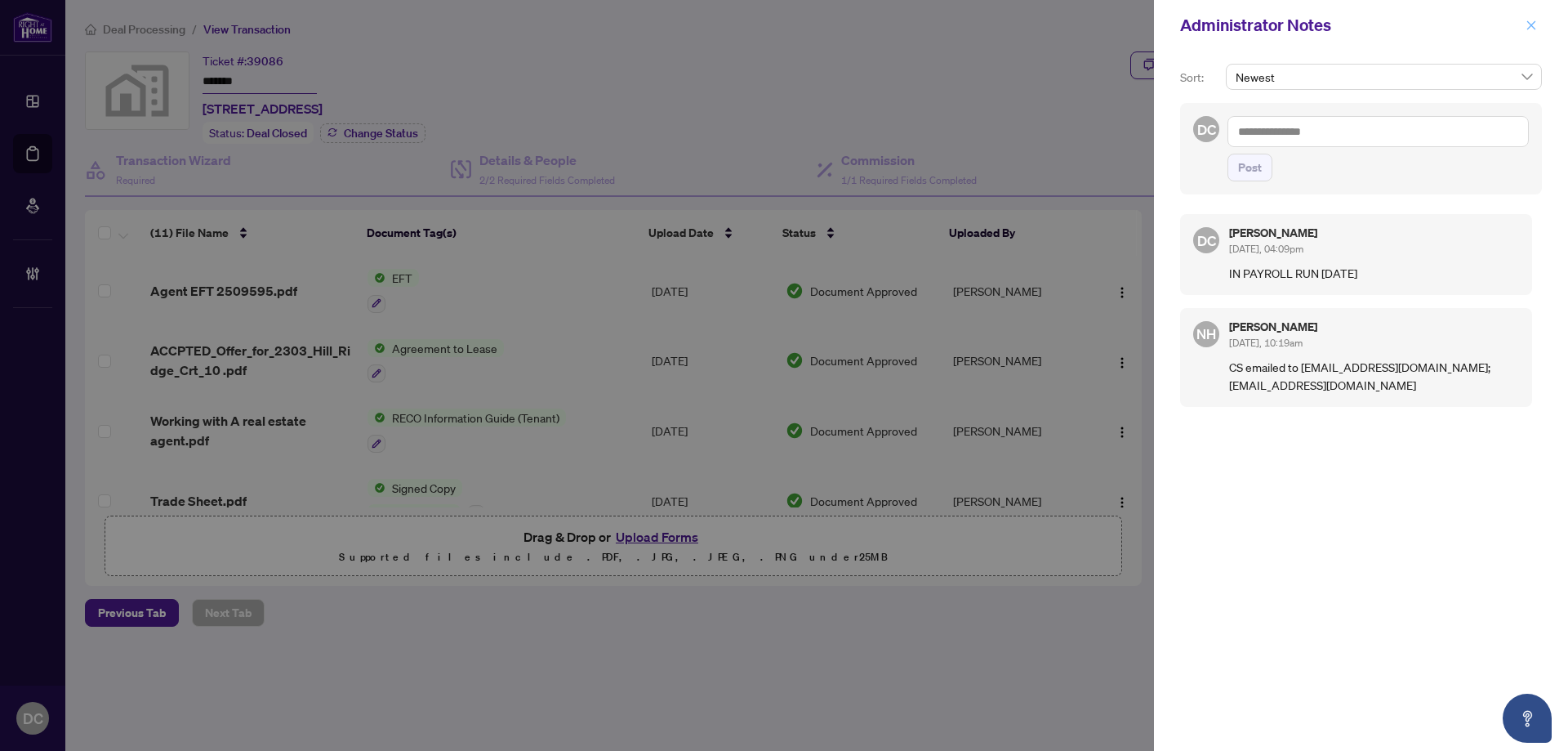
click at [1535, 23] on icon "close" at bounding box center [1532, 25] width 9 height 9
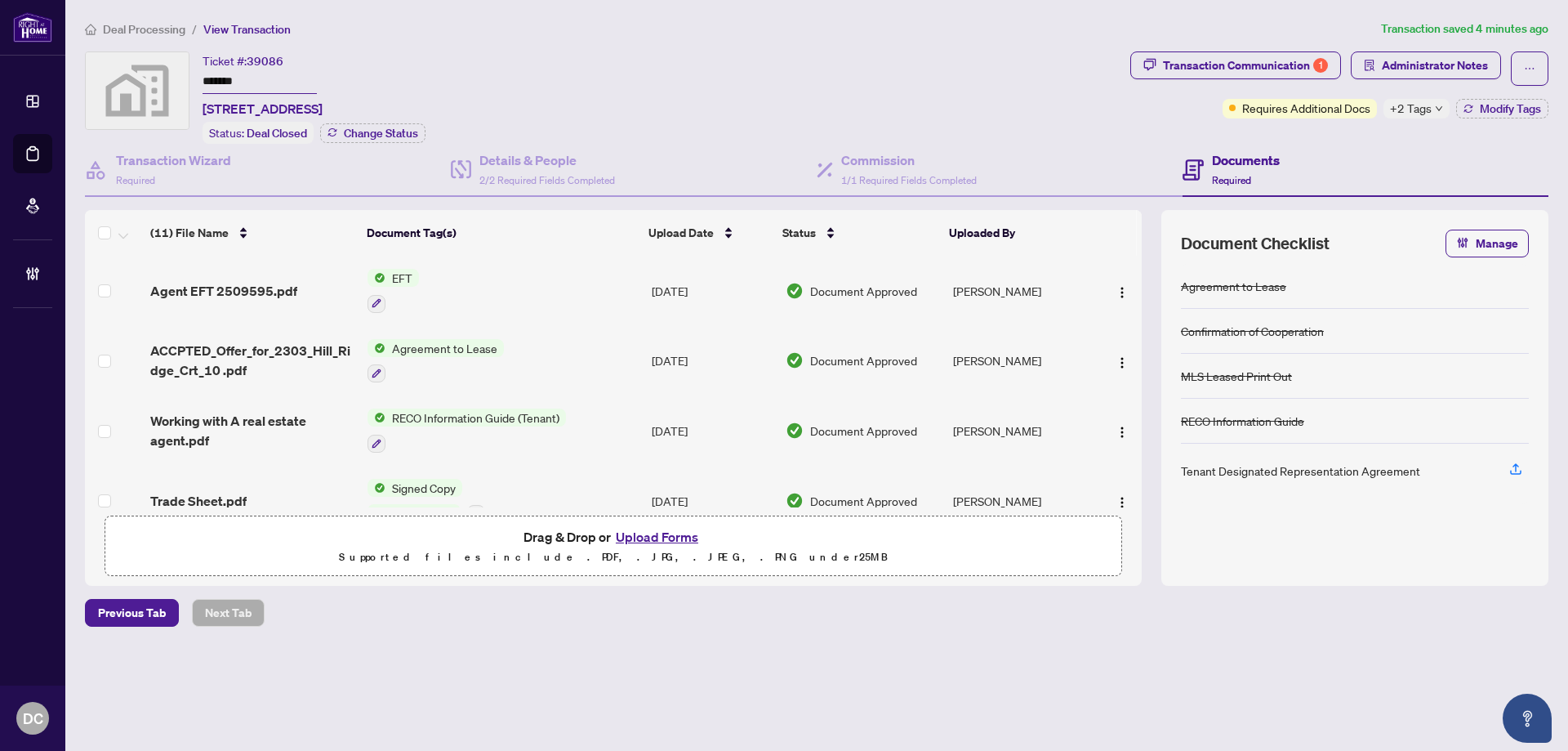
click at [163, 31] on span "Deal Processing" at bounding box center [144, 29] width 83 height 15
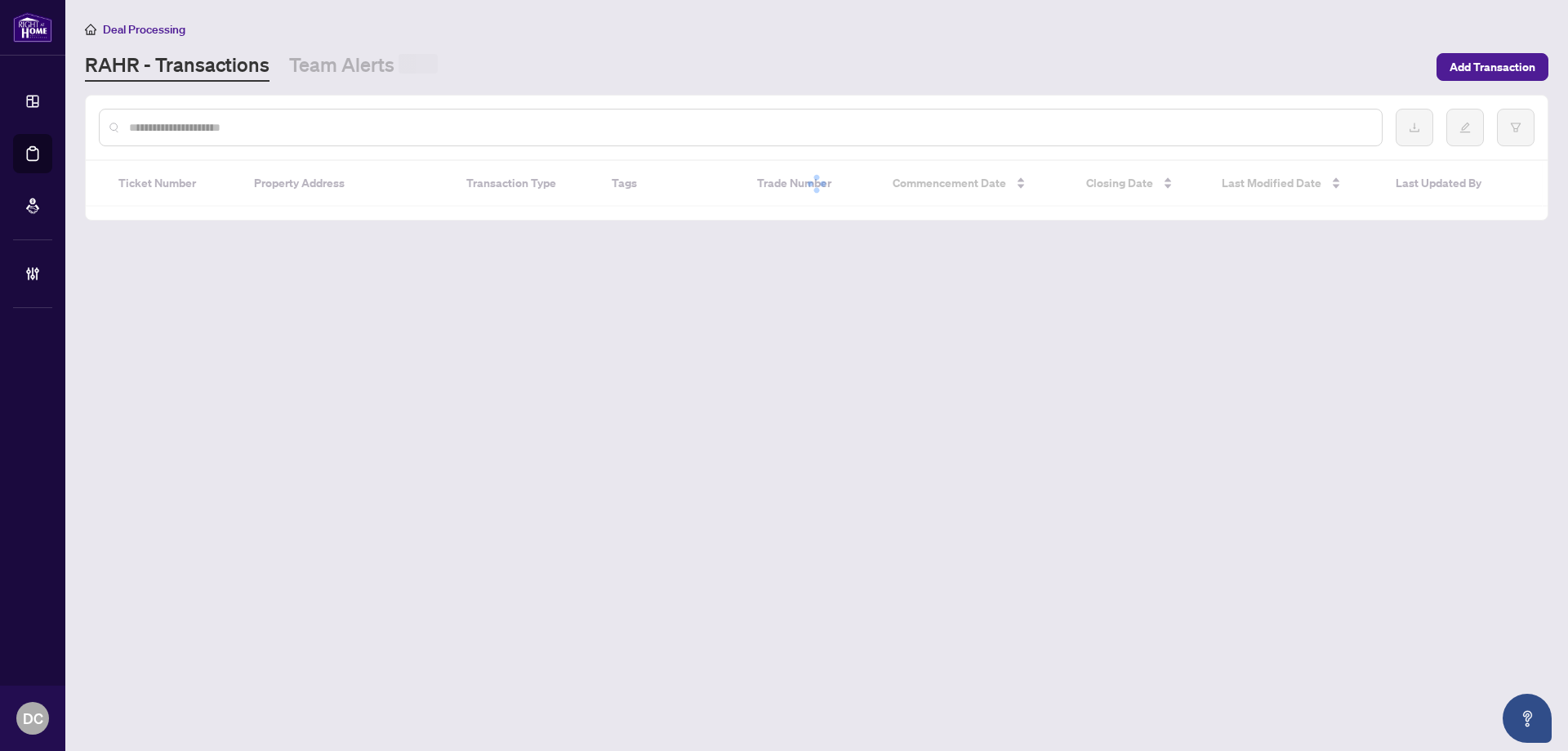
click at [231, 126] on input "text" at bounding box center [749, 127] width 1240 height 18
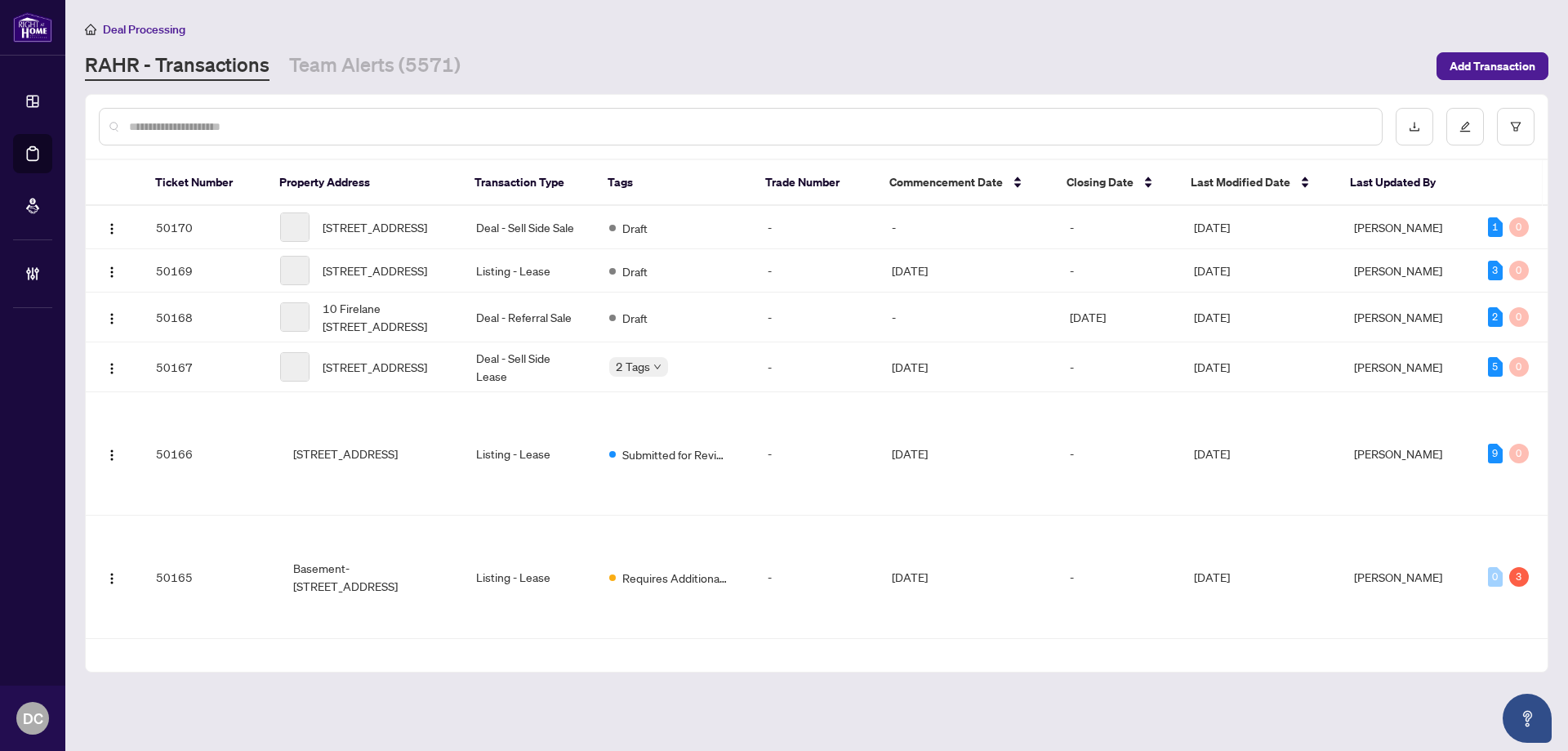
paste input "*******"
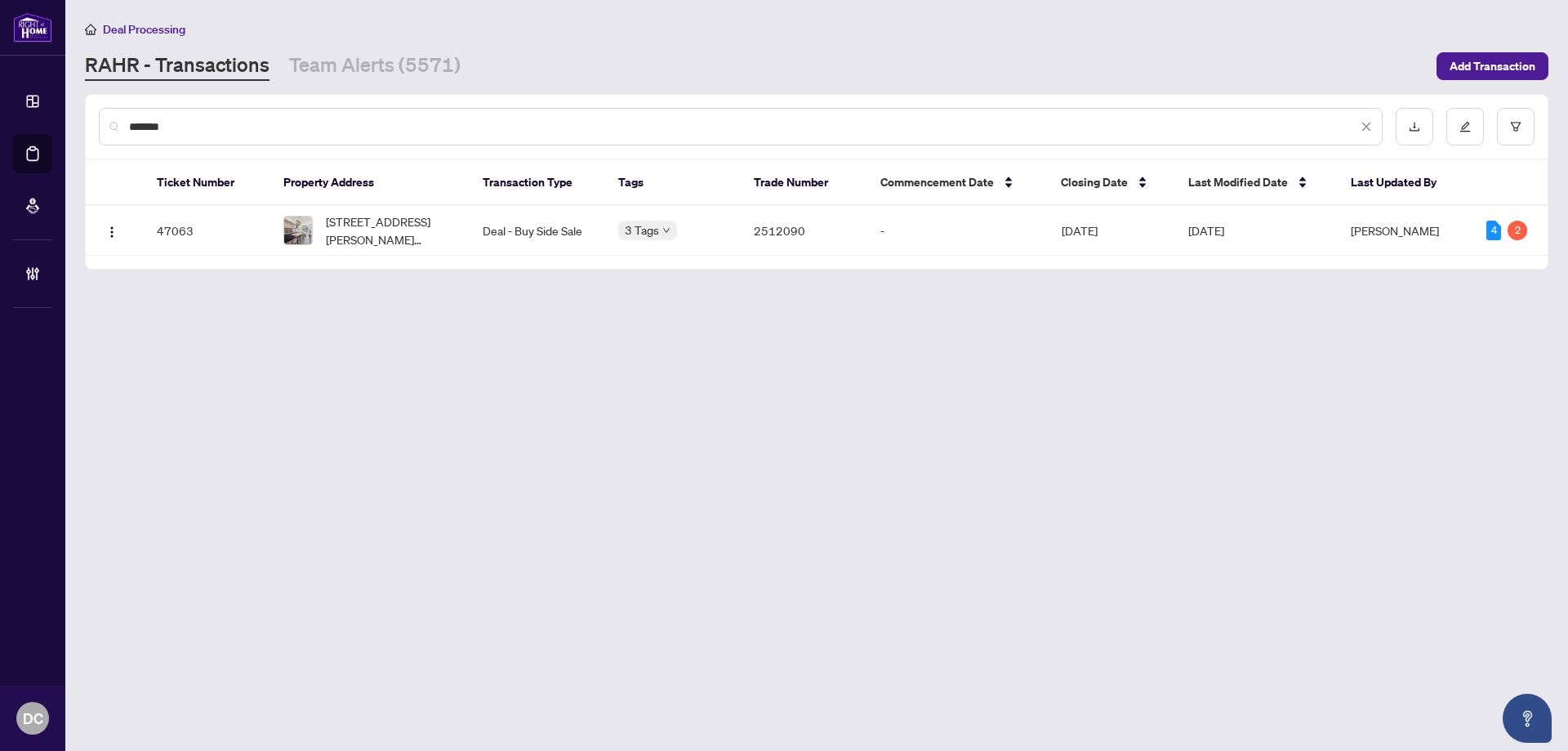
type input "*******"
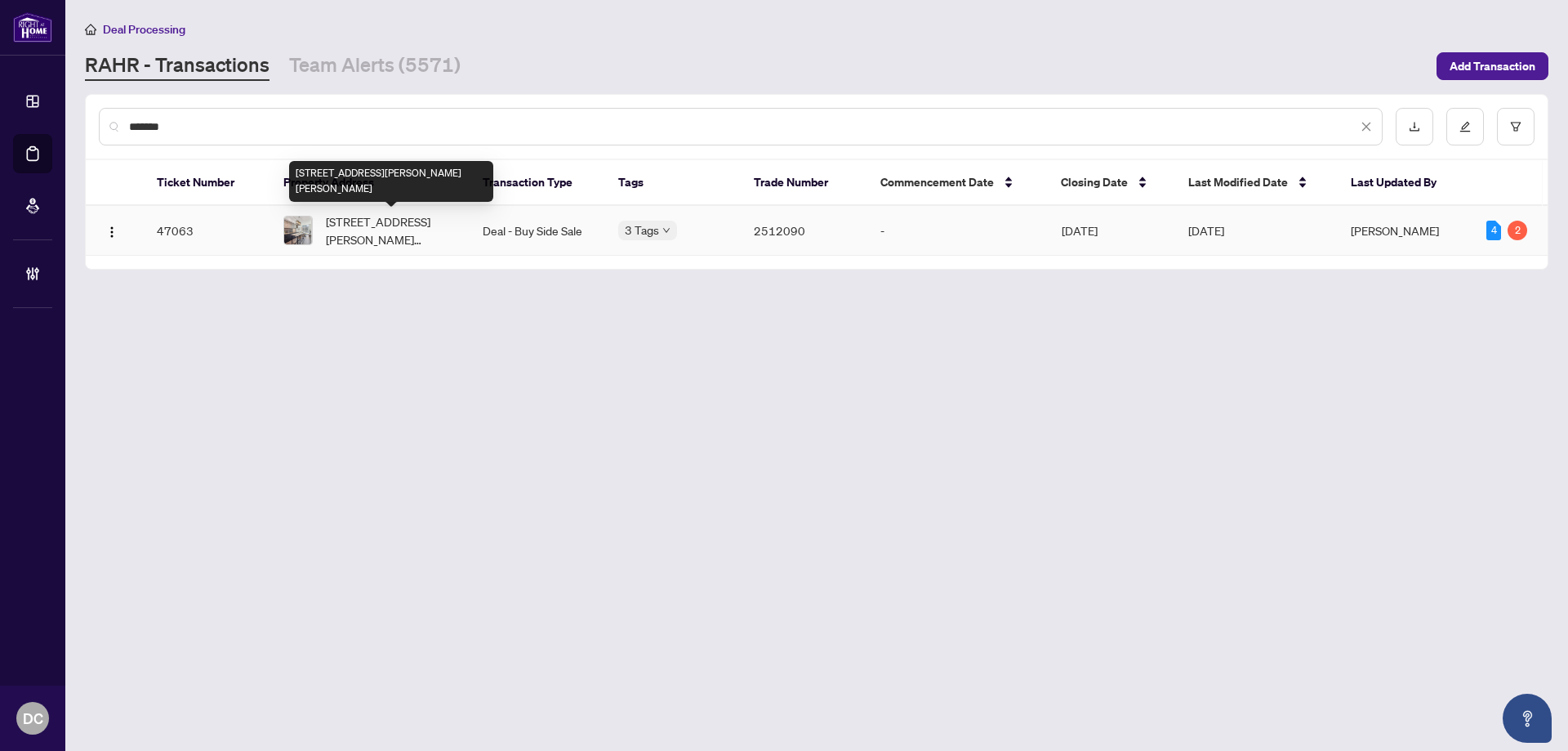
click at [366, 237] on span "205-7890 Jane St, Vaughan, Ontario L4K 0K9, Canada" at bounding box center [391, 230] width 131 height 36
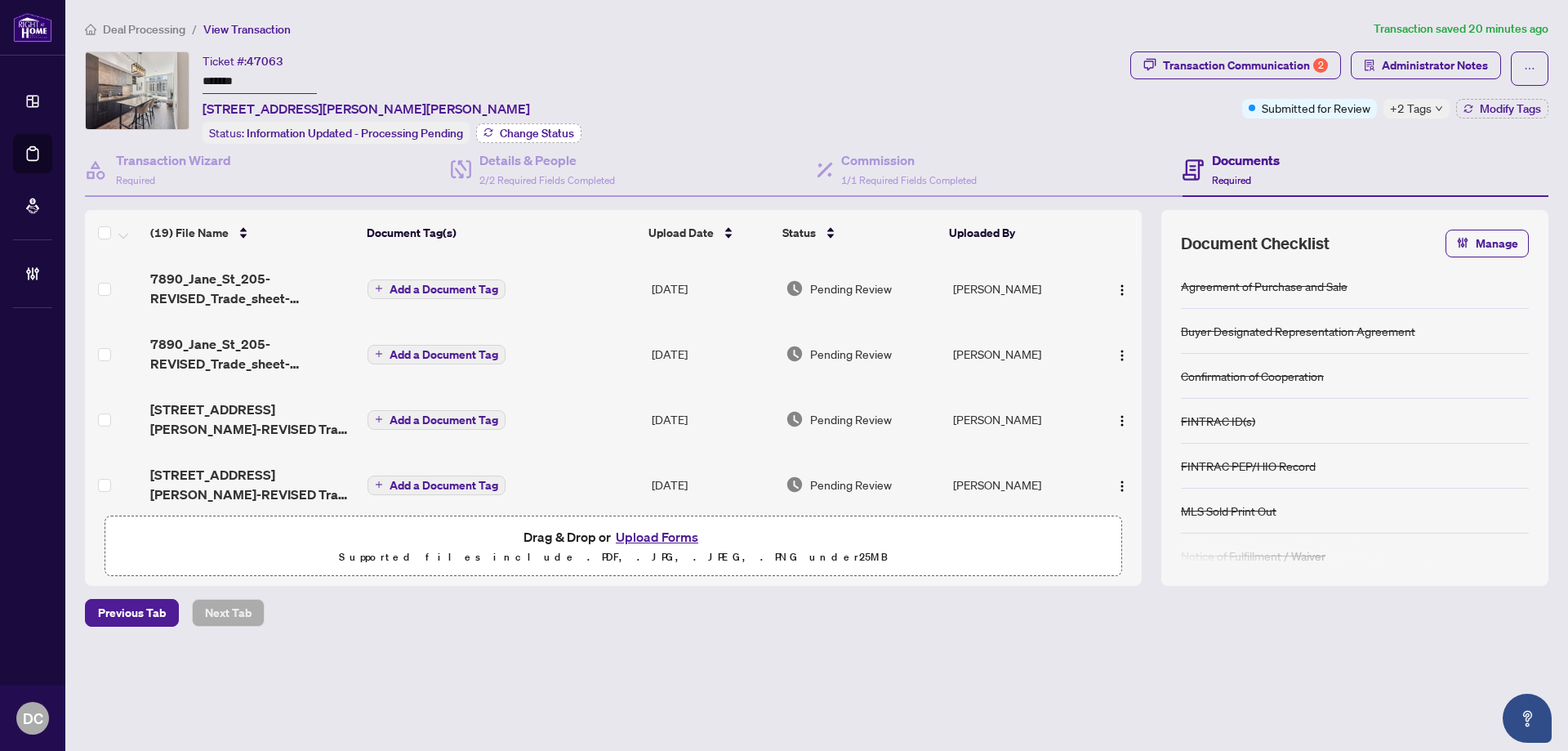
click at [549, 130] on span "Change Status" at bounding box center [537, 133] width 74 height 11
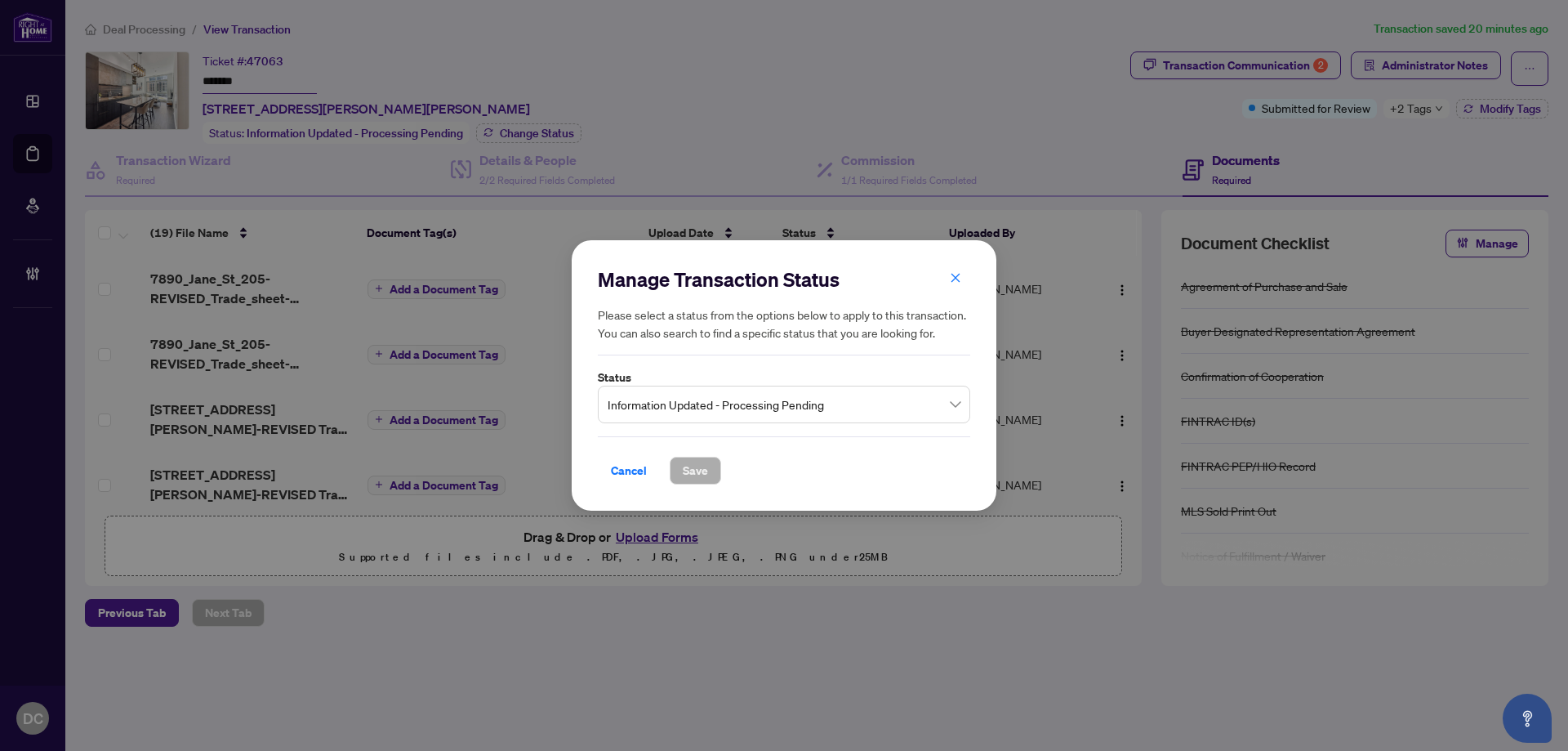
drag, startPoint x: 823, startPoint y: 405, endPoint x: 822, endPoint y: 397, distance: 8.1
click at [824, 406] on span "Information Updated - Processing Pending" at bounding box center [784, 404] width 353 height 31
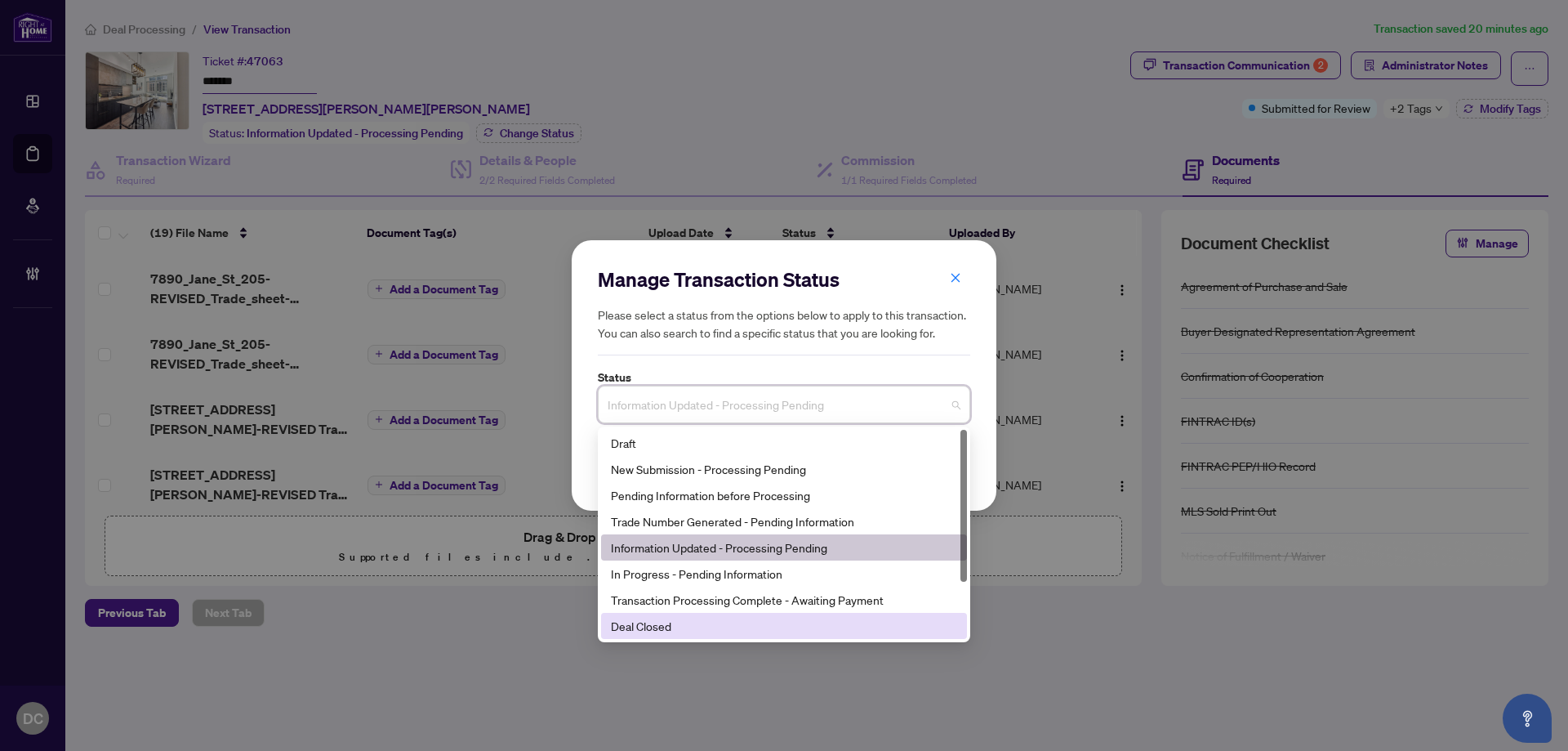
click at [700, 621] on div "Deal Closed" at bounding box center [784, 626] width 347 height 18
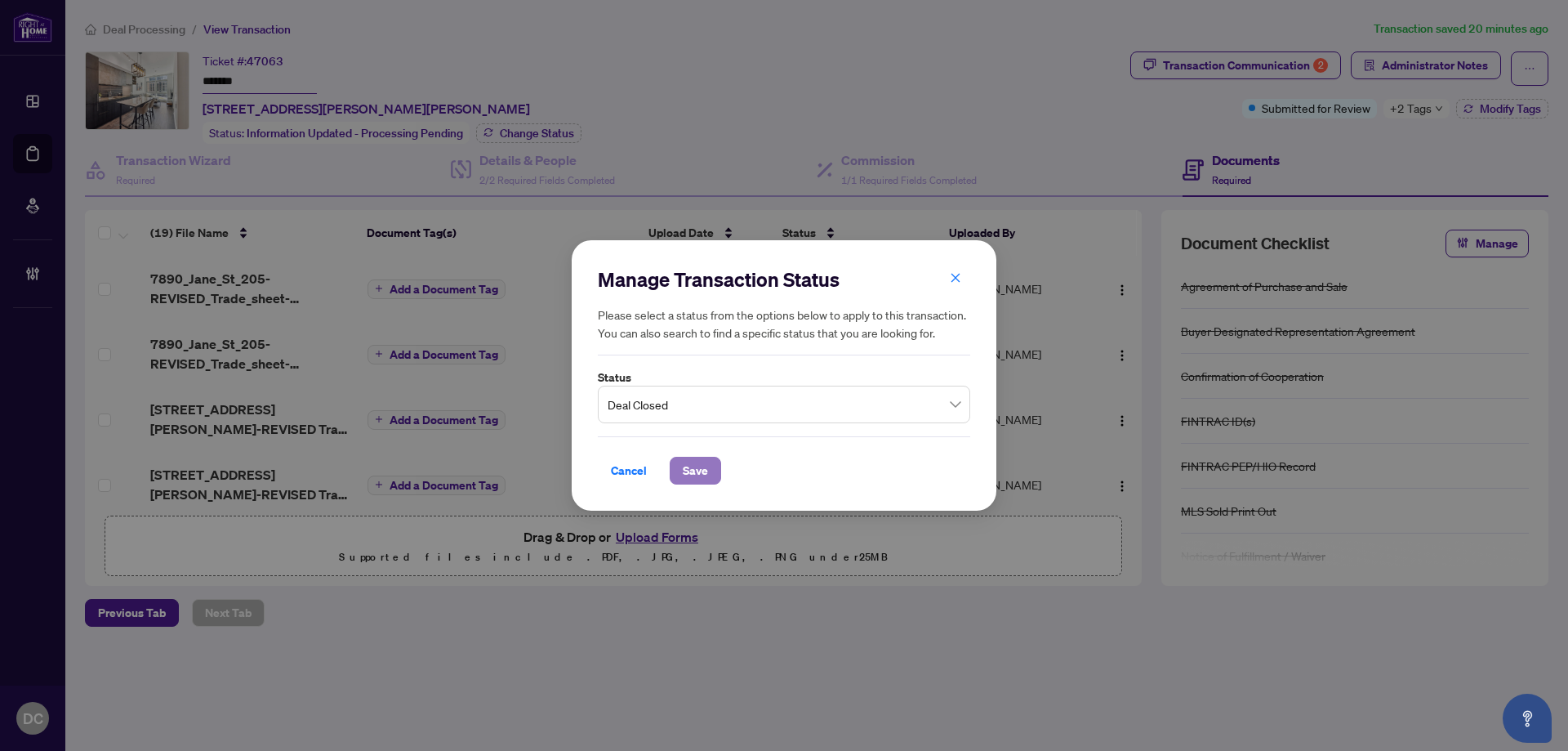
click at [706, 472] on span "Save" at bounding box center [695, 471] width 25 height 26
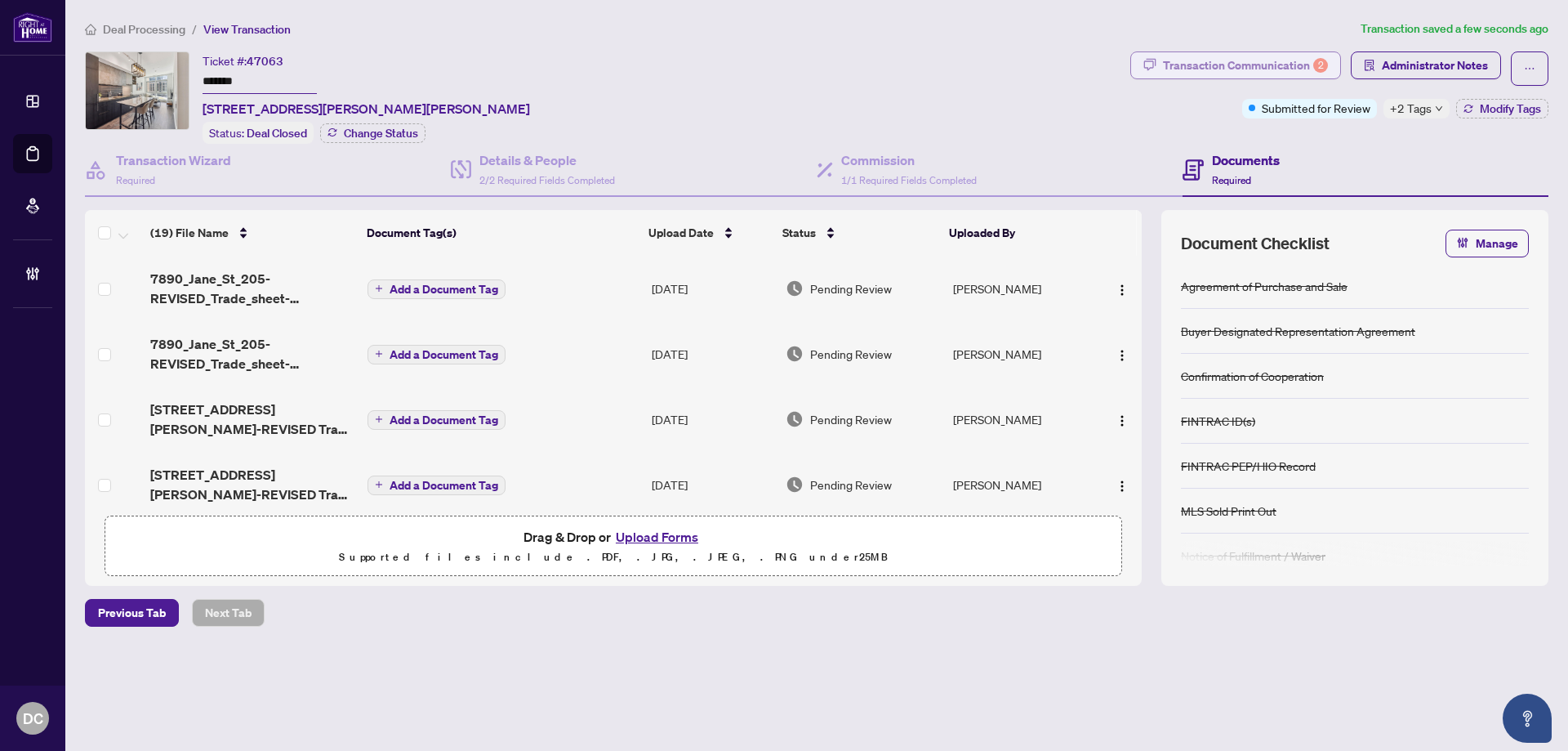
click at [1287, 63] on div "Transaction Communication 2" at bounding box center [1245, 66] width 165 height 26
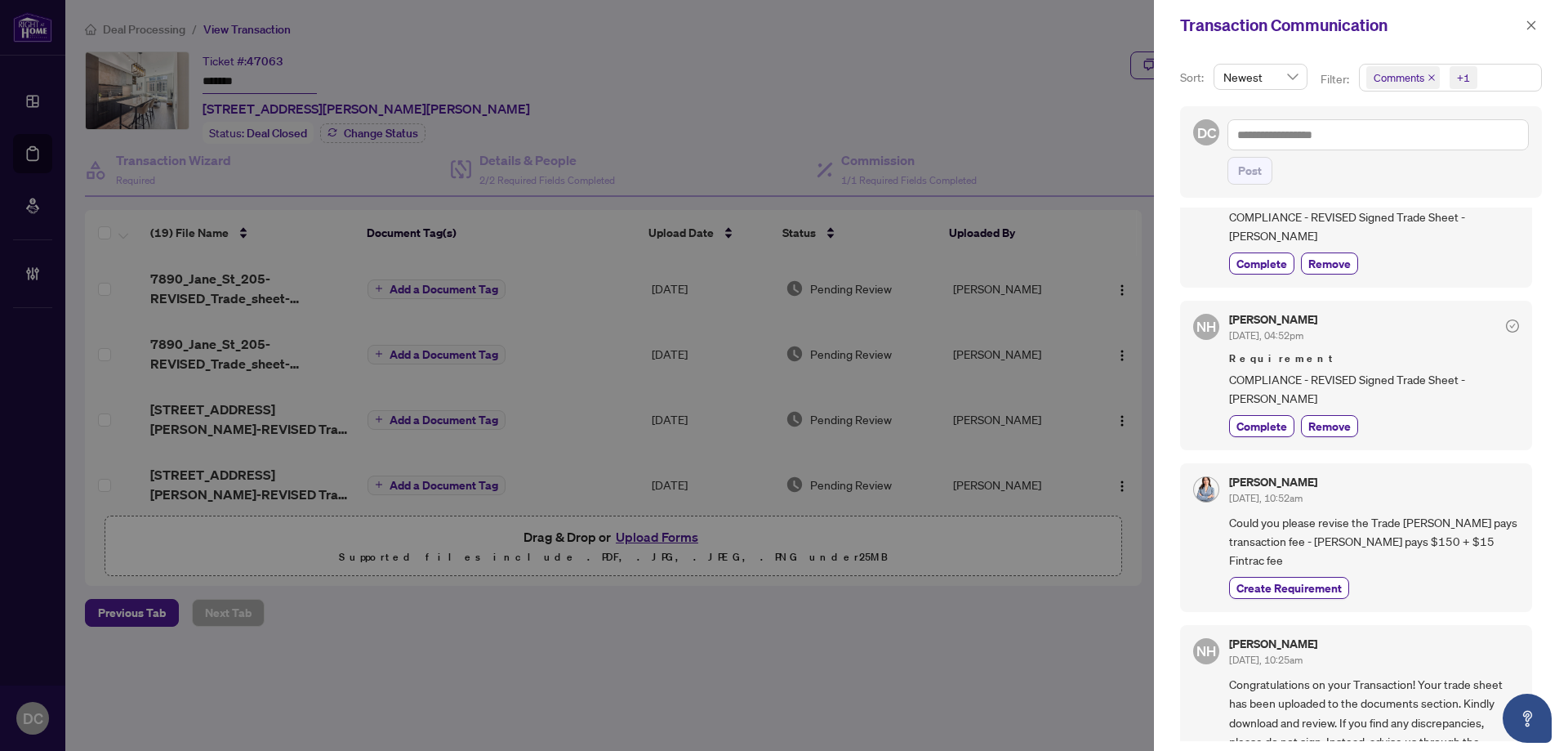
scroll to position [409, 0]
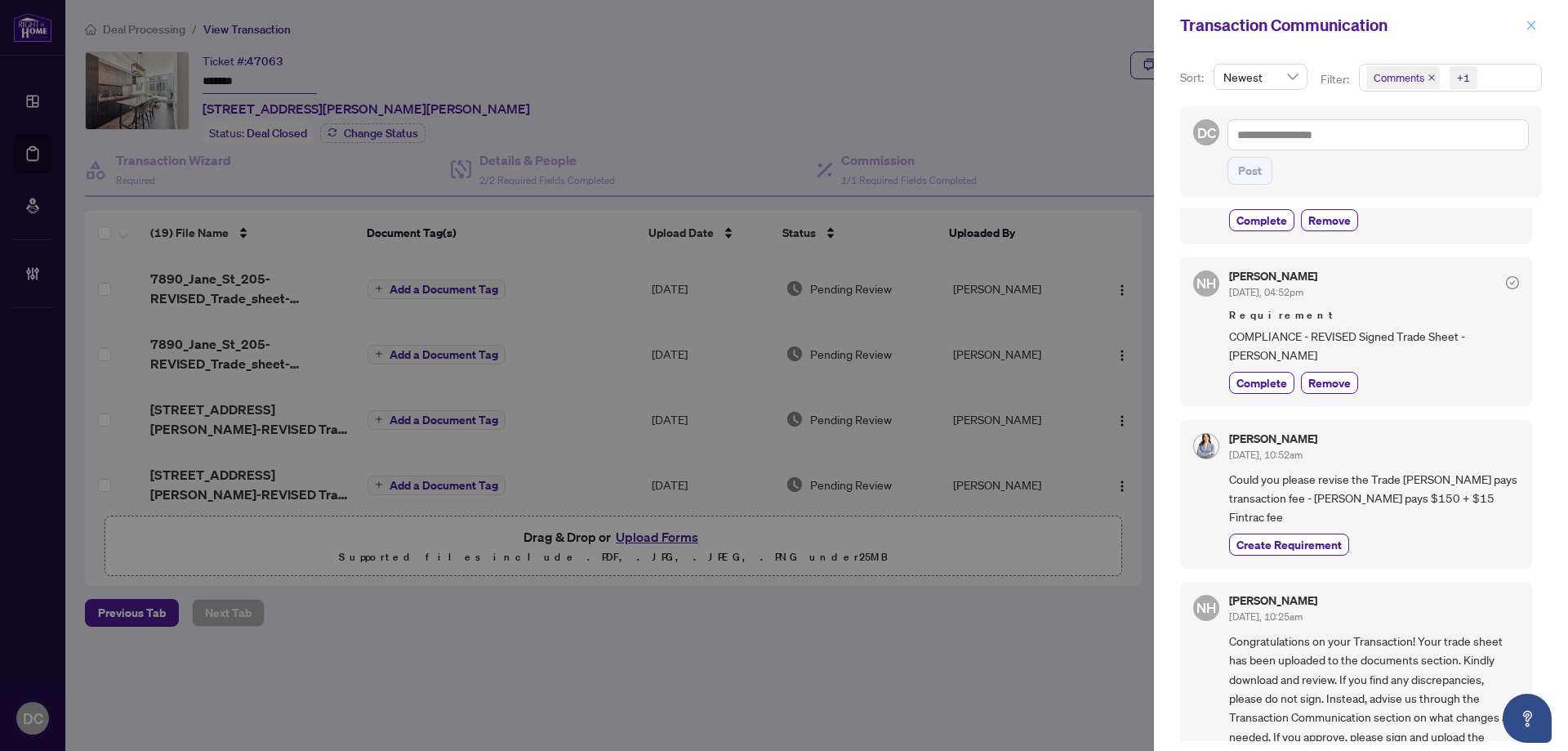
click at [1541, 24] on button "button" at bounding box center [1531, 24] width 22 height 20
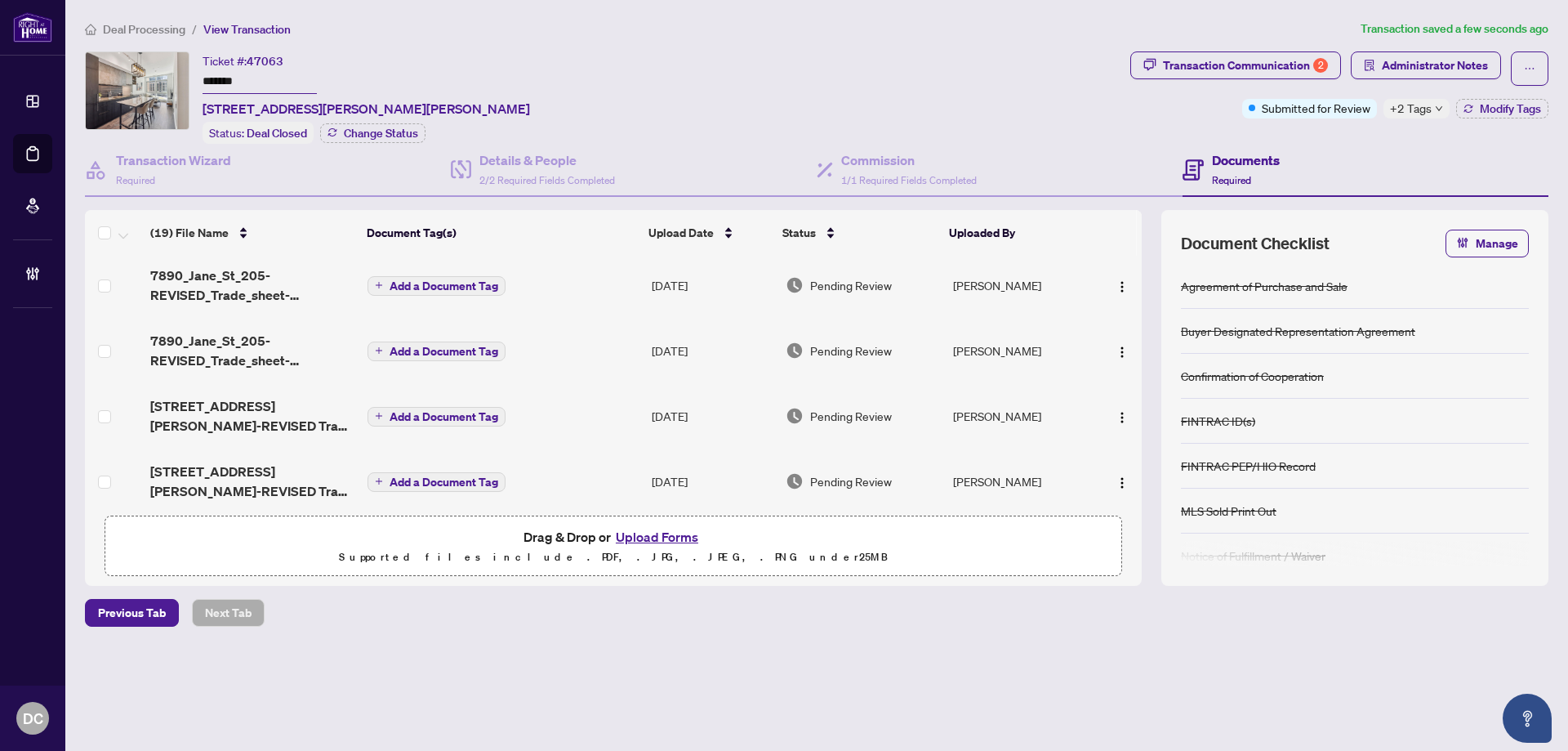
scroll to position [0, 0]
click at [598, 349] on td "Add a Document Tag" at bounding box center [503, 353] width 284 height 65
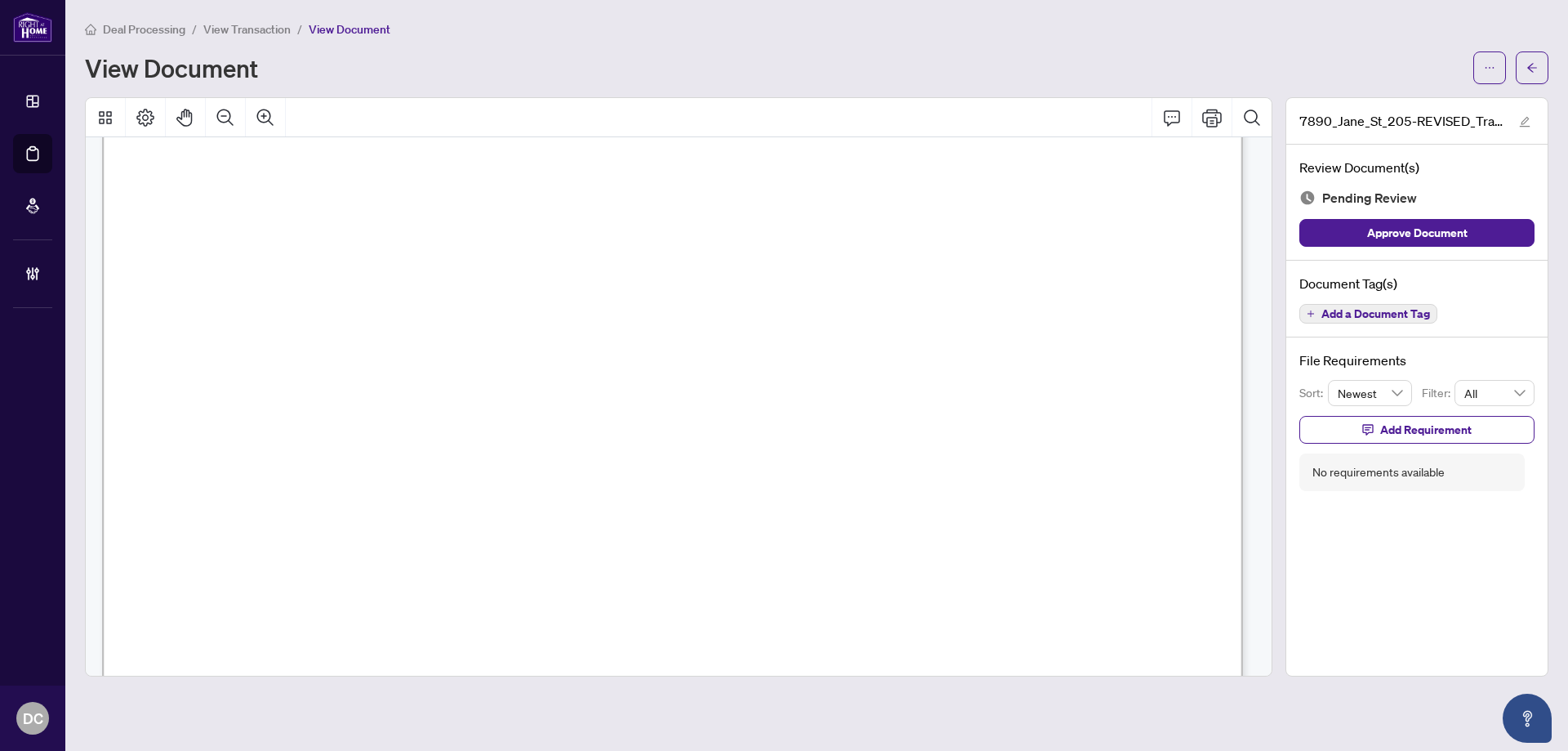
scroll to position [490, 0]
click at [1537, 72] on icon "arrow-left" at bounding box center [1532, 68] width 11 height 11
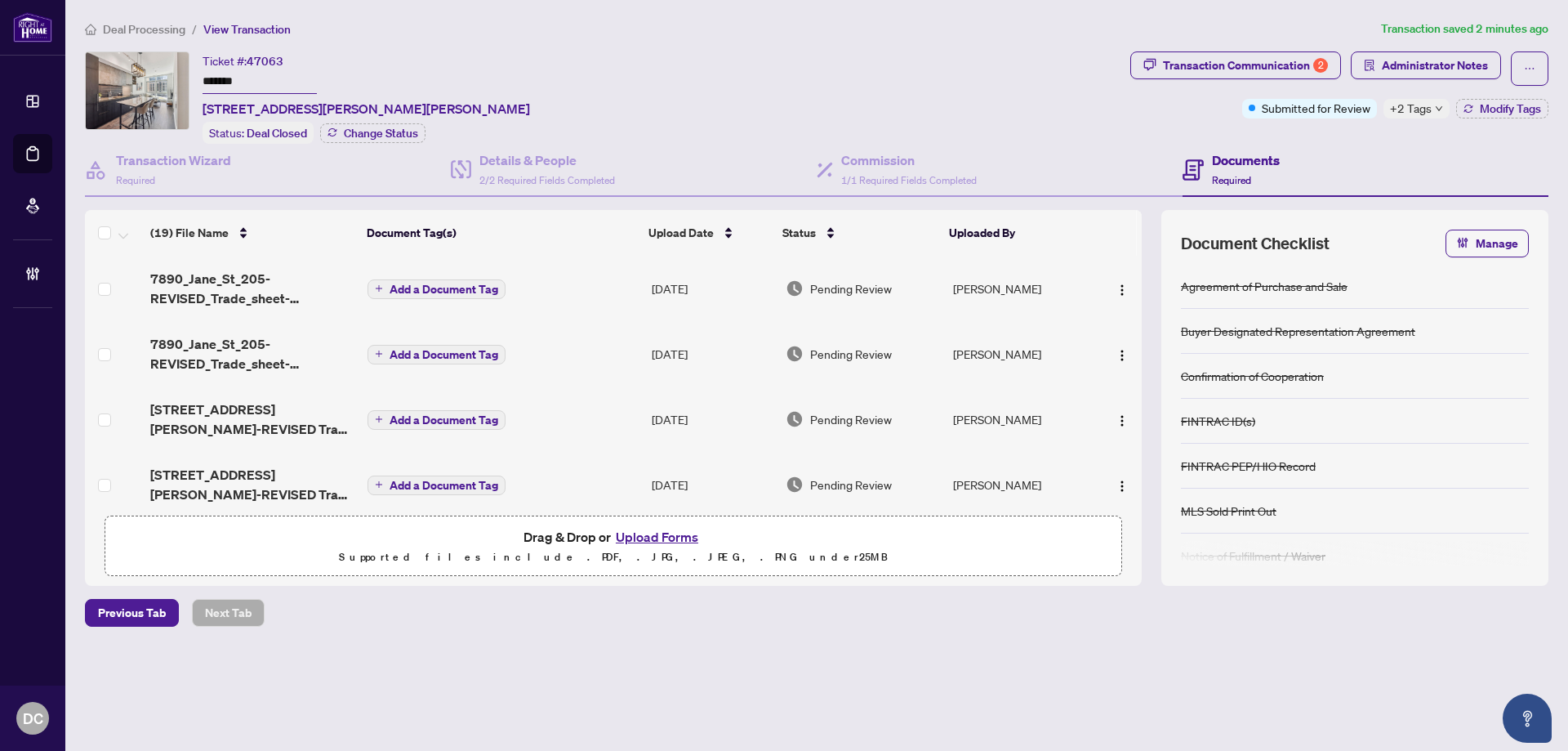
click at [565, 289] on td "Add a Document Tag" at bounding box center [503, 287] width 284 height 65
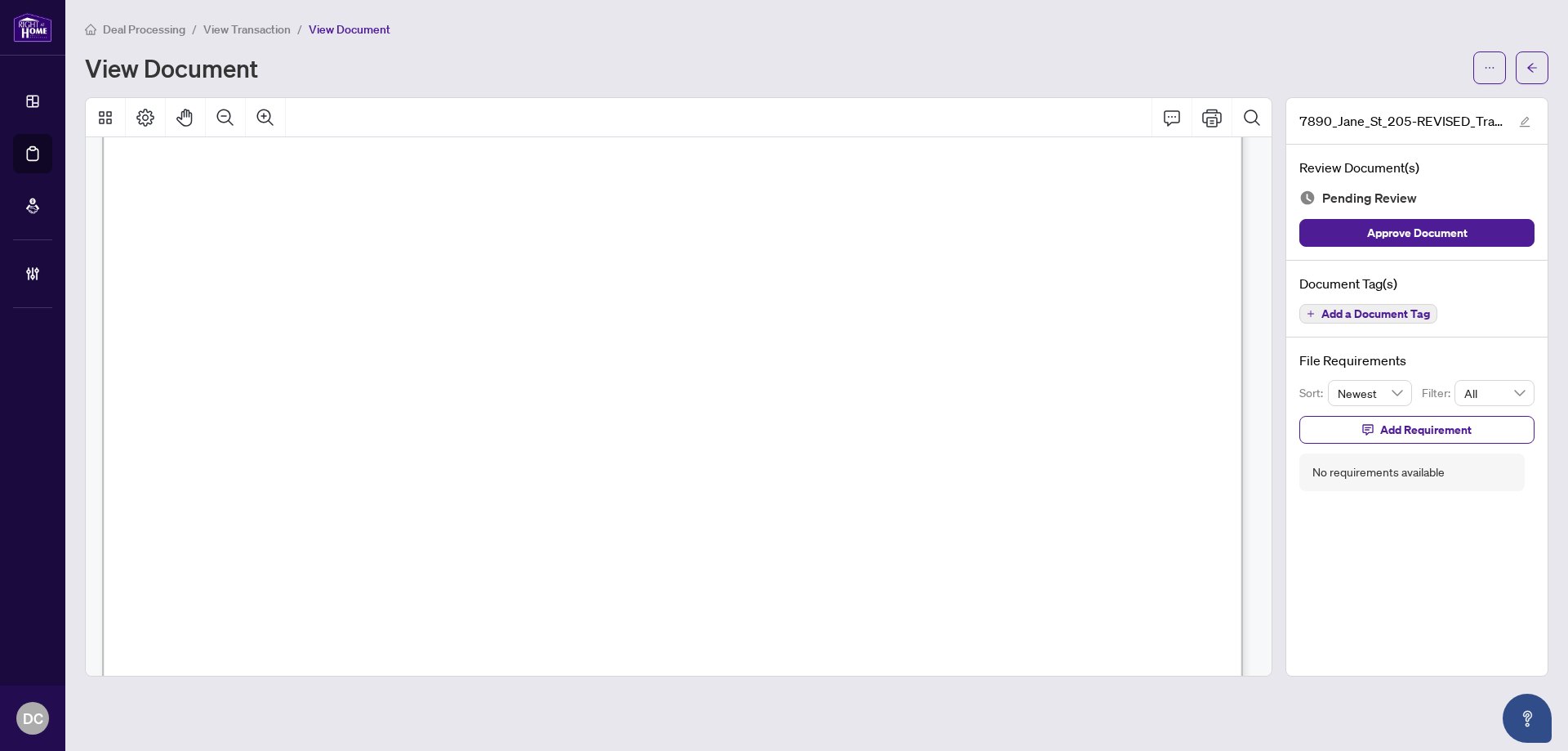
scroll to position [736, 0]
click at [1536, 55] on span "button" at bounding box center [1532, 68] width 11 height 26
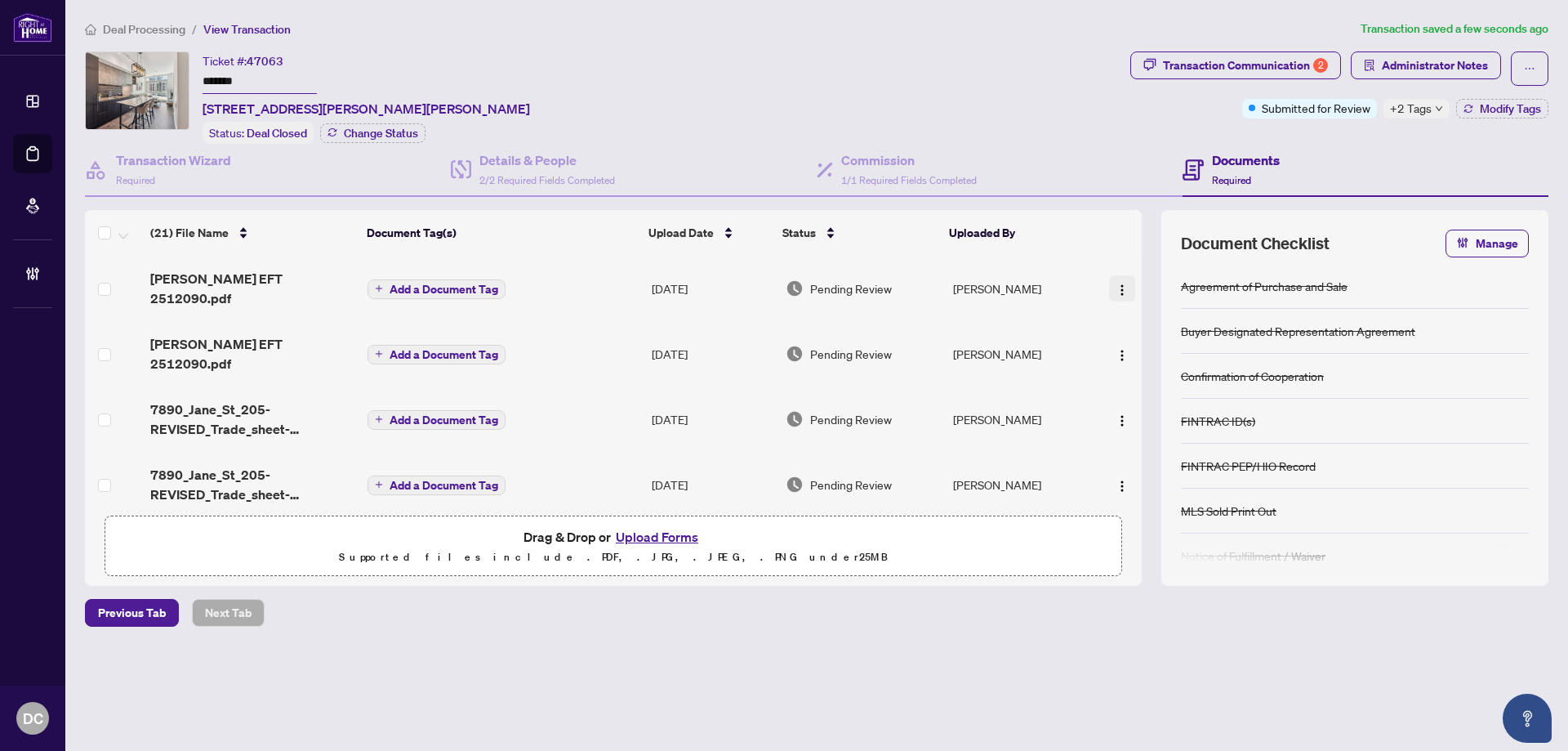
click at [1119, 284] on img "button" at bounding box center [1123, 290] width 13 height 13
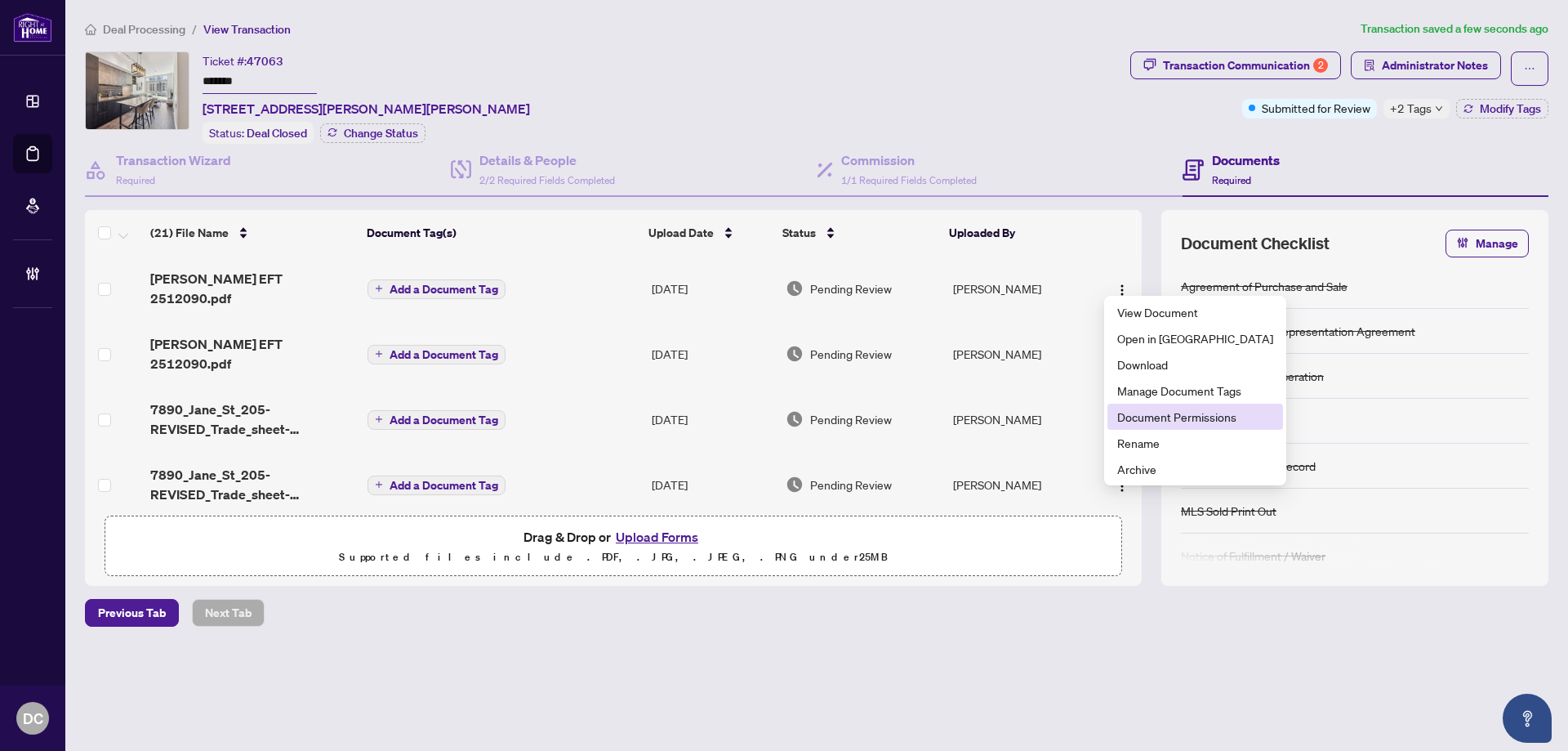
click at [1184, 412] on span "Document Permissions" at bounding box center [1195, 416] width 156 height 18
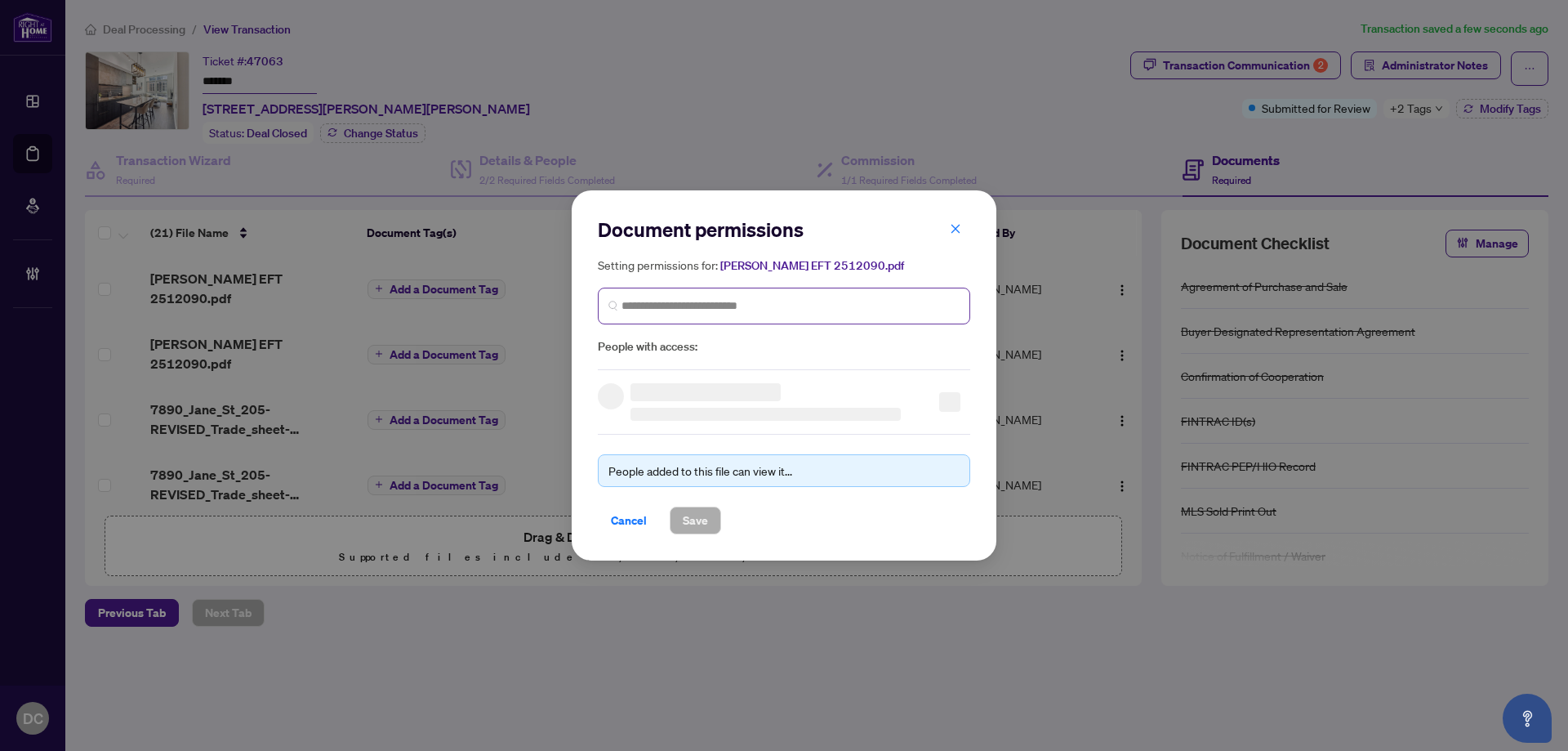
click at [873, 292] on span at bounding box center [784, 305] width 372 height 37
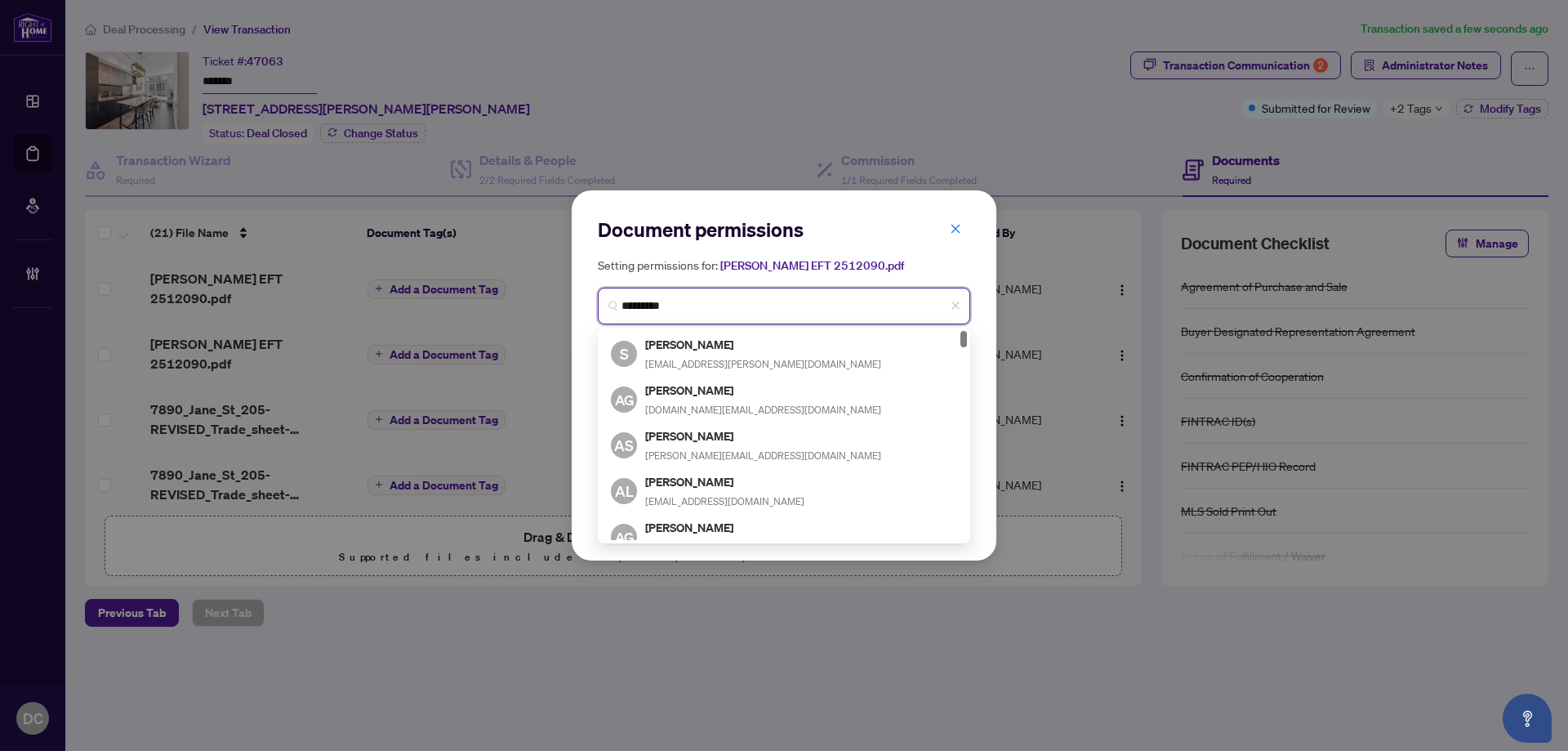
type input "**********"
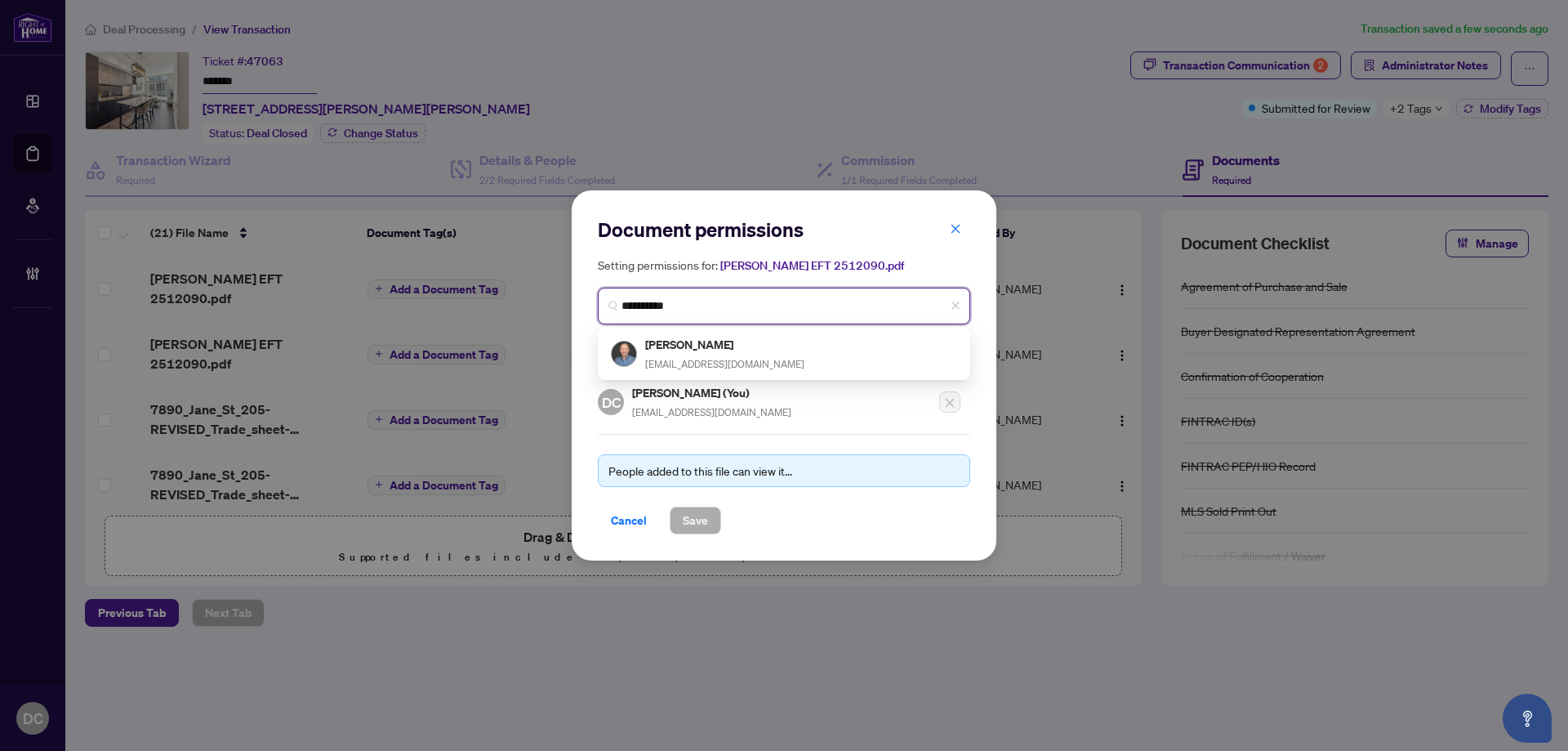
click at [837, 343] on div "Alex Price broker@alexprice.ca" at bounding box center [784, 354] width 347 height 38
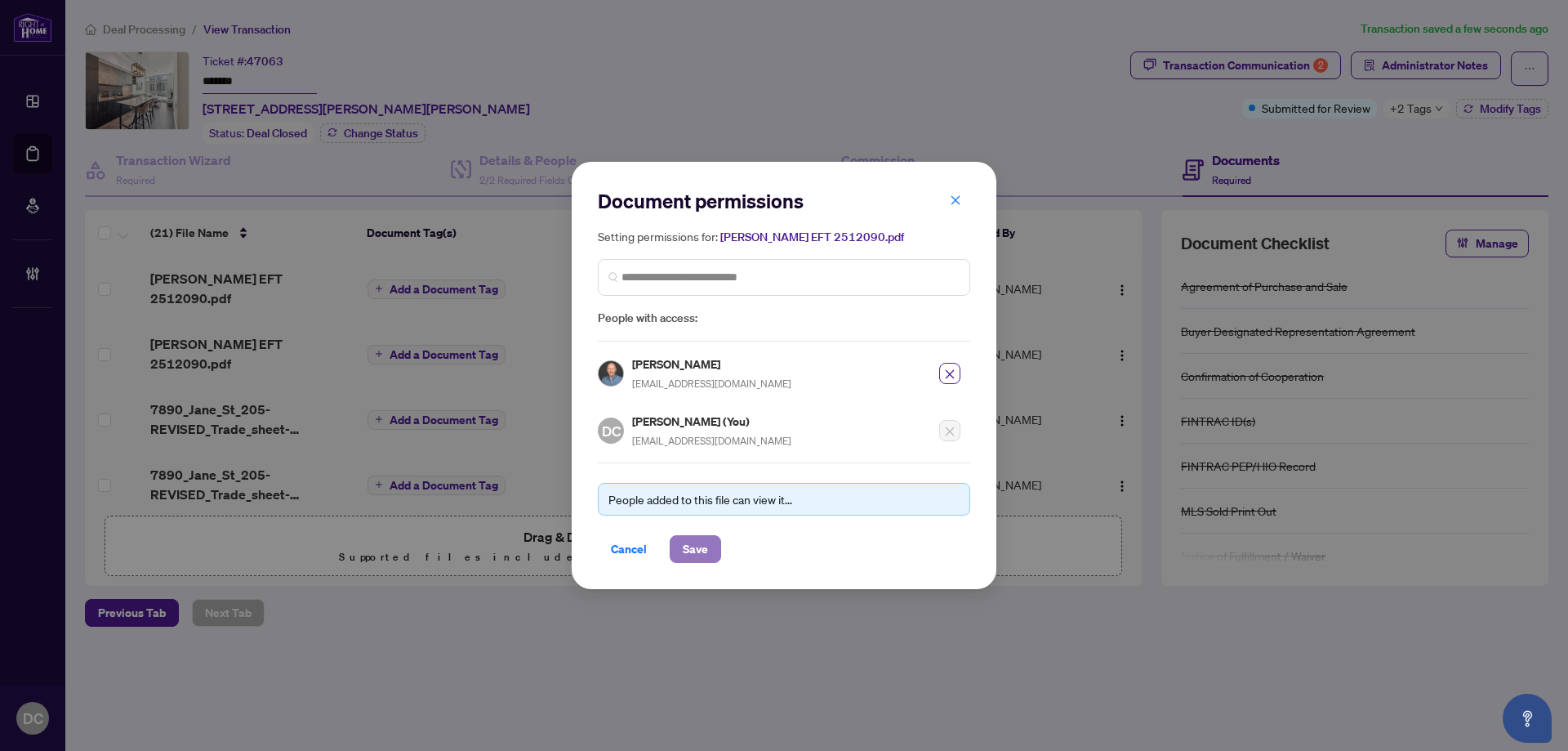
click at [698, 543] on span "Save" at bounding box center [695, 549] width 25 height 26
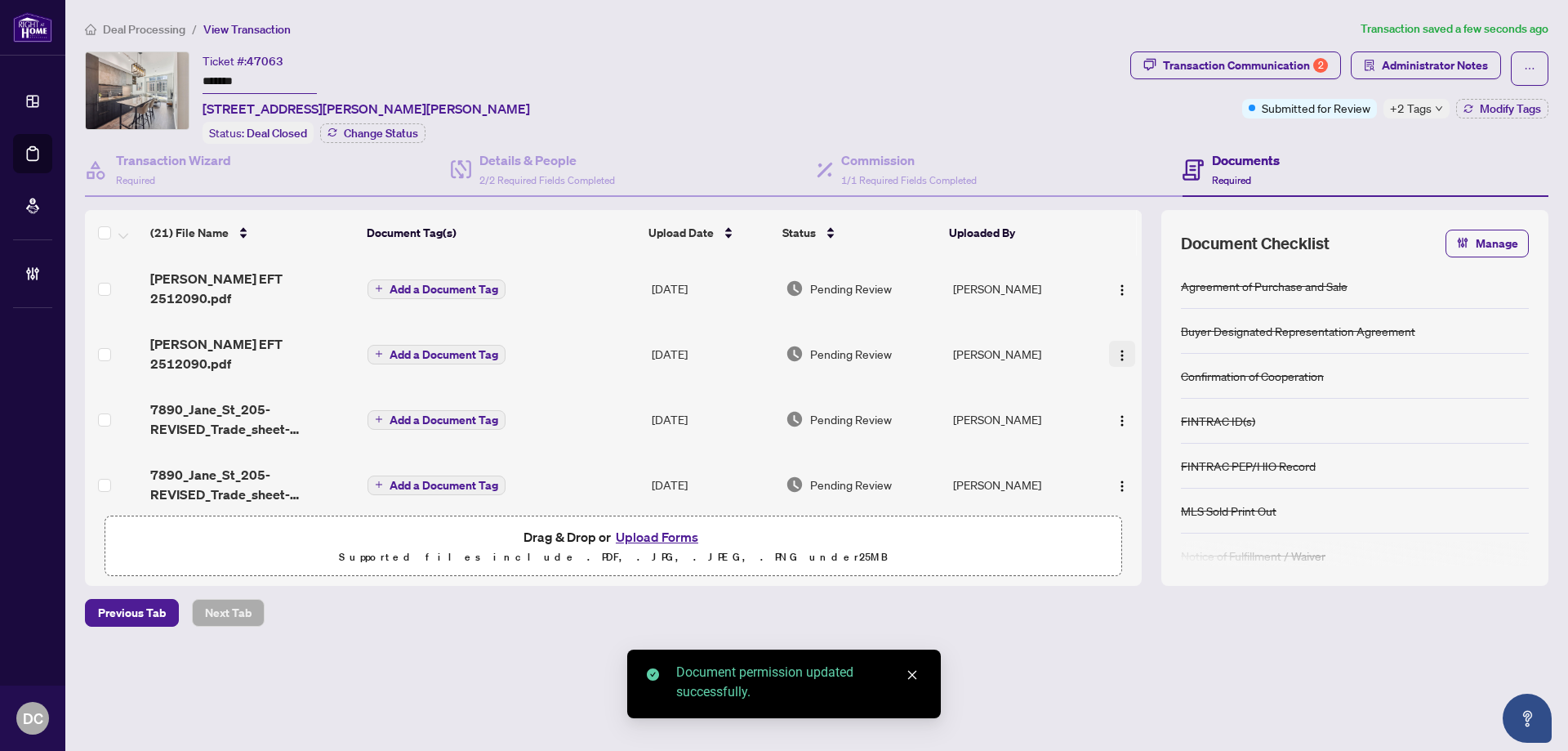
click at [1118, 349] on img "button" at bounding box center [1123, 355] width 13 height 13
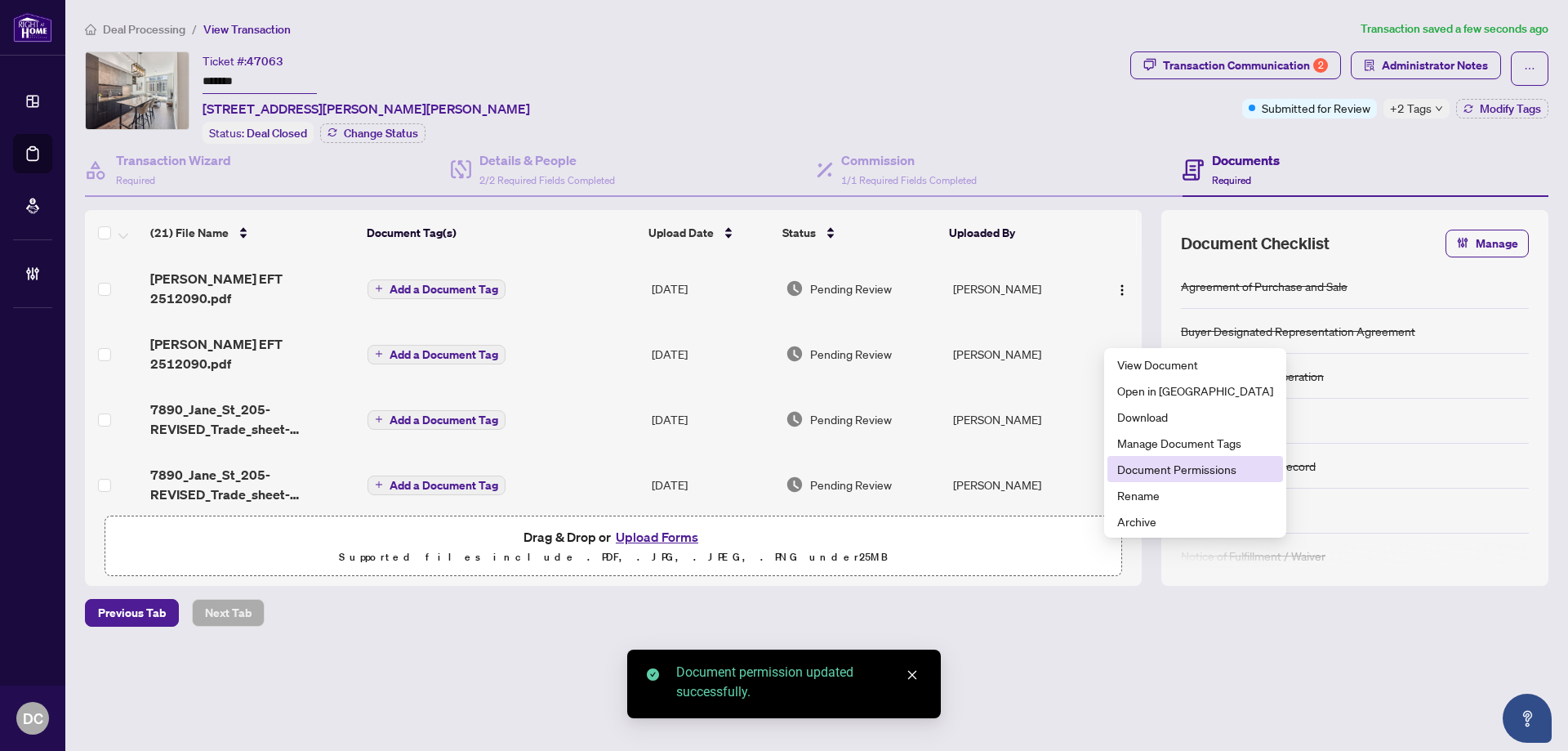
click at [1168, 473] on span "Document Permissions" at bounding box center [1195, 468] width 156 height 18
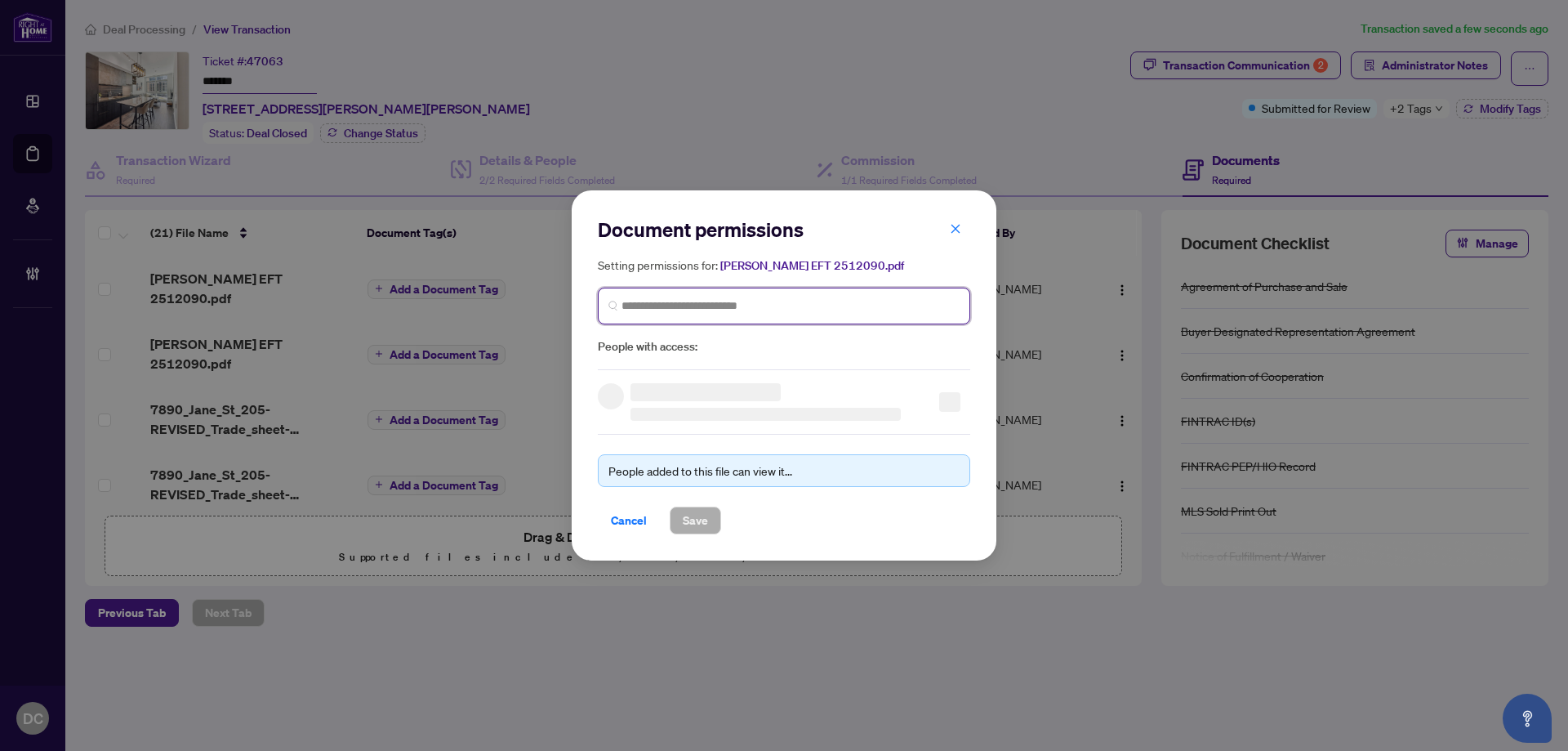
click at [679, 308] on input "search" at bounding box center [790, 306] width 338 height 17
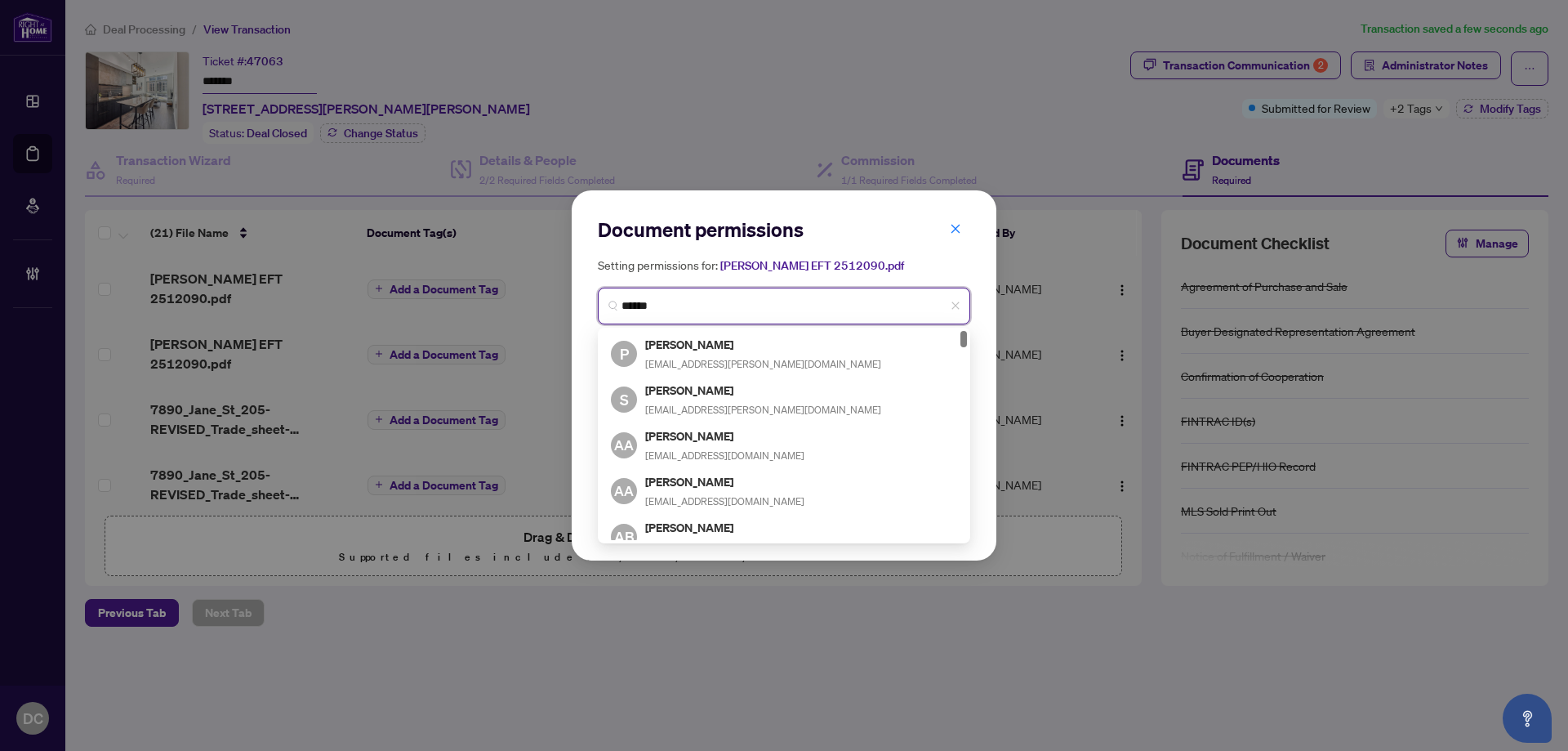
type input "*******"
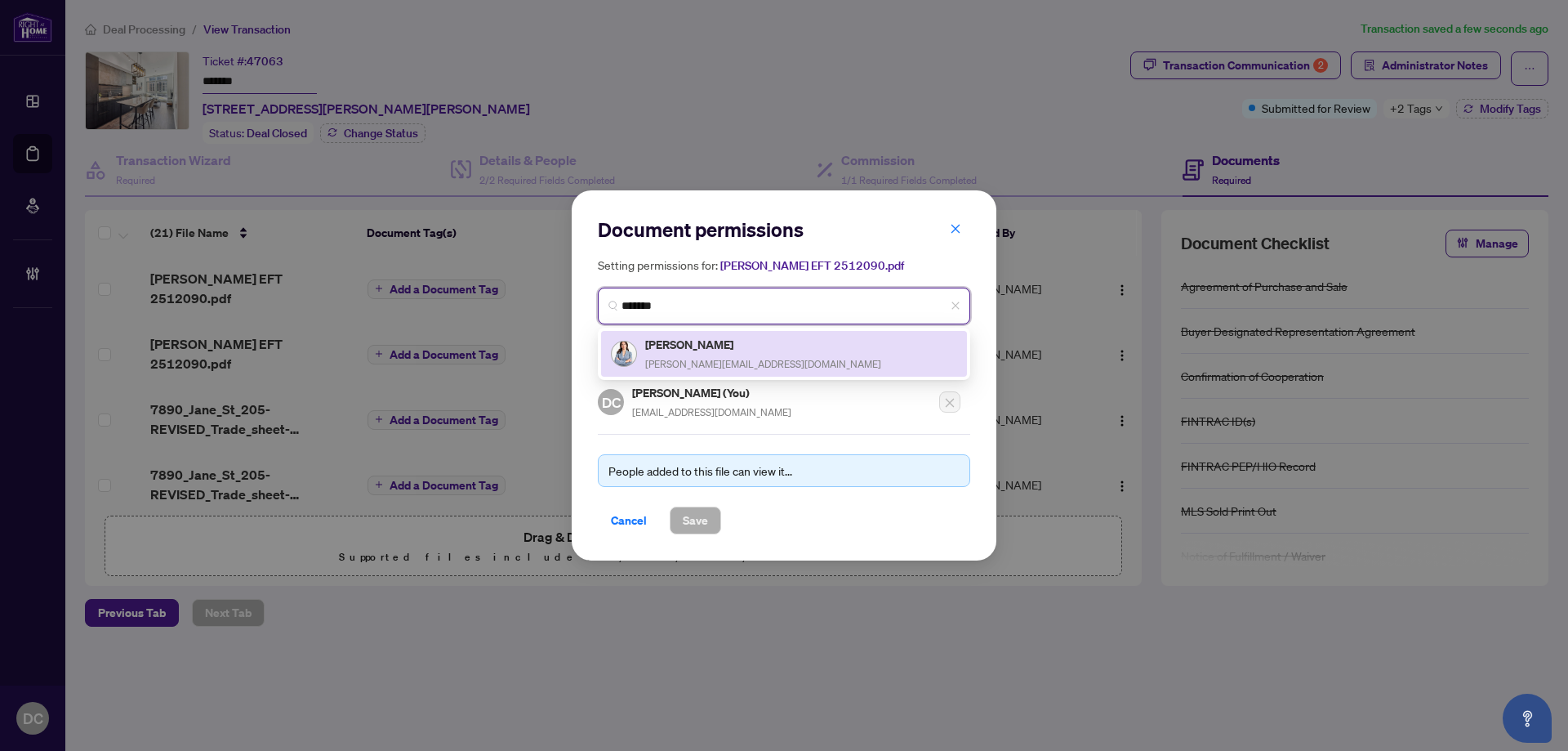
click at [707, 354] on div "Iryna Nyforovska iryna@alexprice.ca" at bounding box center [763, 354] width 236 height 38
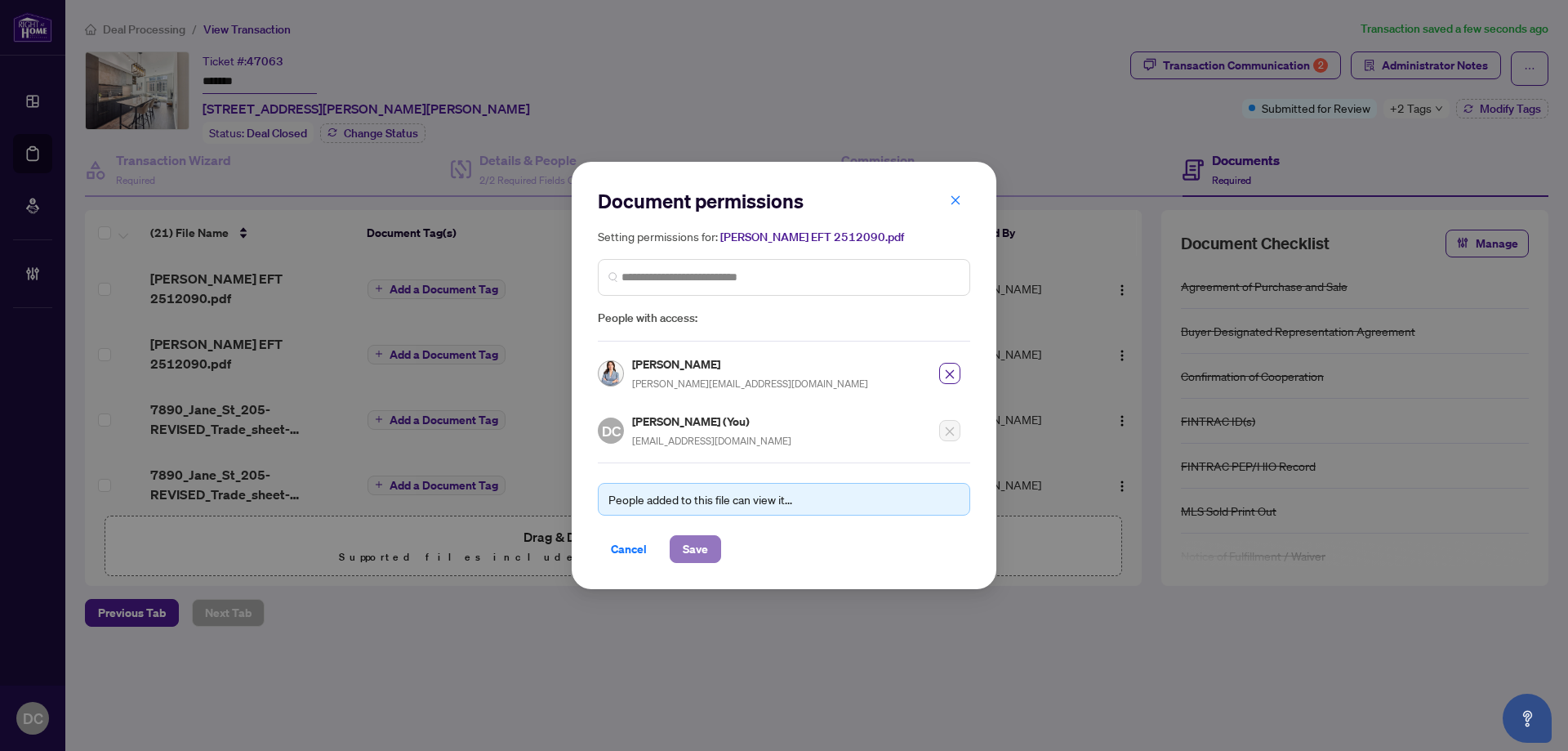
click at [711, 555] on button "Save" at bounding box center [695, 548] width 52 height 27
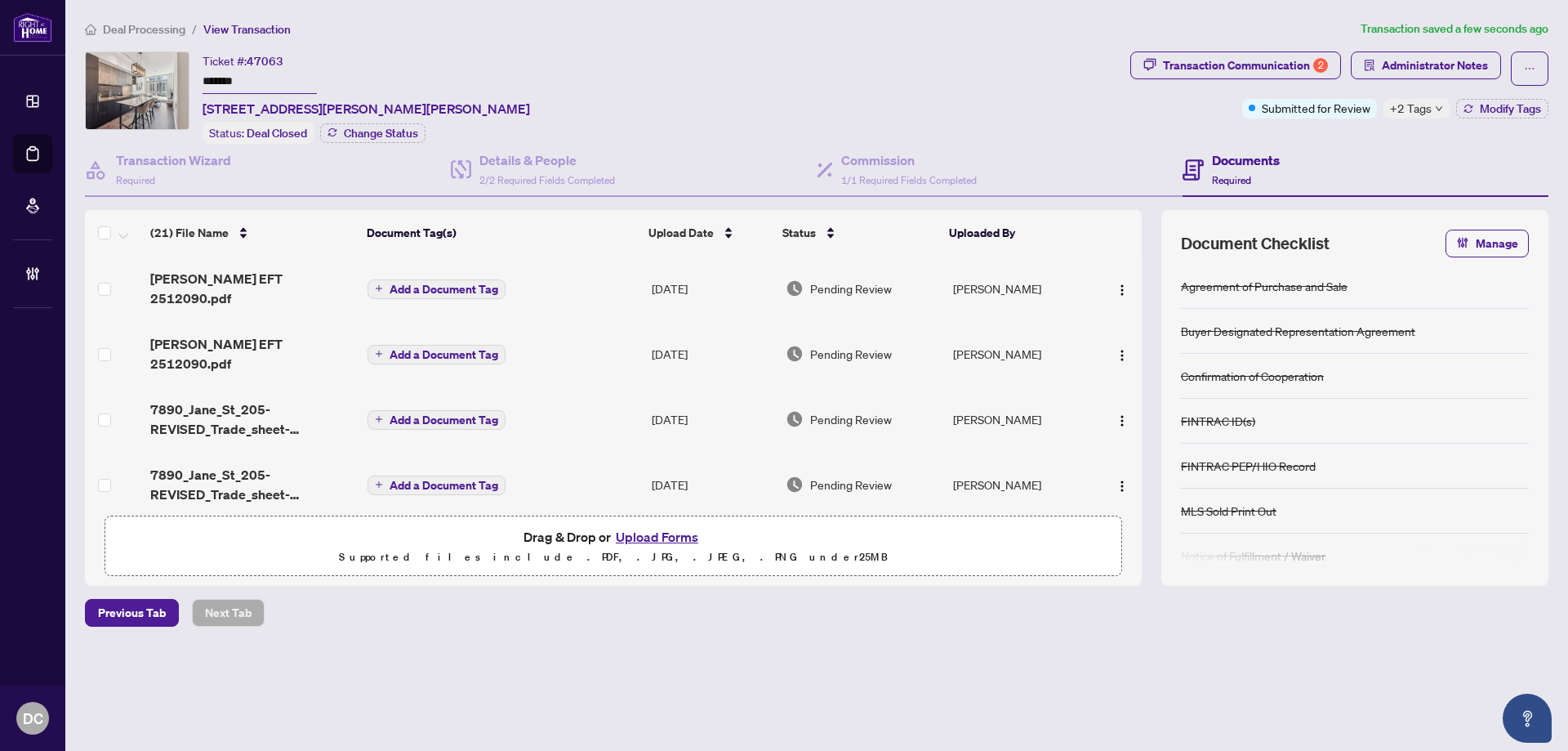
click at [428, 349] on span "Add a Document Tag" at bounding box center [444, 354] width 108 height 11
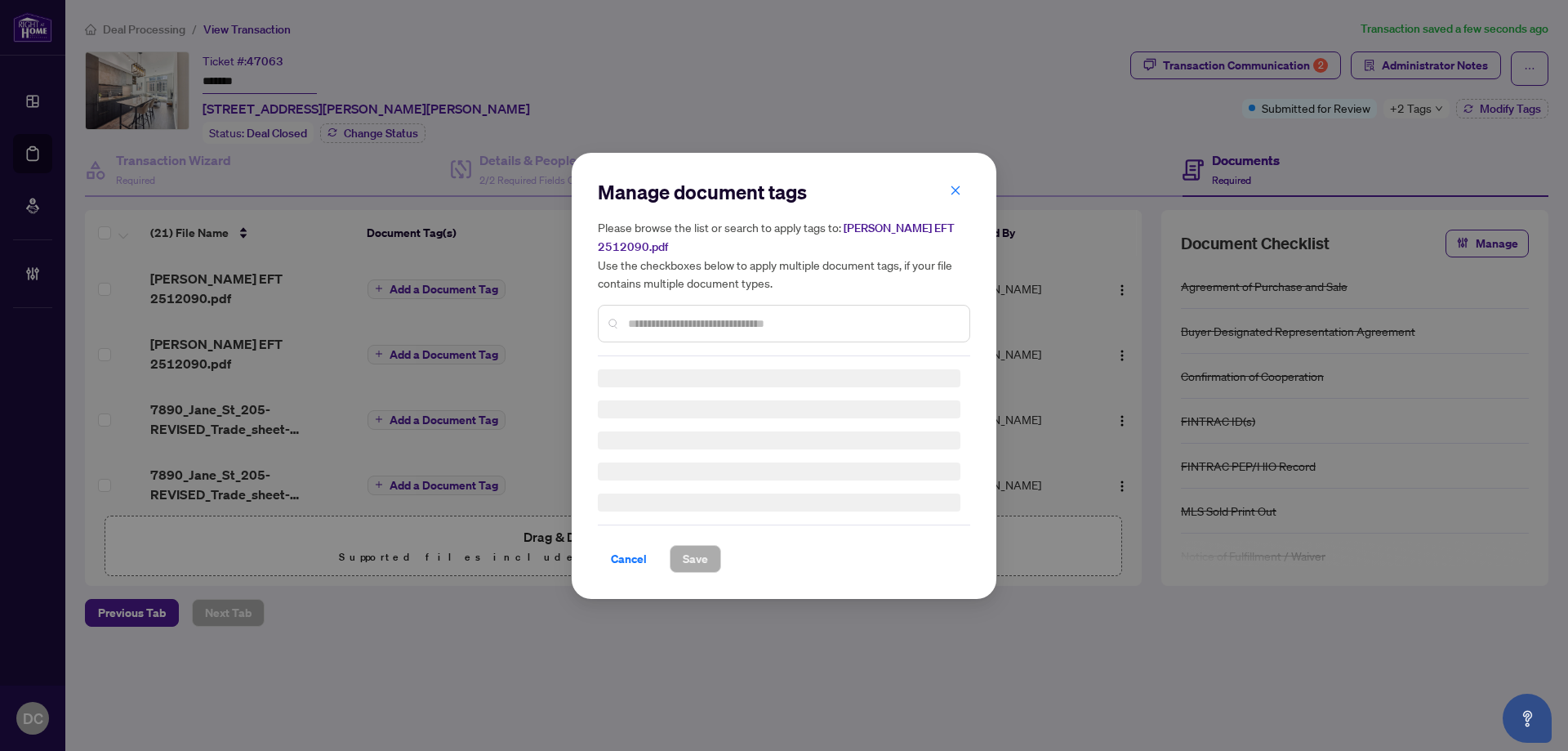
click at [797, 304] on div at bounding box center [784, 323] width 372 height 38
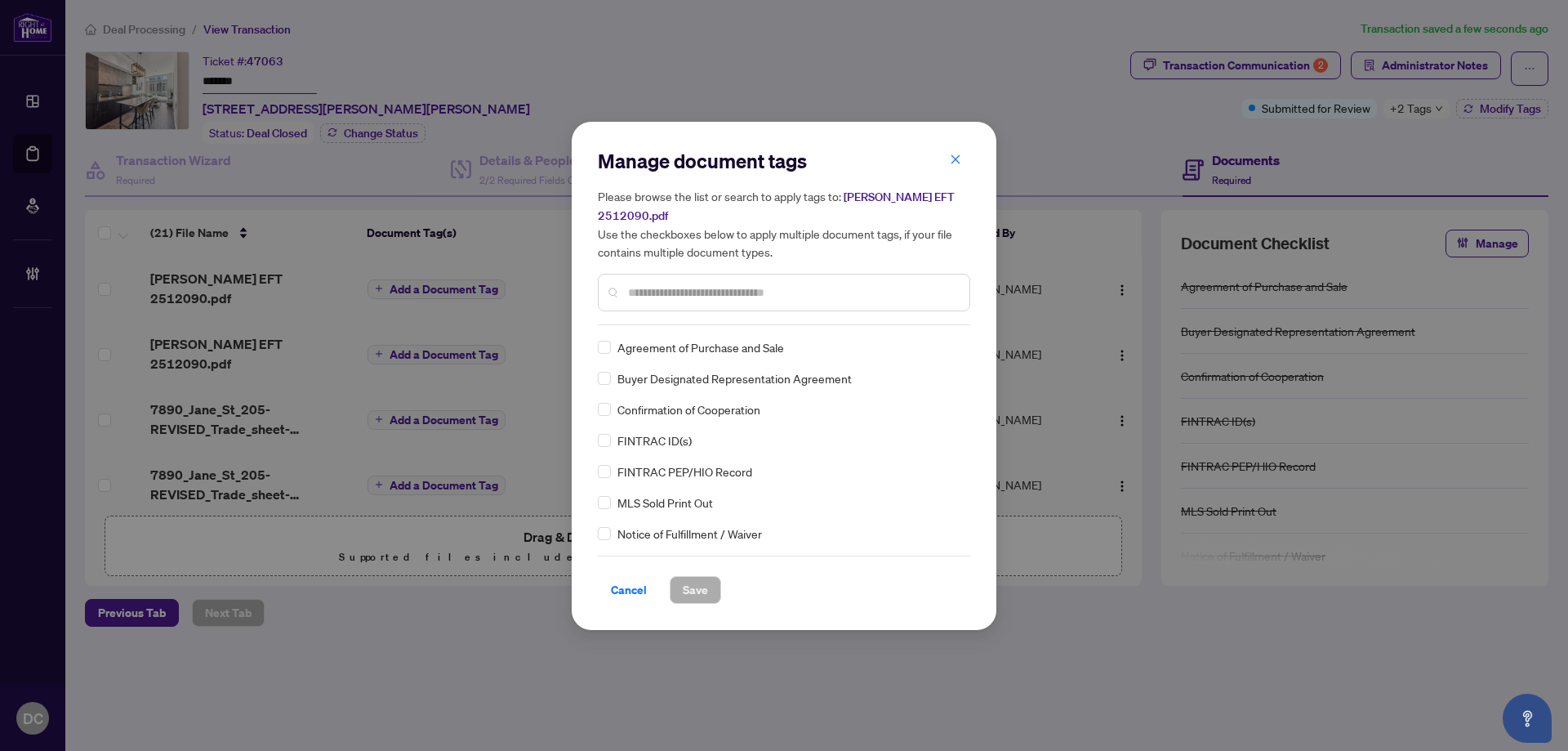
click at [795, 308] on div "Manage document tags Please browse the list or search to apply tags to: Irynas …" at bounding box center [784, 237] width 372 height 177
click at [828, 285] on input "text" at bounding box center [792, 292] width 329 height 18
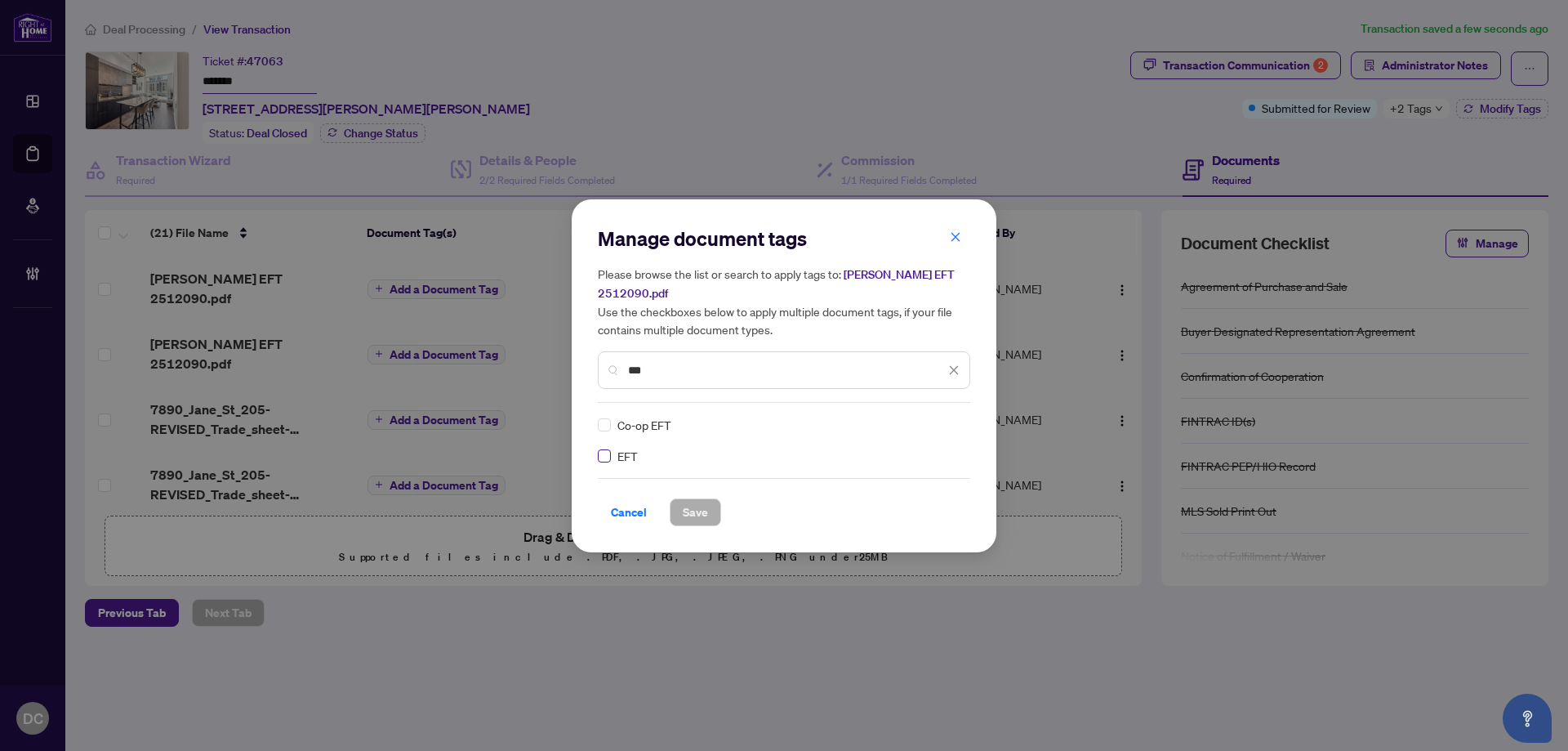
type input "***"
click at [946, 416] on div at bounding box center [944, 424] width 31 height 16
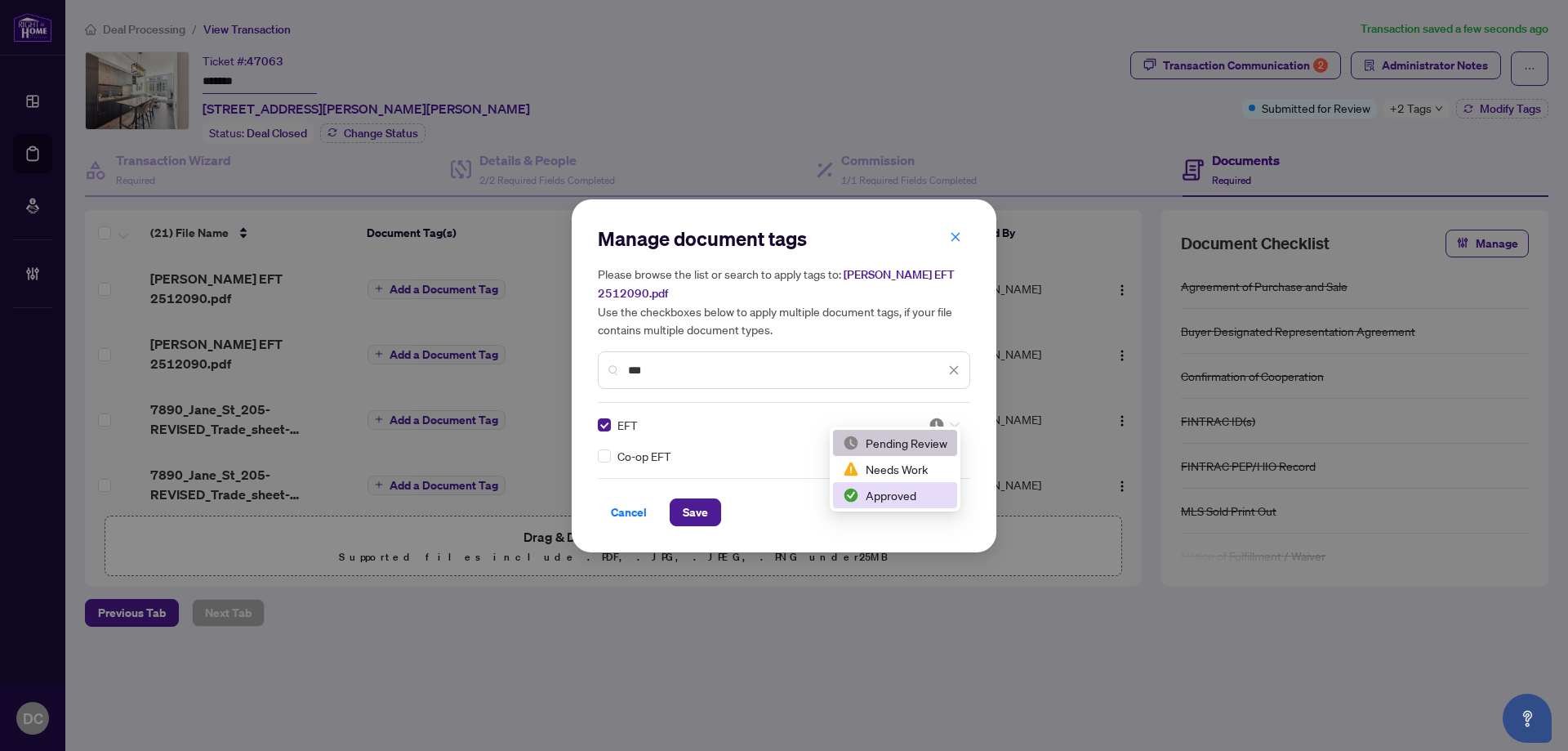
click at [913, 497] on div "Approved" at bounding box center [895, 495] width 105 height 18
click at [693, 504] on span "Save" at bounding box center [695, 513] width 25 height 26
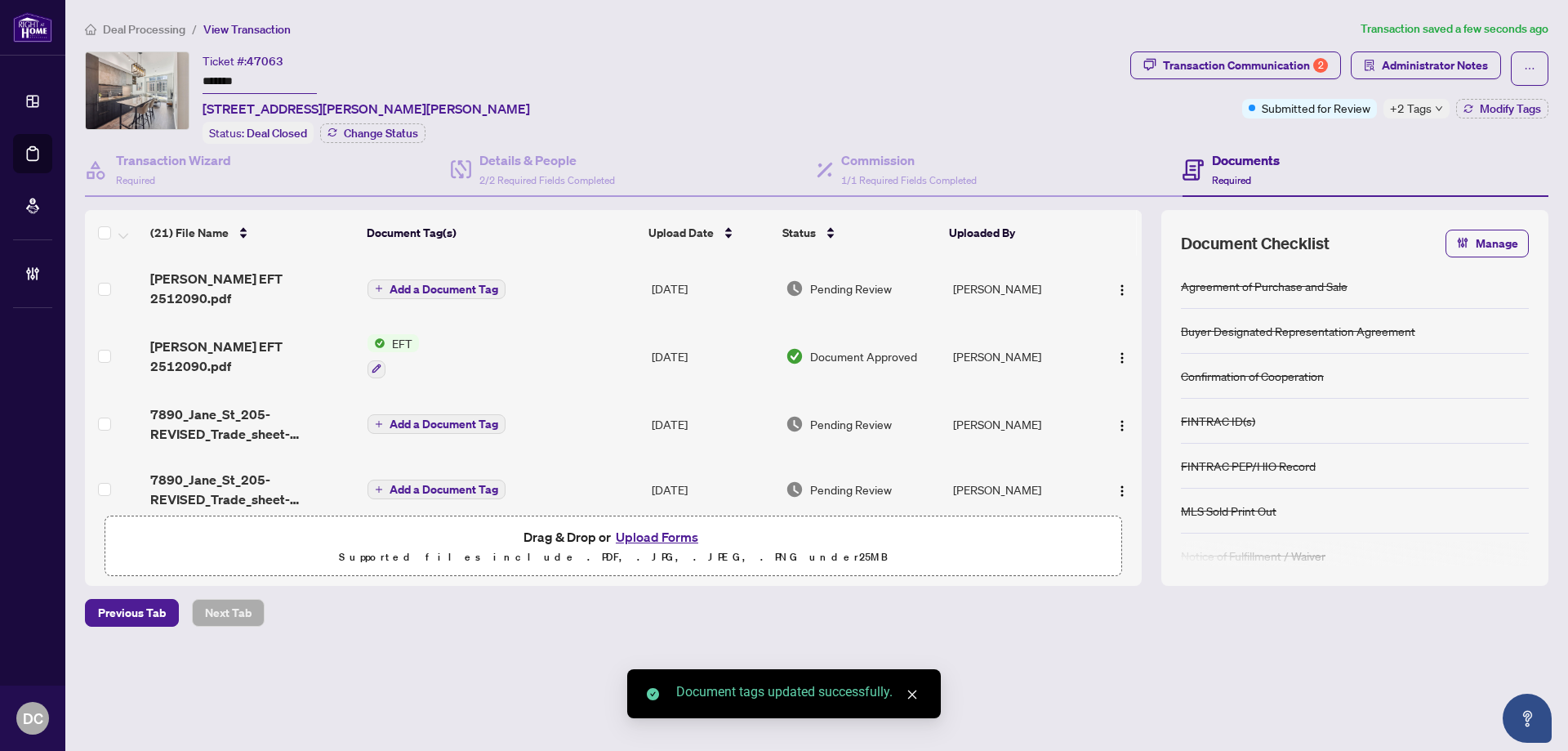
click at [429, 284] on span "Add a Document Tag" at bounding box center [444, 289] width 108 height 11
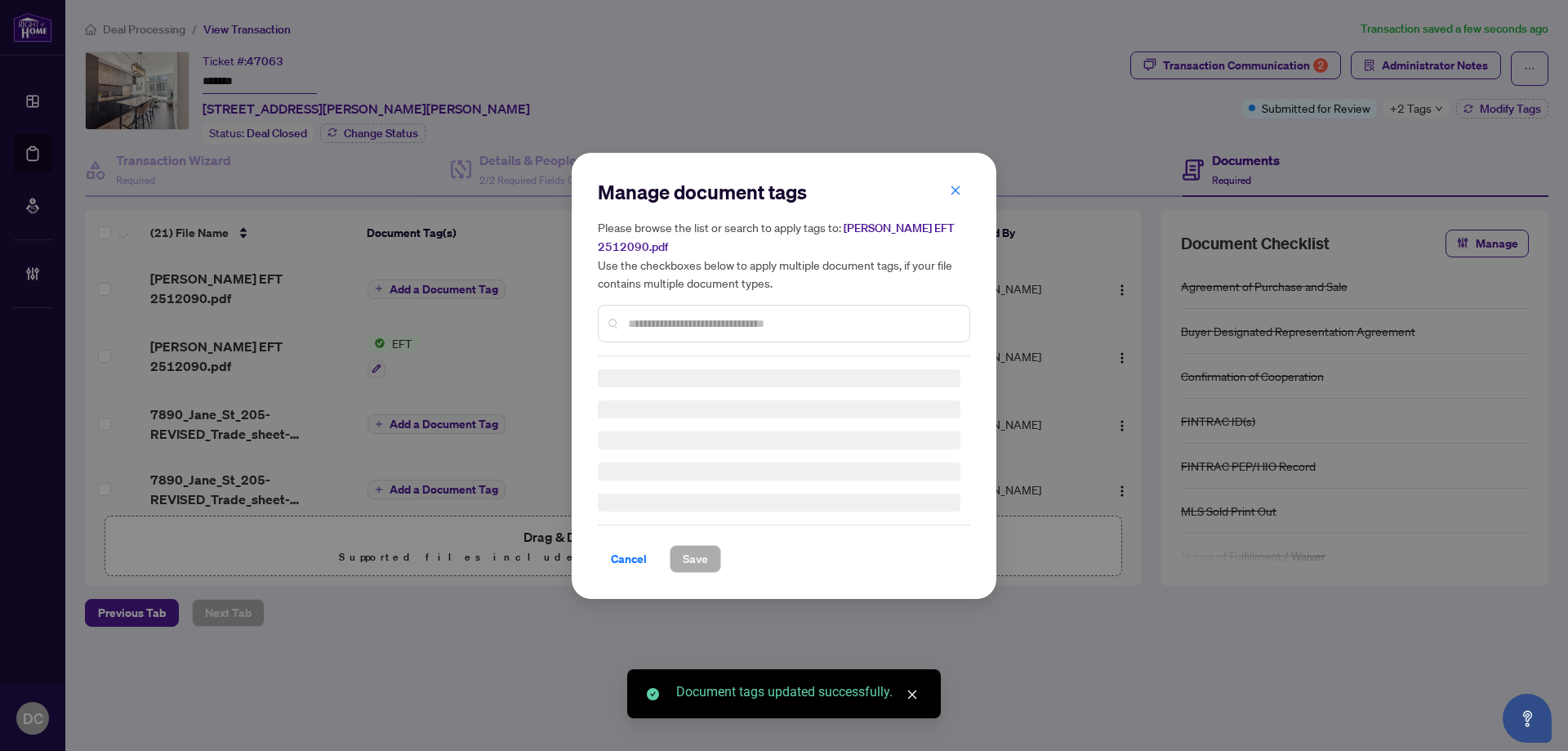
click at [751, 311] on div "Manage document tags Please browse the list or search to apply tags to: Alex EF…" at bounding box center [784, 268] width 372 height 177
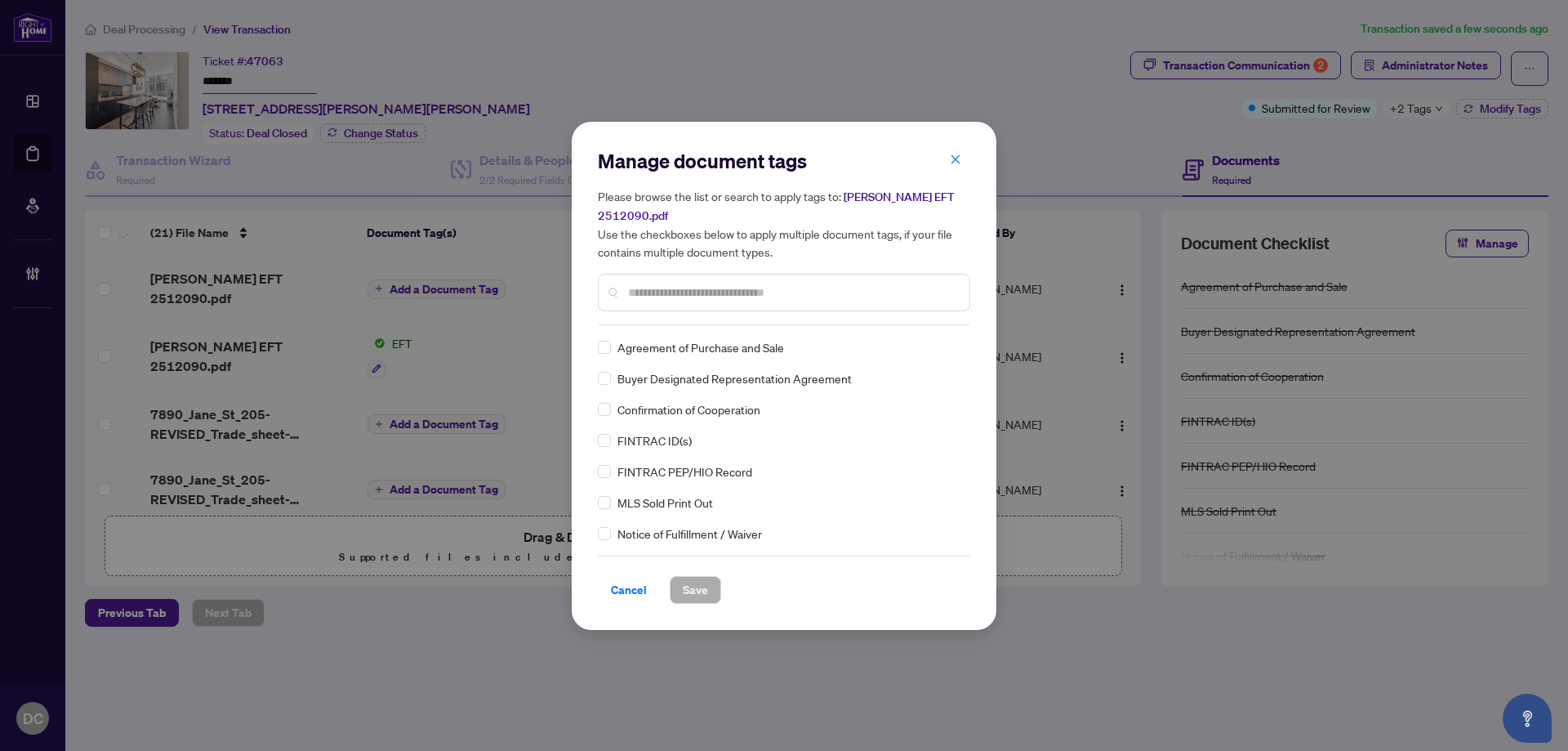
click at [828, 284] on input "text" at bounding box center [792, 292] width 329 height 18
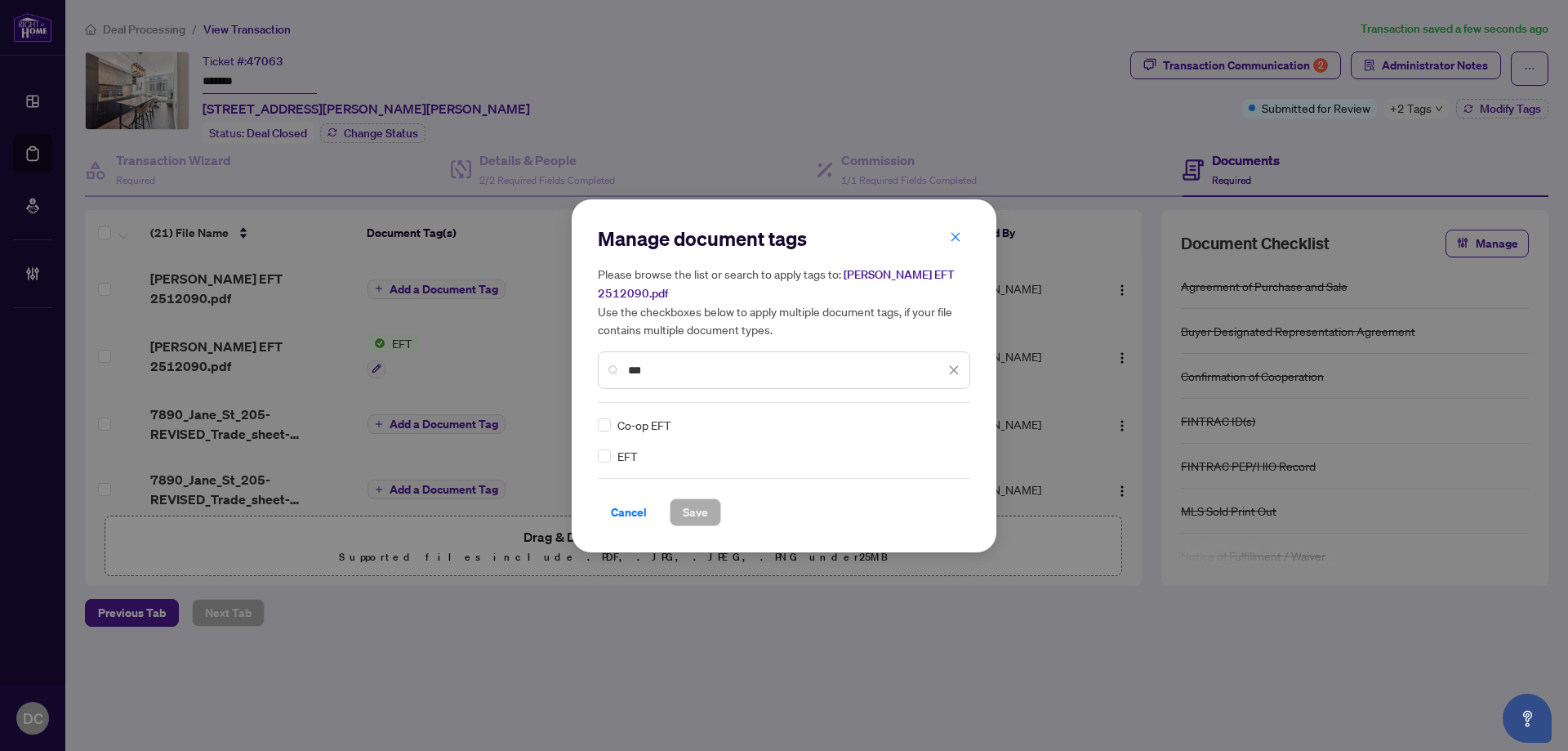
type input "***"
click at [947, 418] on div at bounding box center [944, 424] width 31 height 16
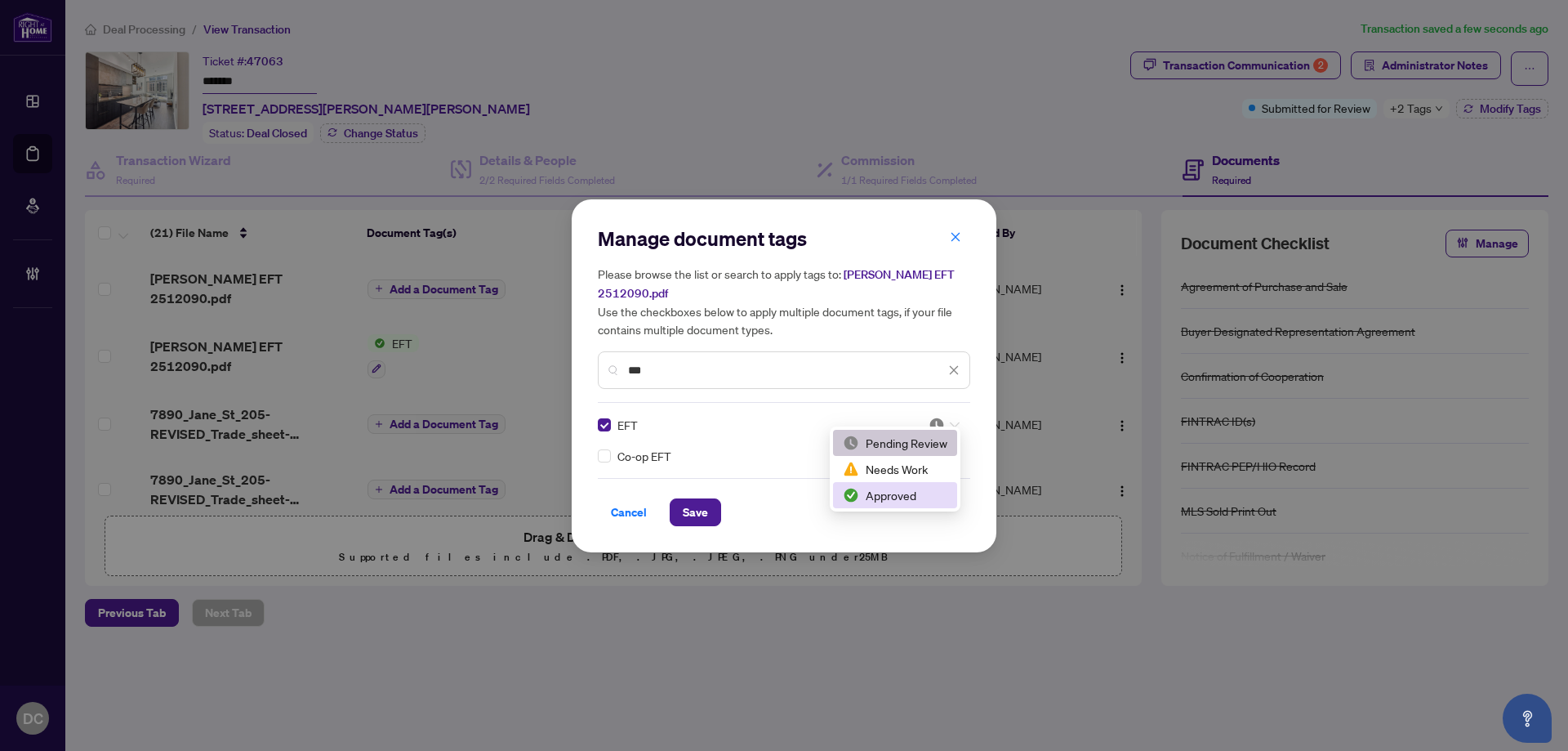
click at [899, 504] on div "Approved" at bounding box center [896, 496] width 124 height 26
click at [707, 514] on span "Save" at bounding box center [695, 513] width 25 height 26
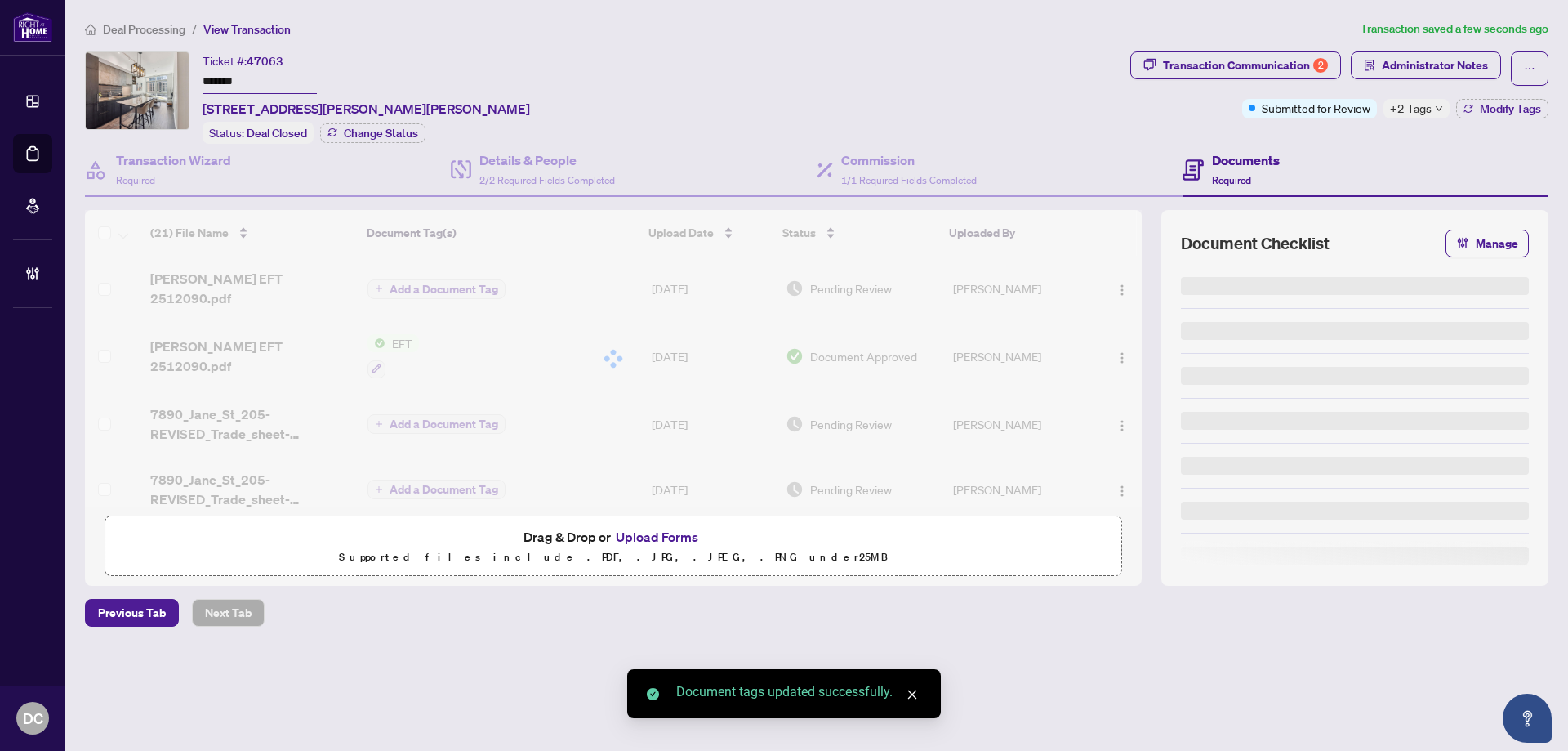
click at [1415, 109] on span "+2 Tags" at bounding box center [1411, 108] width 41 height 19
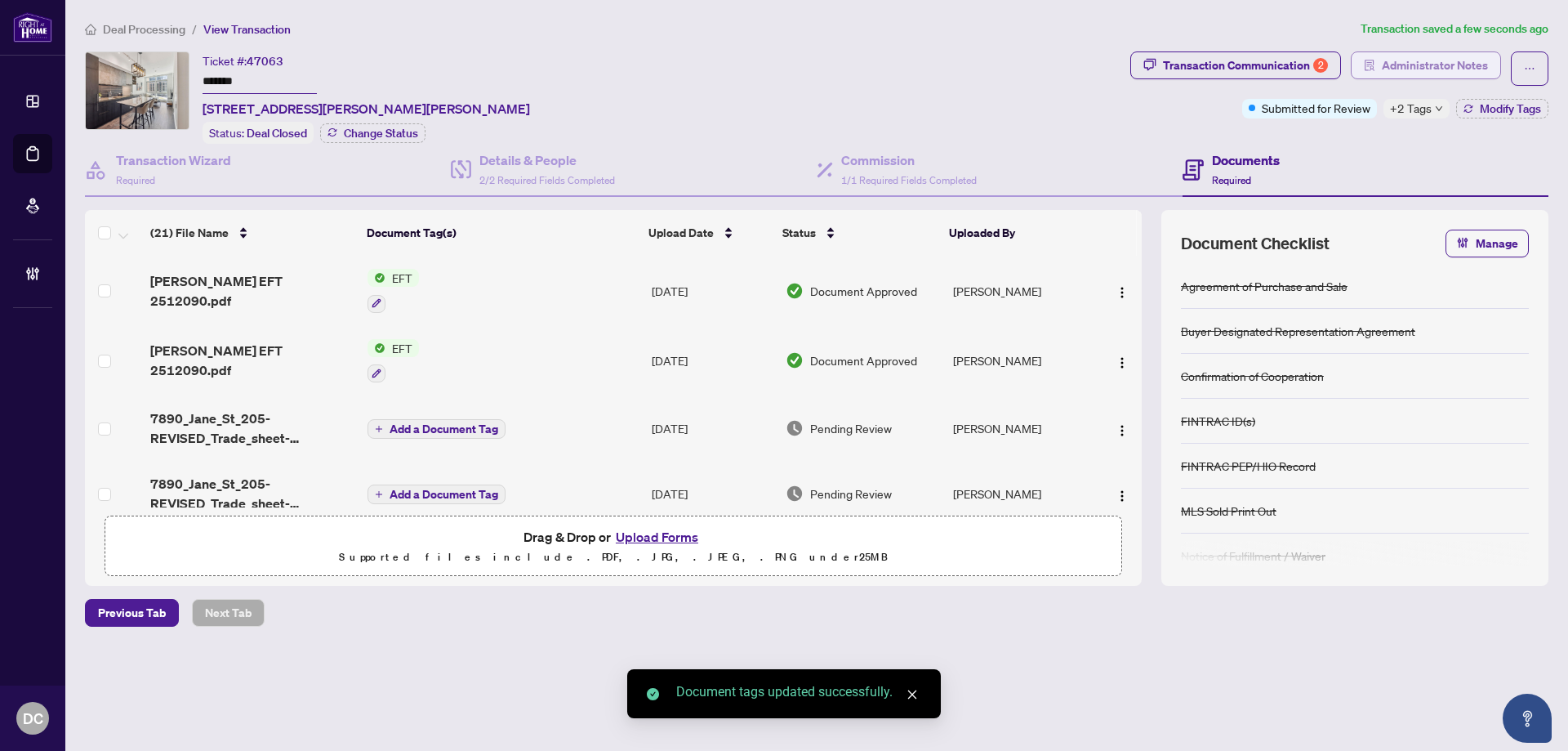
click at [1465, 67] on span "Administrator Notes" at bounding box center [1434, 66] width 106 height 26
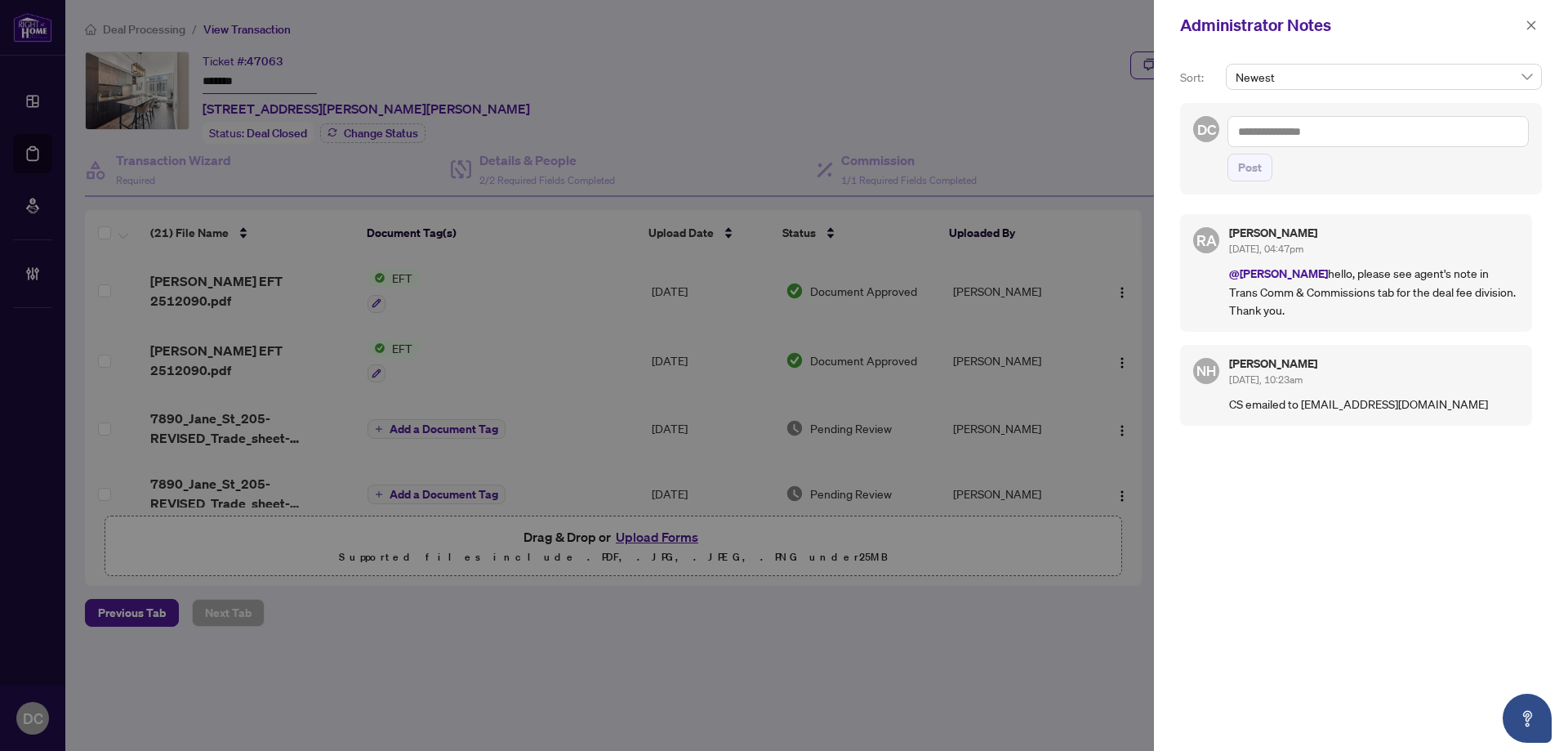
click at [1439, 141] on textarea at bounding box center [1379, 131] width 301 height 31
paste textarea "**********"
type textarea "**********"
click at [1261, 180] on span "Post" at bounding box center [1250, 168] width 24 height 26
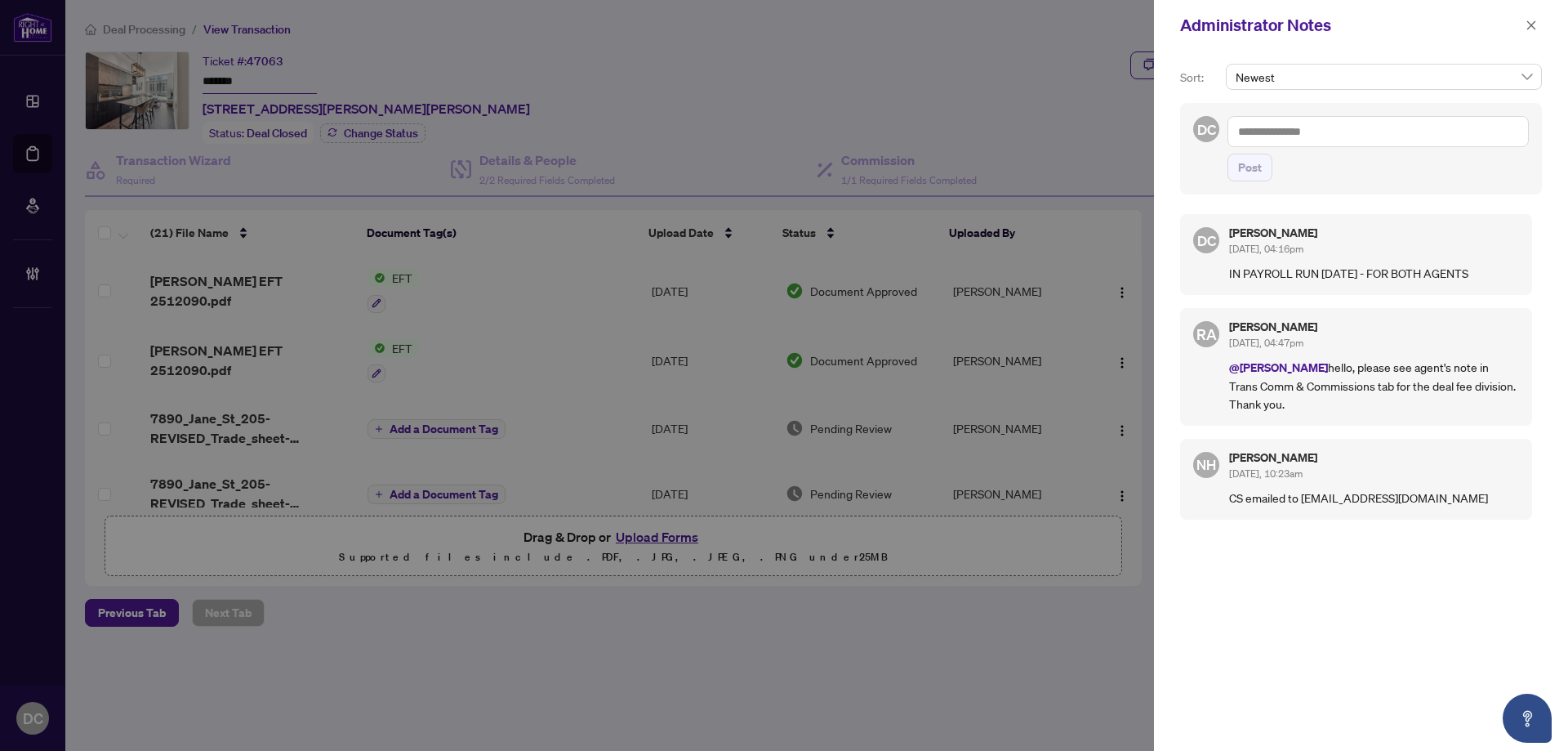
click at [1547, 8] on div "Administrator Notes" at bounding box center [1361, 25] width 414 height 51
click at [1538, 22] on button "button" at bounding box center [1531, 24] width 22 height 20
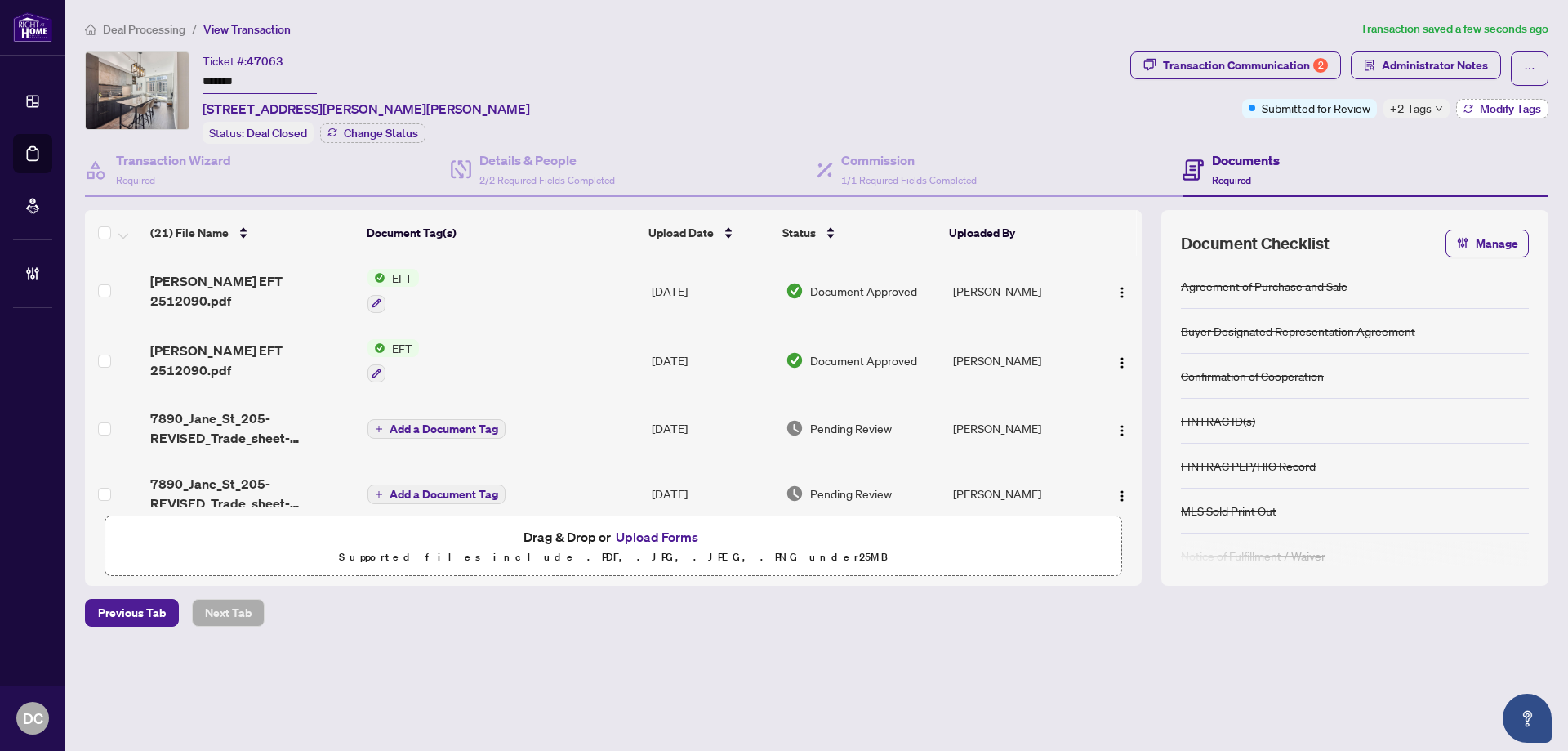
click at [1488, 116] on button "Modify Tags" at bounding box center [1502, 108] width 92 height 20
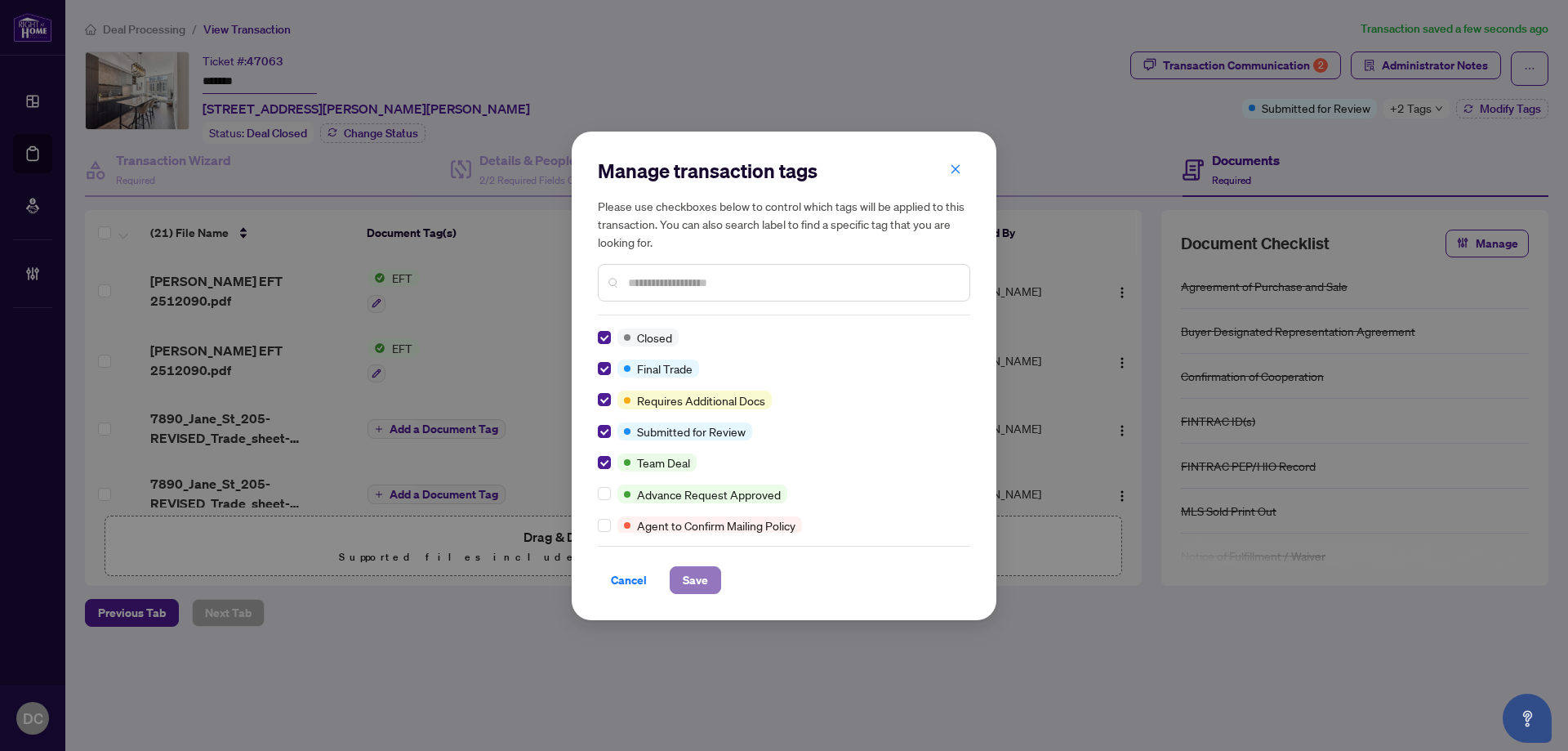
click at [695, 587] on span "Save" at bounding box center [695, 580] width 25 height 26
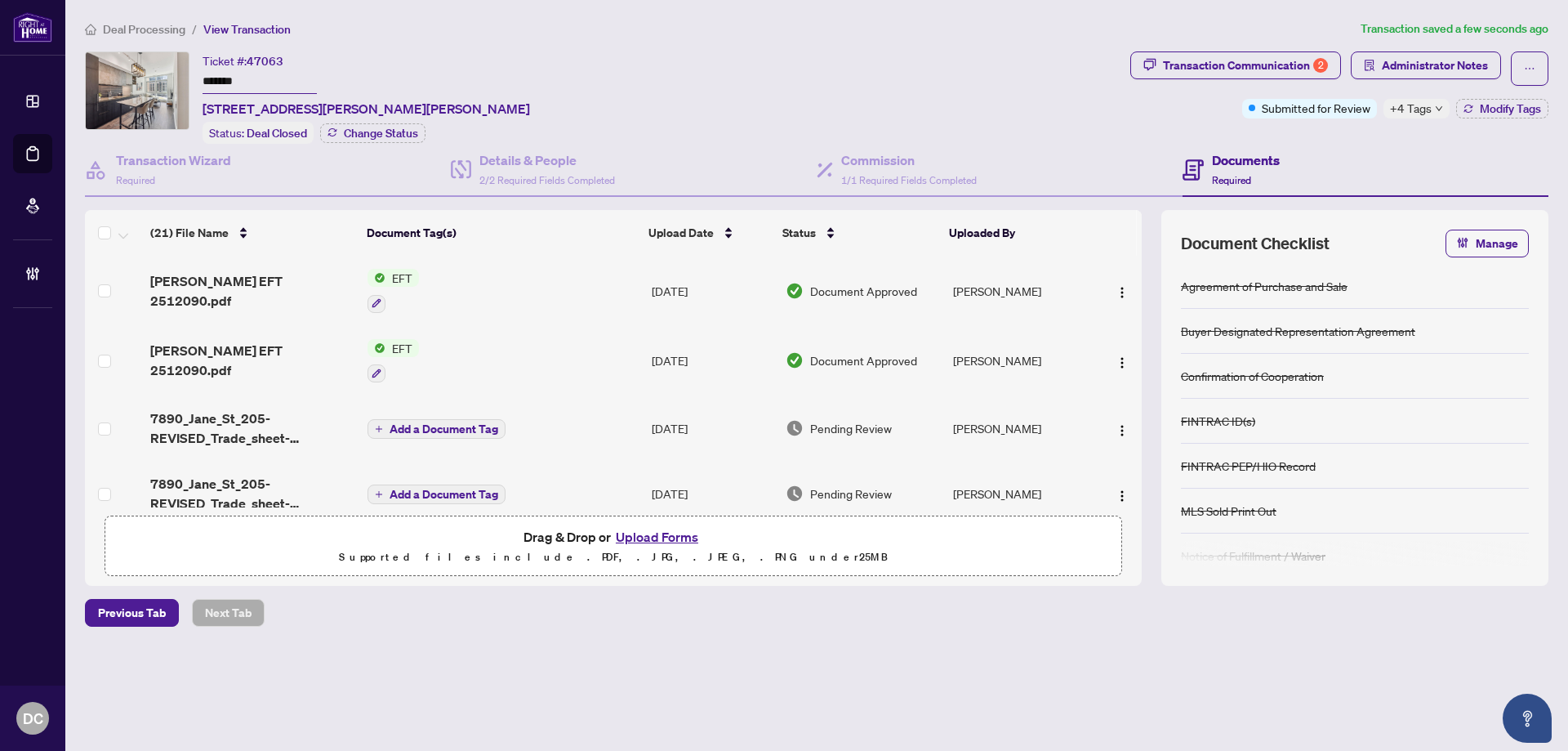
click at [143, 26] on span "Deal Processing" at bounding box center [144, 29] width 83 height 15
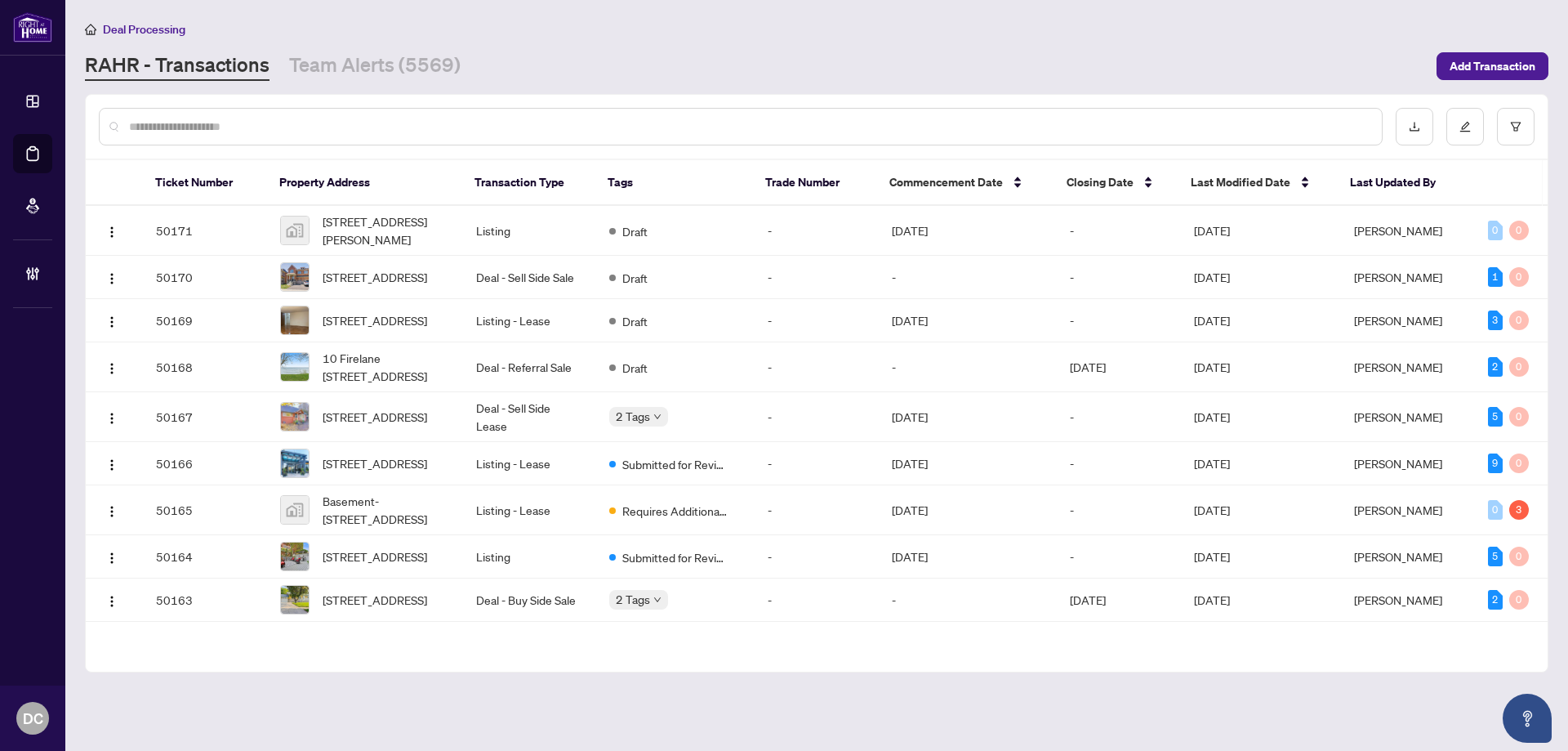
click at [323, 137] on div at bounding box center [740, 126] width 1284 height 38
click at [328, 128] on input "text" at bounding box center [749, 126] width 1240 height 18
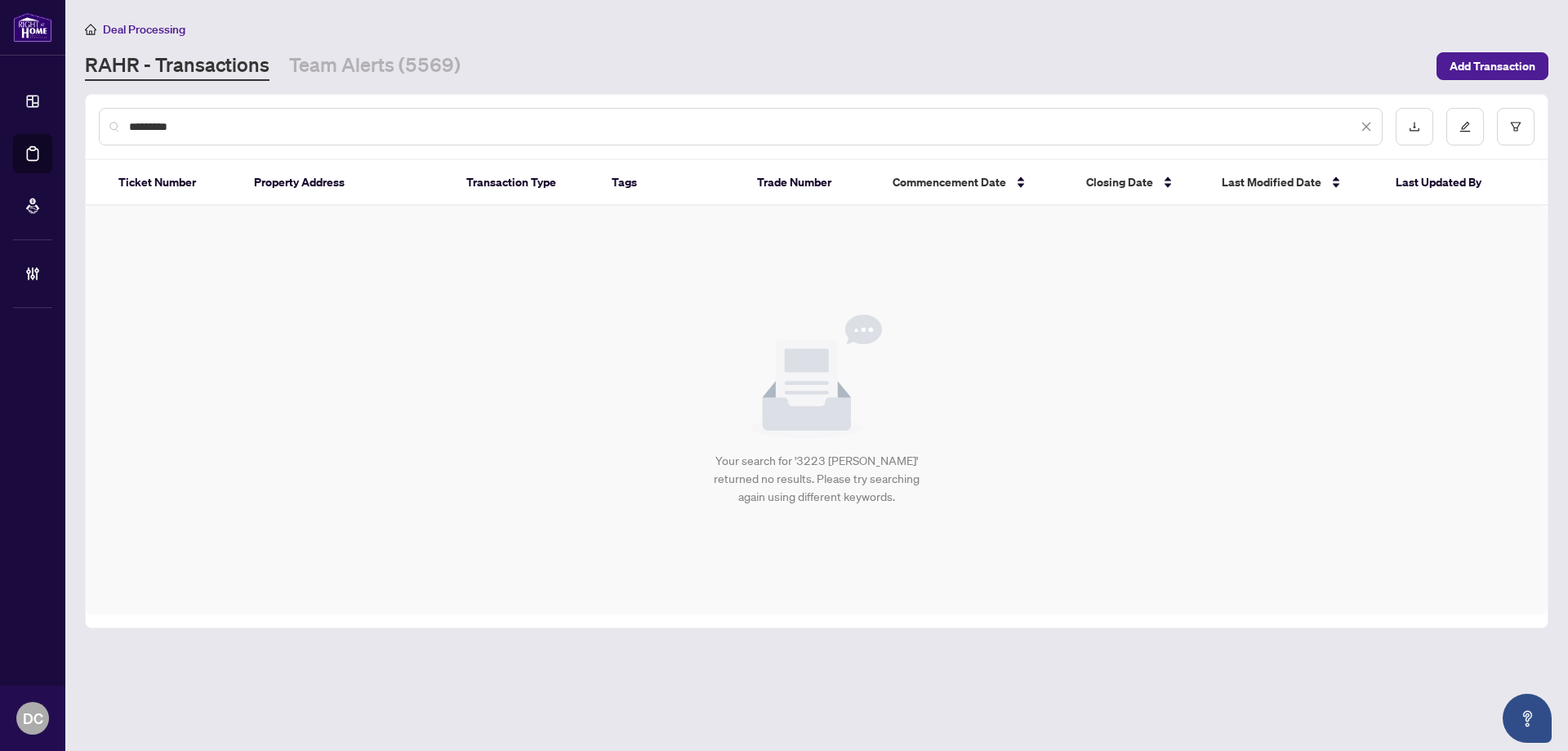
drag, startPoint x: 213, startPoint y: 132, endPoint x: 113, endPoint y: 126, distance: 100.2
click at [113, 126] on div "*********" at bounding box center [740, 126] width 1284 height 38
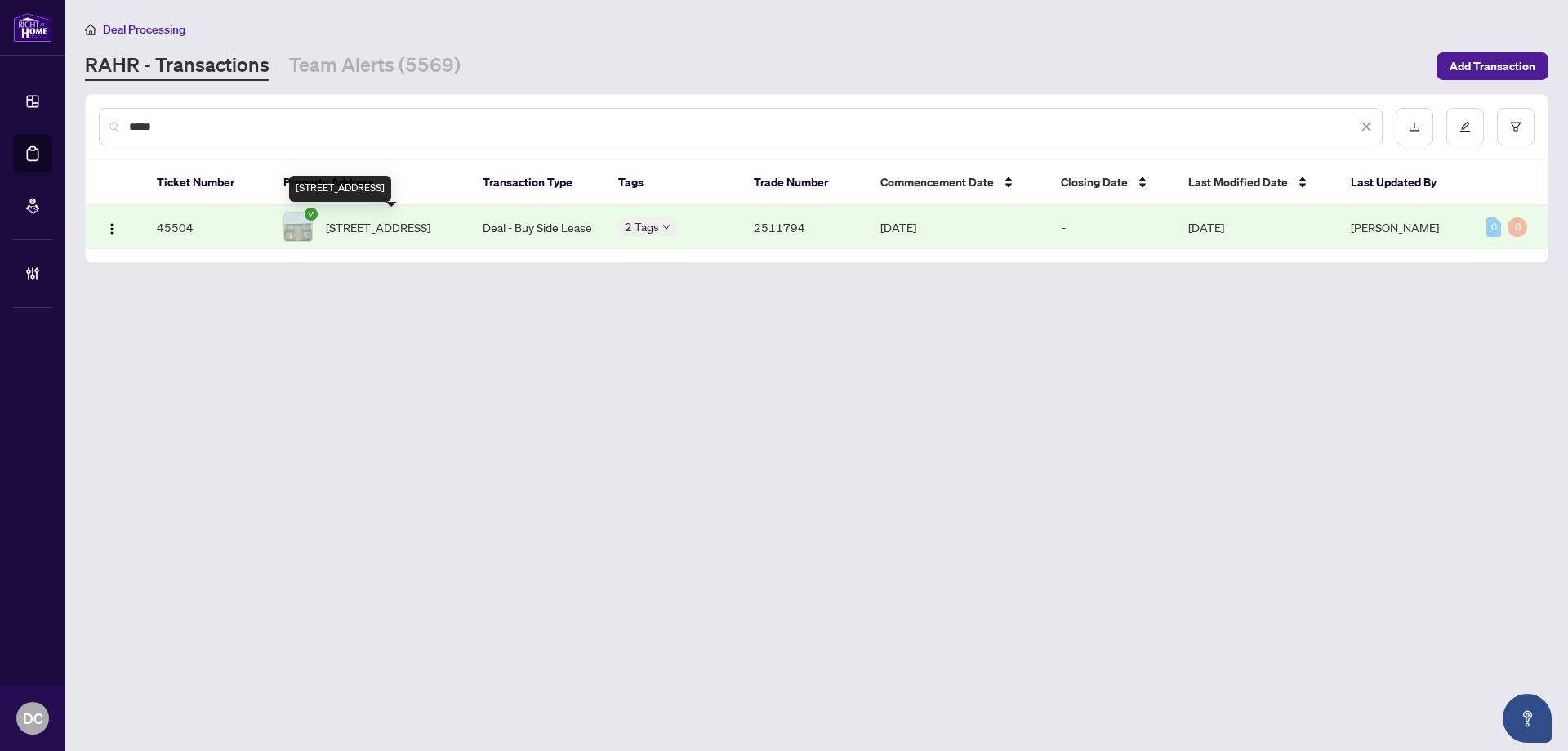
type input "*****"
click at [404, 226] on span "5-115 Eighth St, Toronto, Ontario M8V 3C5, Canada" at bounding box center [378, 227] width 105 height 18
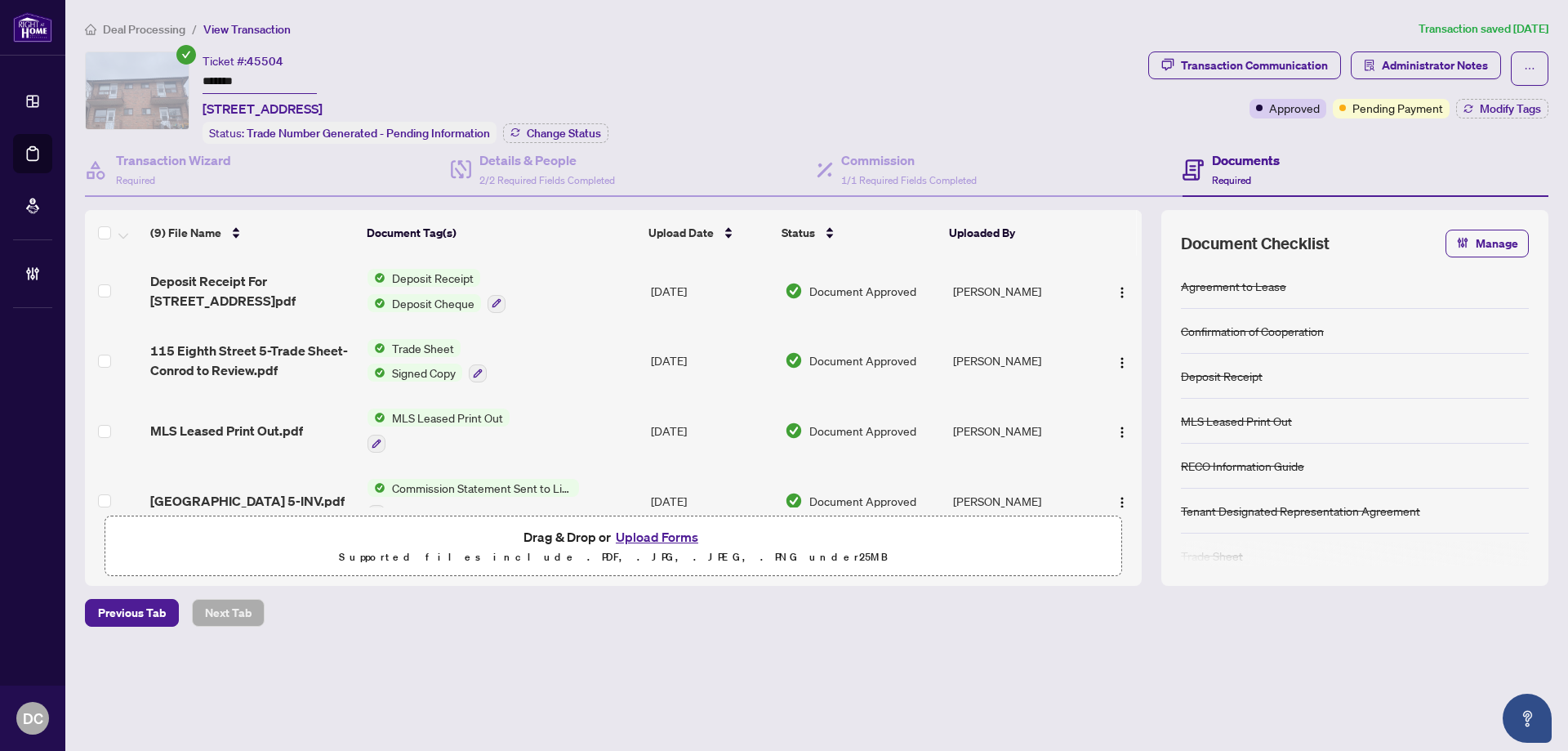
drag, startPoint x: 255, startPoint y: 82, endPoint x: 139, endPoint y: 76, distance: 116.2
click at [139, 76] on div "Ticket #: 45504 ******* 5-115 Eighth St, Toronto, Ontario M8V 3C5, Canada Statu…" at bounding box center [613, 98] width 1057 height 92
click at [528, 139] on button "Change Status" at bounding box center [556, 133] width 105 height 20
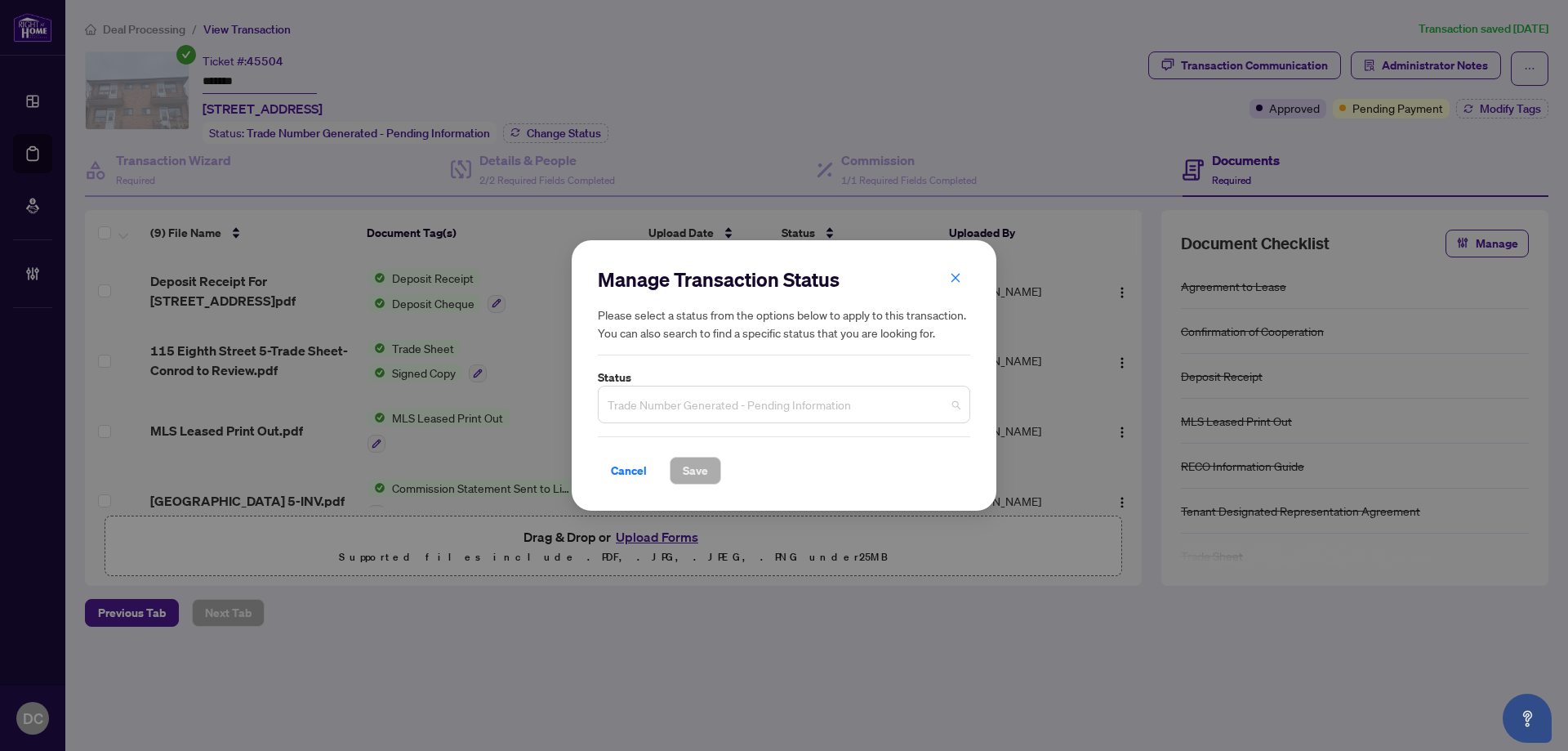
click at [755, 400] on span "Trade Number Generated - Pending Information" at bounding box center [784, 404] width 353 height 31
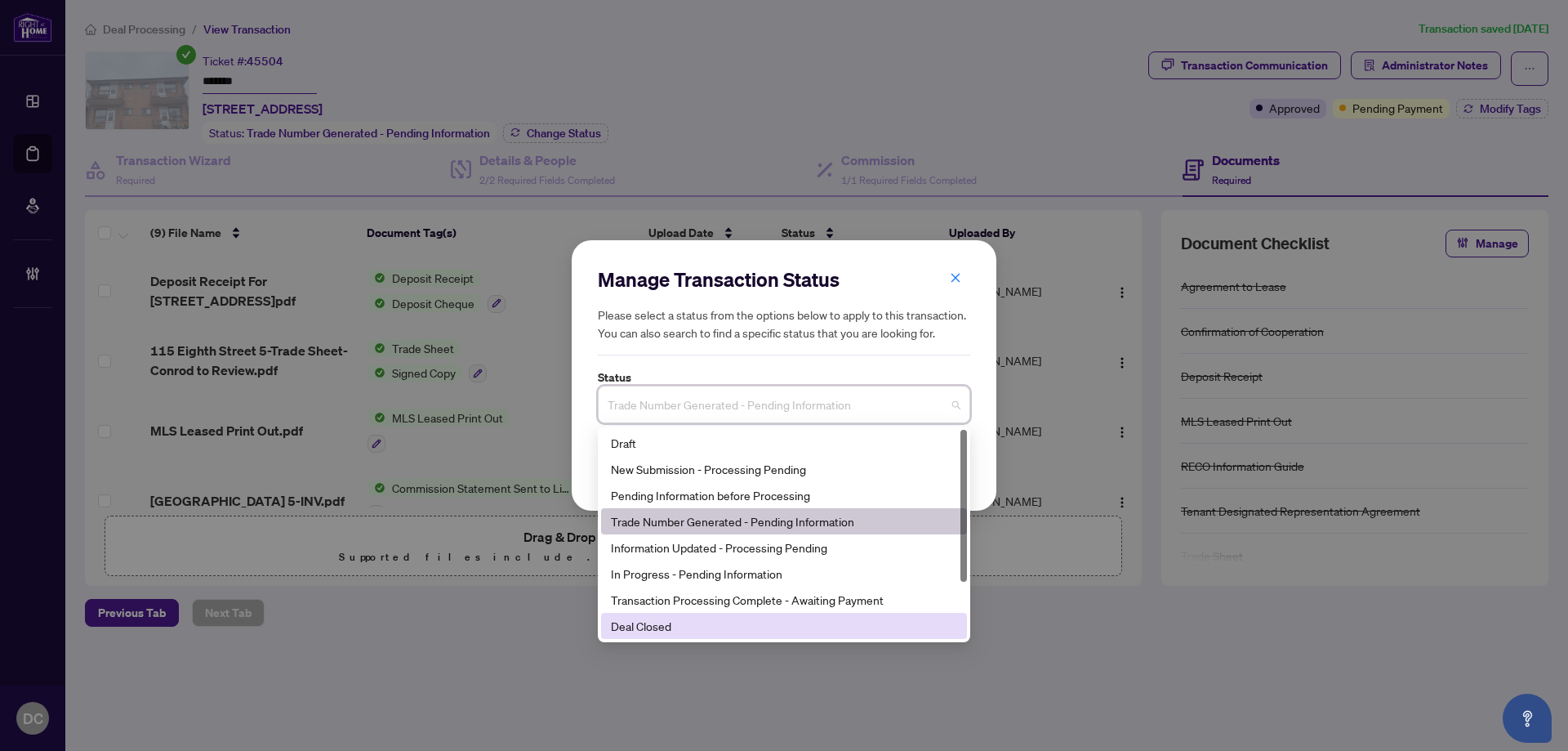
click at [636, 632] on div "Deal Closed" at bounding box center [784, 626] width 347 height 18
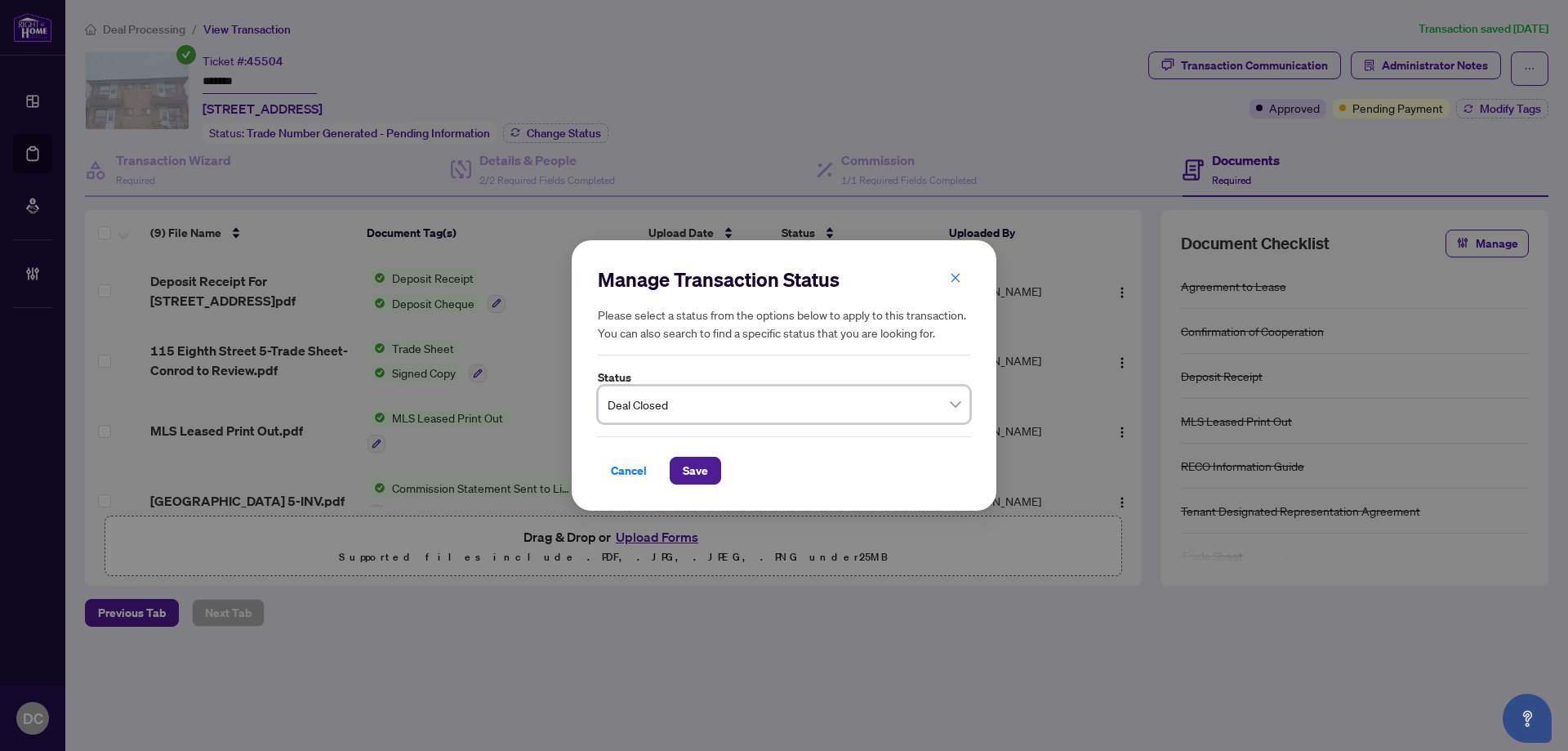
click at [718, 456] on div "Cancel Save" at bounding box center [784, 460] width 372 height 48
click at [711, 475] on button "Save" at bounding box center [695, 470] width 52 height 27
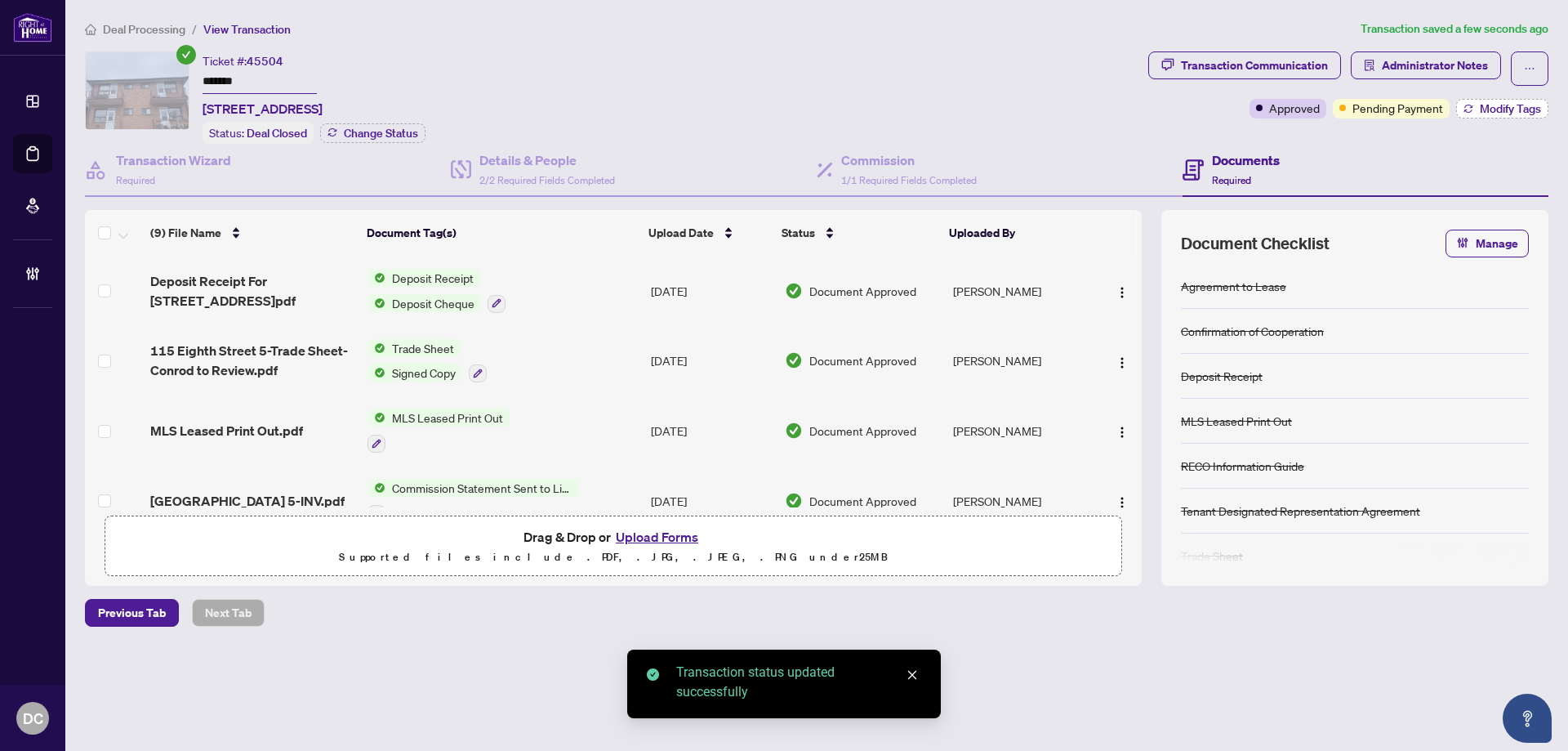
click at [1504, 114] on span "Modify Tags" at bounding box center [1511, 108] width 61 height 11
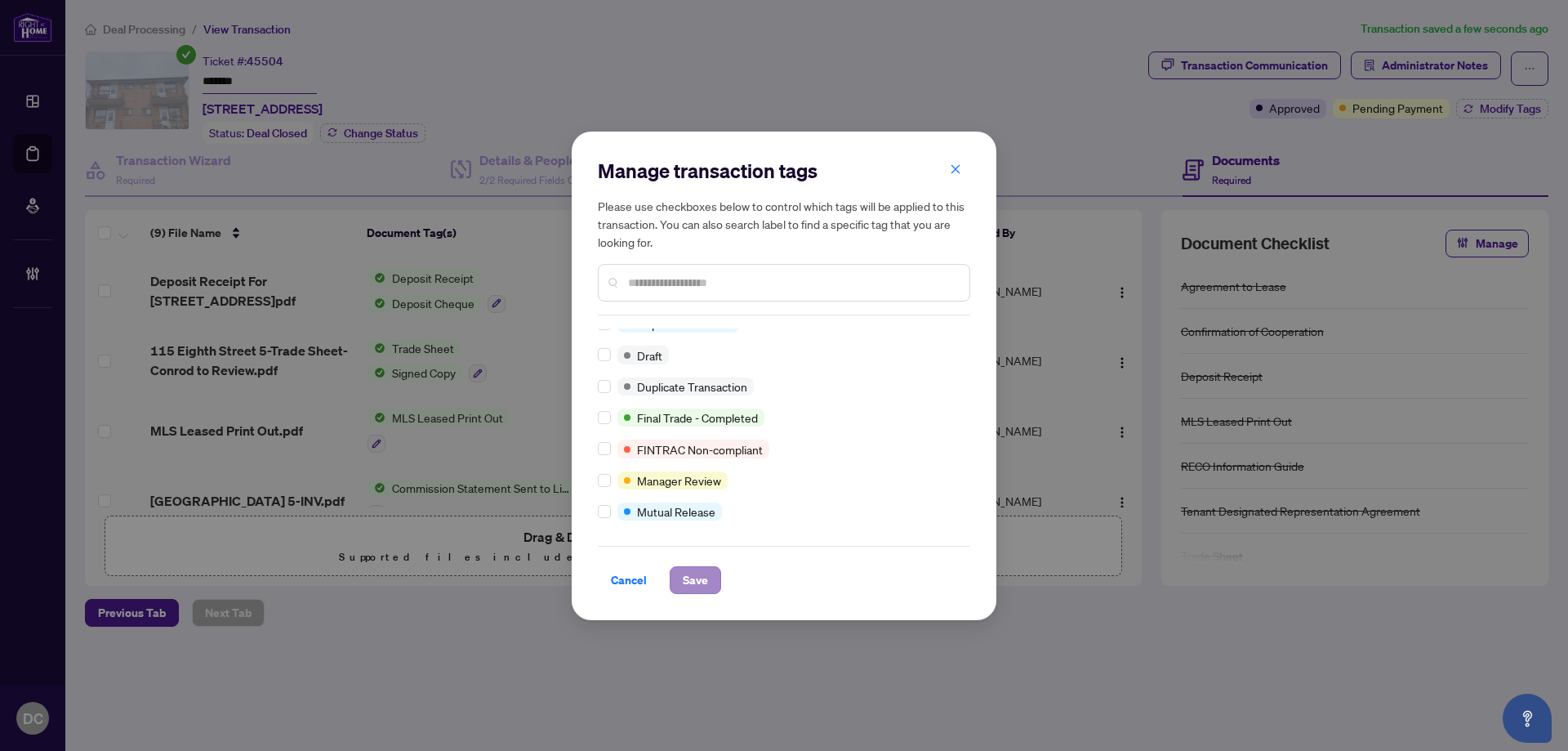
scroll to position [14, 0]
click at [722, 576] on div "Cancel Save" at bounding box center [784, 580] width 372 height 27
click at [709, 576] on button "Save" at bounding box center [695, 580] width 52 height 27
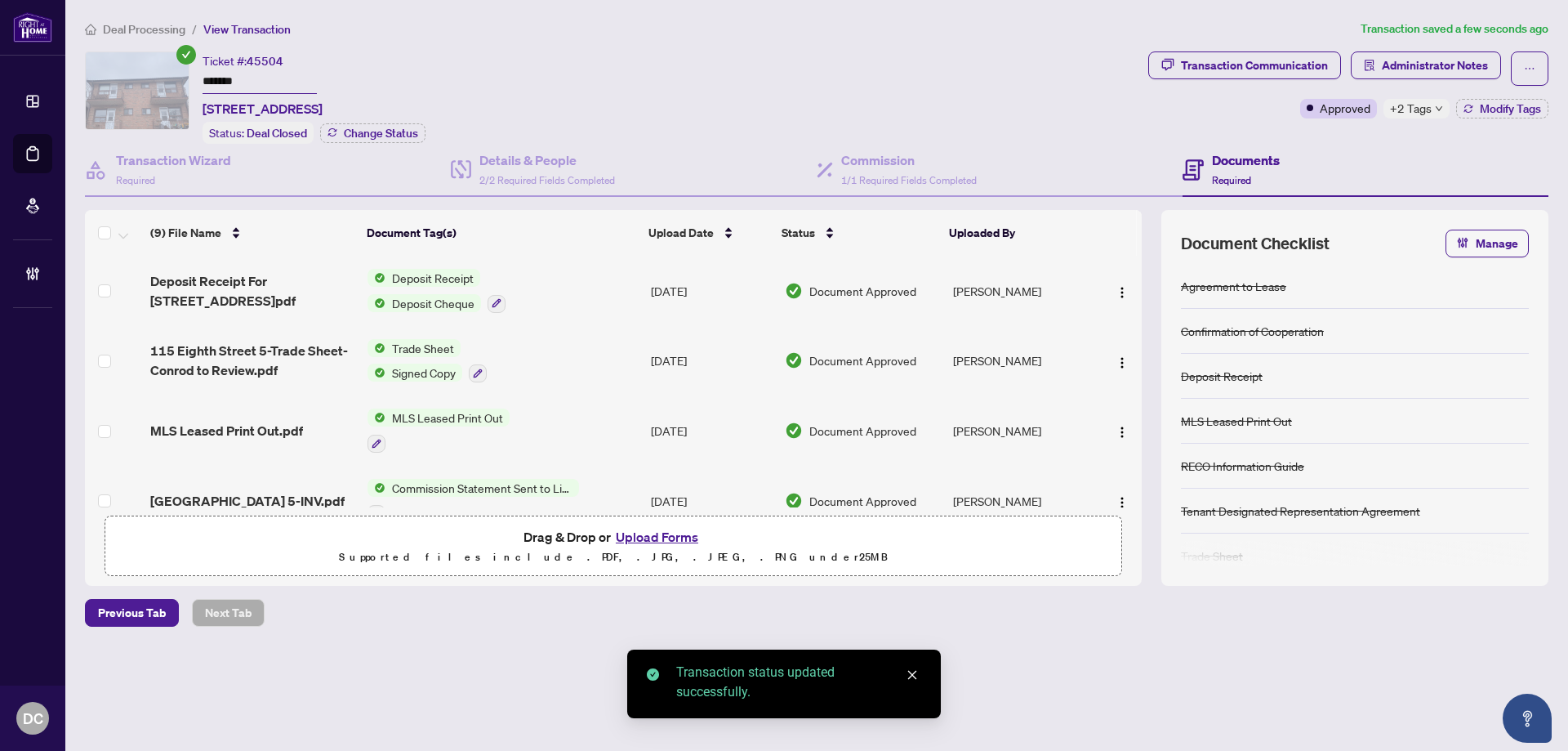
drag, startPoint x: 1503, startPoint y: 105, endPoint x: 1303, endPoint y: 79, distance: 201.7
click at [1503, 105] on span "Modify Tags" at bounding box center [1511, 108] width 61 height 11
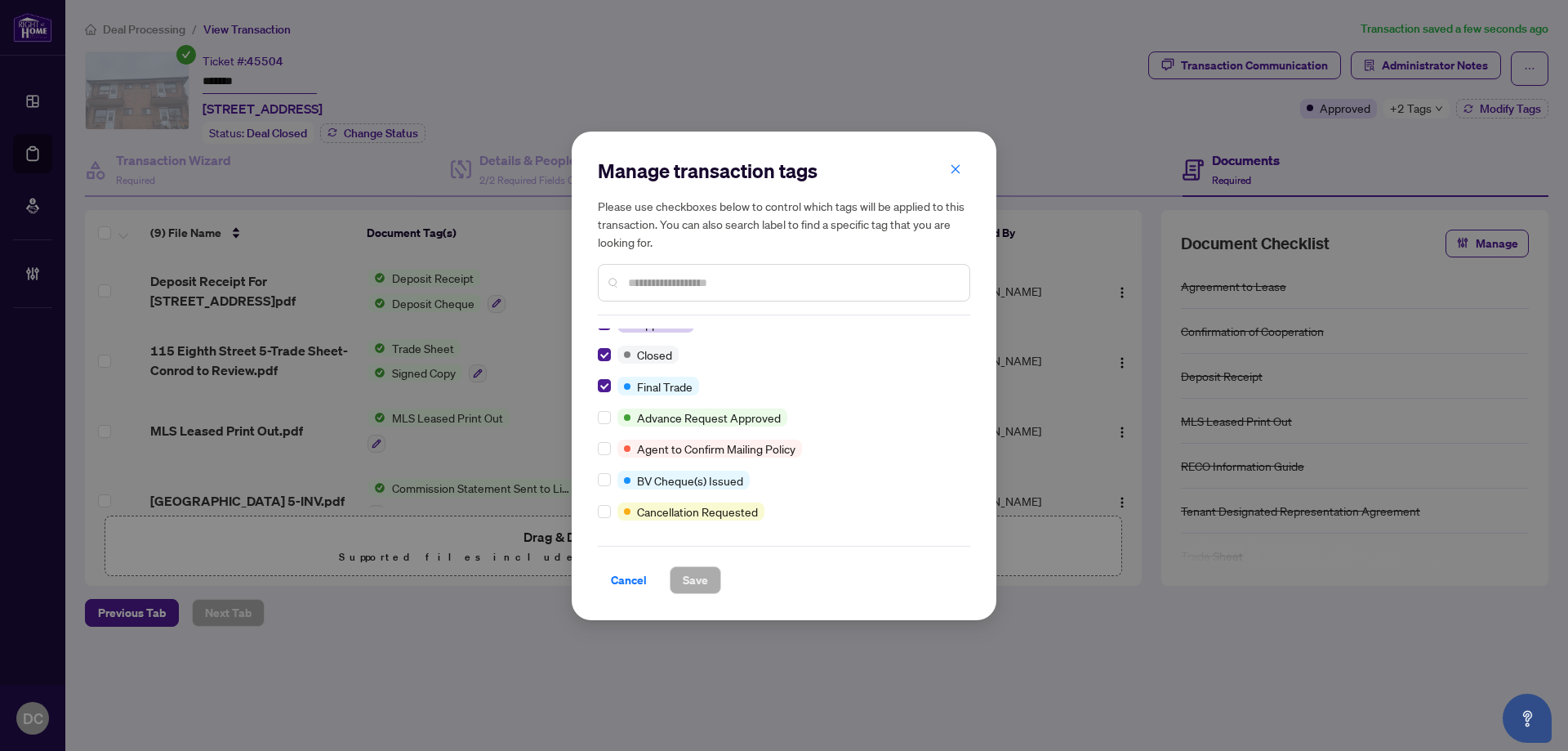
scroll to position [0, 0]
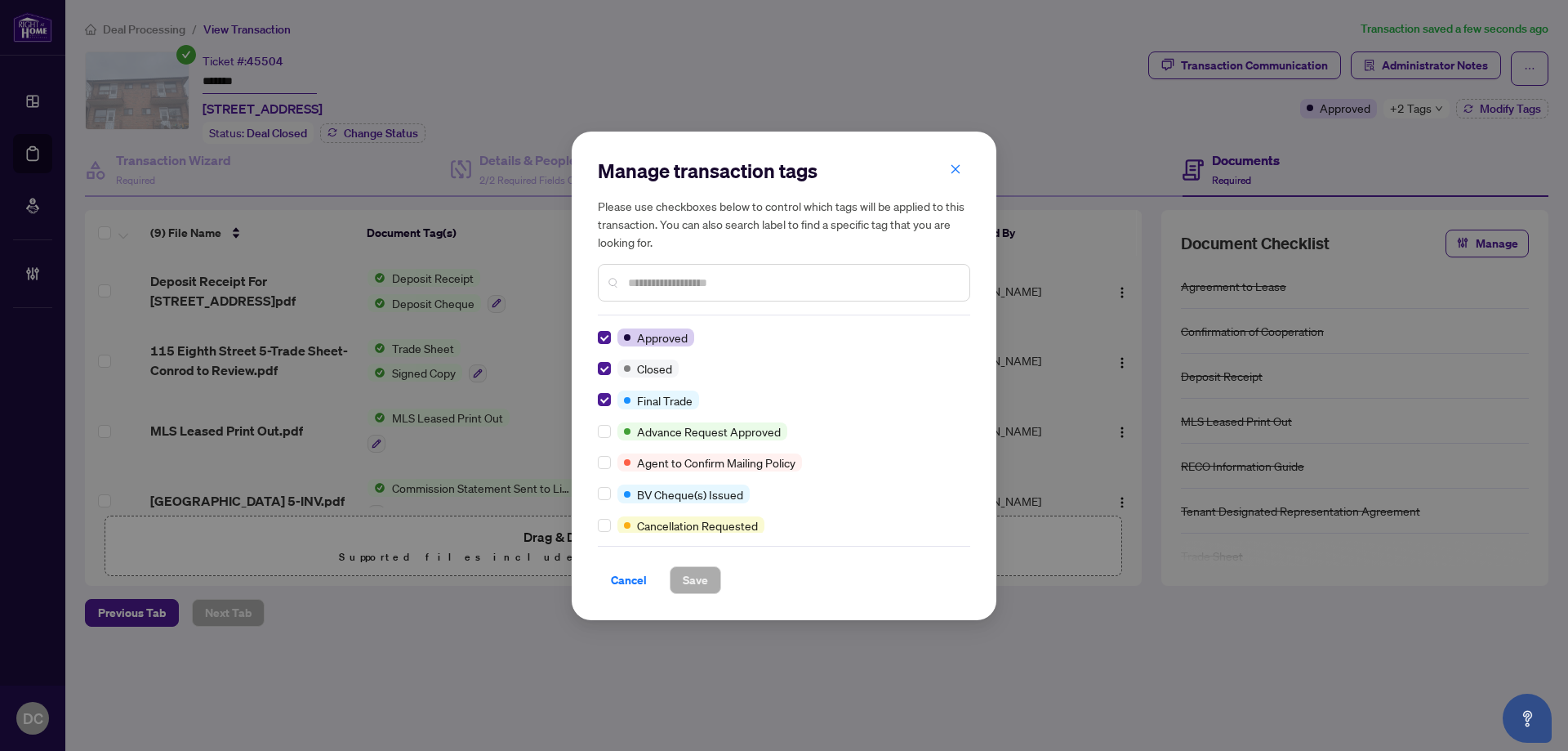
drag, startPoint x: 624, startPoint y: 580, endPoint x: 649, endPoint y: 563, distance: 30.2
click at [625, 580] on span "Cancel" at bounding box center [629, 580] width 36 height 26
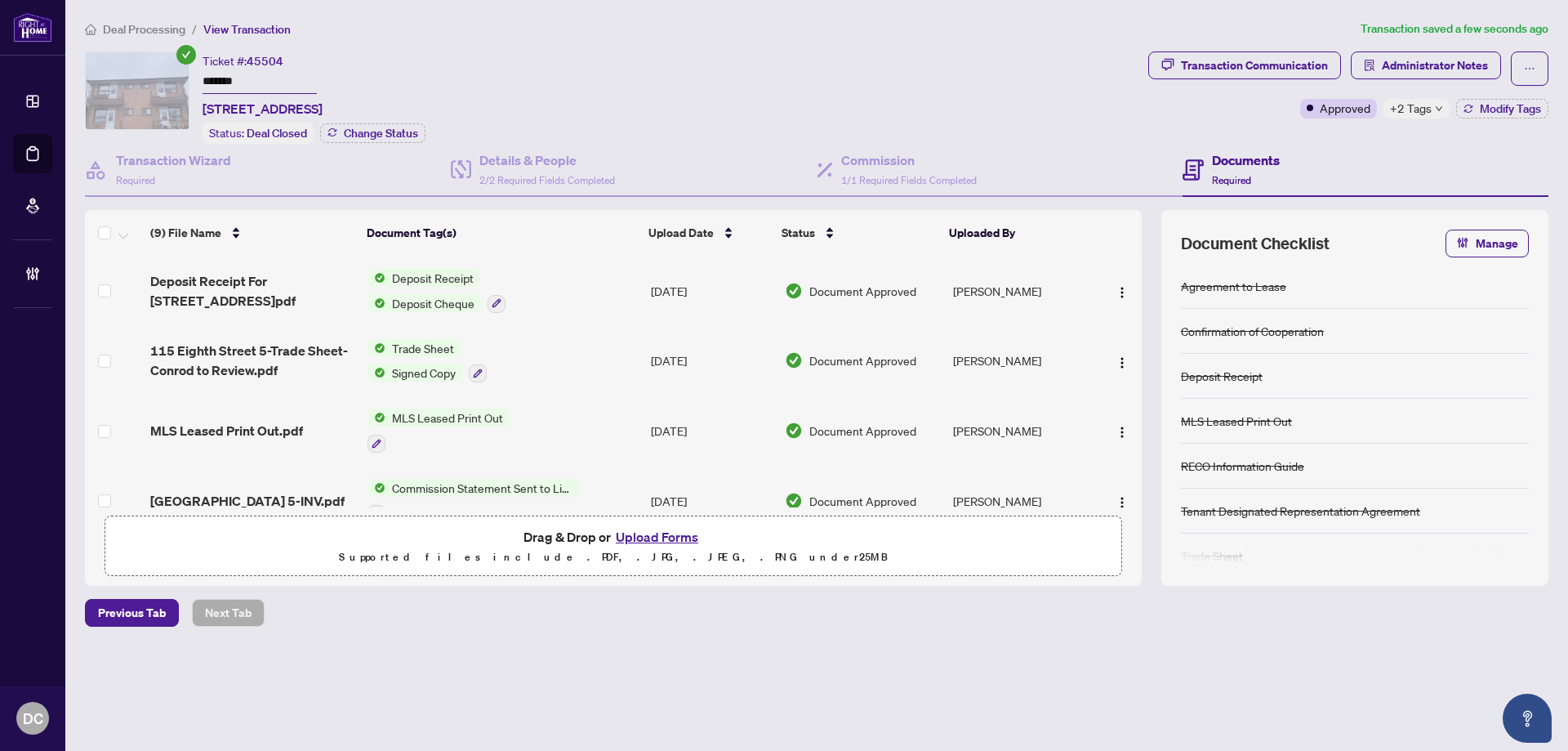
click at [1419, 108] on span "+2 Tags" at bounding box center [1411, 108] width 41 height 19
drag, startPoint x: 294, startPoint y: 84, endPoint x: 105, endPoint y: 84, distance: 189.0
click at [102, 77] on div "Ticket #: 45504 ******* 5-115 Eighth St, Toronto, Ontario M8V 3C5, Canada Statu…" at bounding box center [613, 98] width 1057 height 92
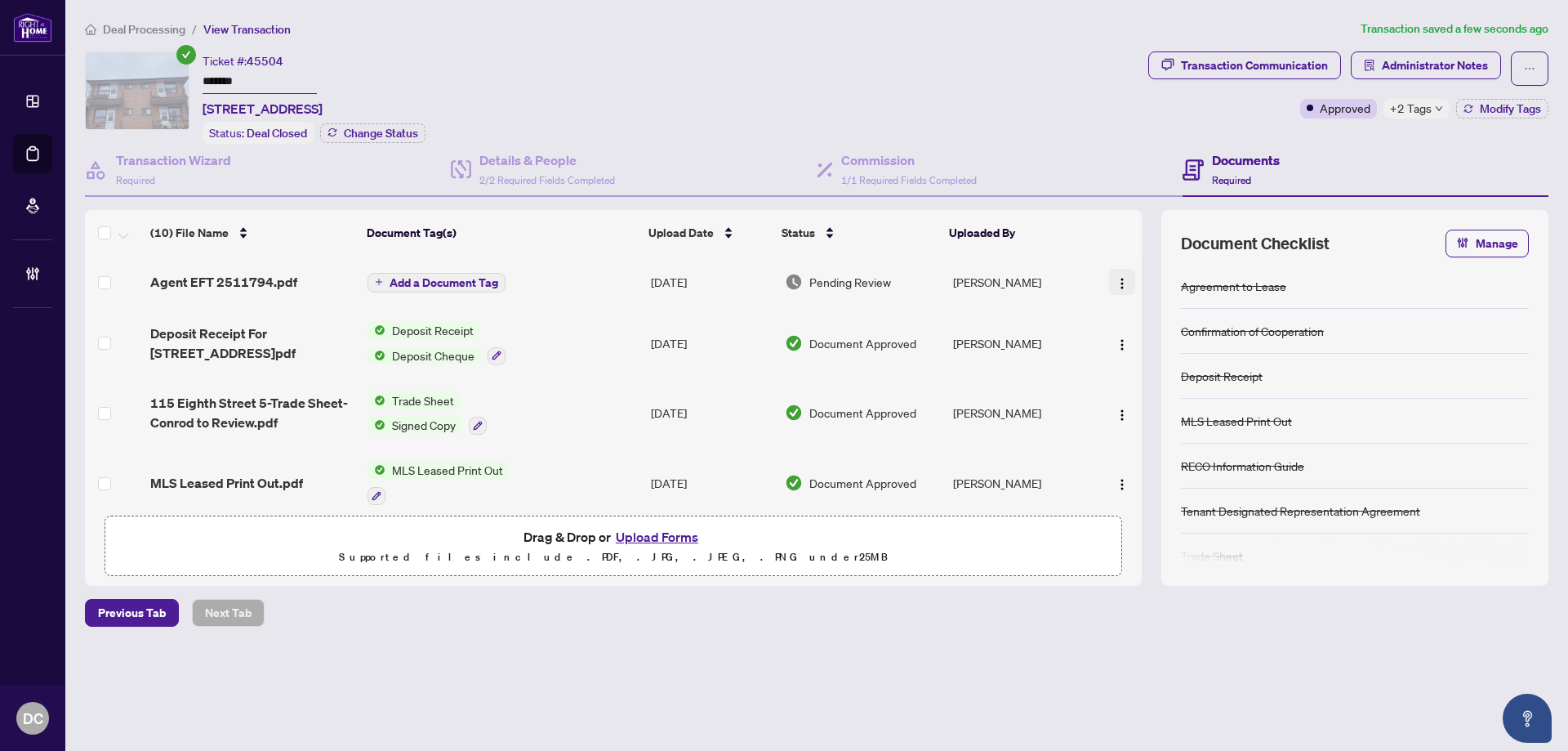
click at [1116, 280] on img "button" at bounding box center [1123, 284] width 13 height 13
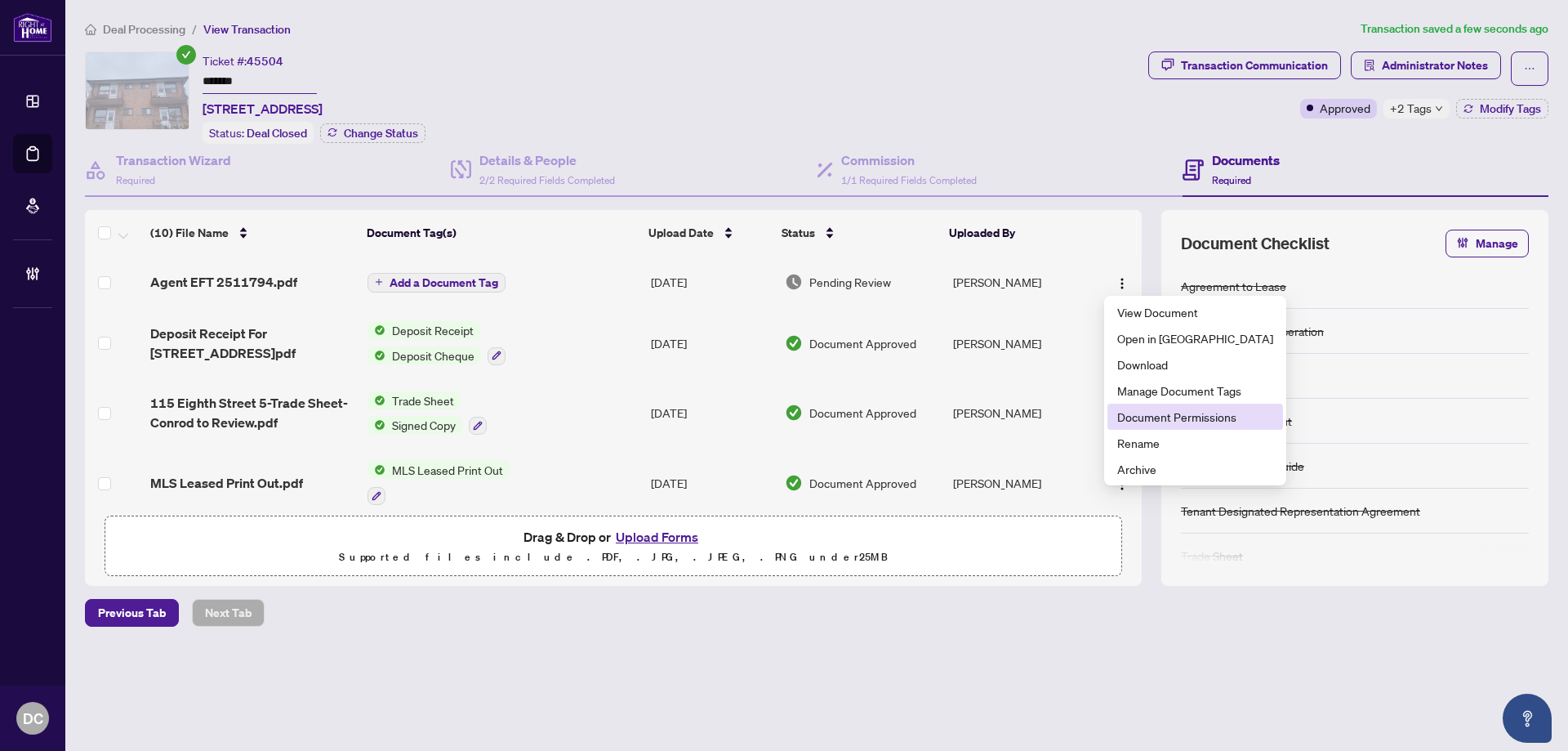
click at [1123, 420] on span "Document Permissions" at bounding box center [1195, 416] width 156 height 18
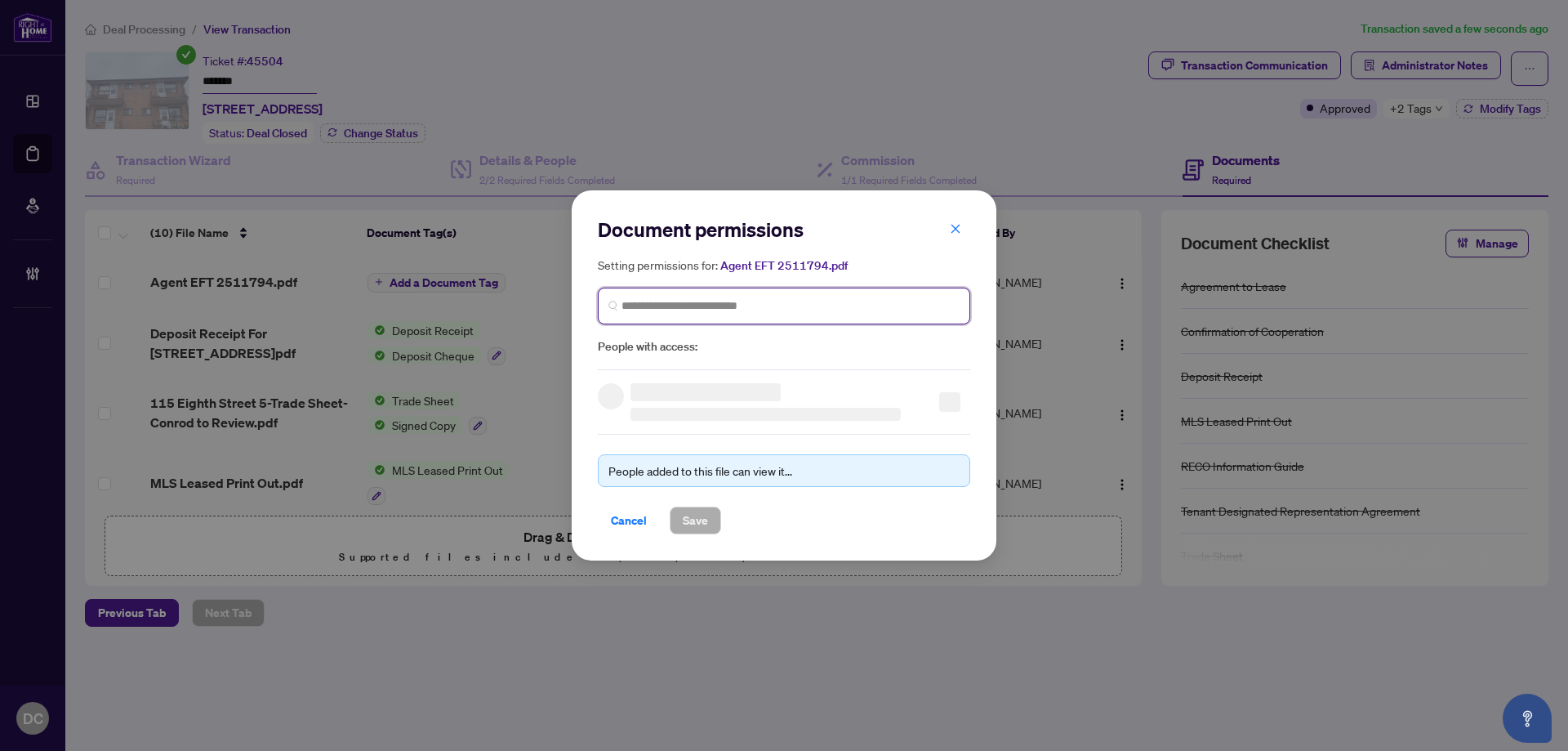
click at [690, 305] on input "search" at bounding box center [790, 306] width 338 height 17
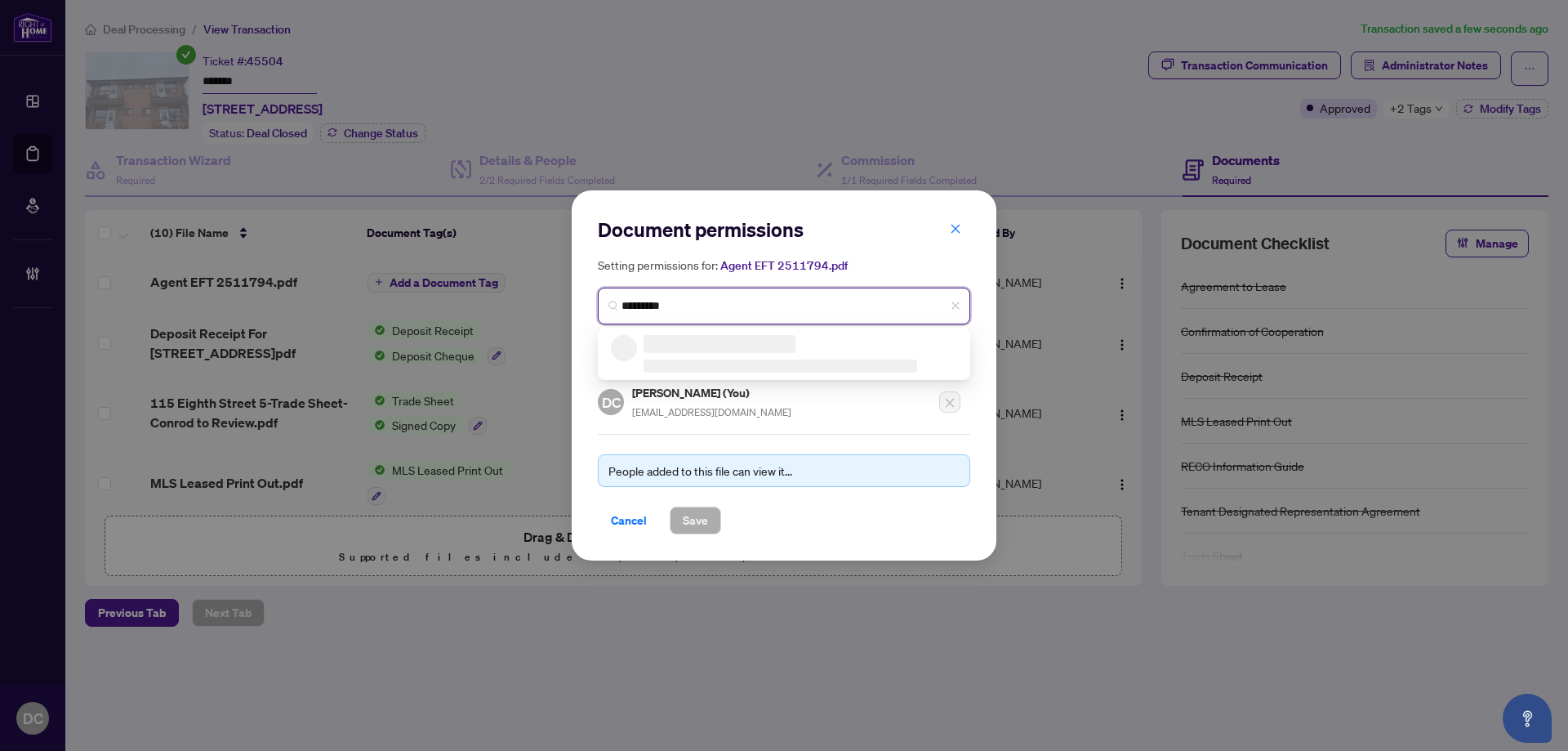
type input "**********"
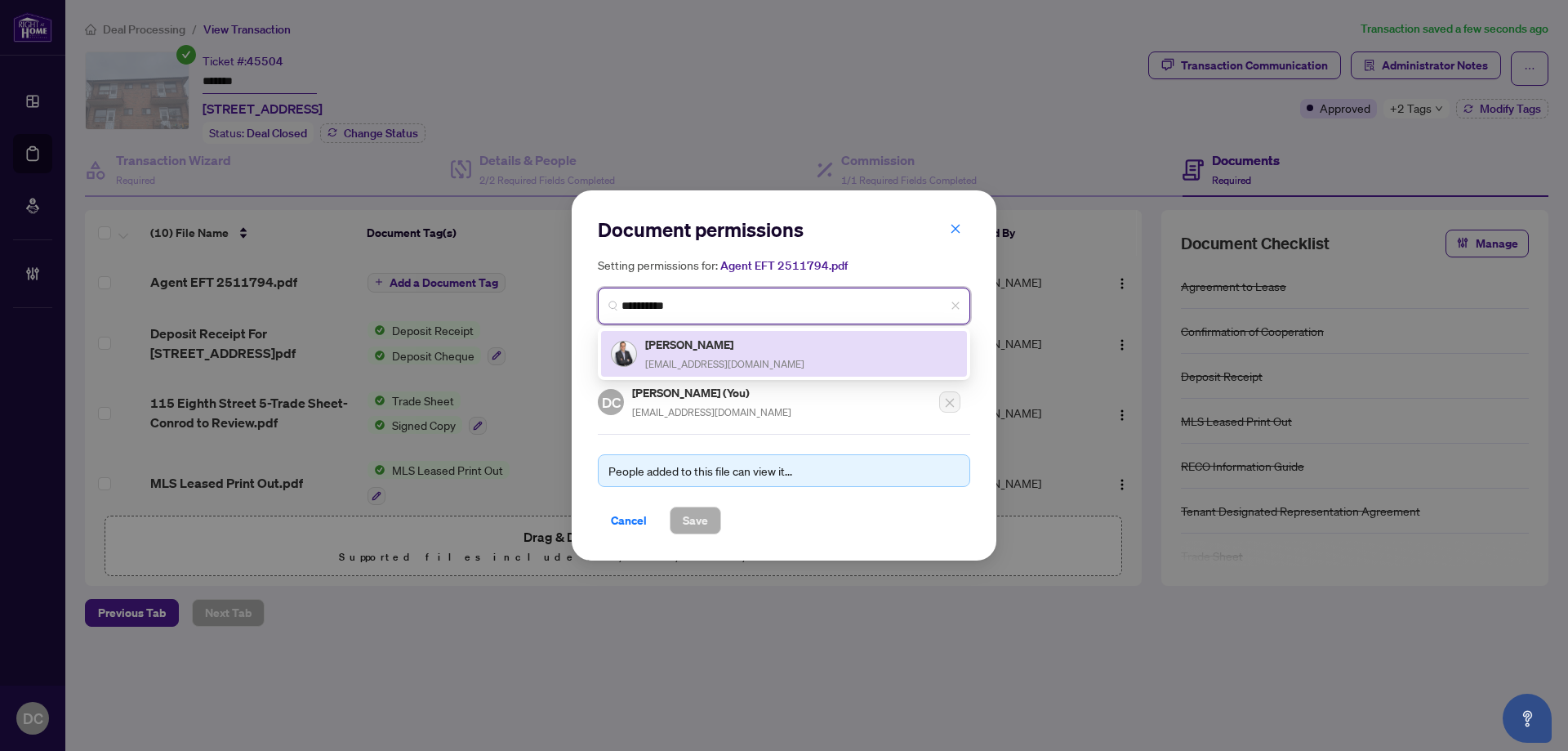
click at [704, 347] on h5 "Conrad Rygier" at bounding box center [724, 345] width 159 height 19
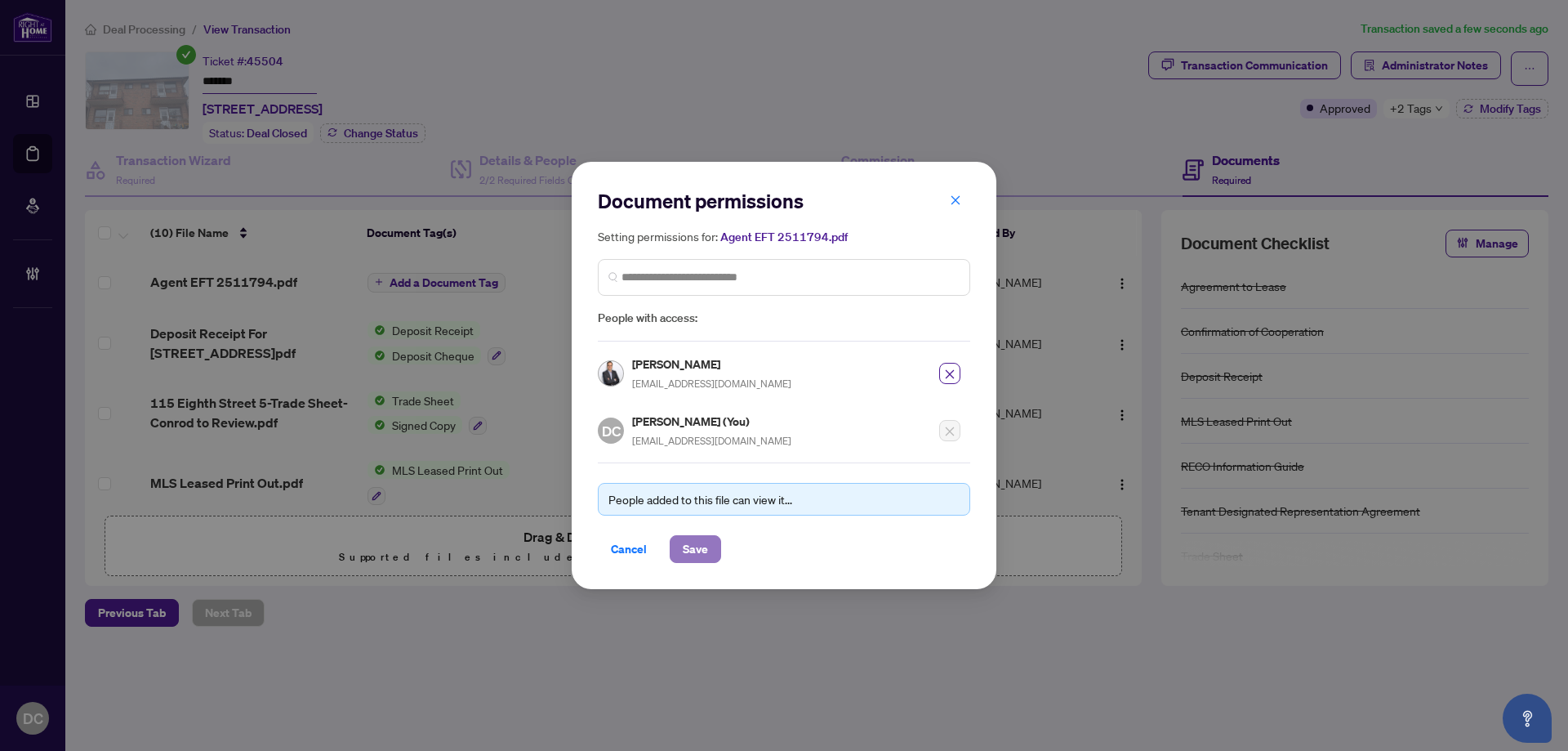
click at [691, 552] on span "Save" at bounding box center [695, 549] width 25 height 26
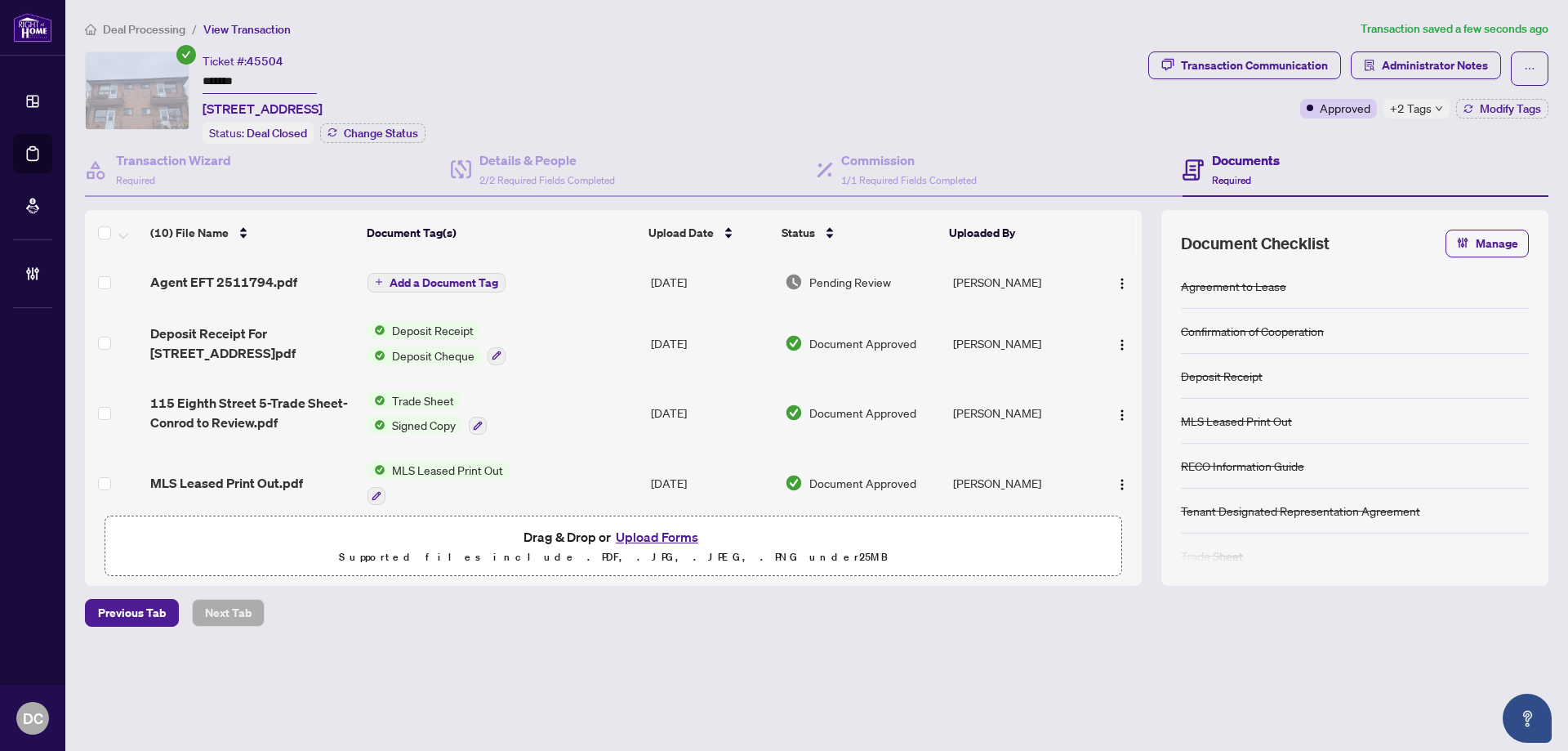
click at [478, 278] on span "Add a Document Tag" at bounding box center [444, 283] width 108 height 11
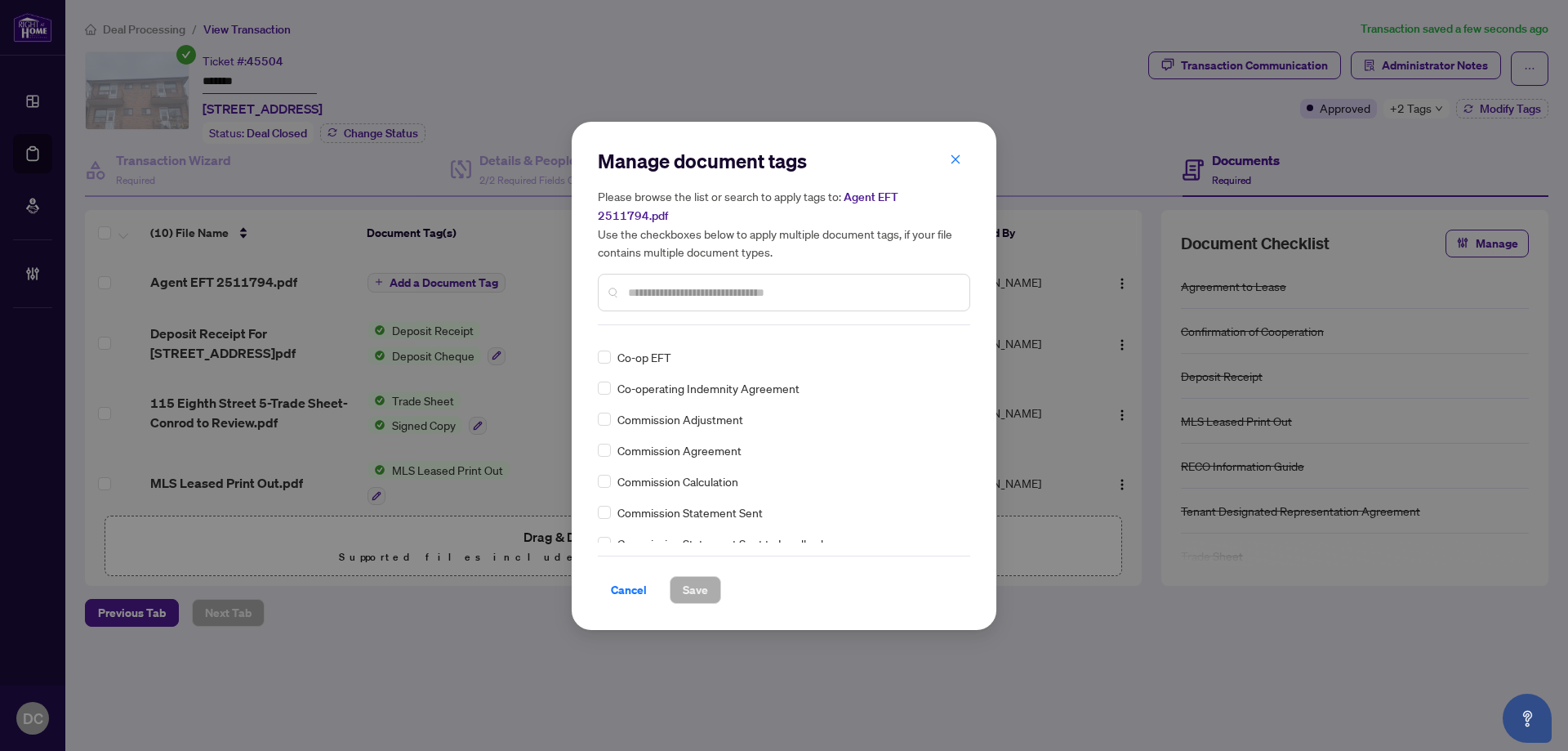
scroll to position [817, 0]
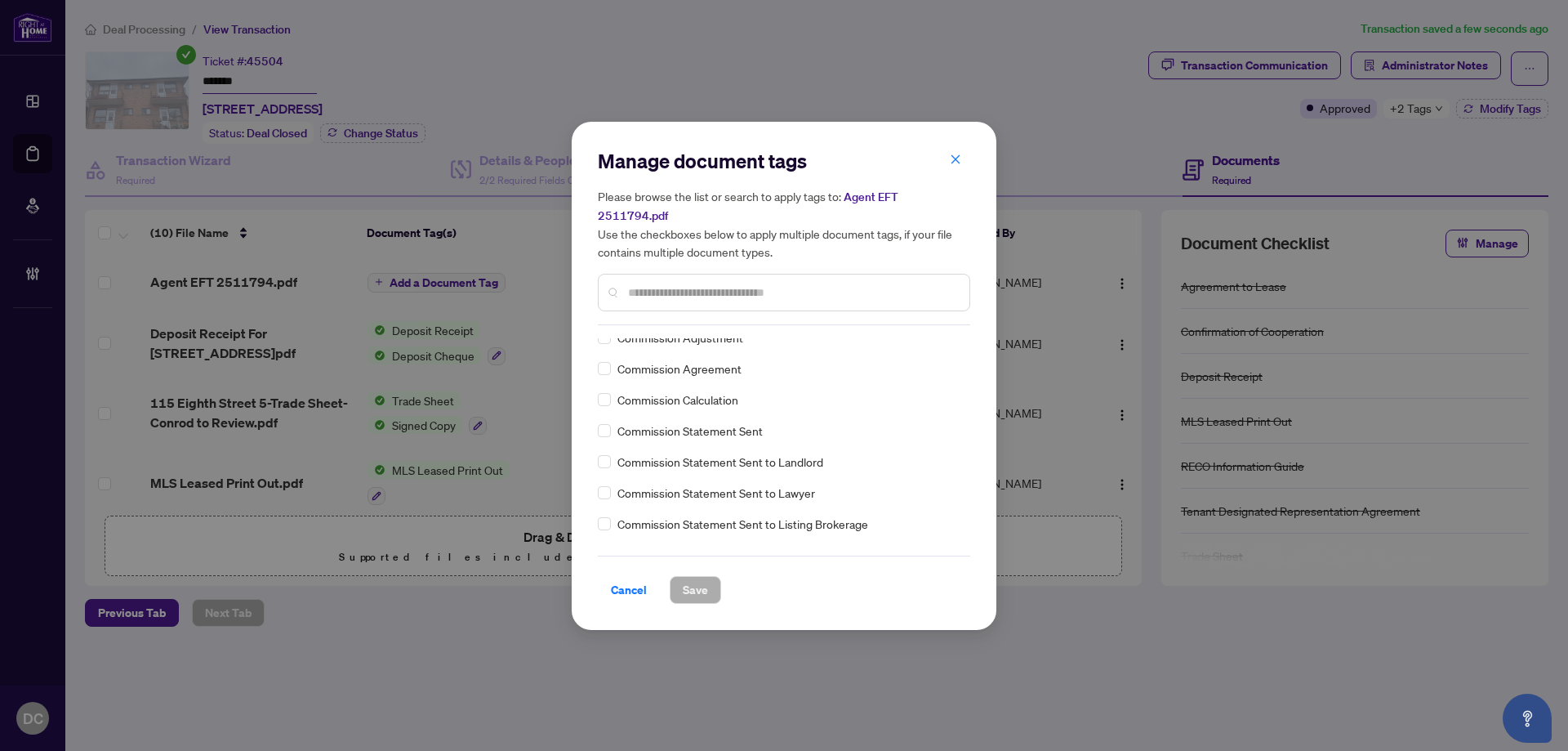
click at [661, 293] on div at bounding box center [784, 293] width 372 height 38
click at [680, 284] on input "text" at bounding box center [792, 292] width 329 height 18
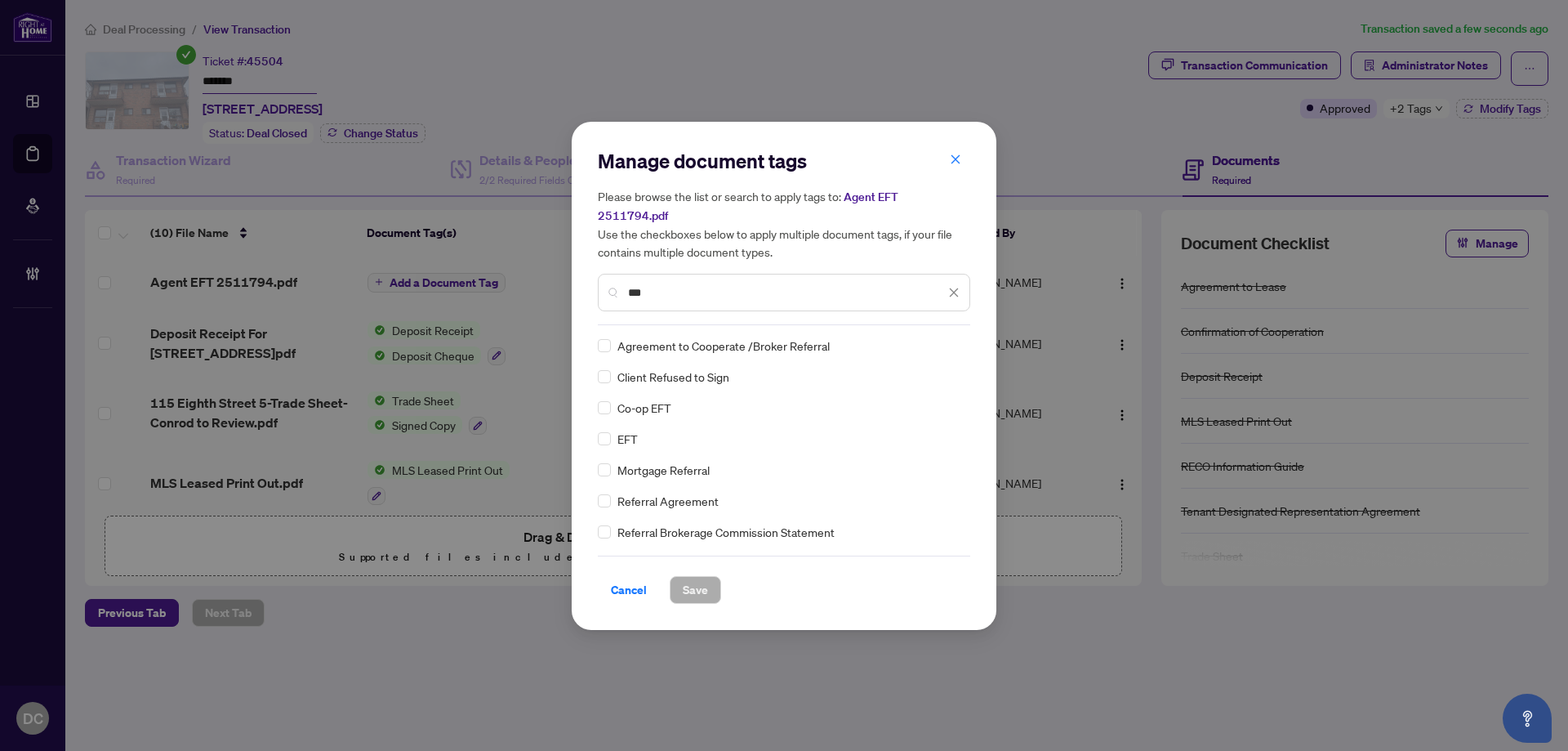
scroll to position [0, 0]
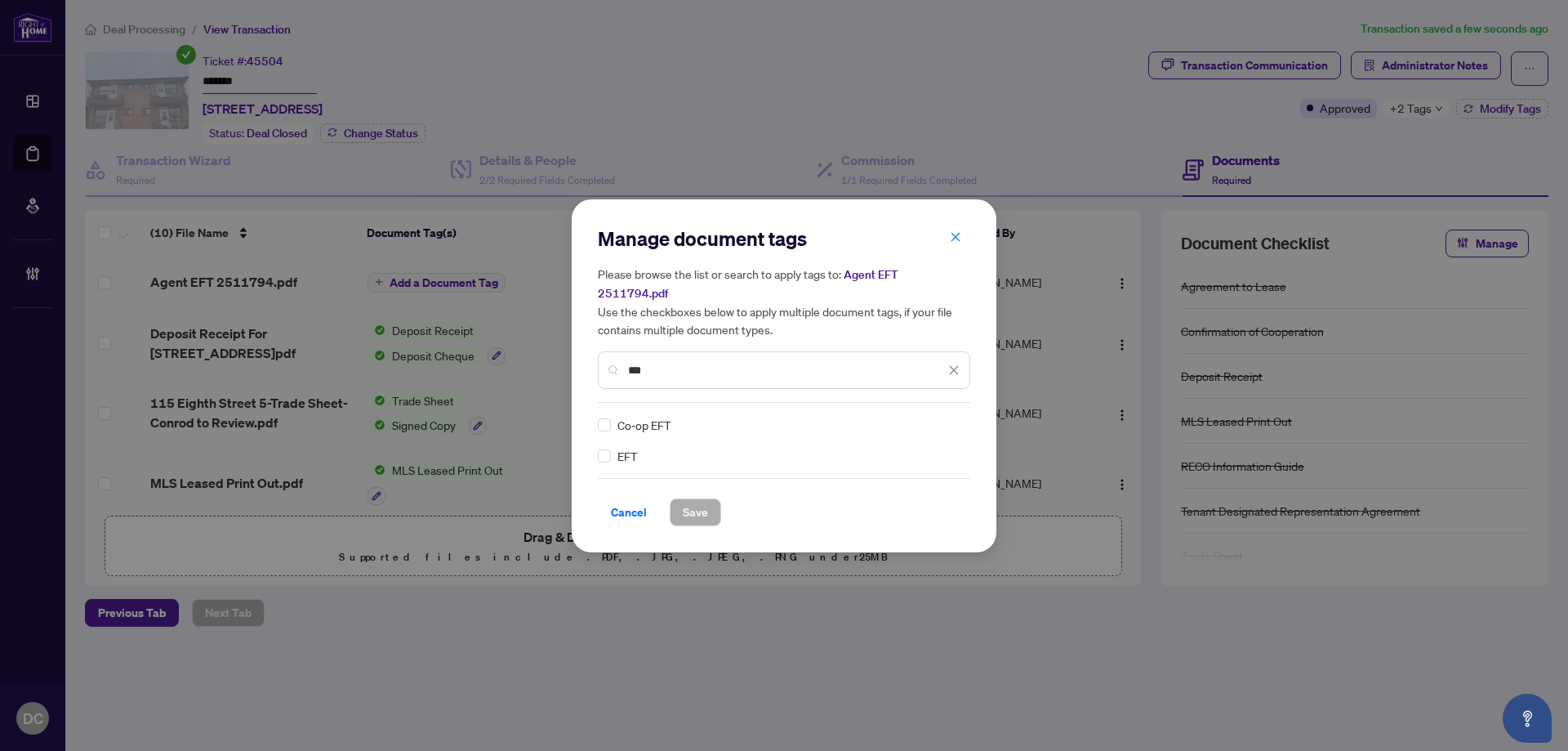
type input "***"
click at [940, 417] on img at bounding box center [936, 424] width 16 height 16
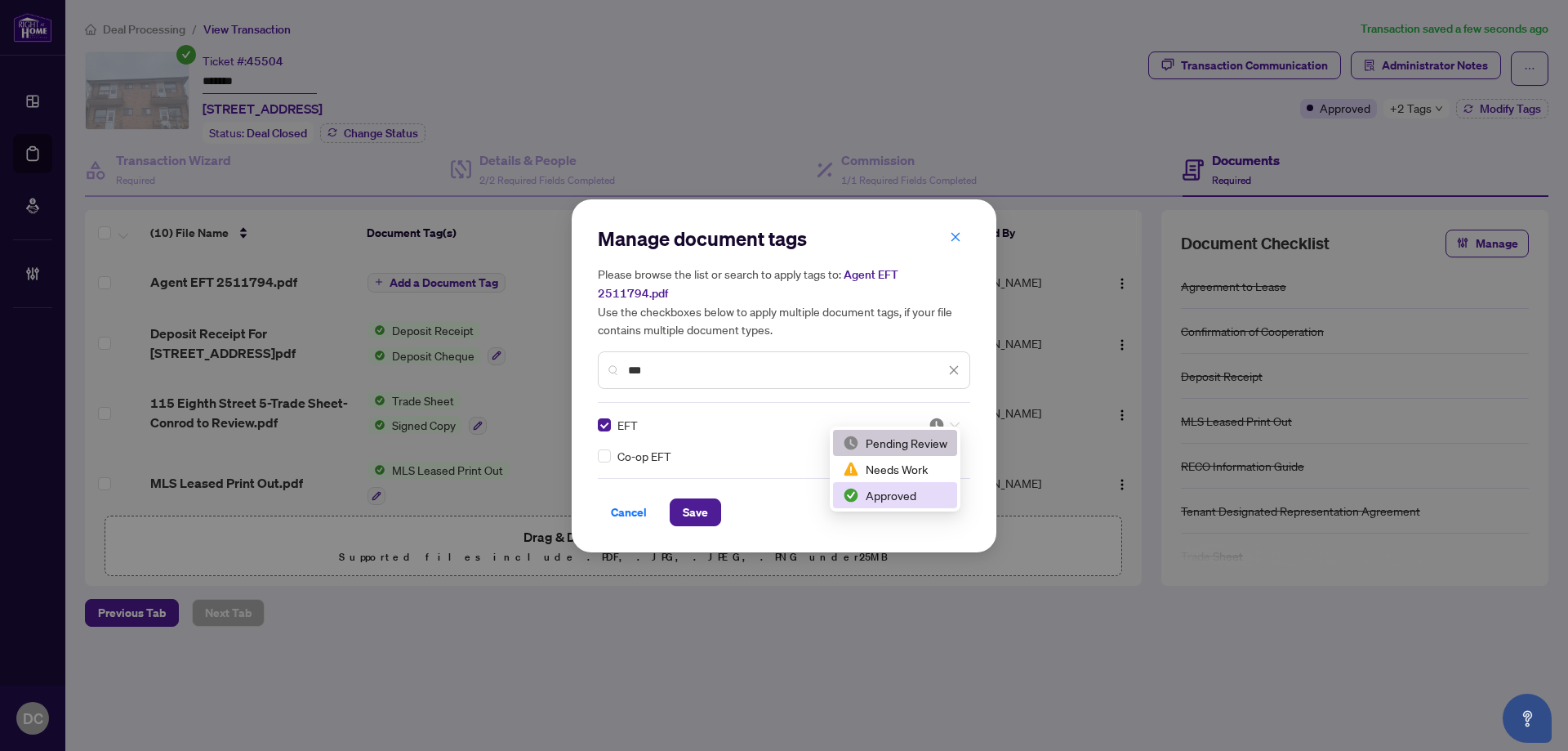
click at [897, 500] on div "Approved" at bounding box center [895, 495] width 105 height 18
click at [718, 509] on button "Save" at bounding box center [695, 512] width 52 height 27
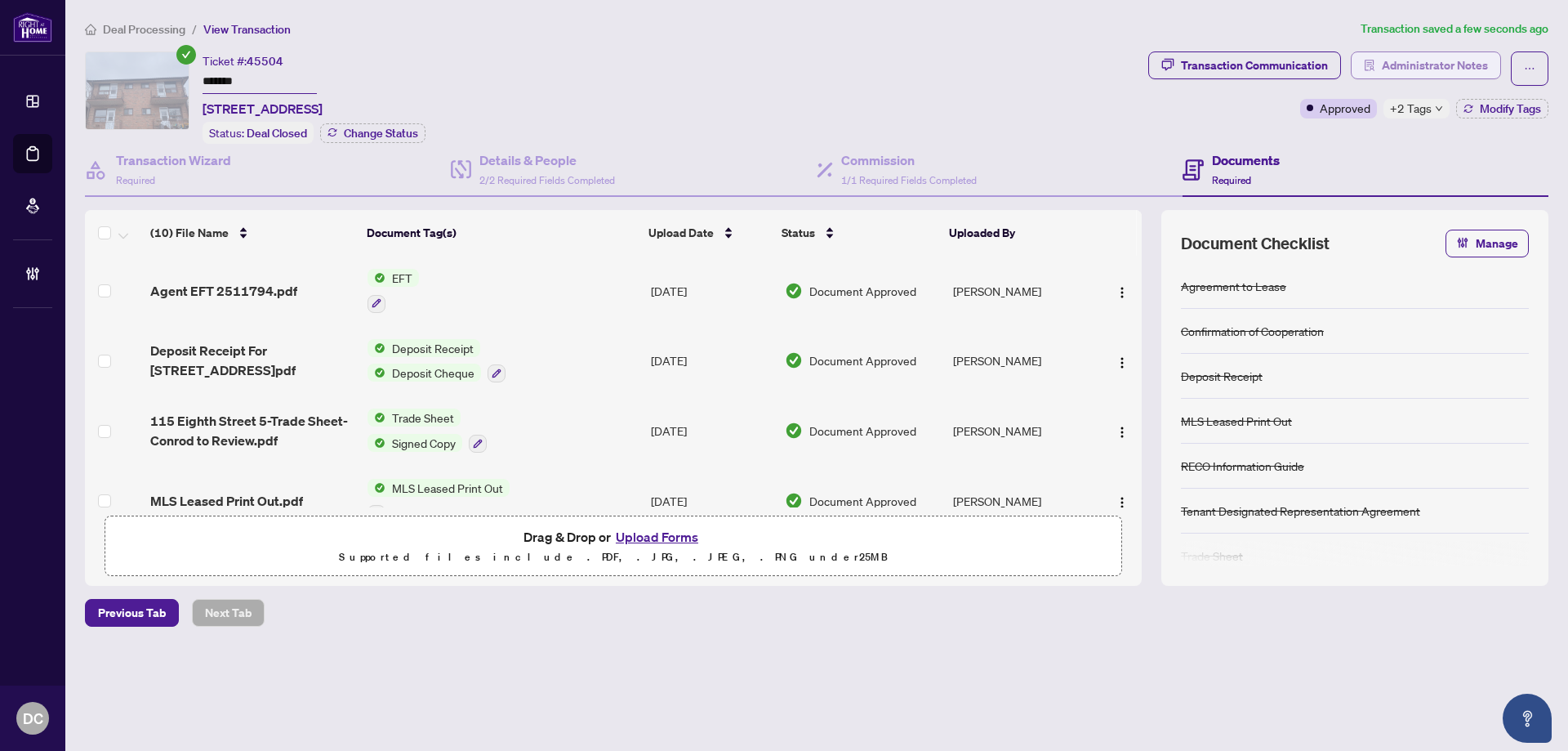
click at [1424, 72] on span "Administrator Notes" at bounding box center [1434, 66] width 106 height 26
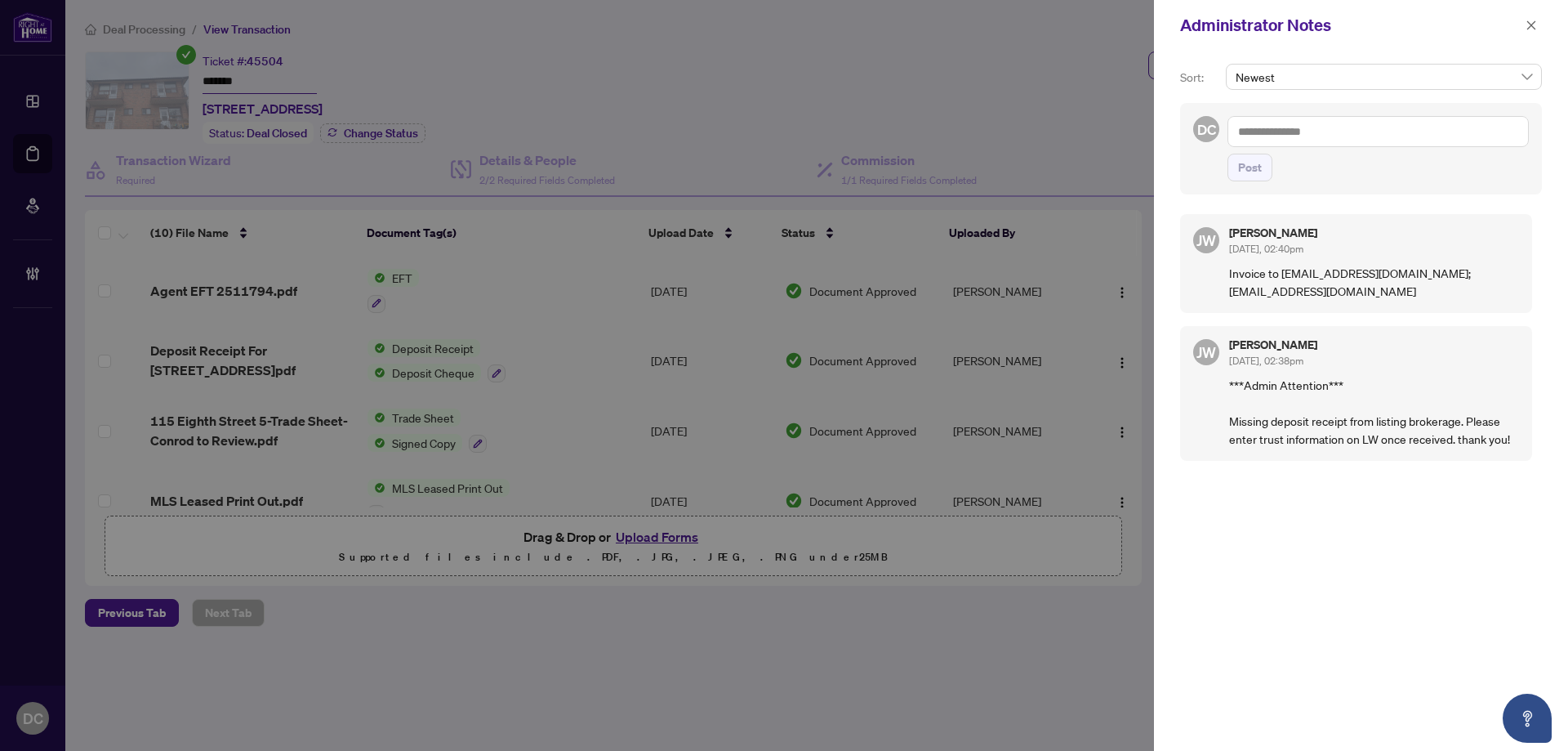
click at [1272, 125] on textarea at bounding box center [1379, 131] width 301 height 31
paste textarea "**********"
type textarea "**********"
click at [1258, 156] on span "Post" at bounding box center [1250, 168] width 24 height 26
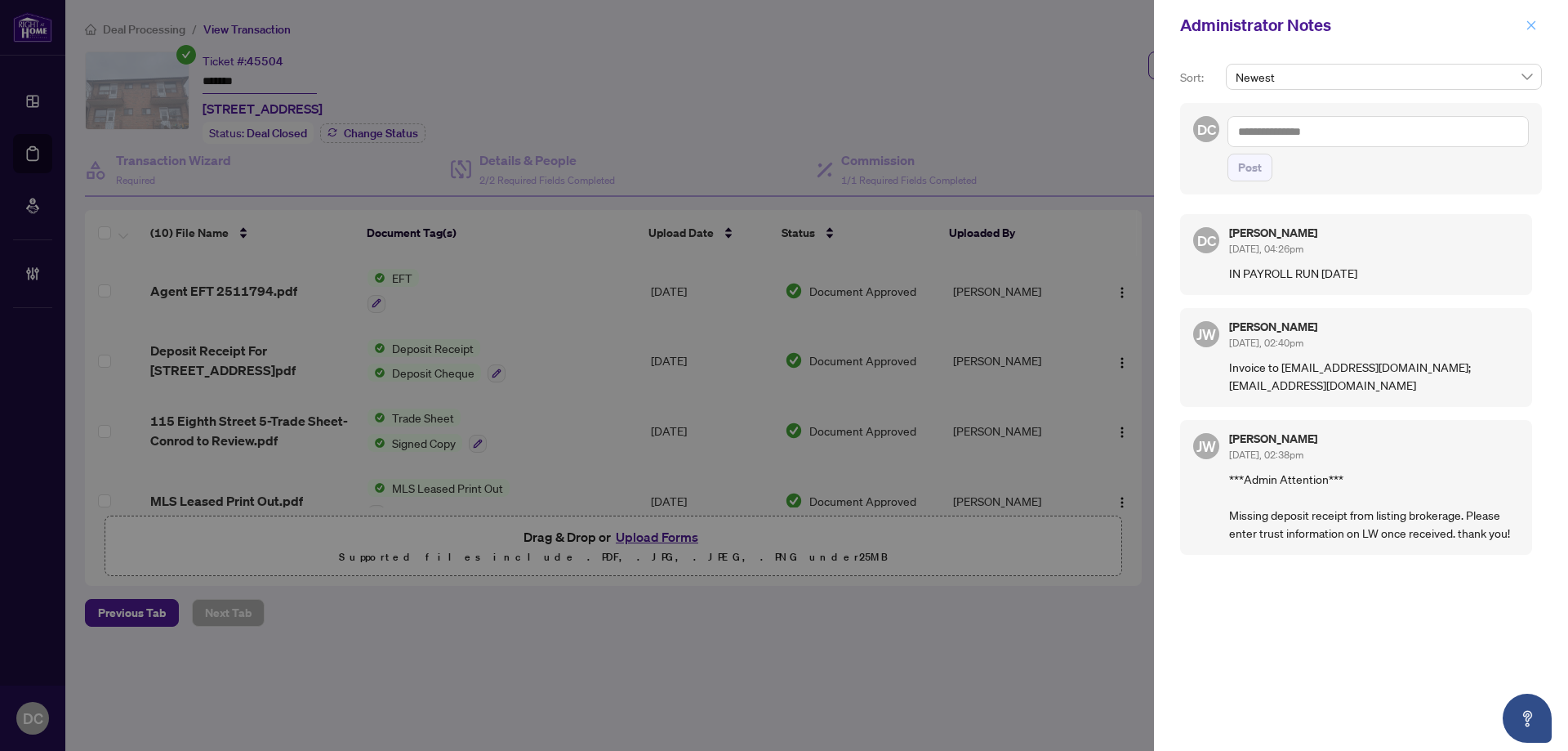
click at [1533, 24] on icon "close" at bounding box center [1532, 25] width 9 height 9
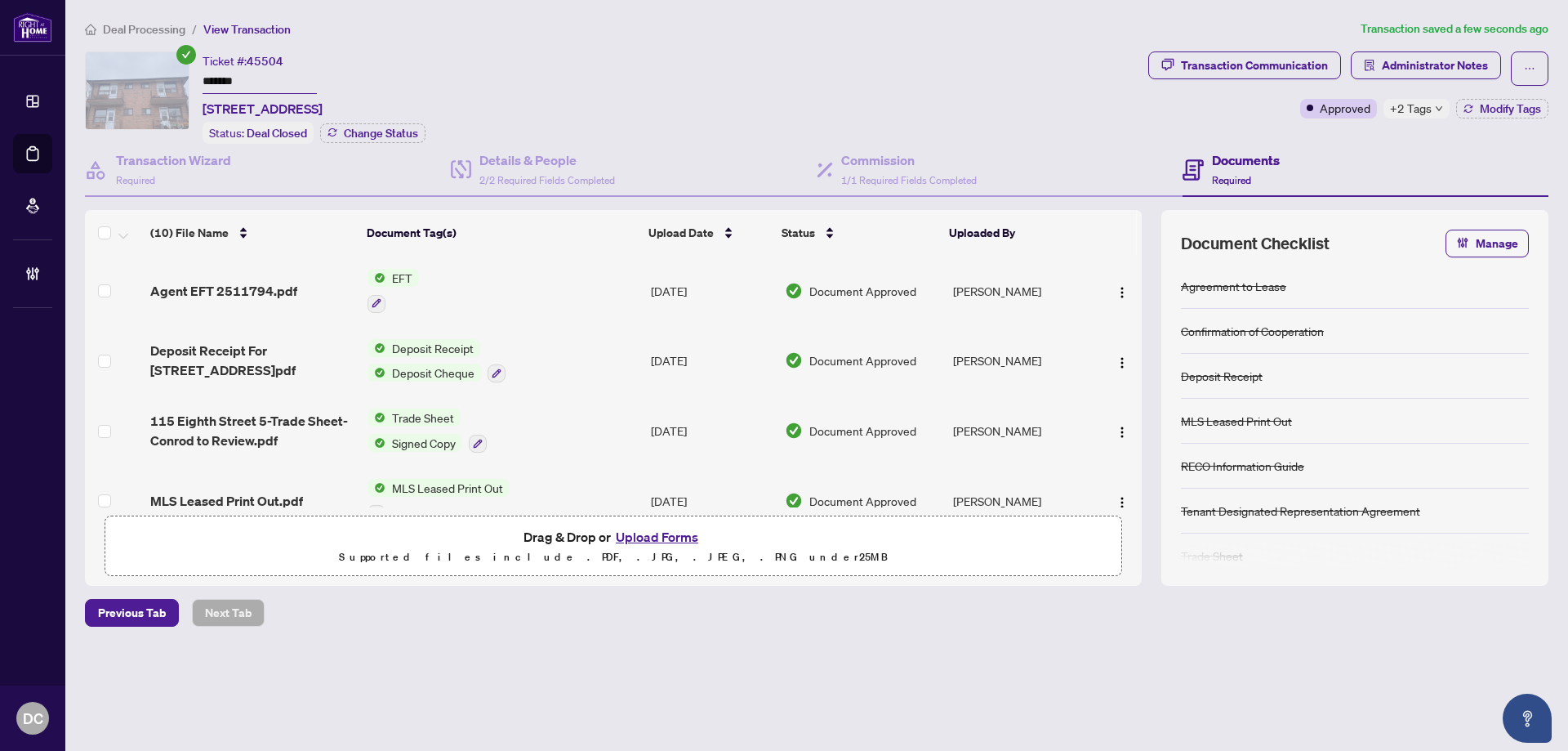
drag, startPoint x: 291, startPoint y: 77, endPoint x: 77, endPoint y: 77, distance: 214.0
click at [77, 77] on main "Deal Processing / View Transaction Transaction saved a few seconds ago Ticket #…" at bounding box center [816, 375] width 1503 height 751
click at [132, 28] on span "Deal Processing" at bounding box center [144, 29] width 83 height 15
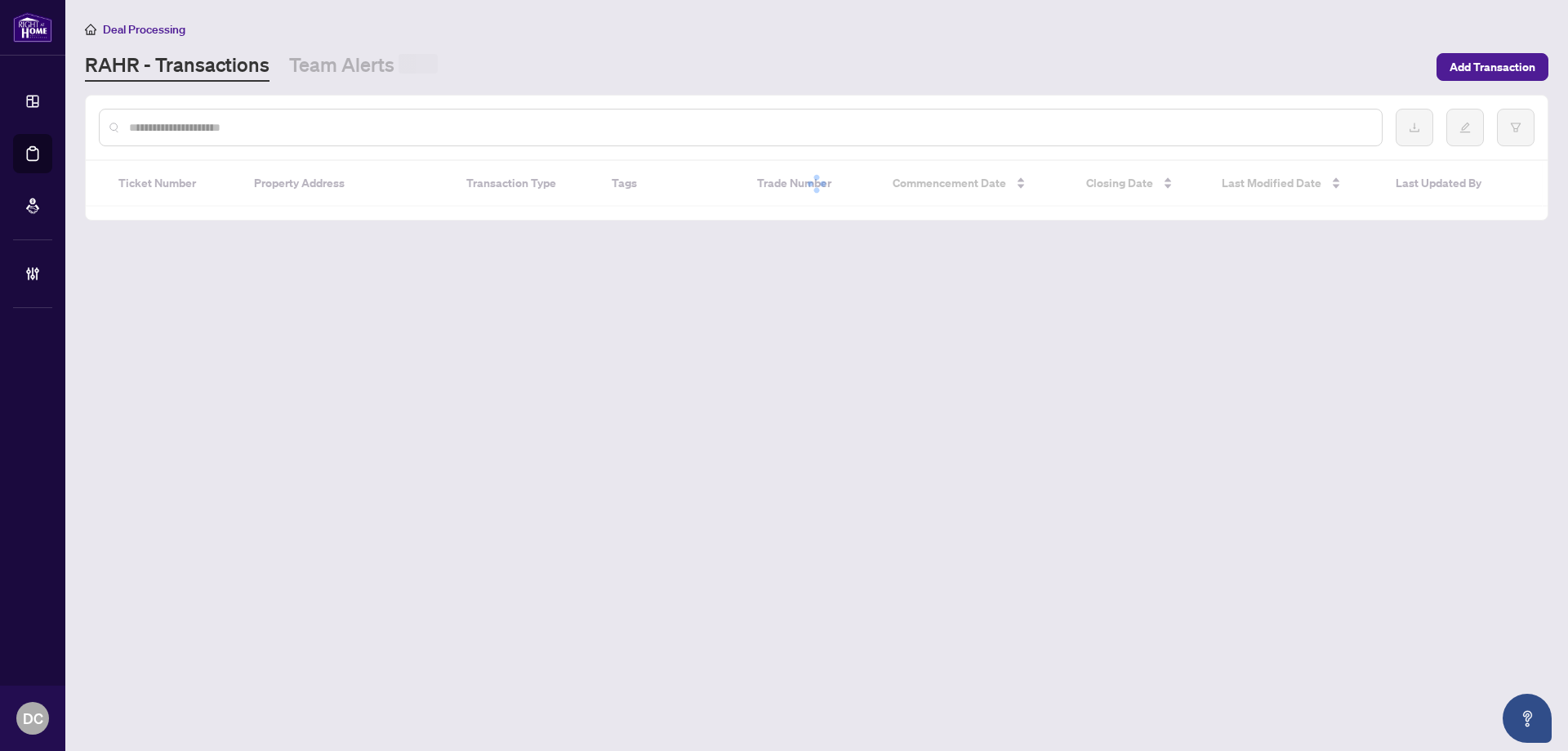
drag, startPoint x: 227, startPoint y: 126, endPoint x: 212, endPoint y: 126, distance: 15.0
click at [228, 126] on input "text" at bounding box center [749, 127] width 1240 height 18
paste input "*******"
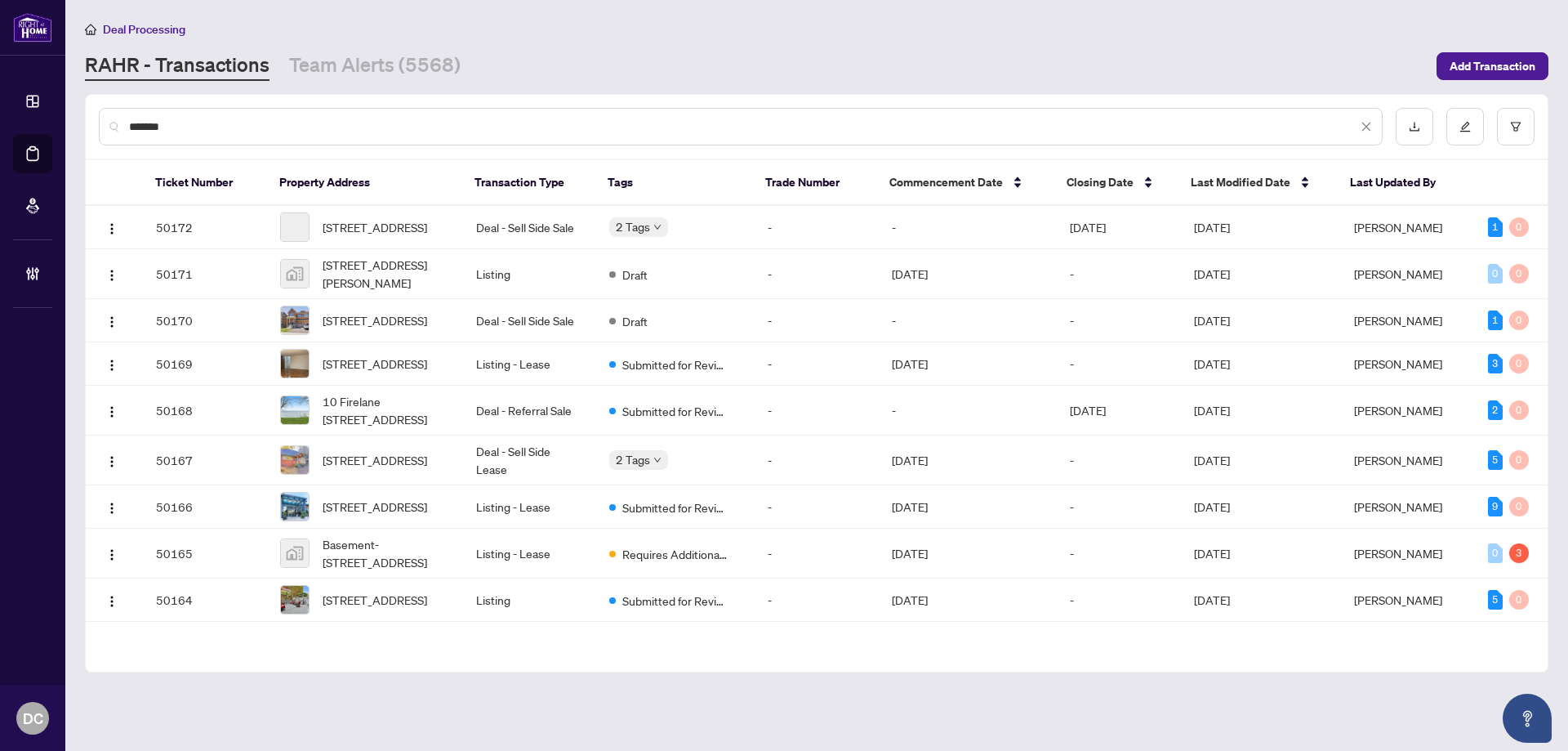
type input "*******"
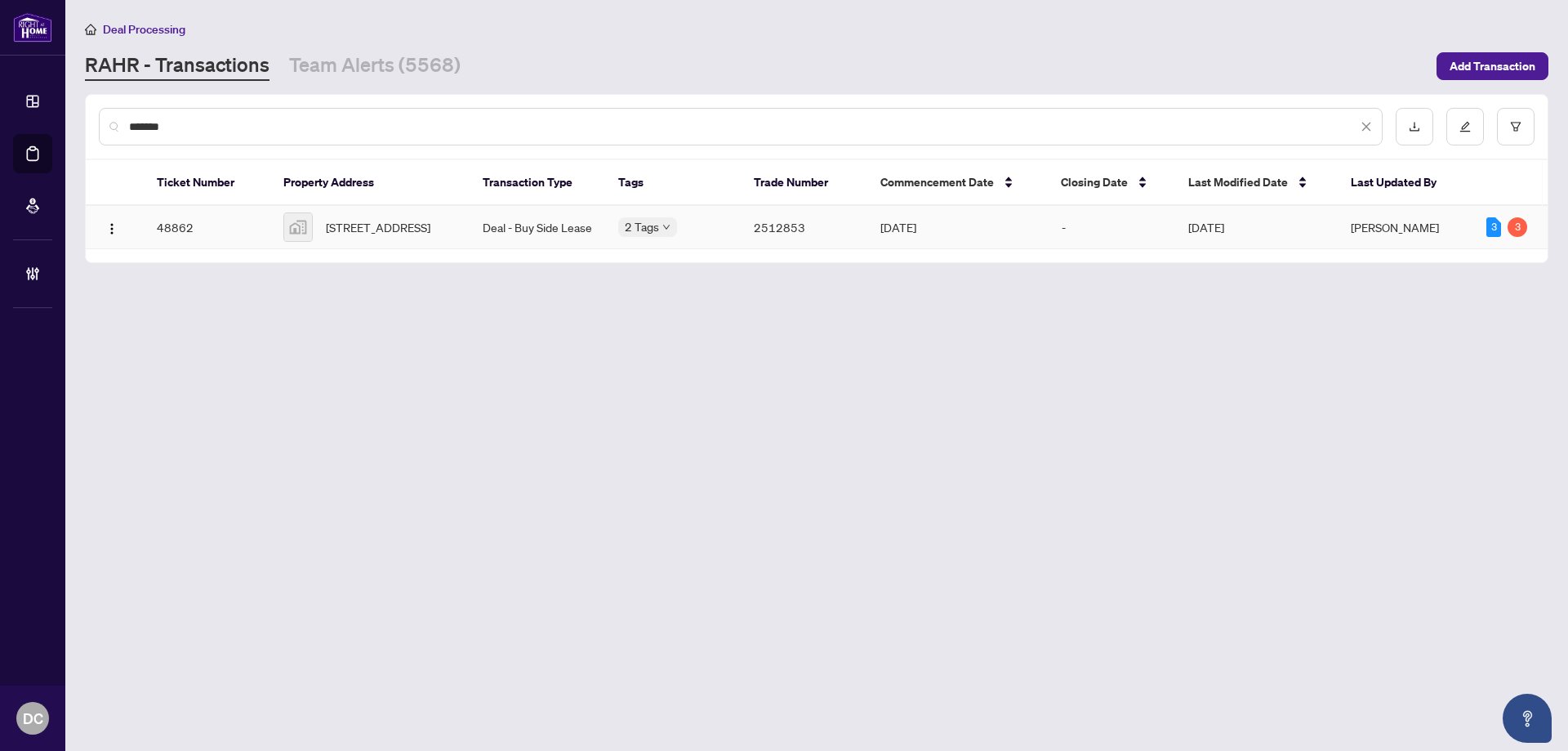
click at [363, 237] on span "603-7 Erie Avenue, Brantford, ON N3S 0K5, Canada" at bounding box center [378, 227] width 105 height 18
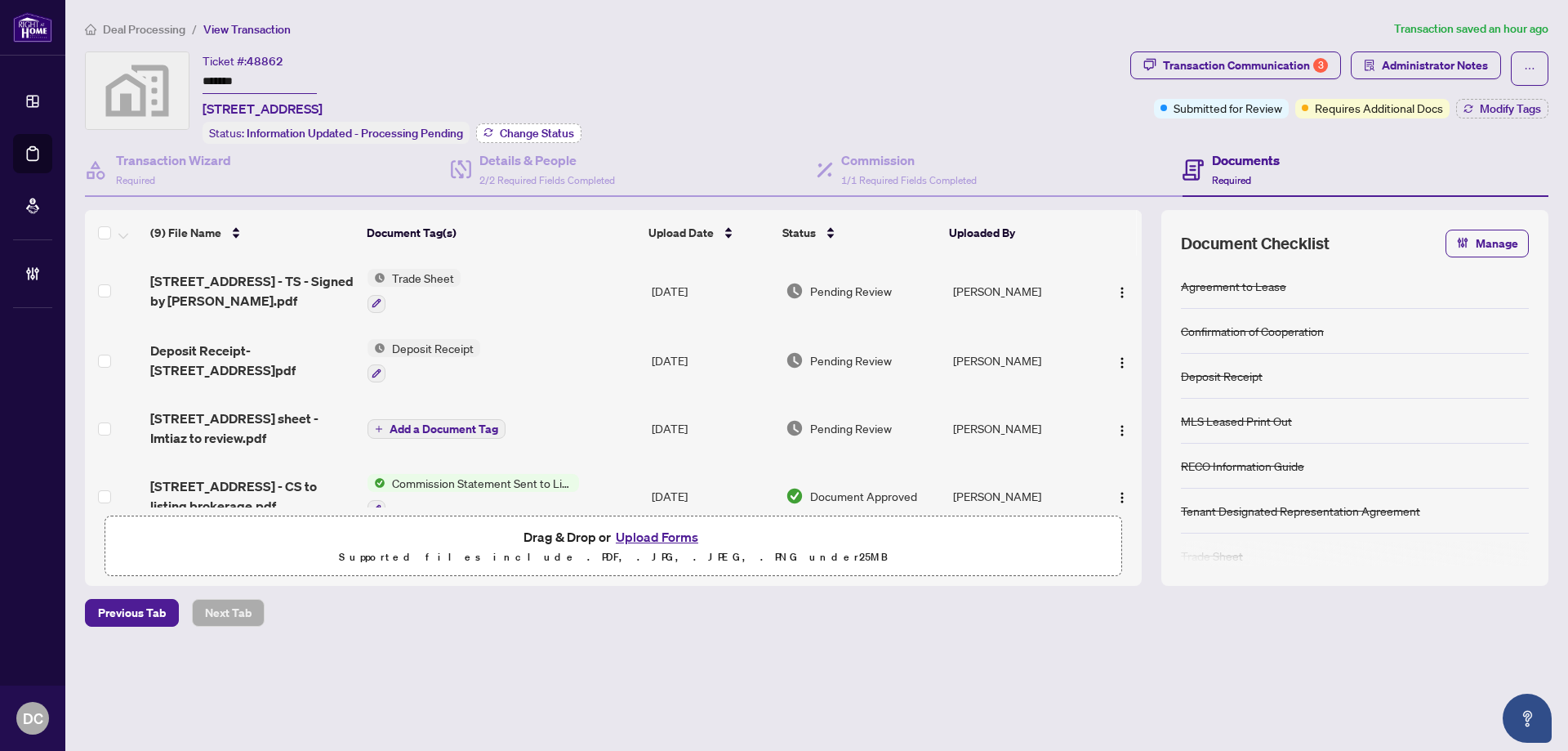
click at [549, 132] on span "Change Status" at bounding box center [537, 133] width 74 height 11
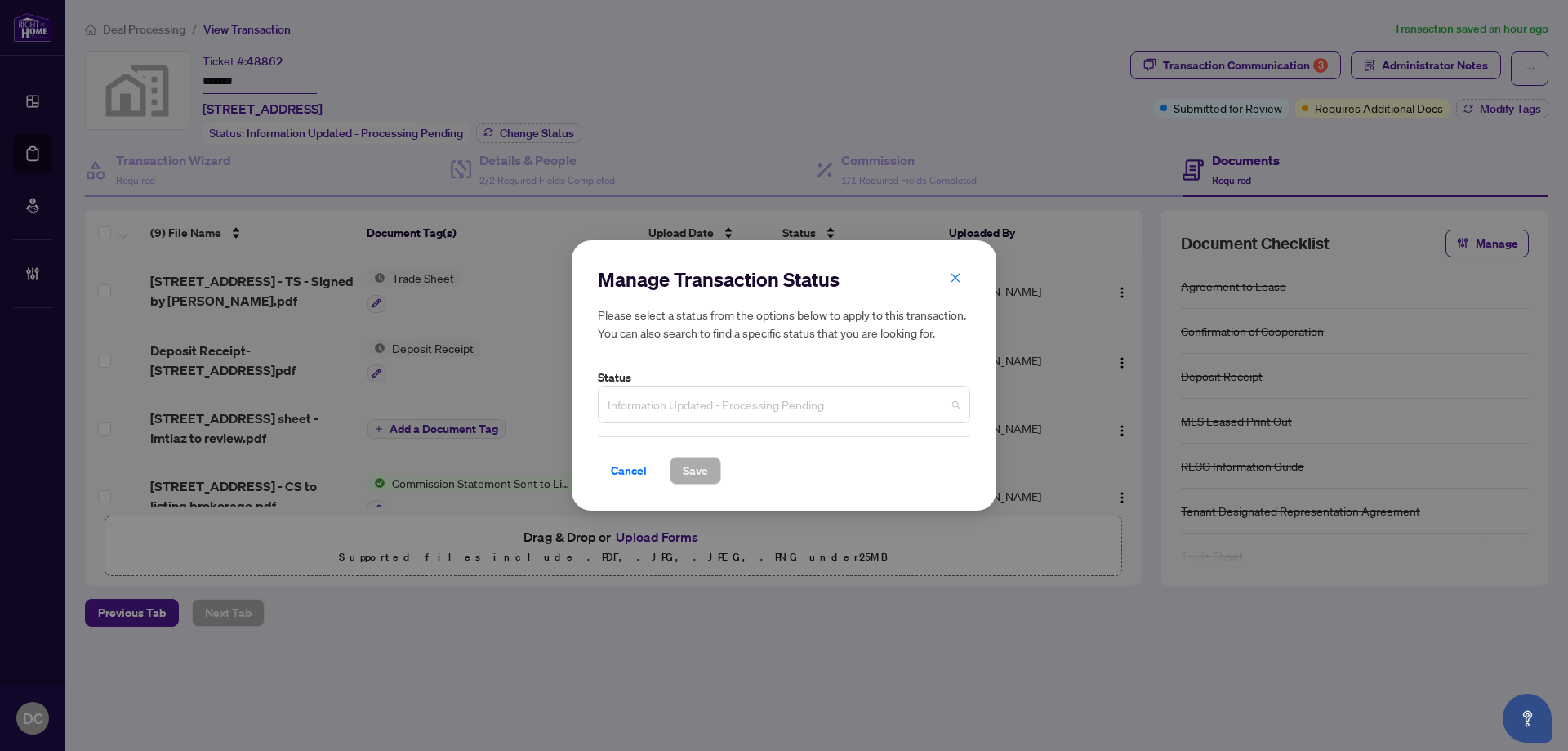
click at [753, 398] on span "Information Updated - Processing Pending" at bounding box center [784, 404] width 353 height 31
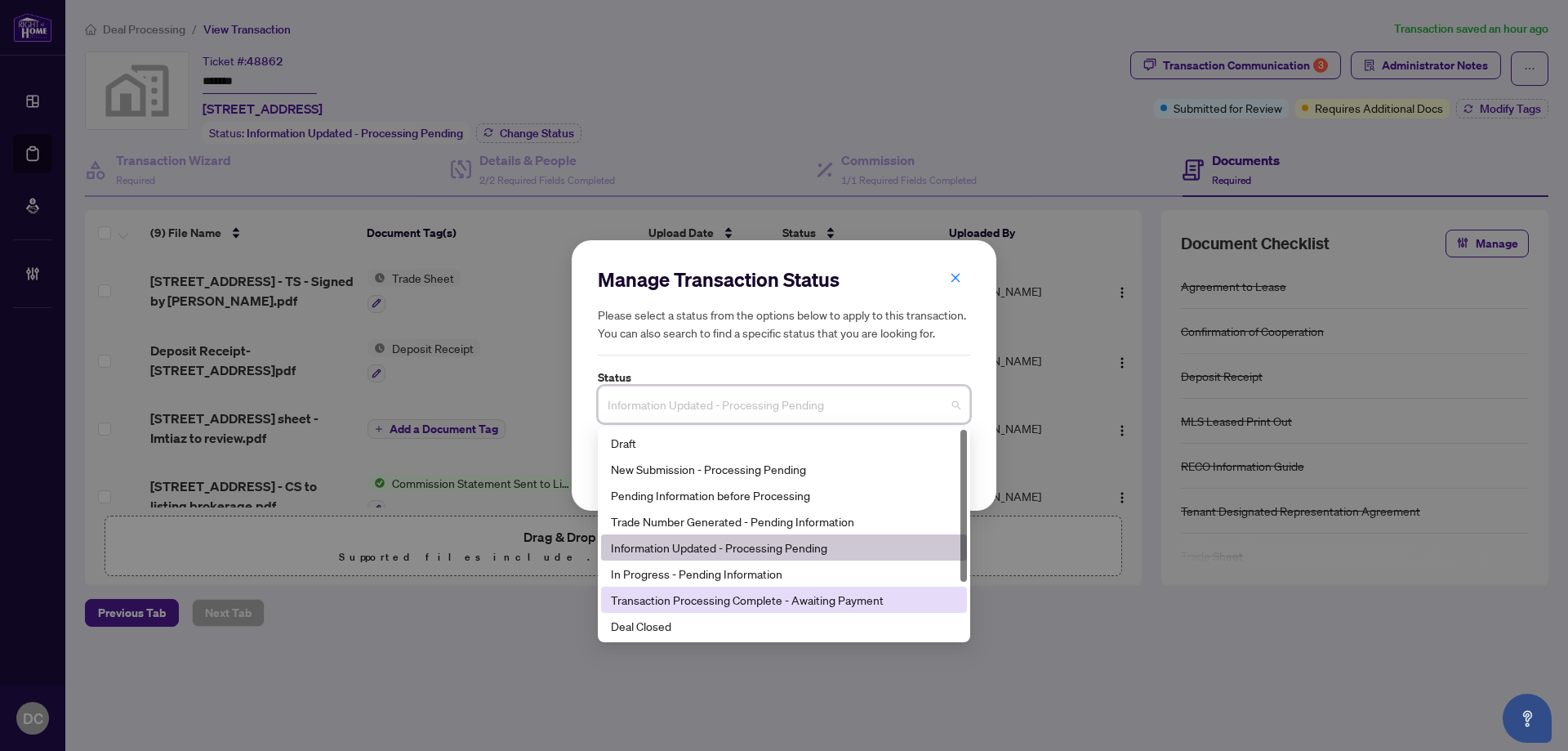
click at [669, 631] on div "Deal Closed" at bounding box center [784, 626] width 347 height 18
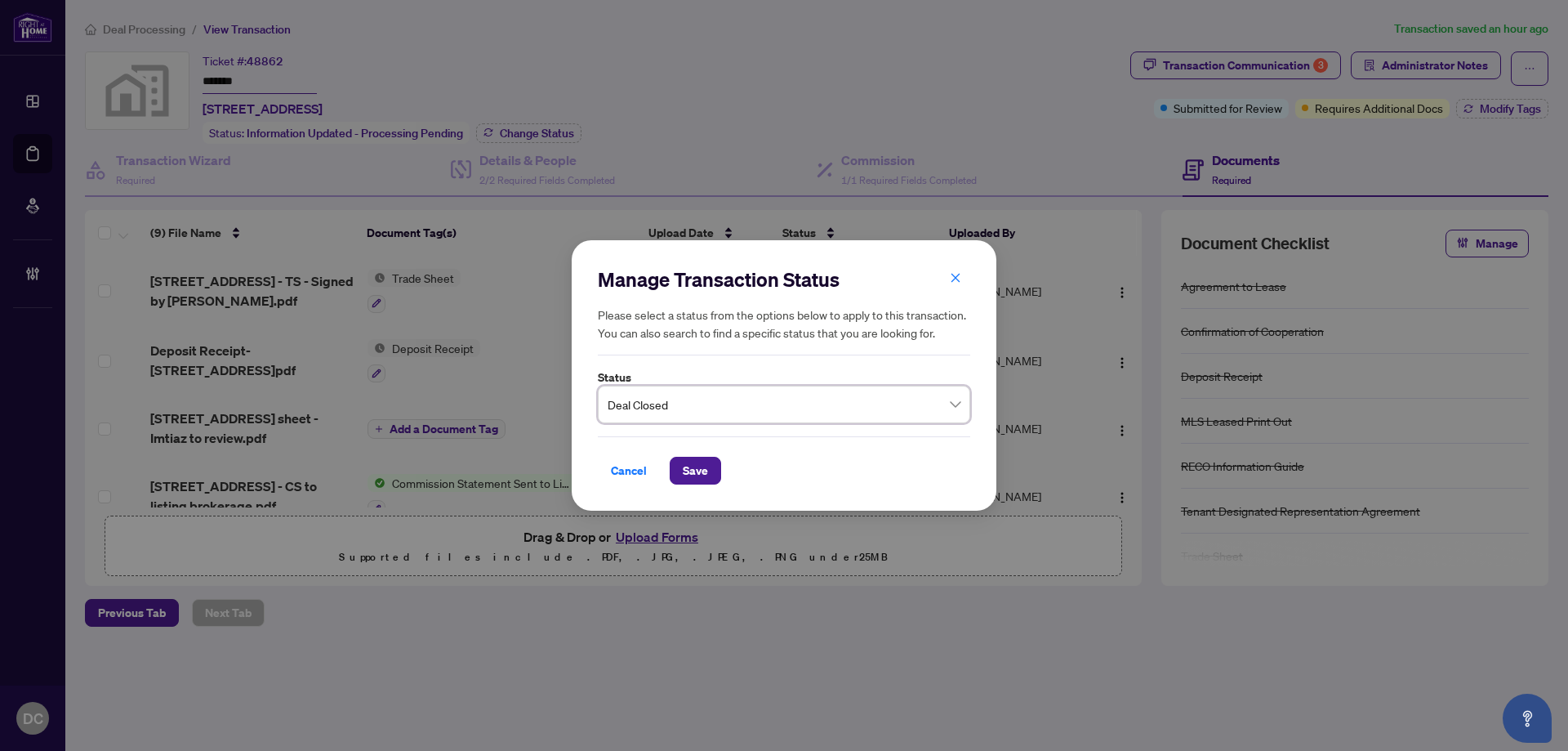
click at [690, 464] on span "Save" at bounding box center [695, 471] width 25 height 26
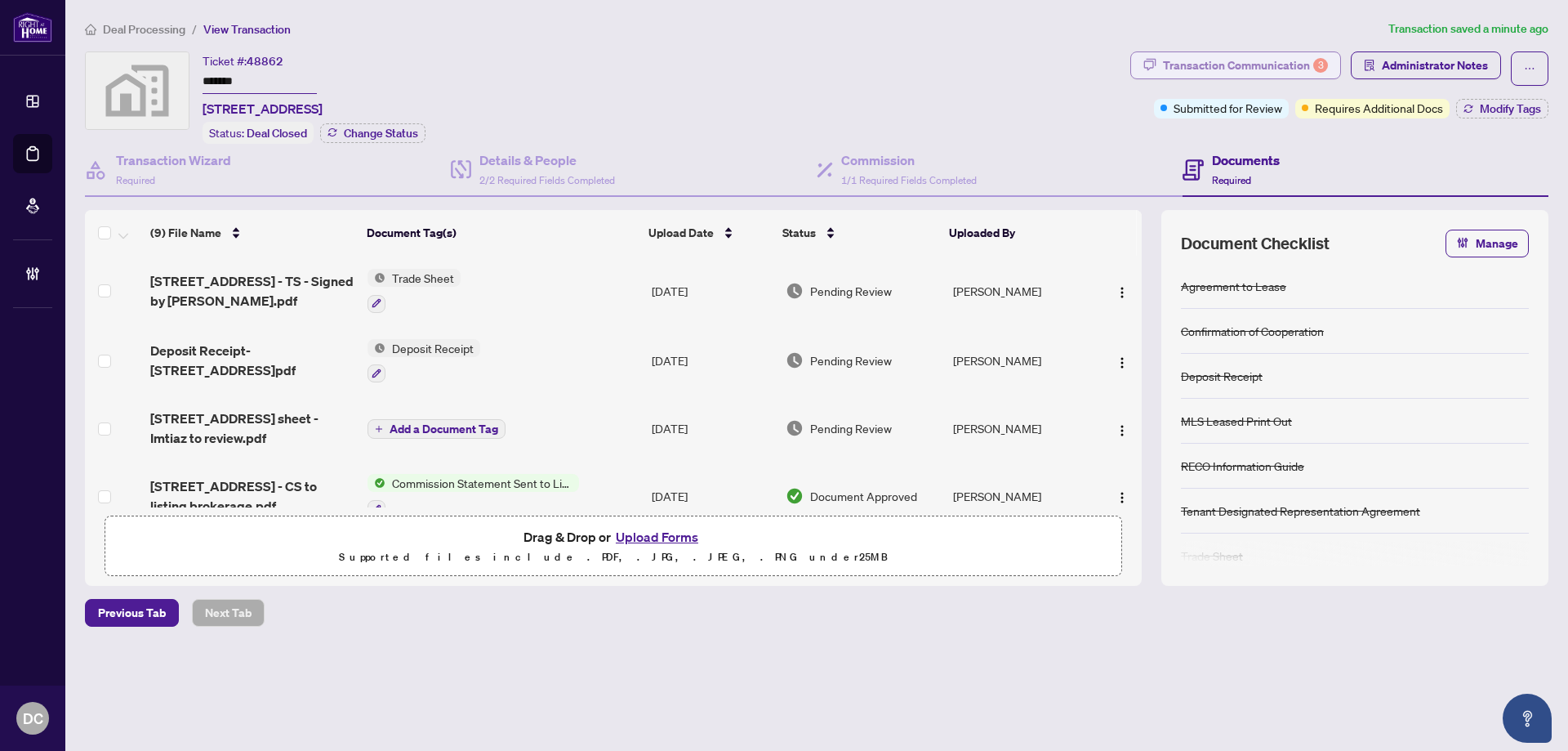
click at [1251, 63] on div "Transaction Communication 3" at bounding box center [1245, 66] width 165 height 26
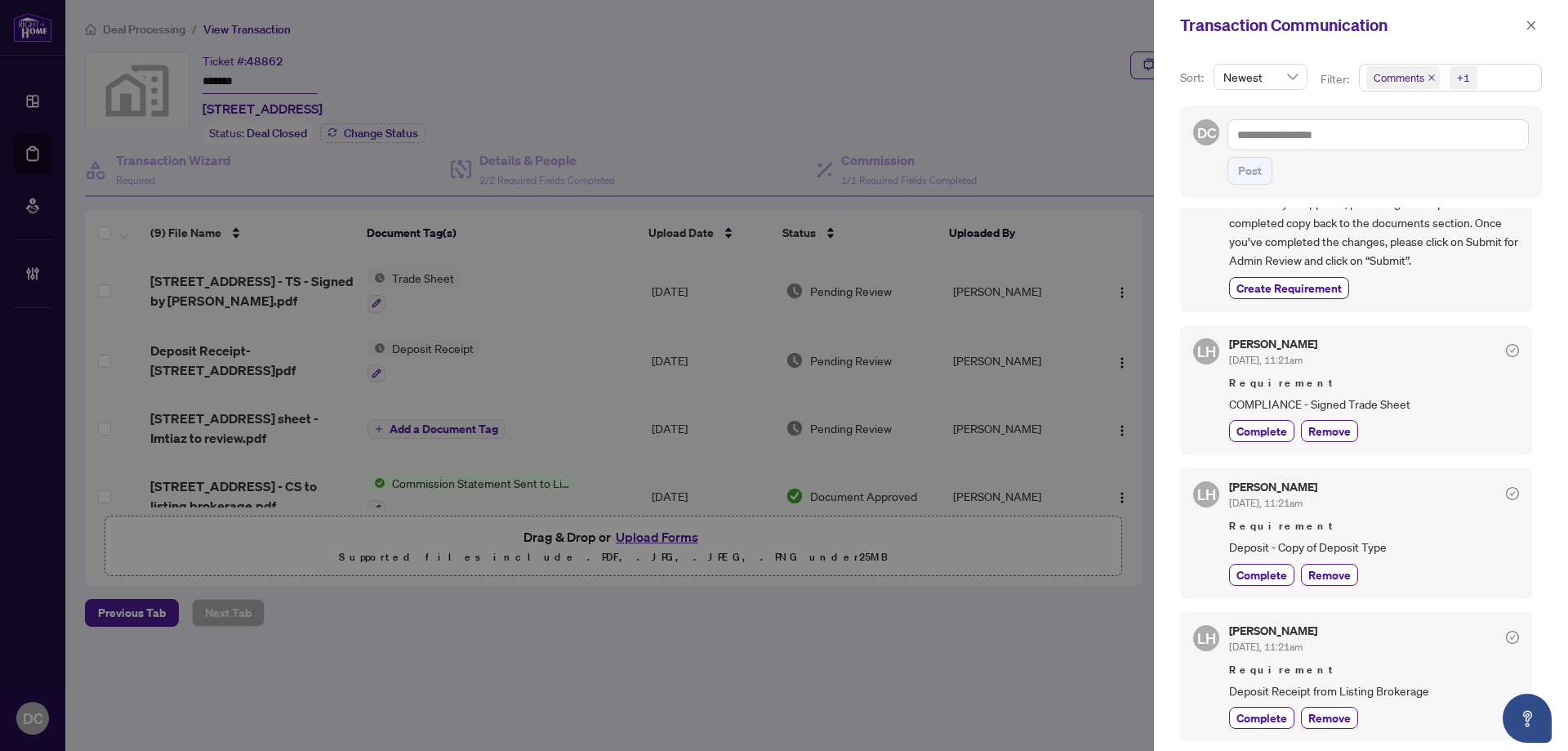
scroll to position [170, 0]
click at [1534, 35] on span "button" at bounding box center [1531, 25] width 11 height 26
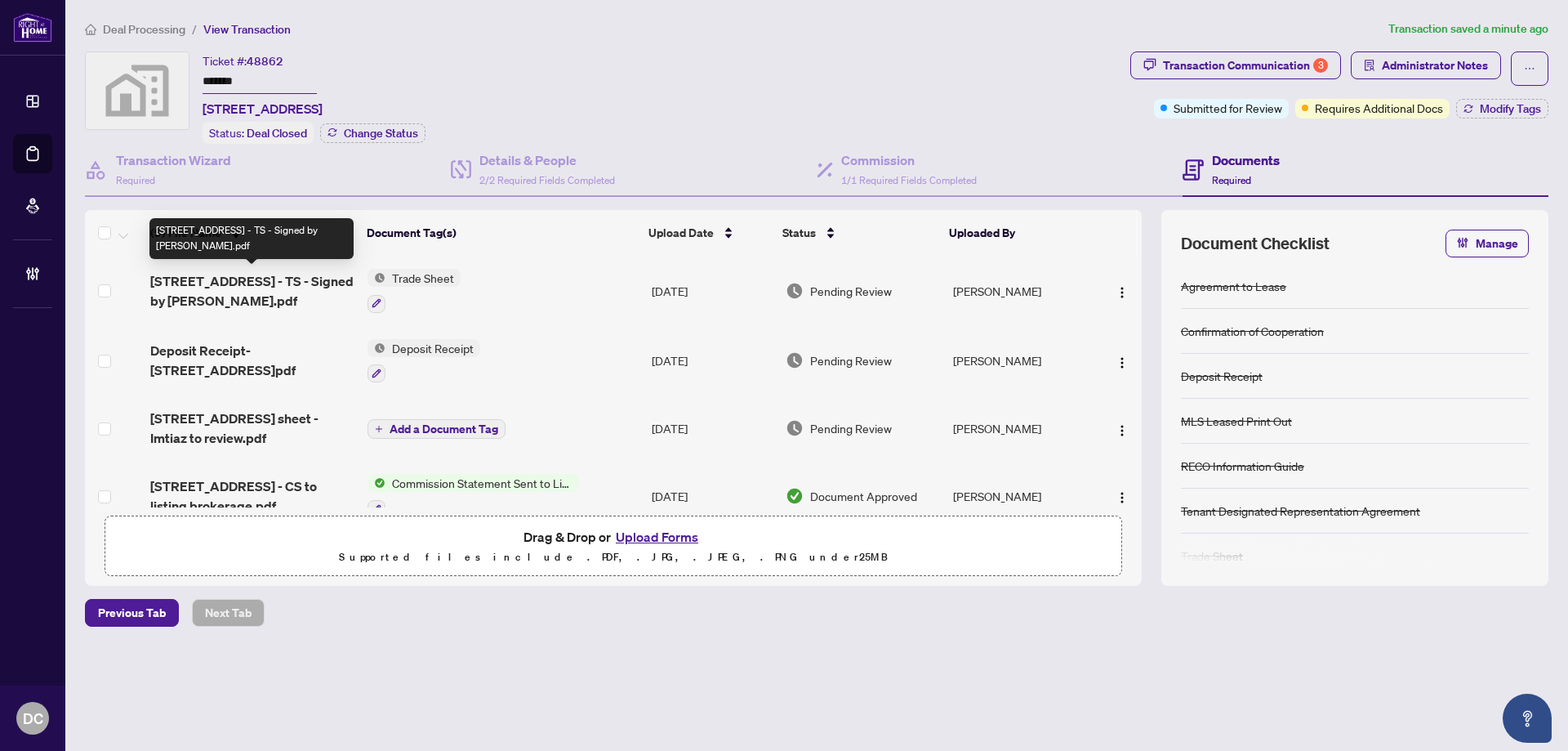
click at [261, 286] on span "7 Erie Avenue 603 - TS - Signed by Imtiaz.pdf" at bounding box center [252, 291] width 204 height 40
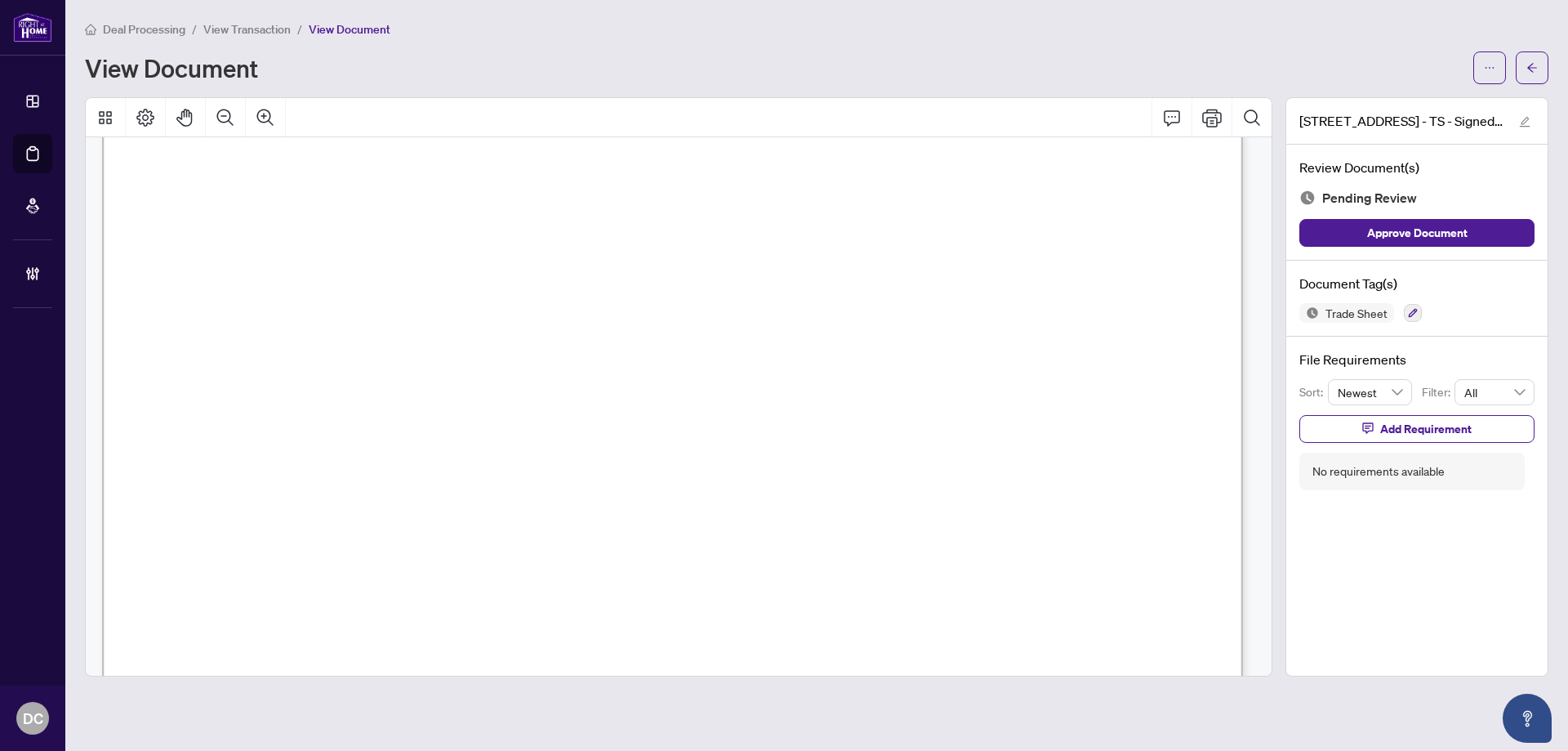
scroll to position [572, 0]
click at [1537, 52] on button "button" at bounding box center [1532, 68] width 33 height 33
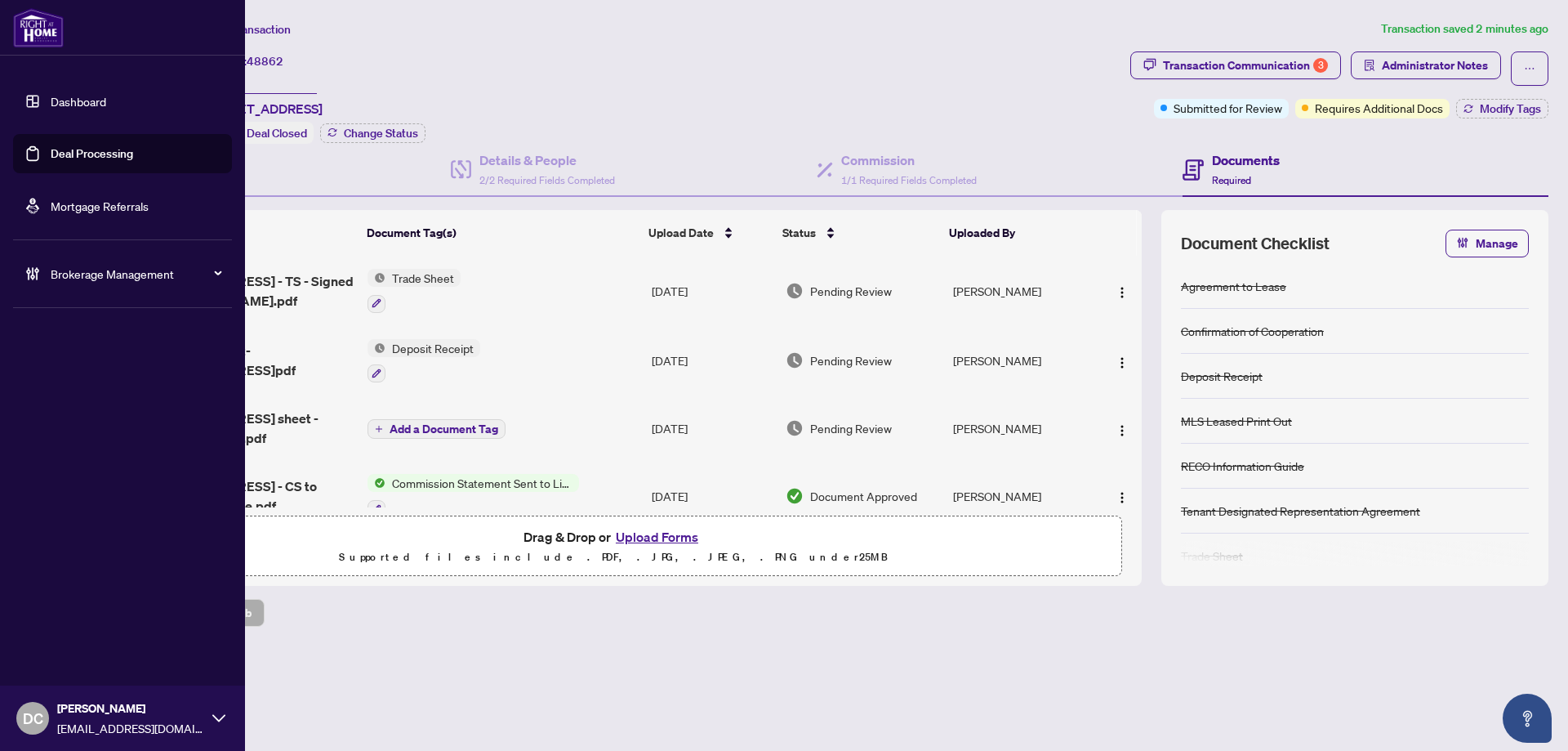
drag, startPoint x: 304, startPoint y: 83, endPoint x: 62, endPoint y: 80, distance: 242.0
click at [62, 80] on div "Dashboard Deal Processing Mortgage Referrals Brokerage Management DC Dawn Chan …" at bounding box center [784, 375] width 1568 height 751
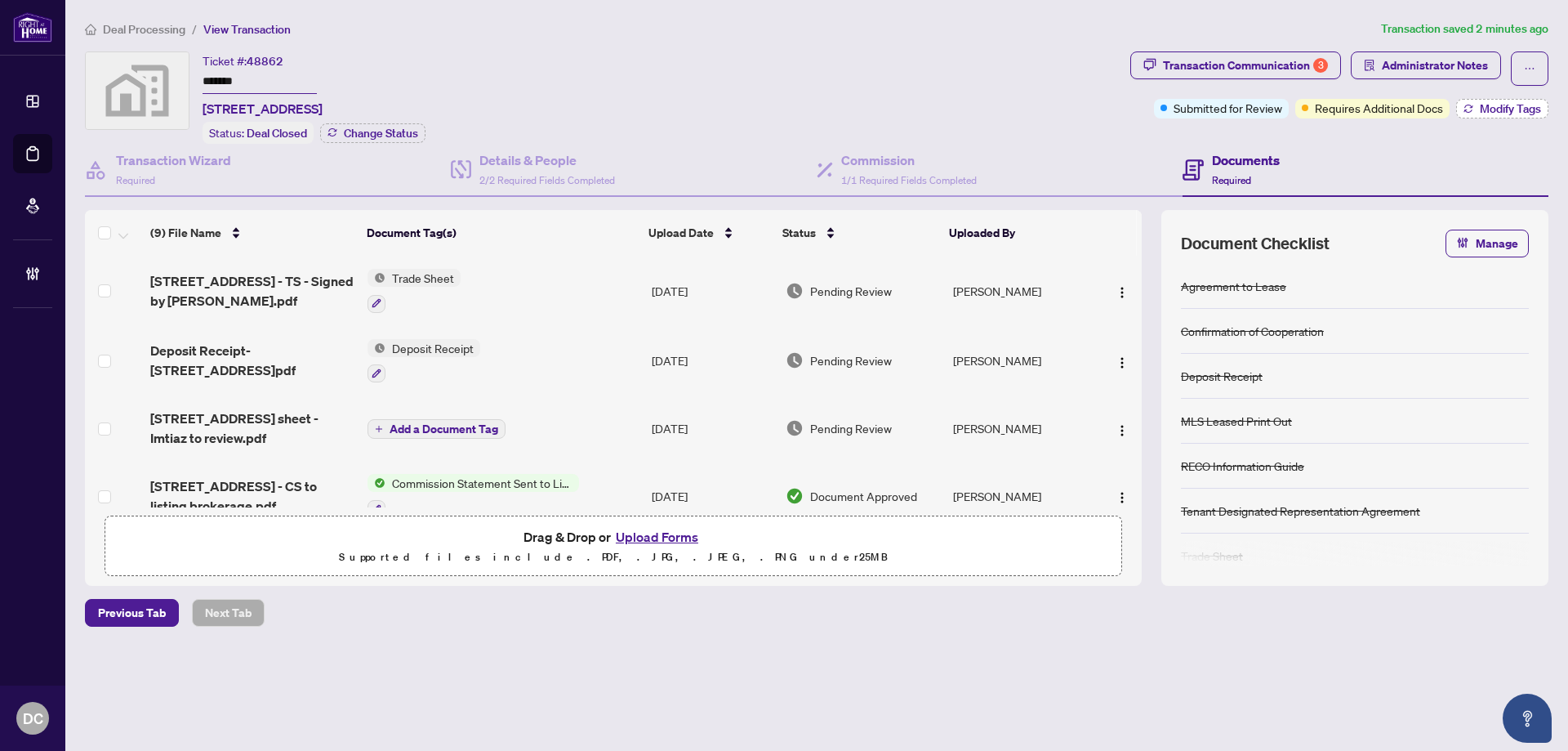
click at [1457, 109] on button "Modify Tags" at bounding box center [1502, 108] width 92 height 20
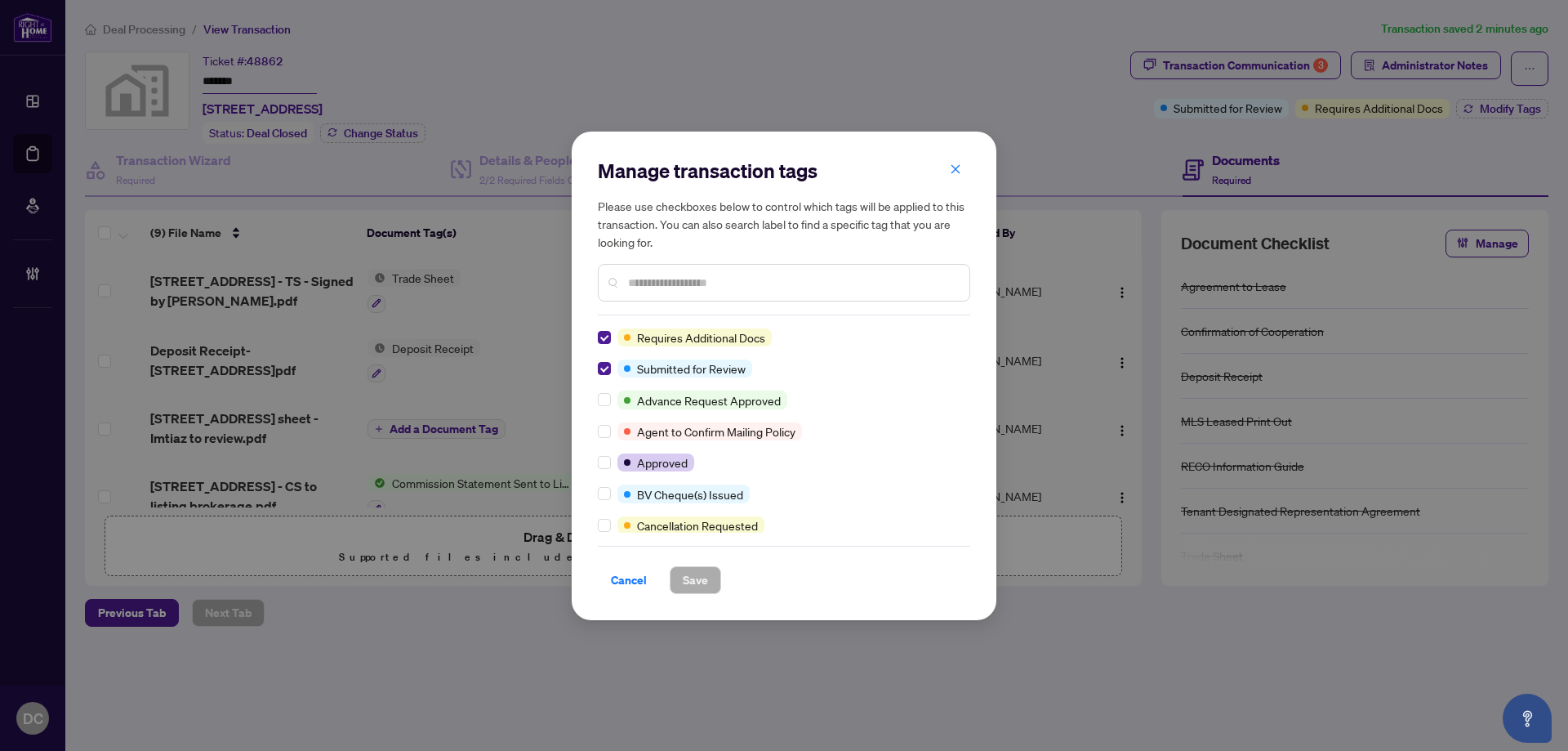
click at [701, 275] on input "text" at bounding box center [792, 283] width 329 height 18
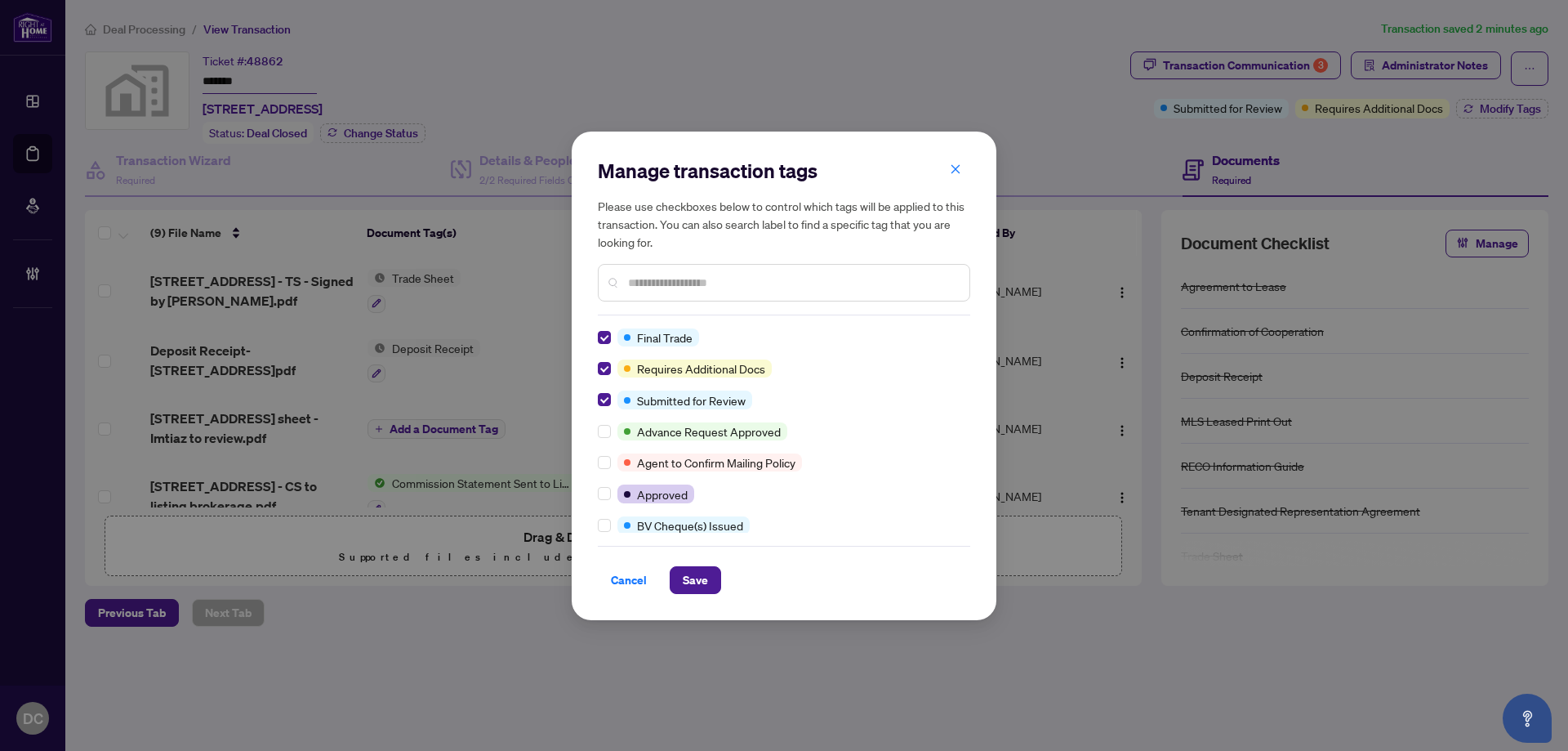
click at [724, 287] on input "text" at bounding box center [792, 283] width 329 height 18
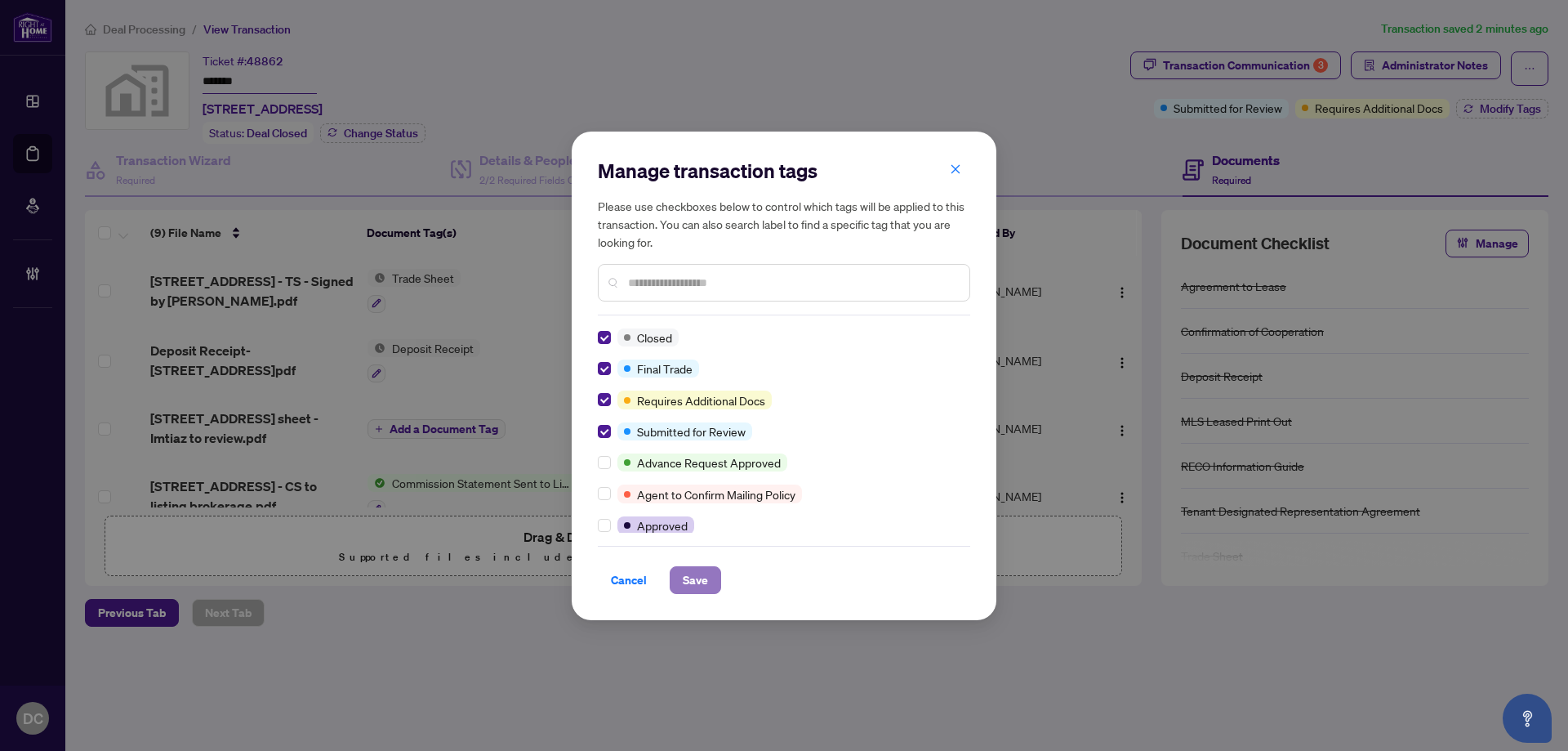
click at [699, 586] on span "Save" at bounding box center [695, 580] width 25 height 26
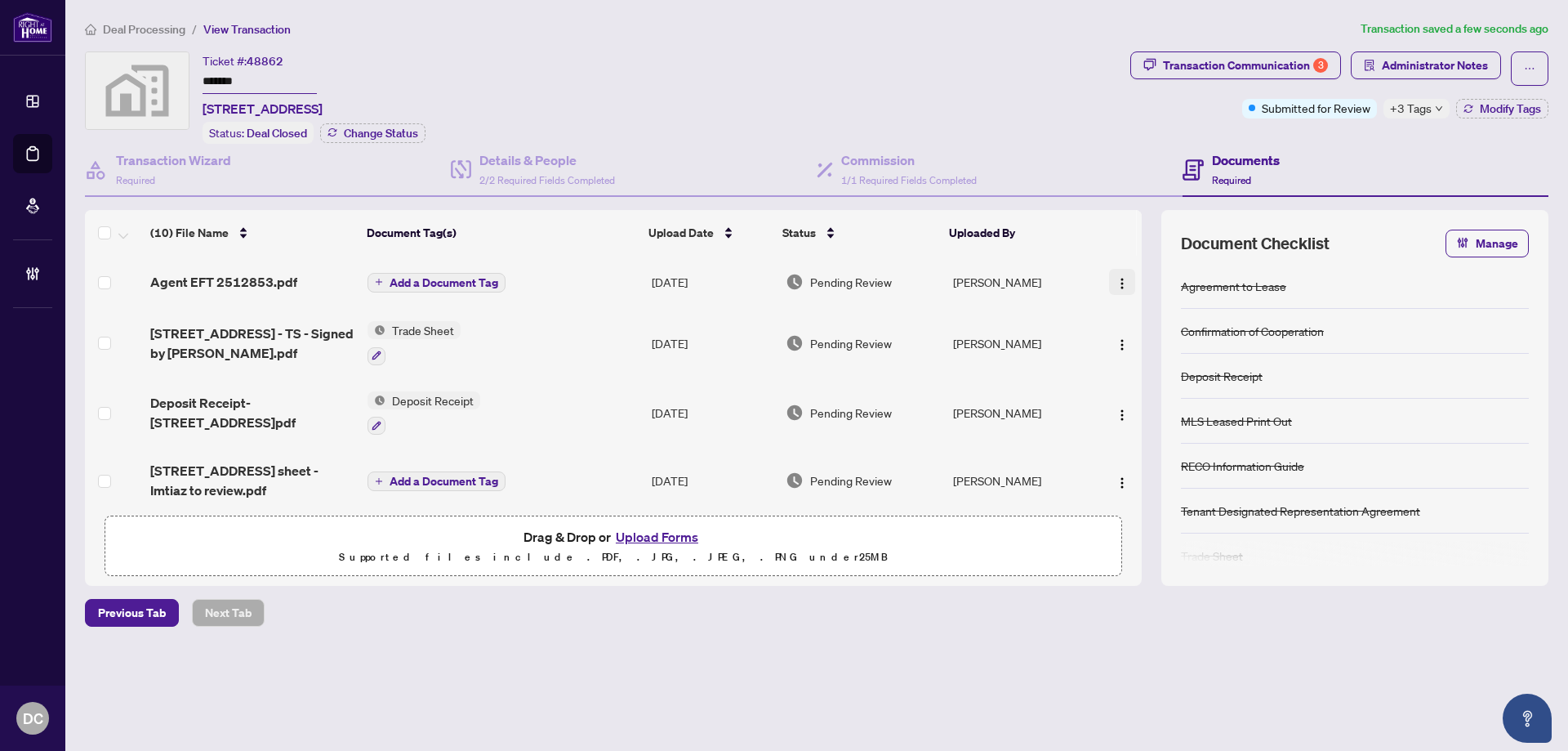
click at [1115, 291] on button "button" at bounding box center [1123, 282] width 26 height 26
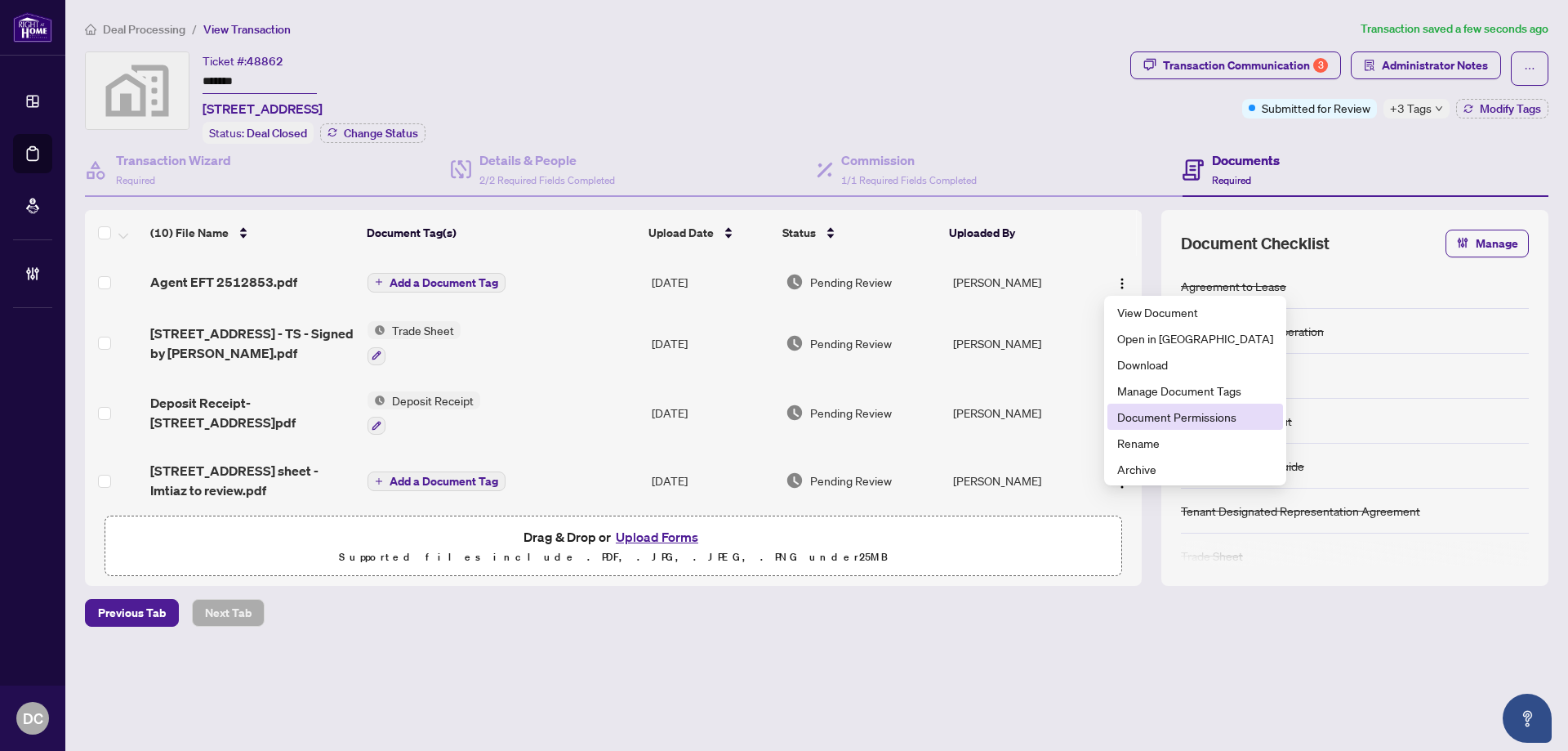
click at [1185, 418] on span "Document Permissions" at bounding box center [1195, 416] width 156 height 18
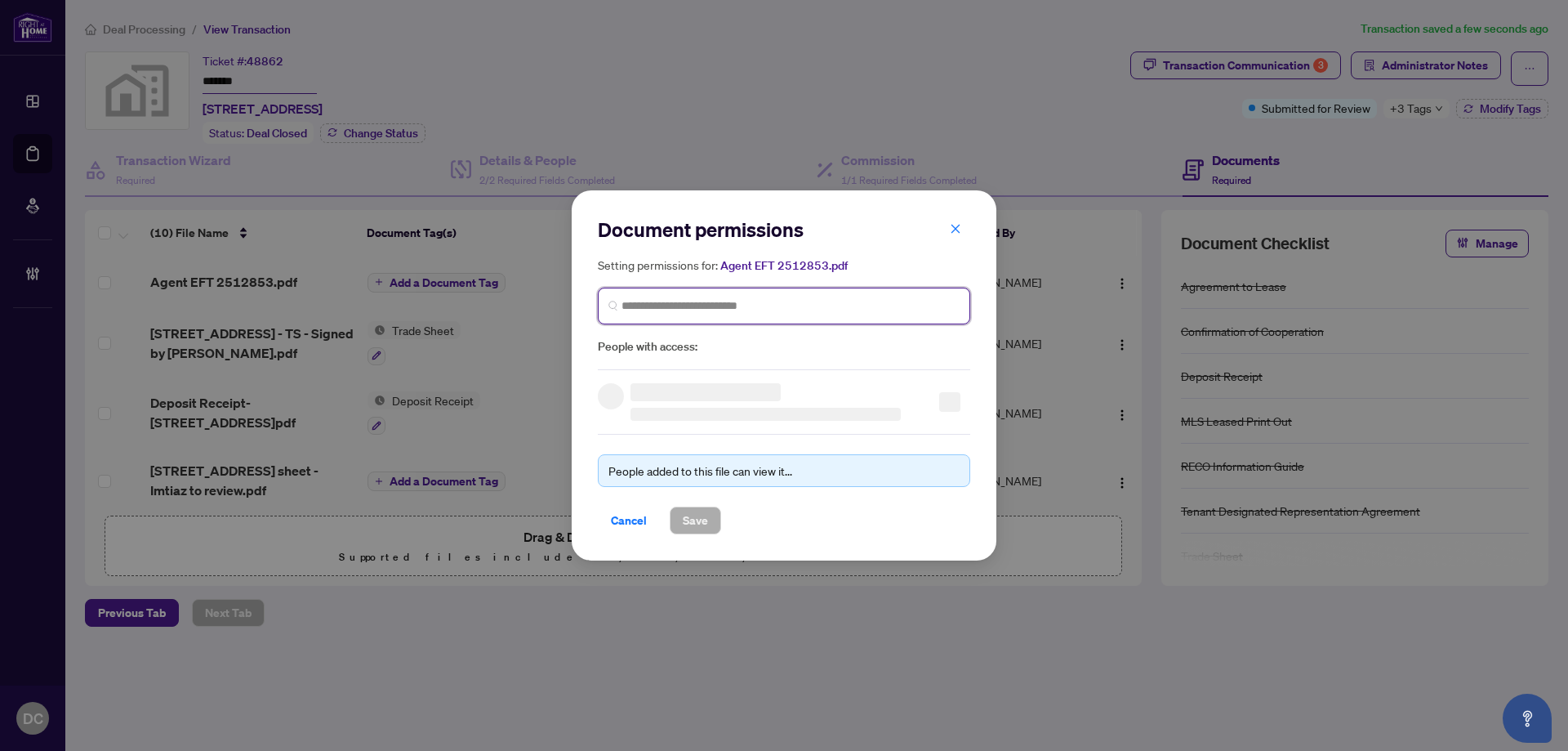
click at [748, 303] on input "search" at bounding box center [790, 306] width 338 height 17
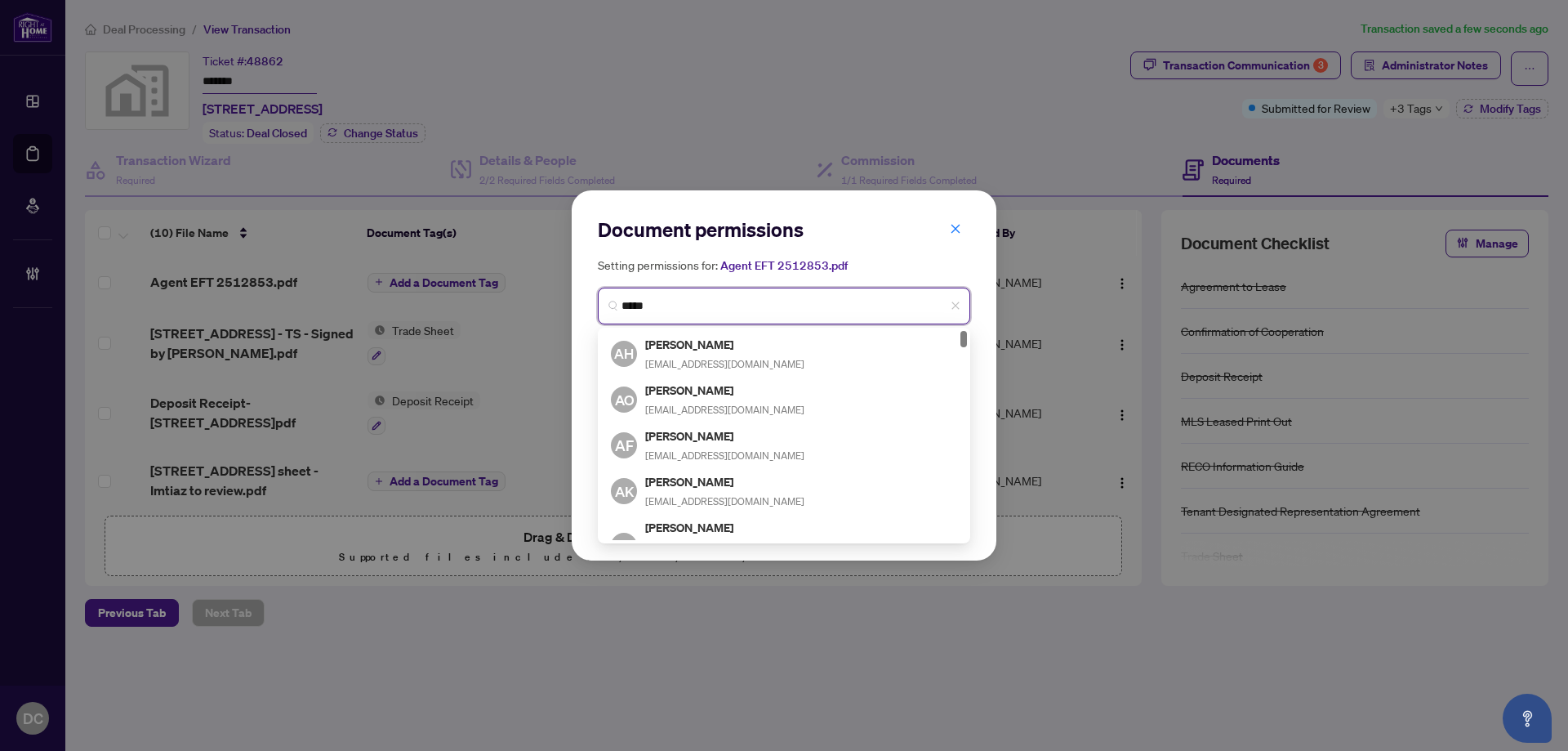
type input "******"
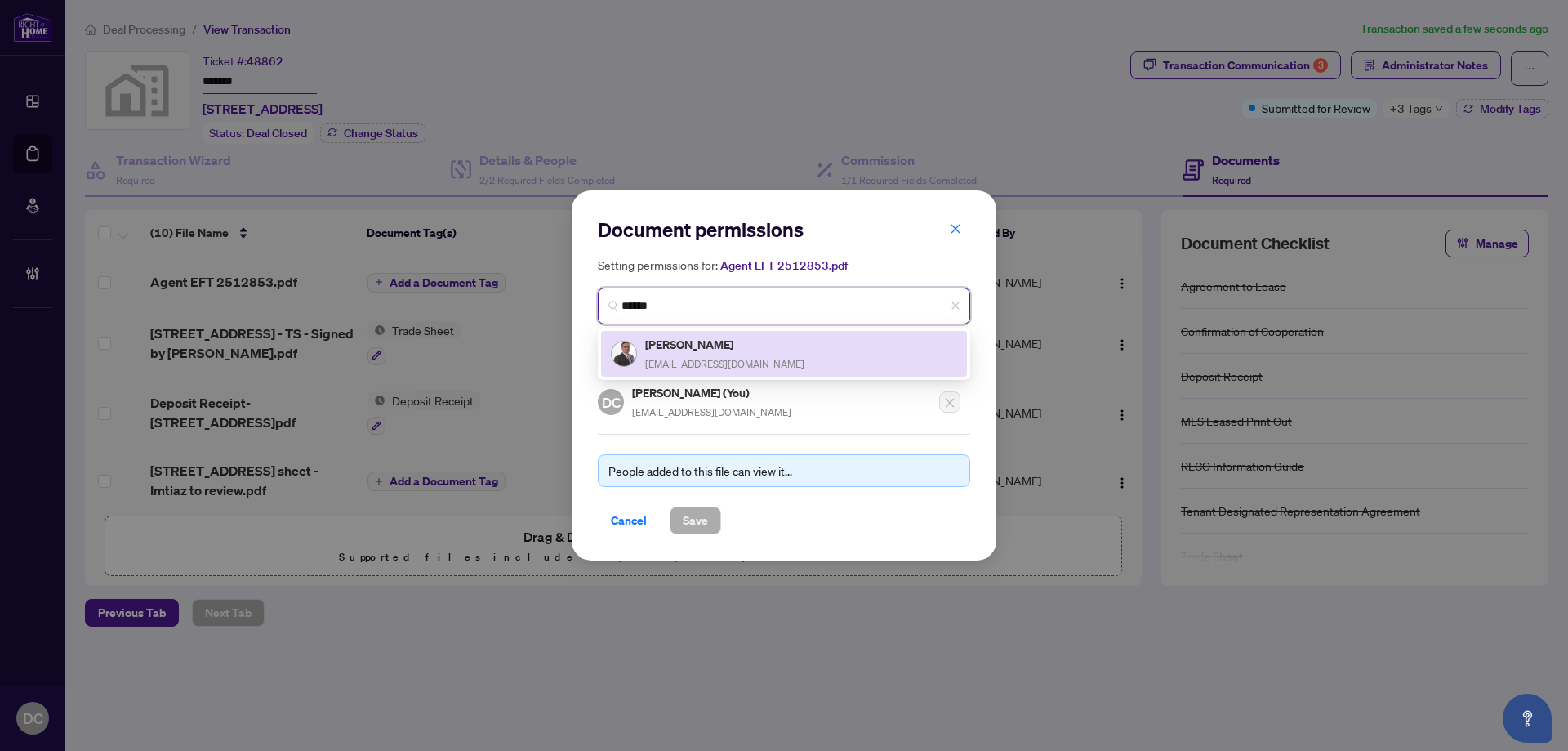
click at [759, 356] on div "Imtiaz Kiani ikiani@msn.com" at bounding box center [784, 354] width 347 height 38
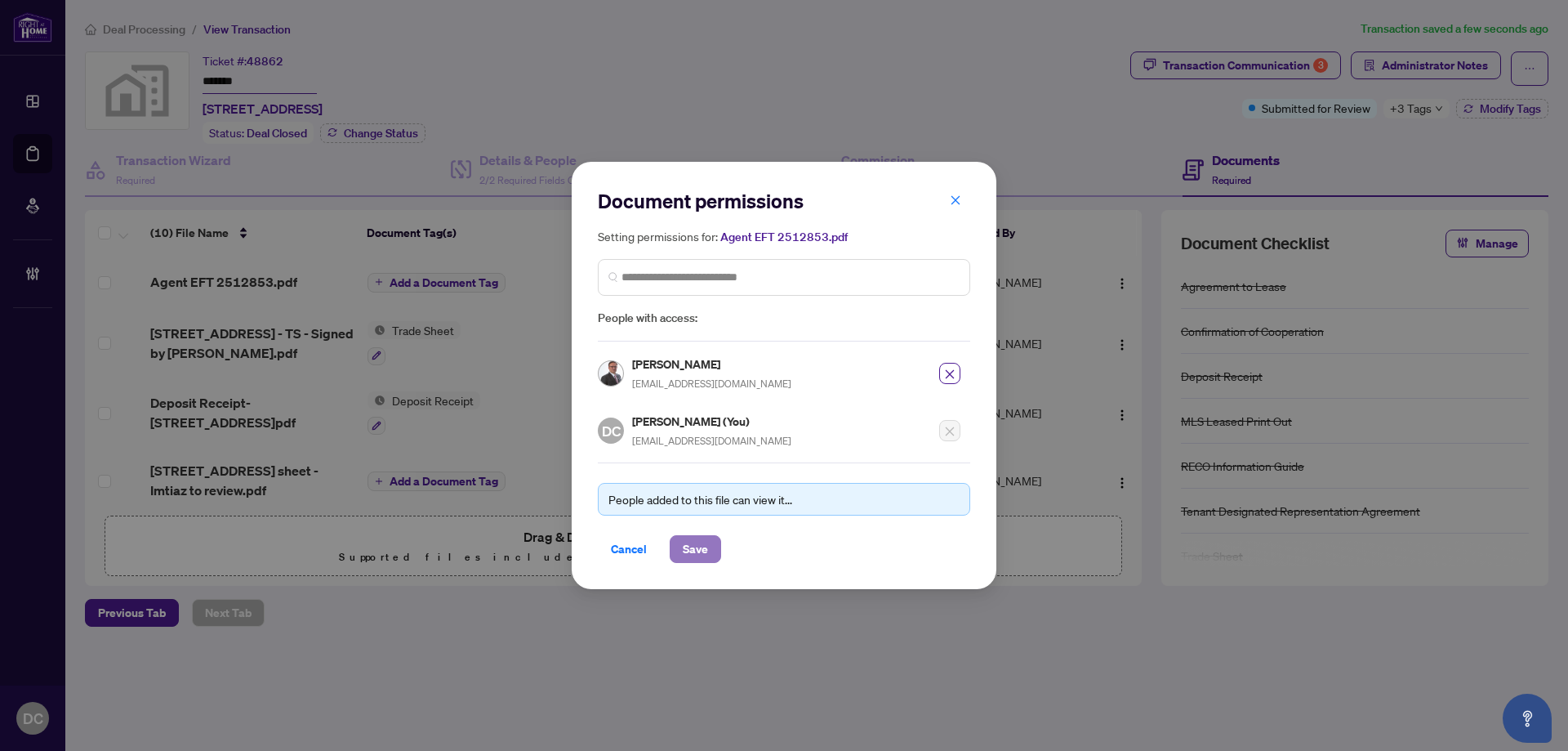
click at [704, 553] on span "Save" at bounding box center [695, 549] width 25 height 26
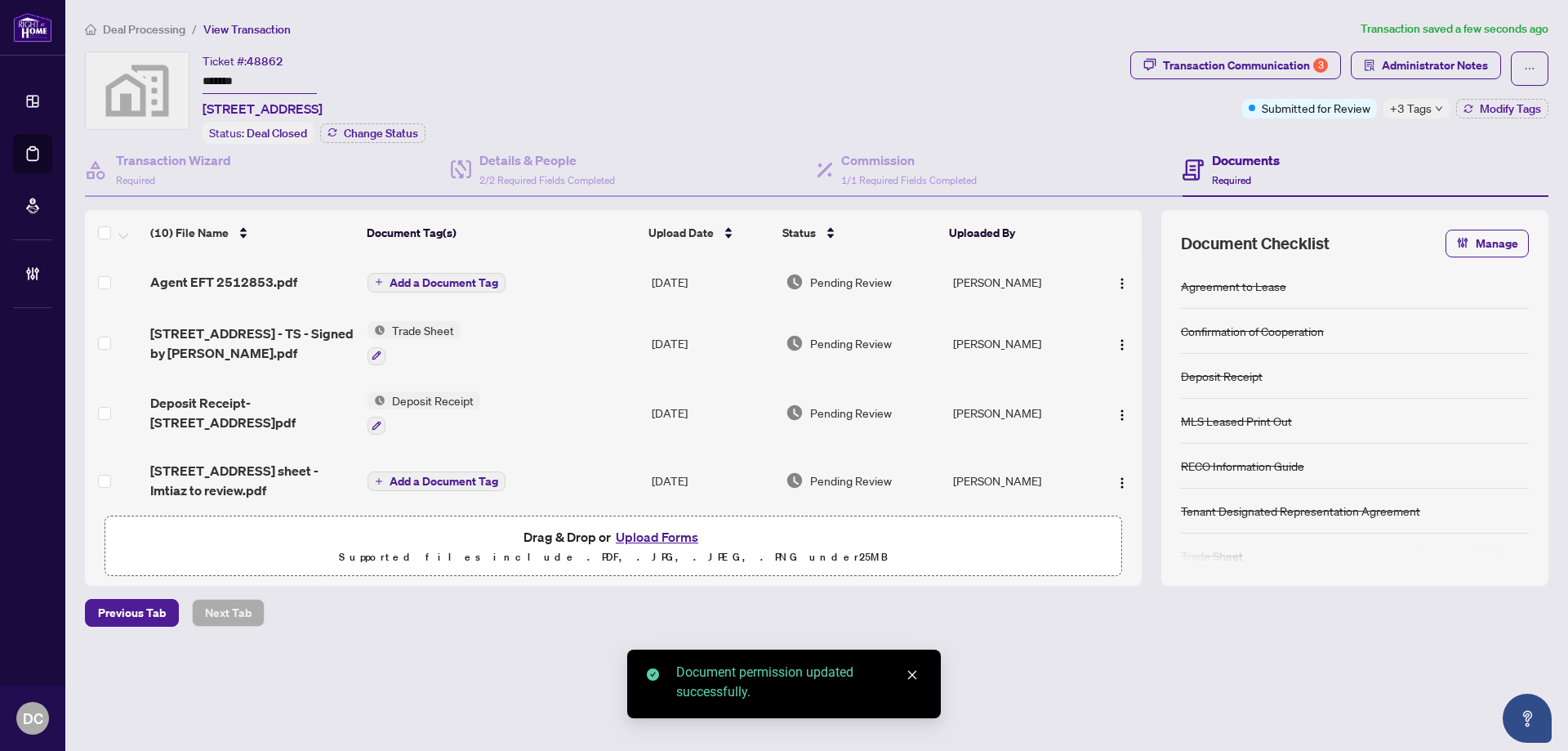
click at [1440, 109] on icon "down" at bounding box center [1439, 108] width 8 height 8
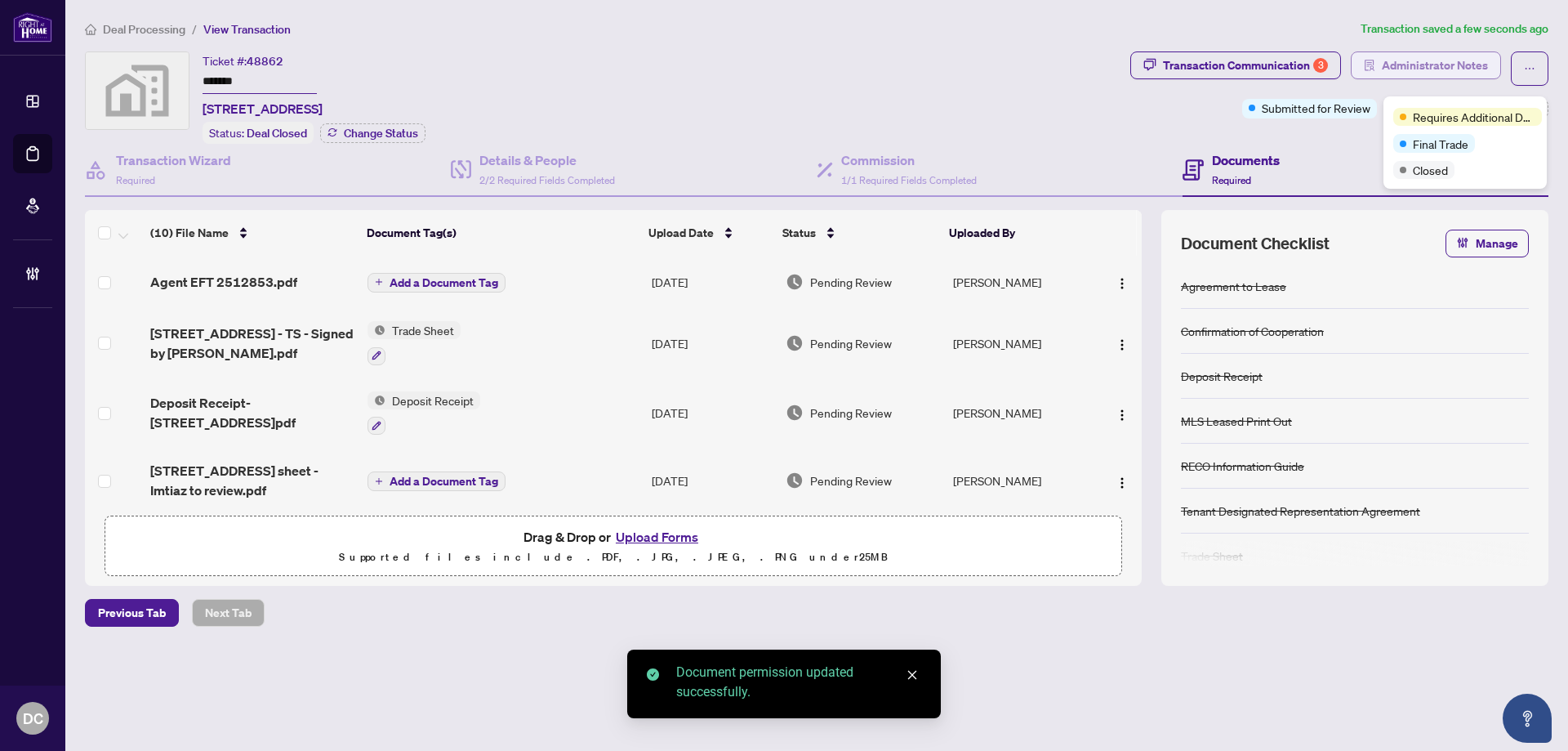
click at [1461, 71] on span "Administrator Notes" at bounding box center [1434, 66] width 106 height 26
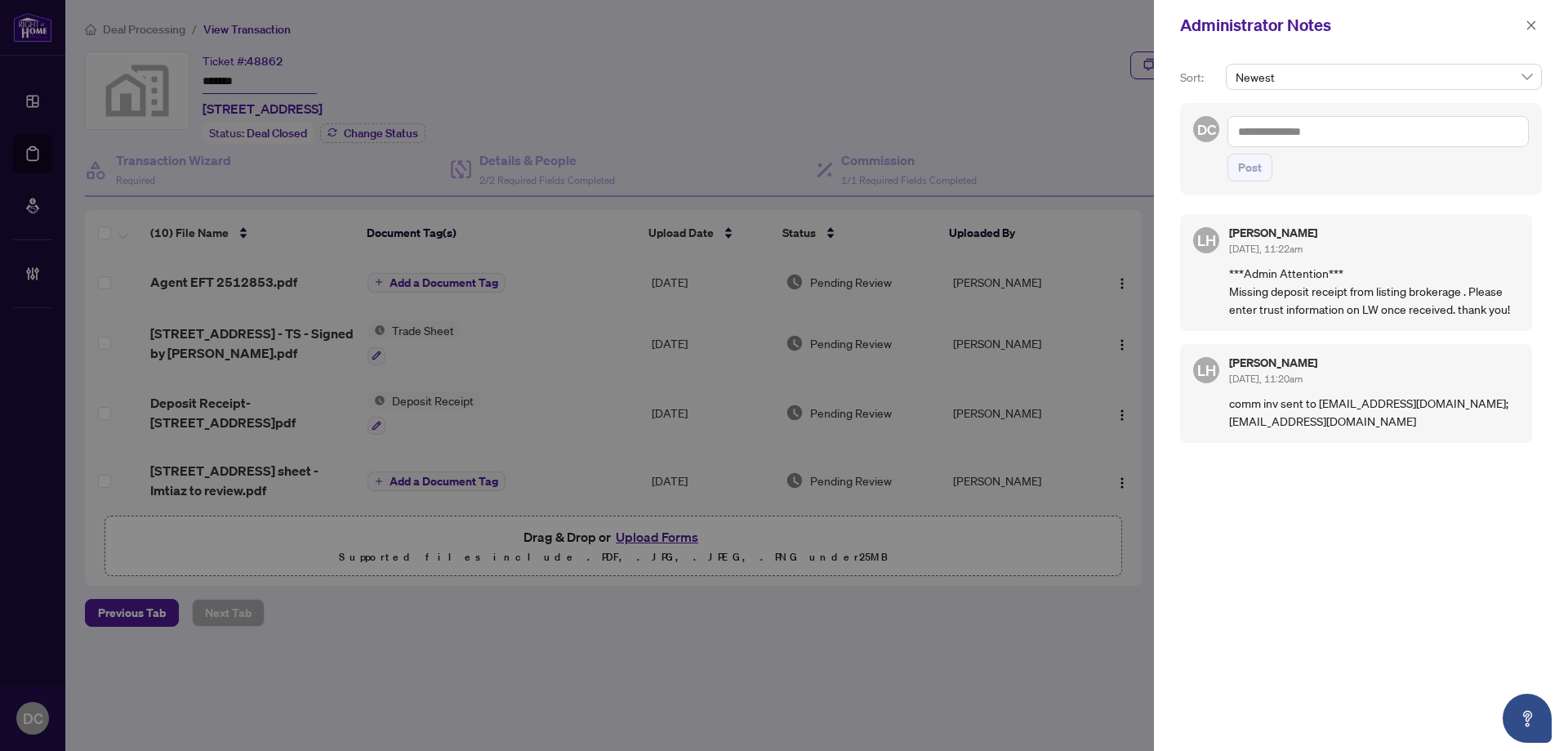
click at [1332, 119] on textarea at bounding box center [1379, 131] width 301 height 31
click at [1338, 132] on textarea at bounding box center [1379, 131] width 301 height 31
paste textarea "**********"
type textarea "**********"
click at [1269, 163] on button "Post" at bounding box center [1251, 167] width 45 height 27
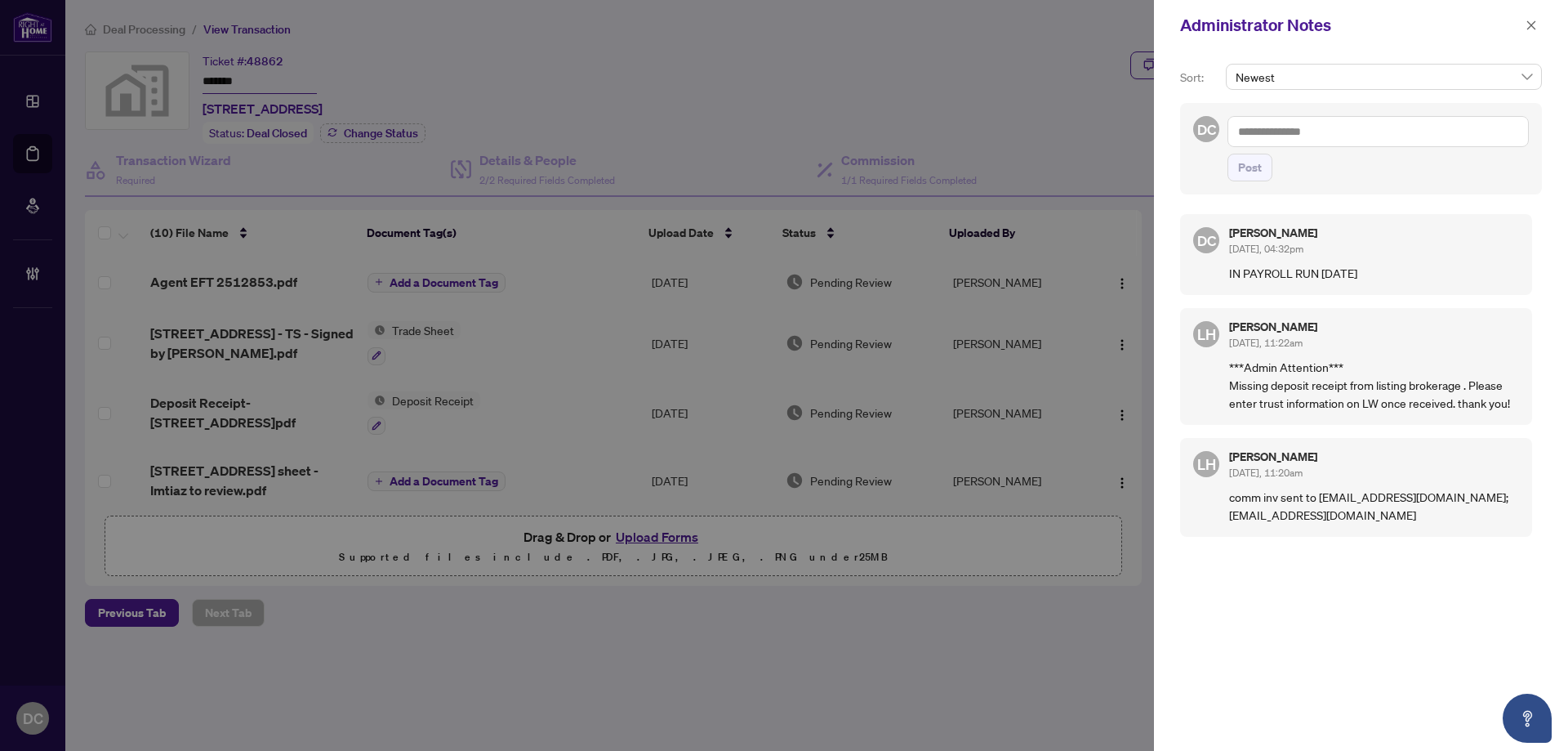
drag, startPoint x: 1532, startPoint y: 31, endPoint x: 1329, endPoint y: 7, distance: 204.4
click at [1529, 28] on icon "close" at bounding box center [1531, 25] width 11 height 11
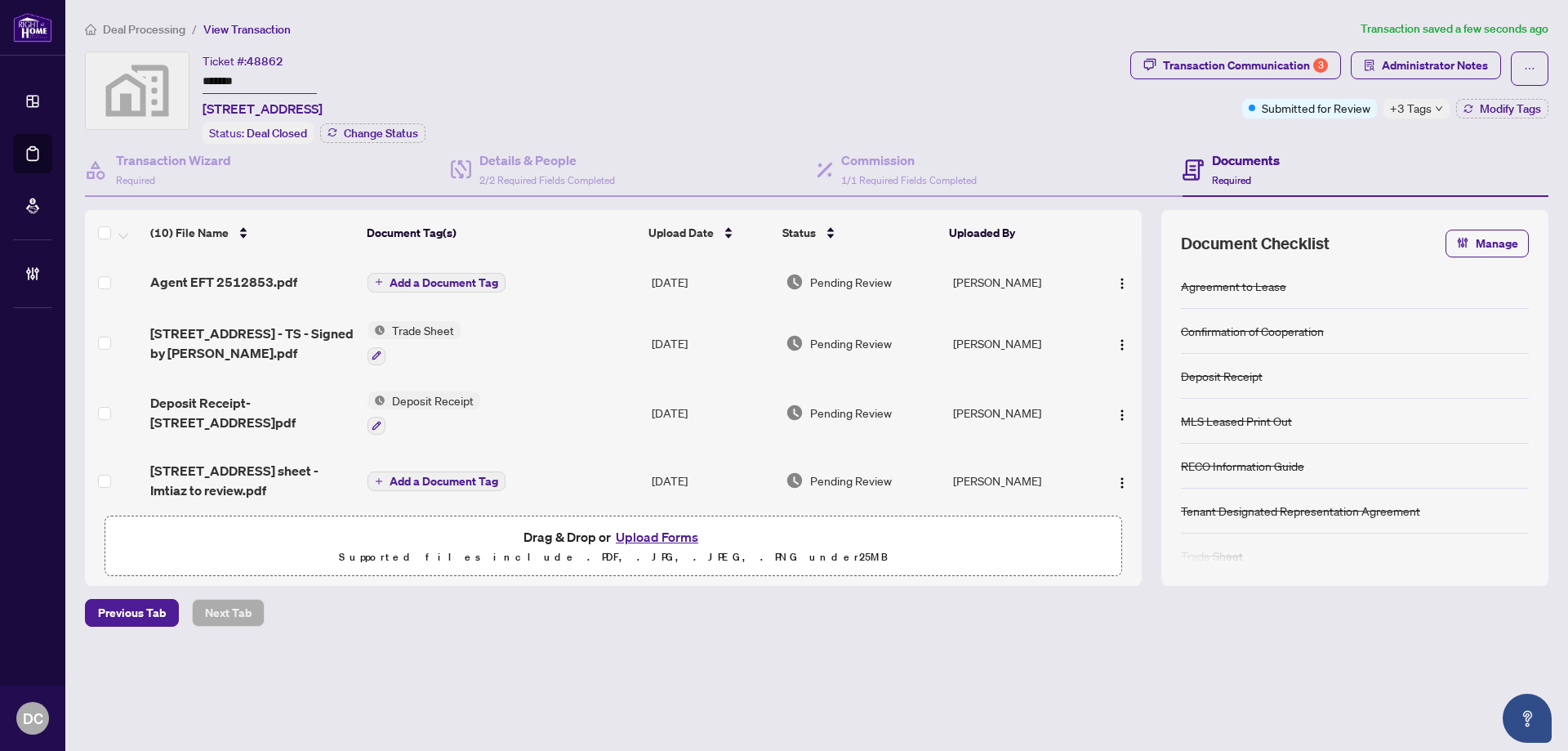
click at [471, 277] on span "Add a Document Tag" at bounding box center [444, 283] width 108 height 11
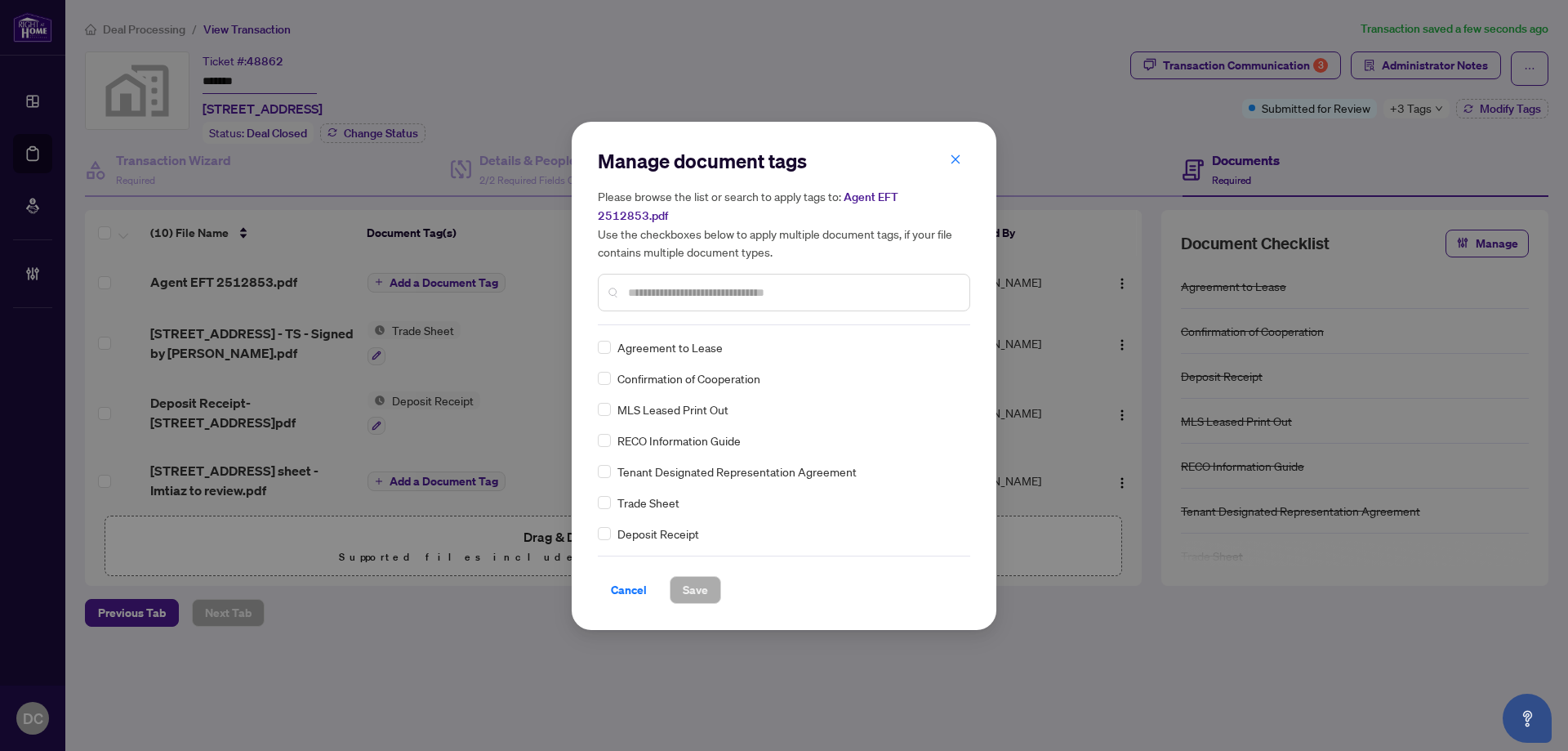
click at [784, 286] on input "text" at bounding box center [792, 292] width 329 height 18
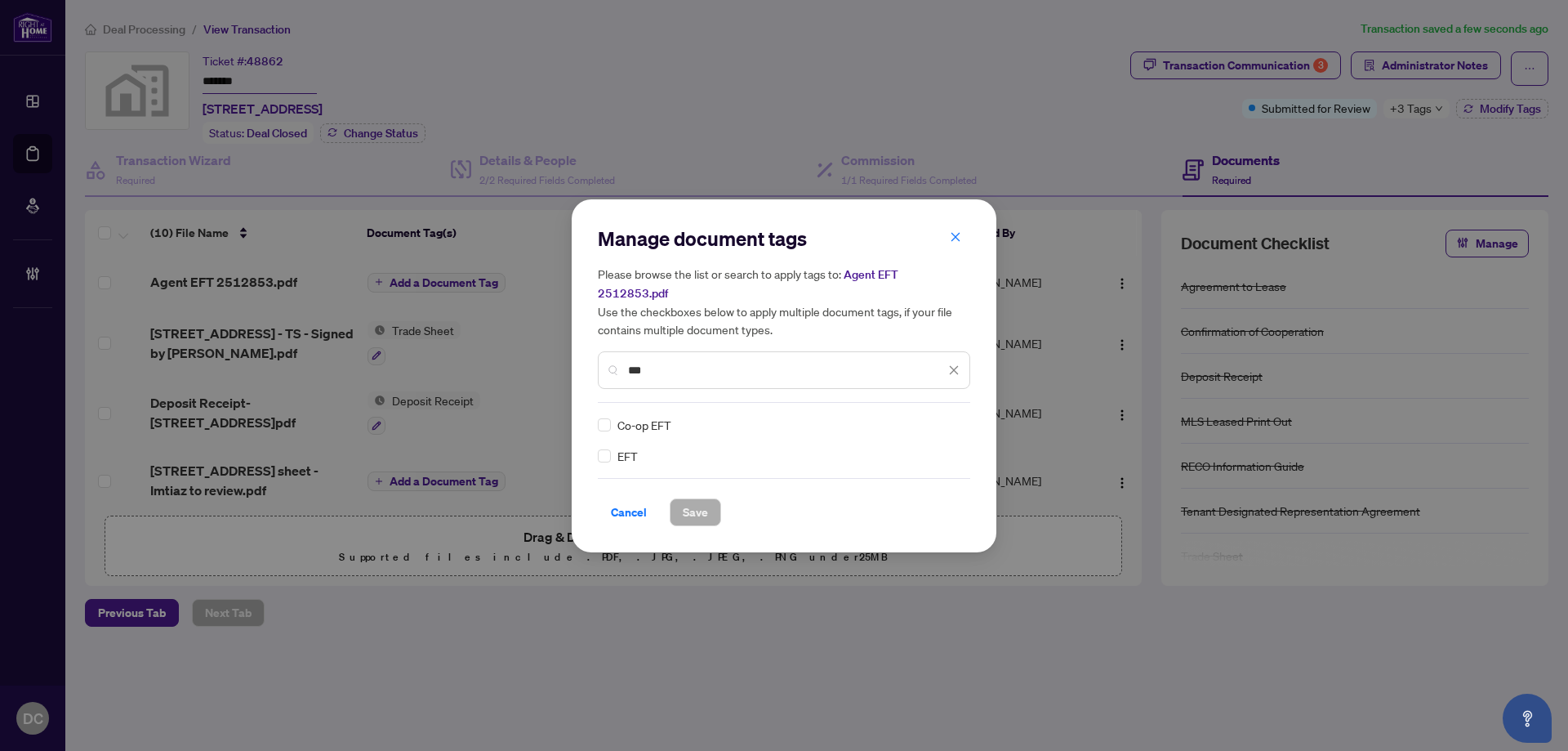
type input "***"
click at [951, 422] on icon at bounding box center [955, 425] width 9 height 7
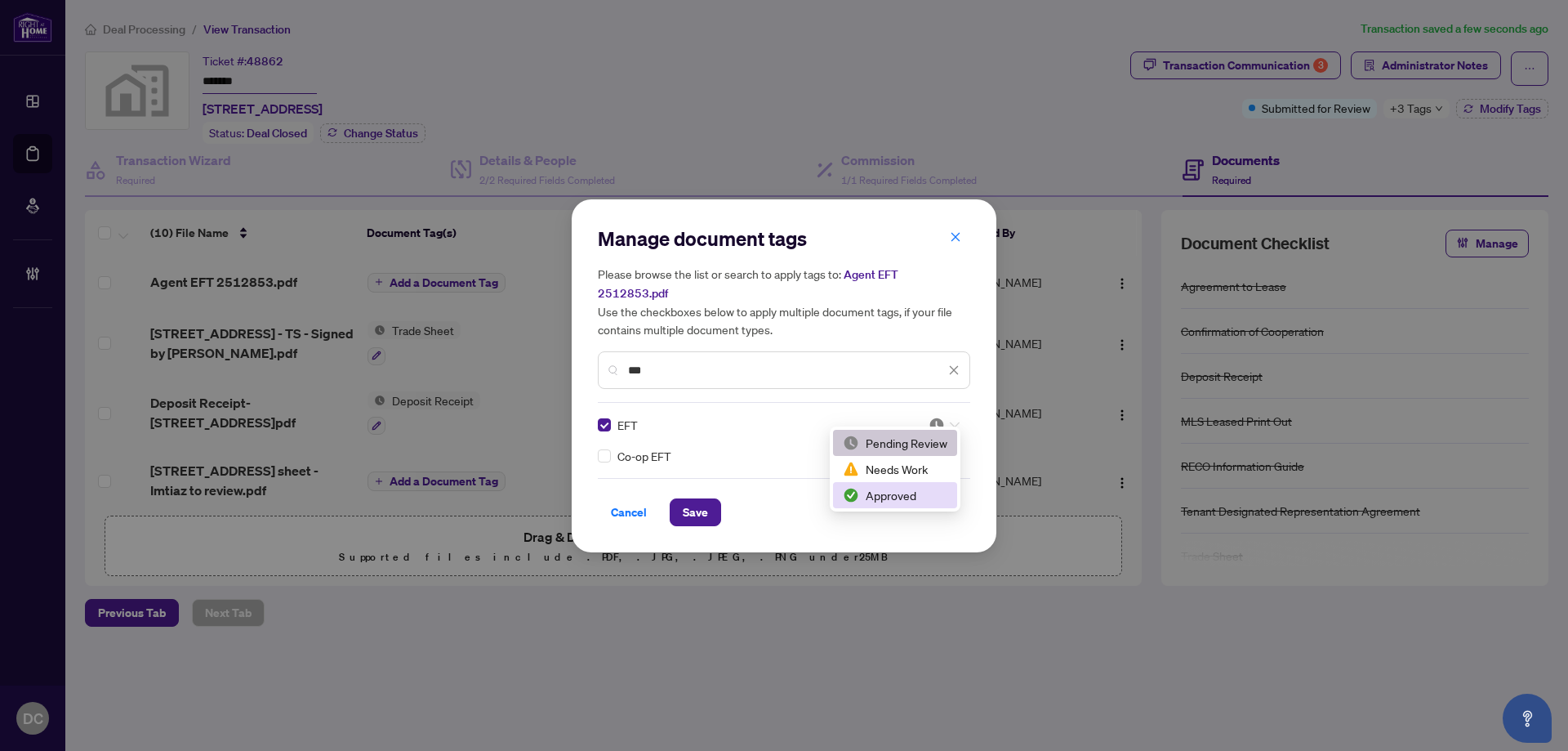
click at [906, 498] on div "Approved" at bounding box center [895, 495] width 105 height 18
click at [699, 511] on span "Save" at bounding box center [695, 513] width 25 height 26
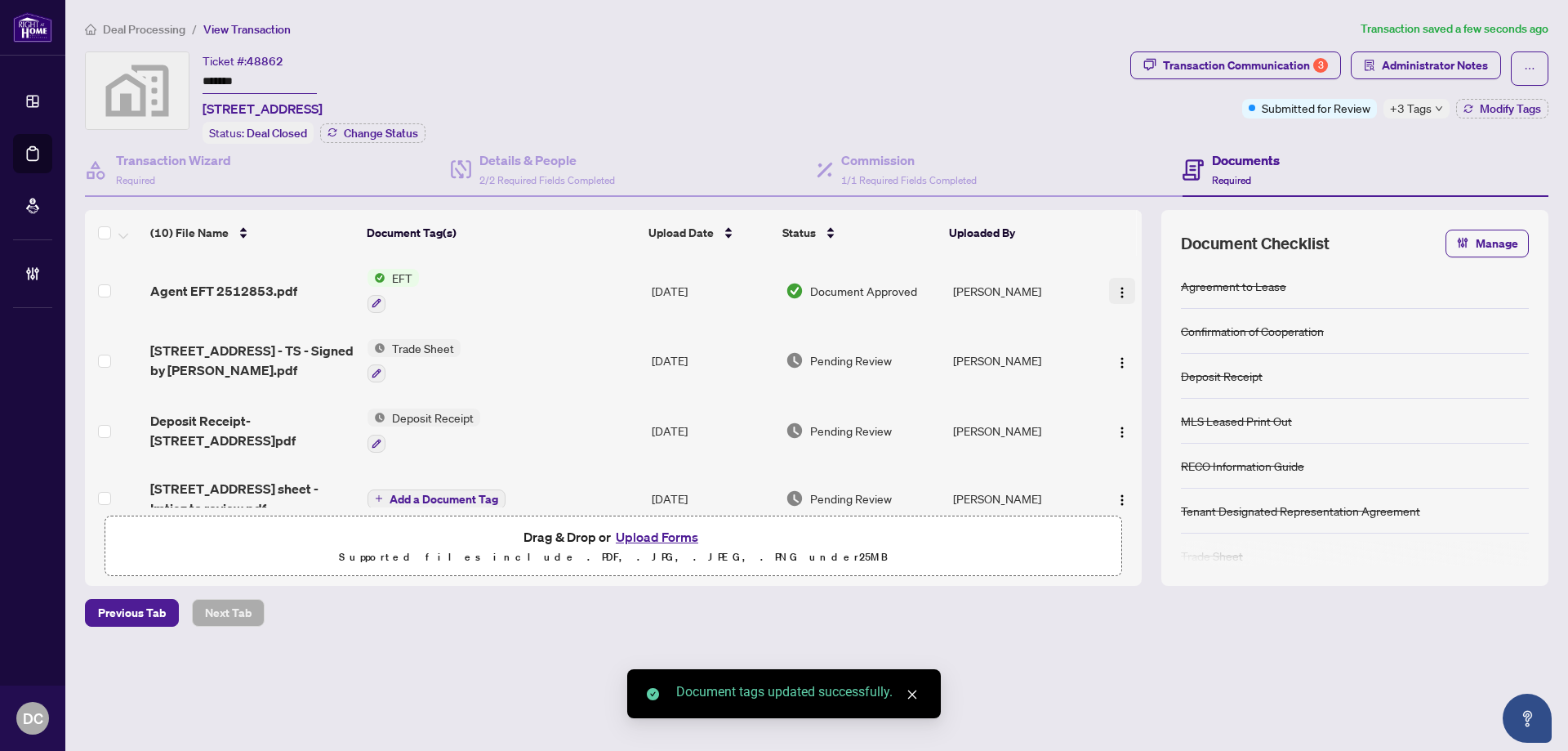
click at [1123, 292] on img "button" at bounding box center [1123, 293] width 13 height 13
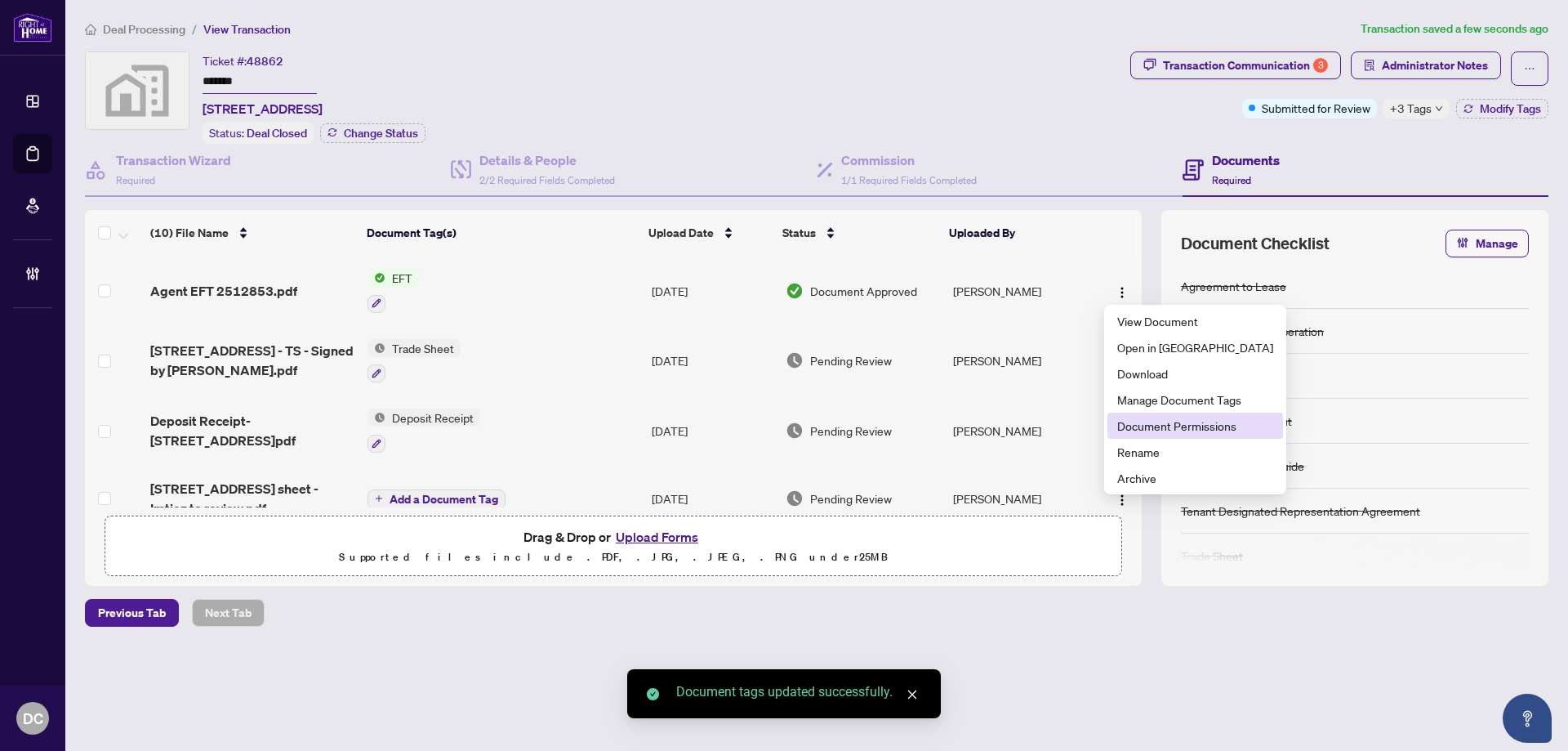
click at [1140, 422] on span "Document Permissions" at bounding box center [1195, 425] width 156 height 18
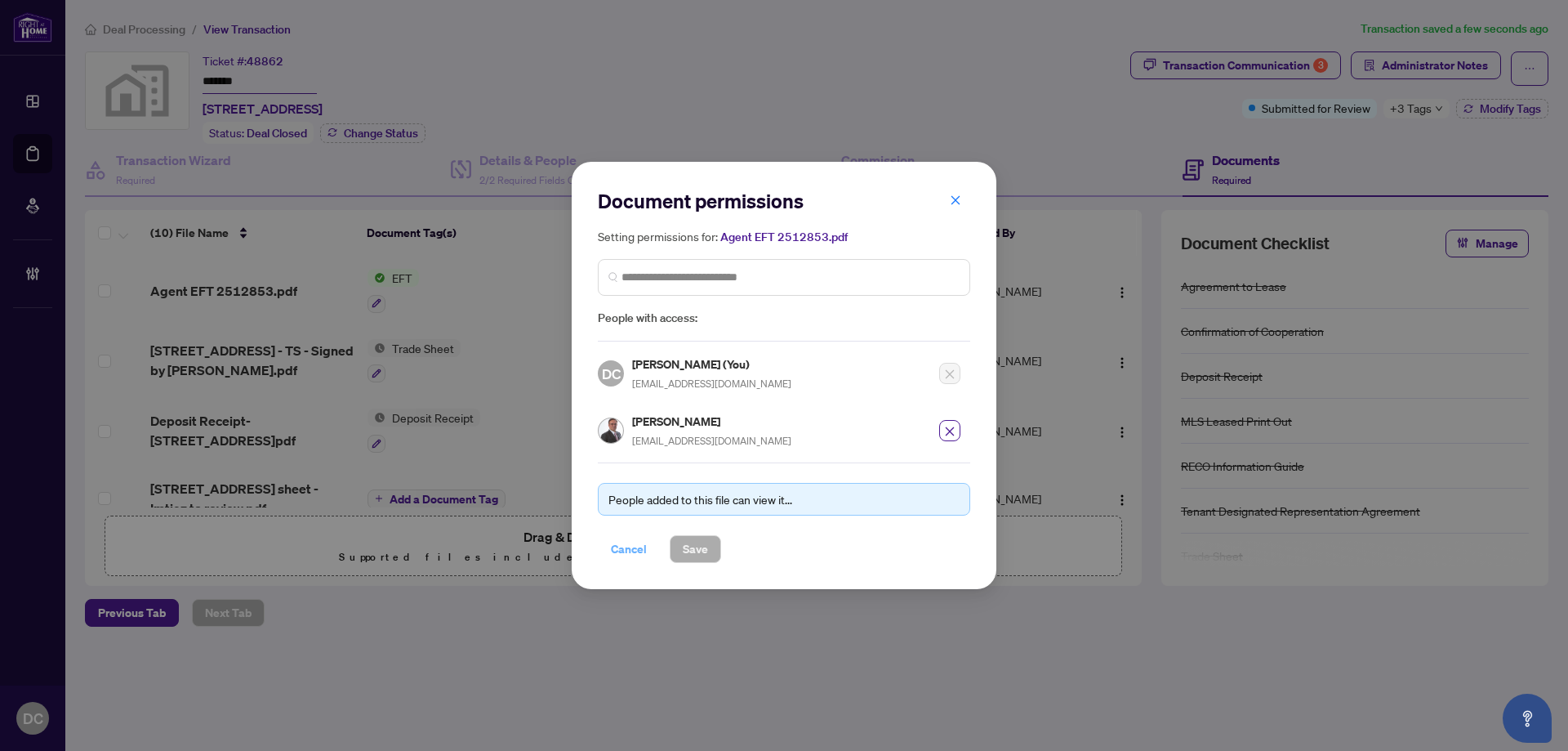
click at [627, 547] on span "Cancel" at bounding box center [629, 549] width 36 height 26
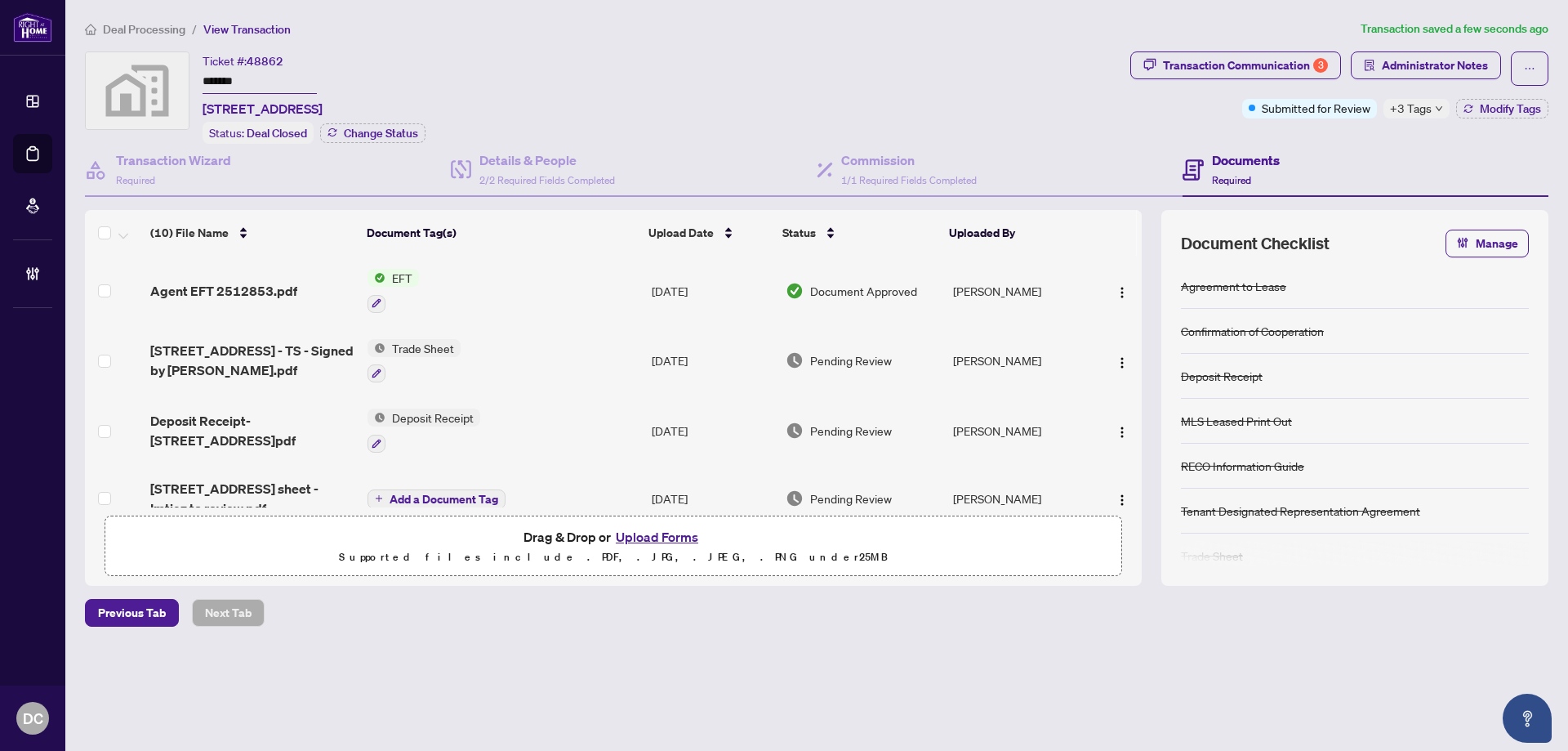
click at [175, 24] on span "Deal Processing" at bounding box center [144, 29] width 83 height 15
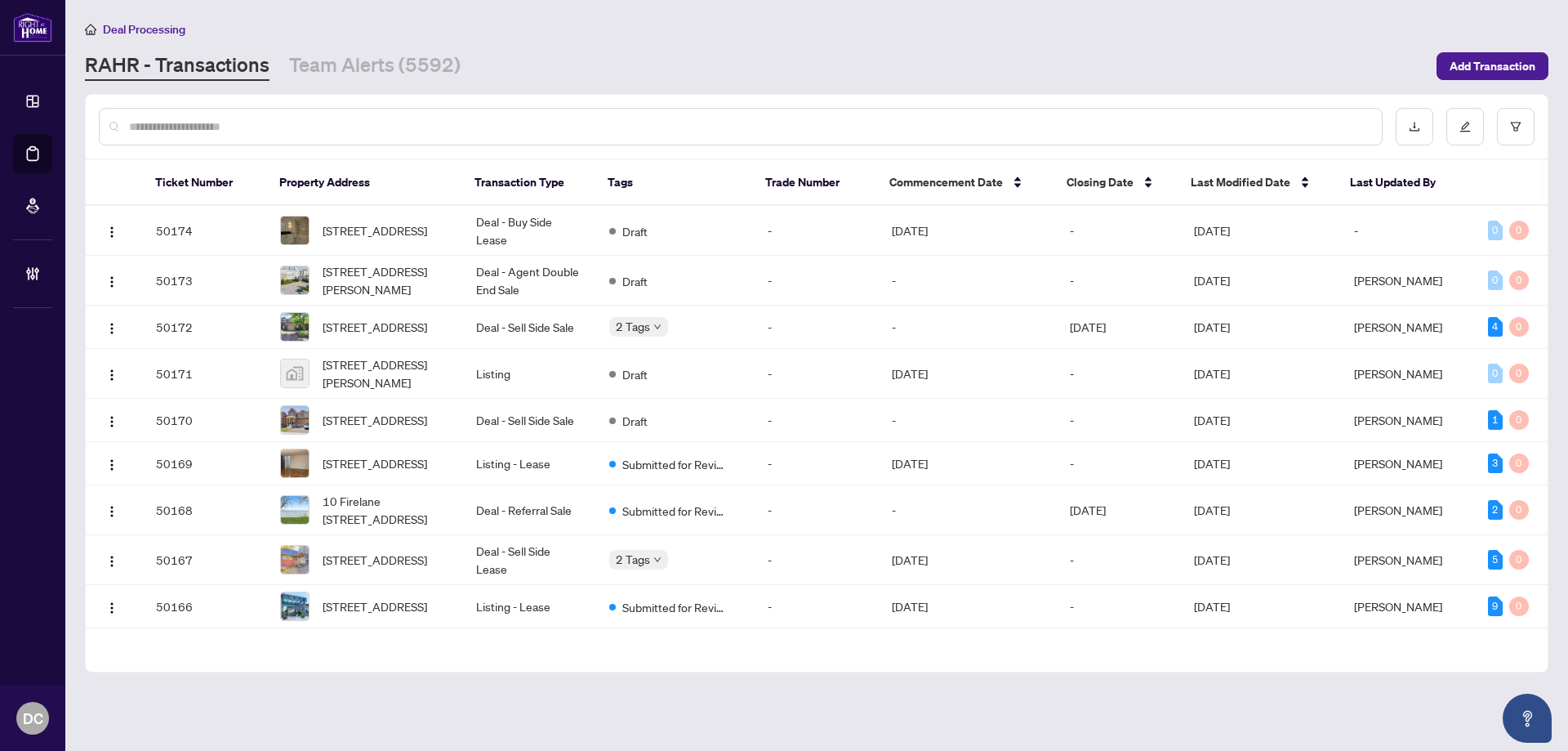
click at [507, 124] on input "text" at bounding box center [749, 126] width 1240 height 18
paste input "*******"
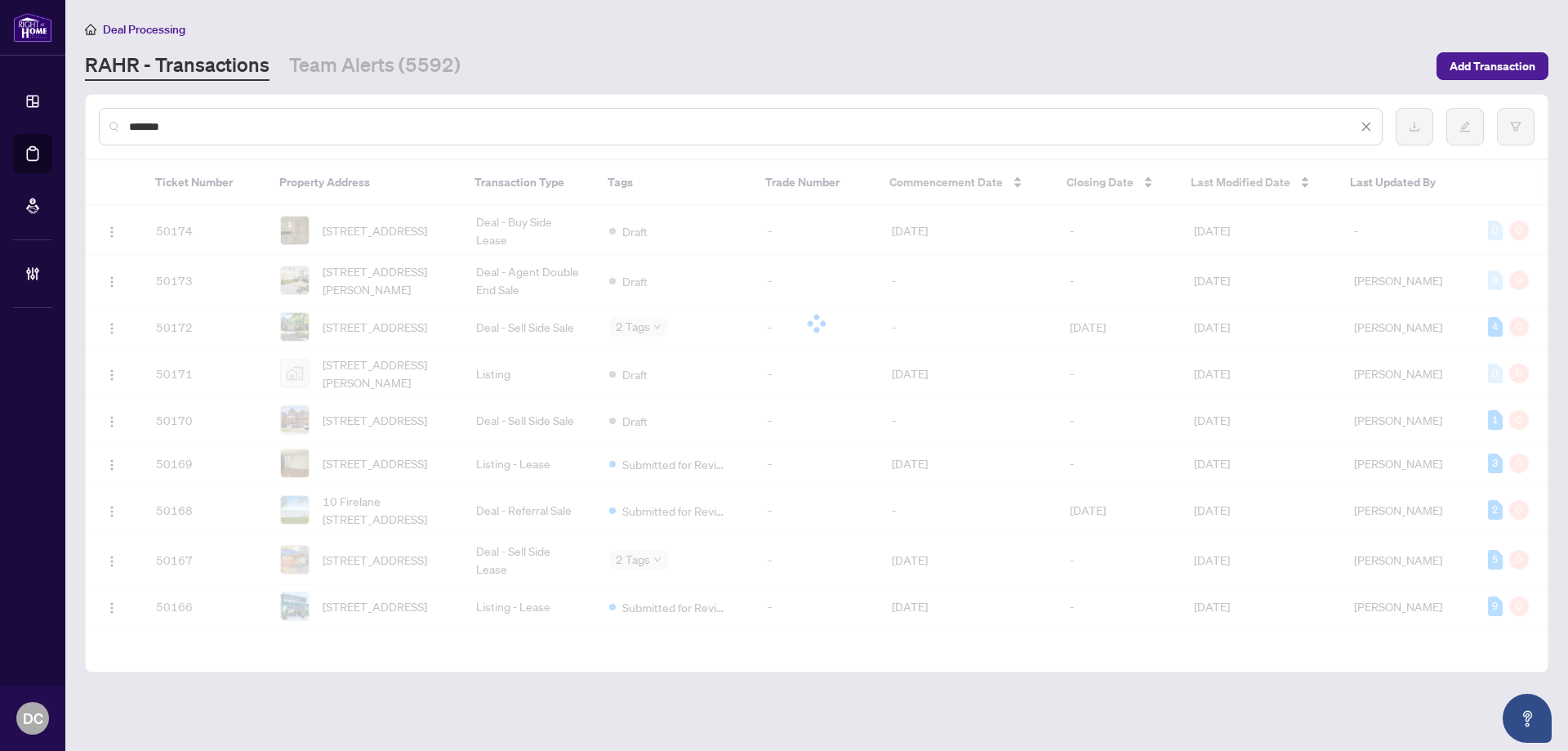
type input "*******"
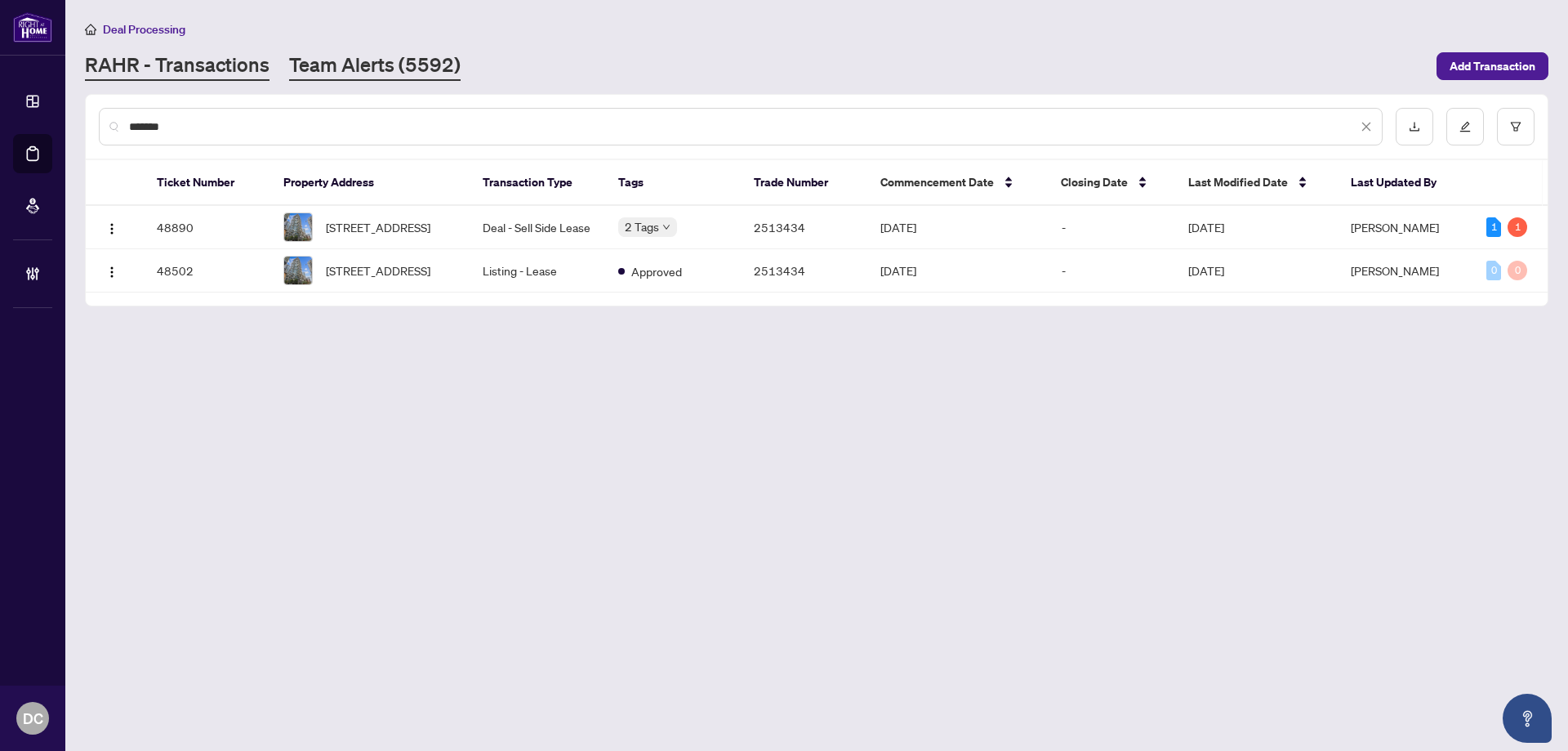
click at [432, 67] on link "Team Alerts (5592)" at bounding box center [375, 66] width 171 height 29
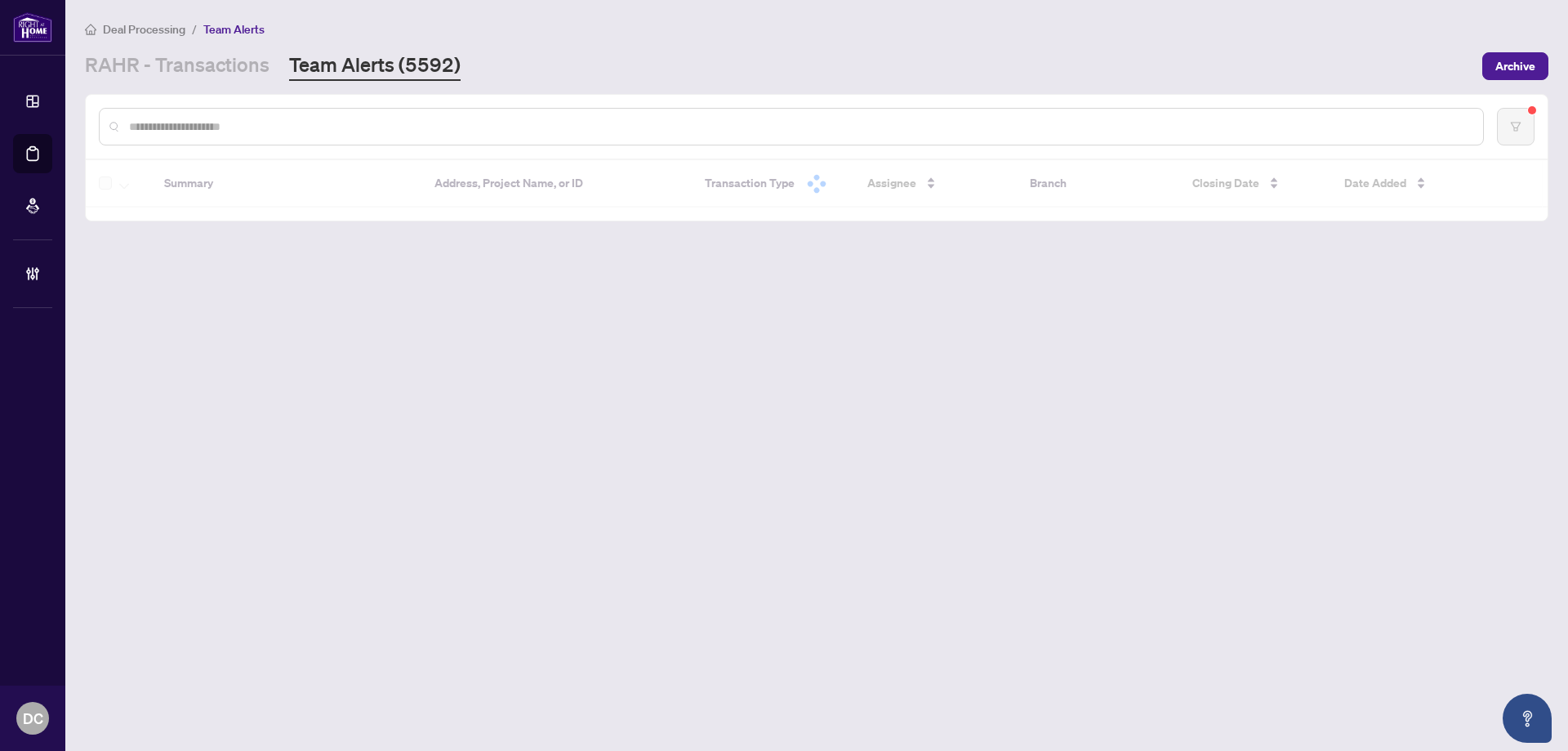
click at [612, 132] on input "text" at bounding box center [800, 126] width 1341 height 18
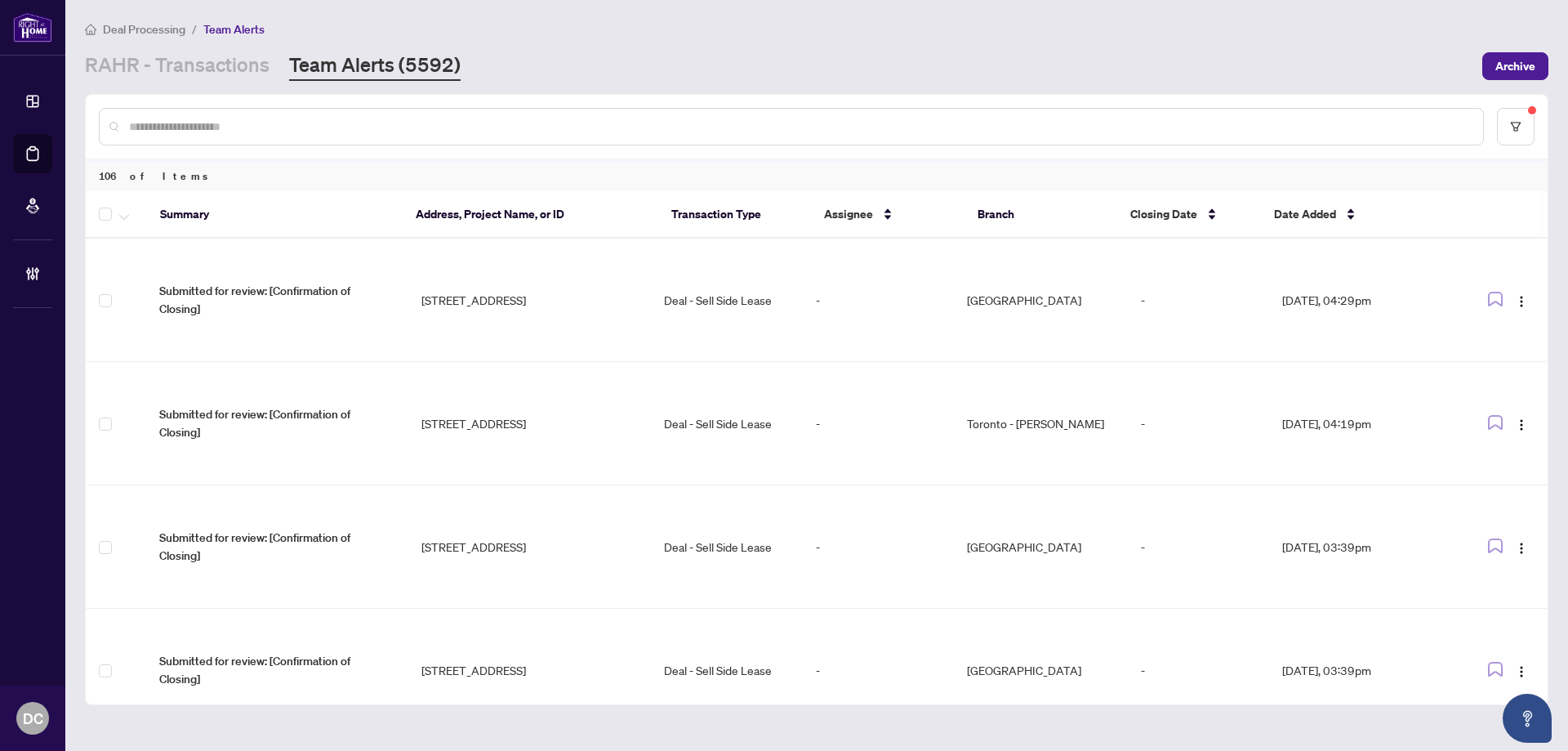
paste input "*******"
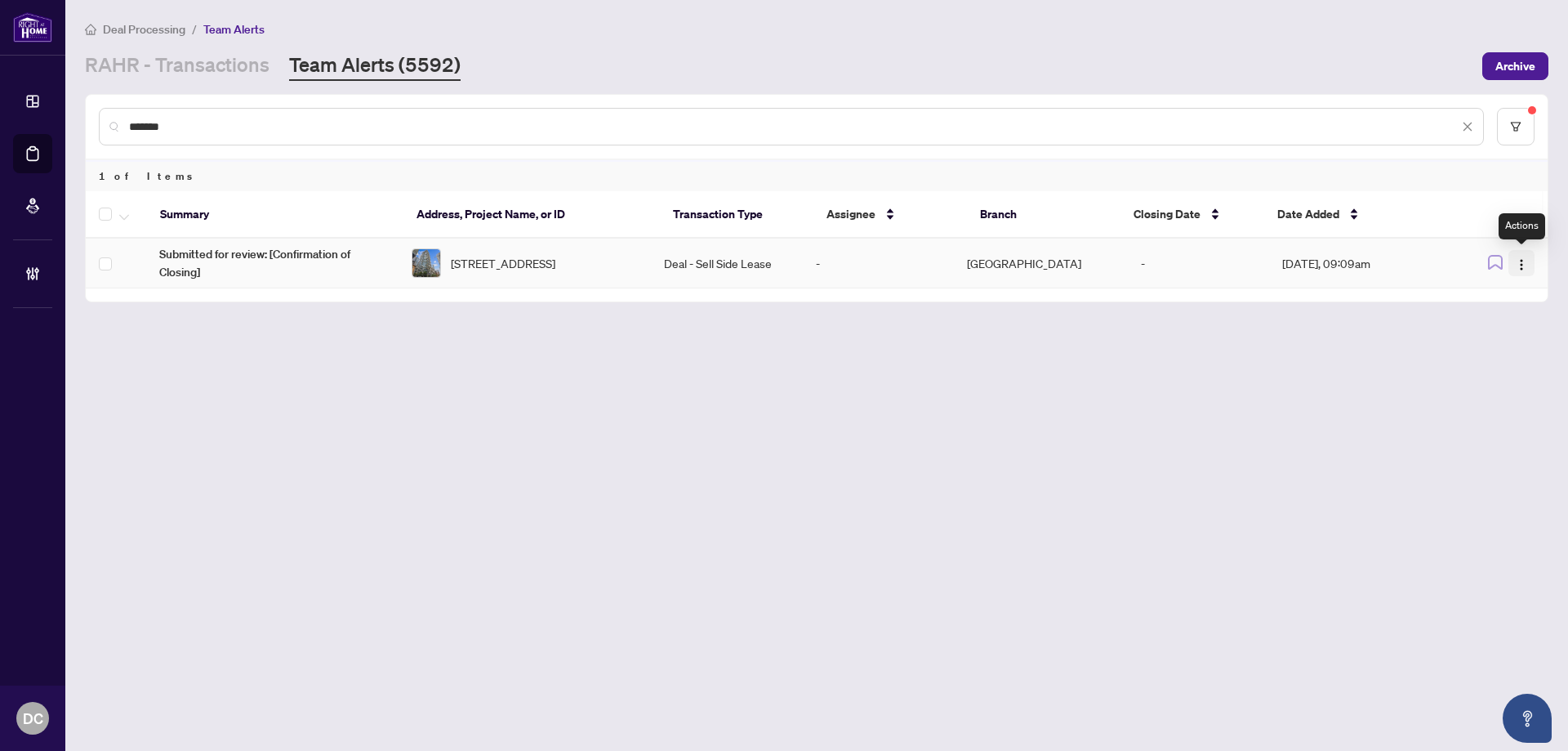
type input "*******"
click at [1534, 265] on button "button" at bounding box center [1522, 263] width 26 height 26
click at [1485, 341] on span "Complete Item" at bounding box center [1483, 347] width 76 height 18
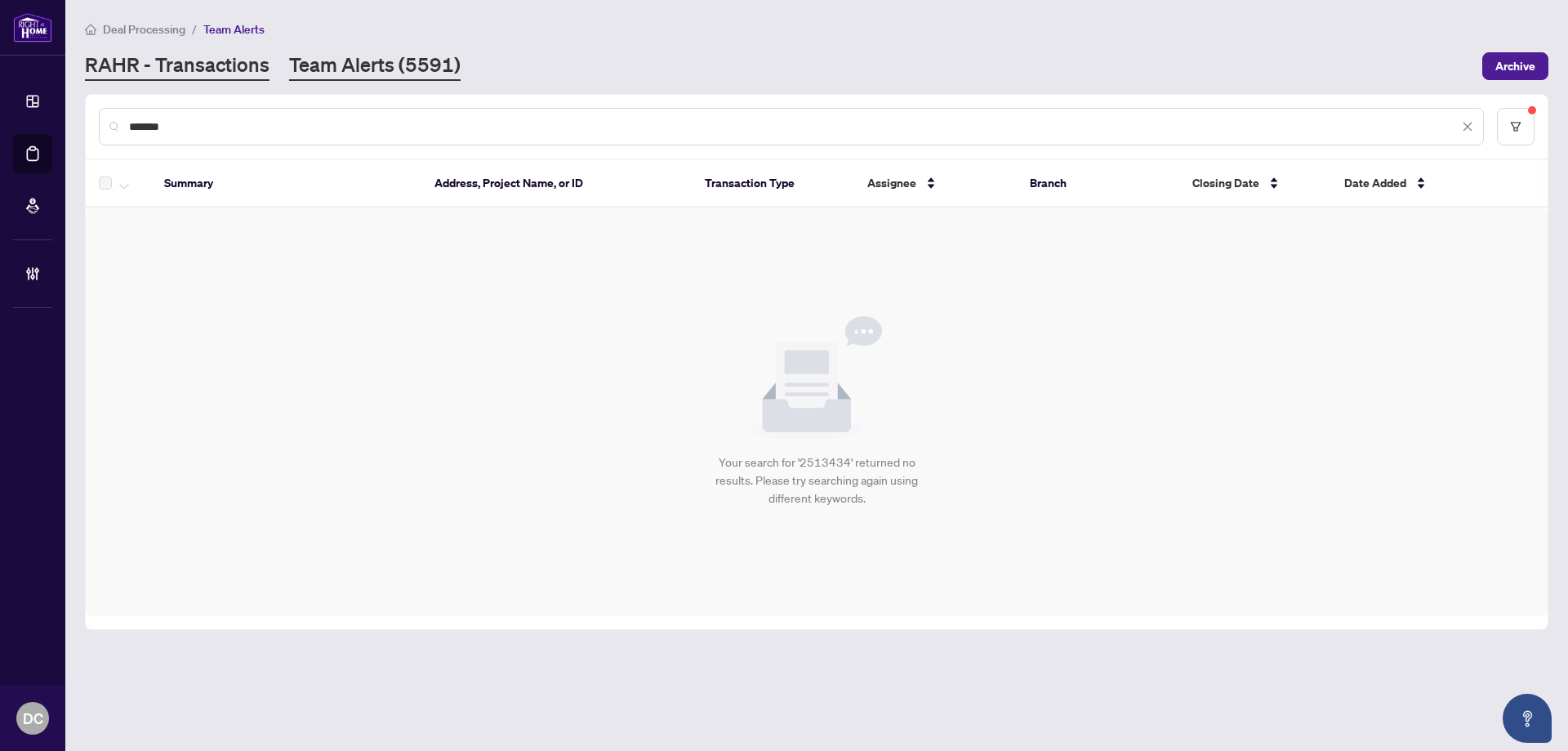
click at [257, 68] on link "RAHR - Transactions" at bounding box center [177, 66] width 185 height 29
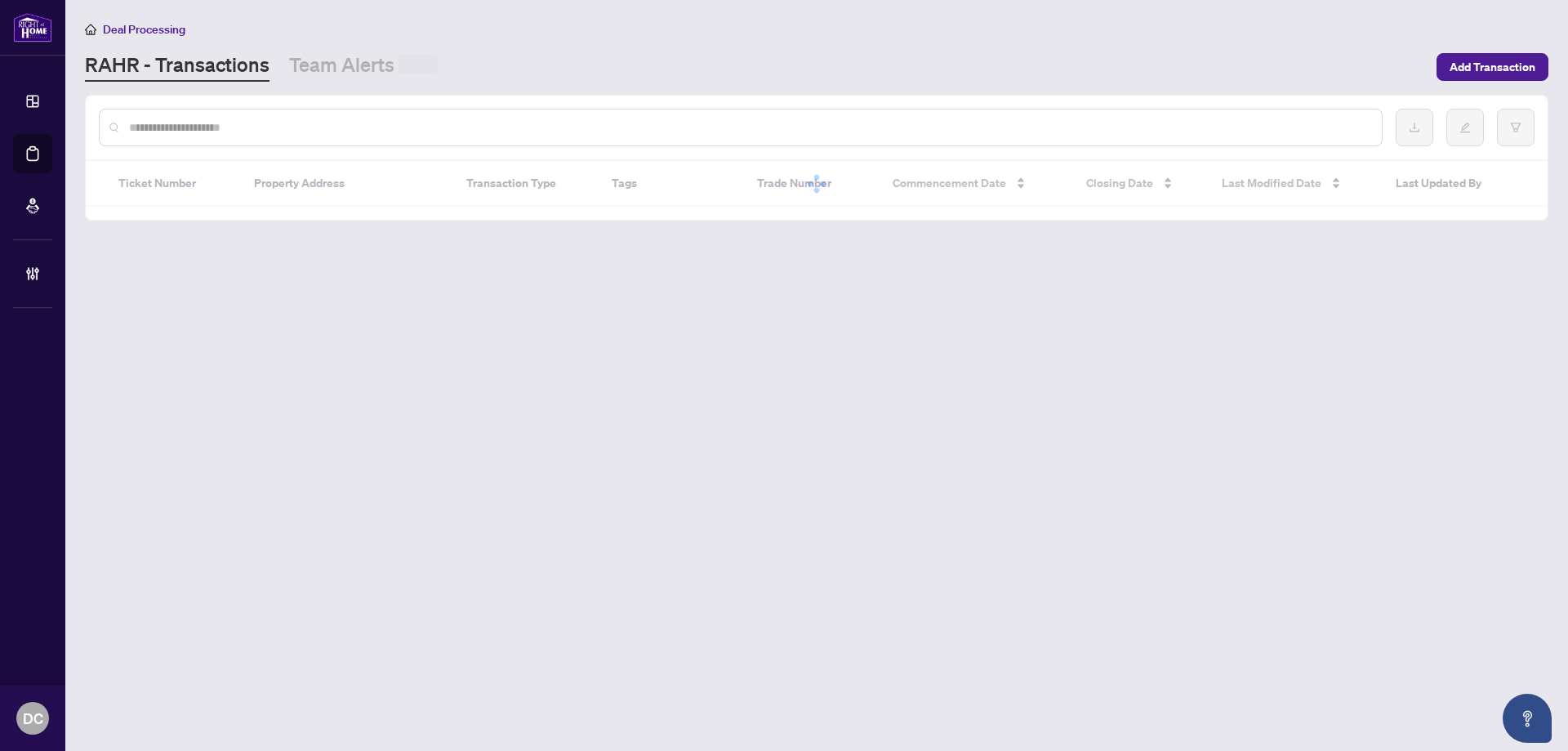
click at [261, 123] on input "text" at bounding box center [749, 127] width 1240 height 18
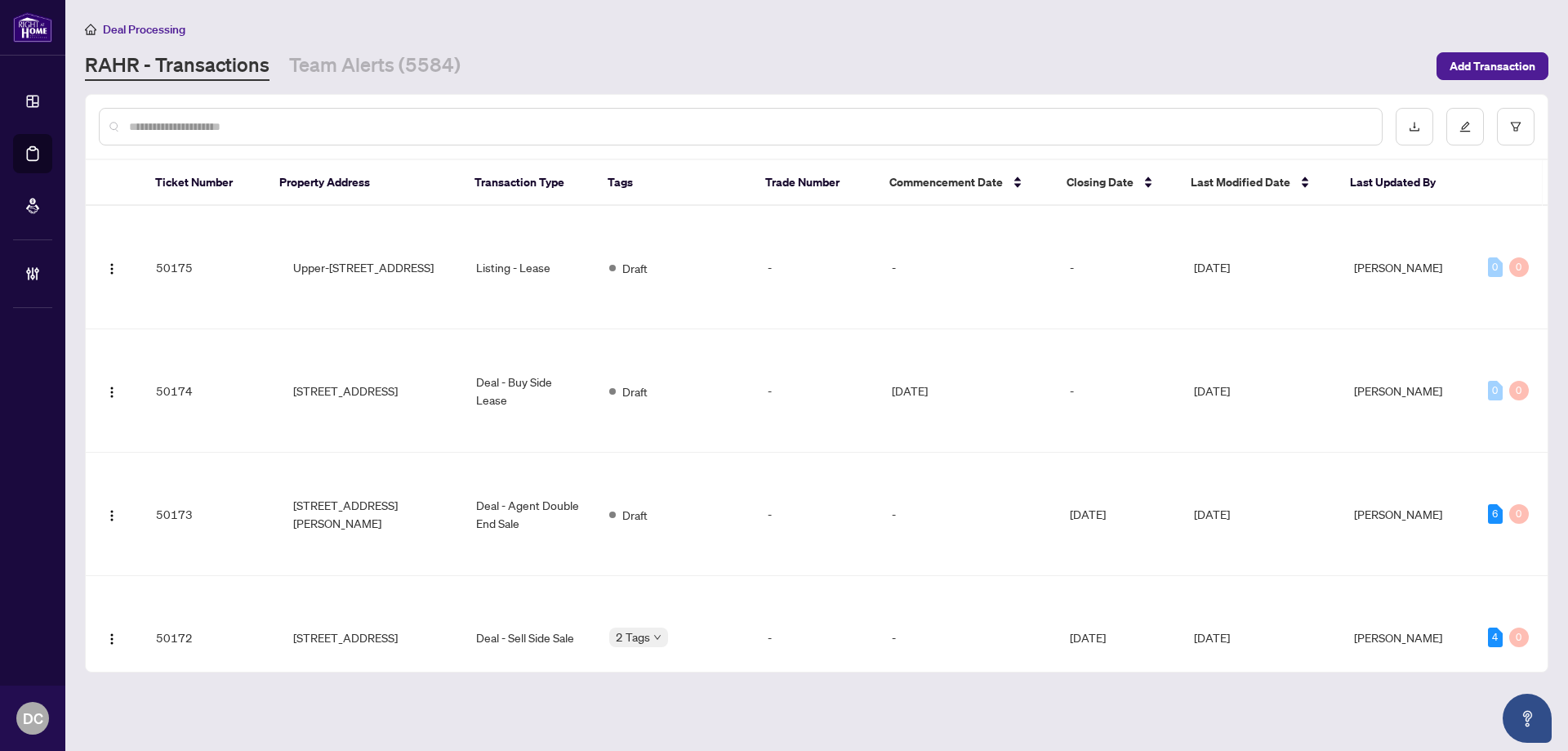
paste input "*******"
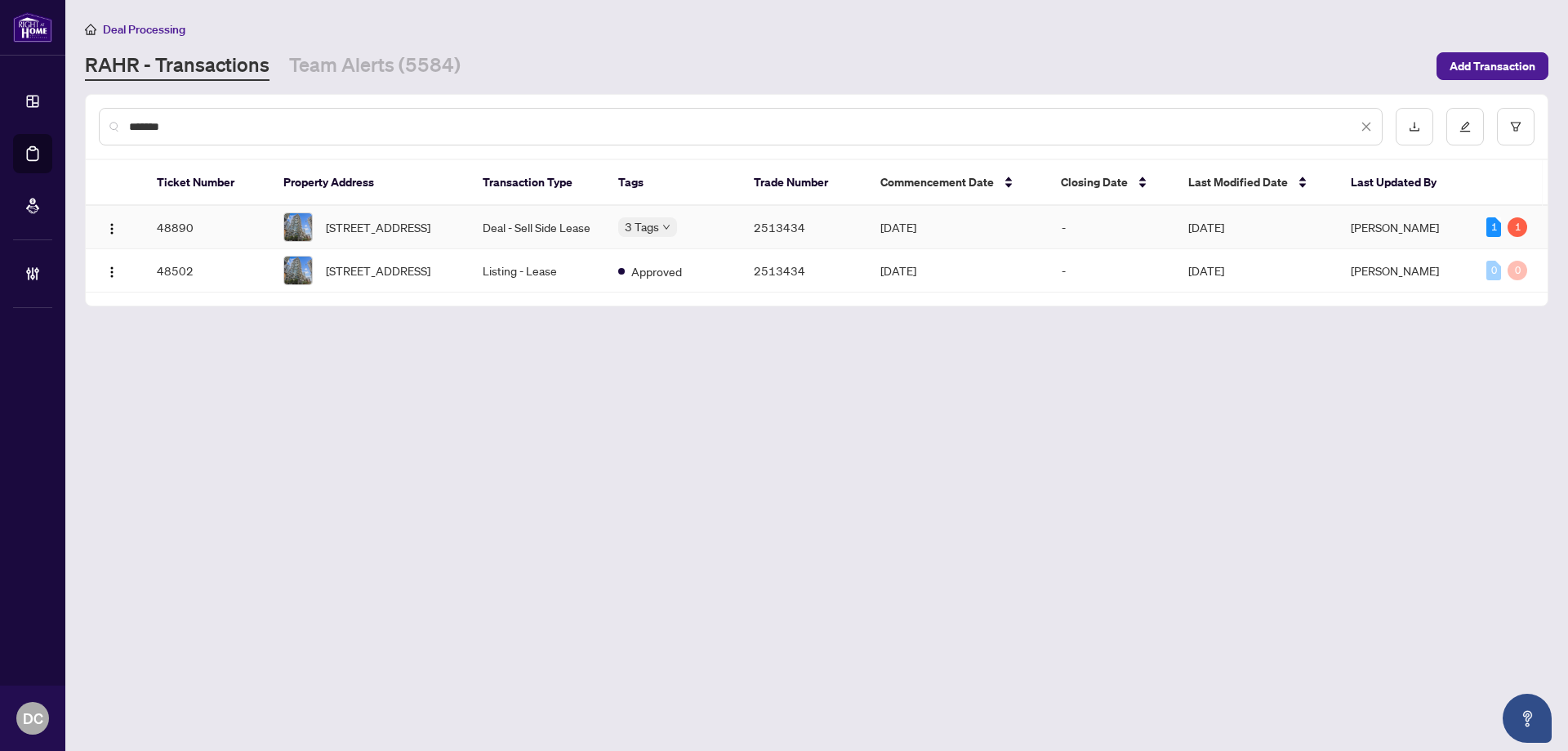
type input "*******"
click at [410, 223] on span "3006-77 Shuter St, Toronto, Ontario M5B 0B8, Canada" at bounding box center [378, 227] width 105 height 18
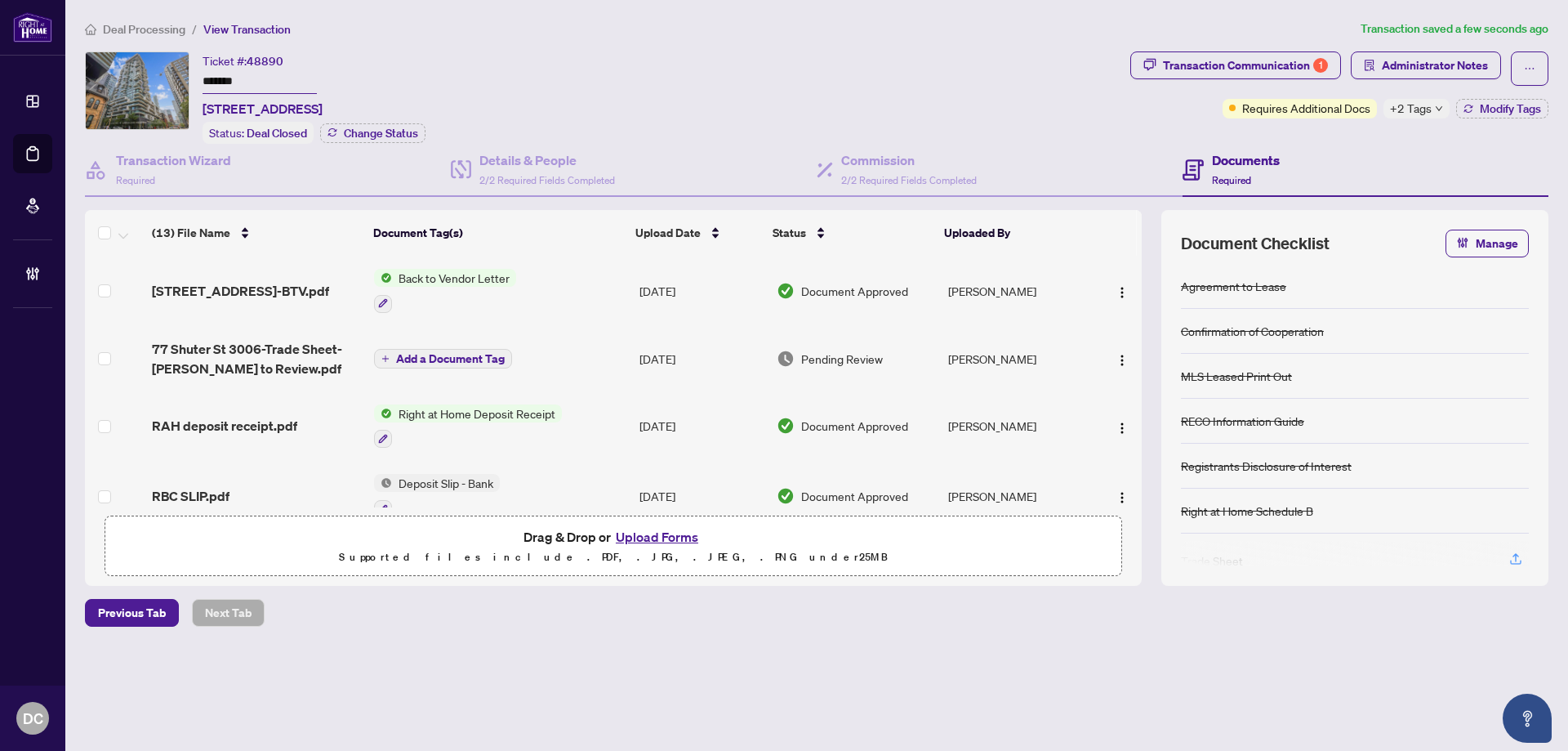
click at [163, 33] on span "Deal Processing" at bounding box center [144, 29] width 83 height 15
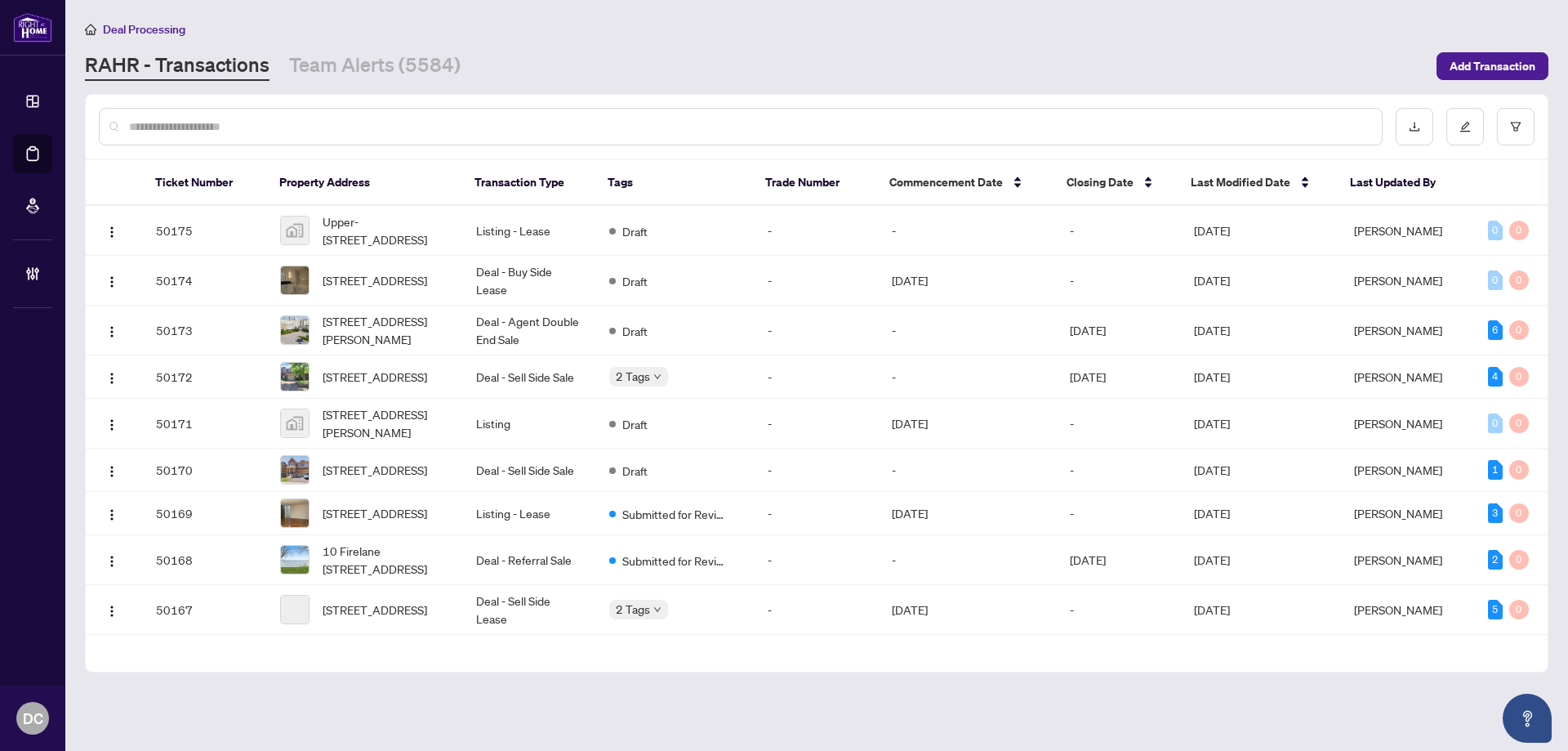
click at [504, 116] on div at bounding box center [740, 126] width 1284 height 38
click at [504, 125] on input "text" at bounding box center [749, 126] width 1240 height 18
paste input "*******"
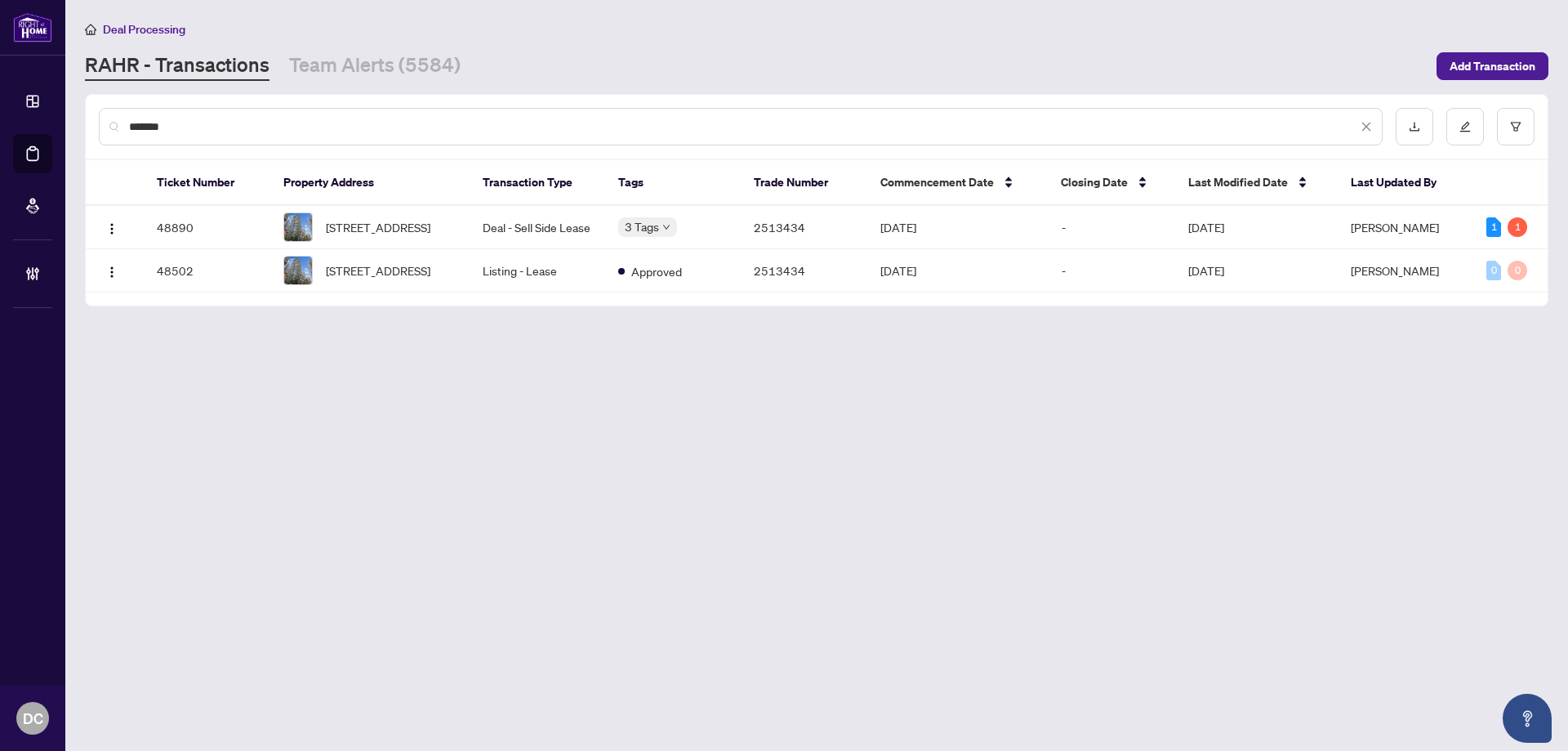
drag, startPoint x: 255, startPoint y: 122, endPoint x: -19, endPoint y: 94, distance: 275.4
click at [0, 94] on html "Dashboard Deal Processing Mortgage Referrals Brokerage Management DC Dawn Chan …" at bounding box center [784, 375] width 1568 height 751
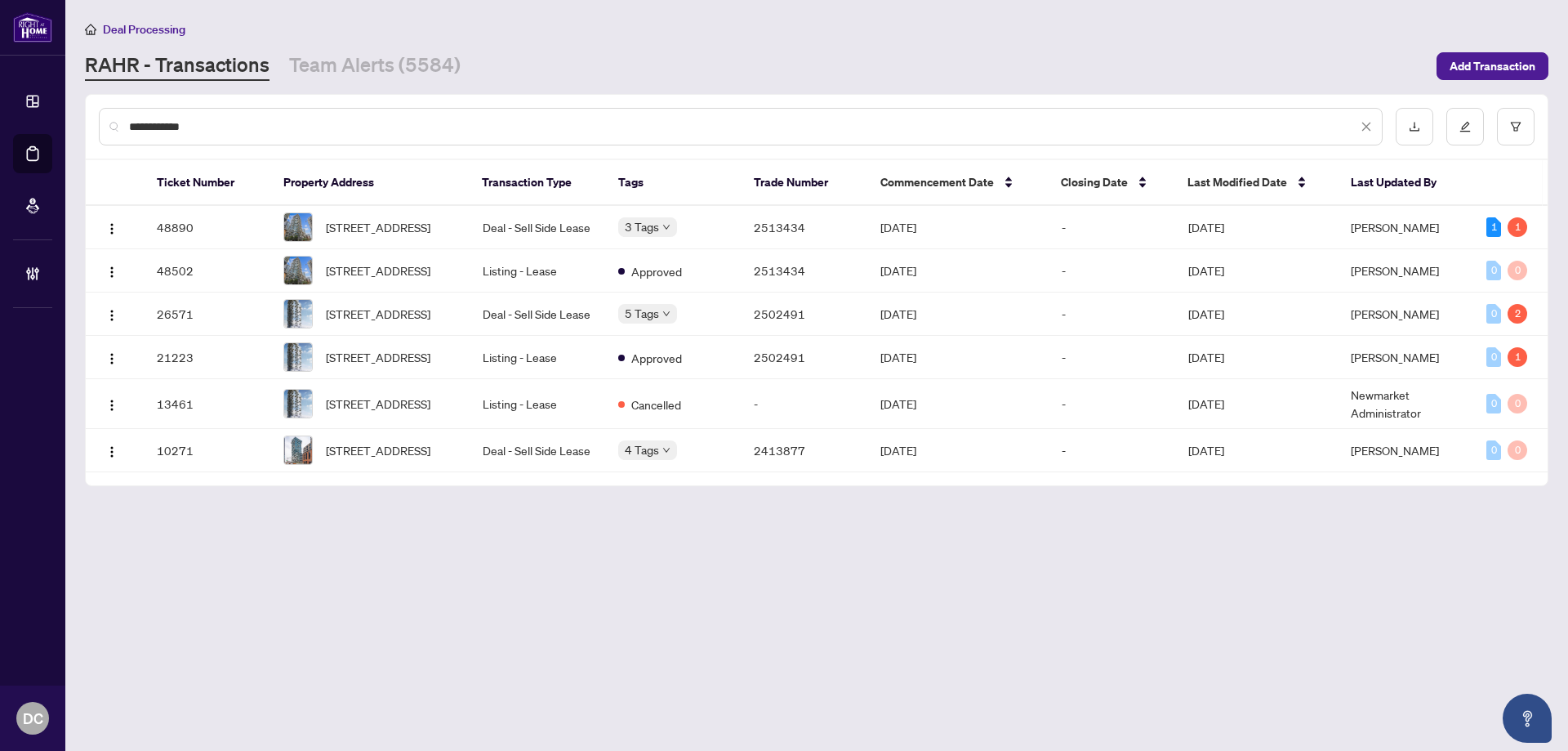
type input "**********"
click at [886, 693] on main "**********" at bounding box center [816, 375] width 1503 height 751
click at [386, 71] on link "Team Alerts (5584)" at bounding box center [375, 66] width 171 height 29
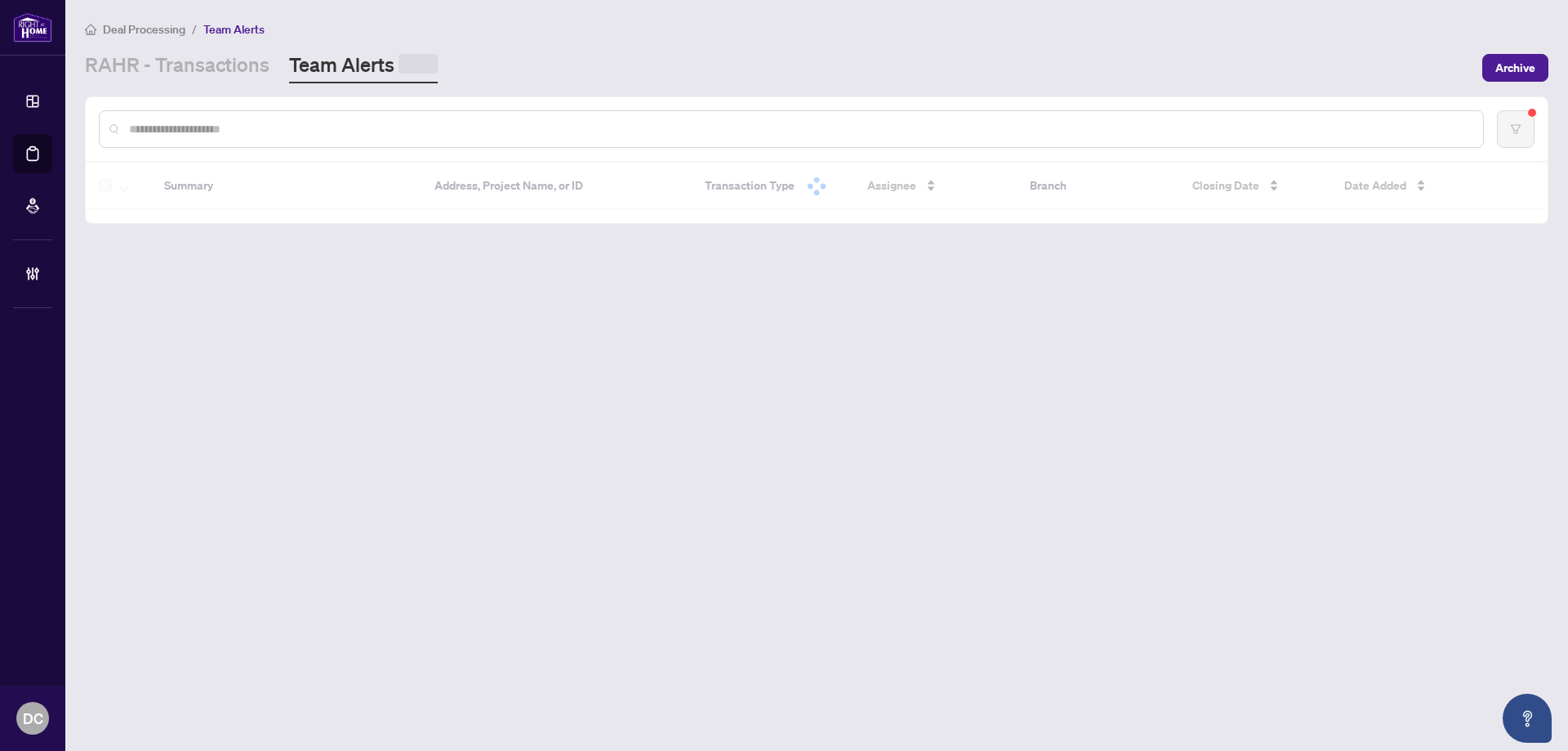
click at [366, 122] on input "text" at bounding box center [800, 128] width 1341 height 18
paste input "*******"
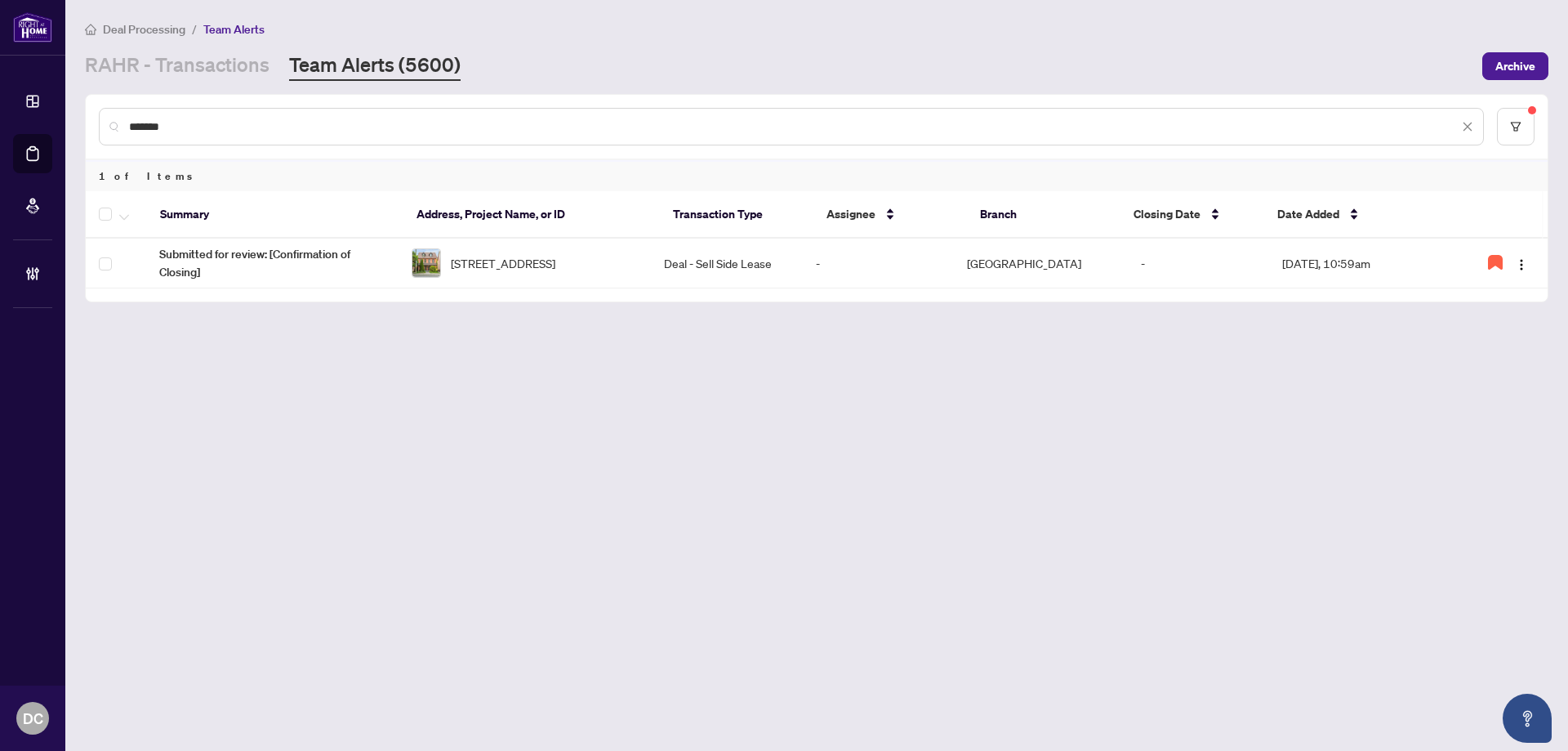
type input "*******"
click at [1501, 262] on icon "button" at bounding box center [1495, 262] width 13 height 13
click at [1518, 266] on img "button" at bounding box center [1522, 265] width 13 height 13
click at [1508, 350] on span "Complete Item" at bounding box center [1483, 347] width 76 height 18
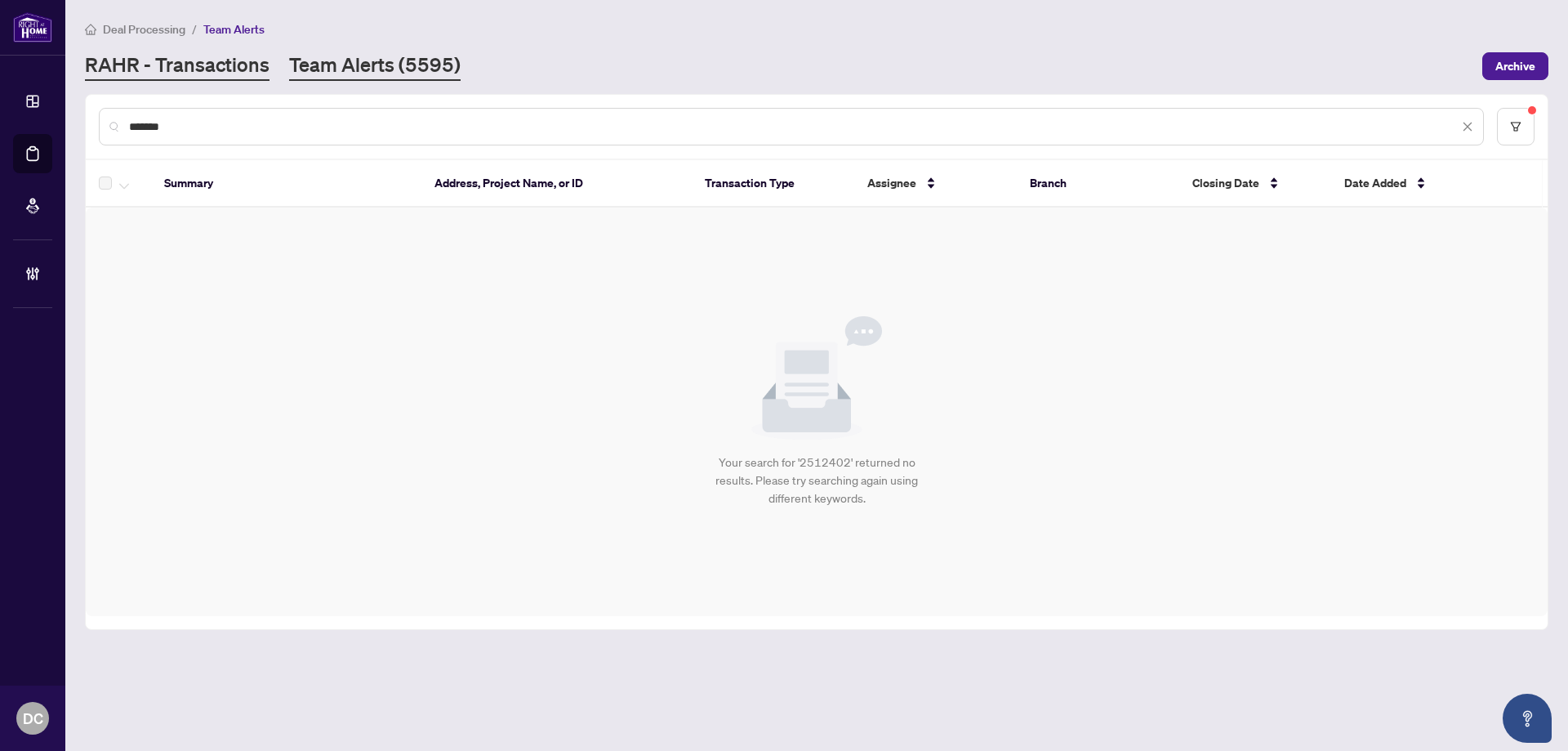
click at [215, 56] on link "RAHR - Transactions" at bounding box center [177, 66] width 185 height 29
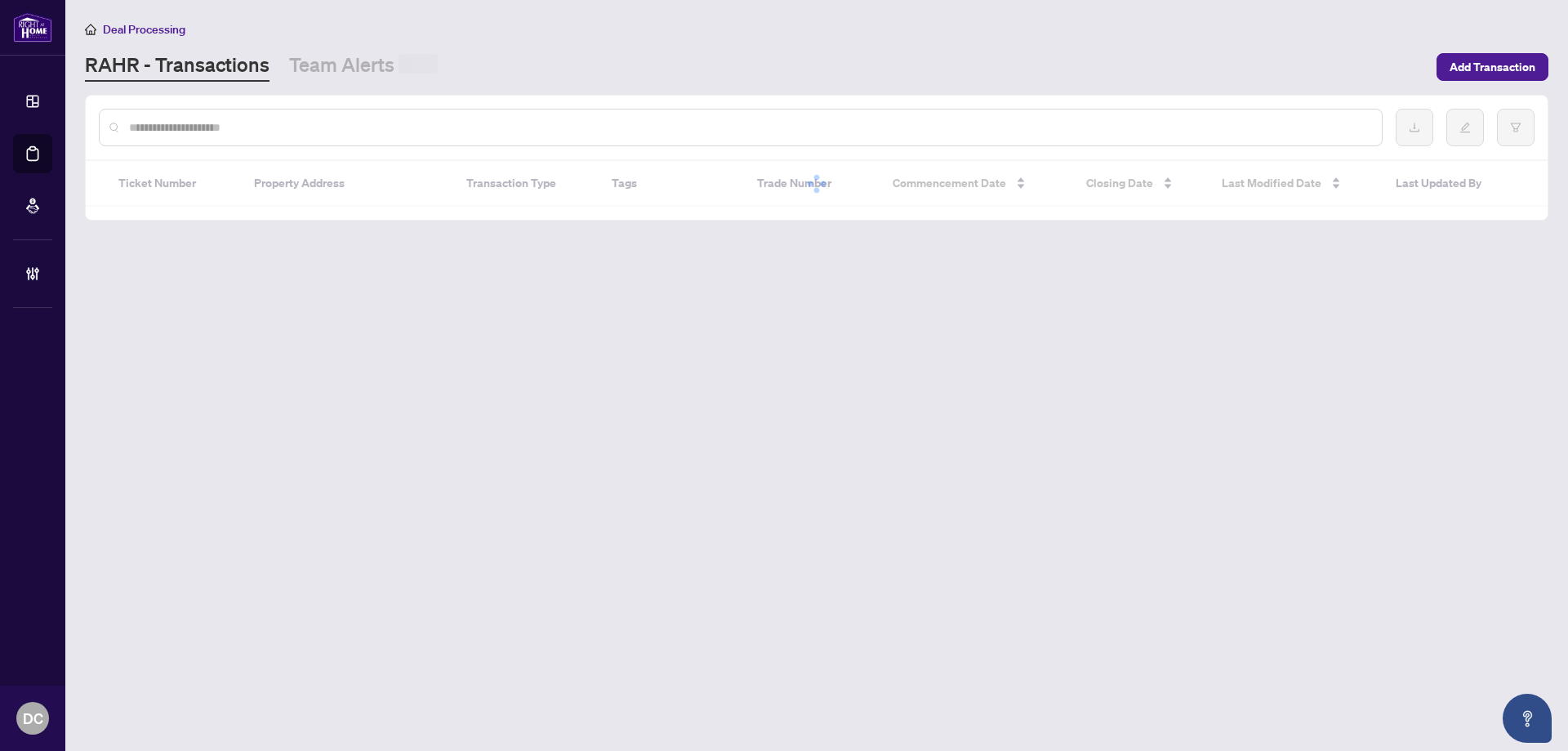
click at [286, 133] on input "text" at bounding box center [749, 127] width 1240 height 18
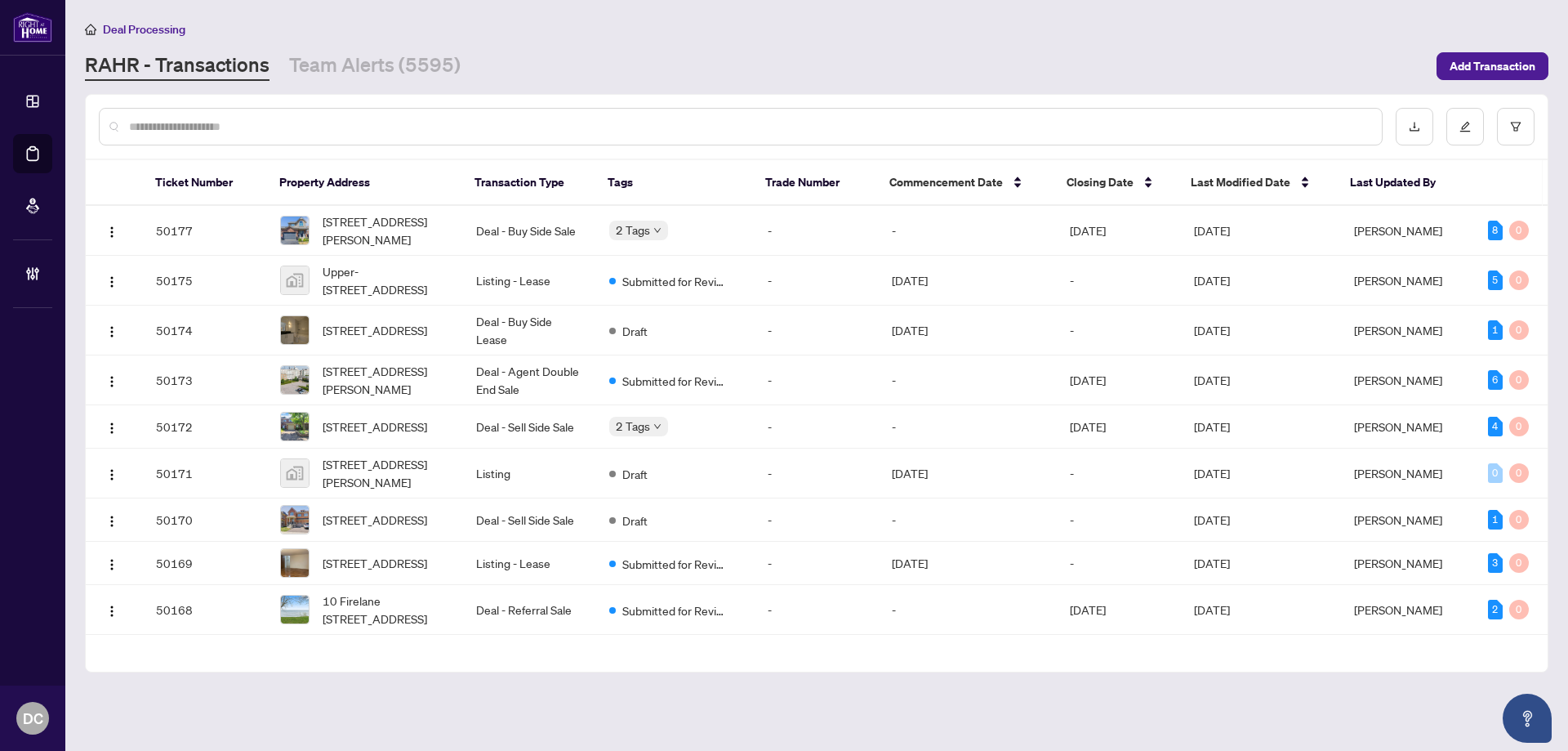
paste input "*****"
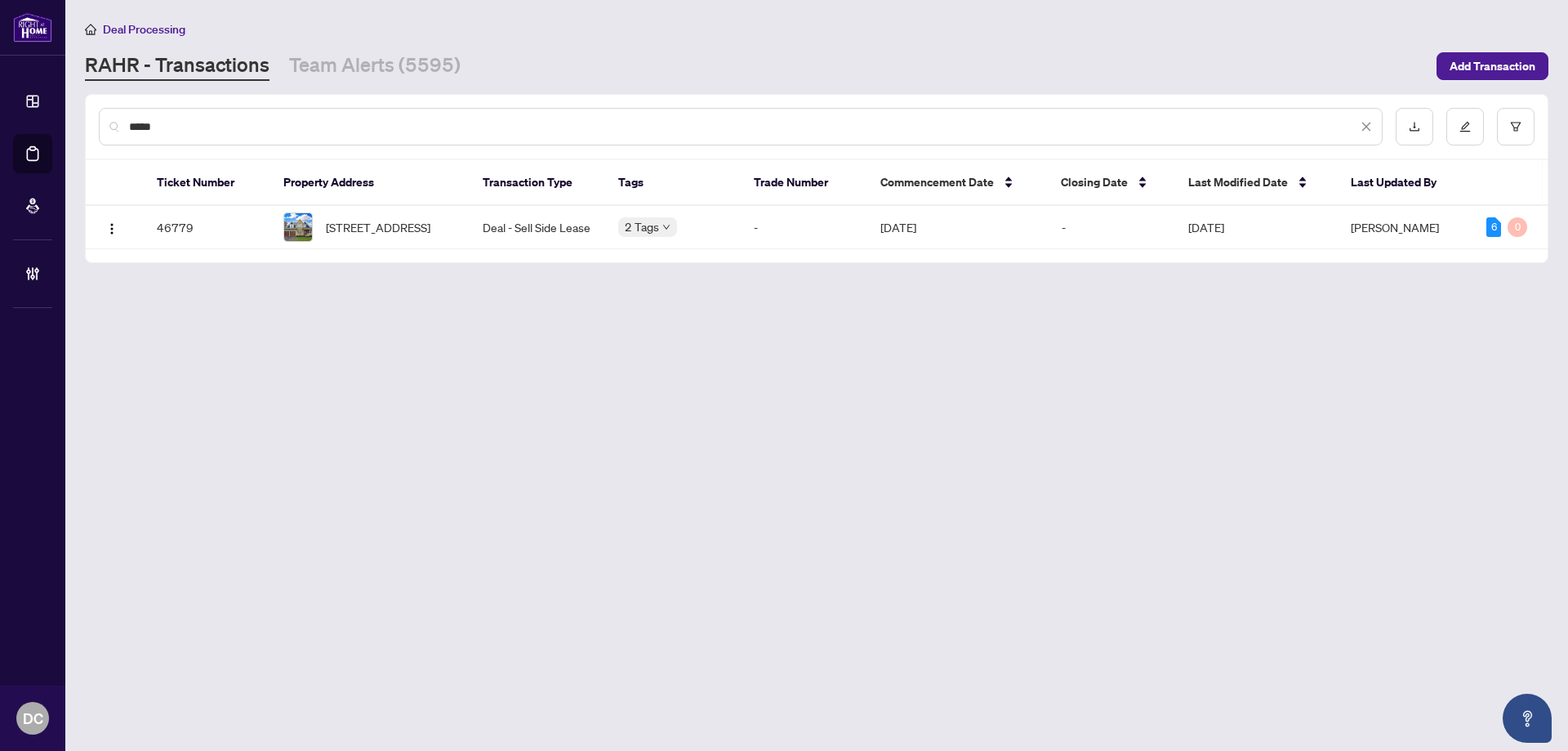
type input "*****"
click at [346, 236] on span "274 Weighton Dr, Oakville, Ontario L6K 2R1, Canada" at bounding box center [378, 227] width 105 height 18
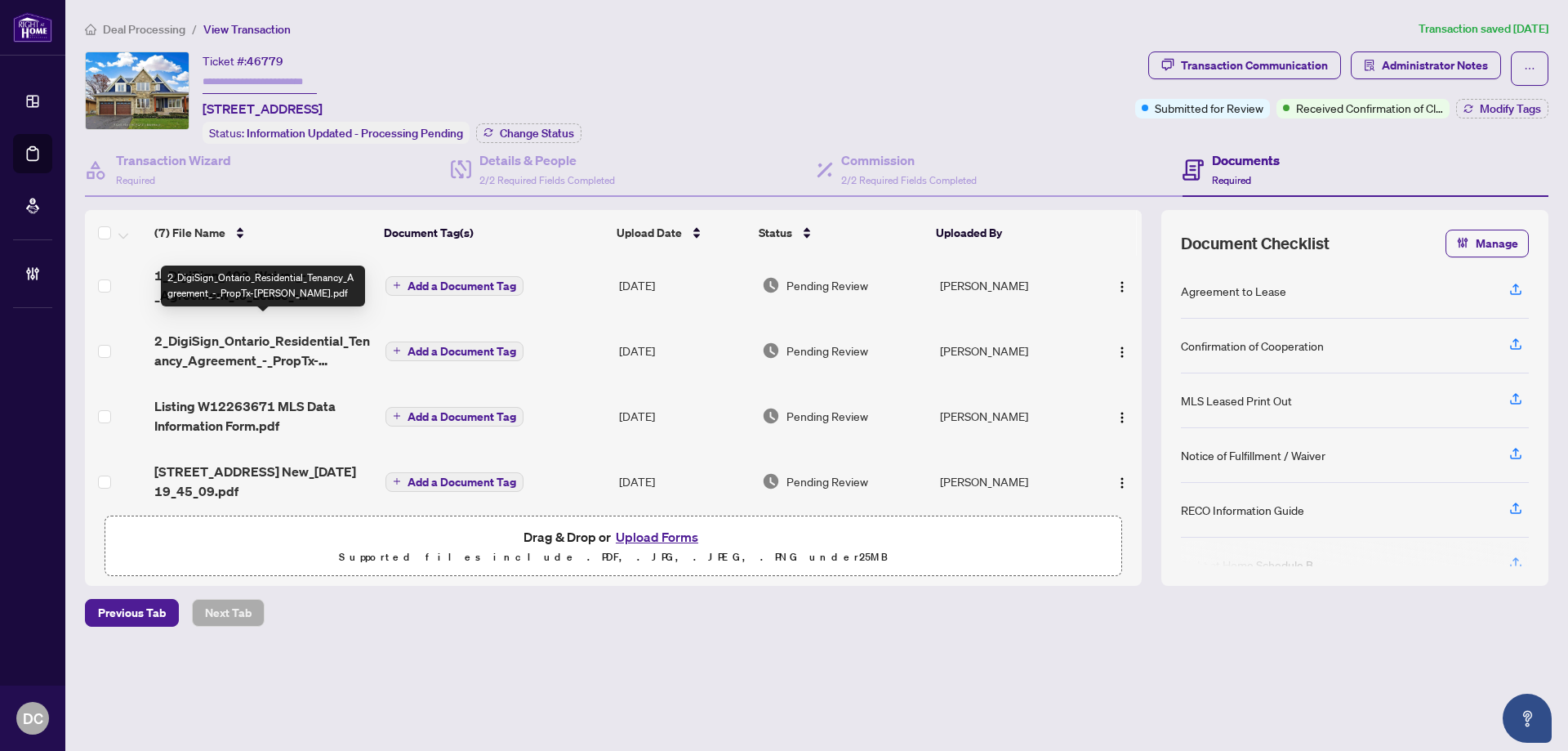
scroll to position [199, 0]
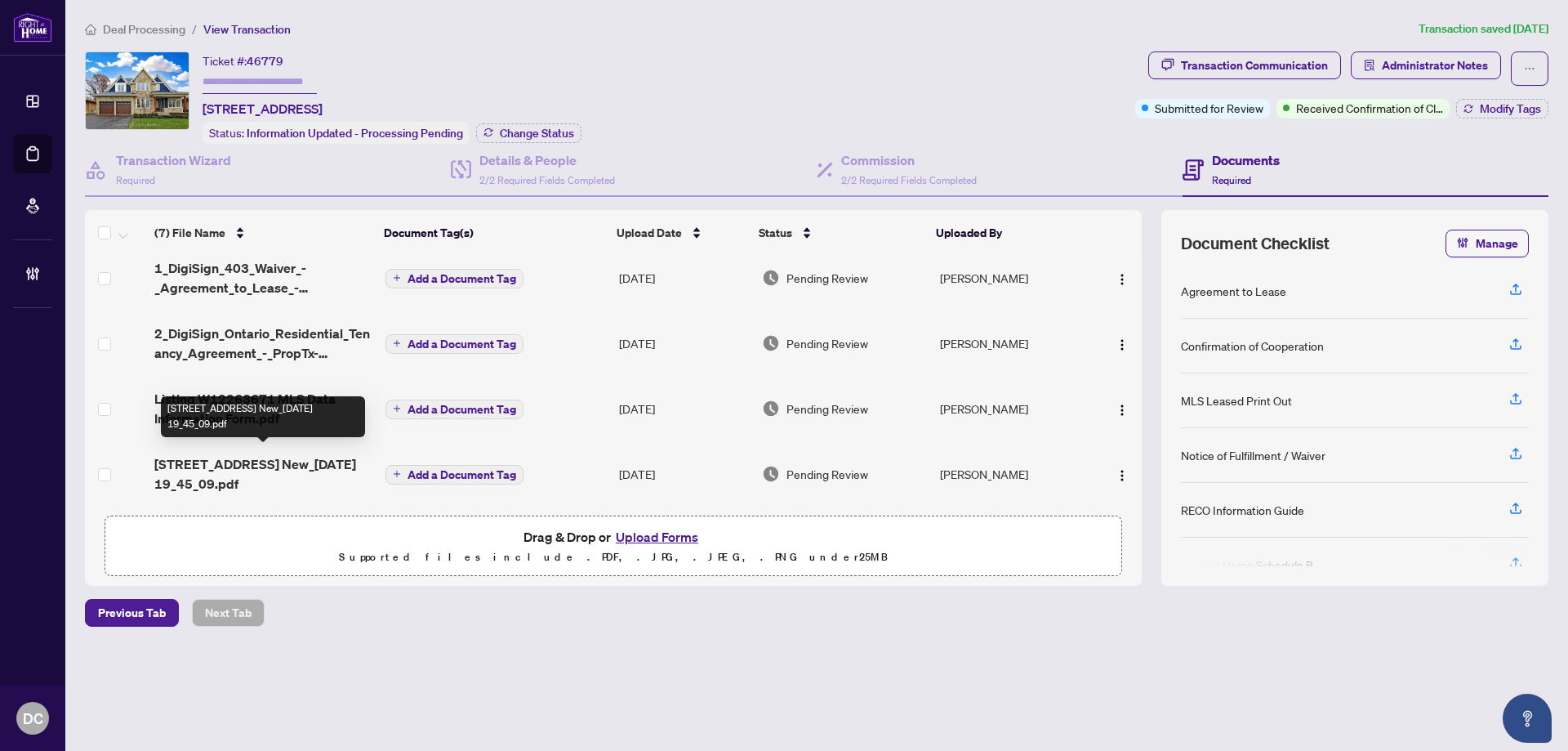
click at [300, 460] on span "274 Weighton Drive New_2025-08-01 19_45_09.pdf" at bounding box center [264, 474] width 218 height 40
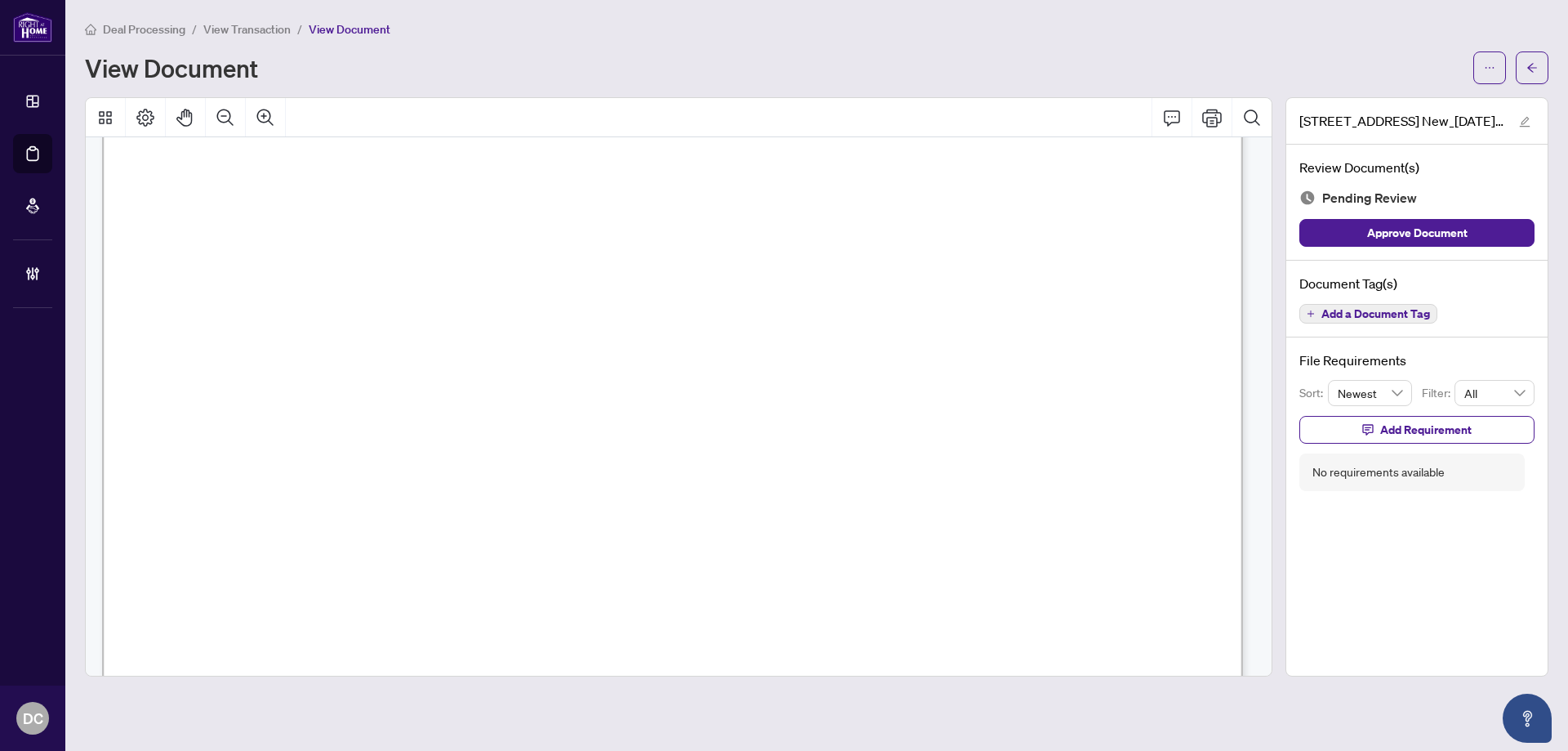
scroll to position [4904, 0]
drag, startPoint x: 1539, startPoint y: 58, endPoint x: 1166, endPoint y: 0, distance: 377.5
click at [1529, 56] on button "button" at bounding box center [1532, 68] width 33 height 33
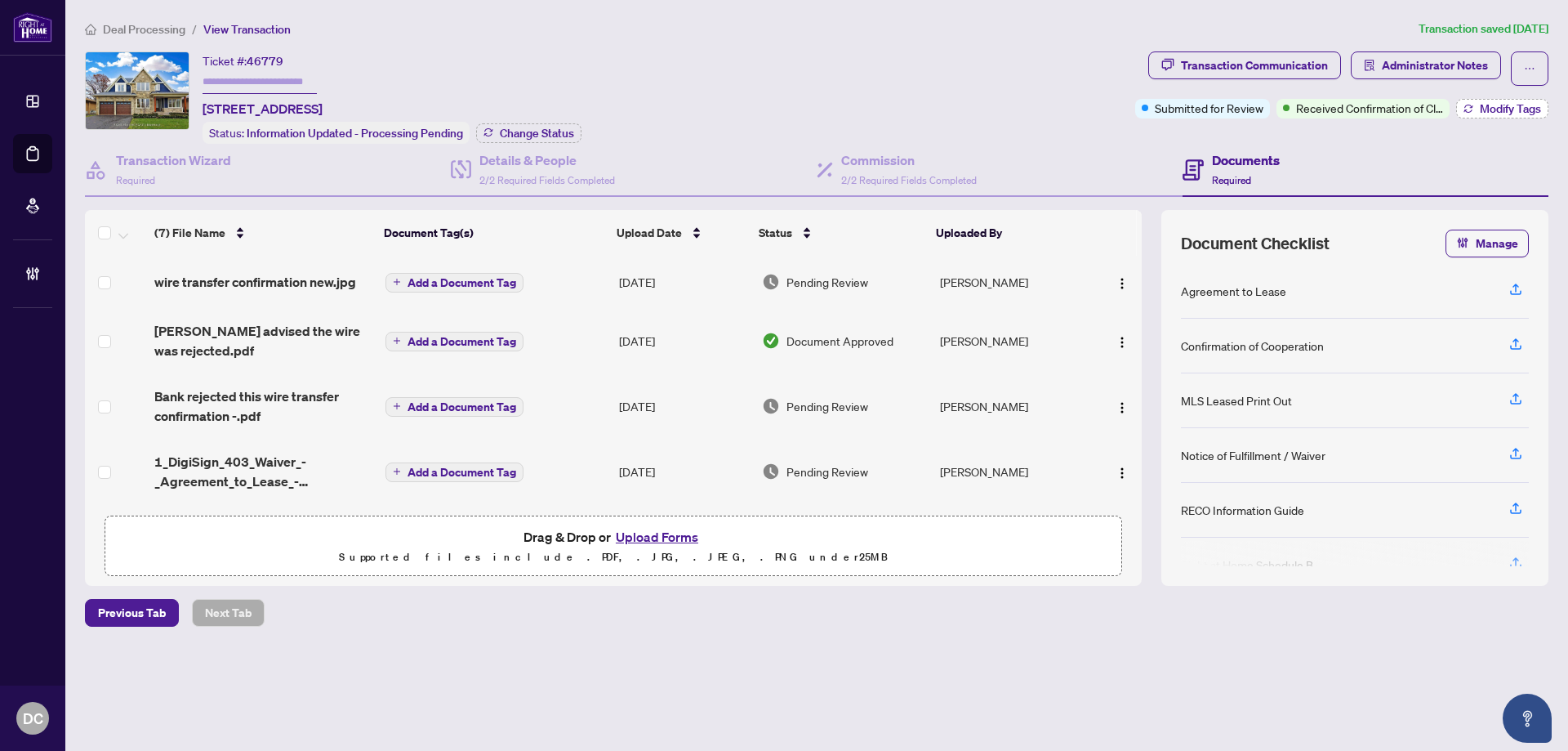
click at [1492, 103] on span "Modify Tags" at bounding box center [1511, 108] width 61 height 11
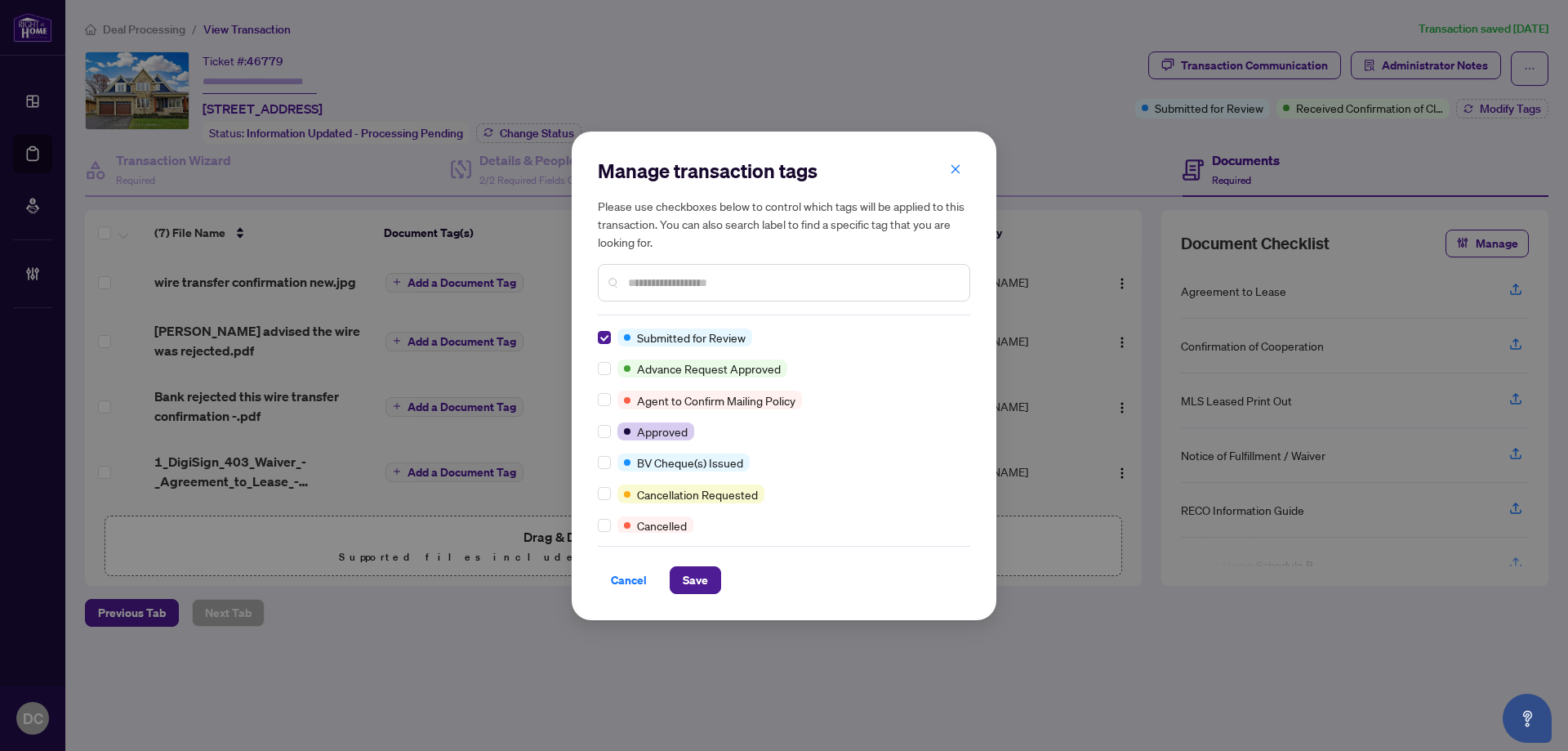
click at [602, 505] on div "Submitted for Review Advance Request Approved Agent to Confirm Mailing Policy A…" at bounding box center [784, 431] width 372 height 204
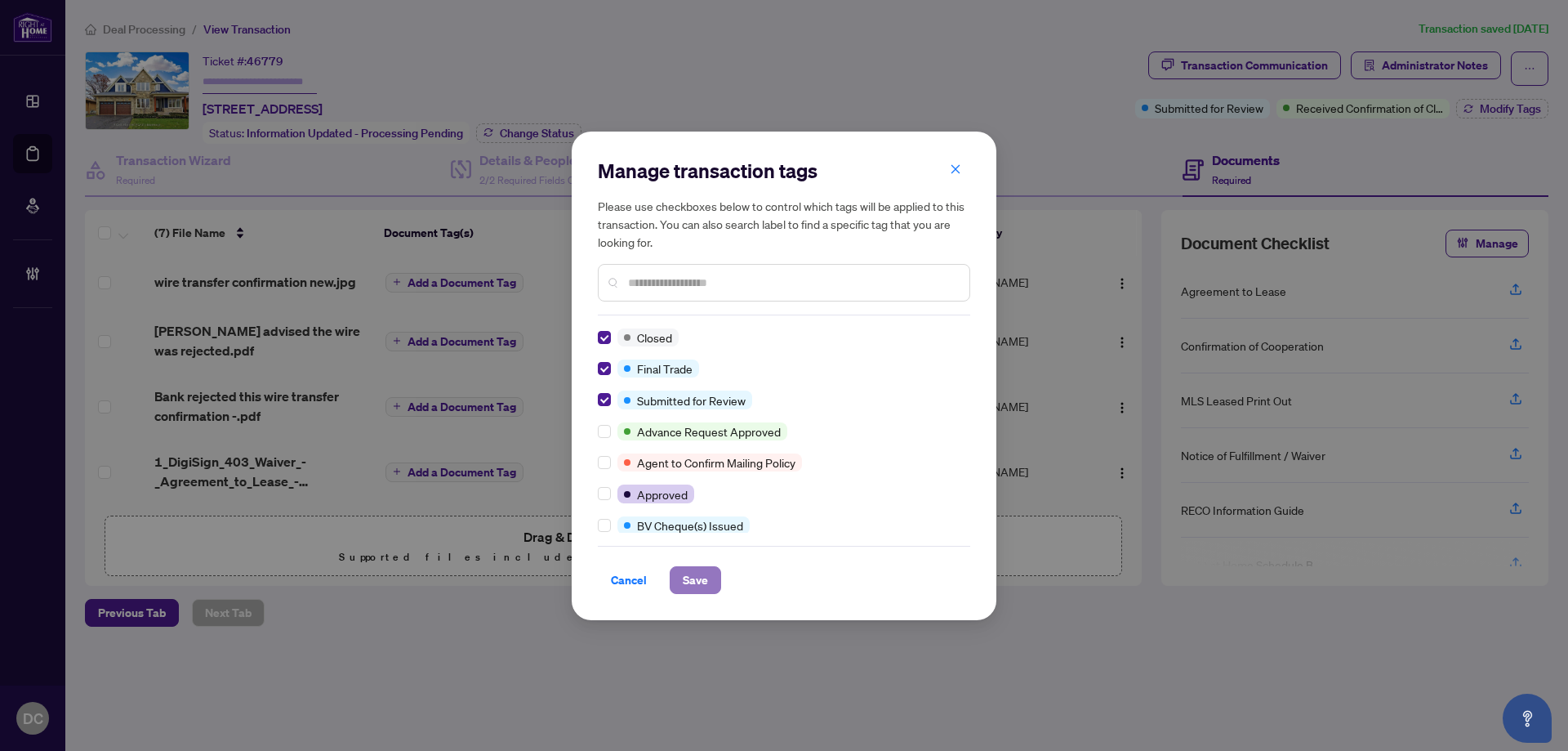
click at [709, 576] on button "Save" at bounding box center [695, 580] width 52 height 27
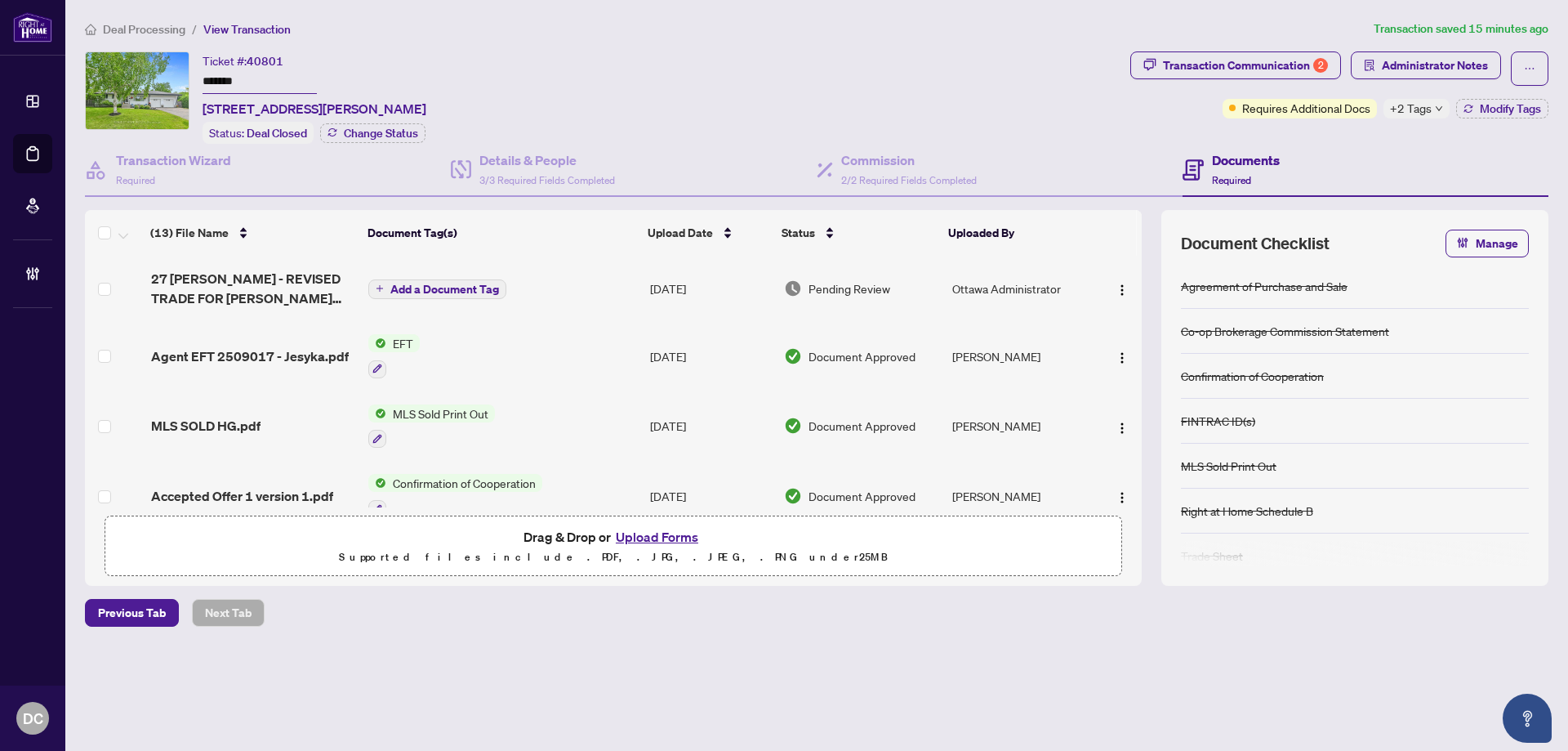
click at [1411, 111] on span "+2 Tags" at bounding box center [1411, 108] width 41 height 19
click at [1350, 131] on div "Transaction Communication 2 Administrator Notes Requires Additional Docs +2 Tag…" at bounding box center [1339, 98] width 425 height 92
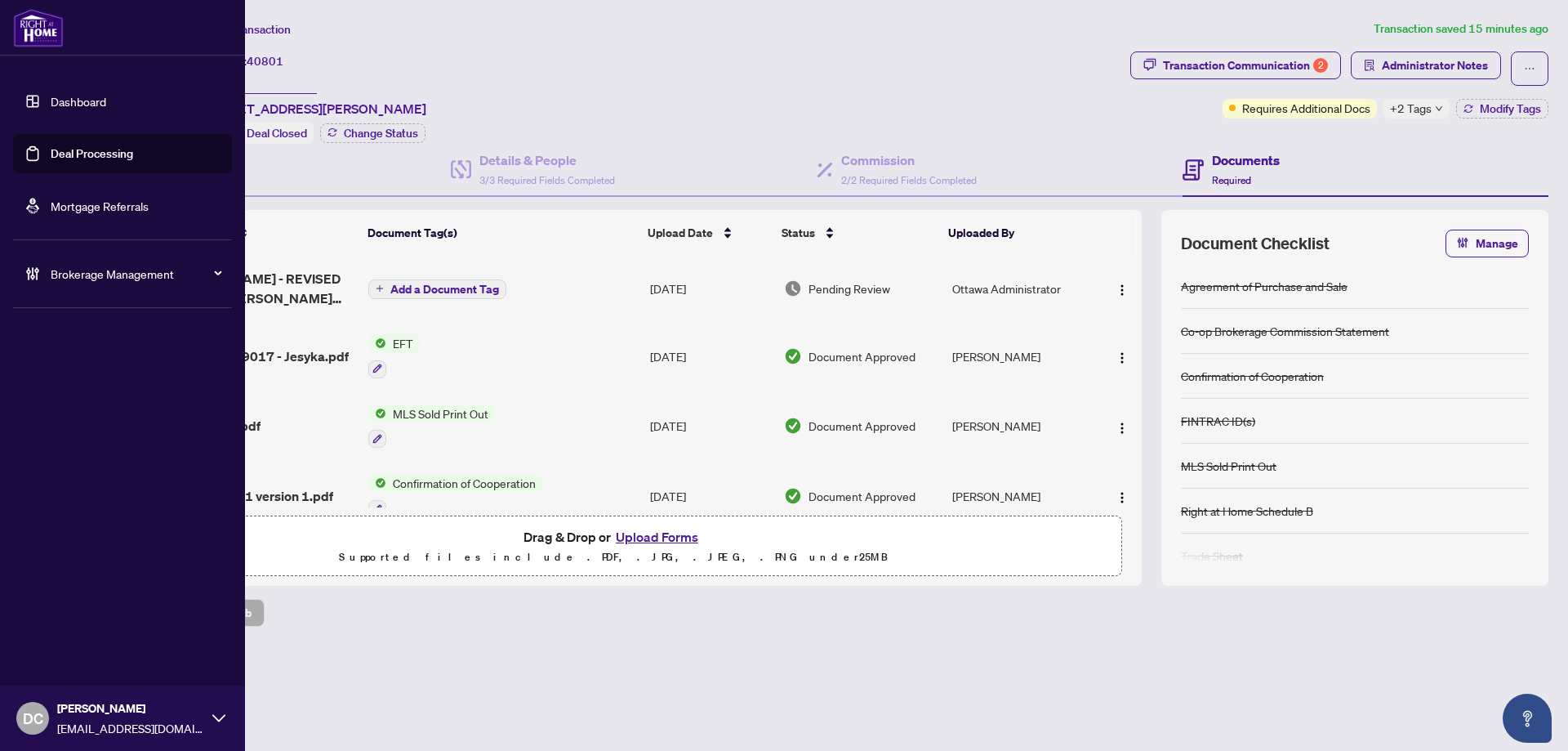
drag, startPoint x: 292, startPoint y: 85, endPoint x: 46, endPoint y: 72, distance: 246.3
click at [46, 72] on div "Dashboard Deal Processing Mortgage Referrals Brokerage Management DC [PERSON_NA…" at bounding box center [784, 375] width 1568 height 751
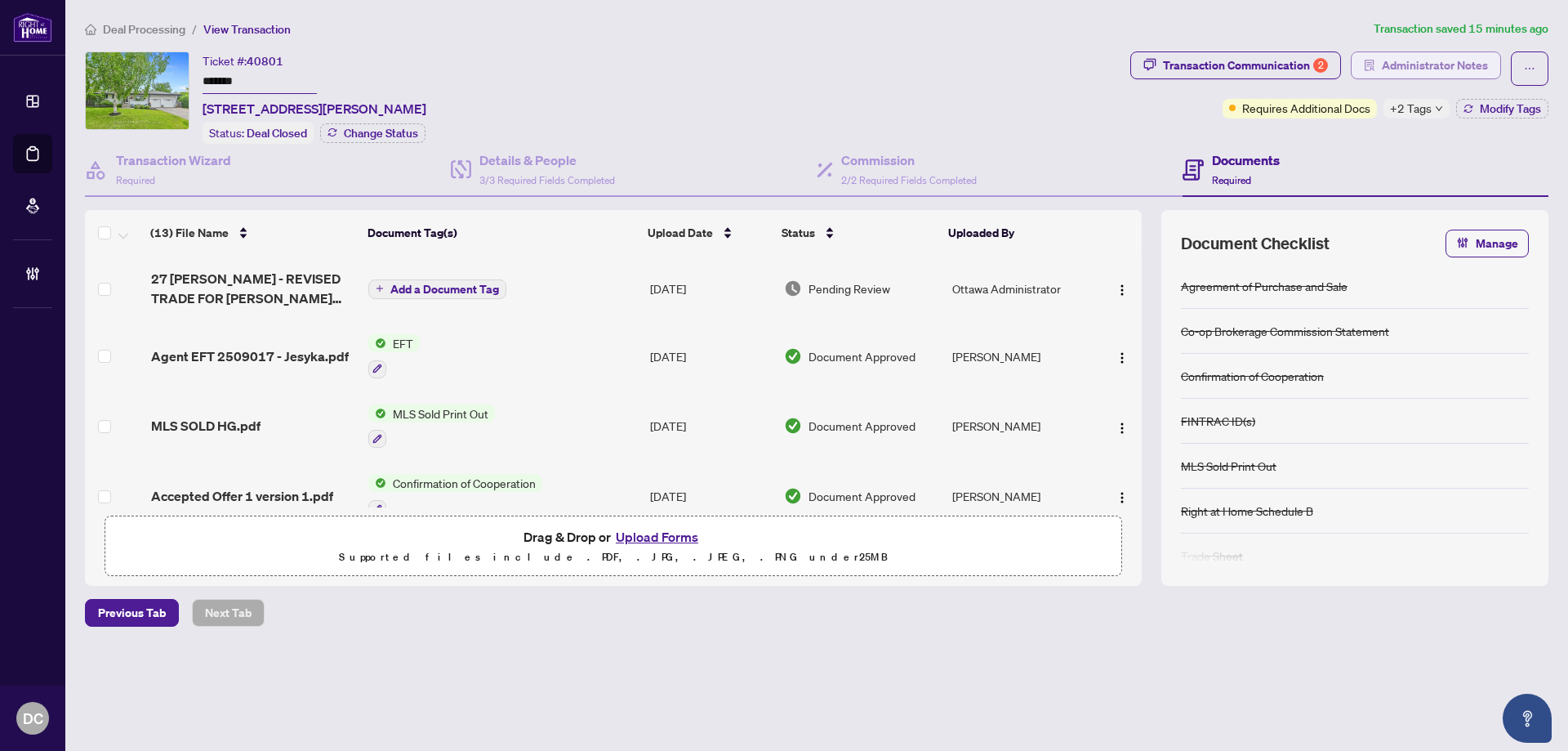
click at [1450, 73] on span "Administrator Notes" at bounding box center [1434, 66] width 106 height 26
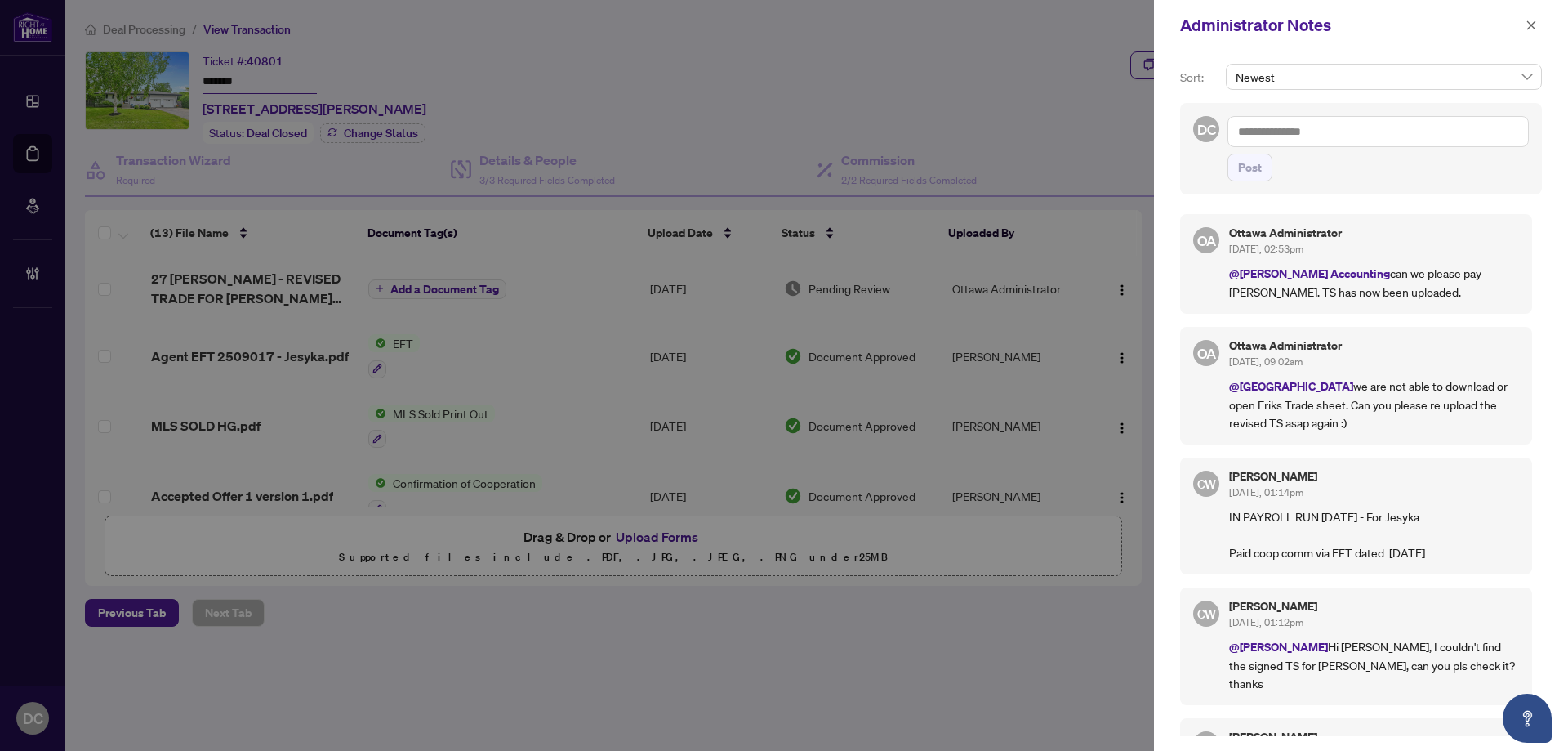
click at [1258, 132] on textarea at bounding box center [1379, 131] width 301 height 31
paste textarea "**********"
click at [1385, 128] on textarea "**********" at bounding box center [1379, 131] width 301 height 31
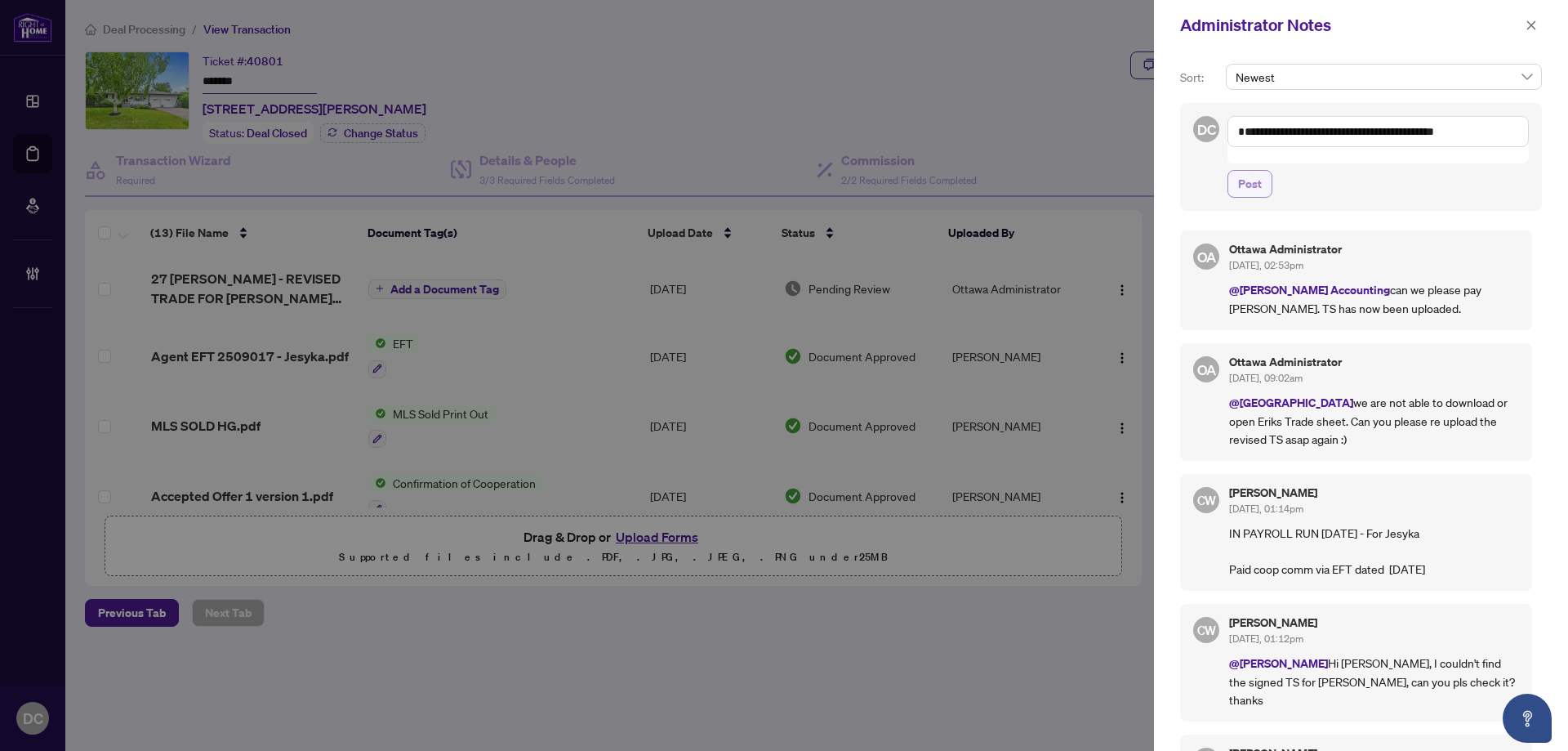
type textarea "**********"
click at [1264, 170] on button "Post" at bounding box center [1251, 183] width 45 height 27
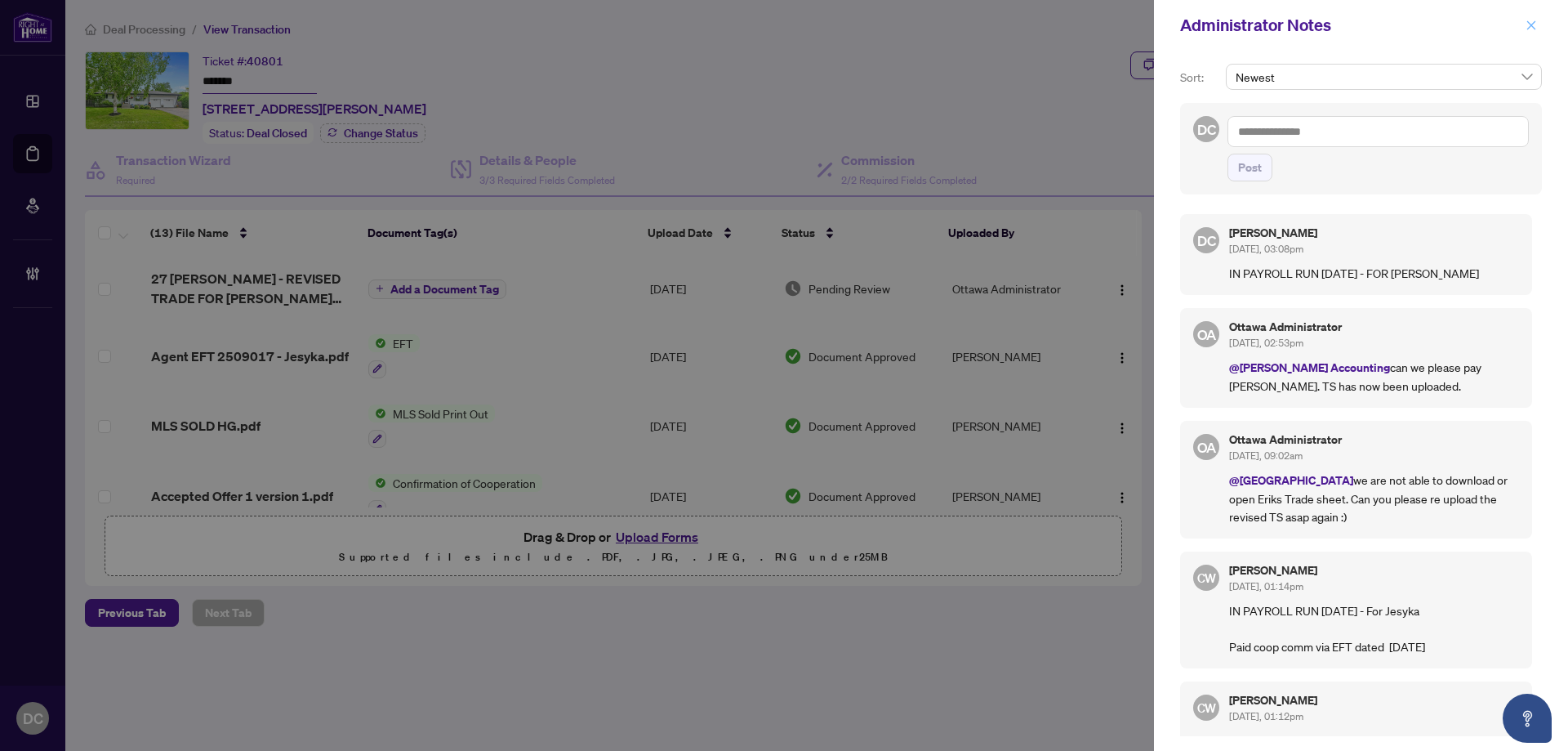
click at [1540, 27] on button "button" at bounding box center [1531, 24] width 22 height 20
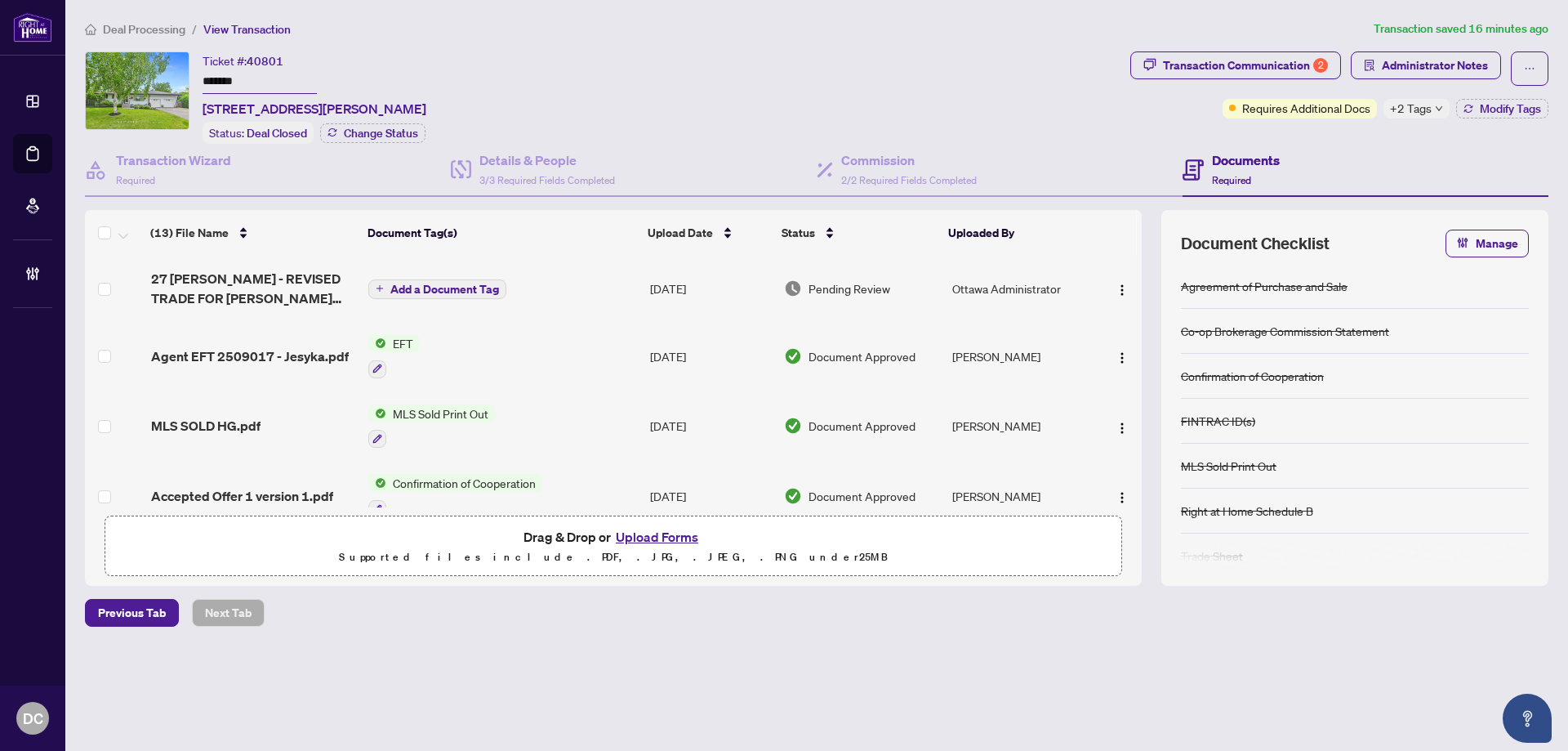
click at [661, 41] on div "Deal Processing / View Transaction Transaction saved 16 minutes ago Ticket #: 4…" at bounding box center [816, 351] width 1477 height 664
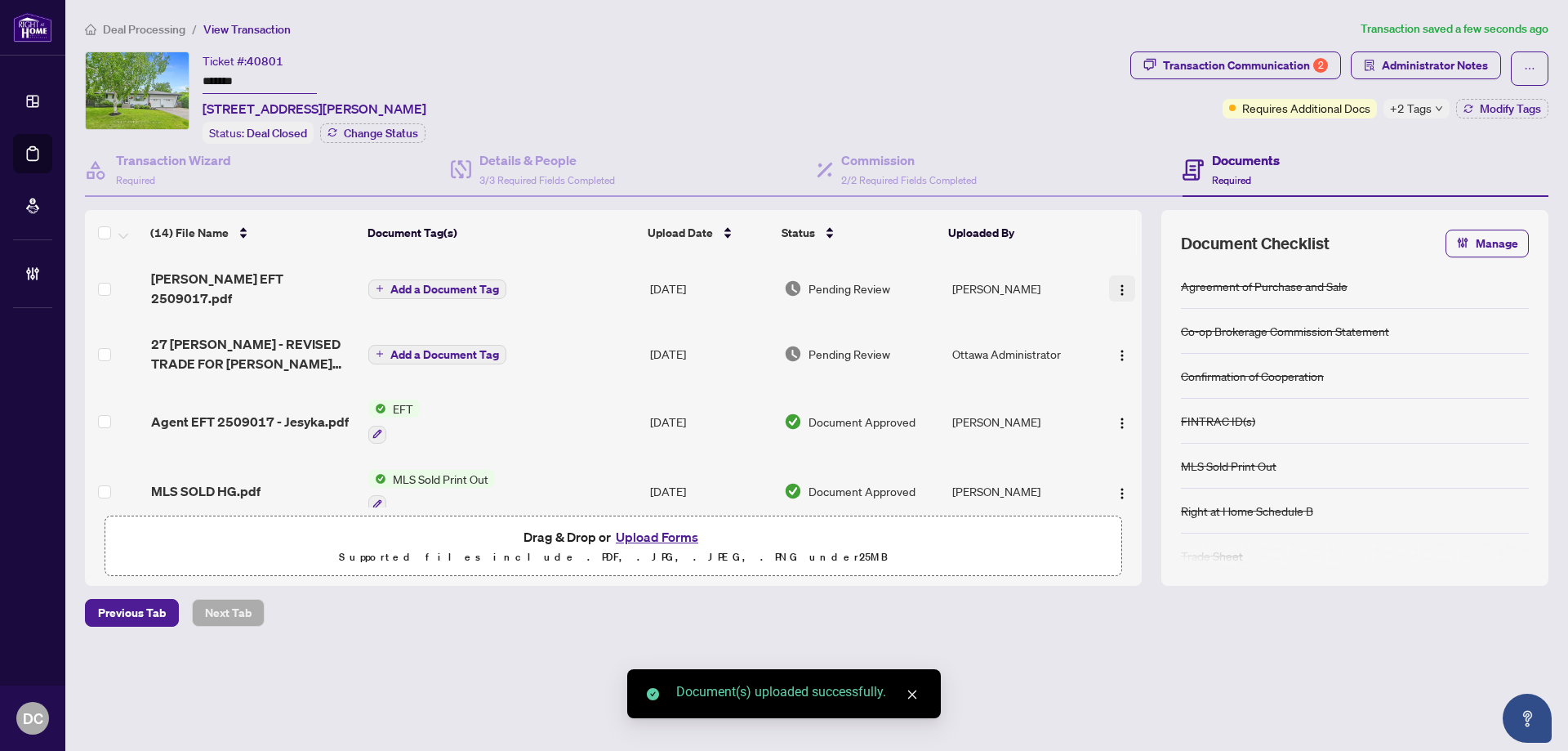
click at [1116, 284] on img "button" at bounding box center [1123, 290] width 13 height 13
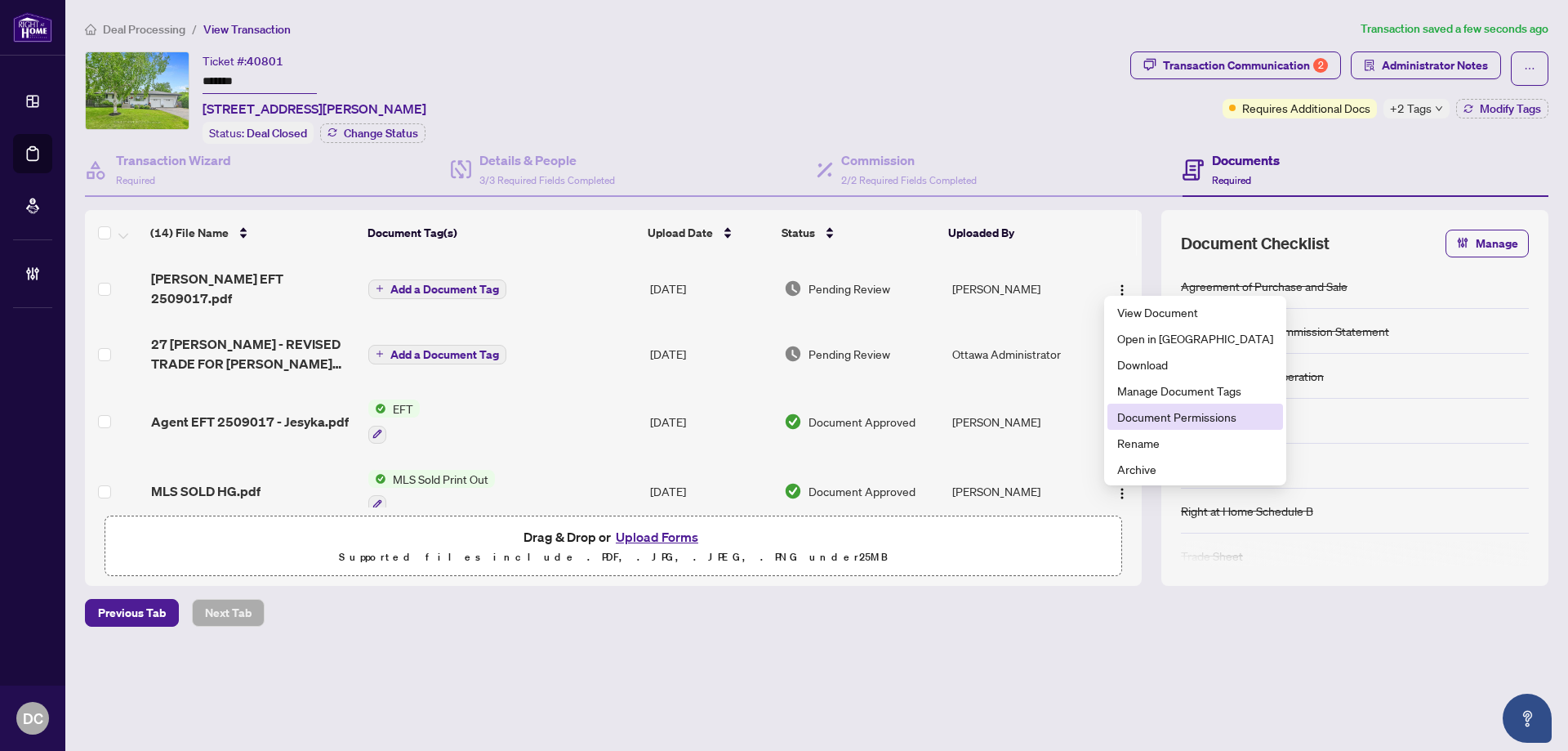
click at [1172, 411] on span "Document Permissions" at bounding box center [1195, 416] width 156 height 18
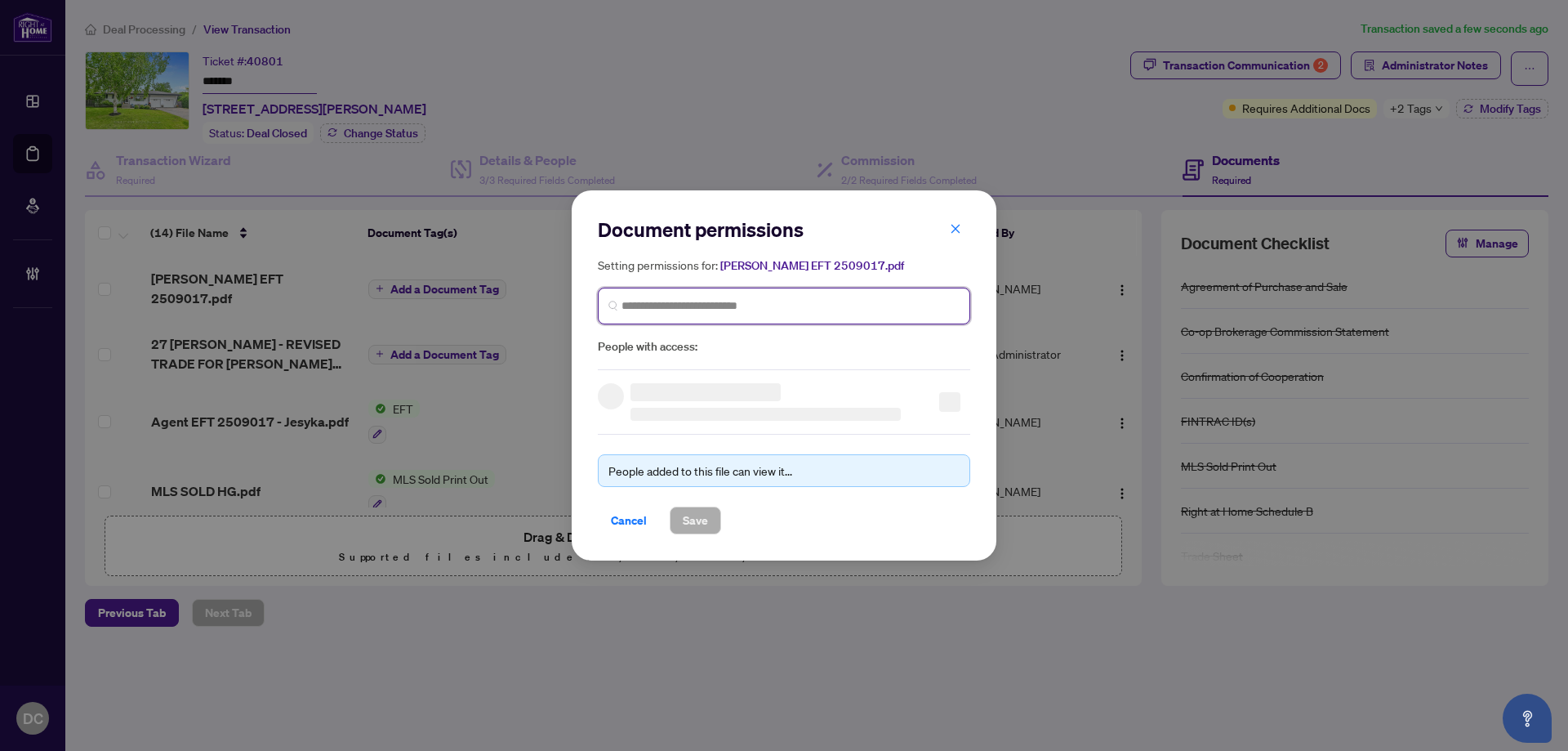
click at [890, 302] on input "search" at bounding box center [790, 306] width 338 height 17
click at [831, 309] on input "search" at bounding box center [790, 306] width 338 height 17
type input "**********"
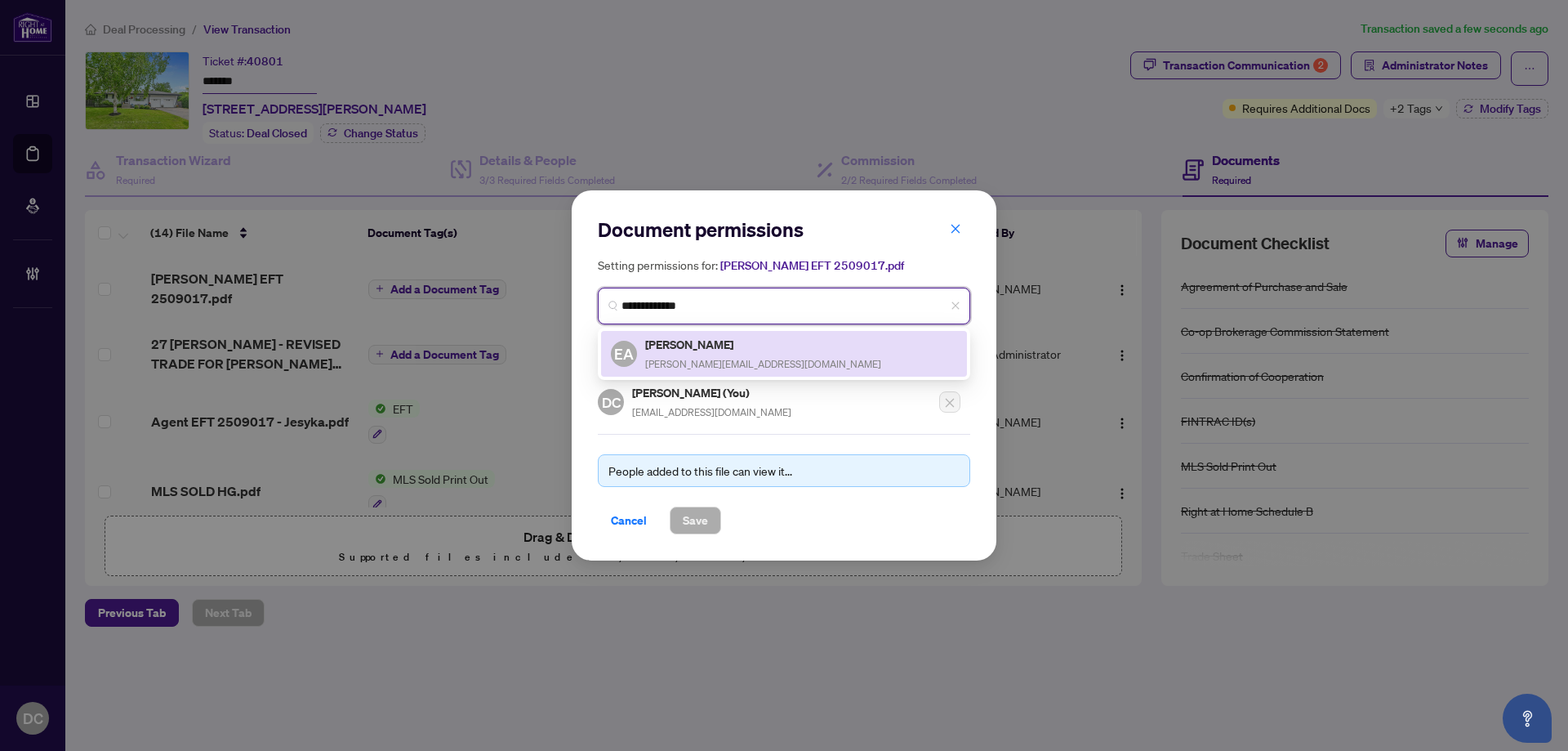
click at [793, 356] on div "EA Erik Anderson Erik@andersonottawa.com" at bounding box center [784, 354] width 347 height 38
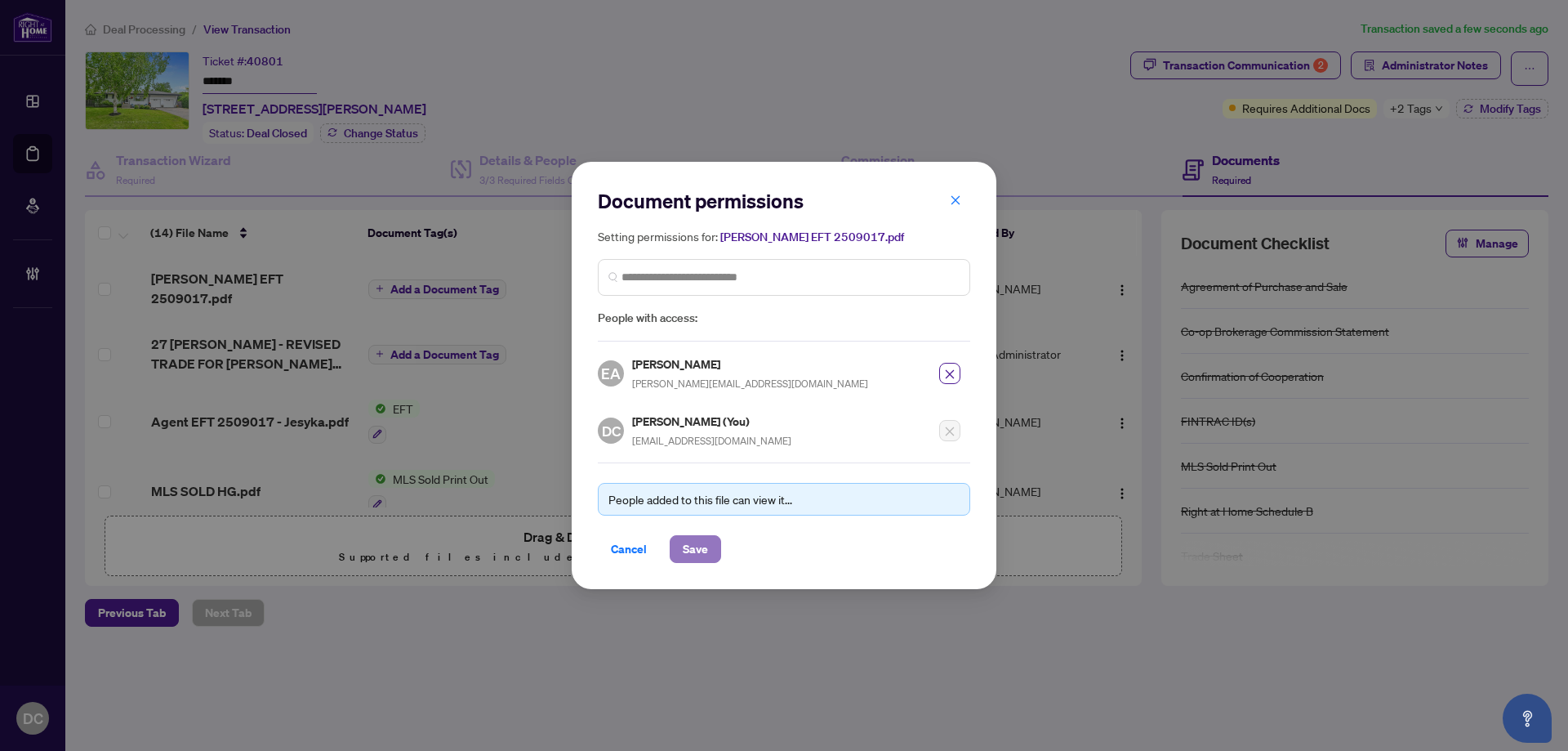
click at [717, 543] on button "Save" at bounding box center [695, 548] width 52 height 27
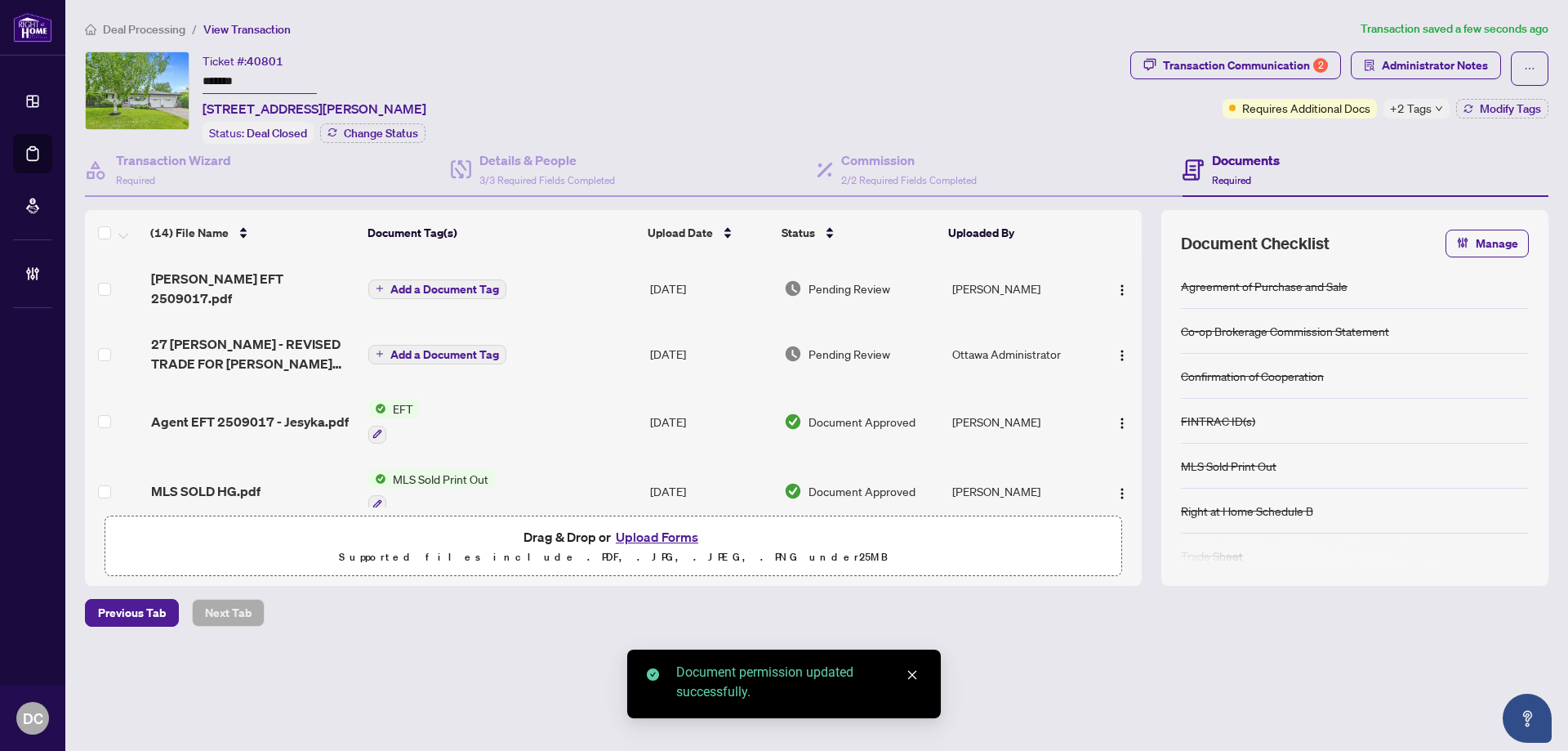
click at [485, 284] on span "Add a Document Tag" at bounding box center [445, 289] width 108 height 11
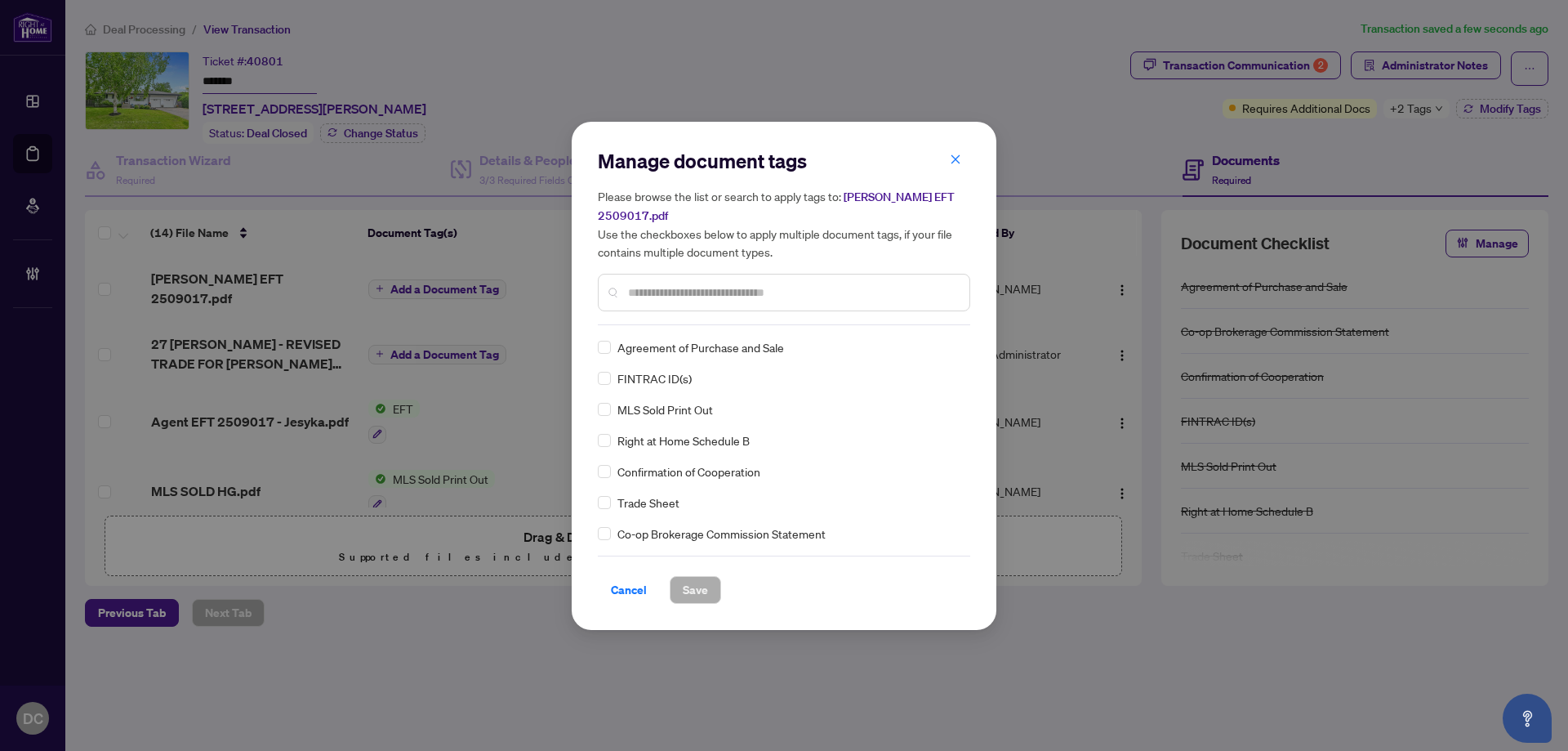
click at [716, 300] on div at bounding box center [784, 293] width 372 height 38
click at [795, 286] on input "text" at bounding box center [792, 292] width 329 height 18
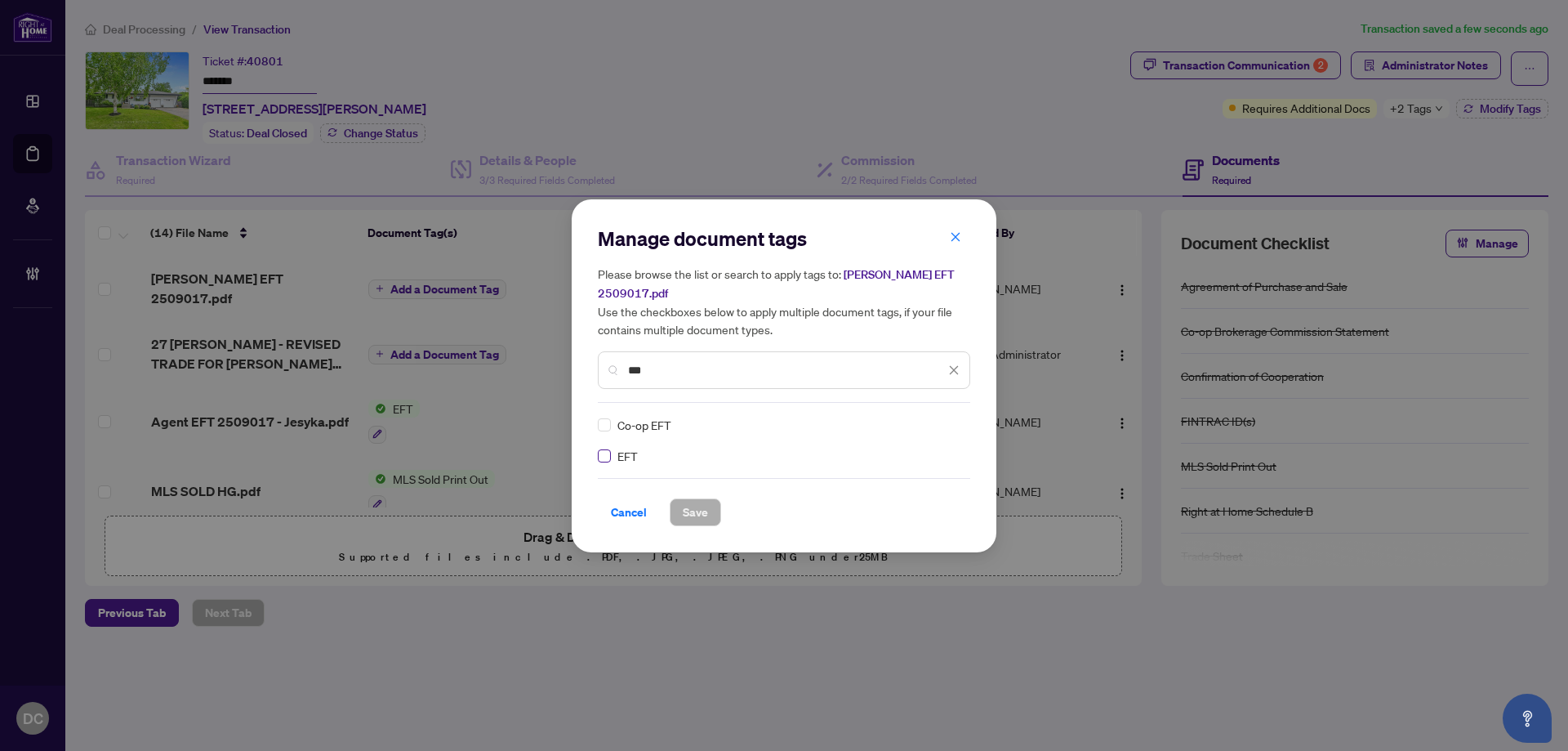
type input "***"
click at [948, 416] on div at bounding box center [944, 424] width 31 height 16
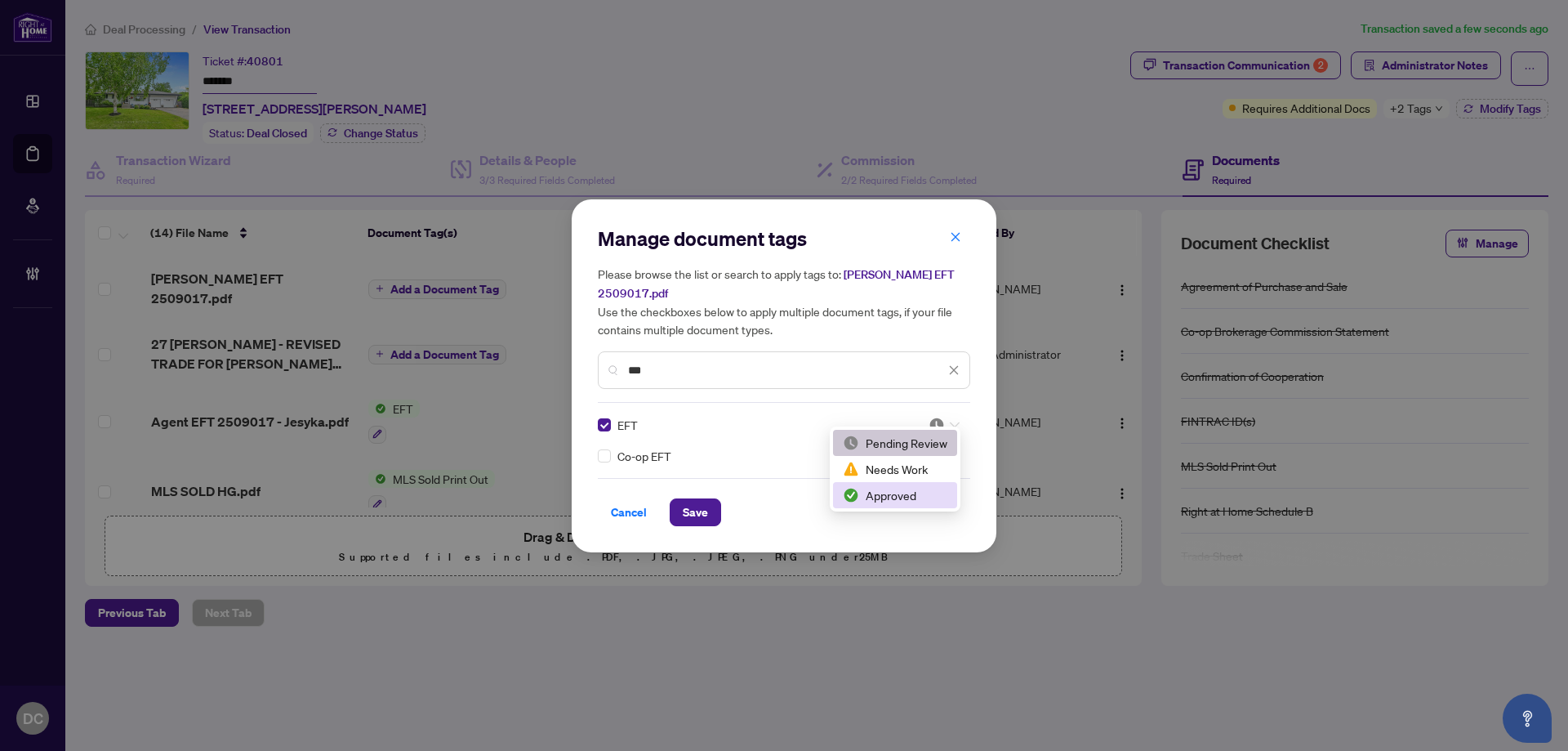
click at [922, 489] on div "Approved" at bounding box center [895, 495] width 105 height 18
click at [672, 506] on button "Save" at bounding box center [695, 512] width 52 height 27
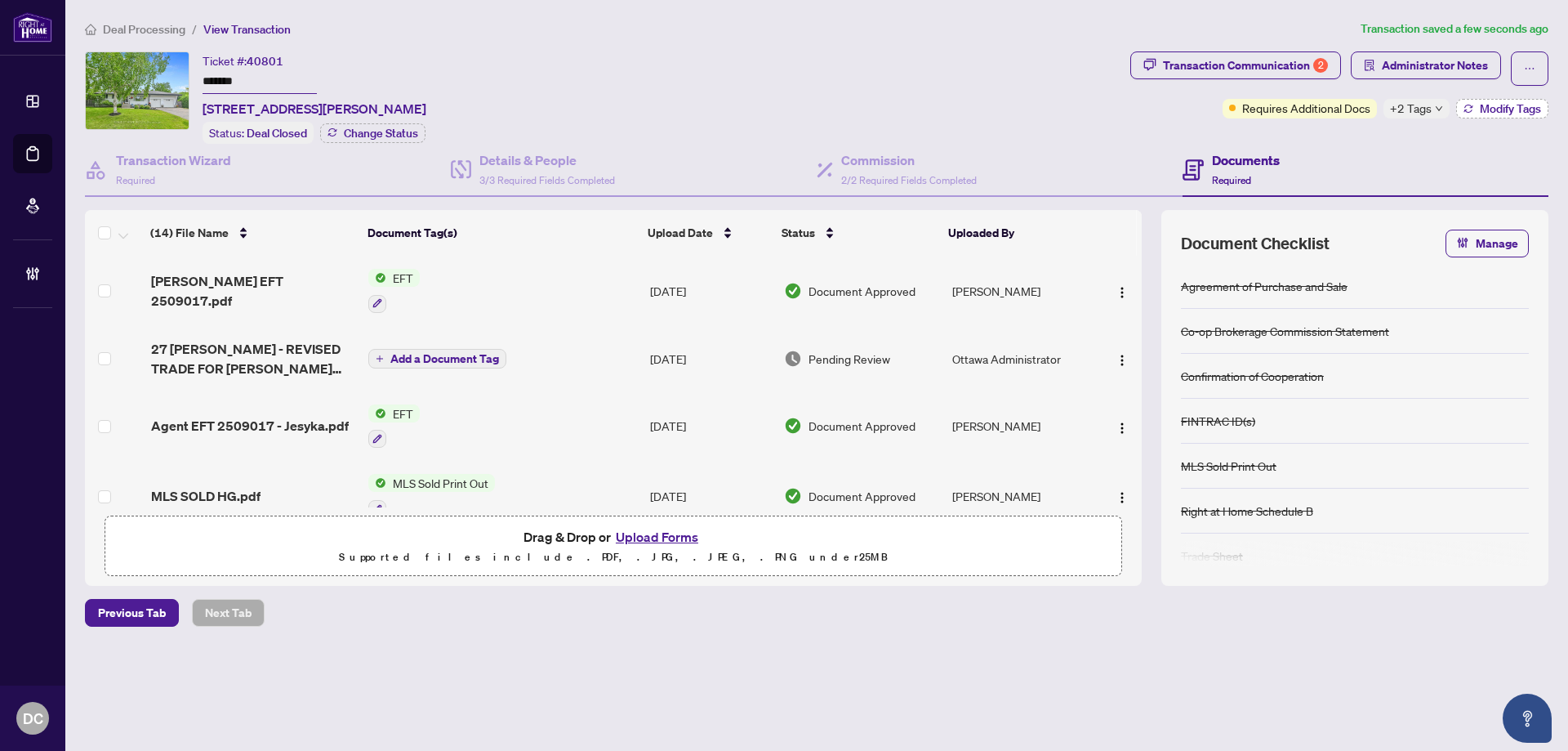
click at [1477, 117] on button "Modify Tags" at bounding box center [1502, 108] width 92 height 20
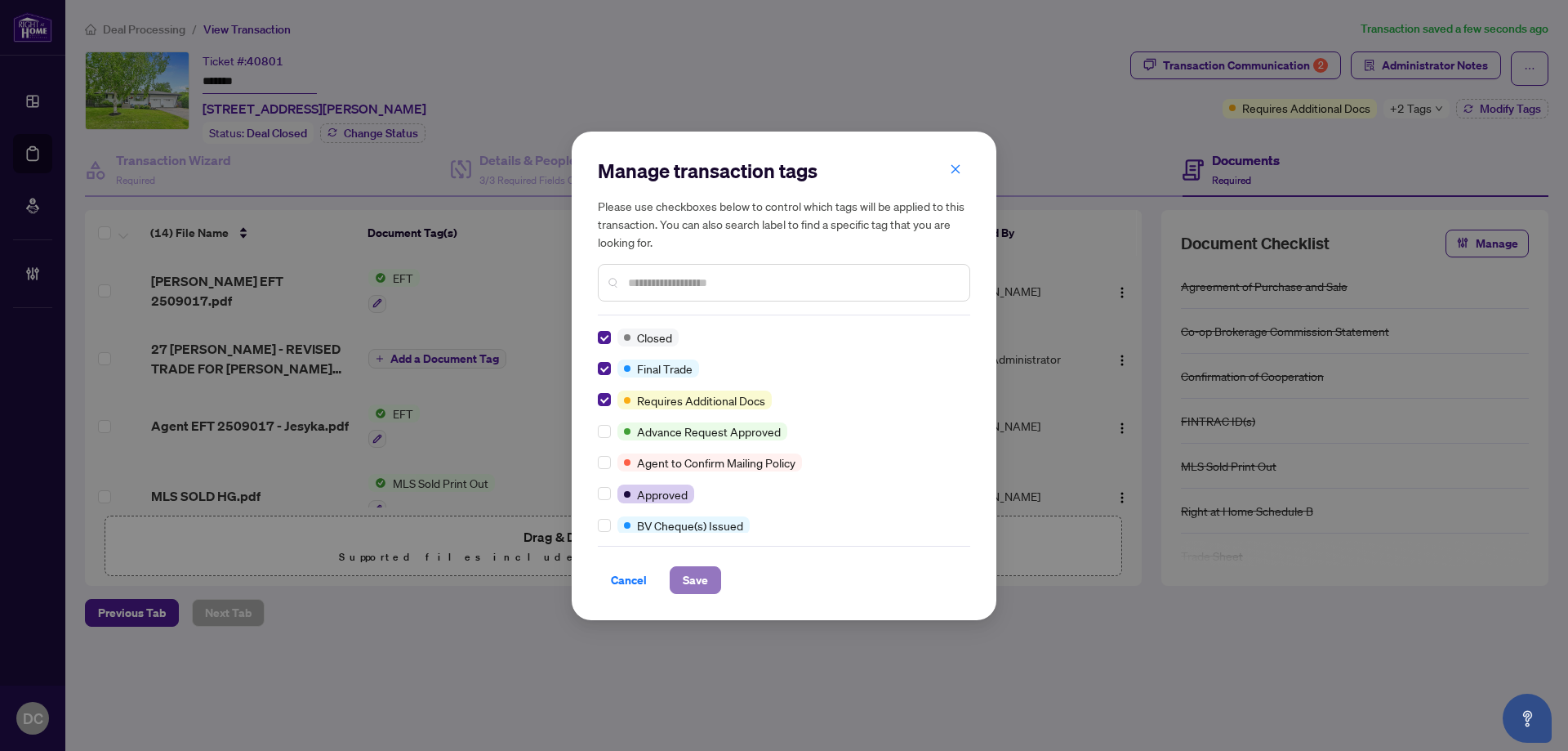
click at [697, 586] on span "Save" at bounding box center [695, 580] width 25 height 26
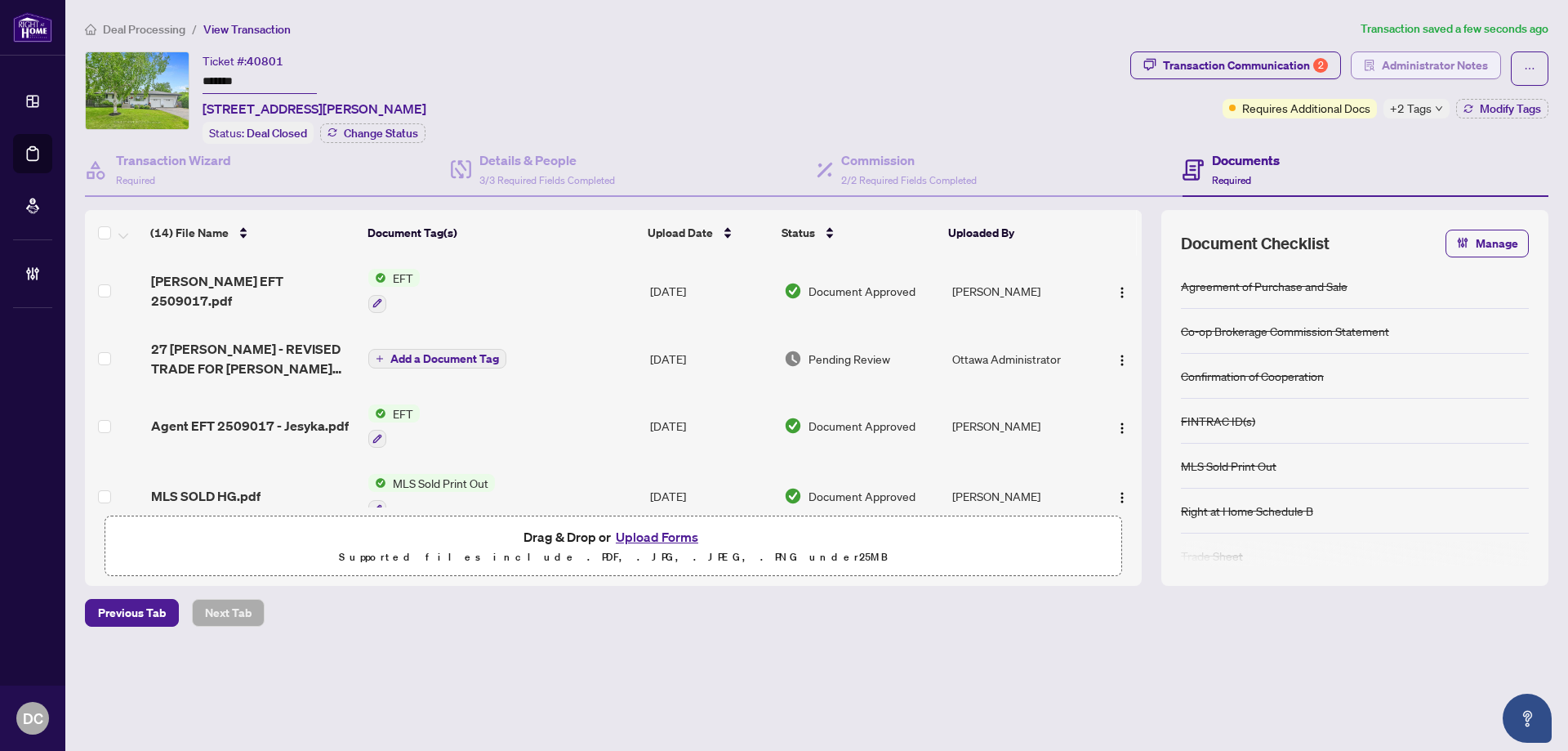
click at [1388, 66] on span "Administrator Notes" at bounding box center [1434, 66] width 106 height 26
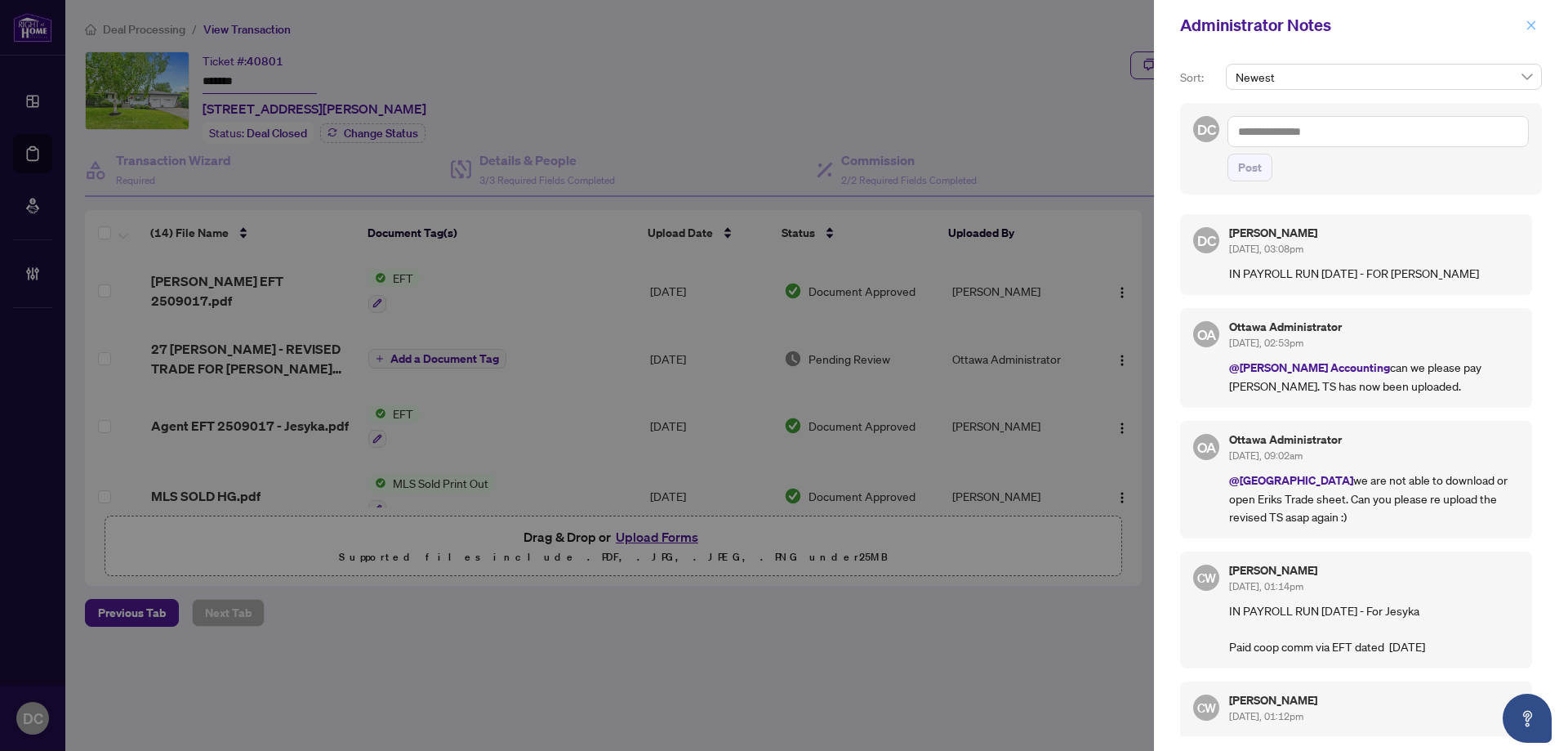
click at [1537, 27] on button "button" at bounding box center [1531, 24] width 22 height 20
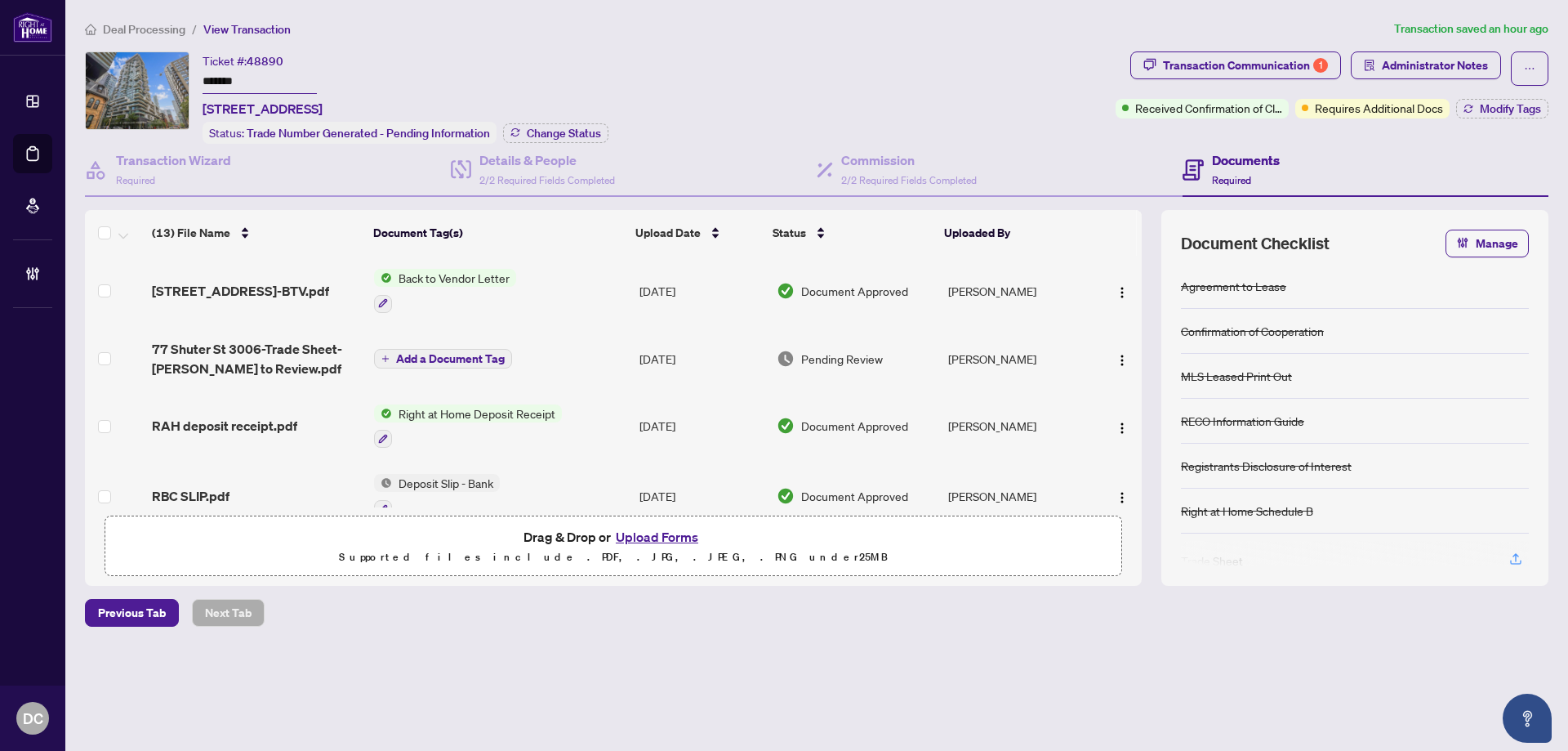
drag, startPoint x: 285, startPoint y: 90, endPoint x: 98, endPoint y: 85, distance: 187.1
click at [98, 85] on div "Ticket #: 48890 ******* [STREET_ADDRESS] Status: Trade Number Generated - Pendi…" at bounding box center [597, 98] width 1025 height 92
click at [540, 139] on button "Change Status" at bounding box center [556, 133] width 105 height 20
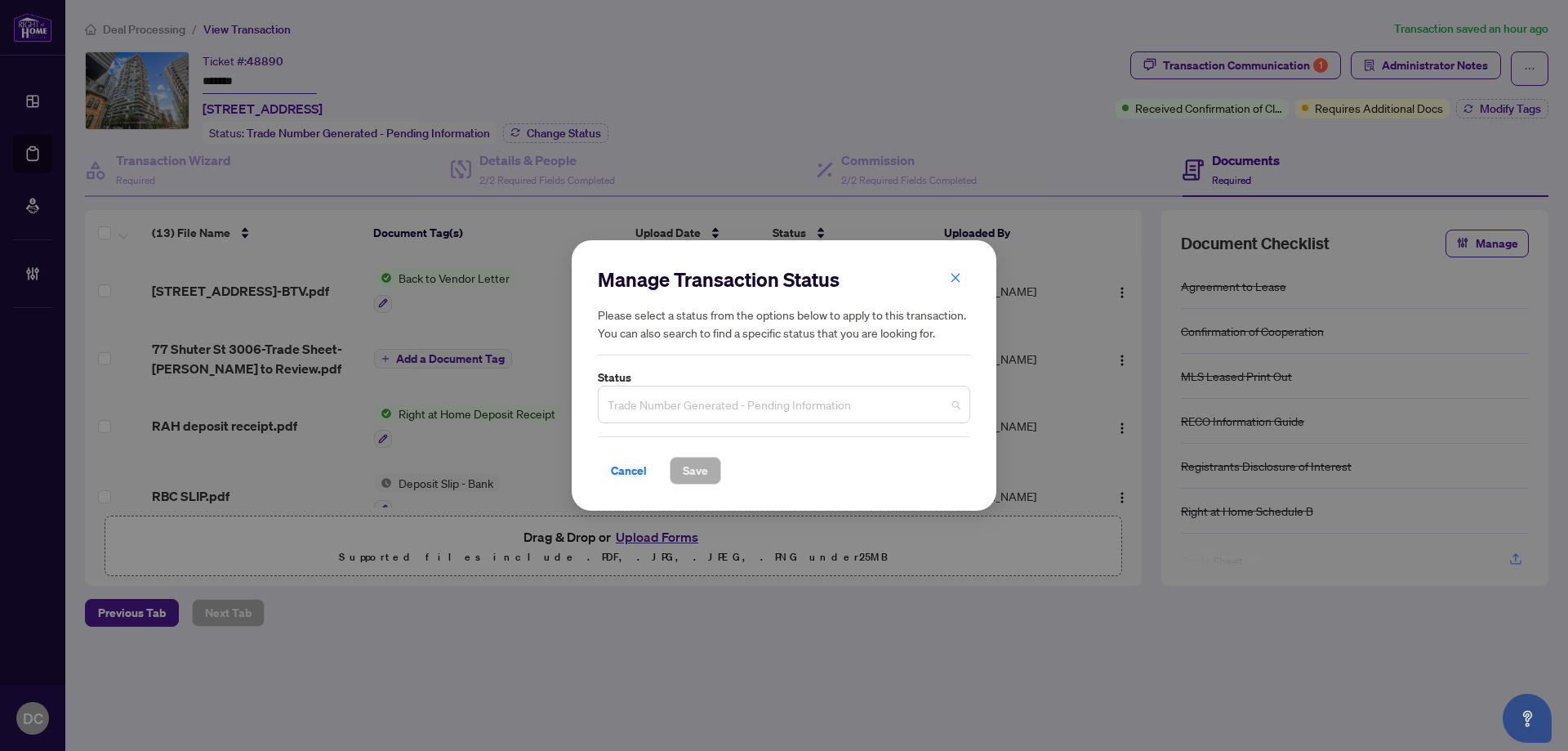
click at [750, 400] on span "Trade Number Generated - Pending Information" at bounding box center [784, 404] width 353 height 31
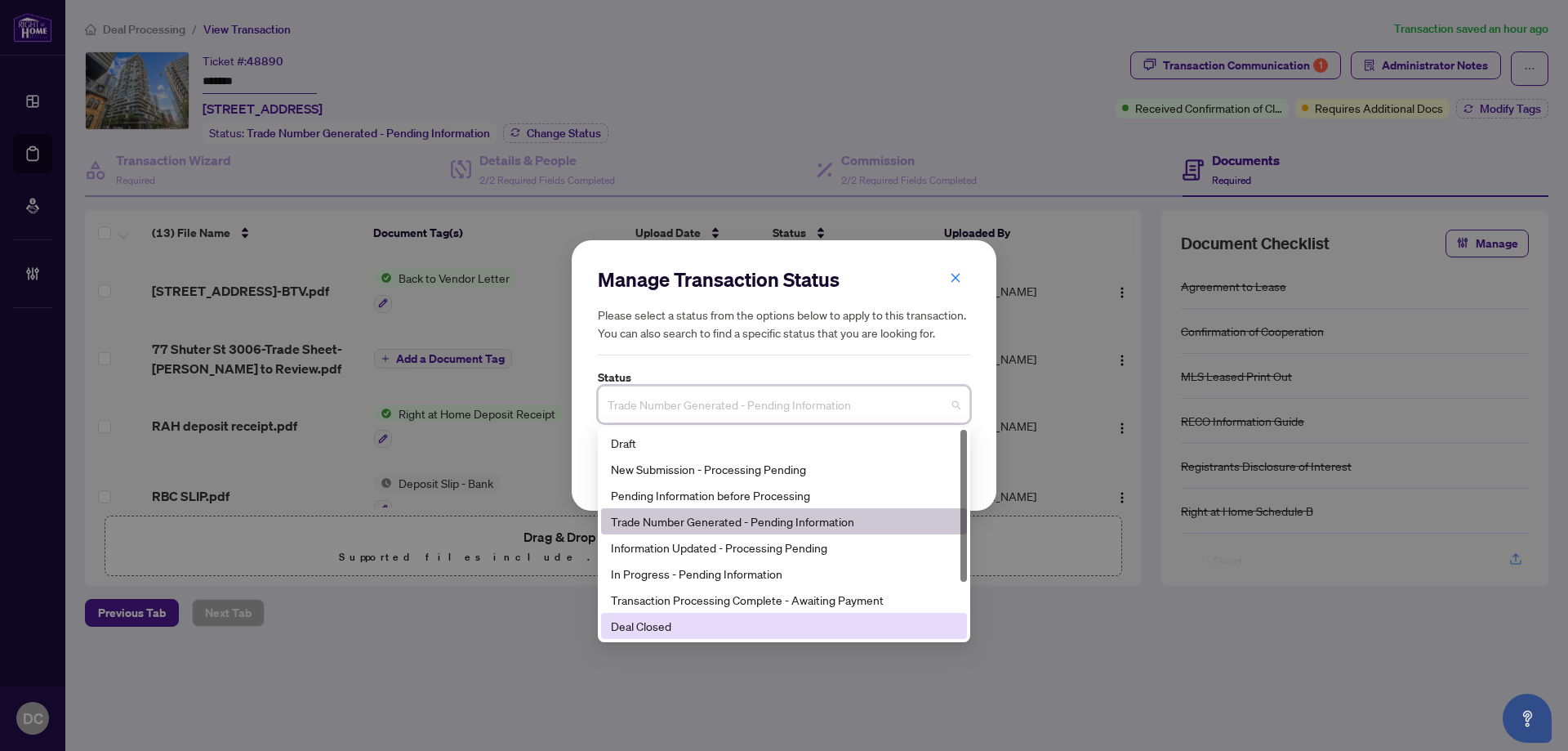
click at [667, 631] on div "Deal Closed" at bounding box center [784, 626] width 347 height 18
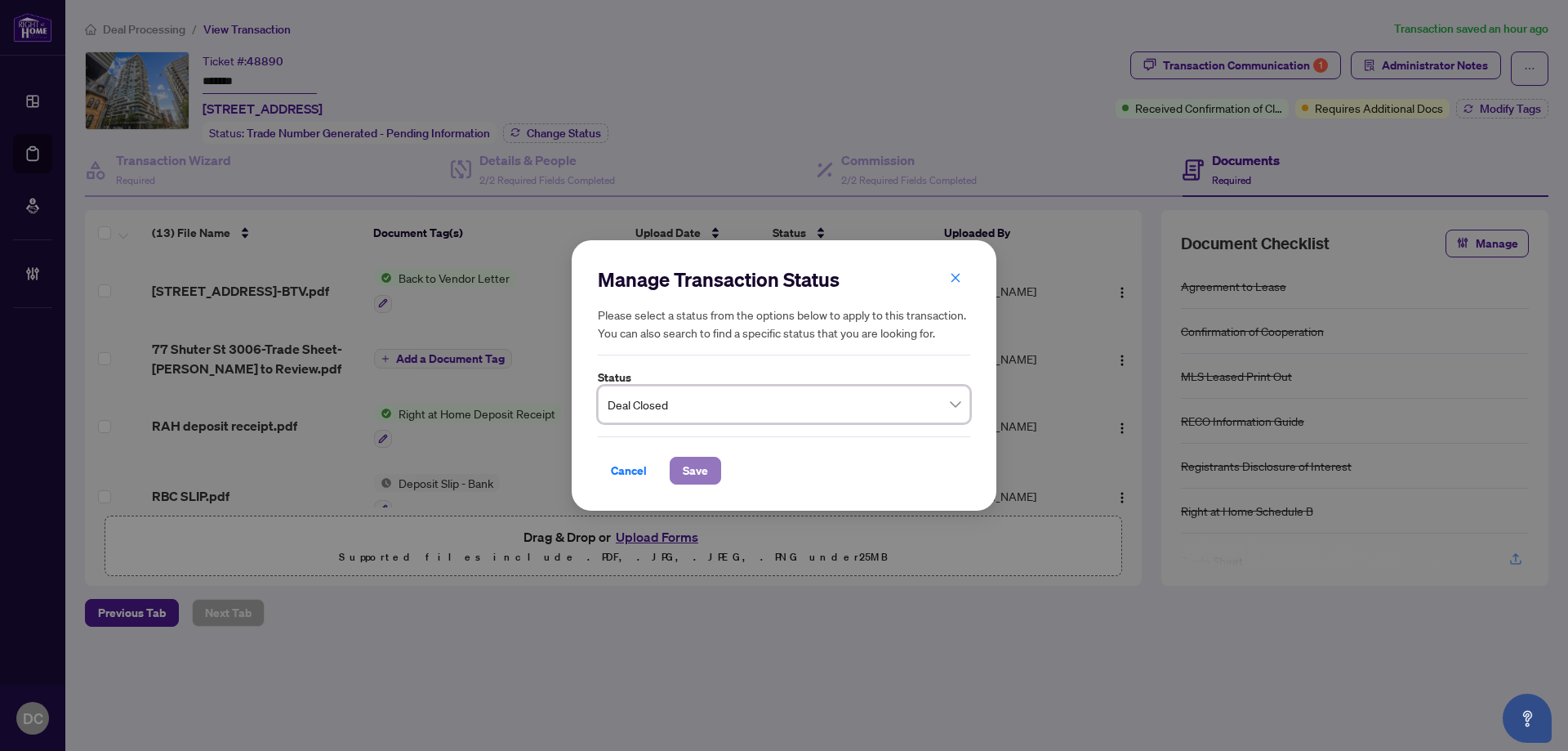
click at [694, 464] on span "Save" at bounding box center [695, 471] width 25 height 26
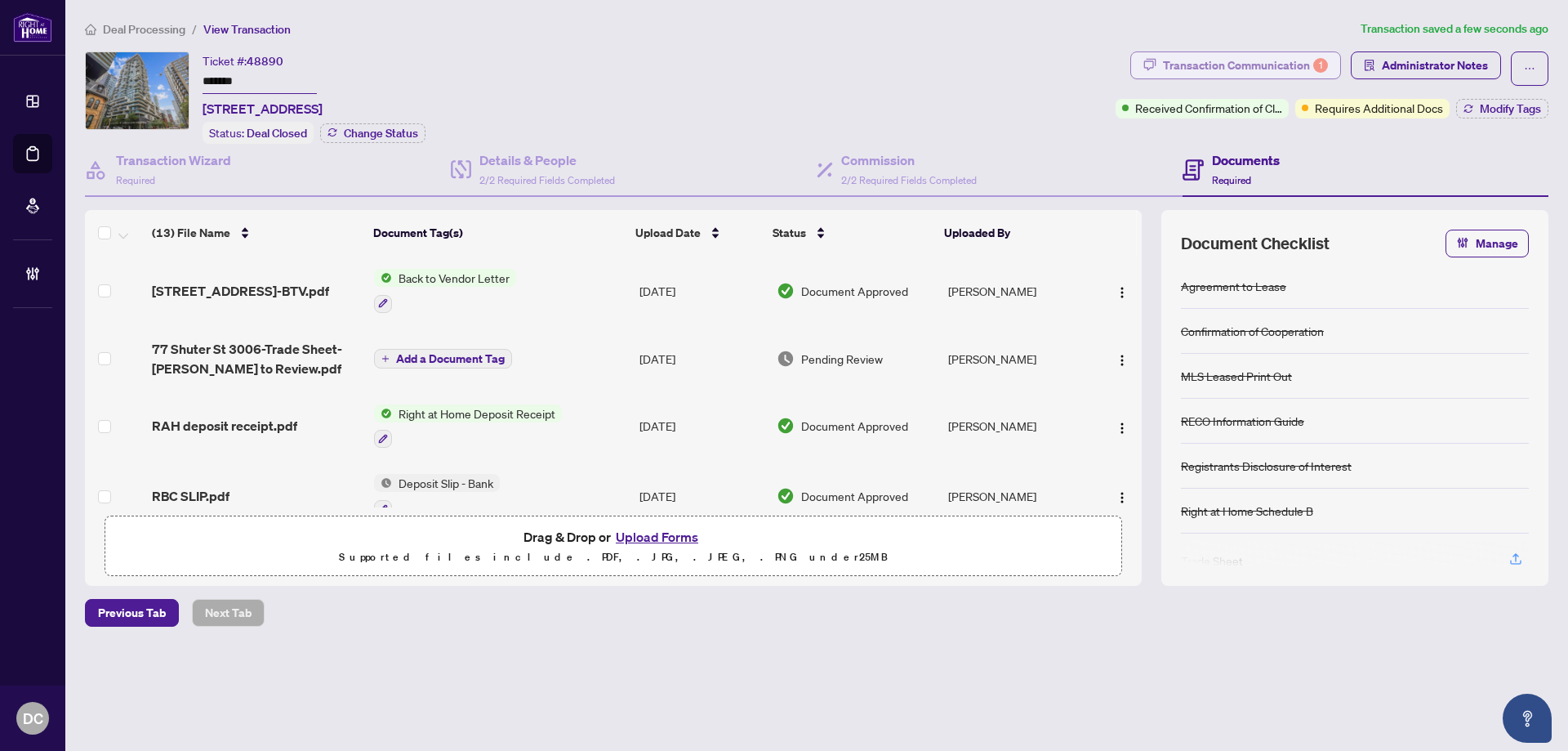
click at [1308, 70] on div "Transaction Communication 1" at bounding box center [1245, 66] width 165 height 26
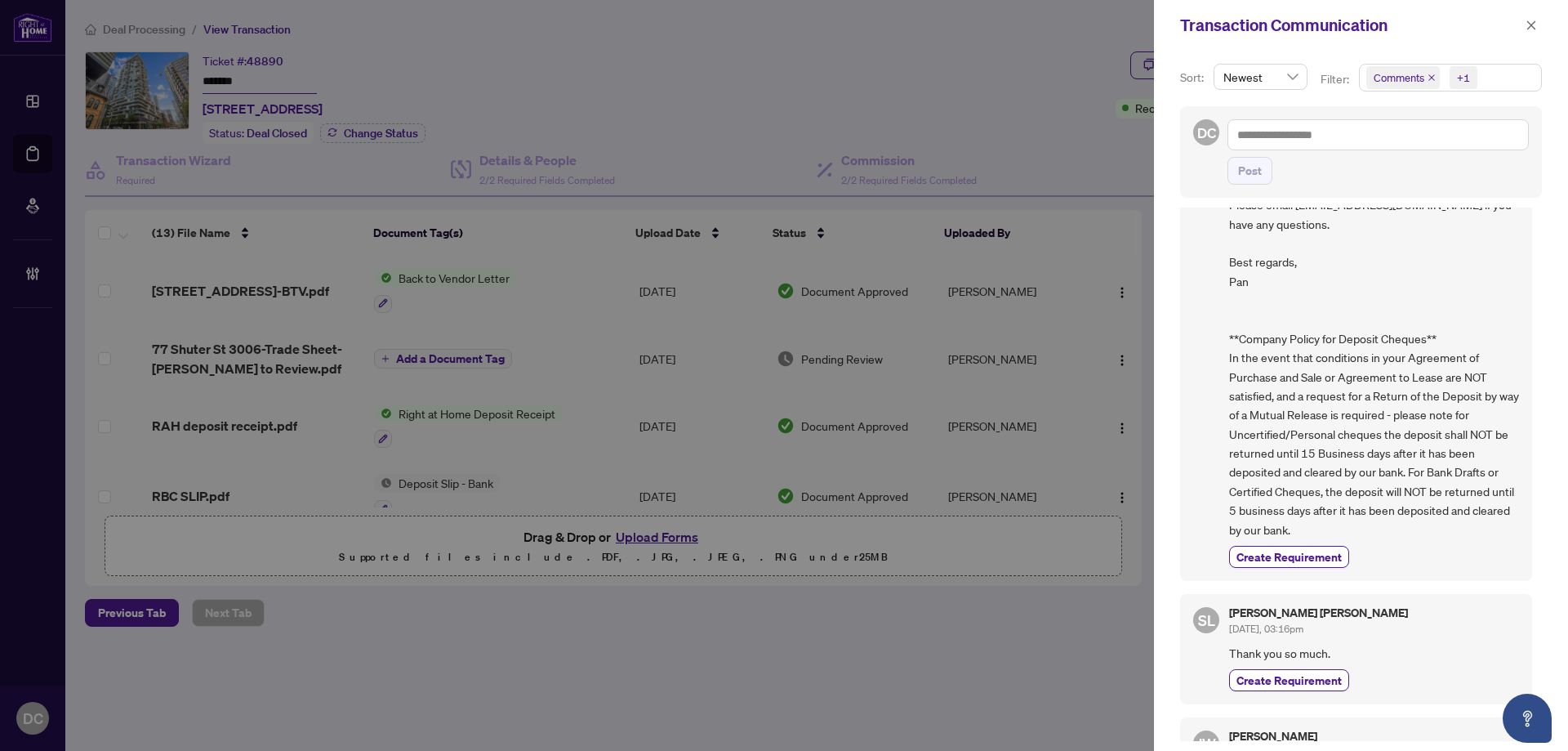
scroll to position [817, 0]
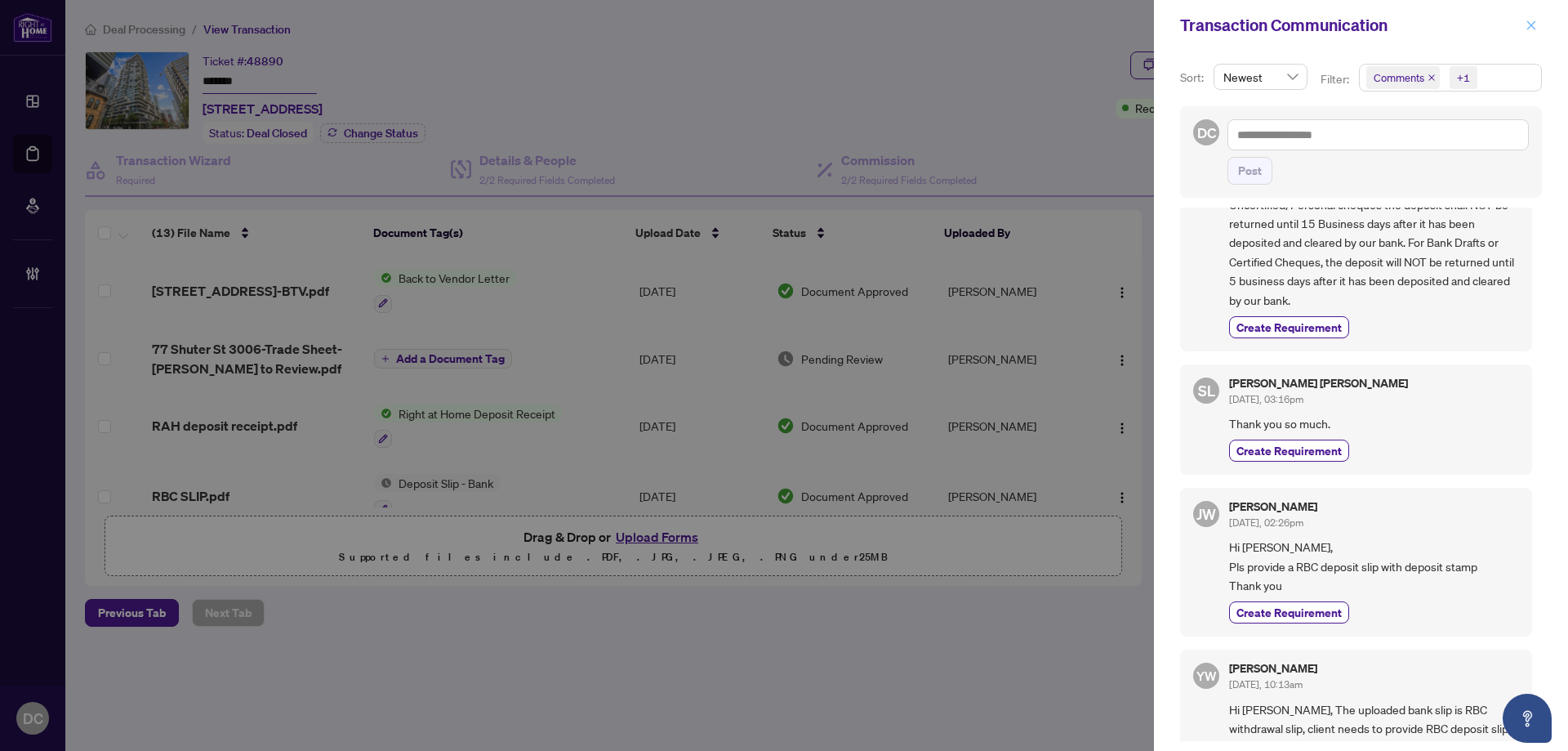
click at [1532, 28] on icon "close" at bounding box center [1531, 25] width 11 height 11
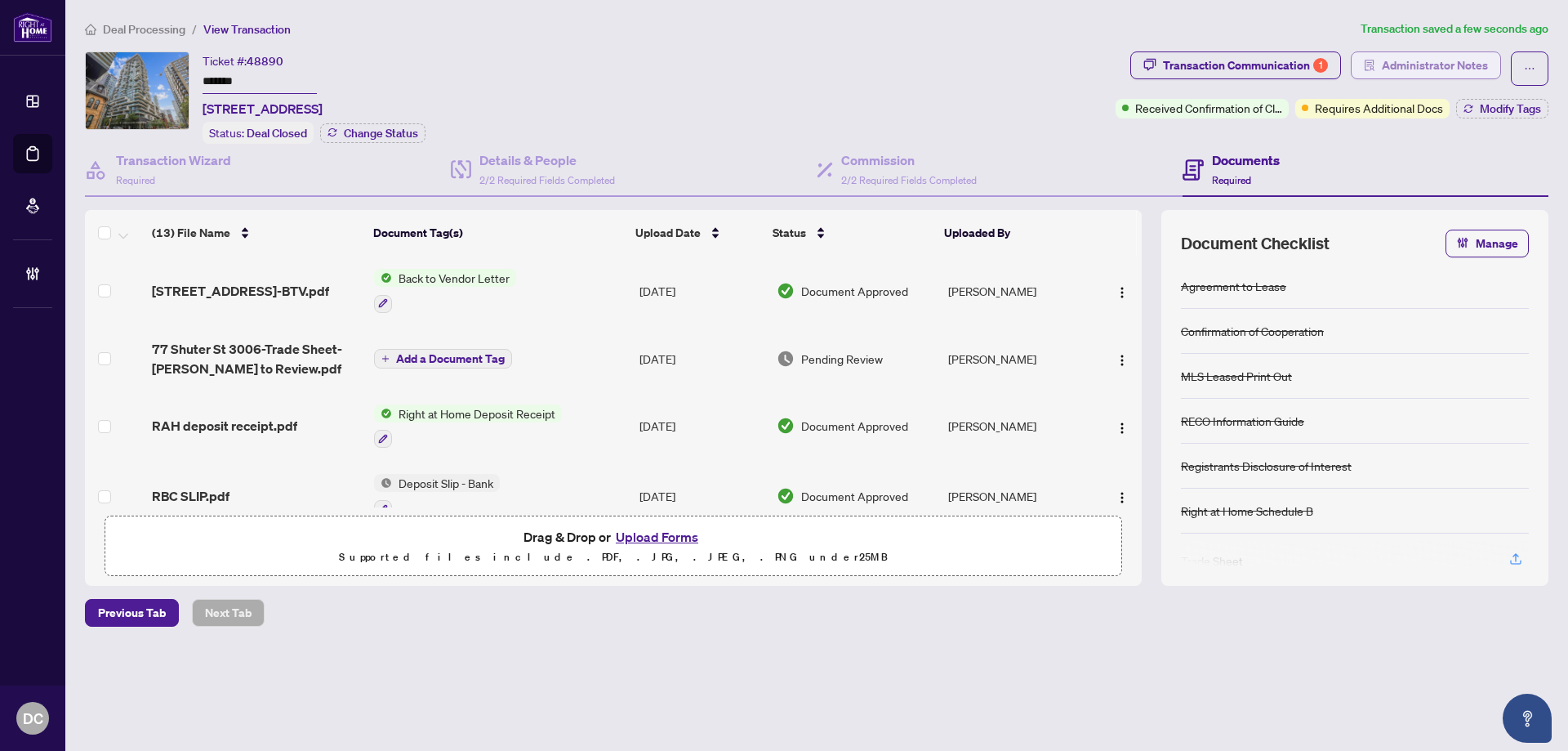
click at [1463, 67] on span "Administrator Notes" at bounding box center [1434, 66] width 106 height 26
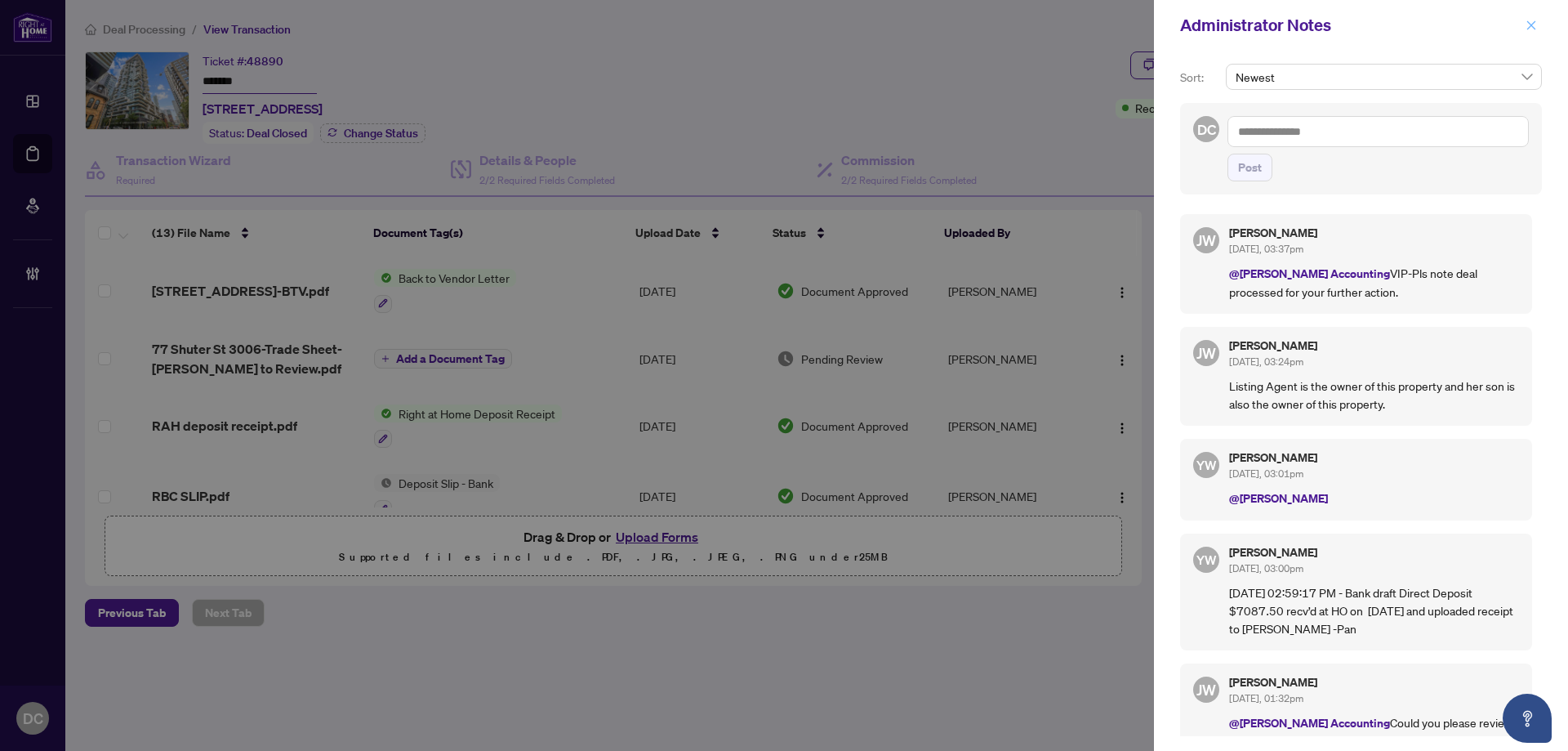
click at [1531, 17] on span "button" at bounding box center [1531, 25] width 11 height 26
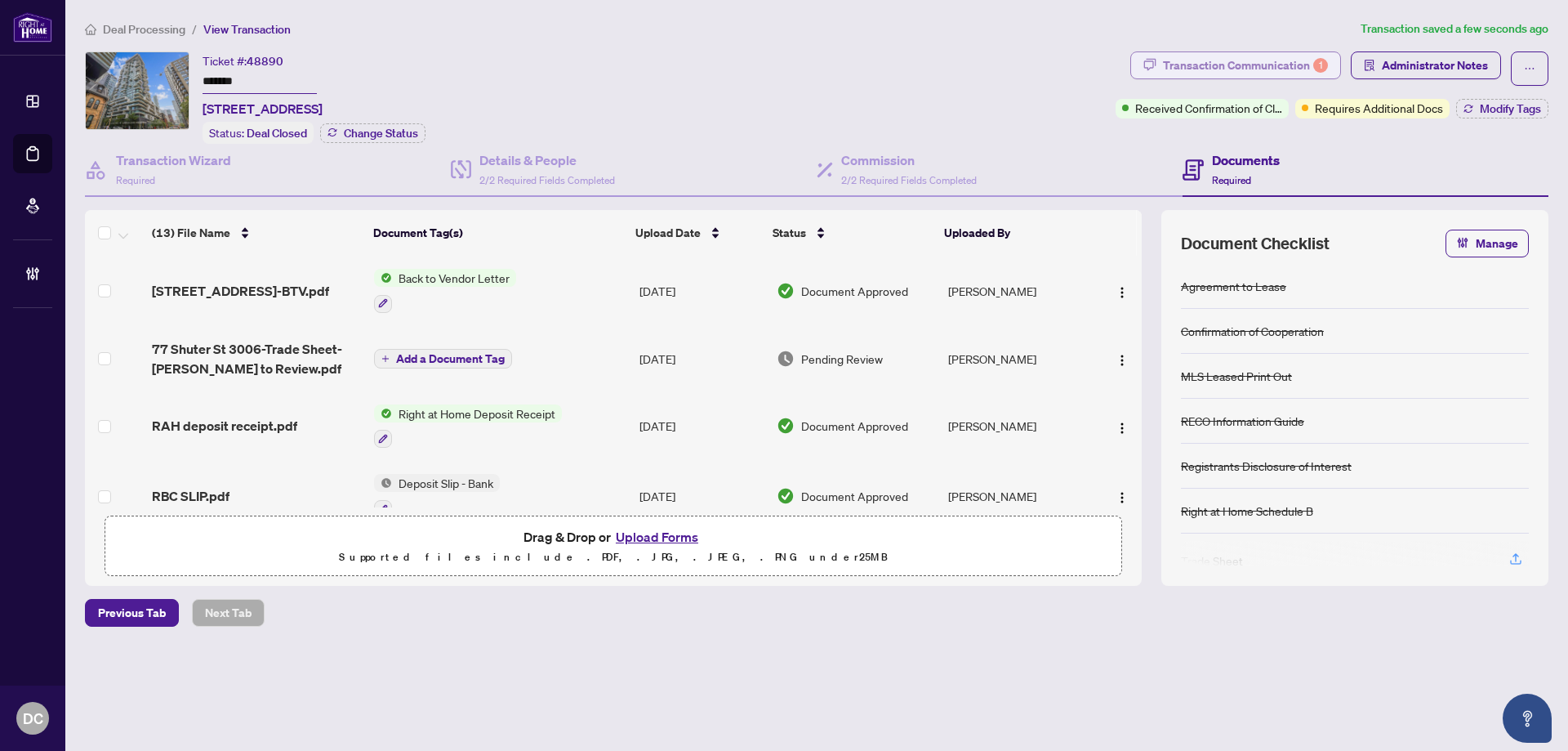
click at [1264, 73] on div "Transaction Communication 1" at bounding box center [1245, 66] width 165 height 26
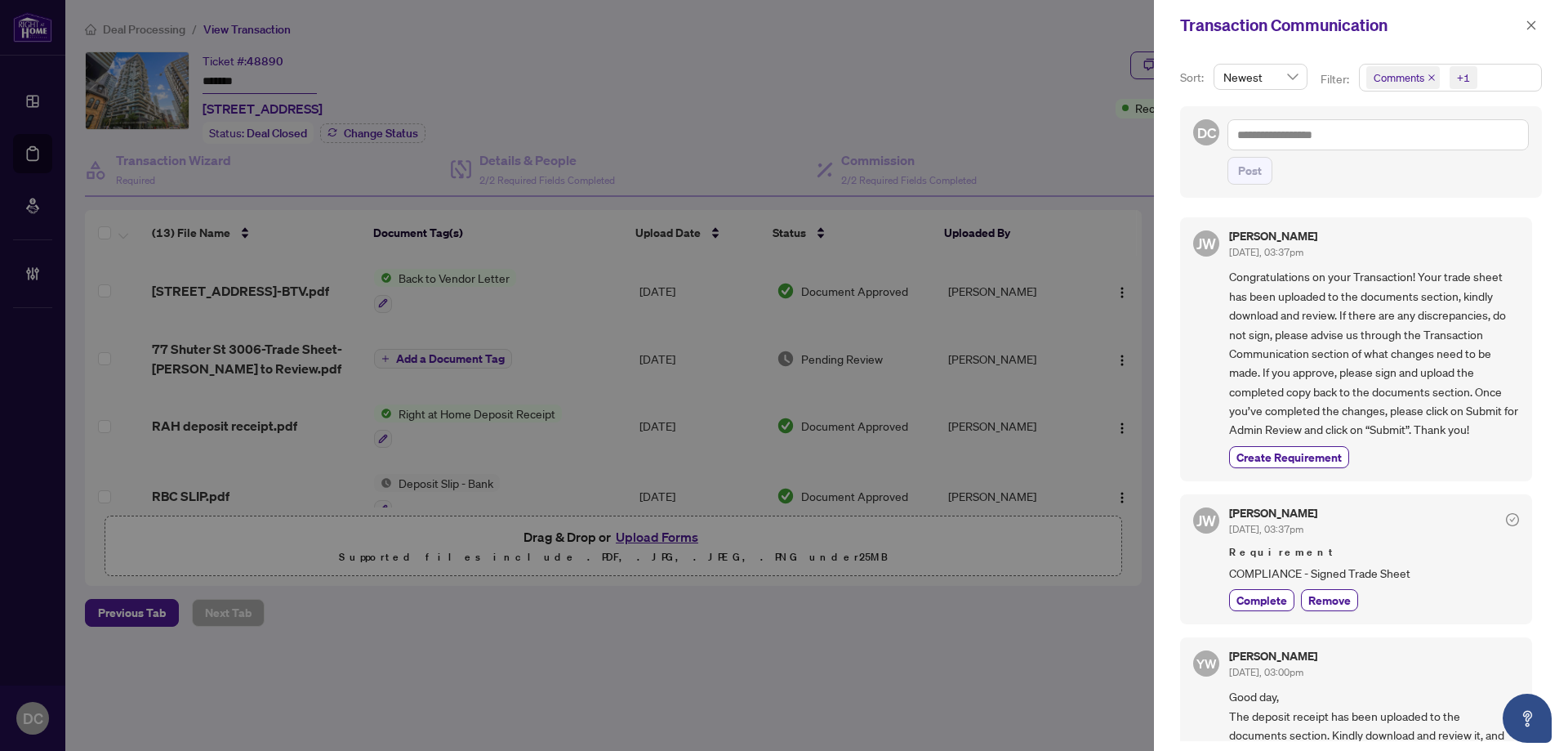
click at [1488, 77] on span "Comments +1" at bounding box center [1450, 78] width 182 height 26
click at [1435, 146] on span "Comments" at bounding box center [1420, 146] width 57 height 15
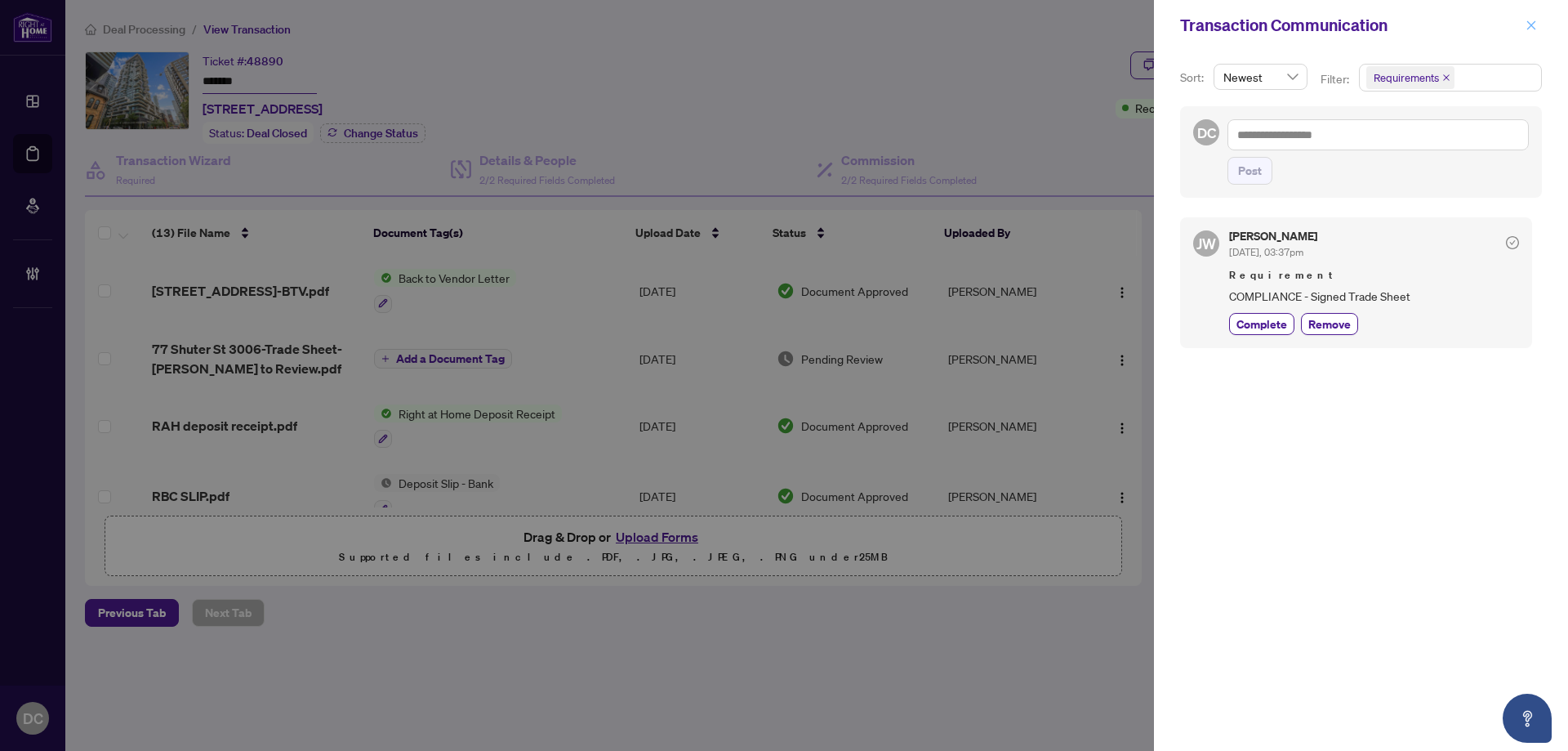
click at [1535, 19] on span "button" at bounding box center [1531, 25] width 11 height 26
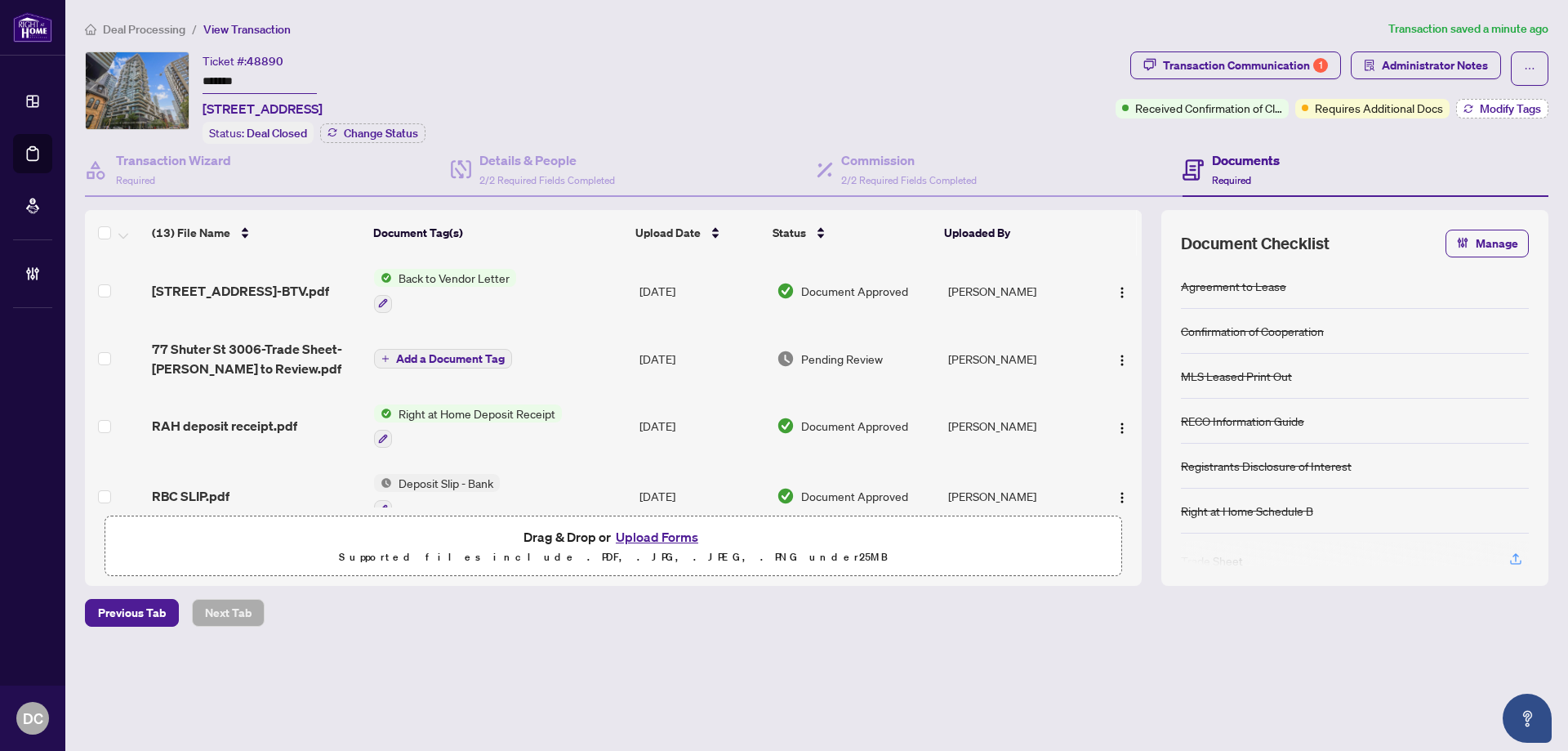
click at [1508, 110] on span "Modify Tags" at bounding box center [1511, 108] width 61 height 11
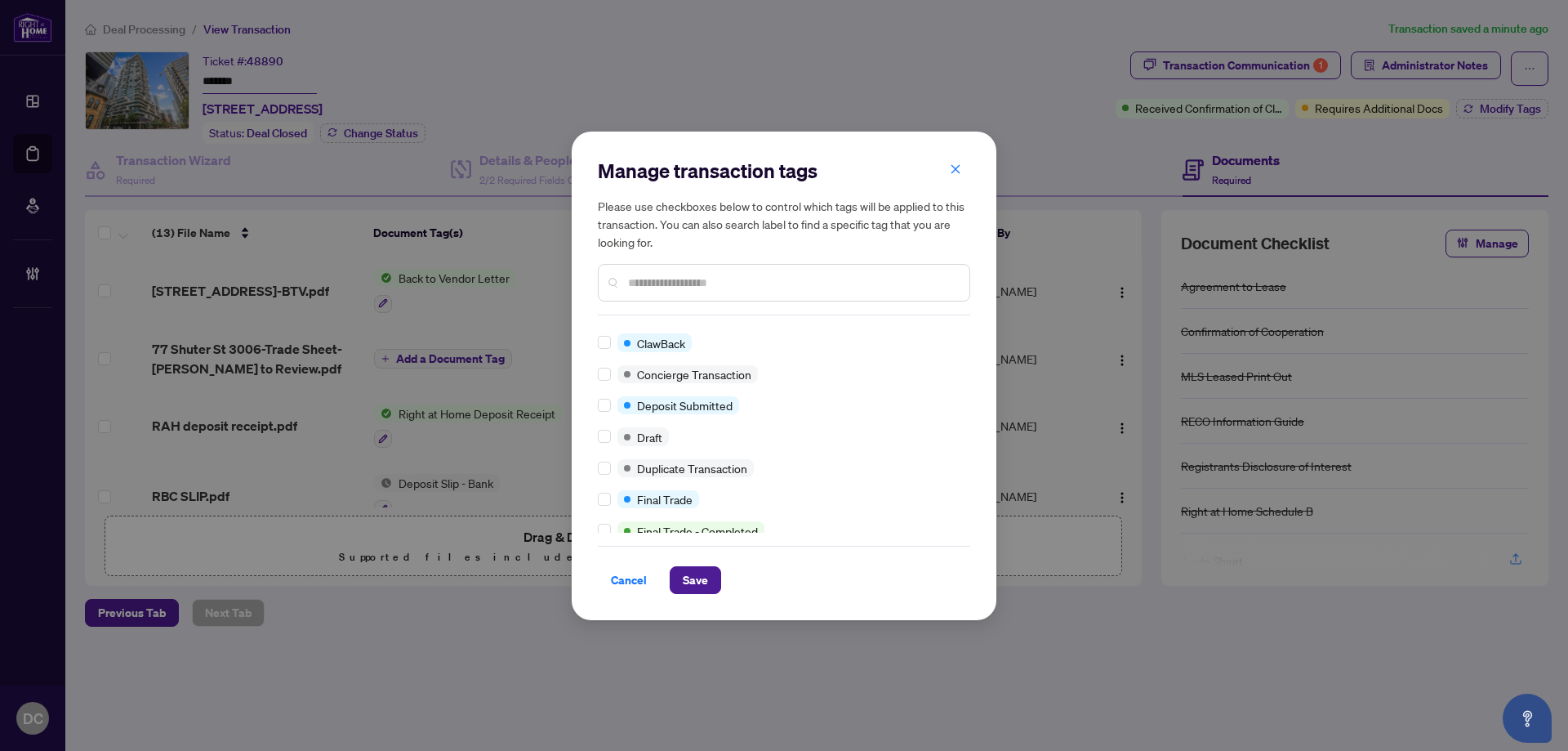
scroll to position [25, 0]
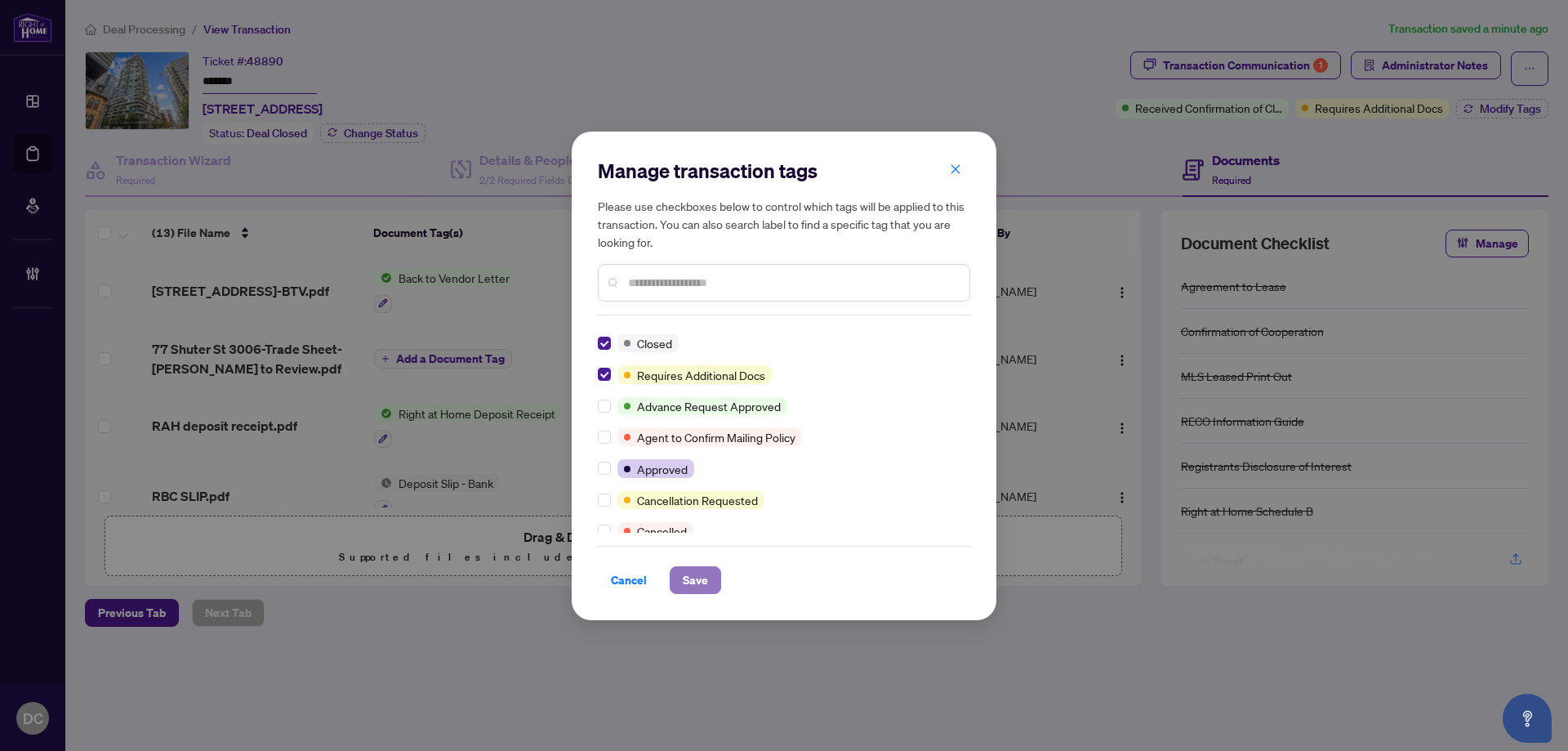
click at [687, 582] on span "Save" at bounding box center [695, 580] width 25 height 26
click at [283, 86] on div "Manage transaction tags Please use checkboxes below to control which tags will …" at bounding box center [784, 375] width 1568 height 751
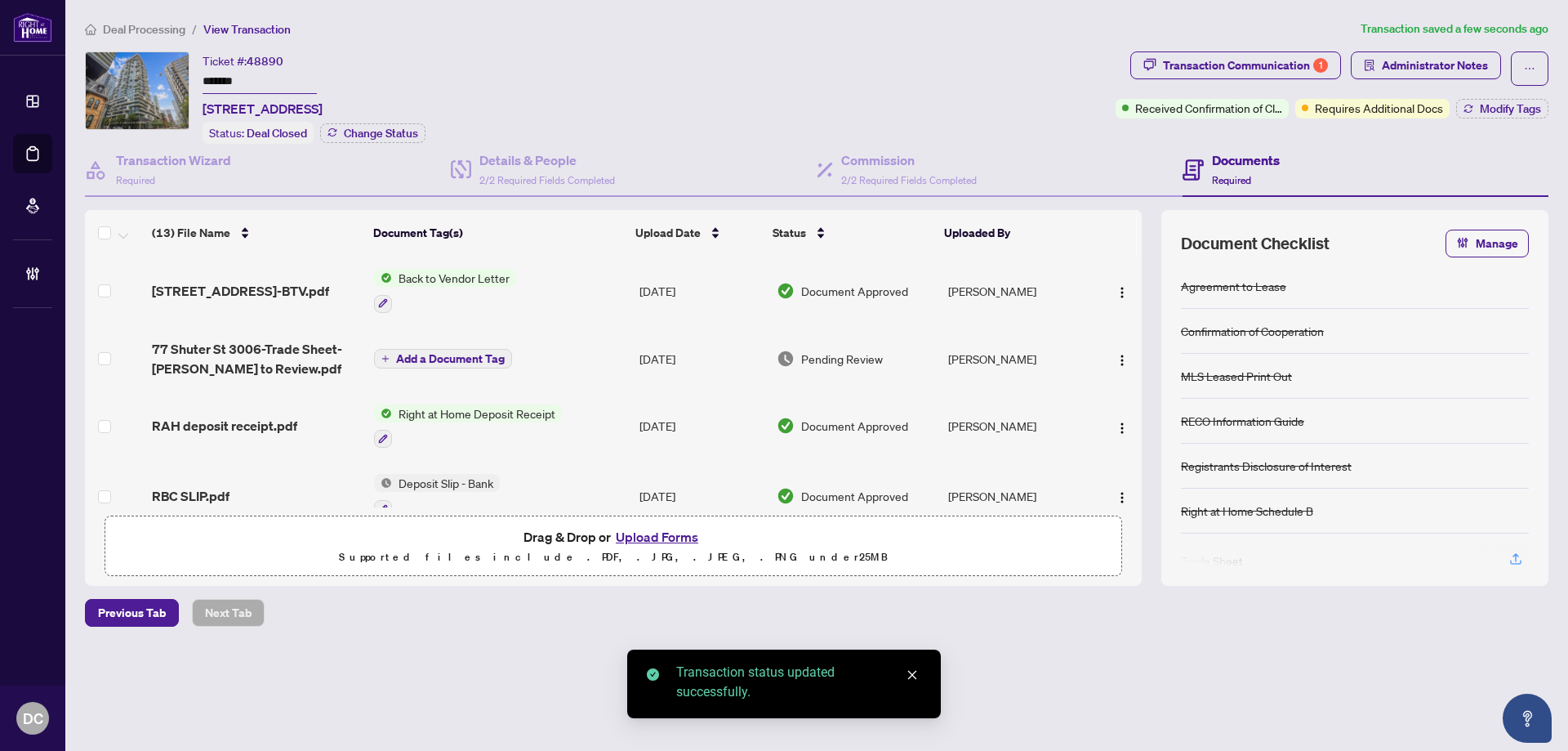
drag, startPoint x: 279, startPoint y: 80, endPoint x: 108, endPoint y: 72, distance: 171.2
click at [108, 72] on div "Ticket #: 48890 ******* [STREET_ADDRESS] Status: Deal Closed Change Status" at bounding box center [597, 98] width 1025 height 92
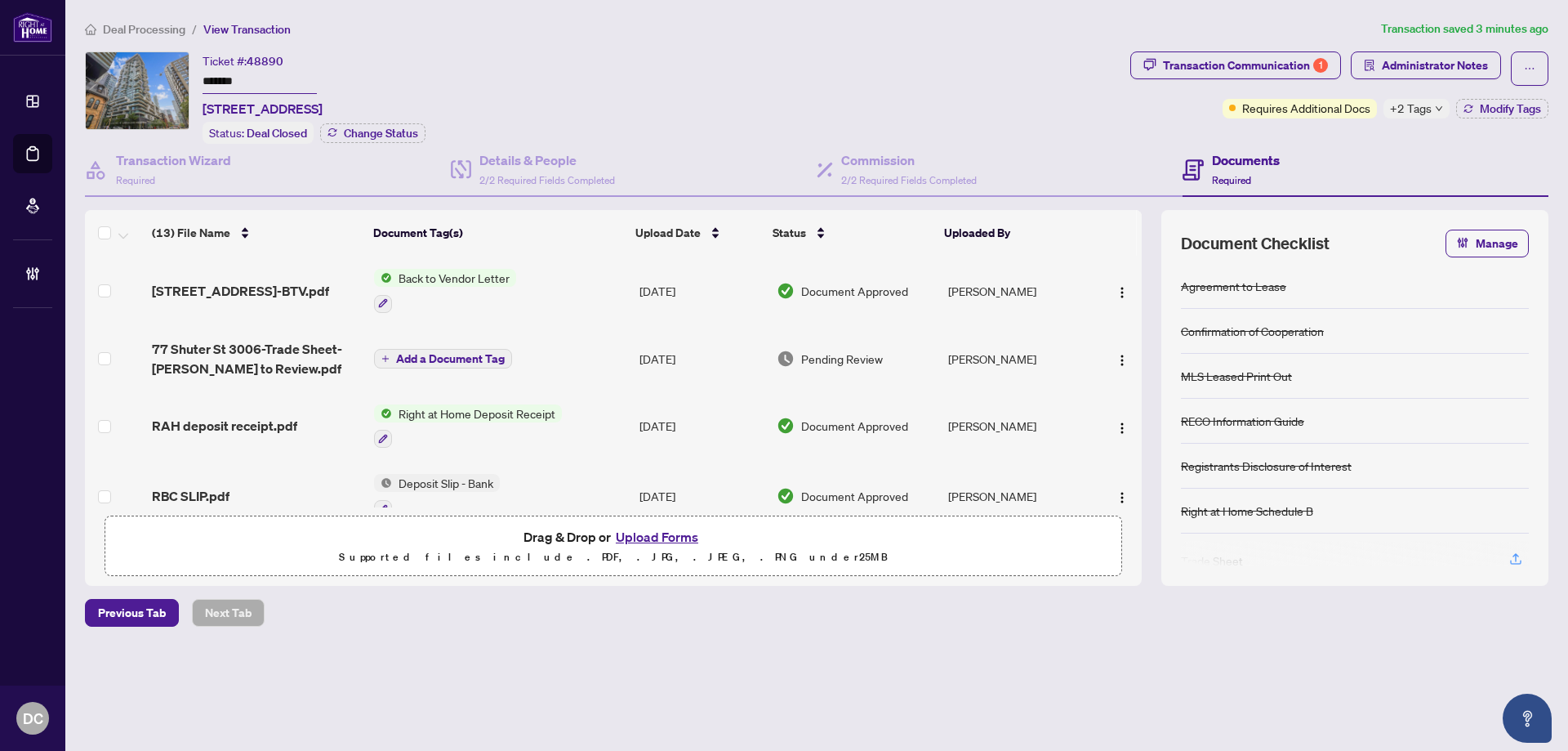
click at [161, 25] on span "Deal Processing" at bounding box center [144, 29] width 83 height 15
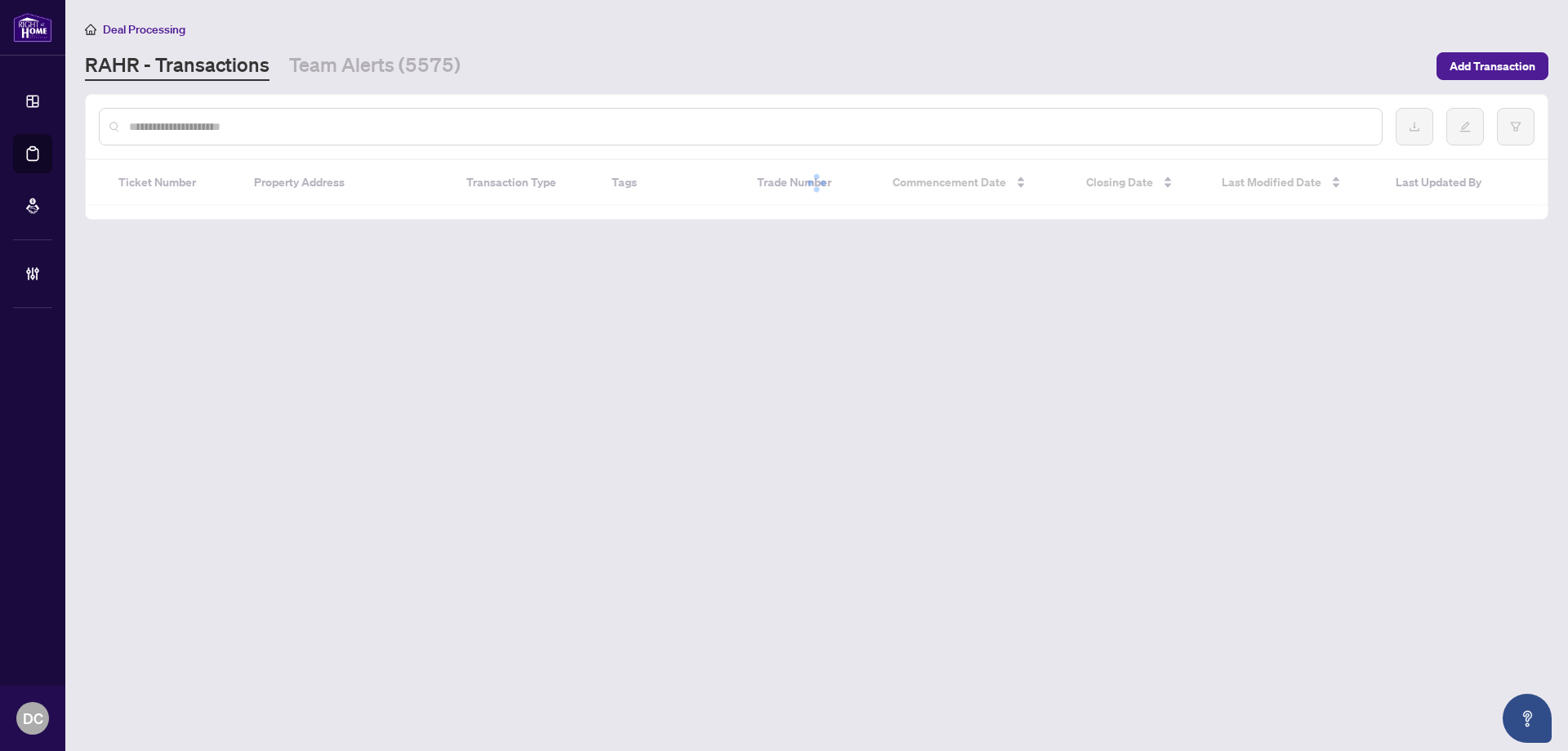
click at [338, 125] on input "text" at bounding box center [749, 126] width 1240 height 18
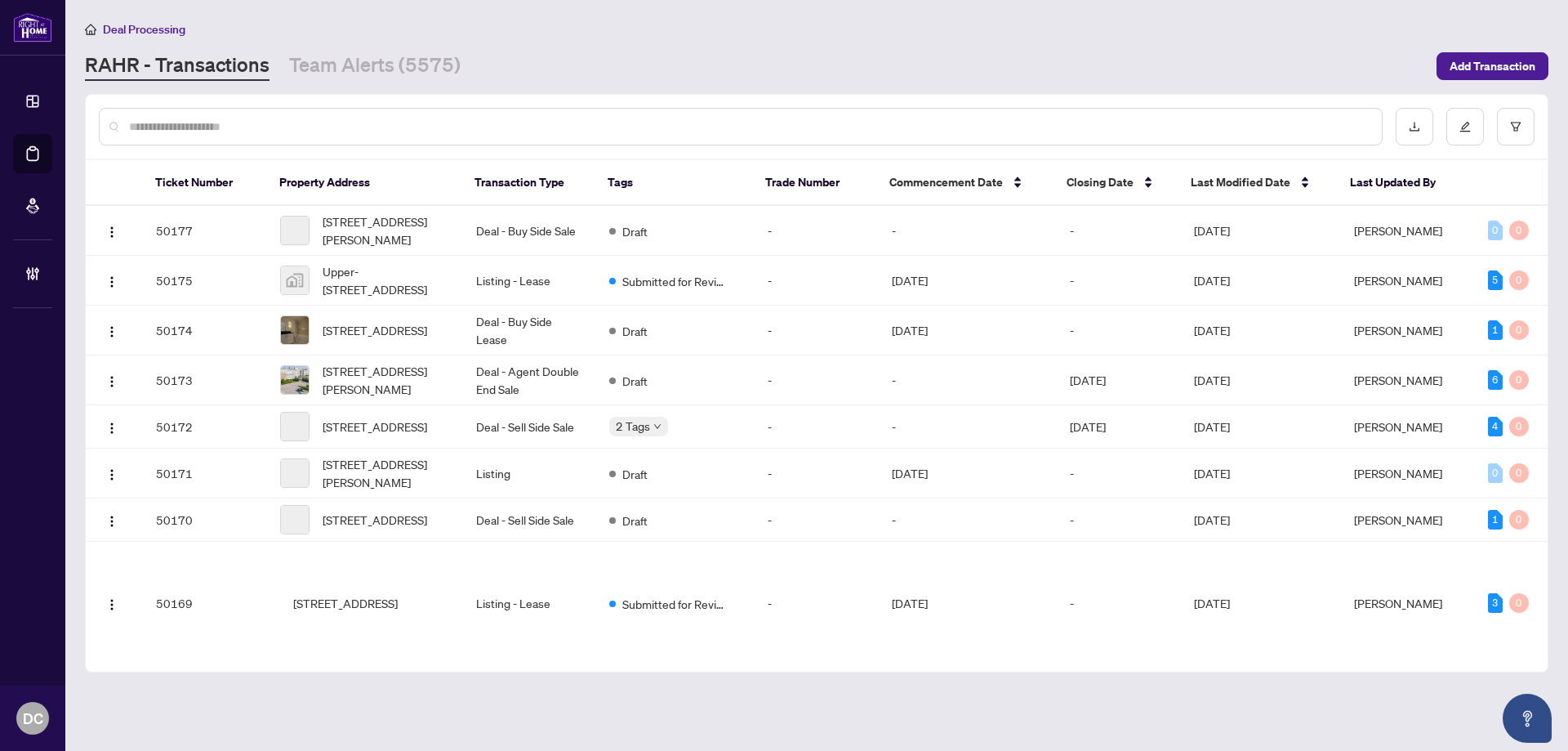
paste input "*******"
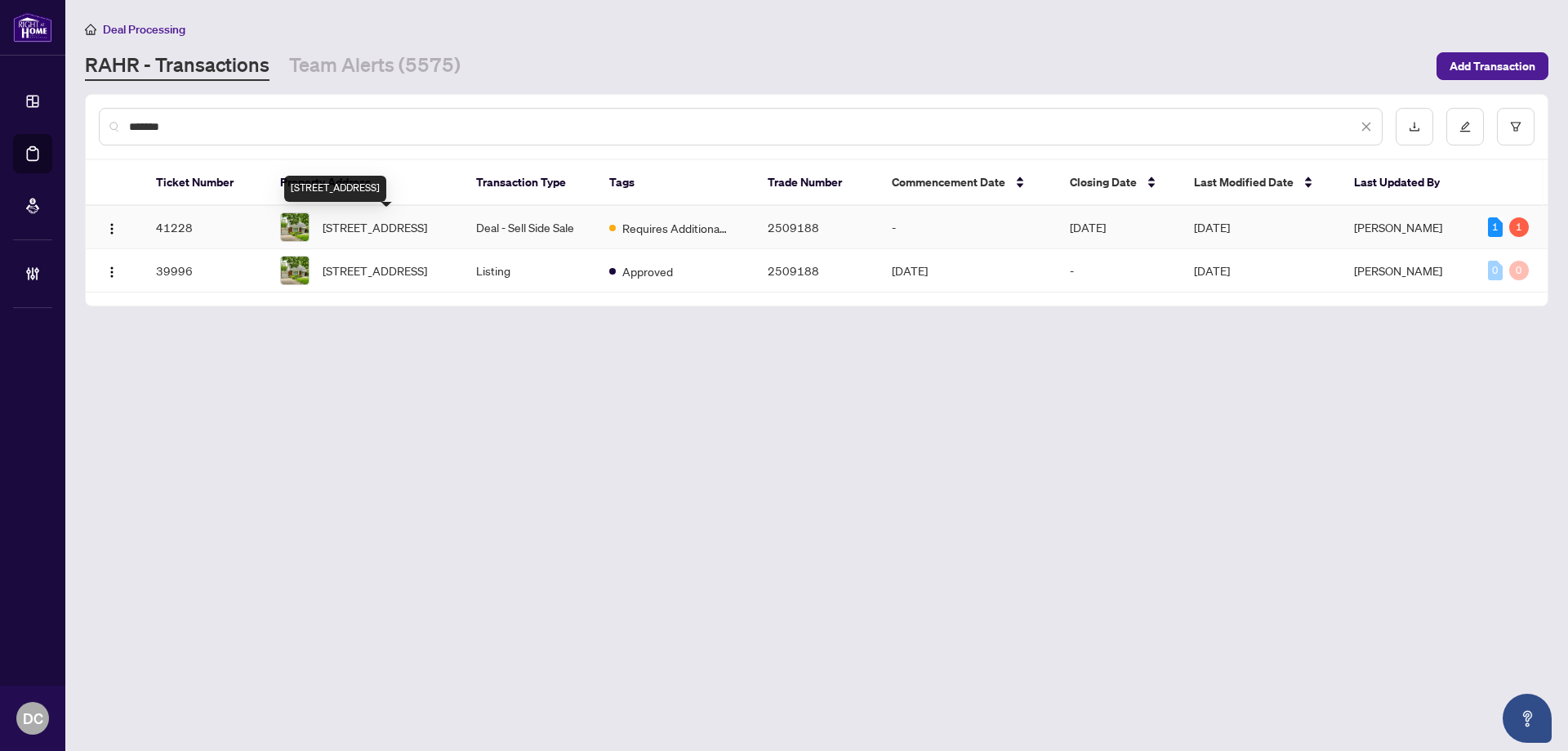
type input "*******"
click at [389, 237] on span "[STREET_ADDRESS]" at bounding box center [375, 227] width 105 height 18
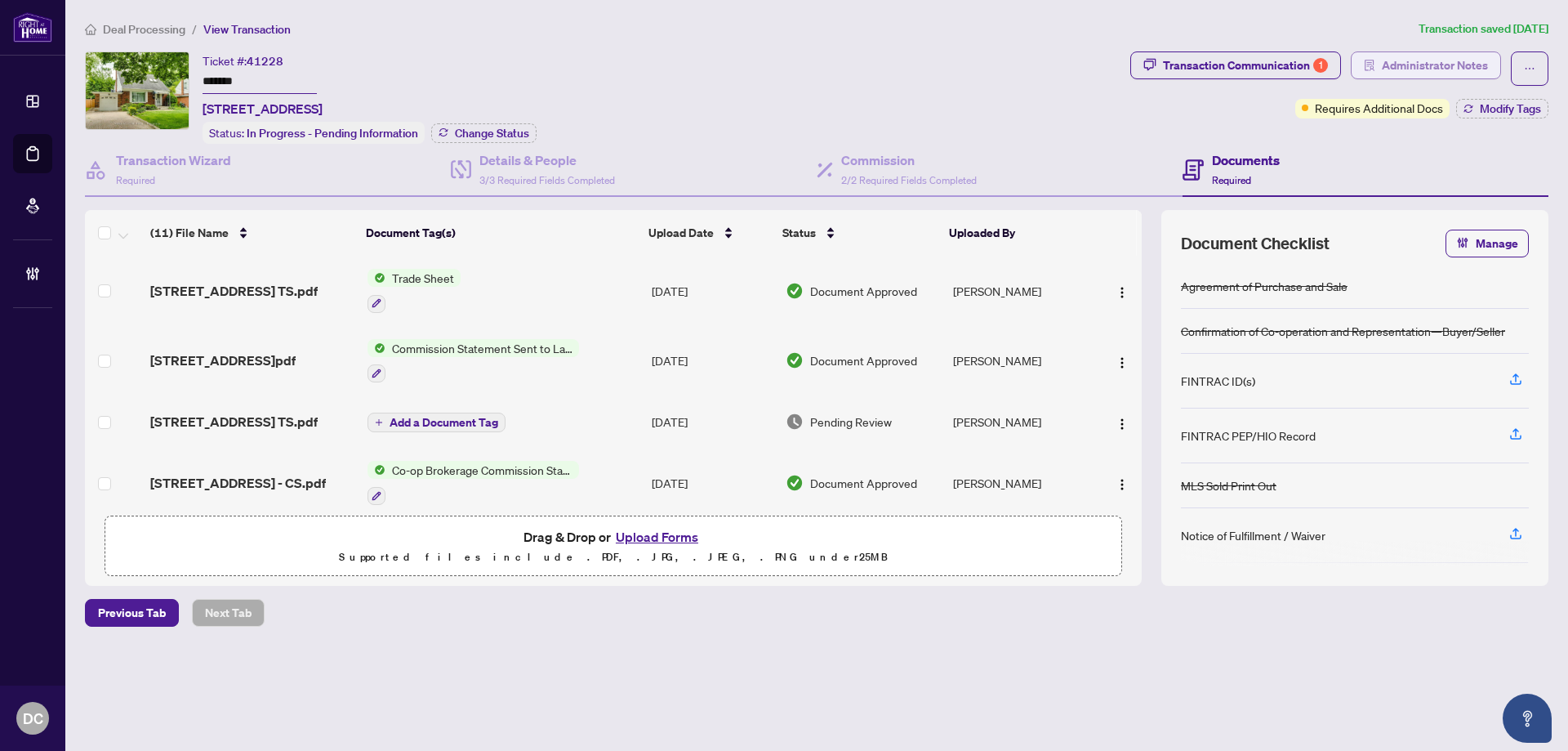
click at [1445, 70] on span "Administrator Notes" at bounding box center [1434, 66] width 106 height 26
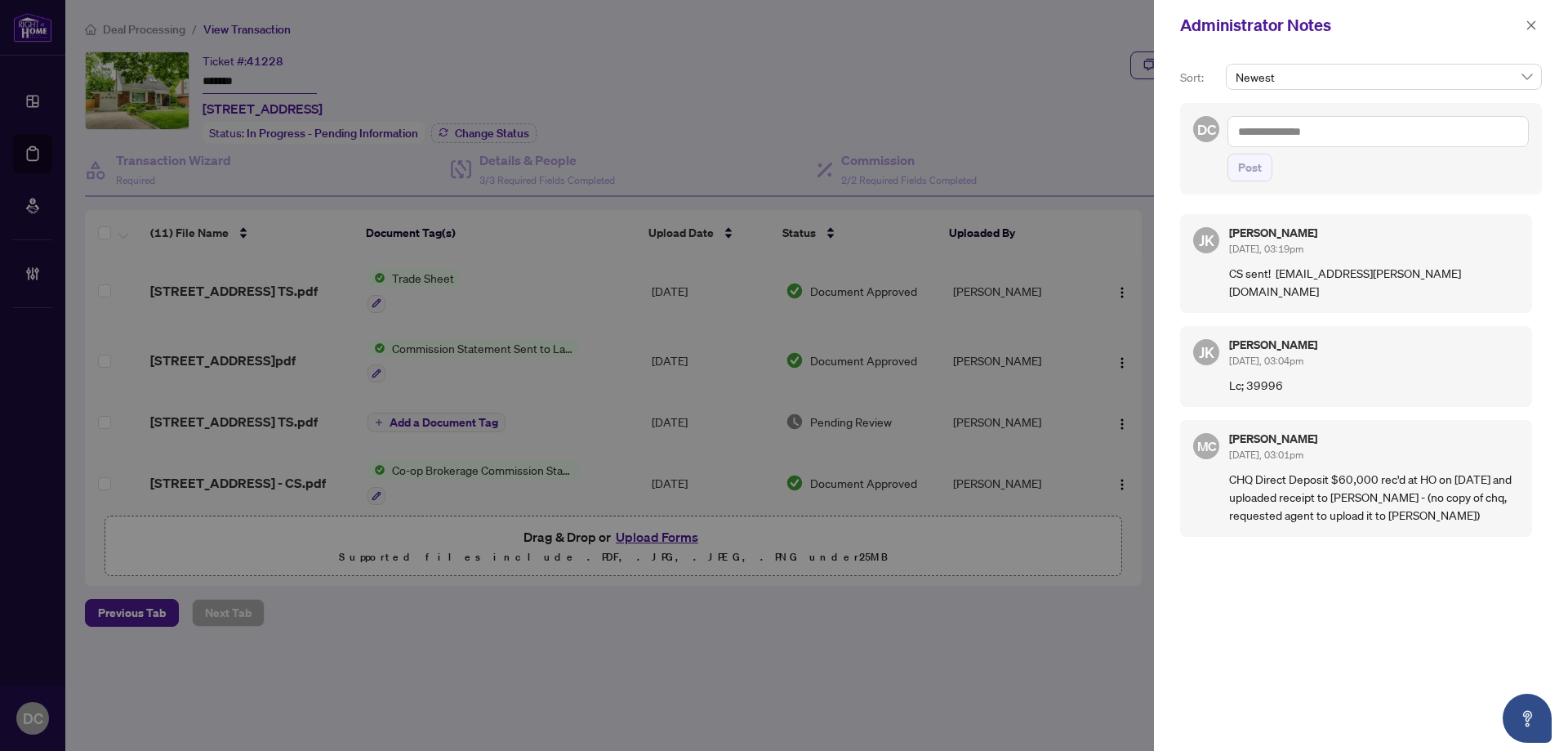
click at [1477, 132] on textarea at bounding box center [1379, 131] width 301 height 31
paste textarea "**********"
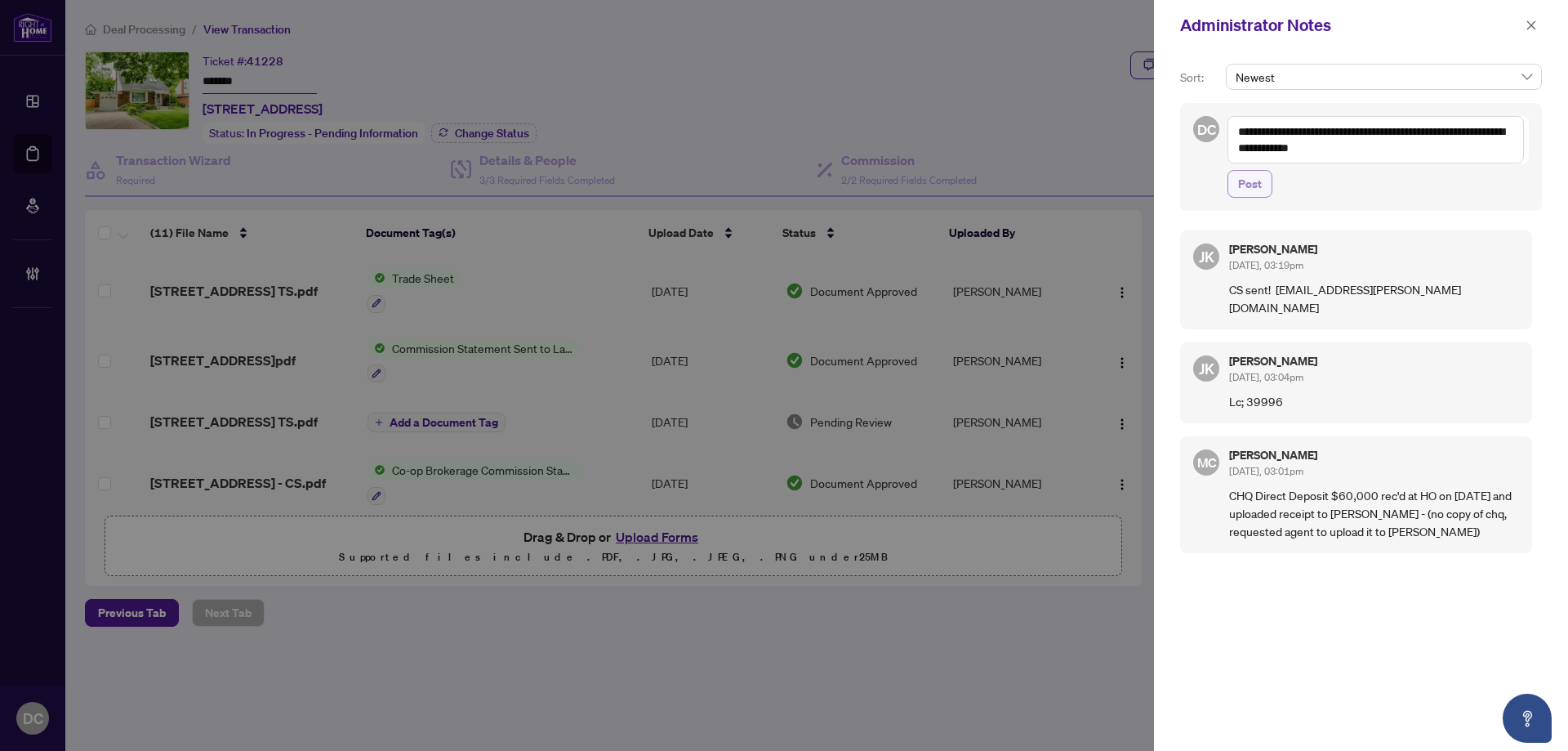
type textarea "**********"
click at [1258, 188] on span "Post" at bounding box center [1250, 184] width 24 height 26
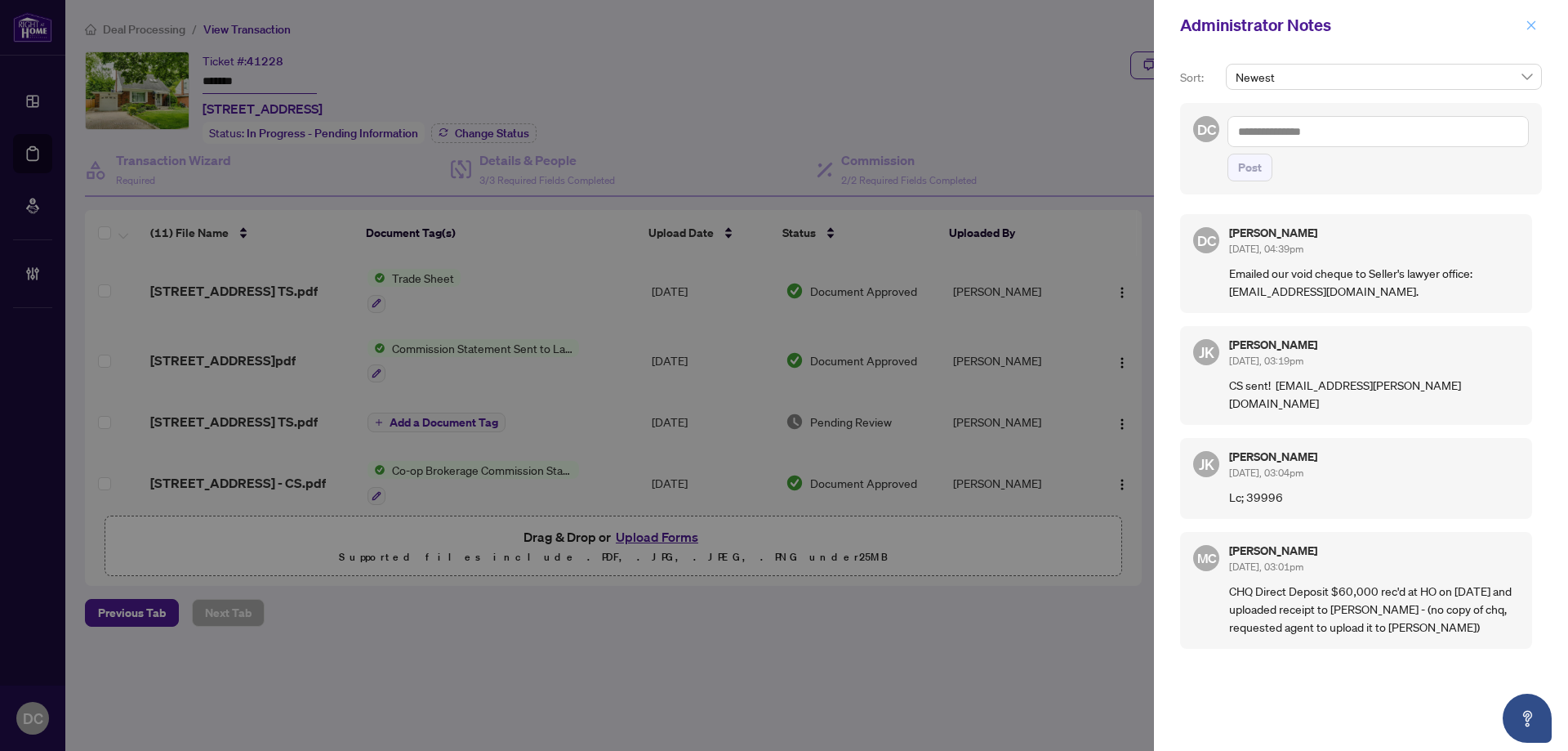
click at [1537, 27] on button "button" at bounding box center [1531, 24] width 22 height 20
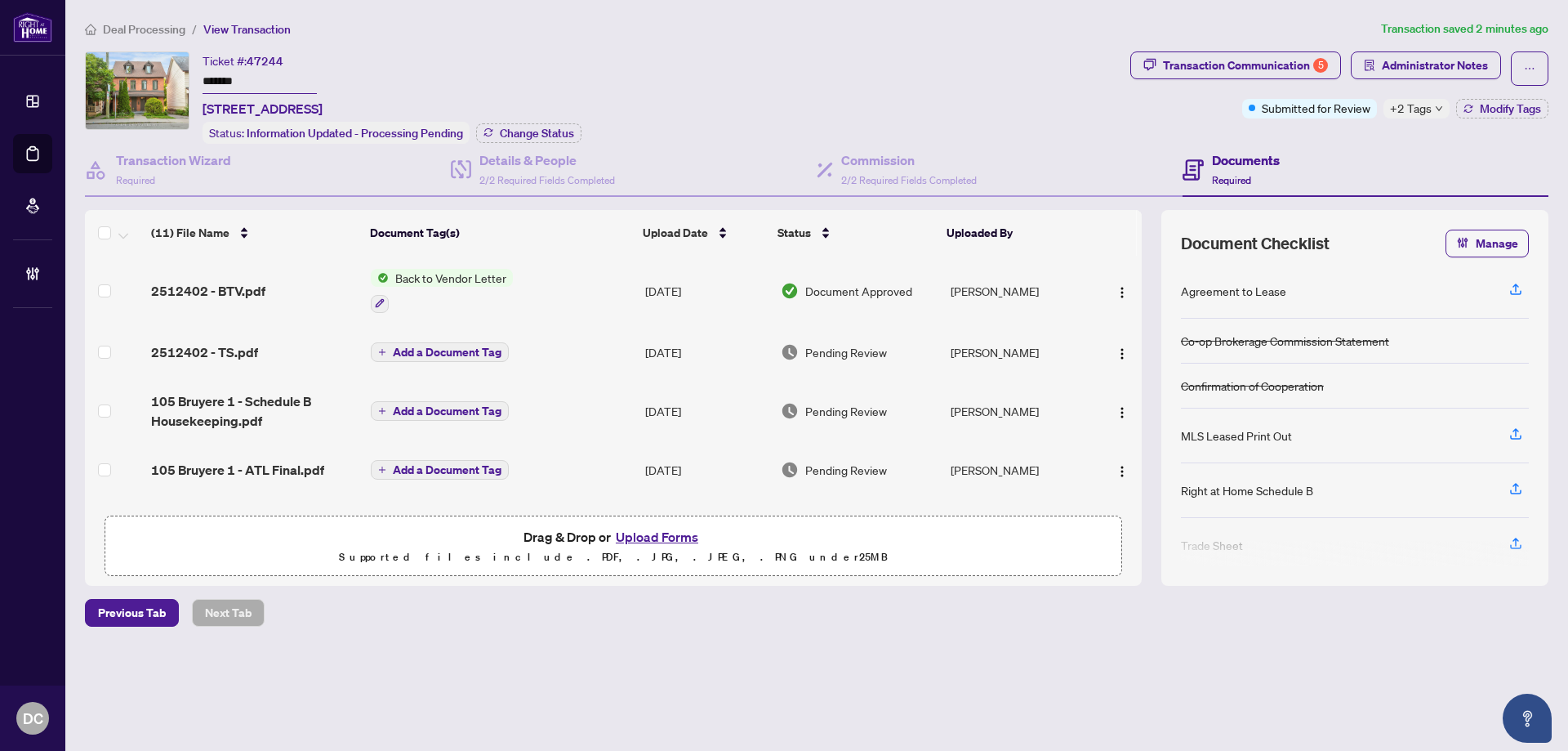
drag, startPoint x: 282, startPoint y: 76, endPoint x: 163, endPoint y: 77, distance: 119.0
click at [163, 77] on div "Ticket #: 47244 ******* [STREET_ADDRESS] Status: Information Updated - Processi…" at bounding box center [604, 98] width 1039 height 92
click at [554, 132] on span "Change Status" at bounding box center [537, 133] width 74 height 11
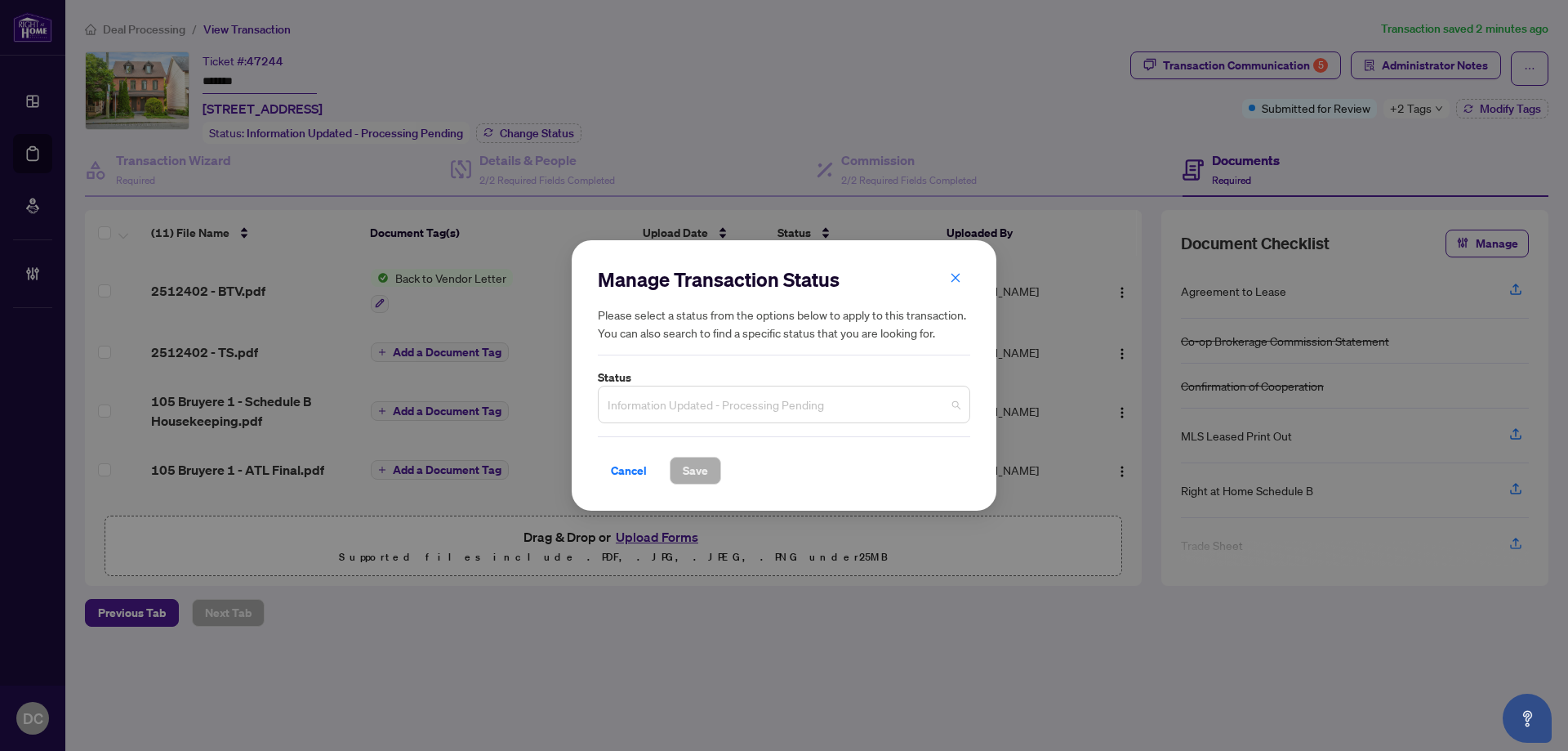
click at [815, 412] on span "Information Updated - Processing Pending" at bounding box center [784, 404] width 353 height 31
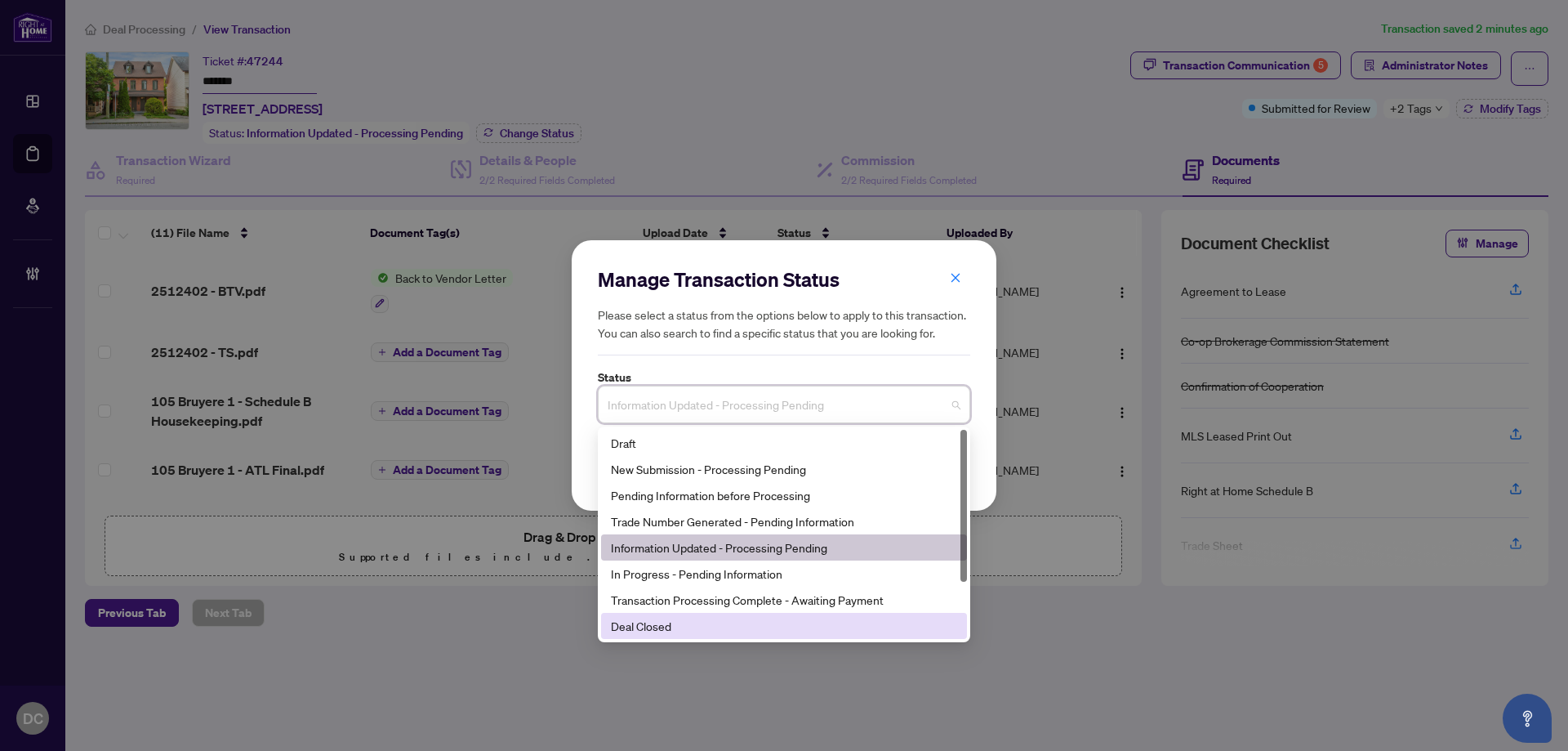
click at [648, 637] on div "Deal Closed" at bounding box center [784, 626] width 366 height 26
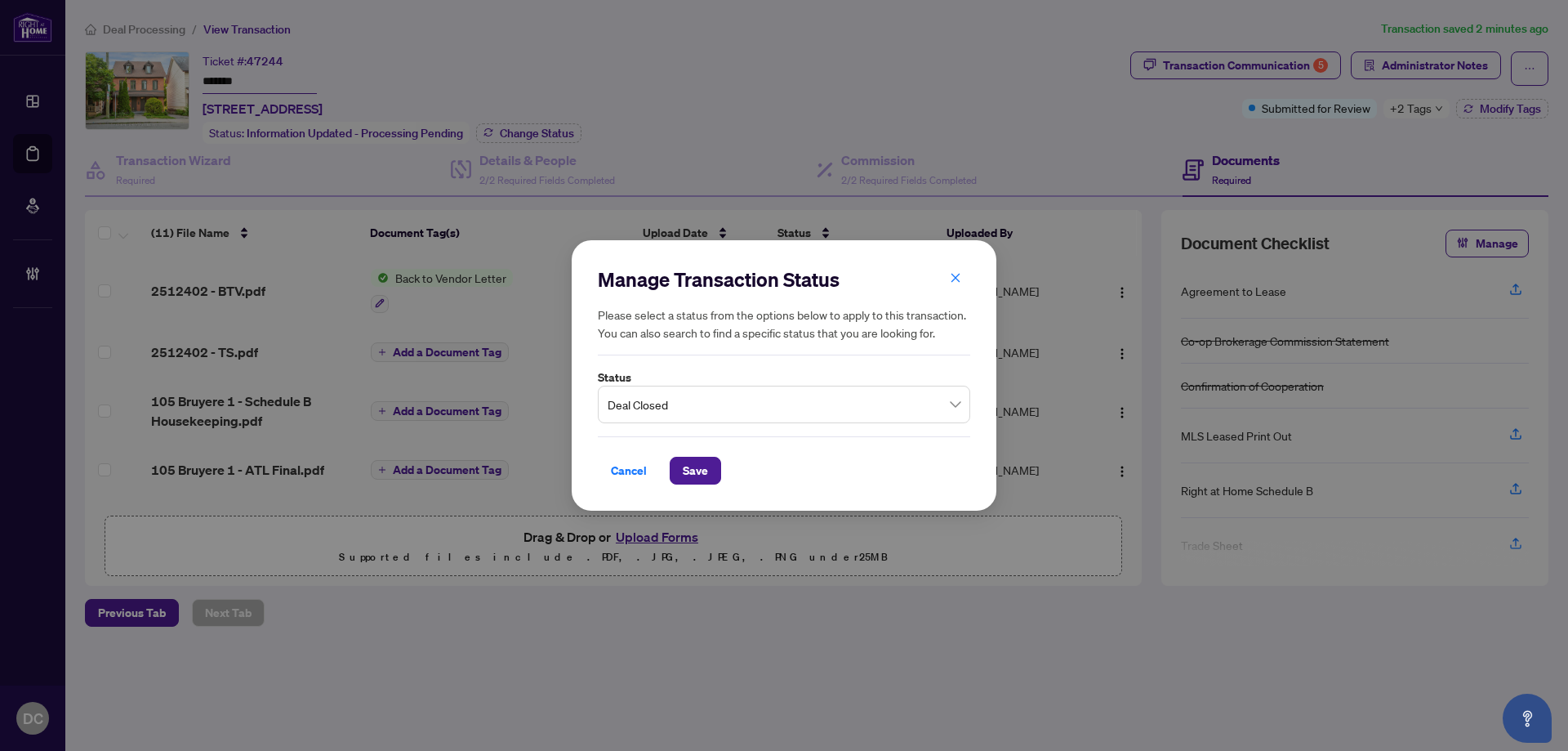
click at [689, 456] on div "Cancel Save" at bounding box center [784, 460] width 372 height 48
click at [694, 460] on span "Save" at bounding box center [695, 471] width 25 height 26
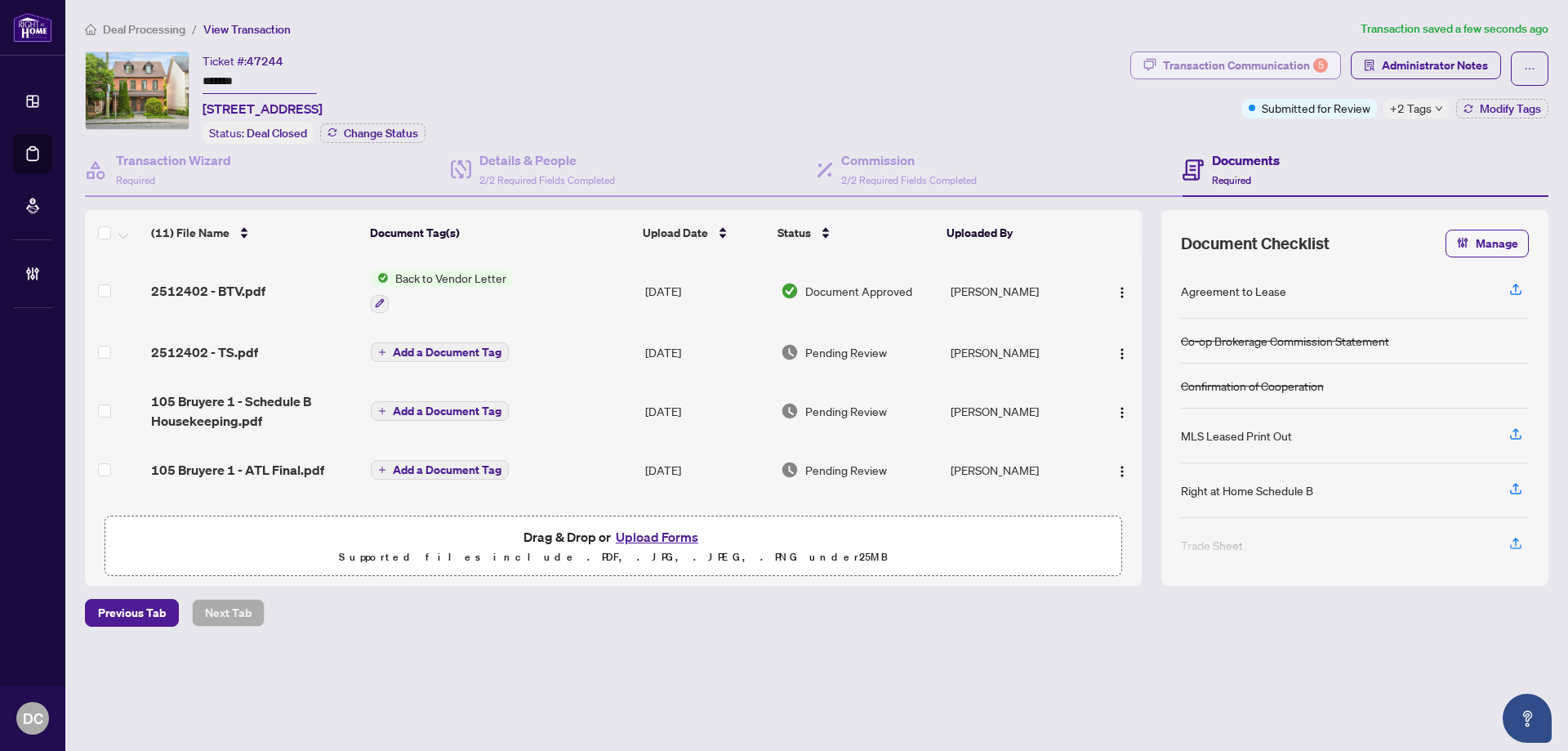
click at [1285, 61] on div "Transaction Communication 5" at bounding box center [1245, 66] width 165 height 26
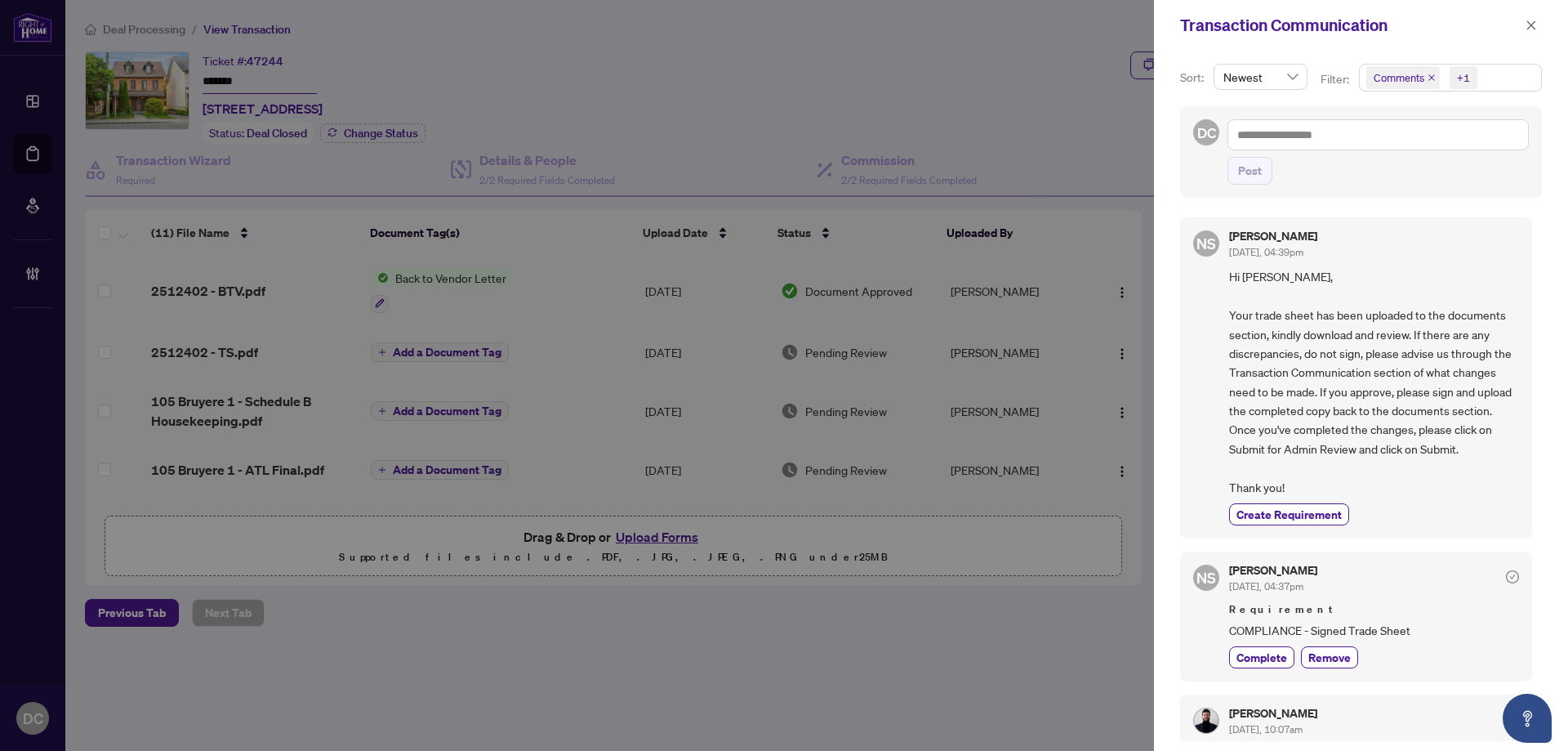
click at [1522, 77] on span "Comments +1" at bounding box center [1450, 78] width 182 height 26
drag, startPoint x: 1465, startPoint y: 167, endPoint x: 266, endPoint y: 139, distance: 1199.3
click at [1461, 165] on span "Requirements" at bounding box center [1458, 168] width 145 height 20
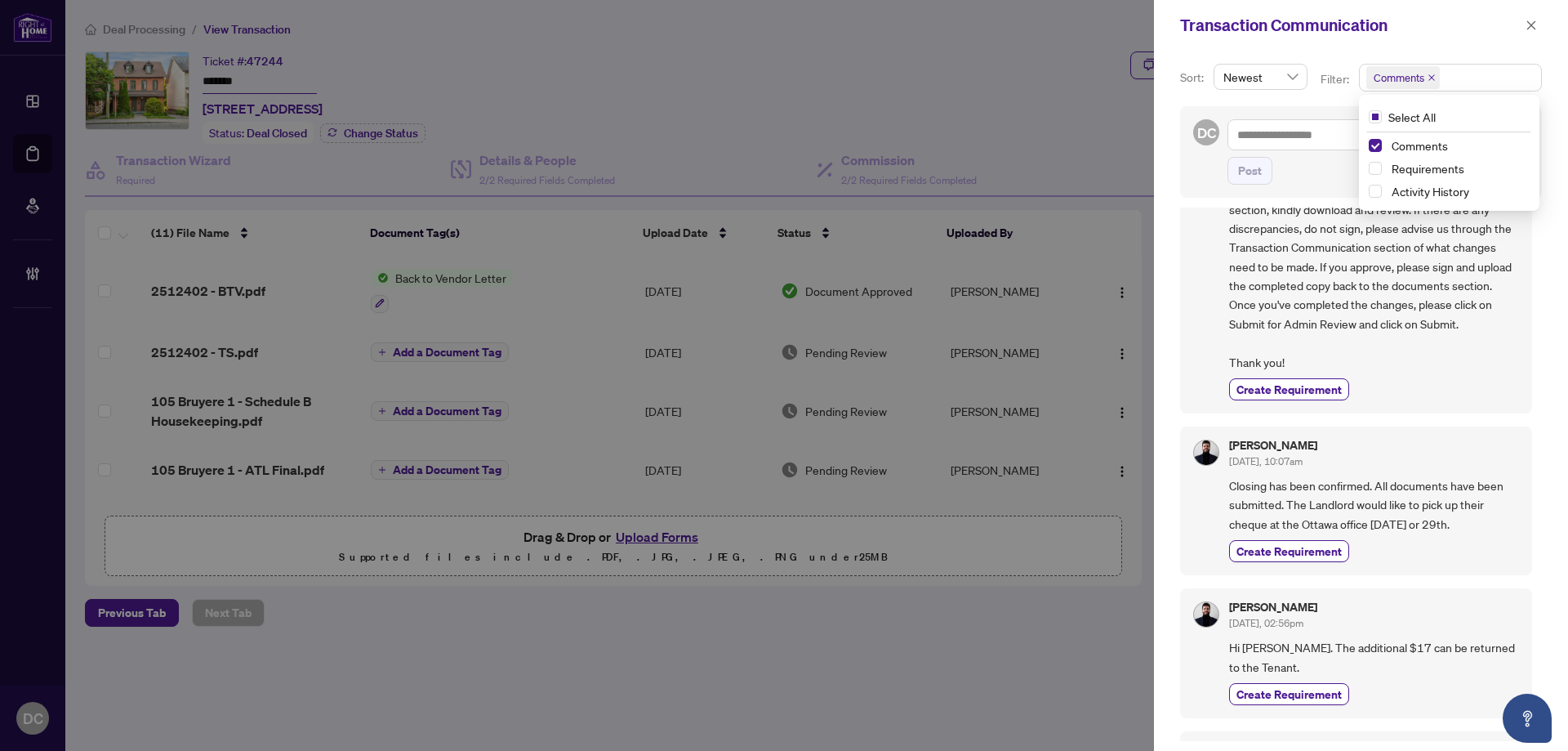
scroll to position [327, 0]
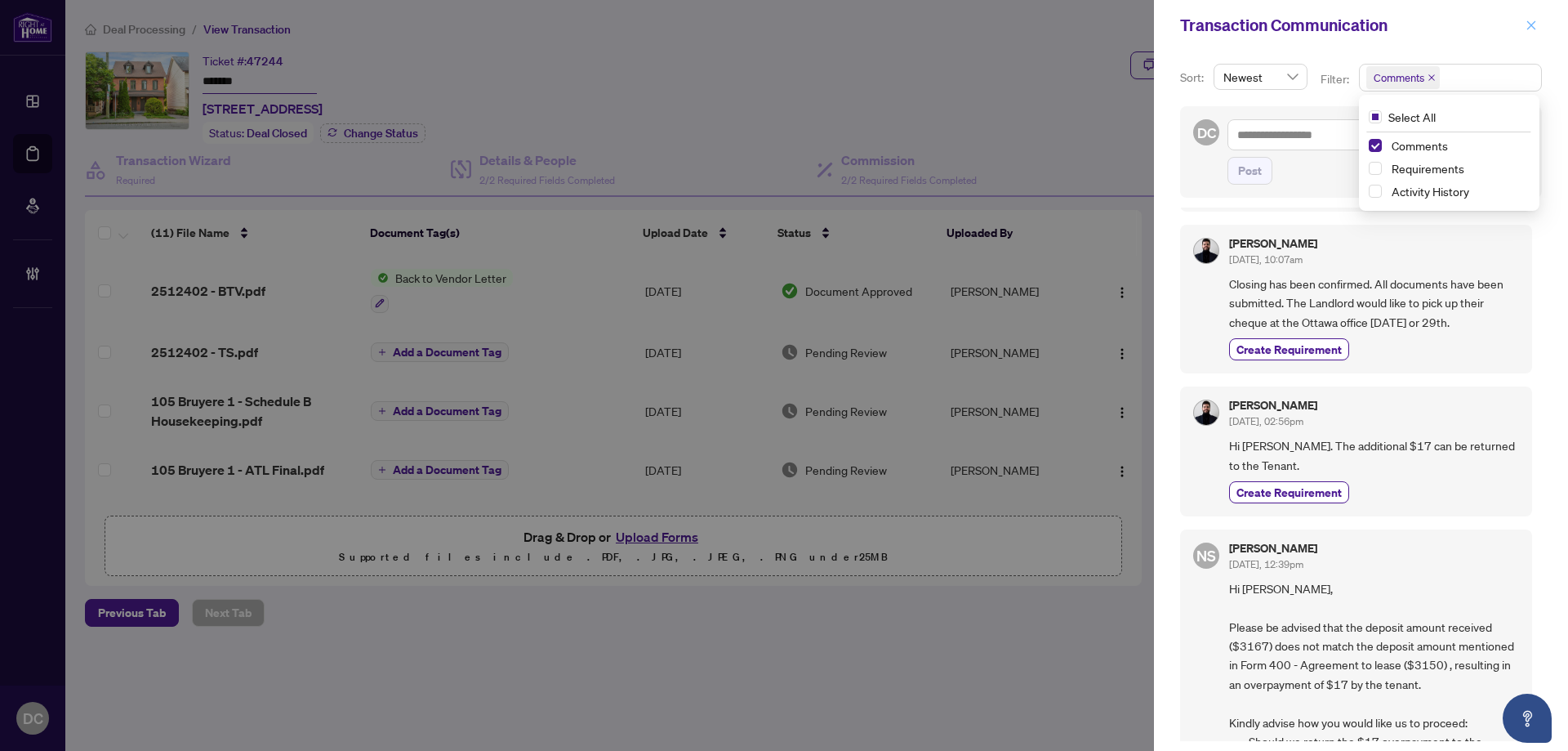
click at [1528, 18] on span "button" at bounding box center [1531, 25] width 11 height 26
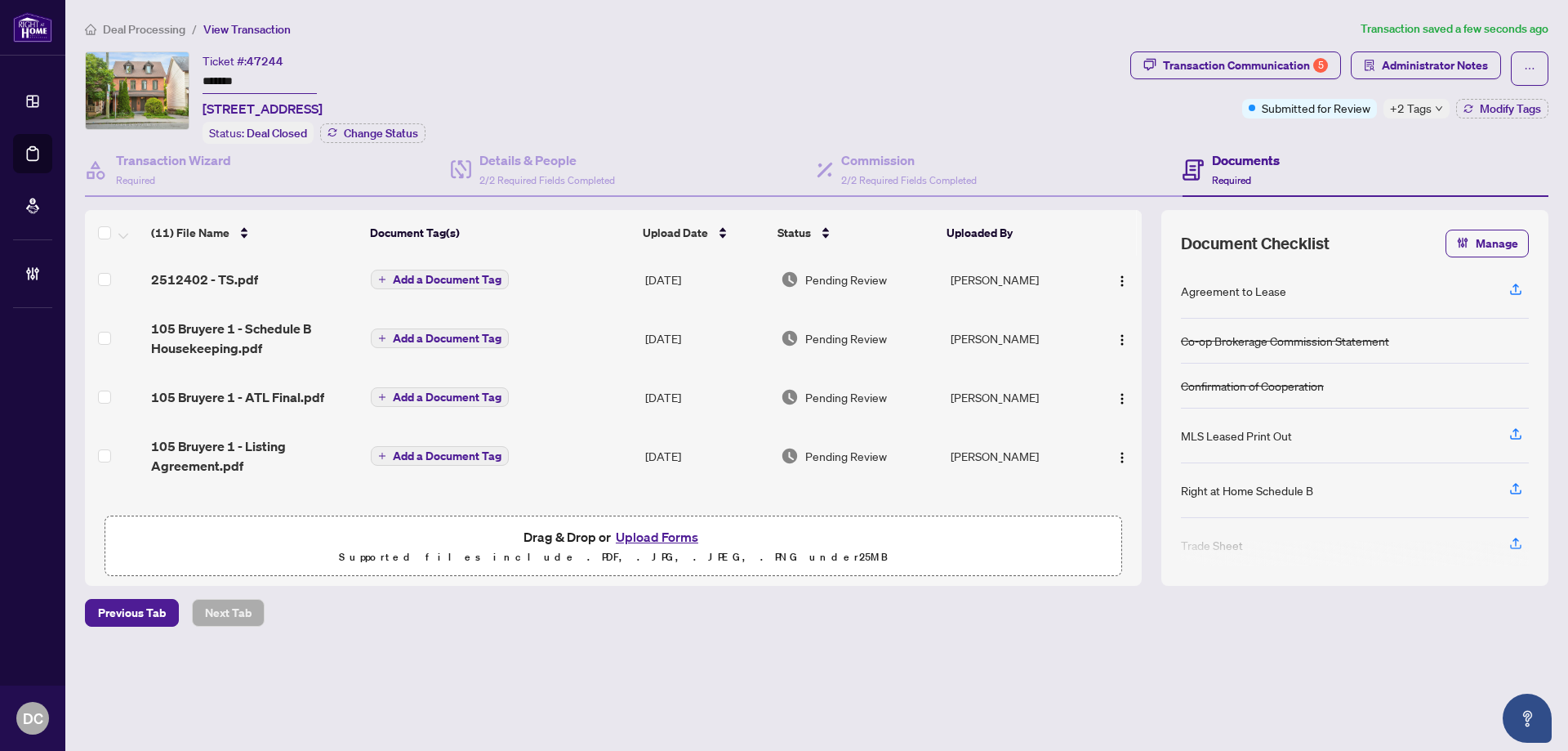
scroll to position [163, 0]
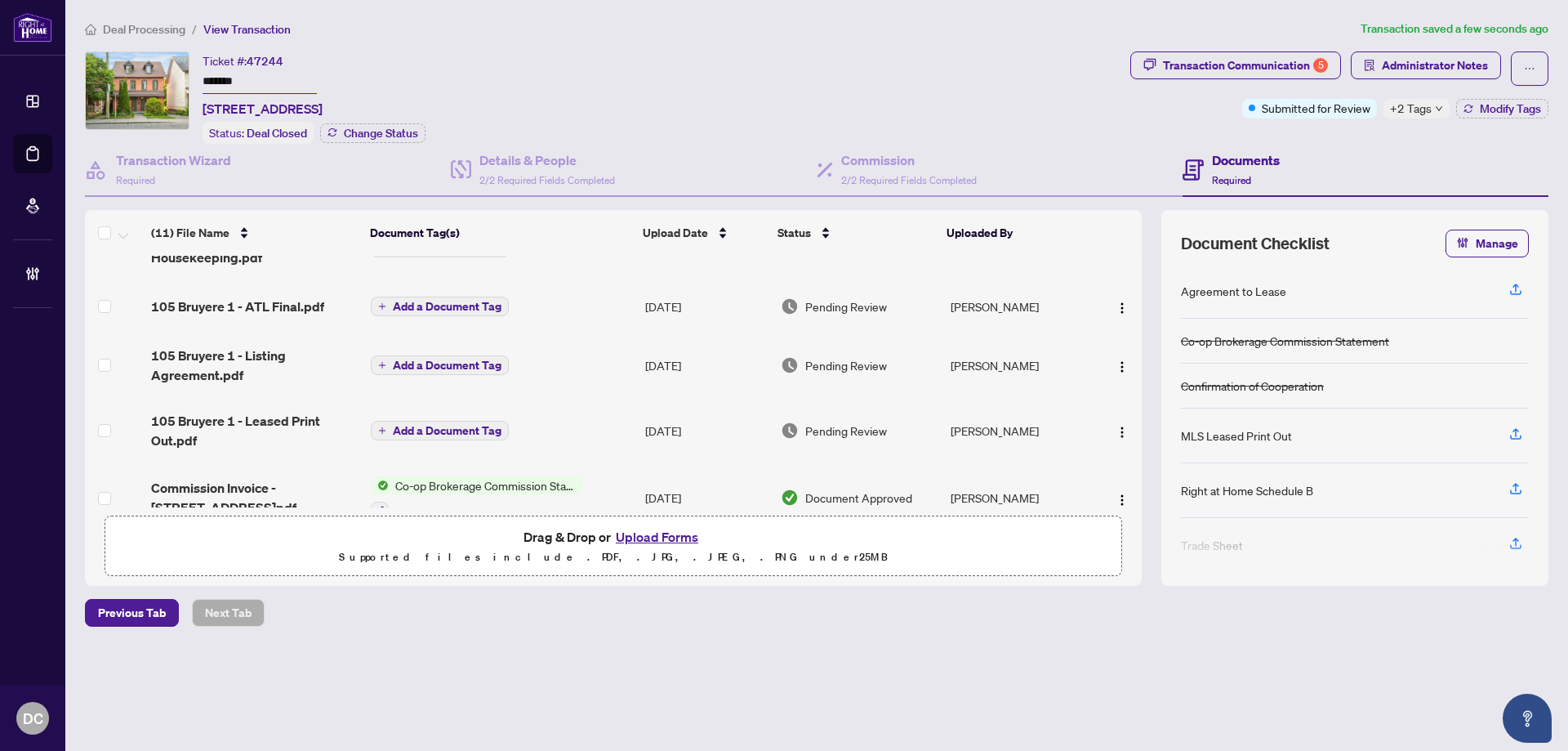
click at [612, 483] on td "Co-op Brokerage Commission Statement" at bounding box center [501, 498] width 274 height 71
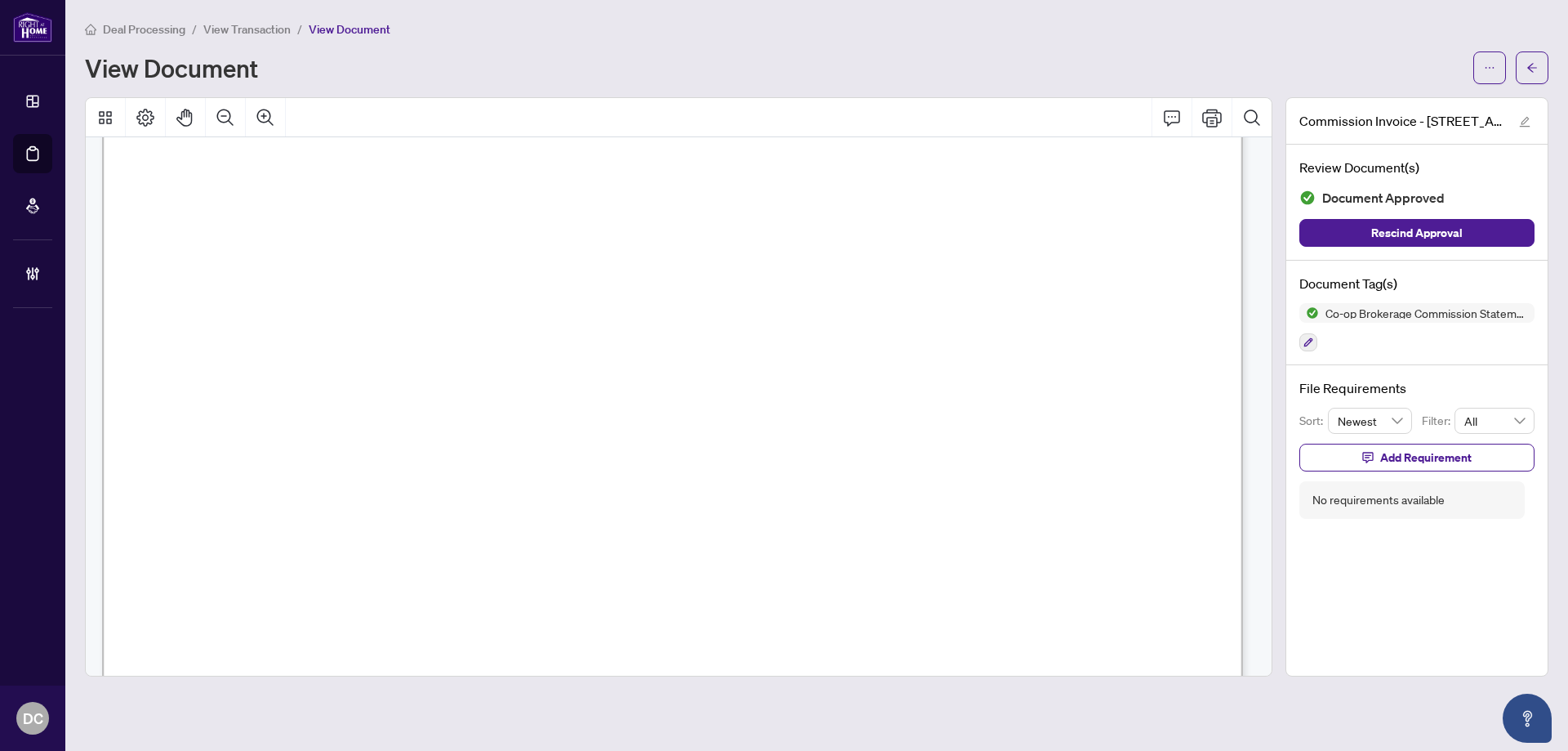
scroll to position [572, 0]
click at [1523, 65] on button "button" at bounding box center [1532, 68] width 33 height 33
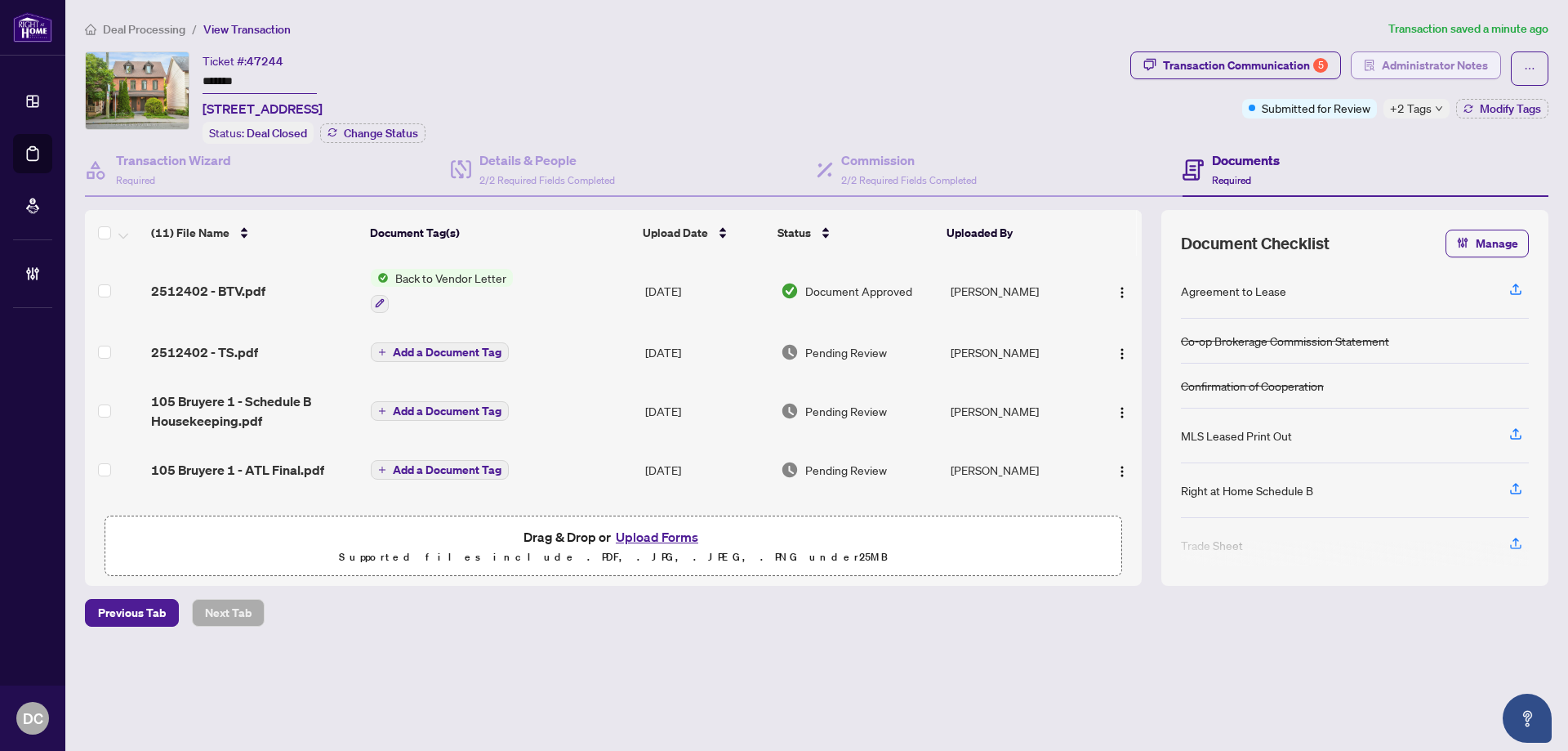
click at [1387, 75] on span "Administrator Notes" at bounding box center [1434, 66] width 106 height 26
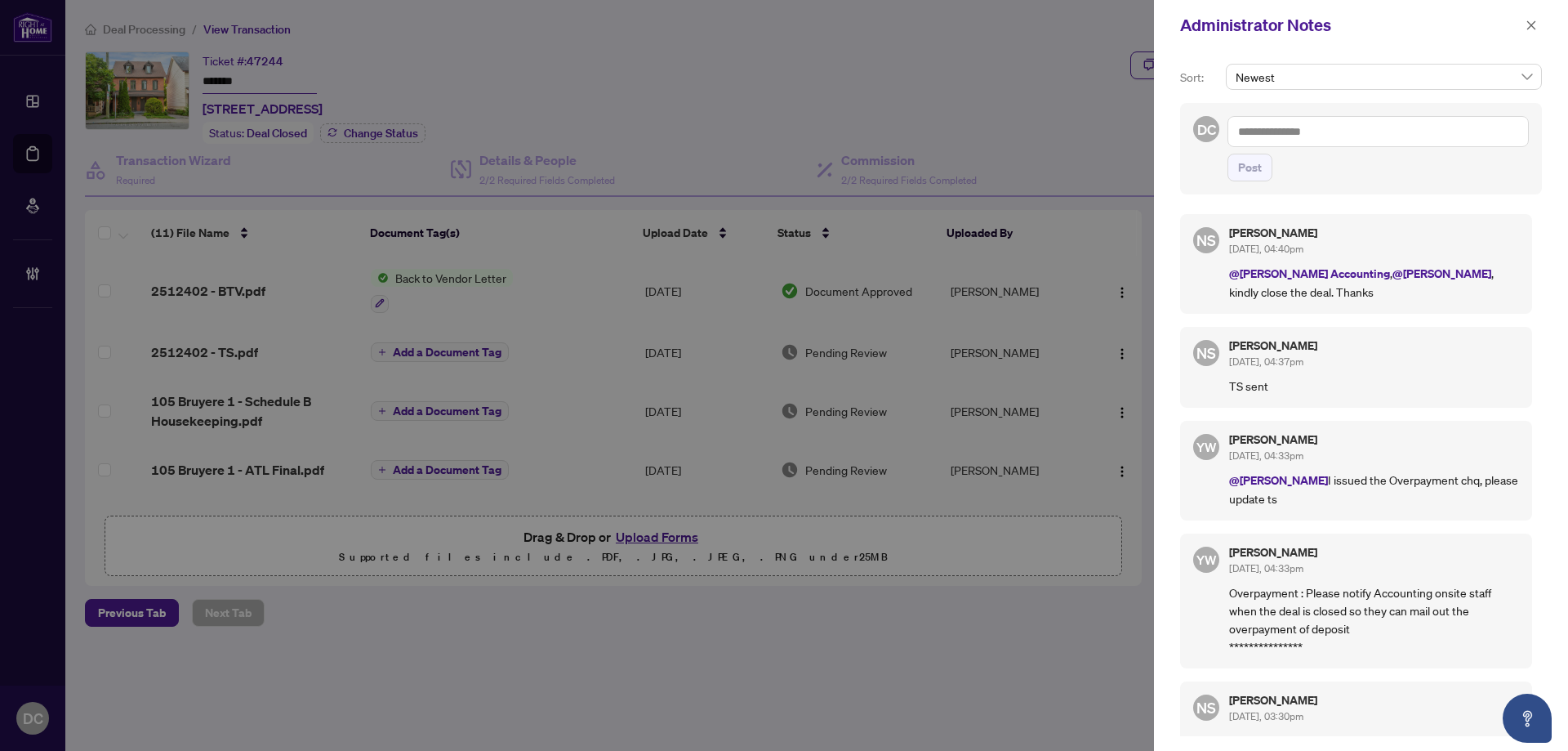
click at [1475, 141] on textarea at bounding box center [1379, 131] width 301 height 31
click at [1282, 130] on textarea at bounding box center [1379, 131] width 301 height 31
paste textarea "**********"
type textarea "**********"
drag, startPoint x: 1253, startPoint y: 182, endPoint x: 1296, endPoint y: 163, distance: 47.0
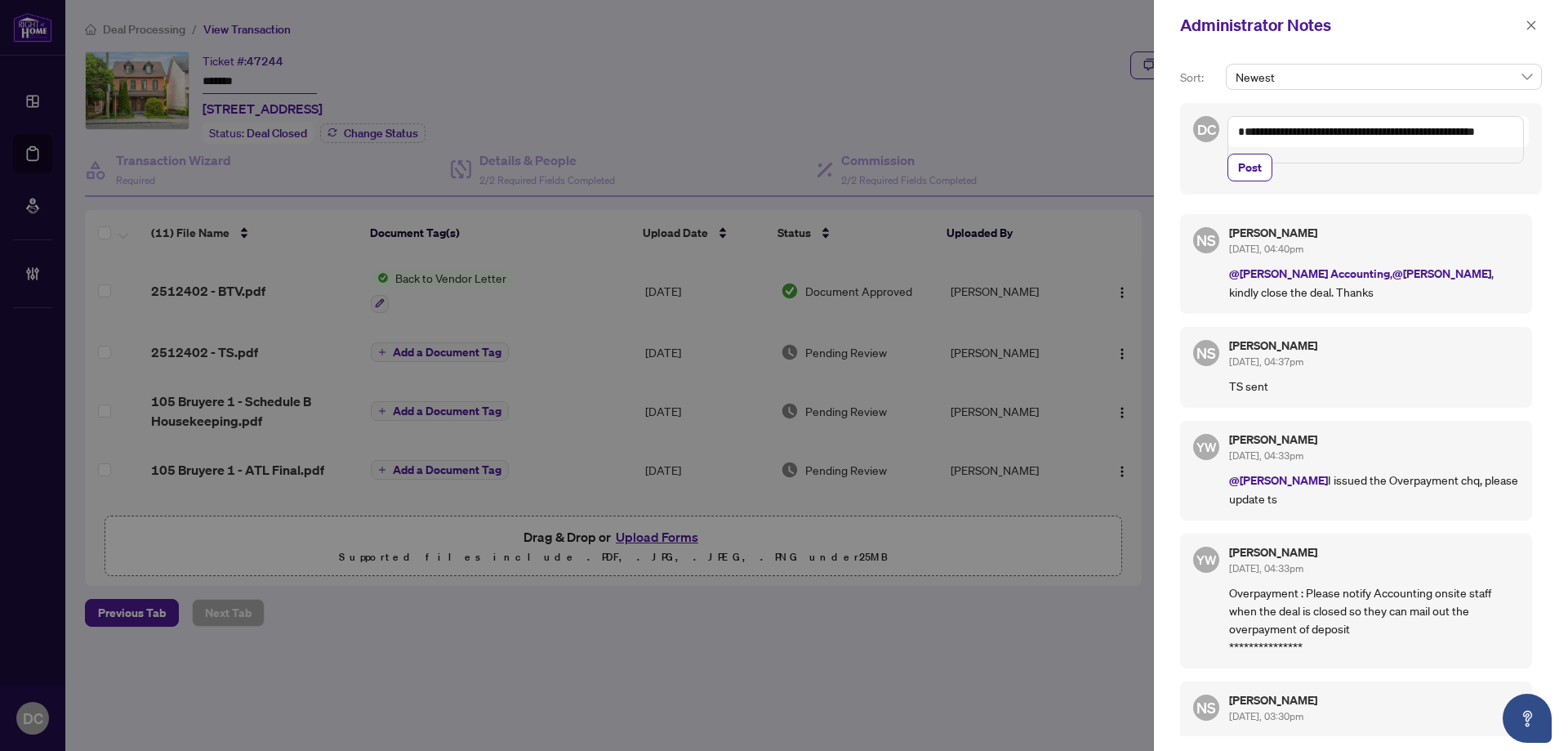
click at [1253, 181] on span "Post" at bounding box center [1250, 168] width 24 height 26
click at [1526, 18] on button "button" at bounding box center [1531, 24] width 22 height 20
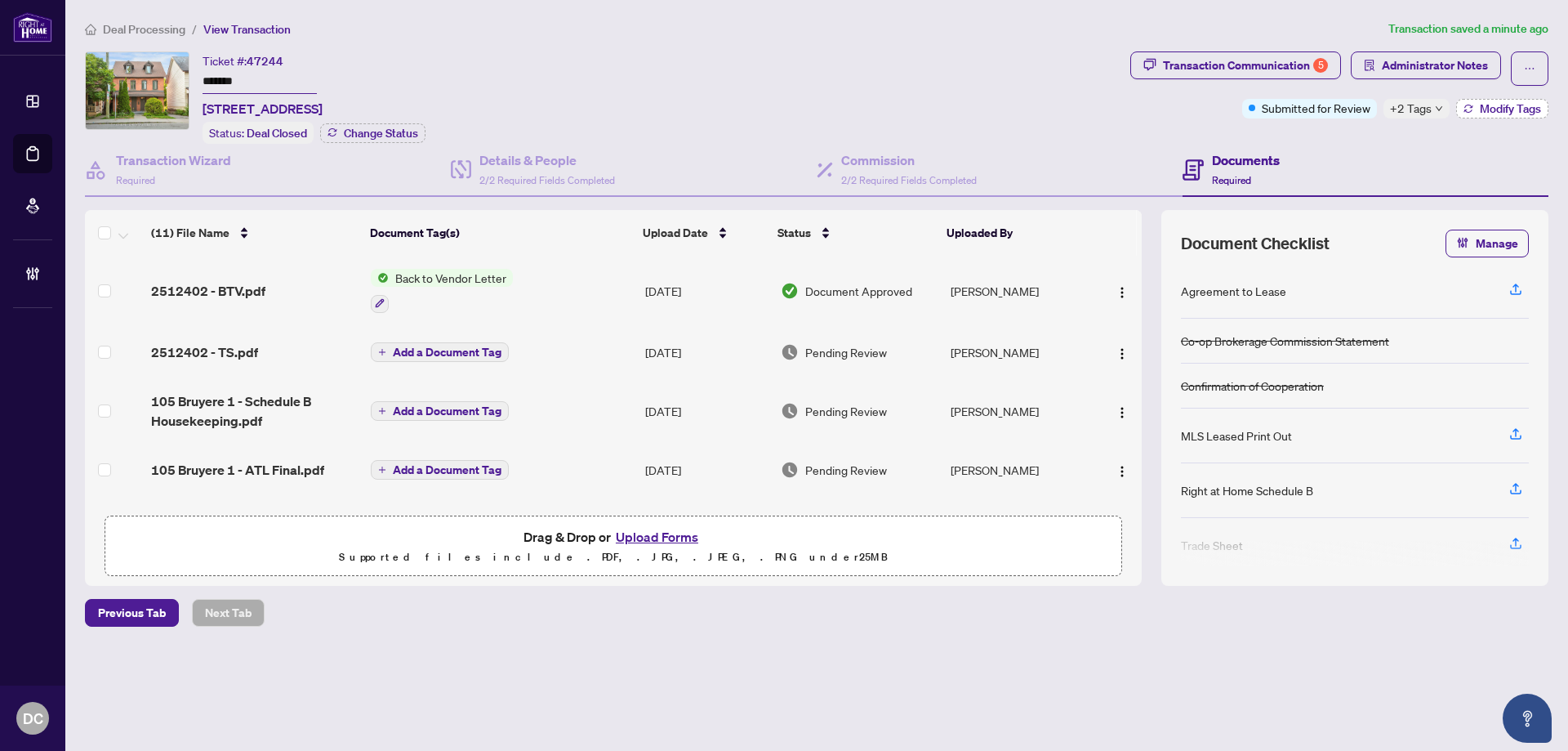
click at [1459, 107] on button "Modify Tags" at bounding box center [1502, 108] width 92 height 20
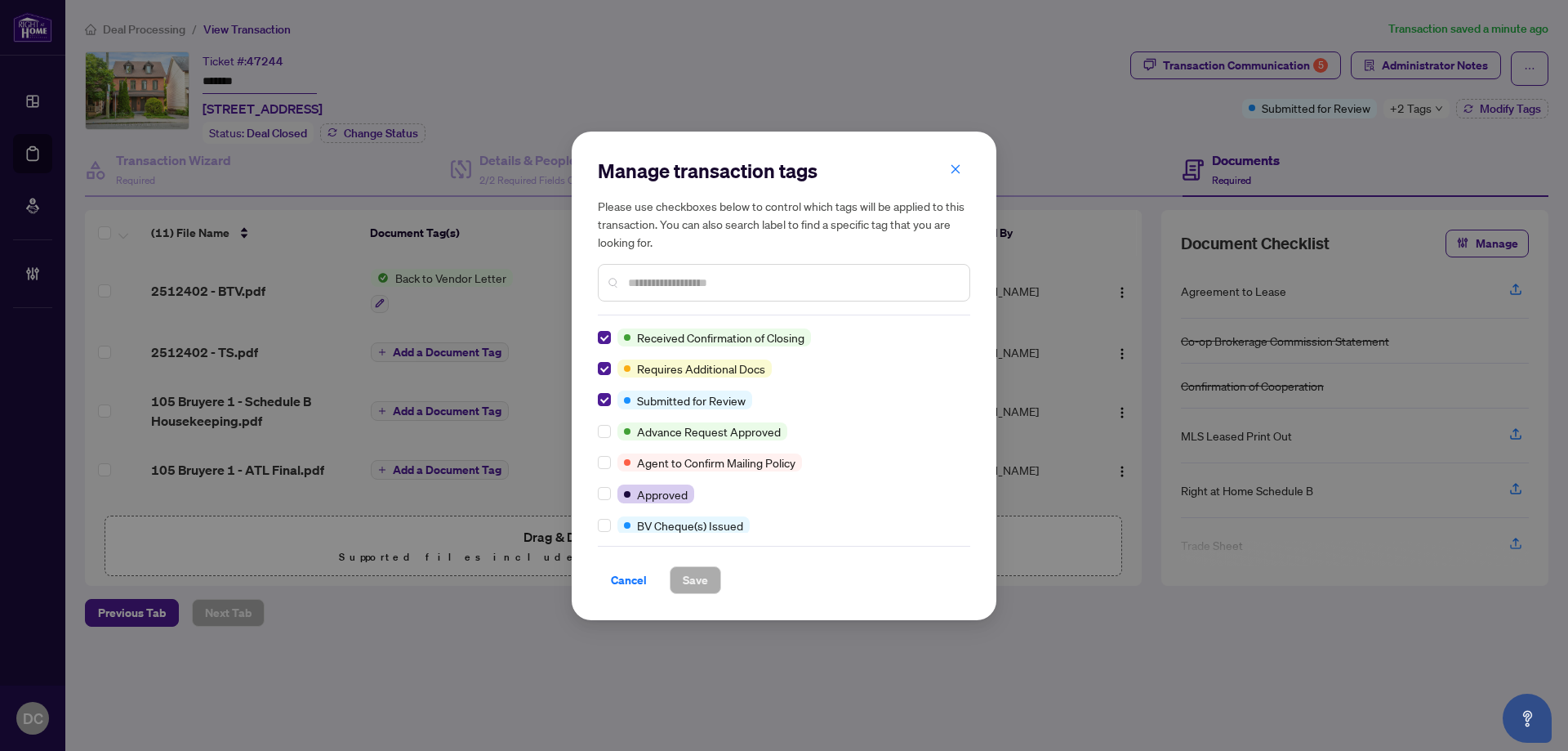
click at [606, 325] on div "Manage transaction tags Please use checkboxes below to control which tags will …" at bounding box center [784, 375] width 372 height 436
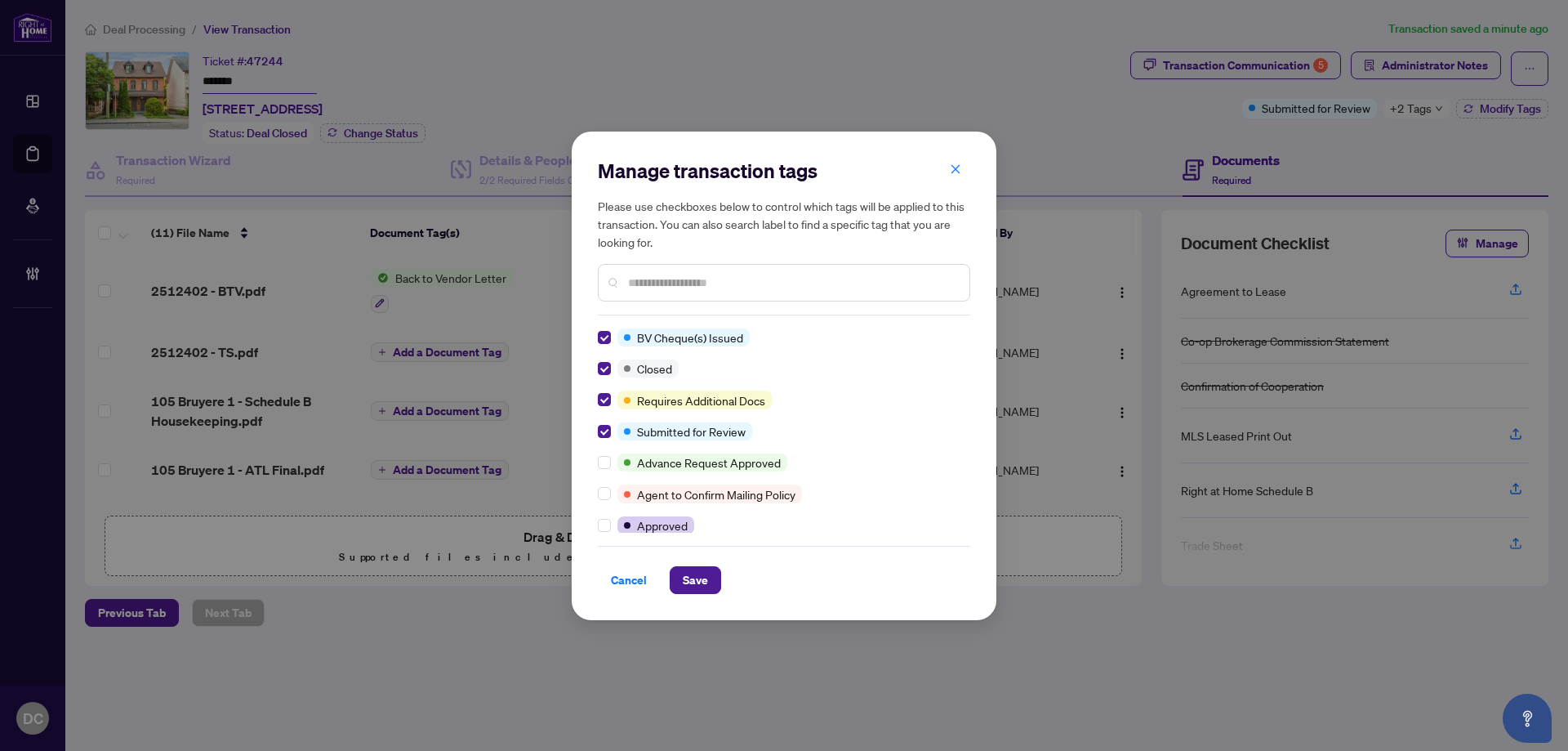
drag, startPoint x: 706, startPoint y: 580, endPoint x: 385, endPoint y: 699, distance: 342.3
click at [704, 578] on span "Save" at bounding box center [695, 580] width 25 height 26
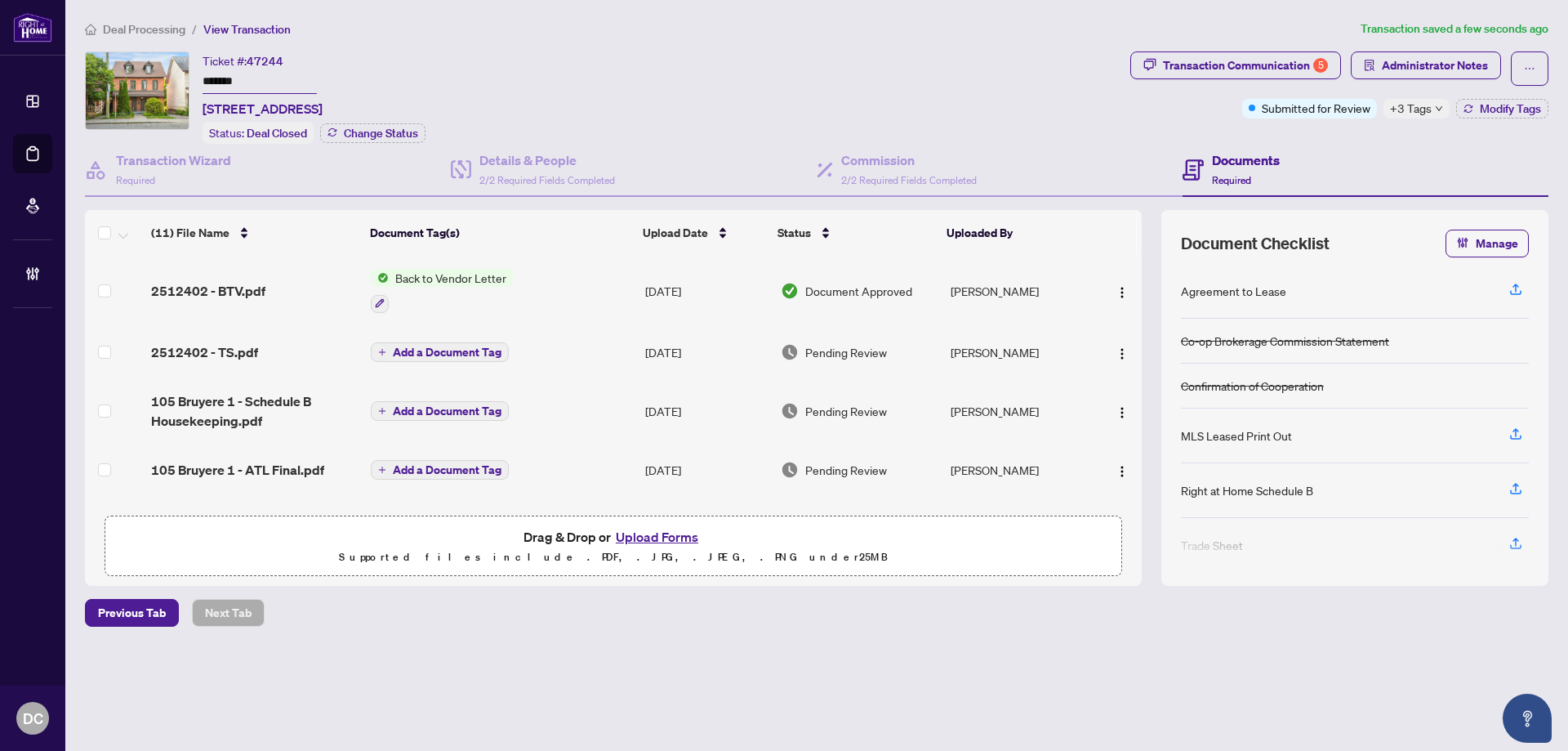
click at [935, 28] on ol "Deal Processing / View Transaction" at bounding box center [719, 29] width 1269 height 19
click at [158, 34] on span "Deal Processing" at bounding box center [144, 29] width 83 height 15
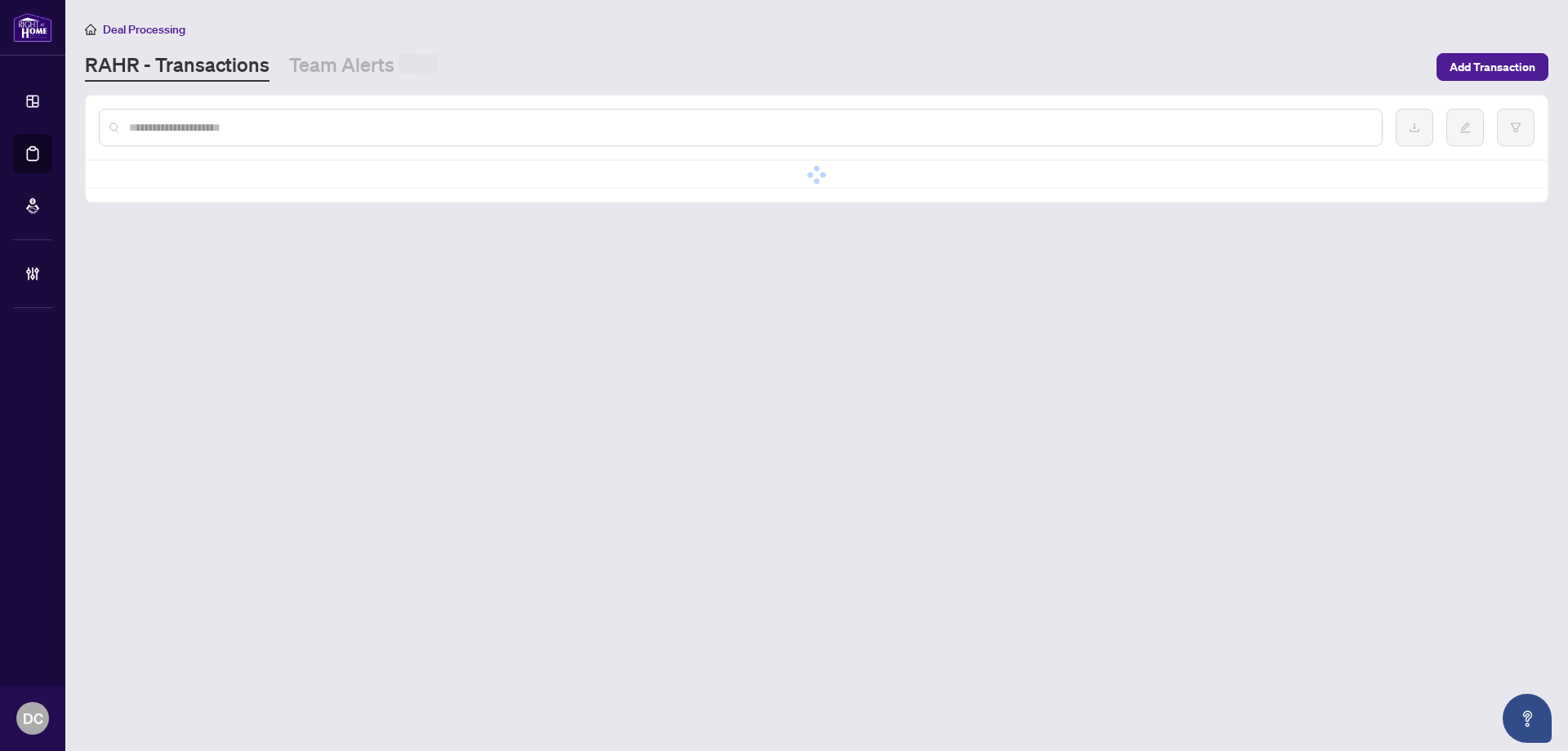
click at [342, 136] on div at bounding box center [740, 127] width 1284 height 38
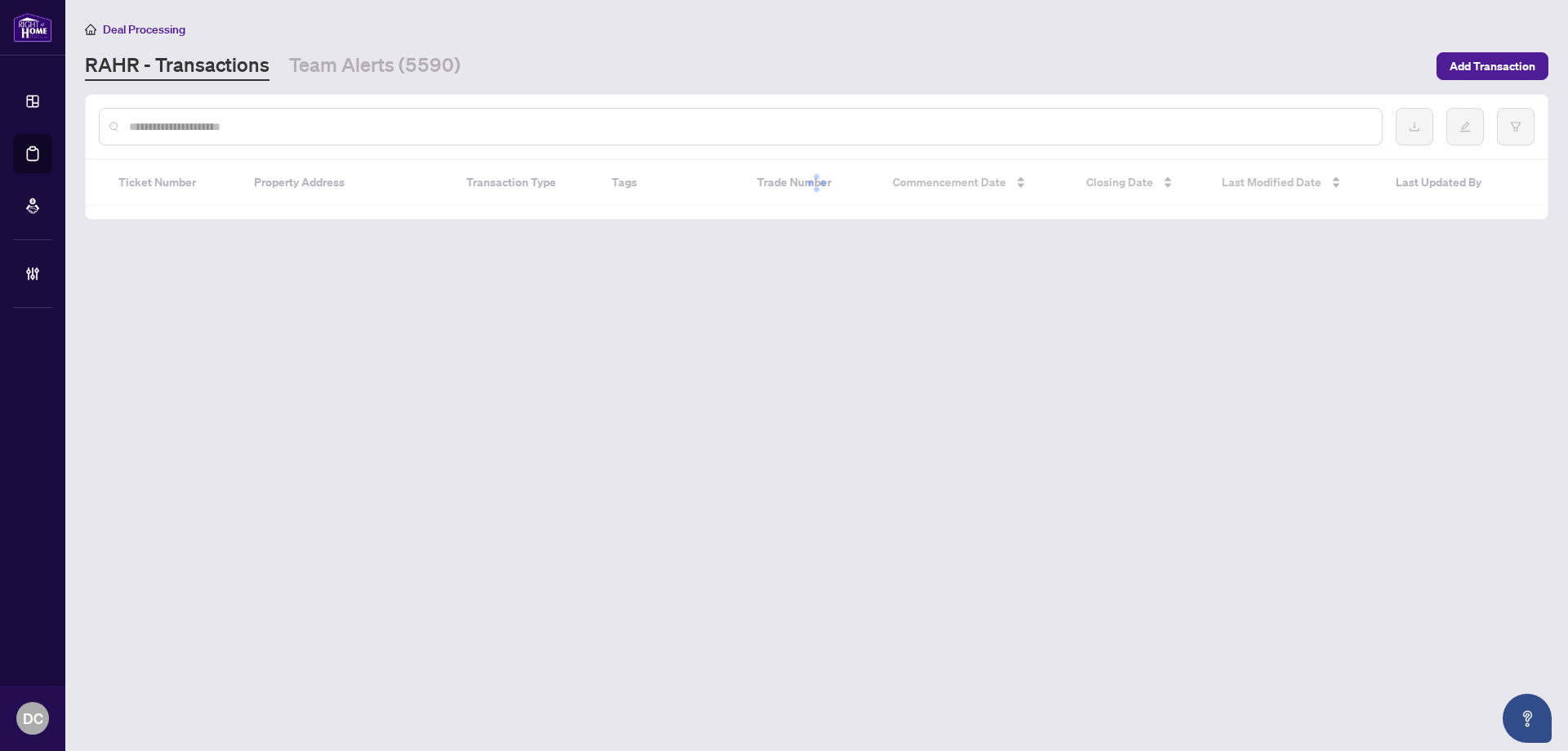
click at [356, 122] on input "text" at bounding box center [749, 126] width 1240 height 18
paste input "*****"
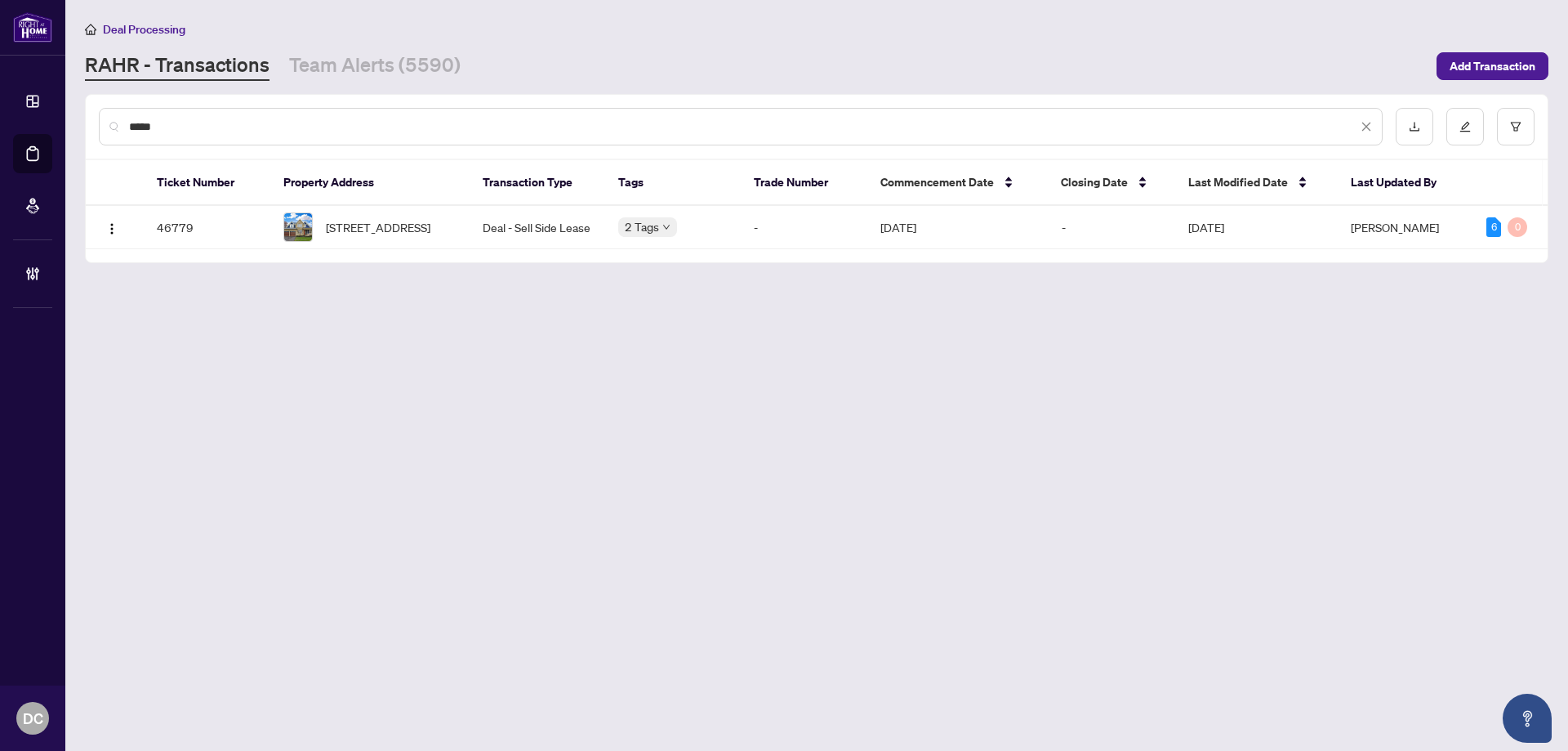
type input "*****"
click at [425, 223] on span "[STREET_ADDRESS]" at bounding box center [378, 227] width 105 height 18
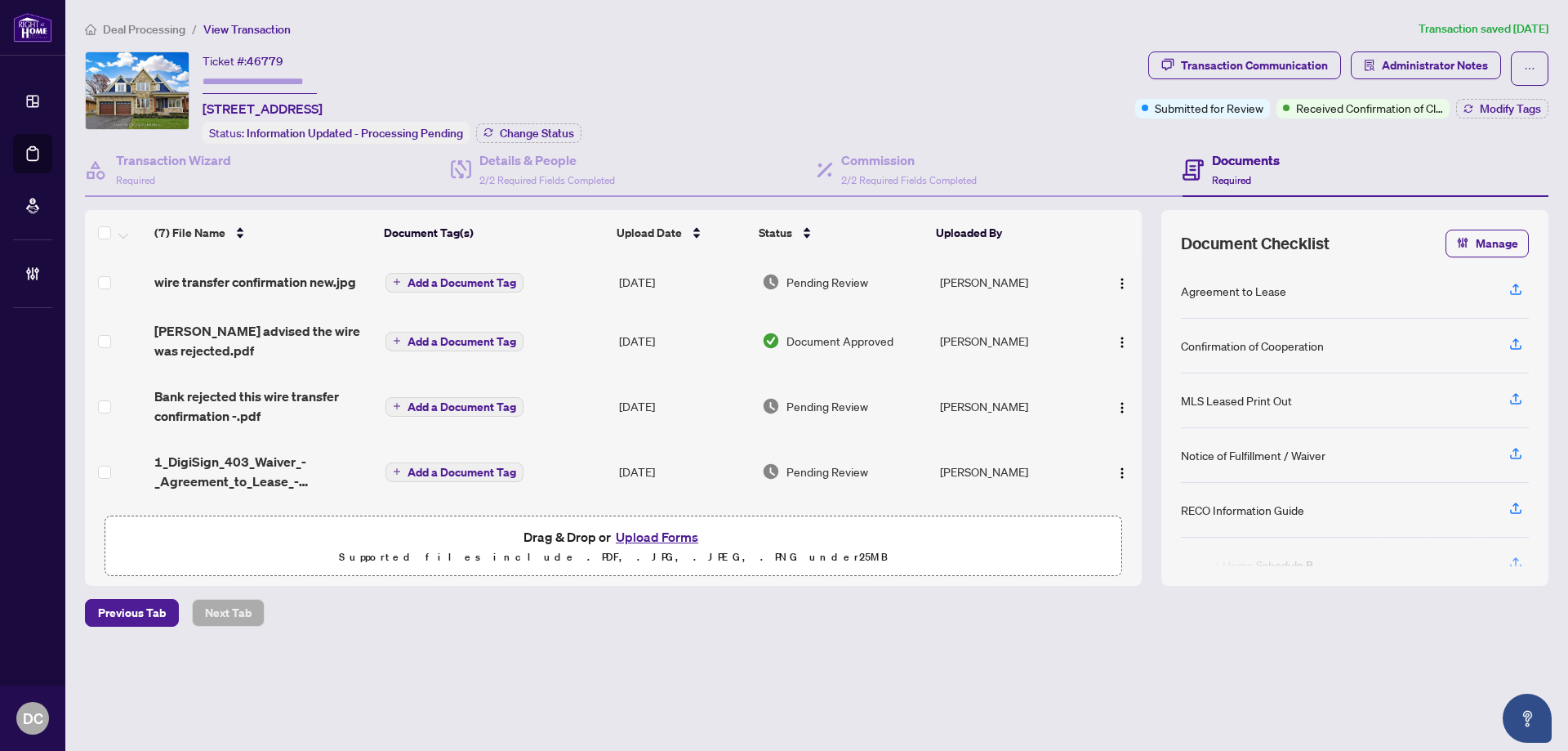
click at [231, 280] on span "wire transfer confirmation new.jpg" at bounding box center [255, 282] width 202 height 20
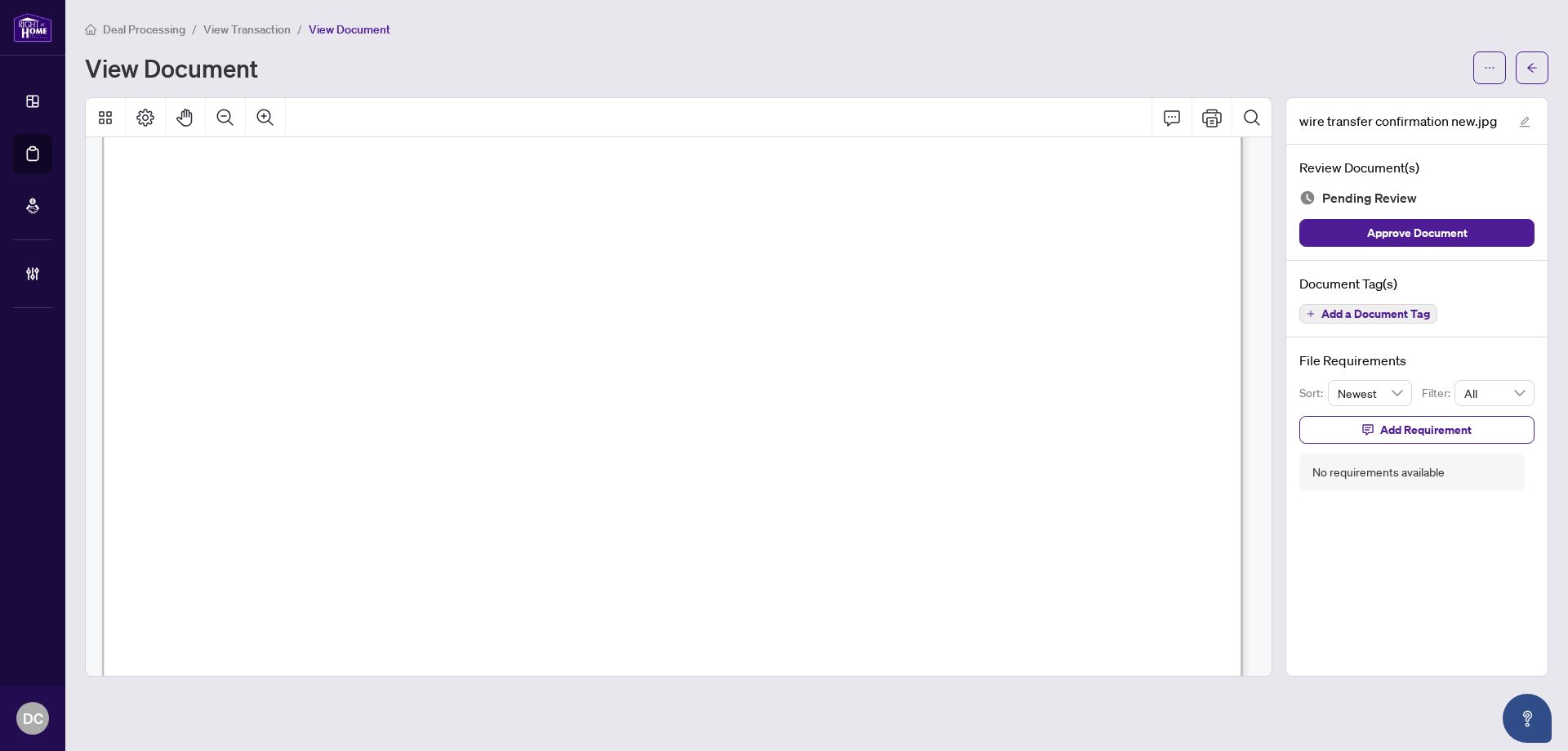
scroll to position [327, 0]
click at [1535, 75] on span "button" at bounding box center [1532, 68] width 11 height 26
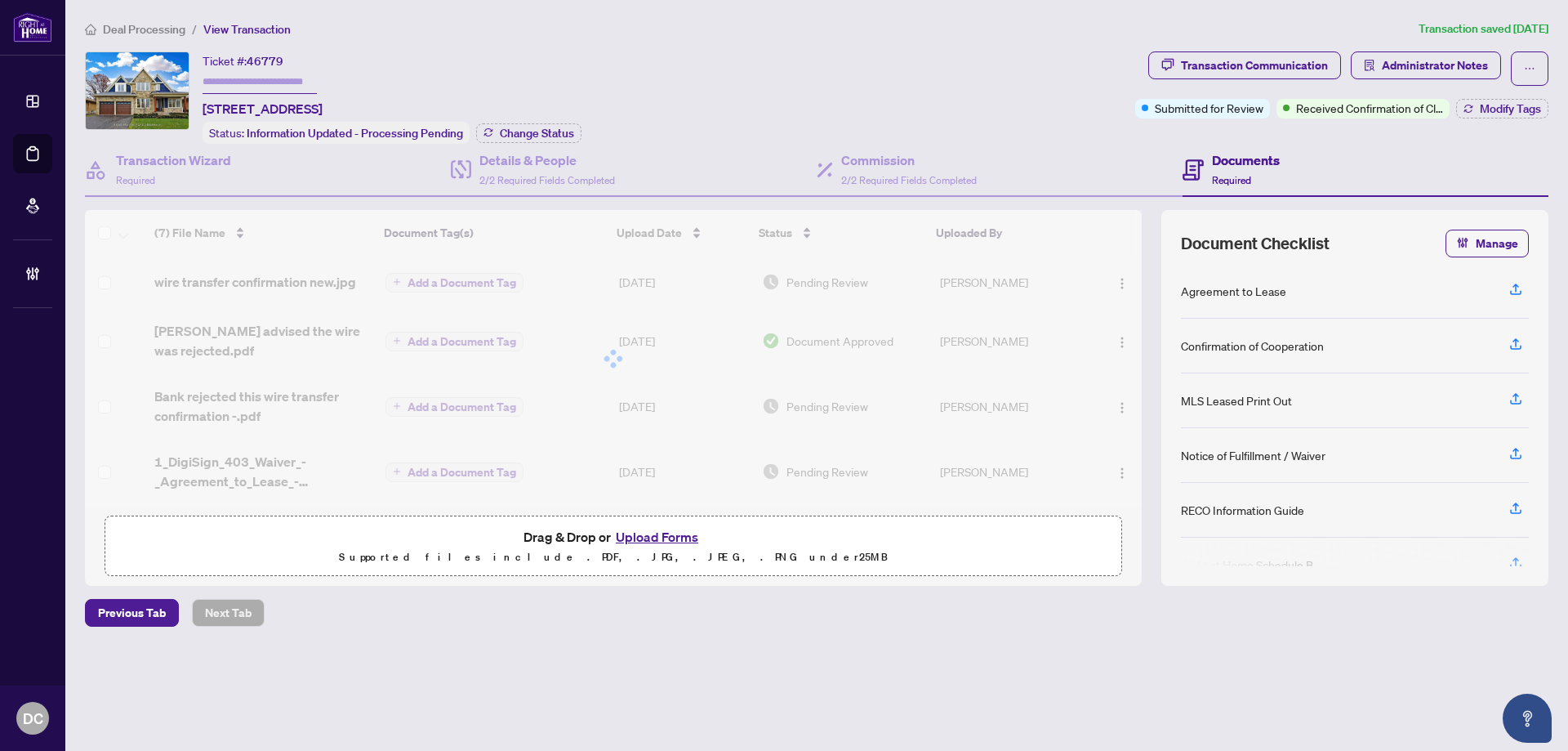
click at [165, 25] on span "Deal Processing" at bounding box center [144, 29] width 83 height 15
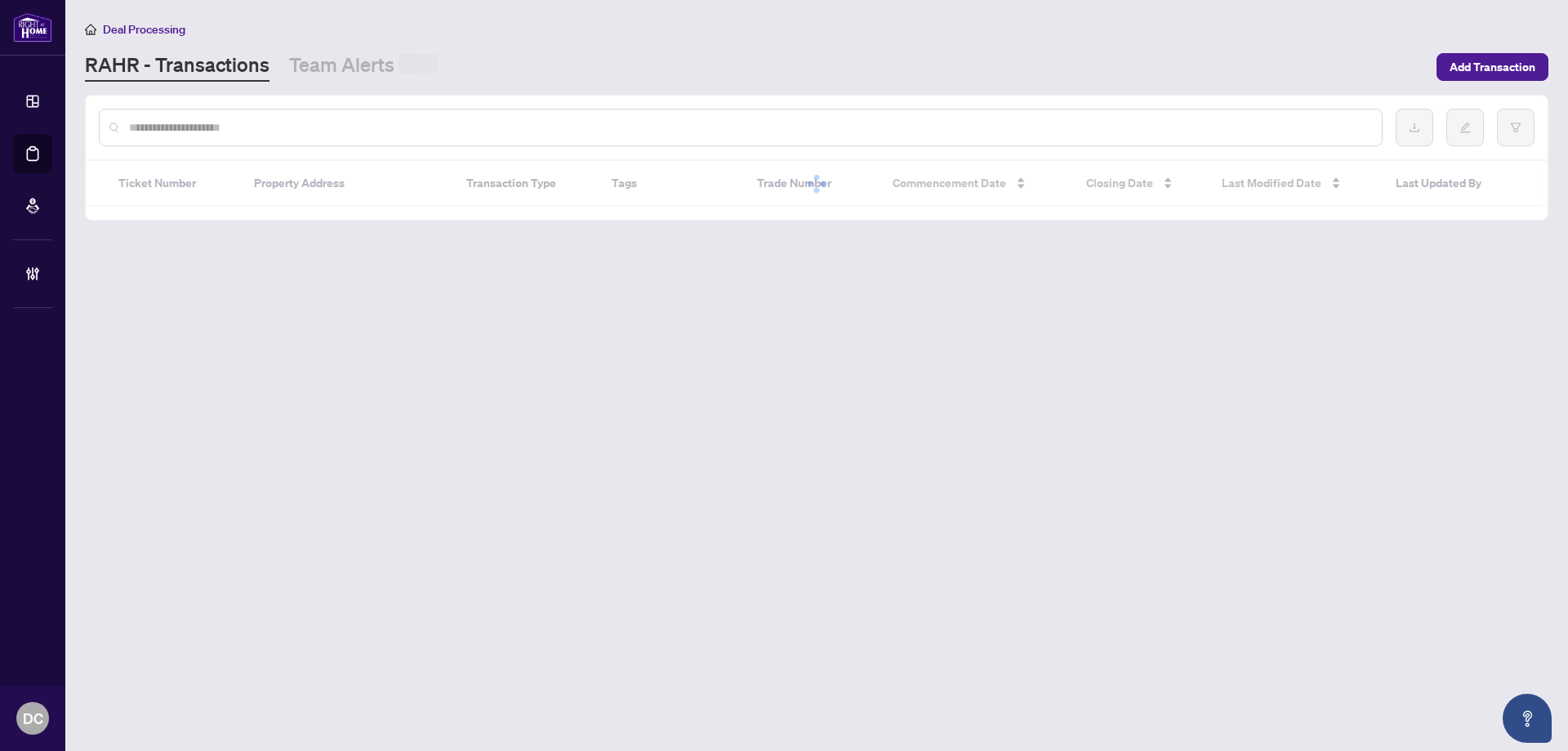
click at [369, 126] on input "text" at bounding box center [749, 127] width 1240 height 18
paste input "*******"
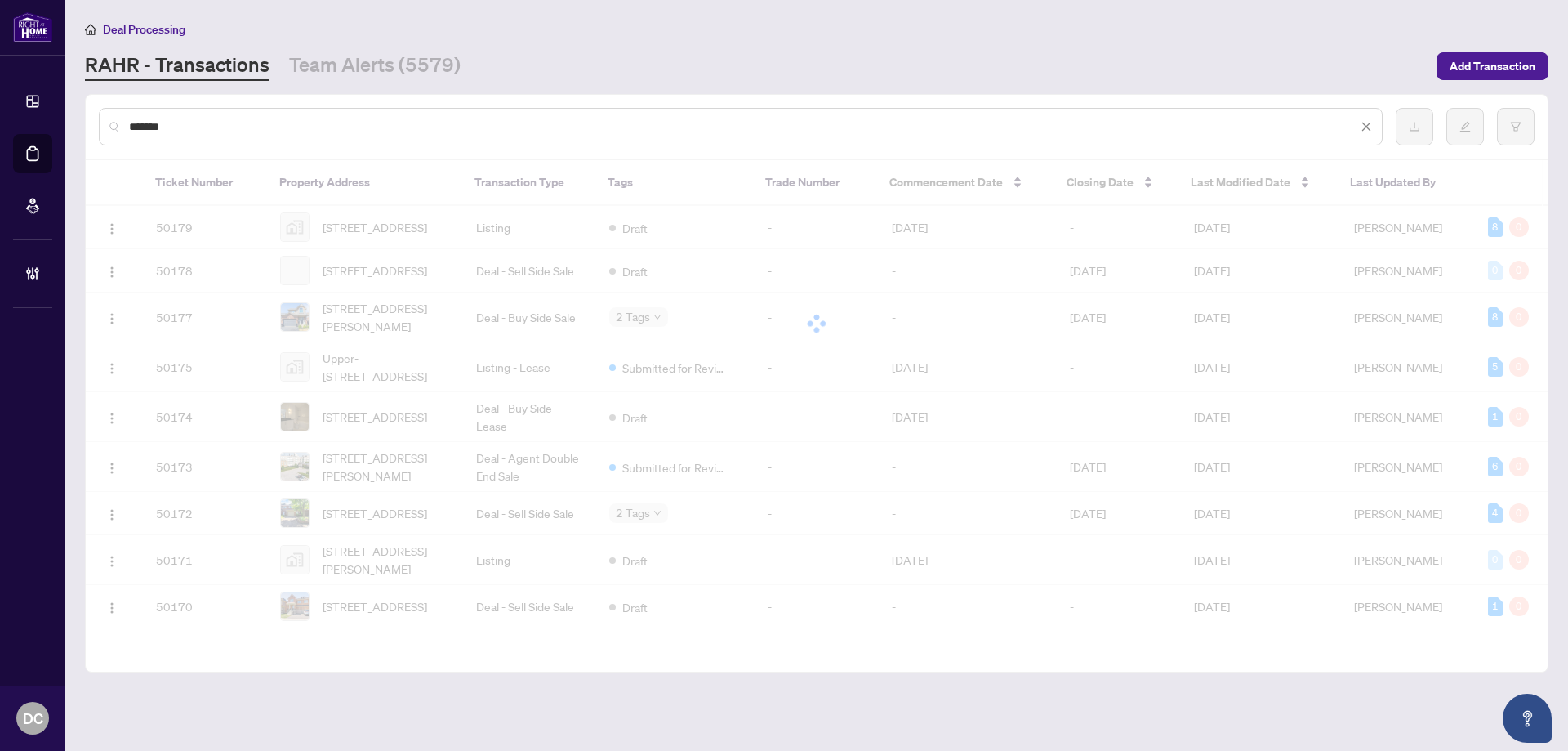
type input "*******"
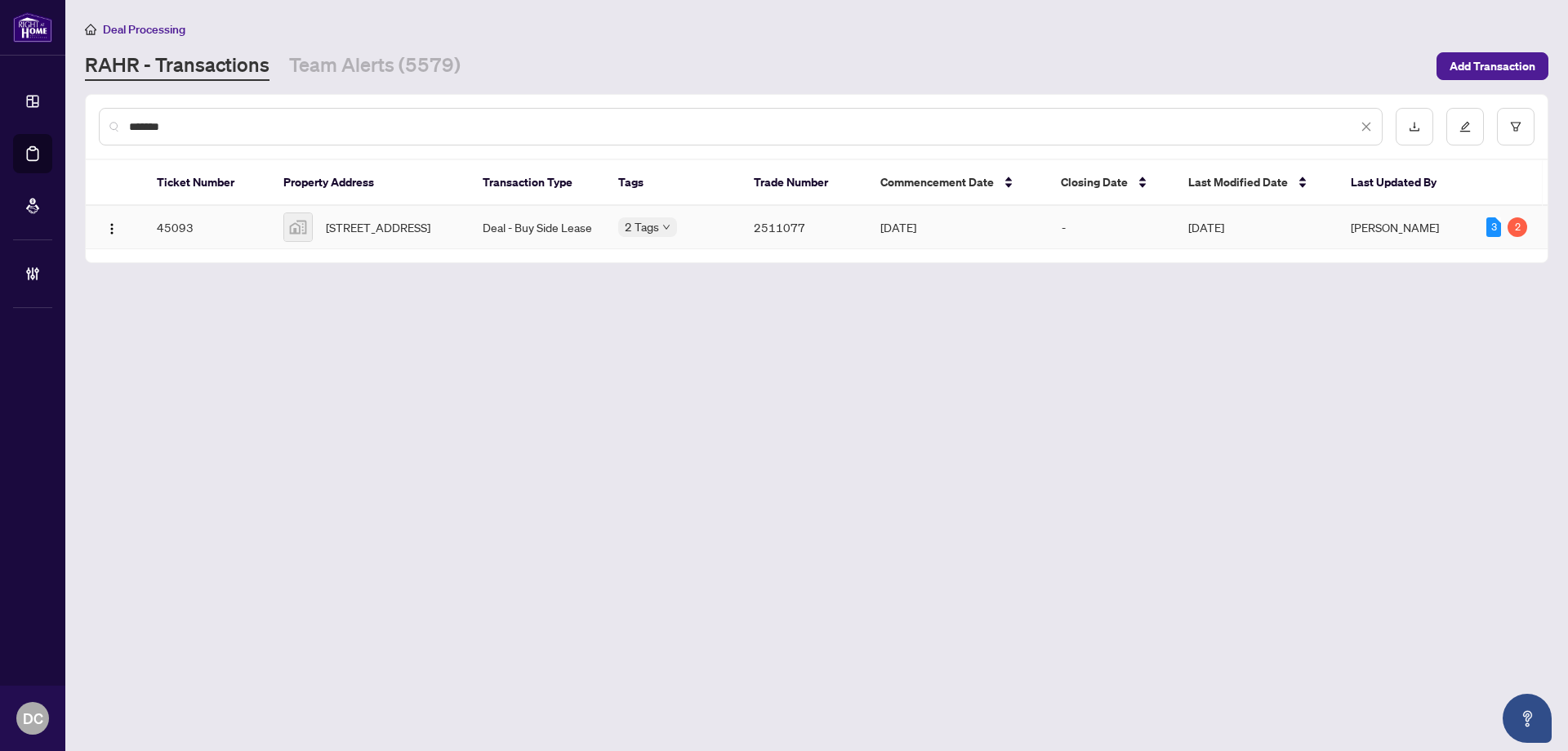
click at [364, 219] on span "[STREET_ADDRESS]" at bounding box center [378, 227] width 105 height 18
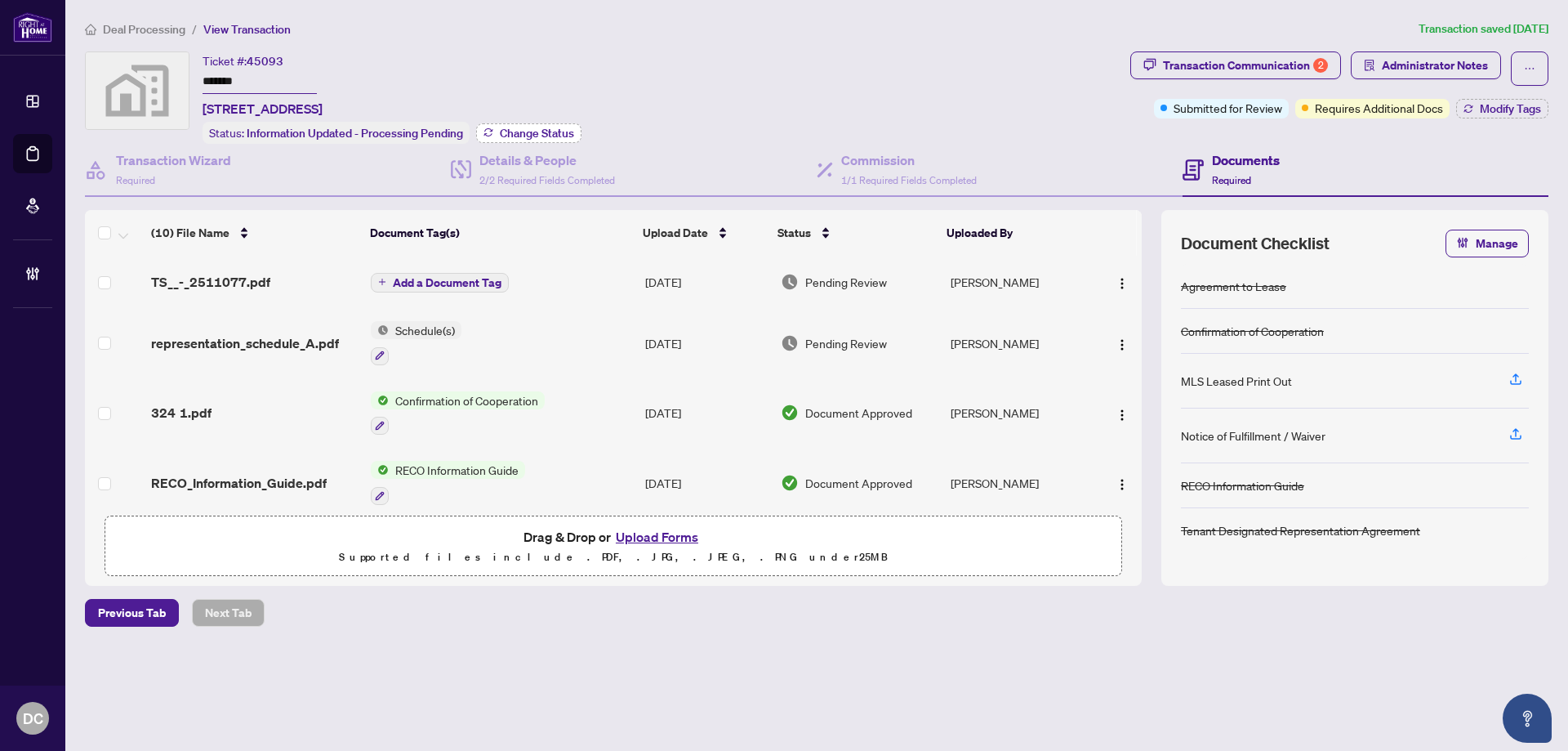
click at [551, 133] on span "Change Status" at bounding box center [537, 133] width 74 height 11
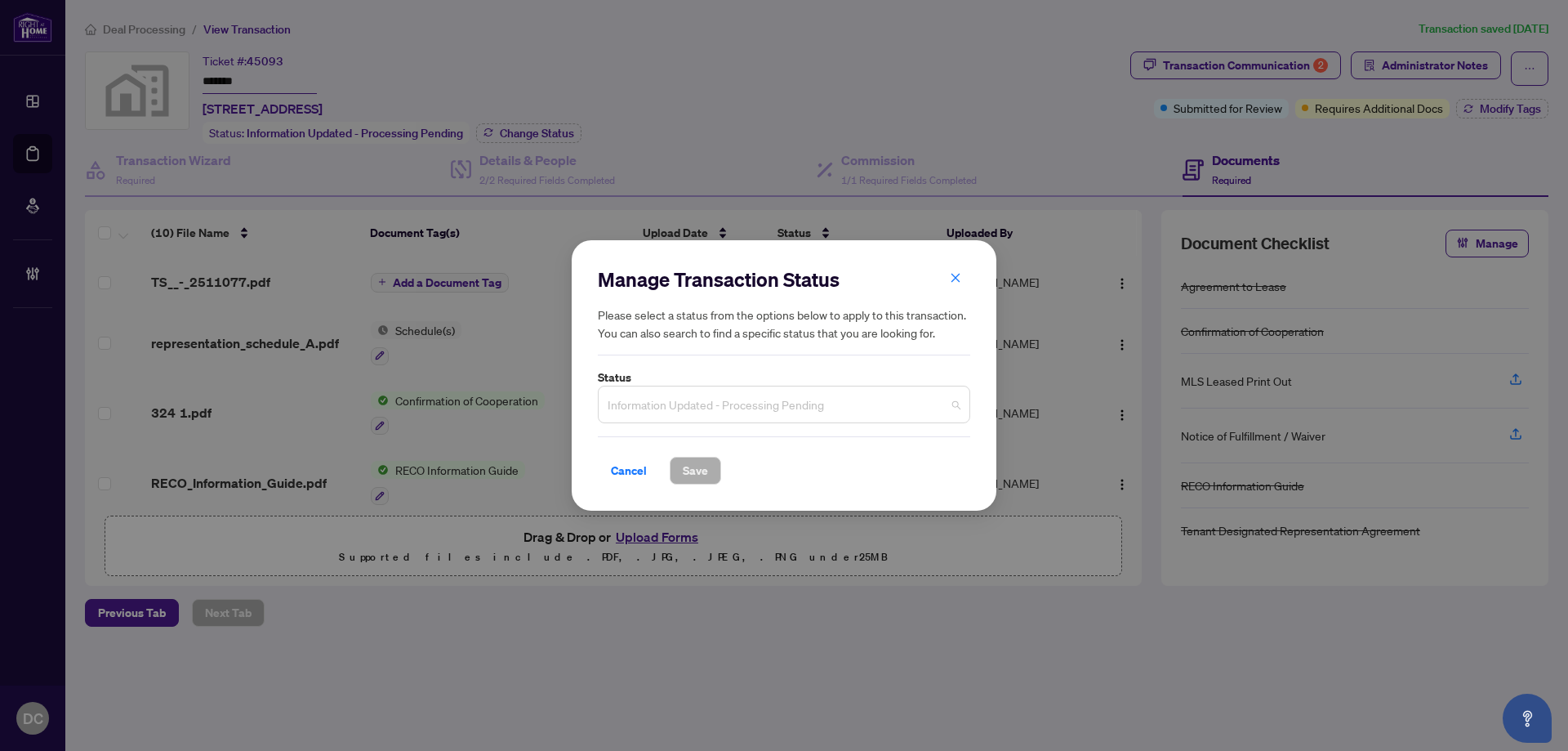
click at [832, 409] on span "Information Updated - Processing Pending" at bounding box center [784, 404] width 353 height 31
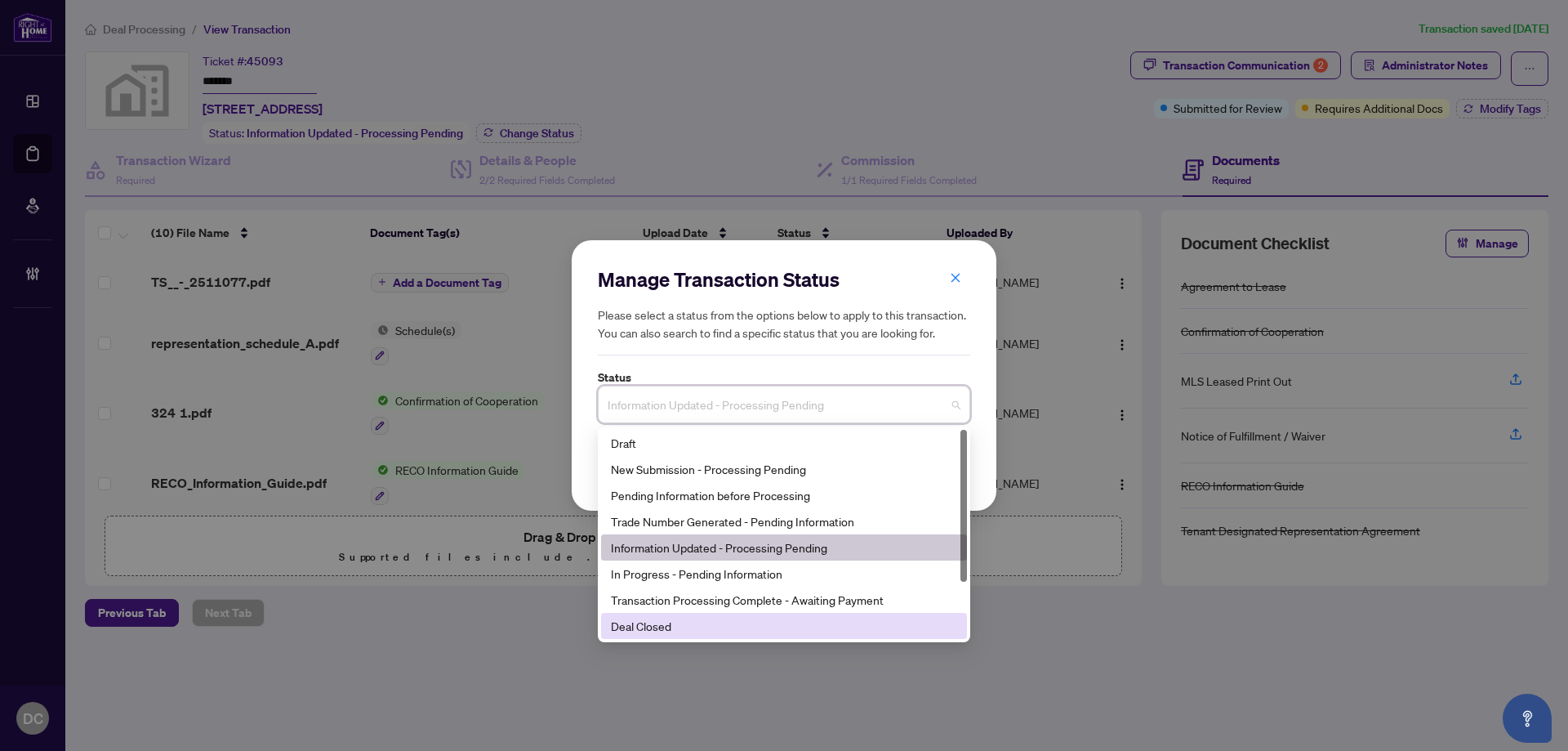
click at [673, 627] on div "Deal Closed" at bounding box center [784, 626] width 347 height 18
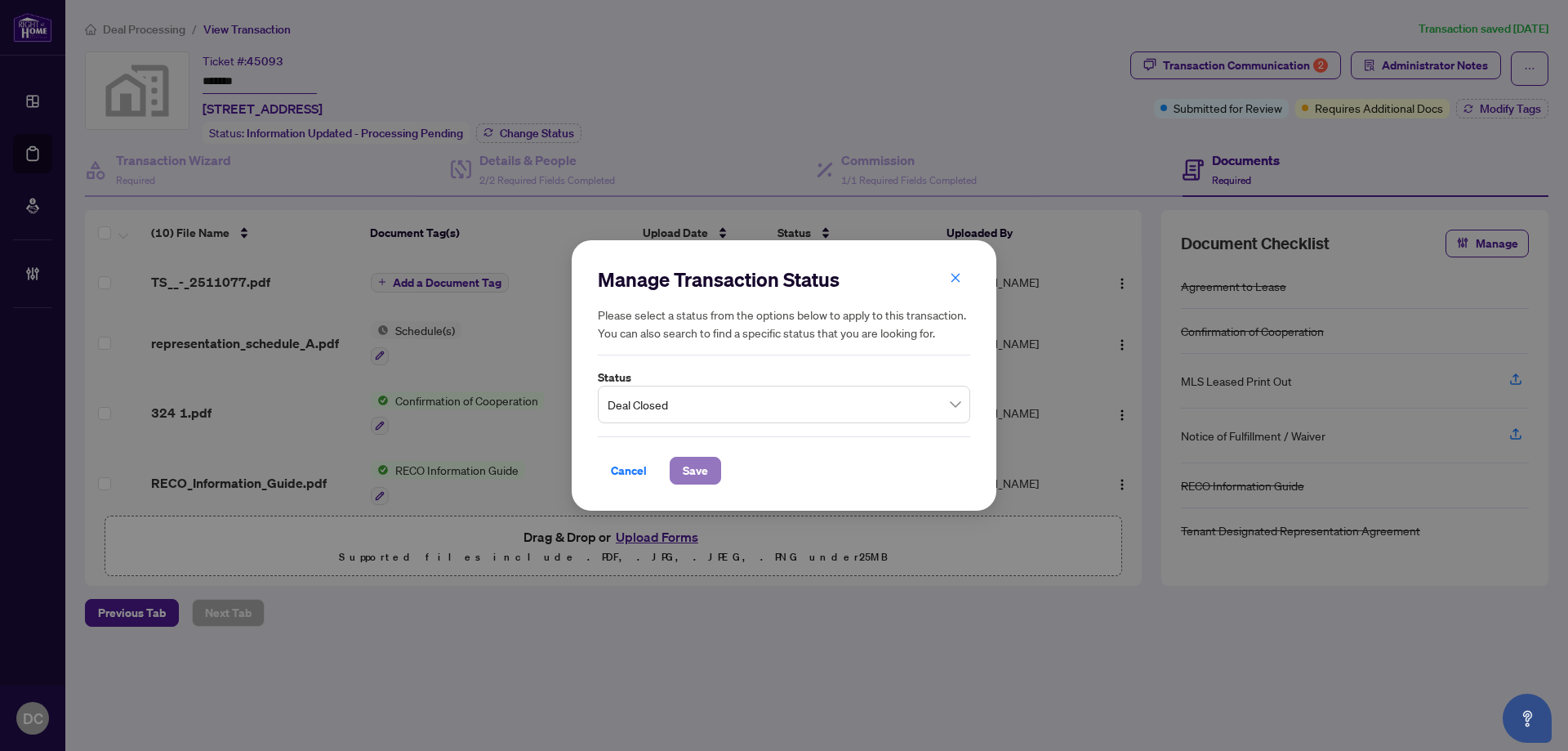
click at [692, 459] on span "Save" at bounding box center [695, 471] width 25 height 26
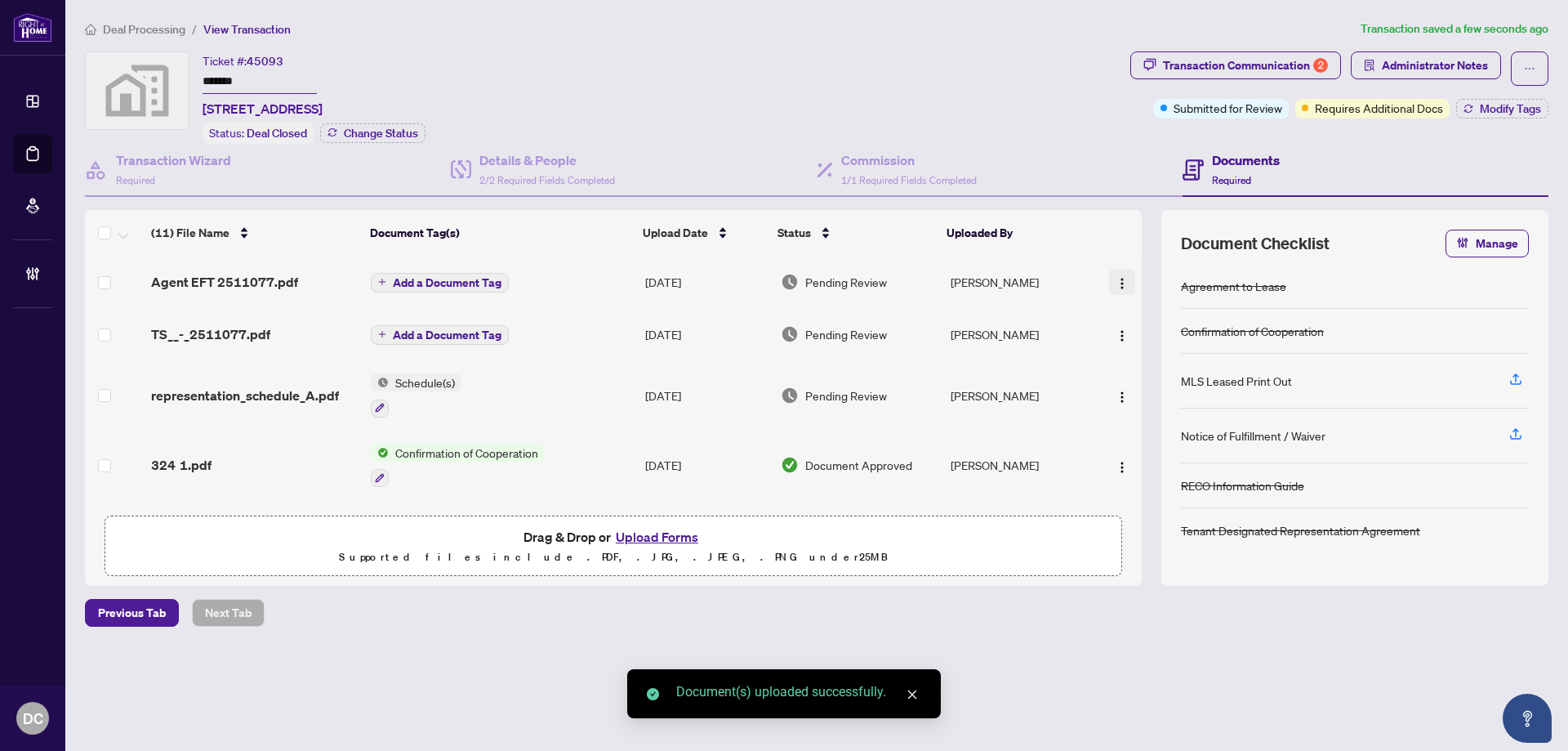
click at [1123, 277] on img "button" at bounding box center [1123, 284] width 13 height 13
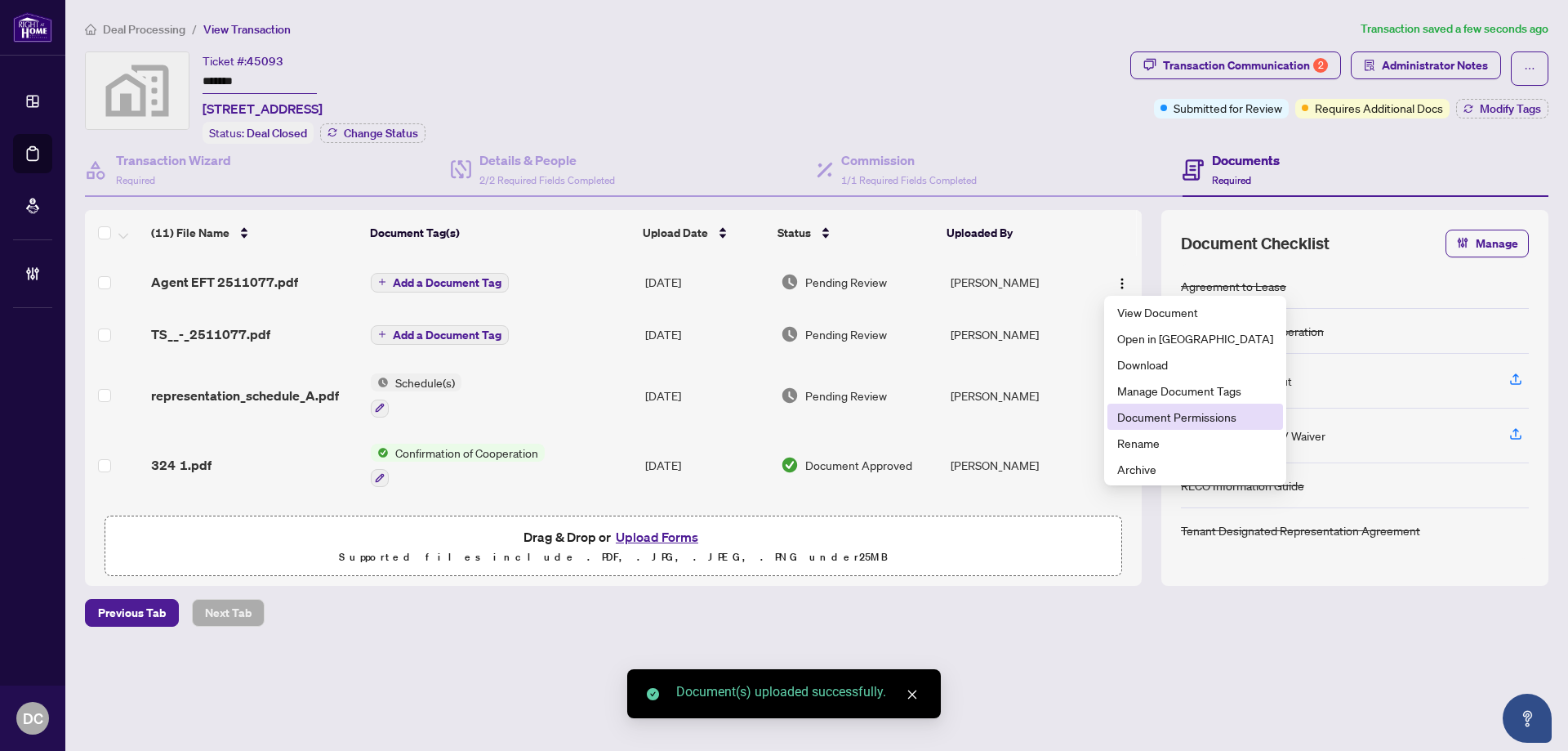
click at [1191, 416] on span "Document Permissions" at bounding box center [1195, 416] width 156 height 18
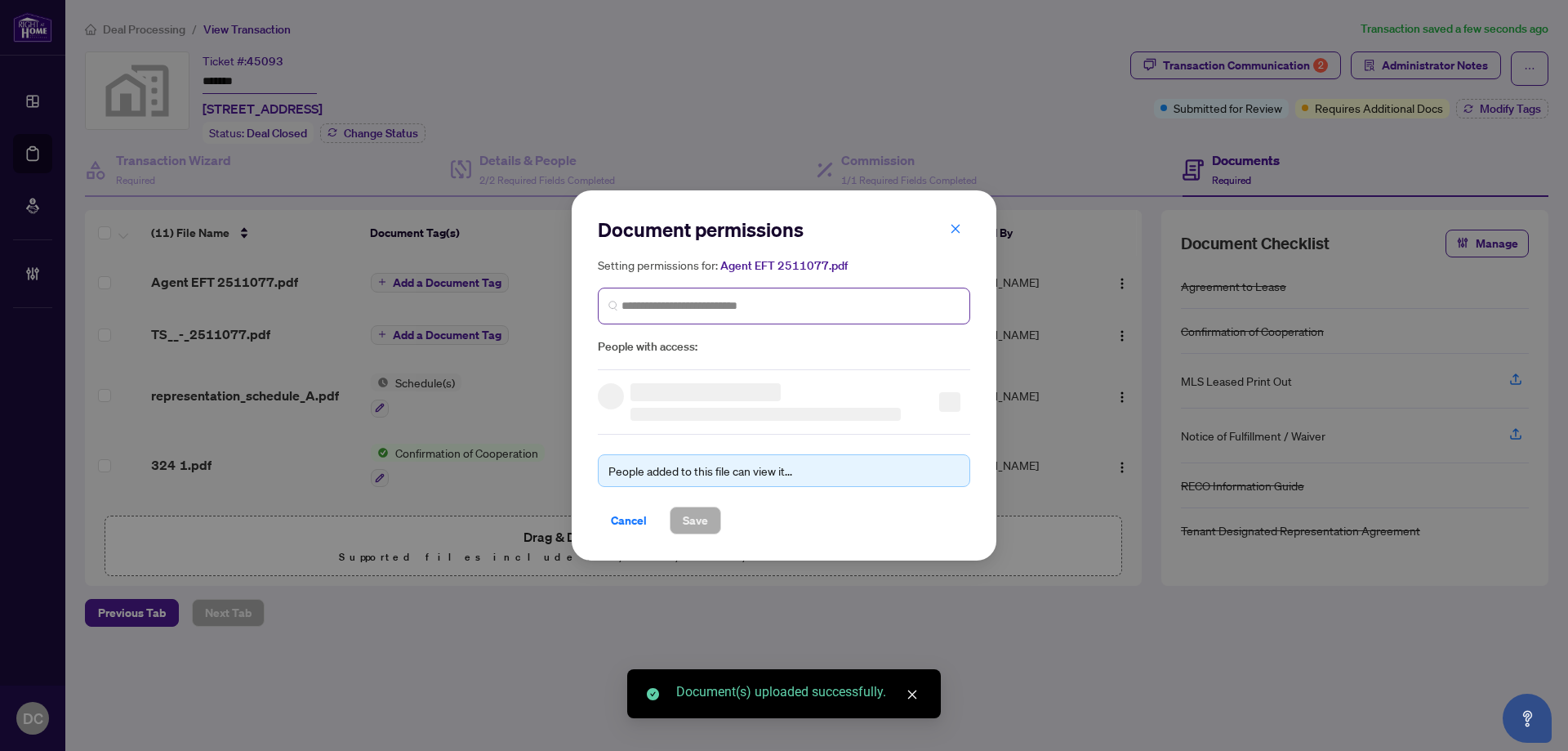
click at [771, 291] on span at bounding box center [784, 305] width 372 height 37
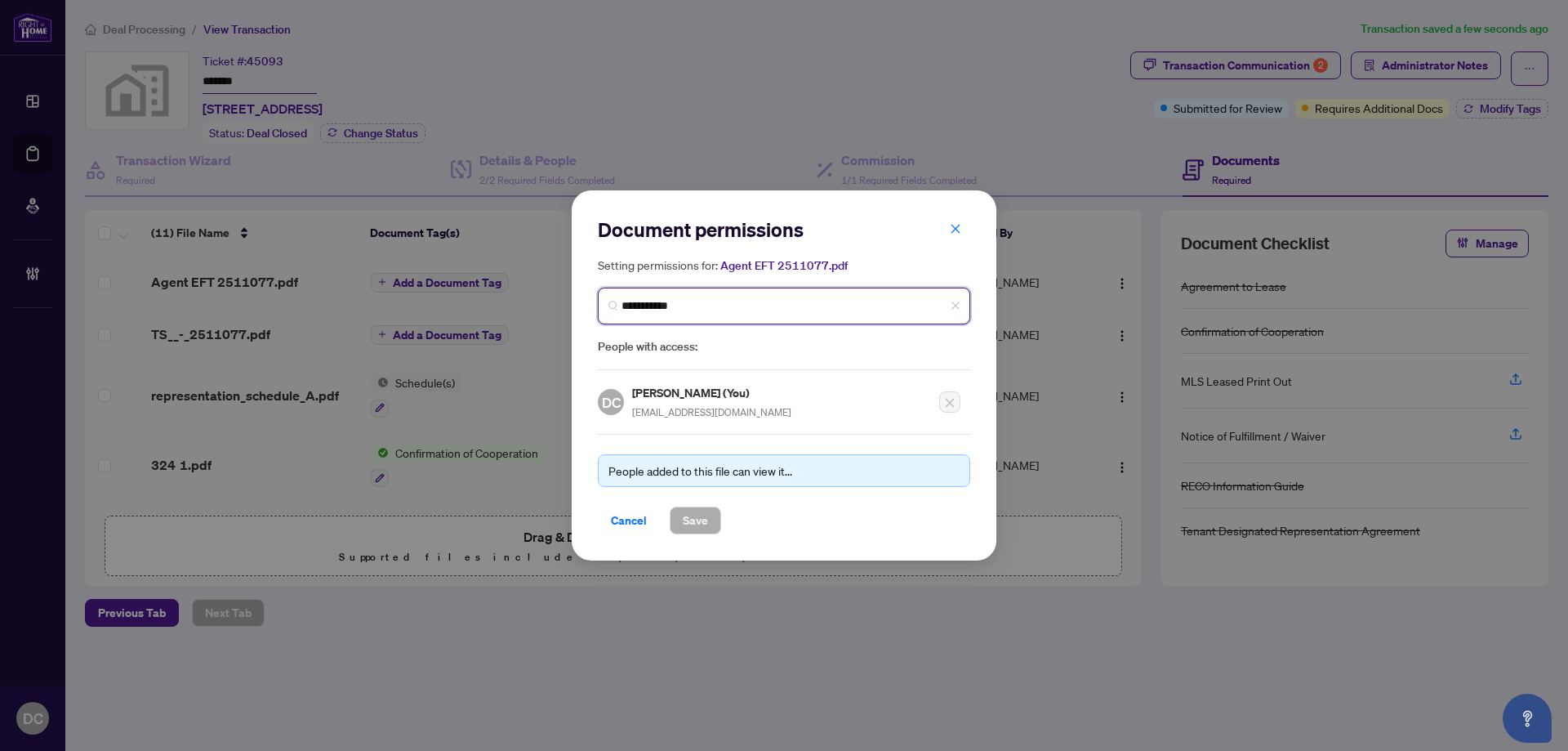
type input "**********"
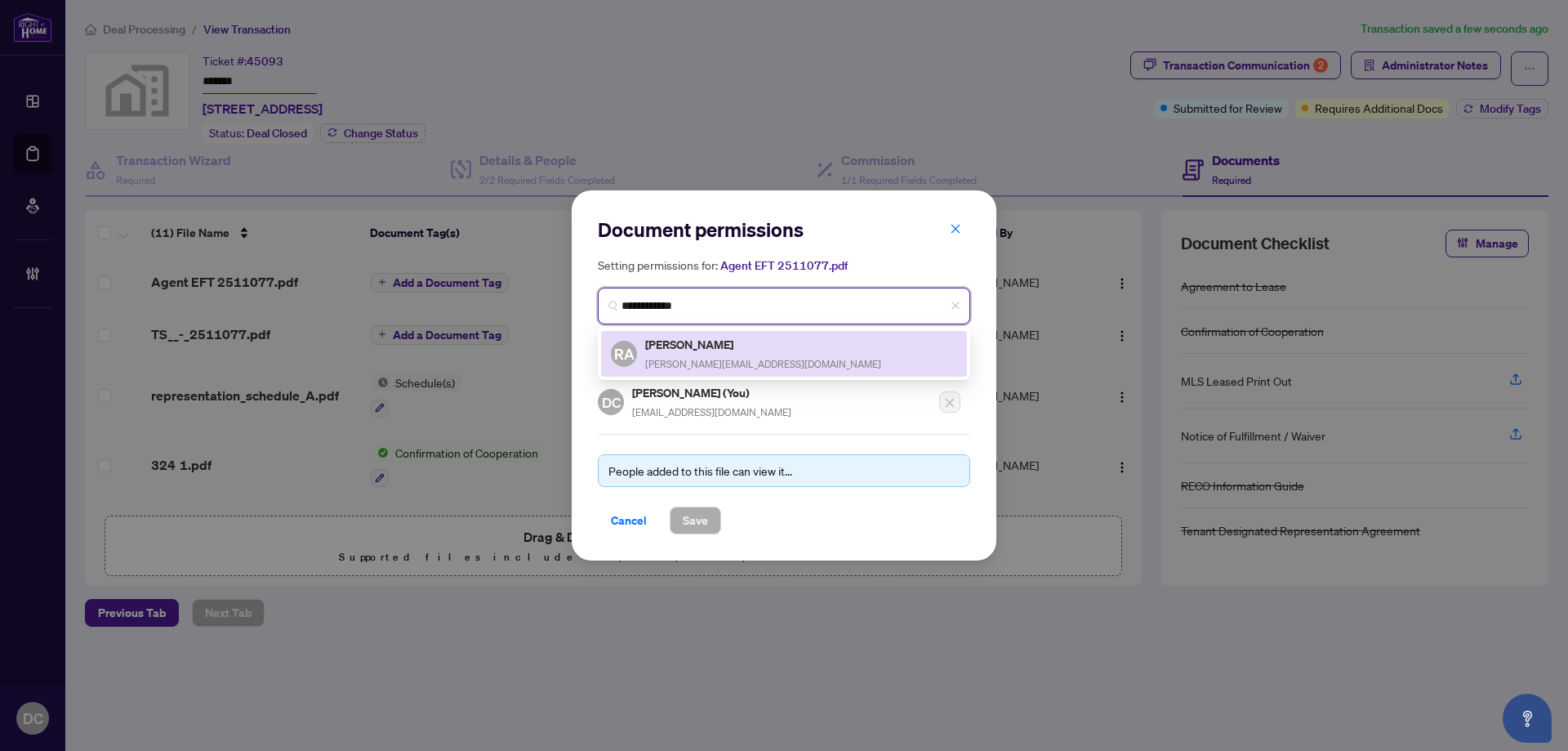
click at [732, 358] on span "[PERSON_NAME][EMAIL_ADDRESS][DOMAIN_NAME]" at bounding box center [763, 364] width 236 height 12
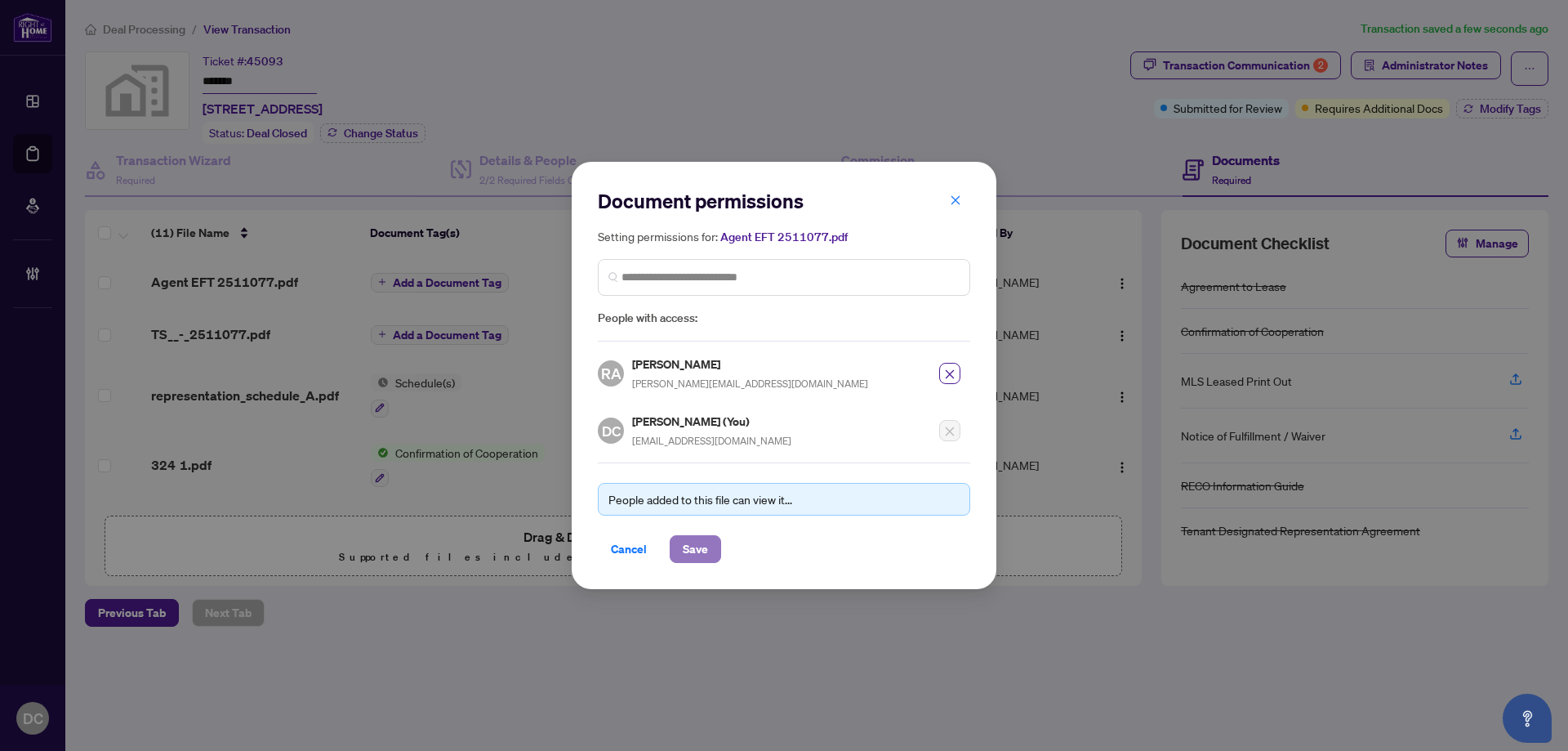
click at [692, 557] on span "Save" at bounding box center [695, 549] width 25 height 26
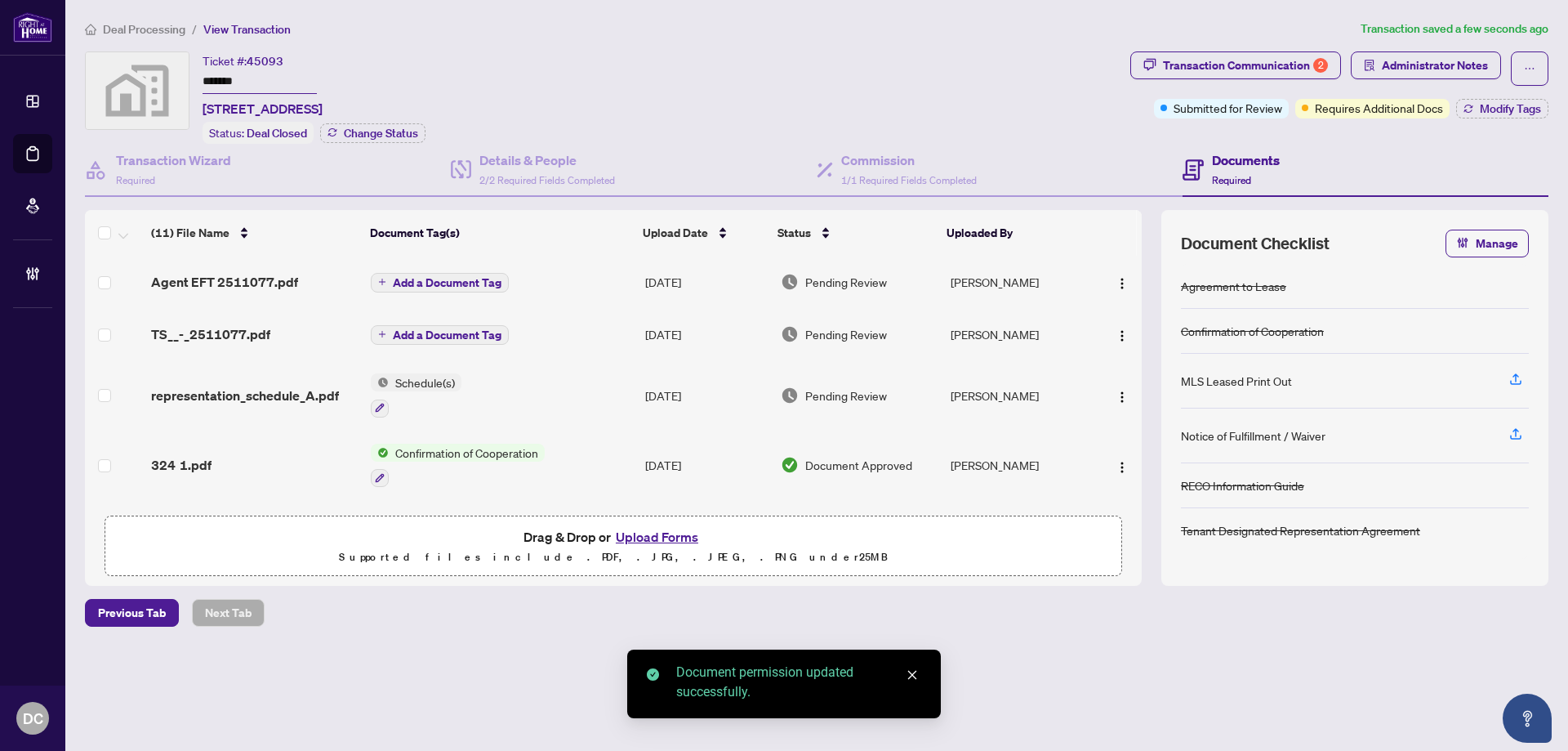
click at [415, 277] on span "Add a Document Tag" at bounding box center [446, 283] width 108 height 11
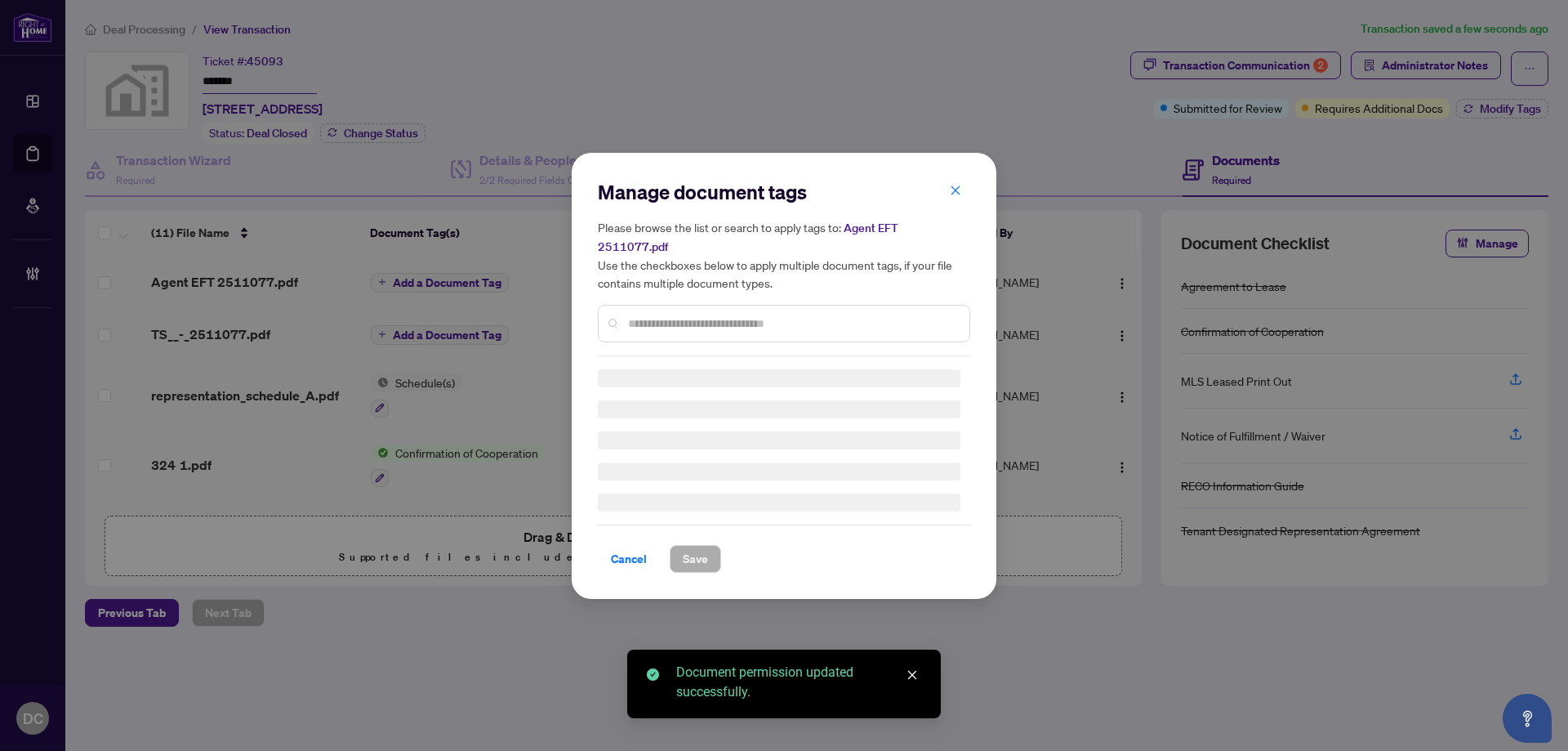
click at [754, 308] on div "Manage document tags Please browse the list or search to apply tags to: Agent E…" at bounding box center [784, 268] width 372 height 177
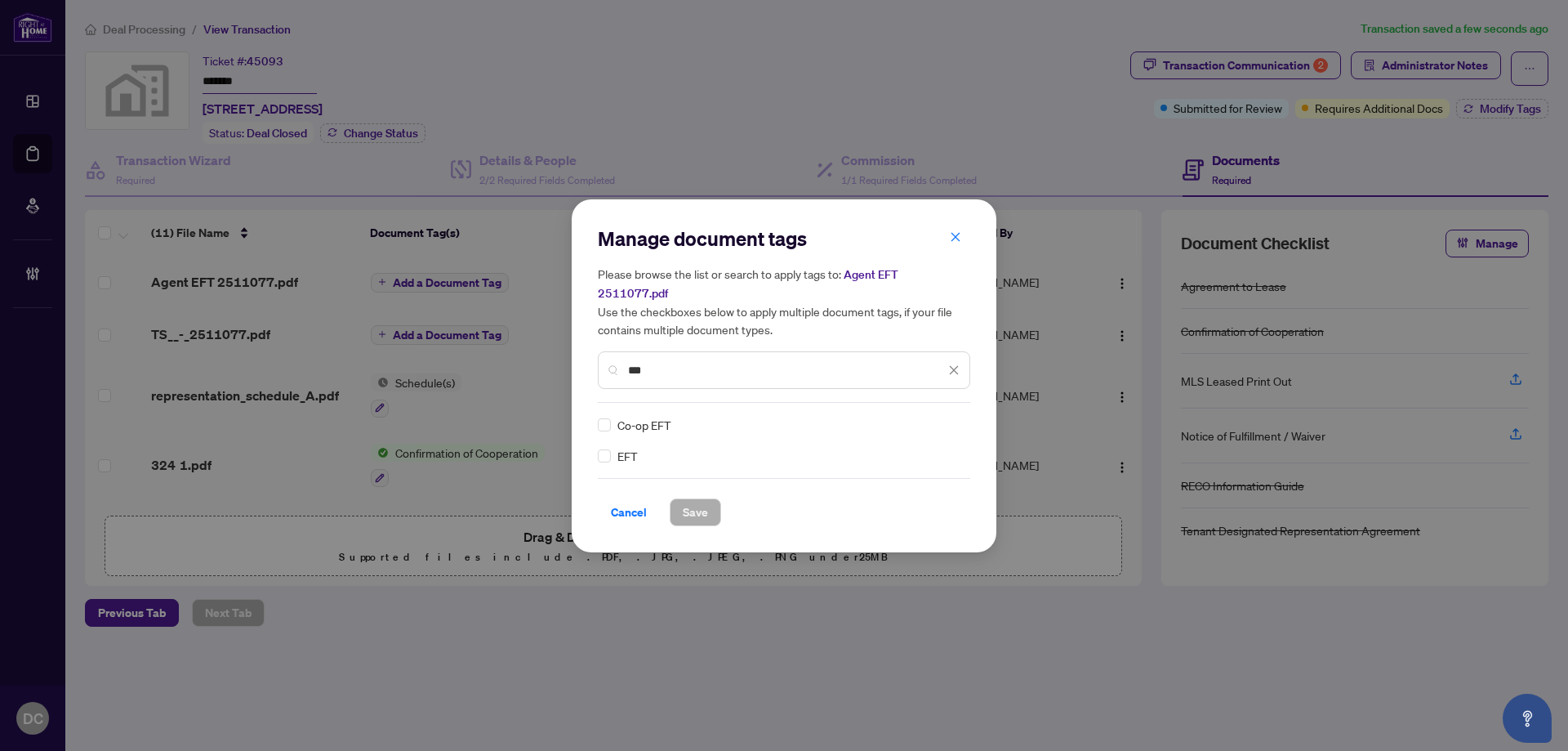
type input "***"
click at [945, 416] on img at bounding box center [936, 424] width 16 height 16
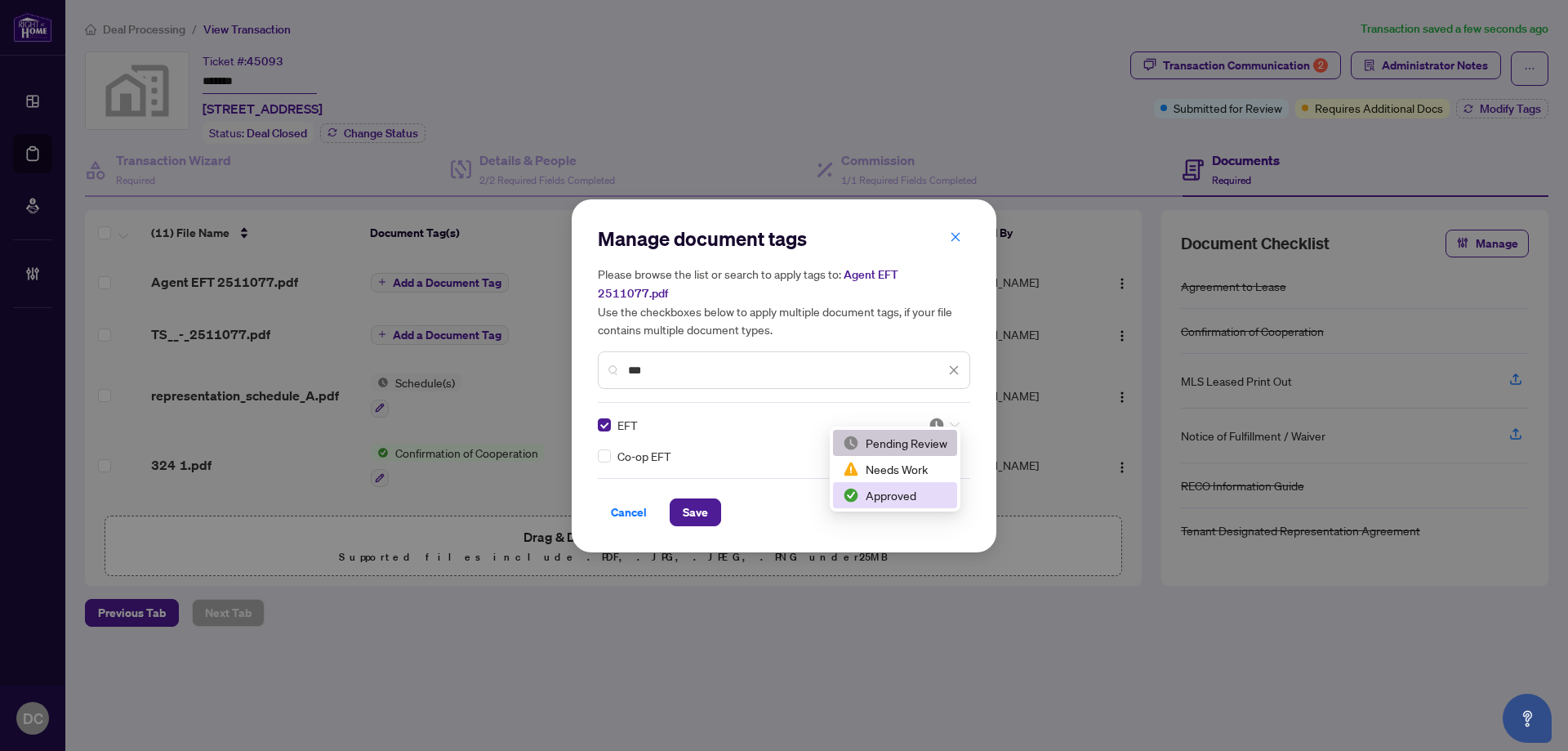
click at [909, 496] on div "Approved" at bounding box center [895, 495] width 105 height 18
click at [703, 504] on span "Save" at bounding box center [695, 513] width 25 height 26
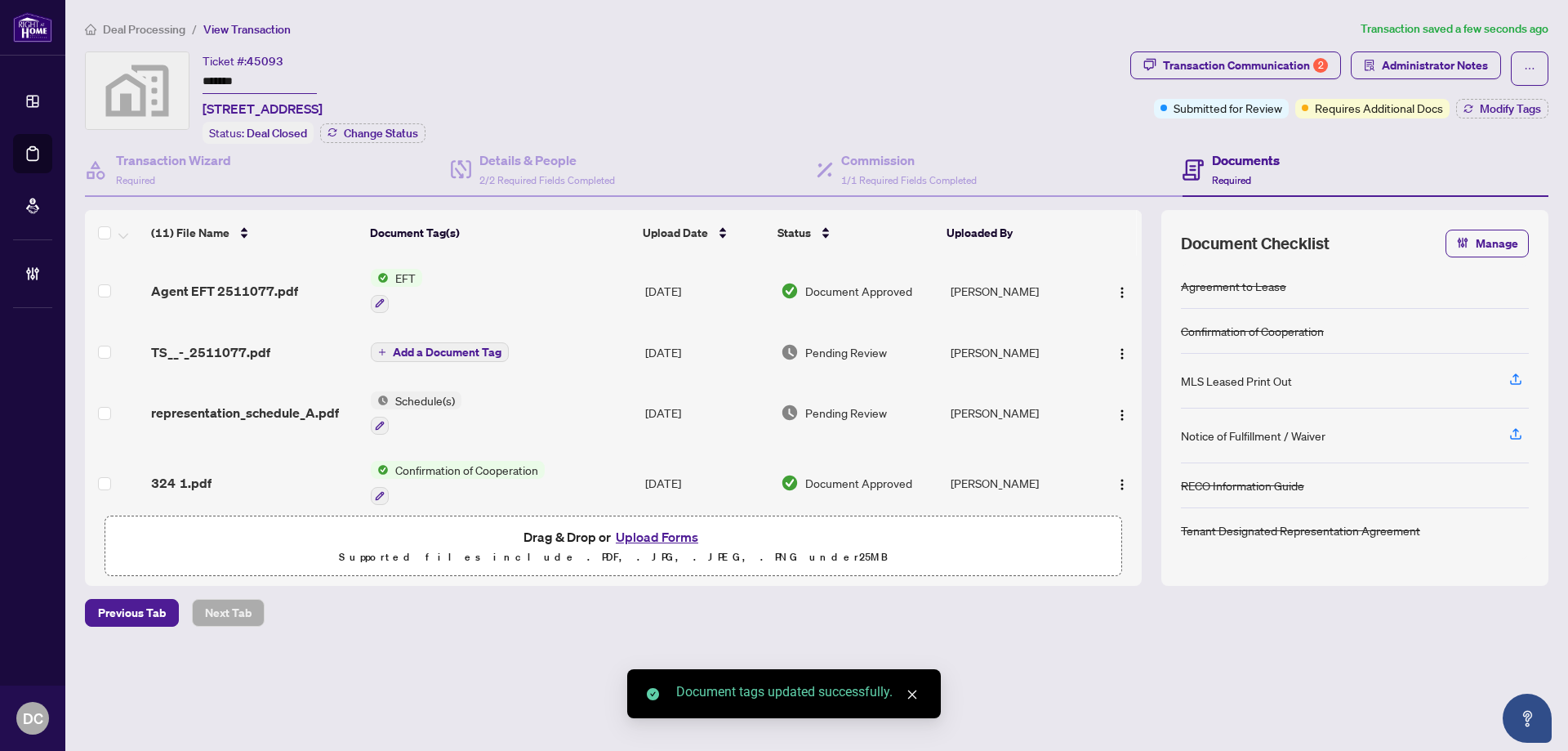
click at [1466, 107] on icon "button" at bounding box center [1468, 108] width 9 height 9
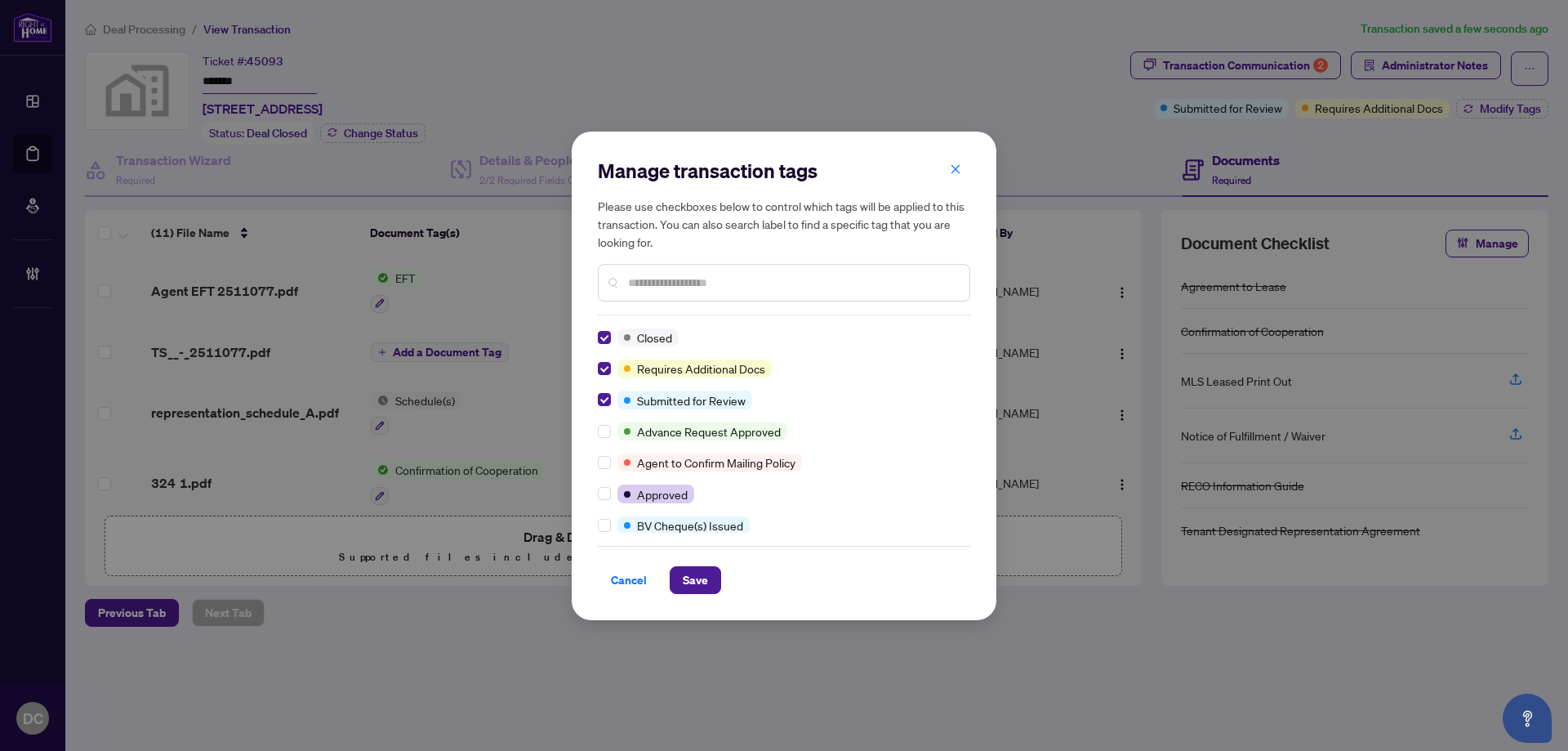
click at [760, 278] on input "text" at bounding box center [792, 283] width 329 height 18
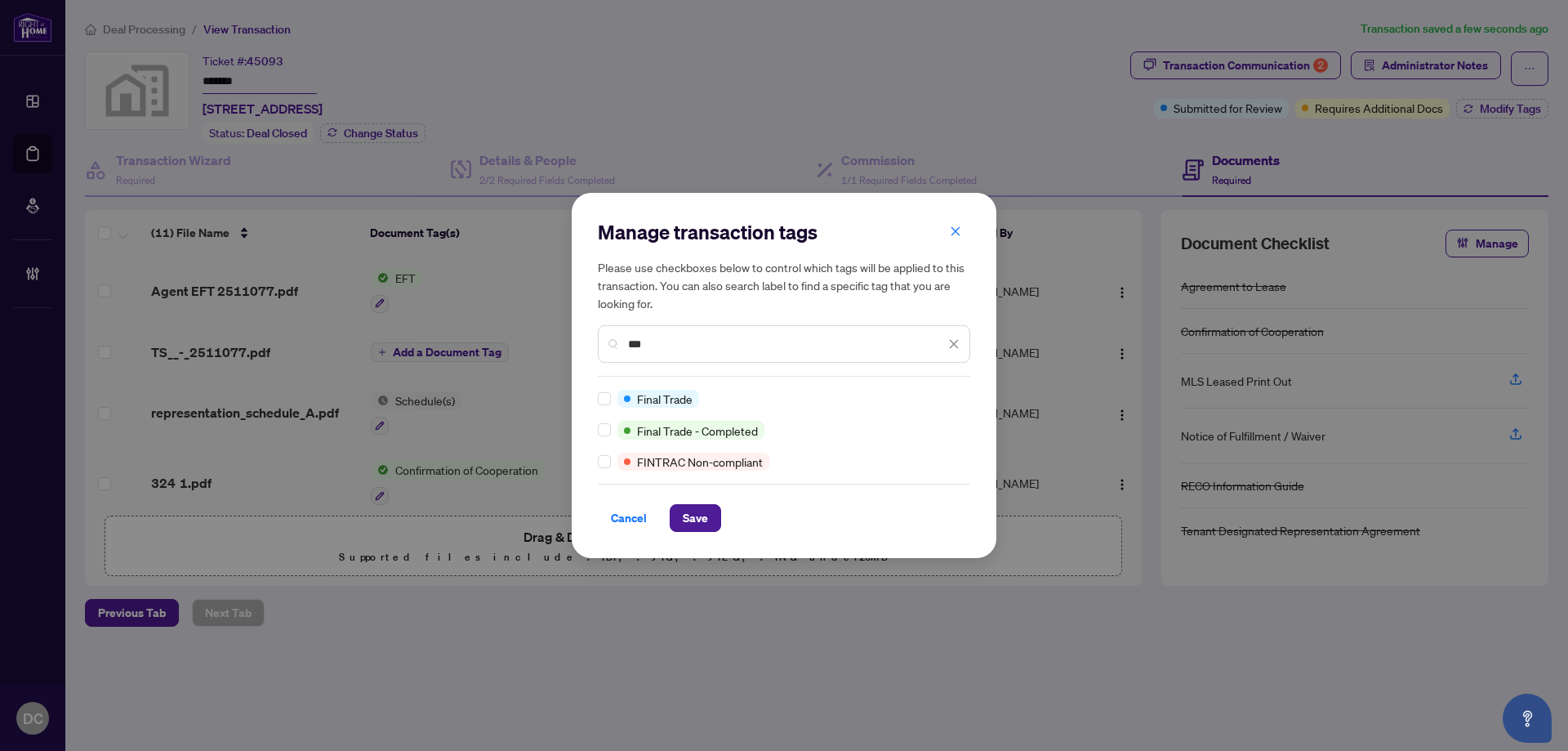
type input "***"
click at [707, 523] on span "Save" at bounding box center [695, 518] width 25 height 26
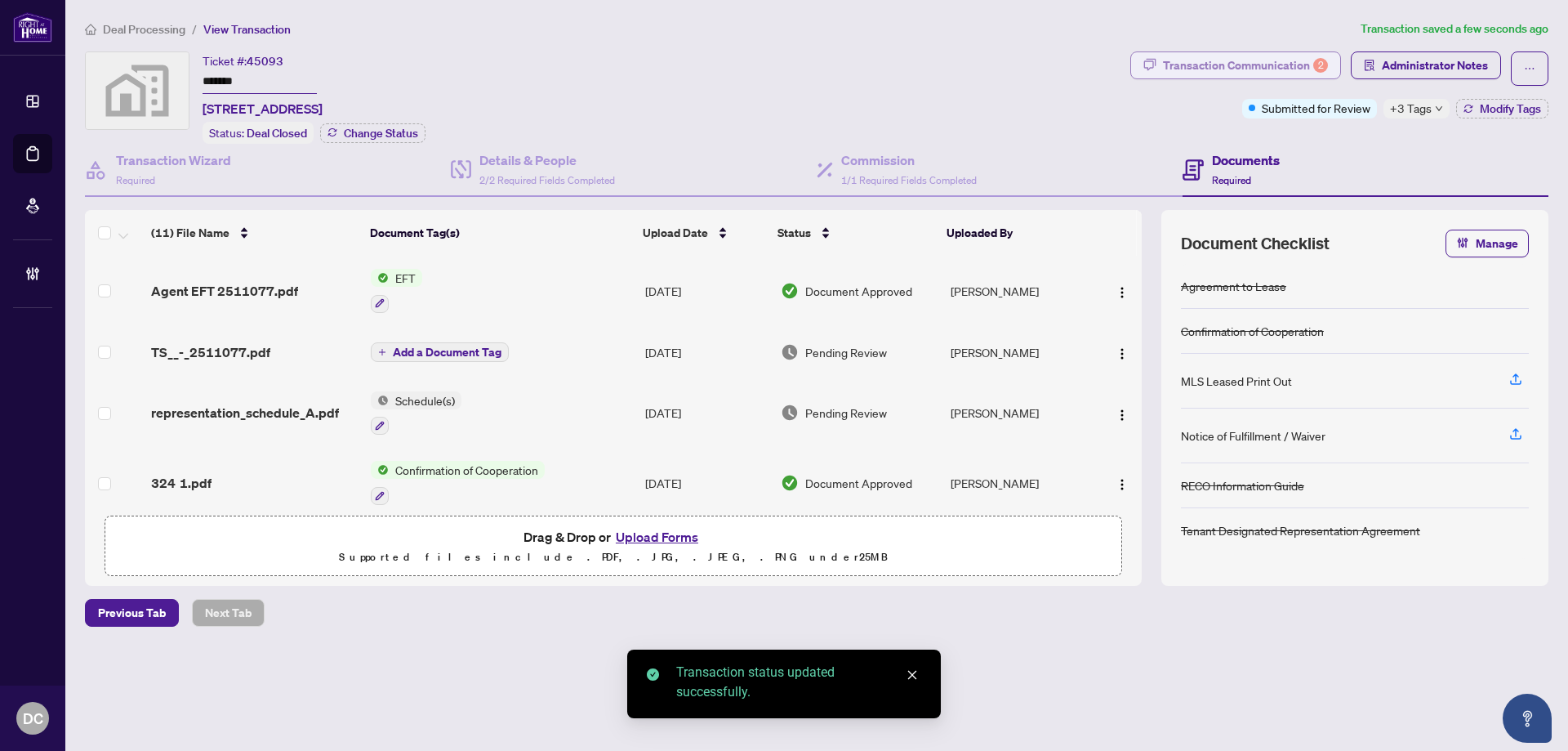
click at [1223, 63] on div "Transaction Communication 2" at bounding box center [1245, 66] width 165 height 26
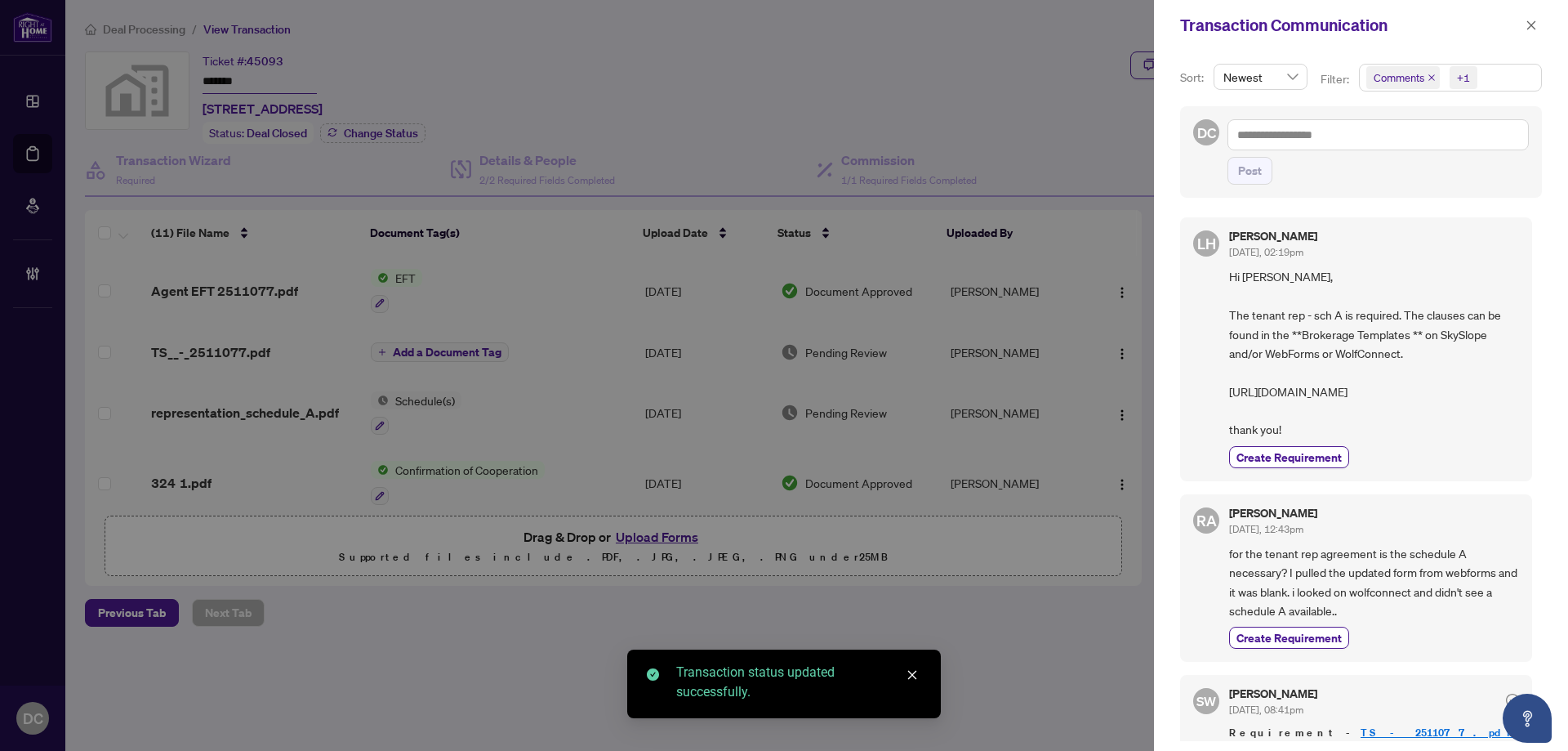
click at [1486, 71] on span "Comments +1" at bounding box center [1450, 78] width 182 height 26
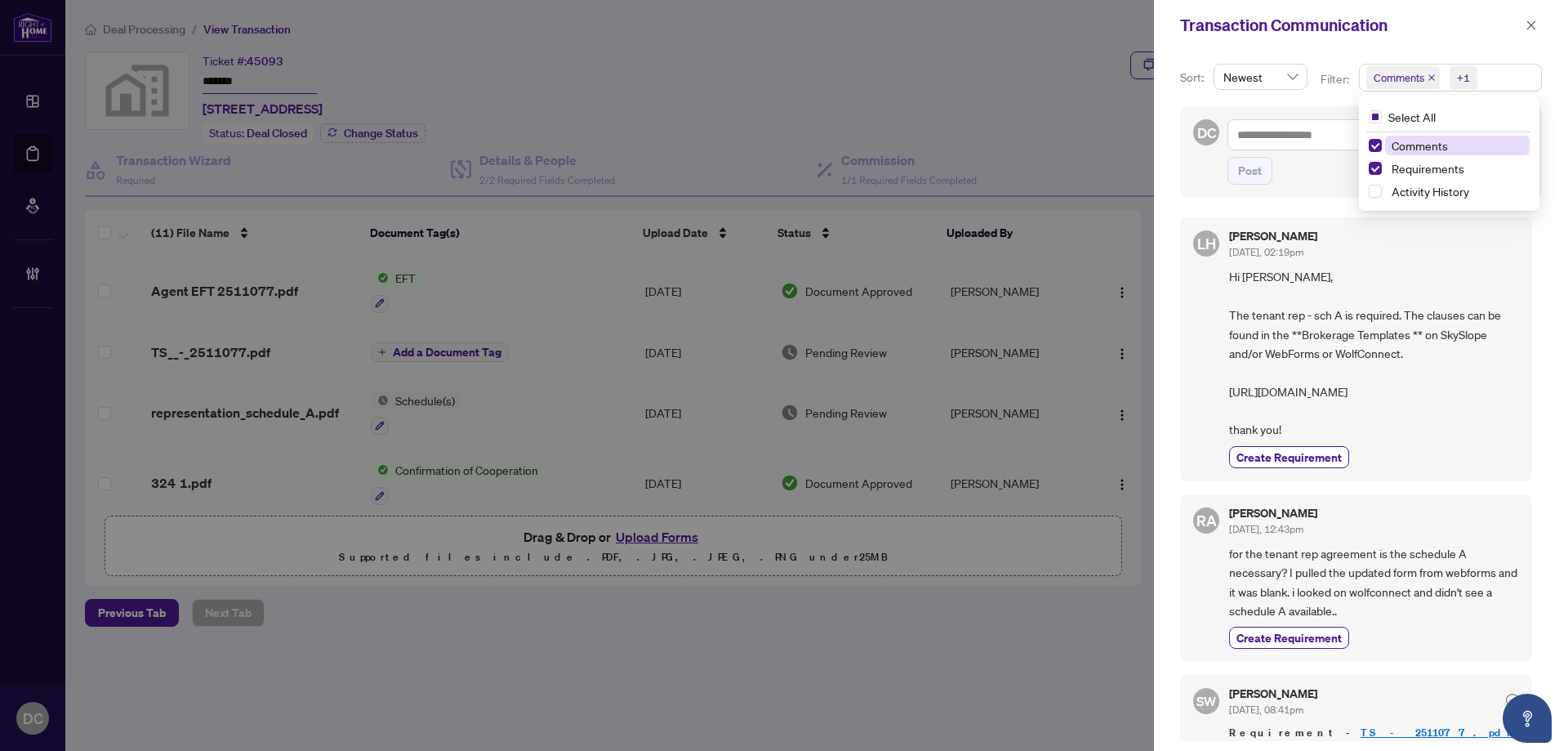
click at [1416, 144] on span "Comments" at bounding box center [1420, 146] width 57 height 15
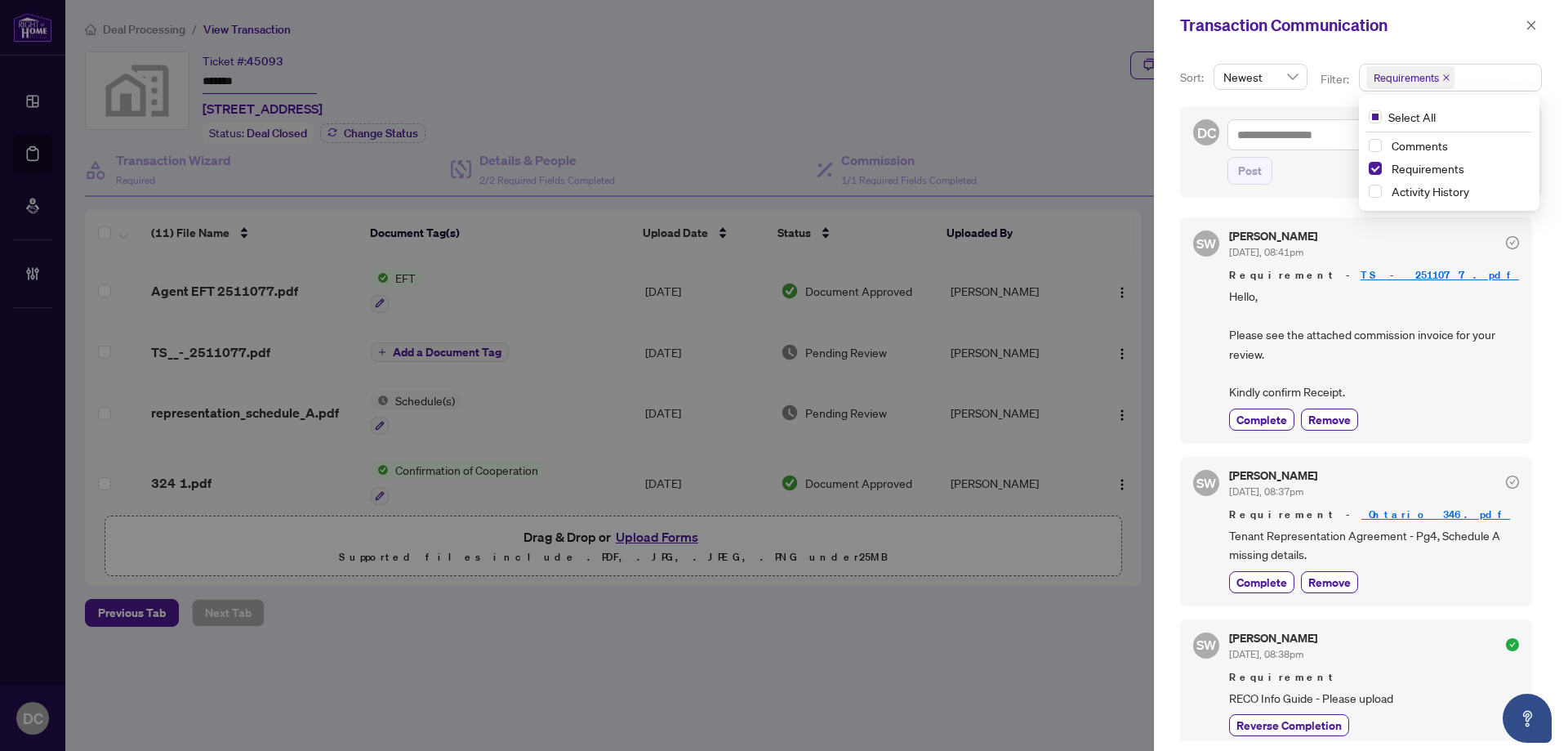
click at [931, 710] on div at bounding box center [784, 375] width 1568 height 751
click at [1535, 17] on span "button" at bounding box center [1531, 25] width 11 height 26
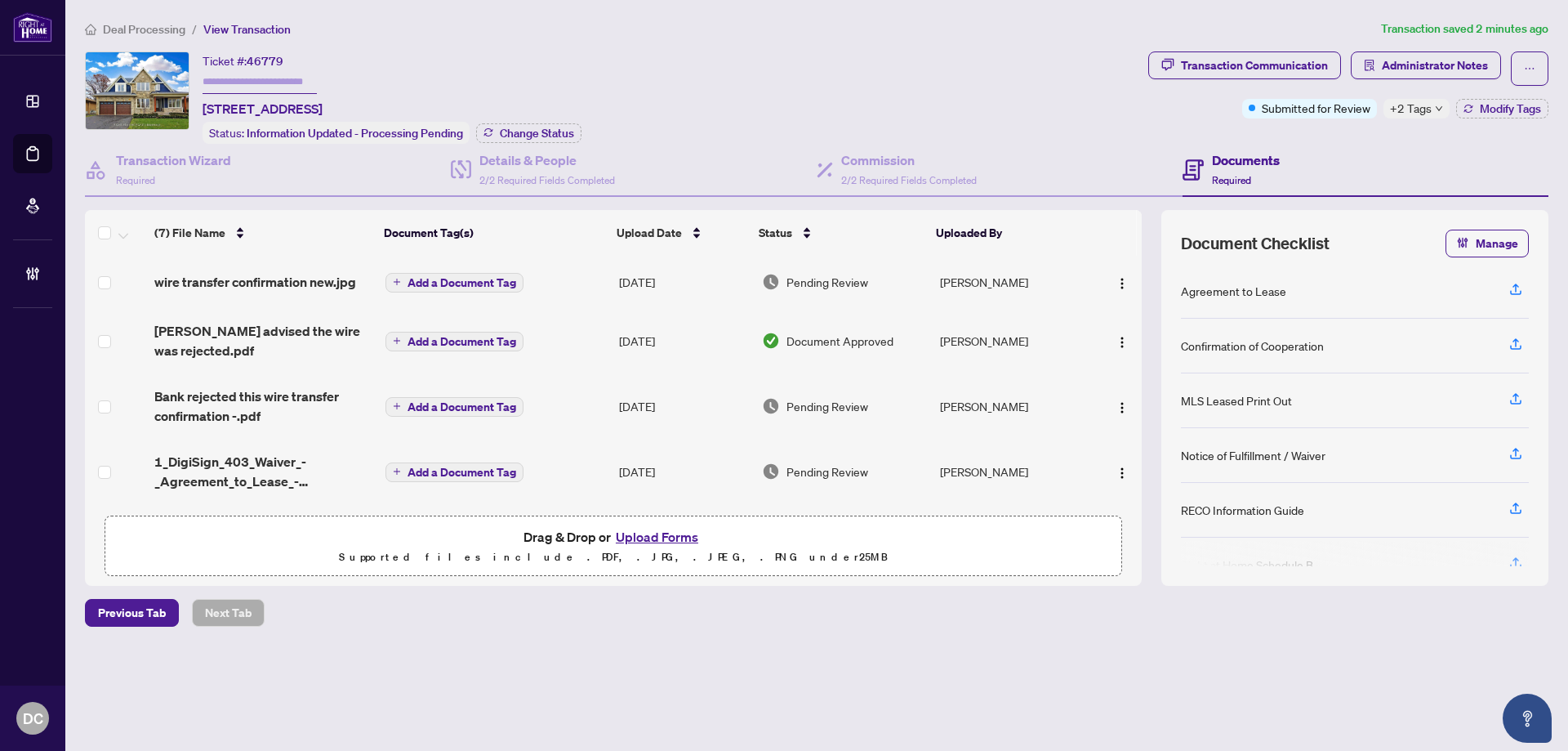
click at [128, 27] on span "Deal Processing" at bounding box center [144, 29] width 83 height 15
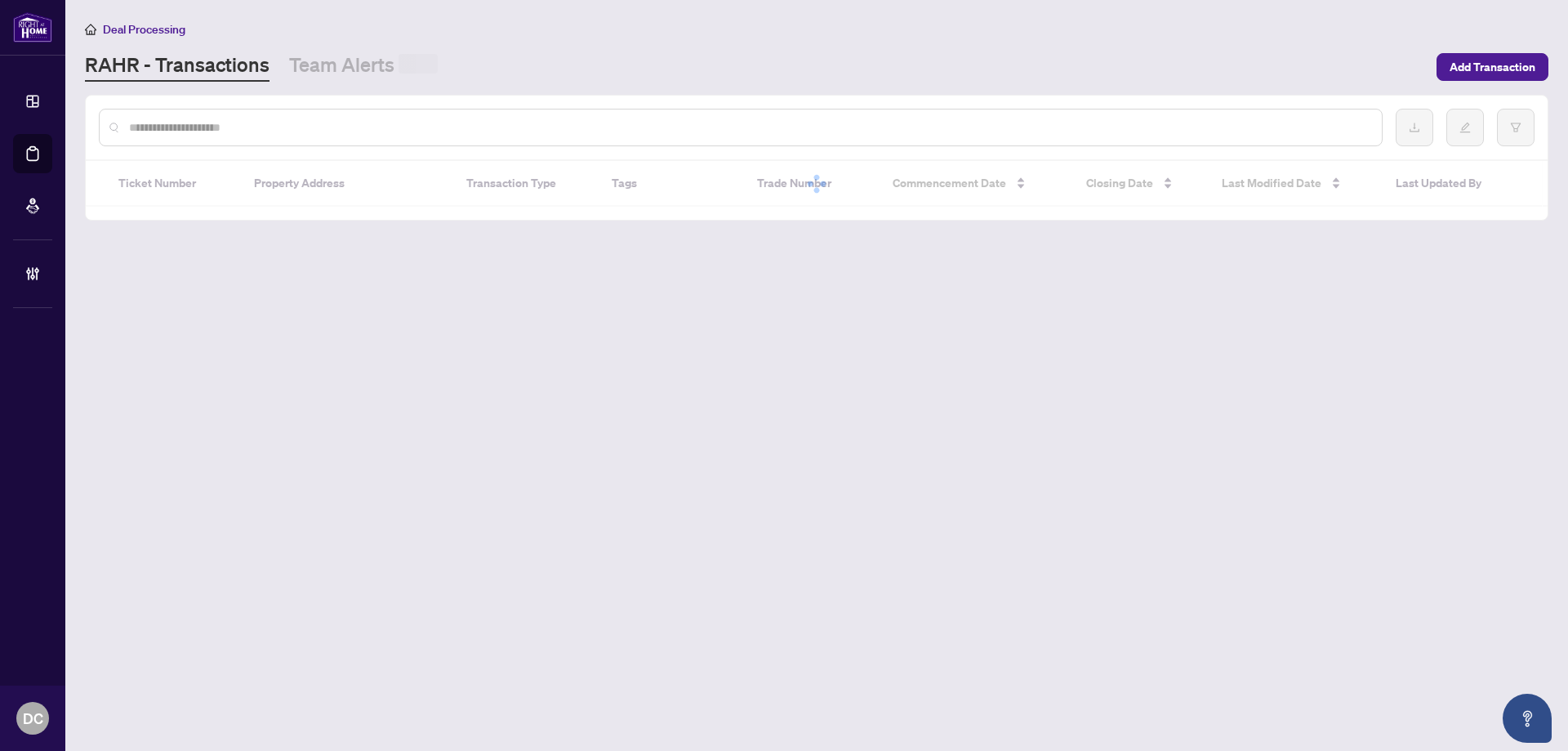
click at [178, 114] on div at bounding box center [740, 127] width 1284 height 38
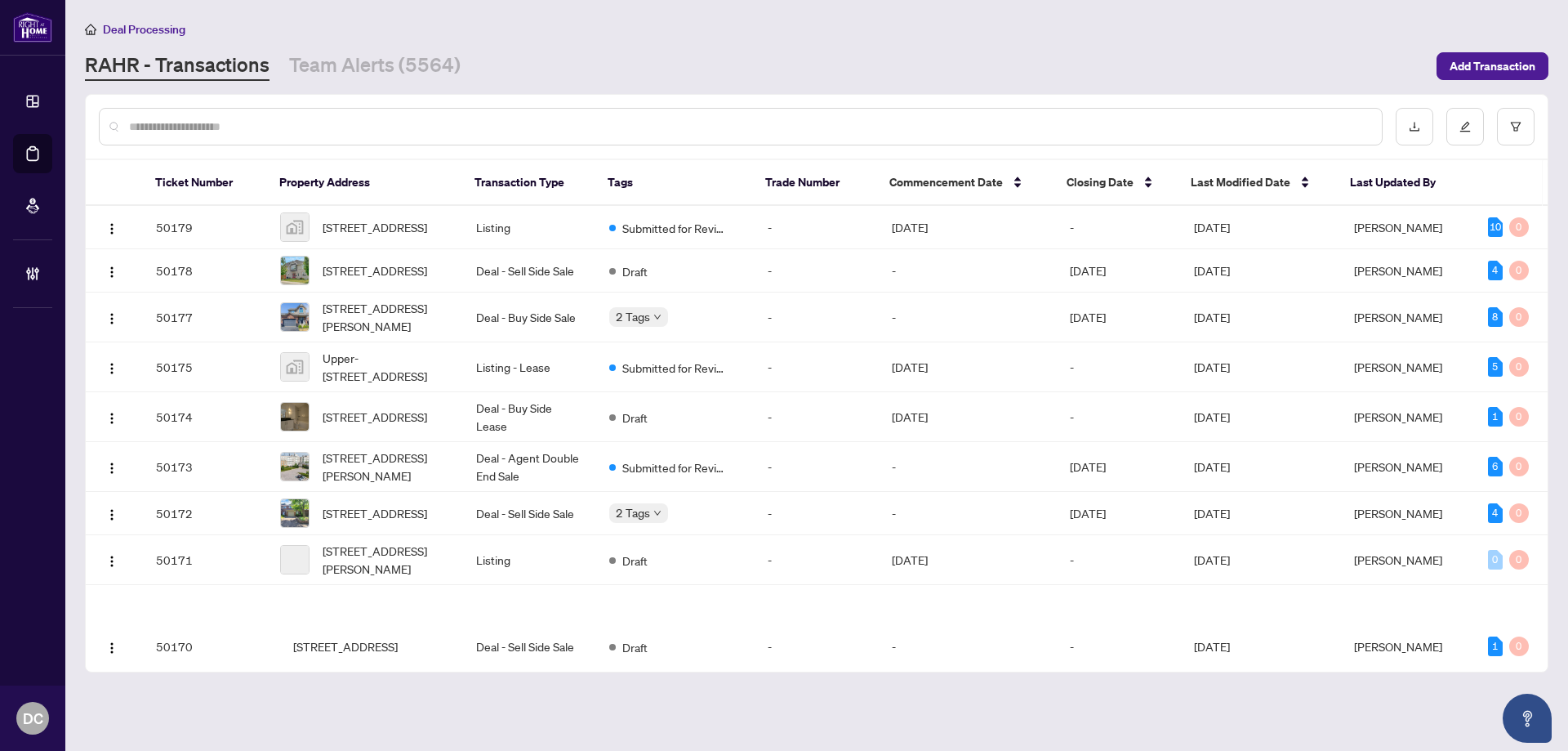
click at [183, 129] on input "text" at bounding box center [749, 126] width 1240 height 18
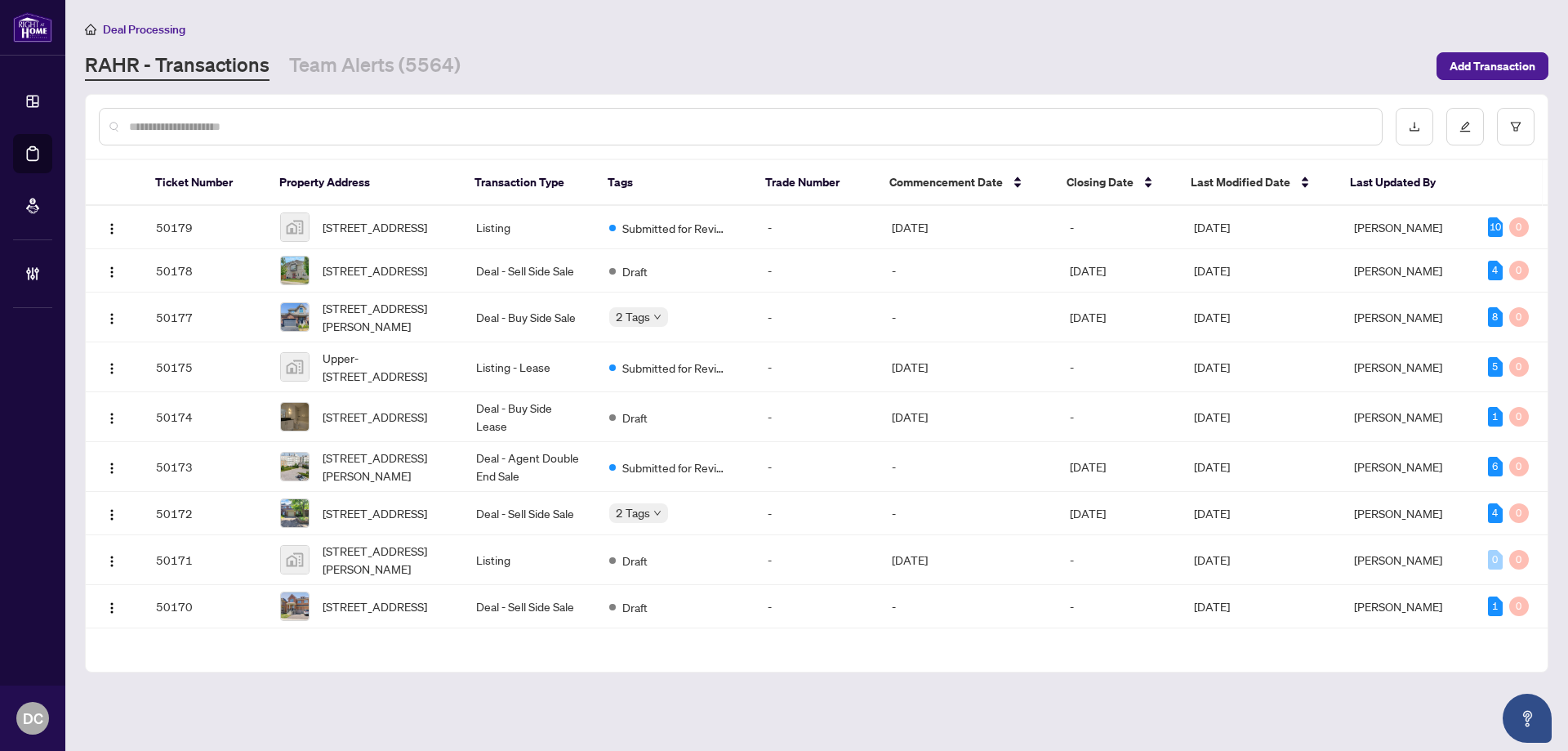
paste input "*********"
type input "*********"
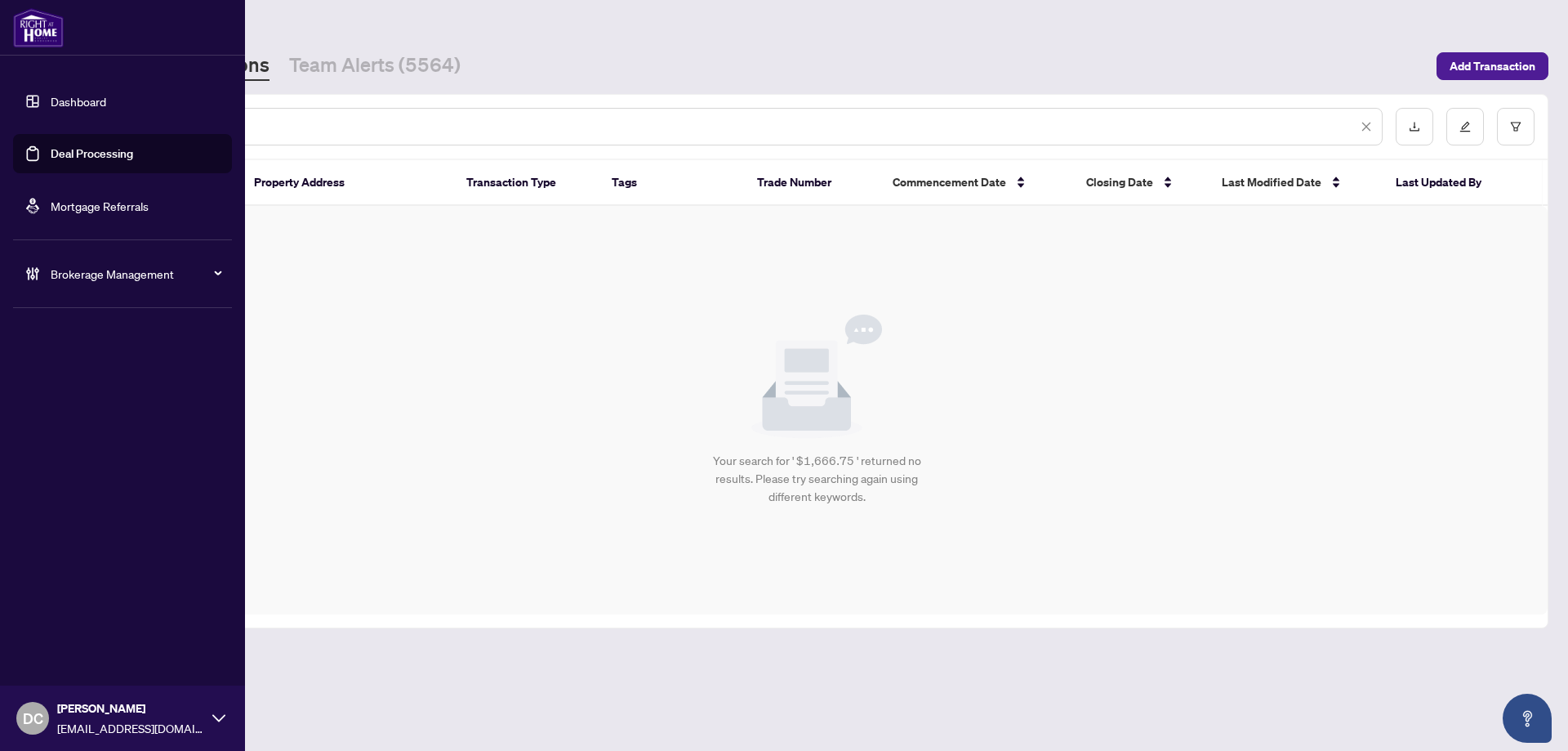
drag, startPoint x: 206, startPoint y: 122, endPoint x: 28, endPoint y: 122, distance: 178.0
click at [28, 122] on div "Dashboard Deal Processing Mortgage Referrals Brokerage Management DC [PERSON_NA…" at bounding box center [784, 375] width 1568 height 751
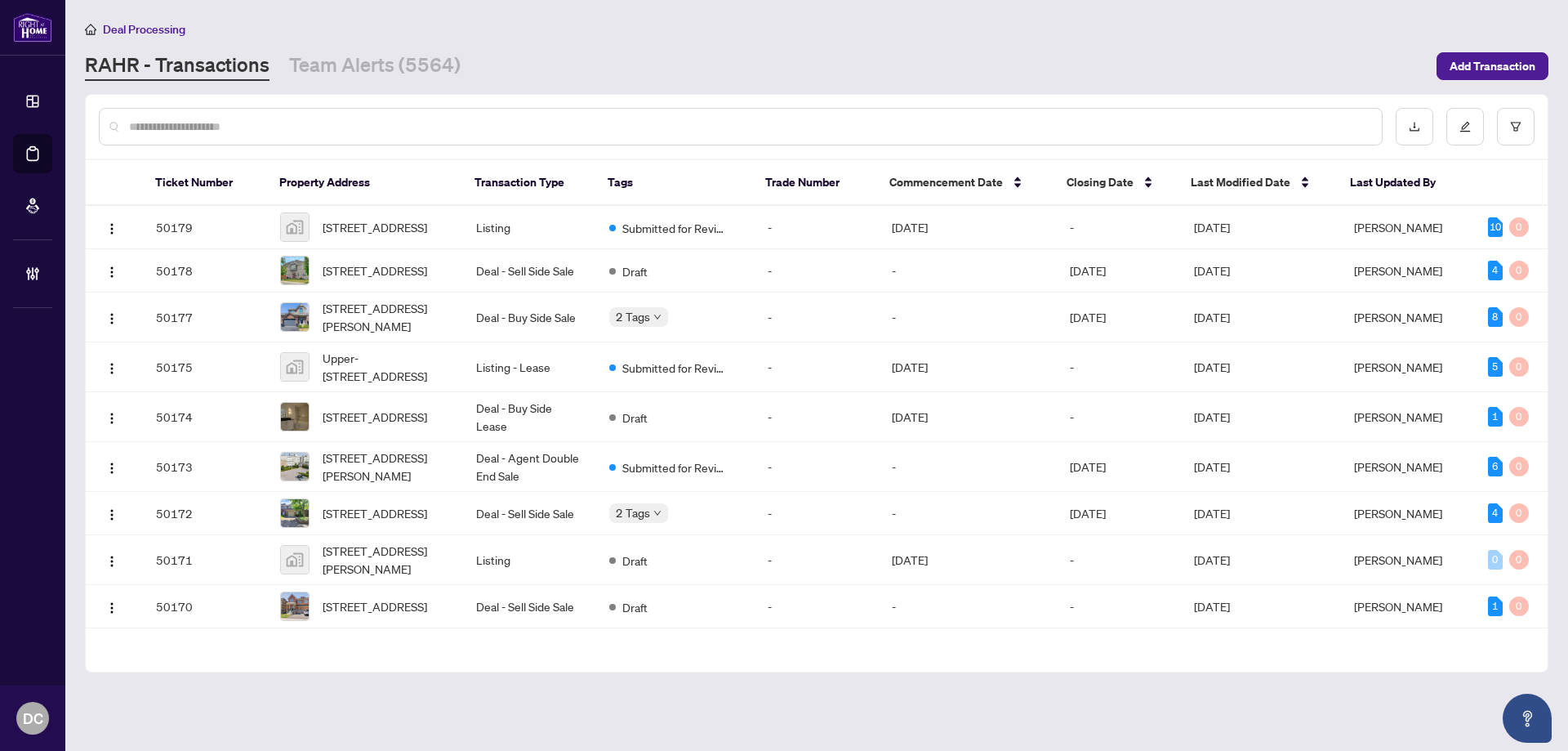
click at [358, 134] on div at bounding box center [740, 126] width 1284 height 38
click at [353, 124] on input "text" at bounding box center [749, 126] width 1240 height 18
paste input "*******"
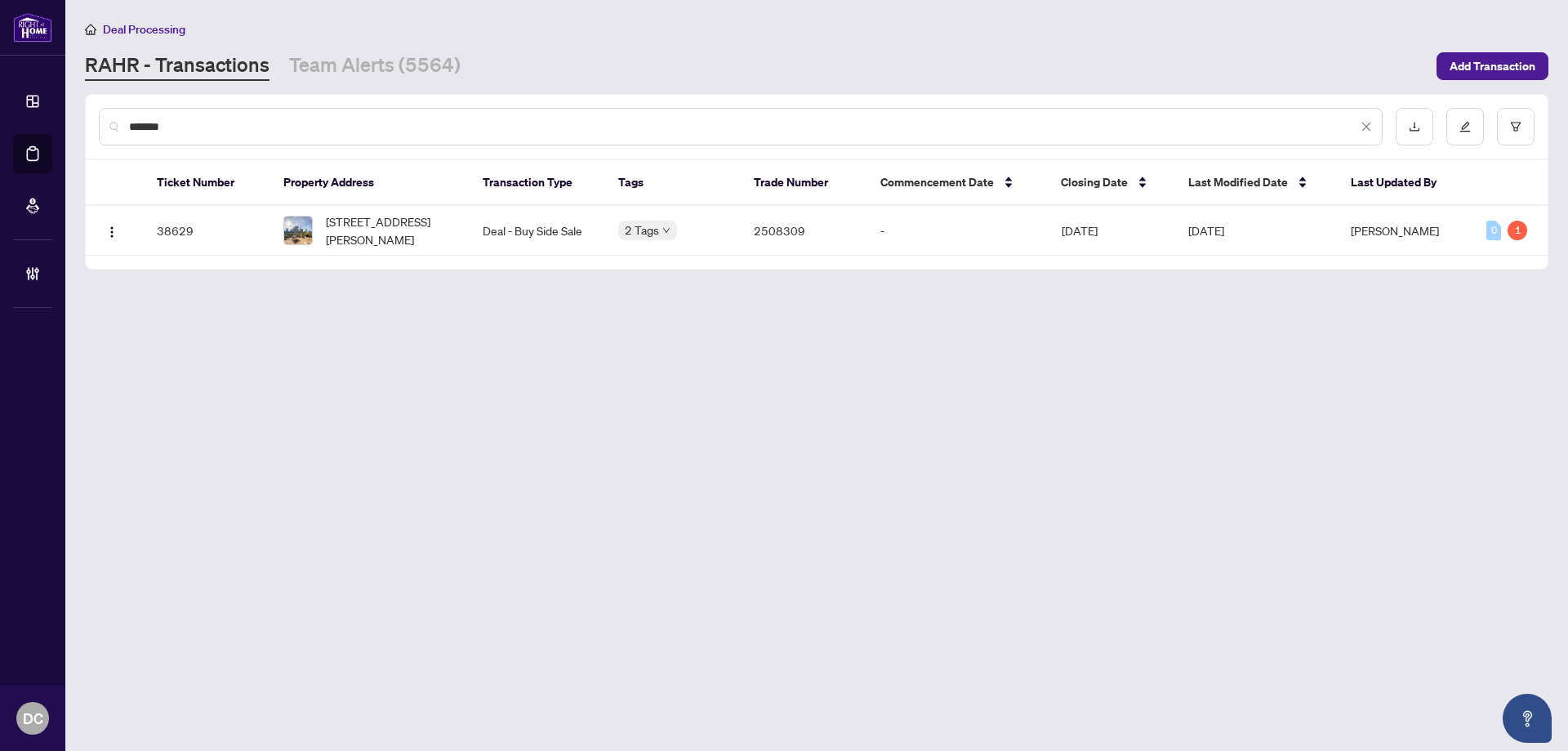
drag, startPoint x: 204, startPoint y: 129, endPoint x: 154, endPoint y: 124, distance: 50.2
click at [126, 126] on div "*******" at bounding box center [740, 126] width 1284 height 38
drag, startPoint x: 216, startPoint y: 121, endPoint x: 30, endPoint y: 120, distance: 186.0
click at [30, 120] on div "Dashboard Deal Processing Mortgage Referrals Brokerage Management DC [PERSON_NA…" at bounding box center [784, 375] width 1568 height 751
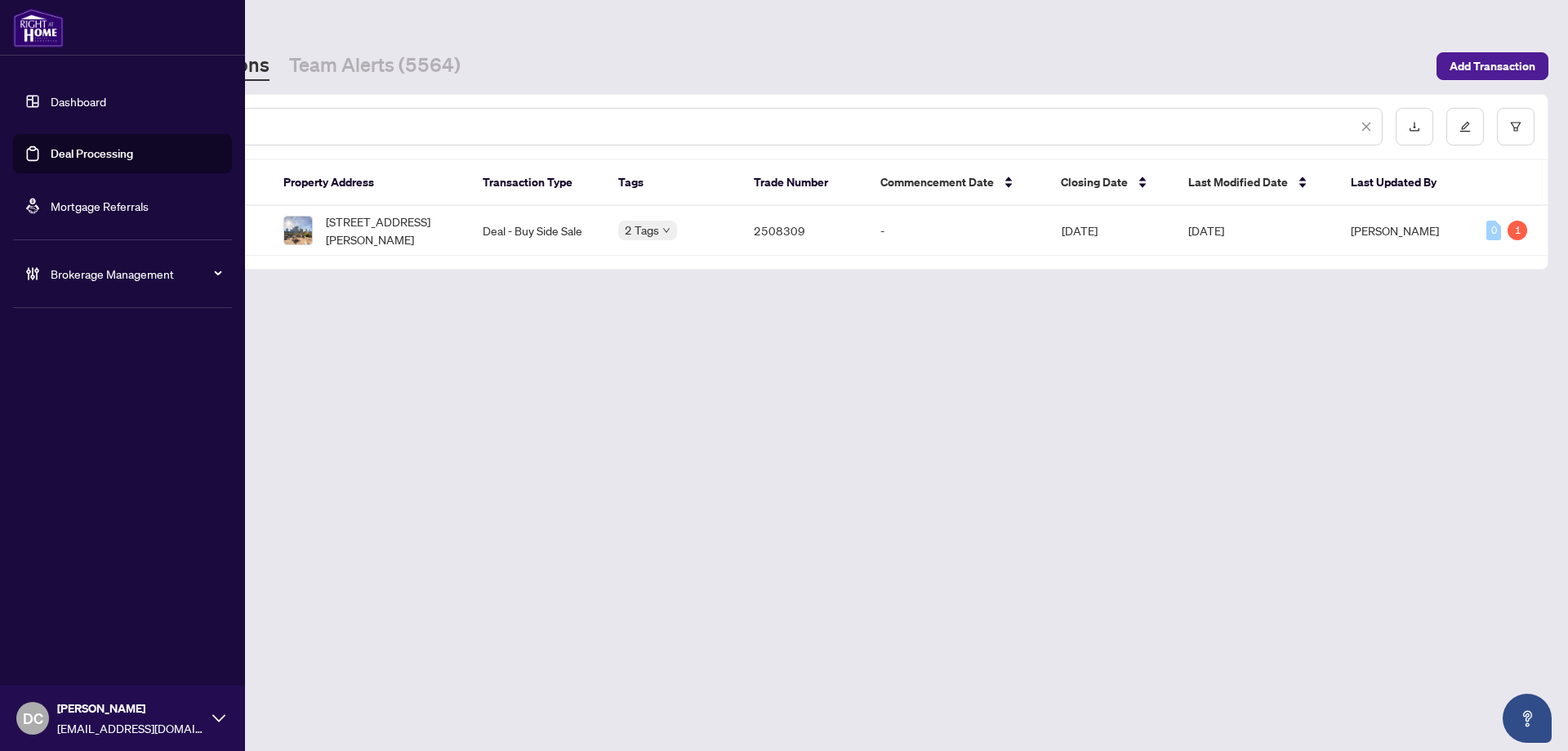
paste input "text"
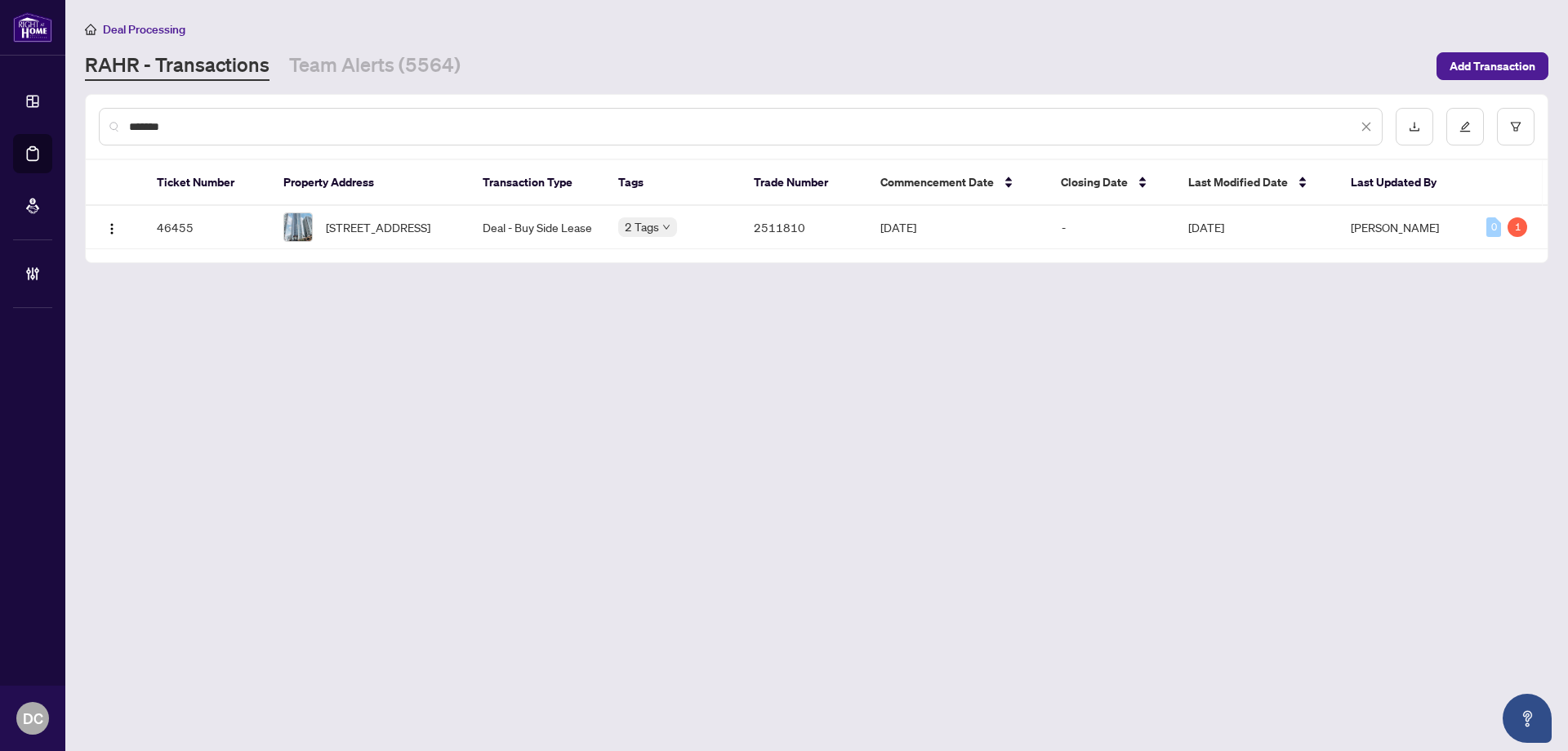
type input "*******"
click at [414, 235] on span "[STREET_ADDRESS]" at bounding box center [378, 227] width 105 height 18
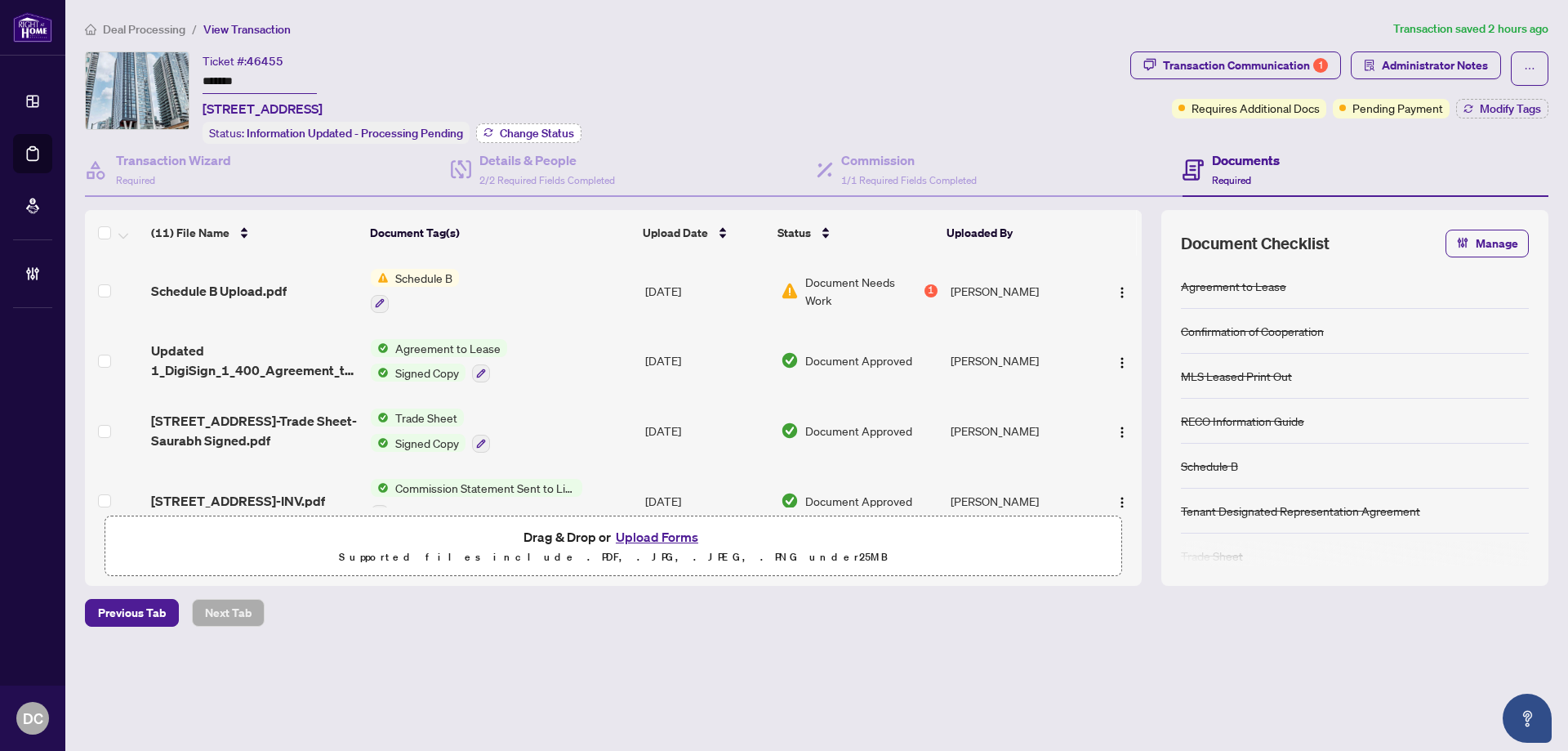
click at [542, 131] on span "Change Status" at bounding box center [537, 133] width 74 height 11
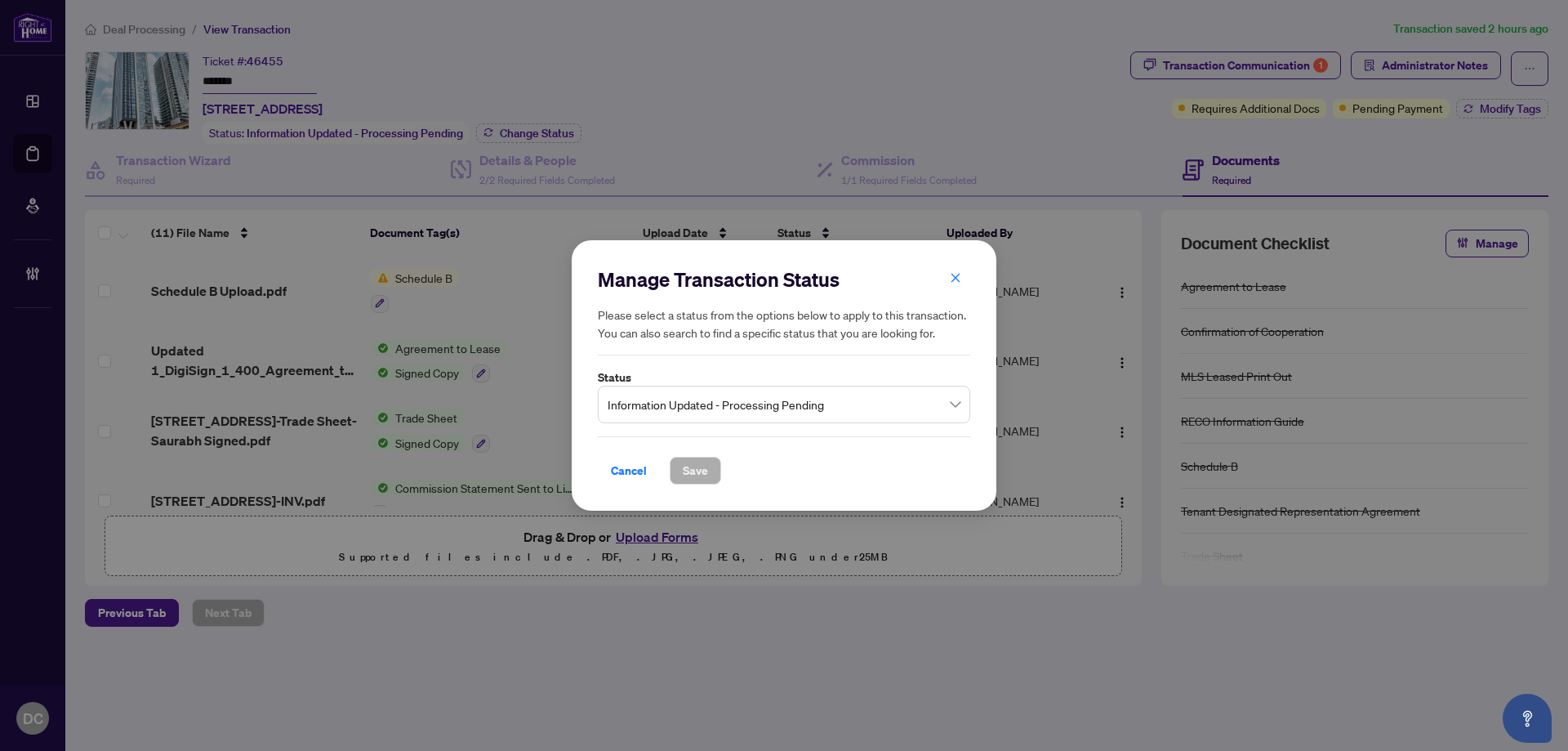
click at [767, 402] on span "Information Updated - Processing Pending" at bounding box center [784, 404] width 353 height 31
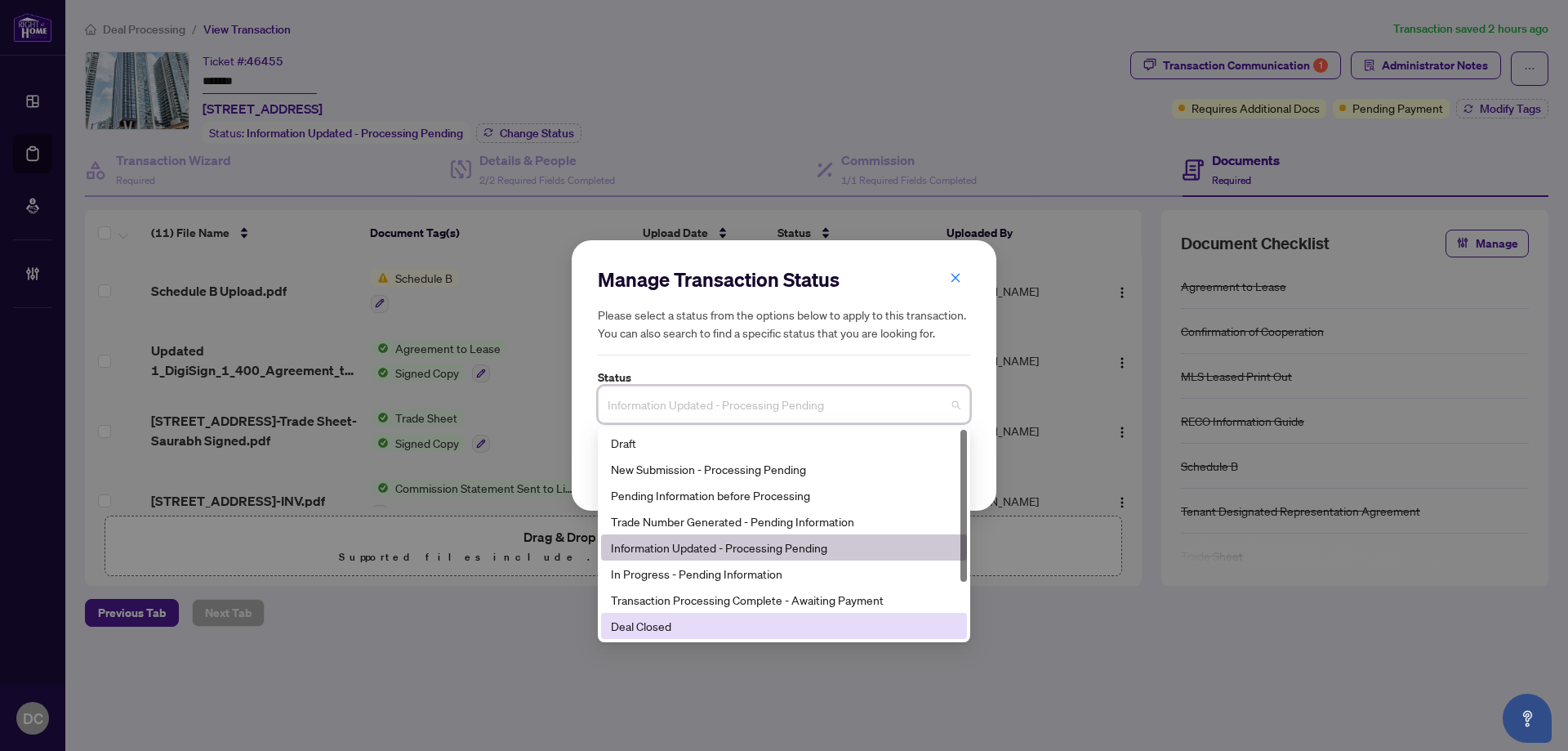
click at [657, 631] on div "Deal Closed" at bounding box center [784, 626] width 347 height 18
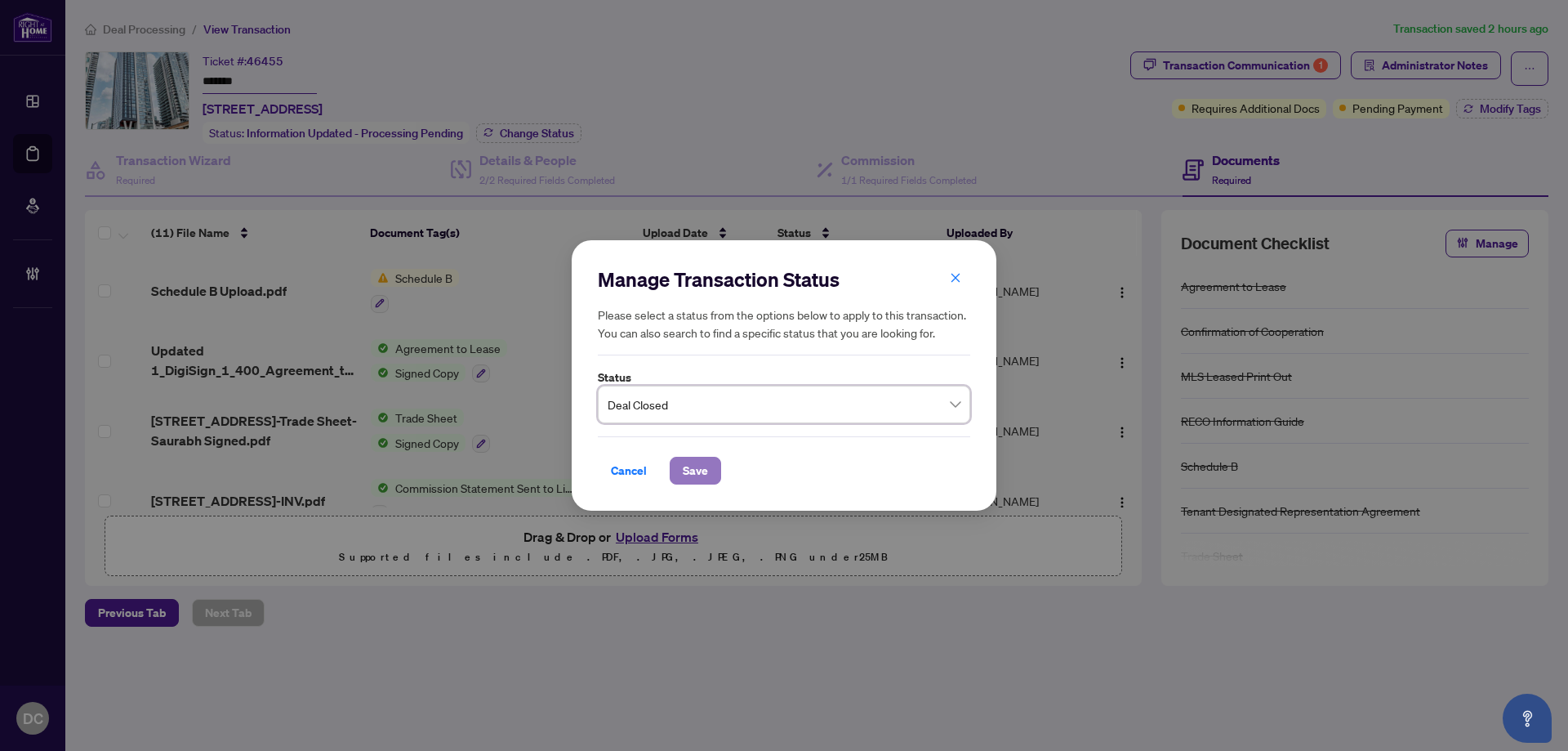
click at [693, 482] on span "Save" at bounding box center [695, 471] width 25 height 26
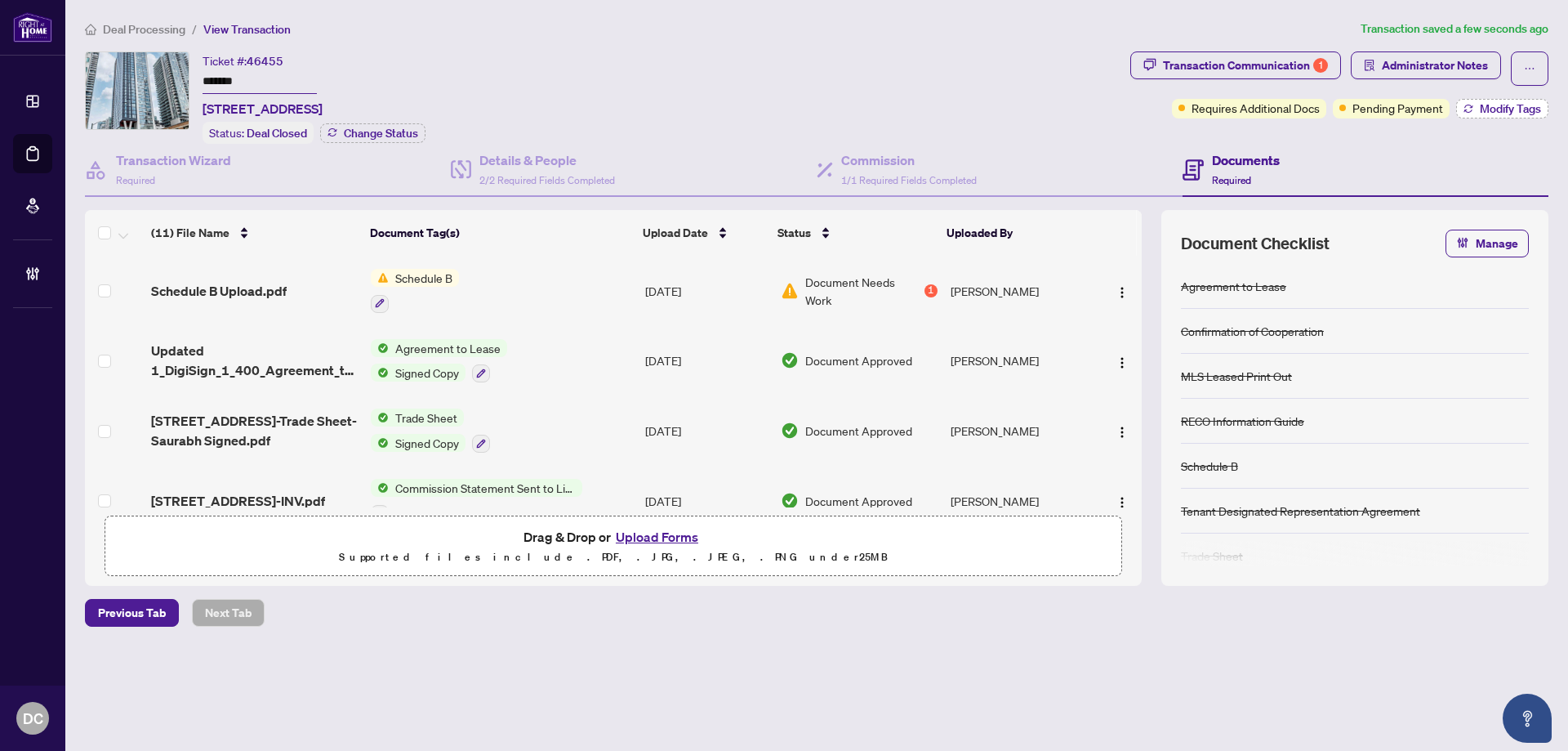
click at [1494, 114] on span "Modify Tags" at bounding box center [1511, 108] width 61 height 11
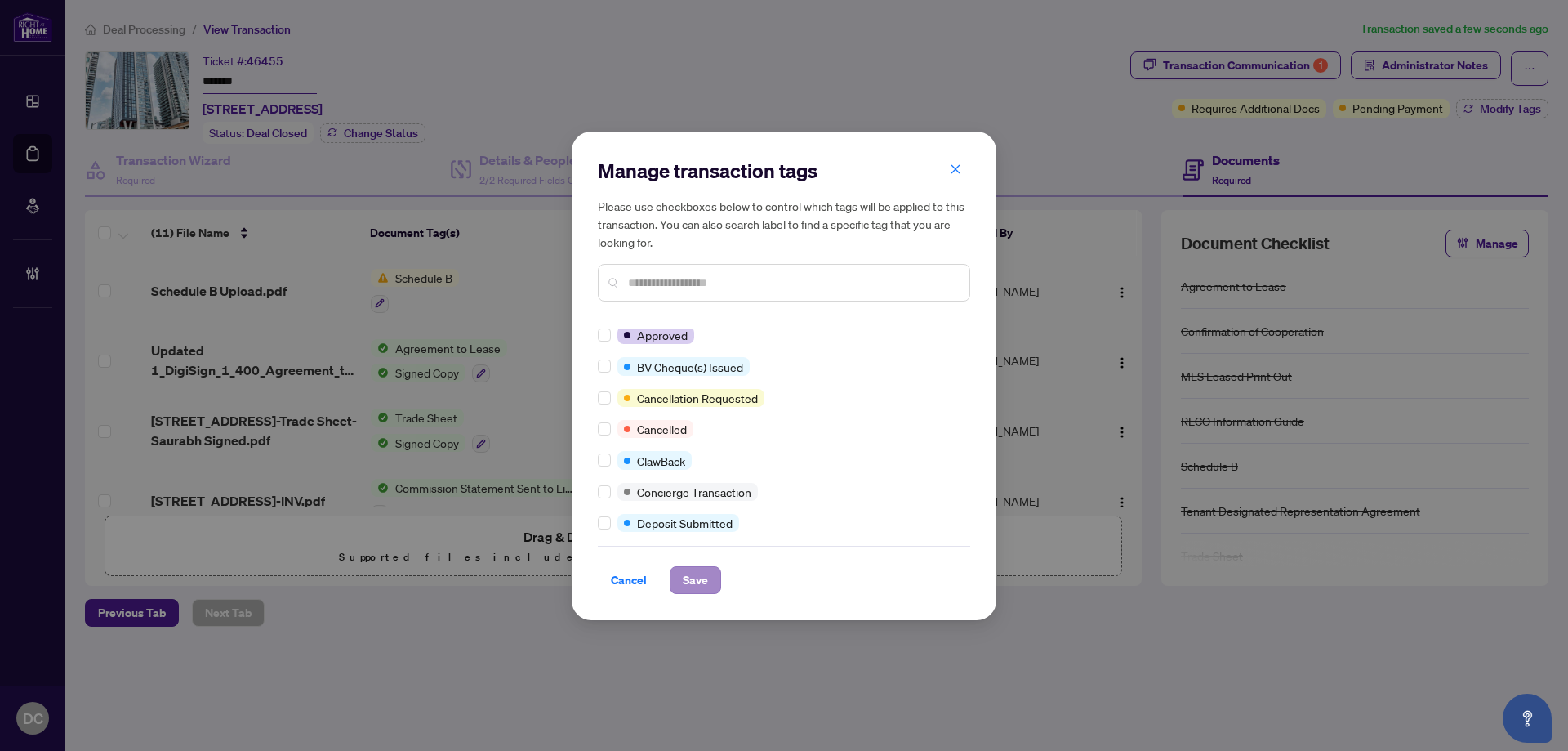
scroll to position [163, 0]
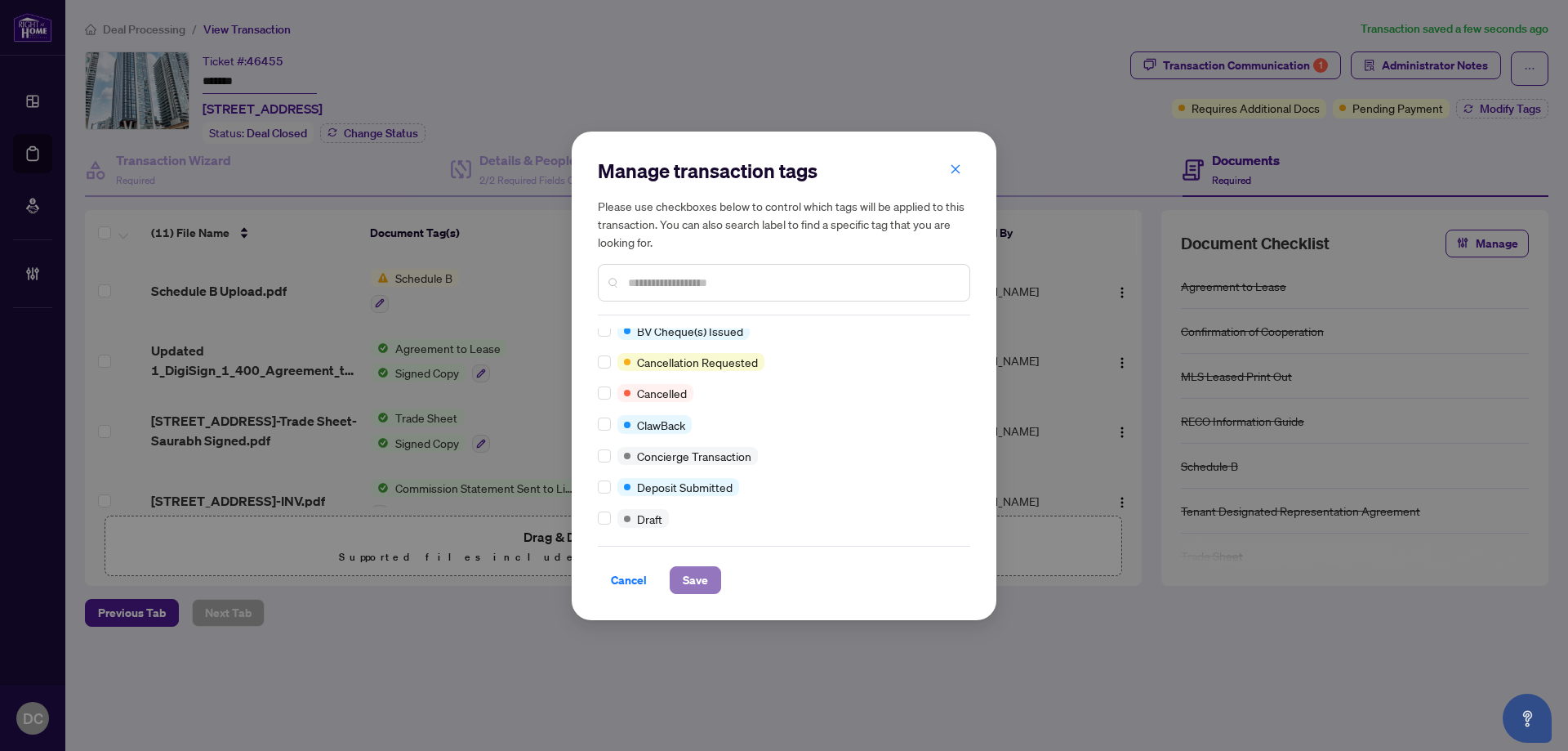
click at [697, 589] on span "Save" at bounding box center [695, 580] width 25 height 26
click at [1253, 71] on div "Manage transaction tags Please use checkboxes below to control which tags will …" at bounding box center [784, 375] width 1568 height 751
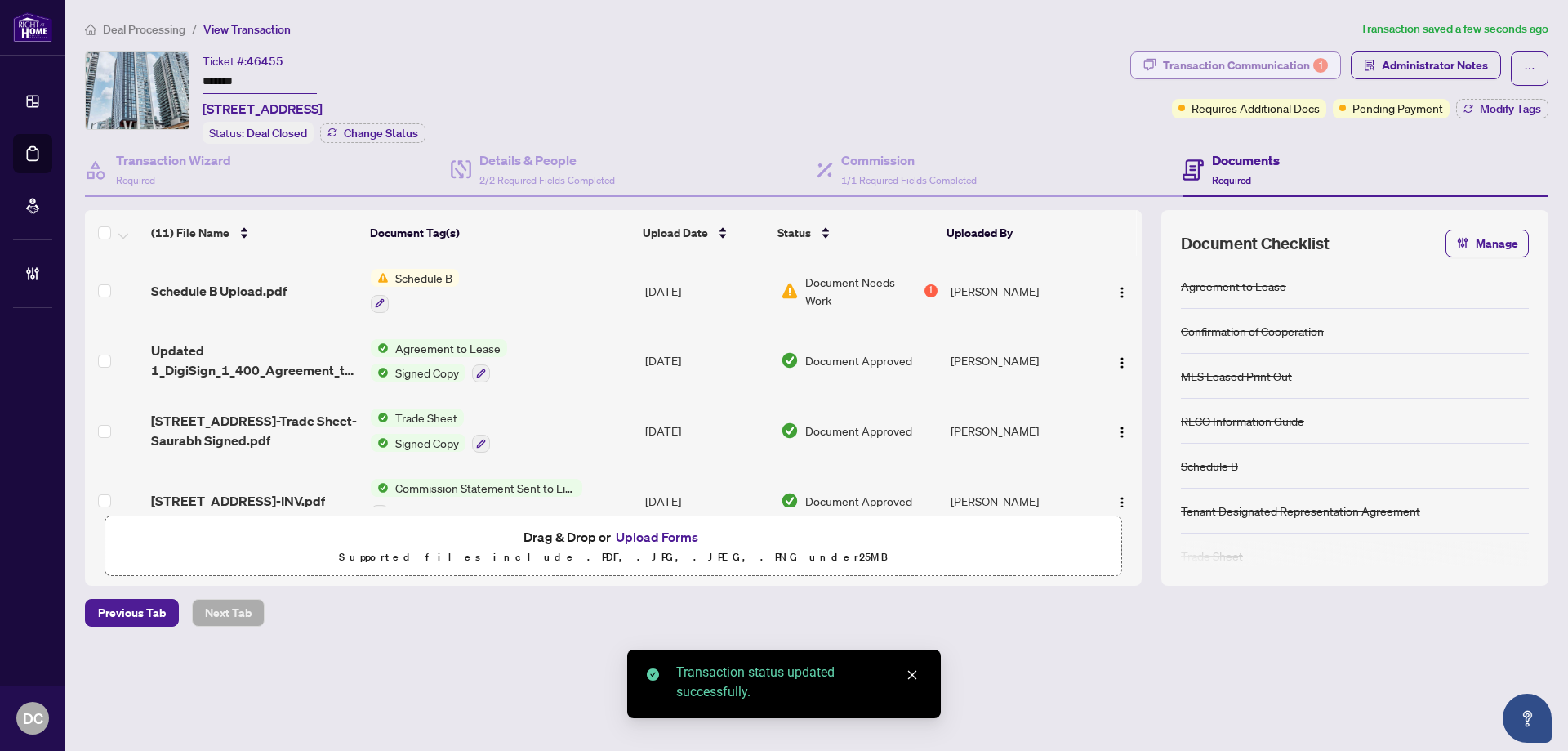
click at [1268, 63] on div "Transaction Communication 1" at bounding box center [1245, 66] width 165 height 26
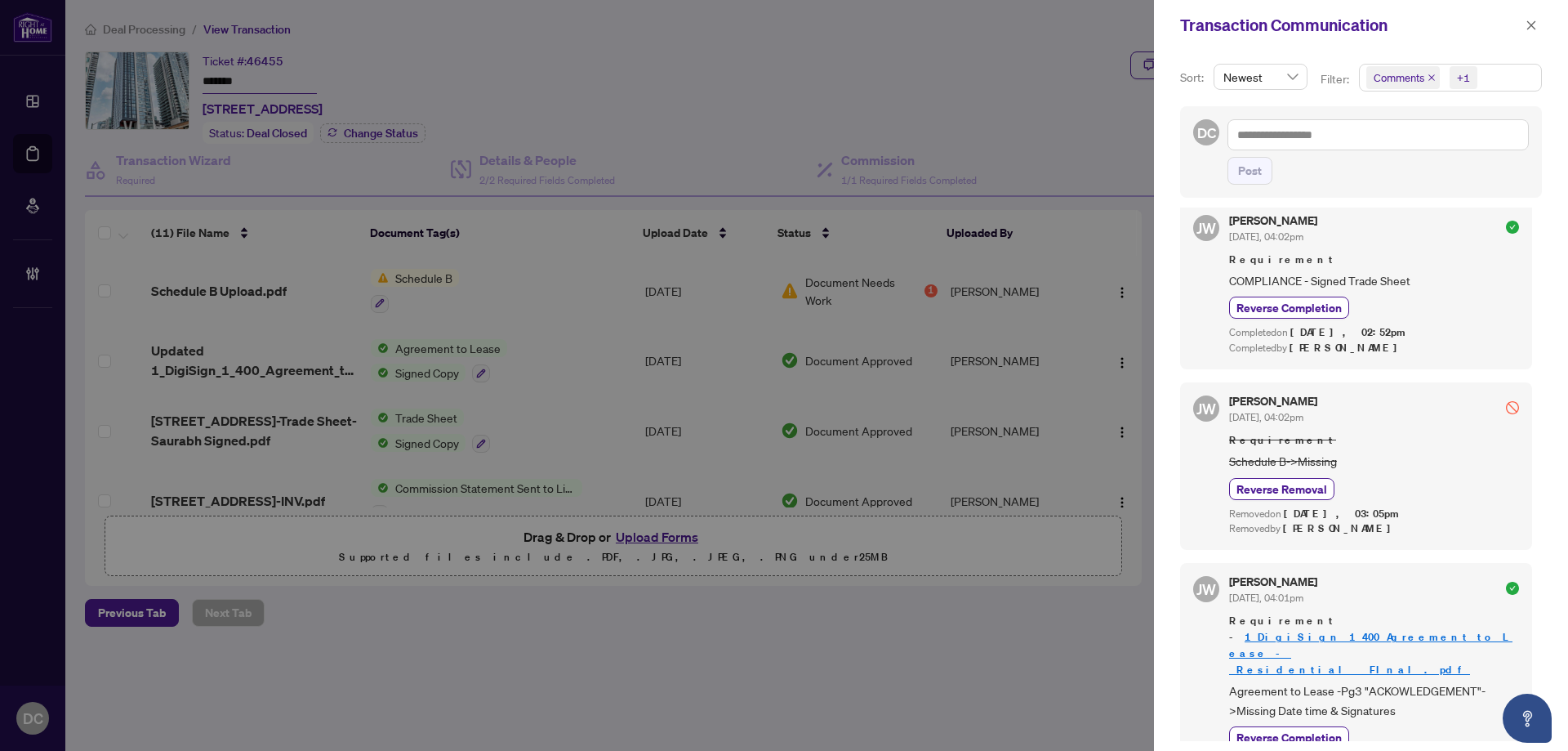
scroll to position [498, 0]
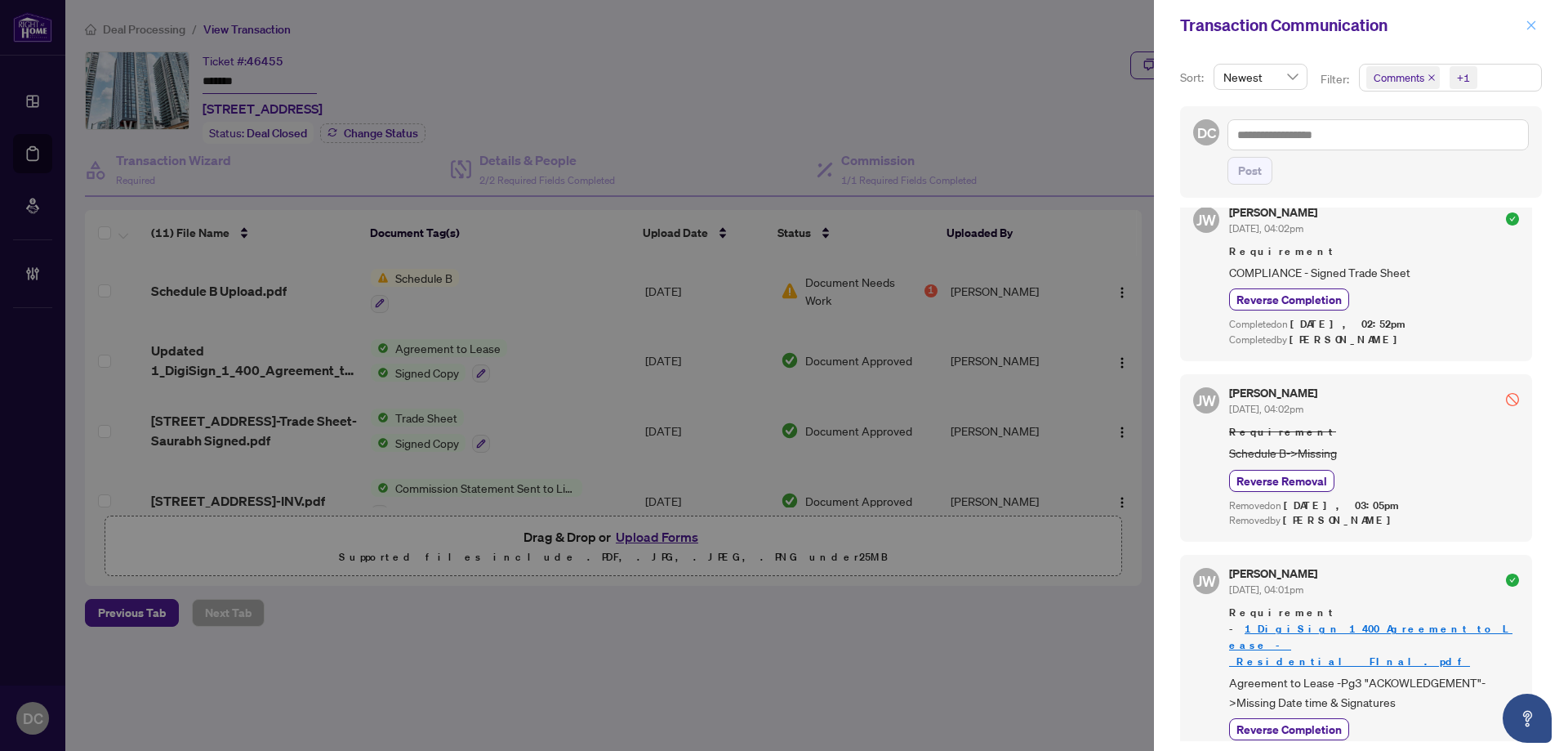
click at [1535, 17] on span "button" at bounding box center [1531, 25] width 11 height 26
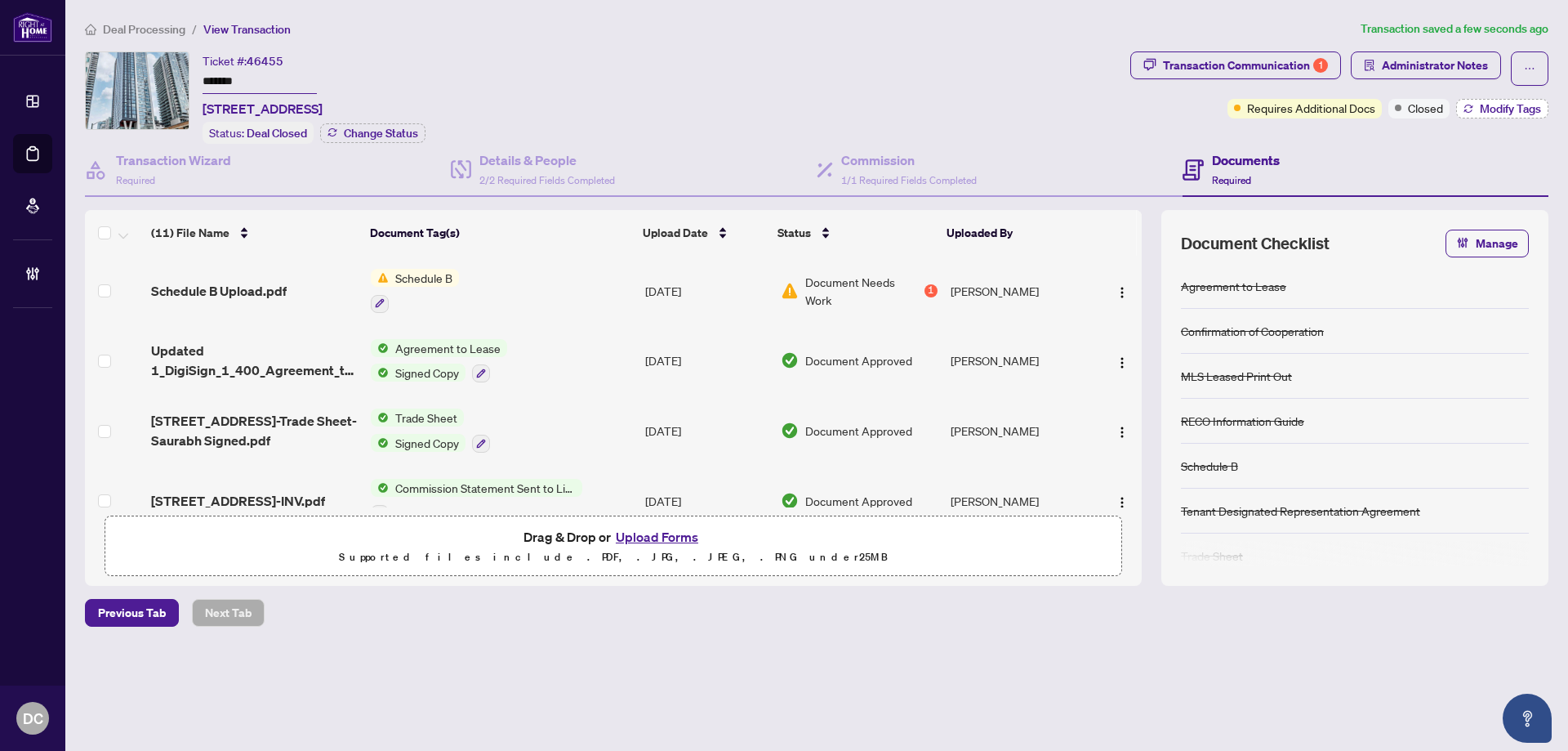
click at [1474, 107] on button "Modify Tags" at bounding box center [1502, 108] width 92 height 20
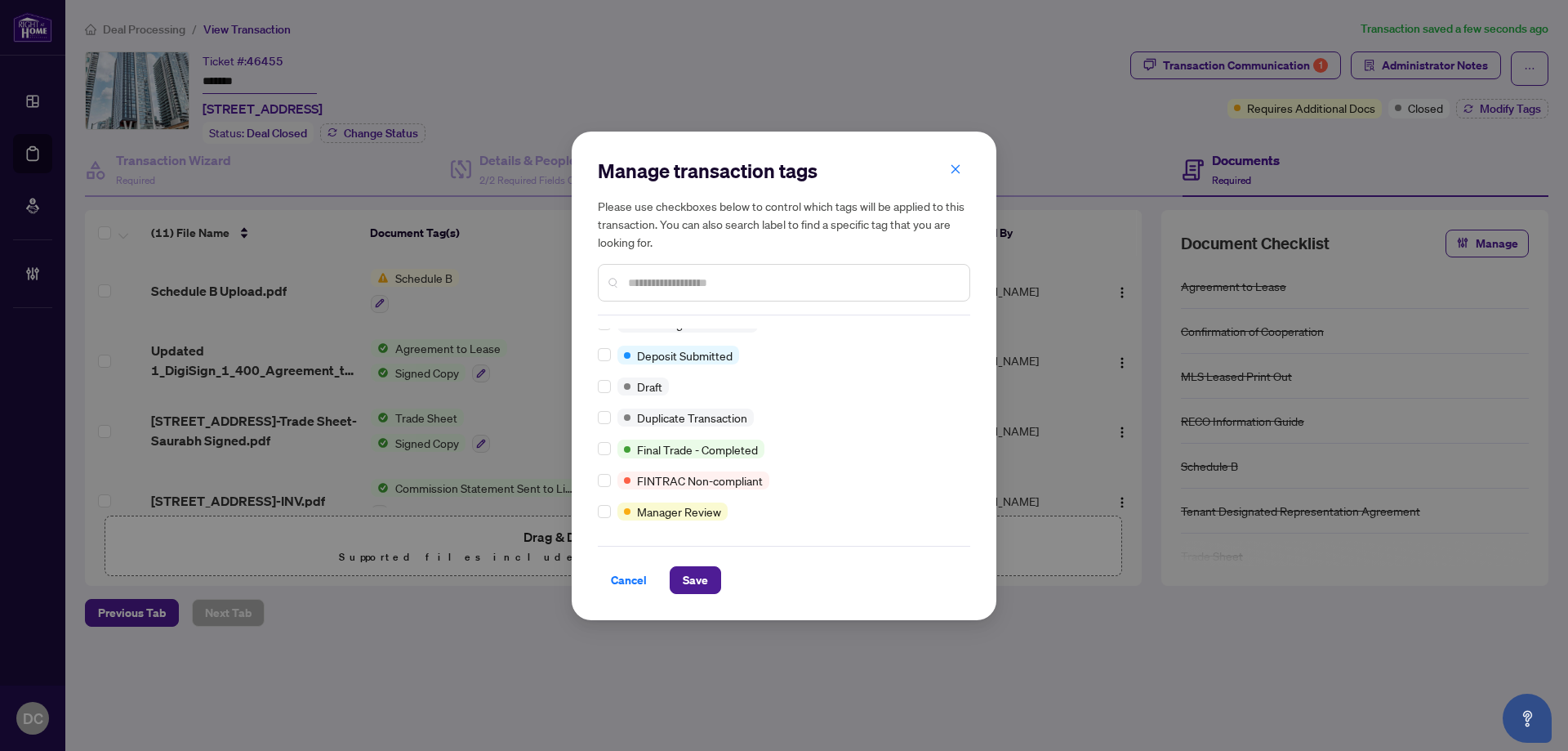
scroll to position [0, 0]
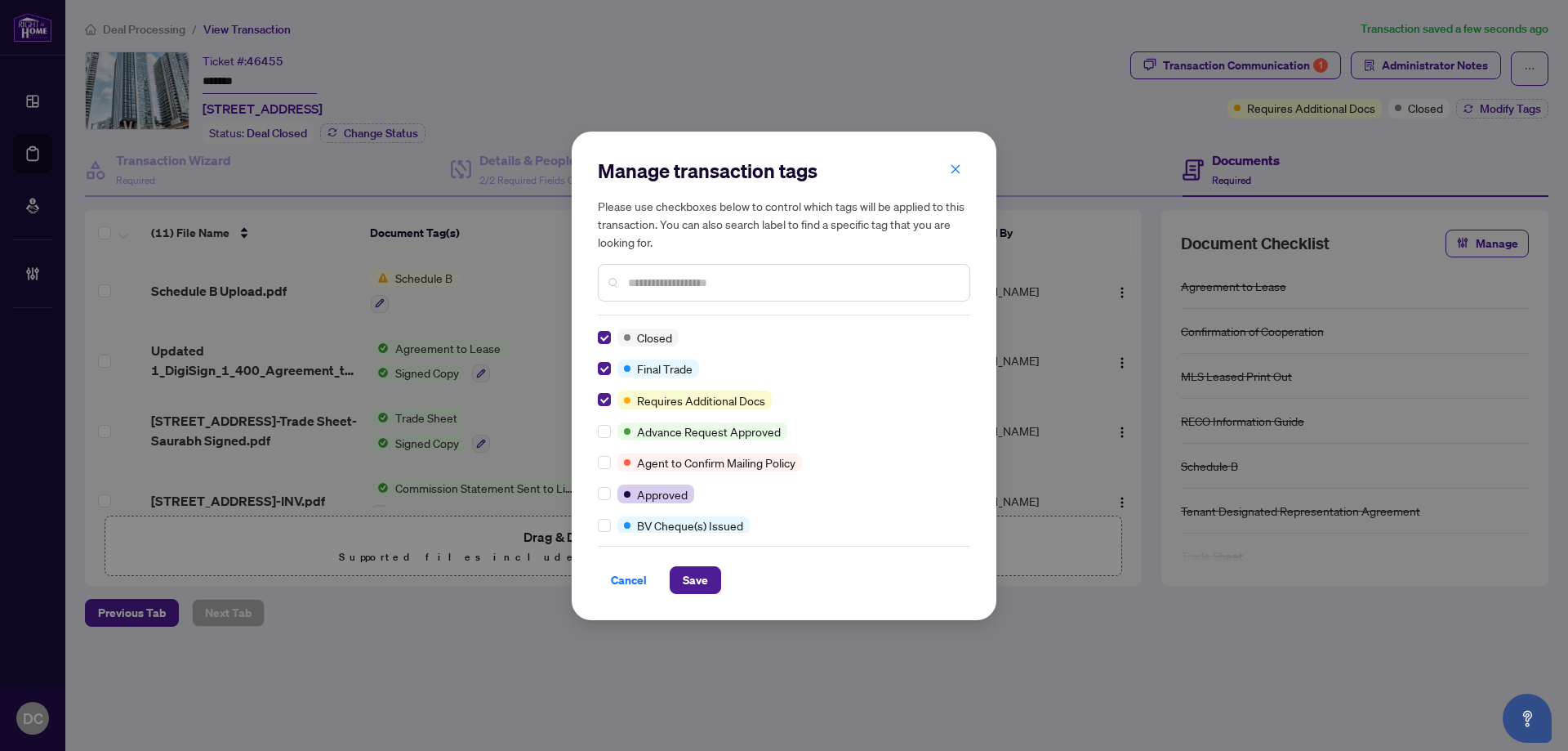
click at [699, 602] on div "Manage transaction tags Please use checkboxes below to control which tags will …" at bounding box center [784, 376] width 425 height 489
click at [706, 580] on span "Save" at bounding box center [695, 580] width 25 height 26
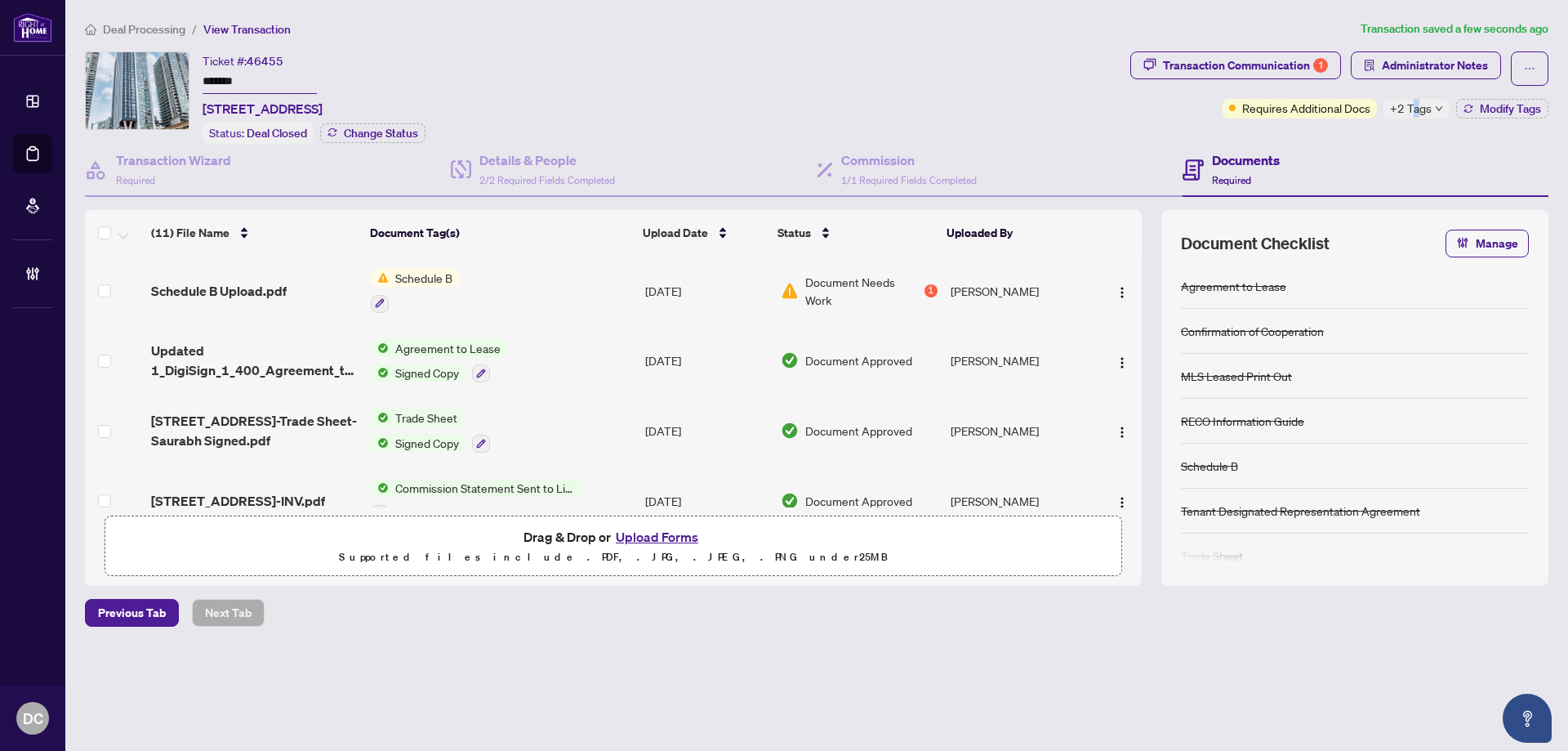
click at [1416, 112] on span "+2 Tags" at bounding box center [1411, 108] width 41 height 19
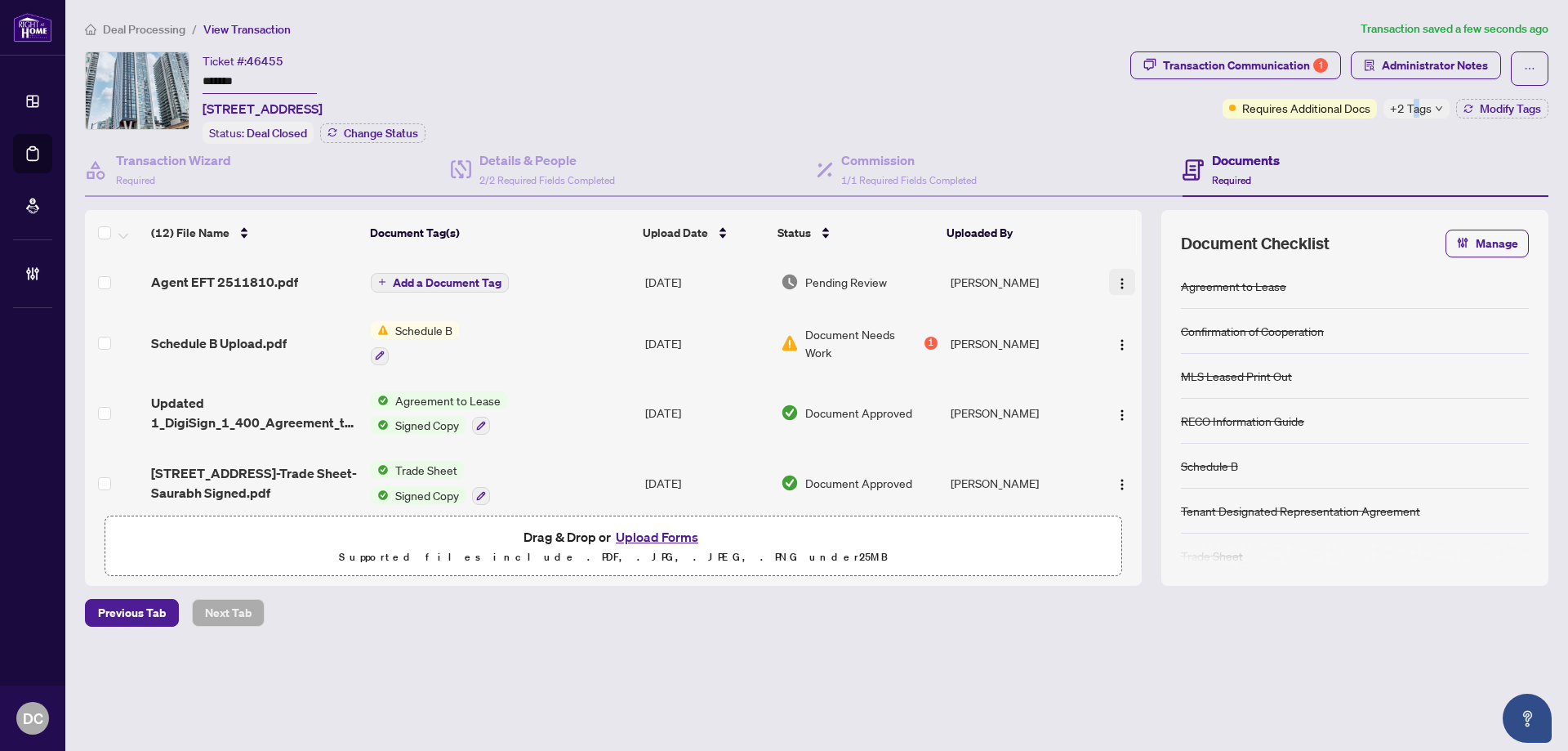
click at [1119, 286] on img "button" at bounding box center [1123, 284] width 13 height 13
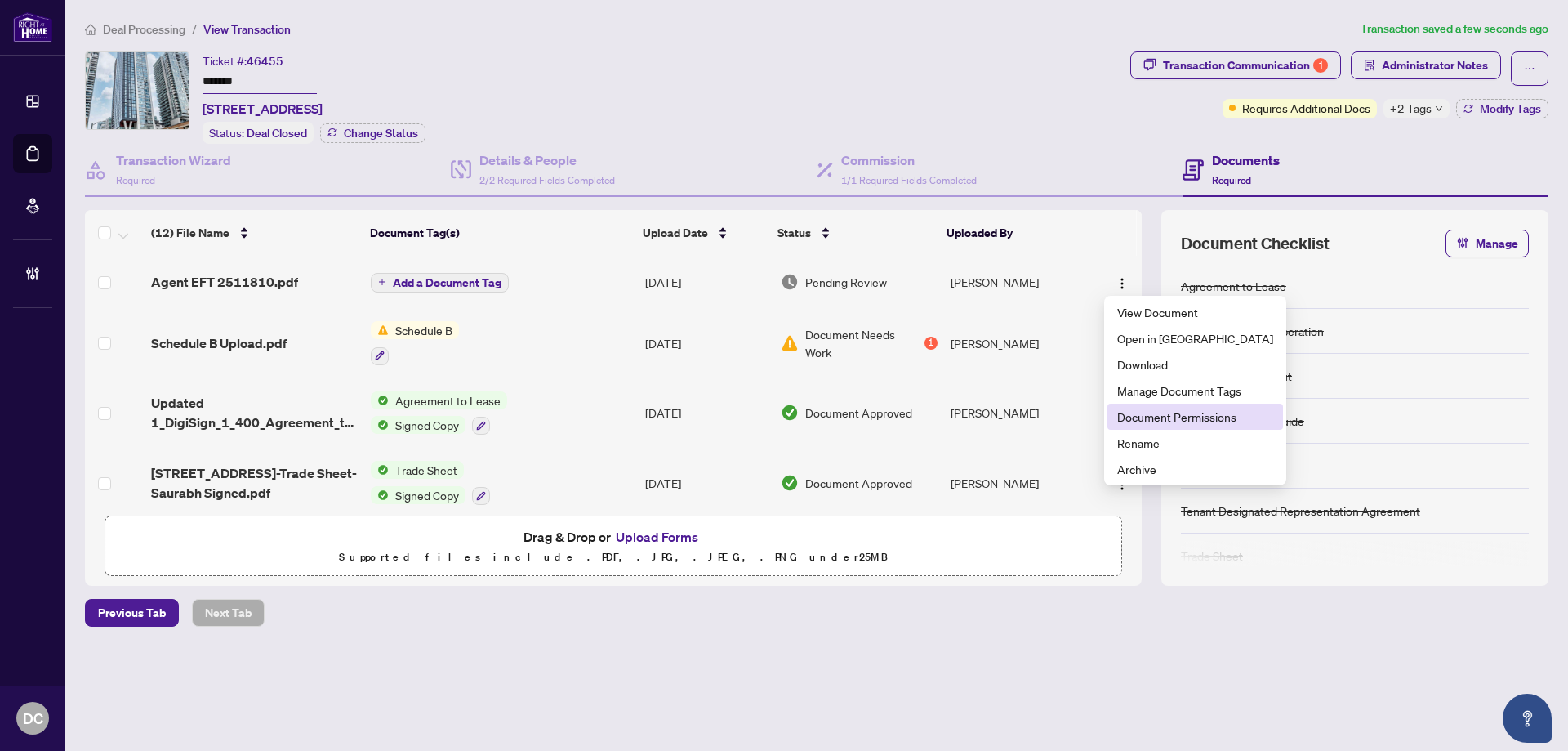
click at [1166, 416] on span "Document Permissions" at bounding box center [1195, 416] width 156 height 18
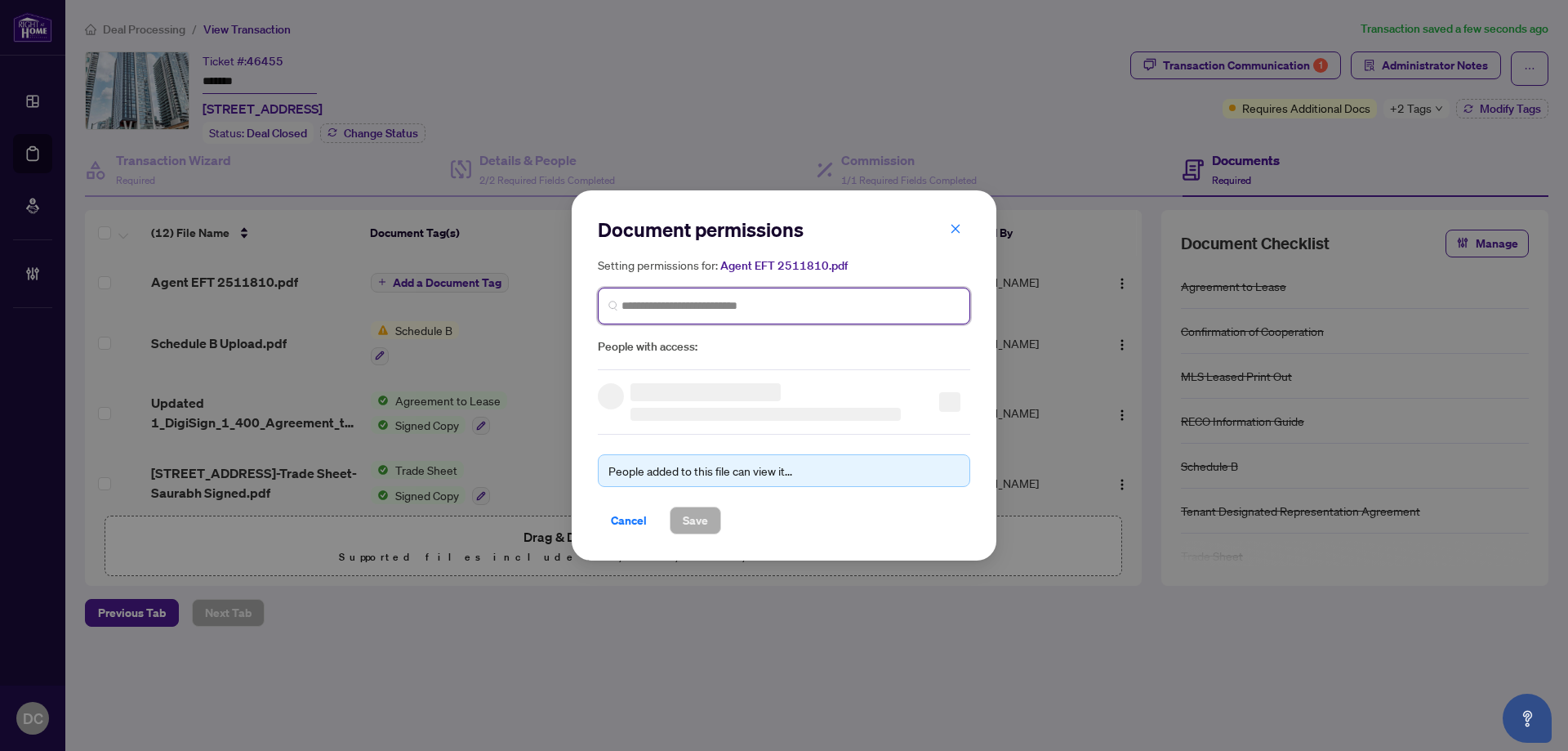
click at [911, 298] on input "search" at bounding box center [790, 306] width 338 height 17
type input "*******"
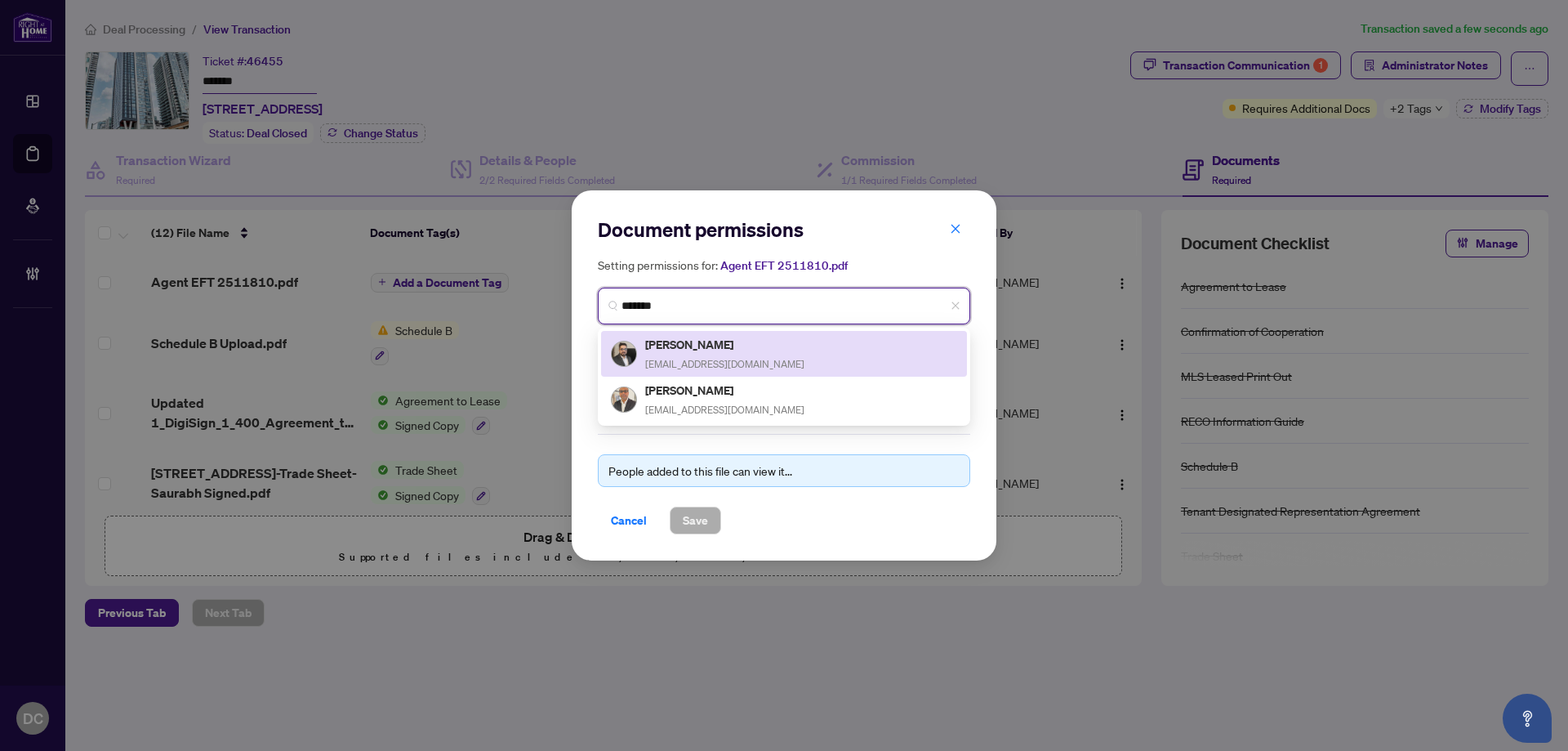
click at [809, 344] on div "Saurabh Lakhwara saurabh.lakh@gmail.com" at bounding box center [784, 354] width 347 height 38
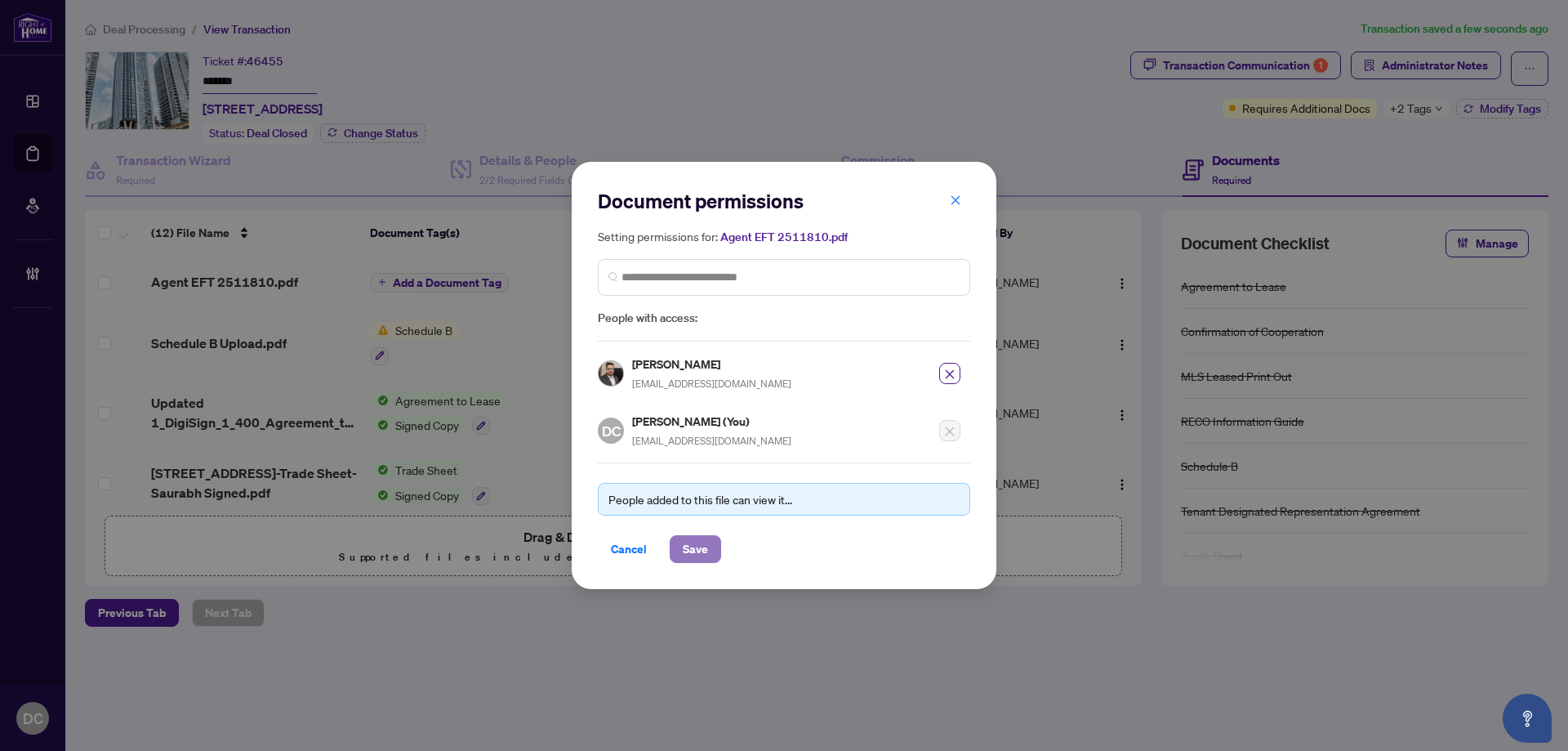
click at [694, 548] on span "Save" at bounding box center [695, 549] width 25 height 26
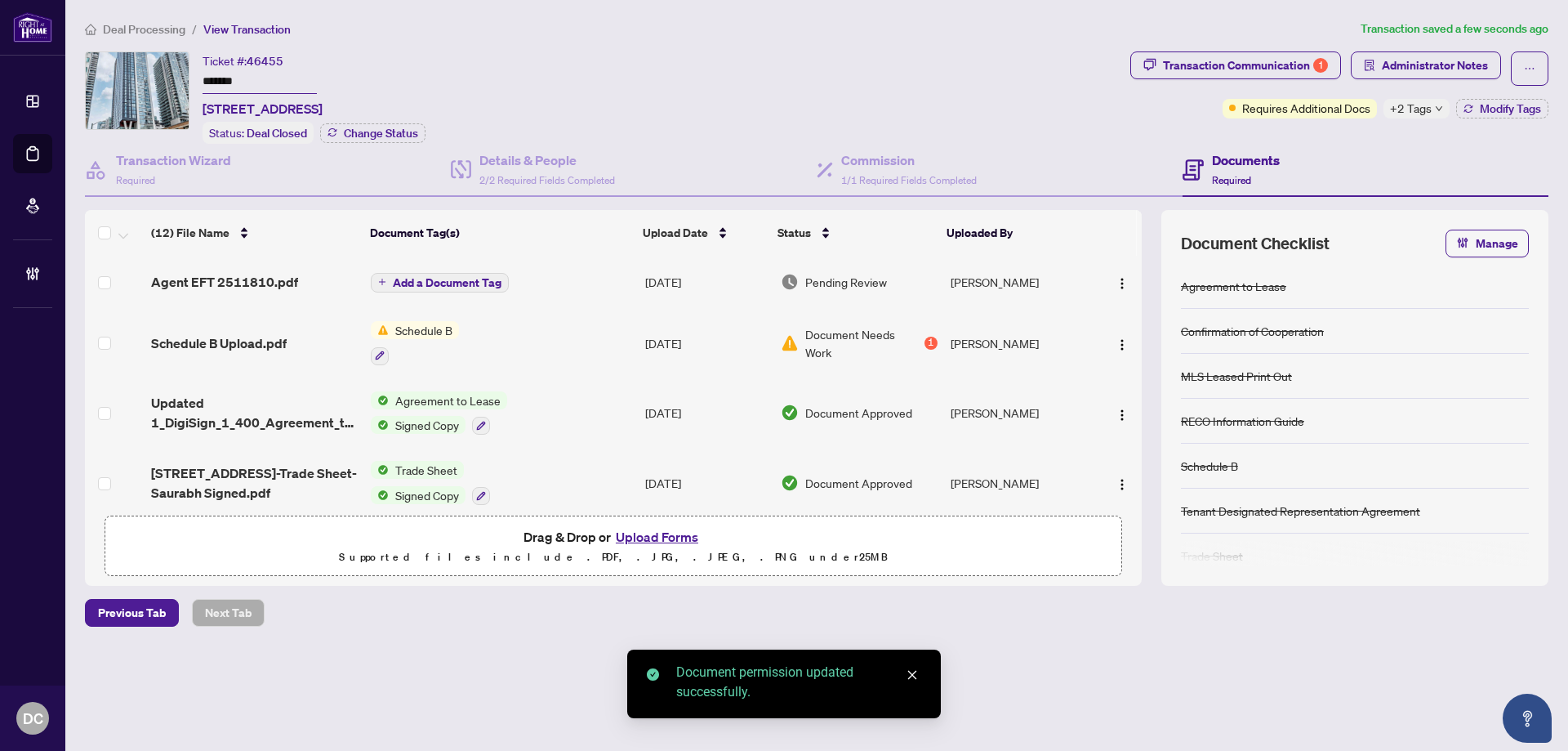
click at [460, 278] on span "Add a Document Tag" at bounding box center [446, 283] width 108 height 11
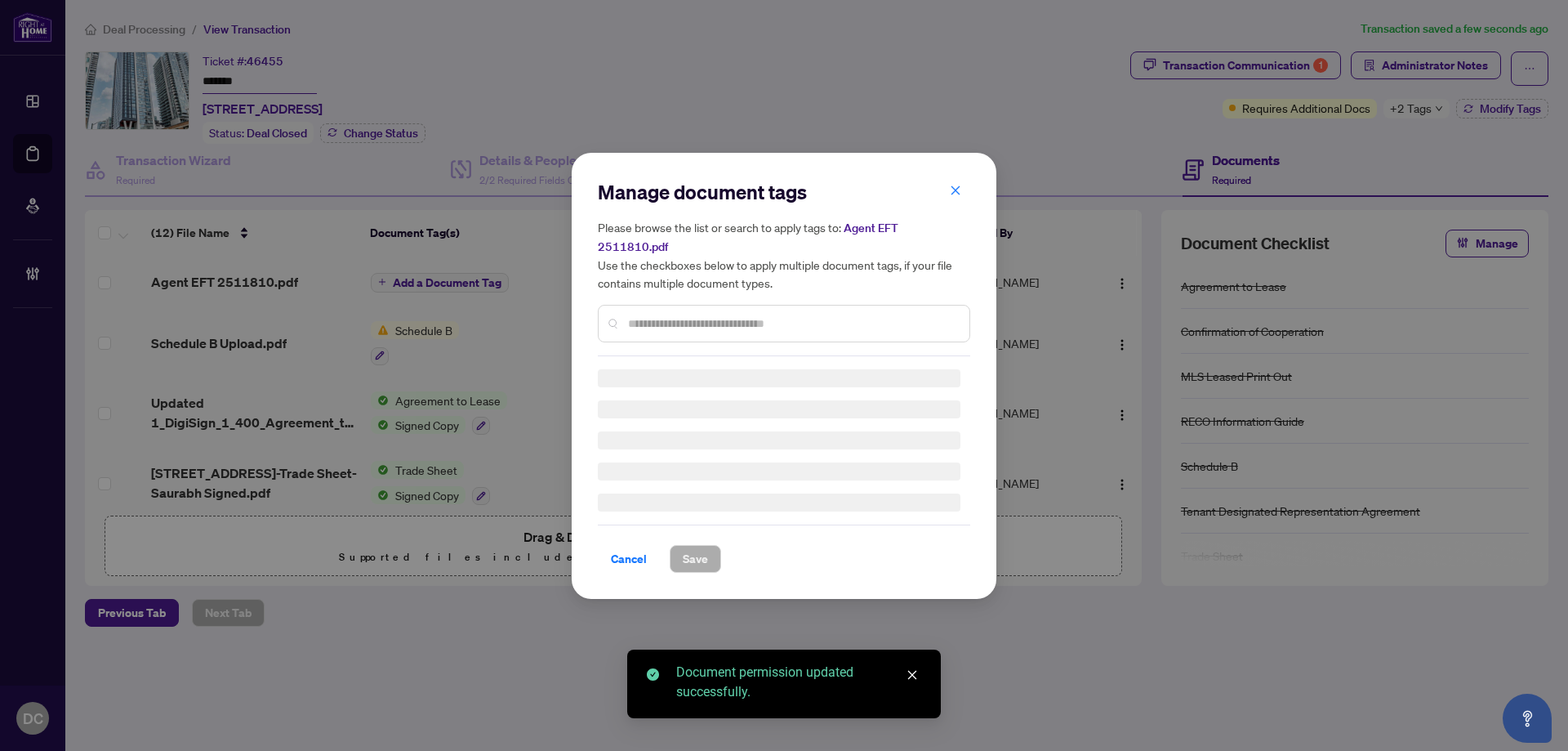
click at [776, 312] on div "Manage document tags Please browse the list or search to apply tags to: Agent E…" at bounding box center [784, 268] width 372 height 177
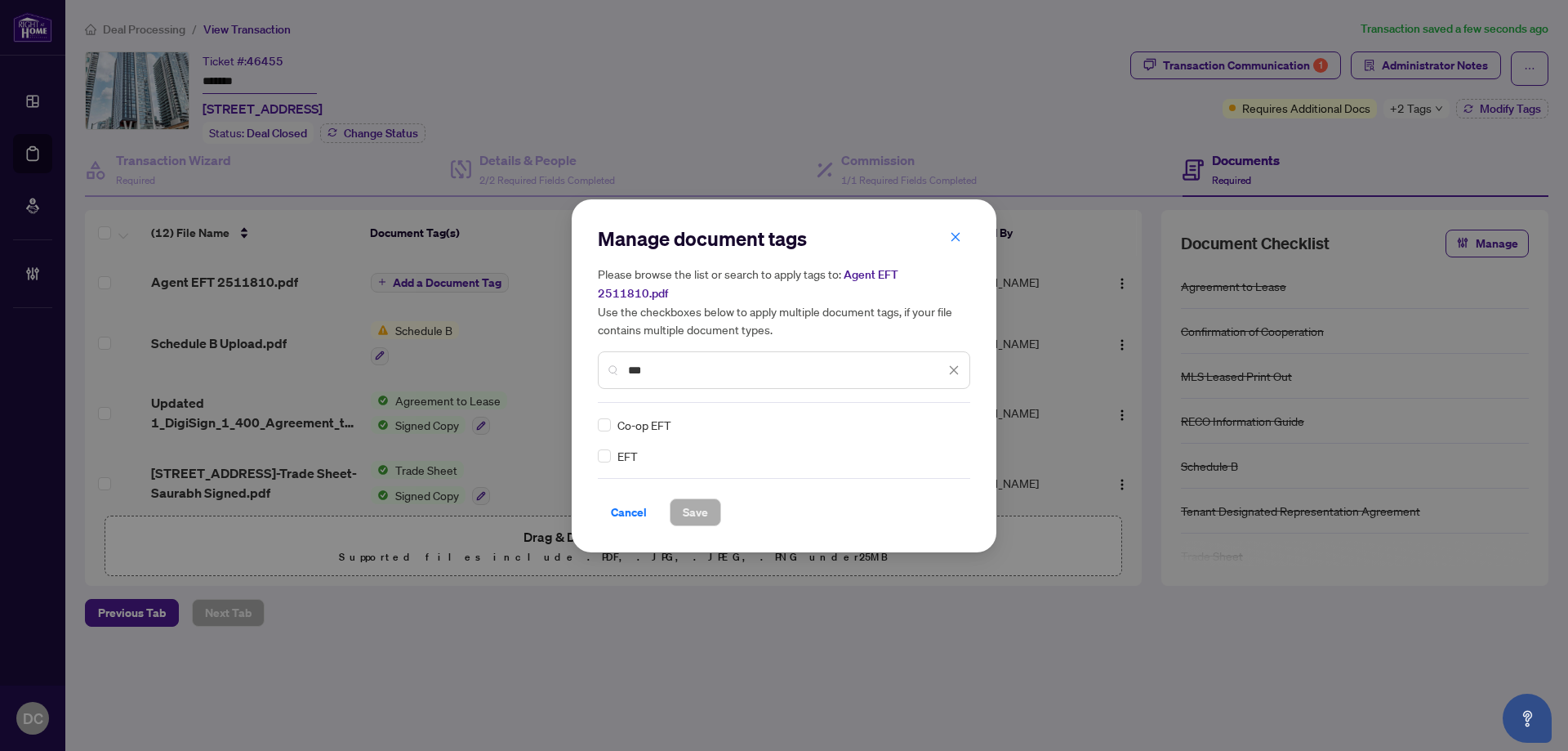
type input "***"
click at [943, 416] on img at bounding box center [936, 424] width 16 height 16
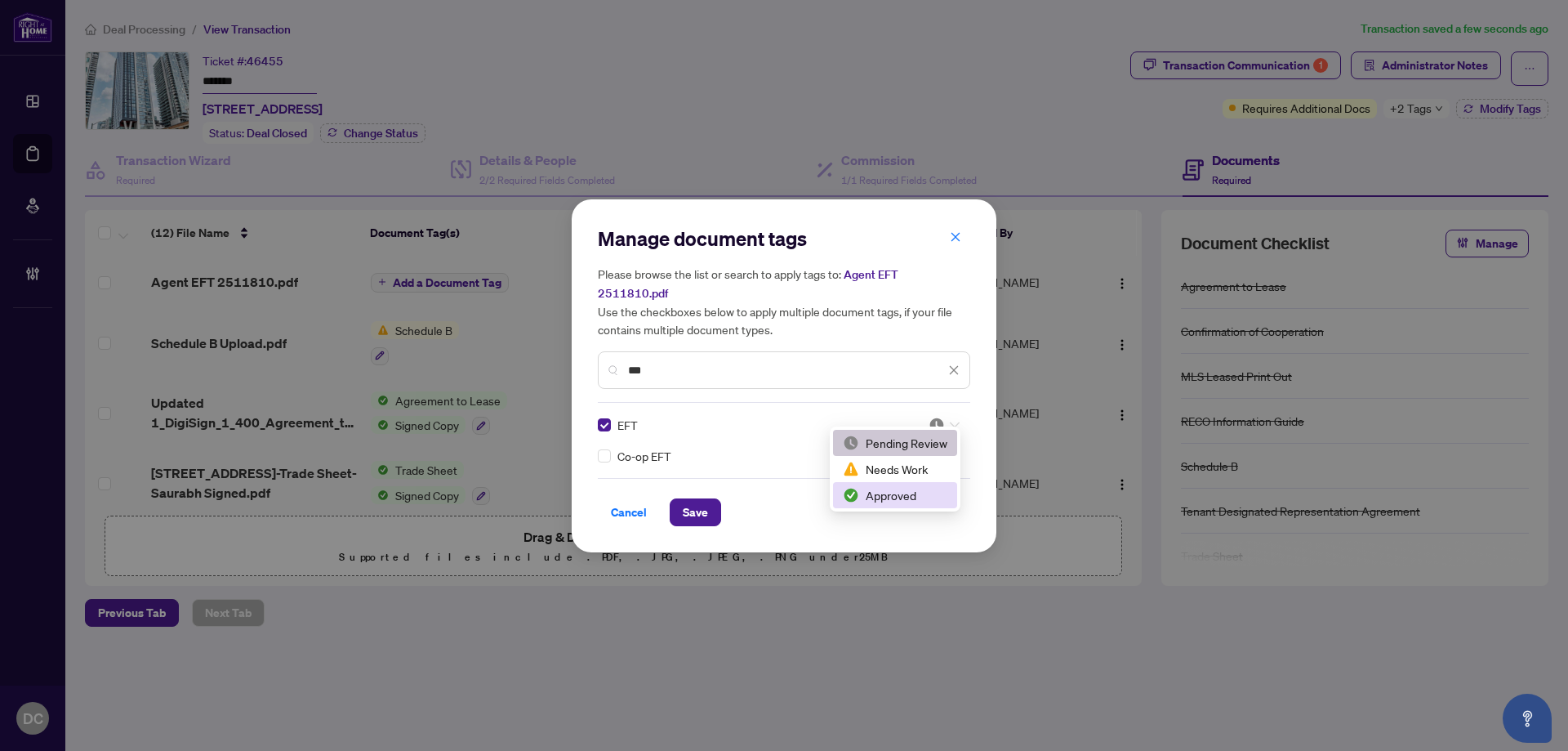
click at [916, 496] on div "Approved" at bounding box center [895, 495] width 105 height 18
click at [696, 502] on span "Save" at bounding box center [695, 513] width 25 height 26
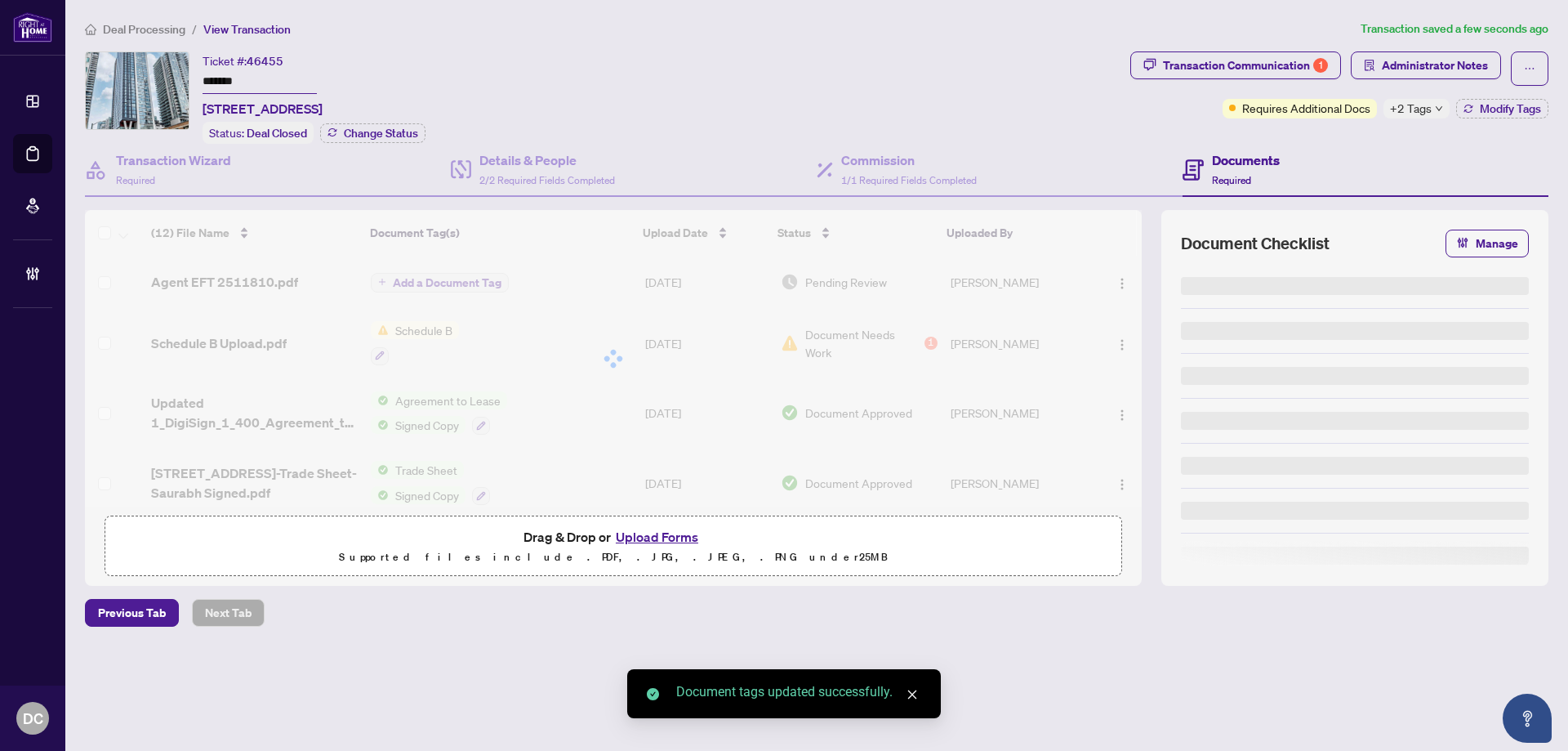
click at [1443, 107] on body "Dashboard Deal Processing Mortgage Referrals Brokerage Management DC Dawn Chan …" at bounding box center [784, 375] width 1568 height 751
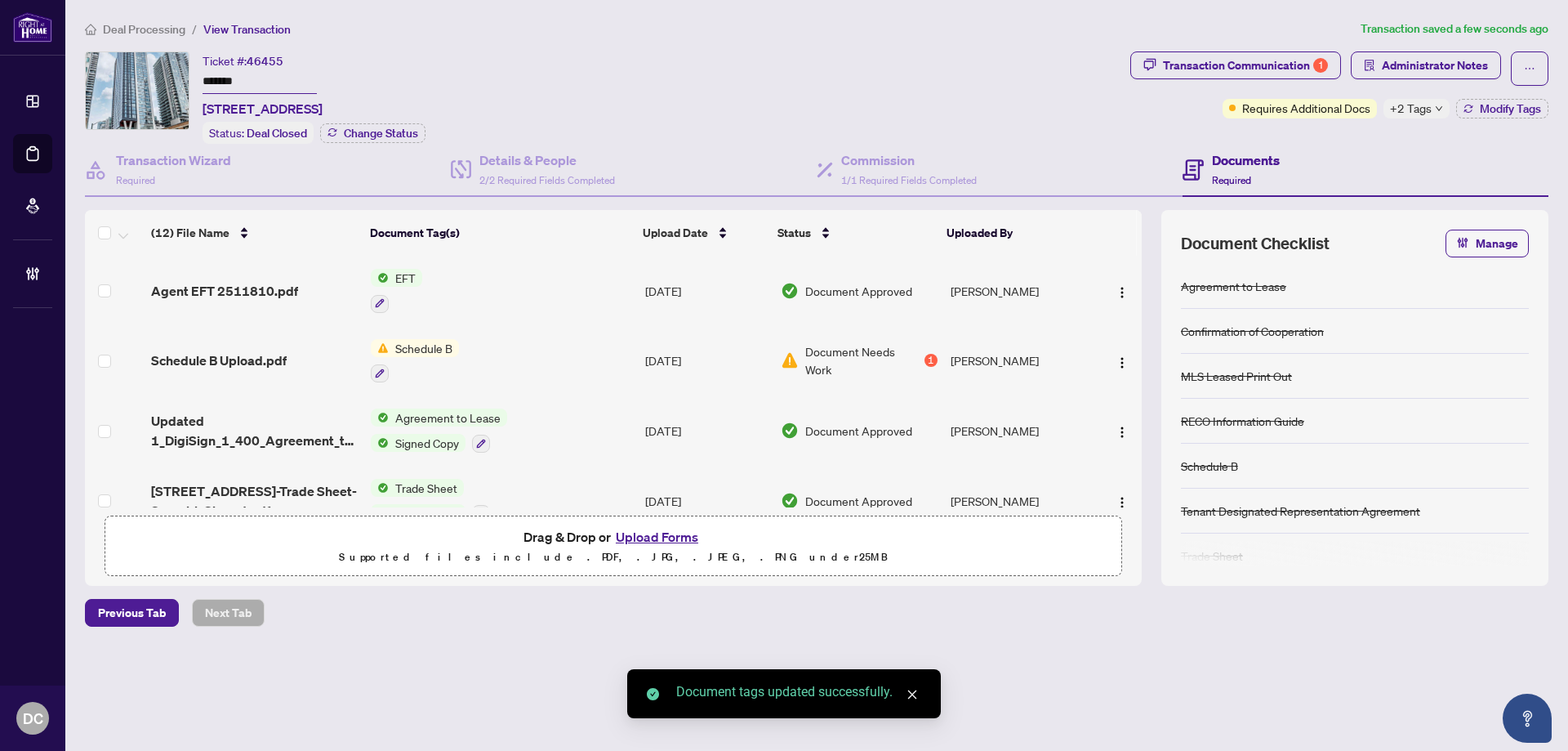
click at [1432, 111] on div "+2 Tags" at bounding box center [1416, 108] width 66 height 20
click at [1454, 70] on span "Administrator Notes" at bounding box center [1434, 66] width 106 height 26
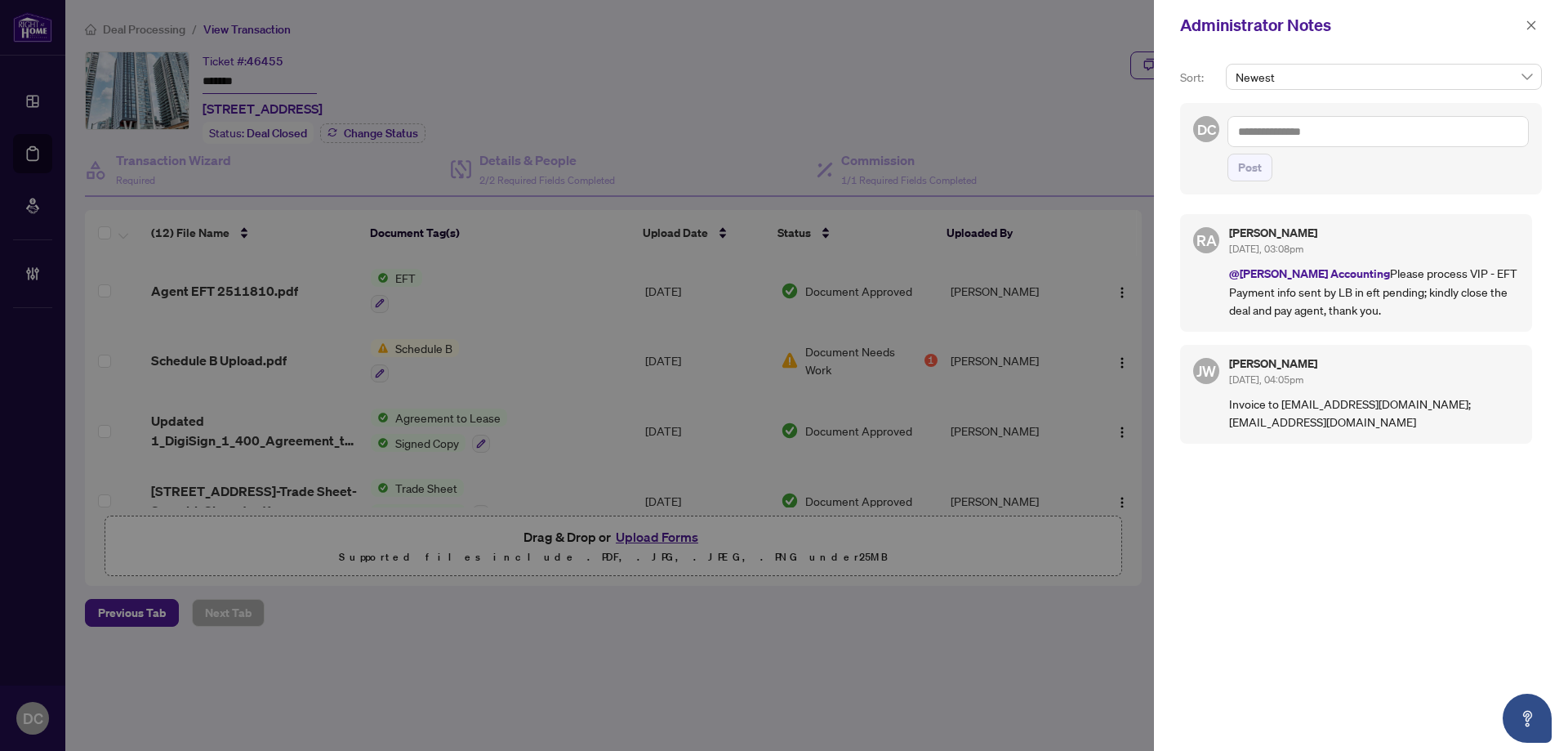
click at [1322, 139] on textarea at bounding box center [1379, 131] width 301 height 31
paste textarea "**********"
type textarea "**********"
click at [1257, 163] on span "Post" at bounding box center [1250, 168] width 24 height 26
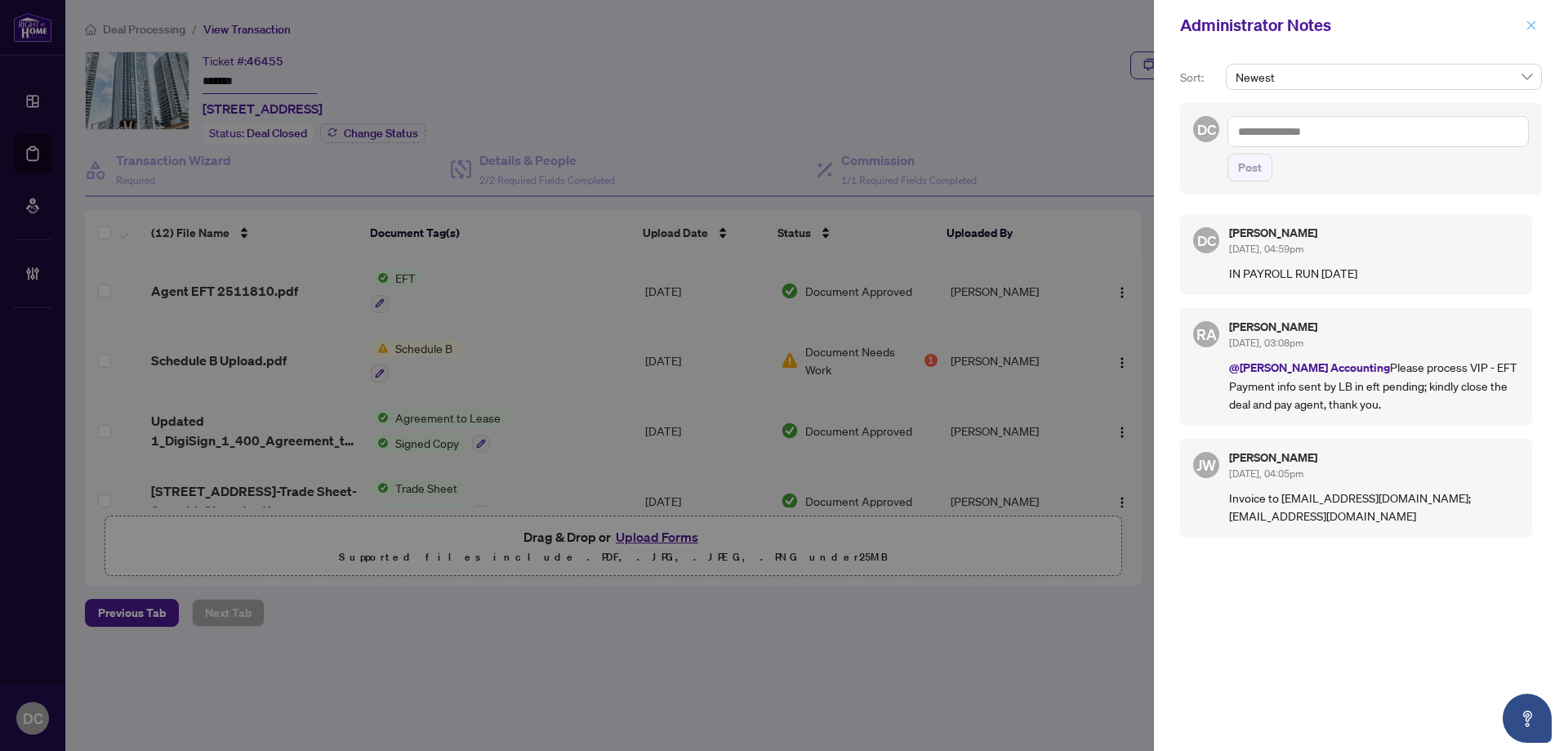
click at [1535, 27] on icon "close" at bounding box center [1531, 25] width 11 height 11
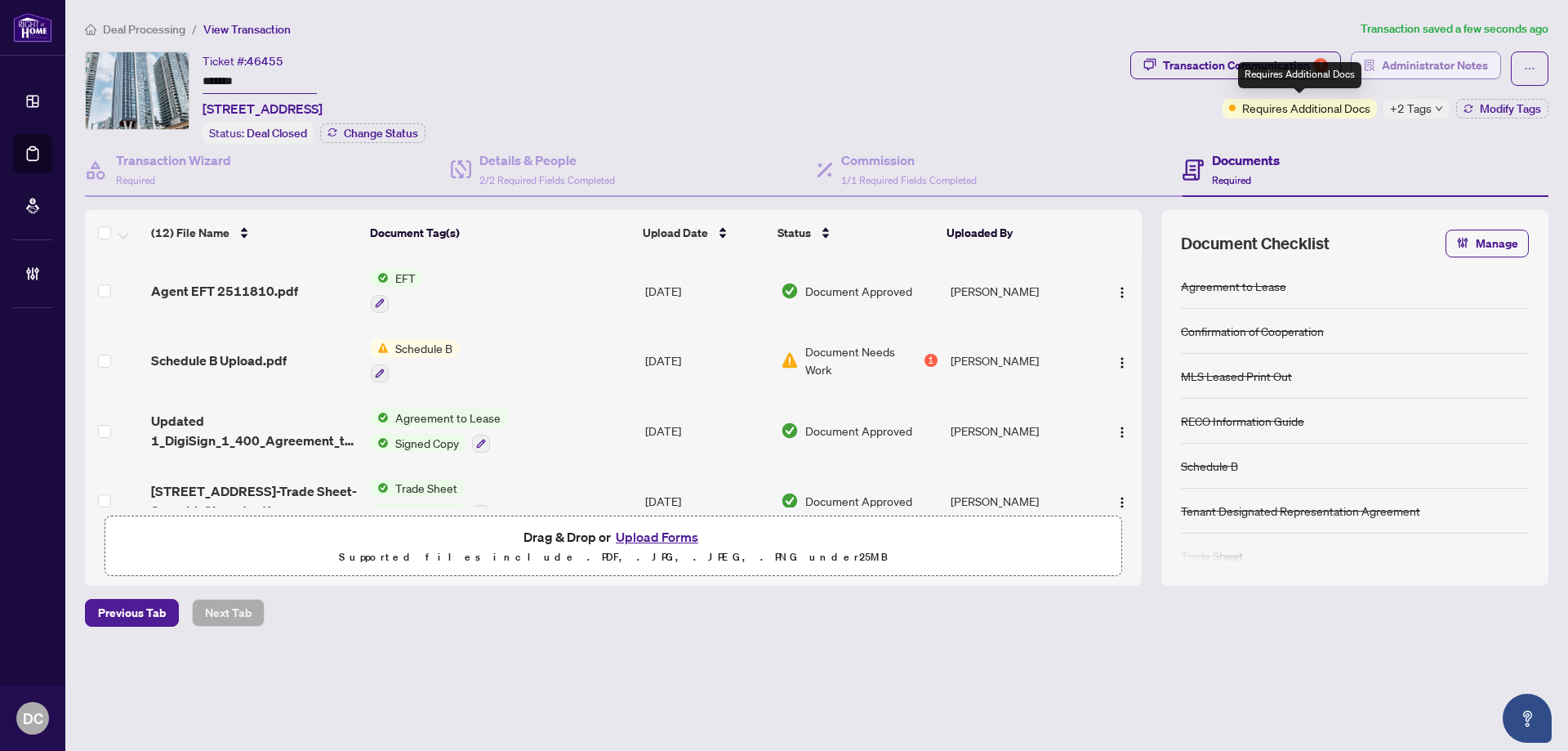
click at [1410, 66] on span "Administrator Notes" at bounding box center [1434, 66] width 106 height 26
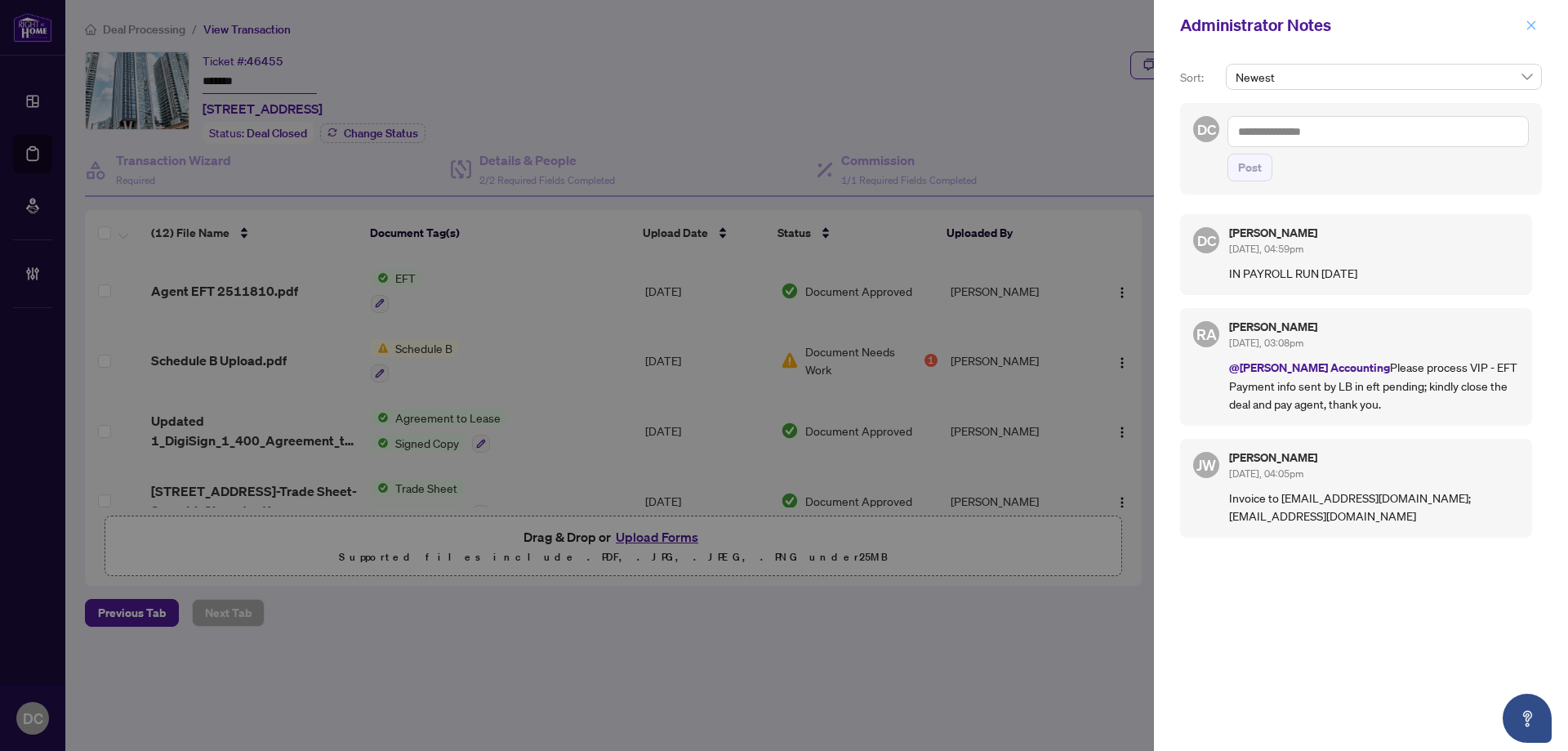
click at [1533, 23] on icon "close" at bounding box center [1531, 25] width 11 height 11
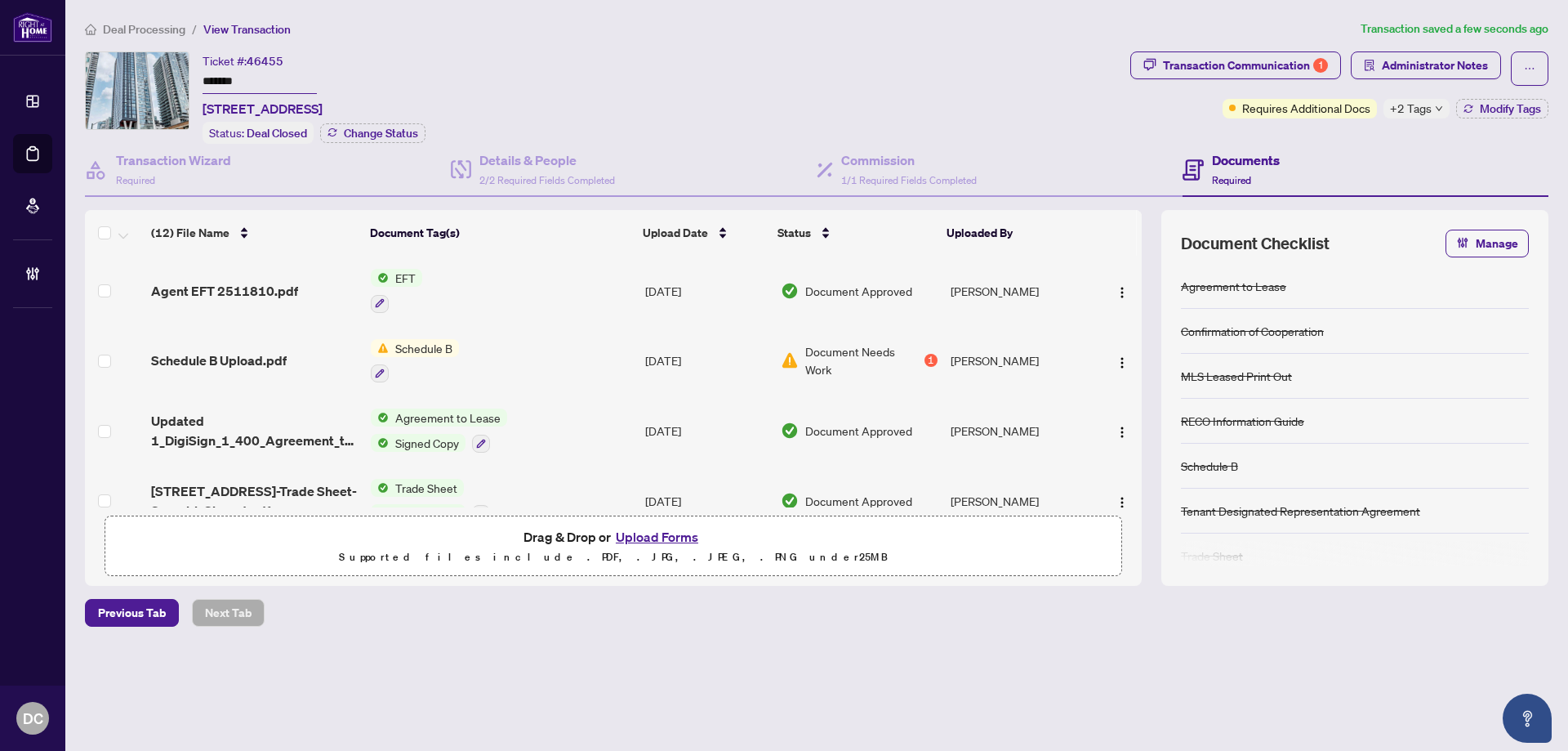
click at [166, 25] on span "Deal Processing" at bounding box center [144, 29] width 83 height 15
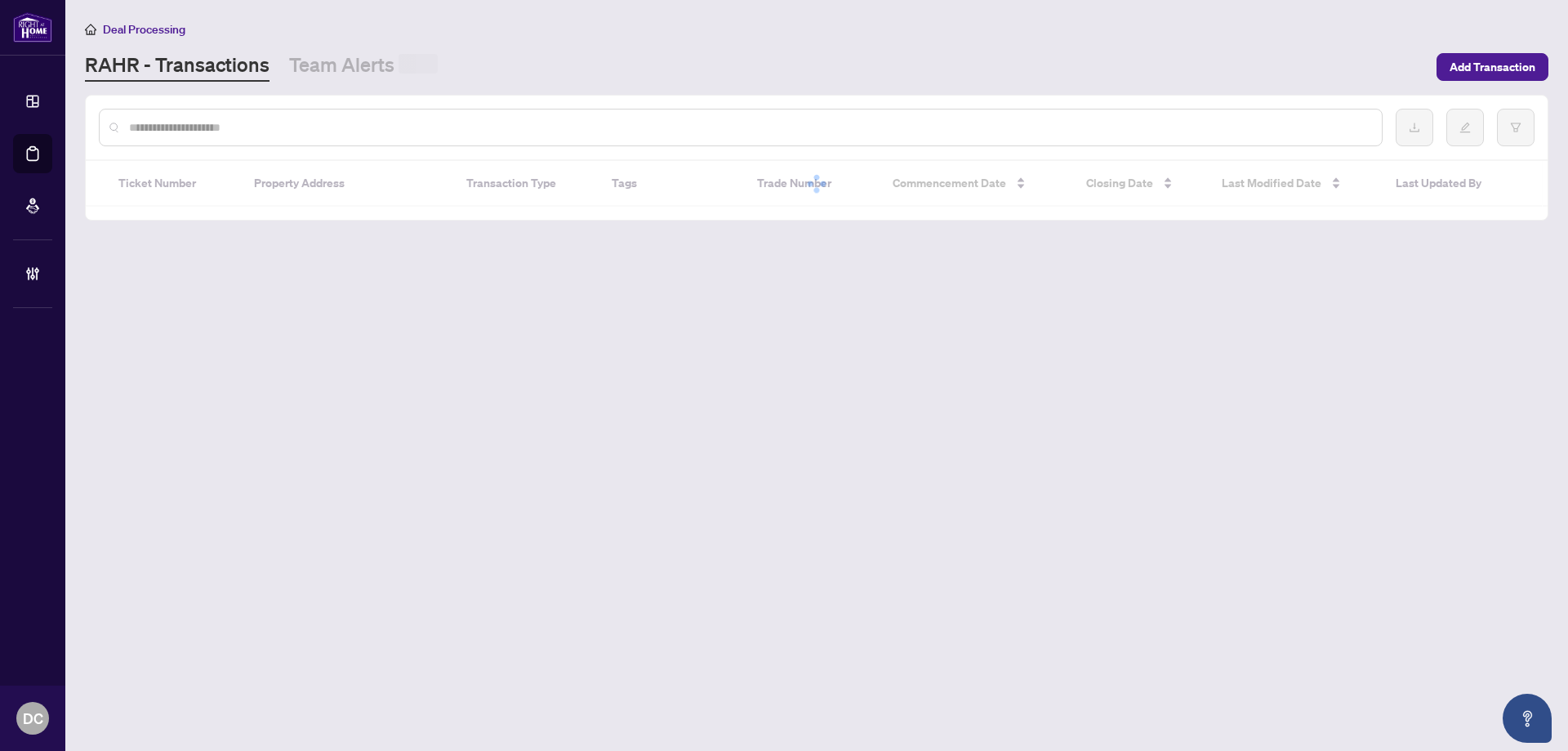
click at [308, 120] on input "text" at bounding box center [749, 127] width 1240 height 18
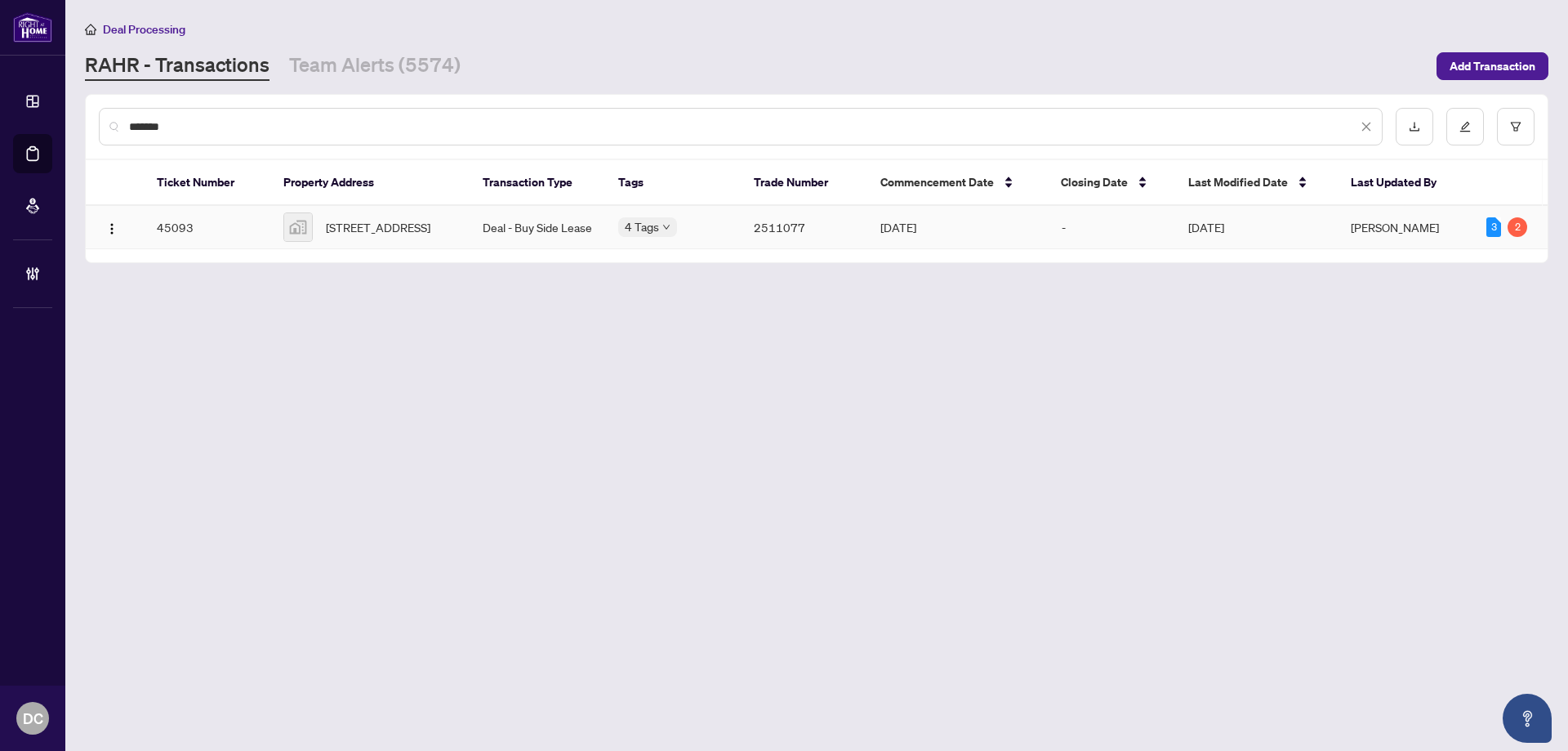
type input "*******"
click at [417, 234] on span "25 Richmond Street East #3208, Toronto, ON, Canada" at bounding box center [378, 227] width 105 height 18
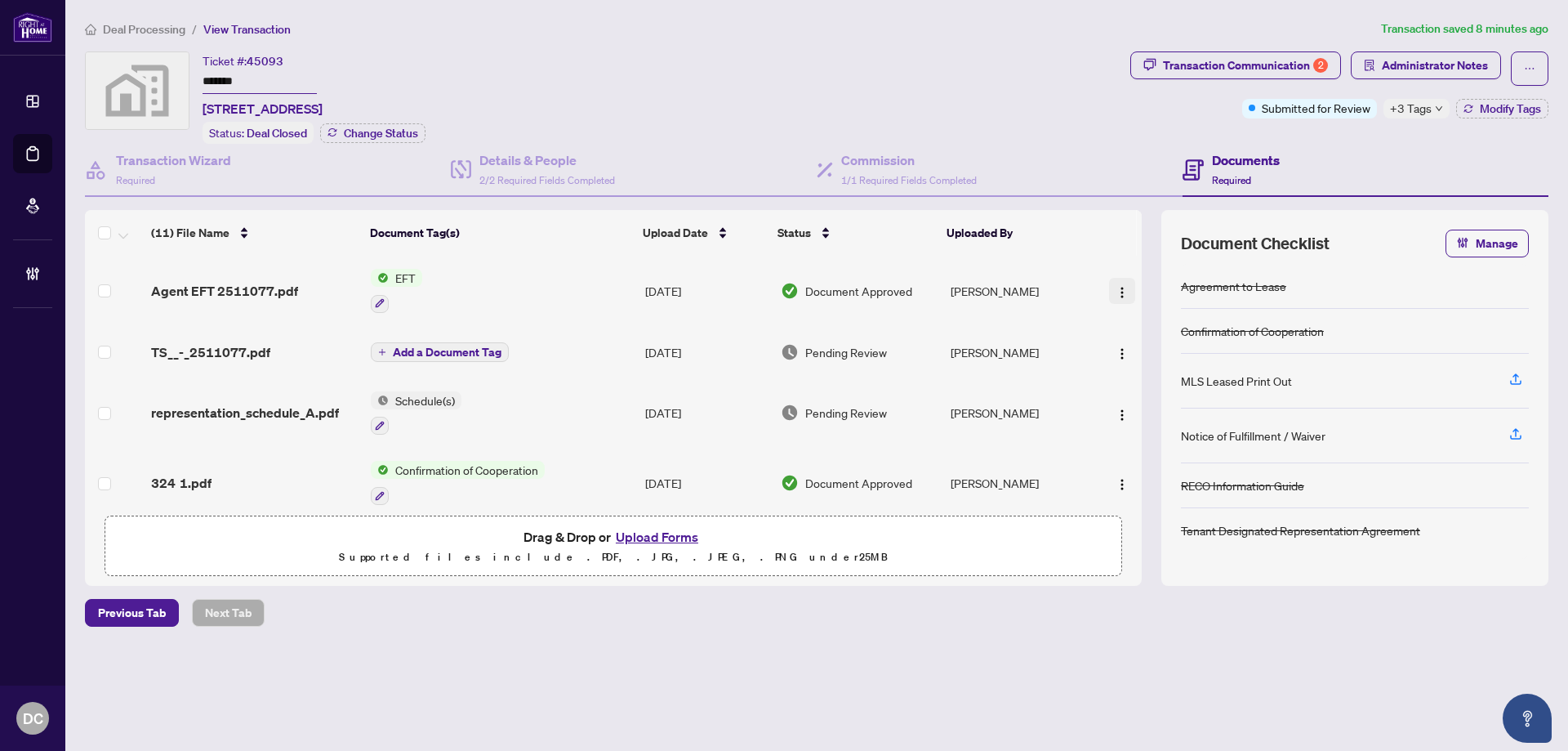
click at [1122, 297] on span "button" at bounding box center [1123, 290] width 13 height 18
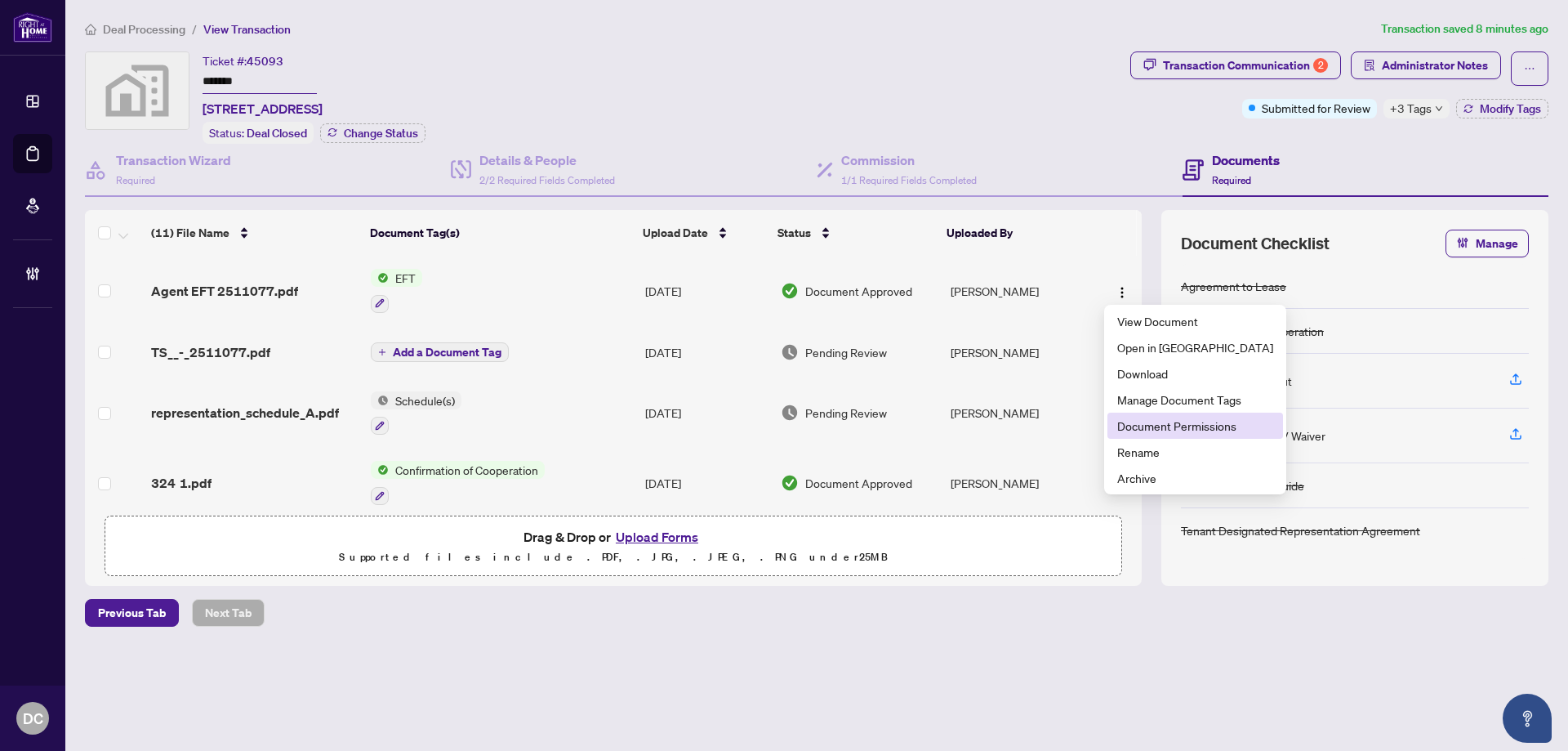
click at [1169, 431] on span "Document Permissions" at bounding box center [1195, 425] width 156 height 18
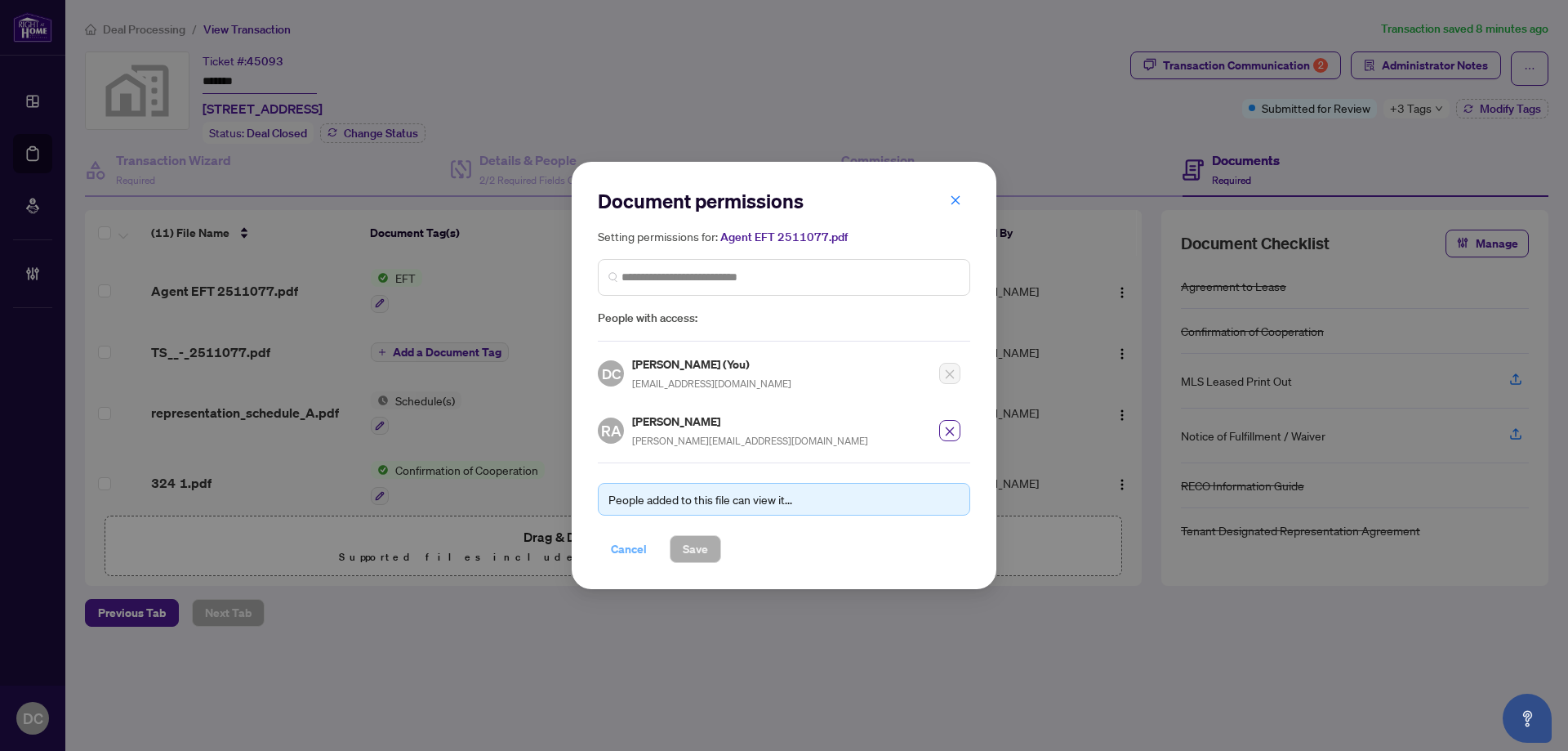
click at [617, 545] on span "Cancel" at bounding box center [629, 549] width 36 height 26
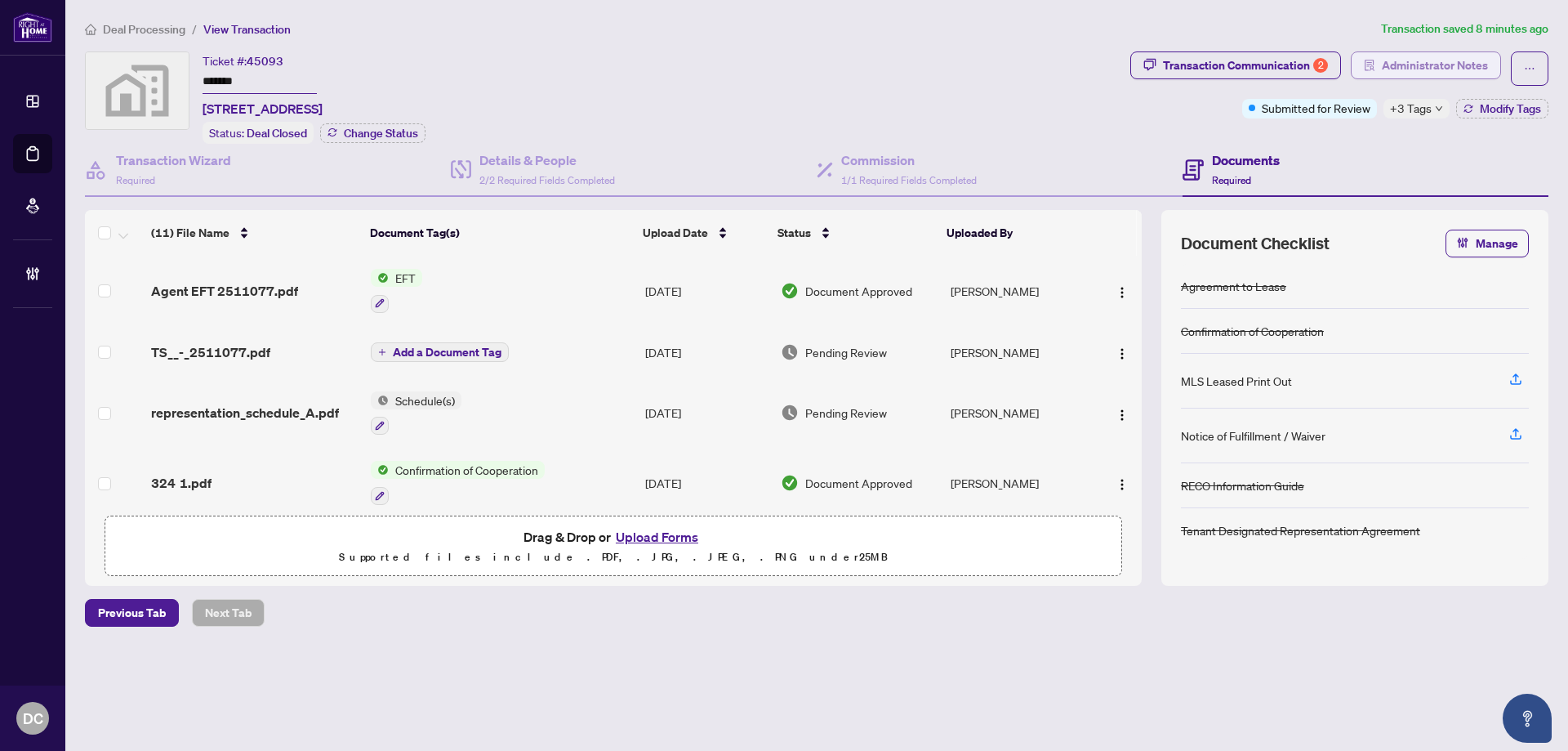
click at [1433, 61] on span "Administrator Notes" at bounding box center [1434, 66] width 106 height 26
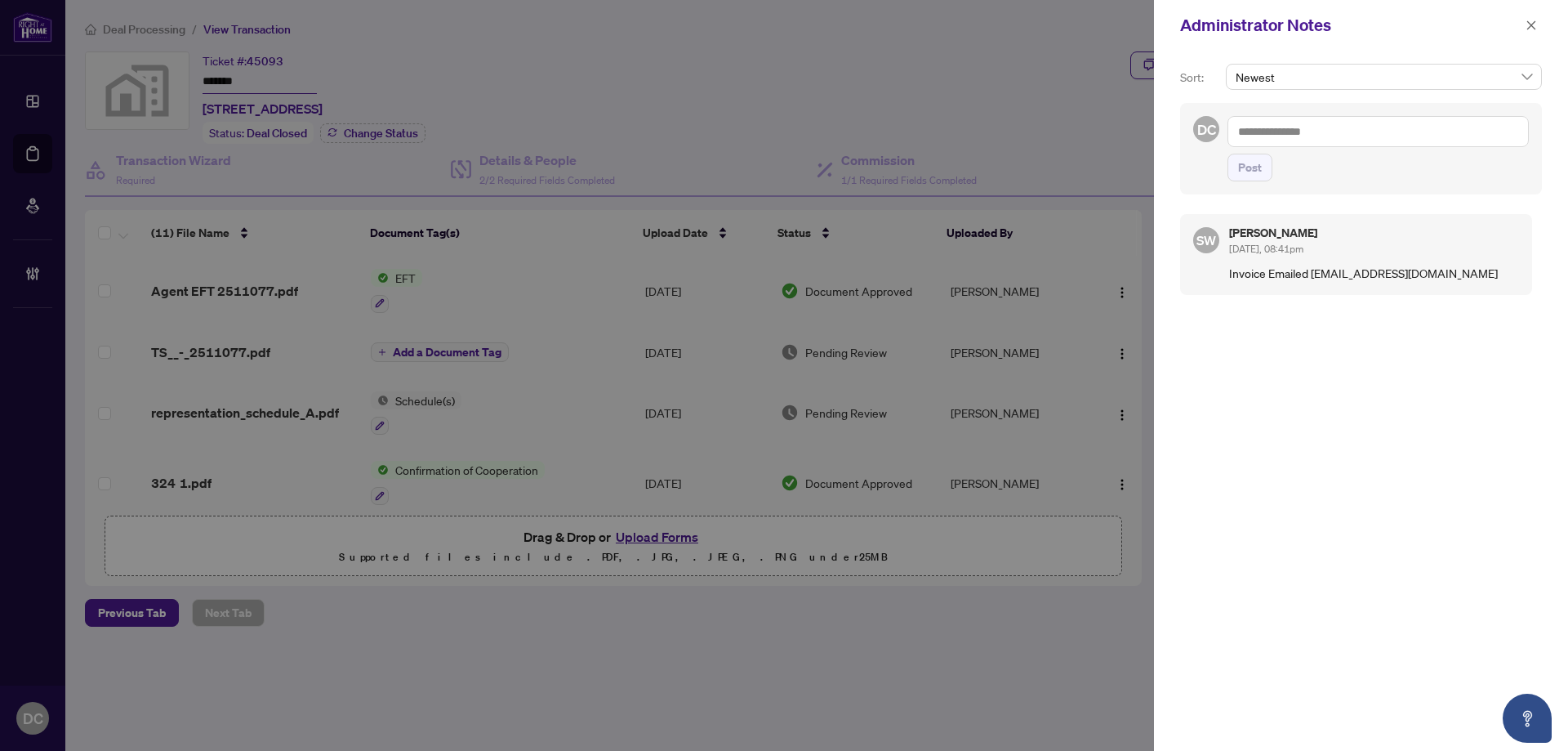
click at [1375, 139] on textarea at bounding box center [1379, 131] width 301 height 31
paste textarea "**********"
type textarea "**********"
click at [1244, 174] on span "Post" at bounding box center [1250, 168] width 24 height 26
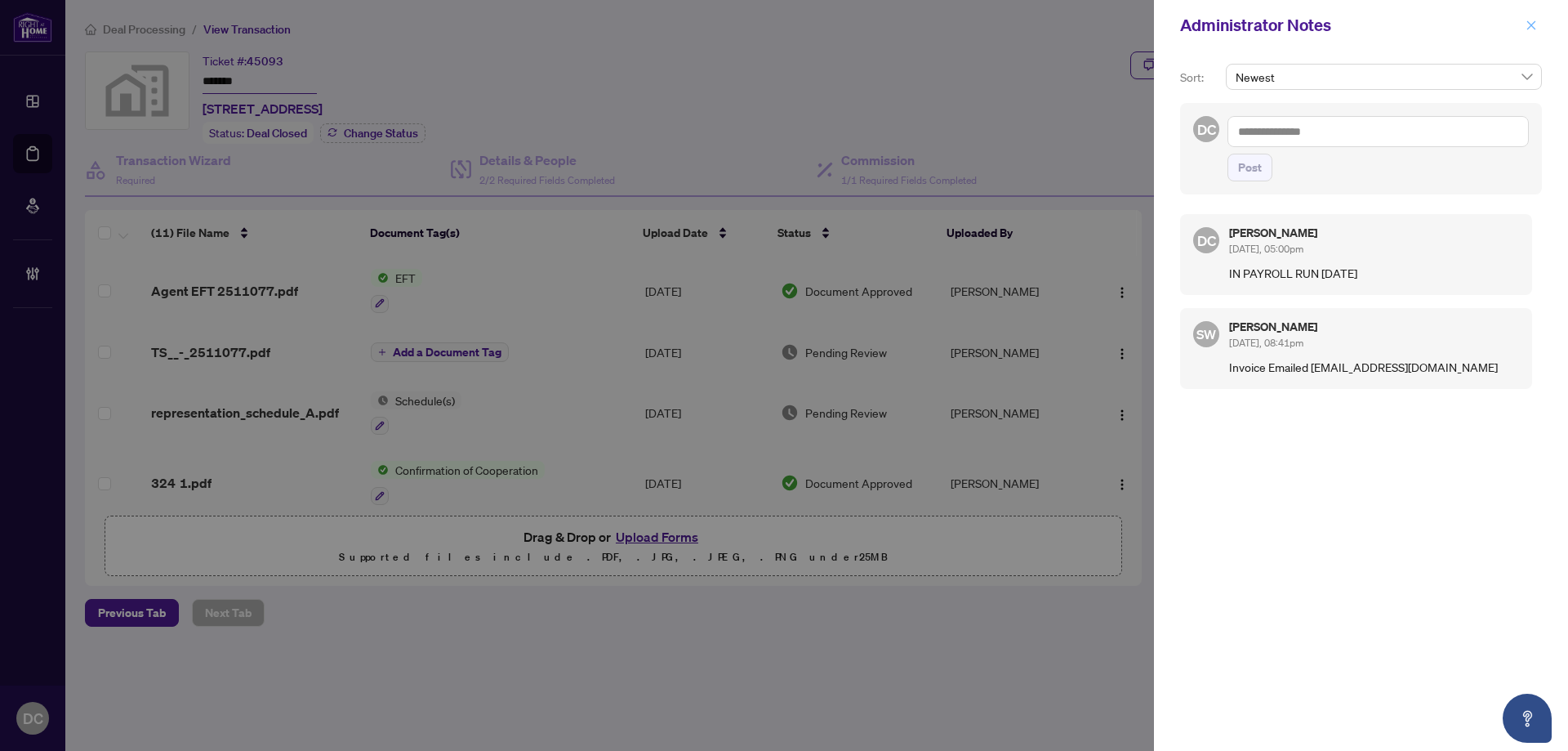
click at [1532, 27] on icon "close" at bounding box center [1531, 25] width 11 height 11
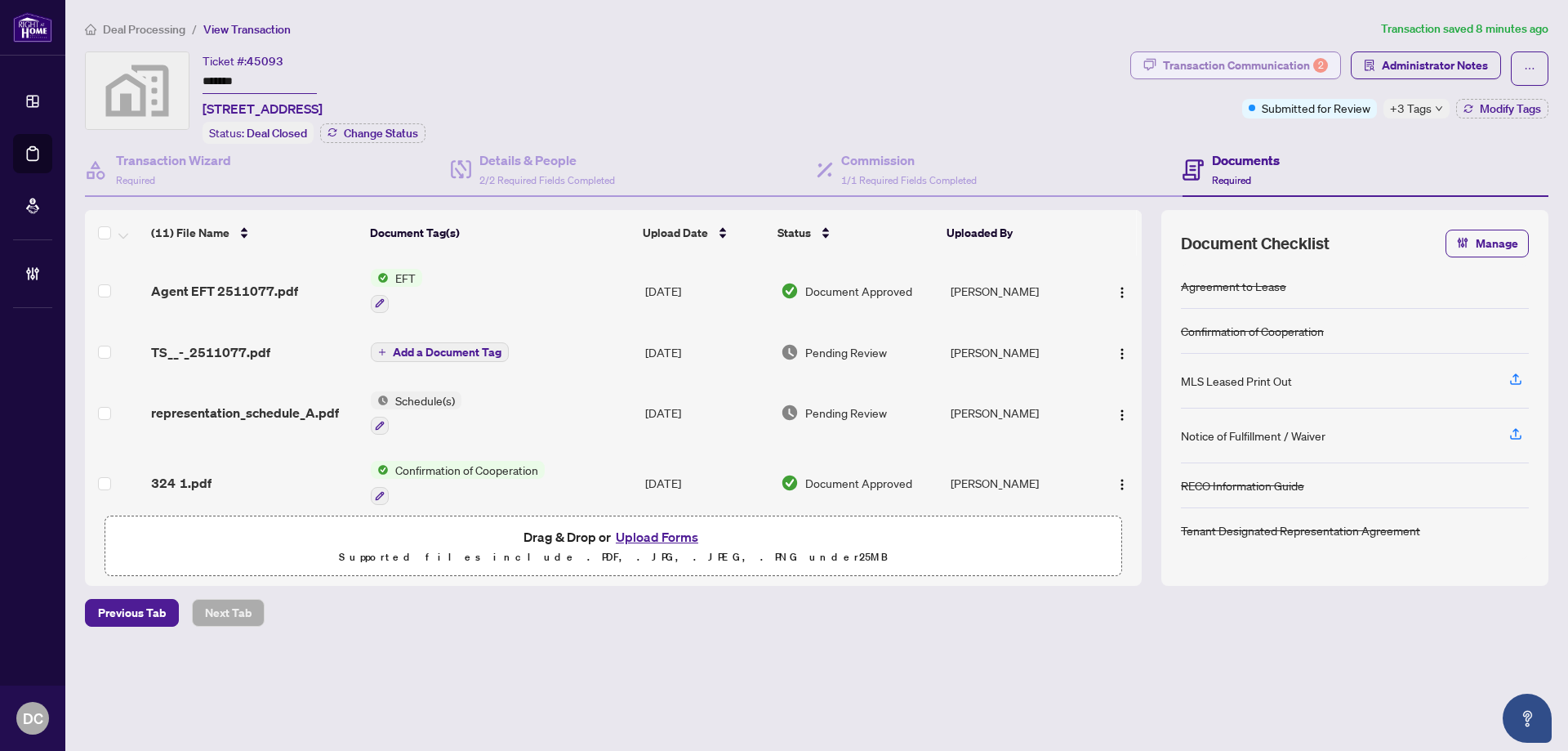
click at [1292, 62] on div "Transaction Communication 2" at bounding box center [1245, 66] width 165 height 26
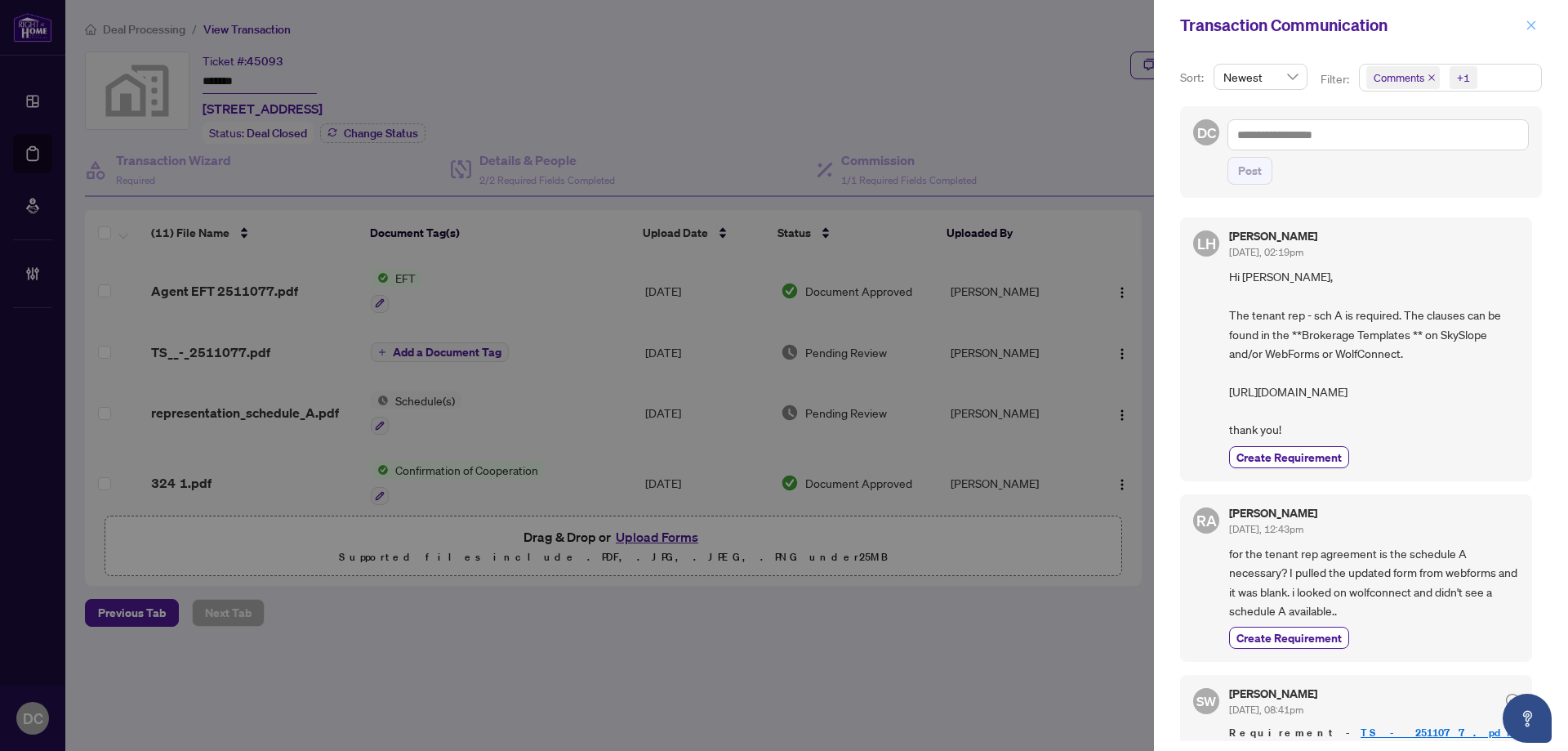
click at [1540, 24] on button "button" at bounding box center [1531, 24] width 22 height 20
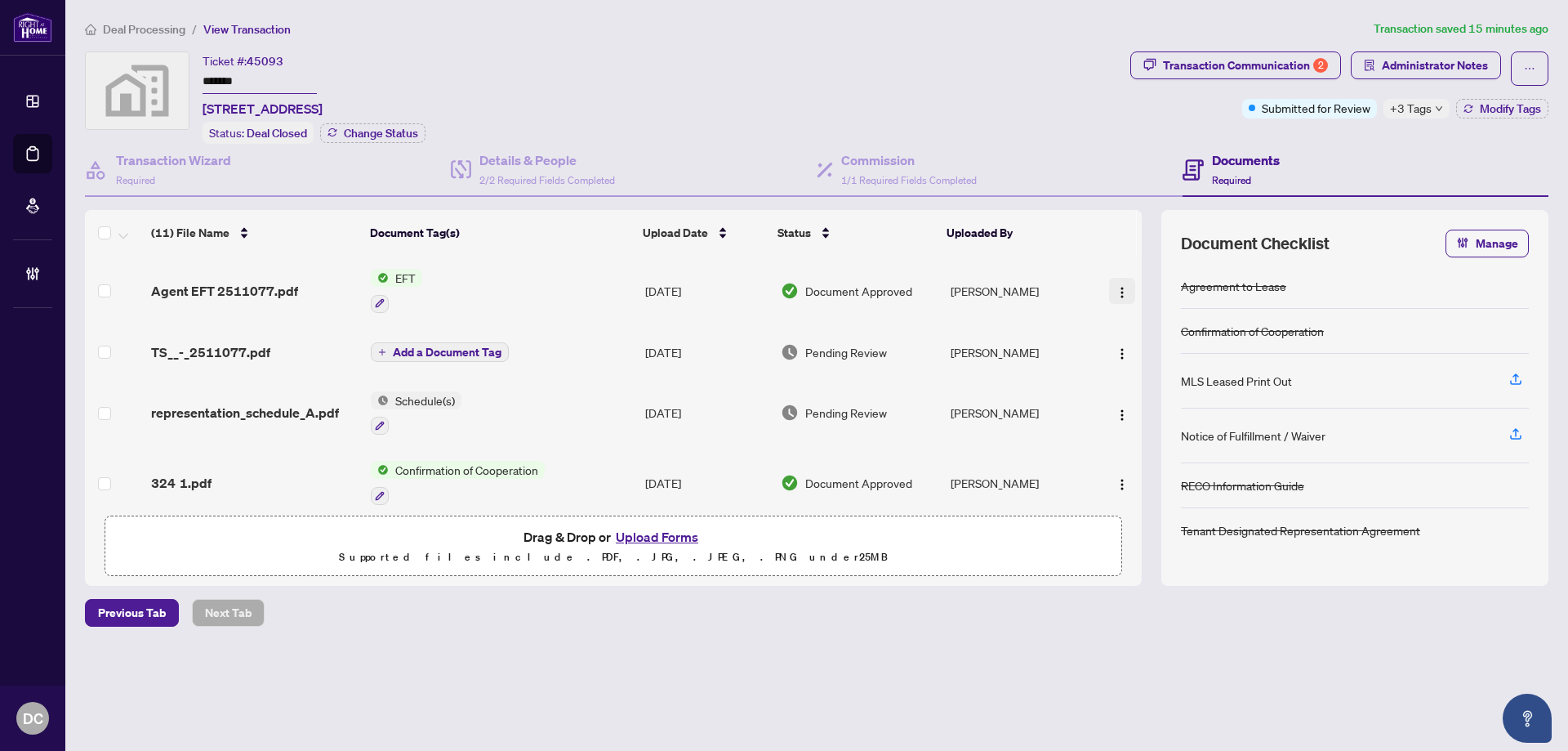
click at [1122, 297] on span "button" at bounding box center [1123, 290] width 13 height 18
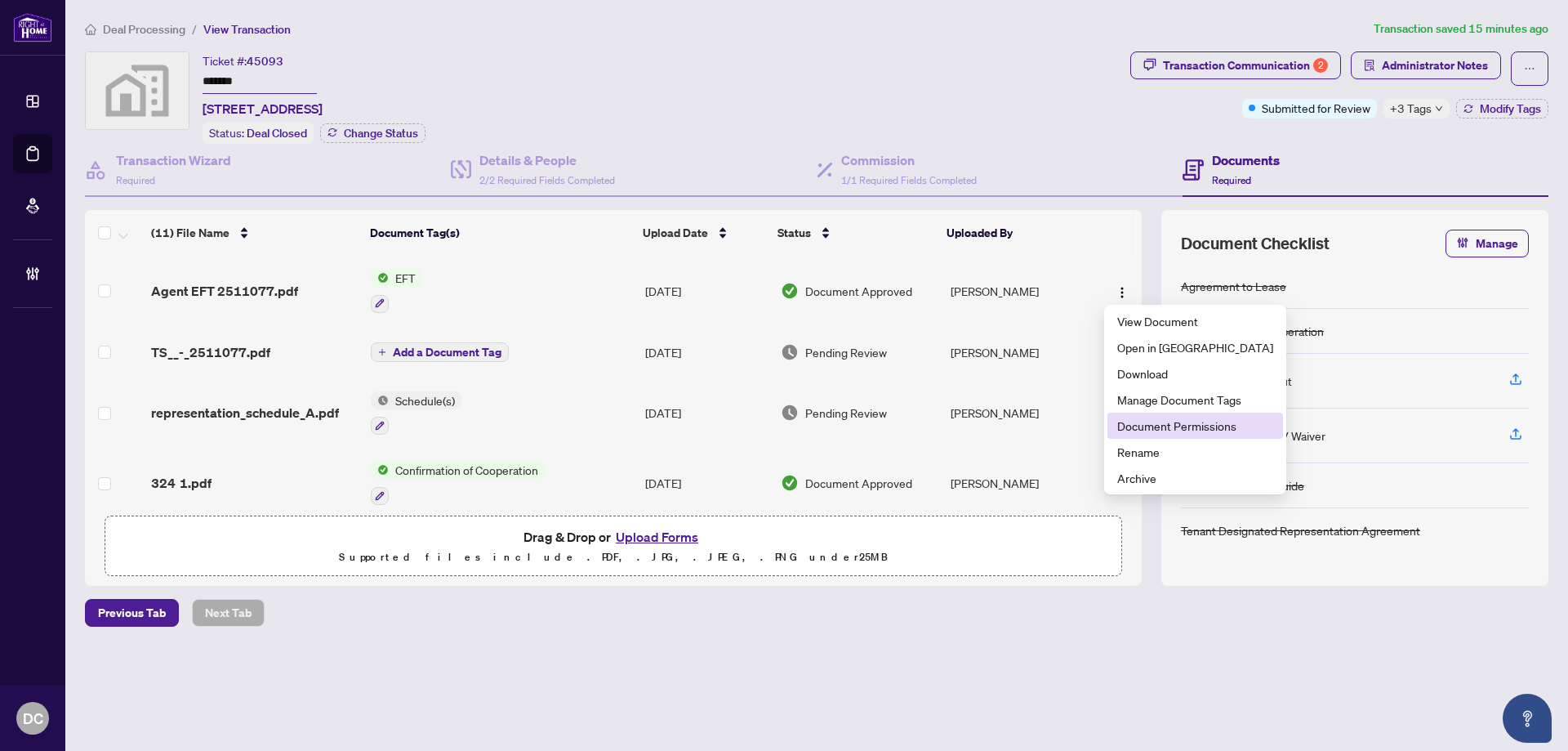
click at [1162, 419] on span "Document Permissions" at bounding box center [1195, 425] width 156 height 18
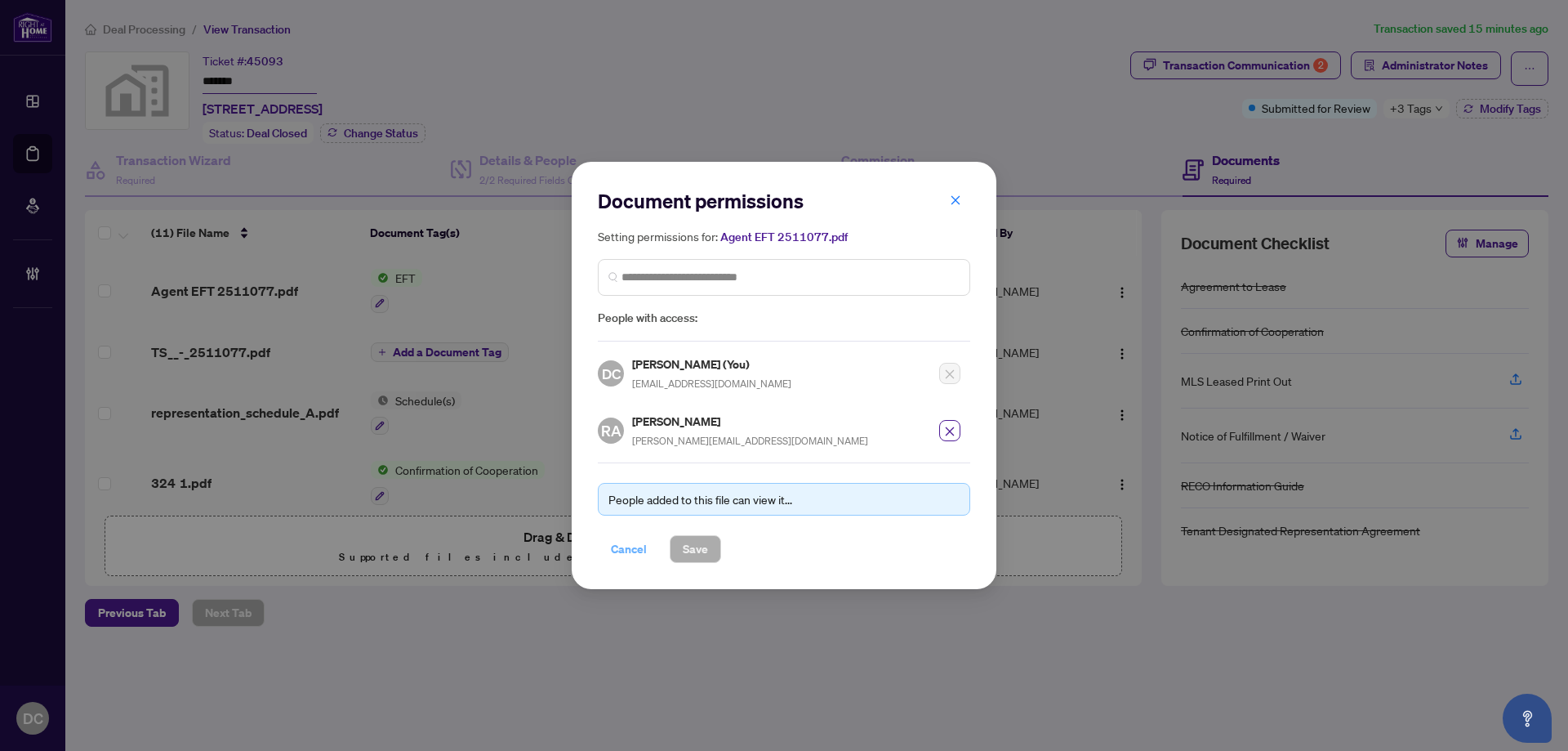
click at [624, 547] on span "Cancel" at bounding box center [629, 549] width 36 height 26
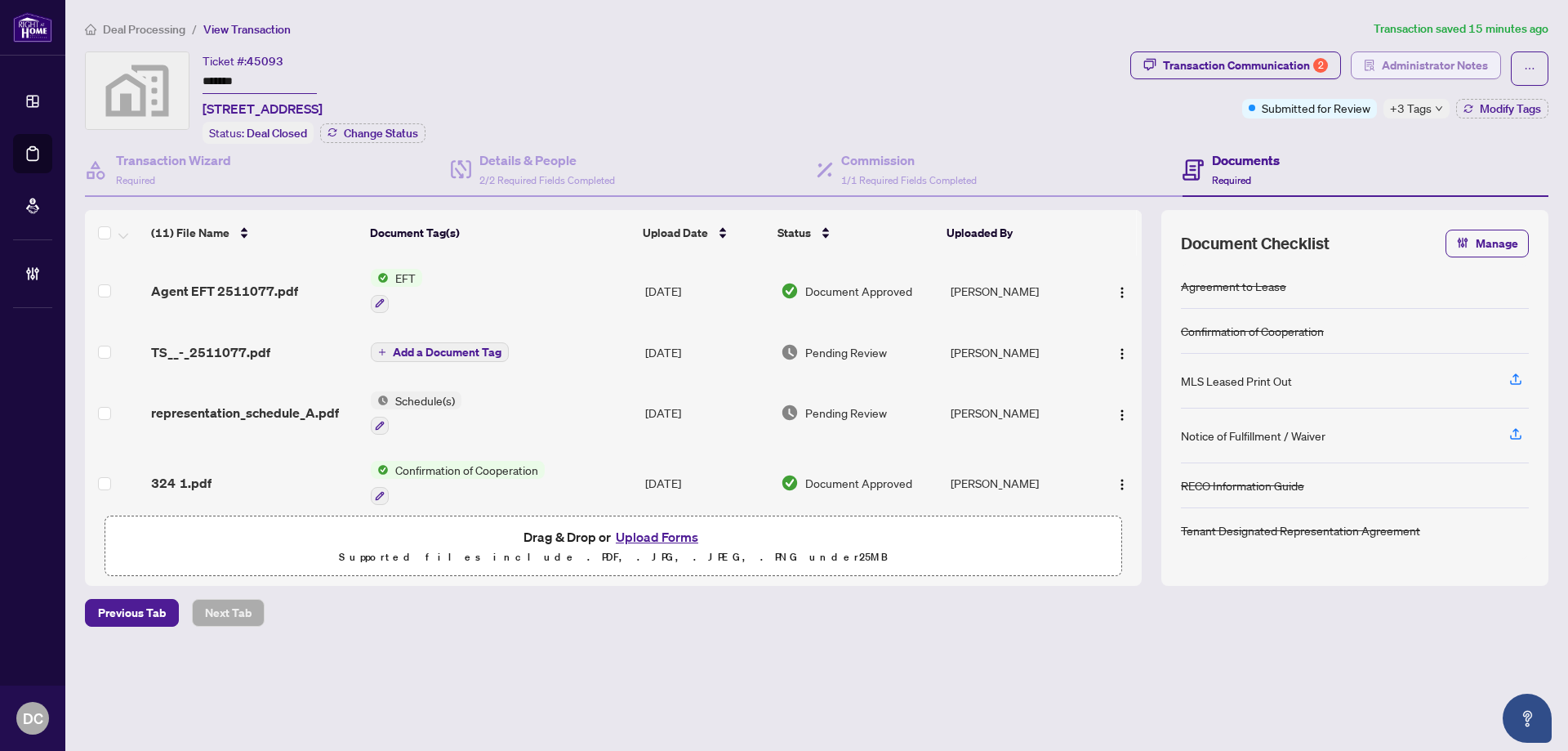
click at [1440, 57] on span "Administrator Notes" at bounding box center [1434, 66] width 106 height 26
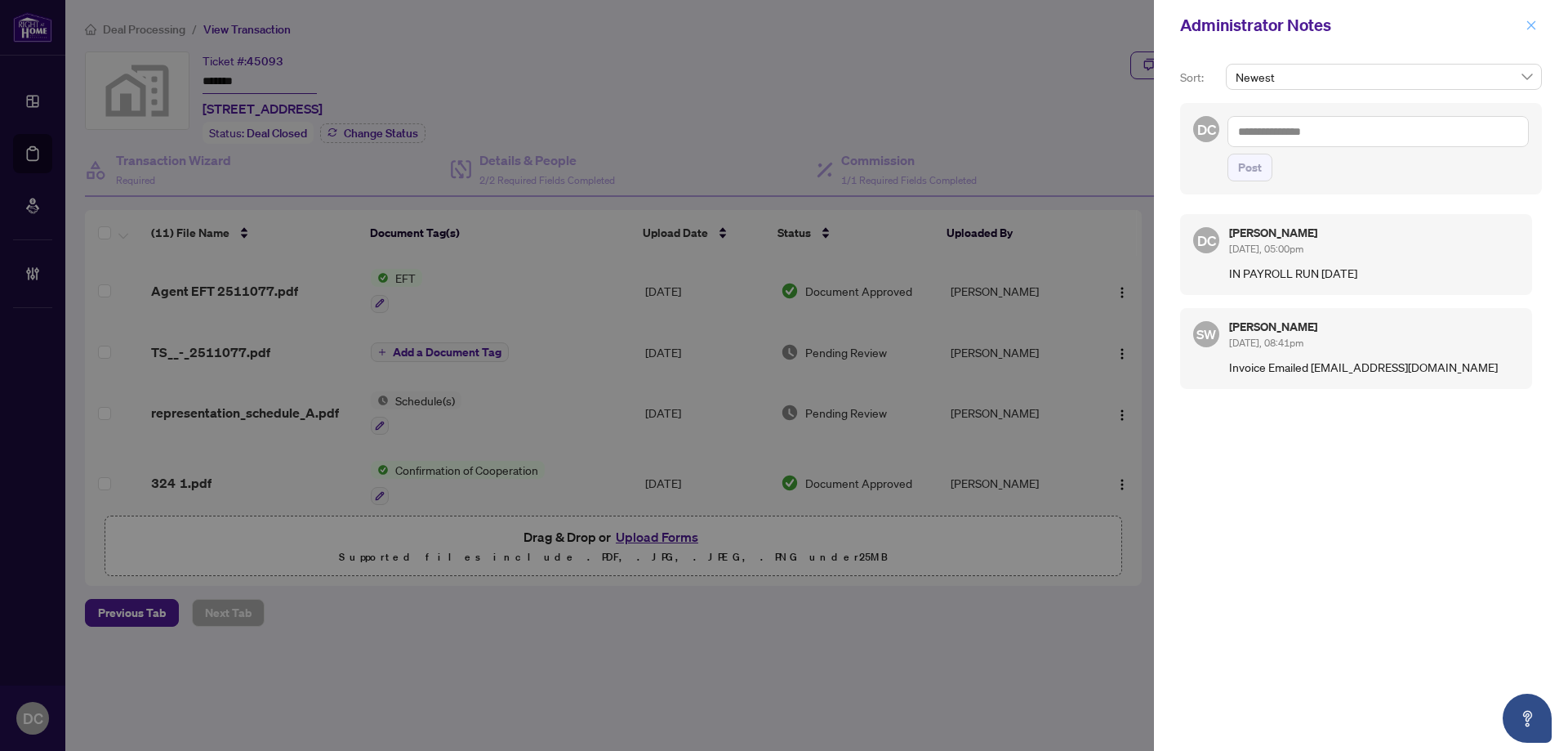
click at [1535, 22] on icon "close" at bounding box center [1532, 25] width 9 height 9
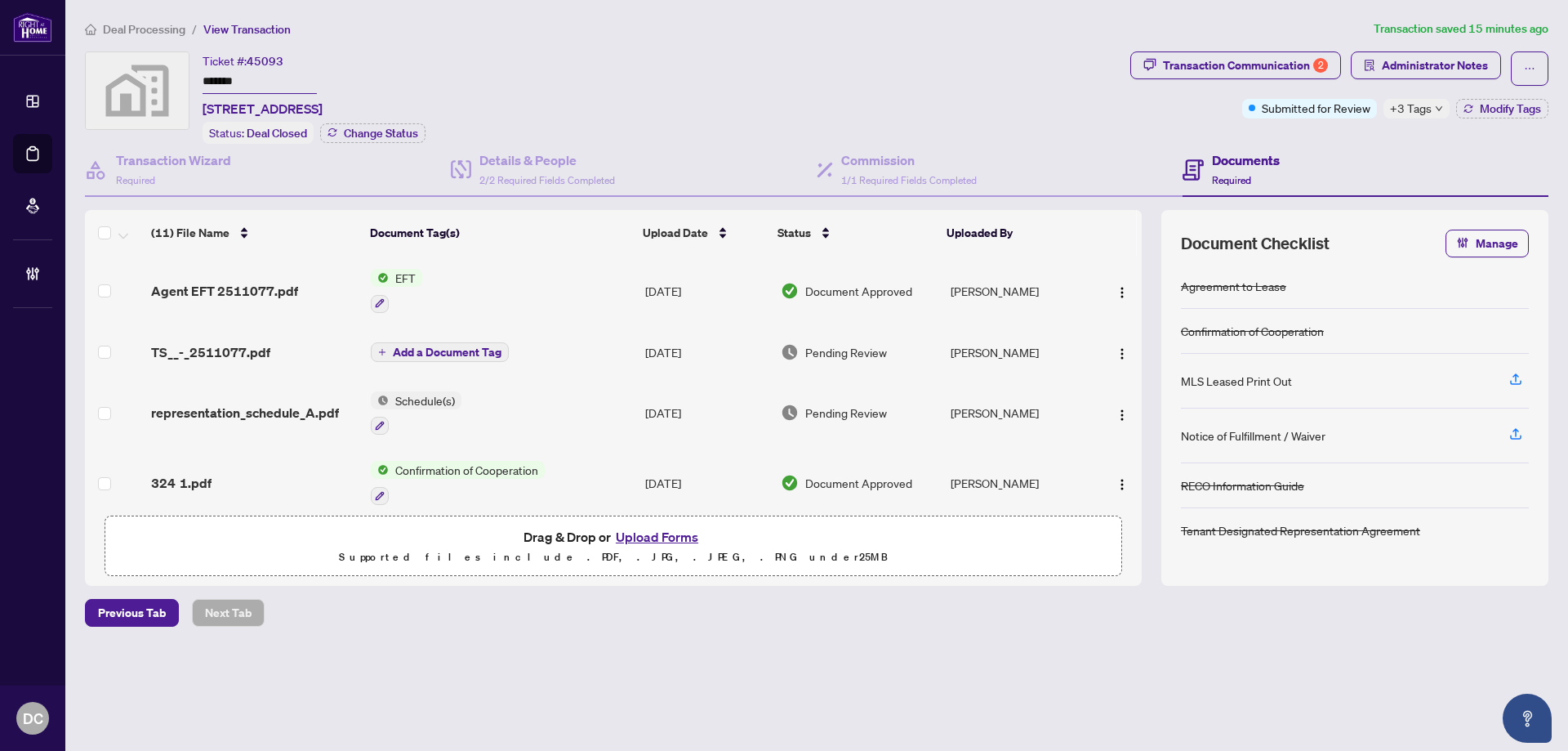
click at [125, 35] on li "Deal Processing" at bounding box center [135, 29] width 101 height 19
click at [132, 22] on span "Deal Processing" at bounding box center [144, 29] width 83 height 15
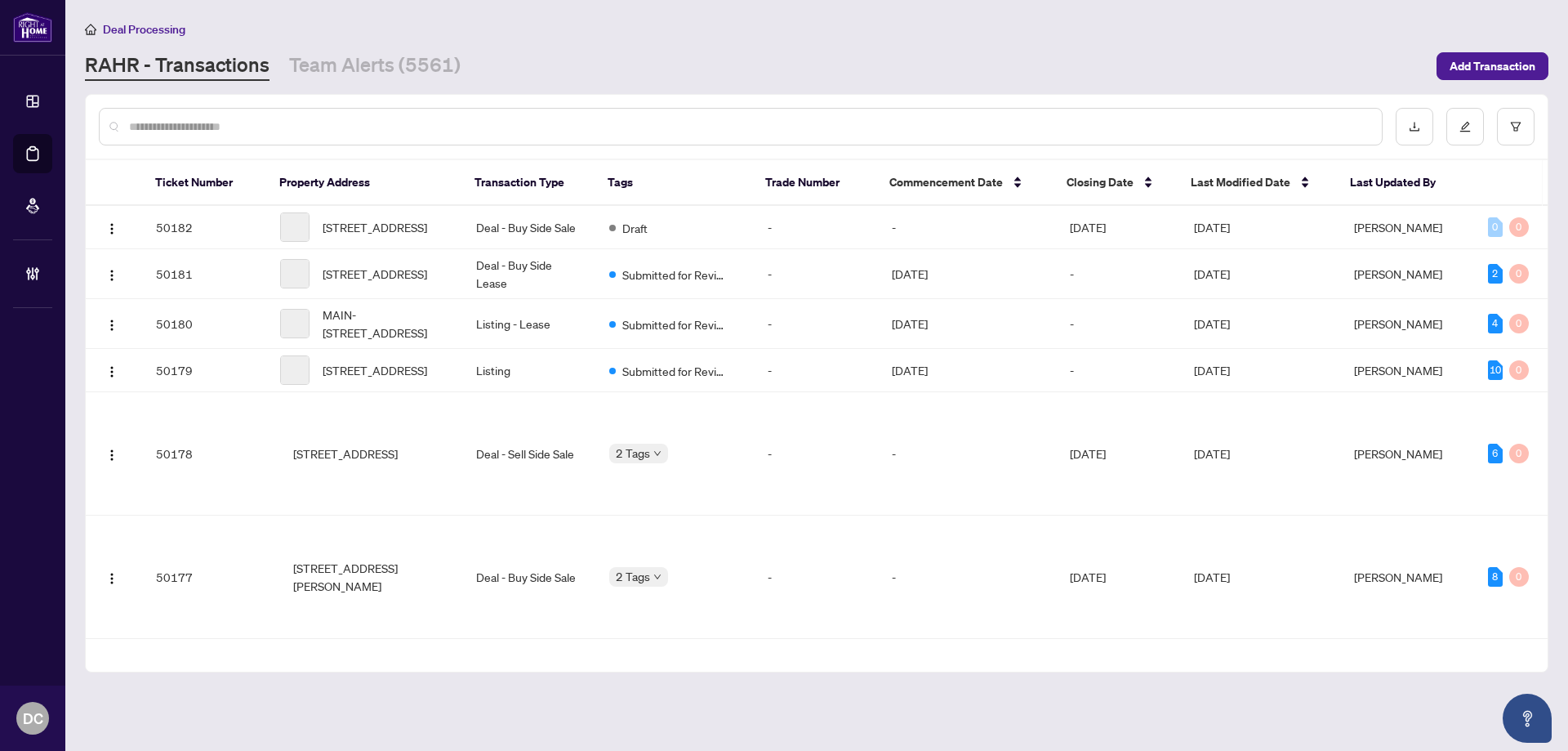
click at [336, 119] on input "text" at bounding box center [749, 126] width 1240 height 18
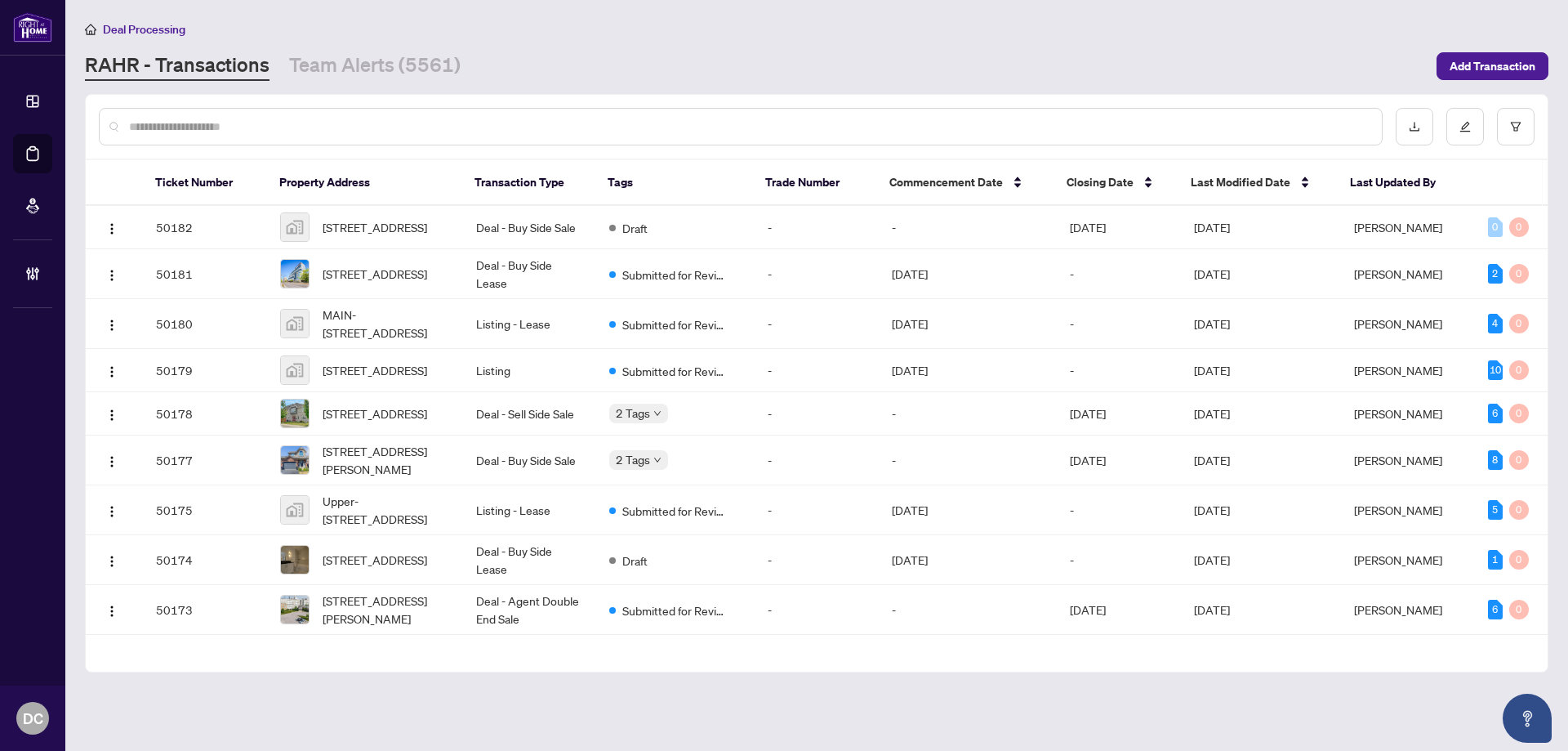
paste input "*******"
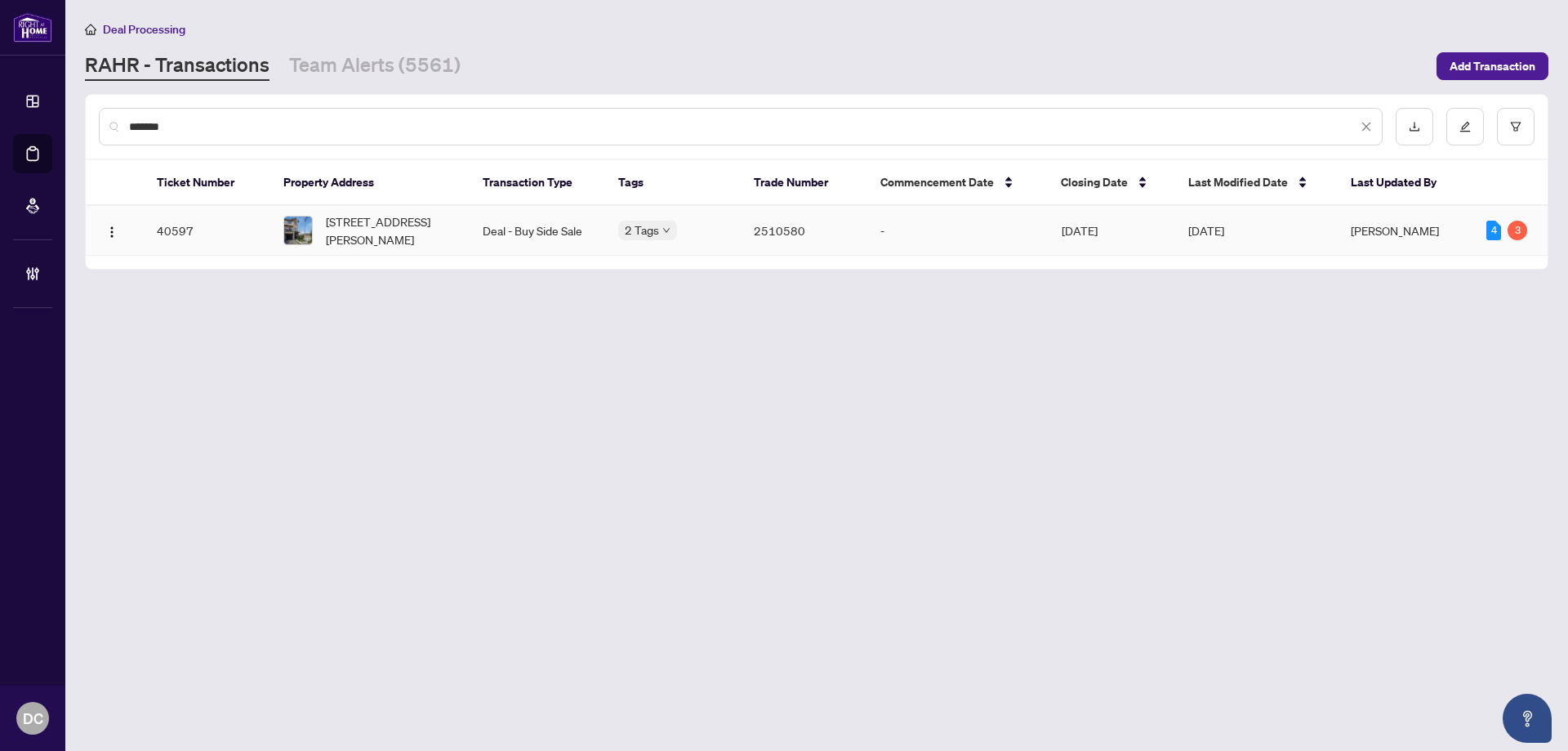
type input "*******"
click at [374, 234] on span "[STREET_ADDRESS][PERSON_NAME]" at bounding box center [391, 230] width 131 height 36
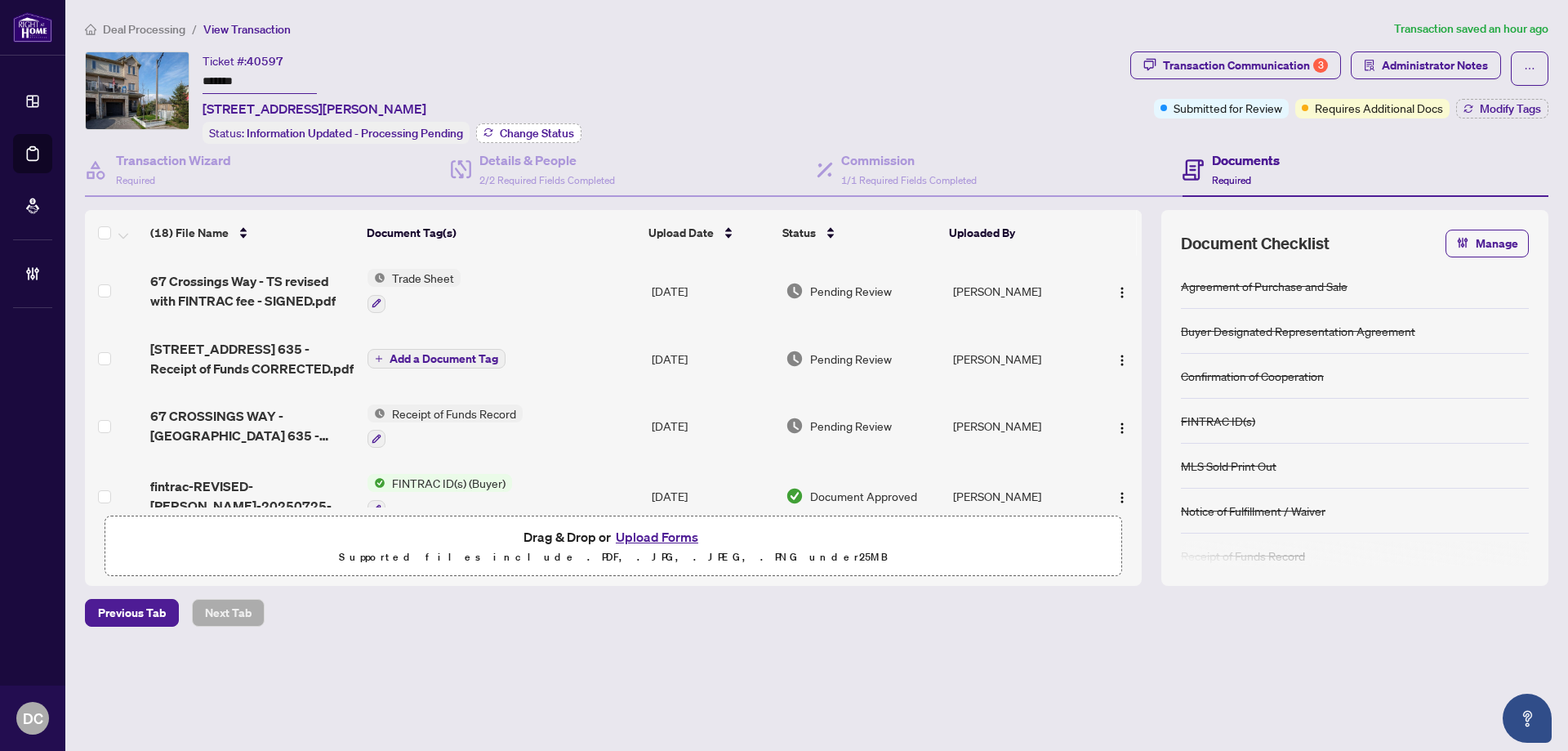
click at [554, 127] on span "Change Status" at bounding box center [537, 133] width 74 height 11
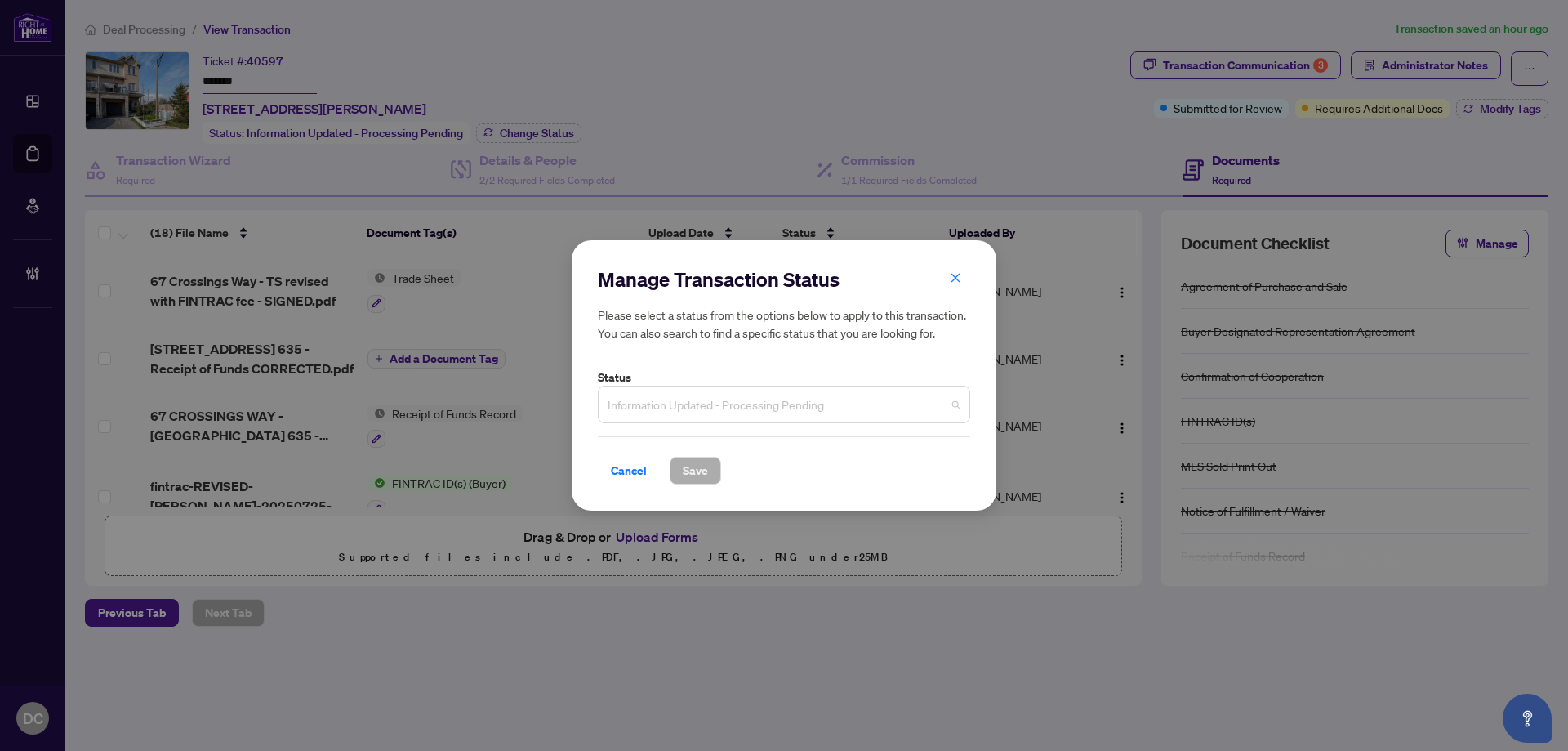
click at [831, 398] on span "Information Updated - Processing Pending" at bounding box center [784, 404] width 353 height 31
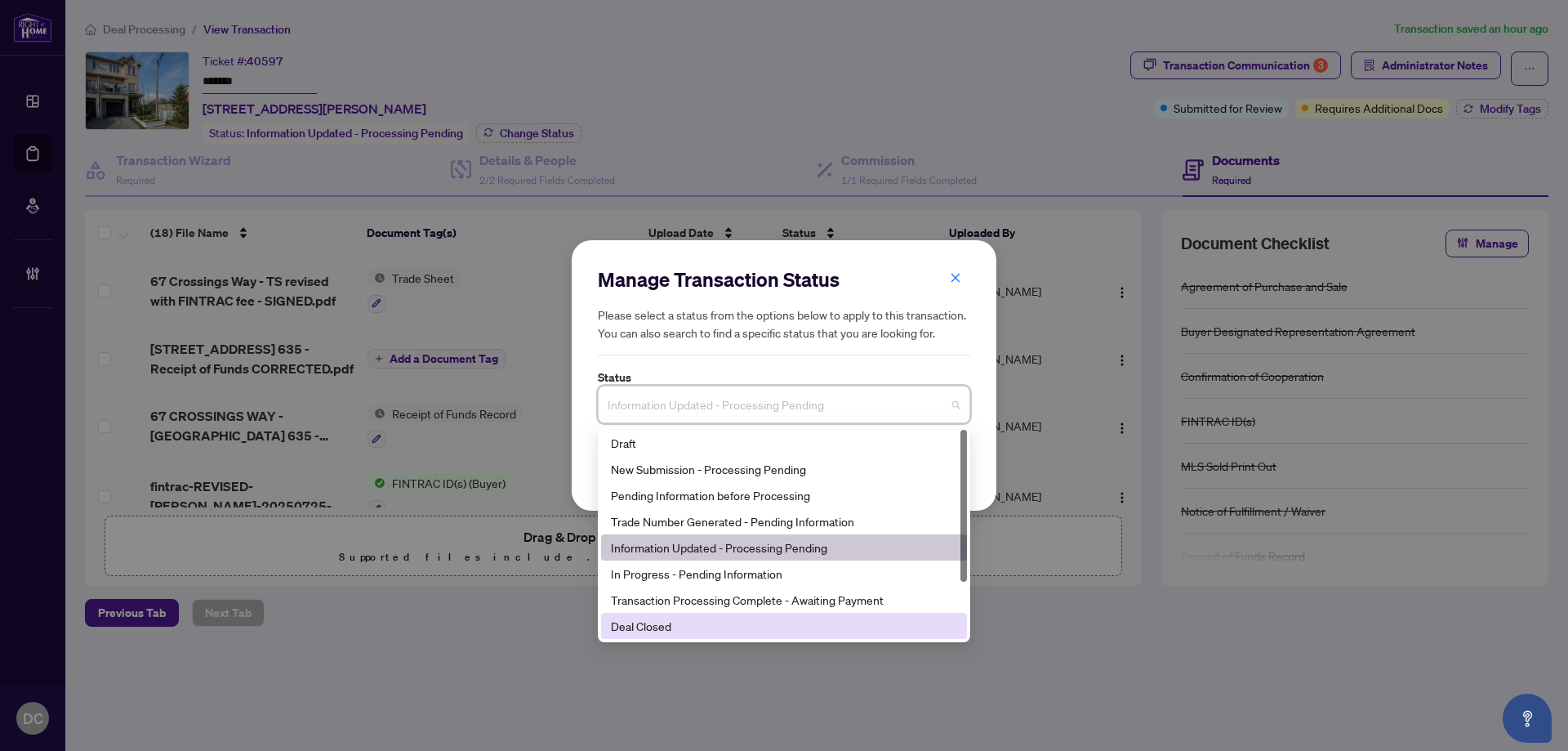
click at [684, 631] on div "Deal Closed" at bounding box center [784, 626] width 347 height 18
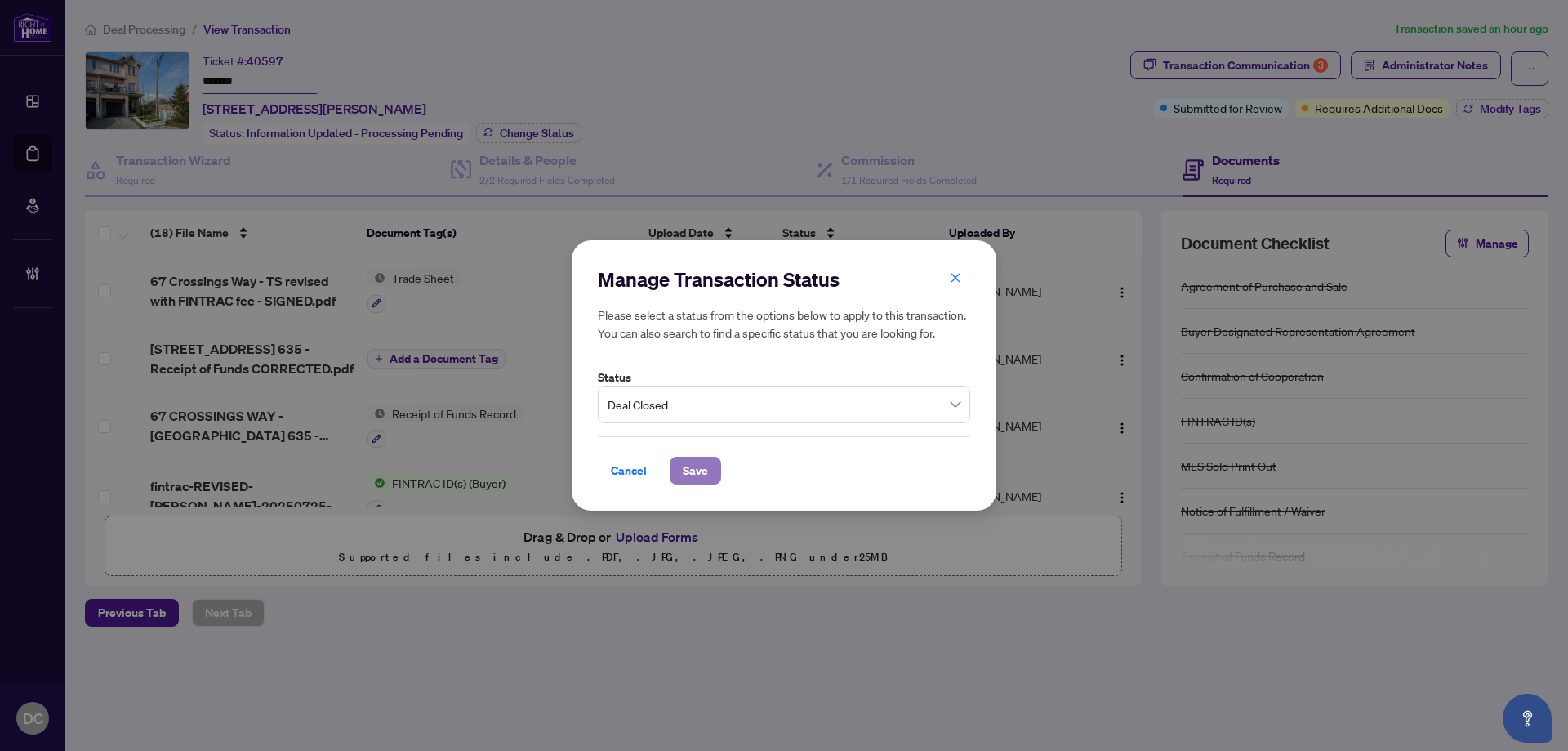
click at [693, 472] on span "Save" at bounding box center [695, 471] width 25 height 26
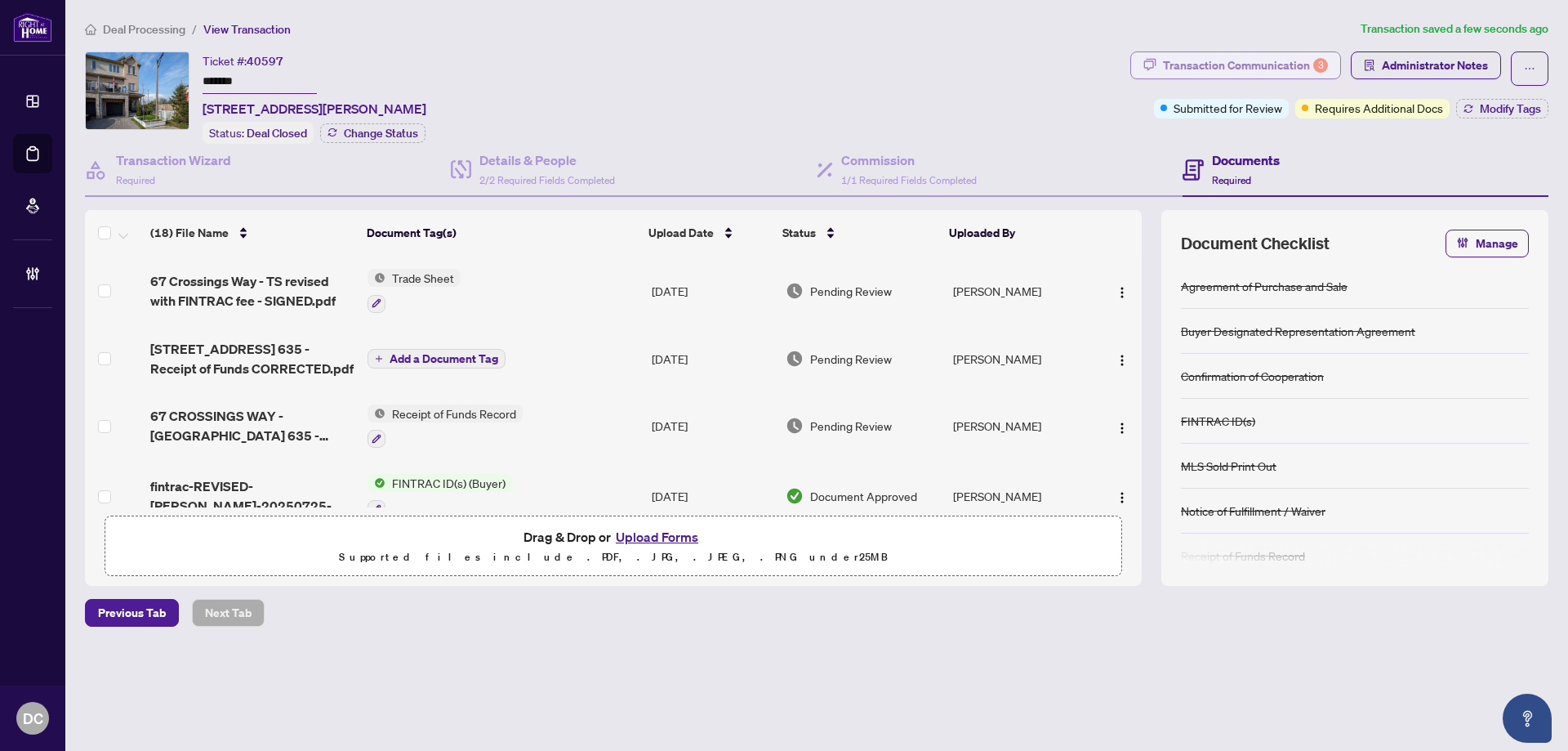
click at [1223, 58] on div "Transaction Communication 3" at bounding box center [1245, 66] width 165 height 26
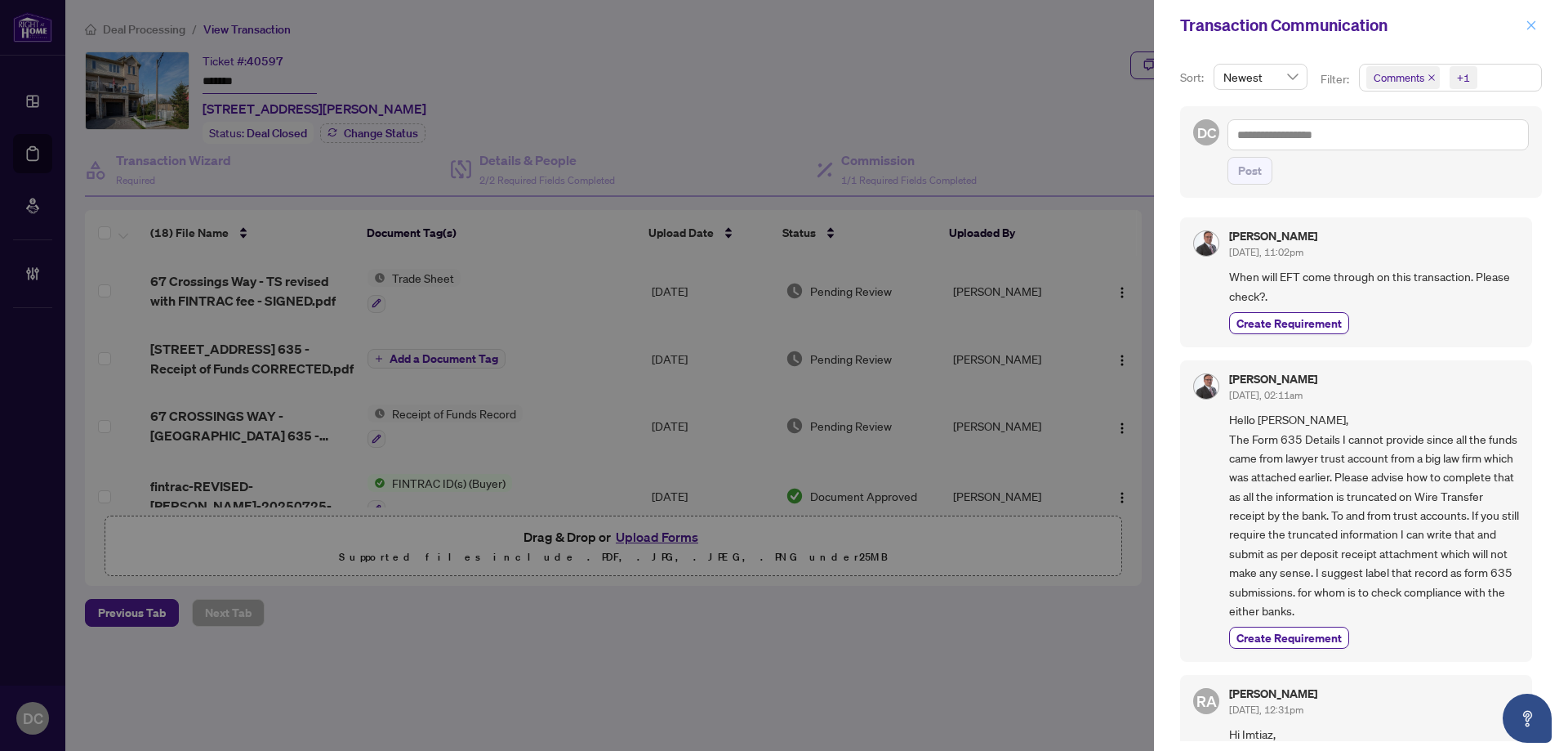
click at [1534, 21] on icon "close" at bounding box center [1531, 25] width 11 height 11
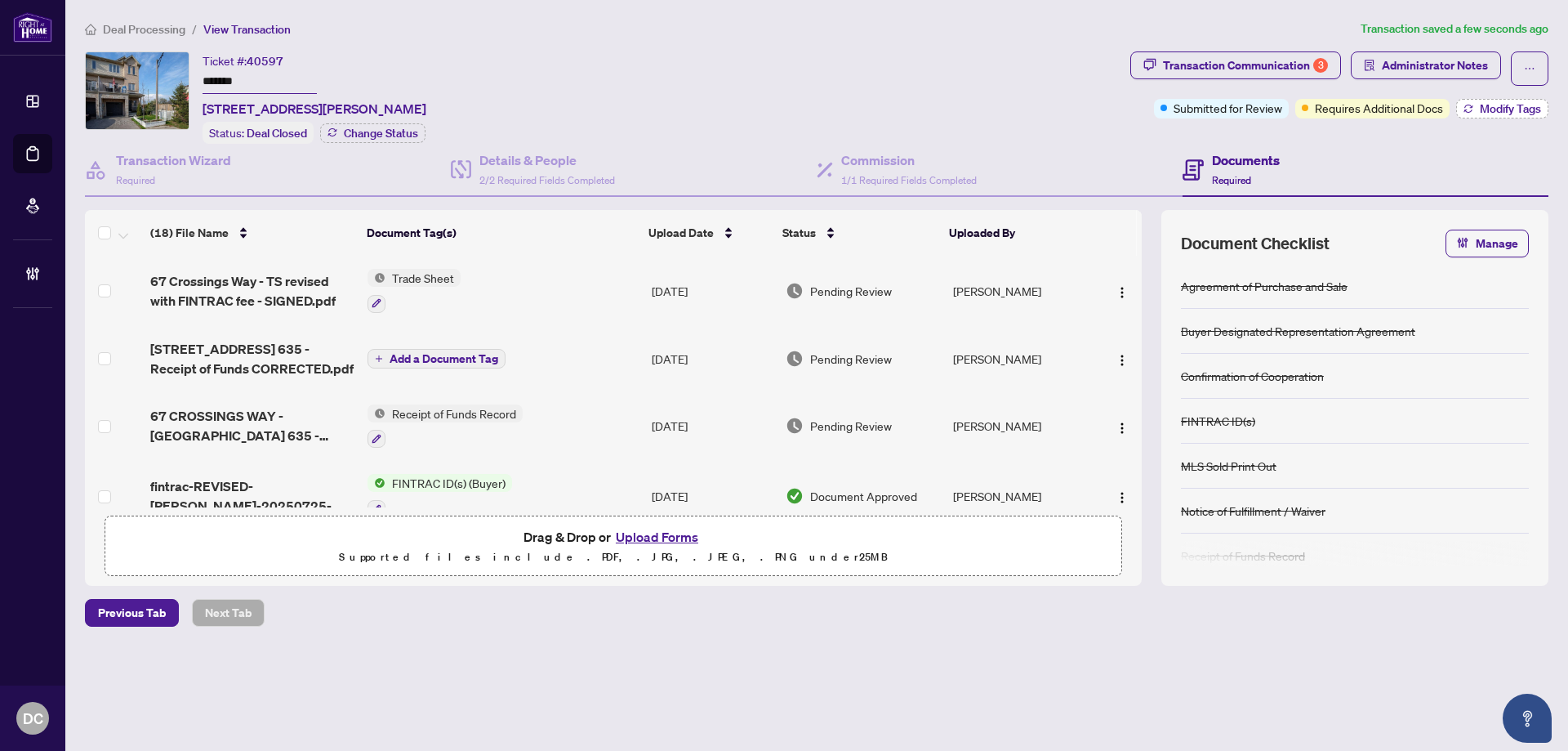
click at [1474, 107] on button "Modify Tags" at bounding box center [1502, 108] width 92 height 20
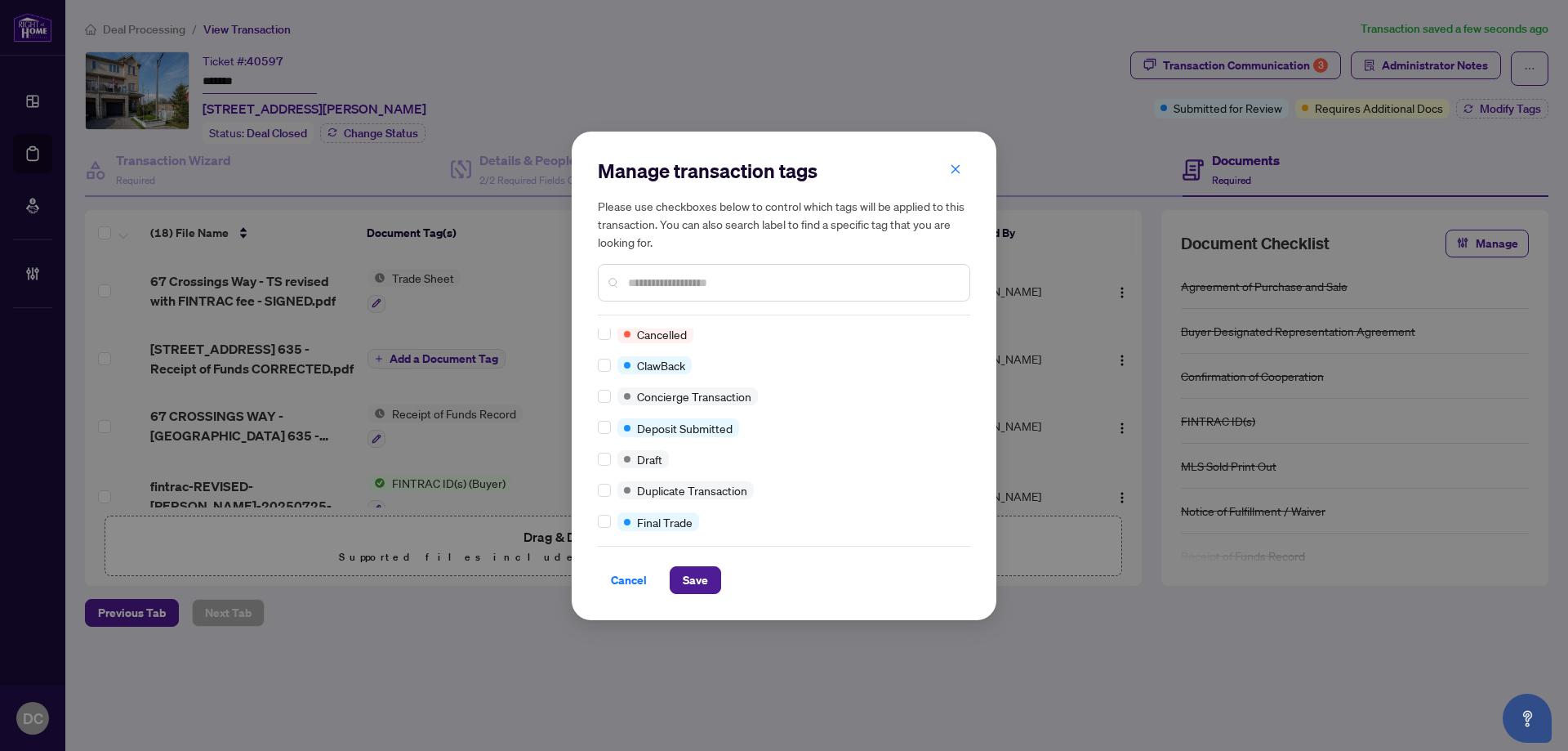
scroll to position [163, 0]
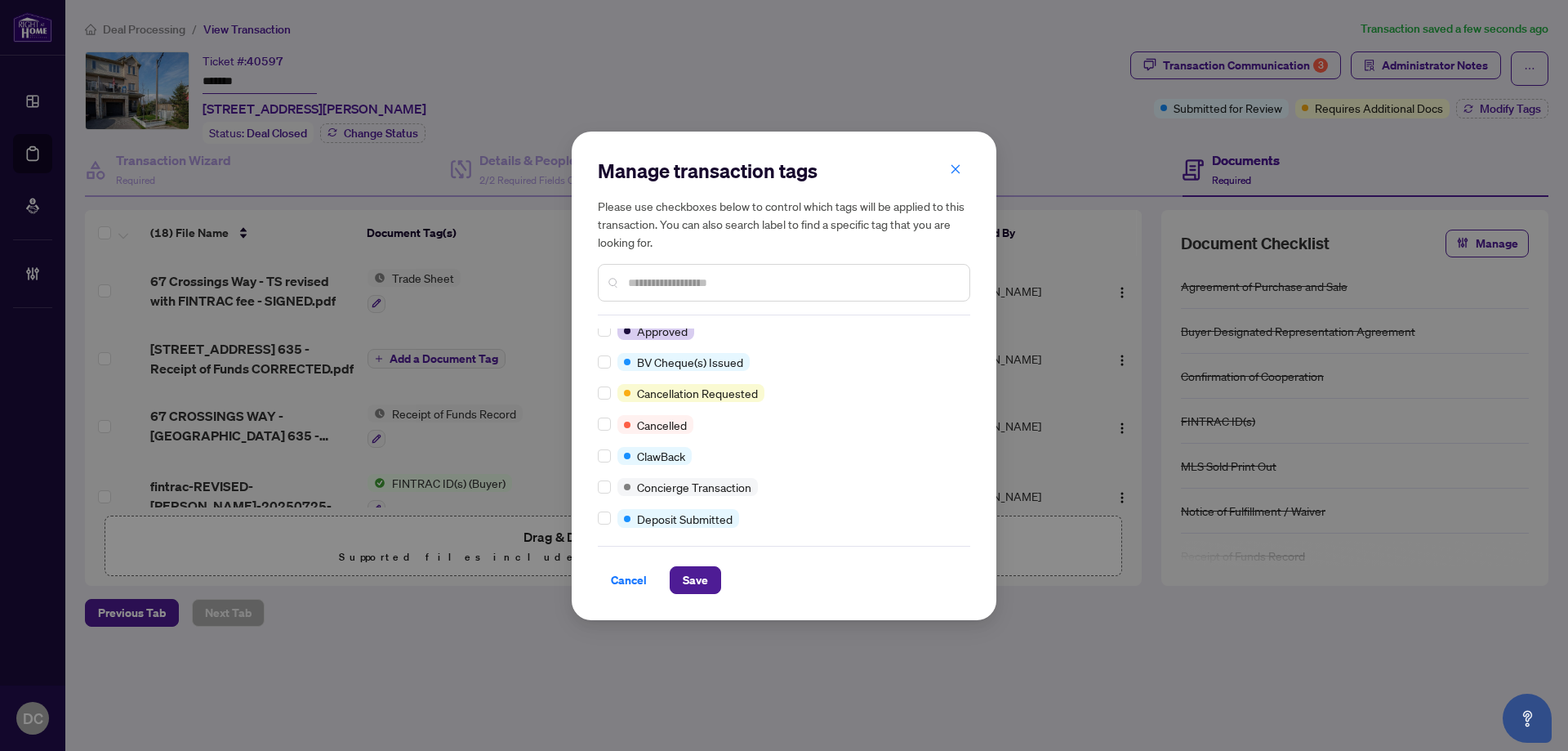
click at [697, 266] on div at bounding box center [784, 283] width 372 height 38
click at [699, 286] on input "text" at bounding box center [792, 283] width 329 height 18
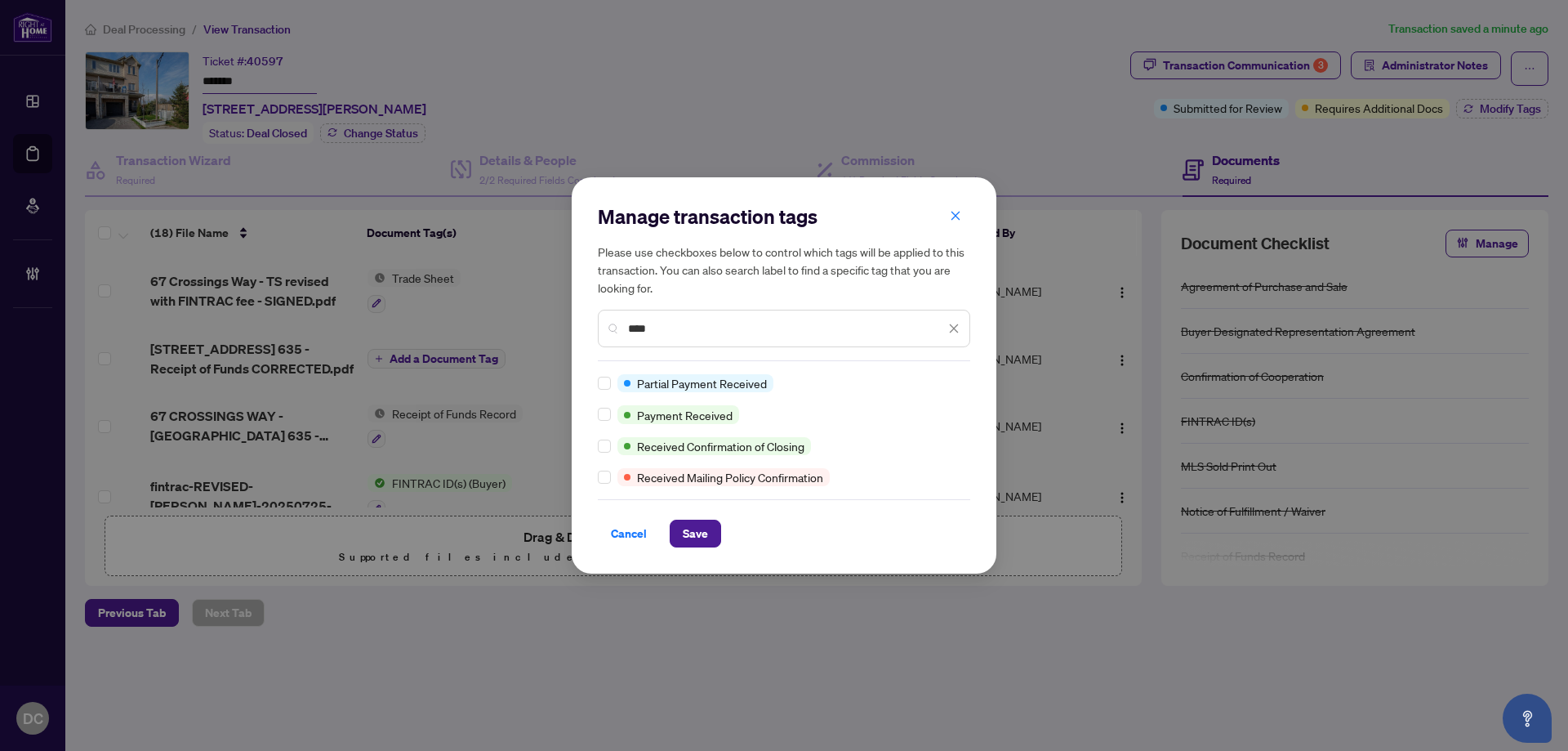
scroll to position [0, 0]
type input "****"
click at [697, 533] on span "Save" at bounding box center [695, 533] width 25 height 26
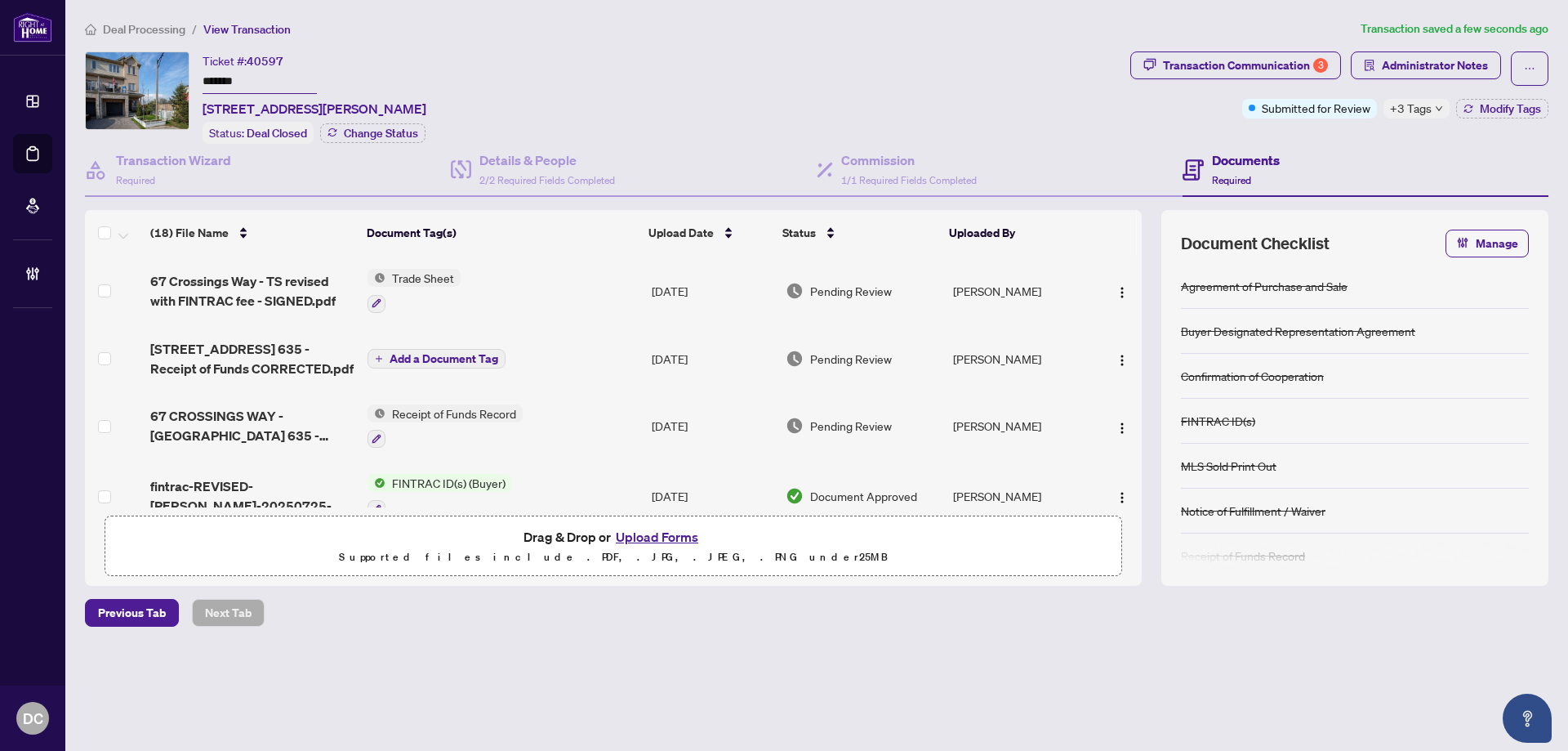
click at [1415, 113] on span "+3 Tags" at bounding box center [1411, 108] width 41 height 19
click at [1265, 145] on div "Documents Required" at bounding box center [1366, 171] width 366 height 53
click at [152, 35] on span "Deal Processing" at bounding box center [144, 29] width 83 height 15
drag, startPoint x: 281, startPoint y: 81, endPoint x: 127, endPoint y: 80, distance: 154.0
click at [127, 80] on div "Ticket #: 40597 ******* [STREET_ADDRESS][PERSON_NAME] Status: Information Updat…" at bounding box center [604, 98] width 1039 height 92
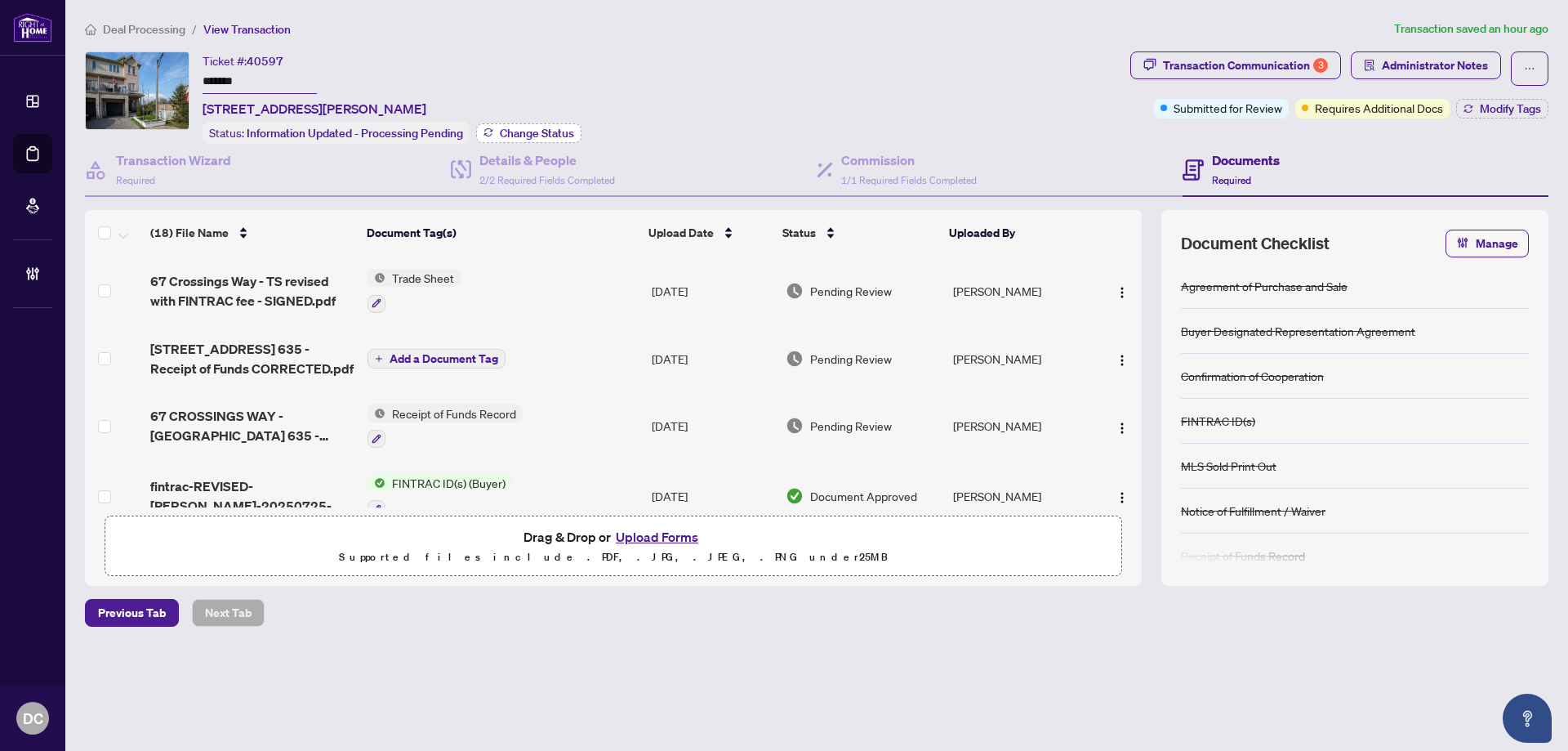
click at [562, 137] on span "Change Status" at bounding box center [537, 133] width 74 height 11
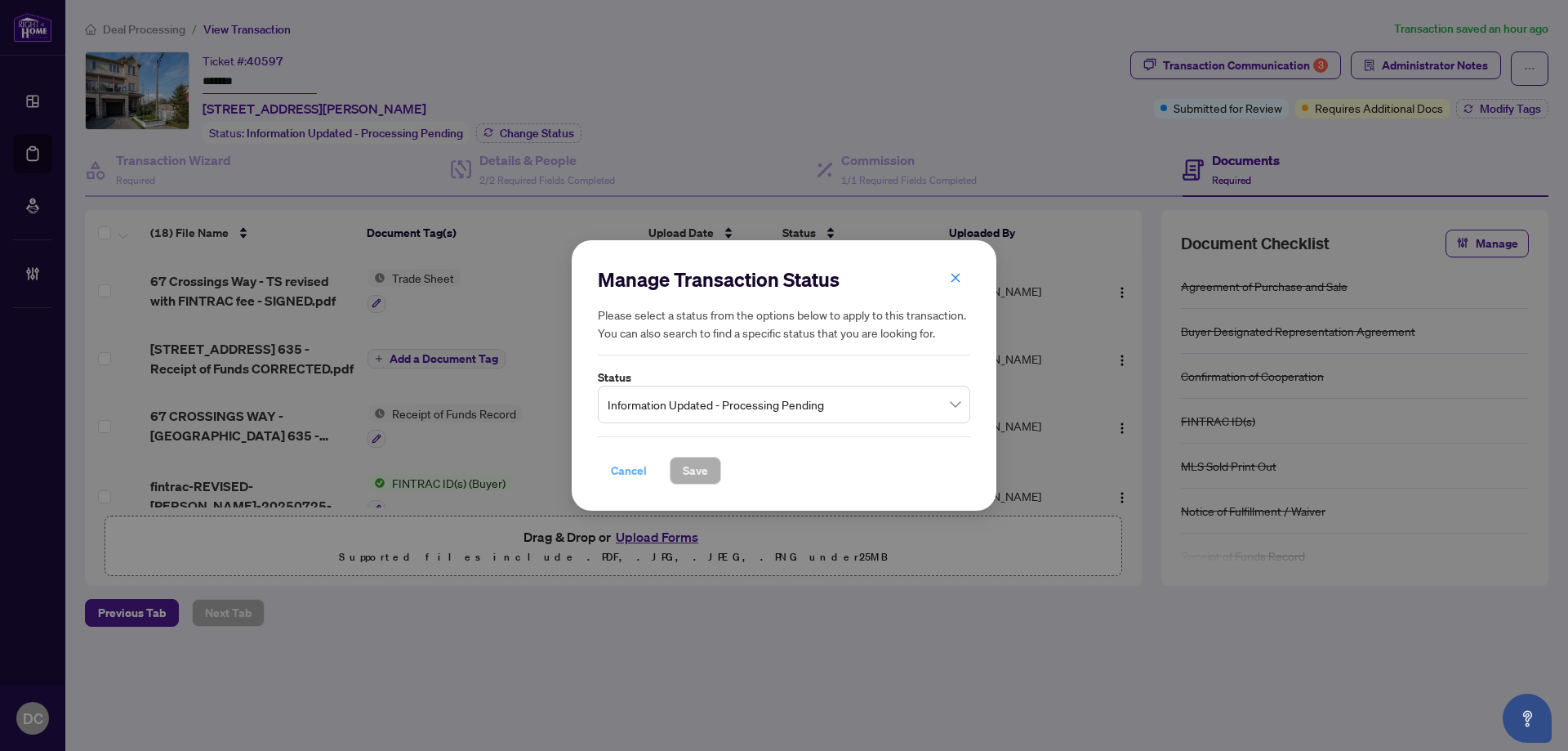
click at [637, 474] on span "Cancel" at bounding box center [629, 471] width 36 height 26
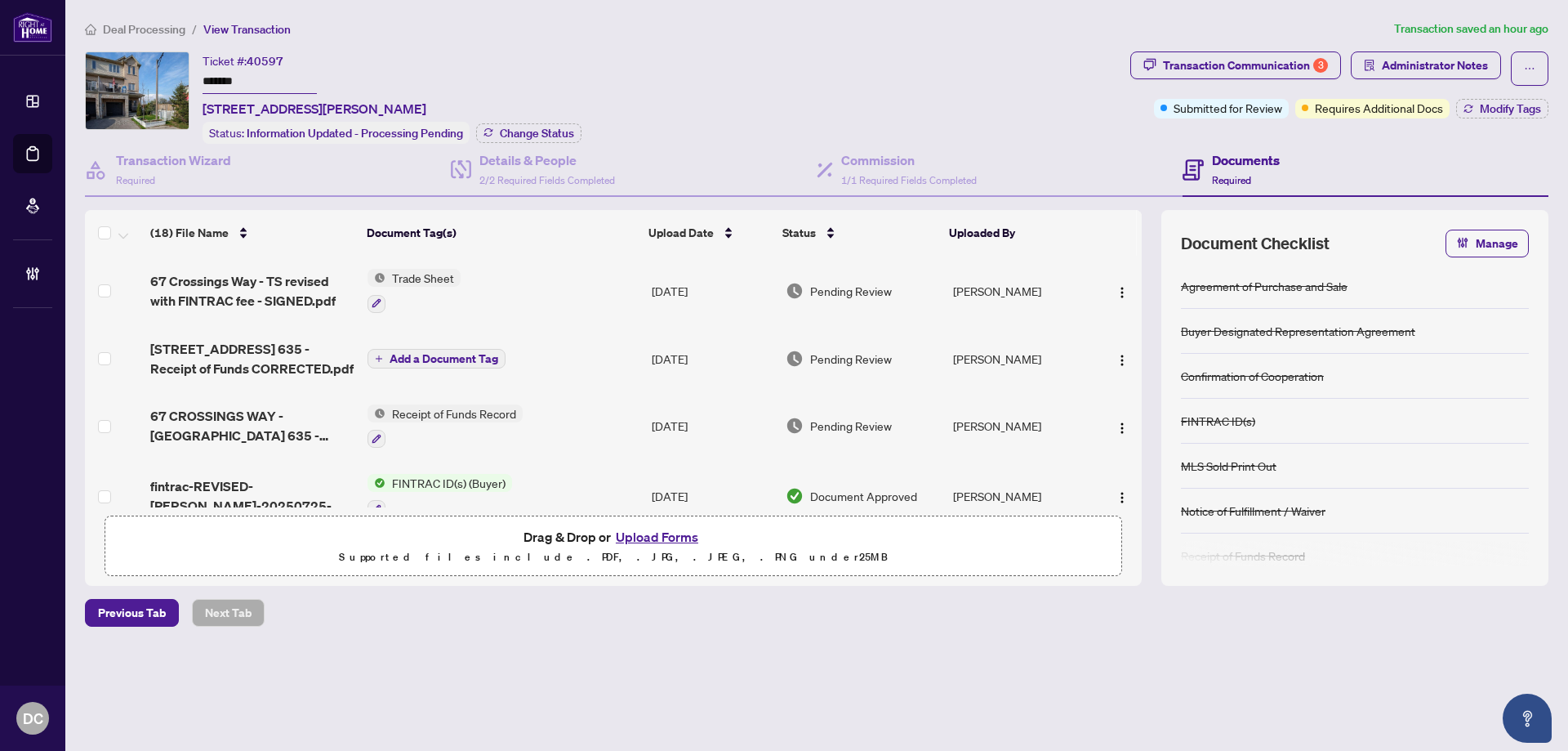
click at [298, 672] on div "Deal Processing / View Transaction Transaction saved an hour ago Ticket #: 4059…" at bounding box center [816, 351] width 1477 height 664
